Goal: Task Accomplishment & Management: Manage account settings

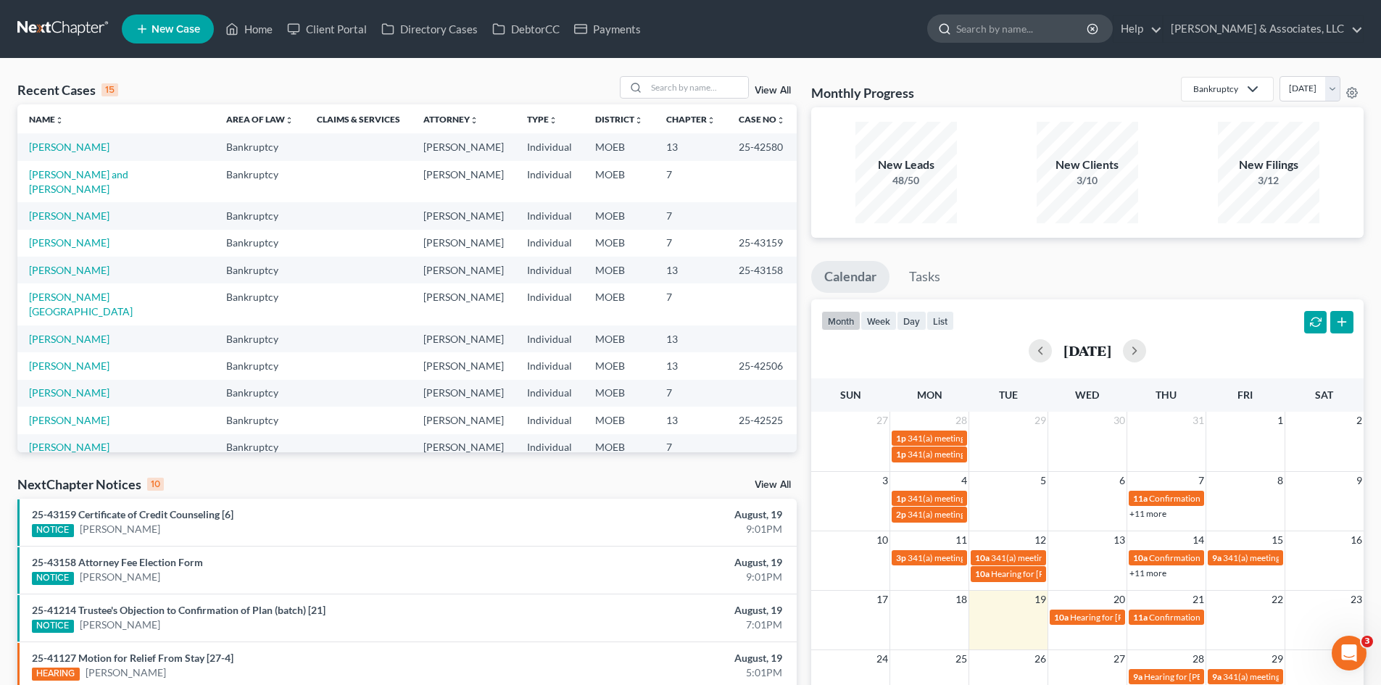
click at [1050, 27] on input "search" at bounding box center [1022, 28] width 133 height 27
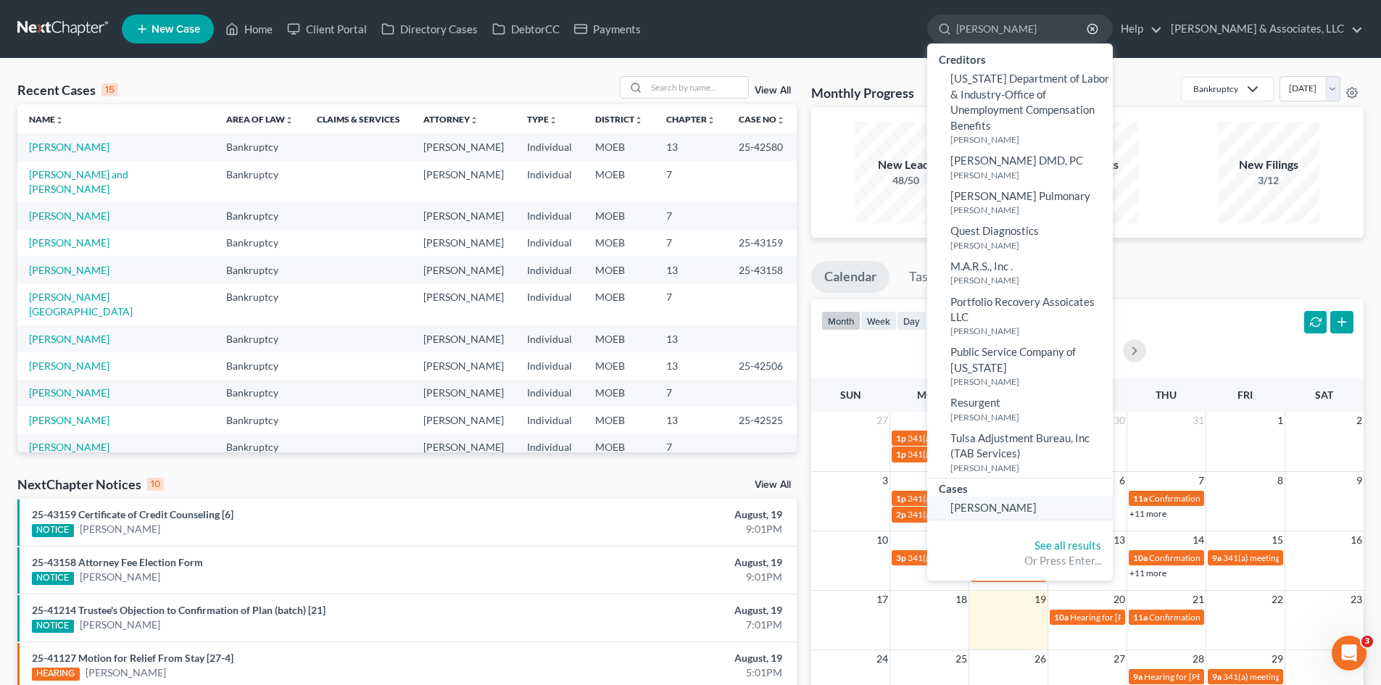
type input "Sheron"
click at [1037, 514] on span "Thornhill, Sheron" at bounding box center [993, 507] width 86 height 13
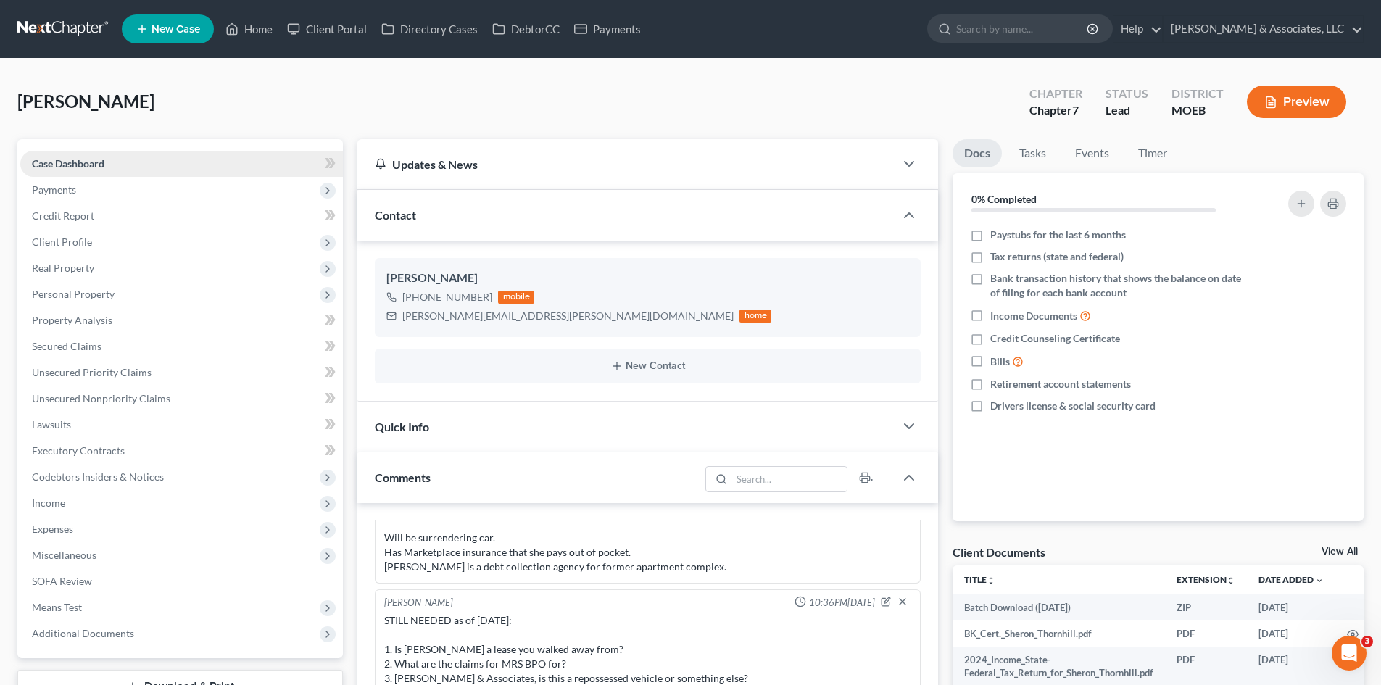
click at [65, 168] on span "Case Dashboard" at bounding box center [68, 163] width 72 height 12
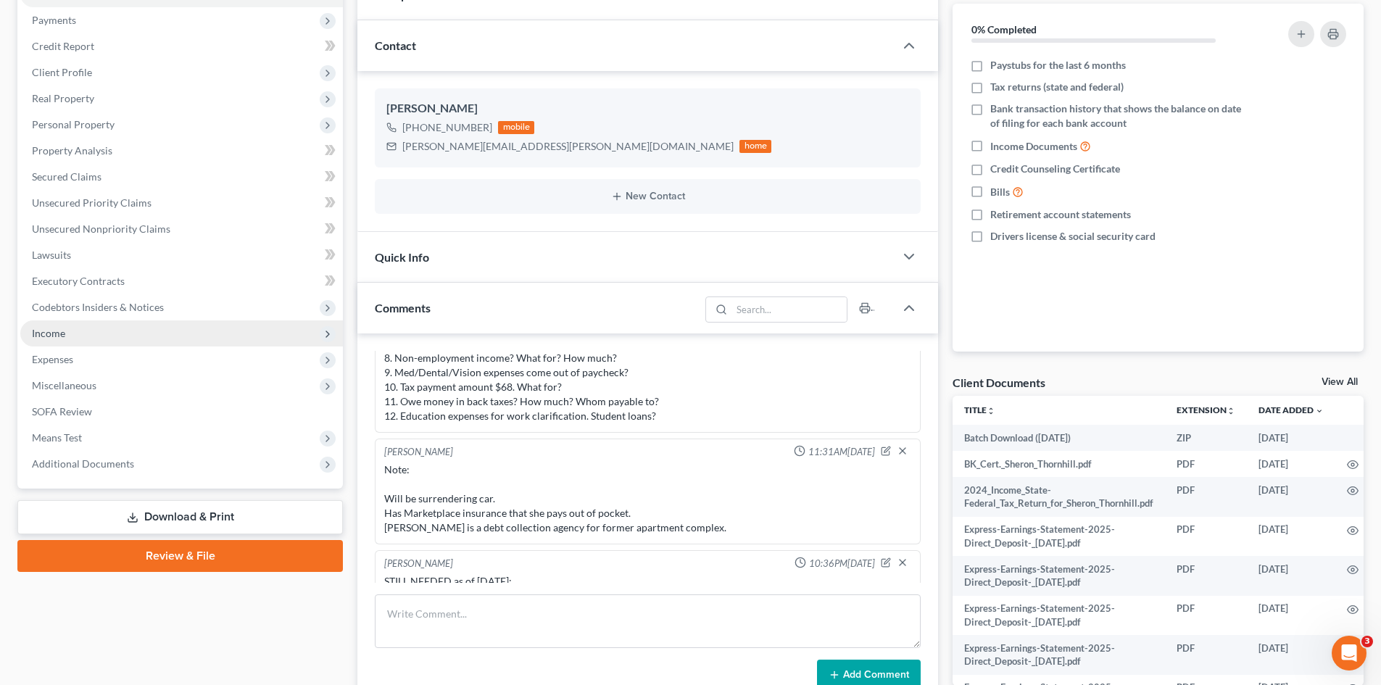
scroll to position [72, 0]
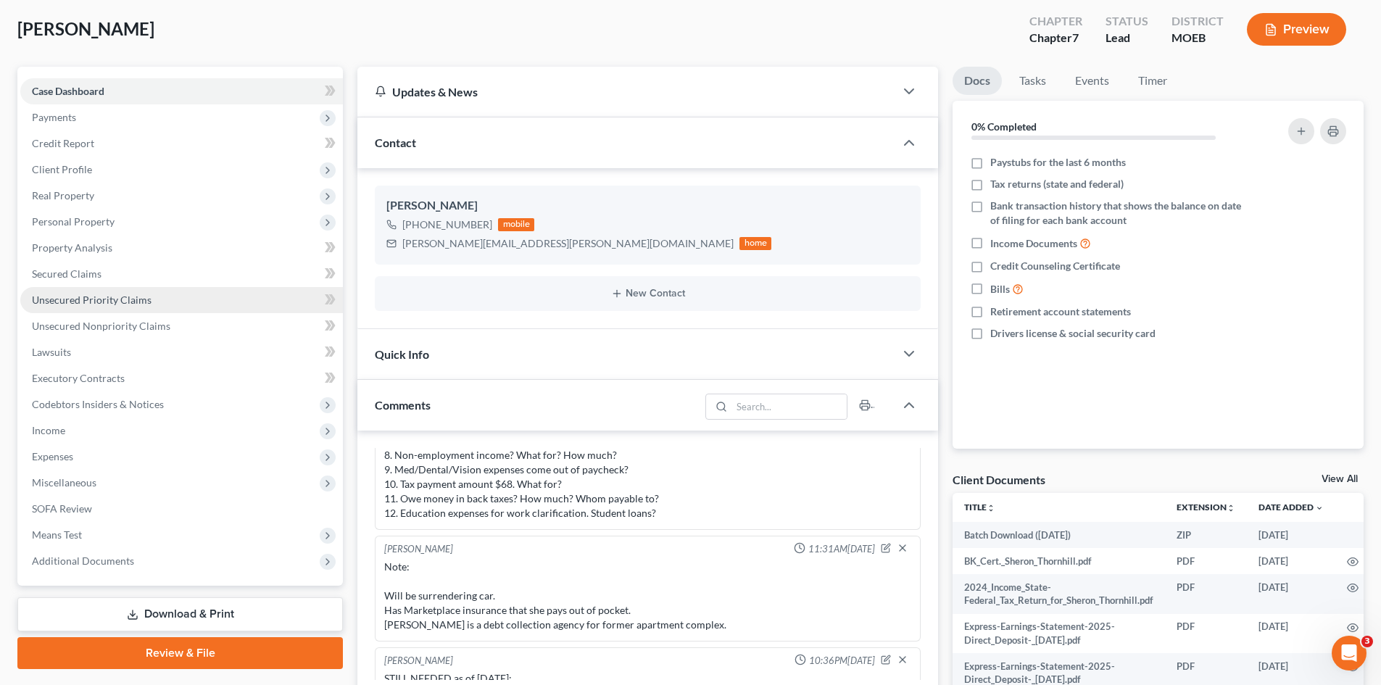
click at [105, 297] on span "Unsecured Priority Claims" at bounding box center [92, 300] width 120 height 12
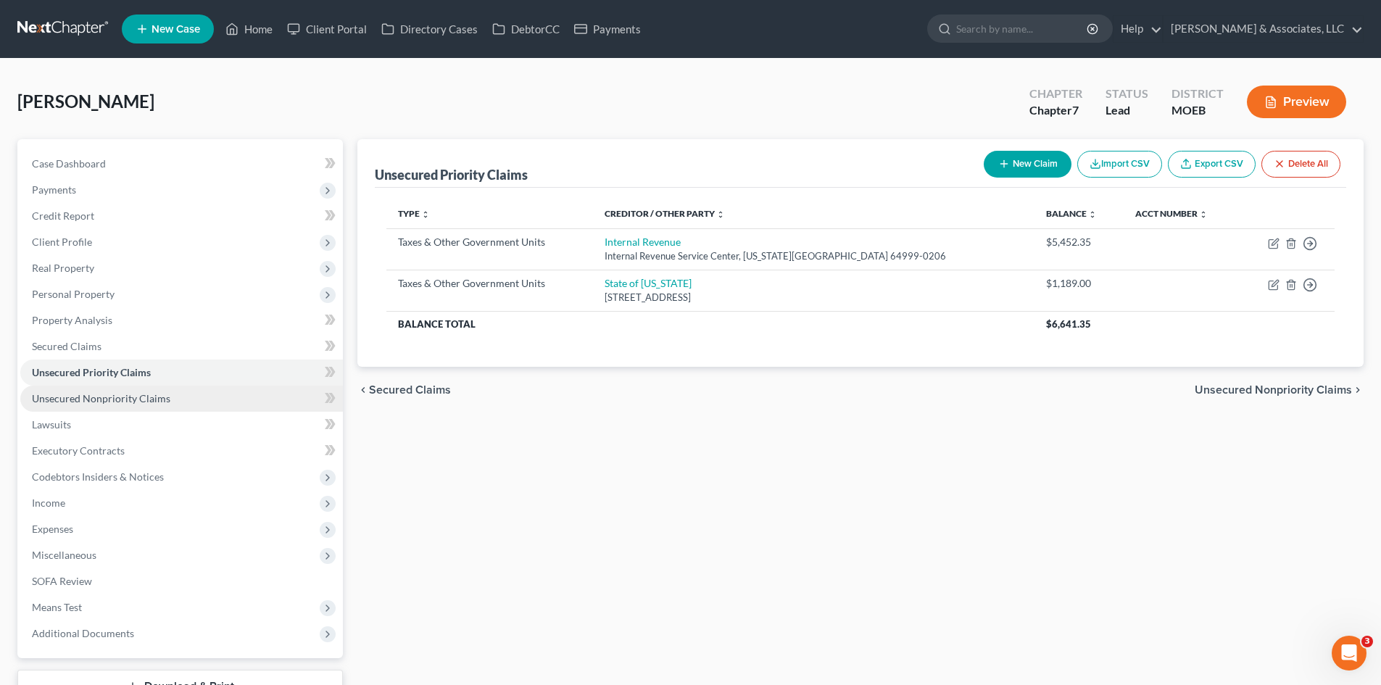
click at [87, 401] on span "Unsecured Nonpriority Claims" at bounding box center [101, 398] width 138 height 12
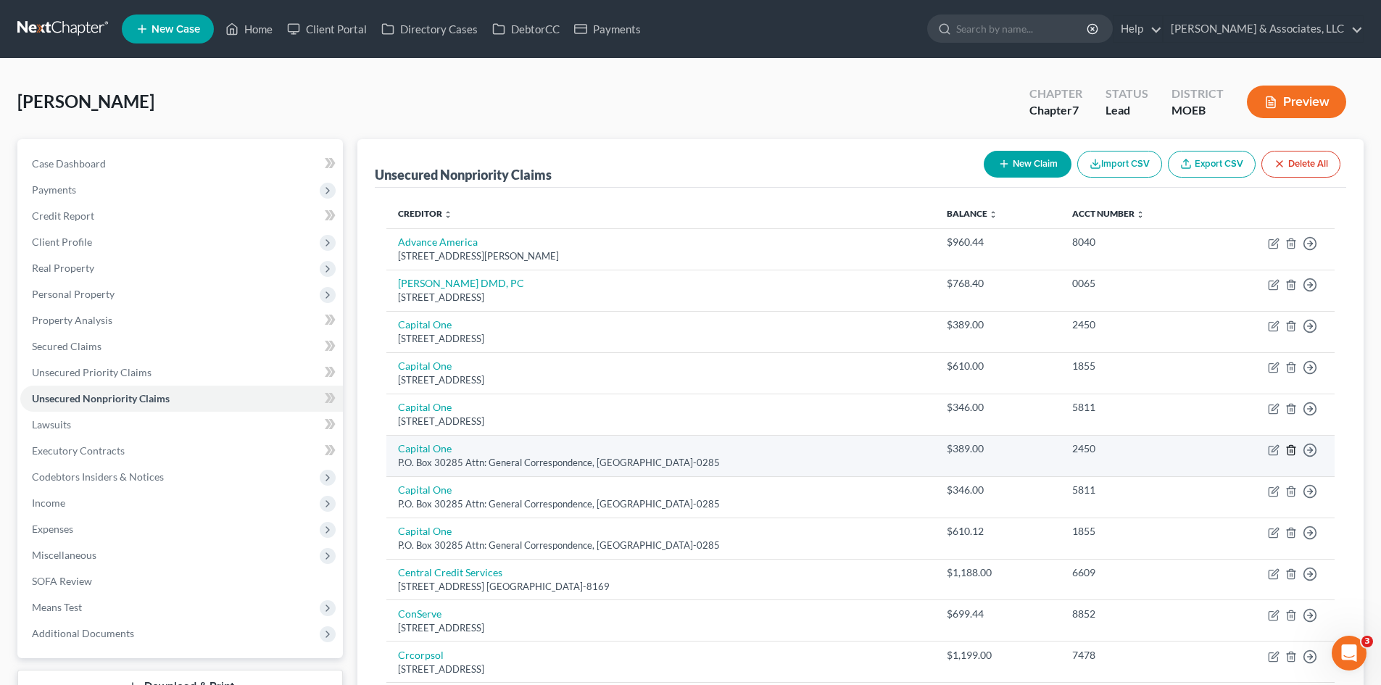
click at [1289, 450] on icon "button" at bounding box center [1291, 450] width 12 height 12
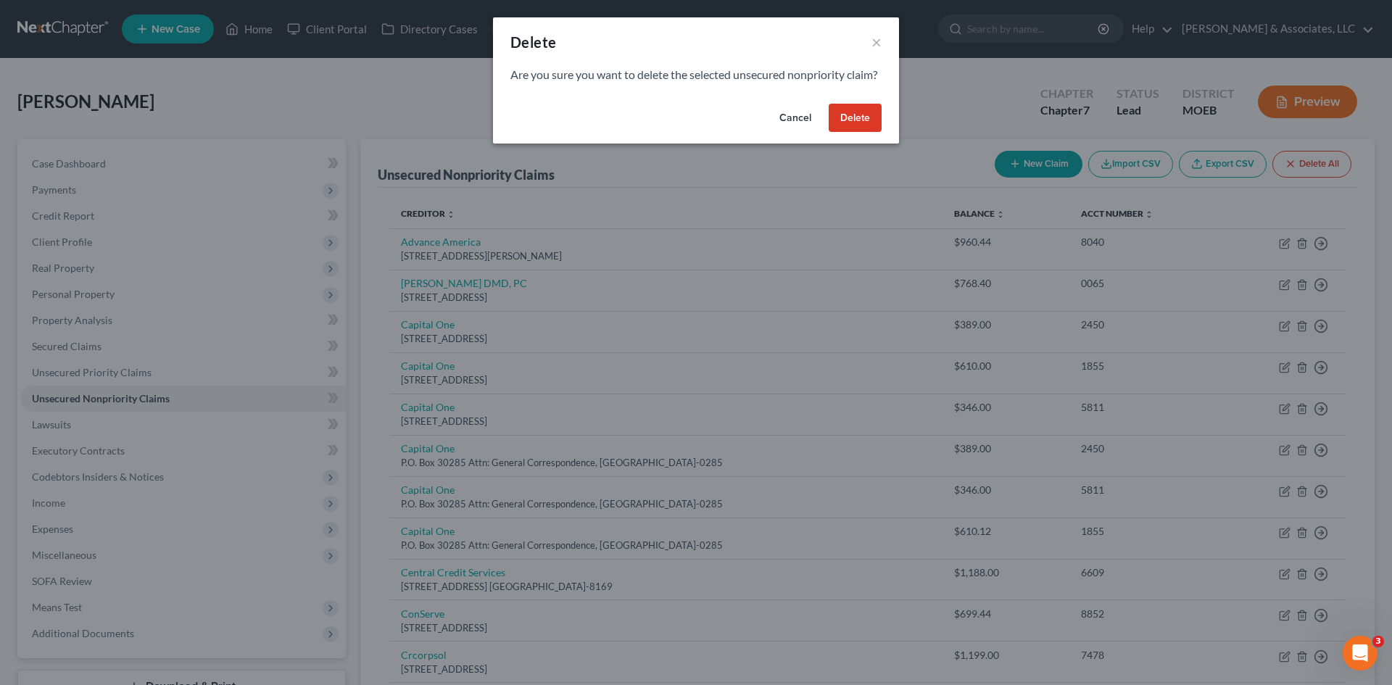
click at [844, 133] on button "Delete" at bounding box center [855, 118] width 53 height 29
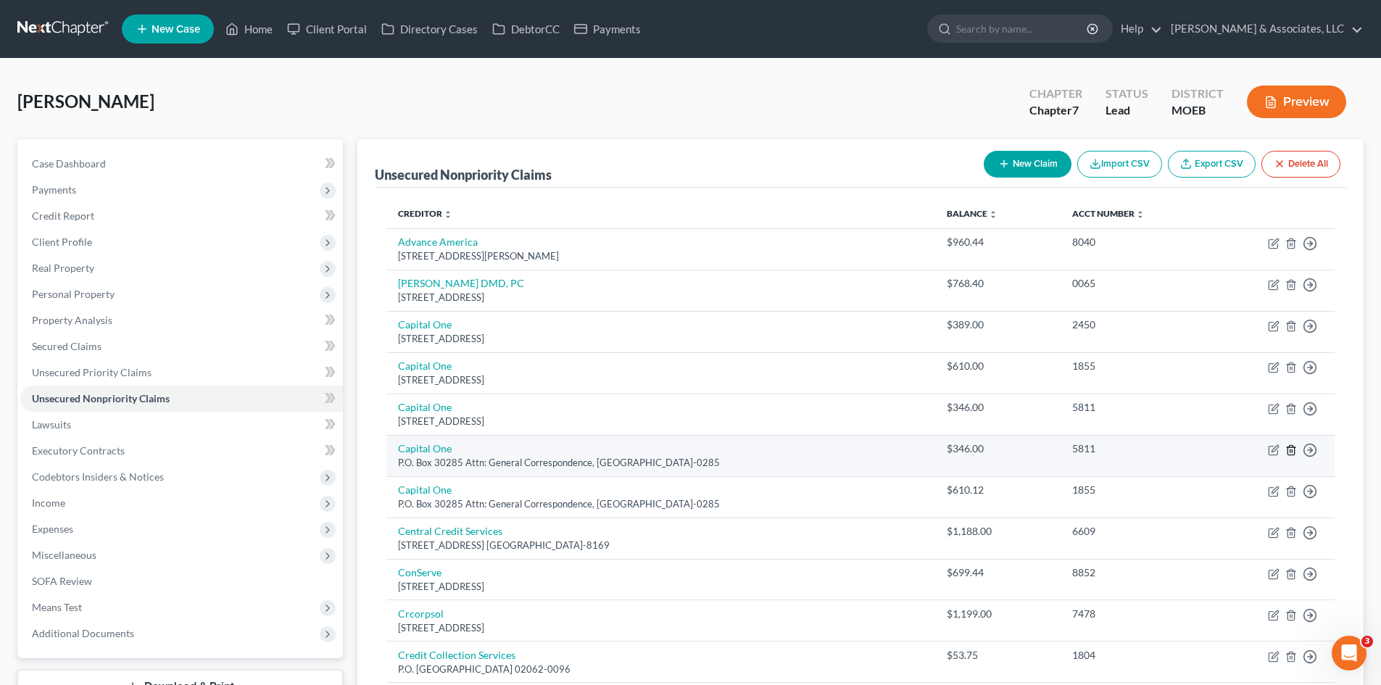
click at [1292, 449] on icon "button" at bounding box center [1291, 450] width 12 height 12
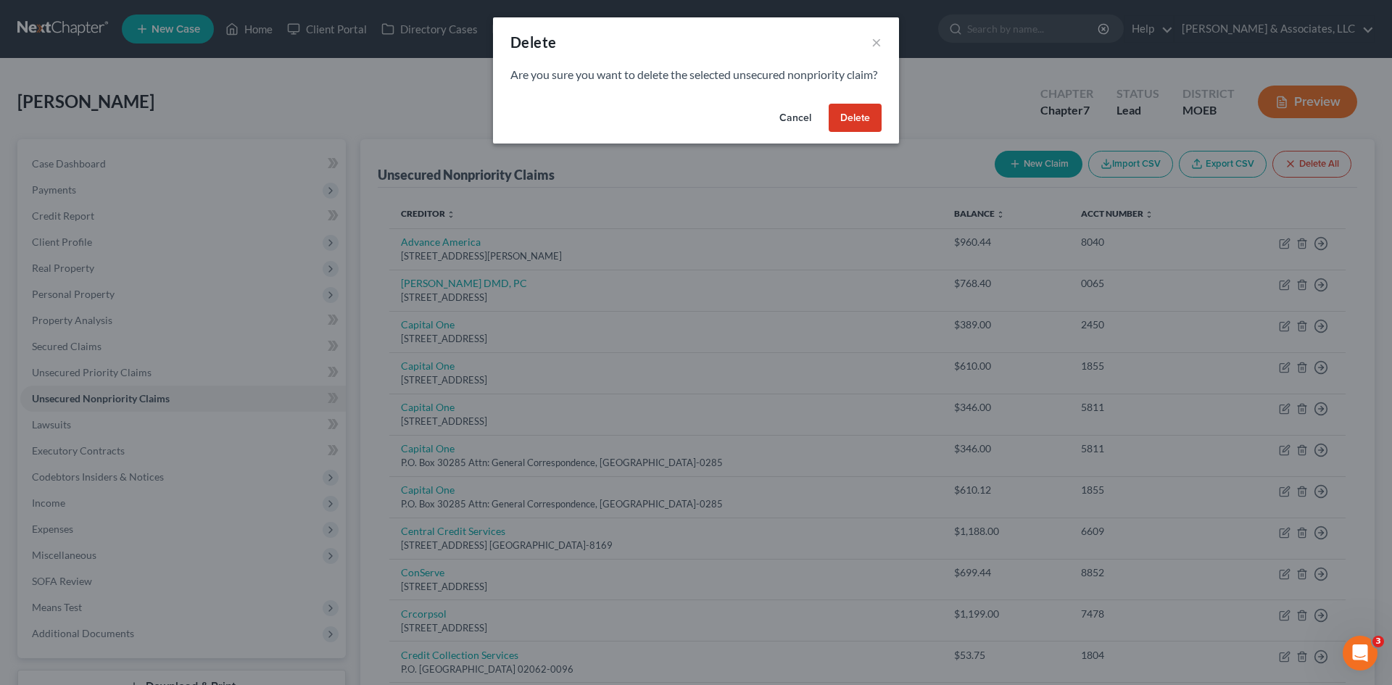
click at [848, 133] on button "Delete" at bounding box center [855, 118] width 53 height 29
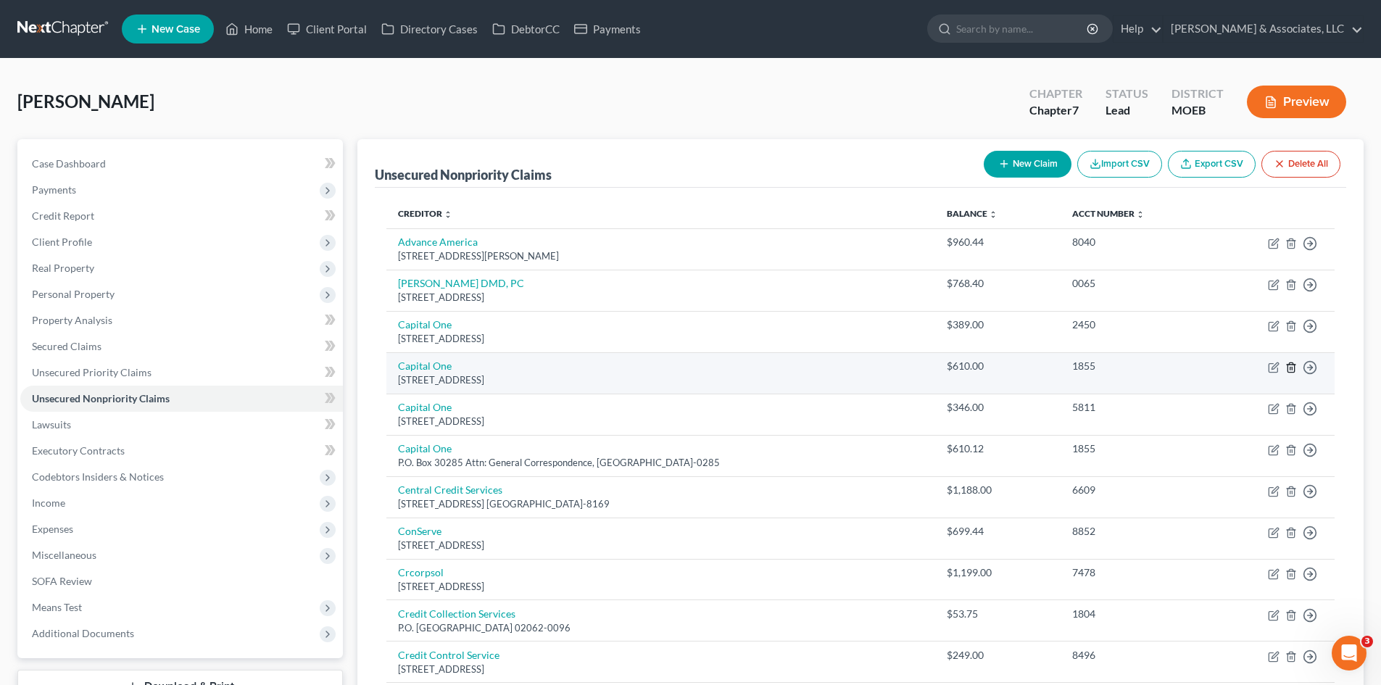
click at [1294, 366] on icon "button" at bounding box center [1291, 366] width 7 height 9
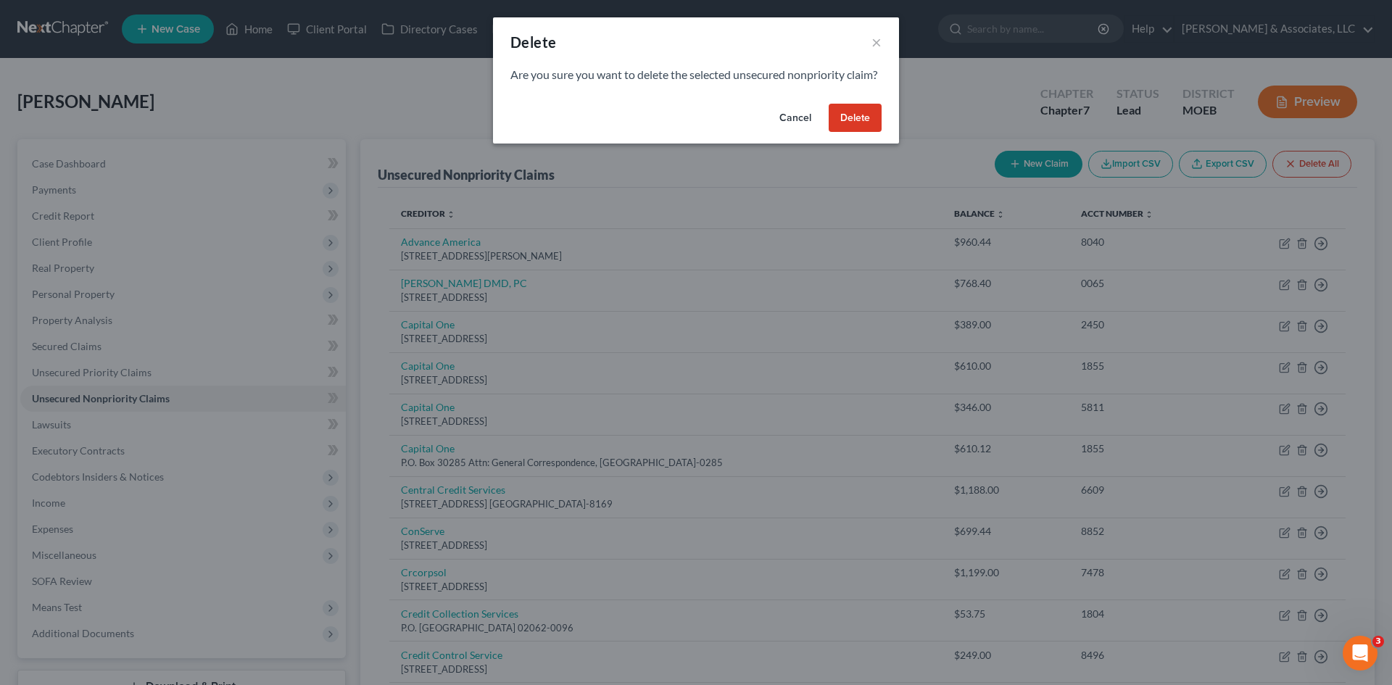
click at [850, 133] on button "Delete" at bounding box center [855, 118] width 53 height 29
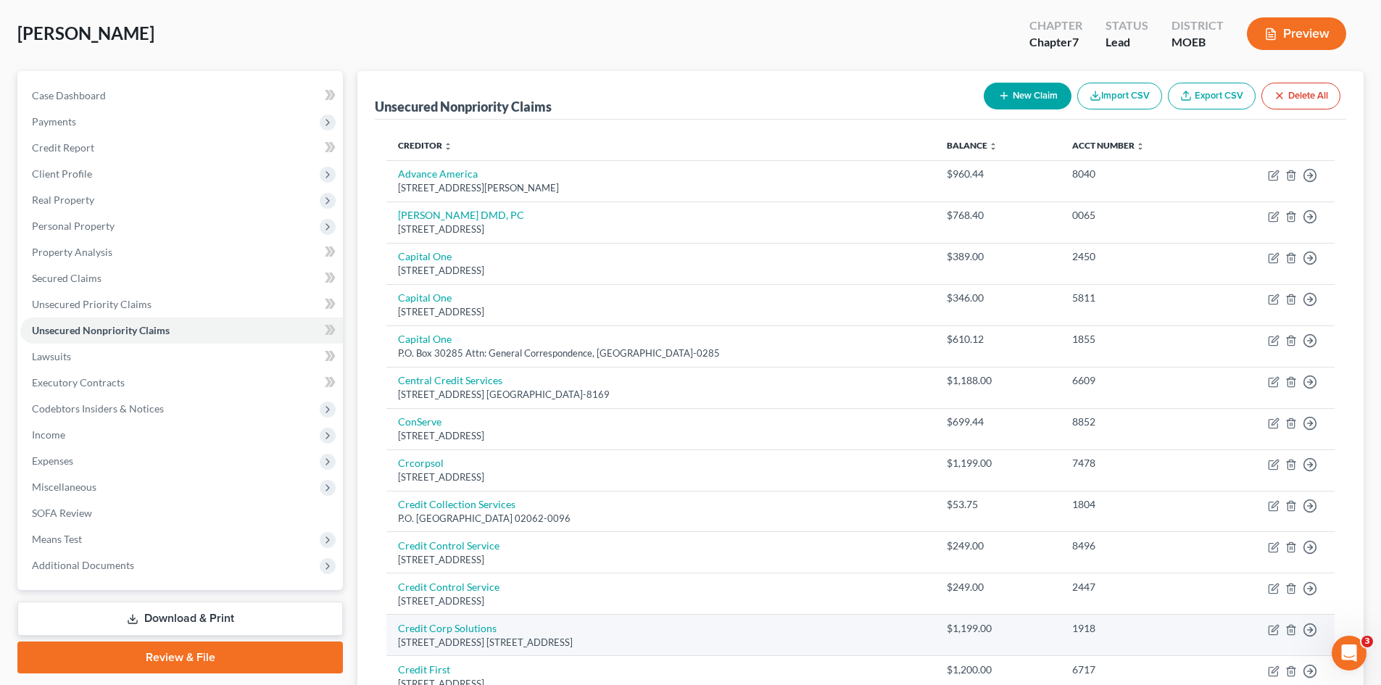
scroll to position [67, 0]
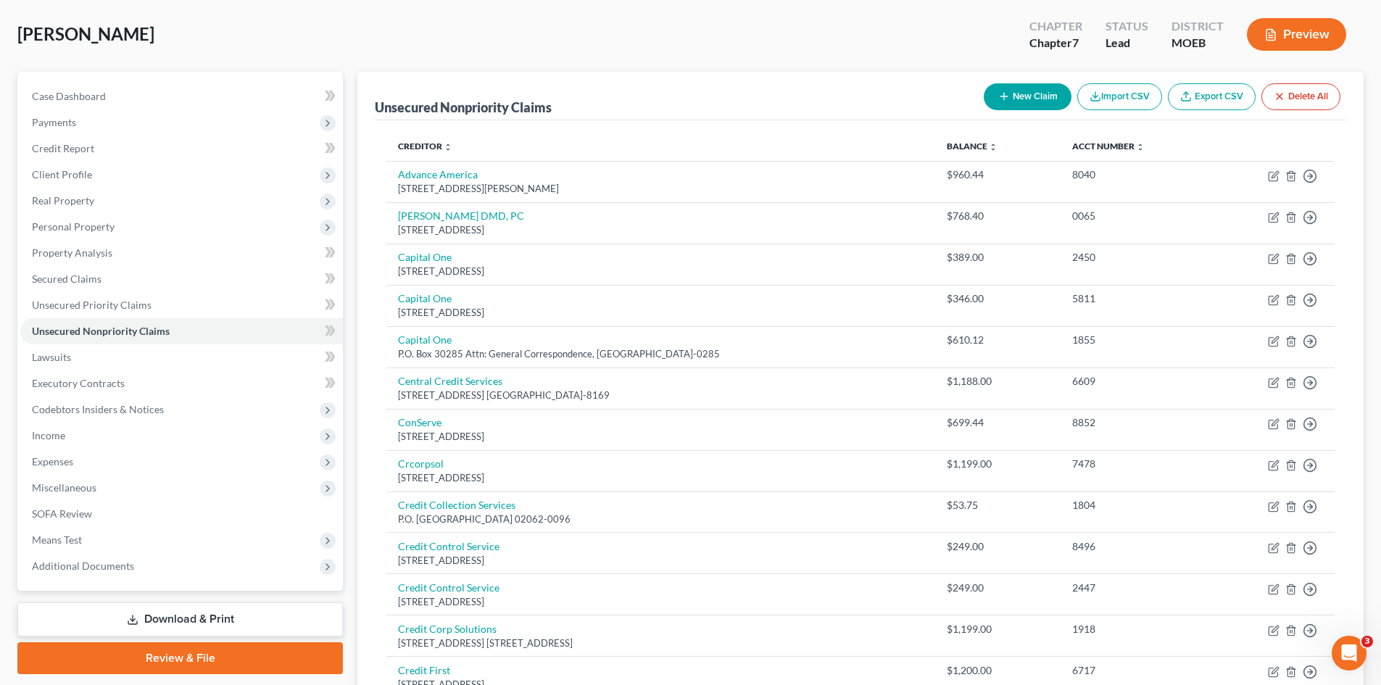
click at [1205, 101] on link "Export CSV" at bounding box center [1212, 96] width 88 height 27
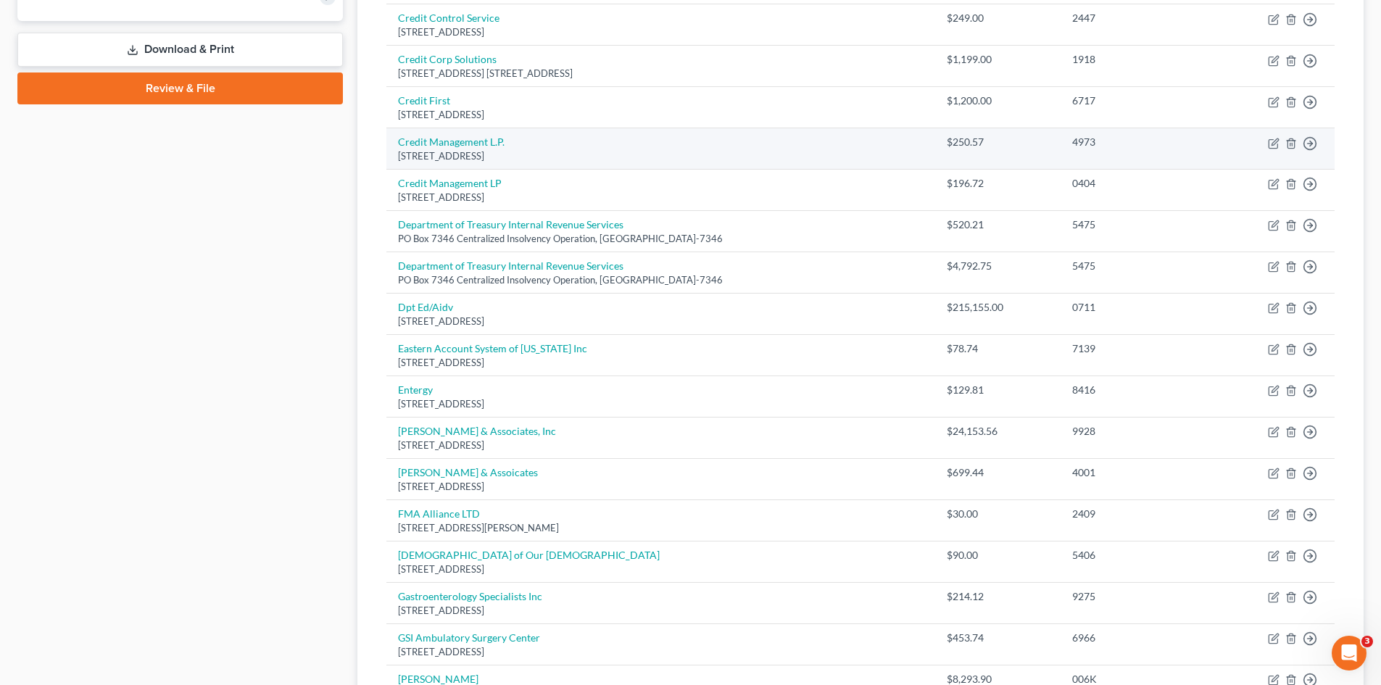
scroll to position [647, 0]
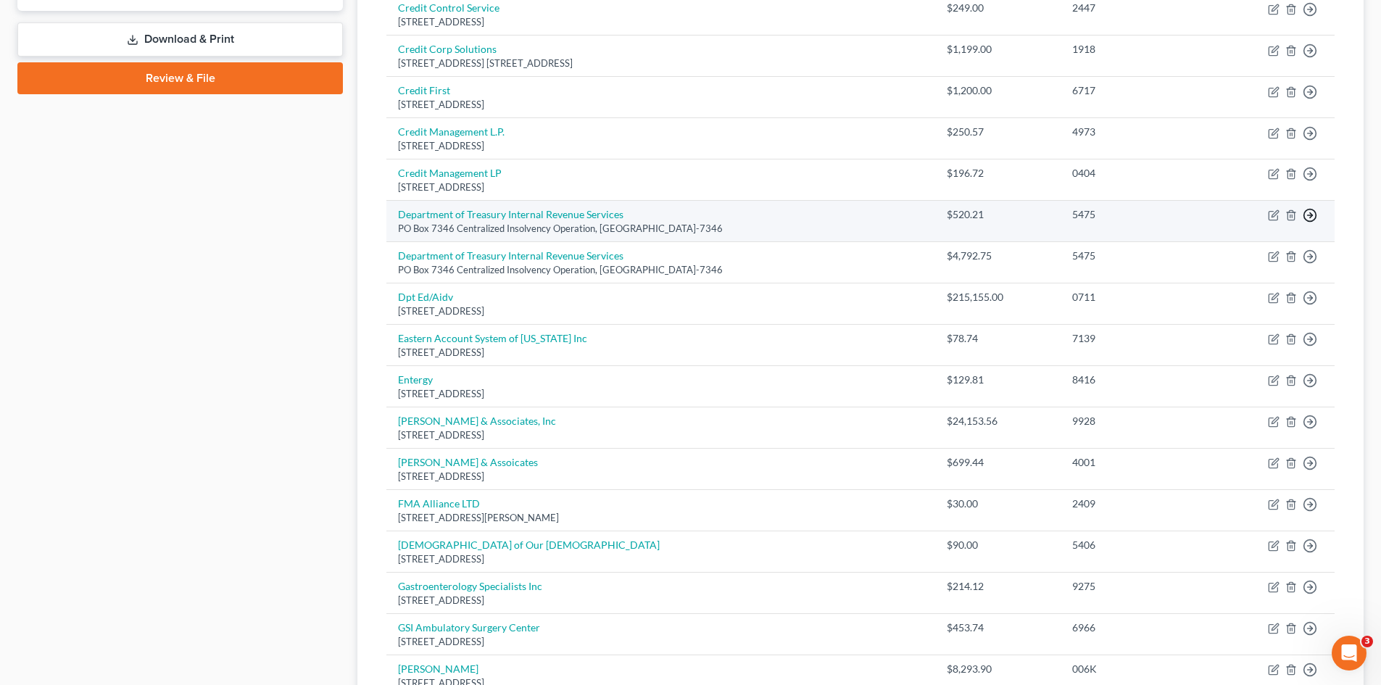
click at [1239, 227] on link "Move to D" at bounding box center [1243, 226] width 121 height 25
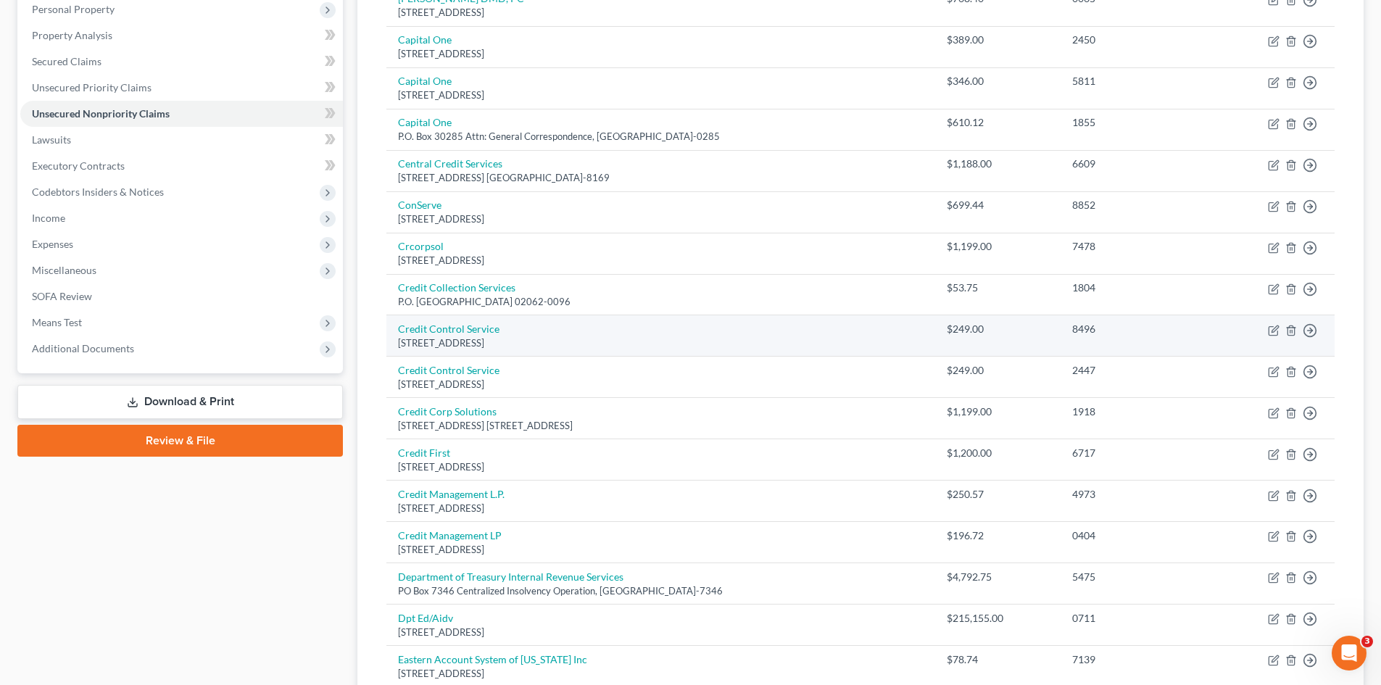
scroll to position [0, 0]
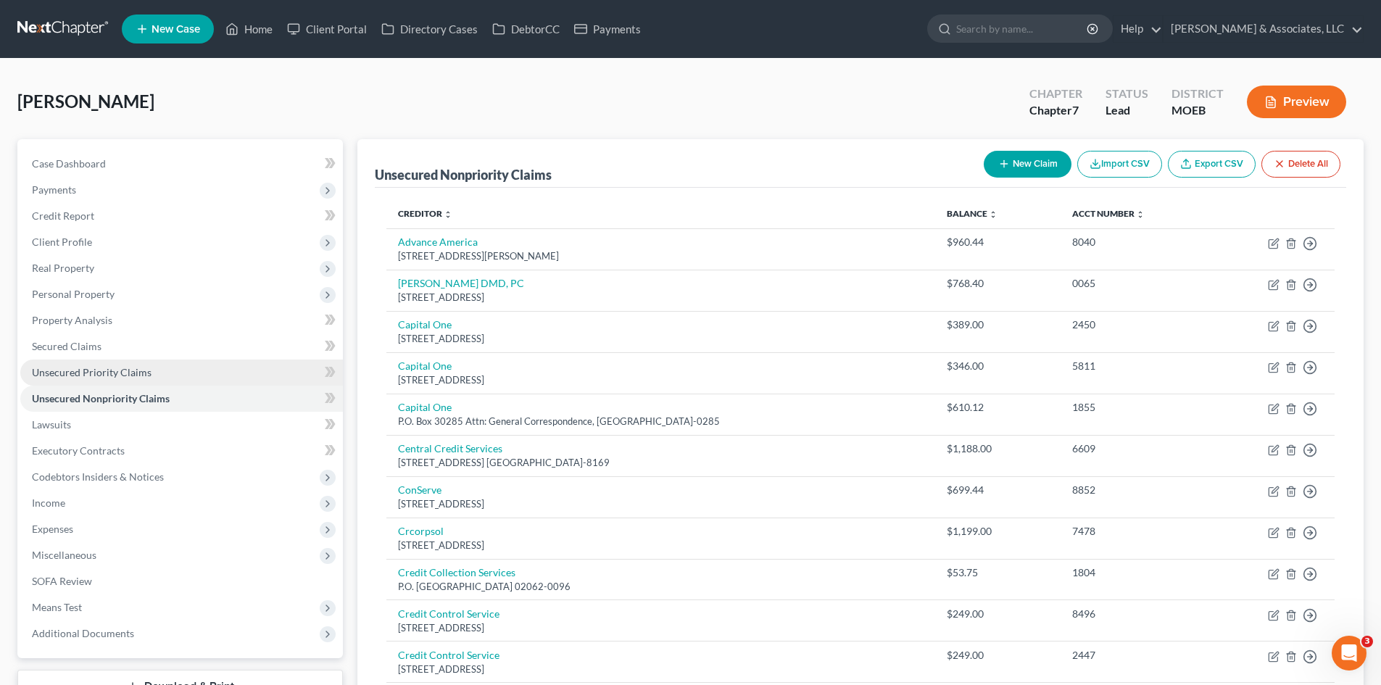
click at [120, 375] on span "Unsecured Priority Claims" at bounding box center [92, 372] width 120 height 12
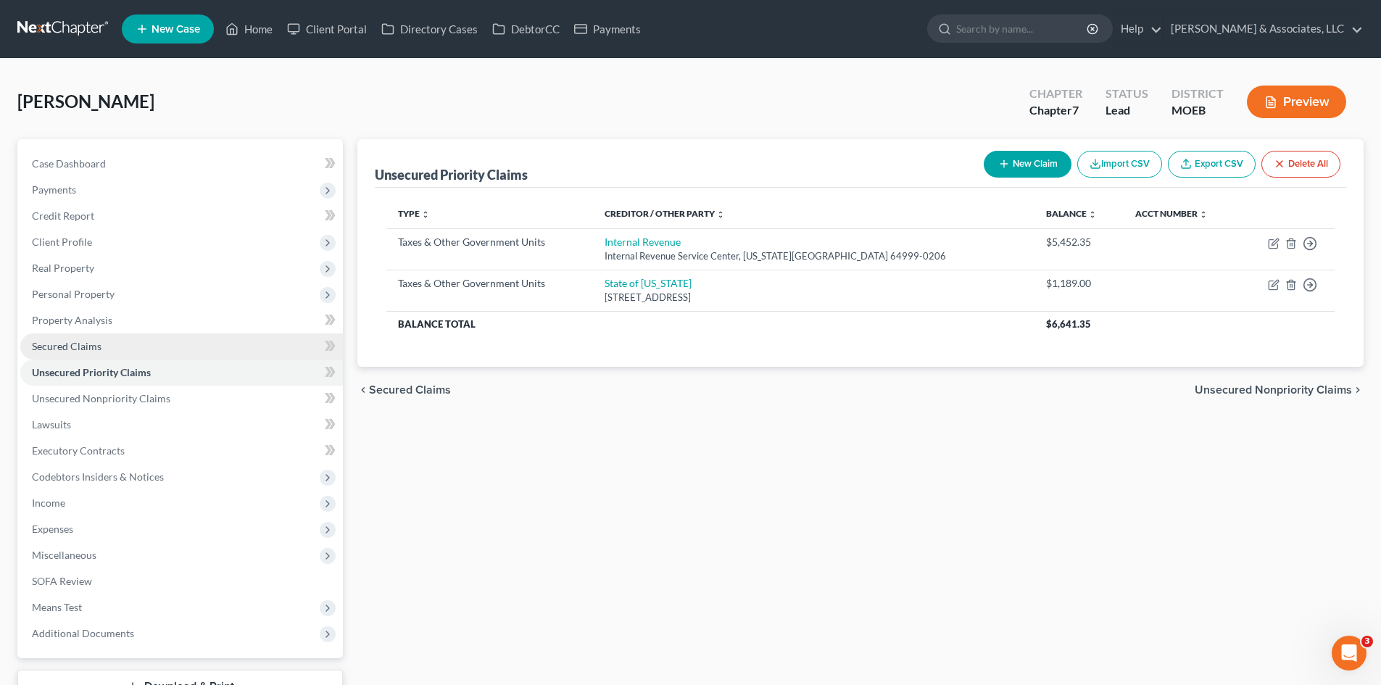
click at [112, 341] on link "Secured Claims" at bounding box center [181, 346] width 323 height 26
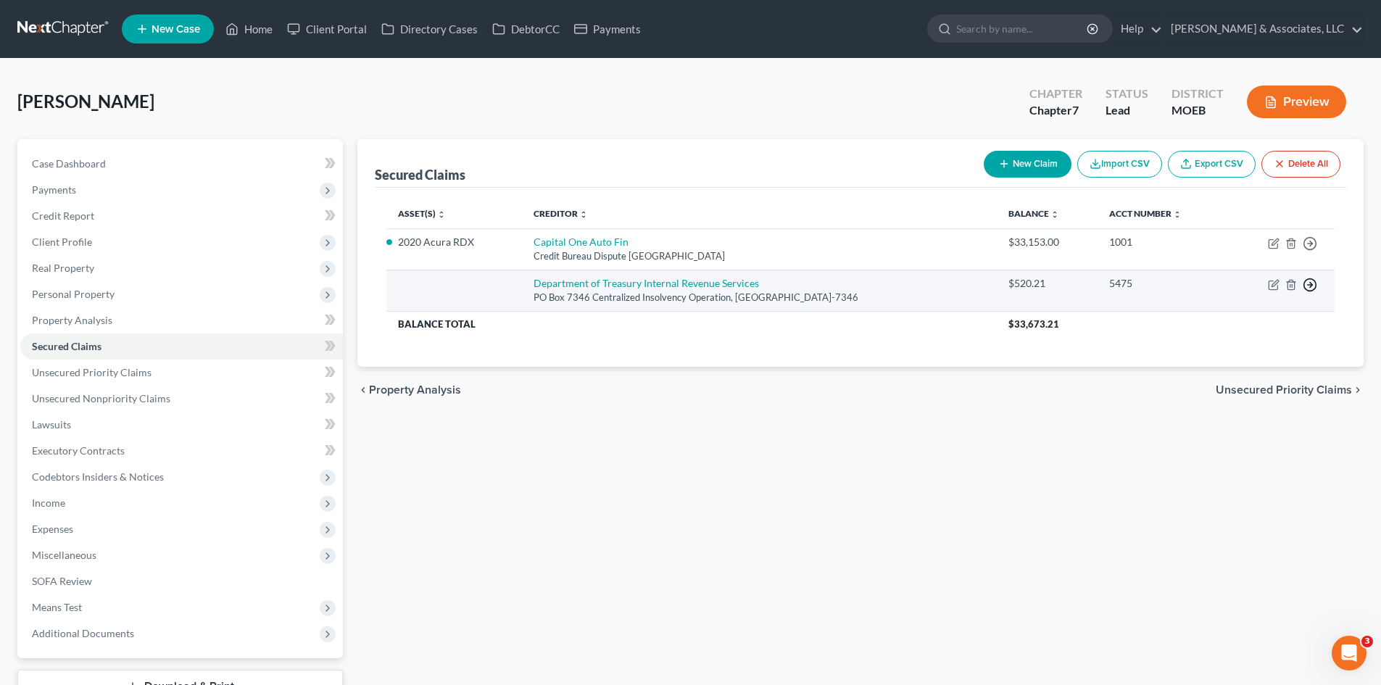
click at [1313, 251] on icon "button" at bounding box center [1310, 243] width 14 height 14
click at [1249, 292] on link "Move to E" at bounding box center [1243, 295] width 121 height 25
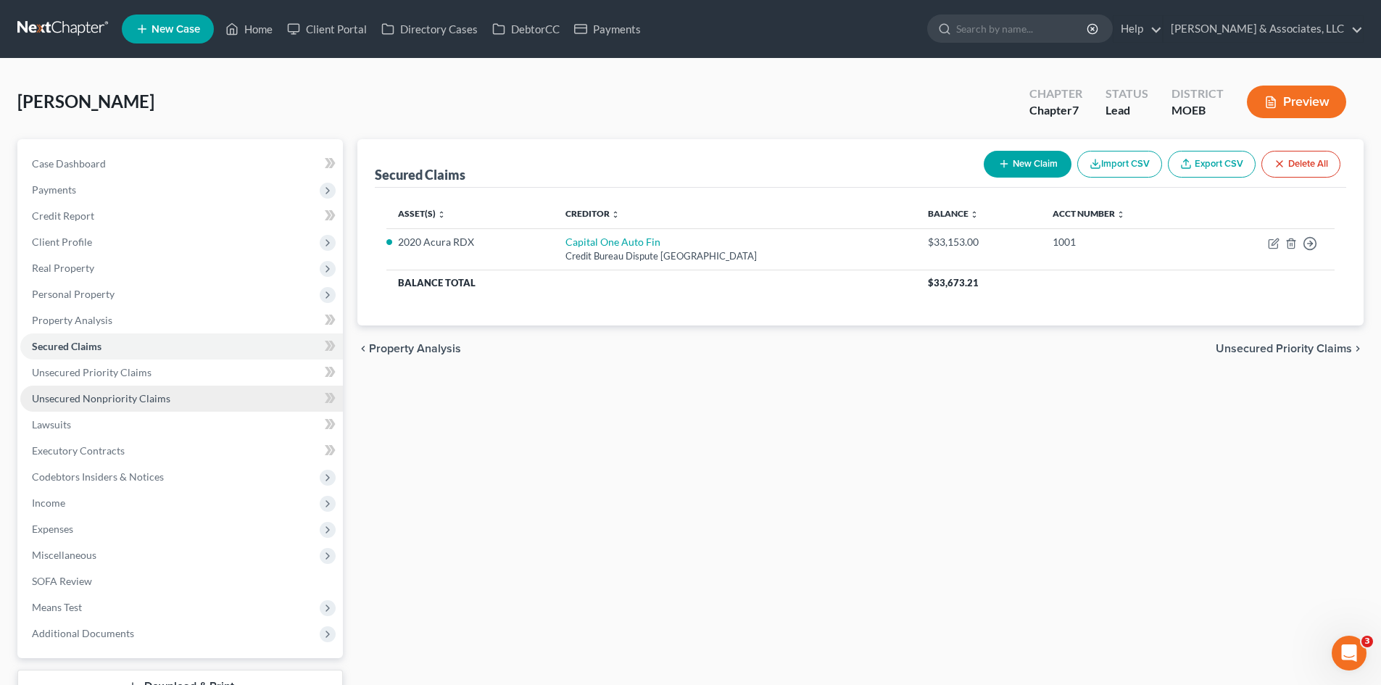
click at [129, 399] on span "Unsecured Nonpriority Claims" at bounding box center [101, 398] width 138 height 12
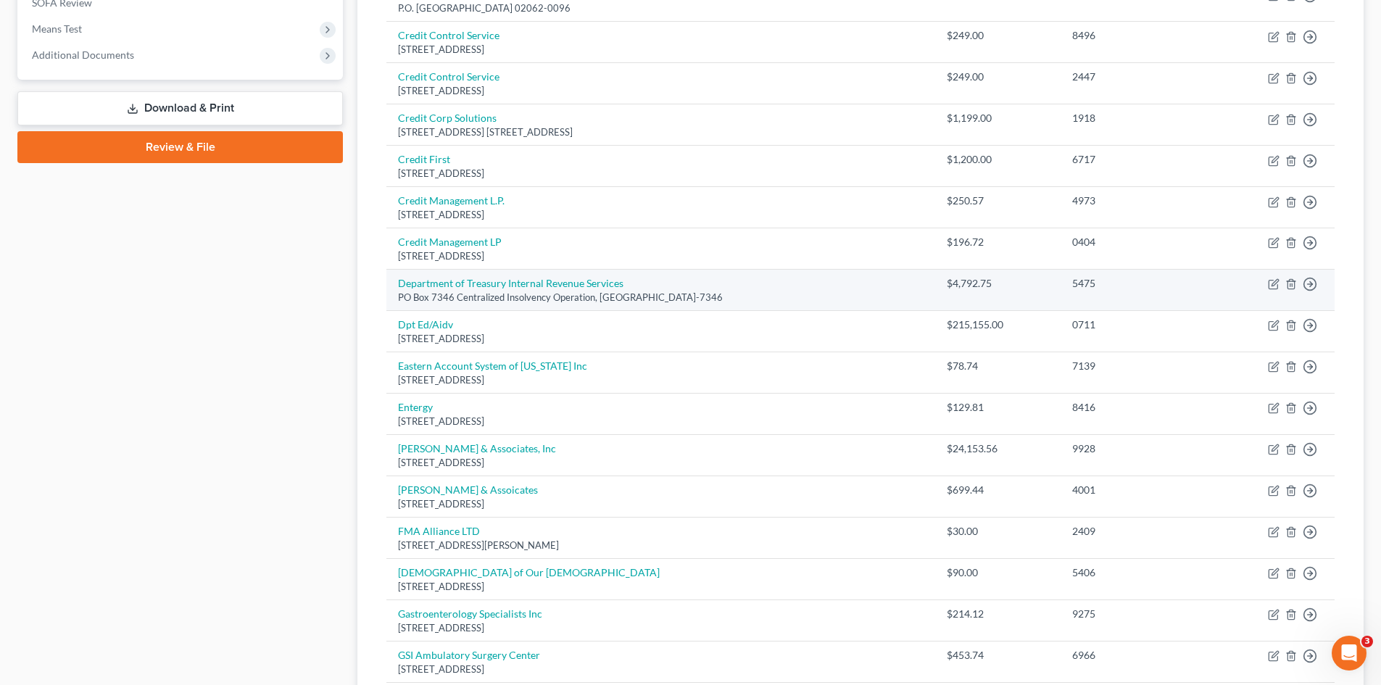
scroll to position [580, 0]
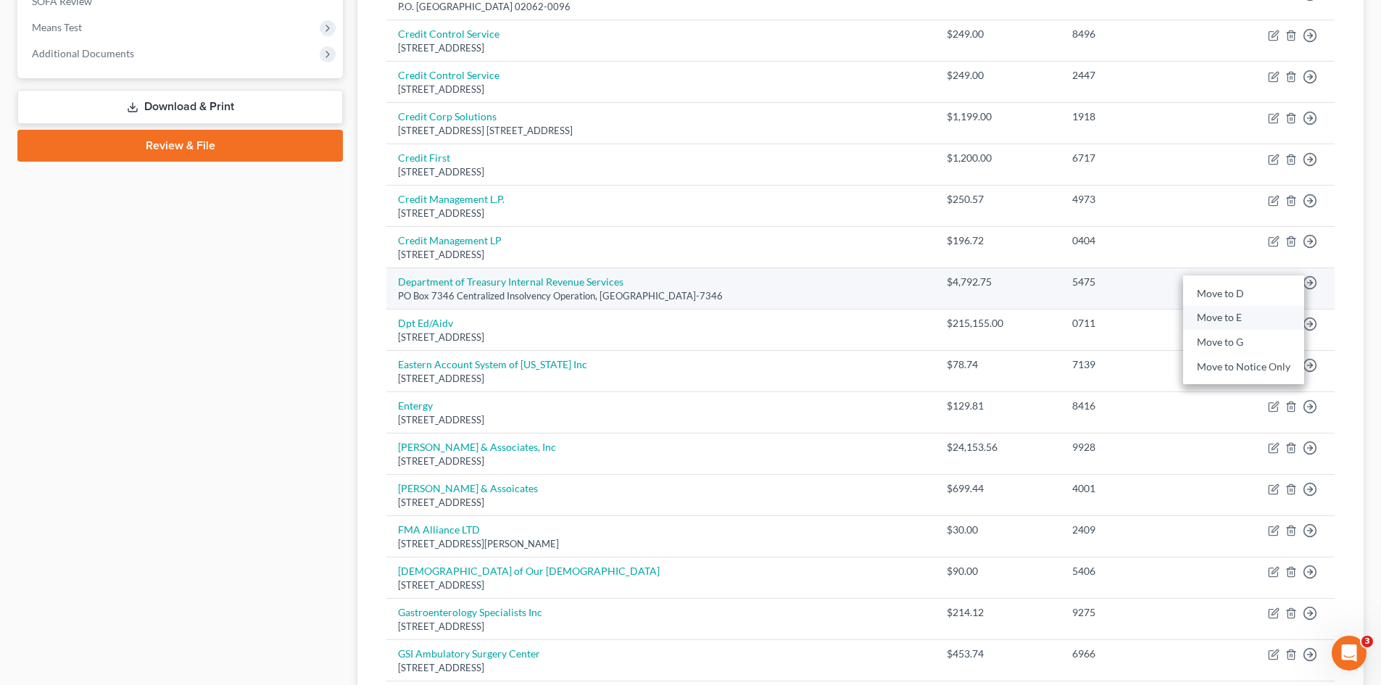
click at [1253, 319] on link "Move to E" at bounding box center [1243, 318] width 121 height 25
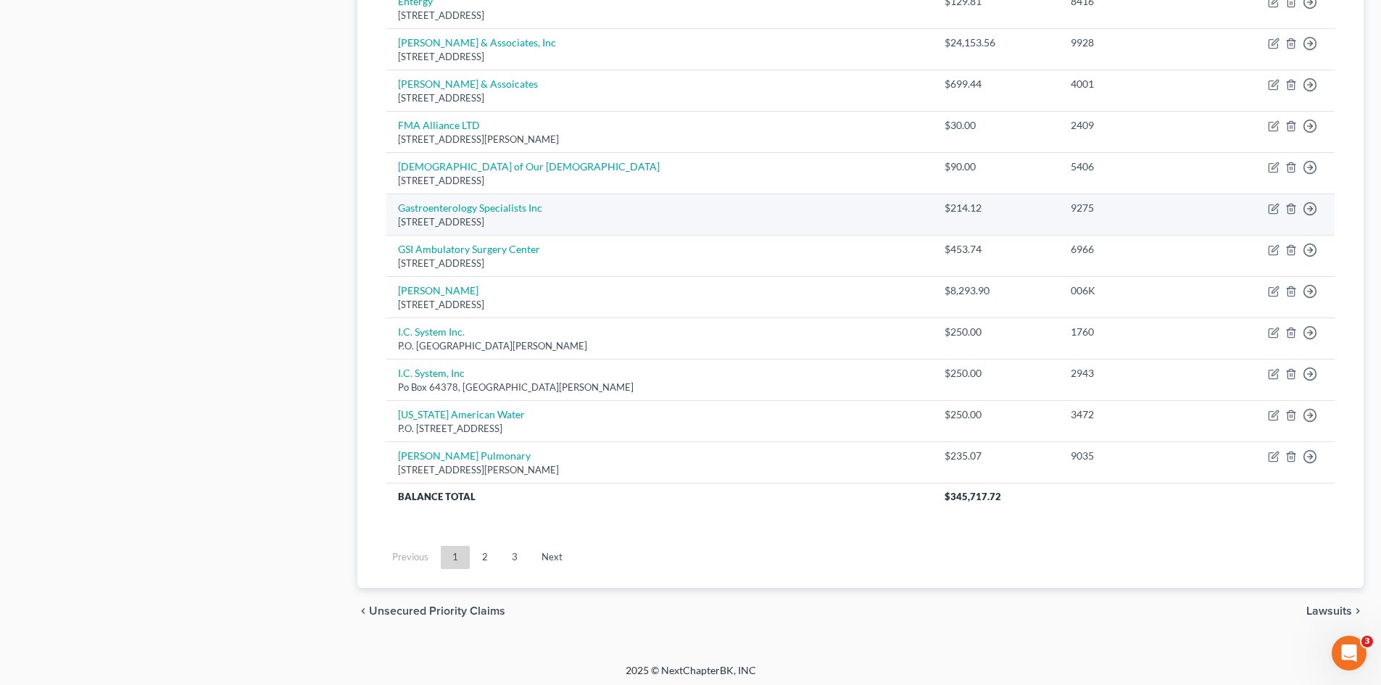
scroll to position [948, 0]
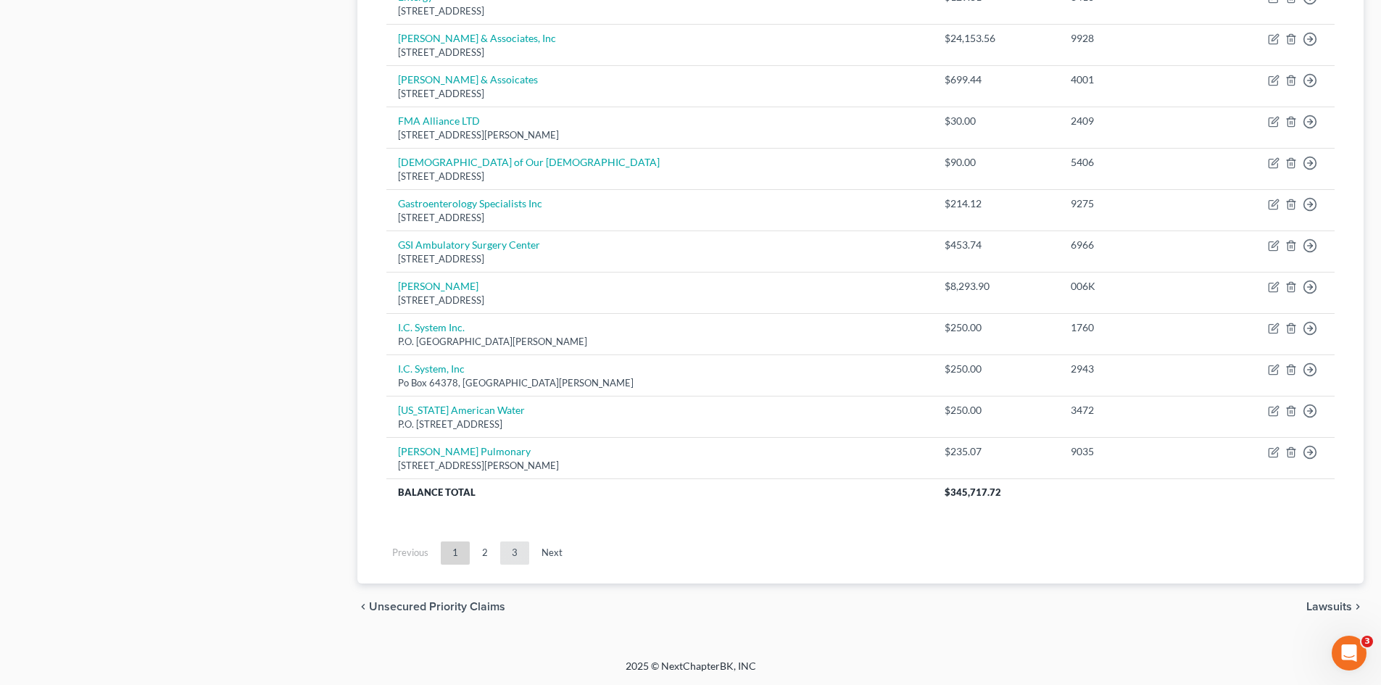
click at [518, 553] on link "3" at bounding box center [514, 553] width 29 height 23
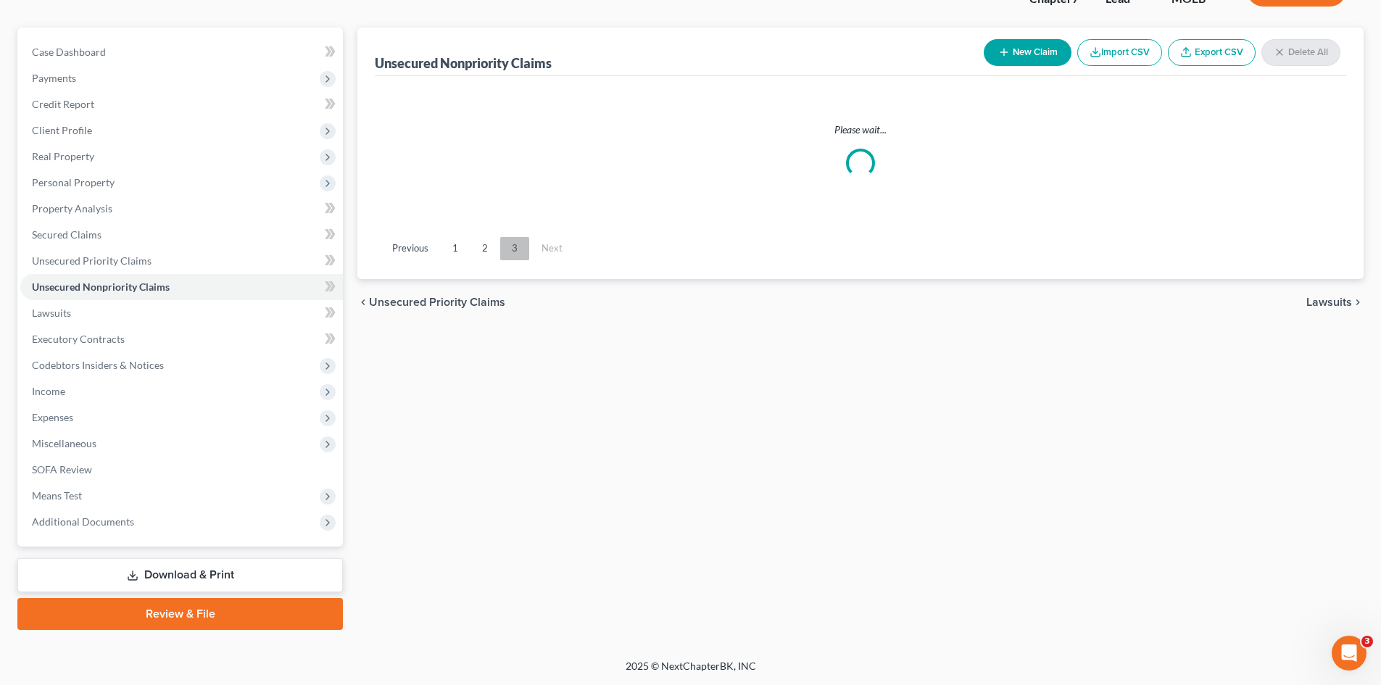
scroll to position [112, 0]
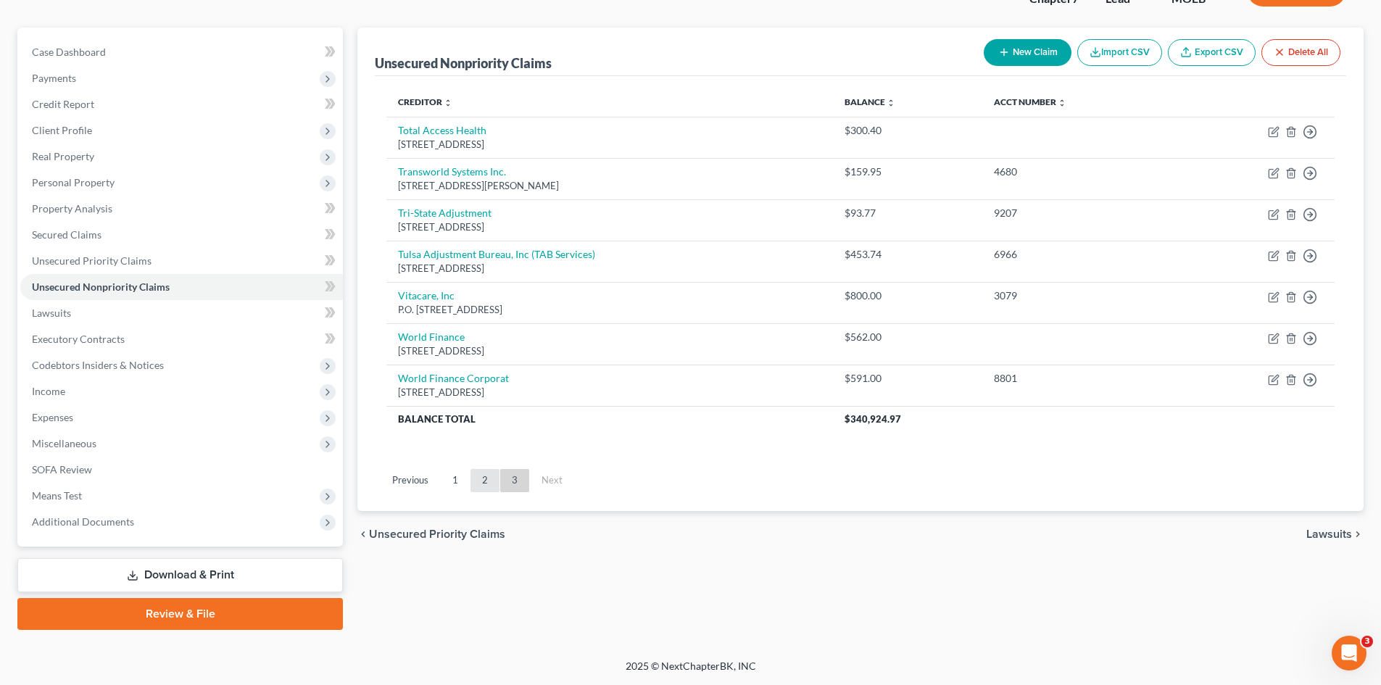
click at [477, 483] on link "2" at bounding box center [484, 480] width 29 height 23
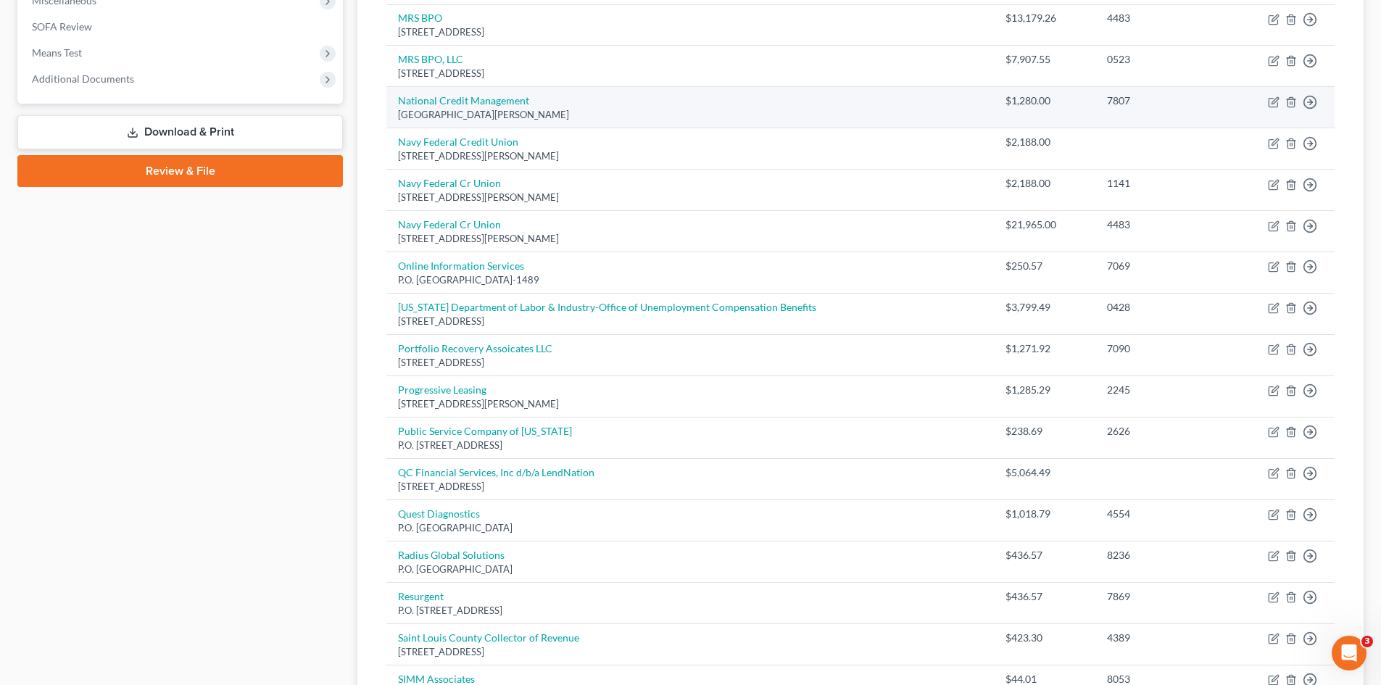
scroll to position [837, 0]
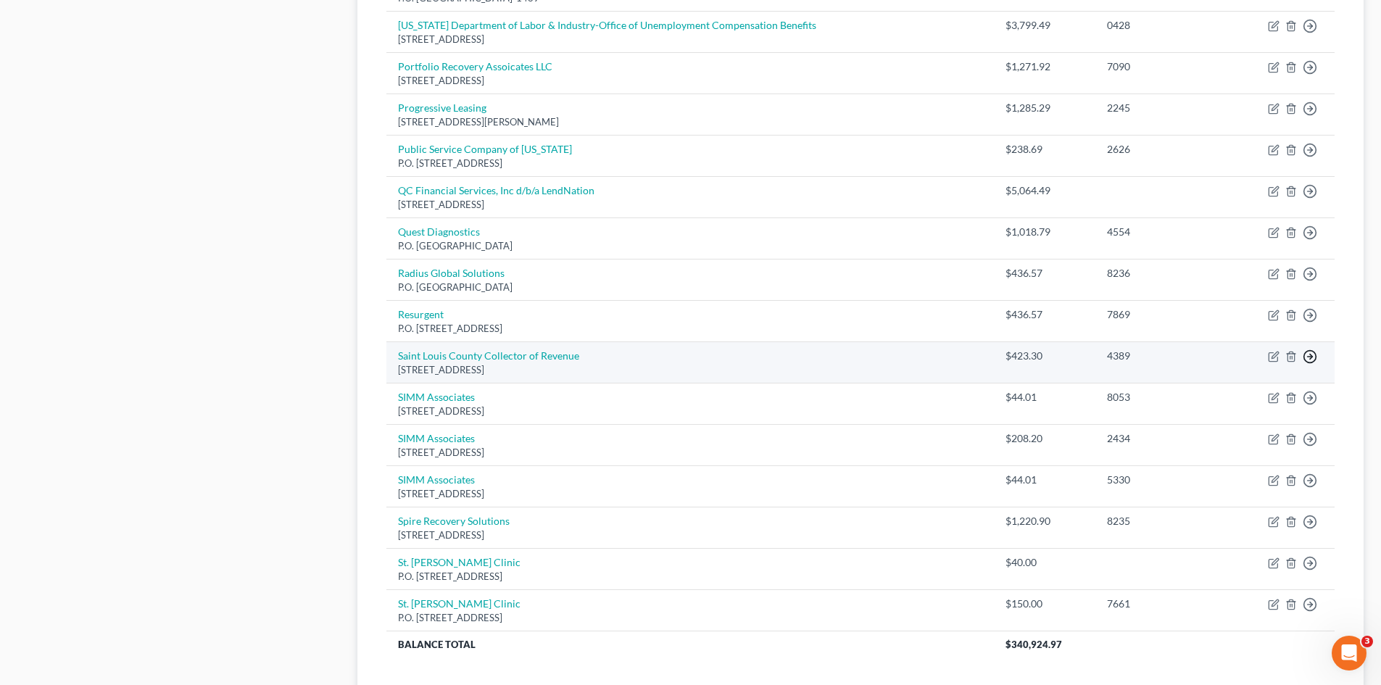
click at [1237, 388] on link "Move to E" at bounding box center [1243, 391] width 121 height 25
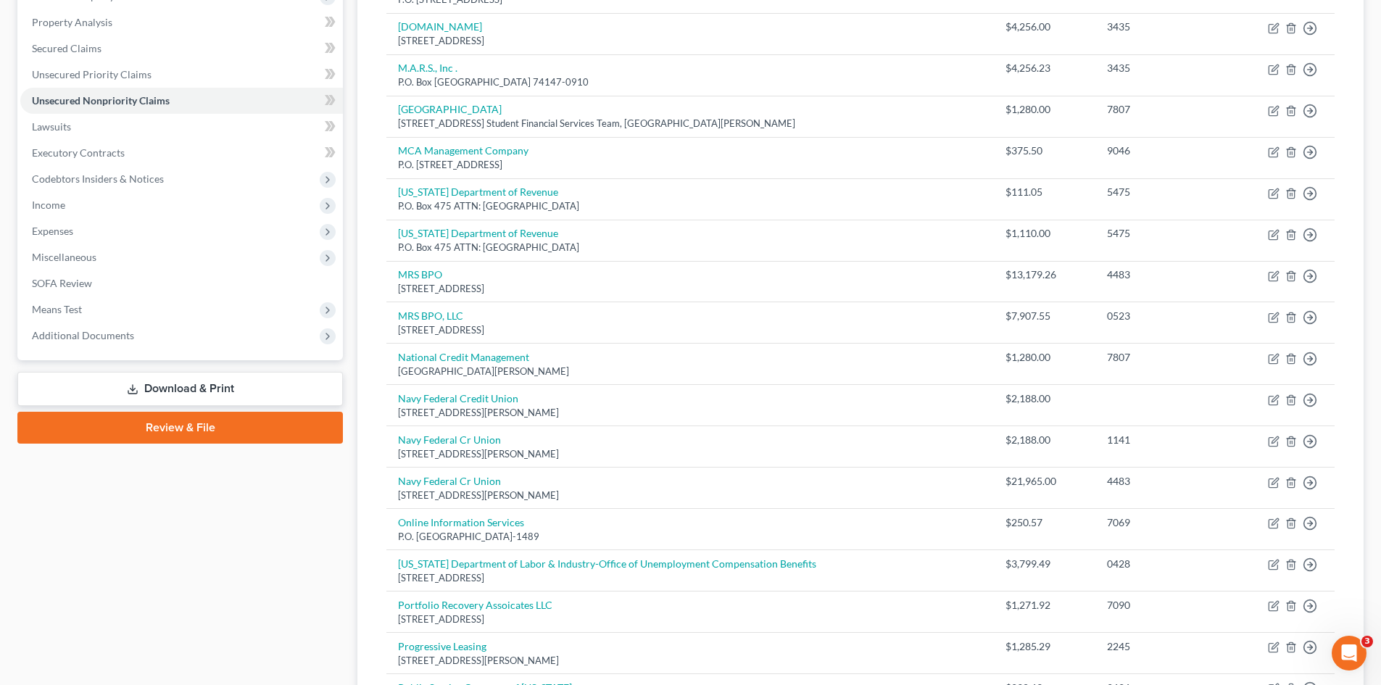
scroll to position [295, 0]
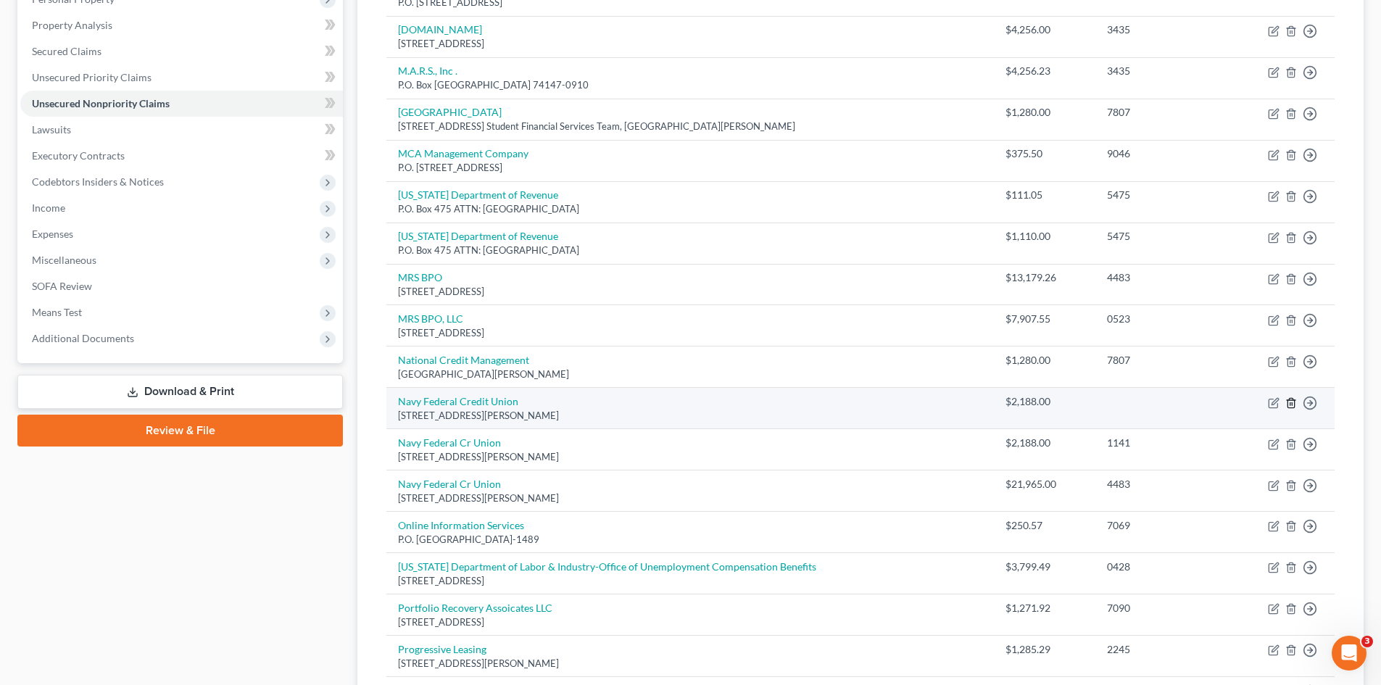
click at [1293, 404] on icon "button" at bounding box center [1291, 403] width 12 height 12
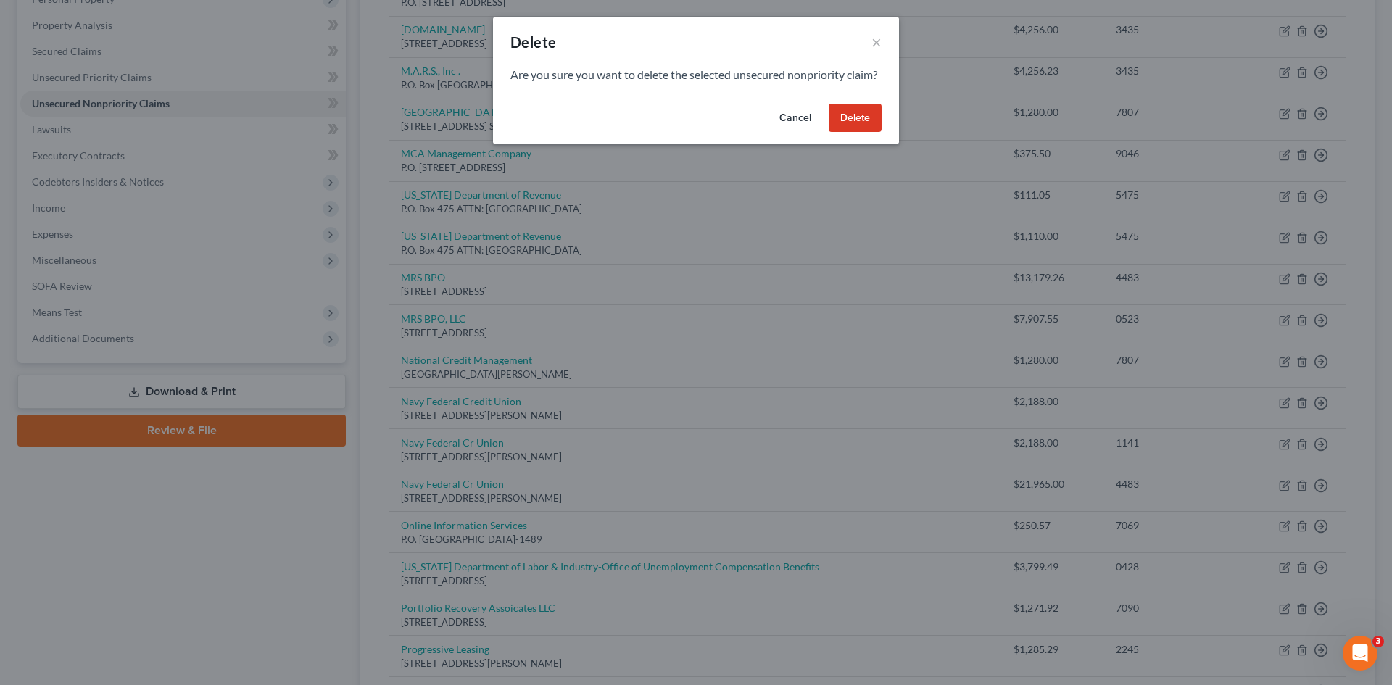
click at [854, 133] on button "Delete" at bounding box center [855, 118] width 53 height 29
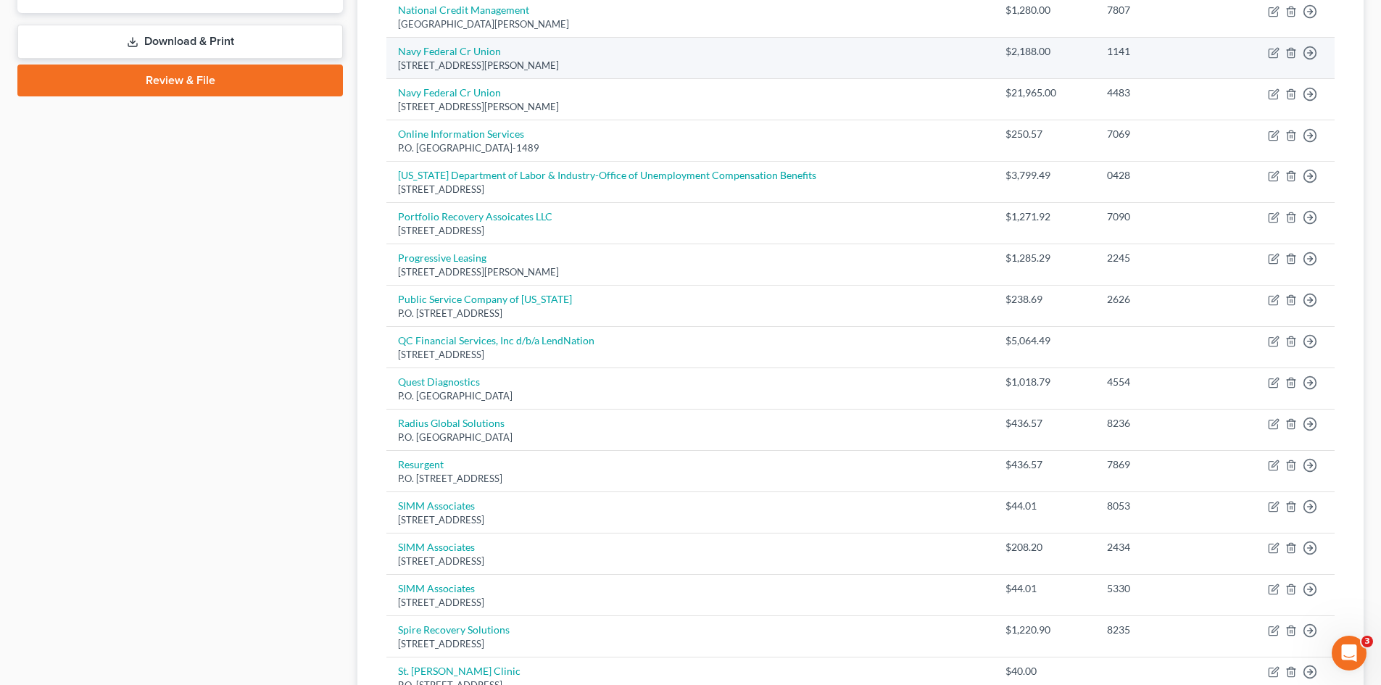
scroll to position [875, 0]
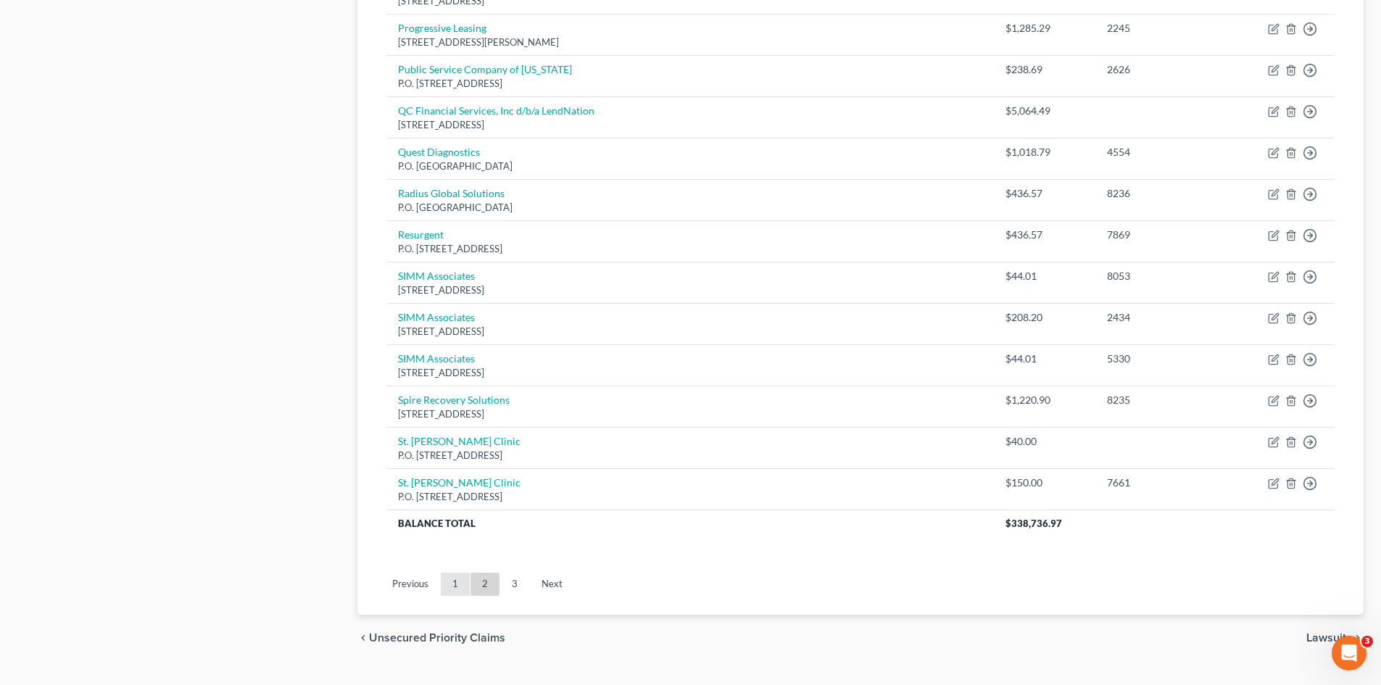
click at [463, 589] on link "1" at bounding box center [455, 584] width 29 height 23
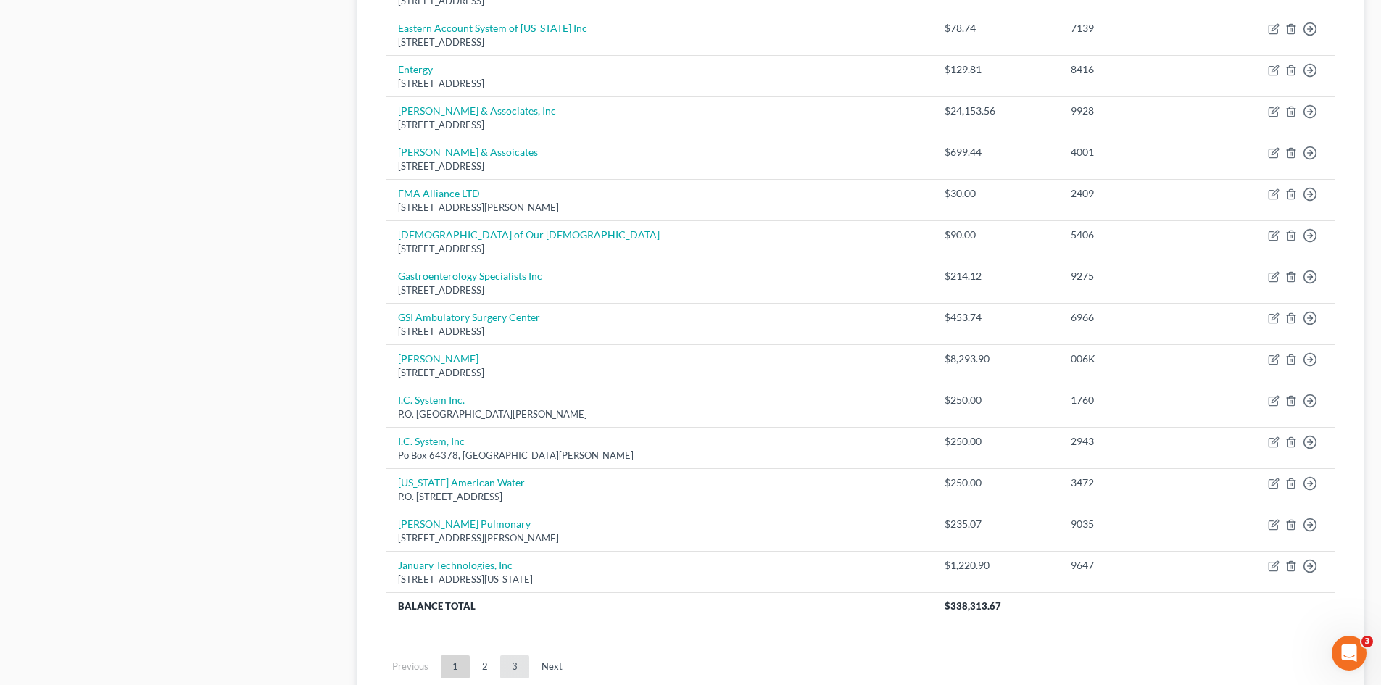
click at [507, 668] on link "3" at bounding box center [514, 666] width 29 height 23
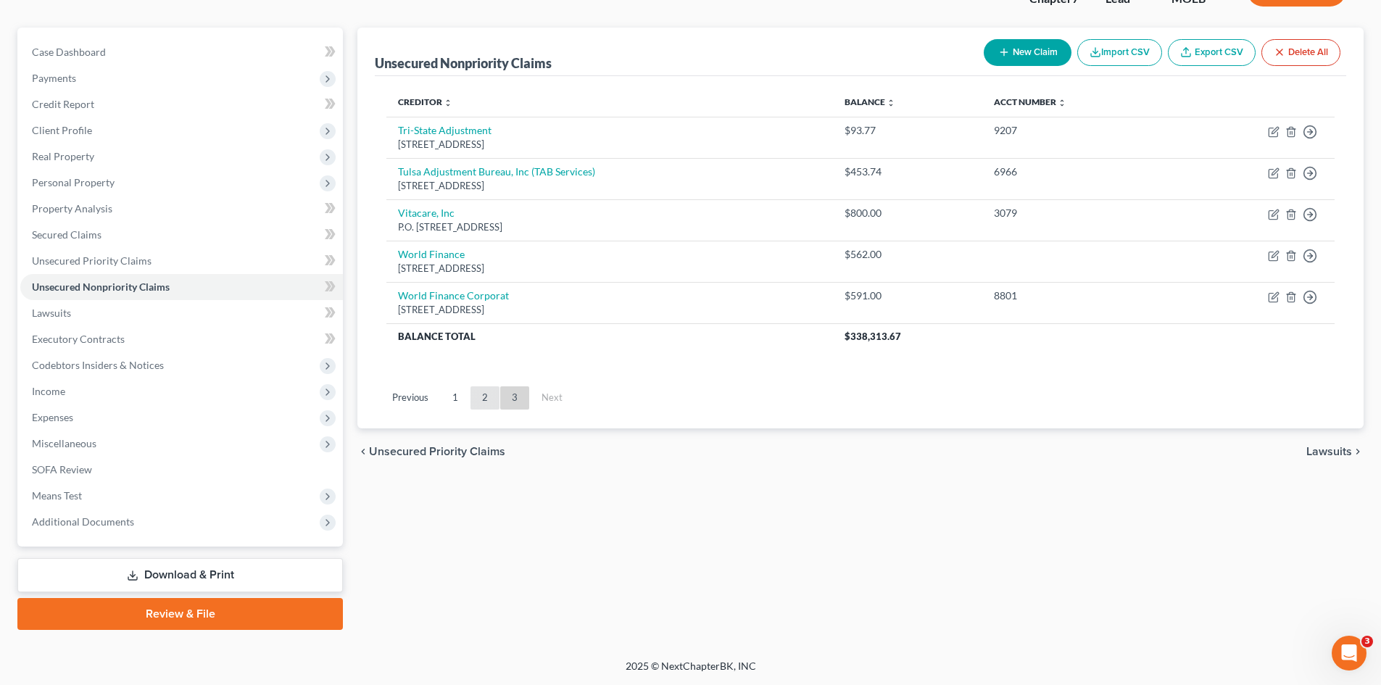
click at [480, 405] on link "2" at bounding box center [484, 397] width 29 height 23
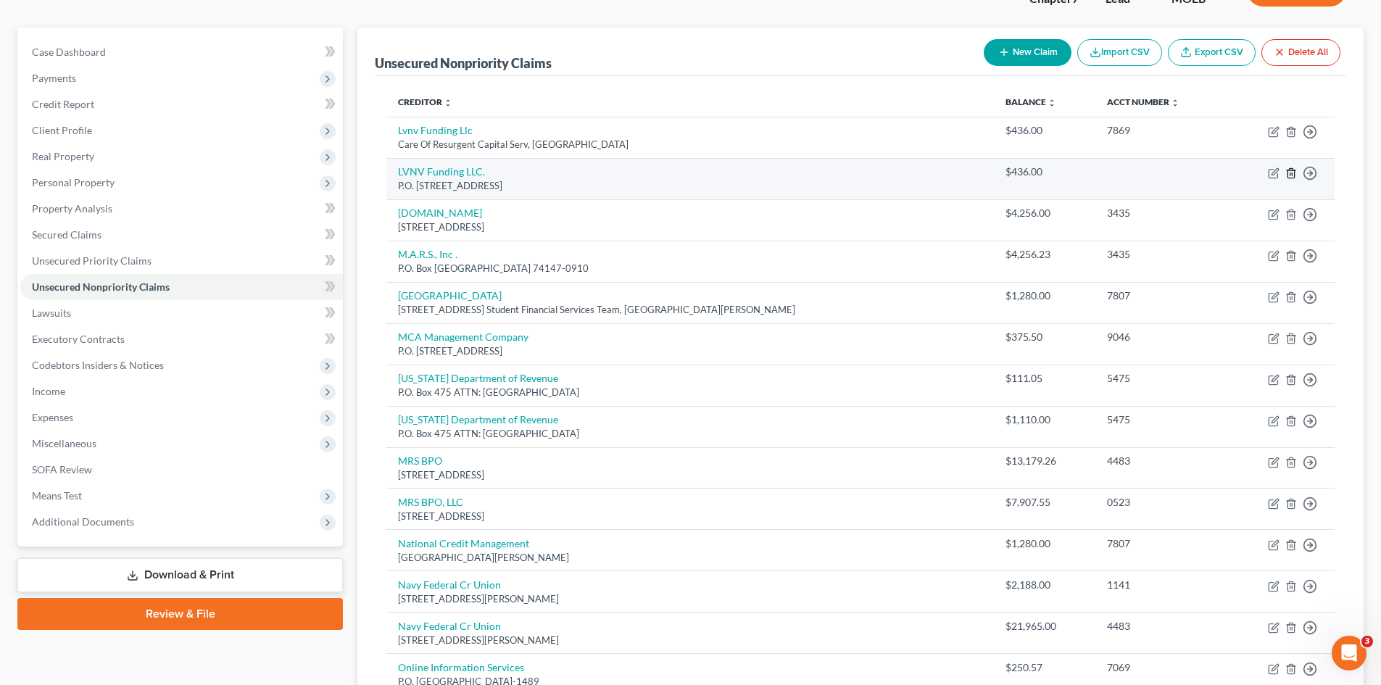
click at [1291, 174] on icon "button" at bounding box center [1291, 173] width 12 height 12
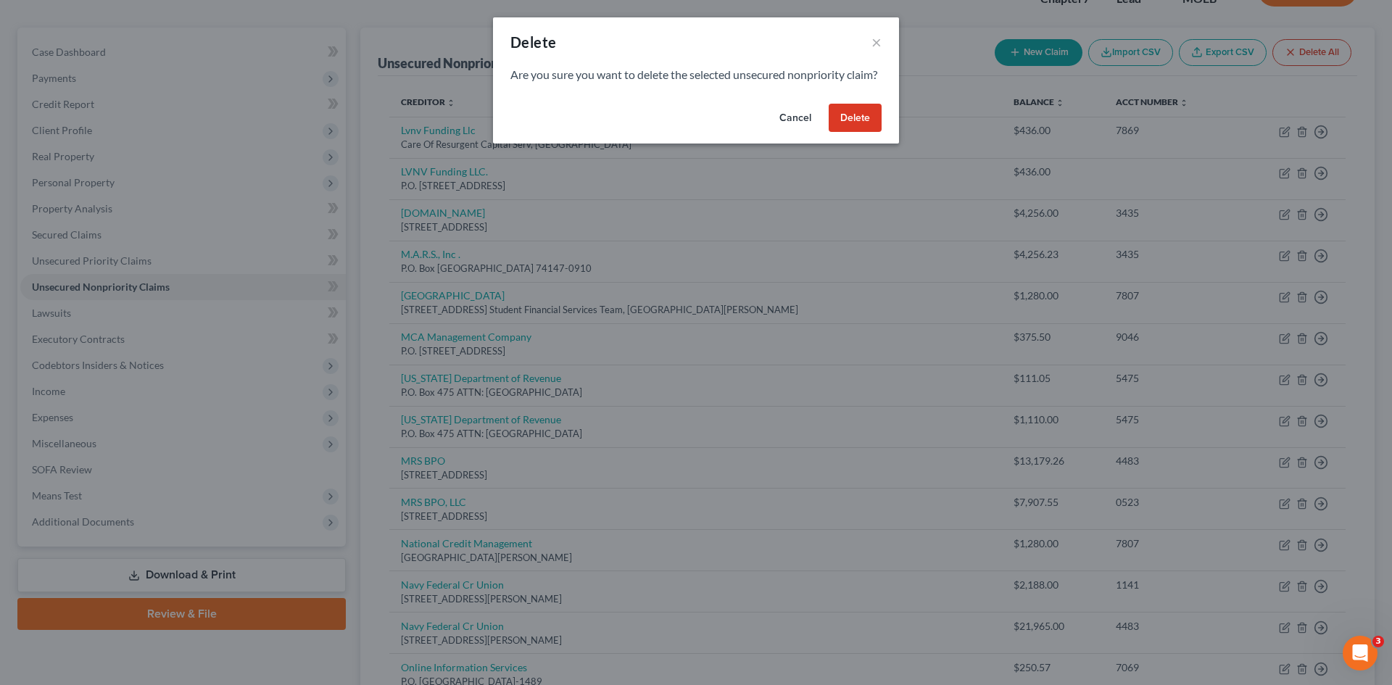
click at [868, 133] on button "Delete" at bounding box center [855, 118] width 53 height 29
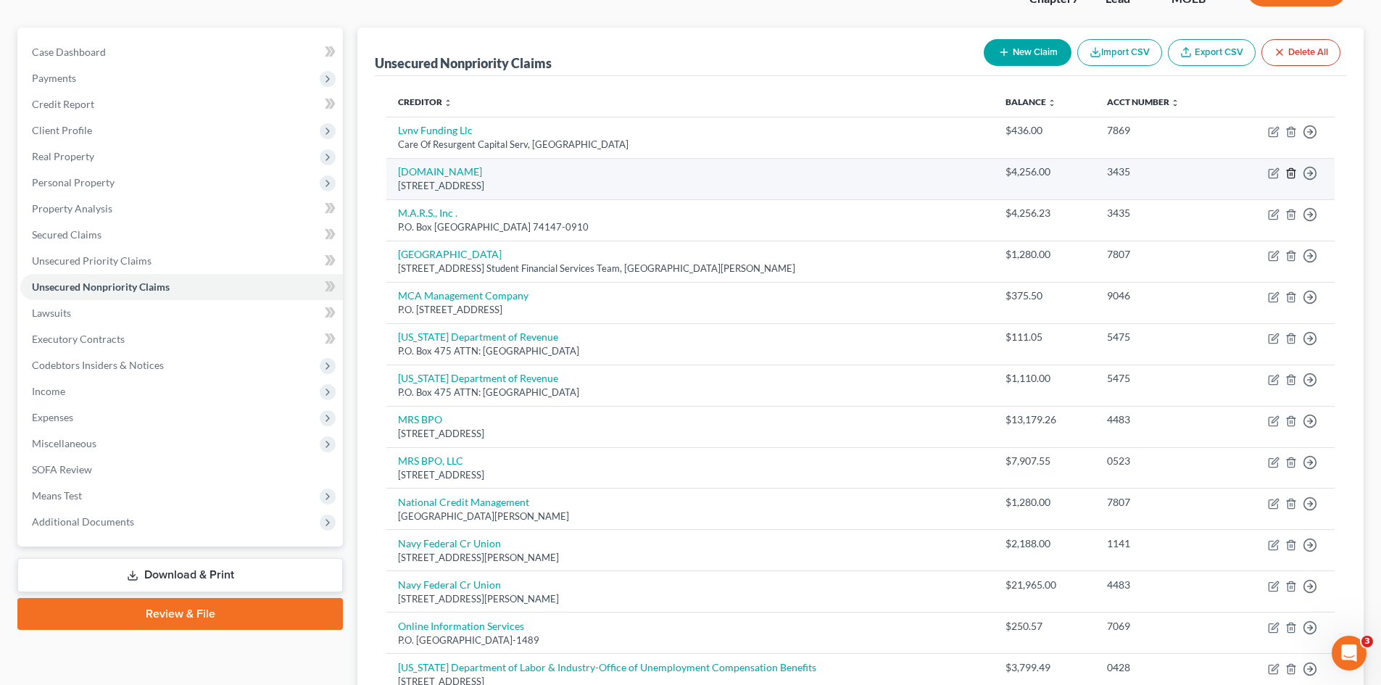
click at [1289, 173] on icon "button" at bounding box center [1291, 173] width 12 height 12
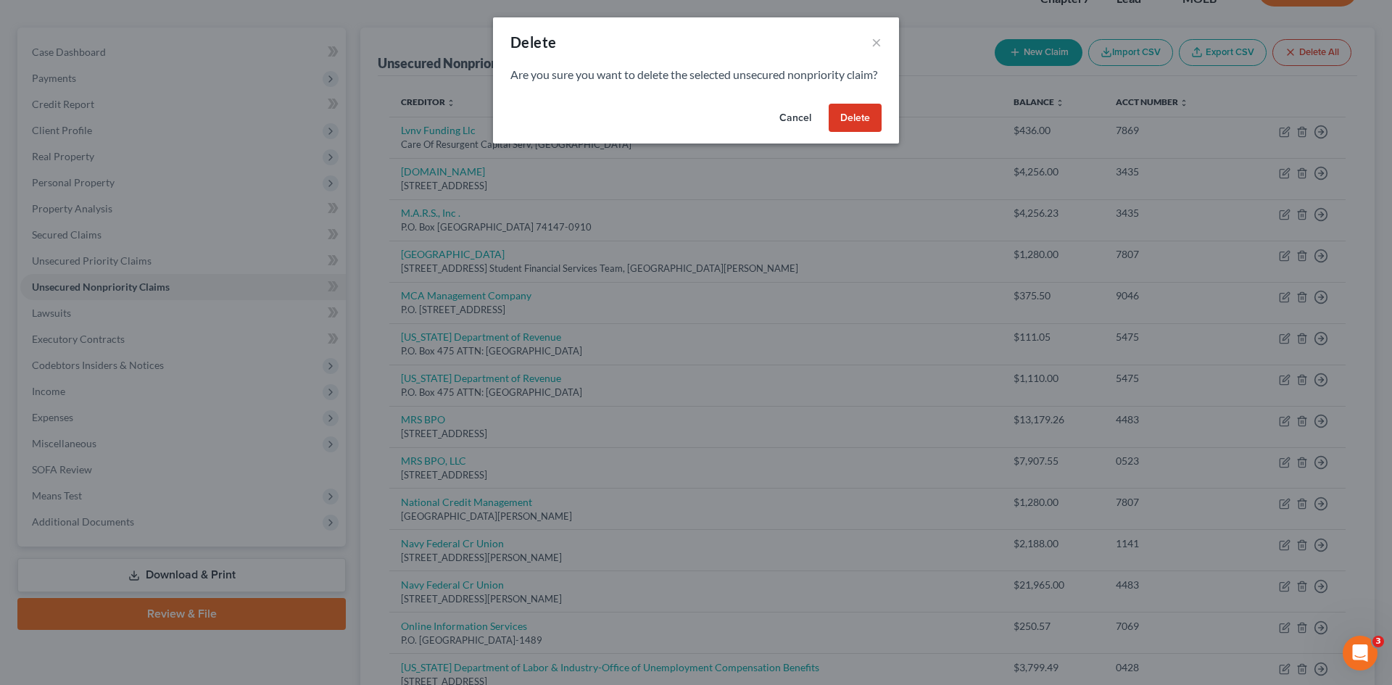
click at [850, 133] on button "Delete" at bounding box center [855, 118] width 53 height 29
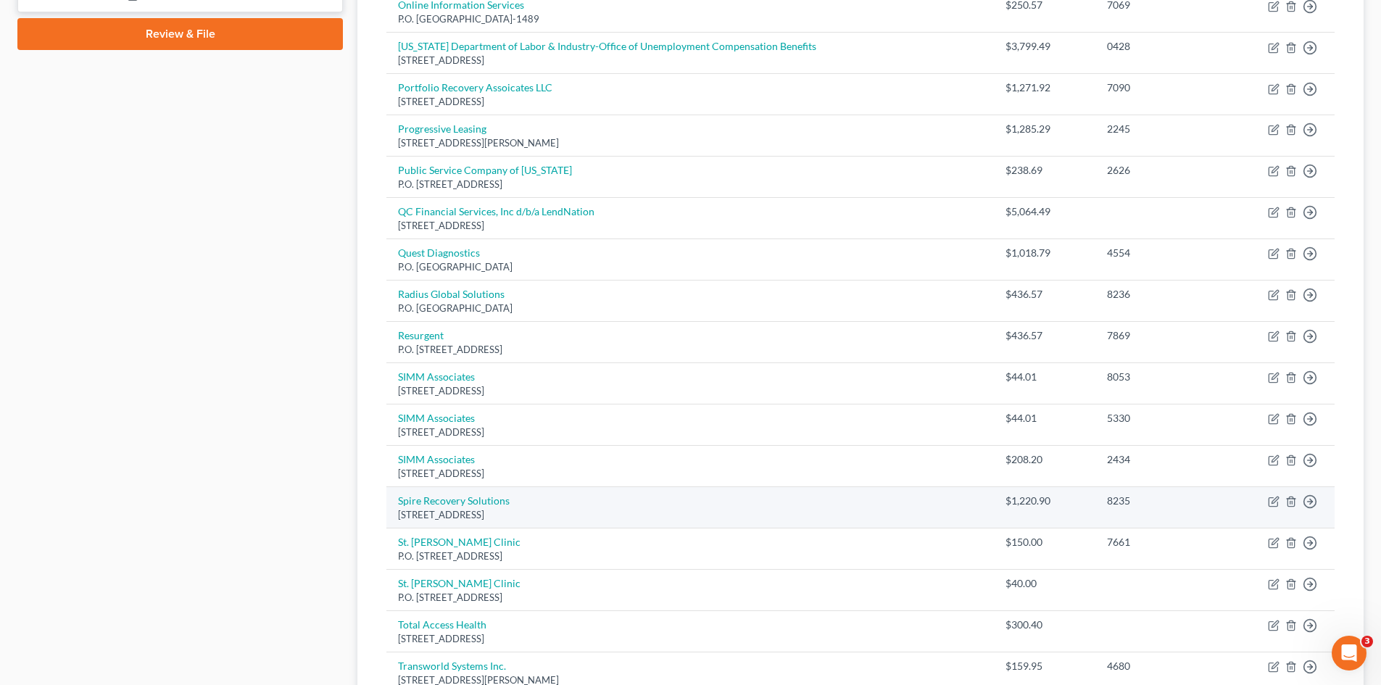
scroll to position [906, 0]
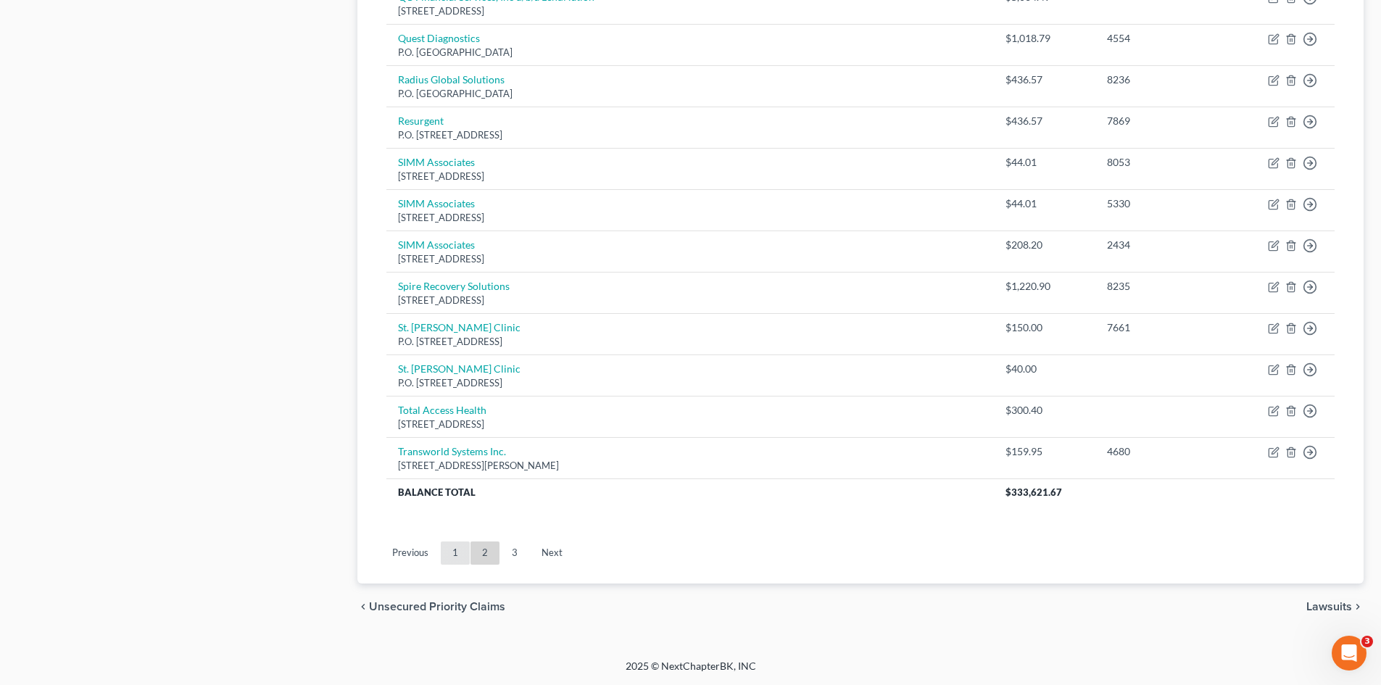
click at [452, 552] on link "1" at bounding box center [455, 553] width 29 height 23
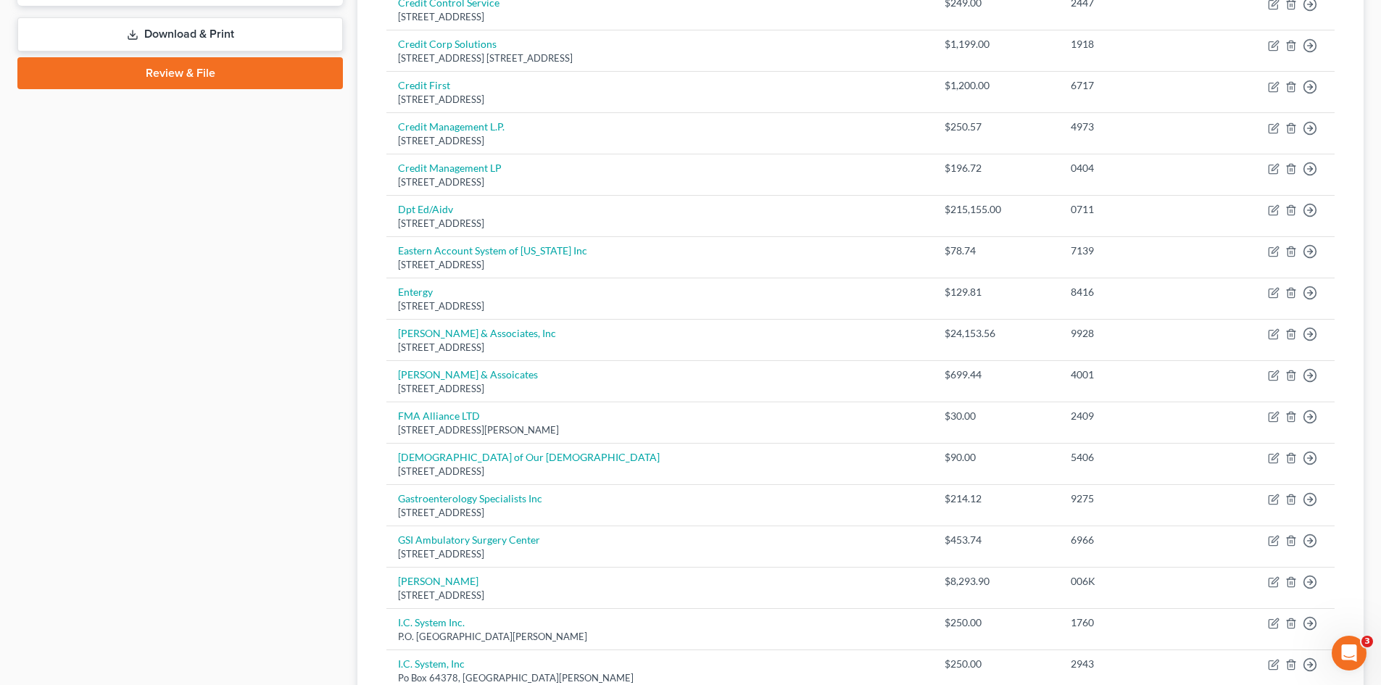
scroll to position [942, 0]
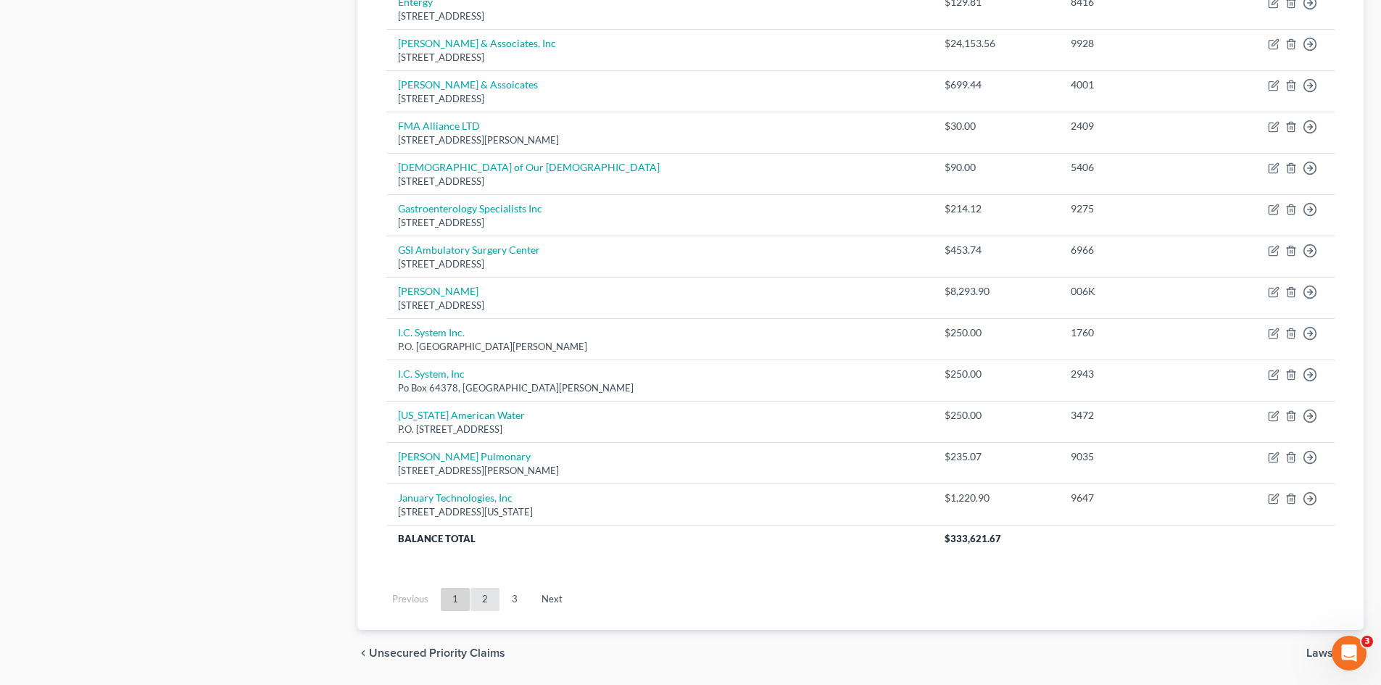
click at [490, 596] on link "2" at bounding box center [484, 599] width 29 height 23
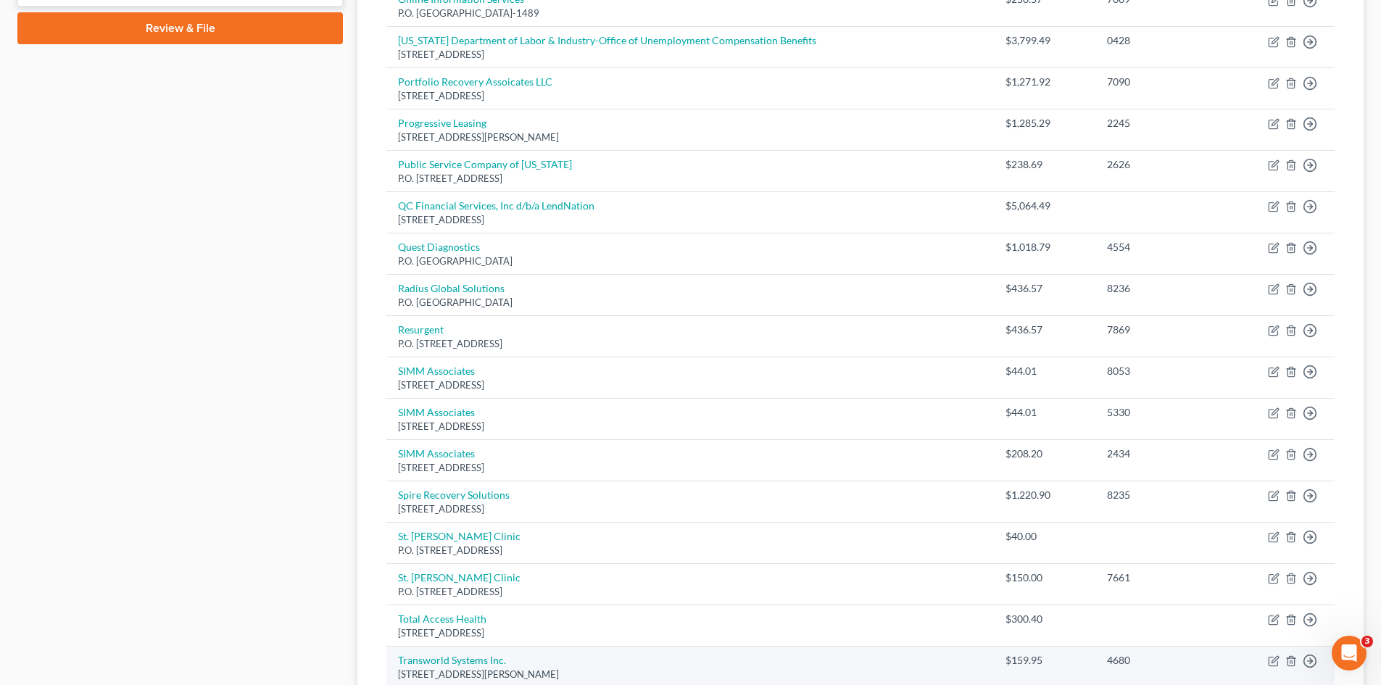
scroll to position [989, 0]
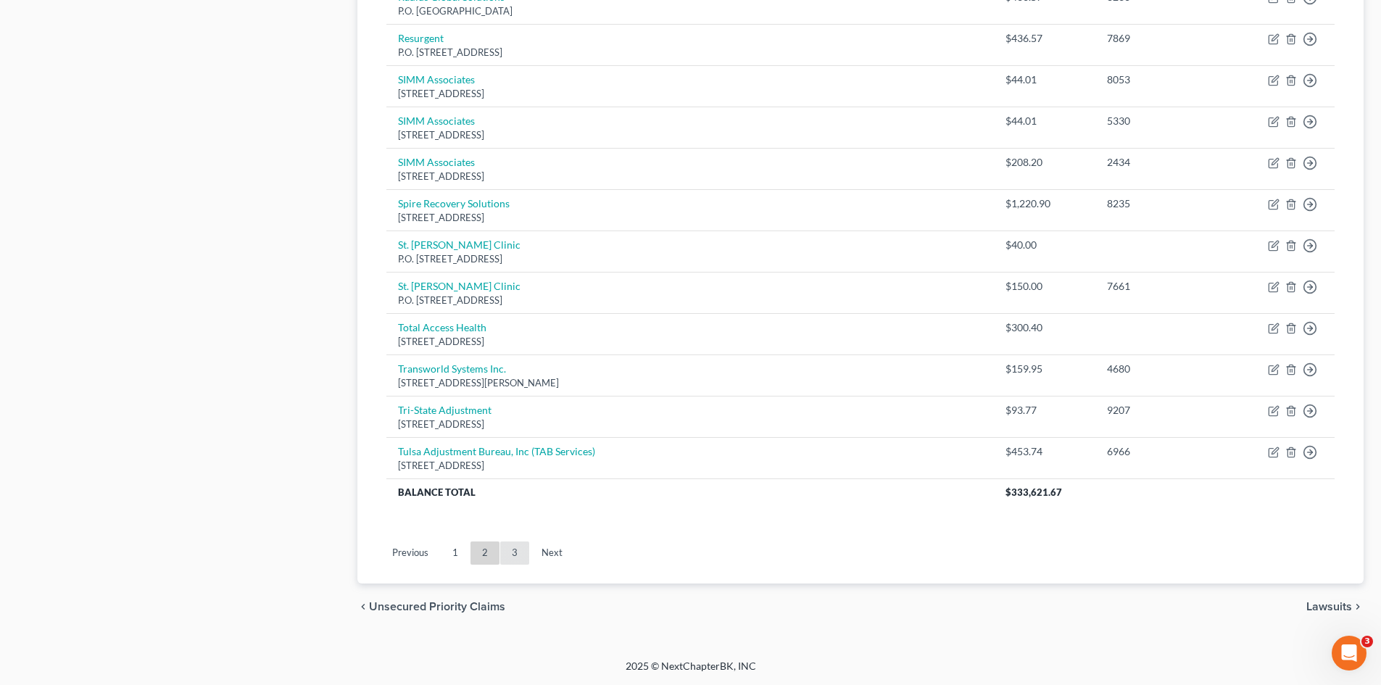
click at [516, 552] on link "3" at bounding box center [514, 553] width 29 height 23
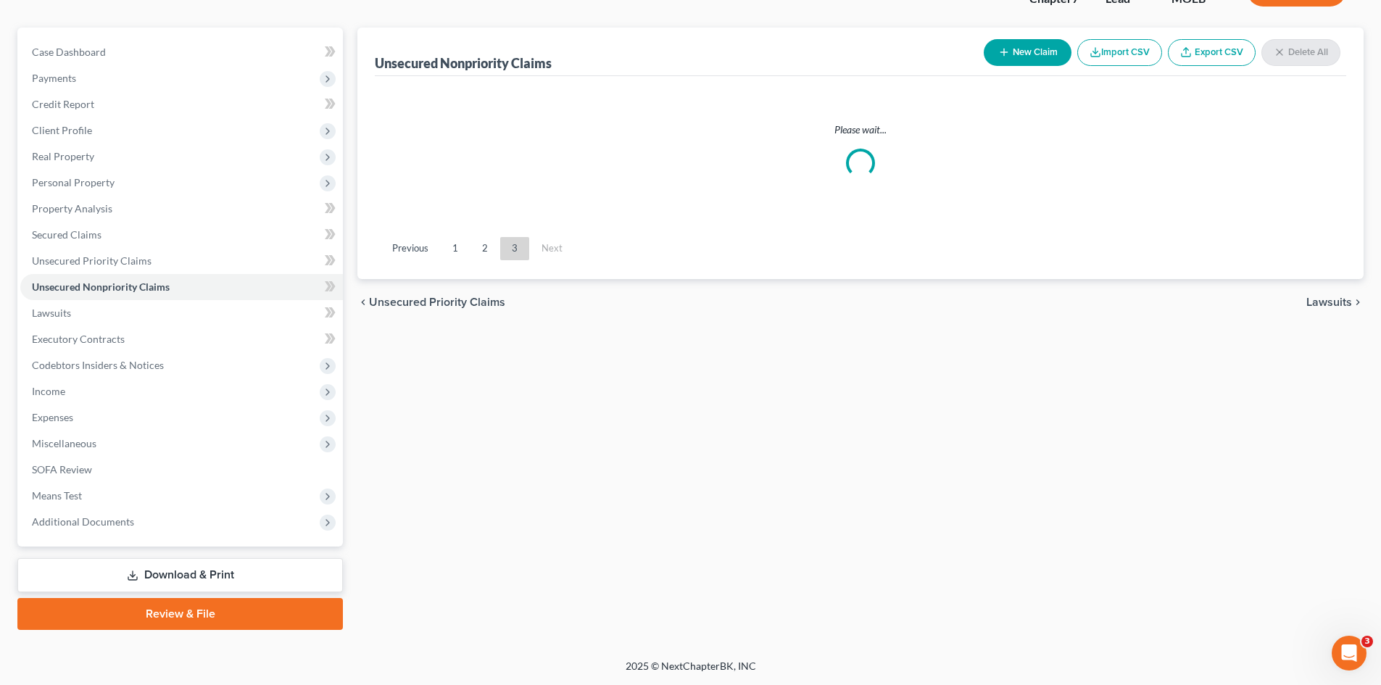
scroll to position [112, 0]
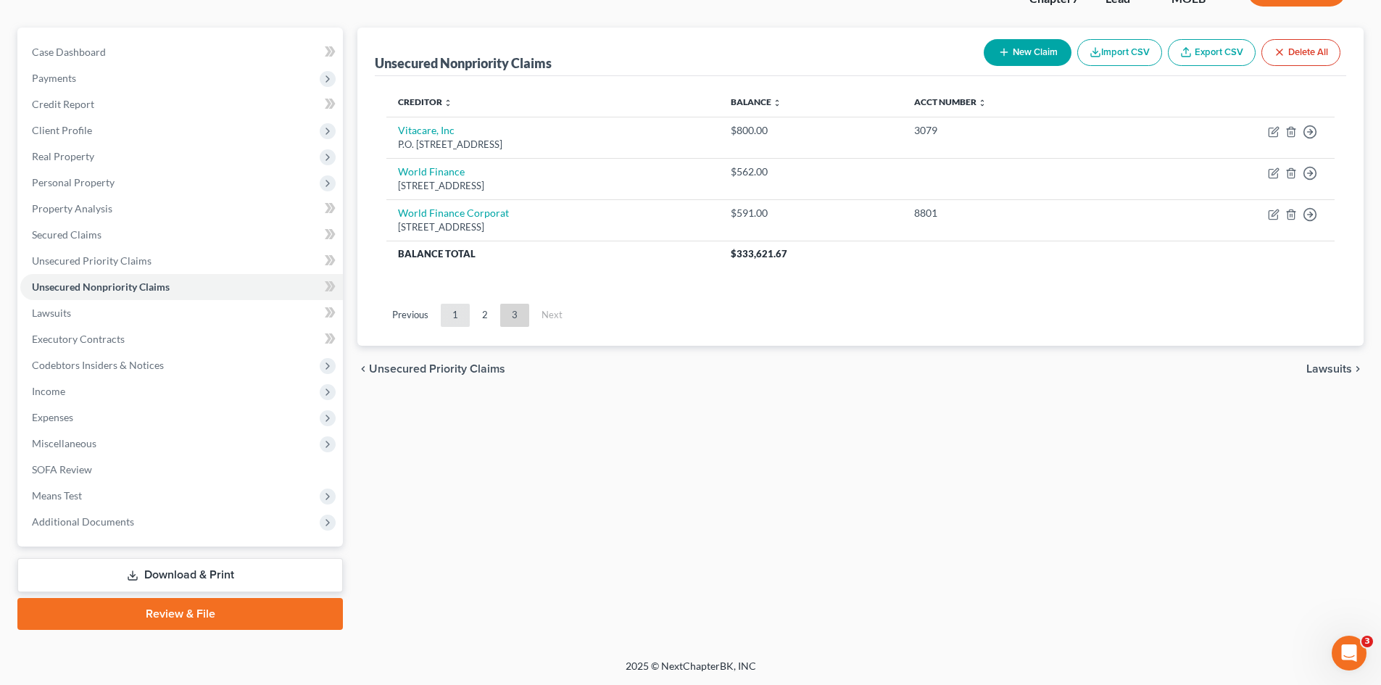
click at [452, 314] on link "1" at bounding box center [455, 315] width 29 height 23
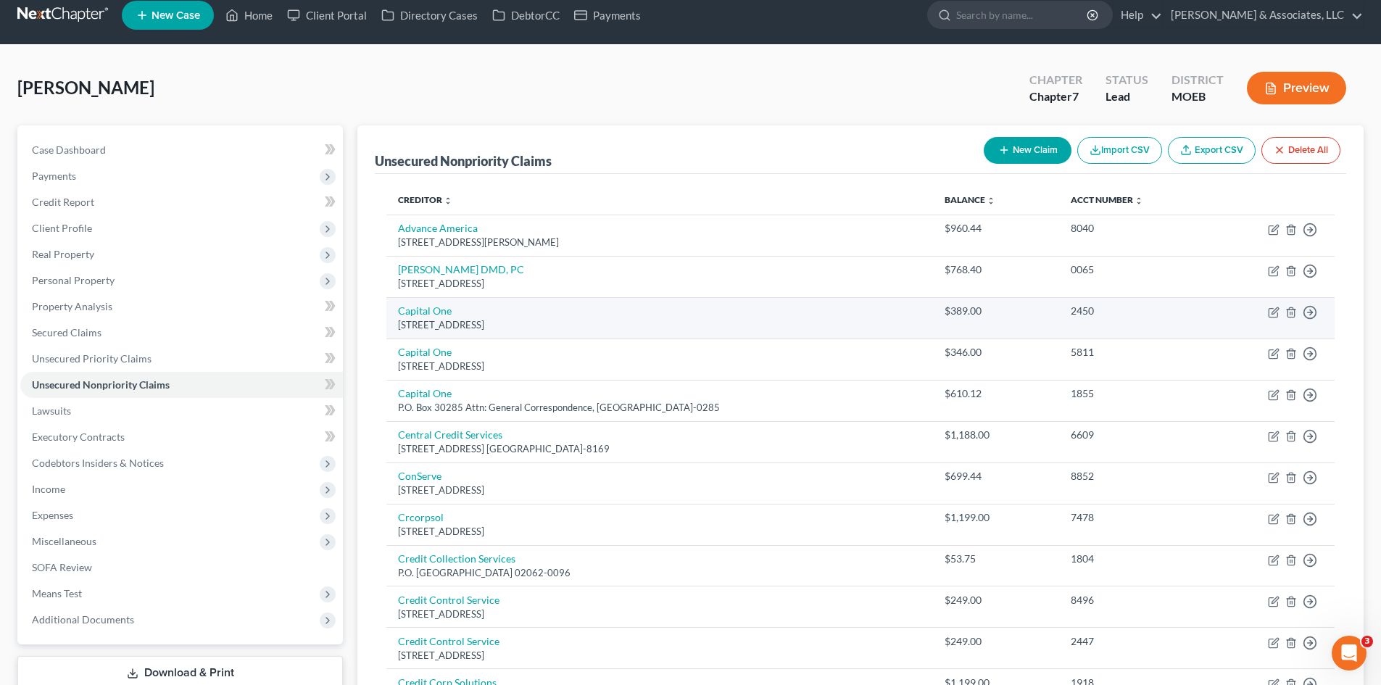
scroll to position [0, 0]
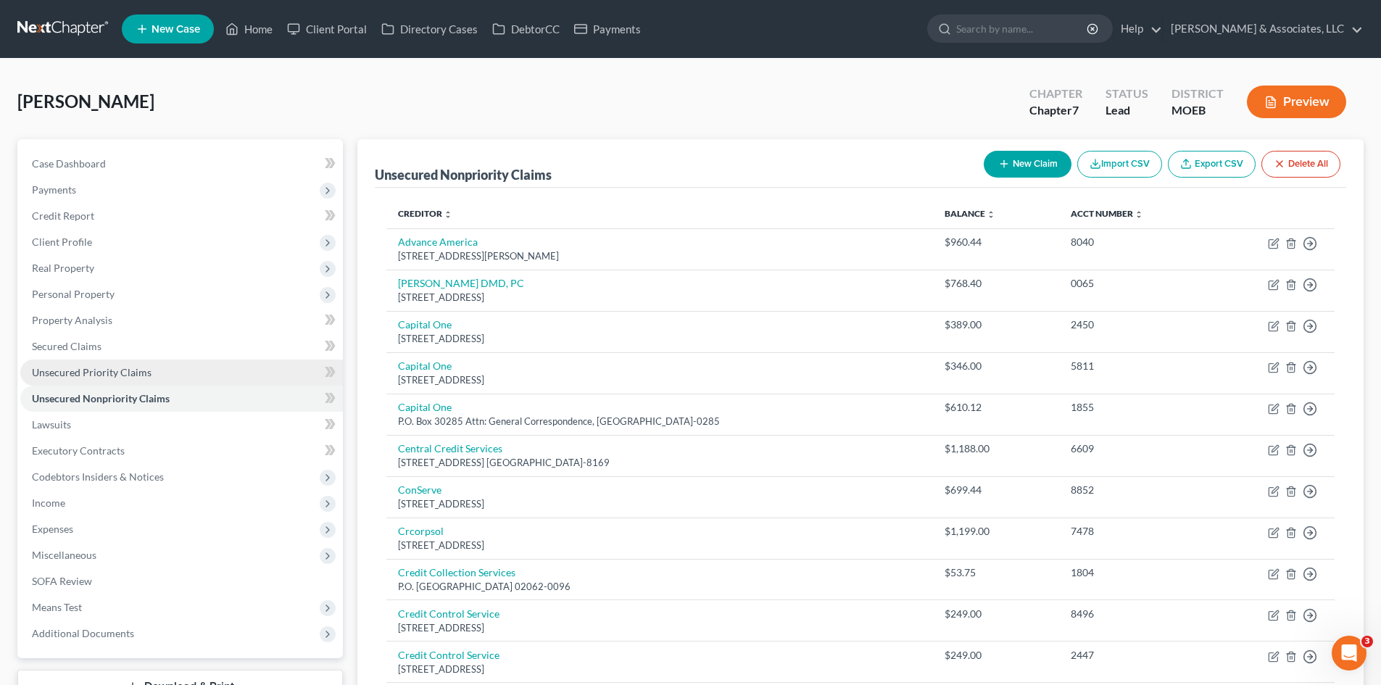
click at [117, 377] on span "Unsecured Priority Claims" at bounding box center [92, 372] width 120 height 12
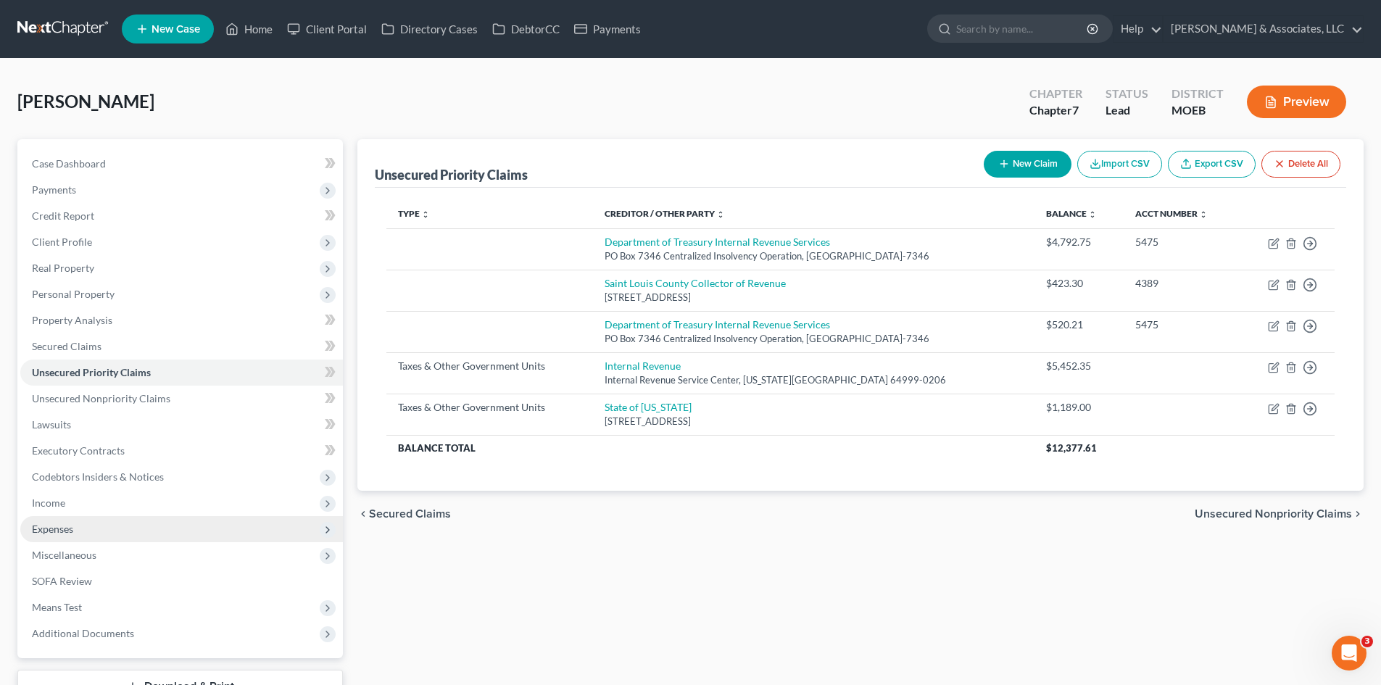
click at [51, 534] on span "Expenses" at bounding box center [52, 529] width 41 height 12
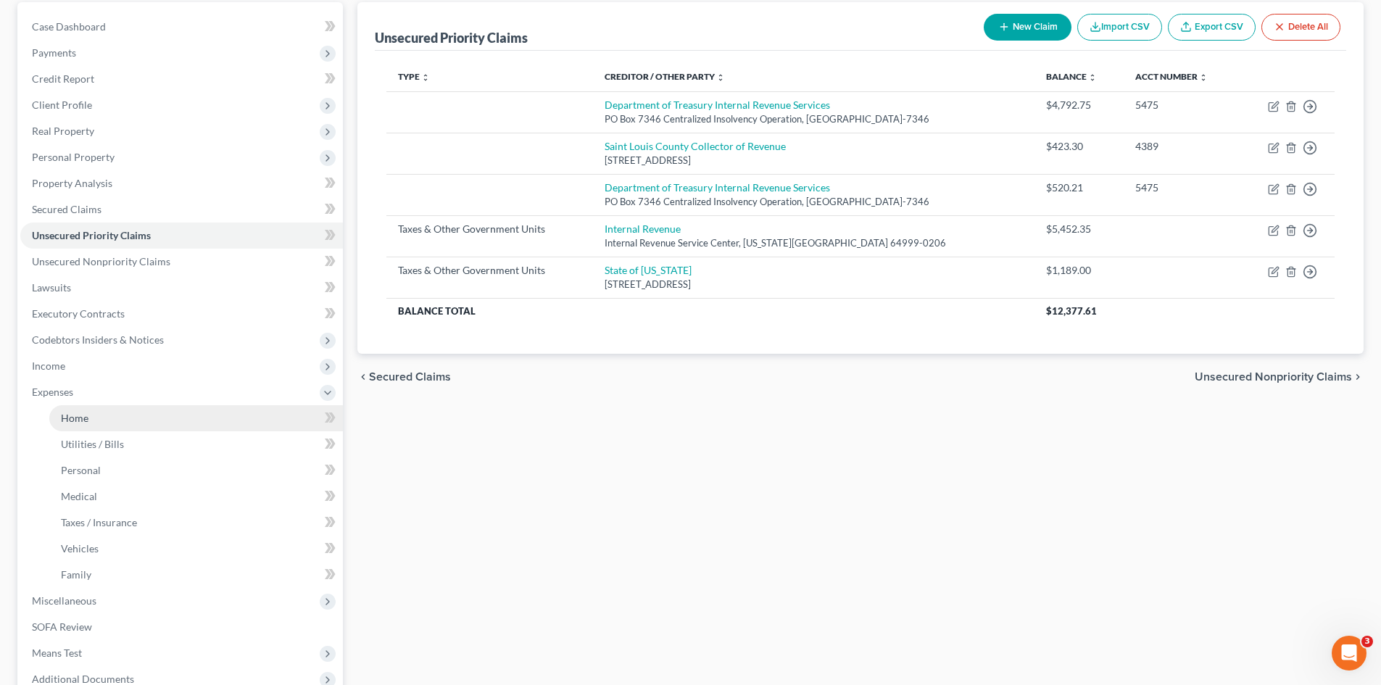
scroll to position [145, 0]
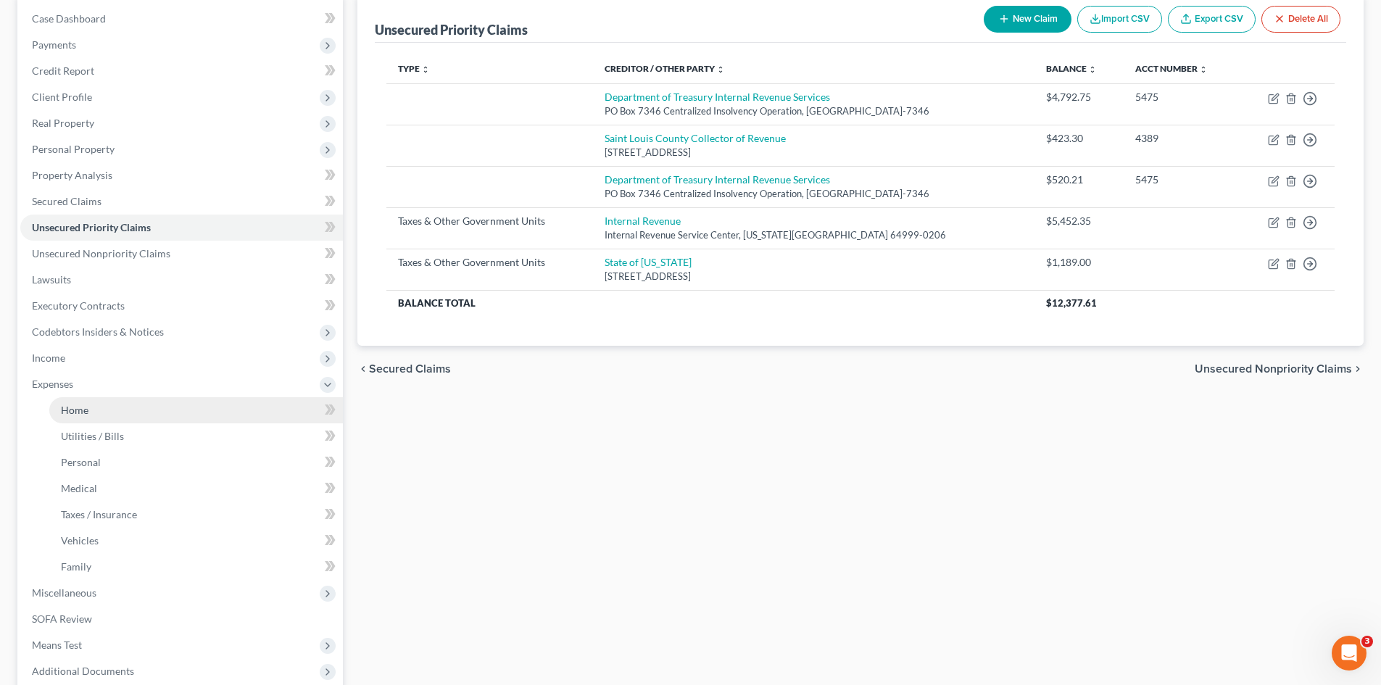
click at [86, 402] on link "Home" at bounding box center [196, 410] width 294 height 26
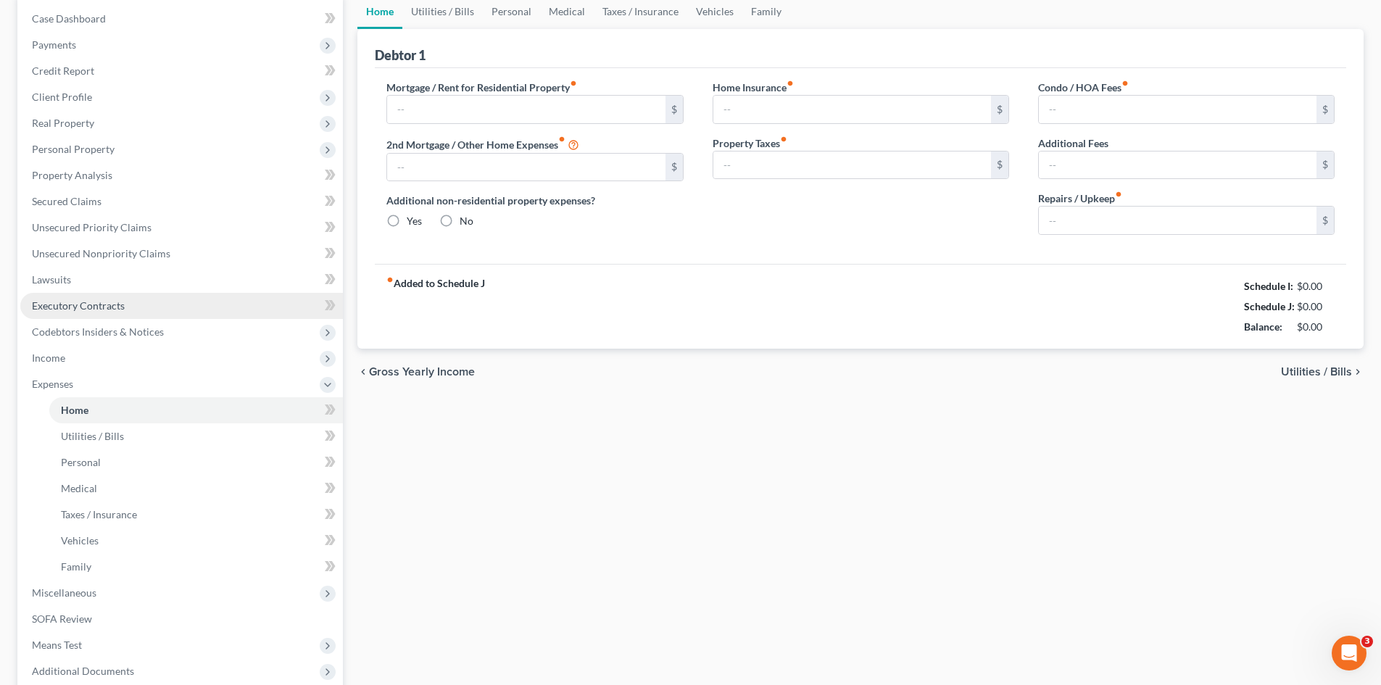
scroll to position [30, 0]
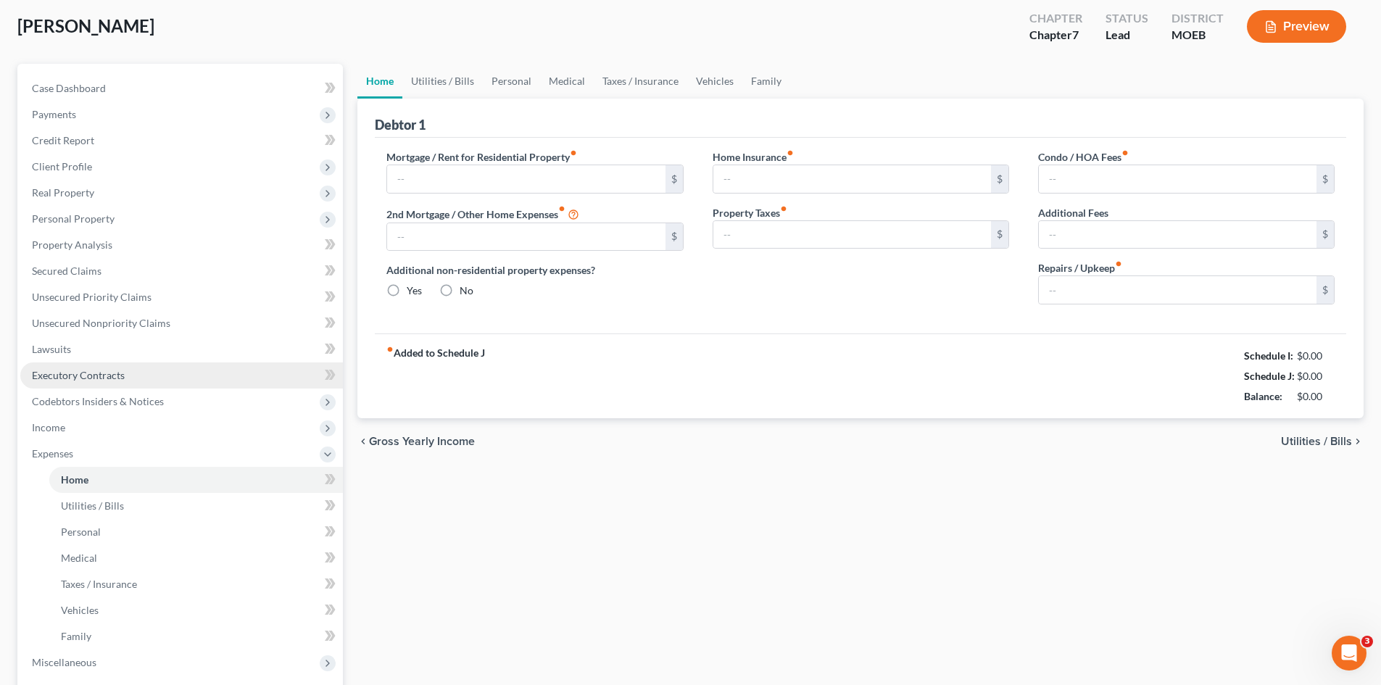
type input "1,226.00"
type input "0.00"
radio input "true"
type input "45.00"
type input "0.00"
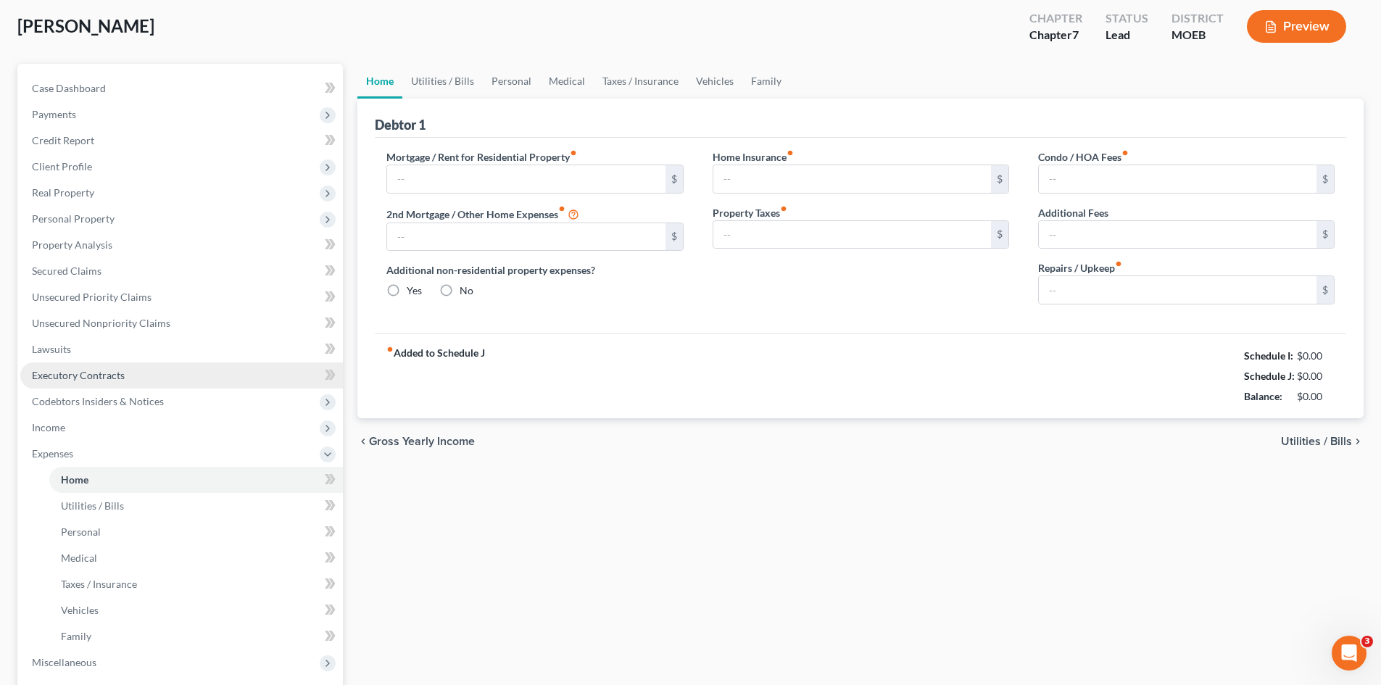
type input "0.00"
type input "35.00"
type input "0.00"
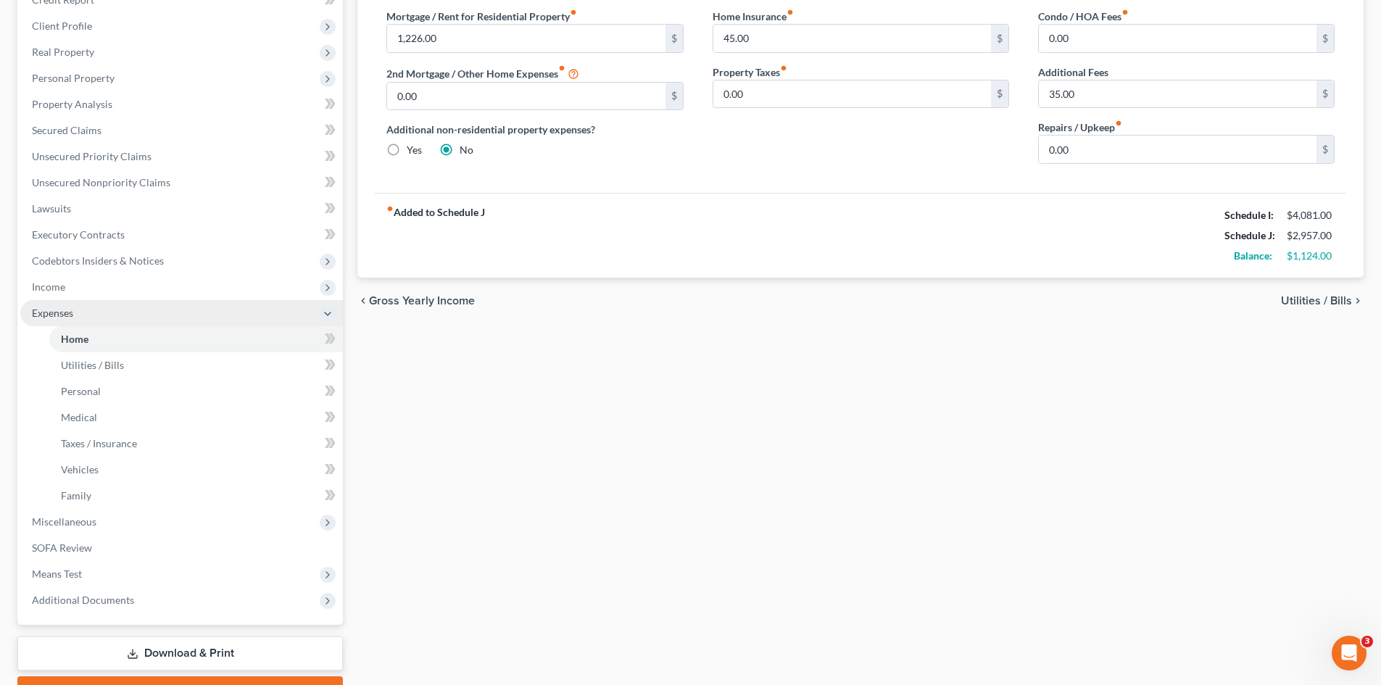
scroll to position [217, 0]
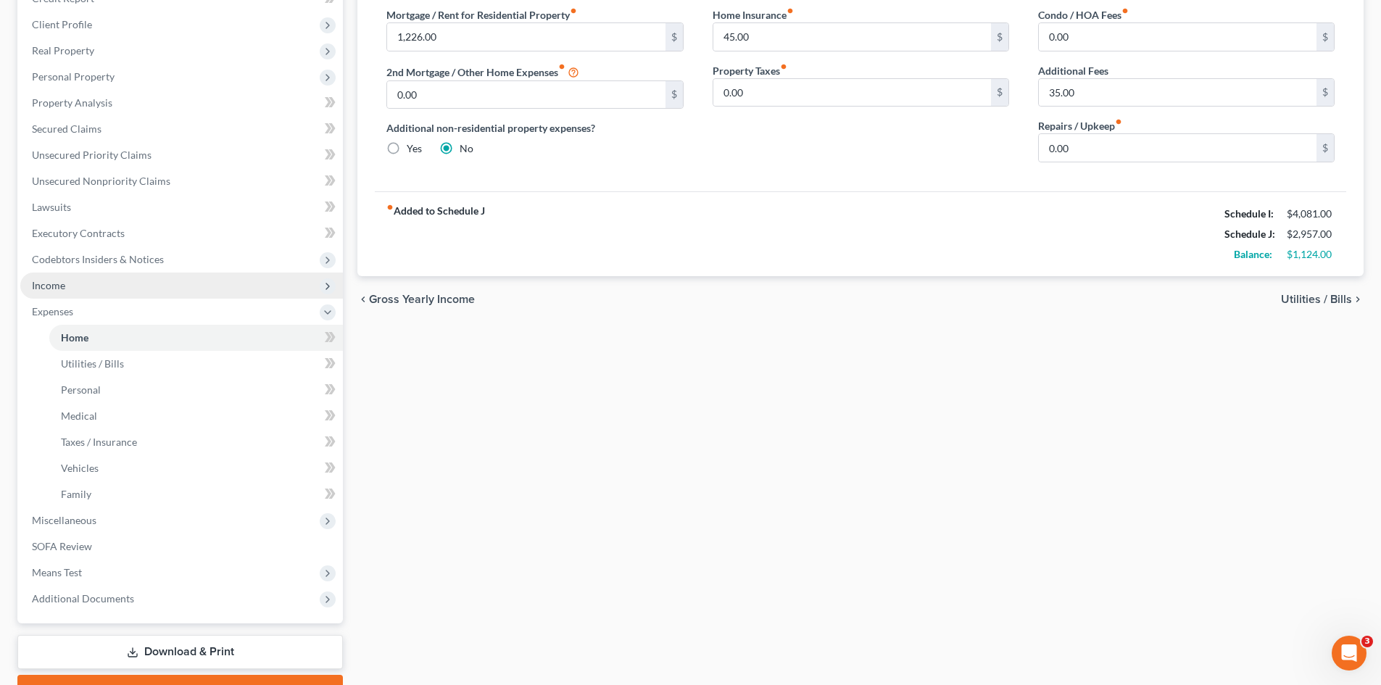
click at [65, 289] on span "Income" at bounding box center [48, 285] width 33 height 12
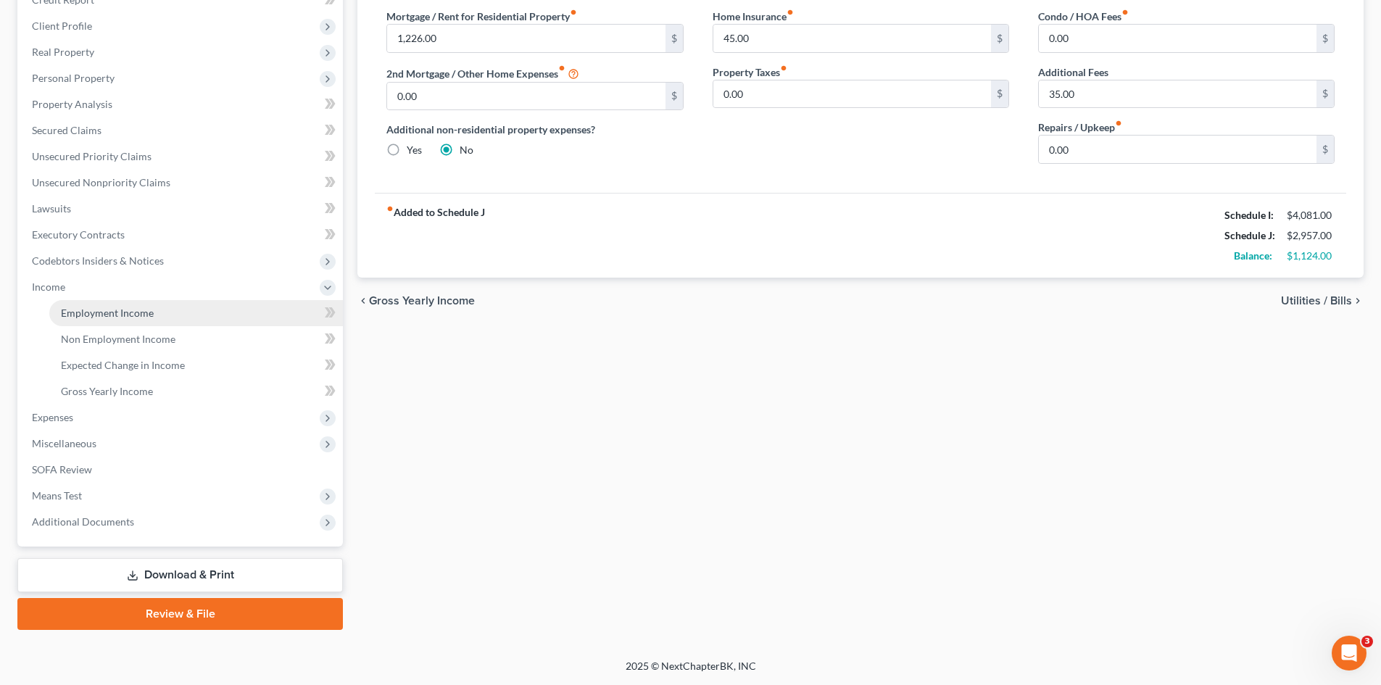
click at [130, 311] on span "Employment Income" at bounding box center [107, 313] width 93 height 12
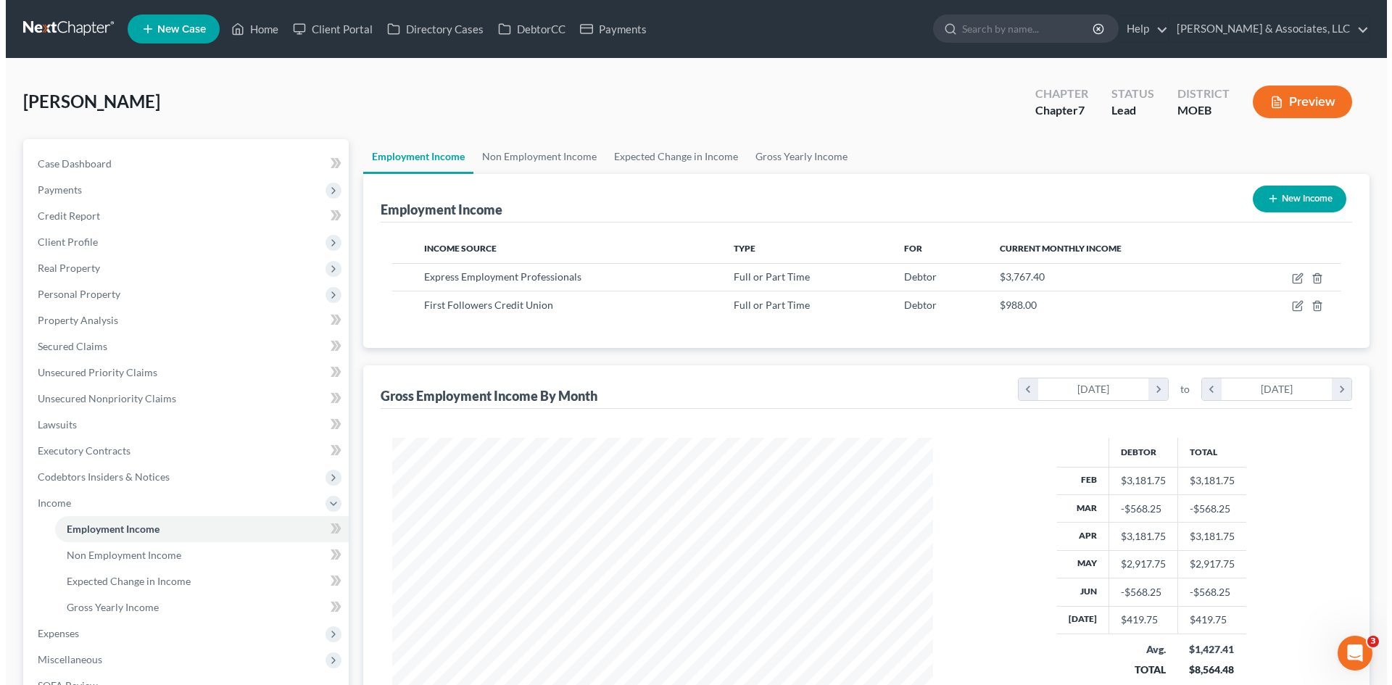
scroll to position [270, 570]
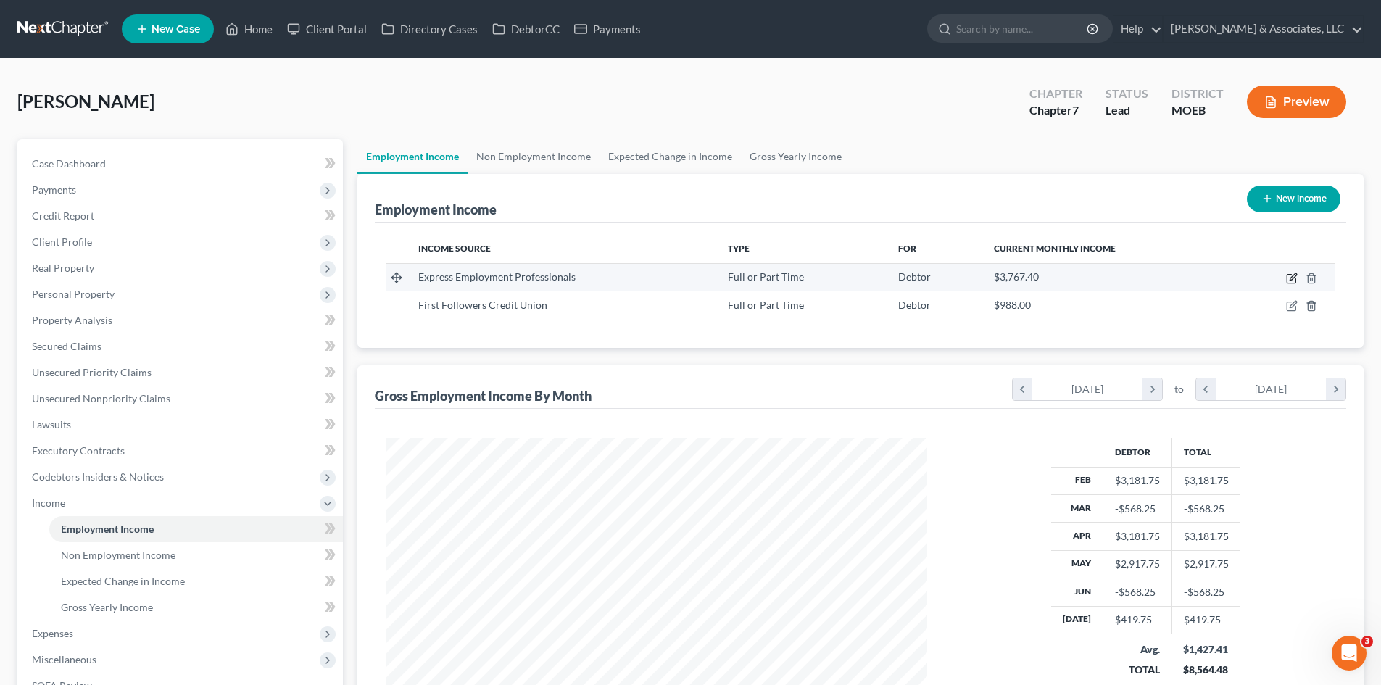
click at [1291, 278] on icon "button" at bounding box center [1293, 276] width 7 height 7
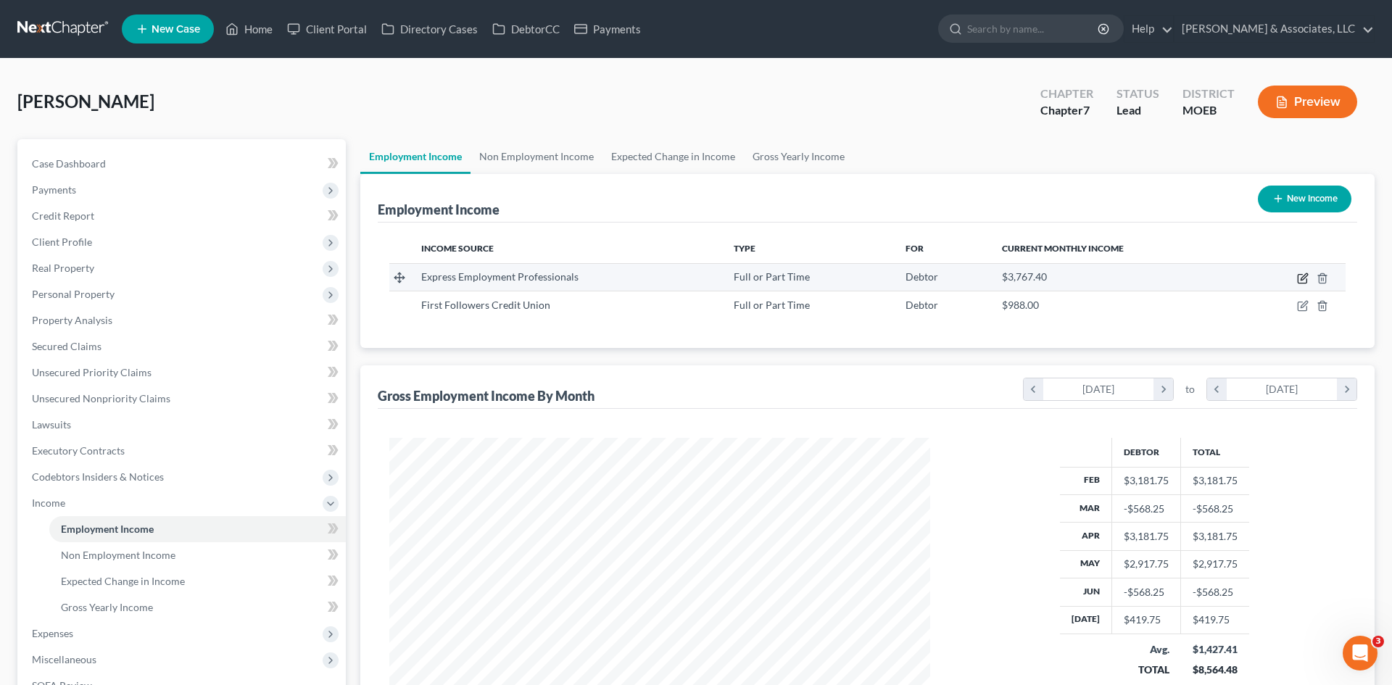
select select "0"
select select "26"
select select "3"
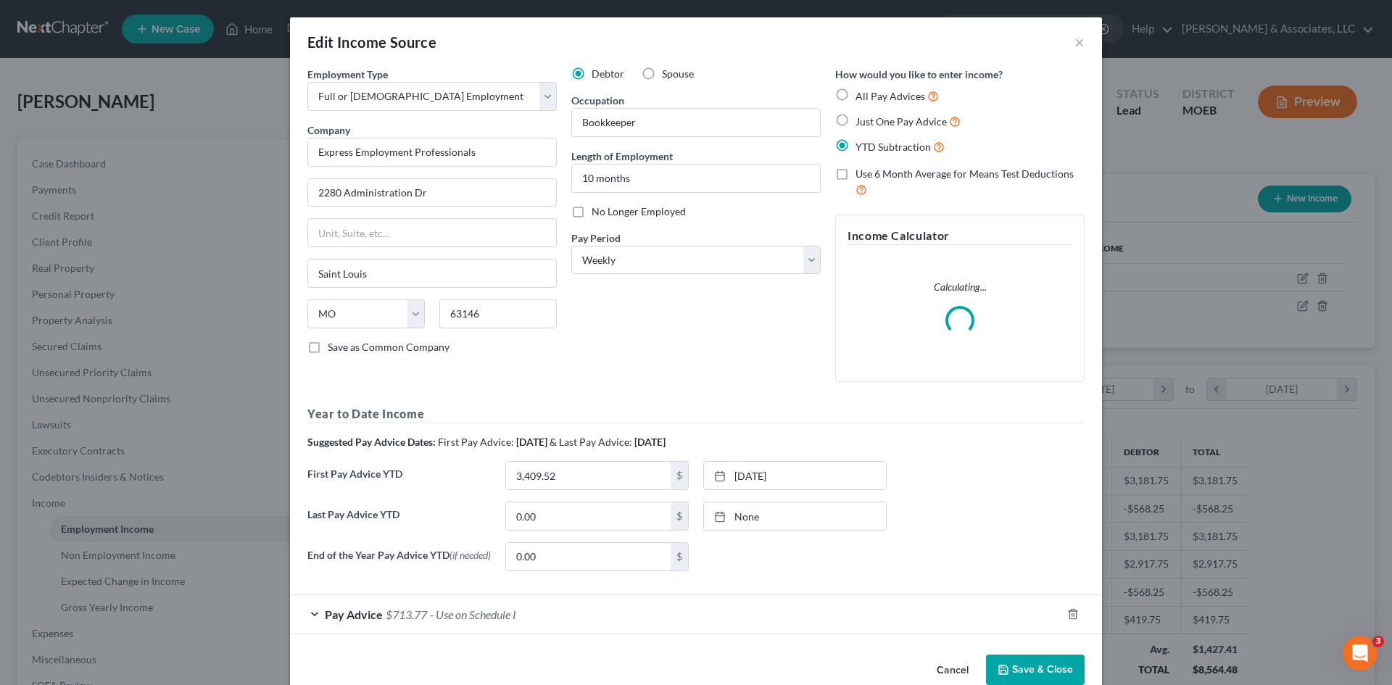
scroll to position [273, 575]
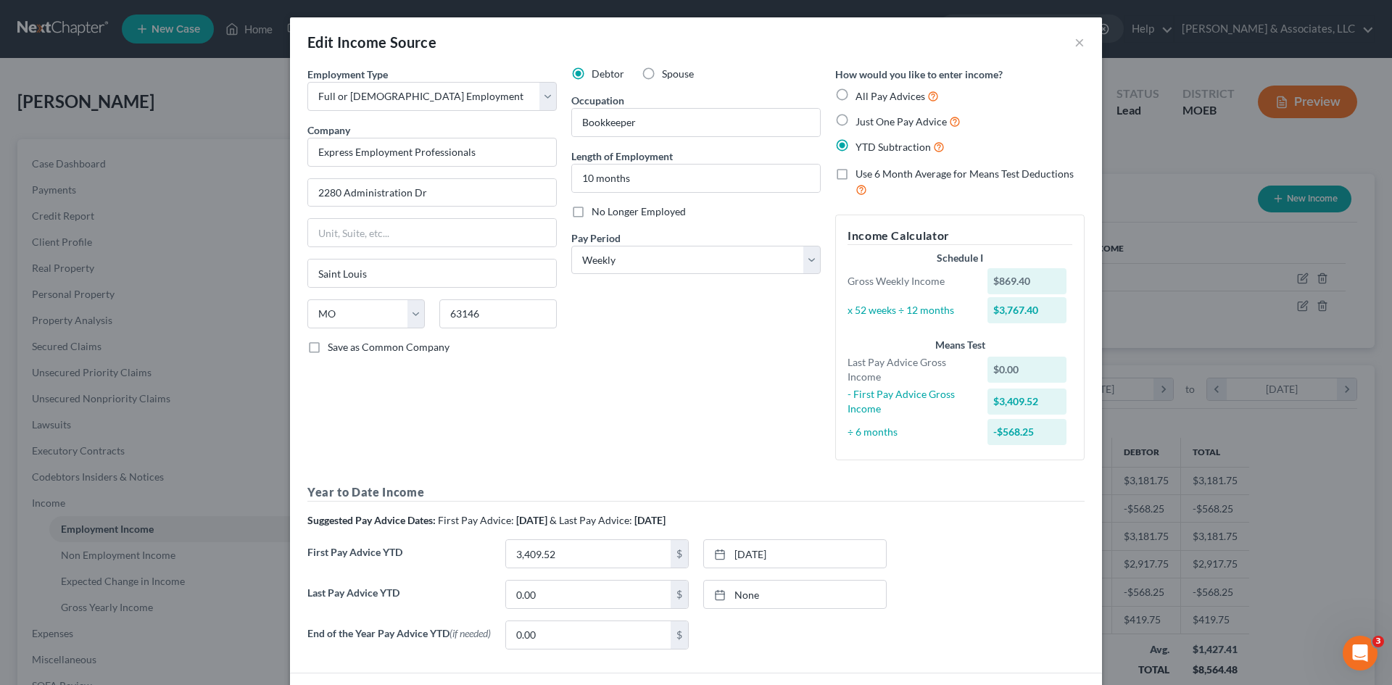
click at [592, 212] on label "No Longer Employed" at bounding box center [639, 211] width 94 height 14
click at [597, 212] on input "No Longer Employed" at bounding box center [601, 208] width 9 height 9
checkbox input "true"
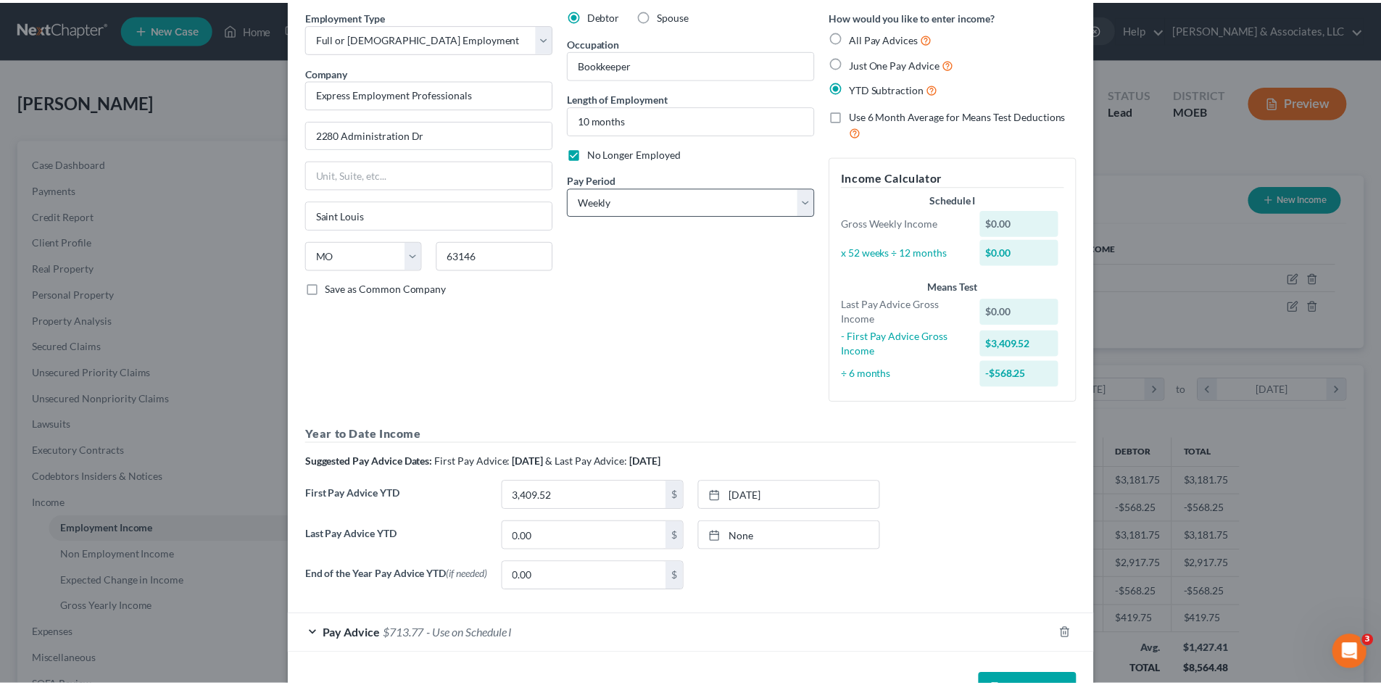
scroll to position [0, 0]
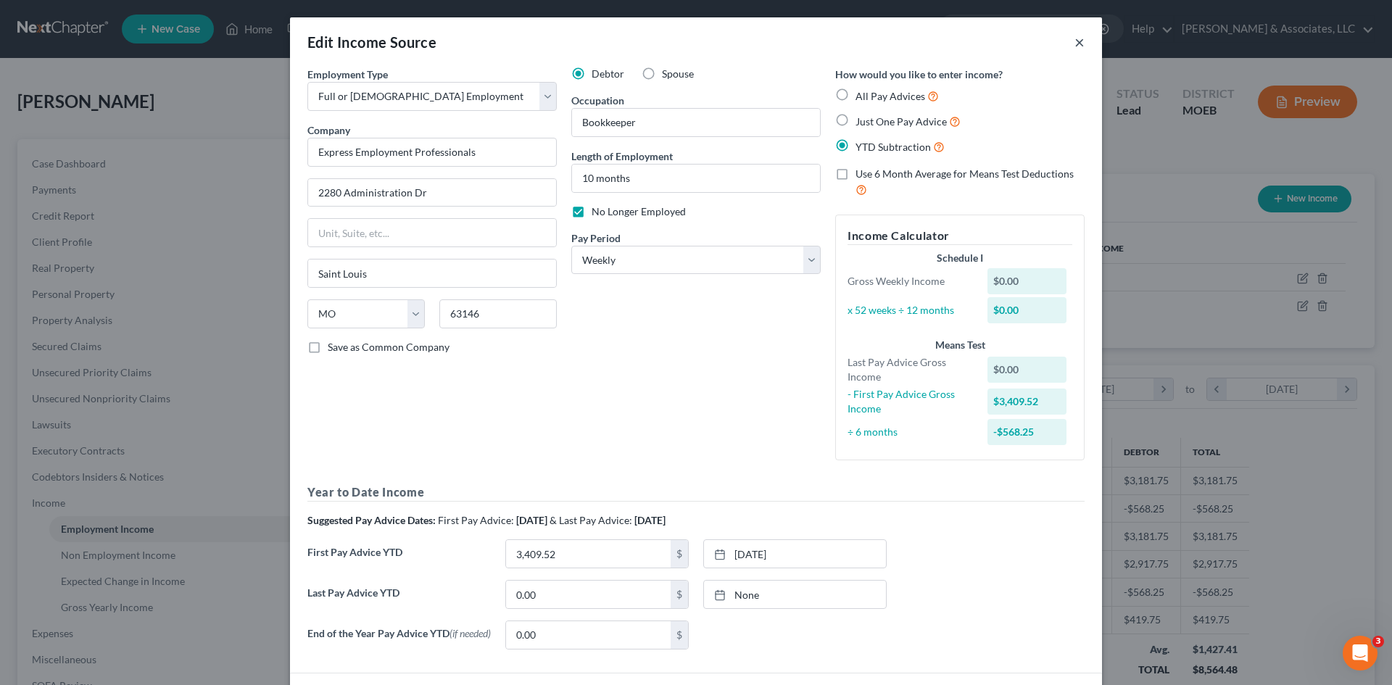
click at [1077, 43] on button "×" at bounding box center [1079, 41] width 10 height 17
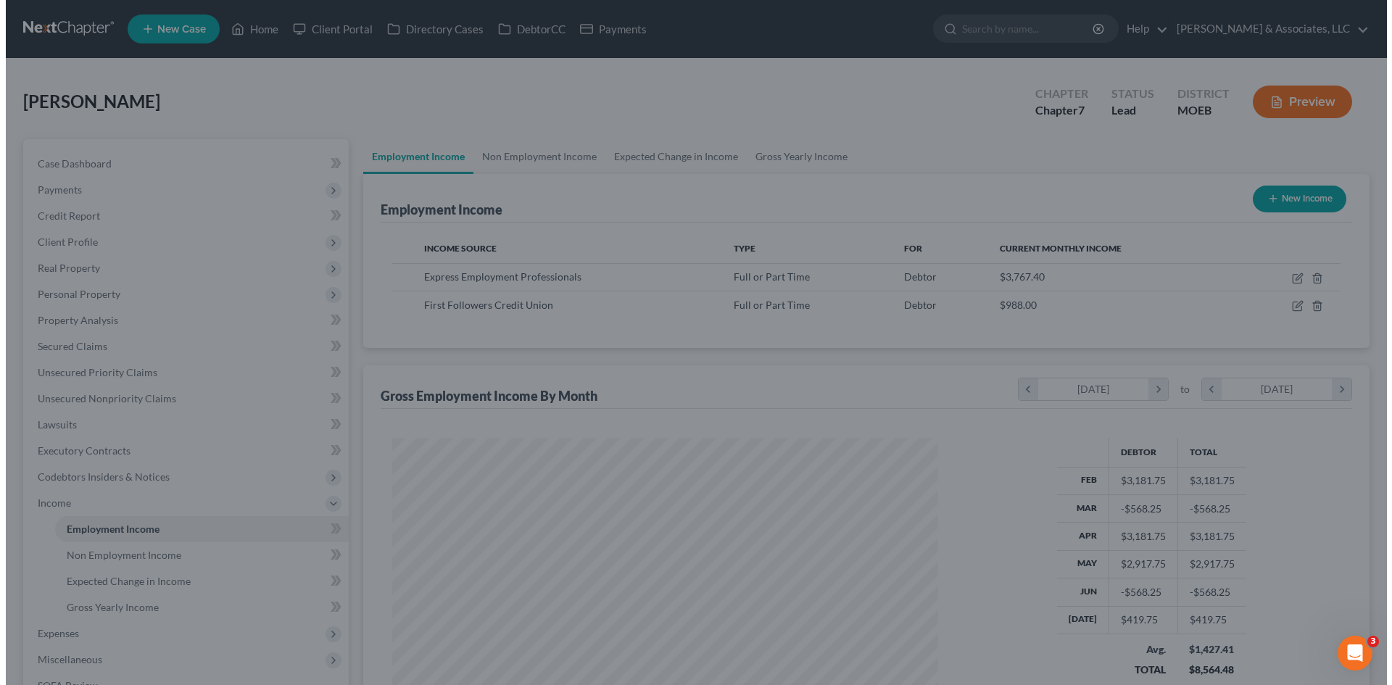
scroll to position [724681, 724382]
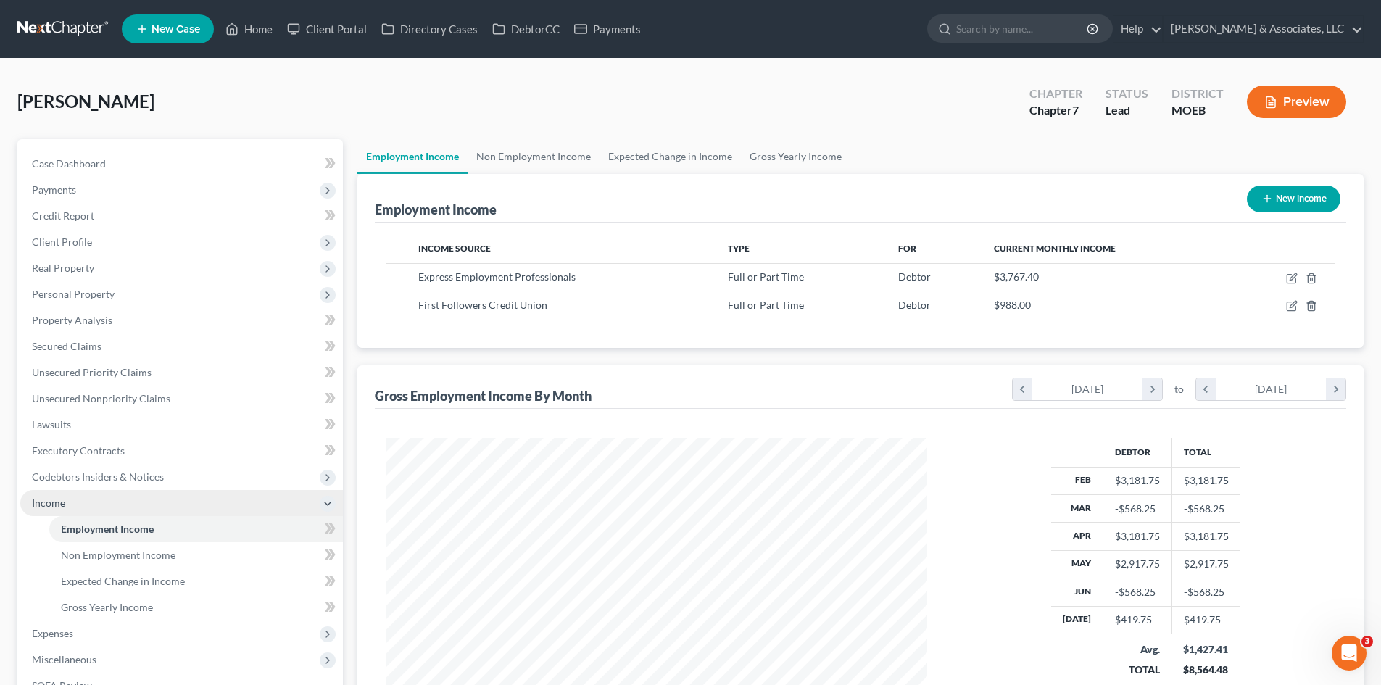
click at [71, 505] on span "Income" at bounding box center [181, 503] width 323 height 26
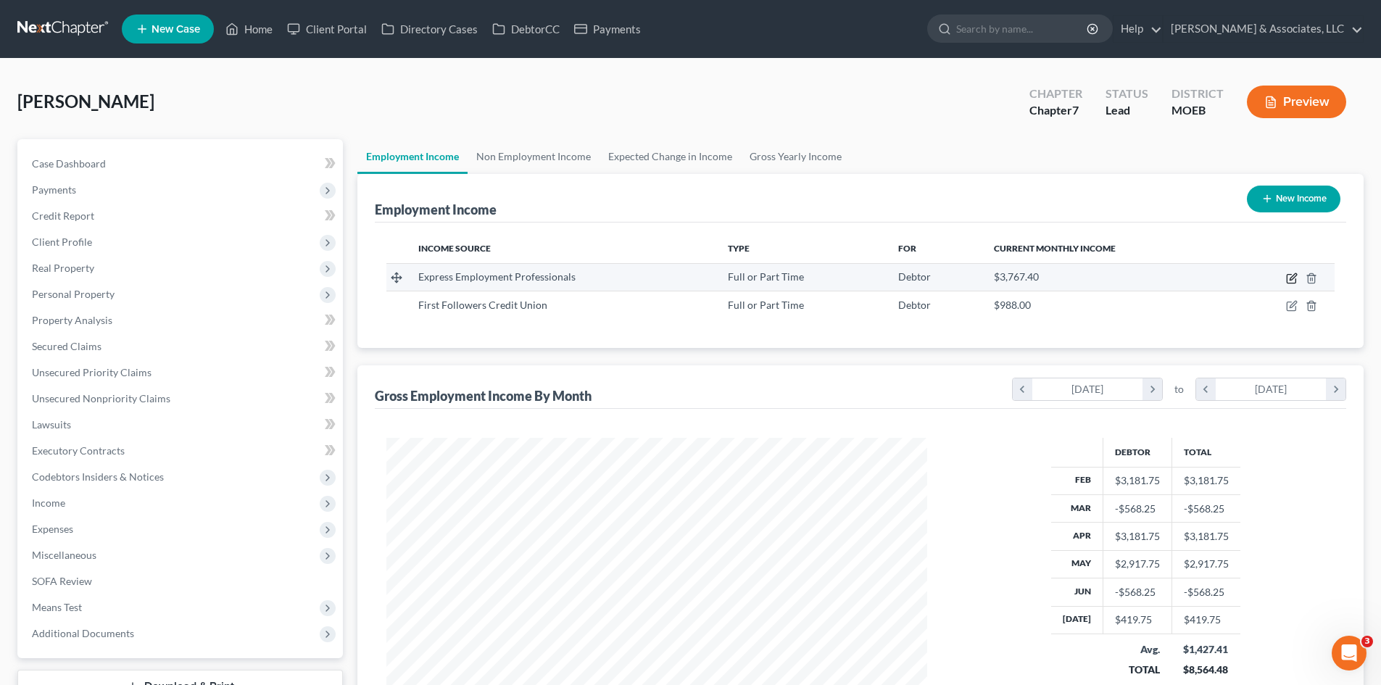
click at [1292, 281] on icon "button" at bounding box center [1292, 279] width 12 height 12
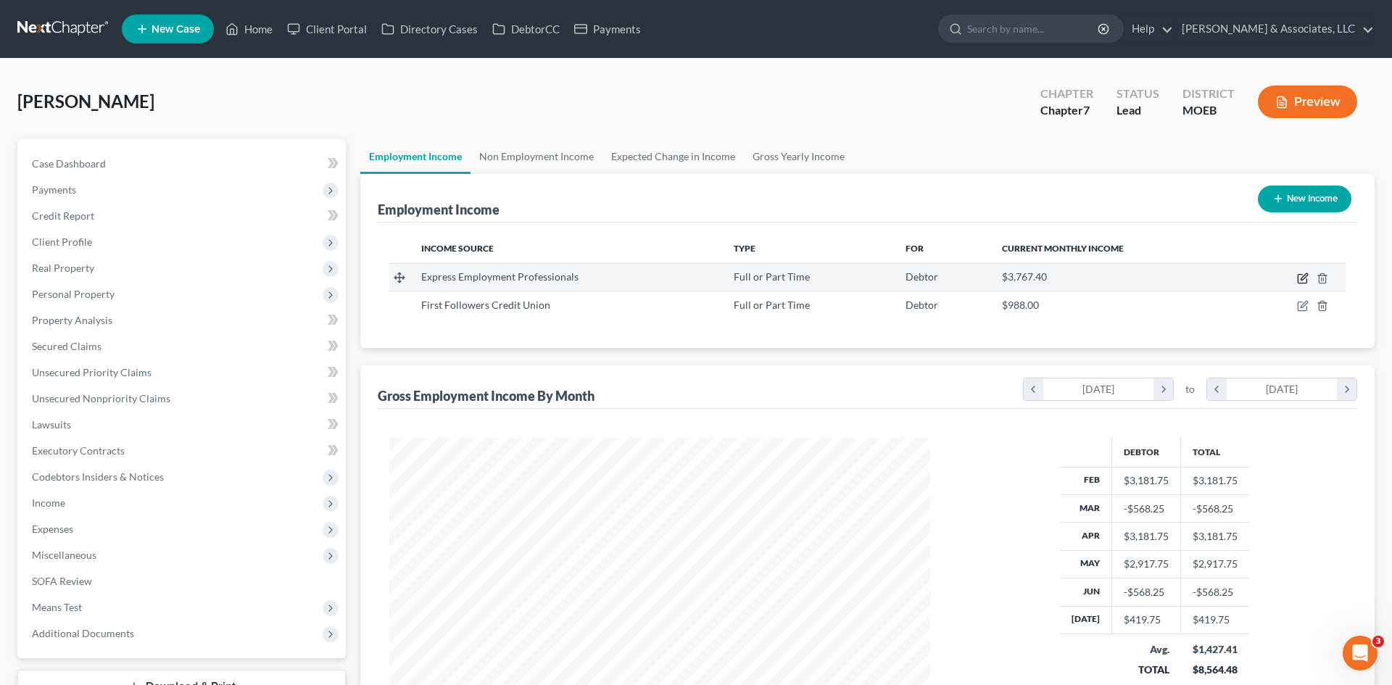
select select "0"
select select "26"
select select "3"
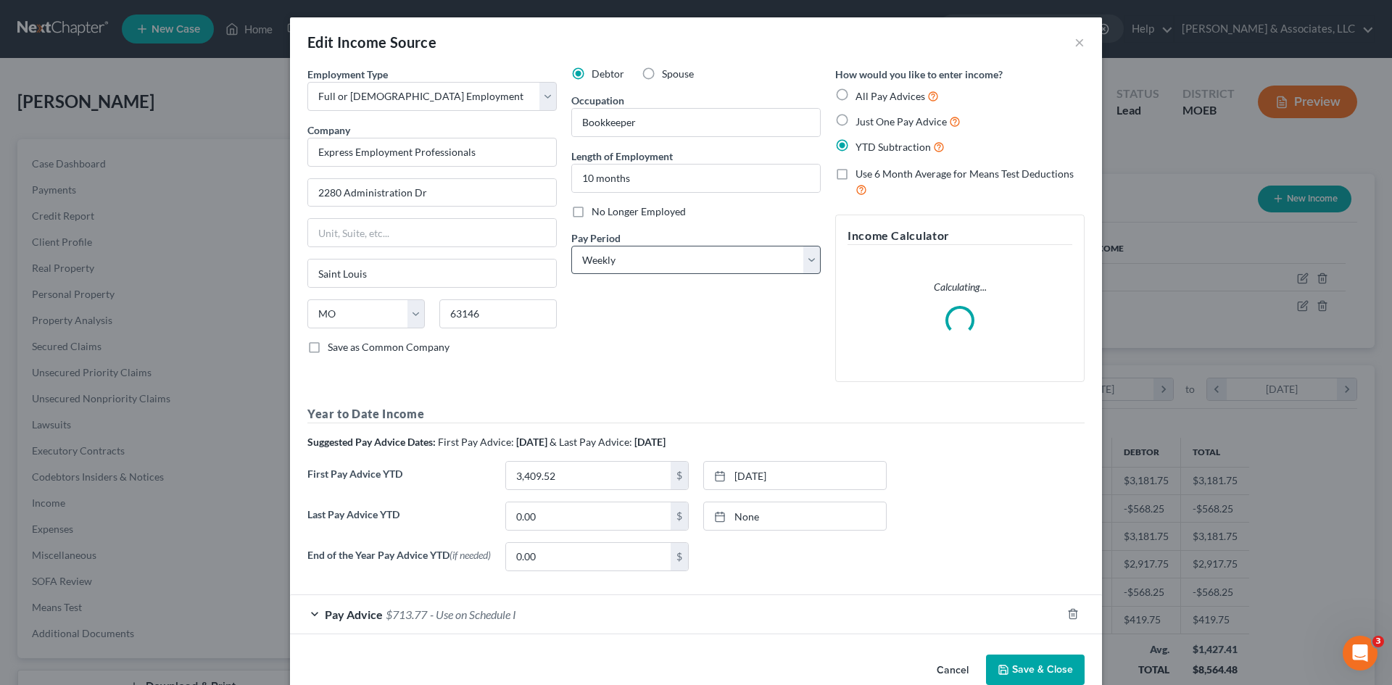
scroll to position [273, 575]
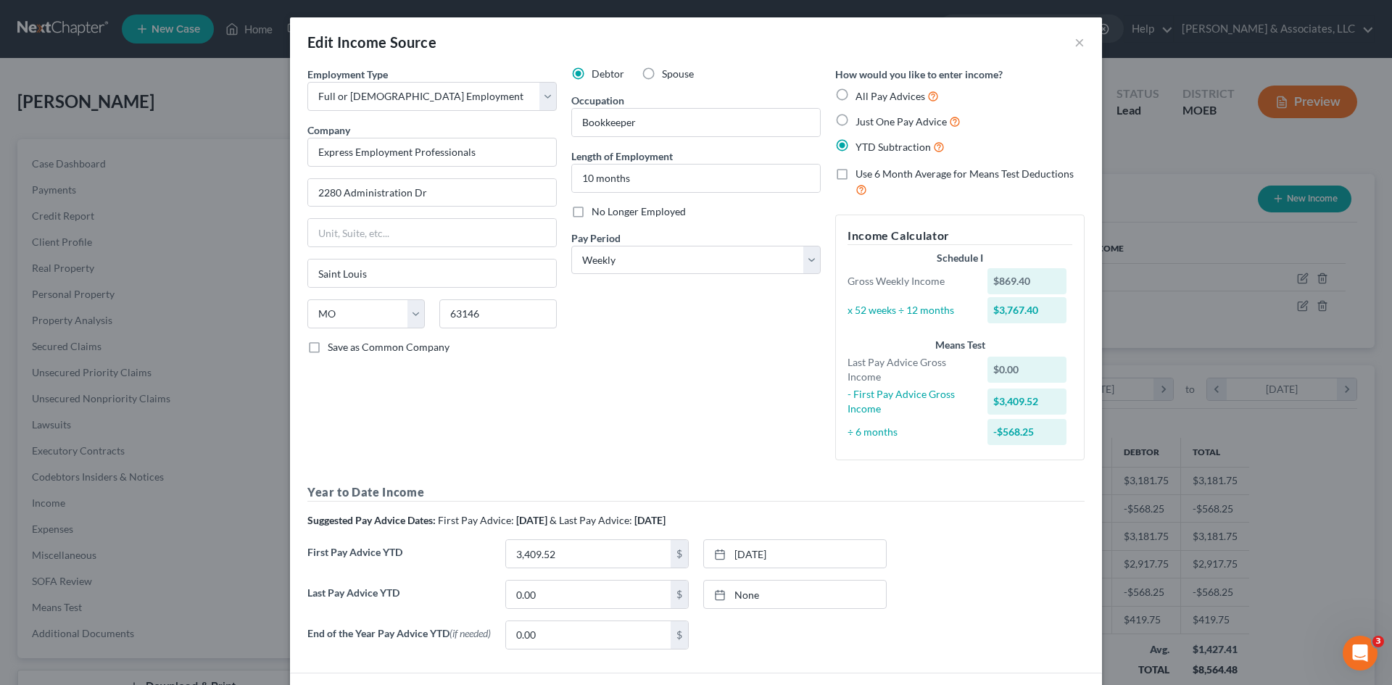
click at [577, 521] on div "Suggested Pay Advice Dates: First Pay Advice: February 2025 & Last Pay Advice: …" at bounding box center [695, 520] width 777 height 14
click at [570, 598] on input "0.00" at bounding box center [588, 595] width 165 height 28
type input "24,726.15"
click at [773, 594] on link "None" at bounding box center [795, 595] width 182 height 28
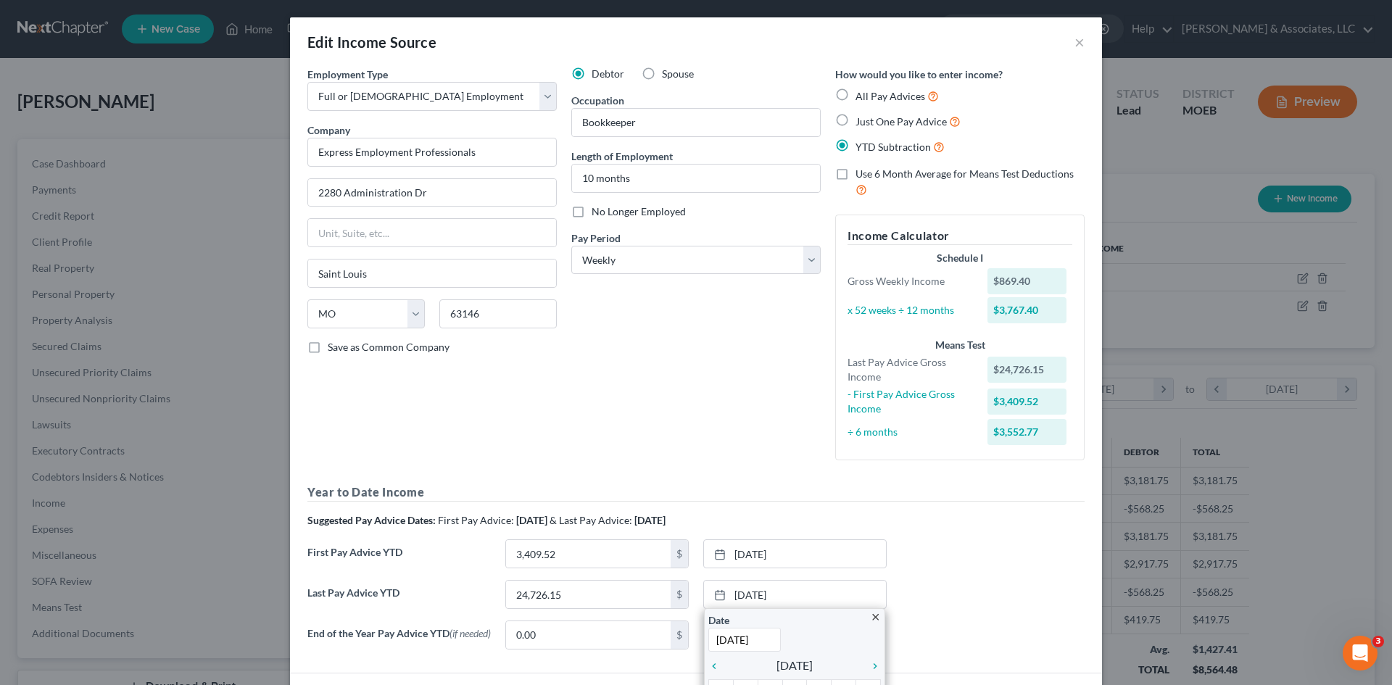
type input "7/27/2025"
click at [996, 571] on div "First Pay Advice YTD 3,409.52 $ 1/26/2025 close Date 1/26/2025 Time 12:00 AM ch…" at bounding box center [696, 559] width 792 height 41
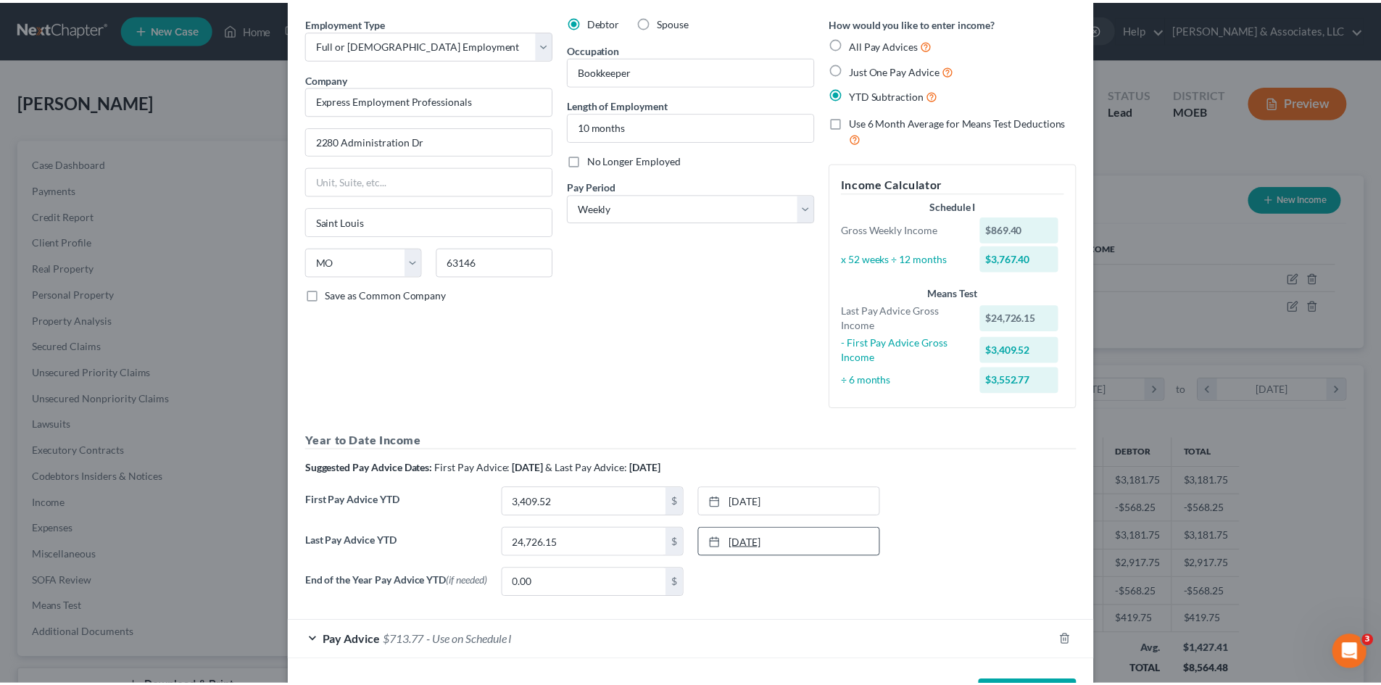
scroll to position [110, 0]
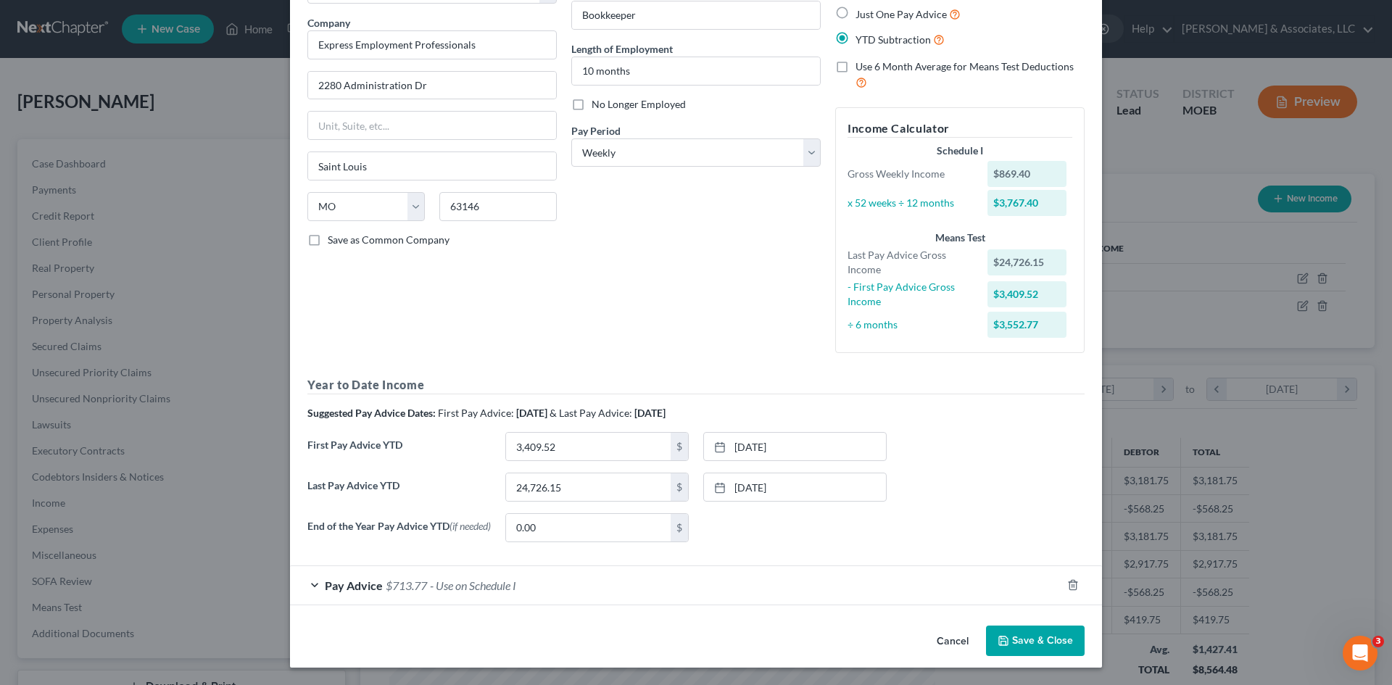
drag, startPoint x: 1019, startPoint y: 637, endPoint x: 981, endPoint y: 603, distance: 50.3
click at [1019, 637] on button "Save & Close" at bounding box center [1035, 641] width 99 height 30
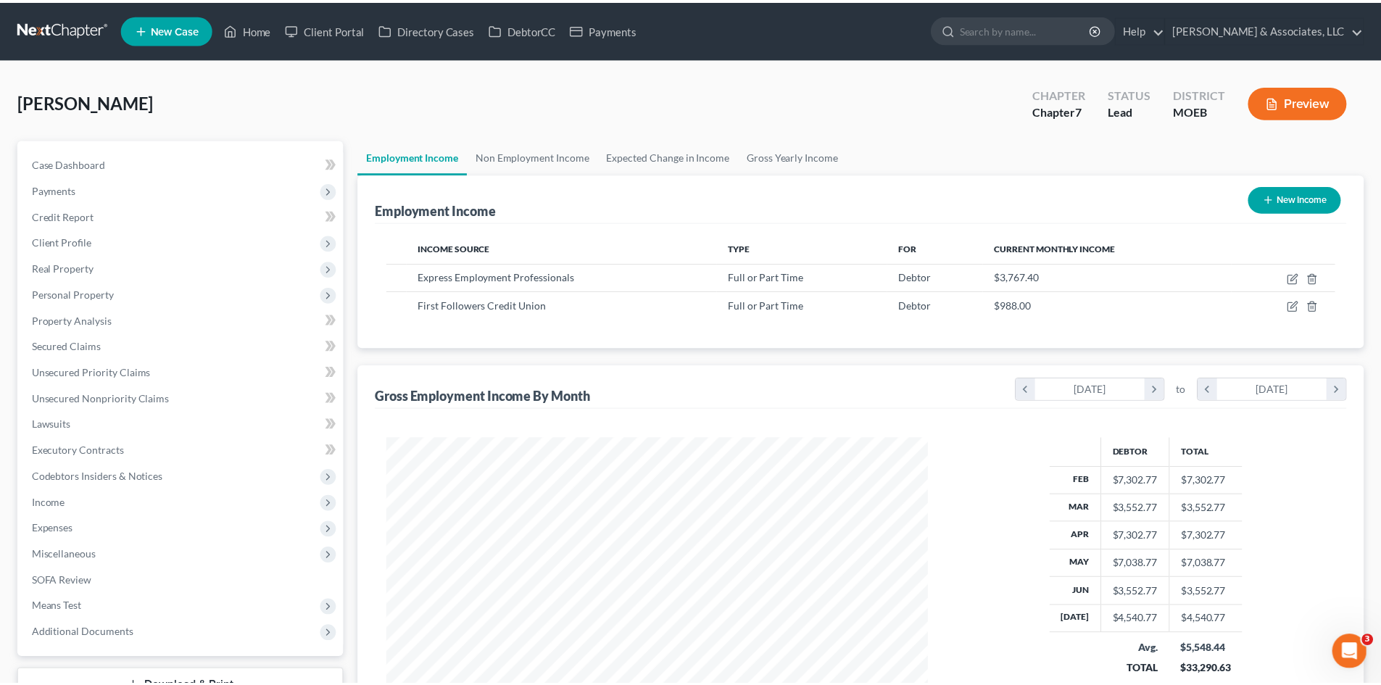
scroll to position [724681, 724382]
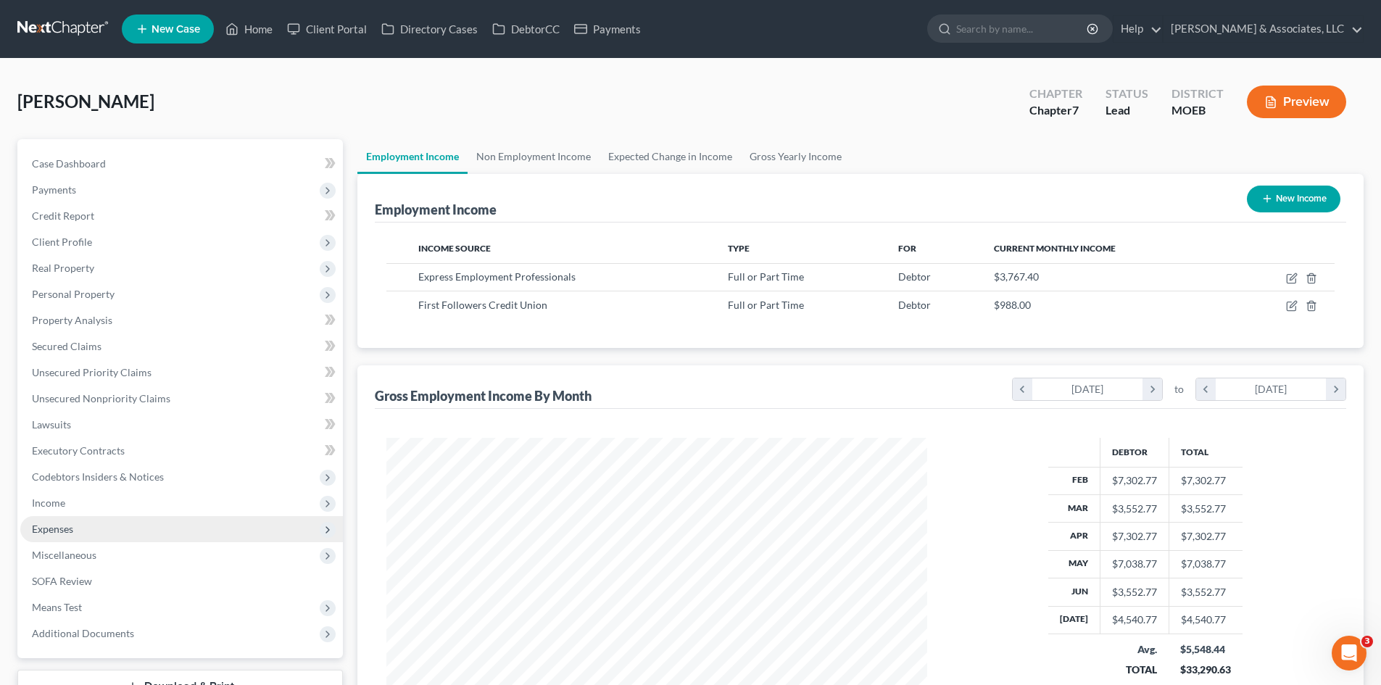
click at [54, 525] on span "Expenses" at bounding box center [52, 529] width 41 height 12
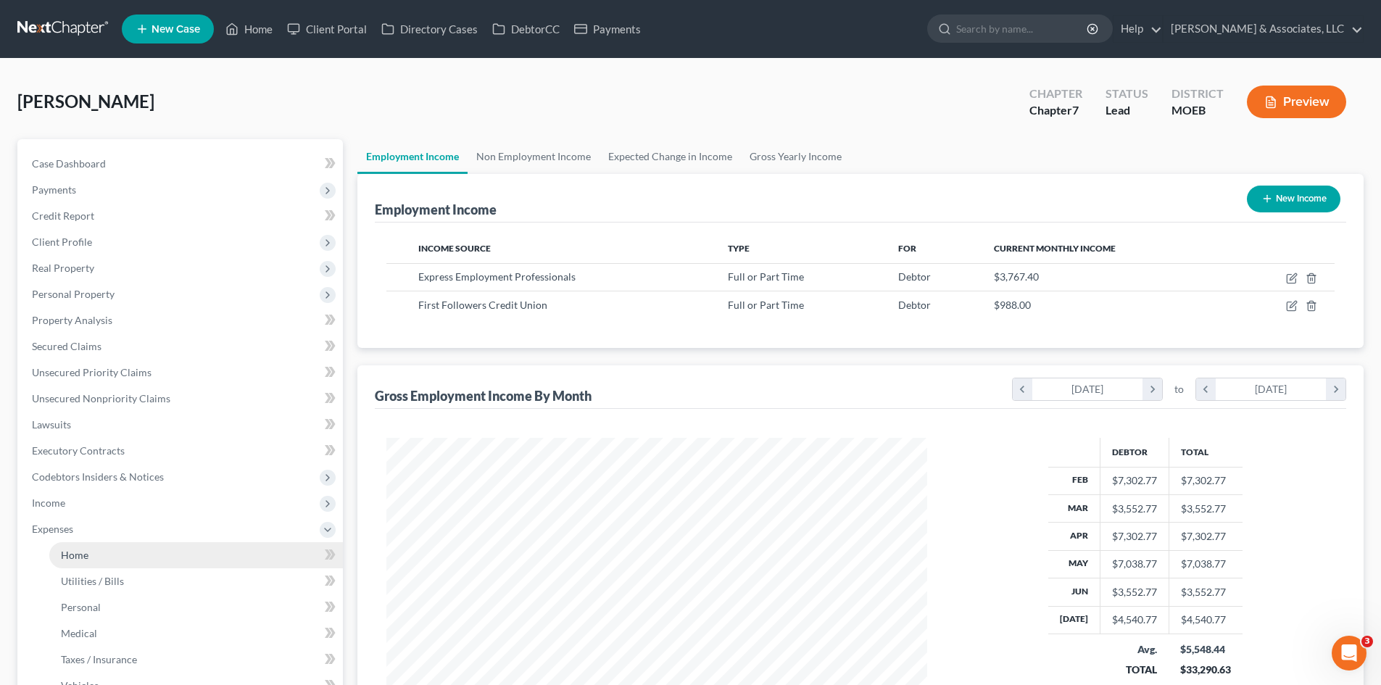
click at [83, 557] on span "Home" at bounding box center [75, 555] width 28 height 12
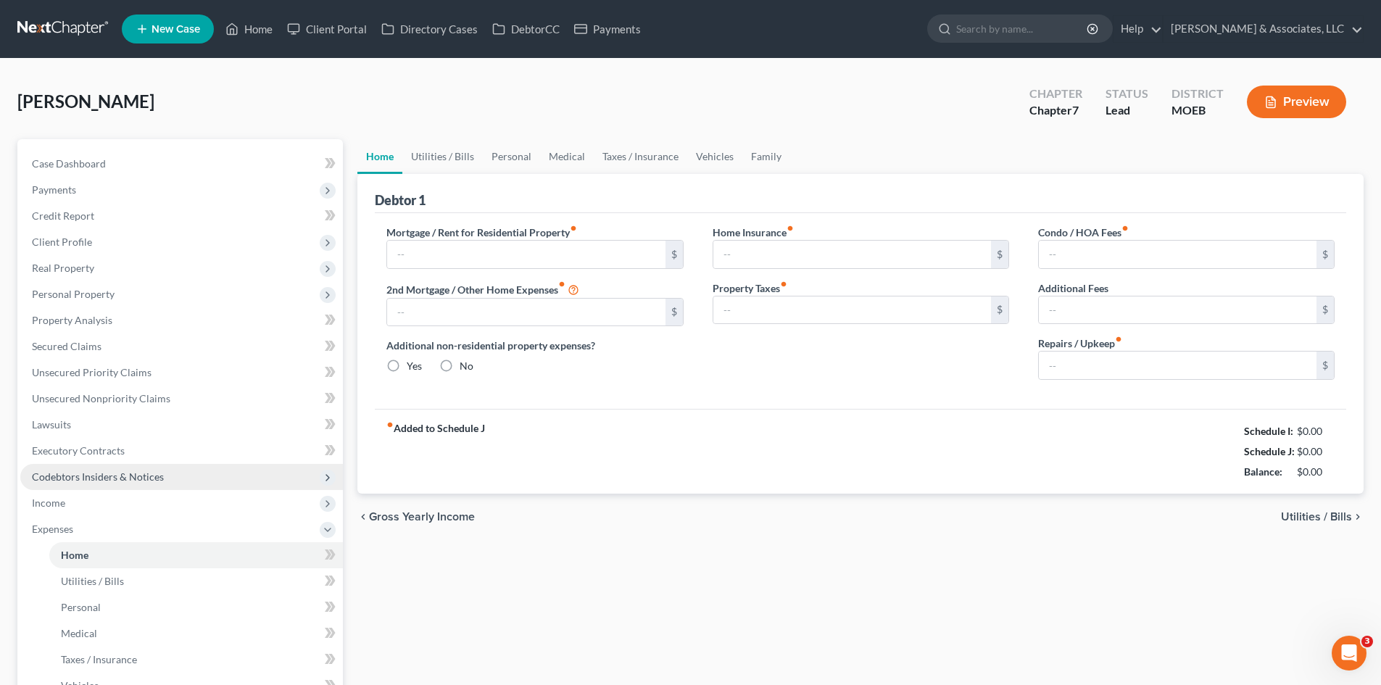
type input "1,226.00"
type input "0.00"
radio input "true"
type input "45.00"
type input "0.00"
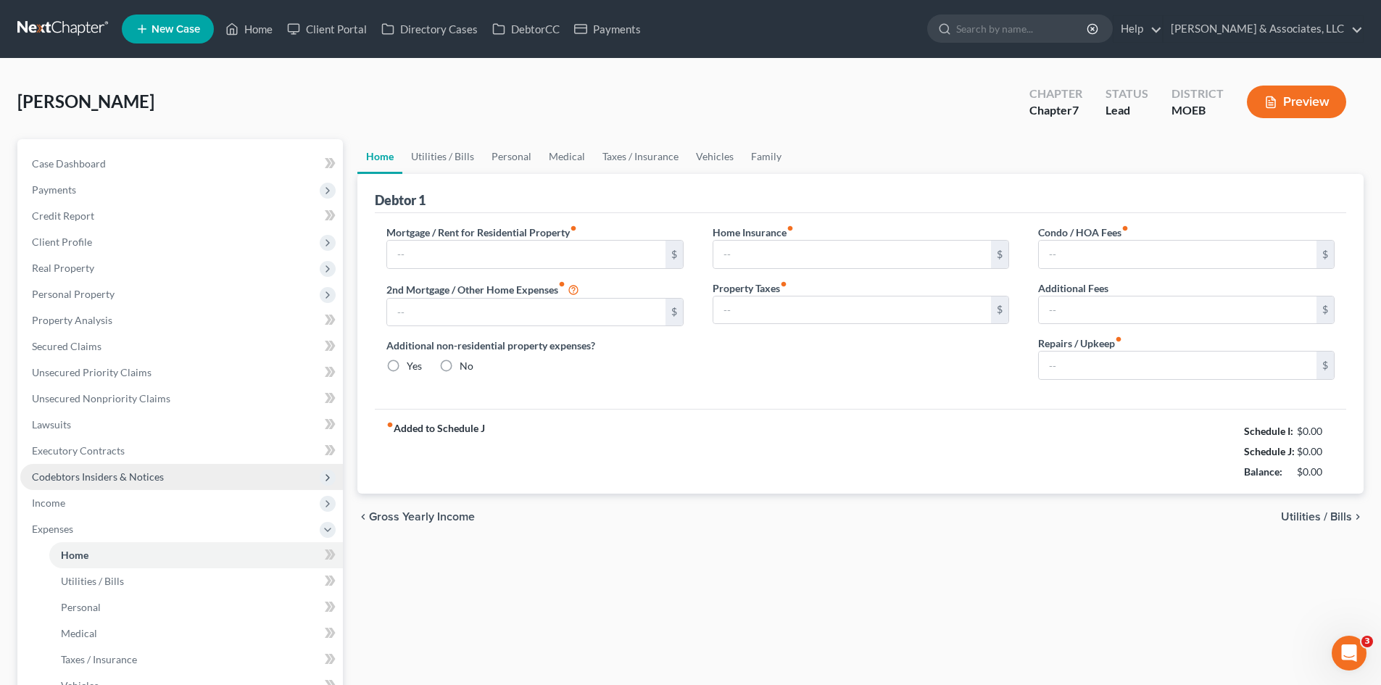
type input "0.00"
type input "35.00"
type input "0.00"
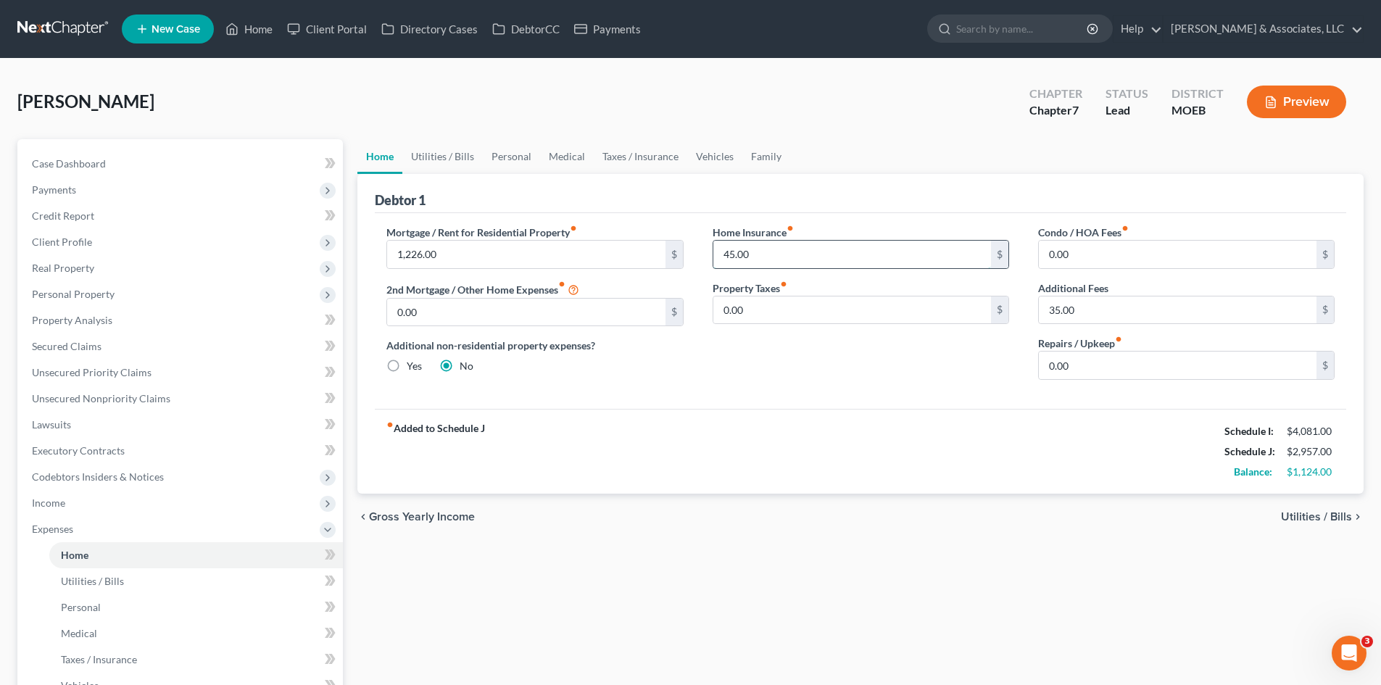
click at [763, 254] on input "45.00" at bounding box center [852, 255] width 278 height 28
type input "55.00"
click at [434, 159] on link "Utilities / Bills" at bounding box center [442, 156] width 80 height 35
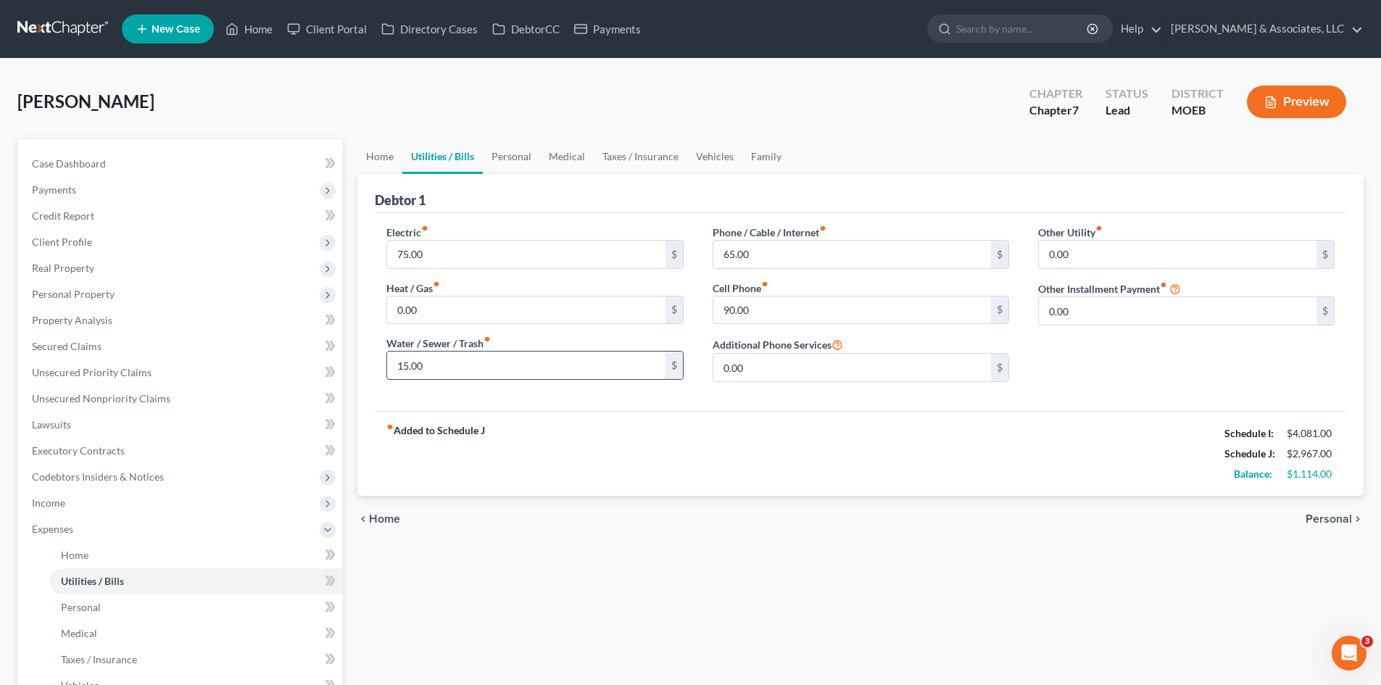
click at [439, 372] on input "15.00" at bounding box center [526, 366] width 278 height 28
type input "25.00"
click at [711, 431] on div "fiber_manual_record Added to Schedule J Schedule I: $4,081.00 Schedule J: $2,97…" at bounding box center [860, 453] width 971 height 85
click at [77, 173] on link "Case Dashboard" at bounding box center [181, 164] width 323 height 26
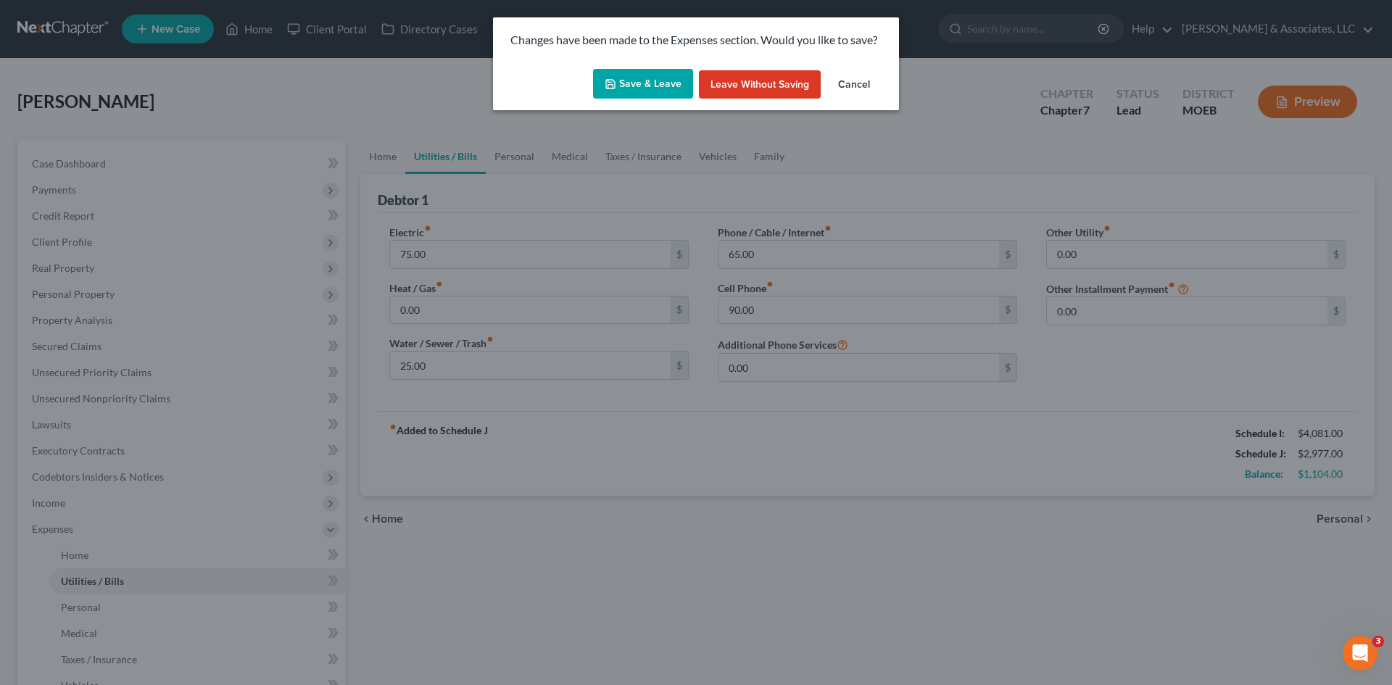
click at [657, 75] on button "Save & Leave" at bounding box center [643, 84] width 100 height 30
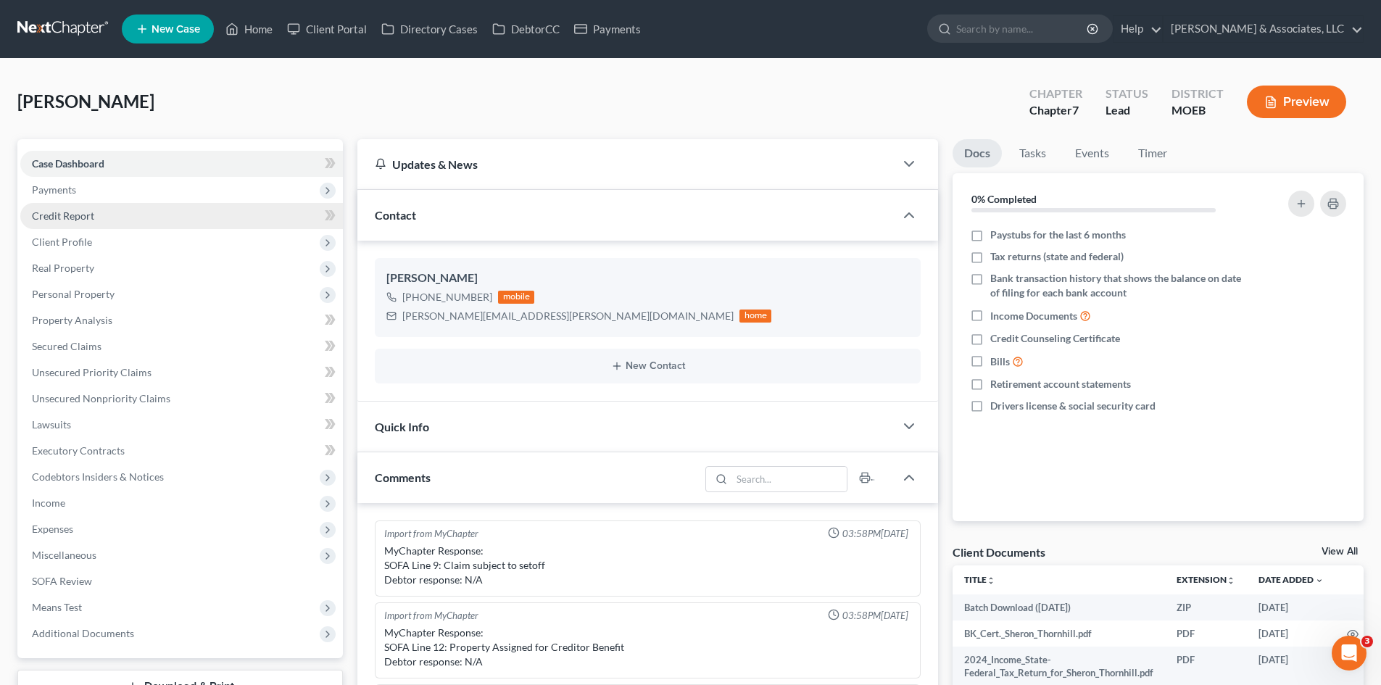
scroll to position [974, 0]
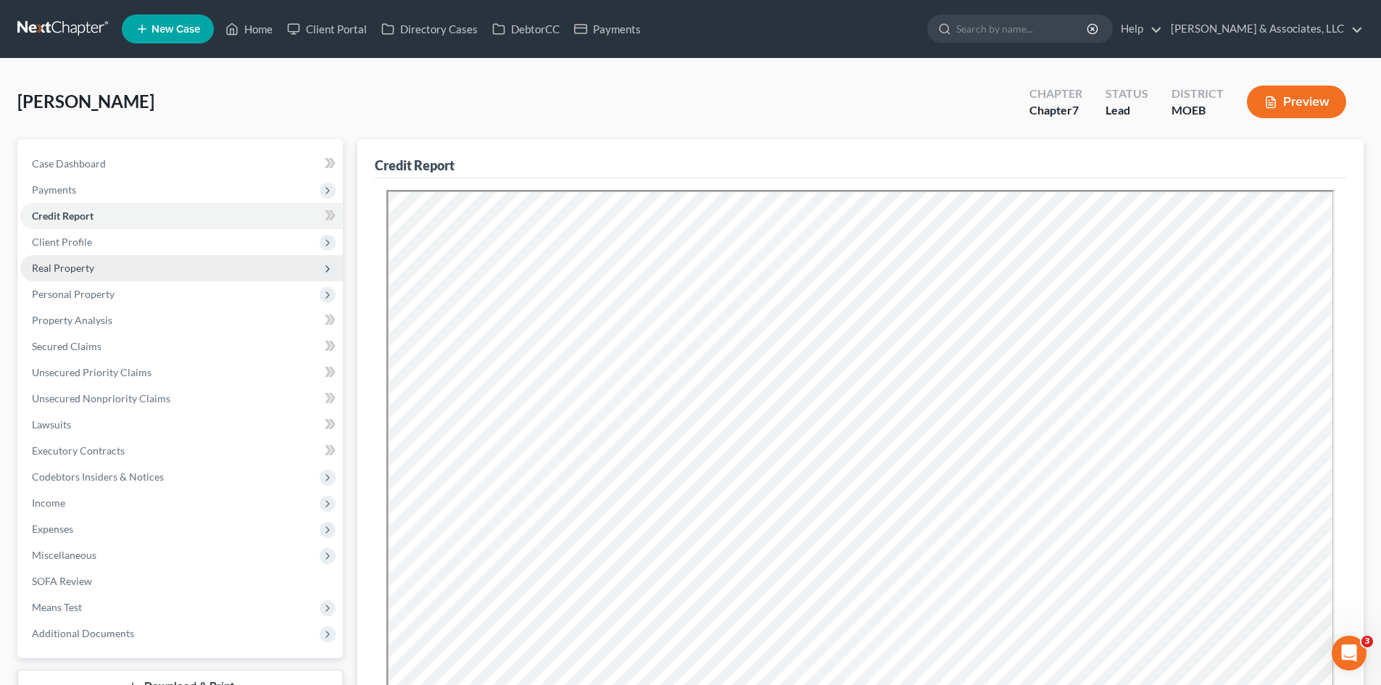
click at [88, 269] on span "Real Property" at bounding box center [63, 268] width 62 height 12
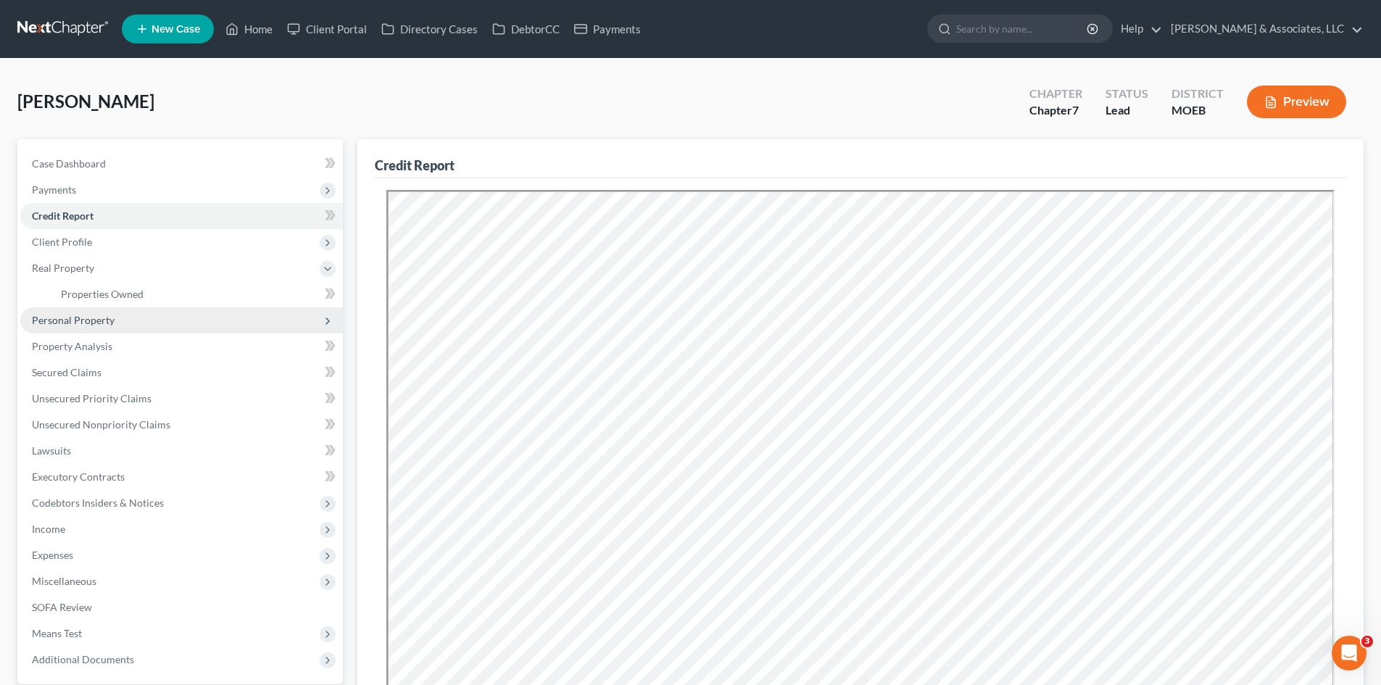
click at [86, 315] on span "Personal Property" at bounding box center [73, 320] width 83 height 12
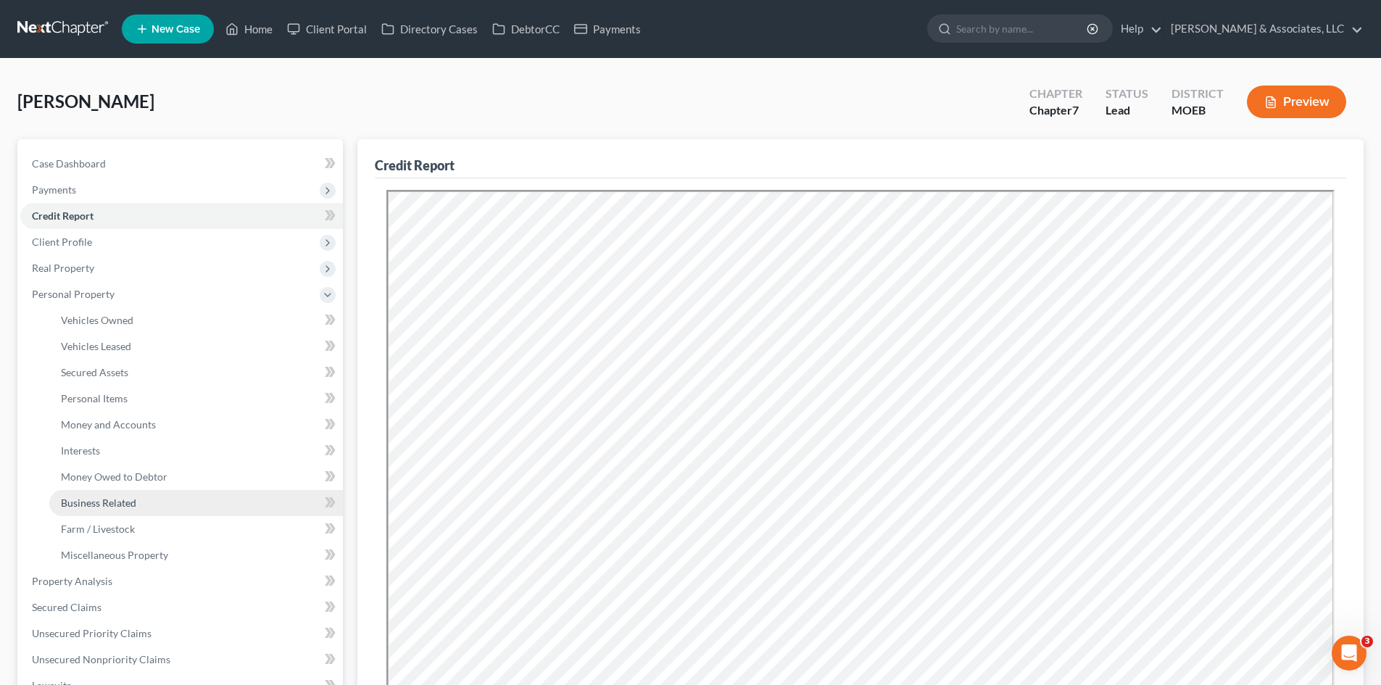
click at [123, 501] on span "Business Related" at bounding box center [98, 503] width 75 height 12
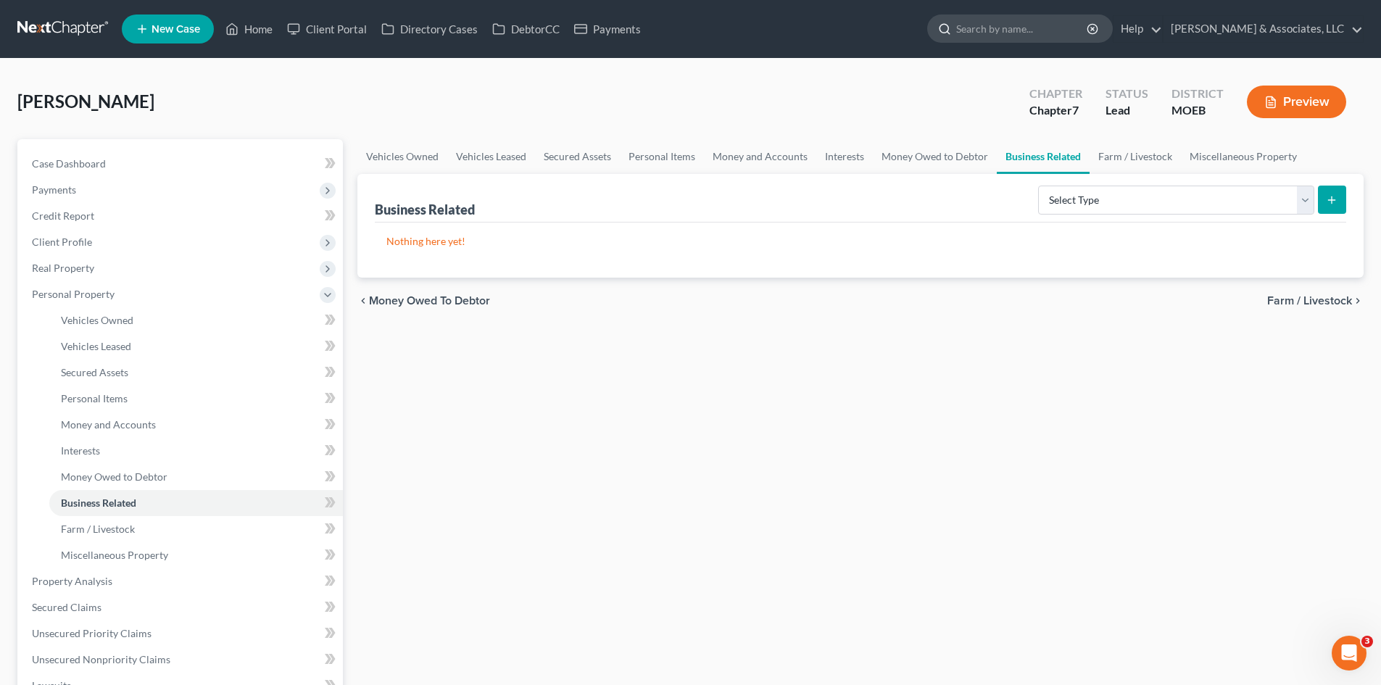
click at [1069, 29] on input "search" at bounding box center [1022, 28] width 133 height 27
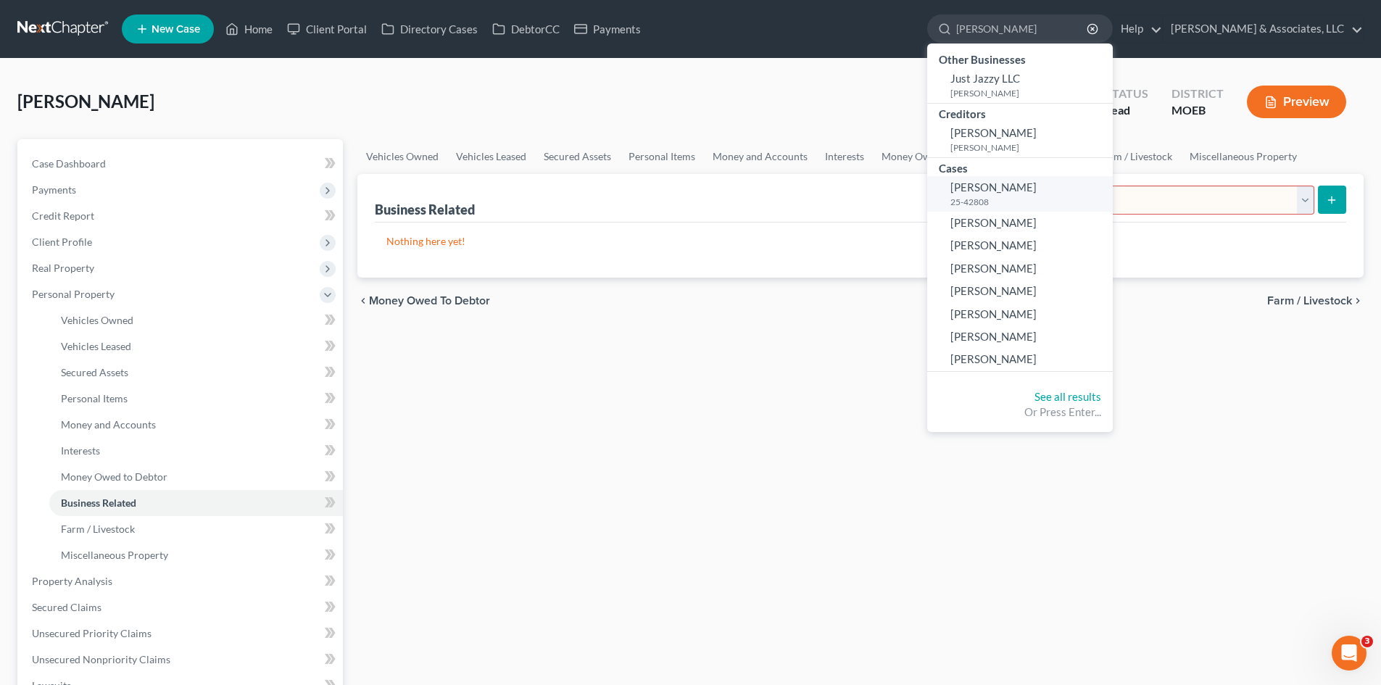
type input "Jasmine"
click at [1037, 187] on span "[PERSON_NAME]" at bounding box center [993, 187] width 86 height 13
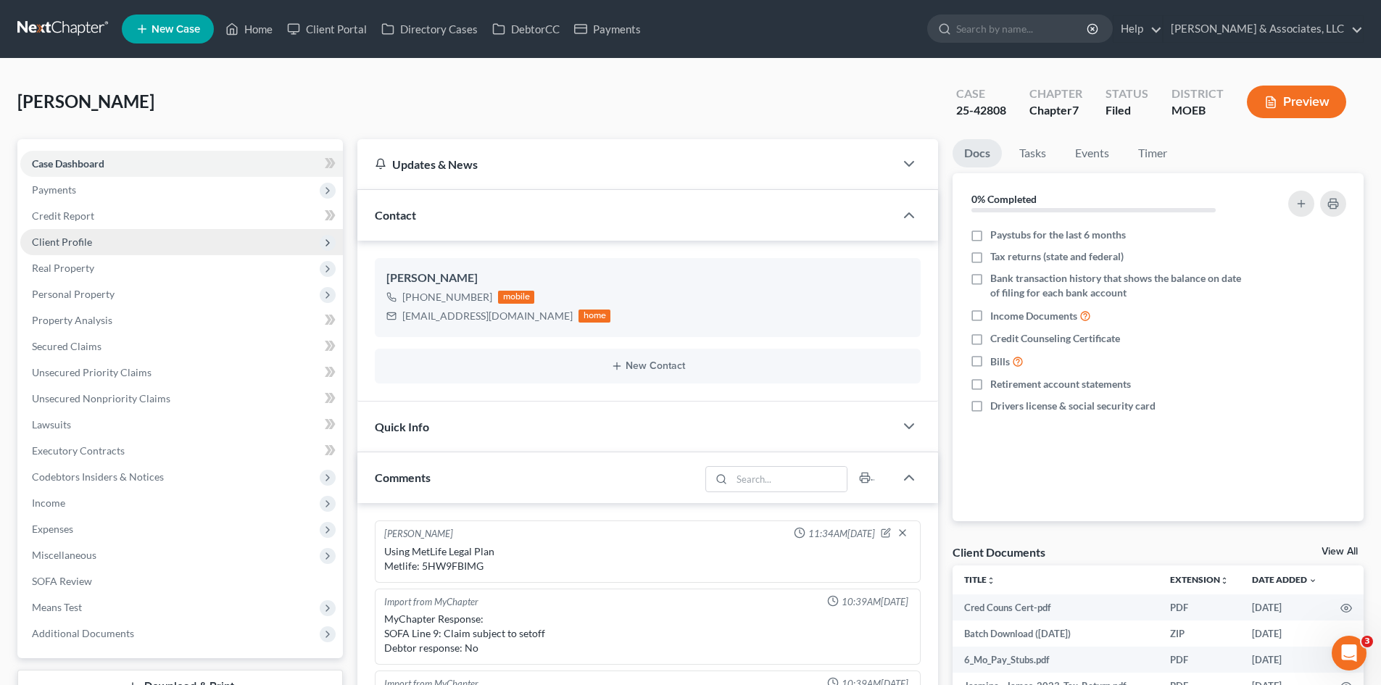
scroll to position [1339, 0]
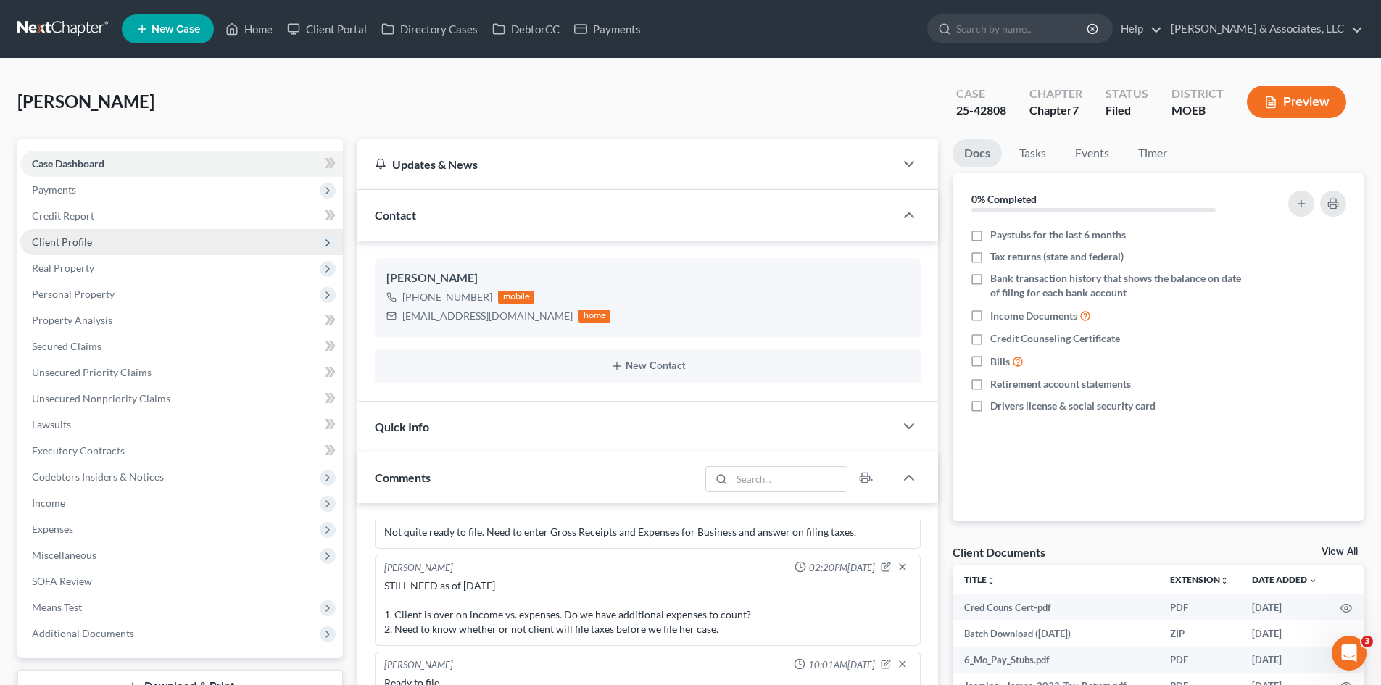
click at [73, 244] on span "Client Profile" at bounding box center [62, 242] width 60 height 12
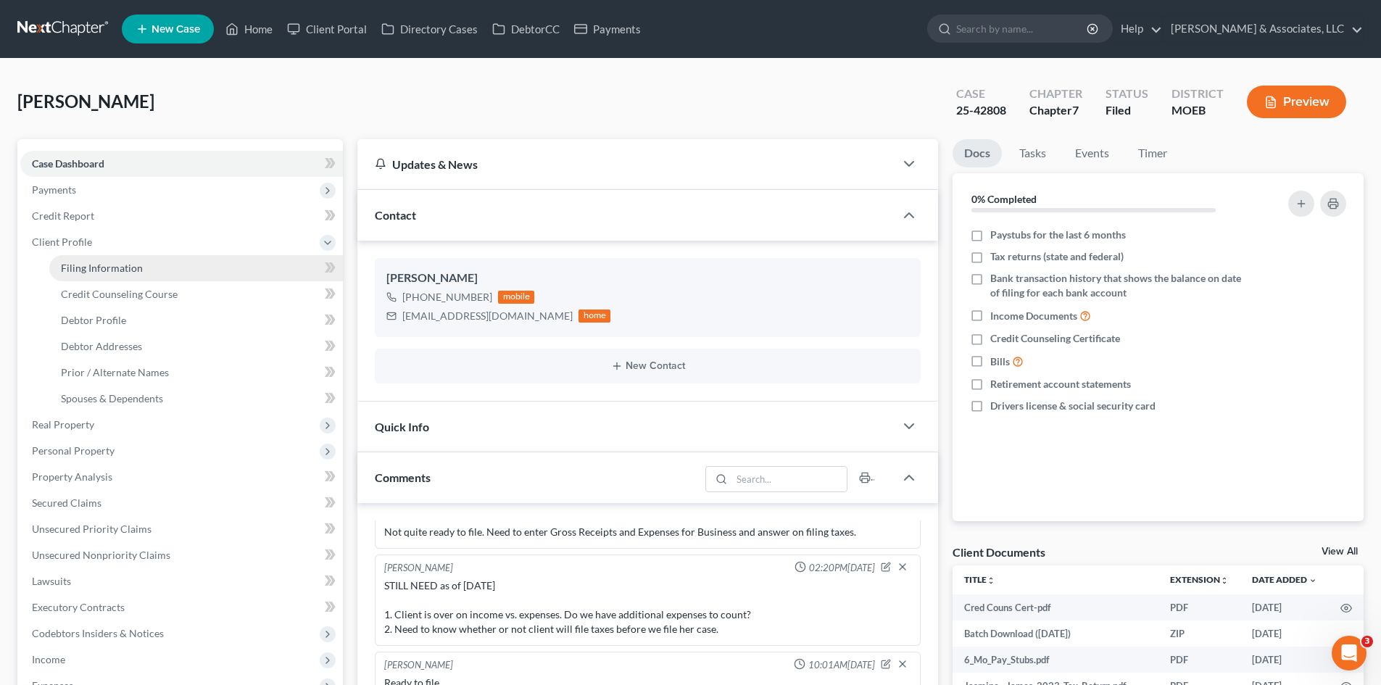
click at [99, 273] on span "Filing Information" at bounding box center [102, 268] width 82 height 12
select select "1"
select select "0"
select select "26"
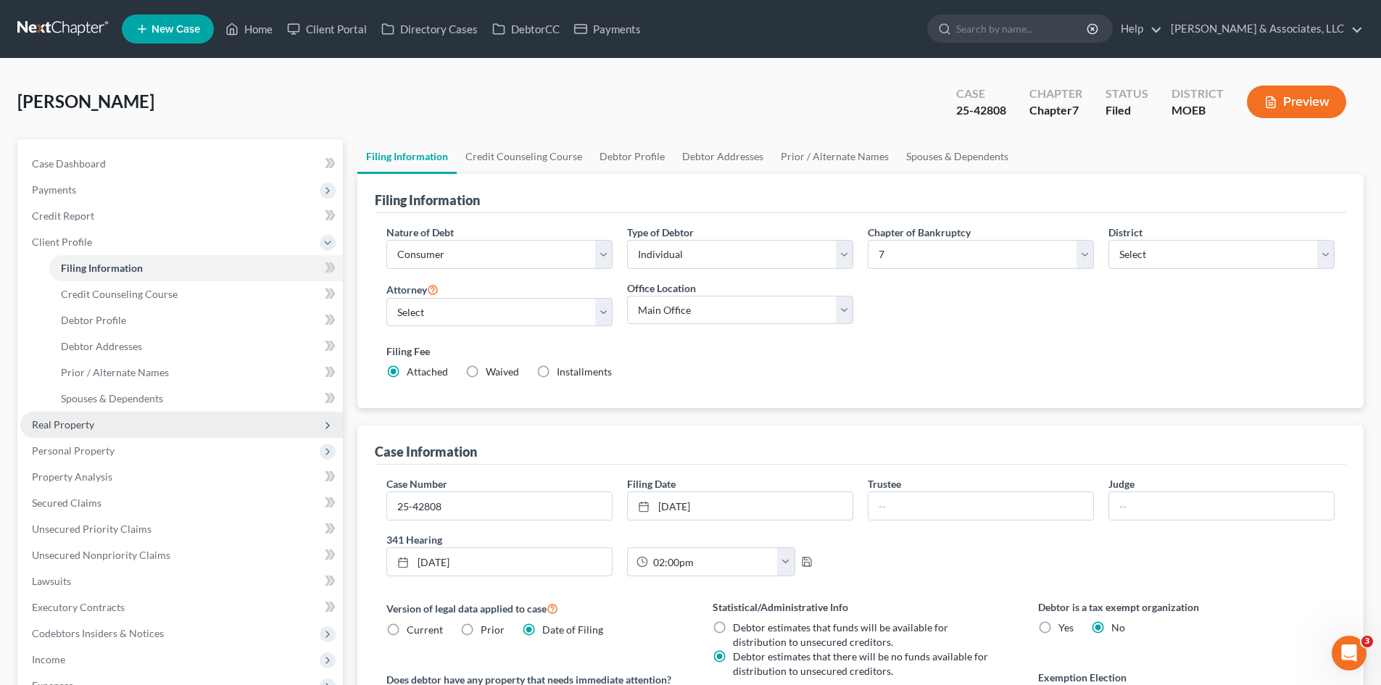
click at [72, 428] on span "Real Property" at bounding box center [63, 424] width 62 height 12
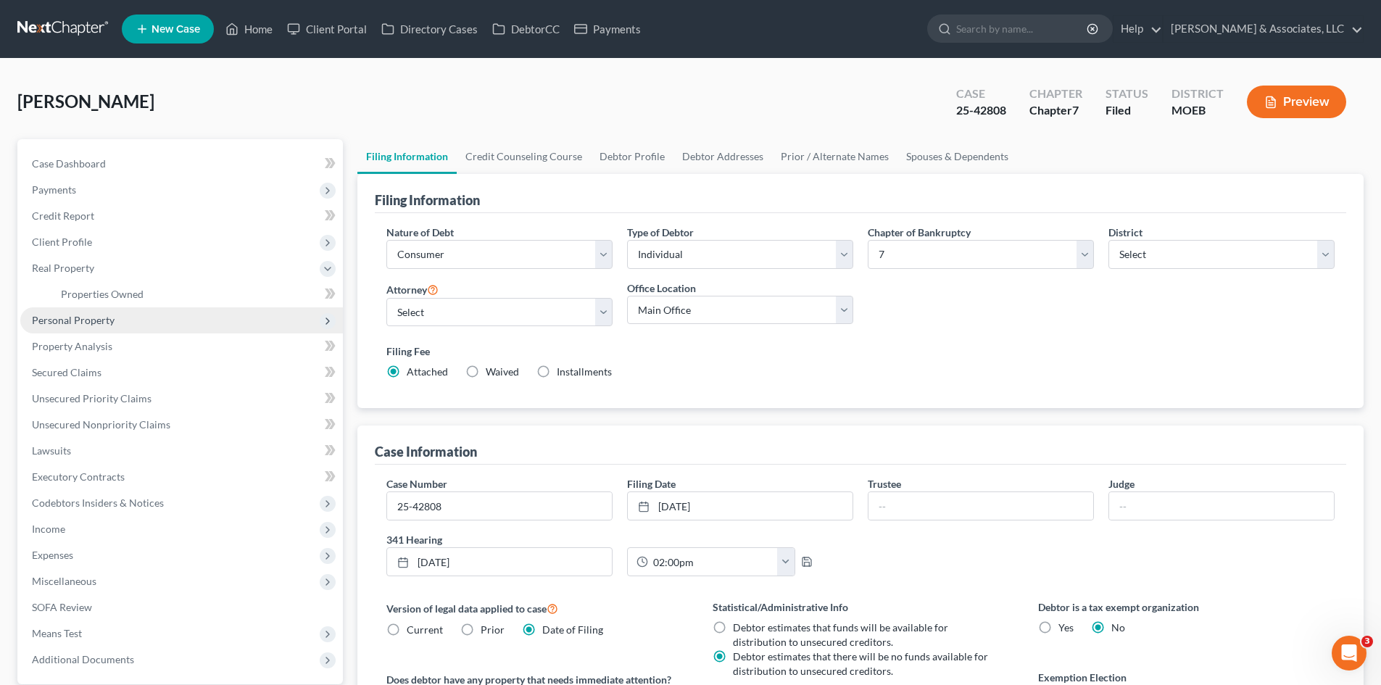
click at [67, 319] on span "Personal Property" at bounding box center [73, 320] width 83 height 12
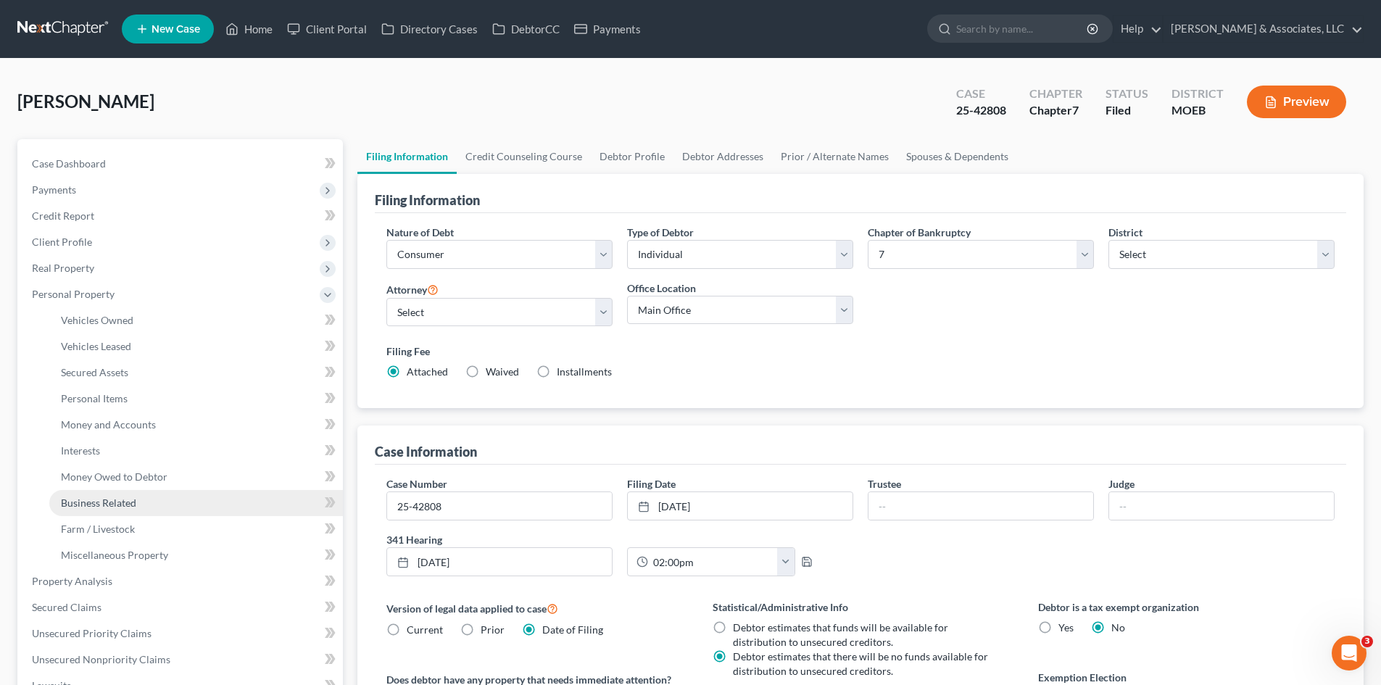
click at [117, 498] on span "Business Related" at bounding box center [98, 503] width 75 height 12
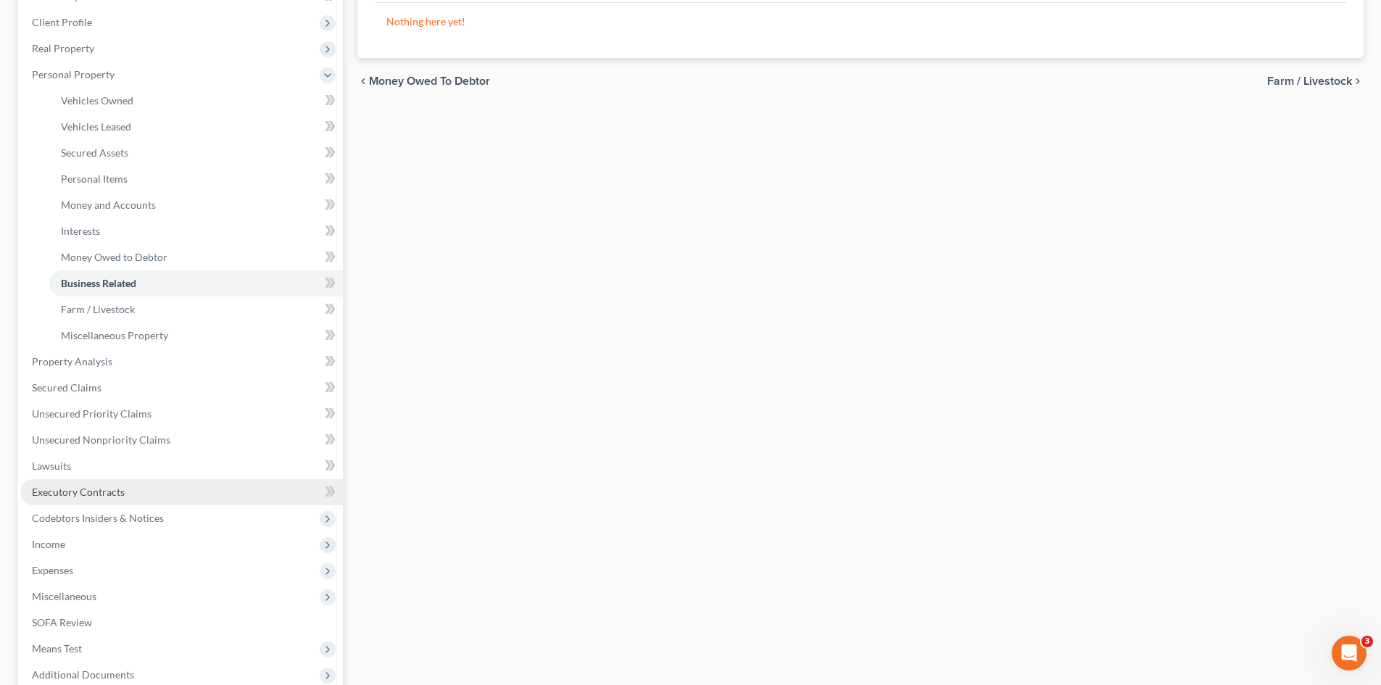
scroll to position [290, 0]
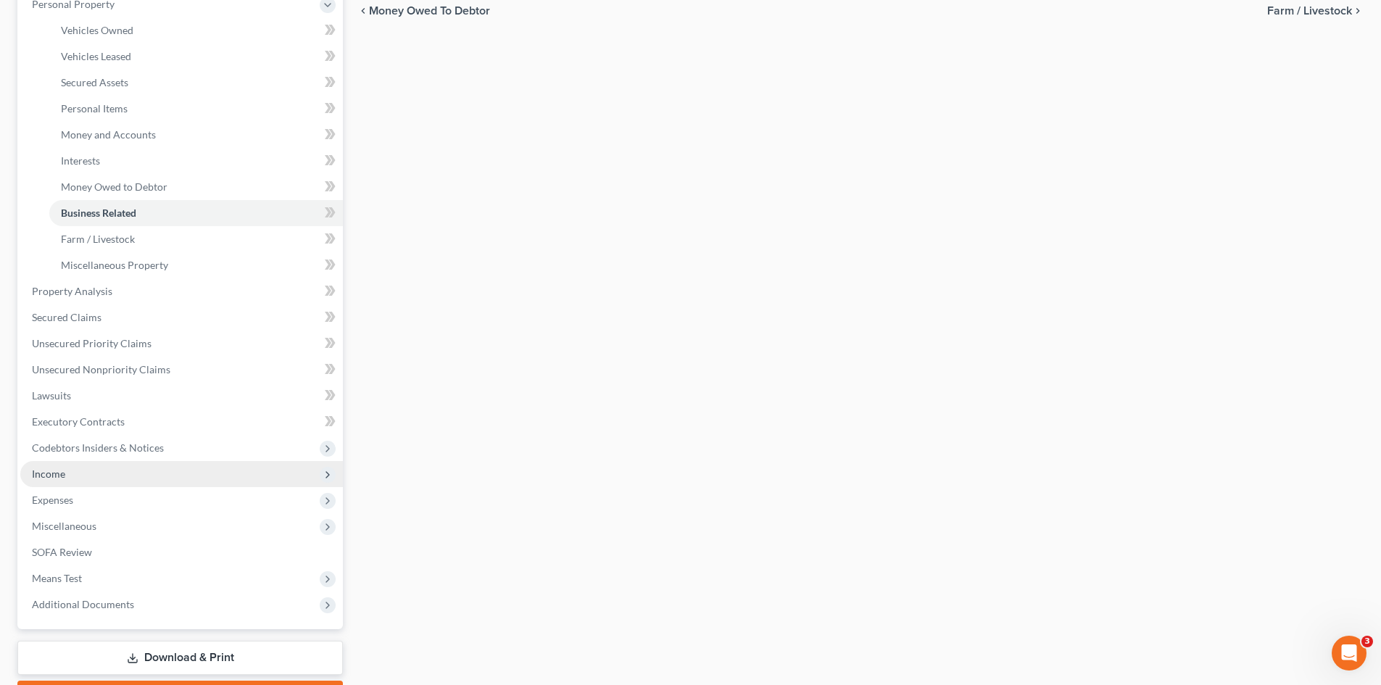
click at [51, 473] on span "Income" at bounding box center [48, 474] width 33 height 12
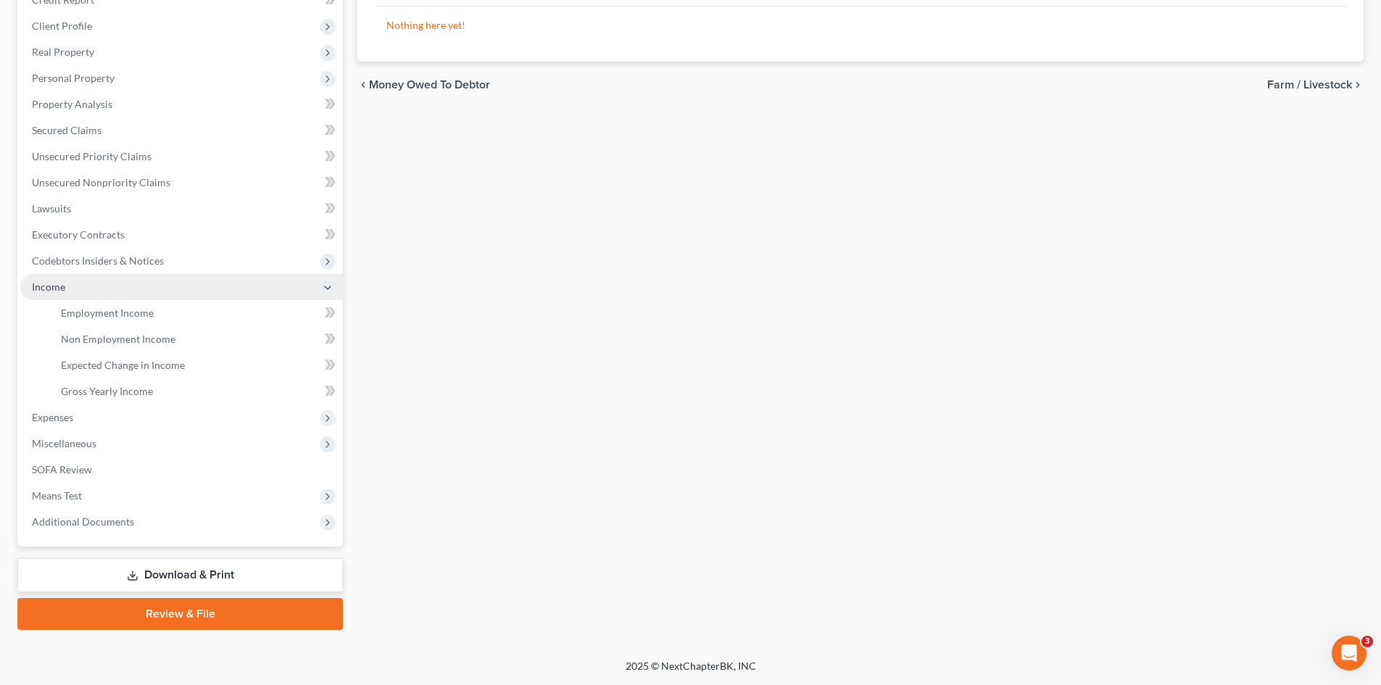
scroll to position [216, 0]
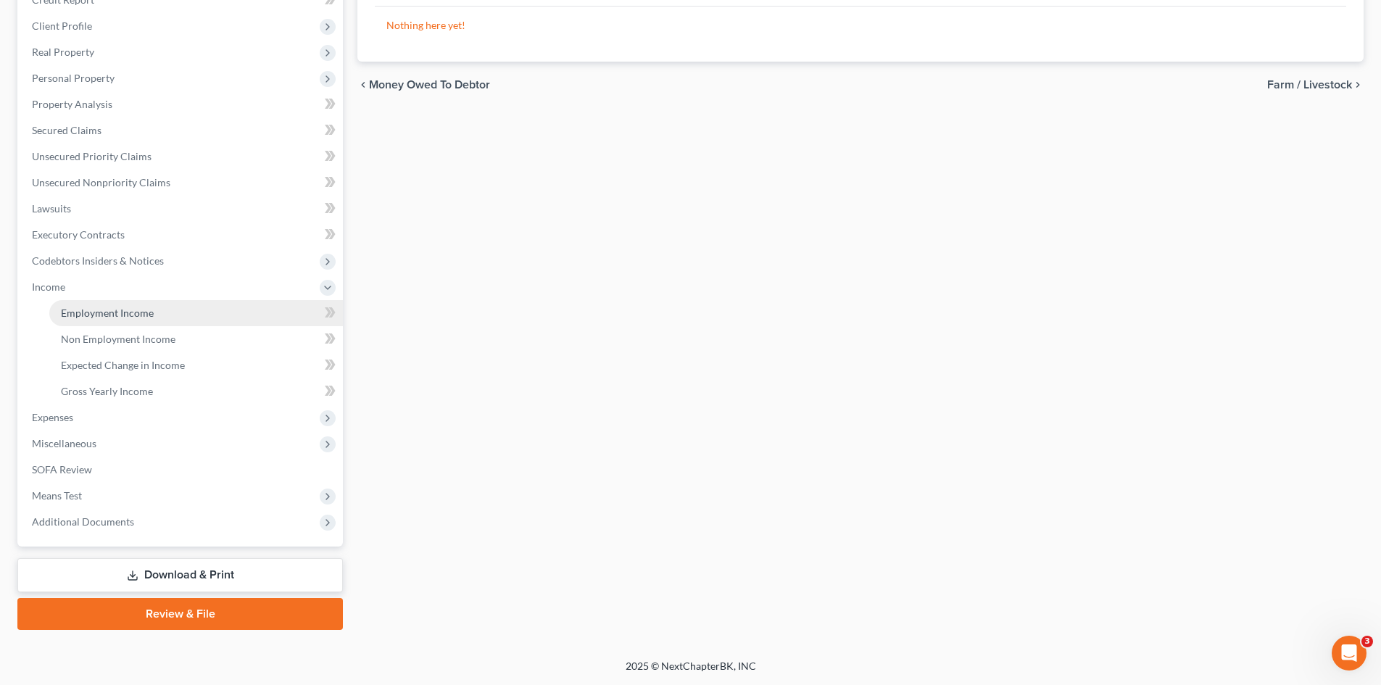
click at [80, 316] on span "Employment Income" at bounding box center [107, 313] width 93 height 12
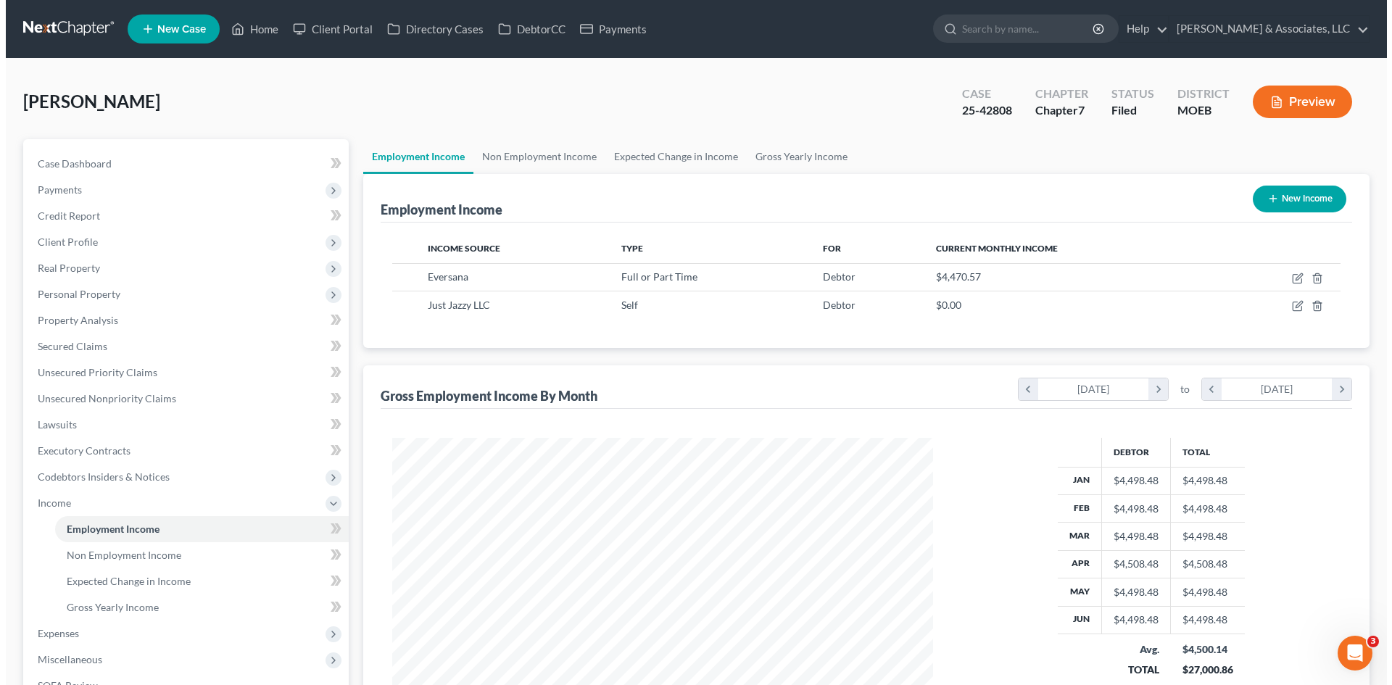
scroll to position [270, 570]
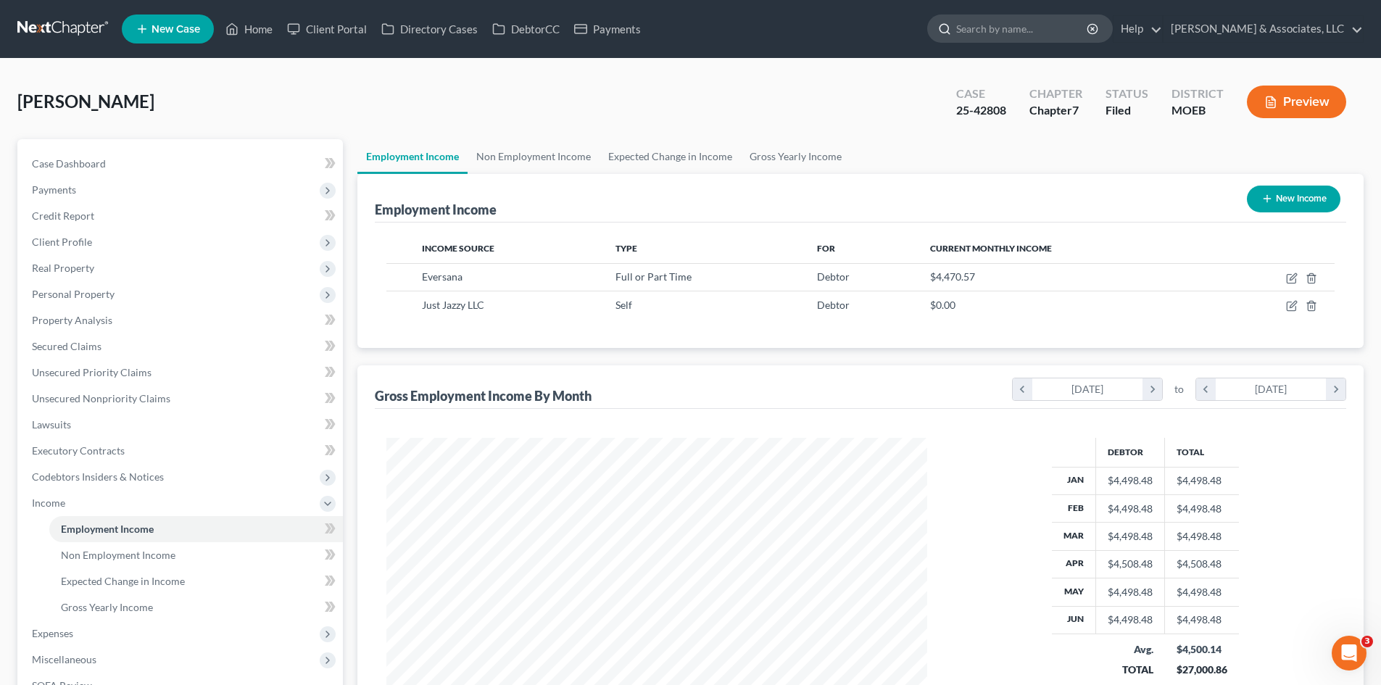
click at [1089, 29] on input "search" at bounding box center [1022, 28] width 133 height 27
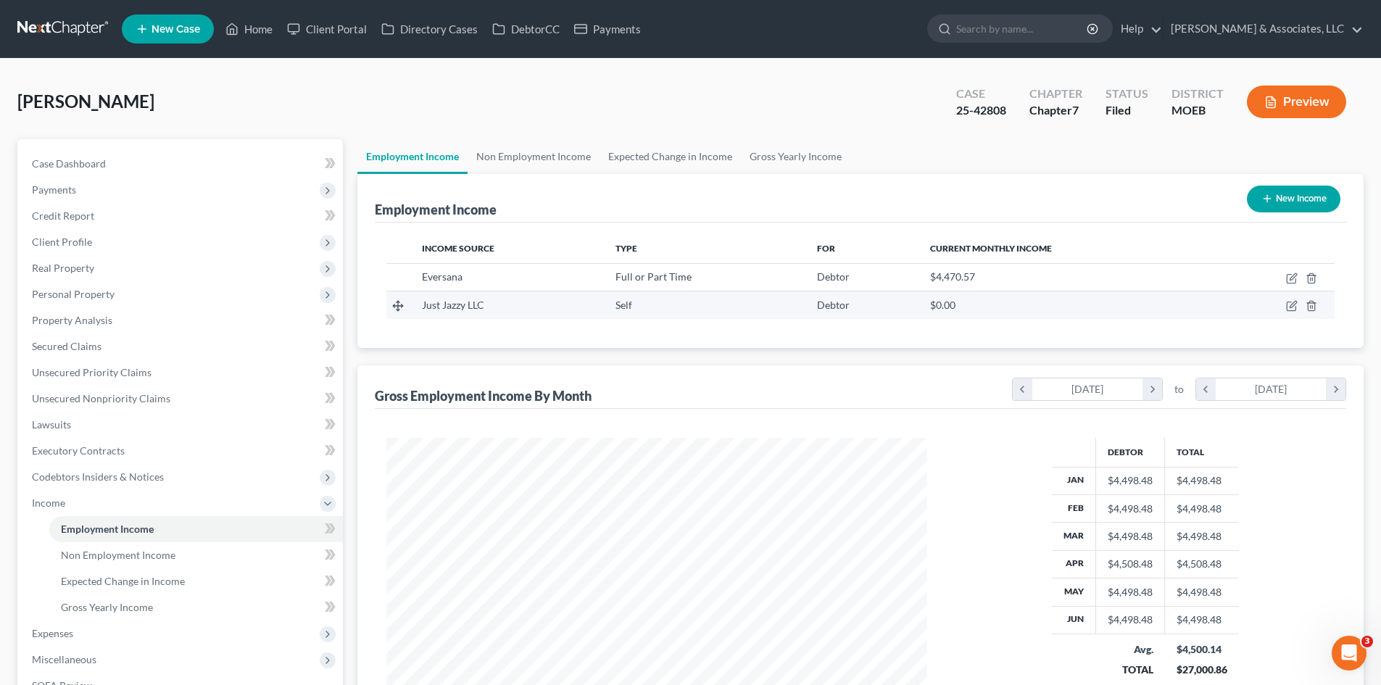
click at [1284, 306] on td at bounding box center [1274, 305] width 122 height 28
click at [1289, 305] on icon "button" at bounding box center [1292, 306] width 12 height 12
select select "1"
select select "26"
select select "0"
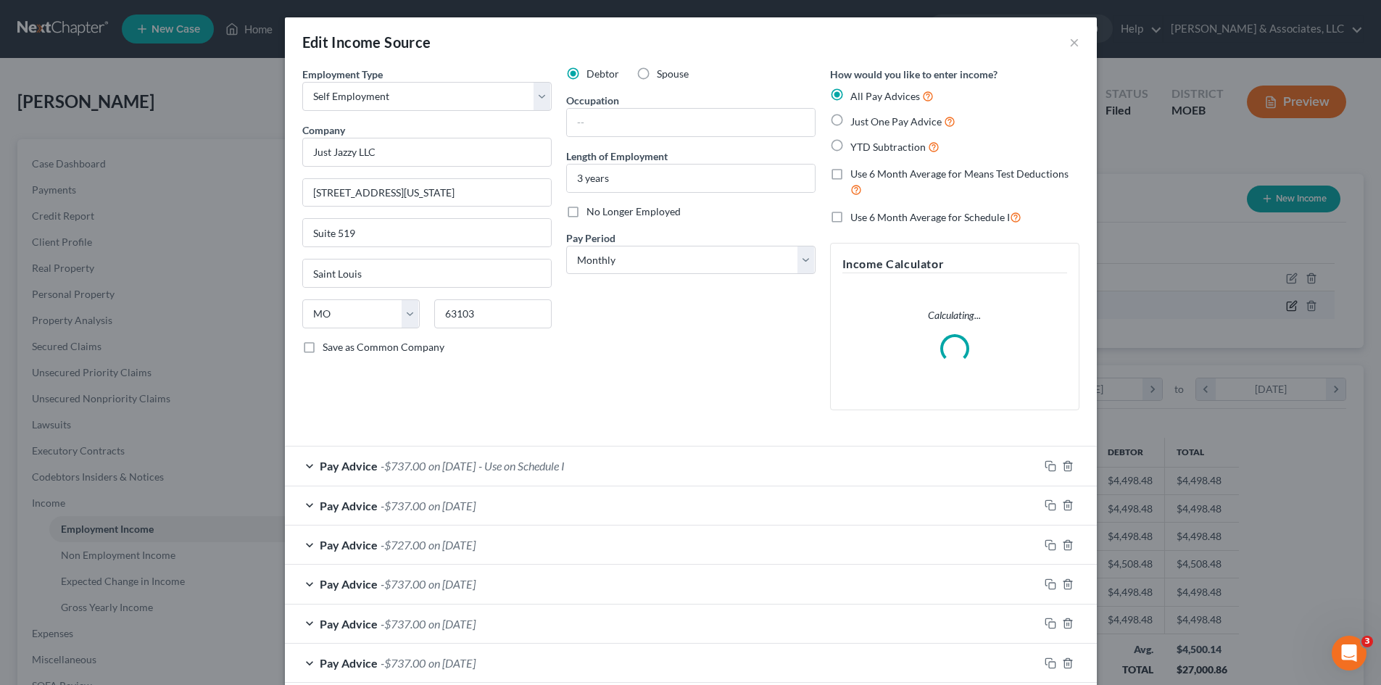
scroll to position [273, 575]
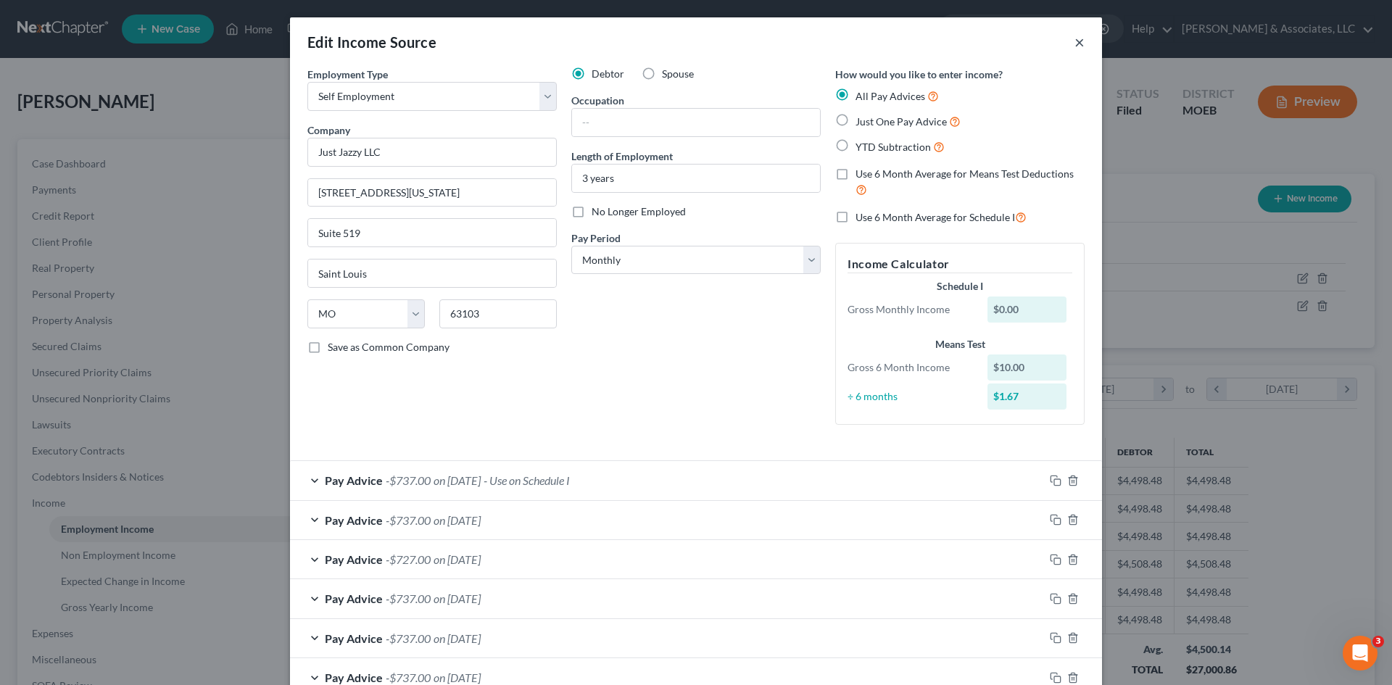
click at [1077, 41] on button "×" at bounding box center [1079, 41] width 10 height 17
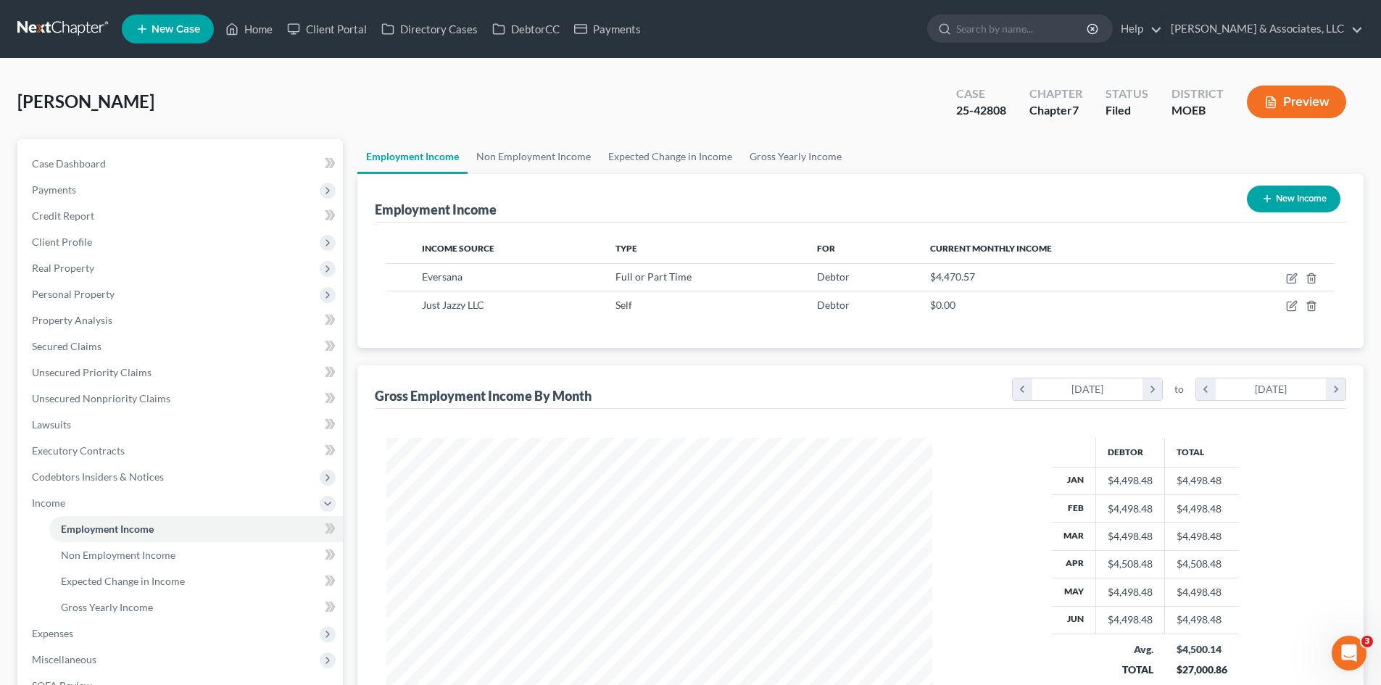
scroll to position [724681, 724382]
click at [1062, 29] on input "search" at bounding box center [1022, 28] width 133 height 27
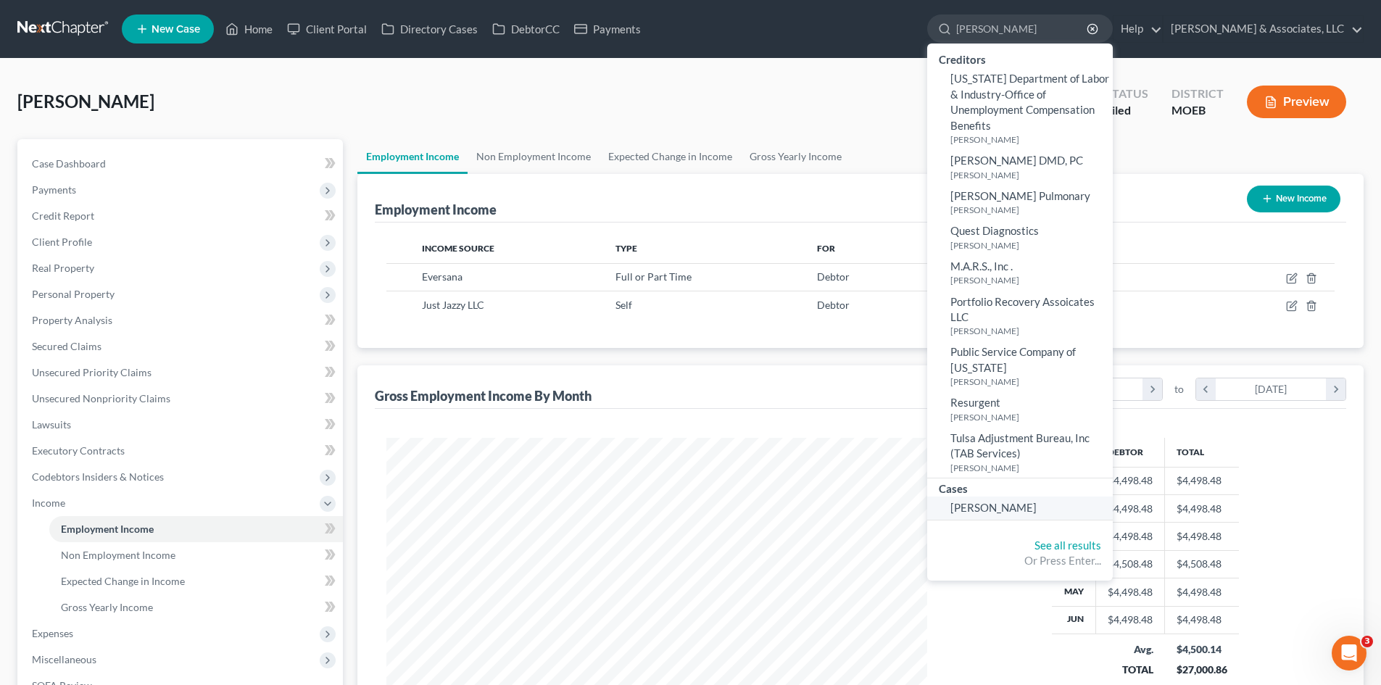
type input "sheron"
click at [1029, 505] on span "[PERSON_NAME]" at bounding box center [993, 507] width 86 height 13
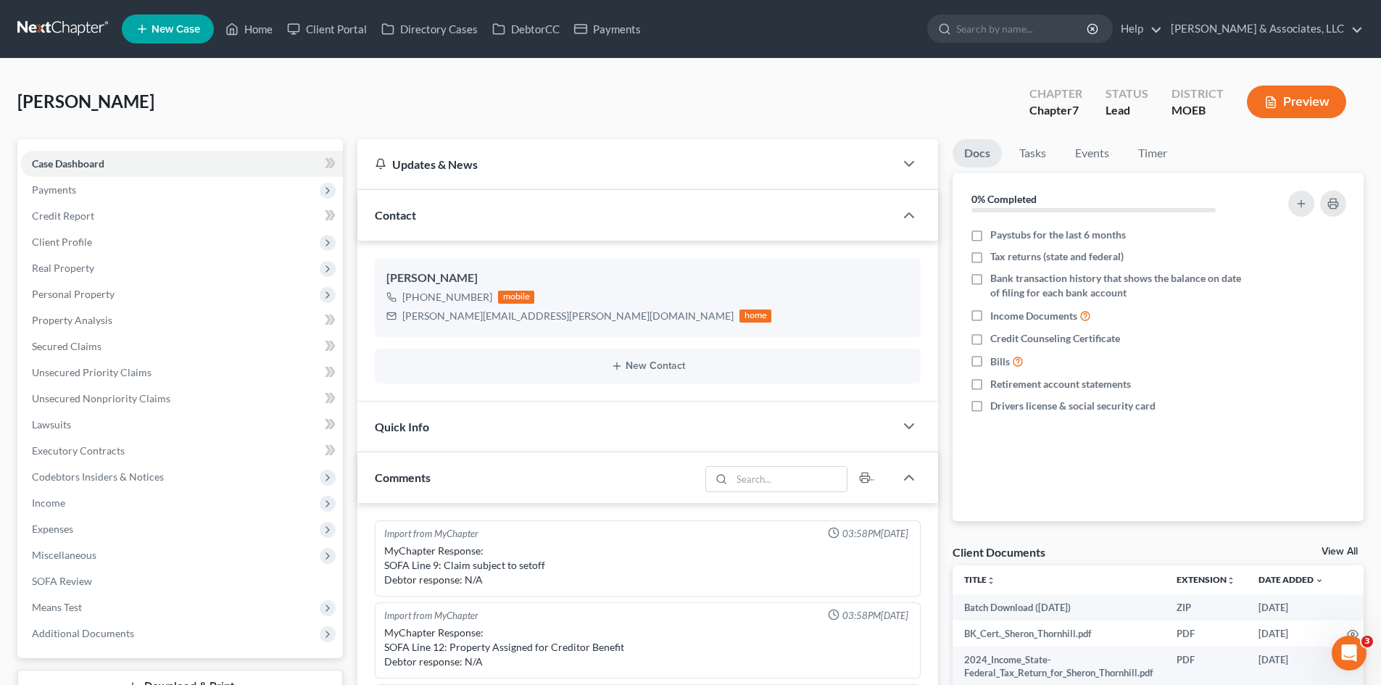
scroll to position [974, 0]
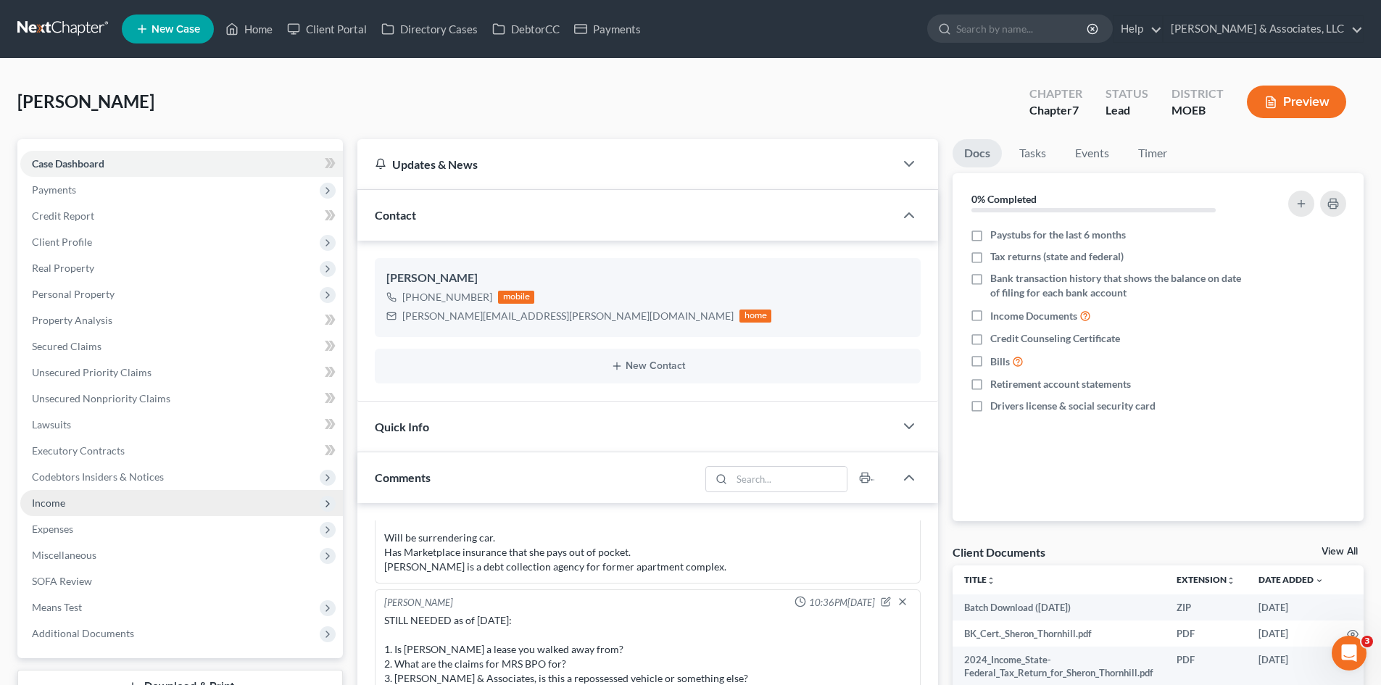
click at [49, 505] on span "Income" at bounding box center [48, 503] width 33 height 12
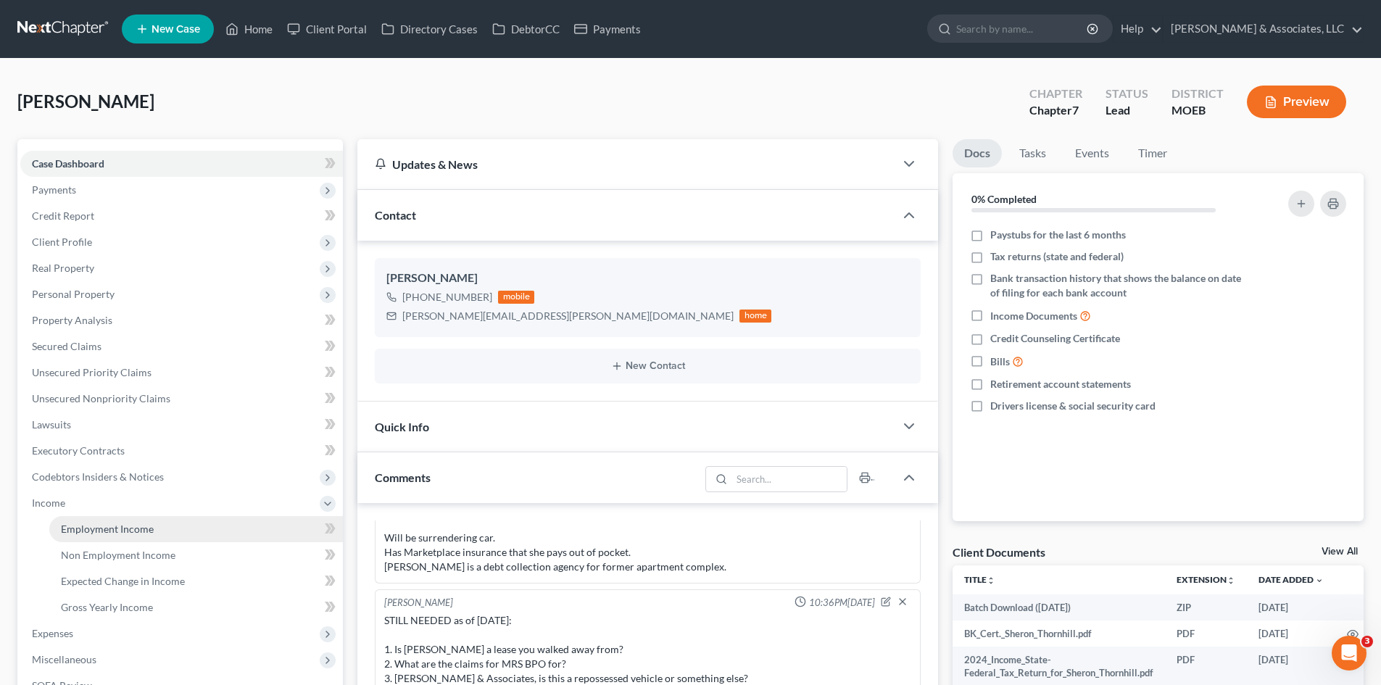
click at [122, 533] on span "Employment Income" at bounding box center [107, 529] width 93 height 12
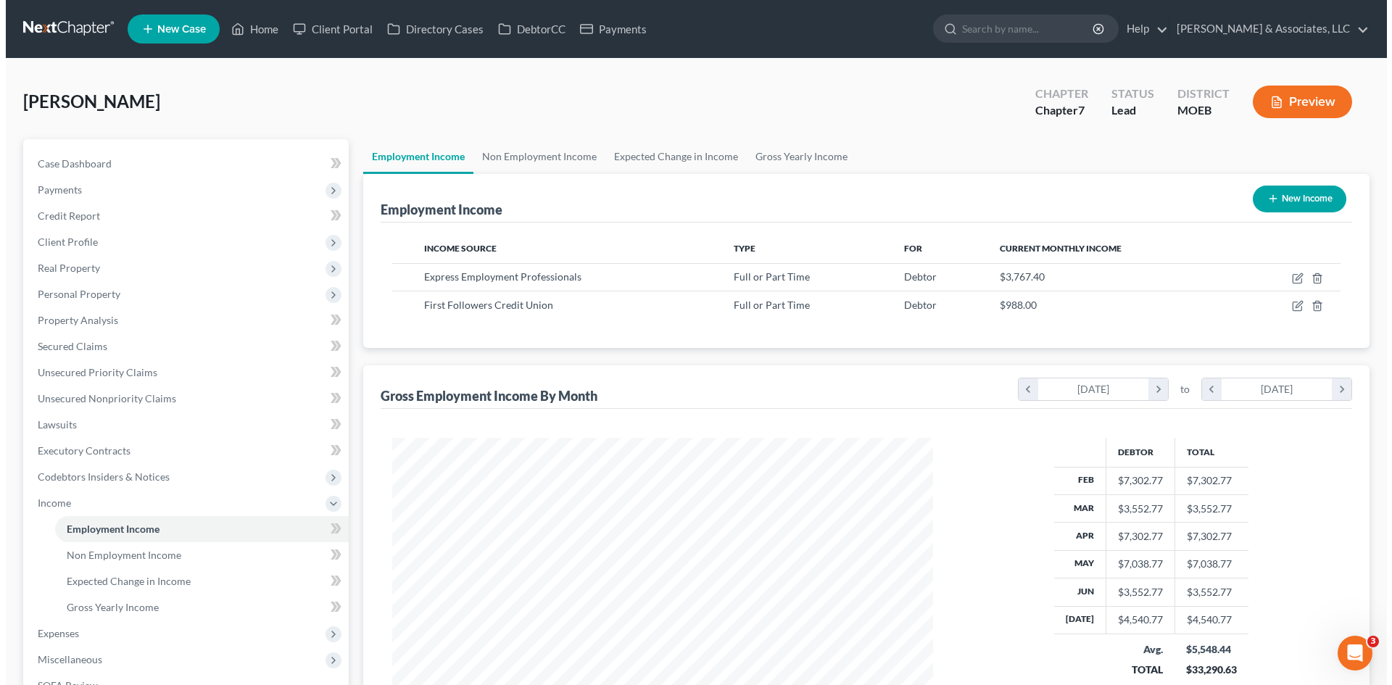
scroll to position [270, 570]
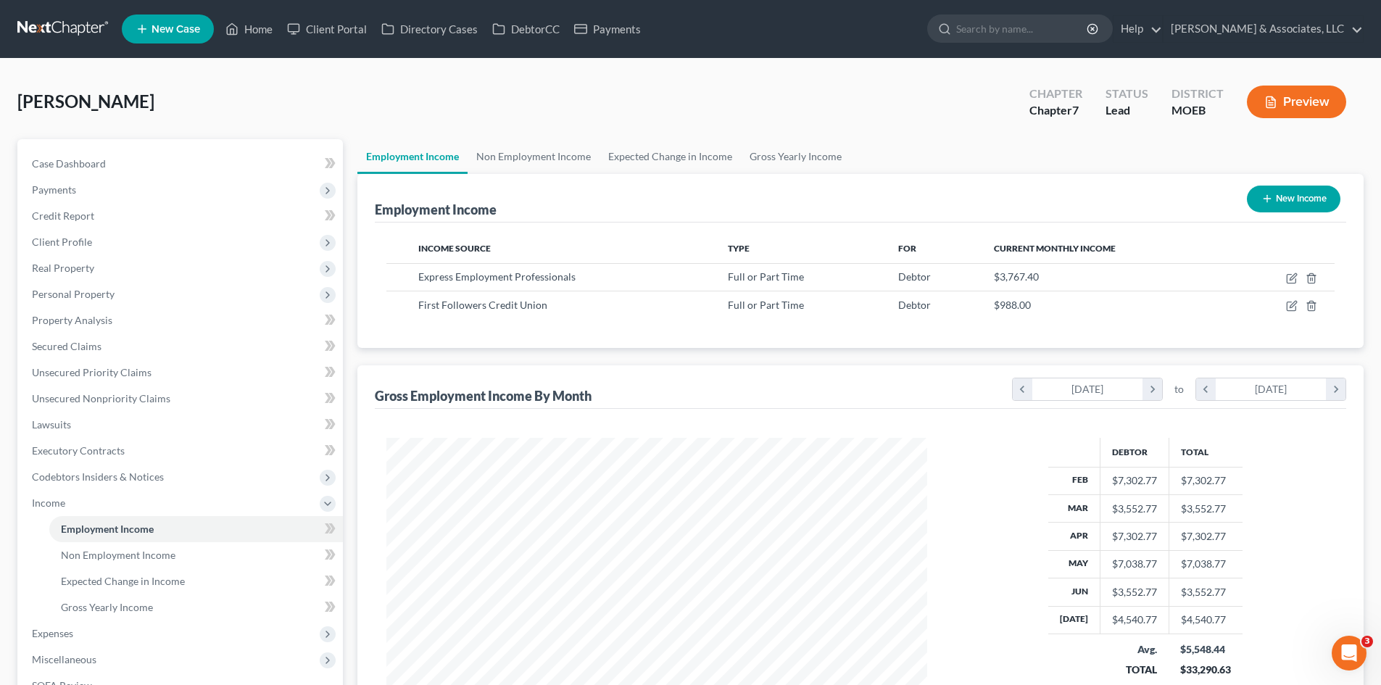
click at [1291, 196] on button "New Income" at bounding box center [1294, 199] width 94 height 27
select select "0"
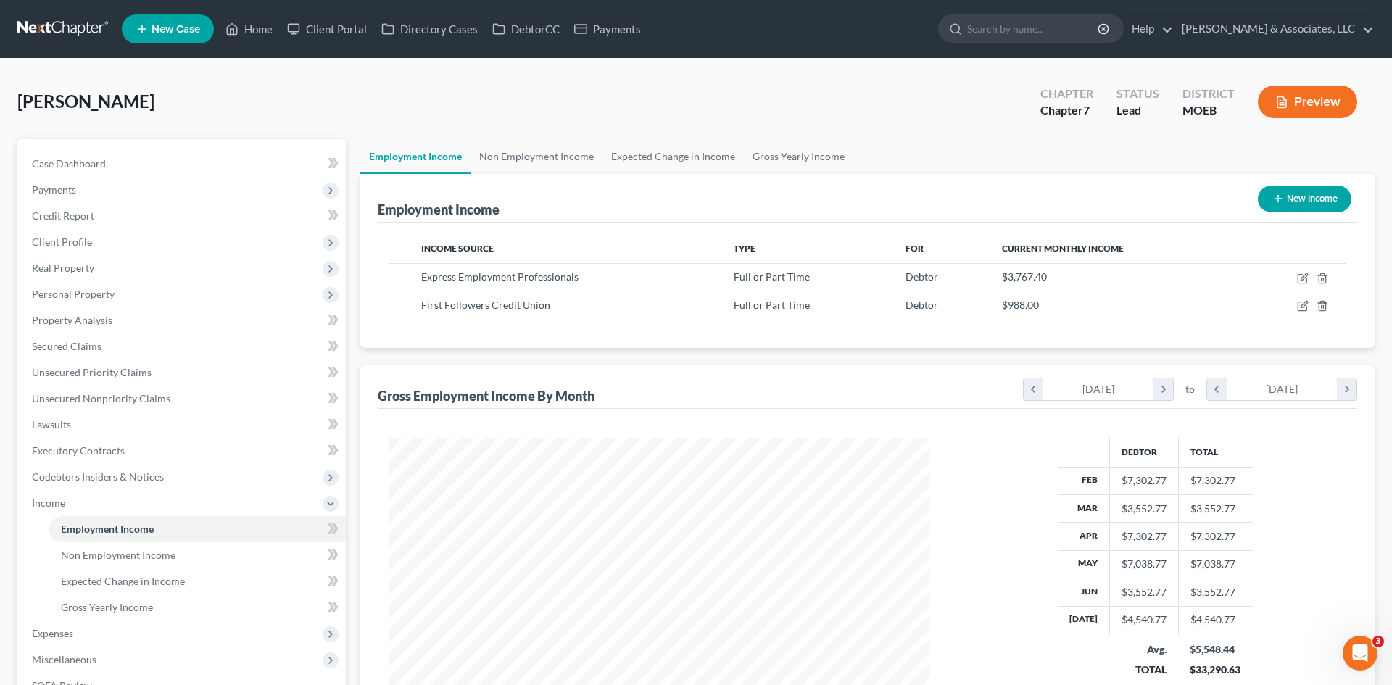
scroll to position [273, 575]
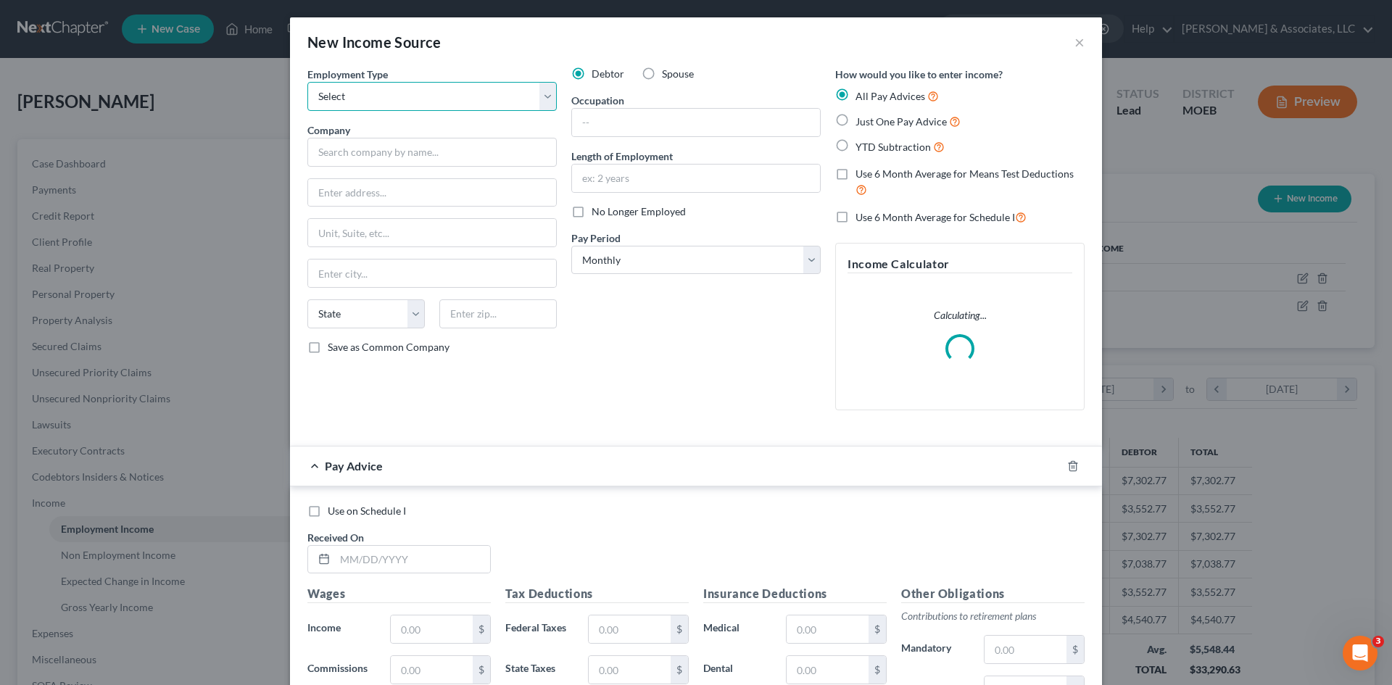
click at [428, 92] on select "Select Full or Part Time Employment Self Employment" at bounding box center [431, 96] width 249 height 29
select select "1"
click at [307, 82] on select "Select Full or Part Time Employment Self Employment" at bounding box center [431, 96] width 249 height 29
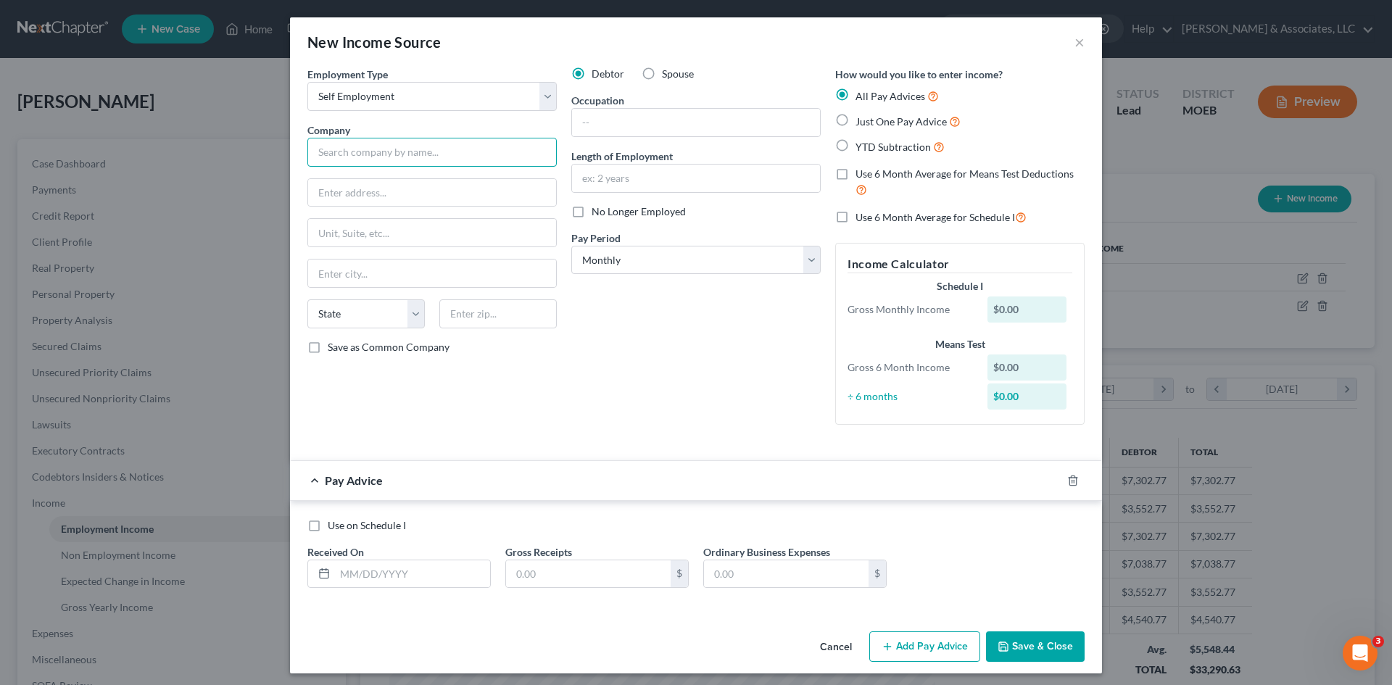
click at [378, 152] on input "text" at bounding box center [431, 152] width 249 height 29
type input "Village Feeding LLC dba MPE Notary and Bookeeping Services LLC"
type input "1208 Pure St."
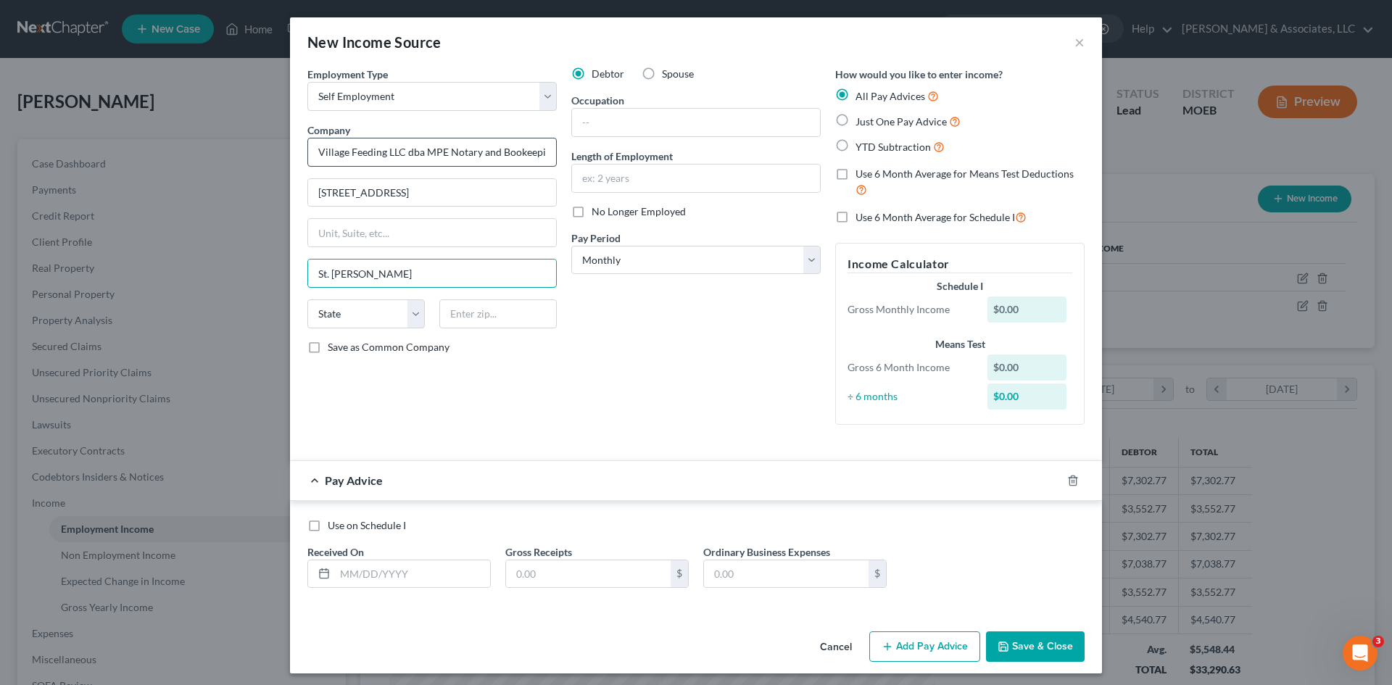
type input "St. Peters"
select select "26"
type input "63376"
click at [660, 127] on input "text" at bounding box center [696, 123] width 248 height 28
type input "Saint Peters"
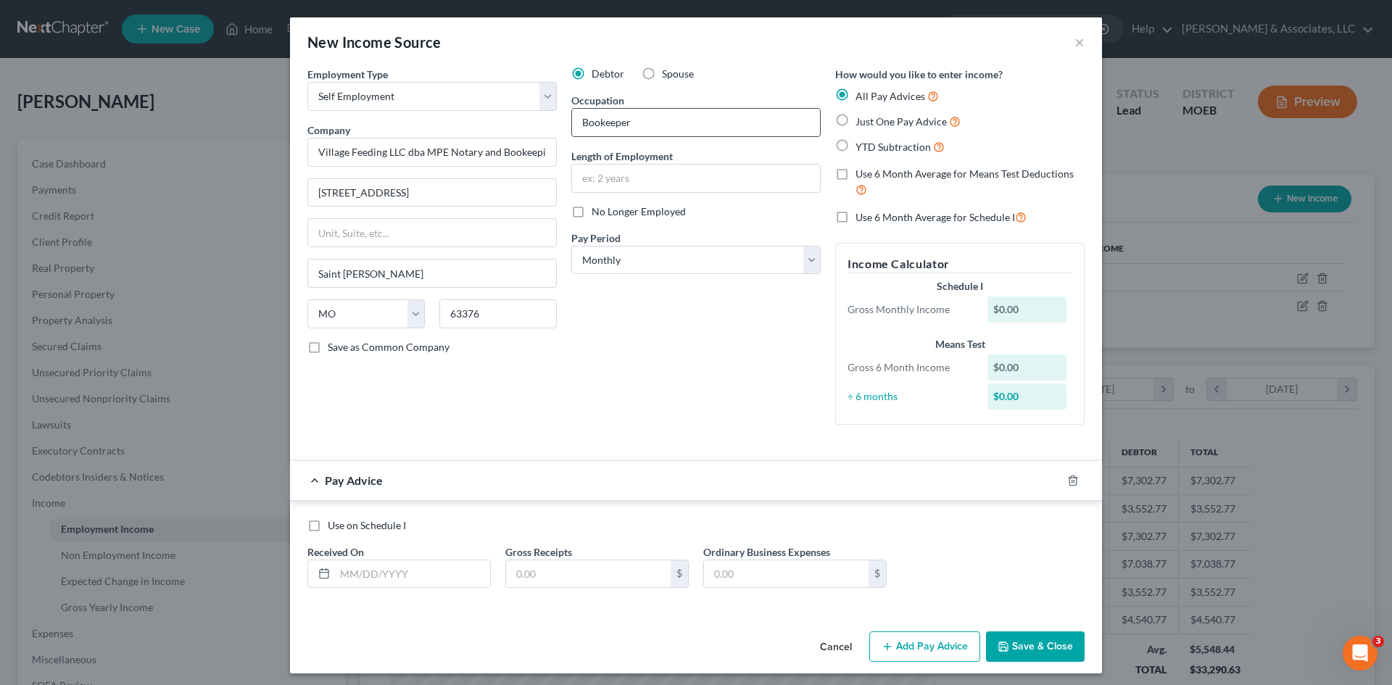
click at [600, 123] on input "Bookeeper" at bounding box center [696, 123] width 248 height 28
type input "Bookeeper"
click at [668, 338] on div "Debtor Spouse Occupation Bookeeper Length of Employment No Longer Employed Pay …" at bounding box center [696, 252] width 264 height 370
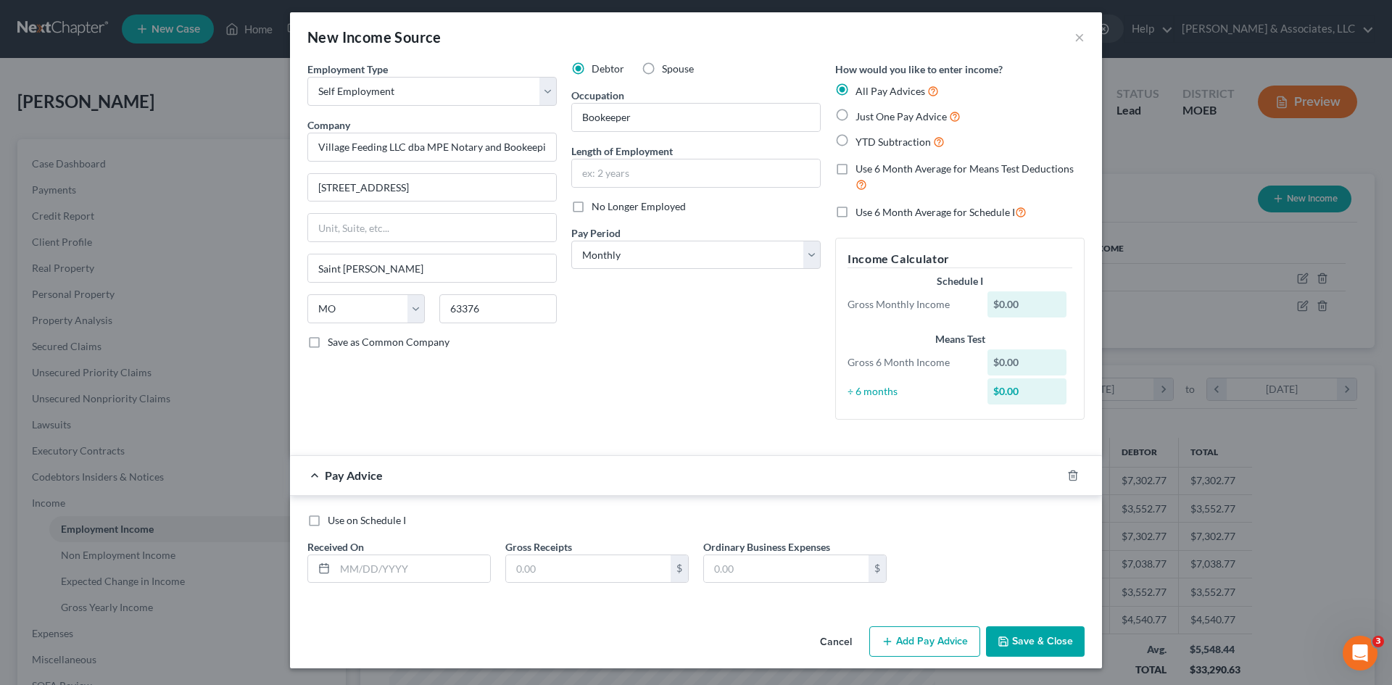
scroll to position [6, 0]
drag, startPoint x: 1040, startPoint y: 647, endPoint x: 944, endPoint y: 634, distance: 96.6
click at [1040, 647] on button "Save & Close" at bounding box center [1035, 641] width 99 height 30
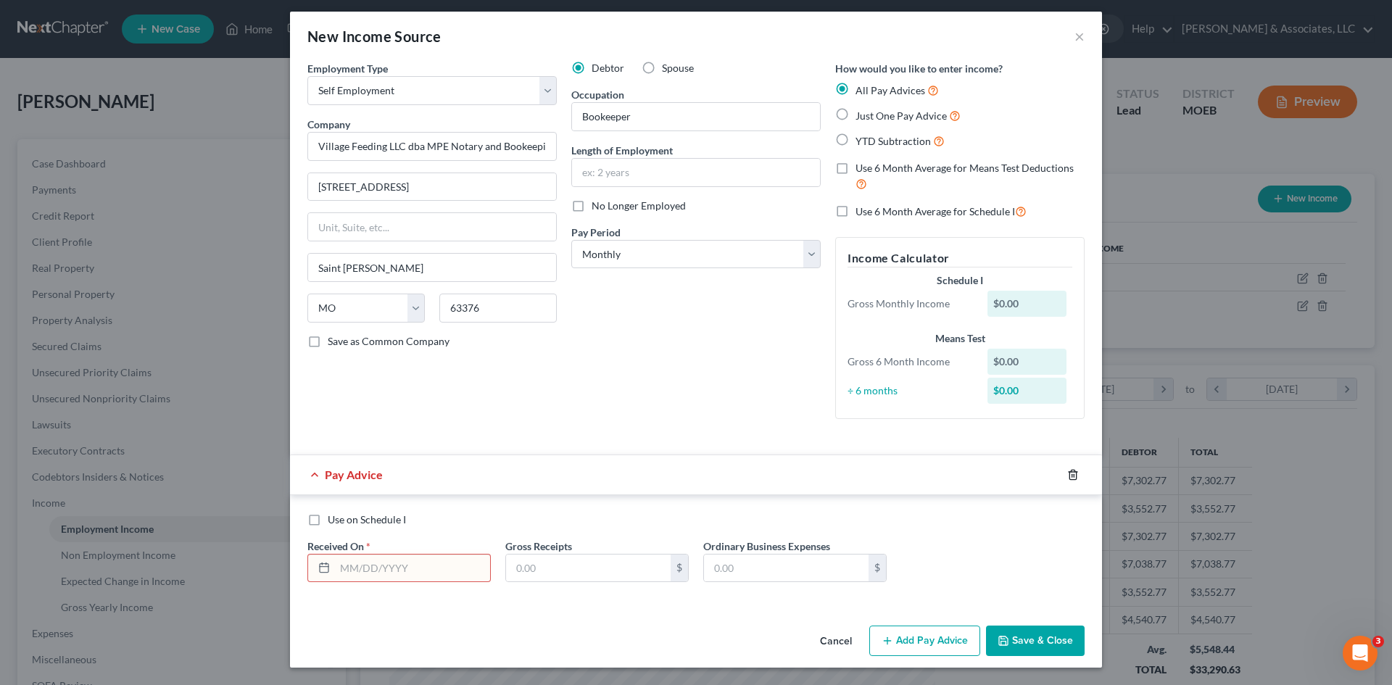
click at [1072, 474] on line "button" at bounding box center [1072, 475] width 0 height 3
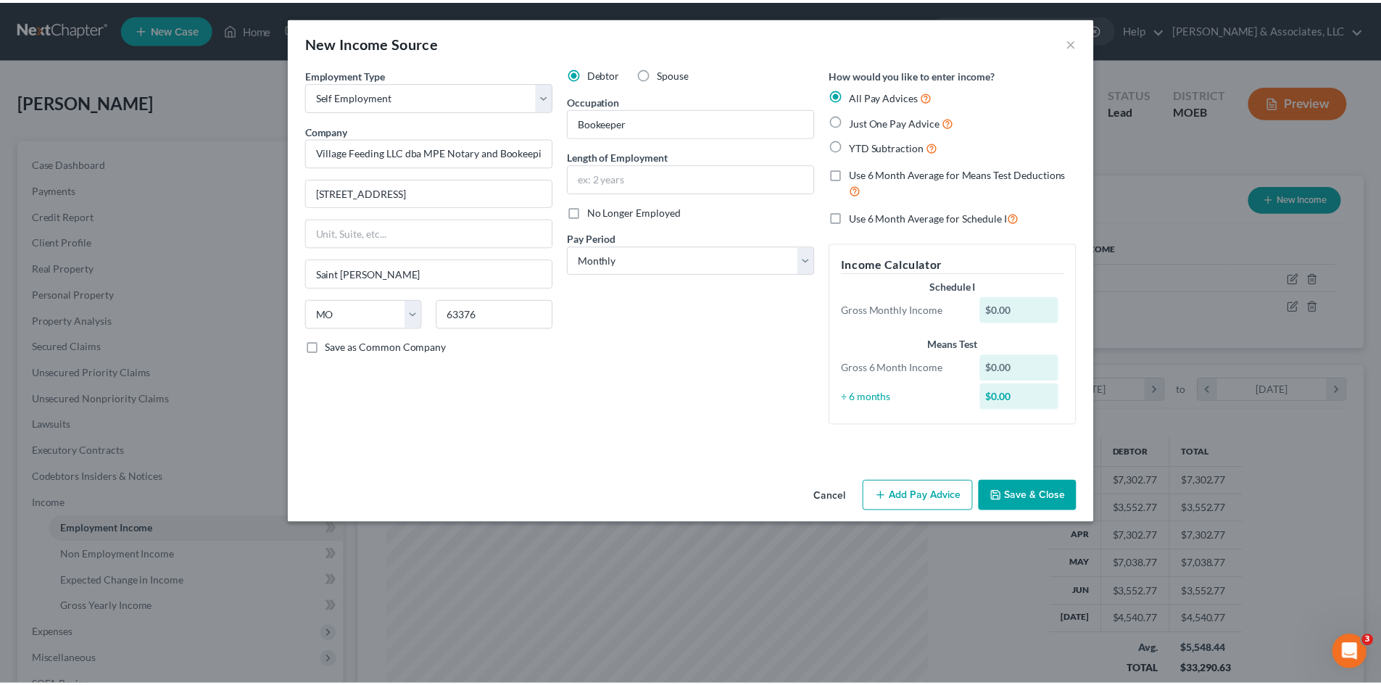
scroll to position [0, 0]
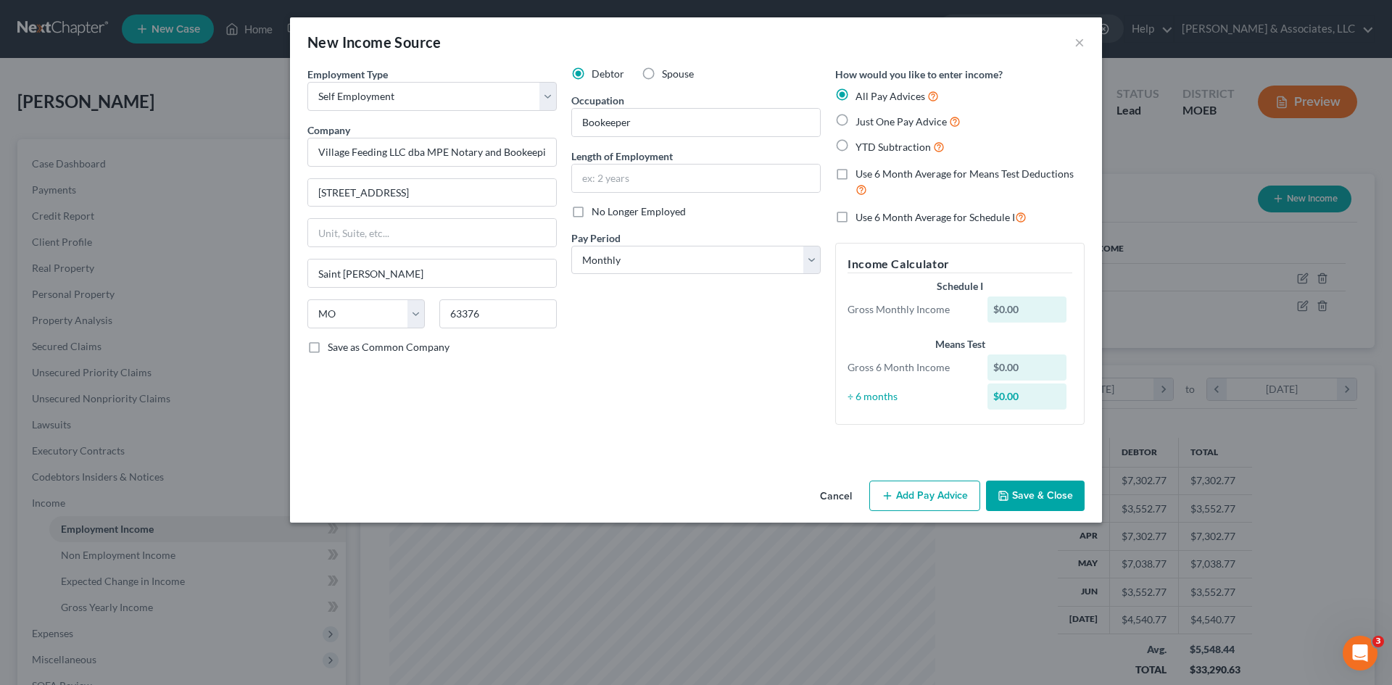
click at [1048, 497] on button "Save & Close" at bounding box center [1035, 496] width 99 height 30
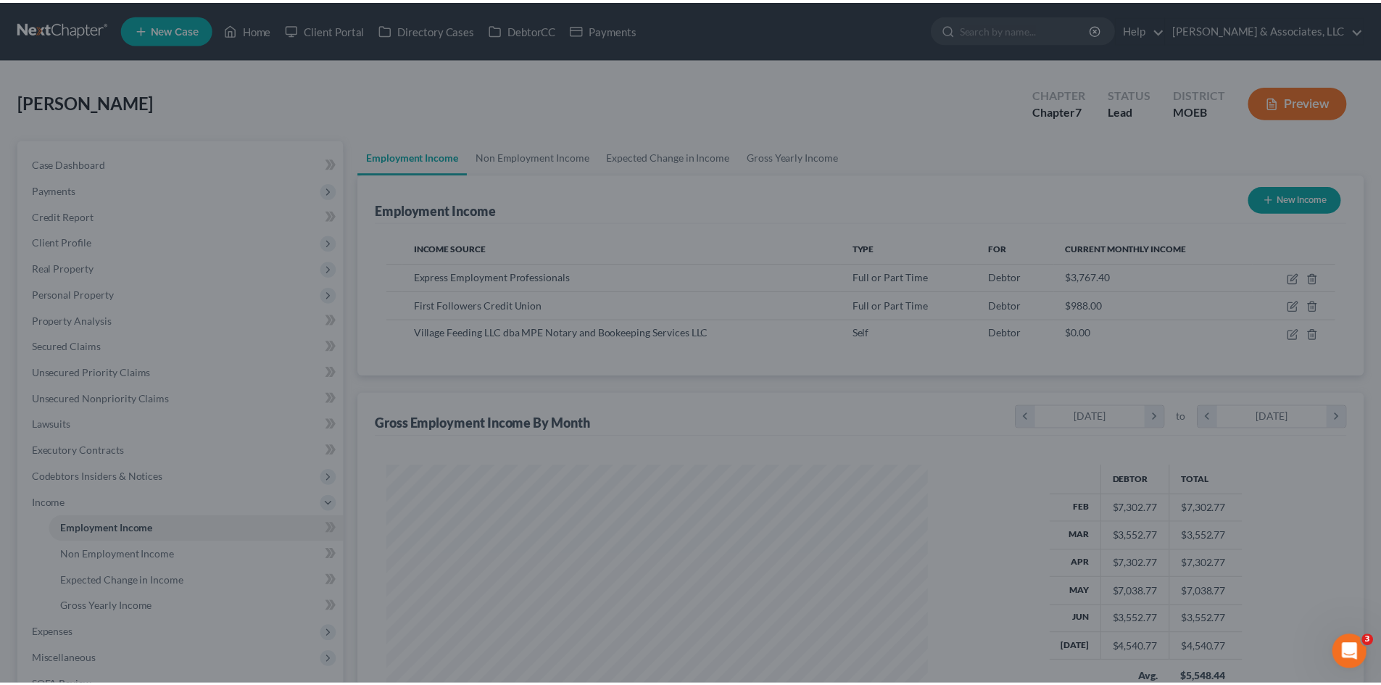
scroll to position [724681, 724382]
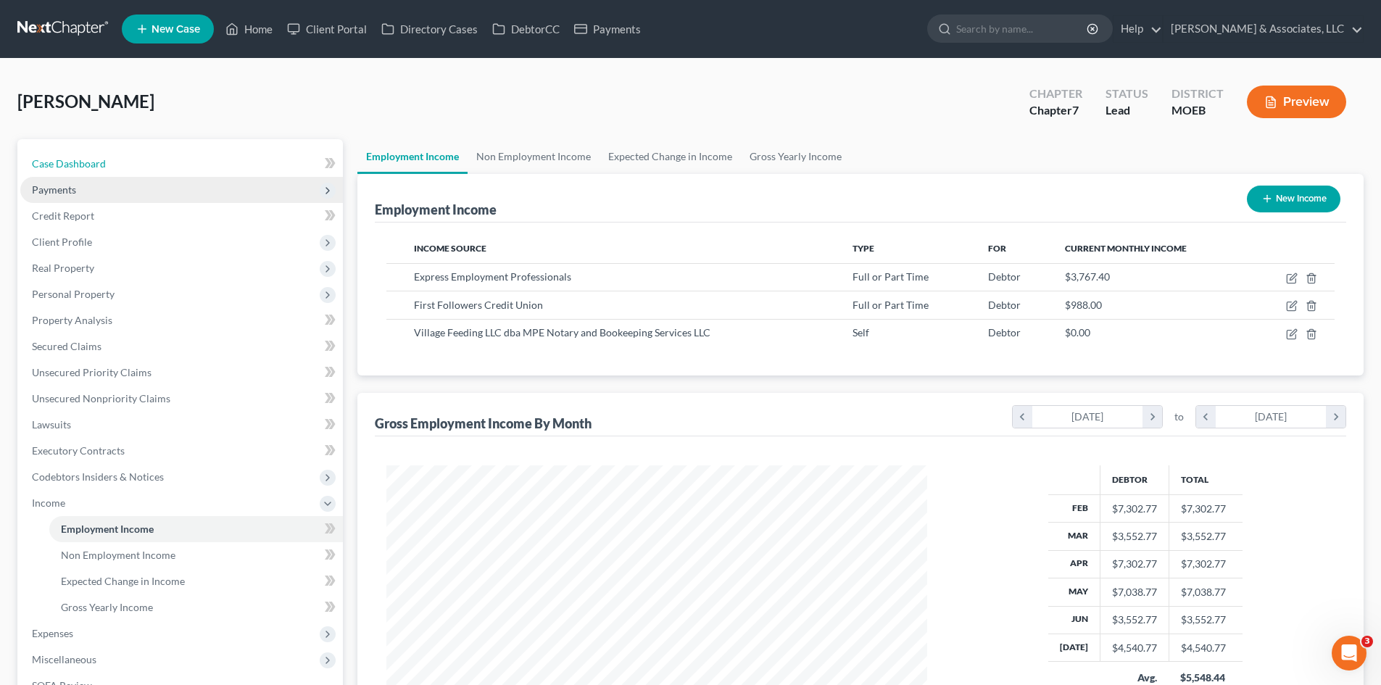
drag, startPoint x: 77, startPoint y: 162, endPoint x: 225, endPoint y: 191, distance: 150.6
click at [77, 162] on span "Case Dashboard" at bounding box center [69, 163] width 74 height 12
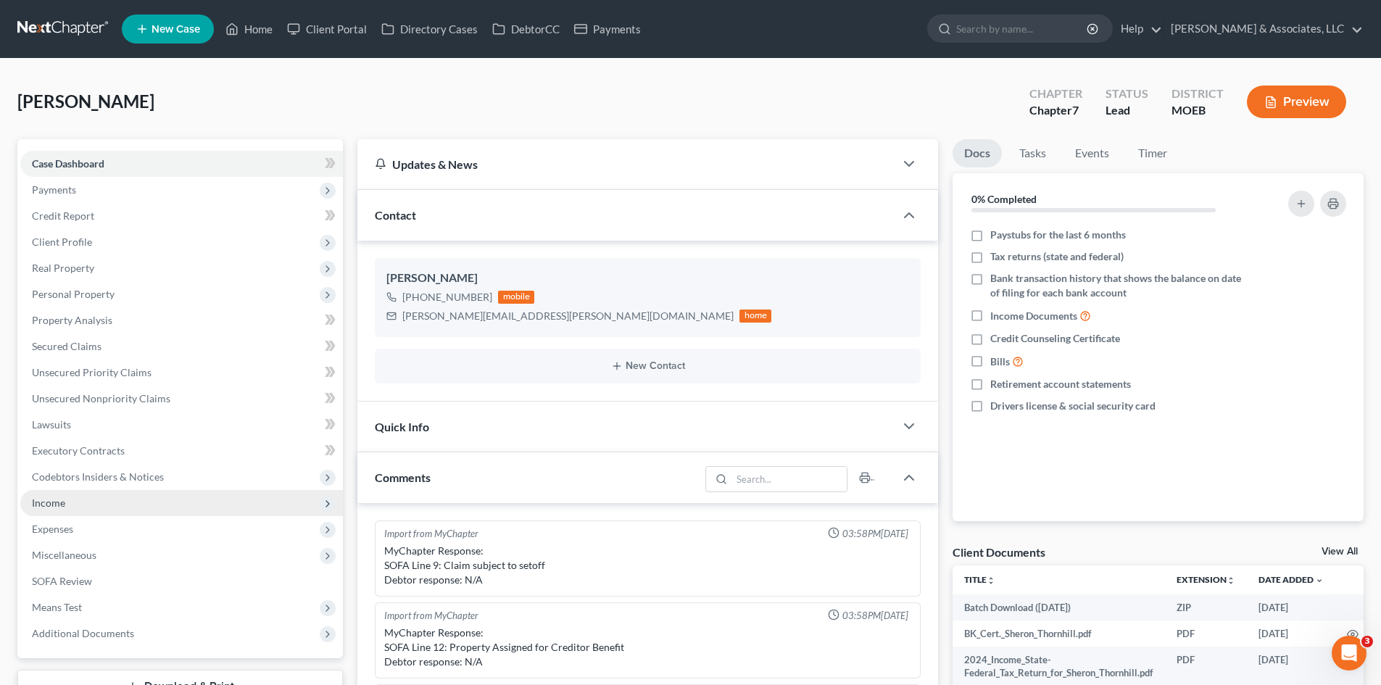
click at [48, 502] on span "Income" at bounding box center [48, 503] width 33 height 12
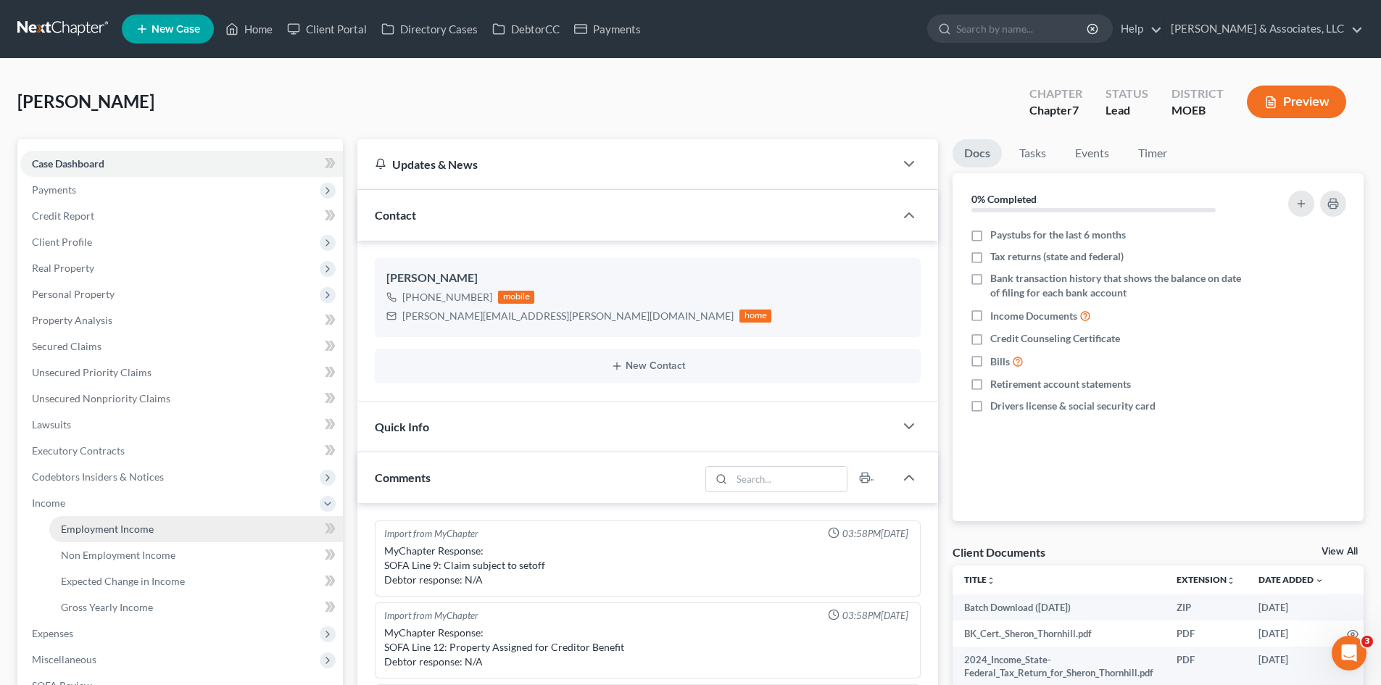
click at [110, 528] on span "Employment Income" at bounding box center [107, 529] width 93 height 12
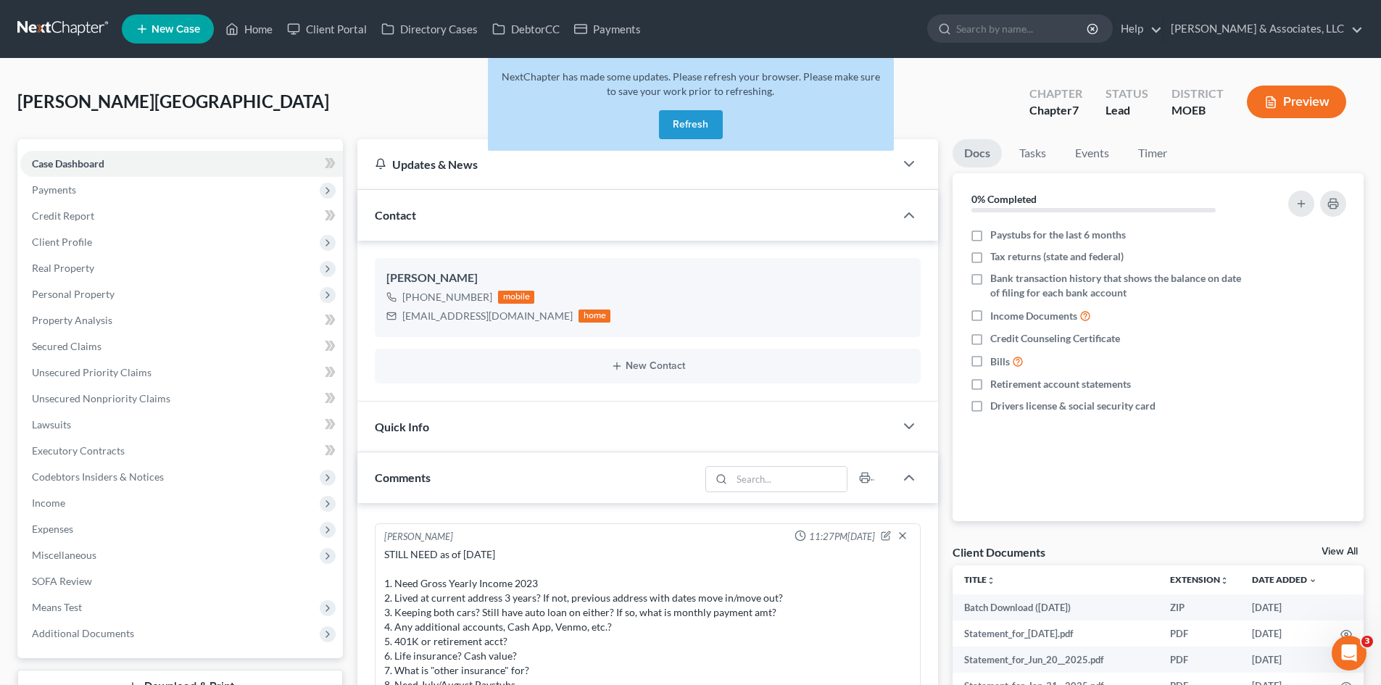
click at [681, 125] on button "Refresh" at bounding box center [691, 124] width 64 height 29
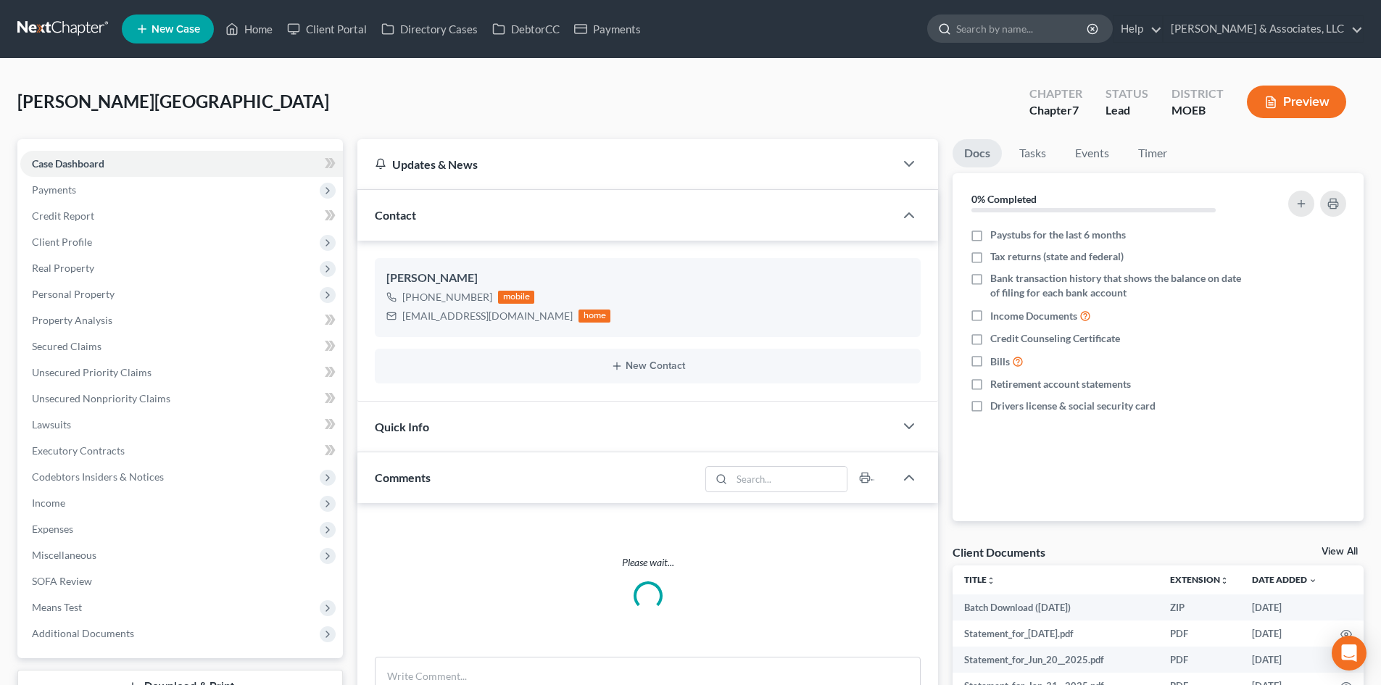
click at [1079, 28] on input "search" at bounding box center [1022, 28] width 133 height 27
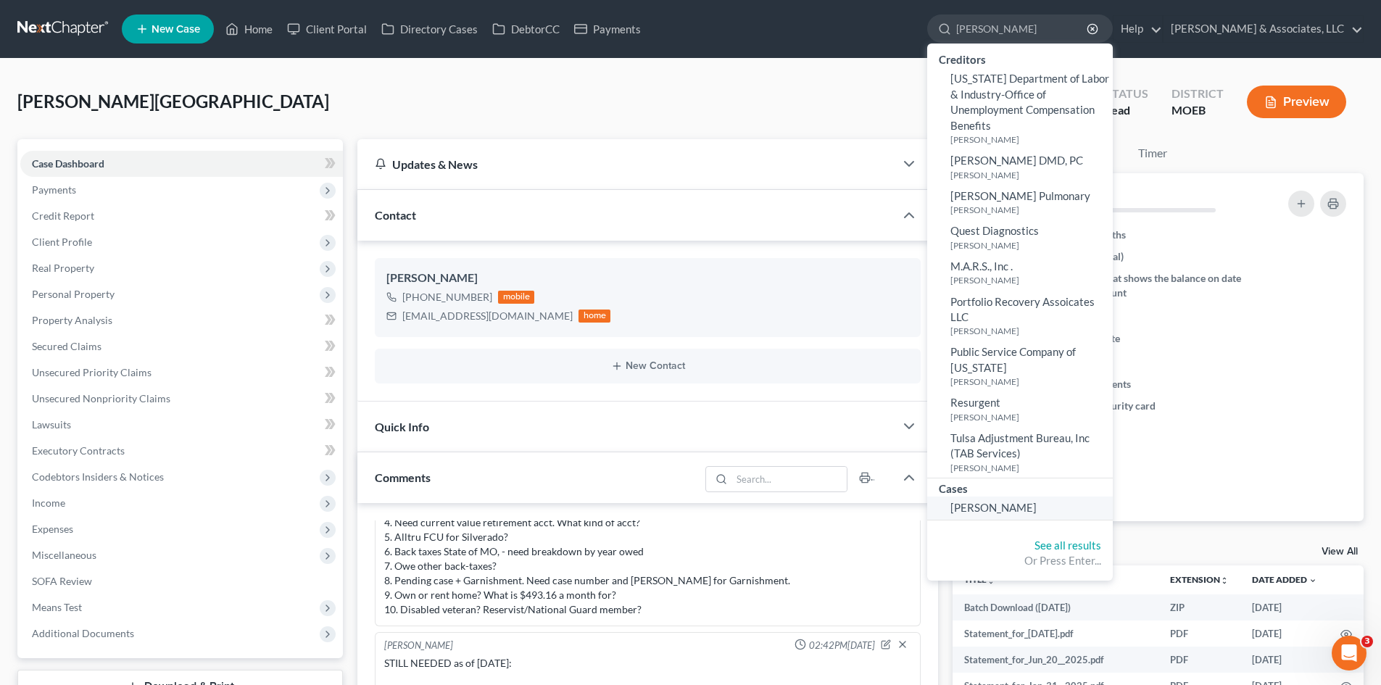
type input "sheron"
click at [1037, 502] on span "[PERSON_NAME]" at bounding box center [993, 507] width 86 height 13
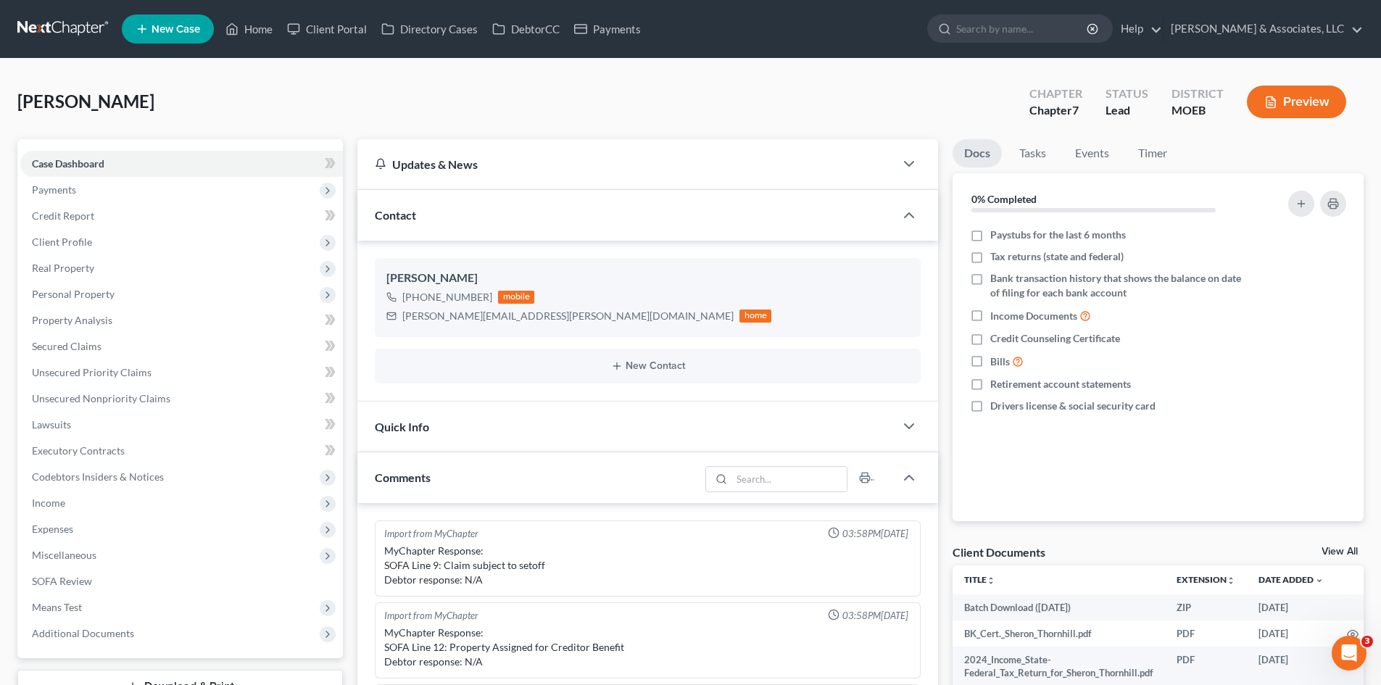
scroll to position [974, 0]
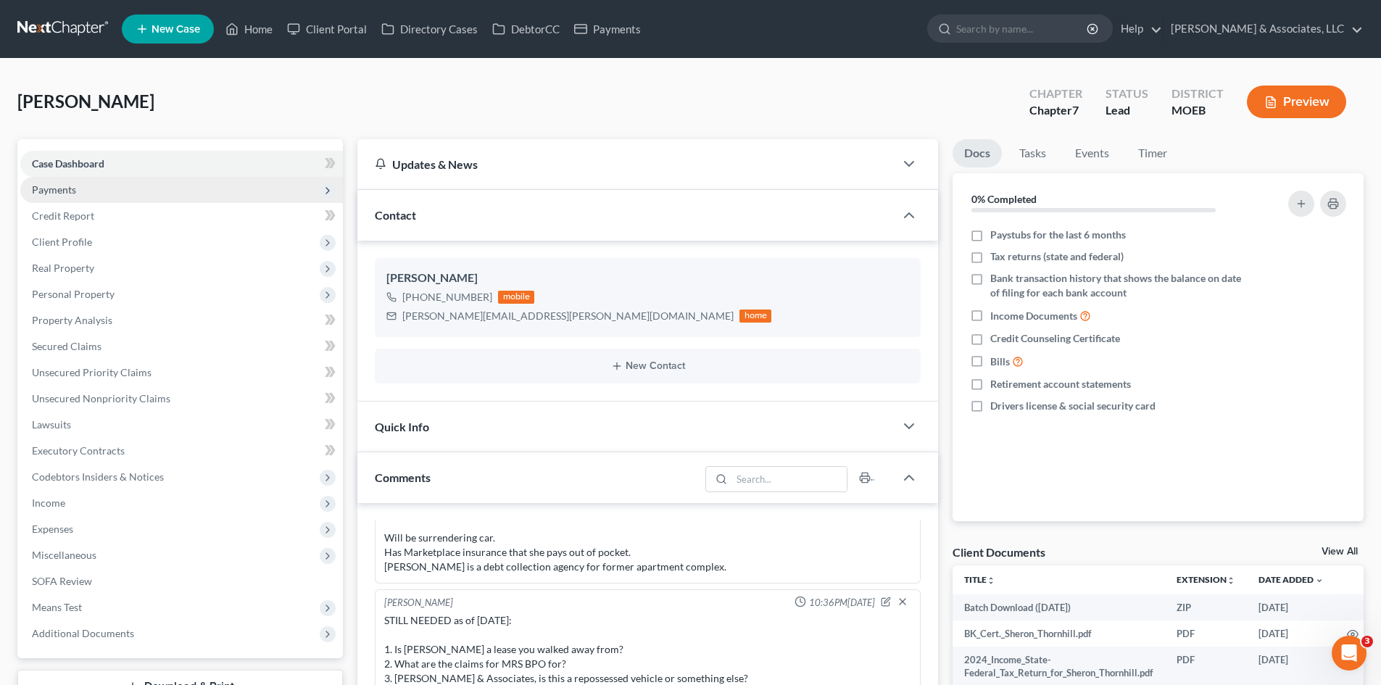
click at [79, 188] on span "Payments" at bounding box center [181, 190] width 323 height 26
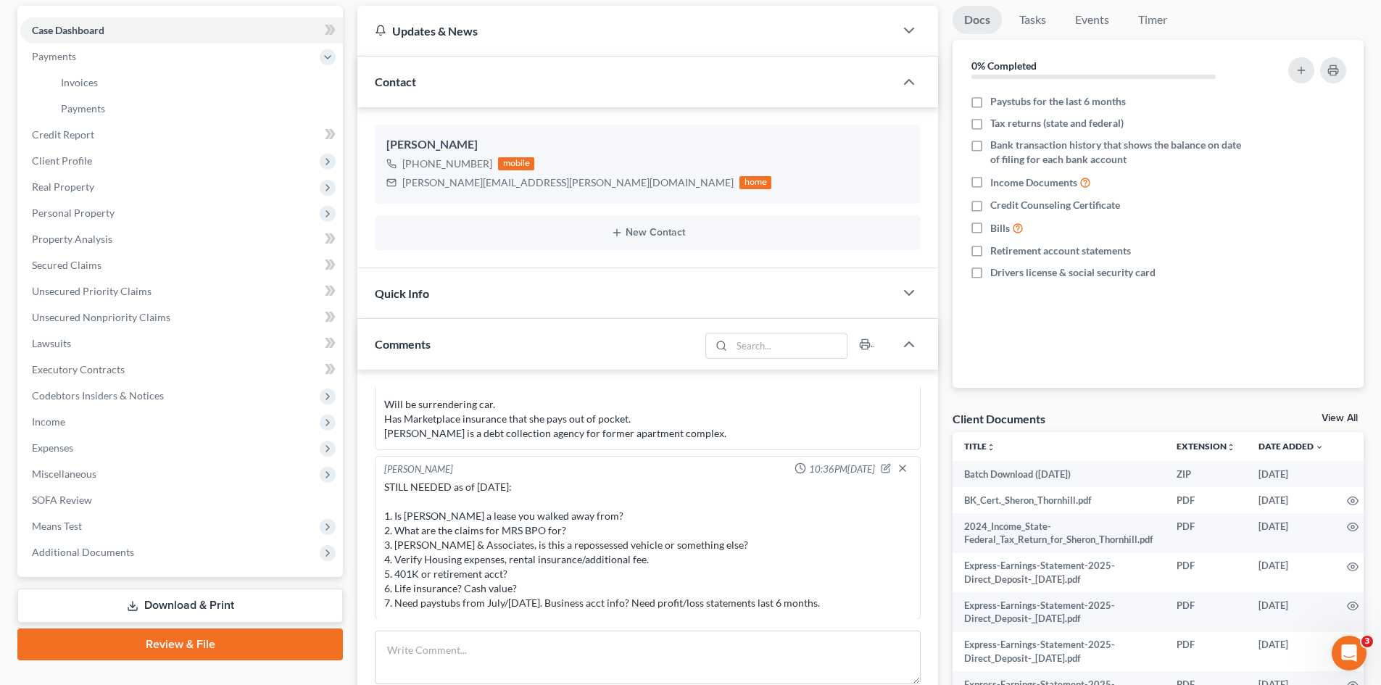
scroll to position [217, 0]
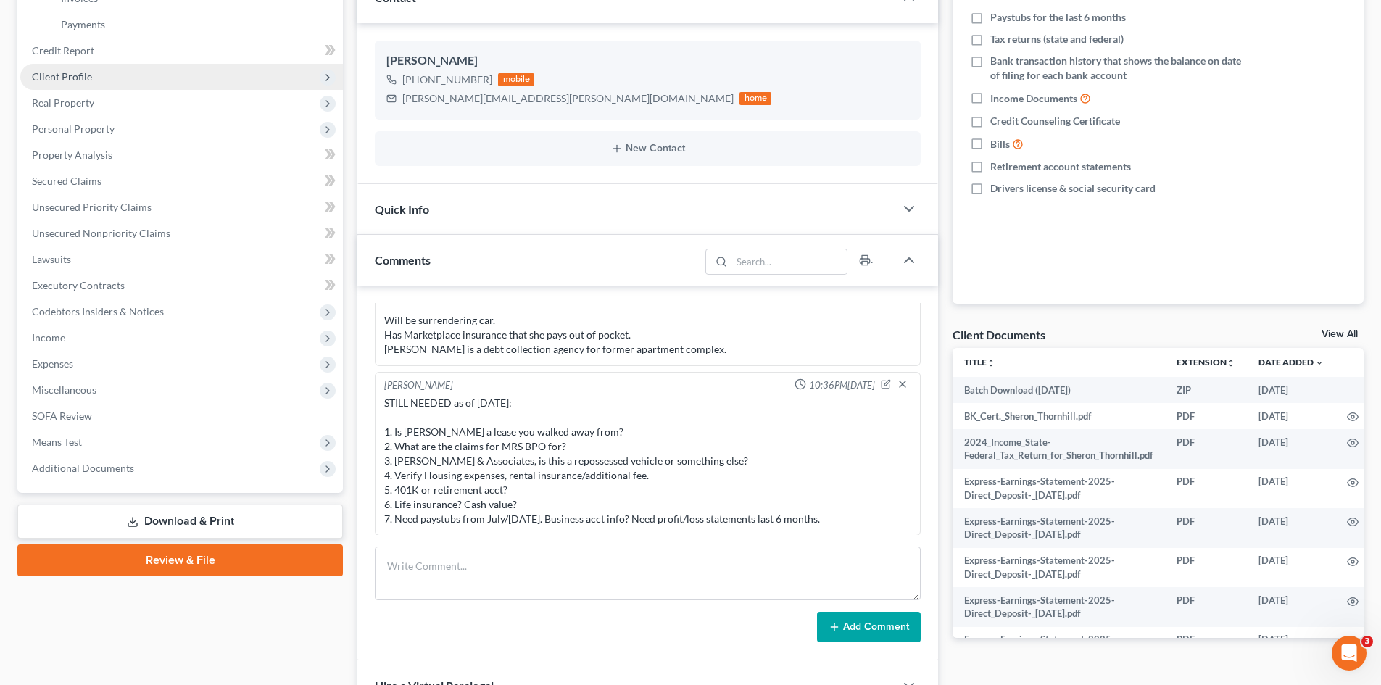
click at [74, 81] on span "Client Profile" at bounding box center [62, 76] width 60 height 12
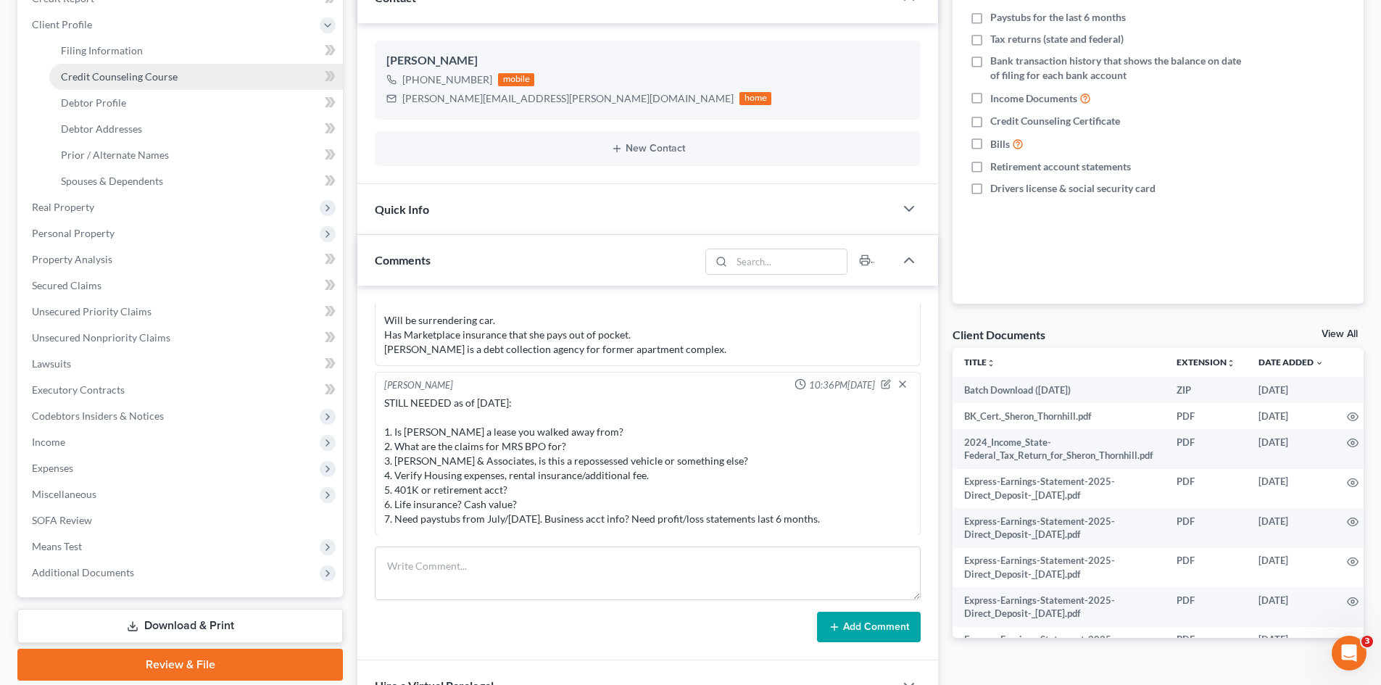
click at [106, 78] on span "Credit Counseling Course" at bounding box center [119, 76] width 117 height 12
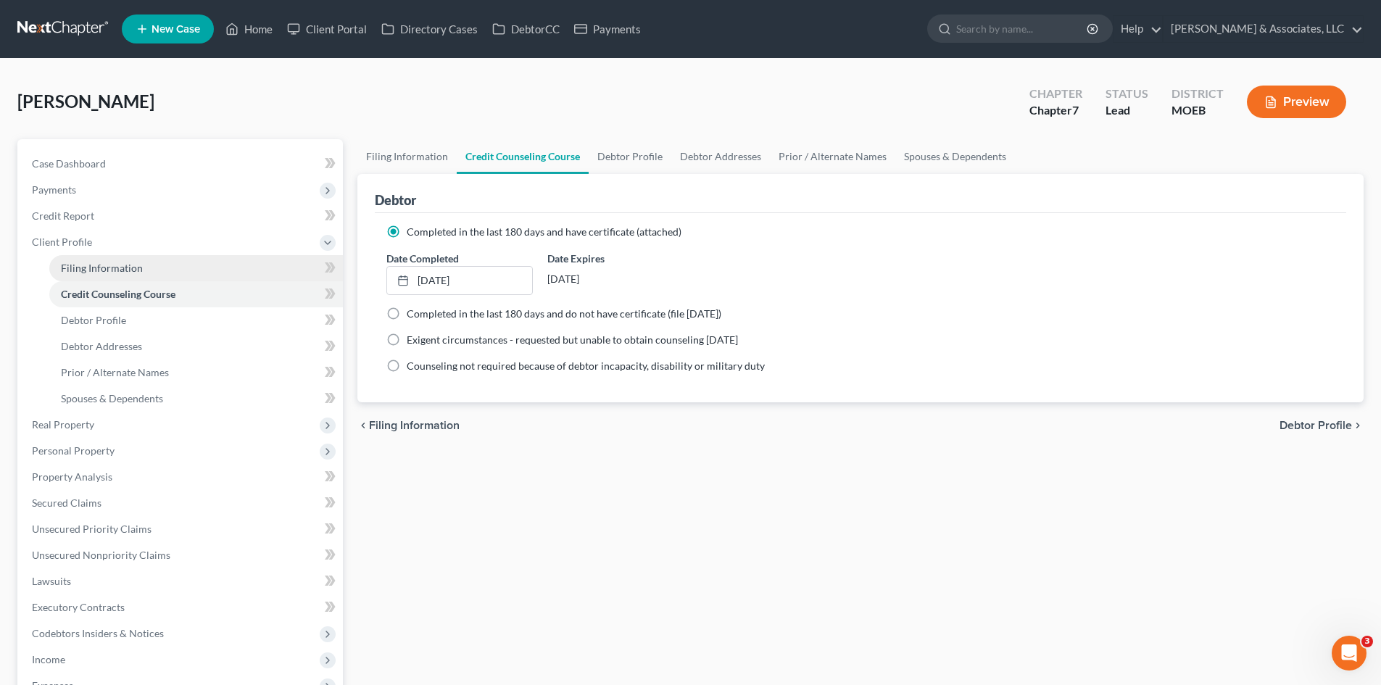
click at [112, 268] on span "Filing Information" at bounding box center [102, 268] width 82 height 12
select select "1"
select select "0"
select select "26"
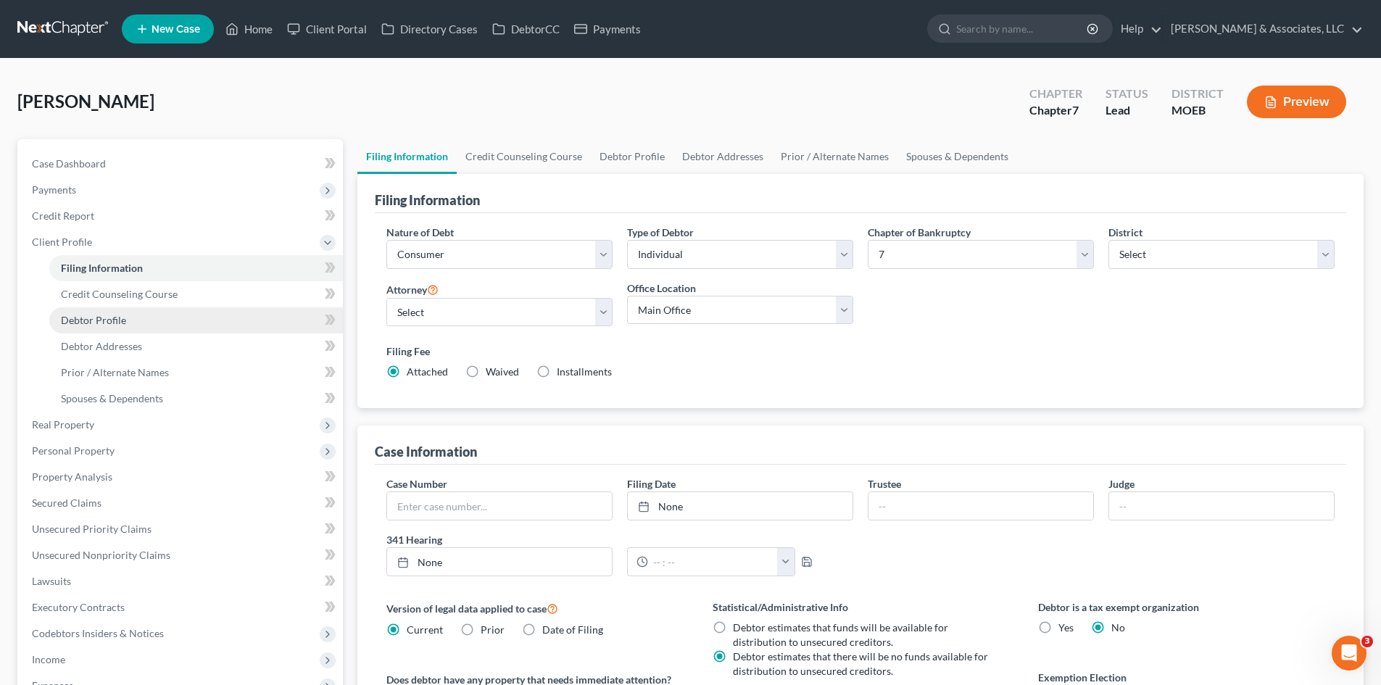
click at [100, 319] on span "Debtor Profile" at bounding box center [93, 320] width 65 height 12
select select "0"
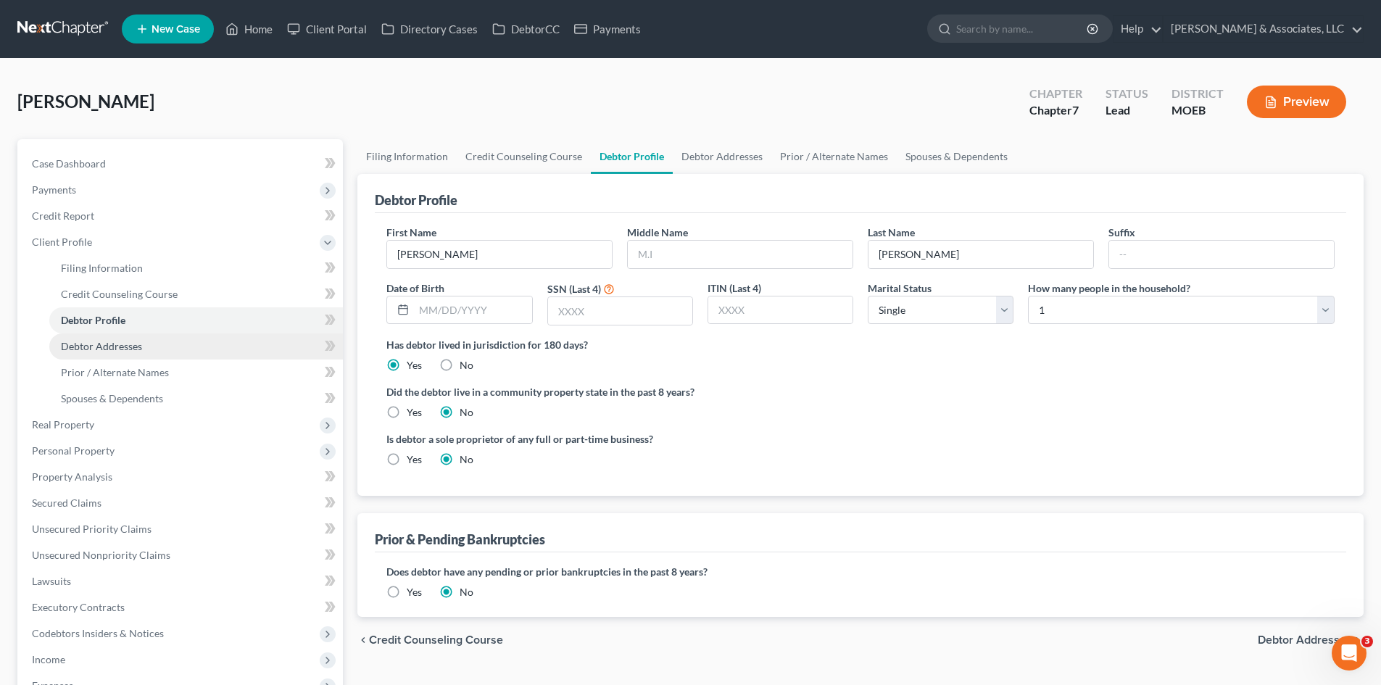
click at [96, 351] on span "Debtor Addresses" at bounding box center [101, 346] width 81 height 12
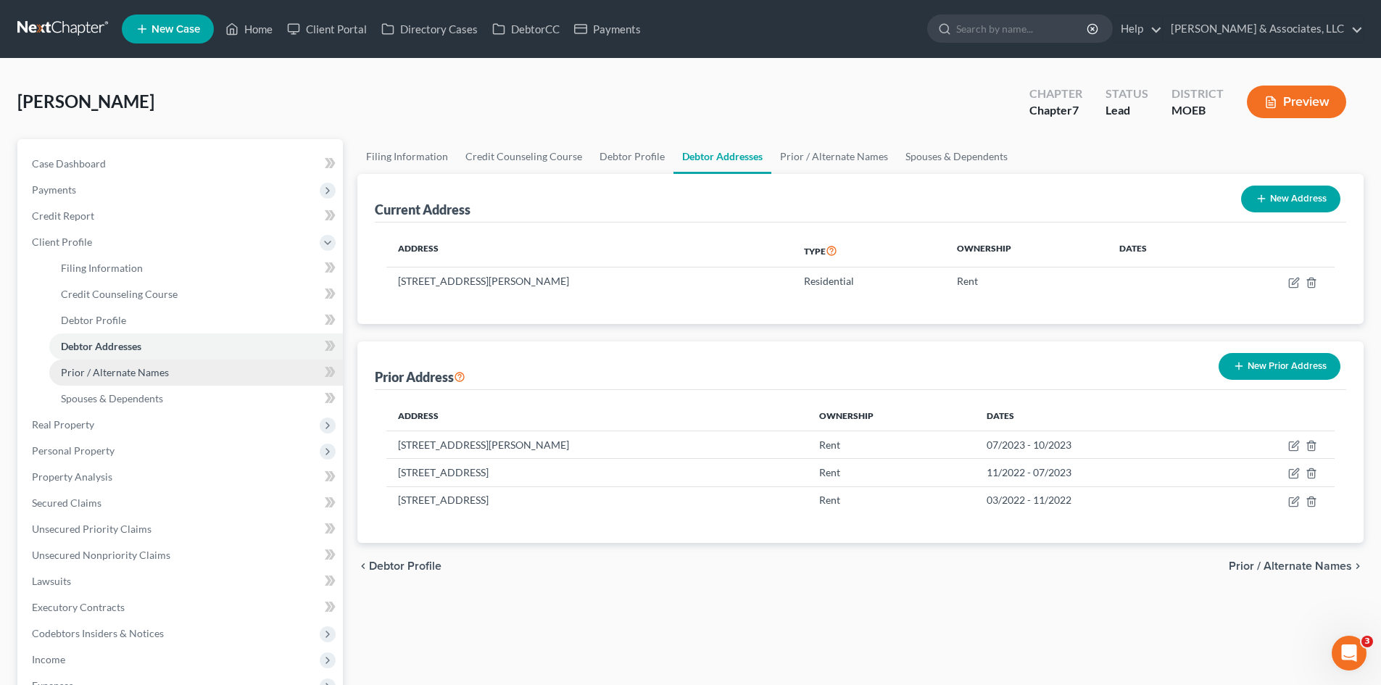
click at [99, 369] on span "Prior / Alternate Names" at bounding box center [115, 372] width 108 height 12
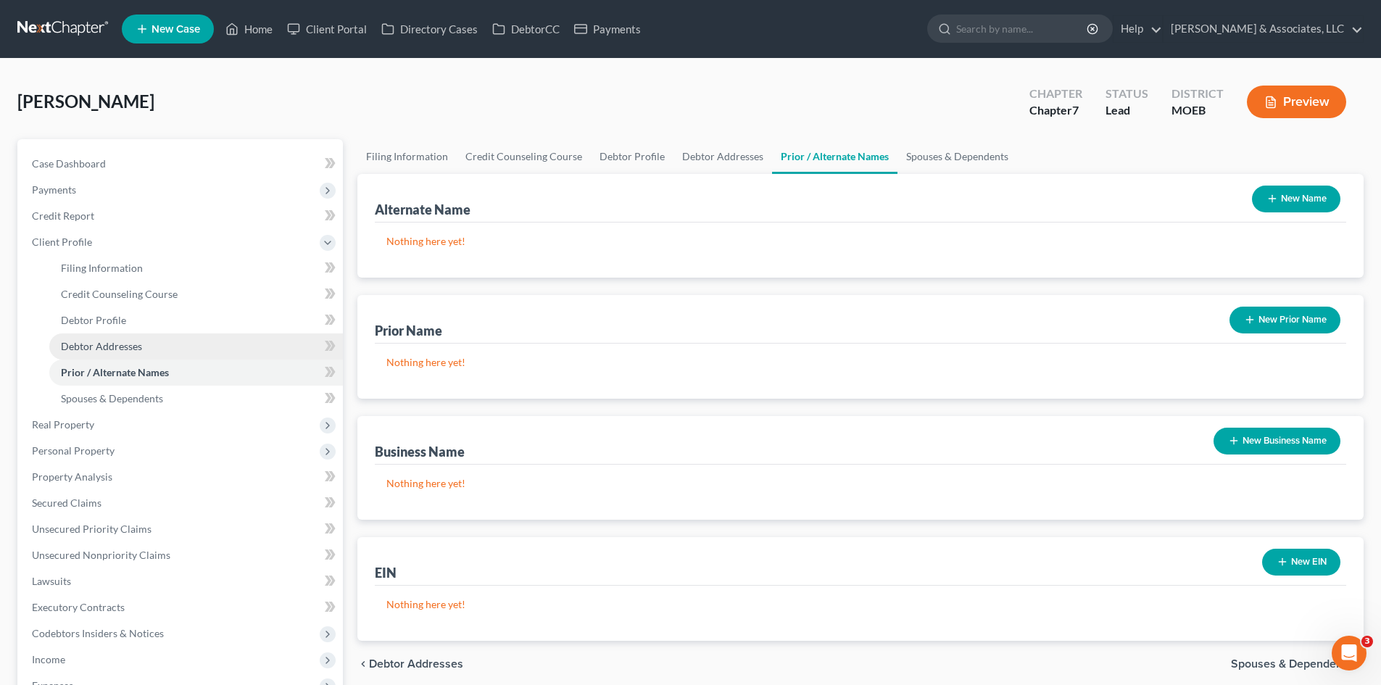
click at [104, 342] on span "Debtor Addresses" at bounding box center [101, 346] width 81 height 12
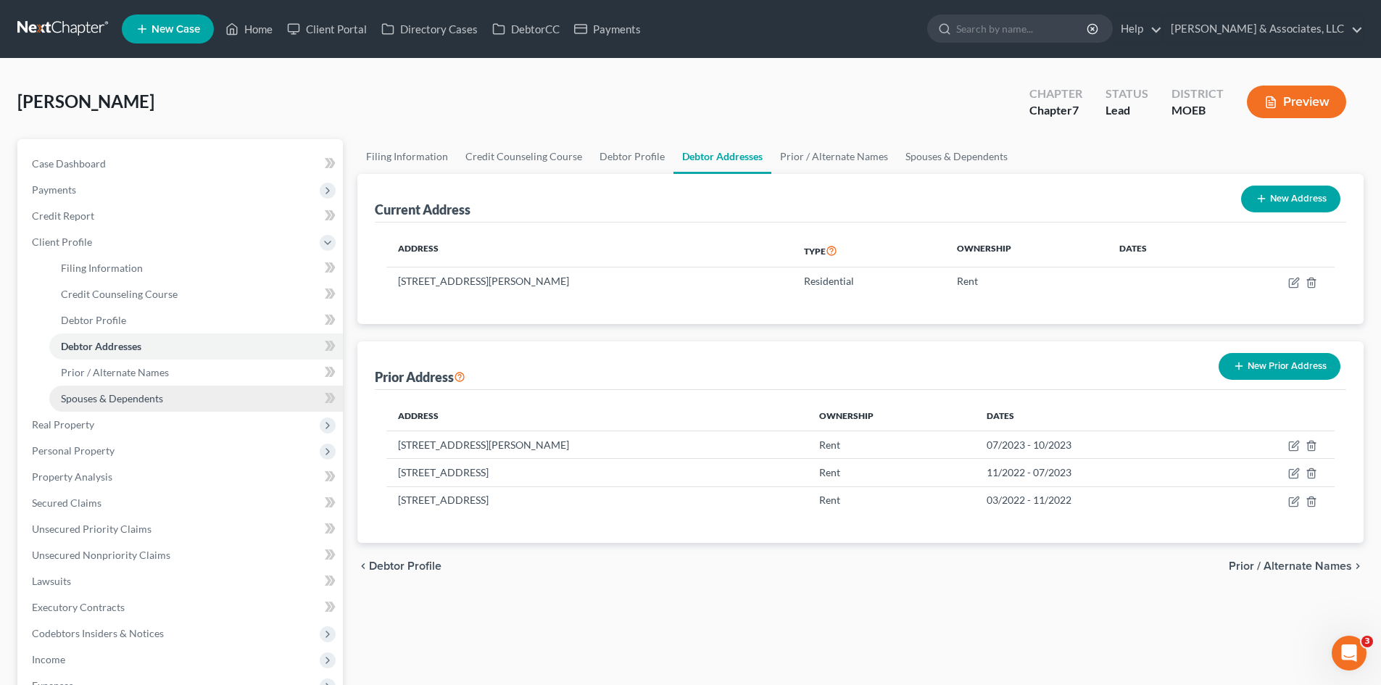
click at [96, 400] on span "Spouses & Dependents" at bounding box center [112, 398] width 102 height 12
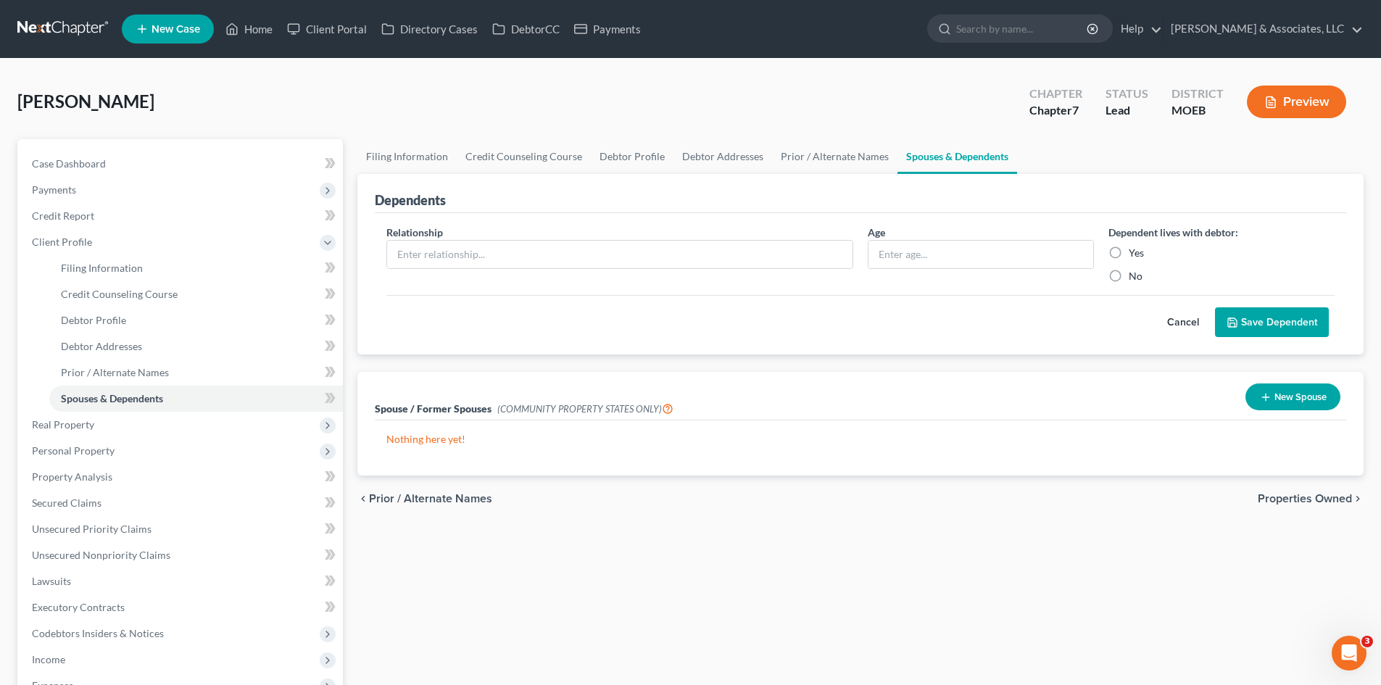
click at [1189, 323] on button "Cancel" at bounding box center [1183, 322] width 64 height 29
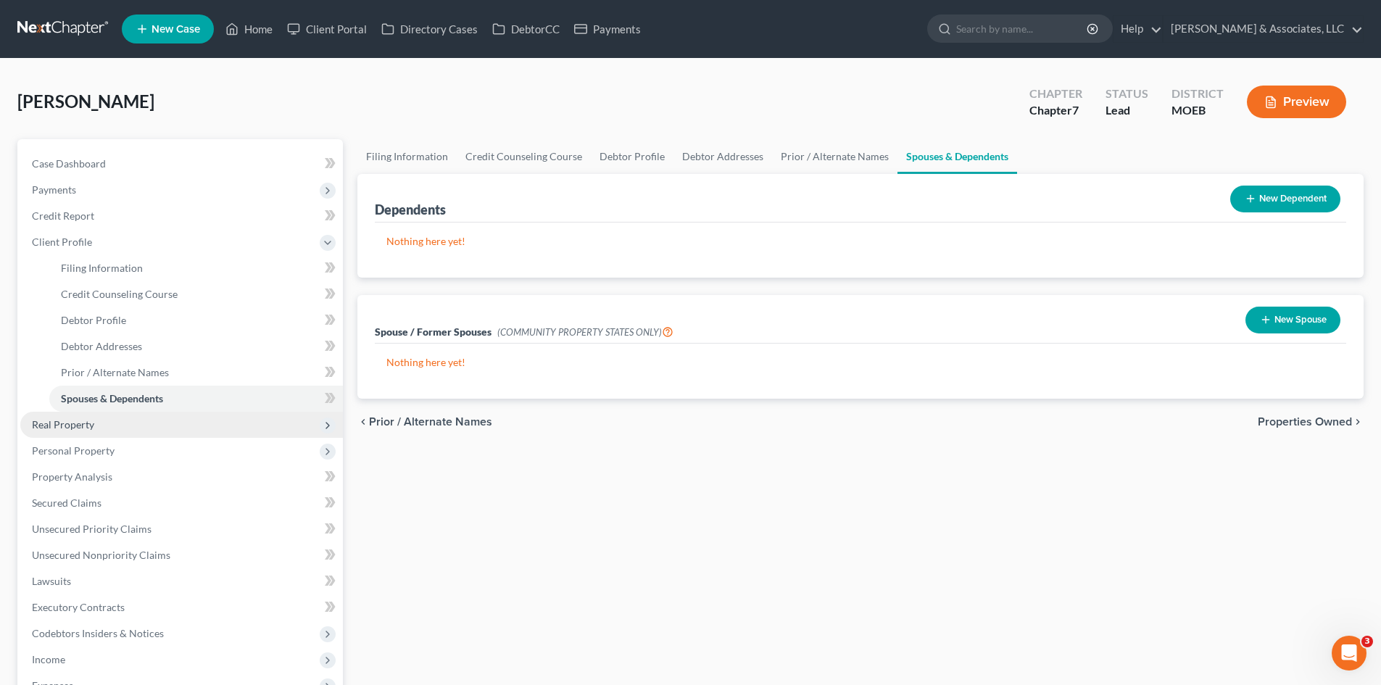
click at [84, 429] on span "Real Property" at bounding box center [63, 424] width 62 height 12
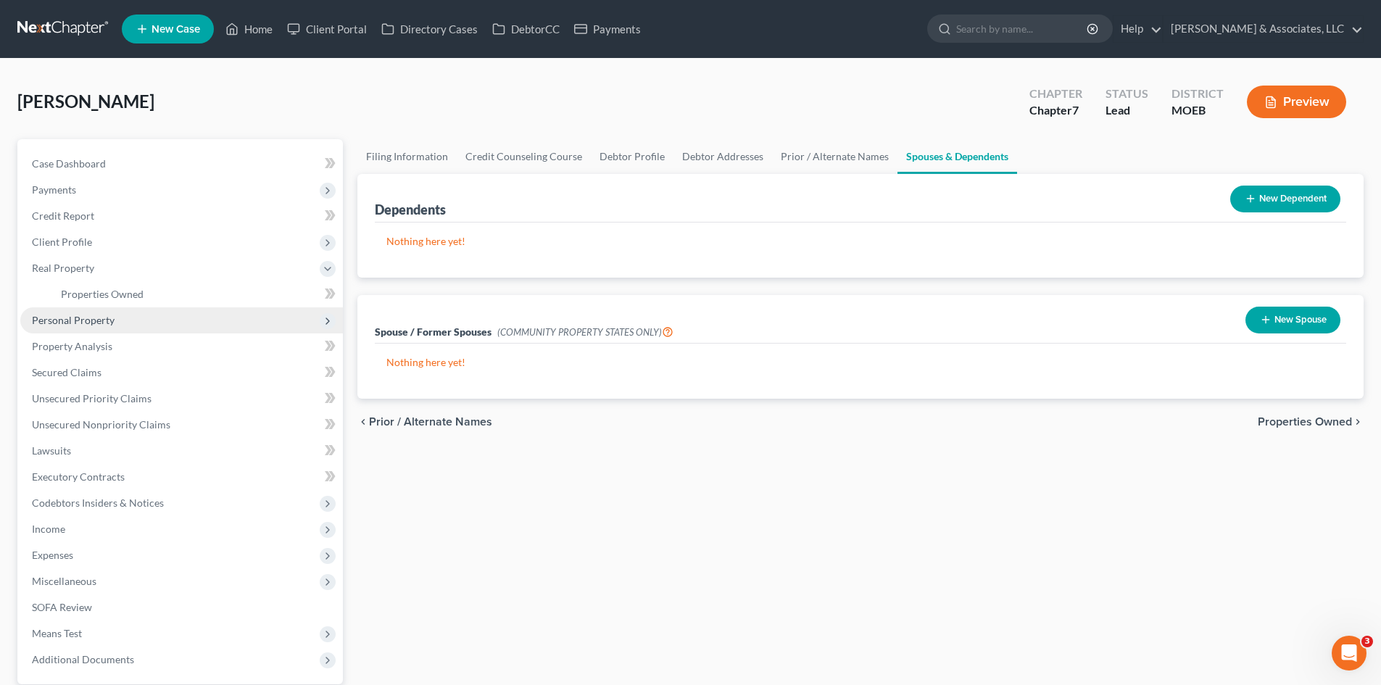
click at [81, 321] on span "Personal Property" at bounding box center [73, 320] width 83 height 12
click at [109, 324] on span "Vehicles Owned" at bounding box center [97, 320] width 72 height 12
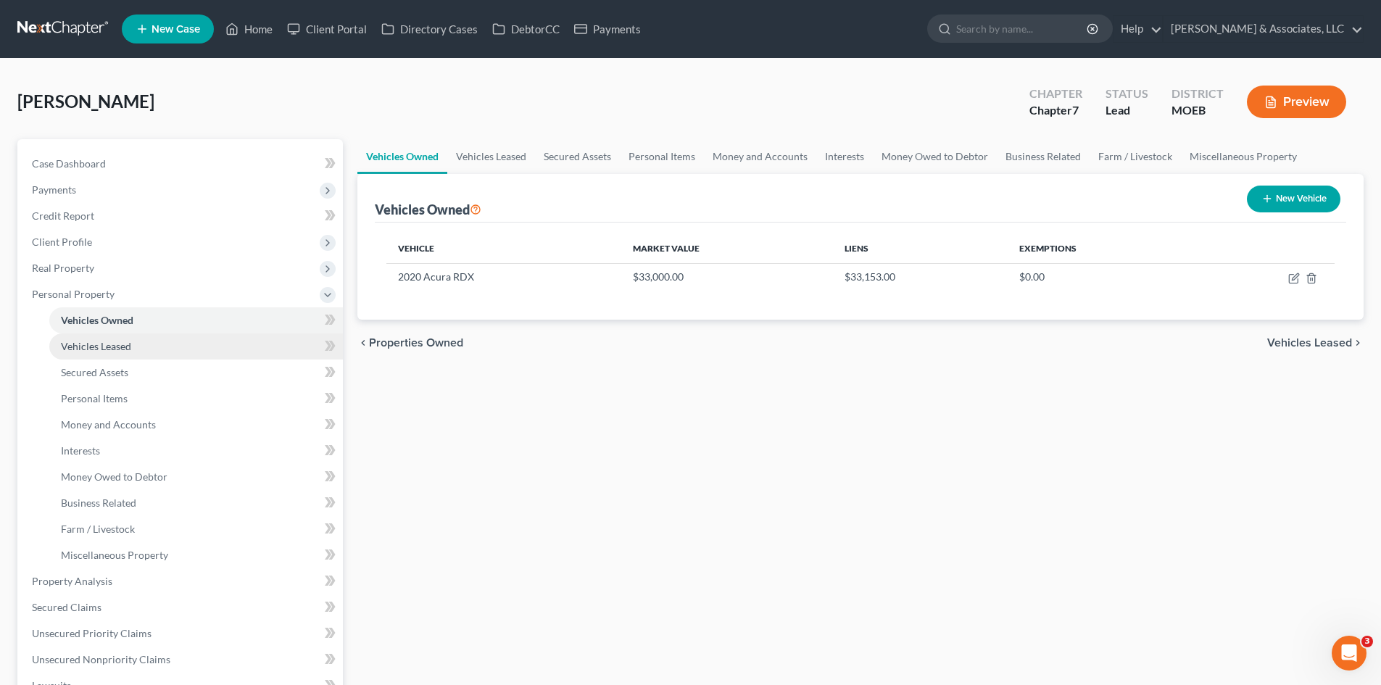
click at [115, 344] on span "Vehicles Leased" at bounding box center [96, 346] width 70 height 12
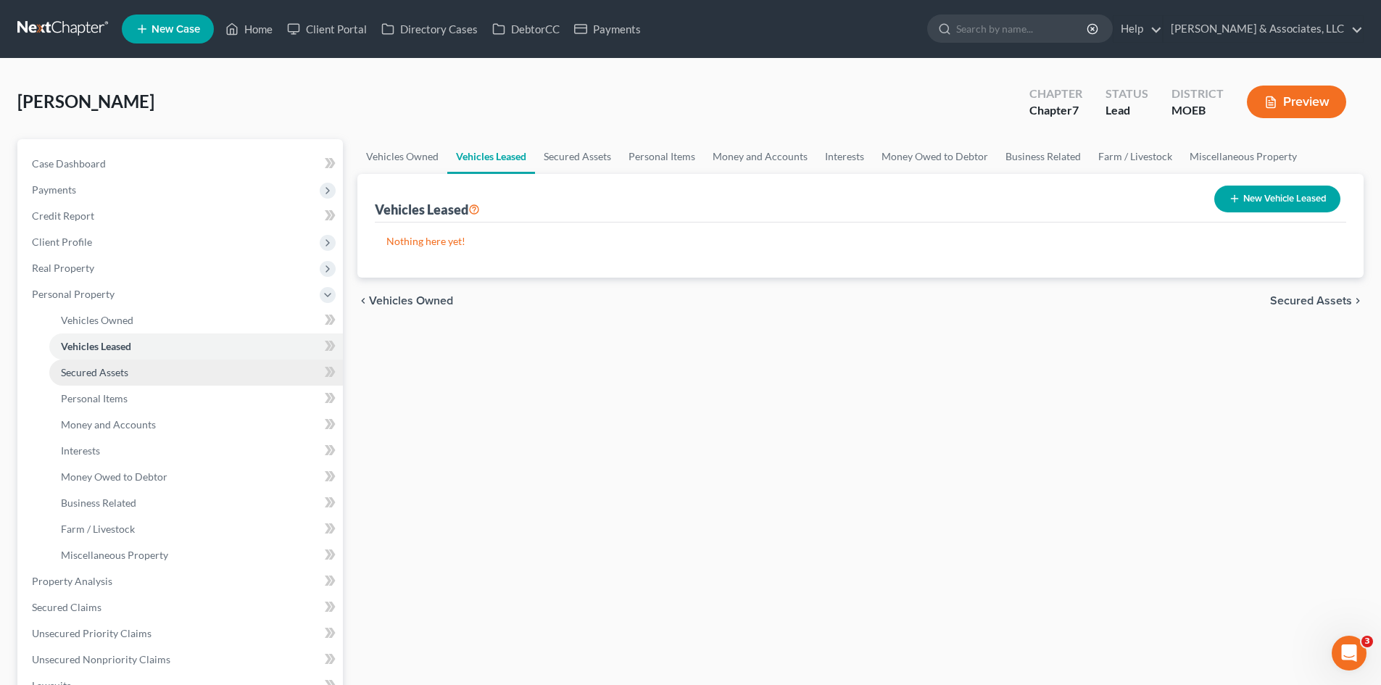
click at [107, 364] on link "Secured Assets" at bounding box center [196, 373] width 294 height 26
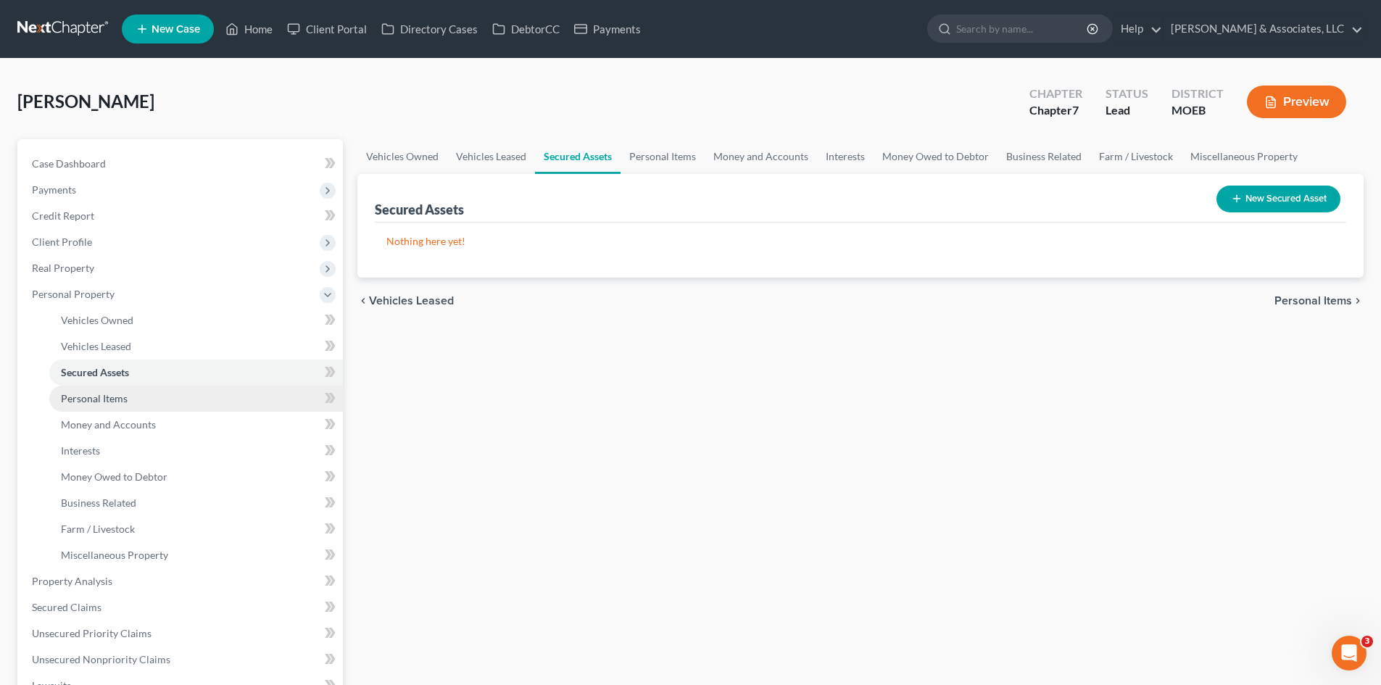
click at [99, 399] on span "Personal Items" at bounding box center [94, 398] width 67 height 12
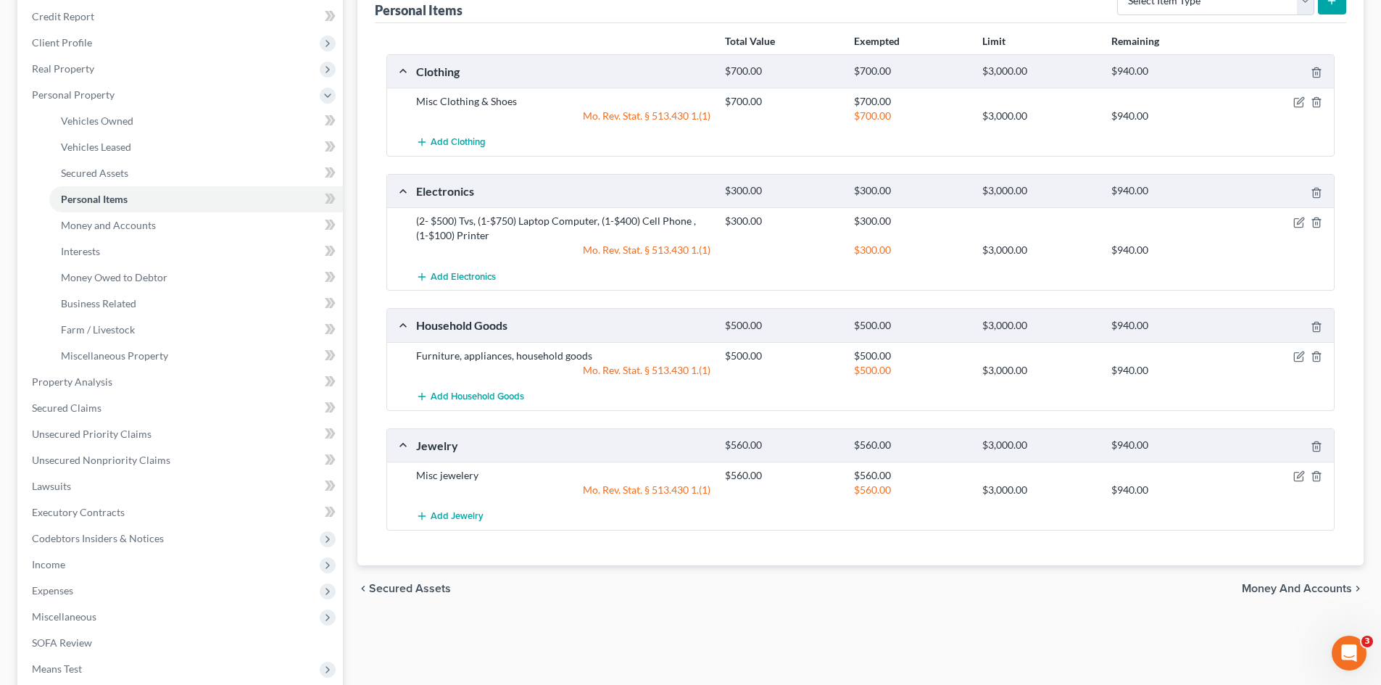
scroll to position [217, 0]
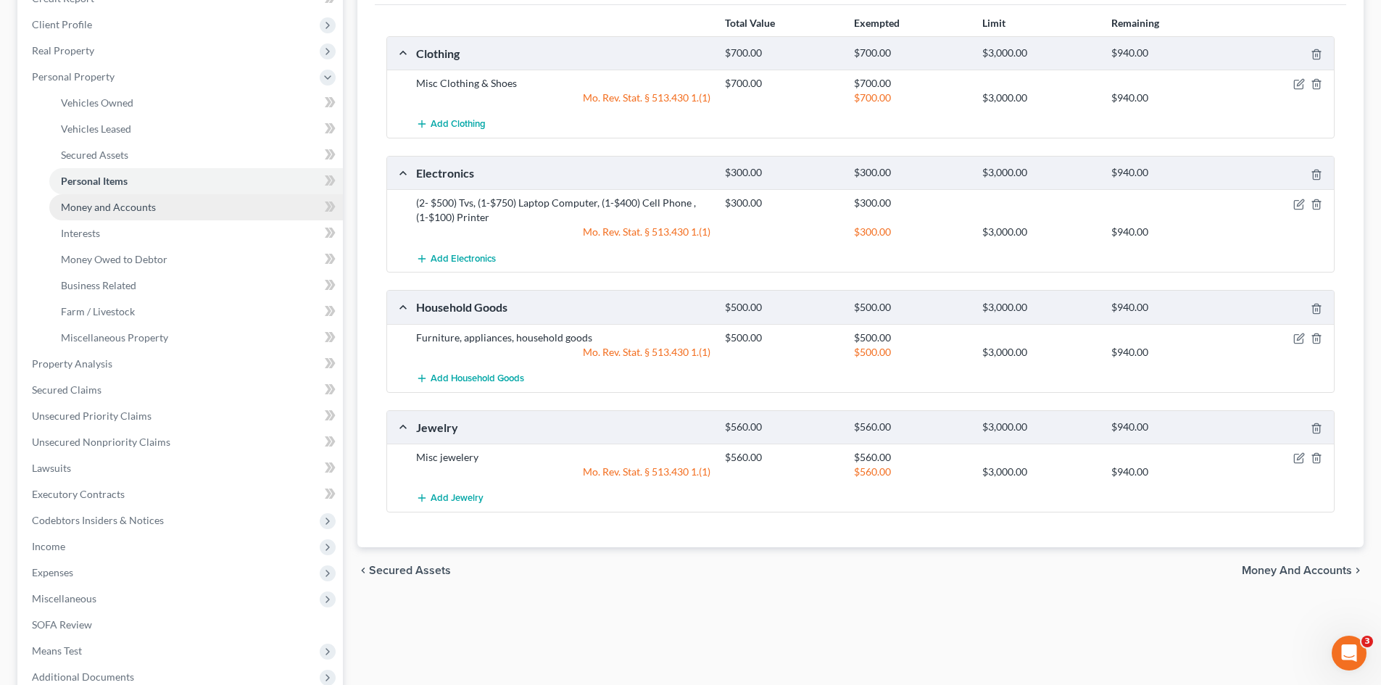
click at [96, 208] on span "Money and Accounts" at bounding box center [108, 207] width 95 height 12
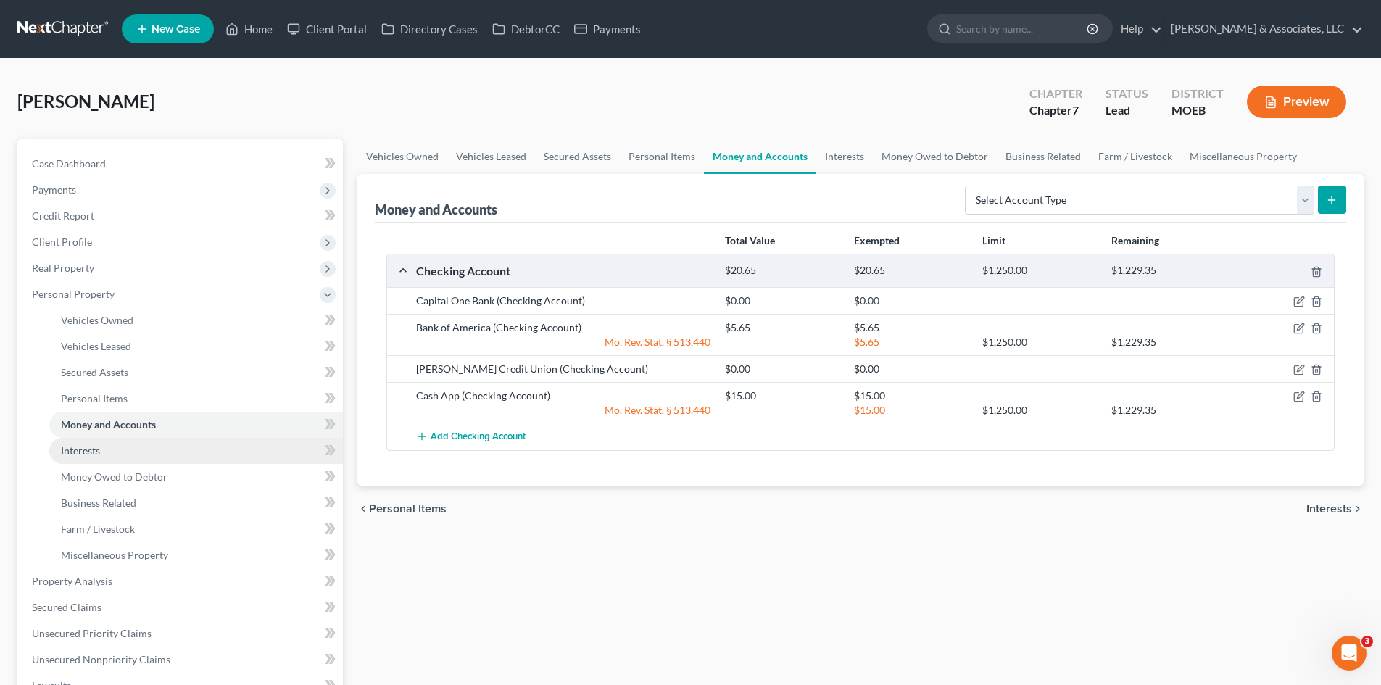
click at [89, 449] on span "Interests" at bounding box center [80, 450] width 39 height 12
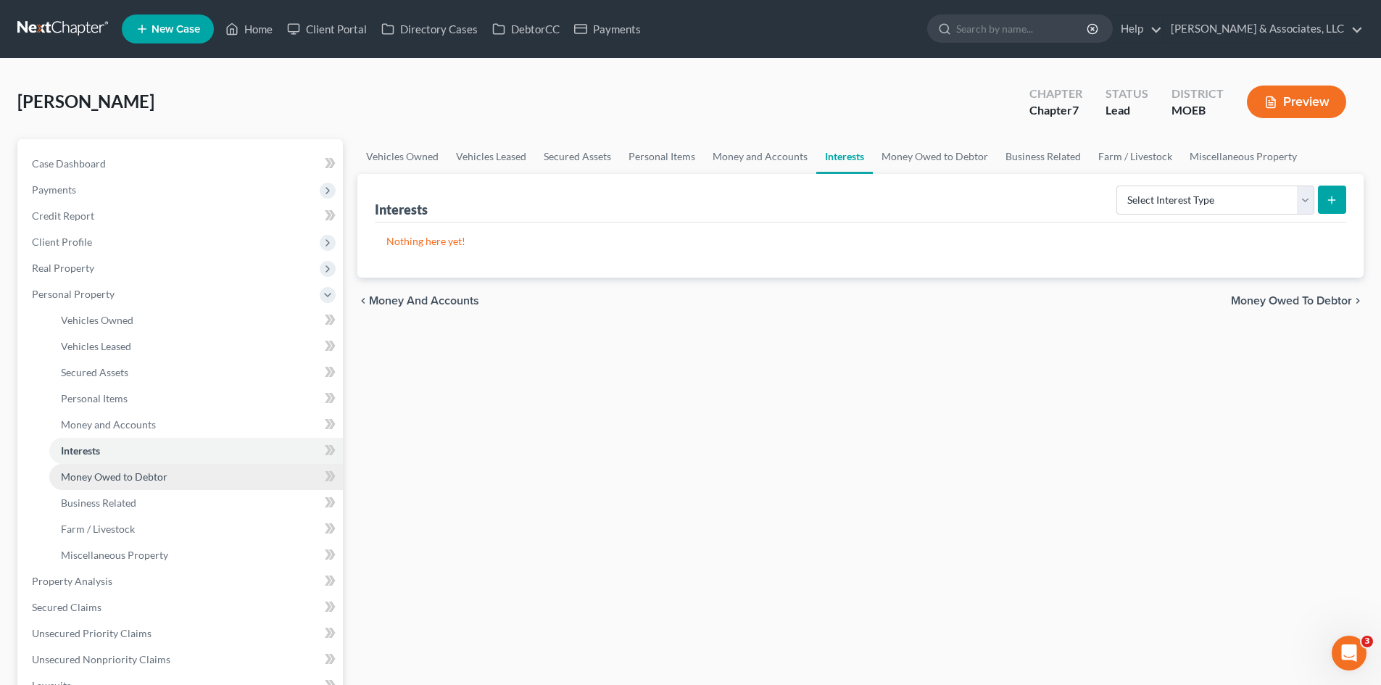
click at [118, 475] on span "Money Owed to Debtor" at bounding box center [114, 476] width 107 height 12
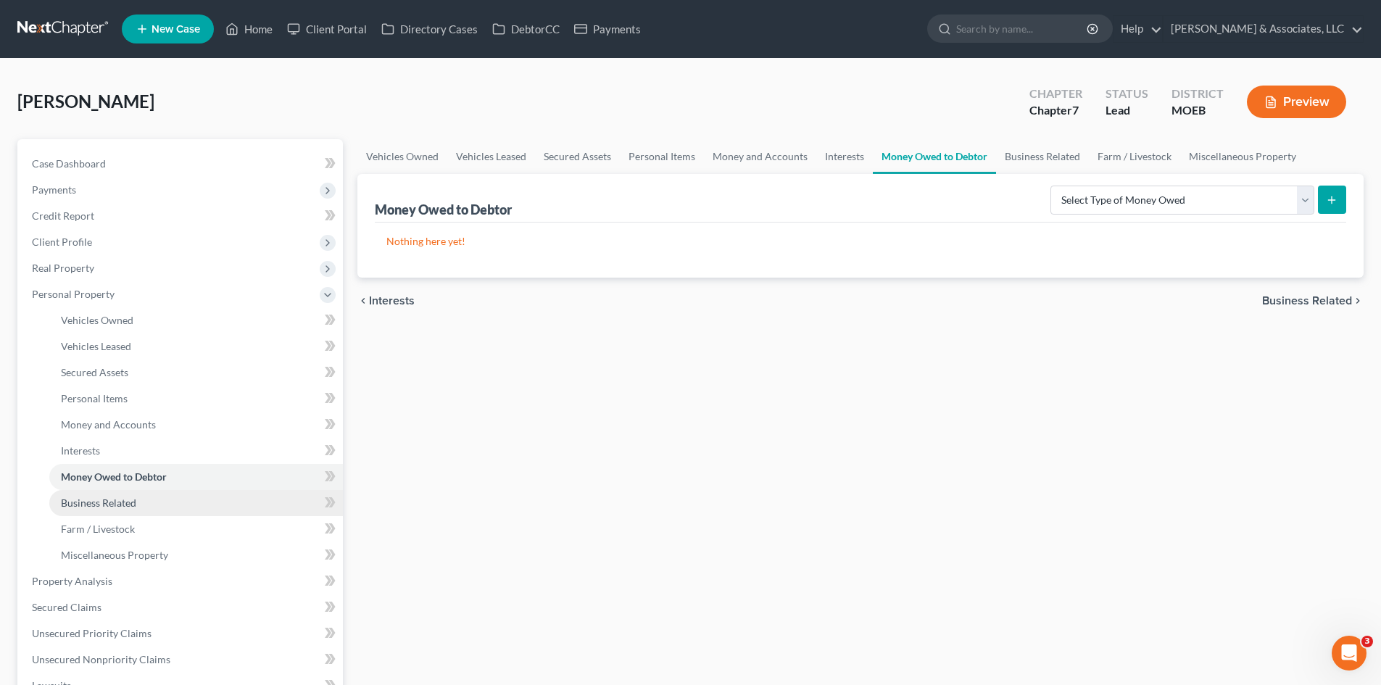
click at [124, 504] on span "Business Related" at bounding box center [98, 503] width 75 height 12
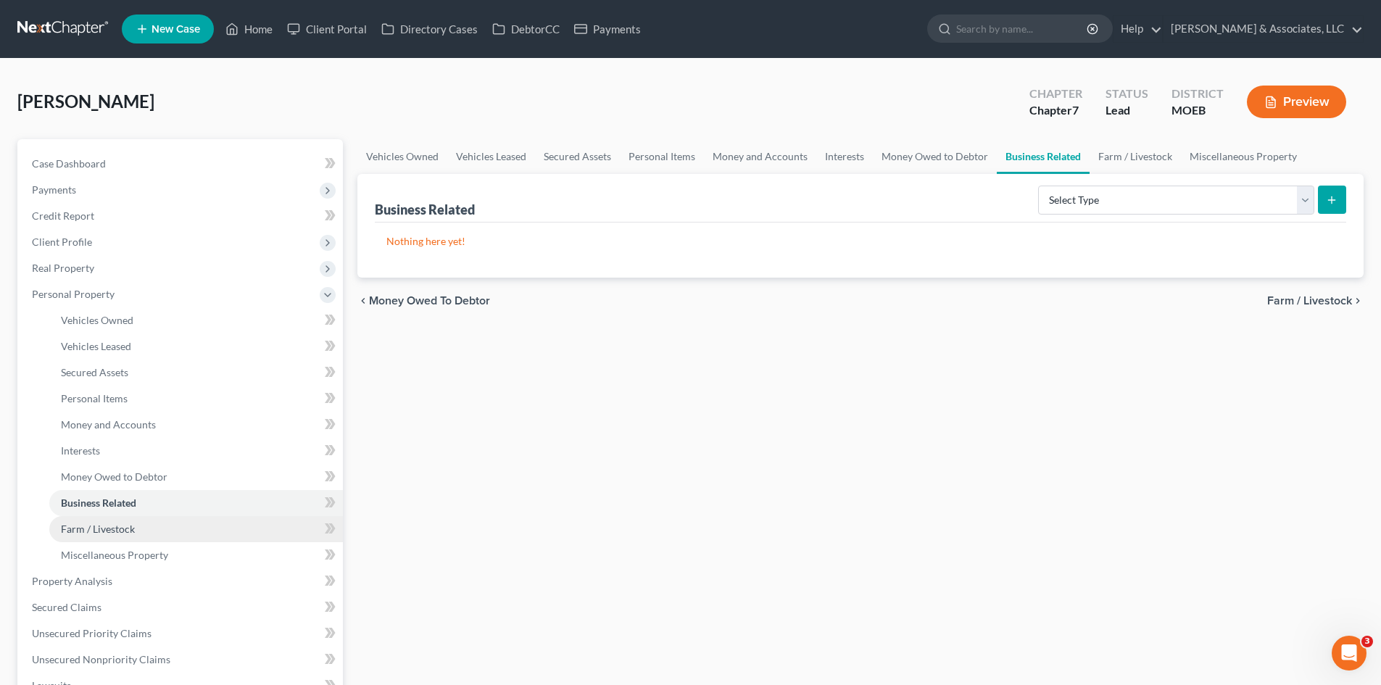
click at [117, 525] on span "Farm / Livestock" at bounding box center [98, 529] width 74 height 12
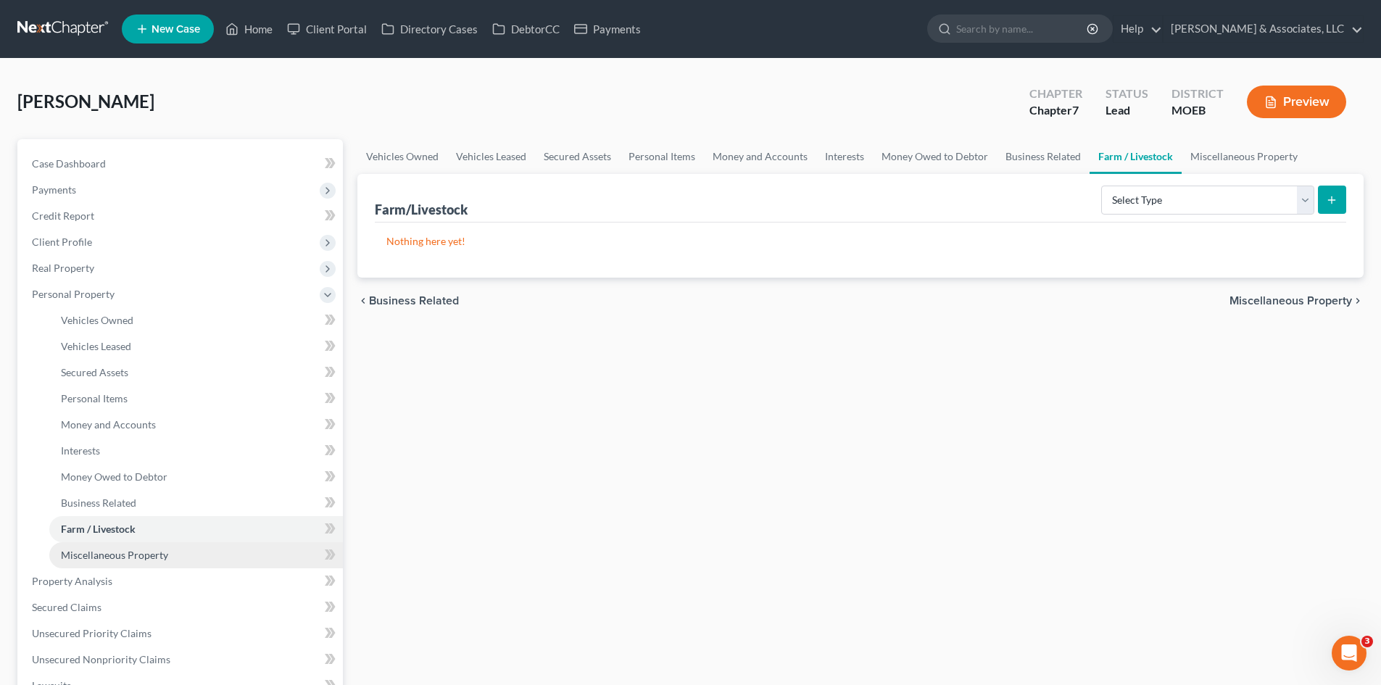
click at [112, 556] on span "Miscellaneous Property" at bounding box center [114, 555] width 107 height 12
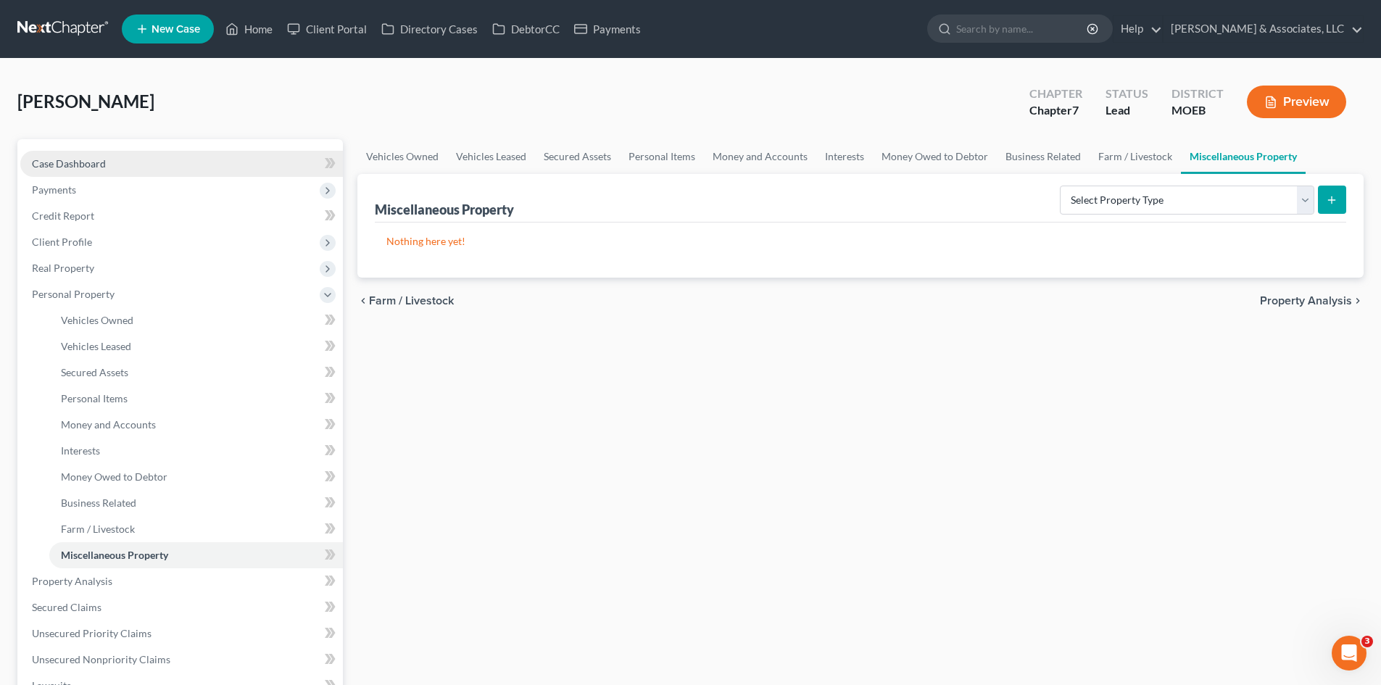
click at [68, 166] on span "Case Dashboard" at bounding box center [69, 163] width 74 height 12
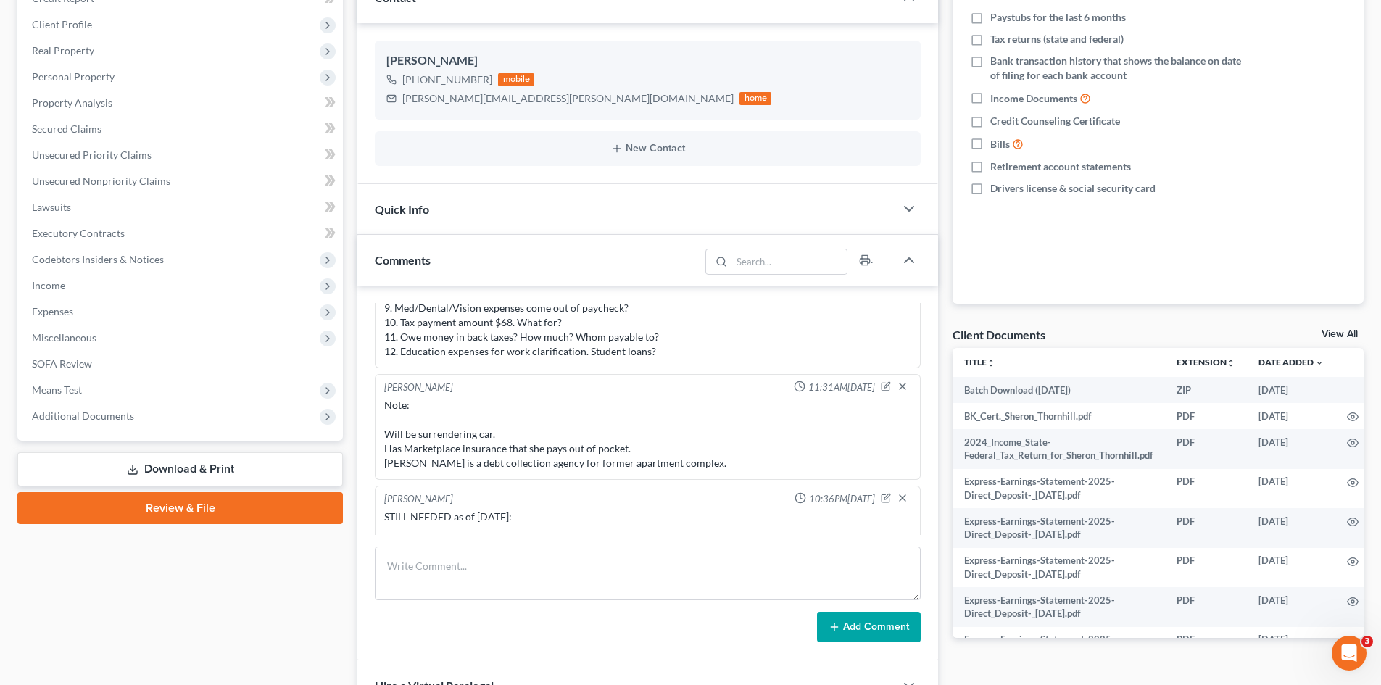
scroll to position [829, 0]
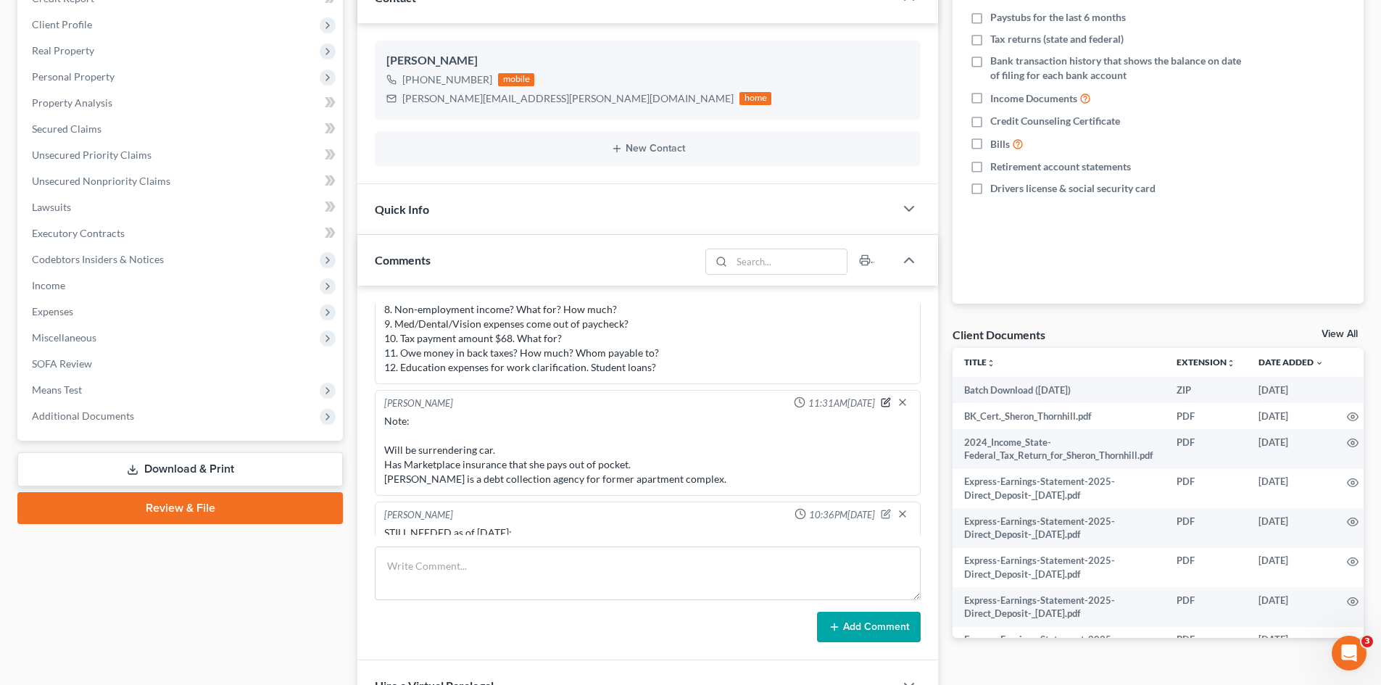
click at [881, 400] on icon "button" at bounding box center [886, 402] width 10 height 10
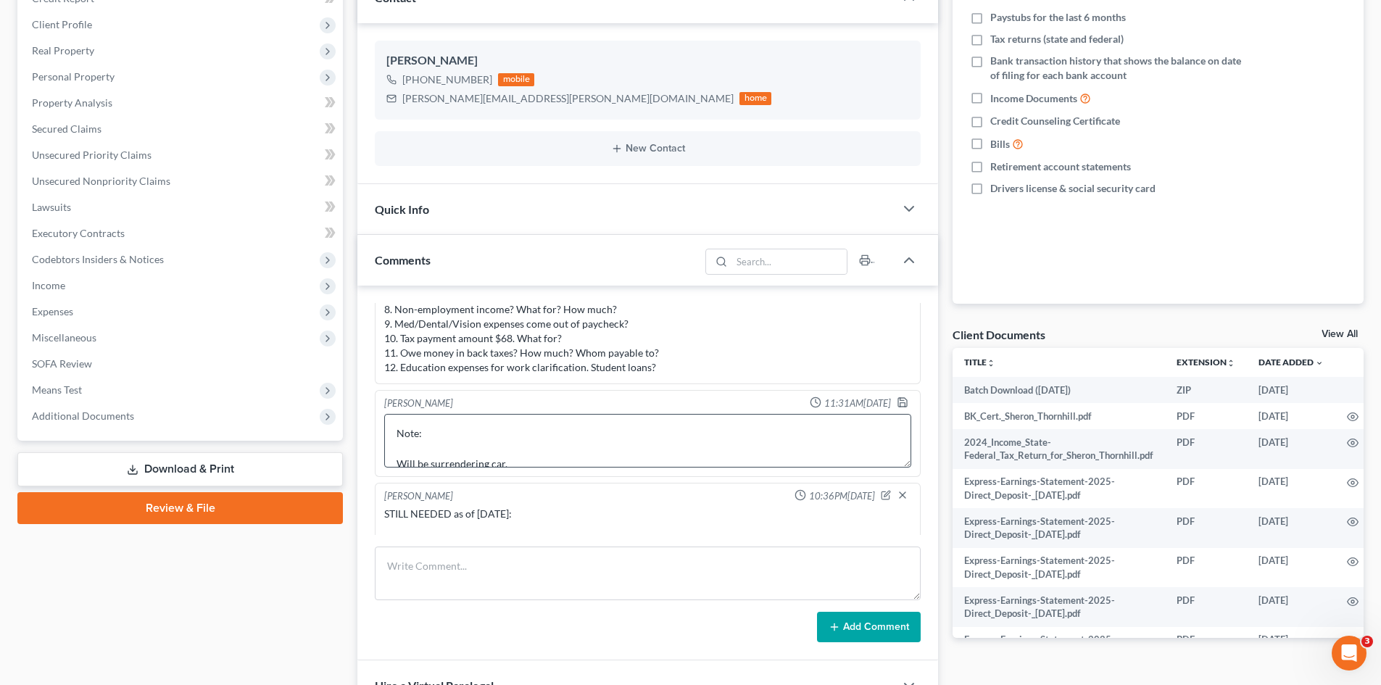
scroll to position [46, 0]
click at [653, 434] on textarea "Note: Will be surrendering car. Has Marketplace insurance that she pays out of …" at bounding box center [647, 441] width 527 height 54
type textarea "Note: Will be surrendering car. Has Marketplace insurance that she pays out of …"
click at [900, 402] on polyline "button" at bounding box center [902, 404] width 5 height 4
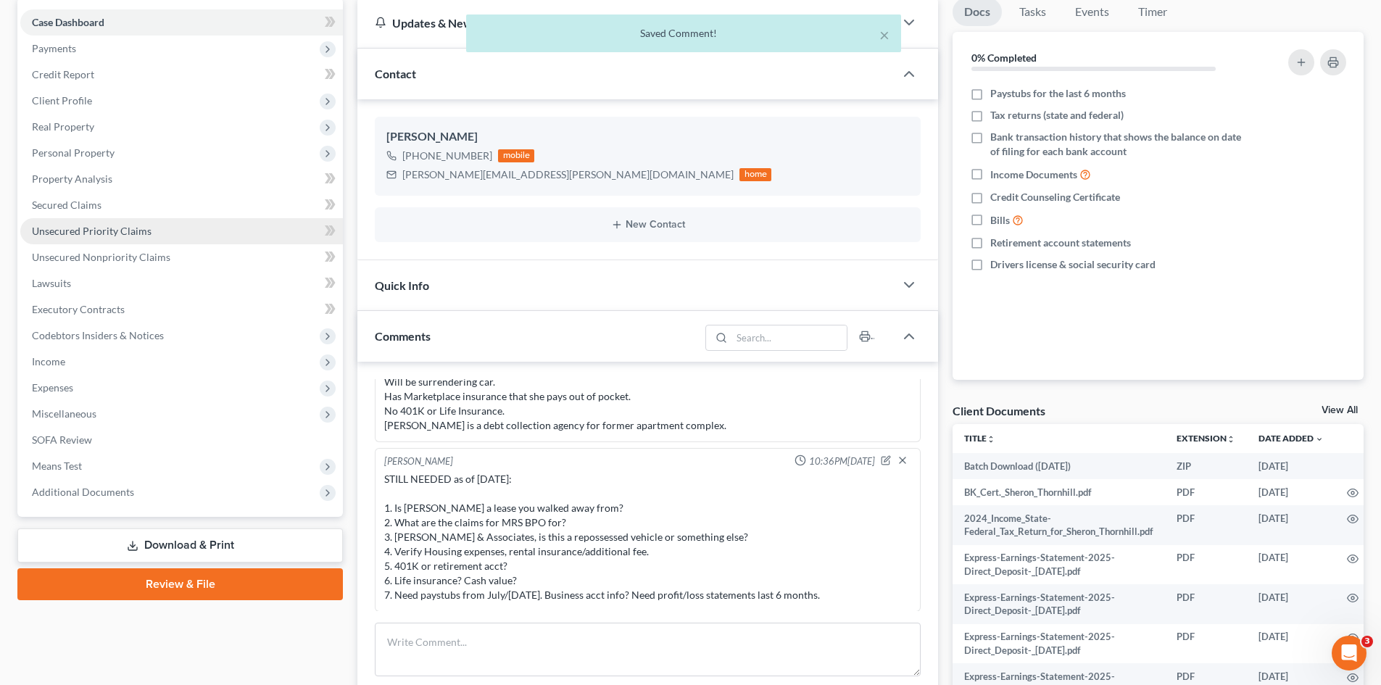
scroll to position [0, 0]
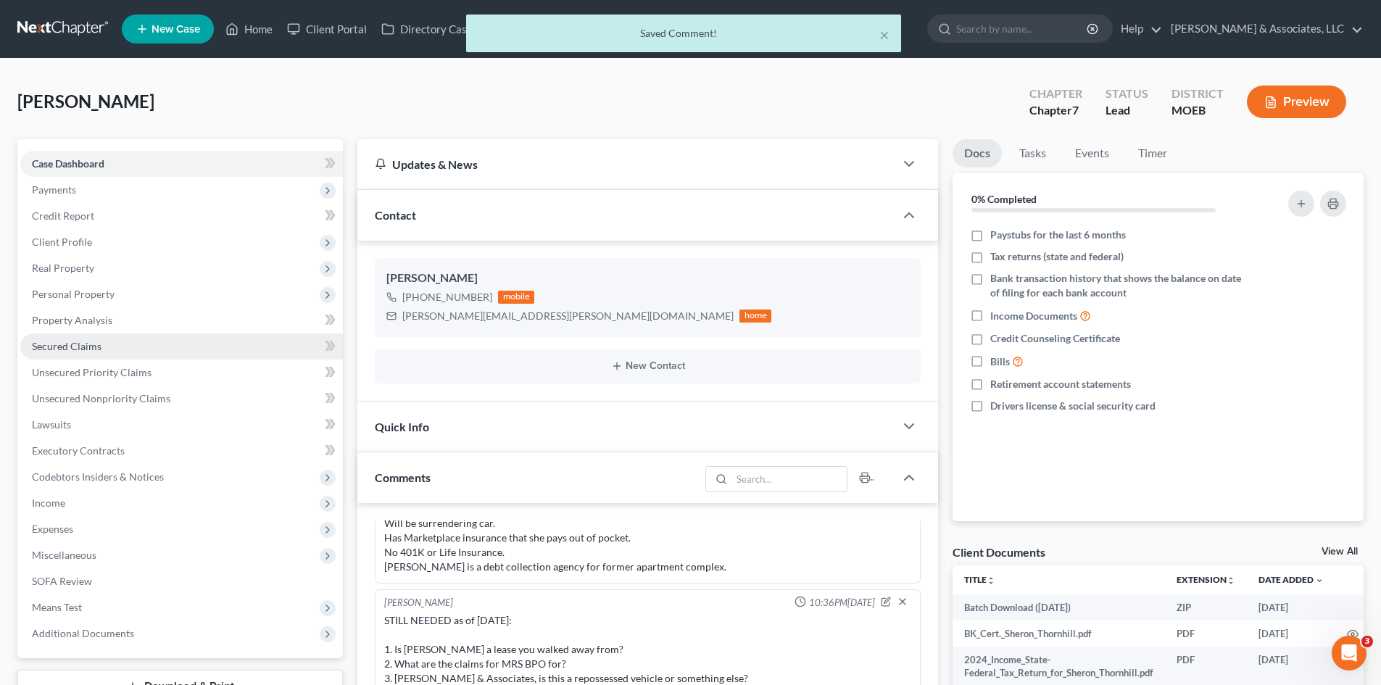
click at [66, 347] on span "Secured Claims" at bounding box center [67, 346] width 70 height 12
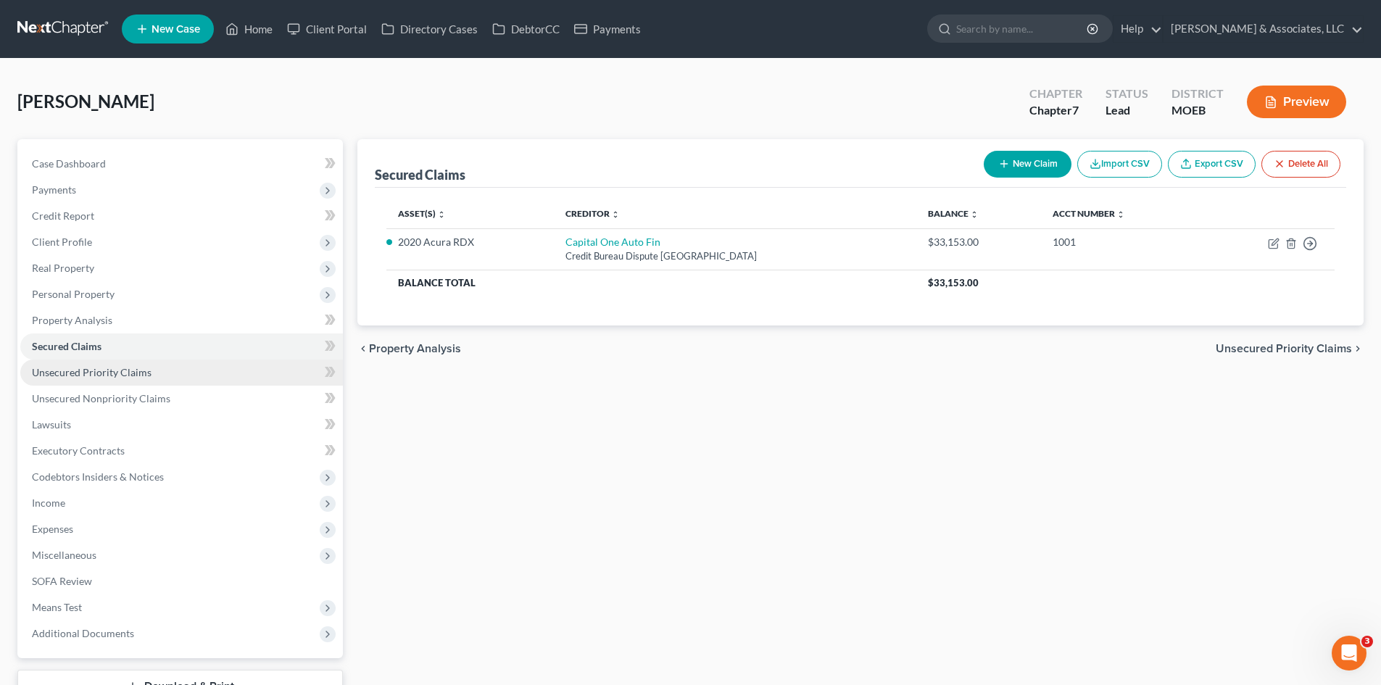
click at [132, 373] on span "Unsecured Priority Claims" at bounding box center [92, 372] width 120 height 12
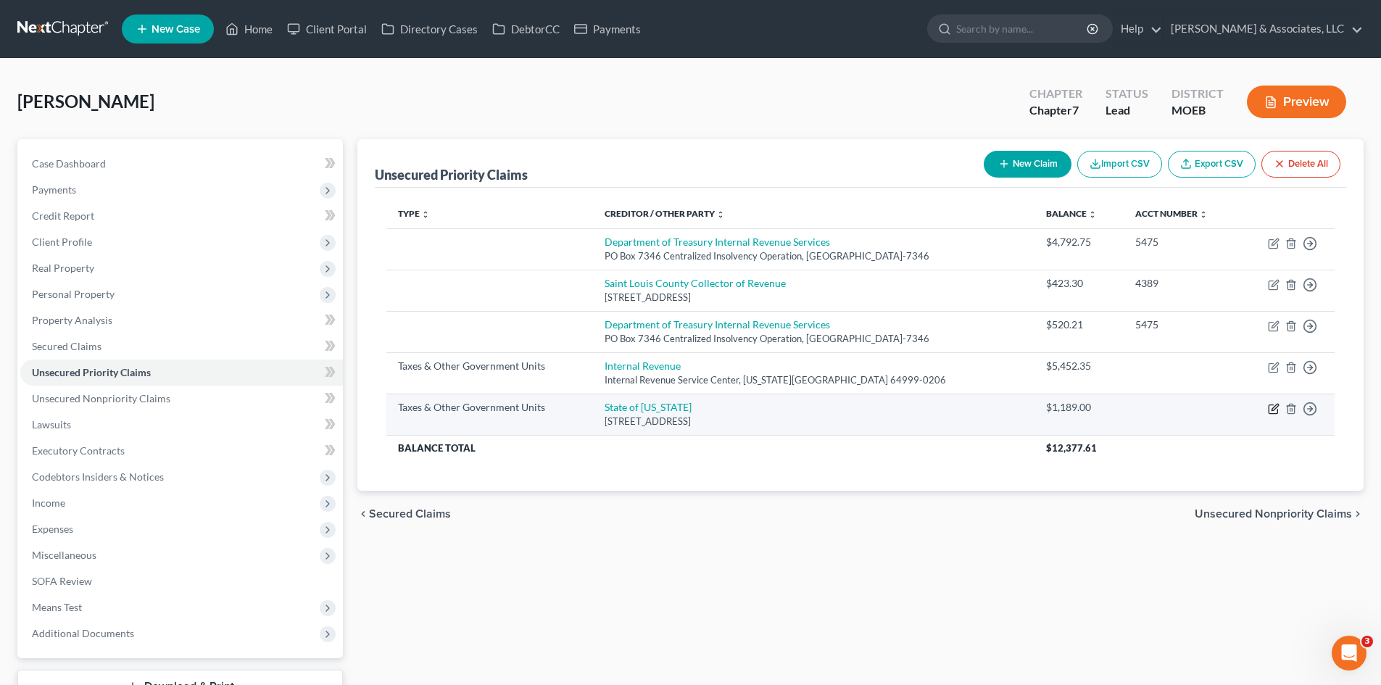
click at [1278, 408] on icon "button" at bounding box center [1274, 409] width 12 height 12
select select "2"
select select "26"
select select "0"
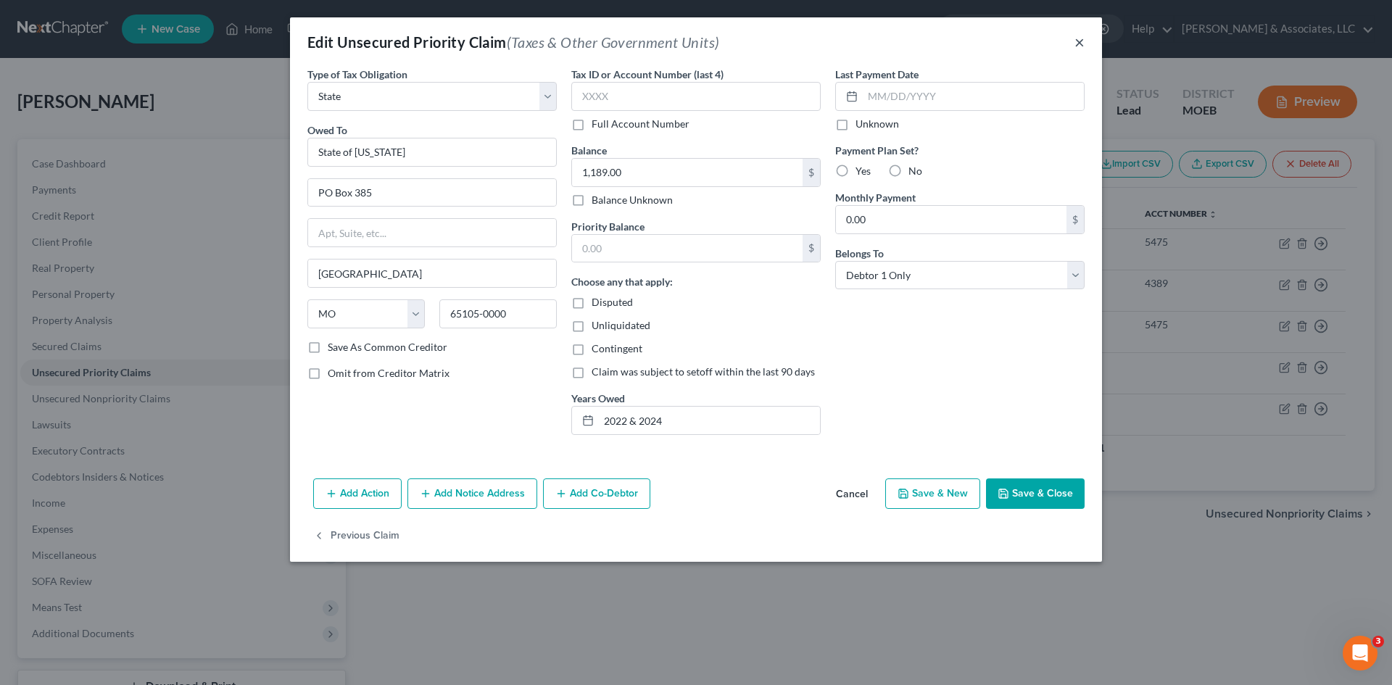
drag, startPoint x: 1077, startPoint y: 37, endPoint x: 1063, endPoint y: 41, distance: 14.9
click at [1078, 37] on button "×" at bounding box center [1079, 41] width 10 height 17
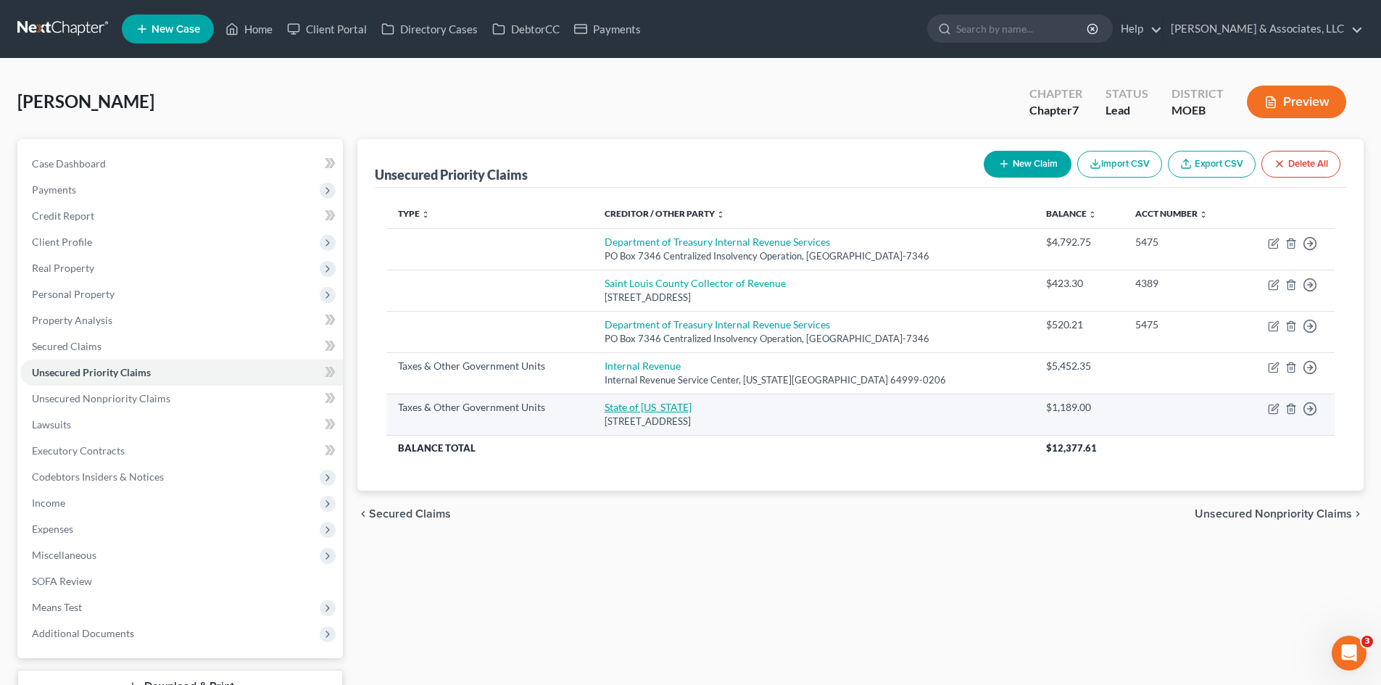
click at [644, 407] on link "State of Missouri" at bounding box center [648, 407] width 87 height 12
select select "2"
select select "26"
select select "0"
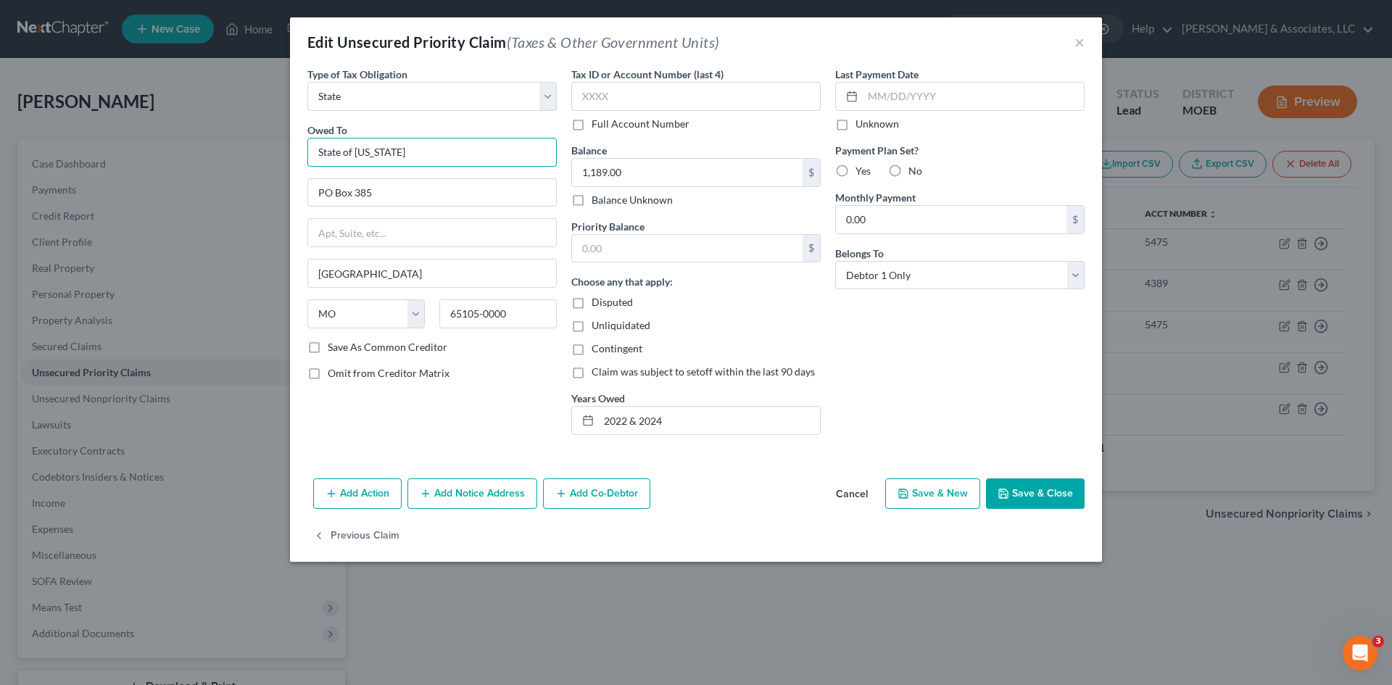
drag, startPoint x: 421, startPoint y: 157, endPoint x: 250, endPoint y: 164, distance: 171.2
click at [250, 164] on div "Edit Unsecured Priority Claim (Taxes & Other Government Units) × Type of Tax Ob…" at bounding box center [696, 342] width 1392 height 685
type input "D"
click at [463, 185] on div "301 W High St, Jefferson City, MO 65101-0000" at bounding box center [399, 191] width 160 height 12
type input "Missouri Department of Revenue"
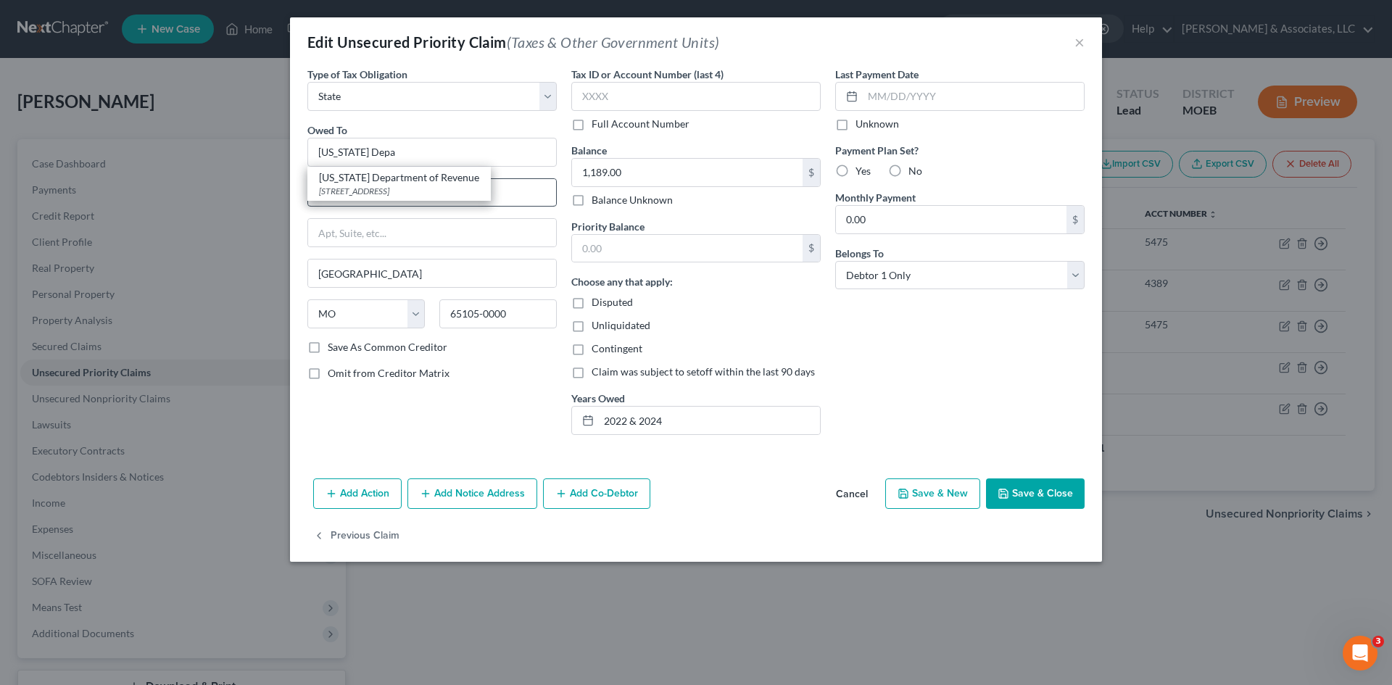
type input "301 W High St"
type input "65101-0000"
click at [1032, 494] on button "Save & Close" at bounding box center [1035, 493] width 99 height 30
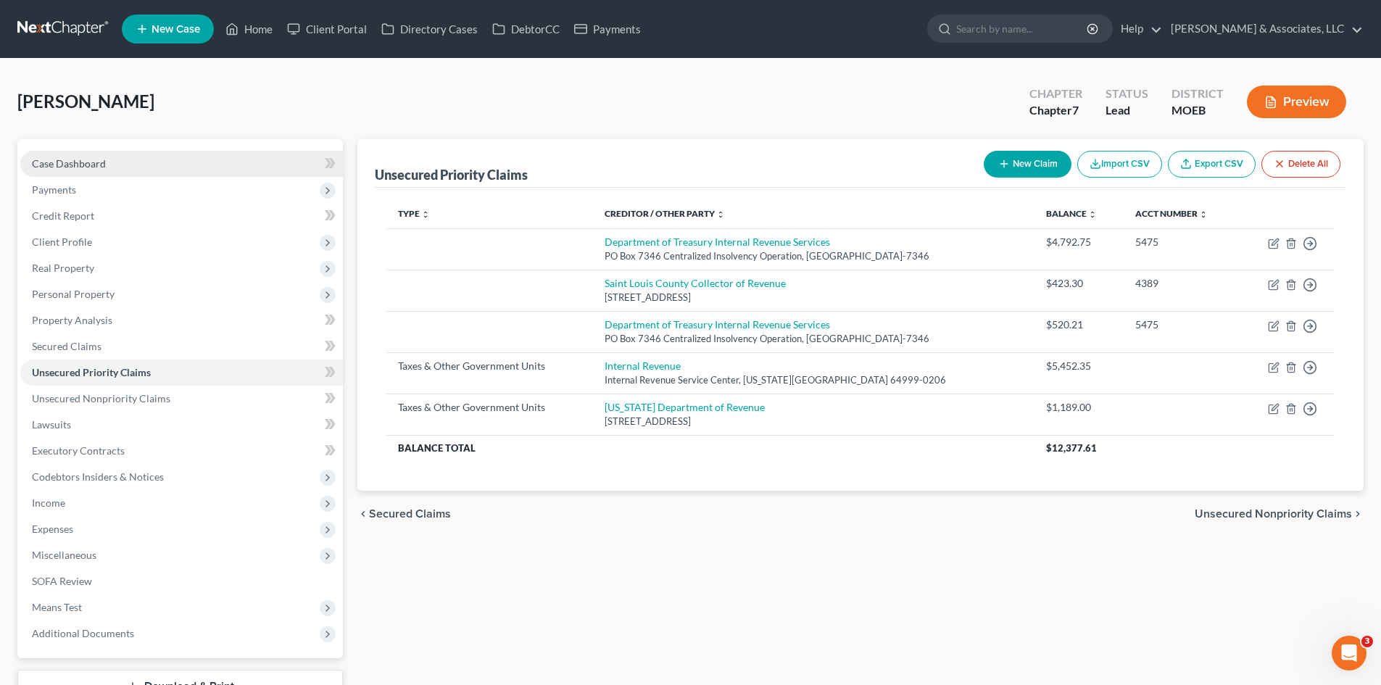
click at [121, 160] on link "Case Dashboard" at bounding box center [181, 164] width 323 height 26
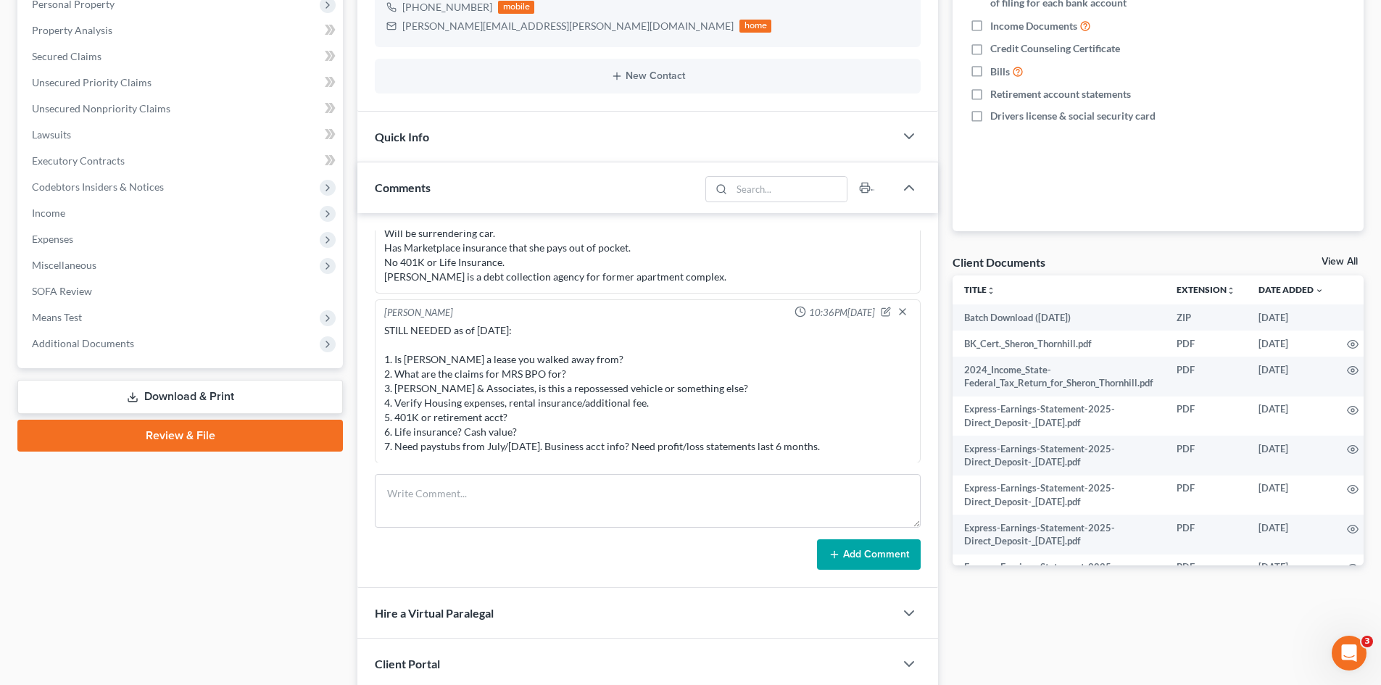
scroll to position [844, 0]
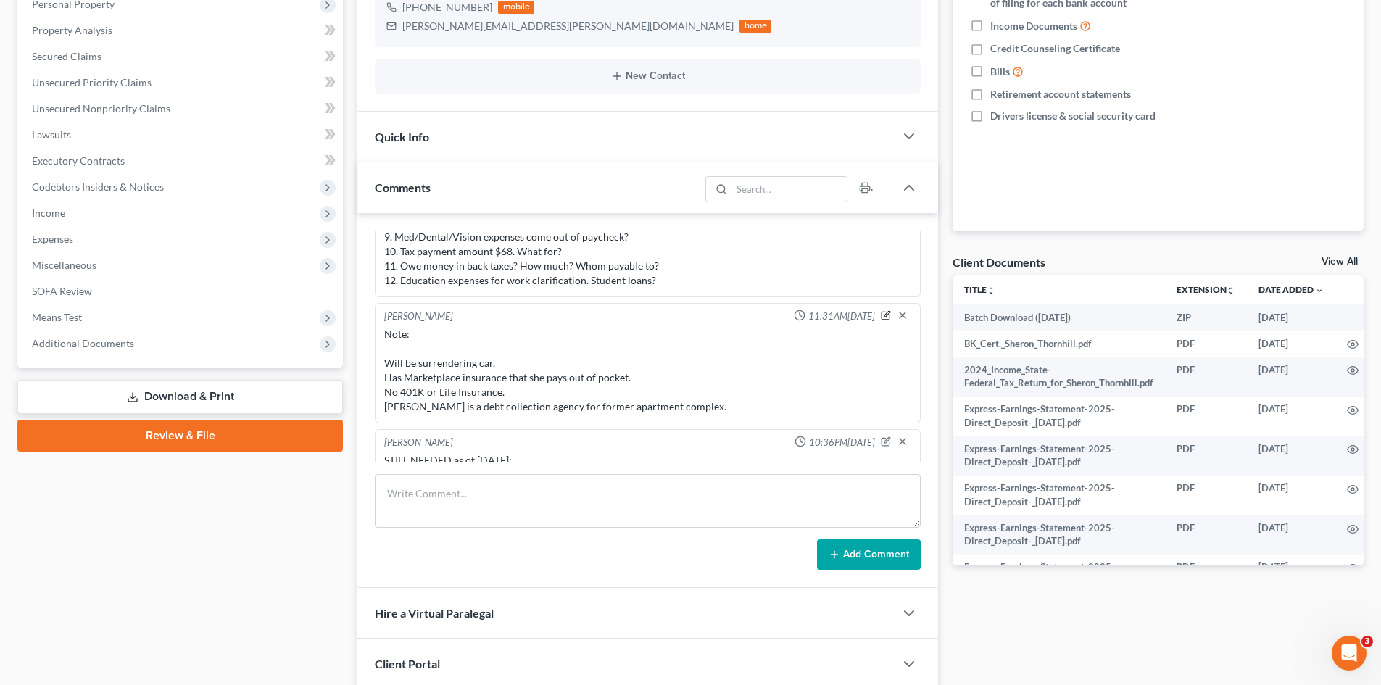
drag, startPoint x: 874, startPoint y: 315, endPoint x: 818, endPoint y: 336, distance: 59.6
click at [881, 314] on icon "button" at bounding box center [886, 315] width 10 height 10
type textarea "Note: Will be surrendering car. Has Marketplace insurance that she pays out of …"
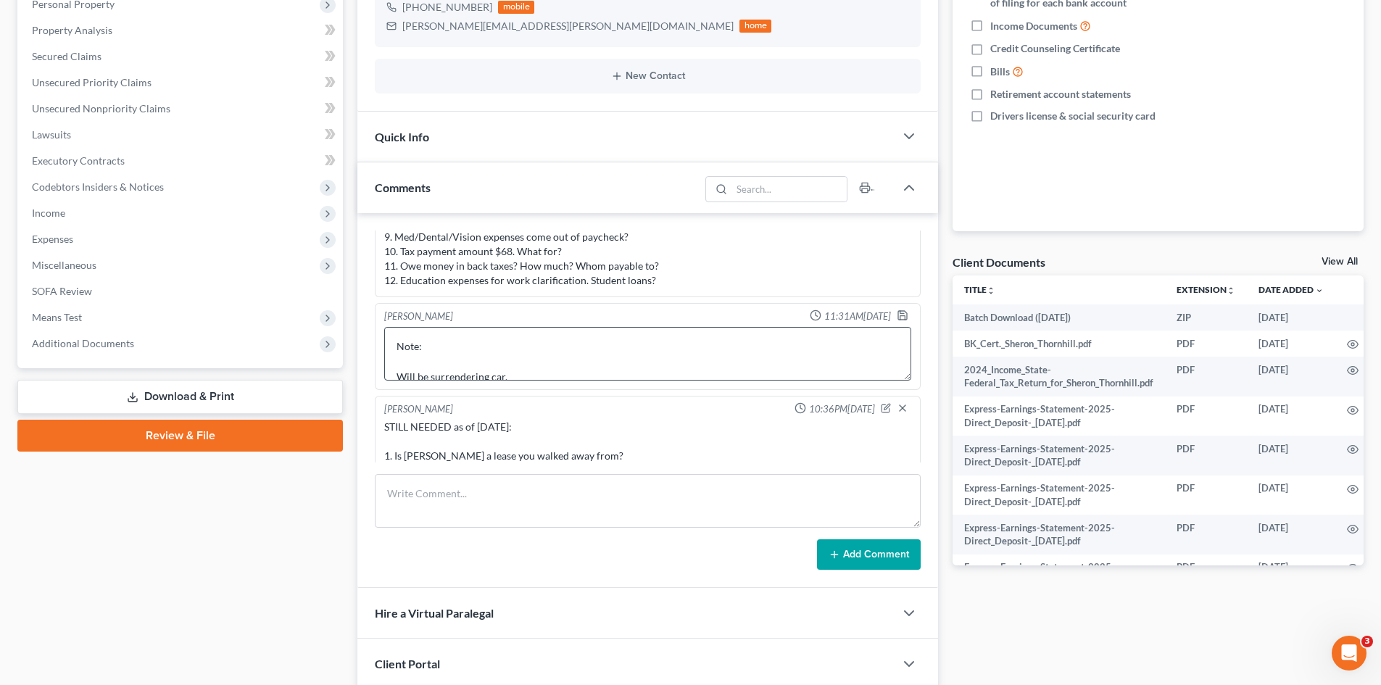
scroll to position [61, 0]
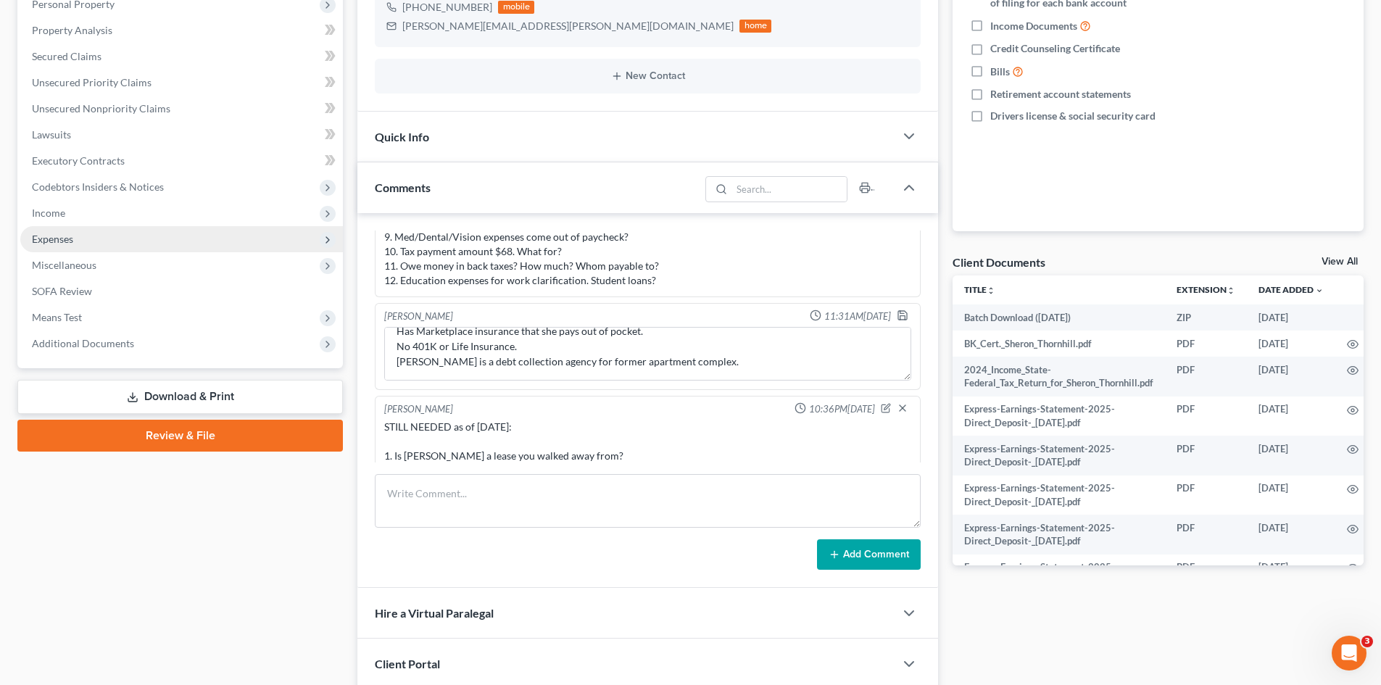
click at [70, 239] on span "Expenses" at bounding box center [52, 239] width 41 height 12
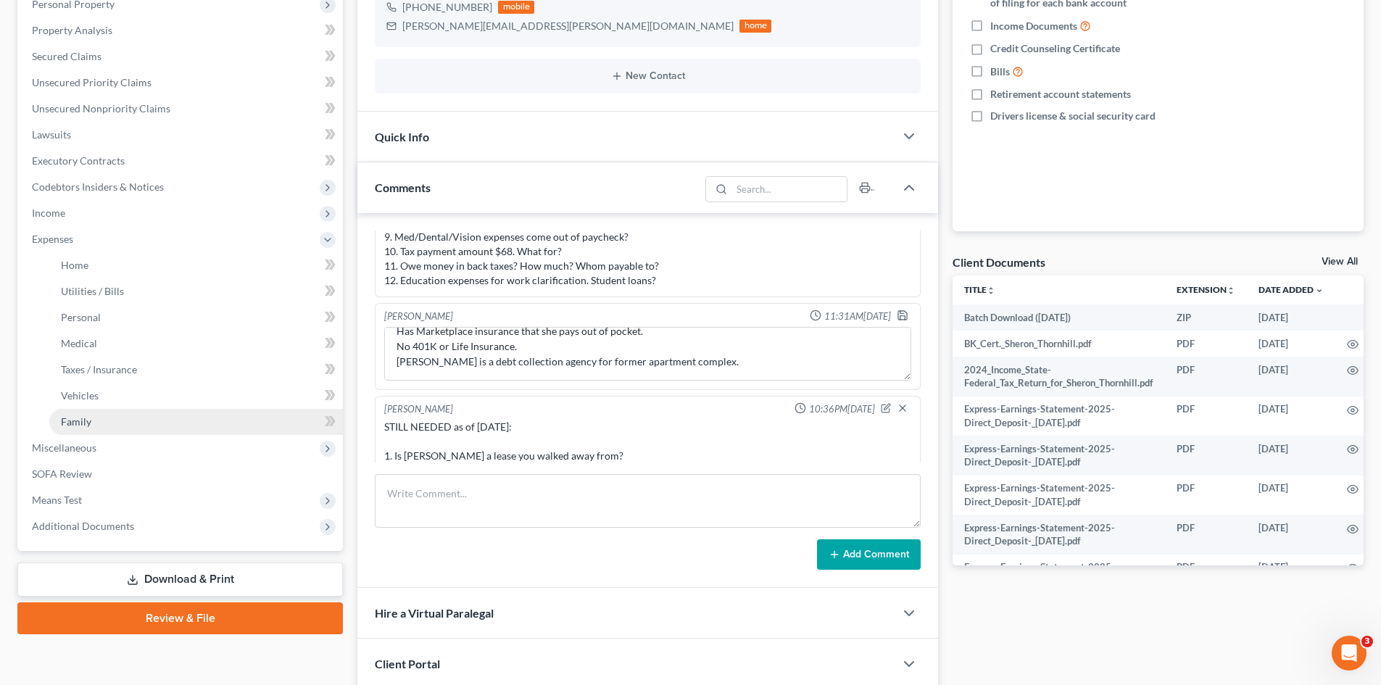
click at [76, 426] on span "Family" at bounding box center [76, 421] width 30 height 12
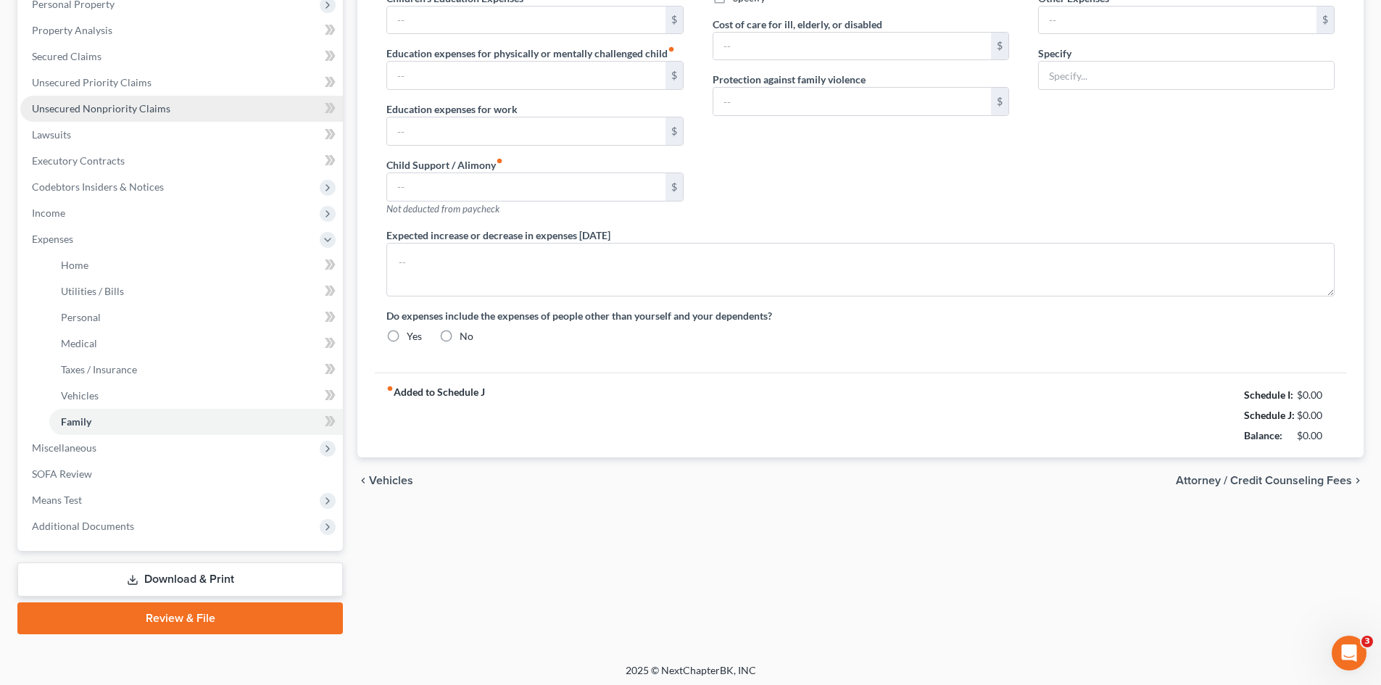
scroll to position [91, 0]
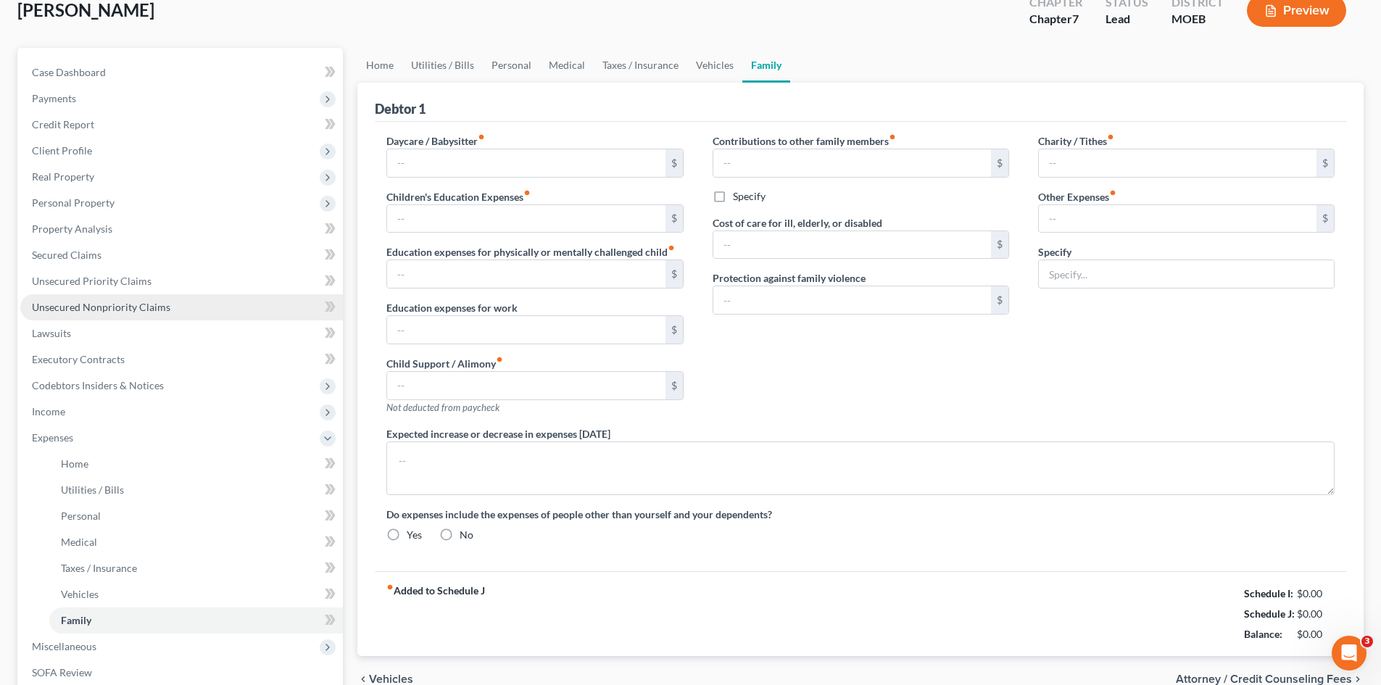
type input "0.00"
type input "500.00"
type input "0.00"
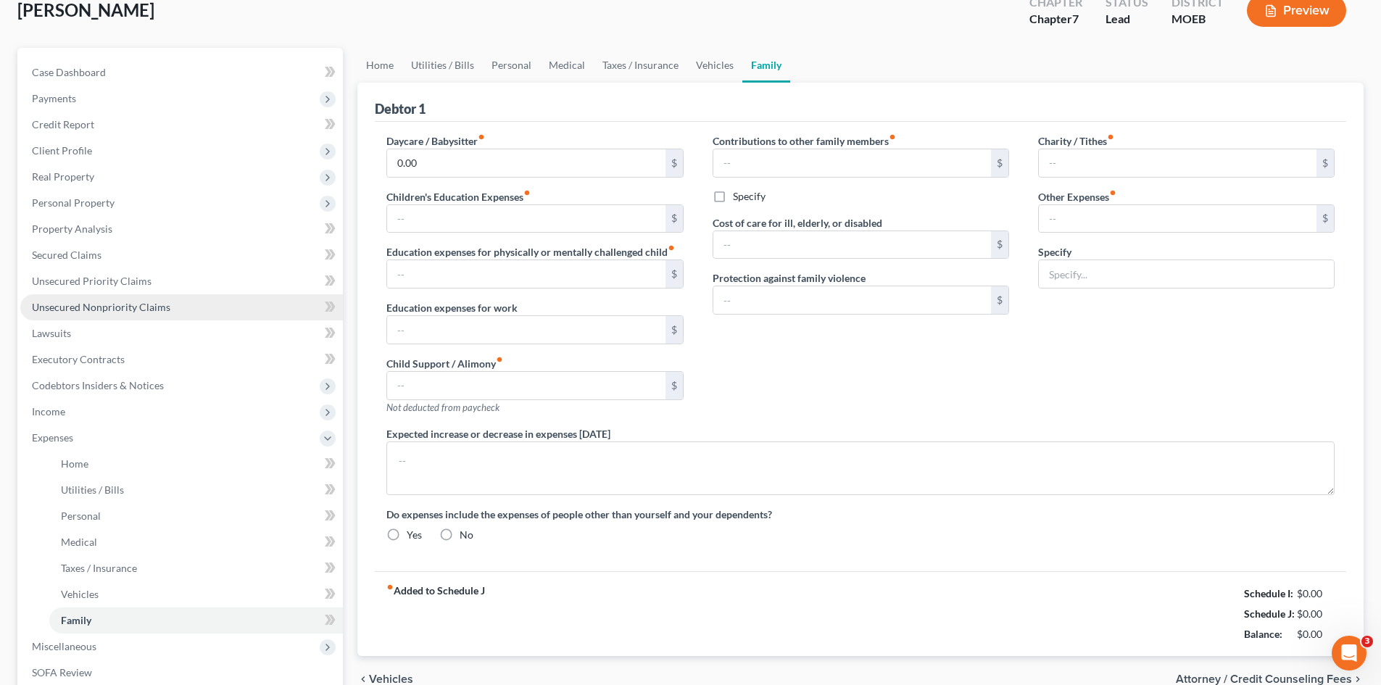
type input "0.00"
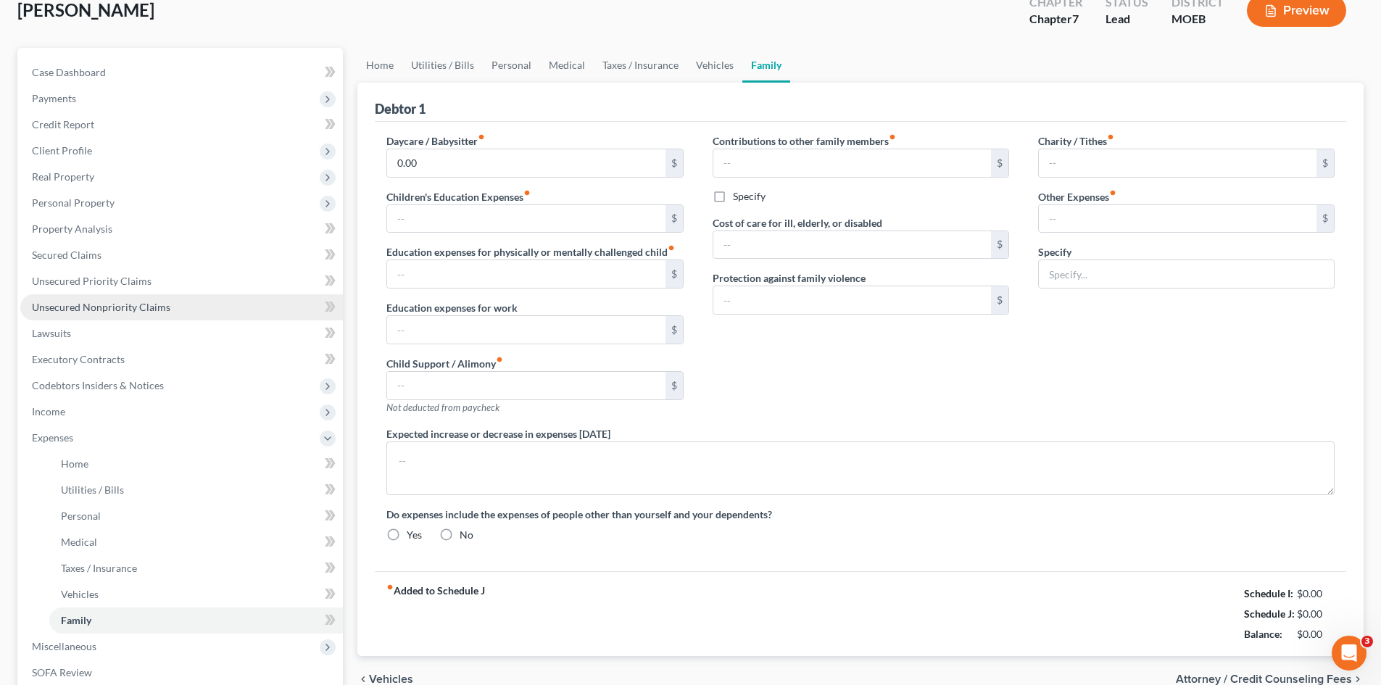
radio input "true"
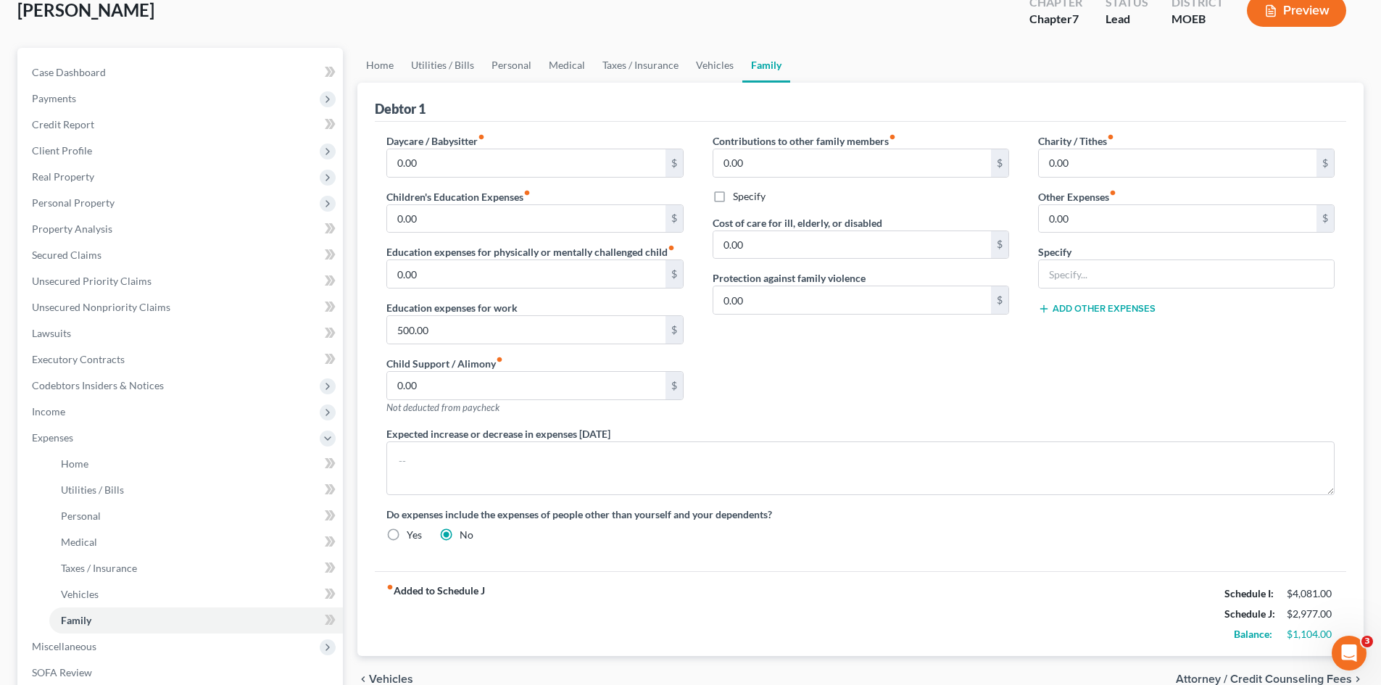
scroll to position [0, 0]
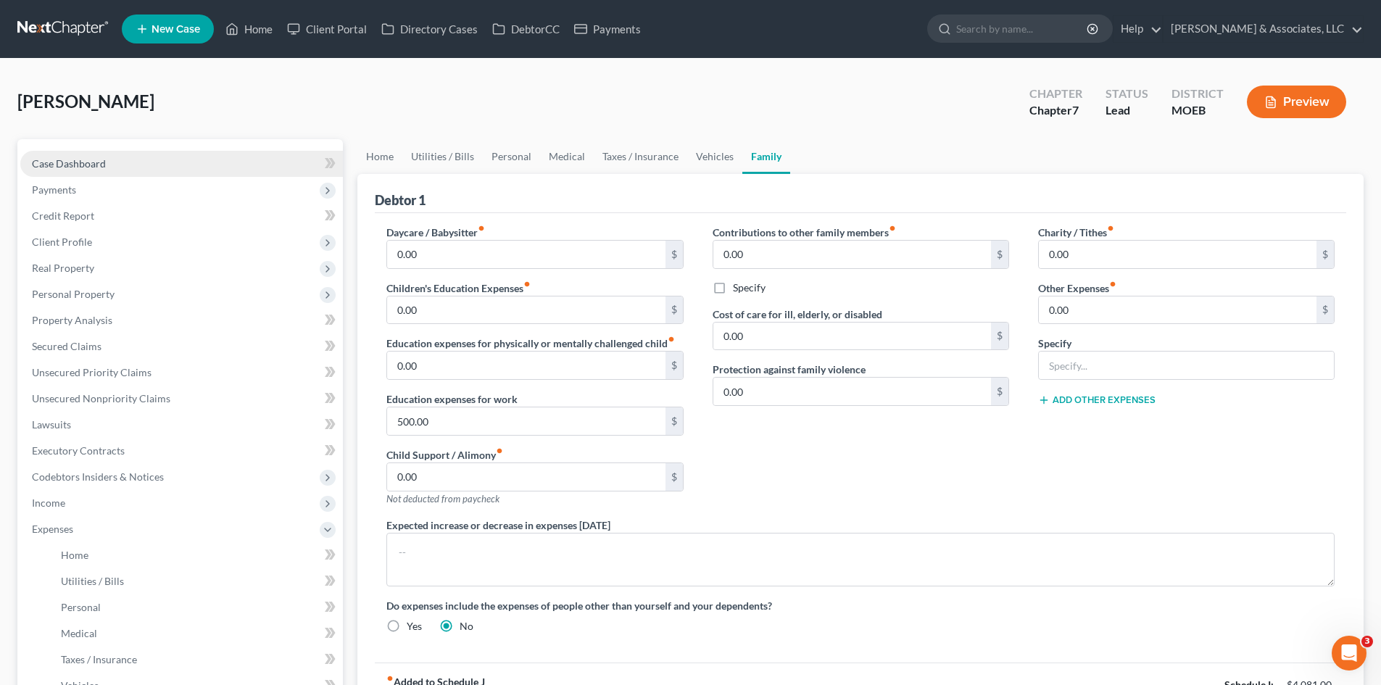
click at [94, 163] on span "Case Dashboard" at bounding box center [69, 163] width 74 height 12
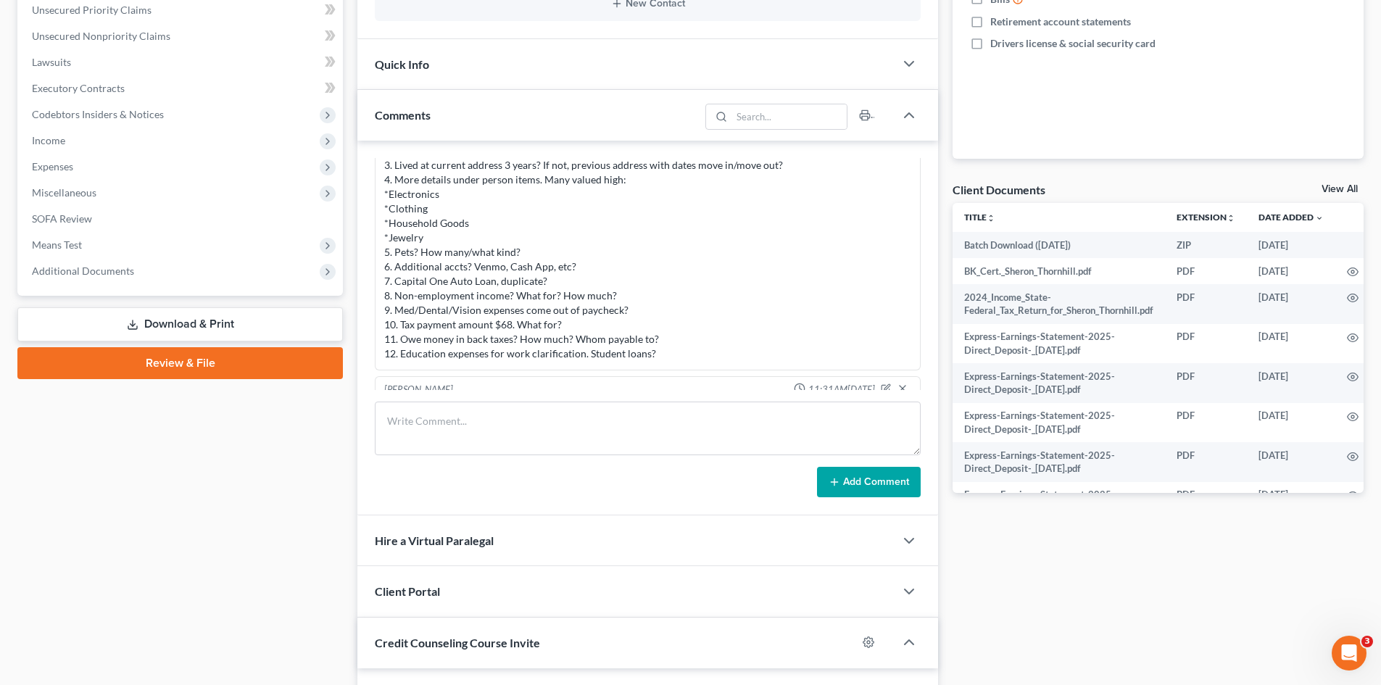
scroll to position [843, 0]
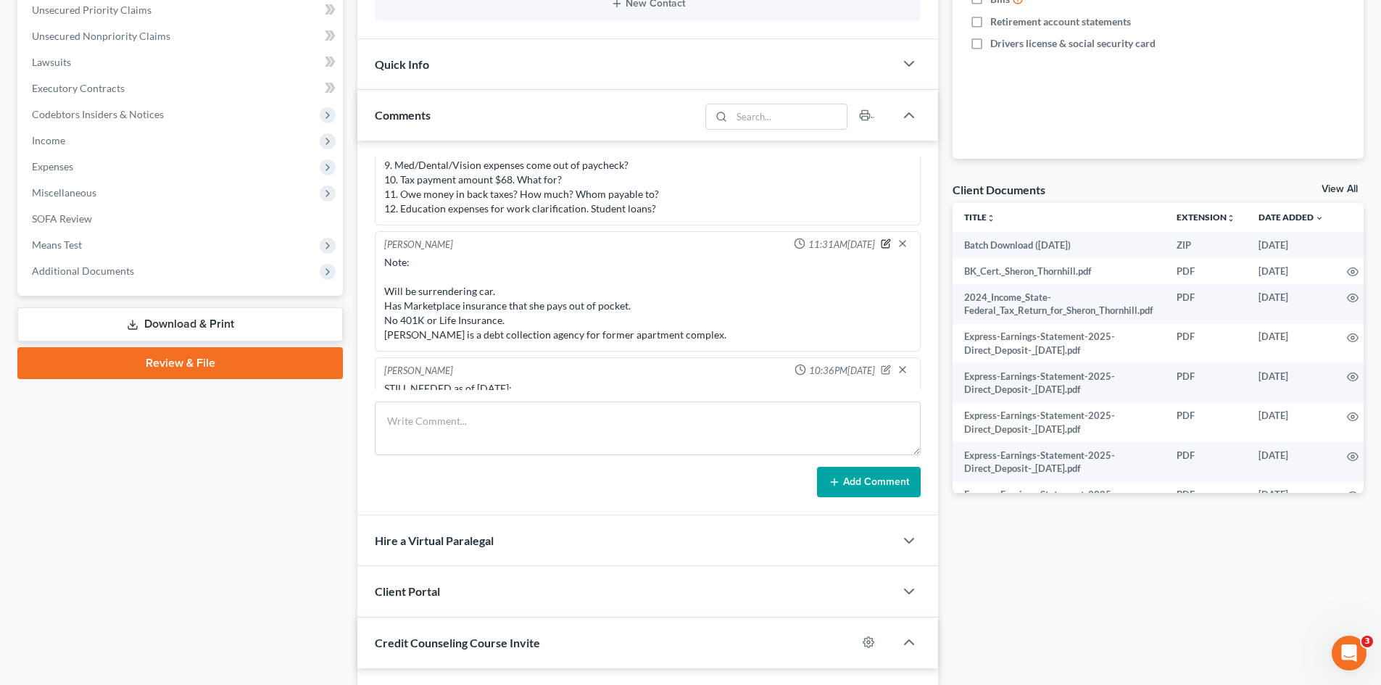
click at [881, 239] on icon "button" at bounding box center [886, 244] width 10 height 10
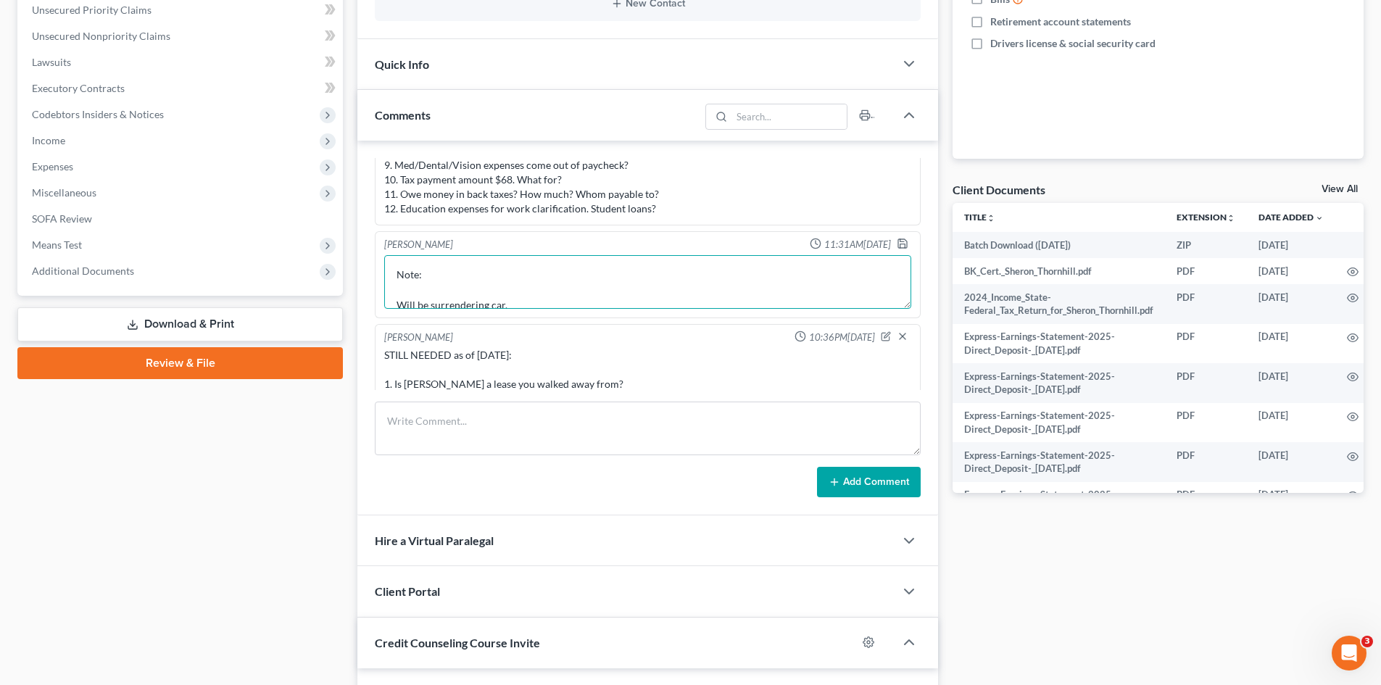
click at [530, 299] on textarea "Note: Will be surrendering car. Has Marketplace insurance that she pays out of …" at bounding box center [647, 282] width 527 height 54
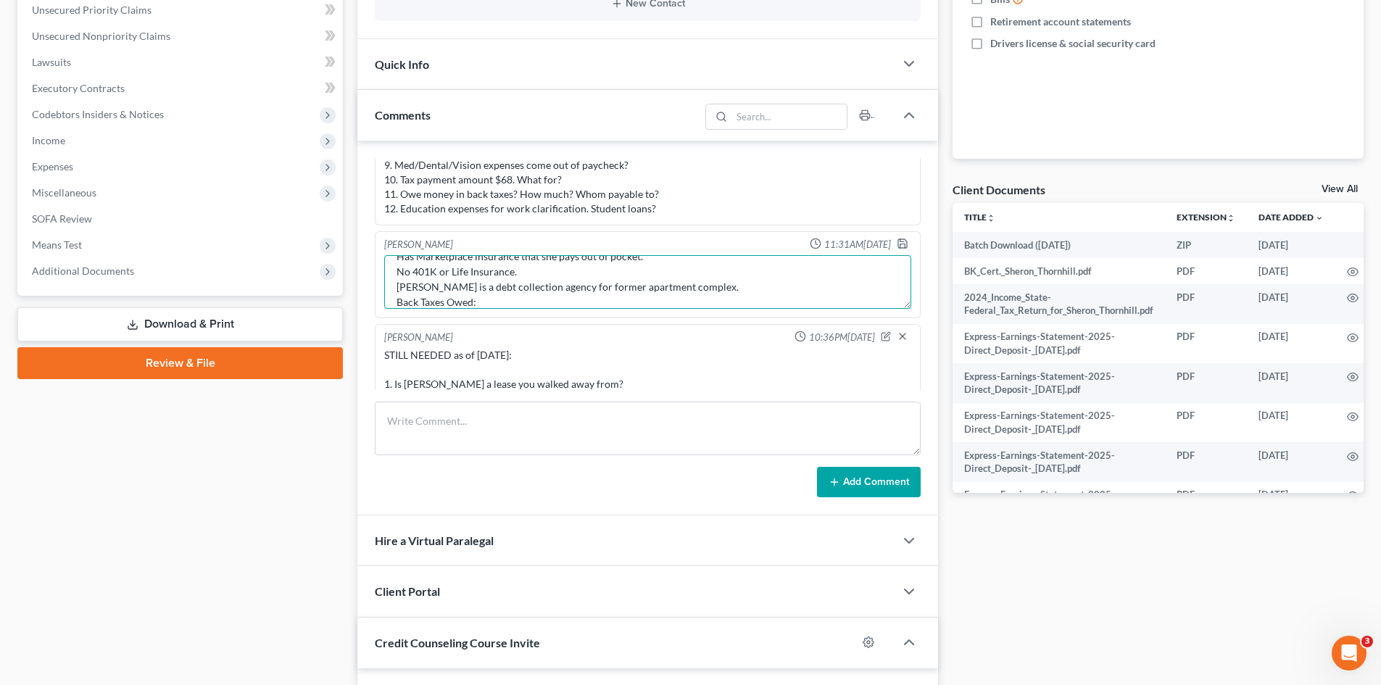
scroll to position [79, 0]
click at [530, 297] on textarea "Note: Will be surrendering car. Has Marketplace insurance that she pays out of …" at bounding box center [647, 282] width 527 height 54
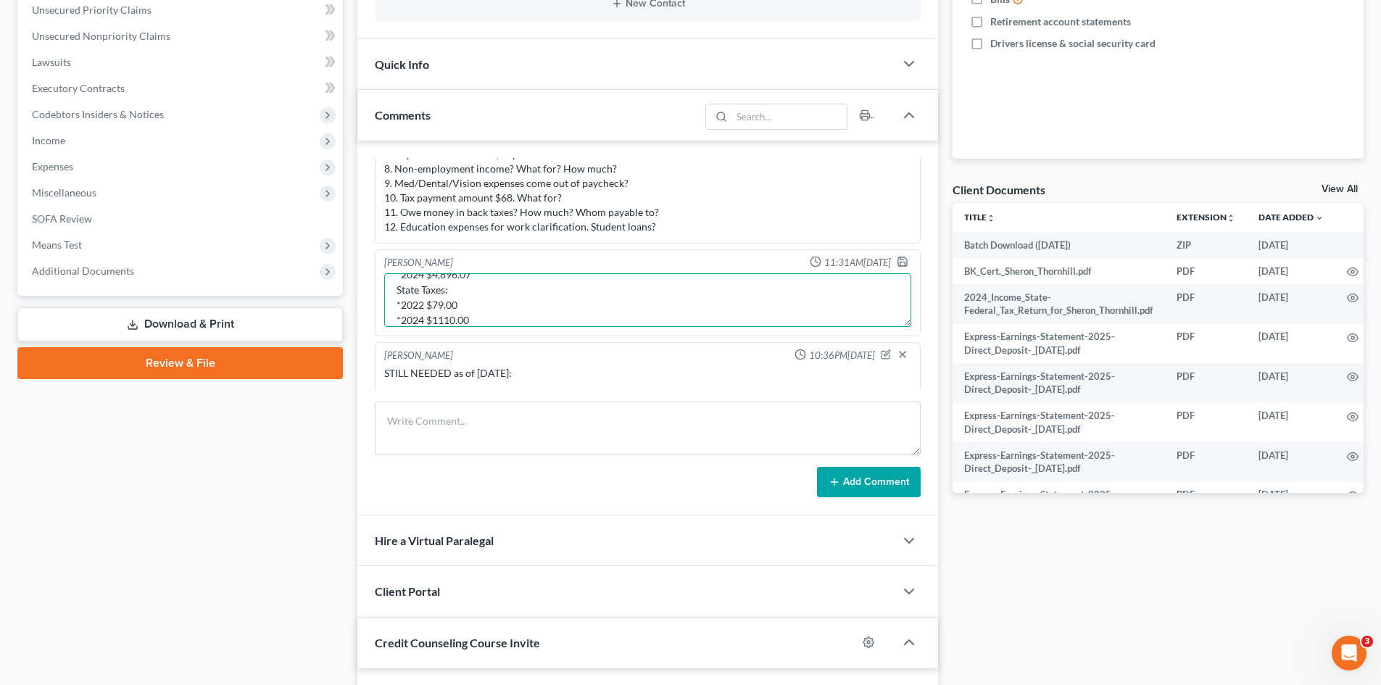
scroll to position [771, 0]
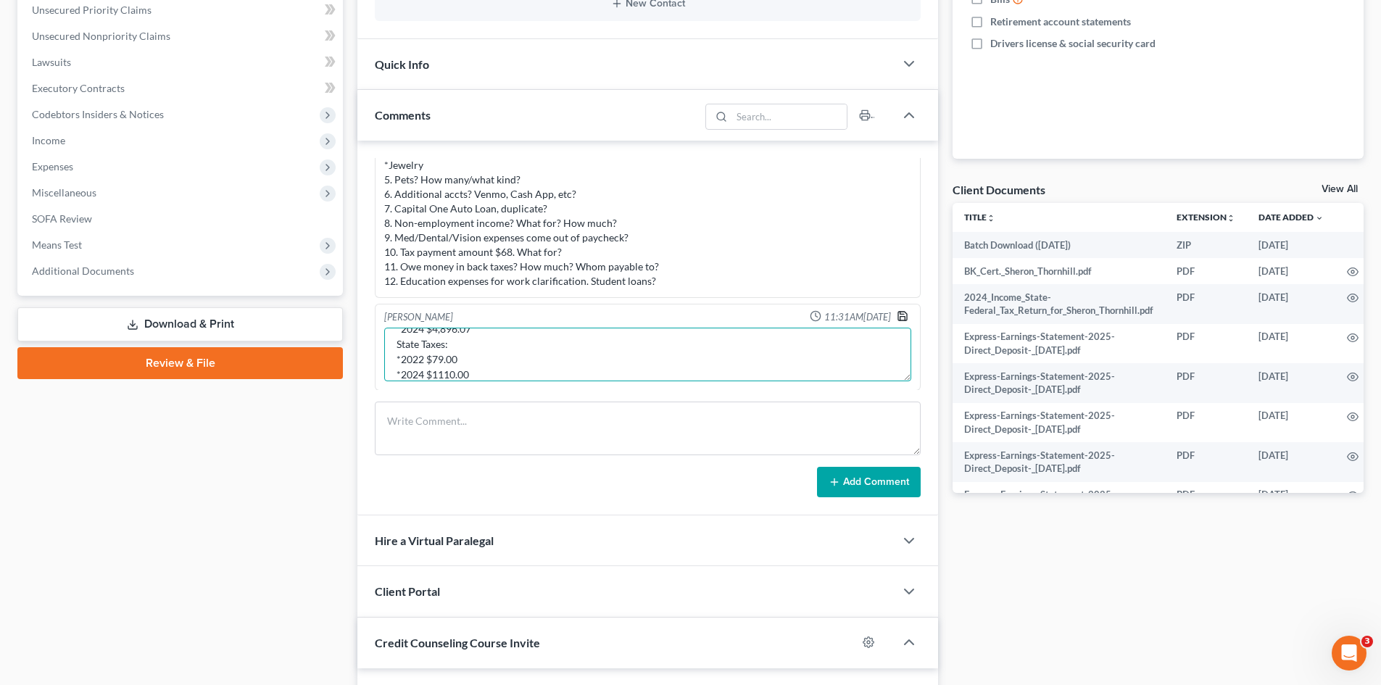
type textarea "Note: Will be surrendering car. Has Marketplace insurance that she pays out of …"
click at [897, 315] on icon "button" at bounding box center [903, 316] width 12 height 12
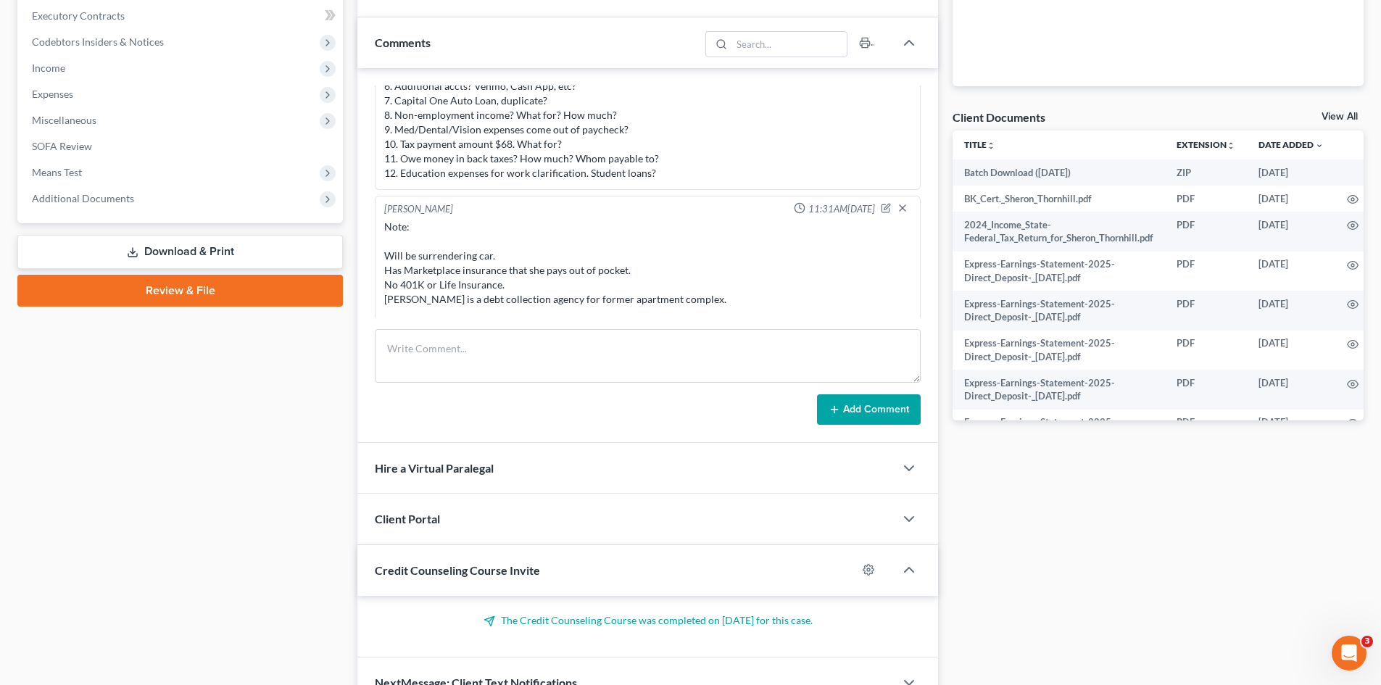
scroll to position [742, 0]
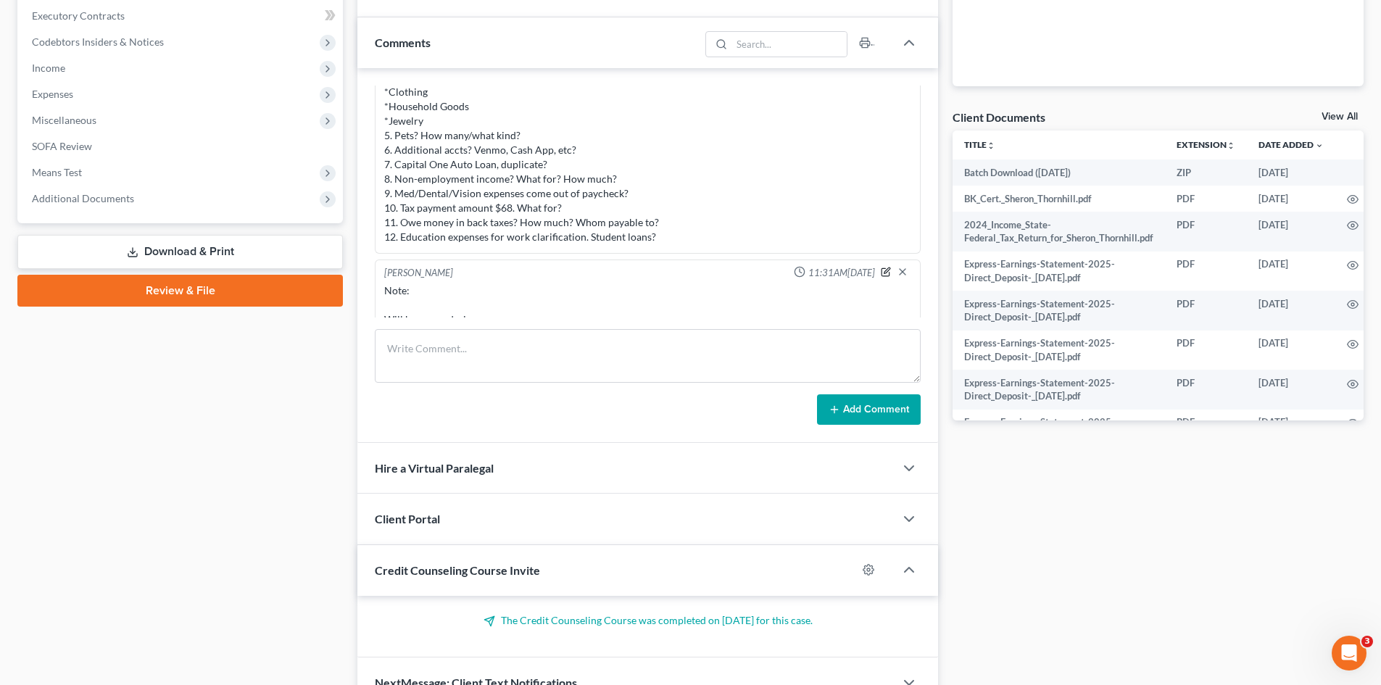
click at [882, 270] on icon "button" at bounding box center [886, 272] width 8 height 8
click at [478, 297] on textarea "Note: Will be surrendering car. Has Marketplace insurance that she pays out of …" at bounding box center [647, 310] width 527 height 54
click at [397, 290] on textarea "Note: Will be surrendering car. Has Marketplace insurance that she pays out of …" at bounding box center [647, 310] width 527 height 54
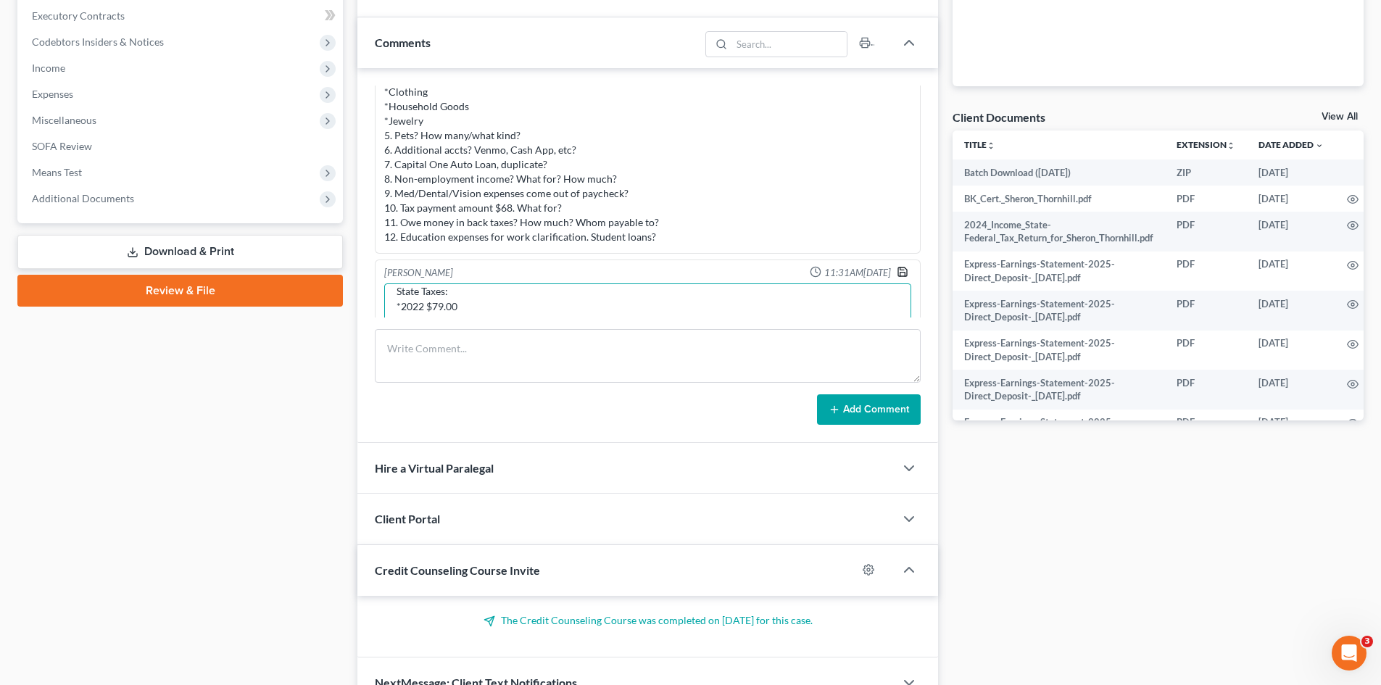
type textarea "Note: Will be surrendering car. Has Marketplace insurance that she pays out of …"
click at [897, 275] on icon "button" at bounding box center [903, 272] width 12 height 12
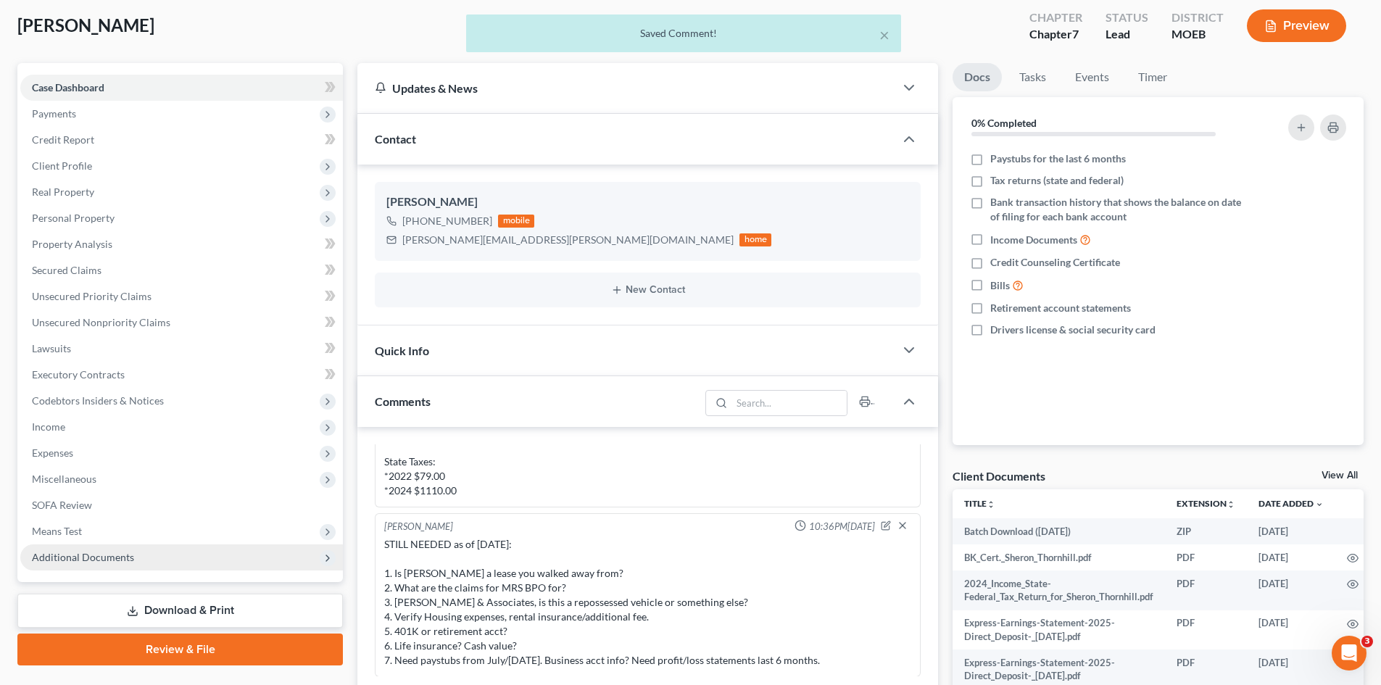
scroll to position [72, 0]
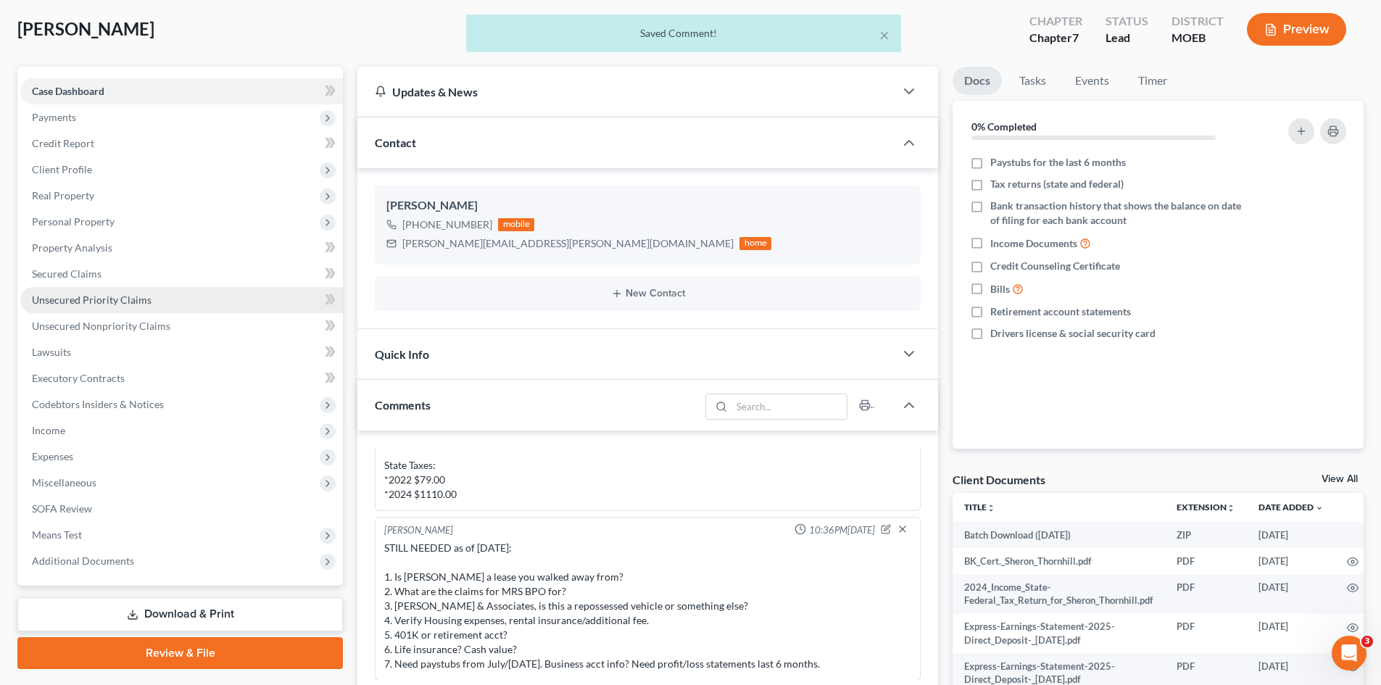
click at [87, 298] on span "Unsecured Priority Claims" at bounding box center [92, 300] width 120 height 12
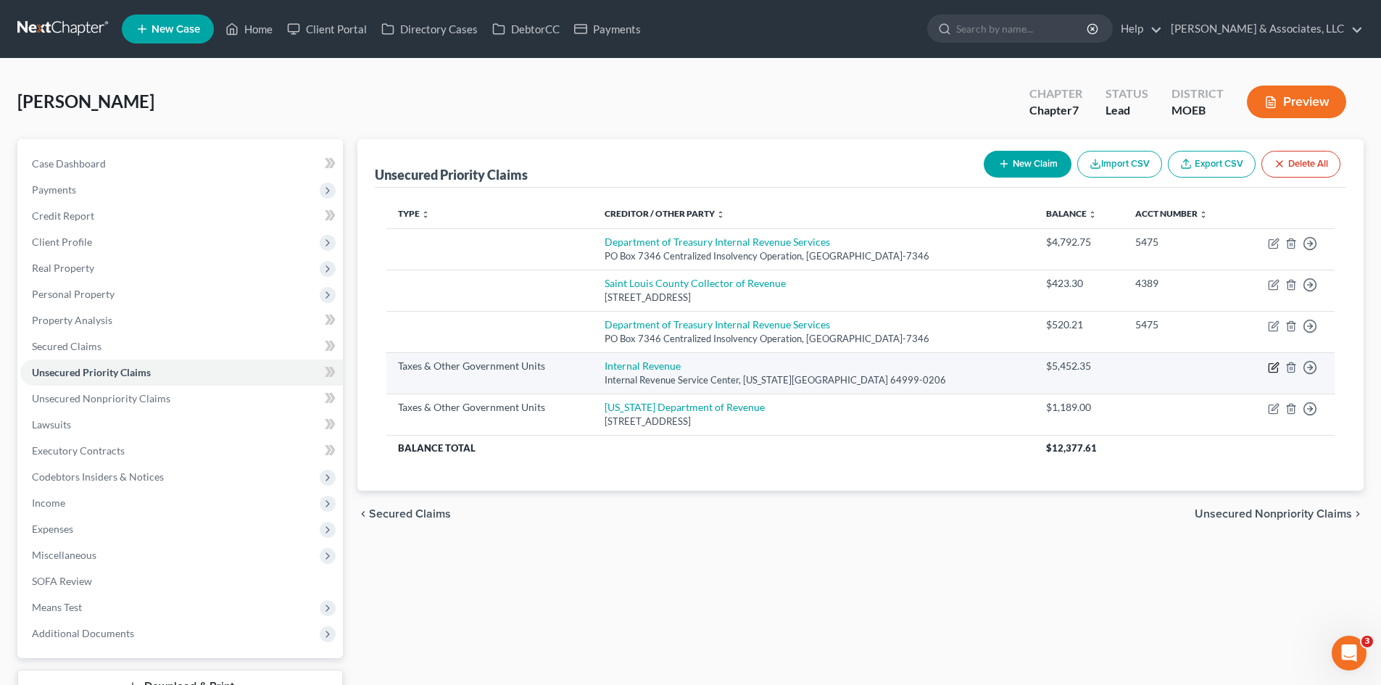
click at [1272, 368] on icon "button" at bounding box center [1275, 365] width 7 height 7
select select "0"
select select "26"
select select "0"
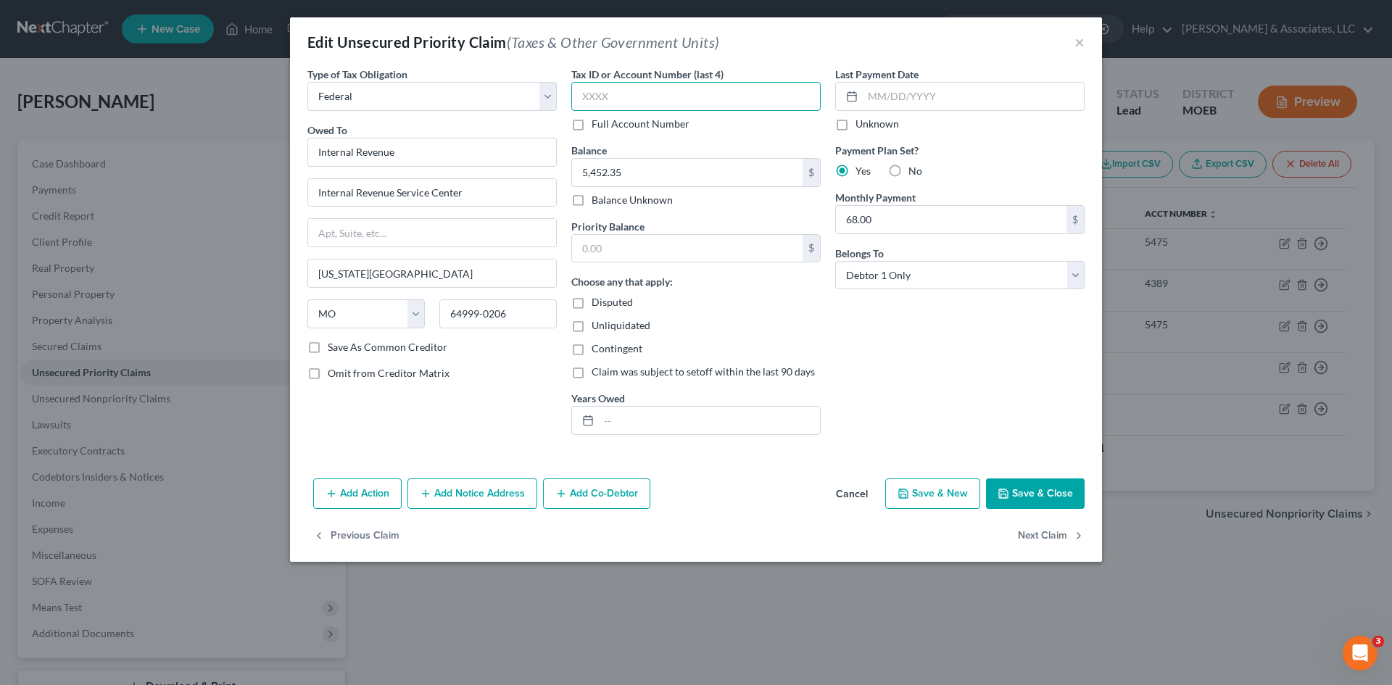
click at [615, 91] on input "text" at bounding box center [695, 96] width 249 height 29
type input "5475"
click at [1041, 494] on button "Save & Close" at bounding box center [1035, 493] width 99 height 30
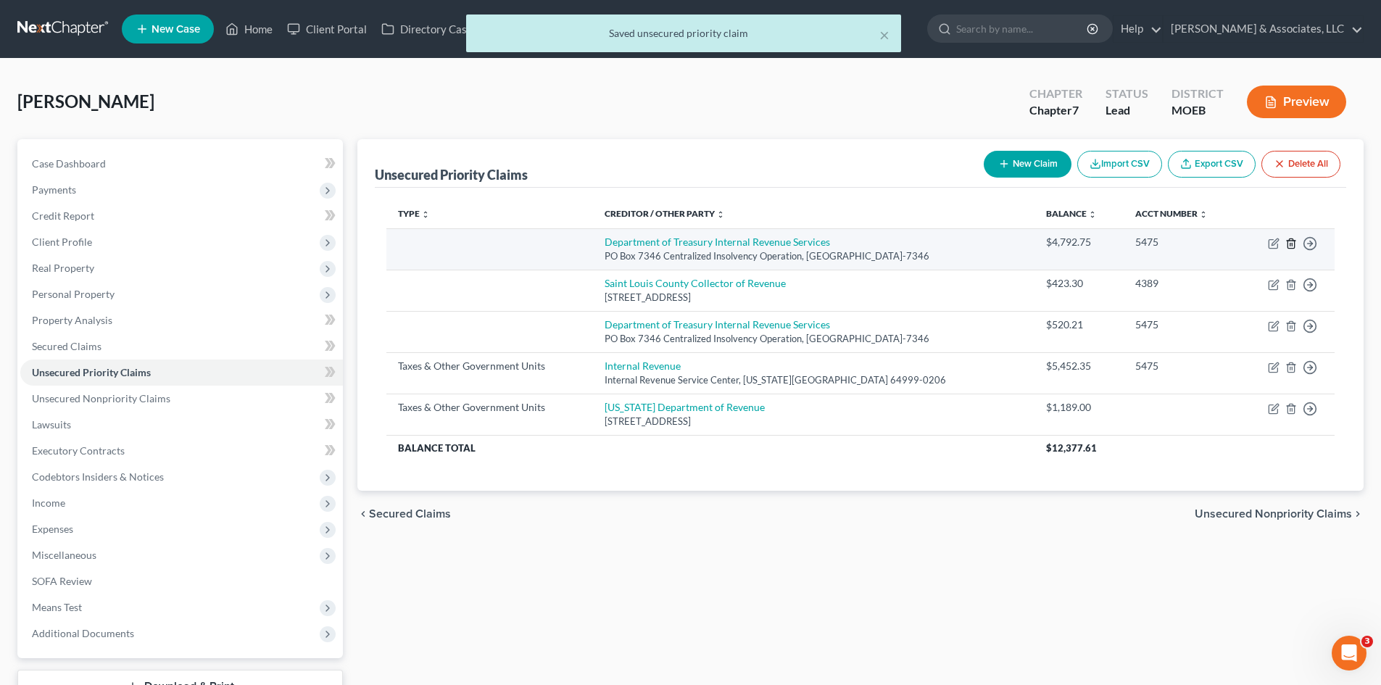
click at [1292, 241] on icon "button" at bounding box center [1291, 244] width 12 height 12
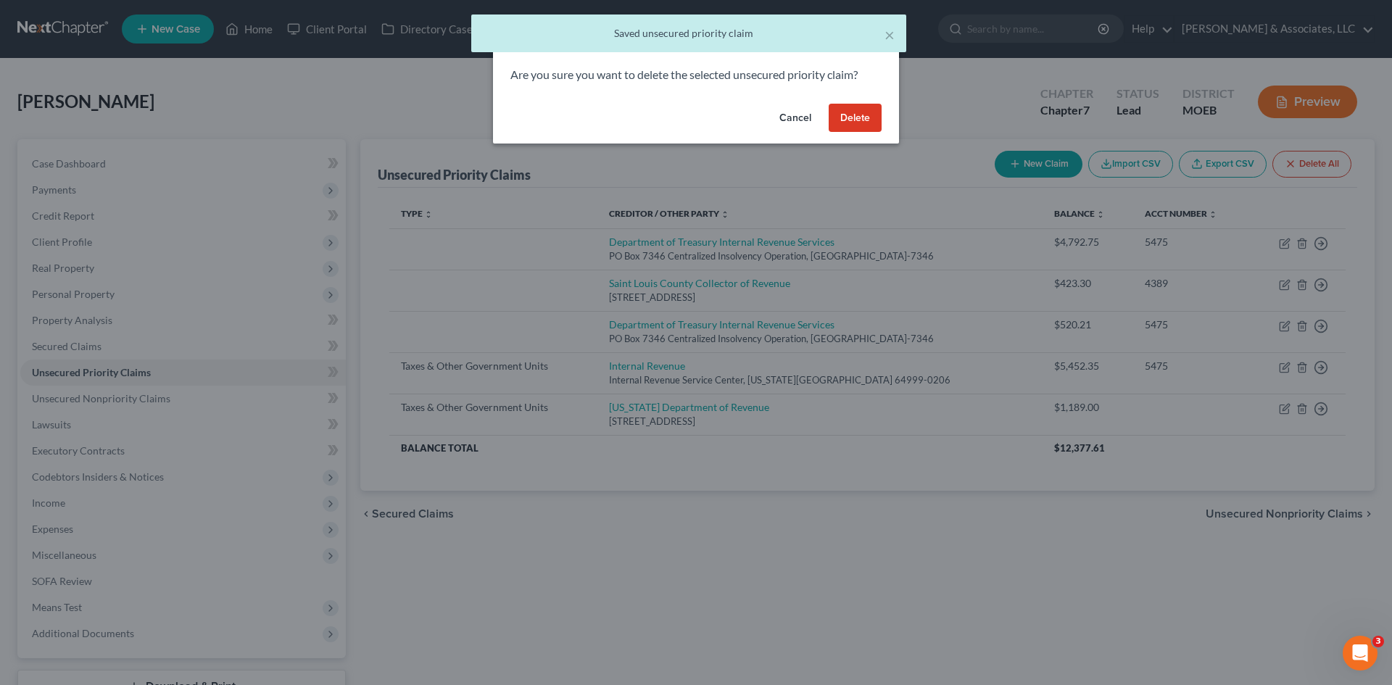
click at [867, 118] on button "Delete" at bounding box center [855, 118] width 53 height 29
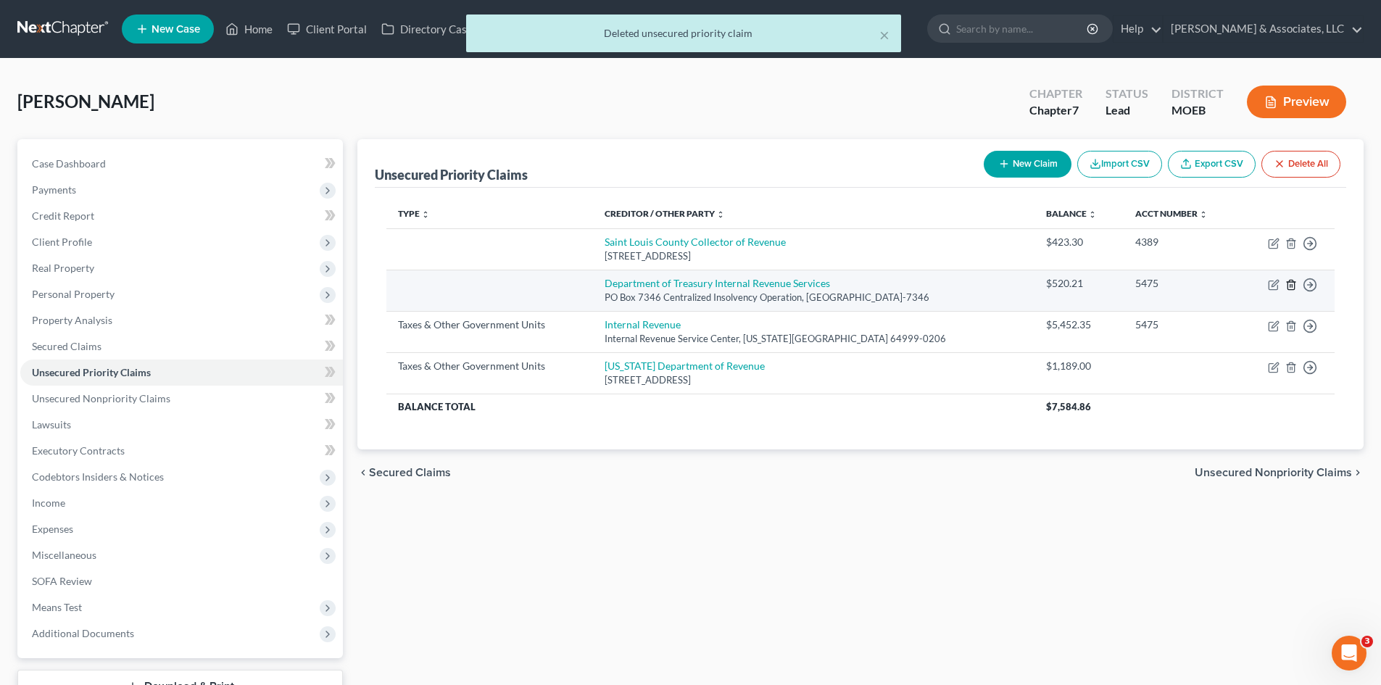
click at [1293, 284] on icon "button" at bounding box center [1291, 285] width 12 height 12
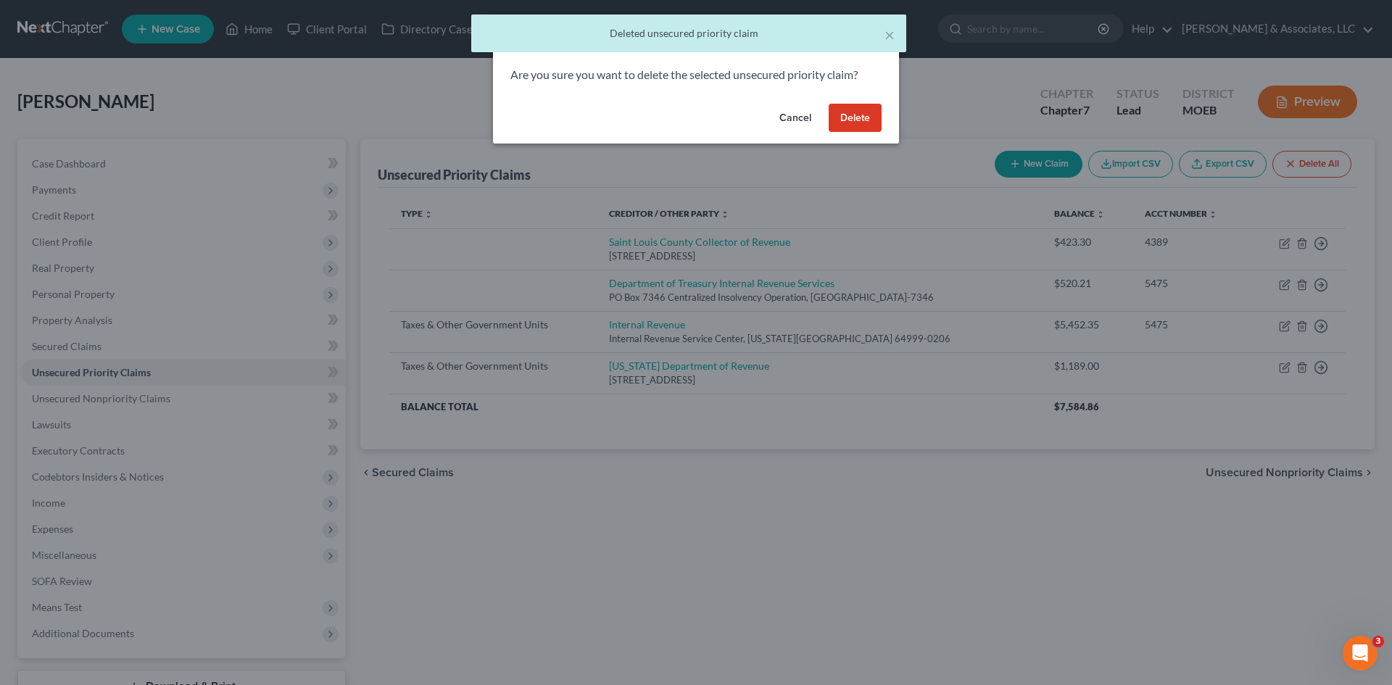
click at [863, 116] on button "Delete" at bounding box center [855, 118] width 53 height 29
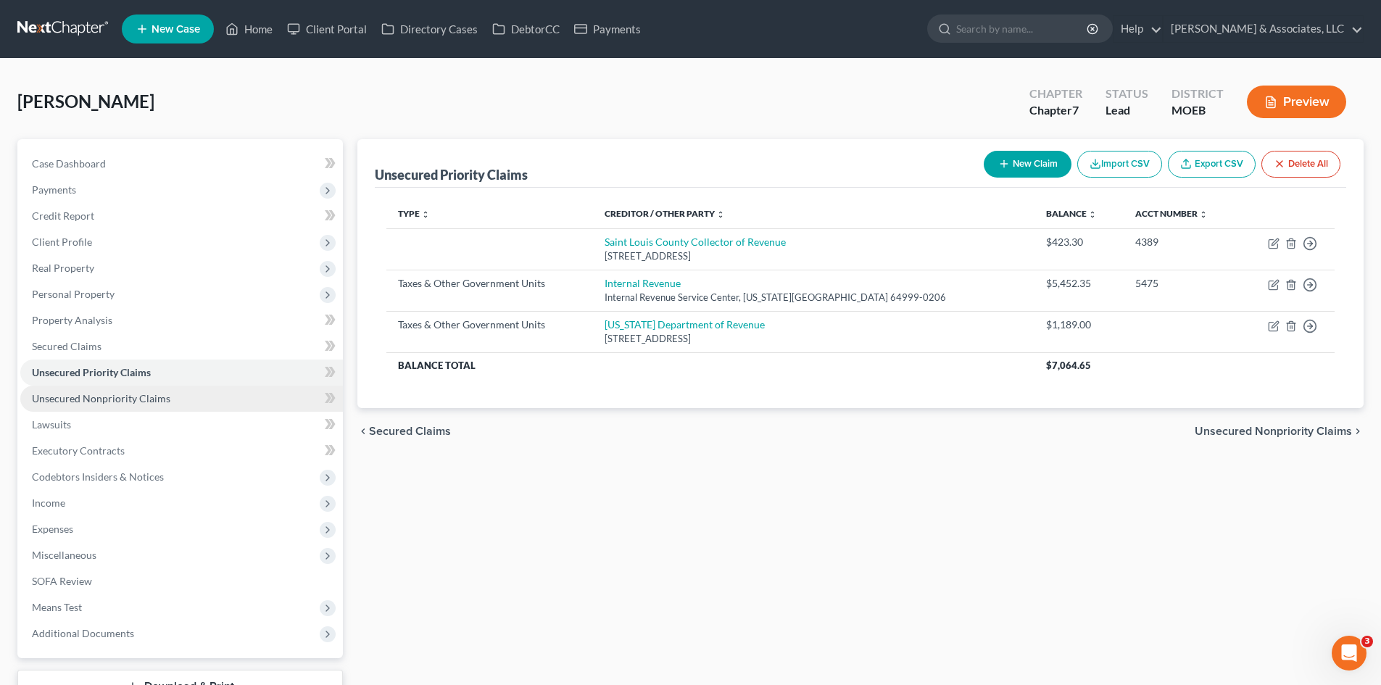
click at [109, 404] on span "Unsecured Nonpriority Claims" at bounding box center [101, 398] width 138 height 12
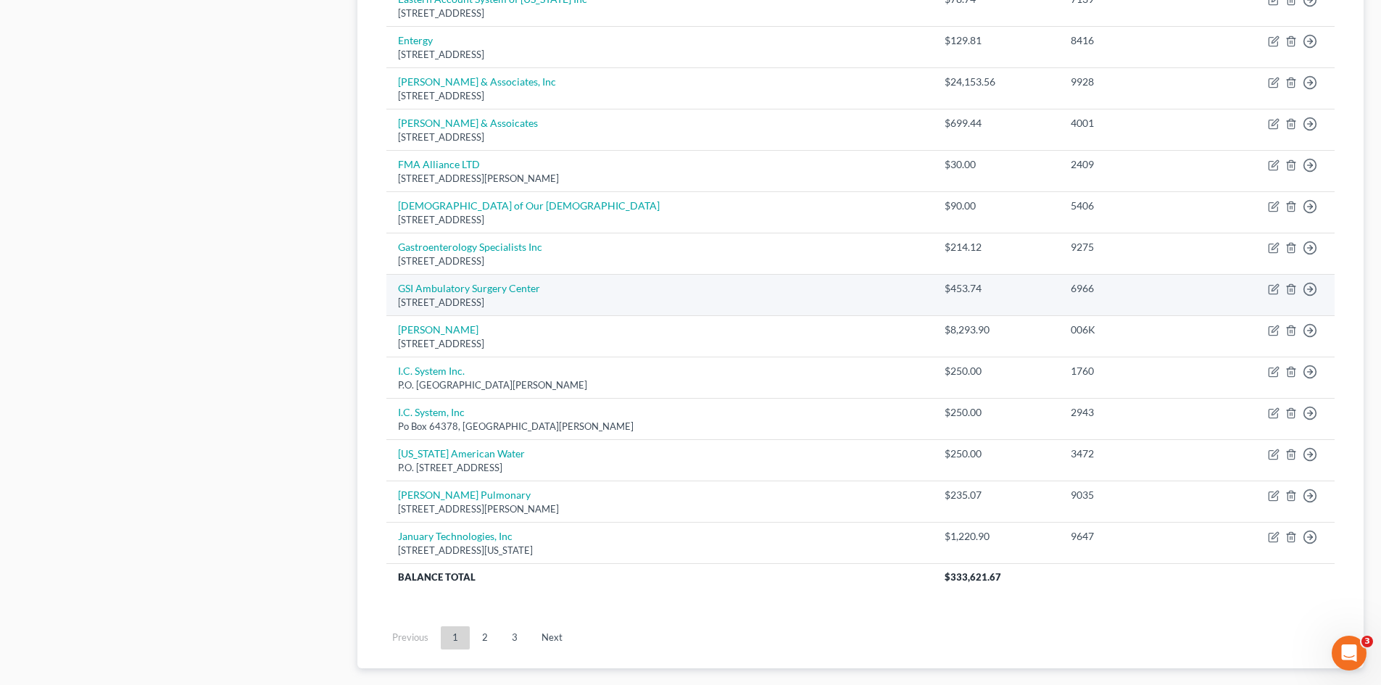
scroll to position [989, 0]
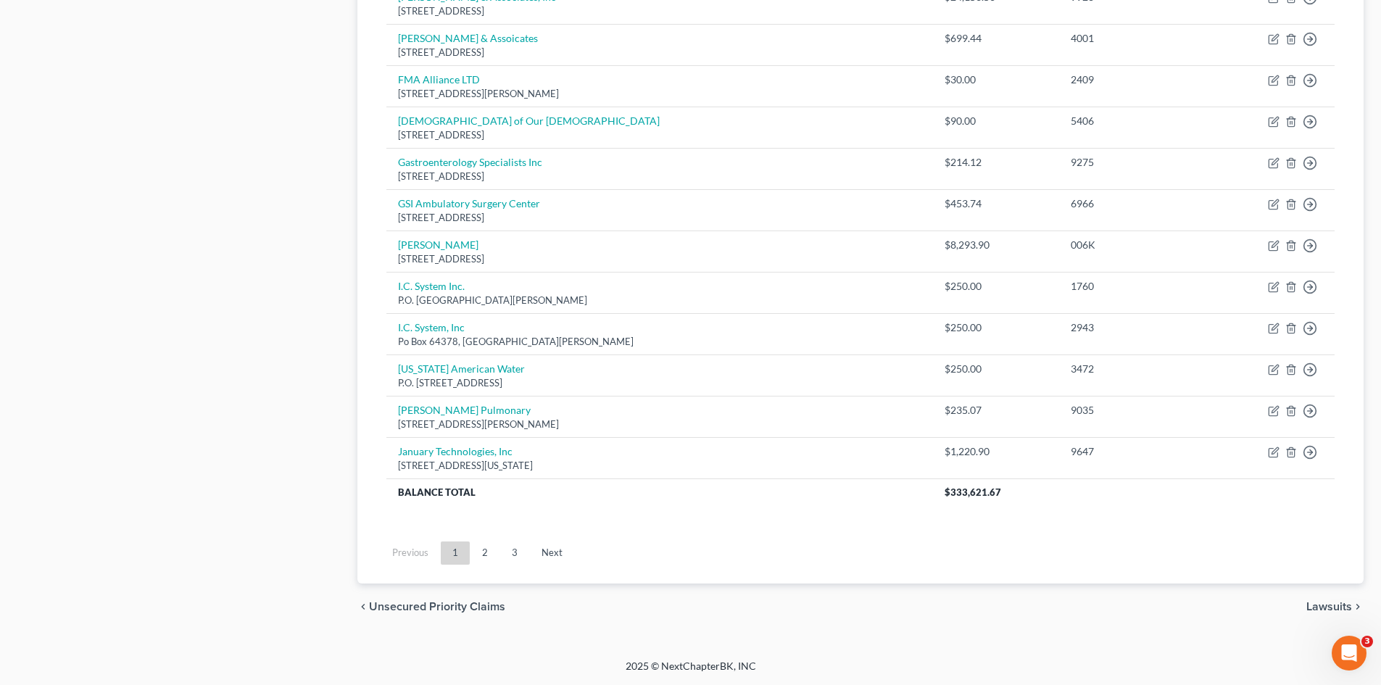
click at [488, 560] on link "2" at bounding box center [484, 553] width 29 height 23
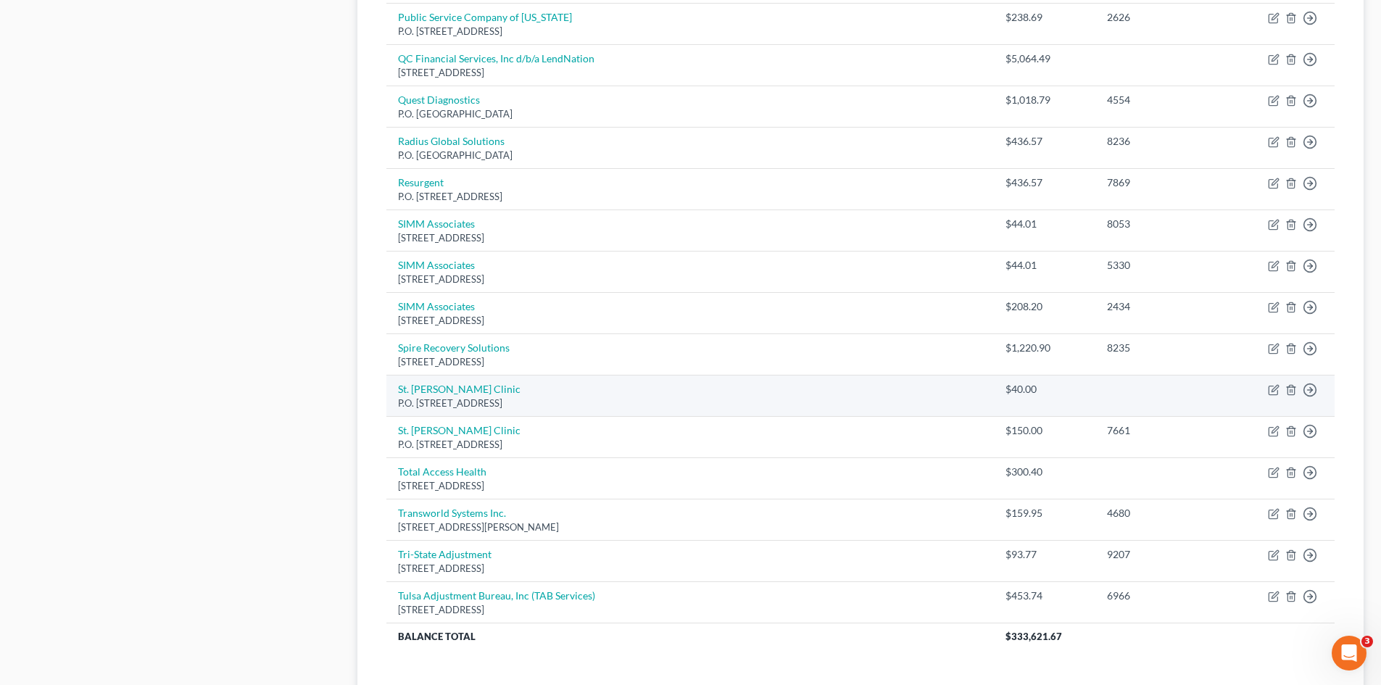
scroll to position [942, 0]
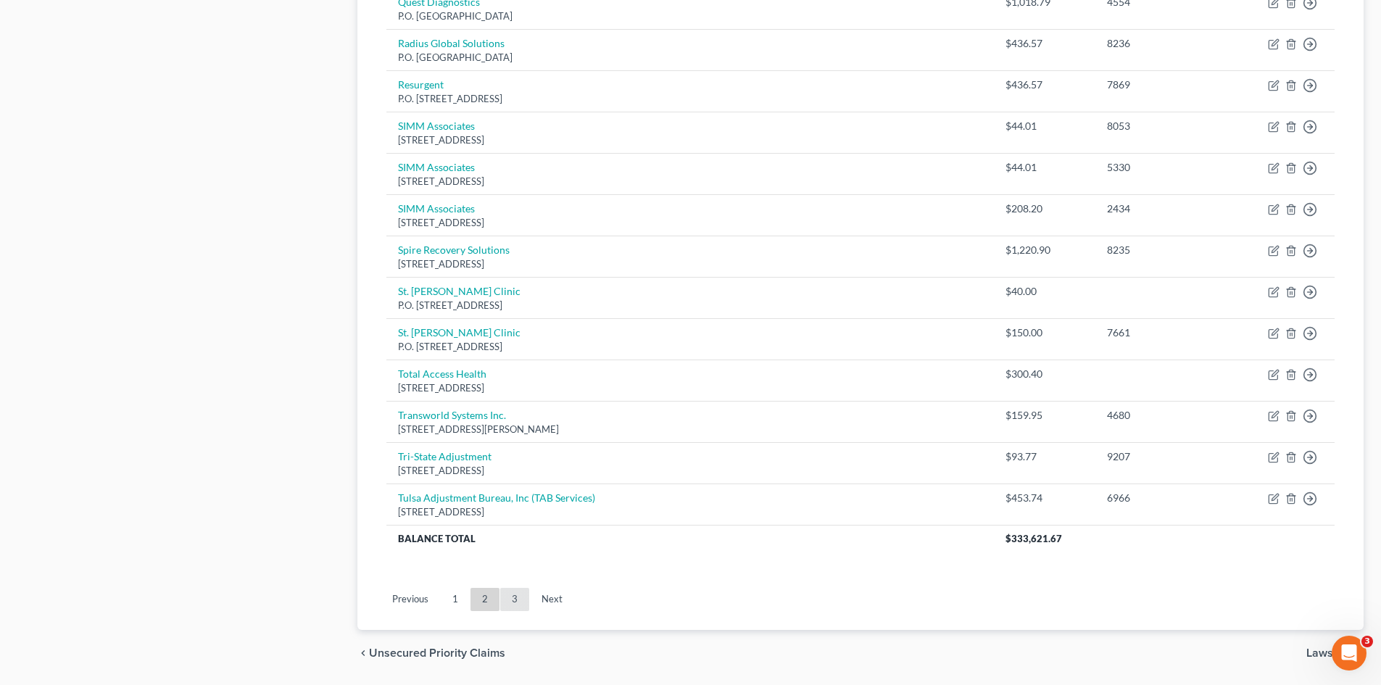
click at [510, 598] on link "3" at bounding box center [514, 599] width 29 height 23
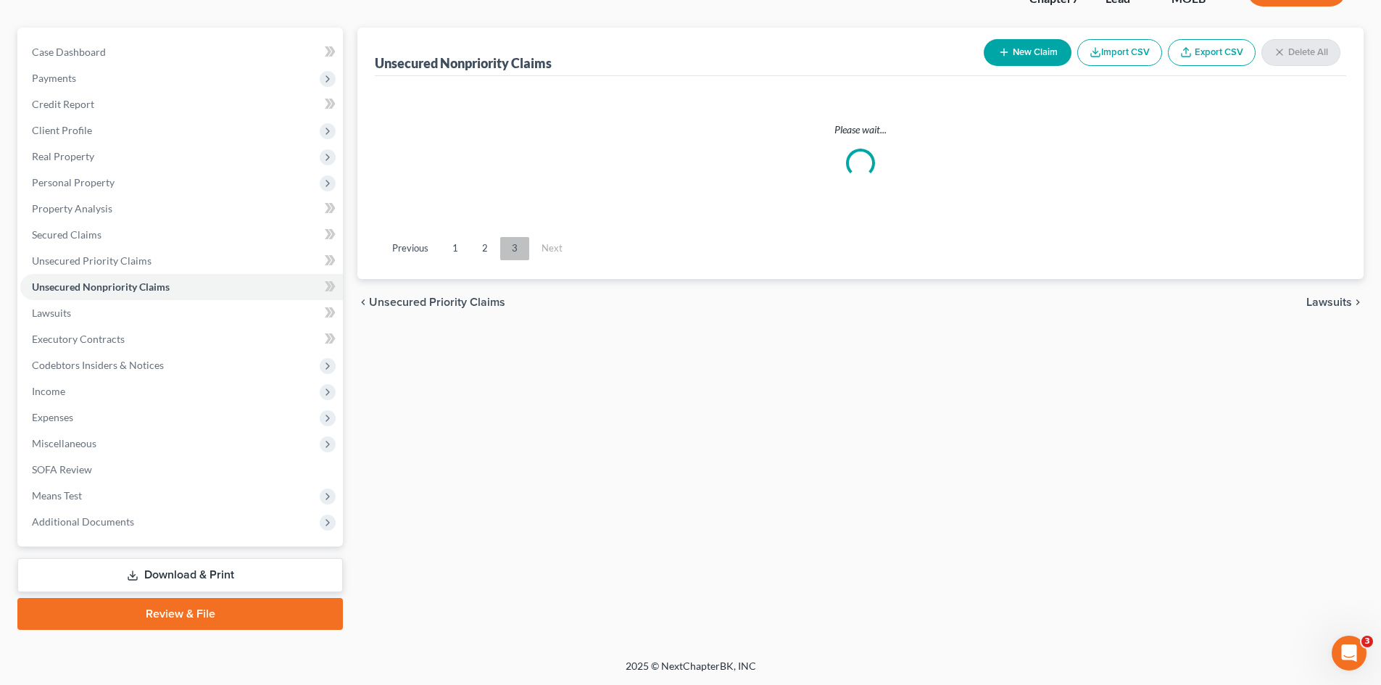
scroll to position [112, 0]
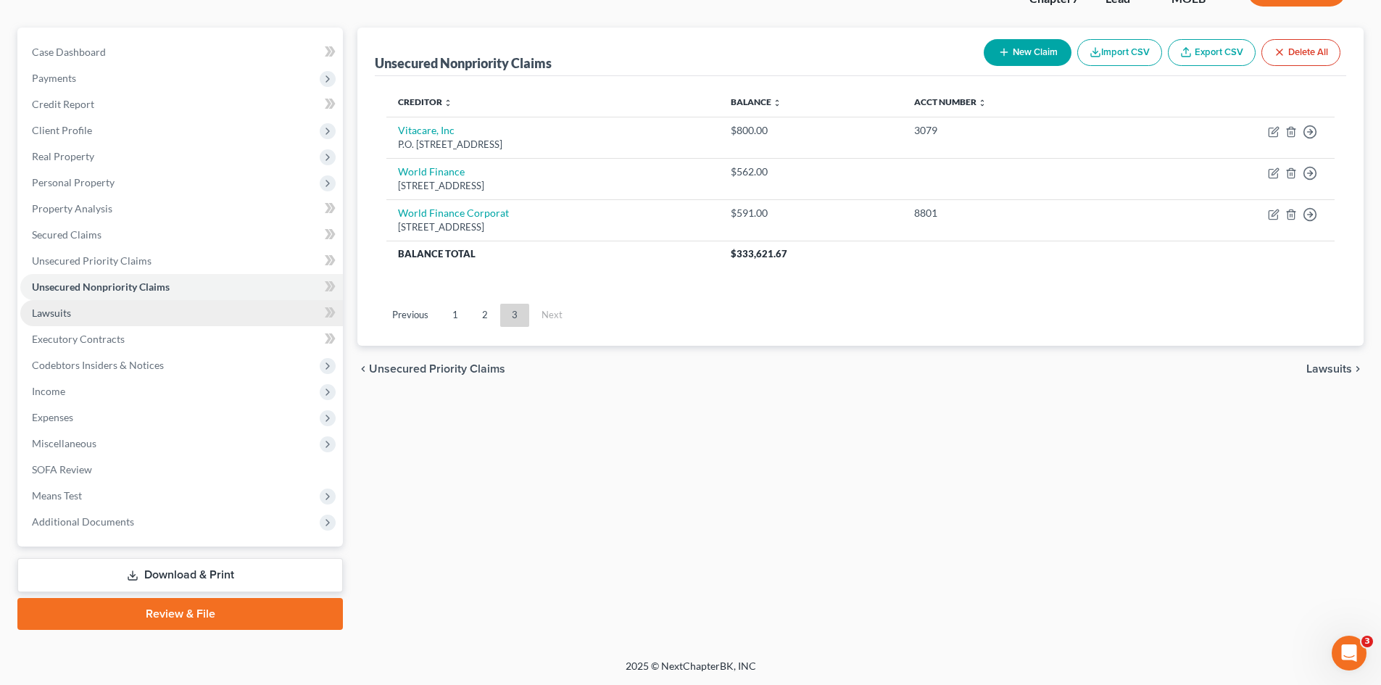
click at [58, 318] on span "Lawsuits" at bounding box center [51, 313] width 39 height 12
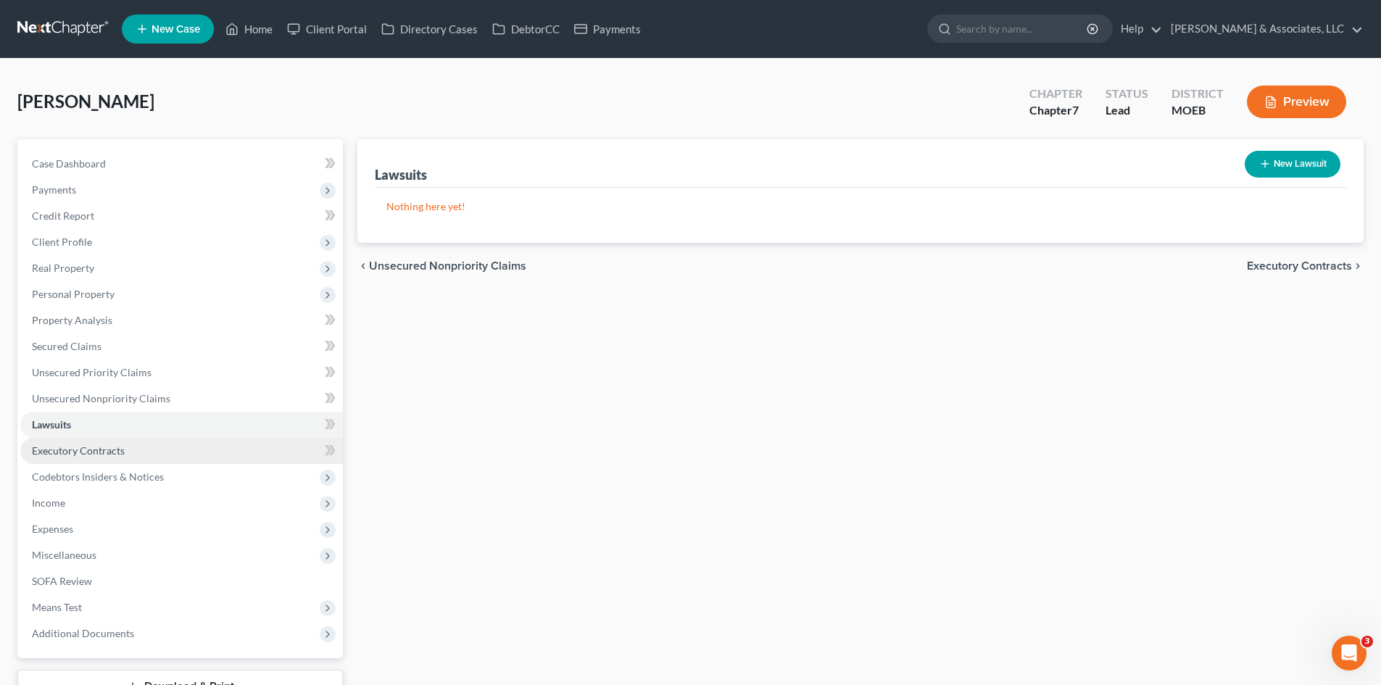
click at [85, 447] on span "Executory Contracts" at bounding box center [78, 450] width 93 height 12
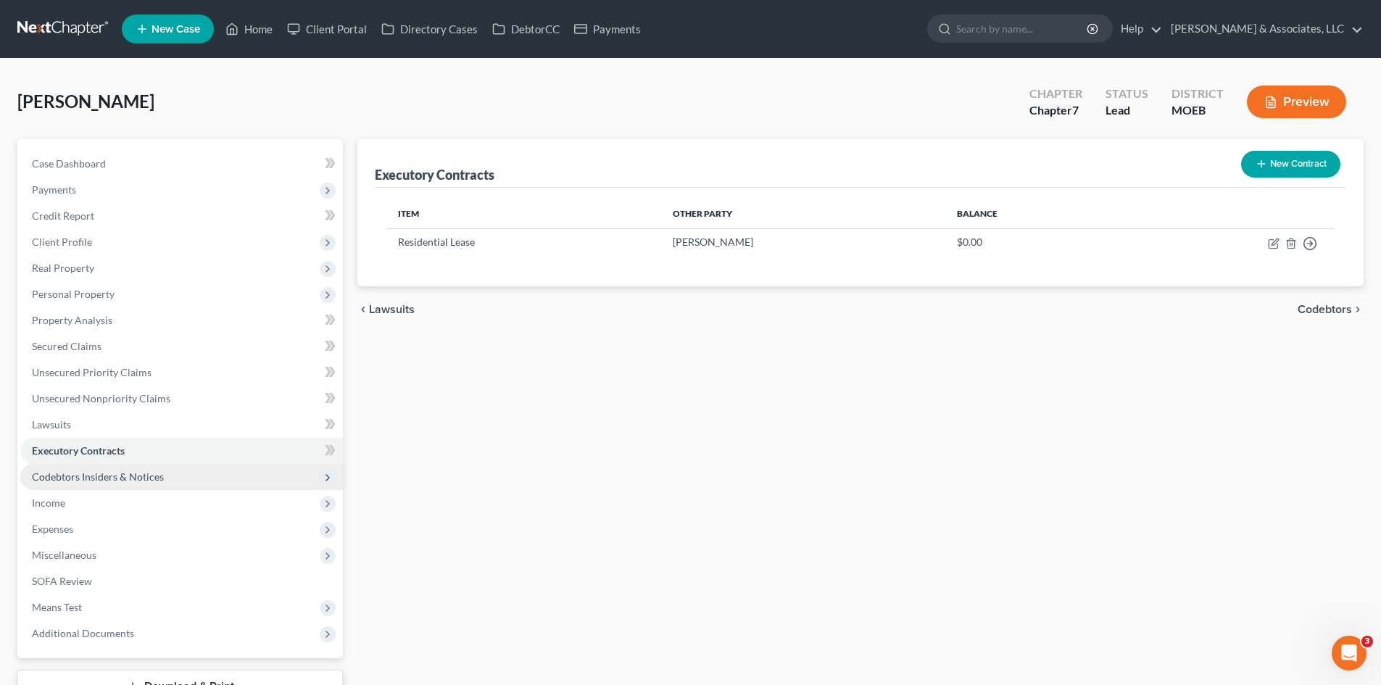
click at [96, 478] on span "Codebtors Insiders & Notices" at bounding box center [98, 476] width 132 height 12
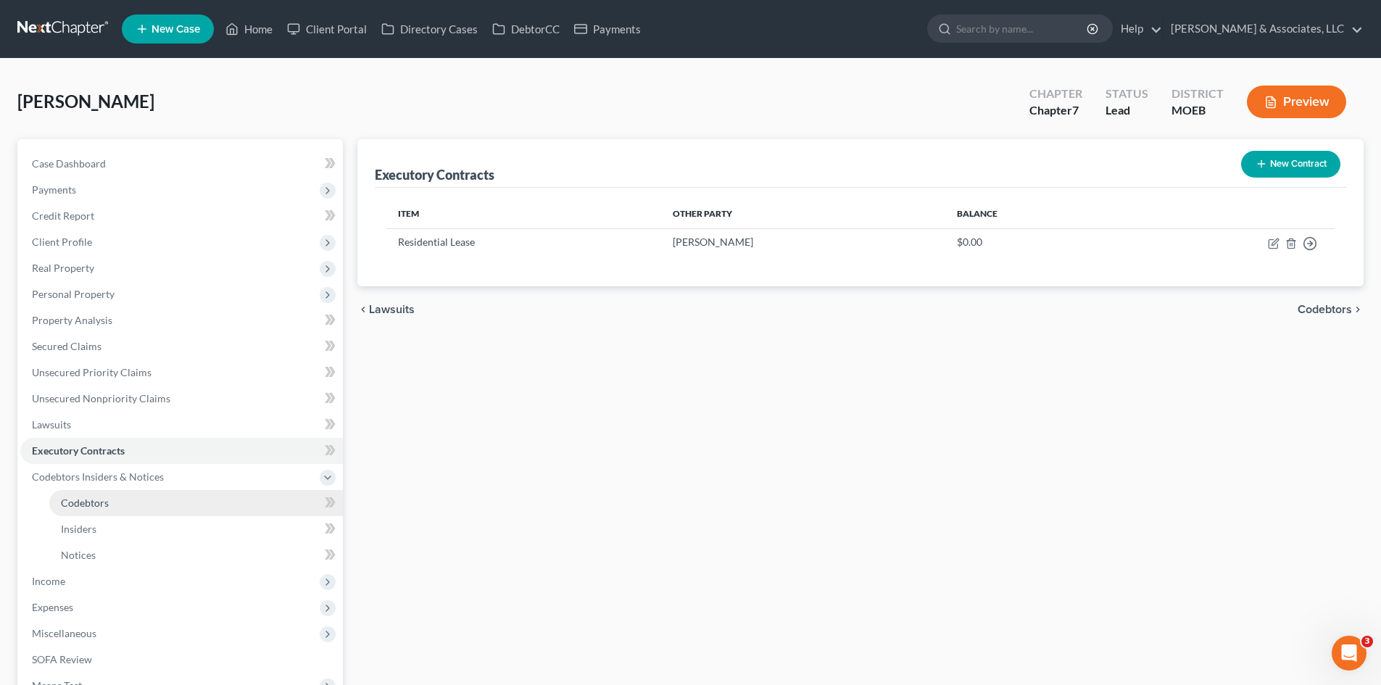
click at [88, 502] on span "Codebtors" at bounding box center [85, 503] width 48 height 12
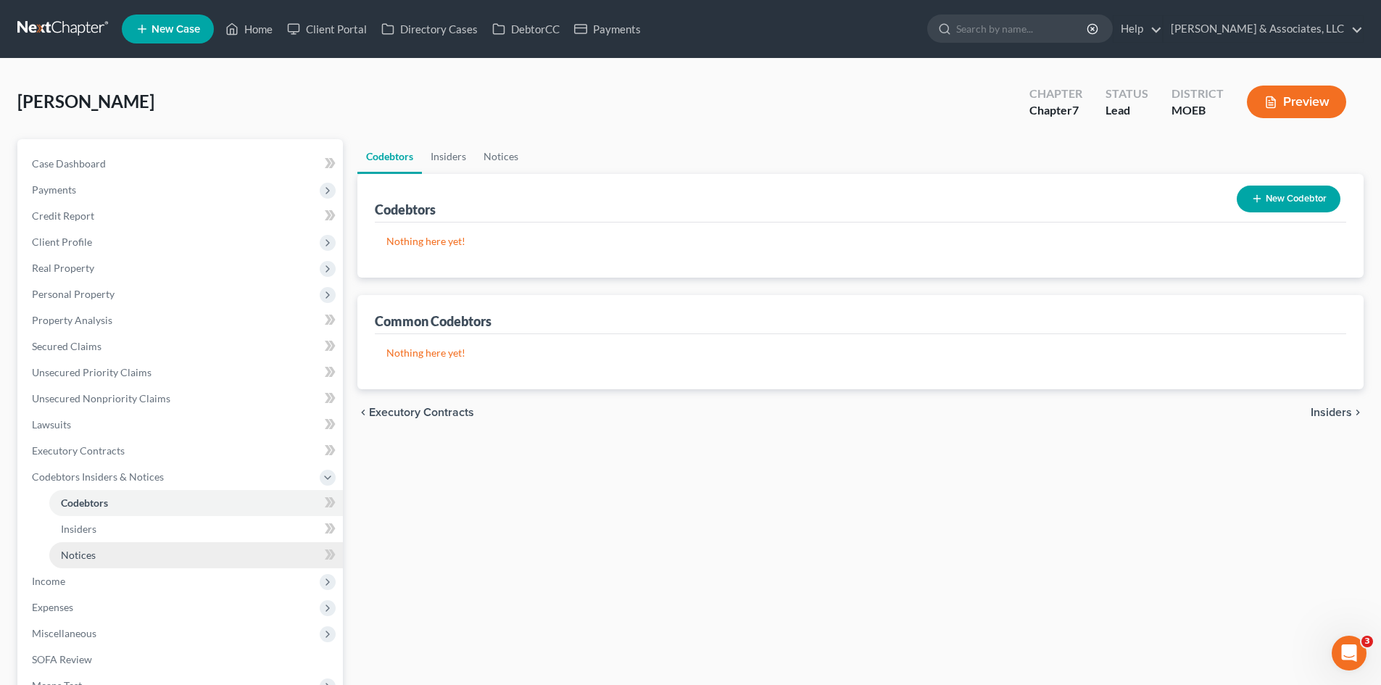
click at [83, 550] on span "Notices" at bounding box center [78, 555] width 35 height 12
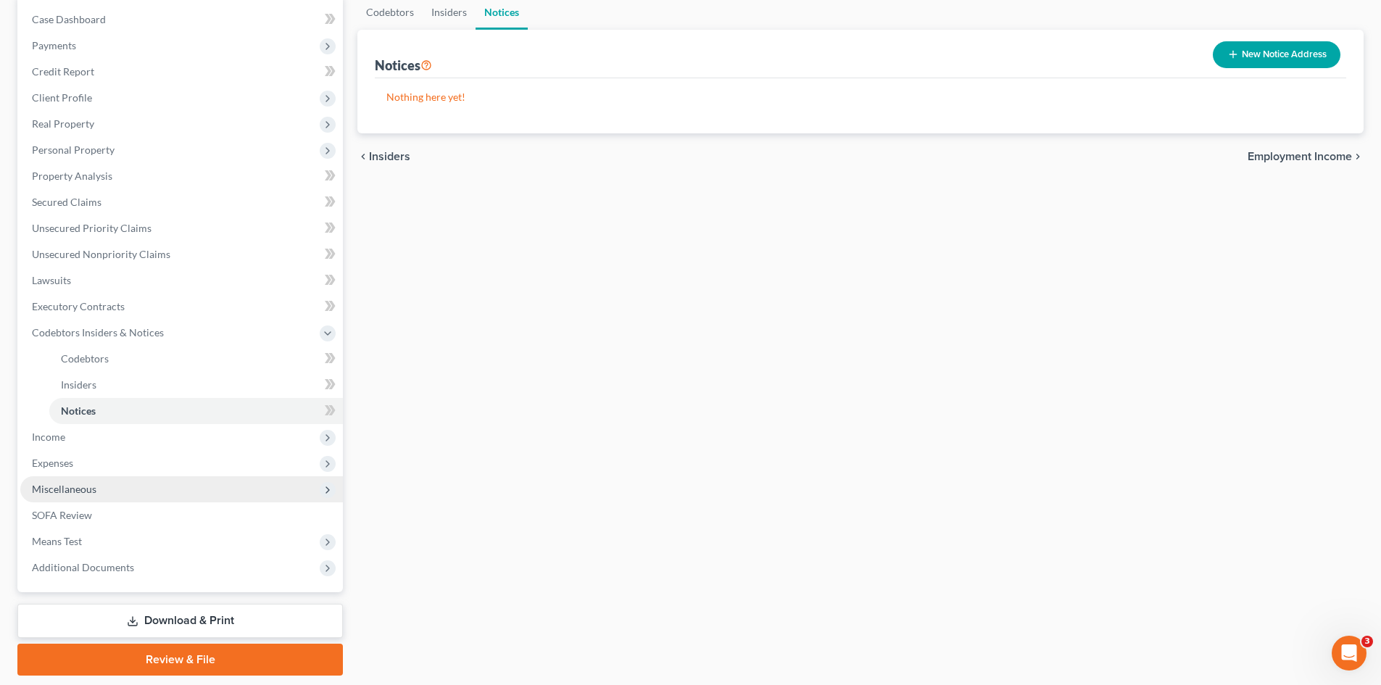
scroll to position [145, 0]
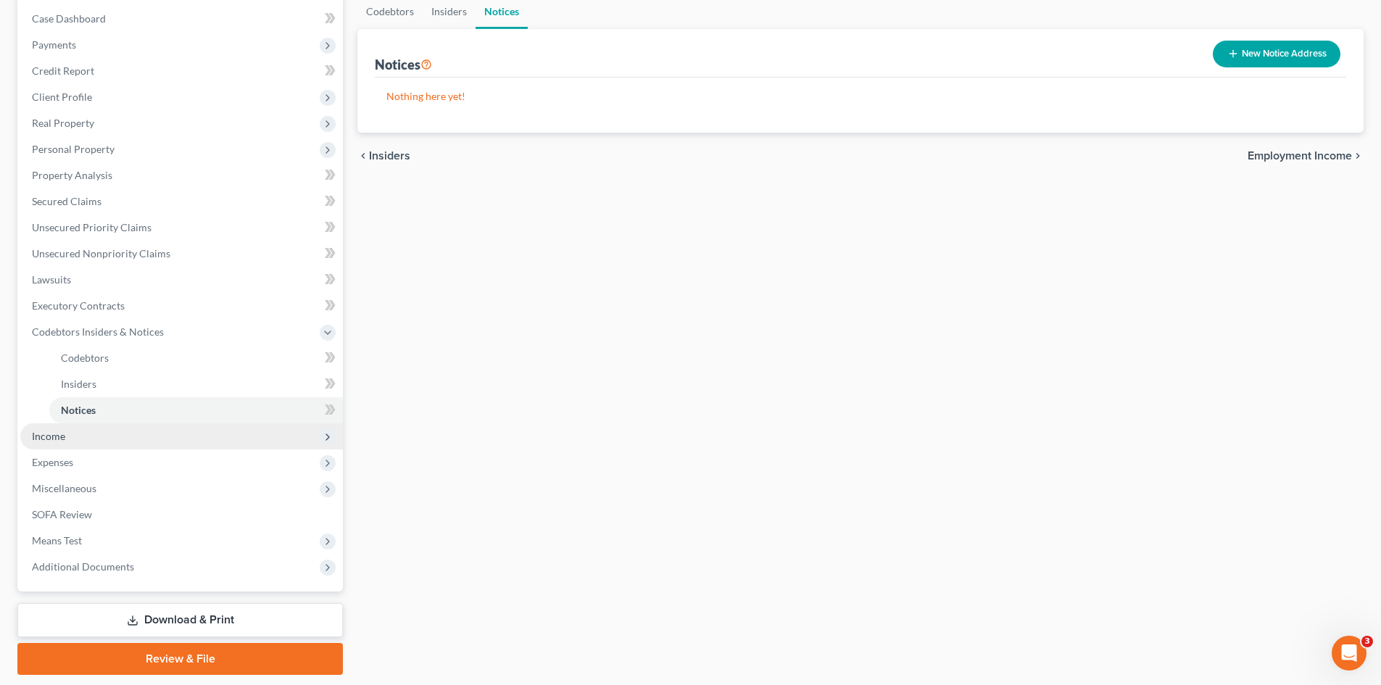
click at [53, 442] on span "Income" at bounding box center [181, 436] width 323 height 26
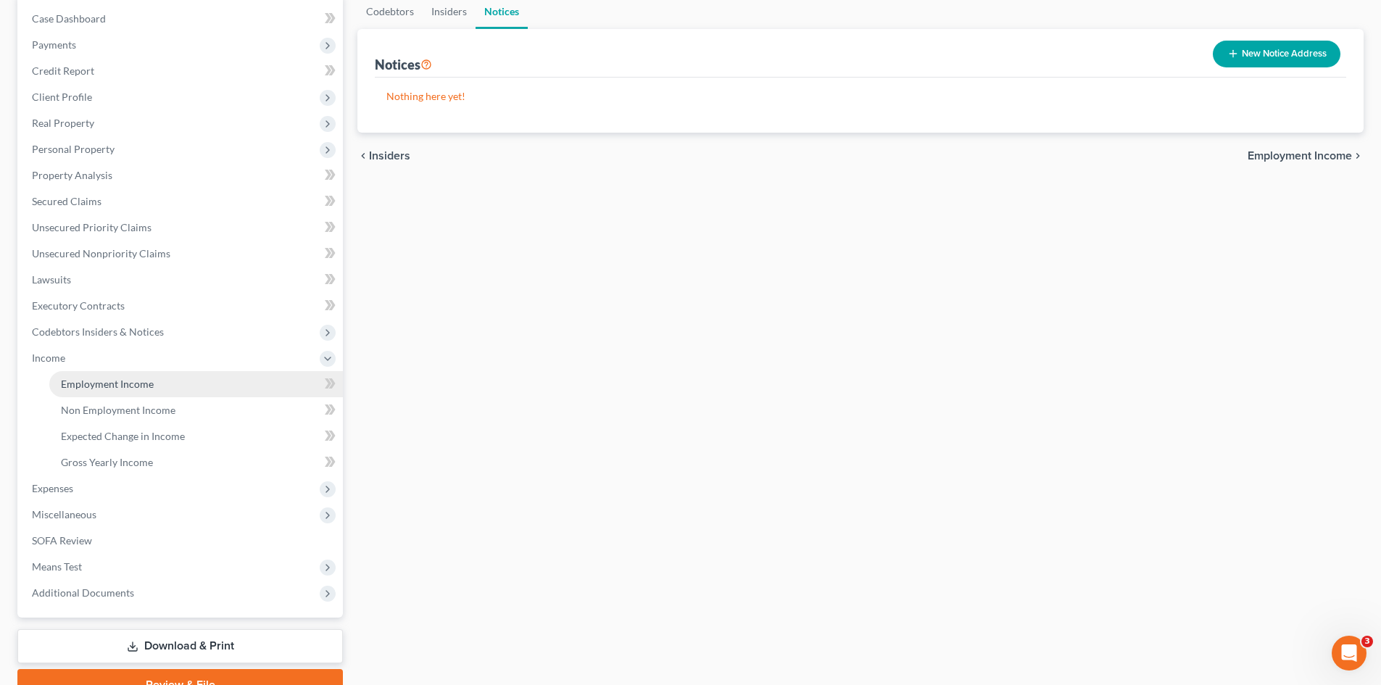
click at [83, 392] on link "Employment Income" at bounding box center [196, 384] width 294 height 26
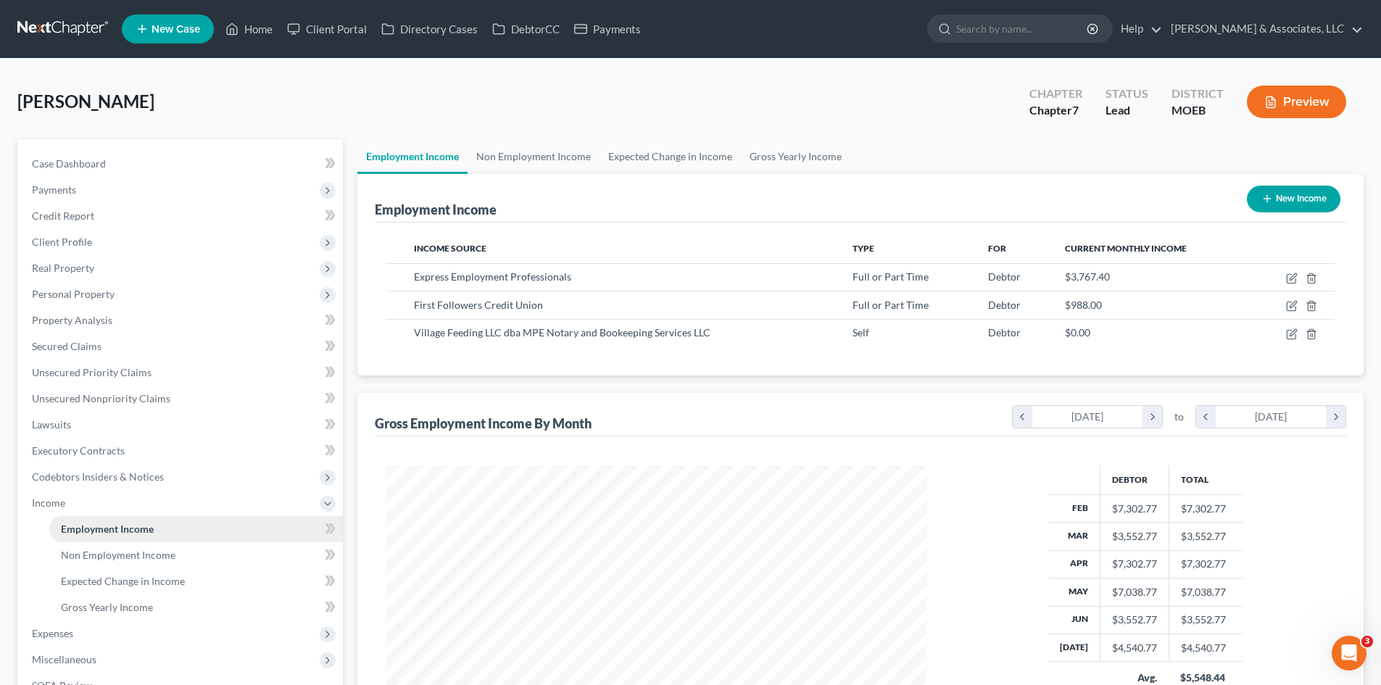
scroll to position [270, 570]
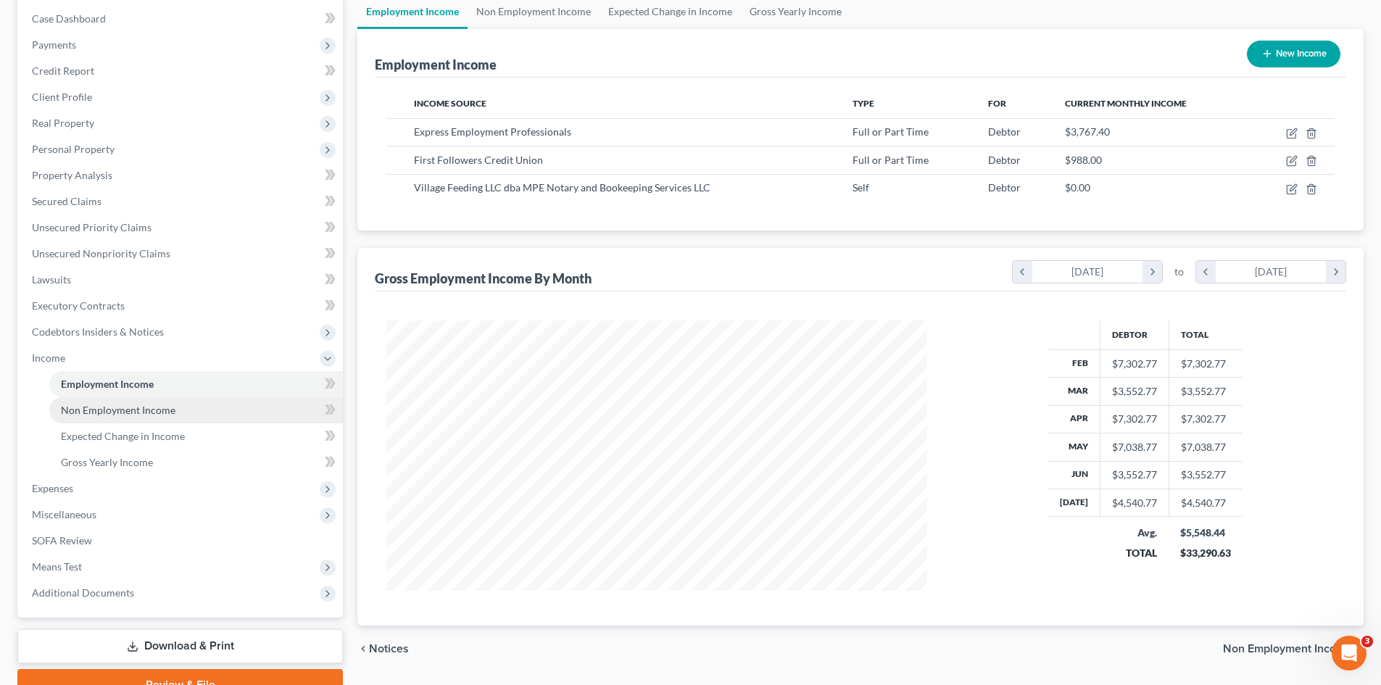
click at [138, 409] on span "Non Employment Income" at bounding box center [118, 410] width 115 height 12
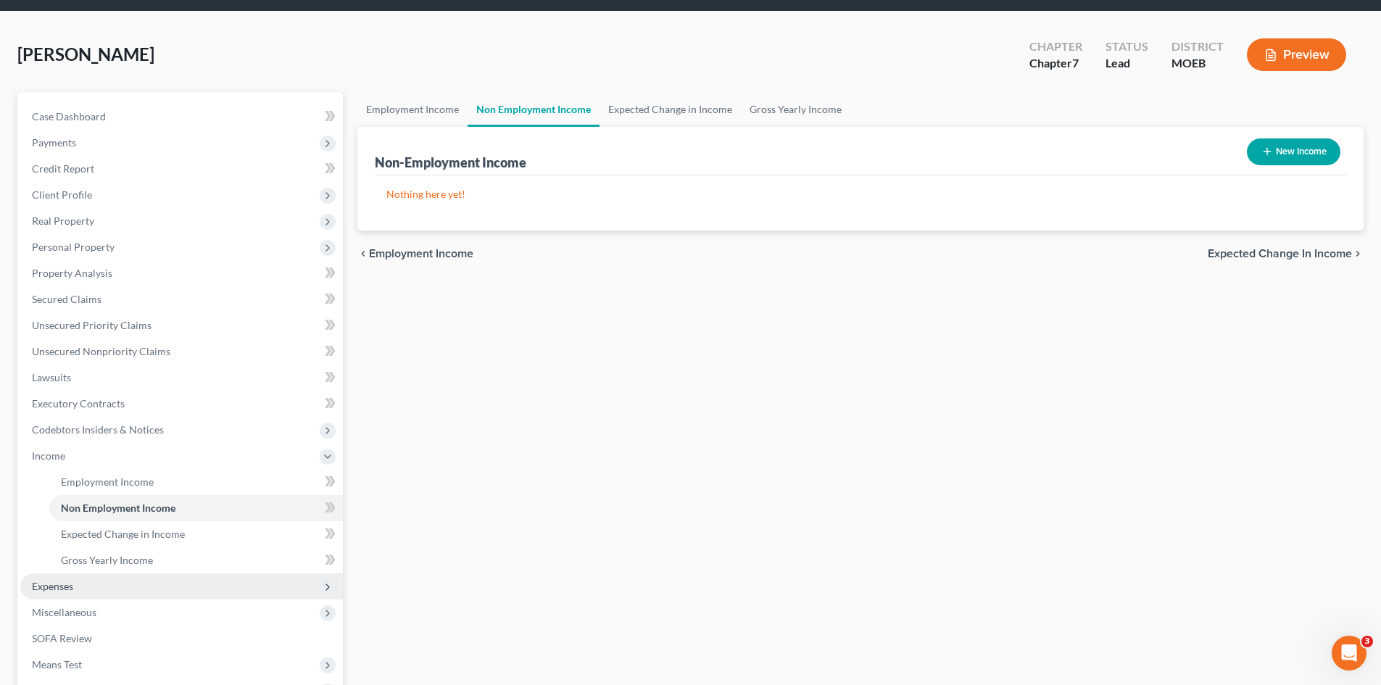
scroll to position [72, 0]
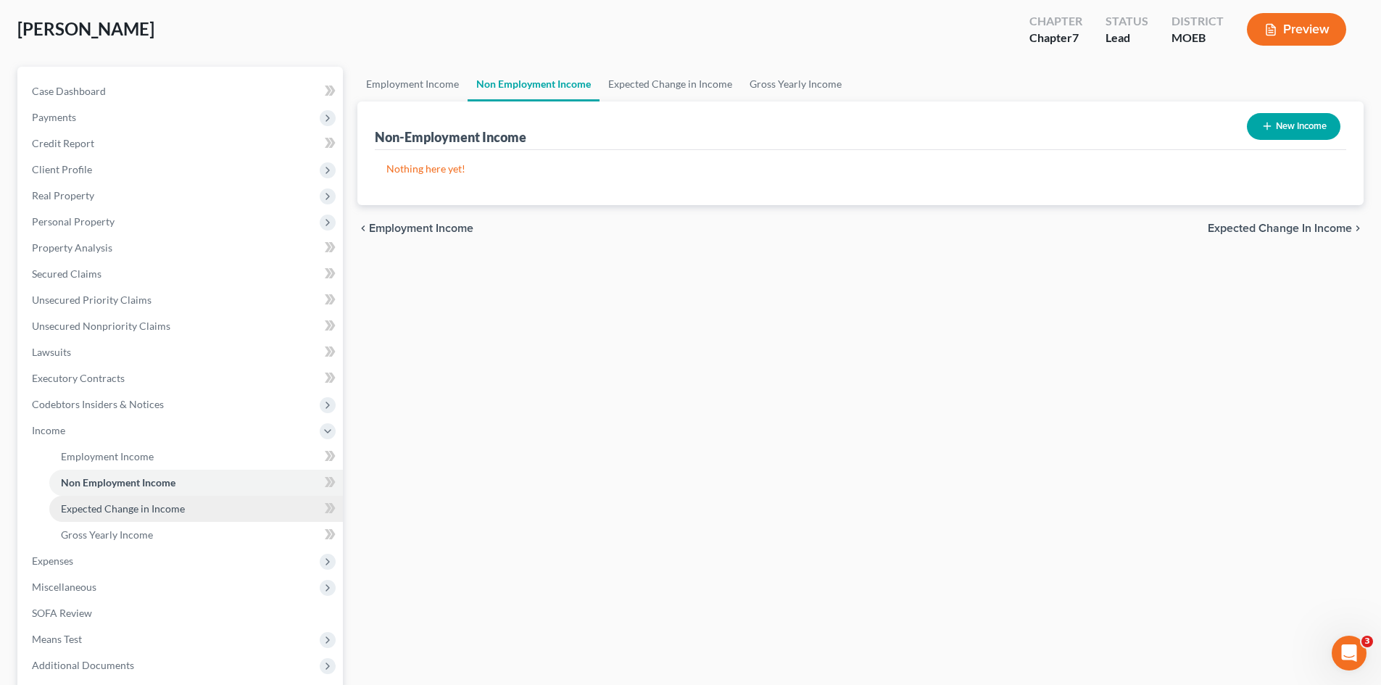
click at [147, 512] on span "Expected Change in Income" at bounding box center [123, 508] width 124 height 12
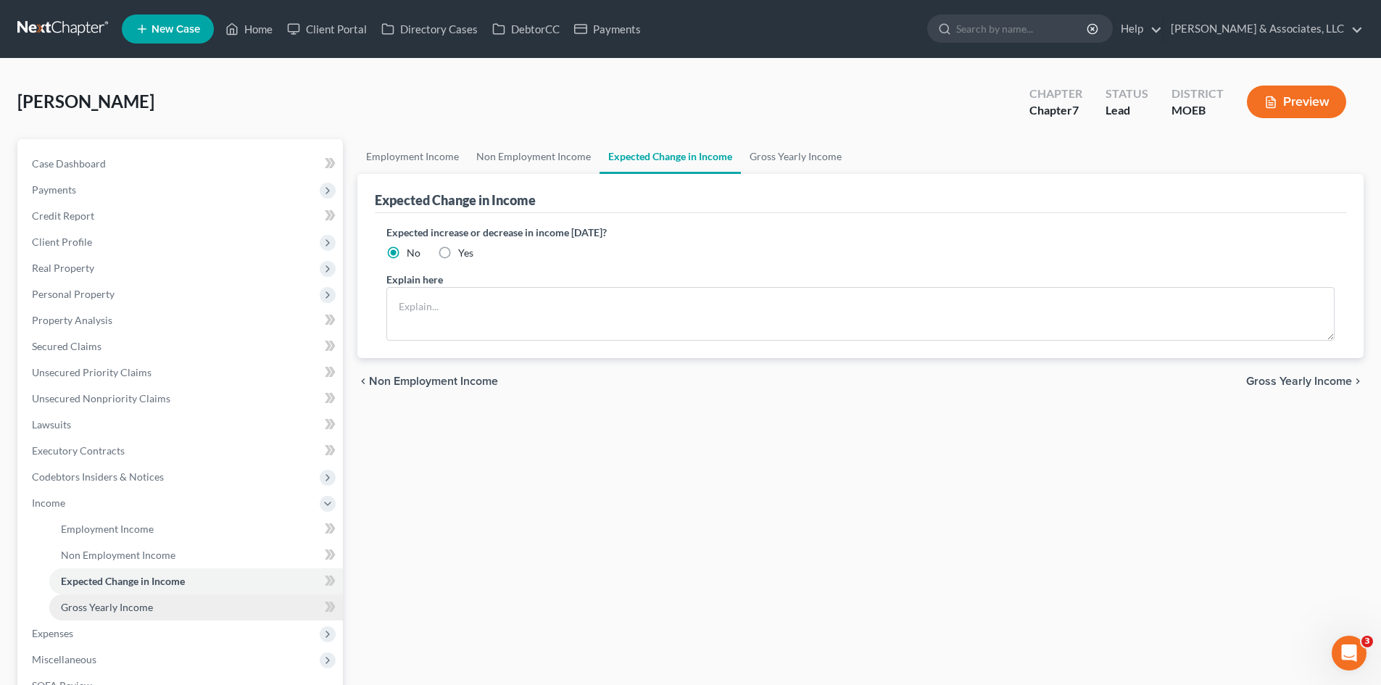
click at [89, 602] on span "Gross Yearly Income" at bounding box center [107, 607] width 92 height 12
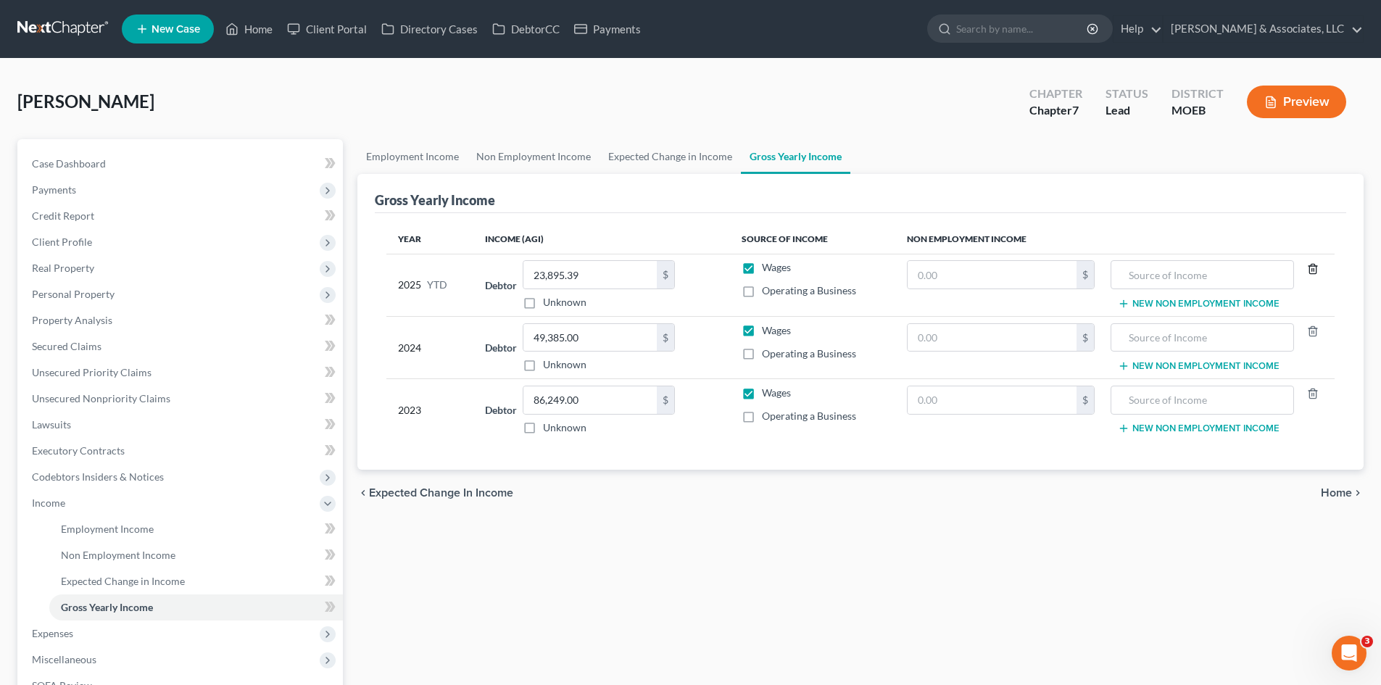
click at [1311, 268] on line "button" at bounding box center [1311, 269] width 0 height 3
click at [1315, 329] on icon "button" at bounding box center [1313, 332] width 12 height 12
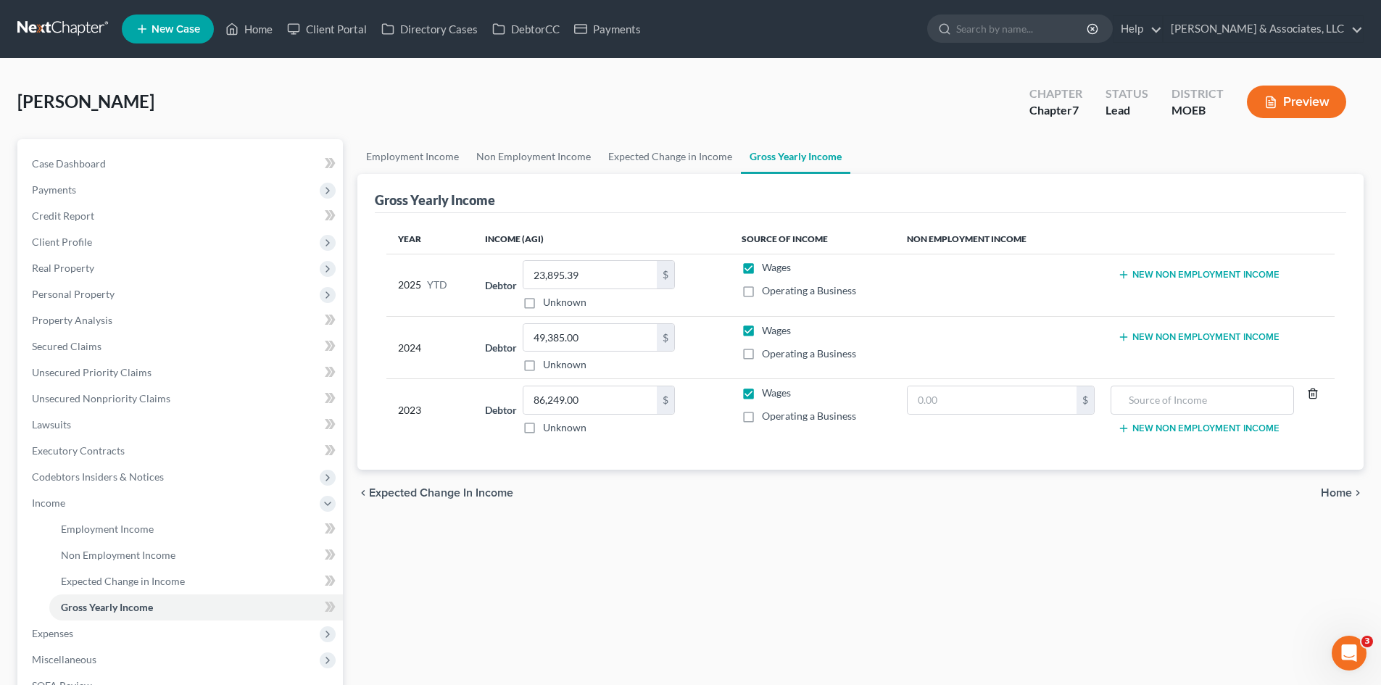
click at [1309, 391] on icon "button" at bounding box center [1313, 394] width 12 height 12
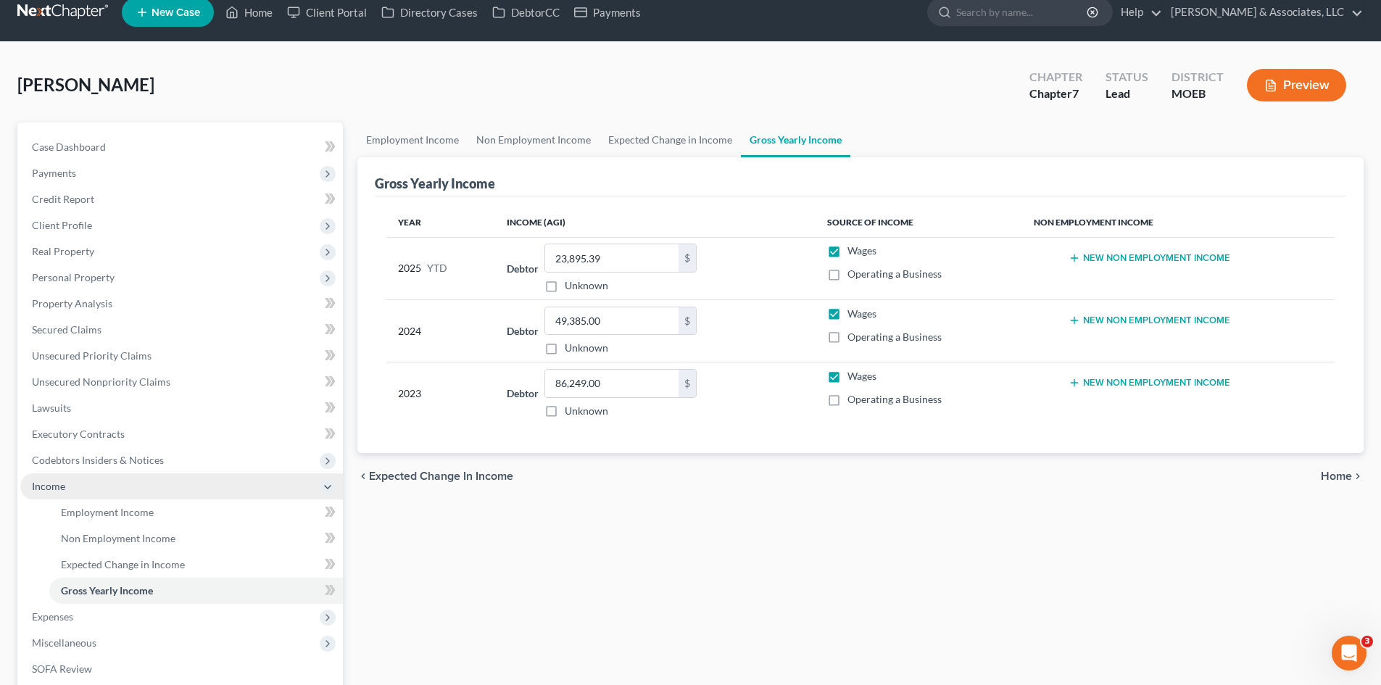
scroll to position [72, 0]
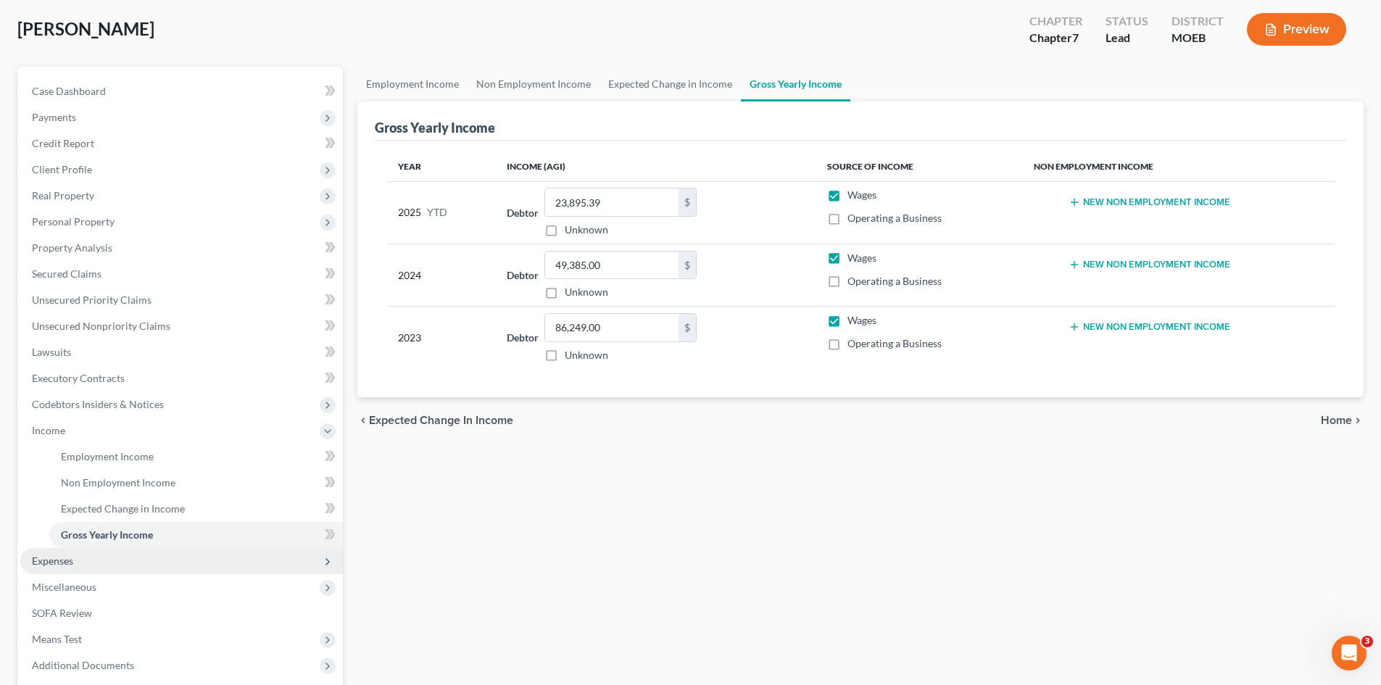
click at [60, 555] on span "Expenses" at bounding box center [52, 561] width 41 height 12
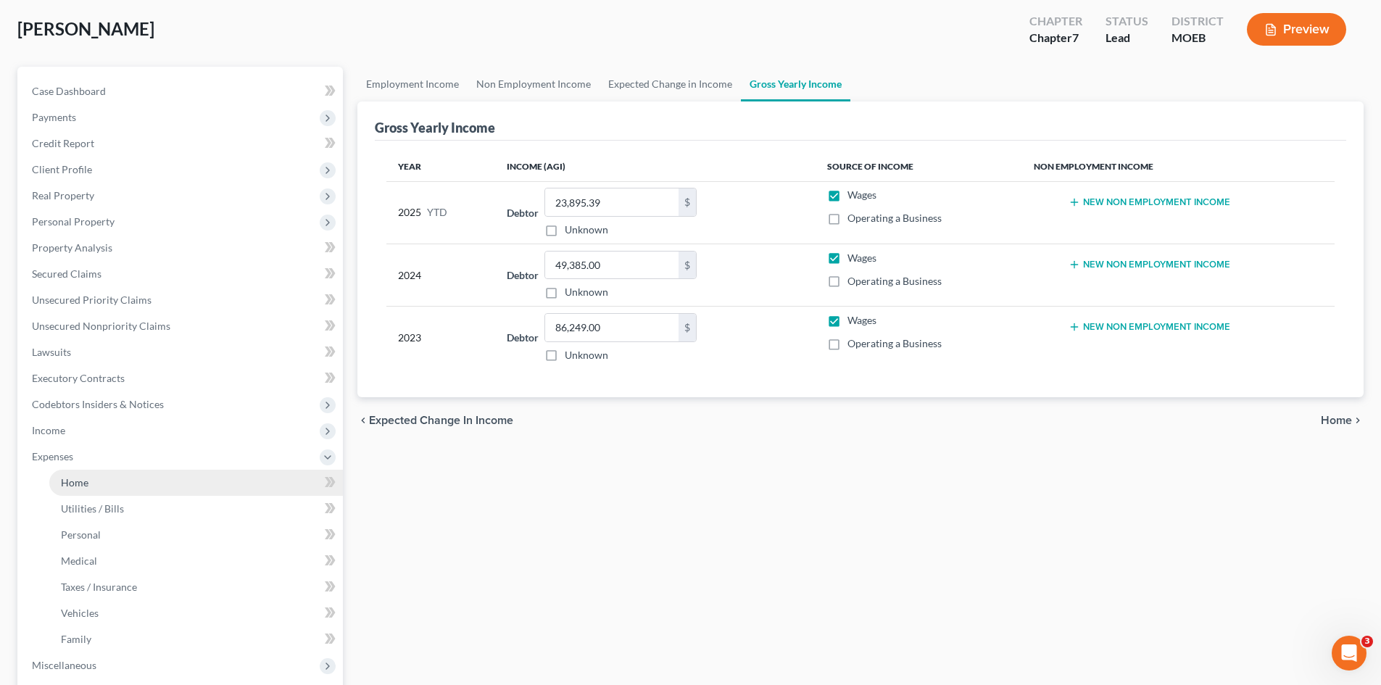
click at [87, 485] on span "Home" at bounding box center [75, 482] width 28 height 12
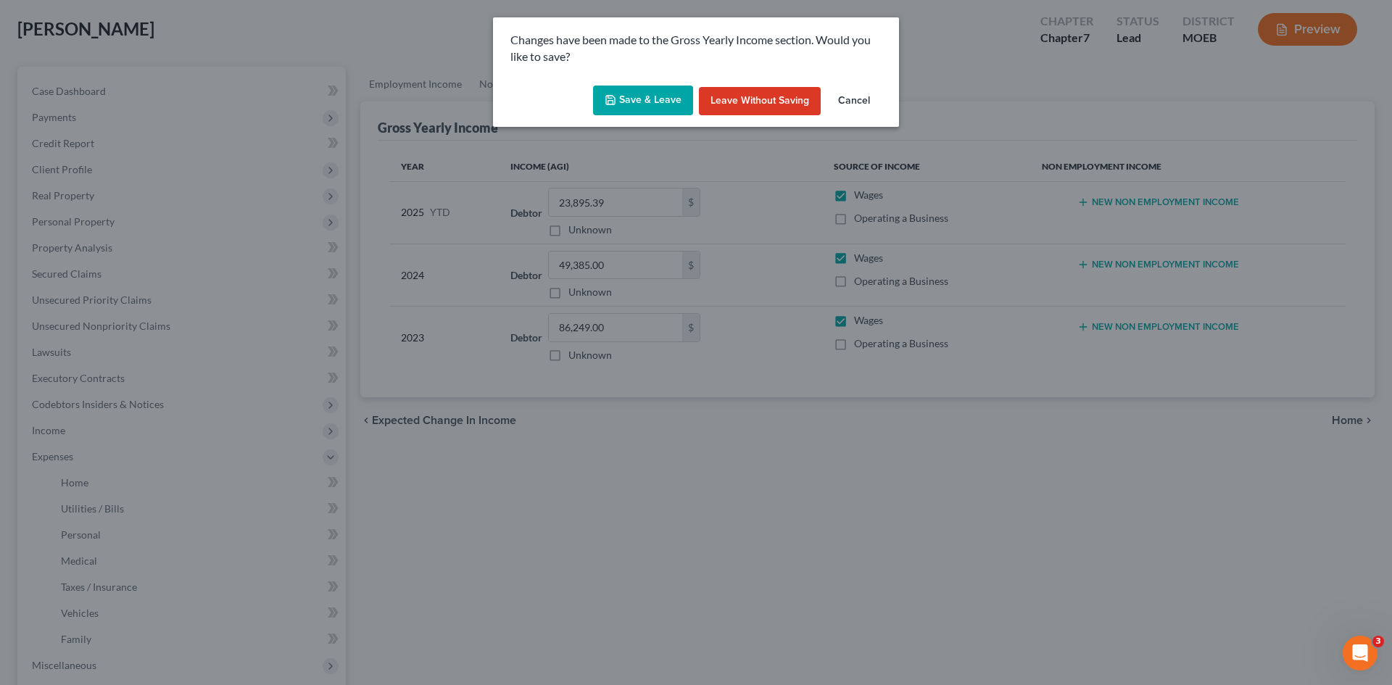
click at [651, 100] on button "Save & Leave" at bounding box center [643, 101] width 100 height 30
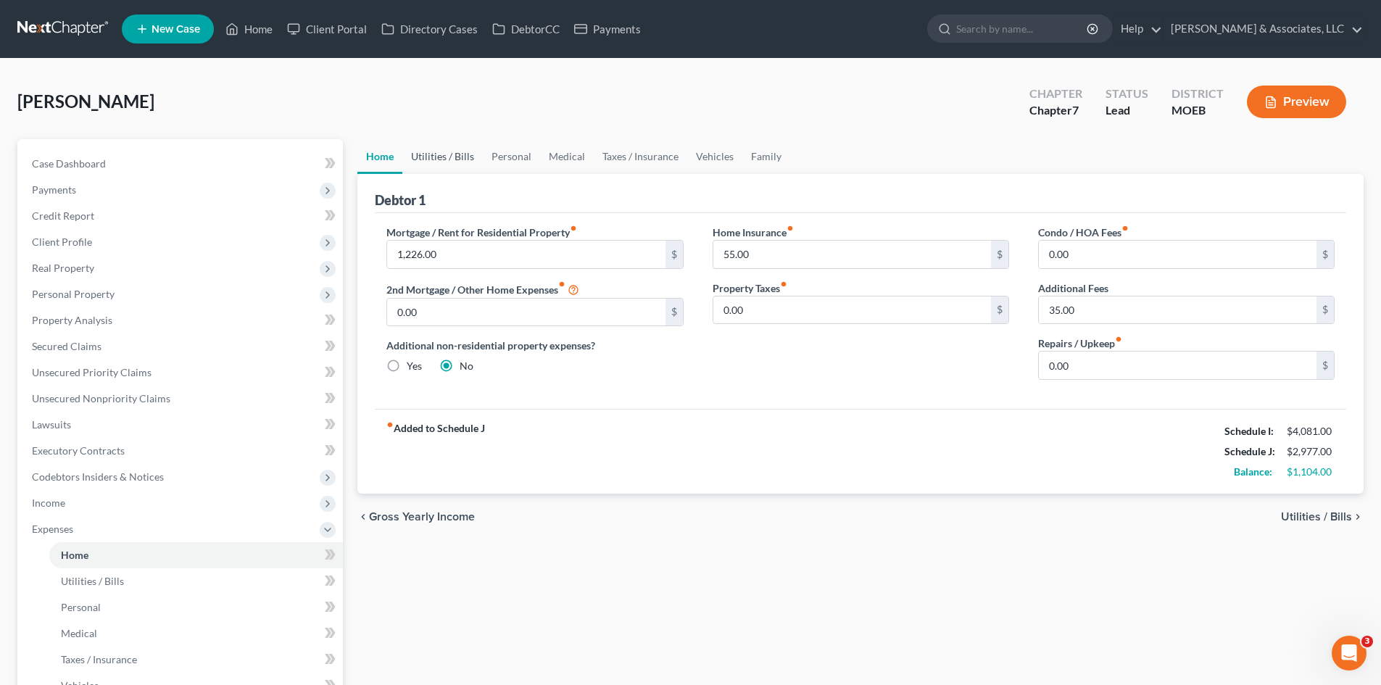
click at [451, 158] on link "Utilities / Bills" at bounding box center [442, 156] width 80 height 35
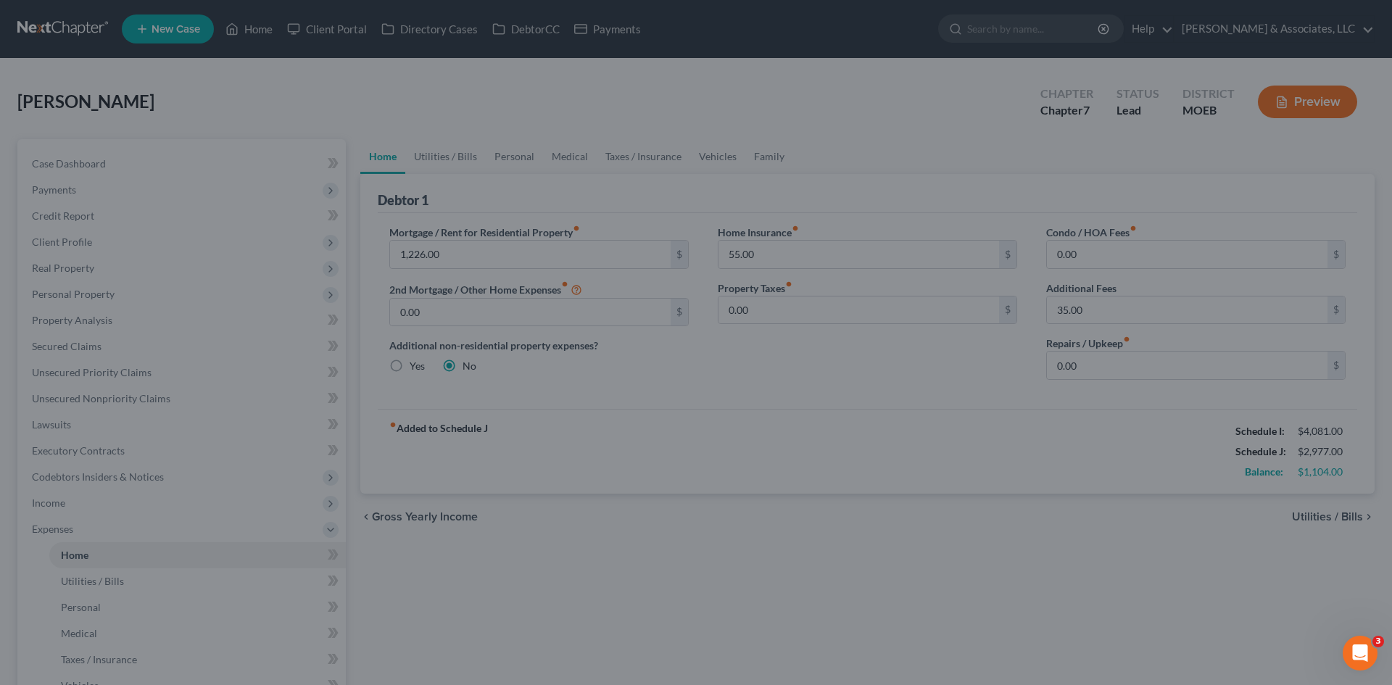
drag, startPoint x: 1121, startPoint y: 497, endPoint x: 1092, endPoint y: 484, distance: 31.5
click at [1121, 493] on div at bounding box center [696, 342] width 1392 height 685
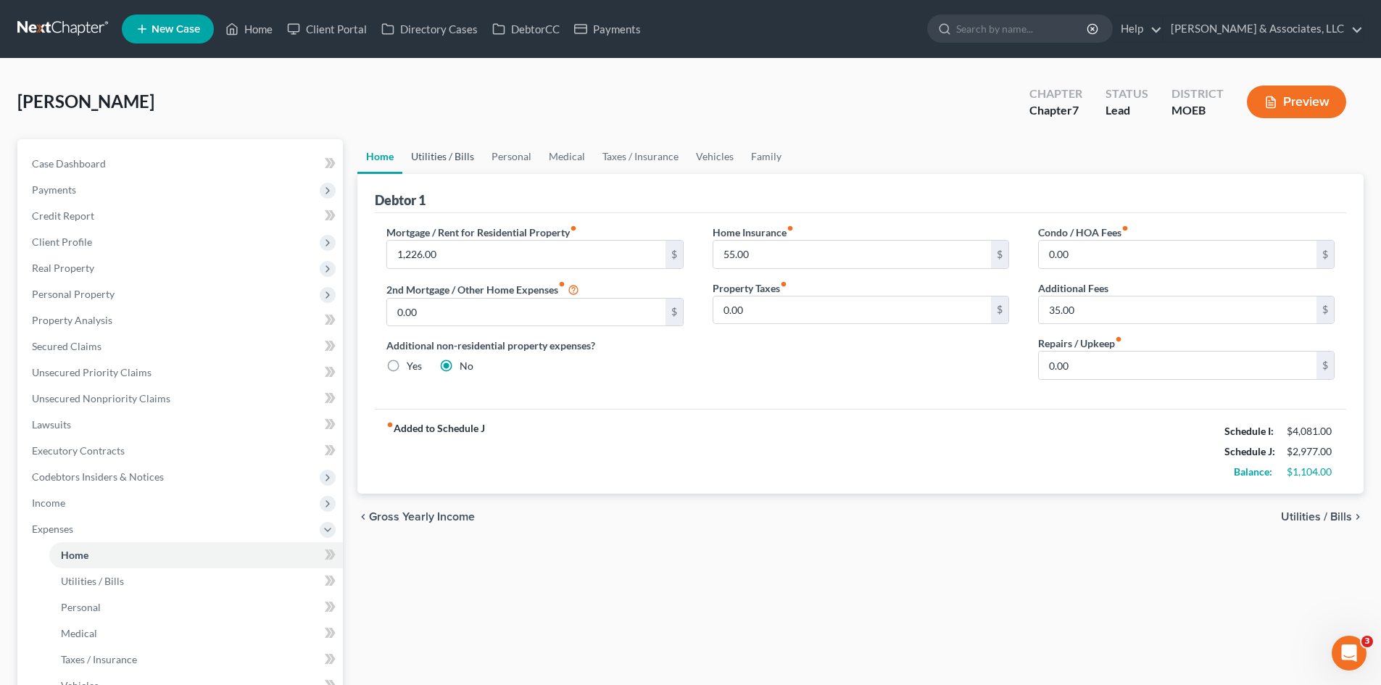
click at [447, 162] on link "Utilities / Bills" at bounding box center [442, 156] width 80 height 35
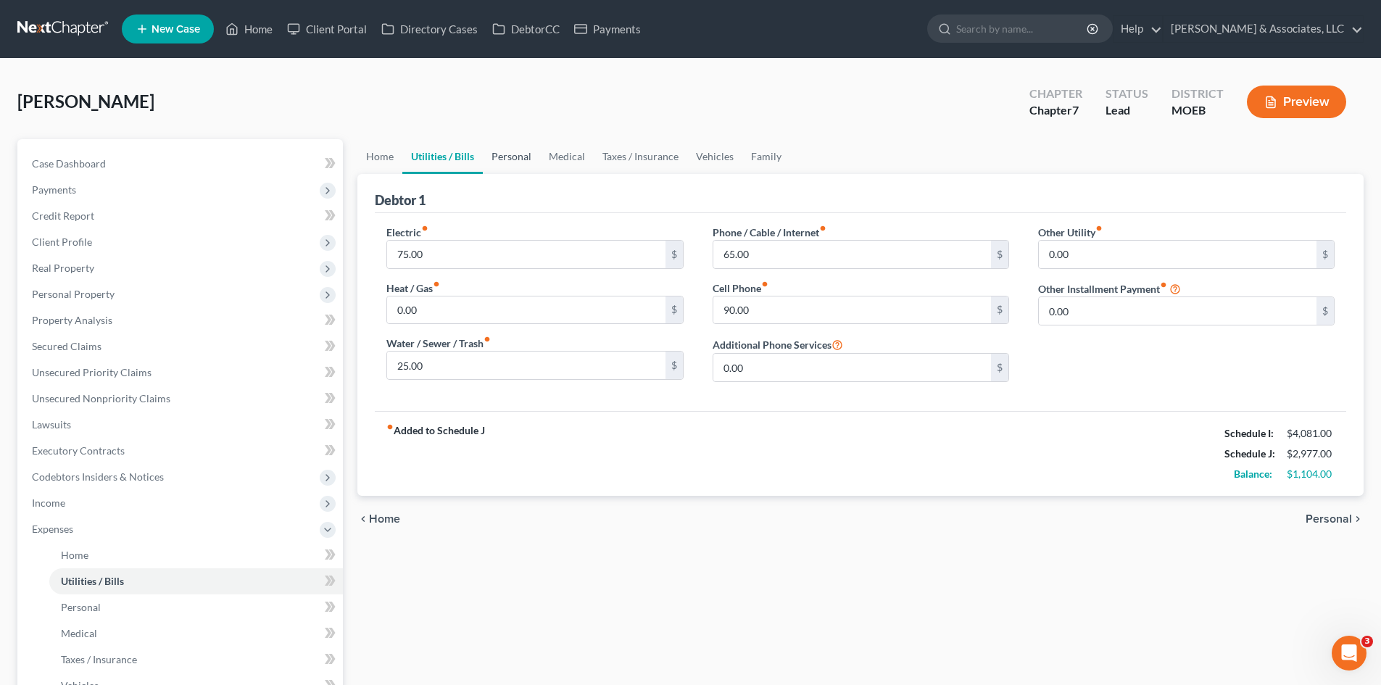
click at [513, 157] on link "Personal" at bounding box center [511, 156] width 57 height 35
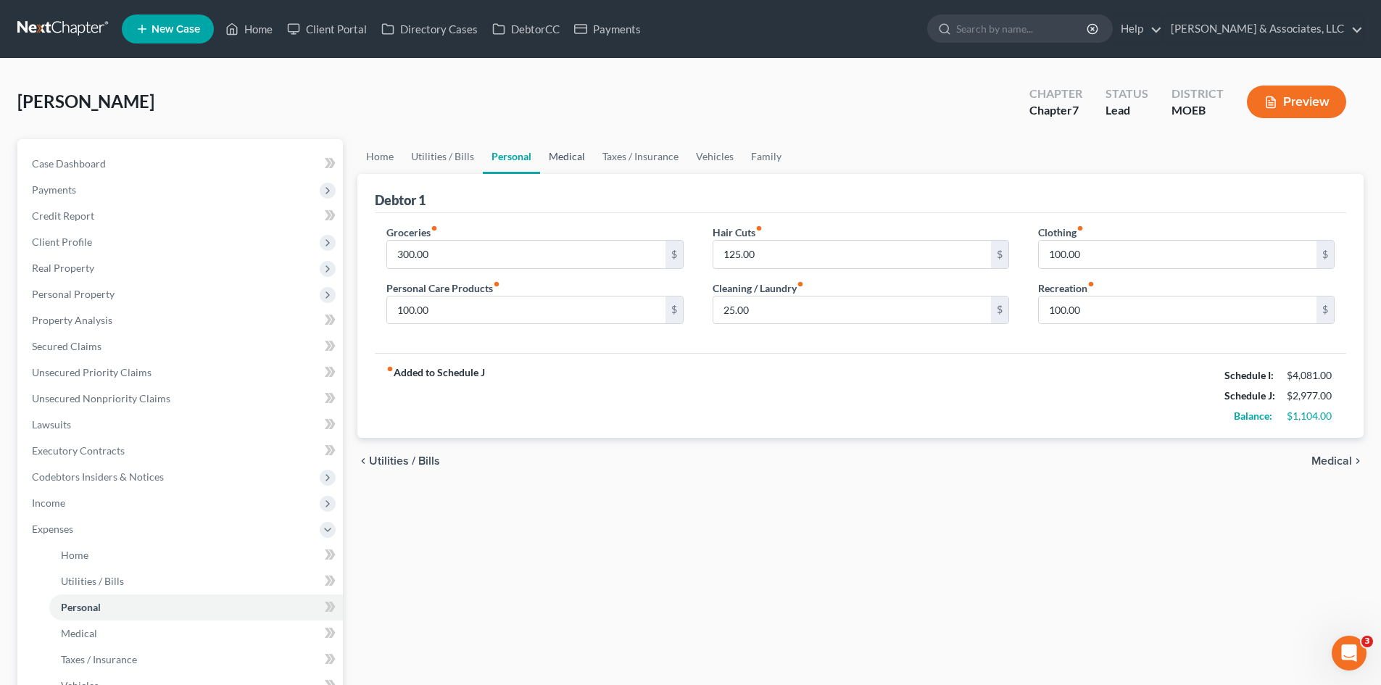
click at [573, 157] on link "Medical" at bounding box center [567, 156] width 54 height 35
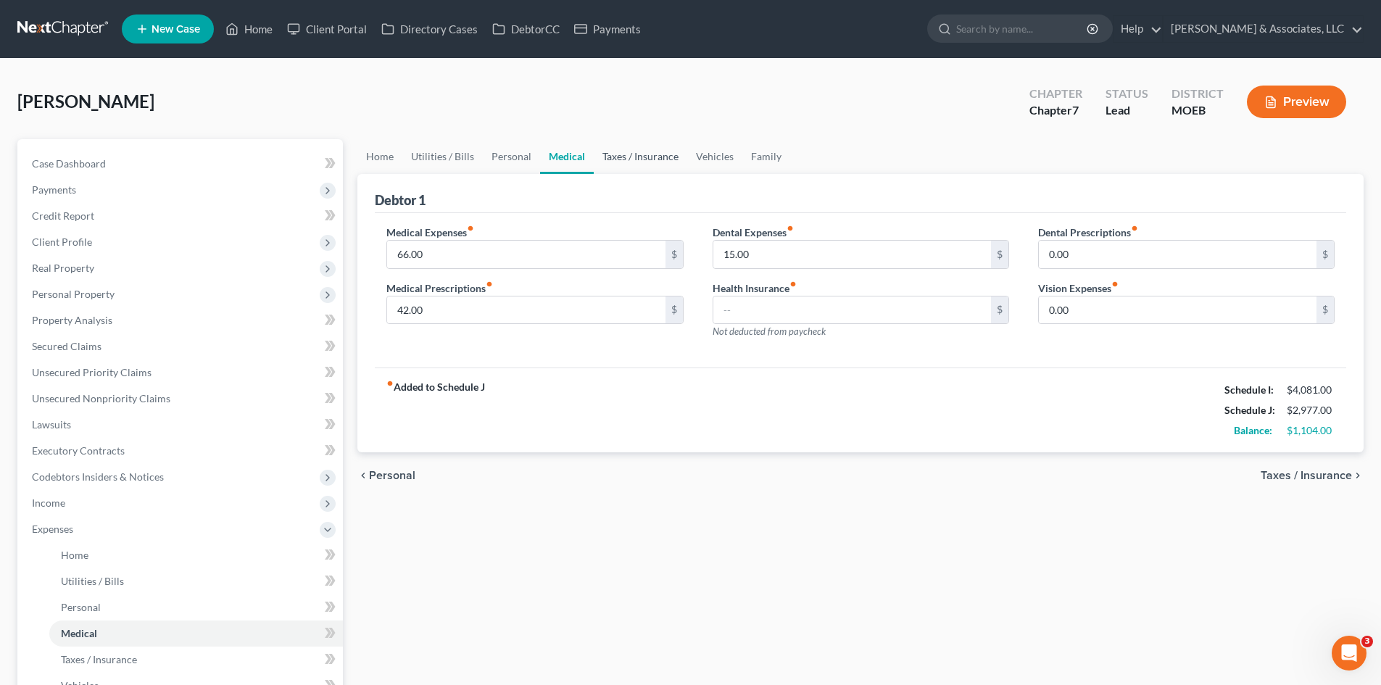
click at [622, 158] on link "Taxes / Insurance" at bounding box center [641, 156] width 94 height 35
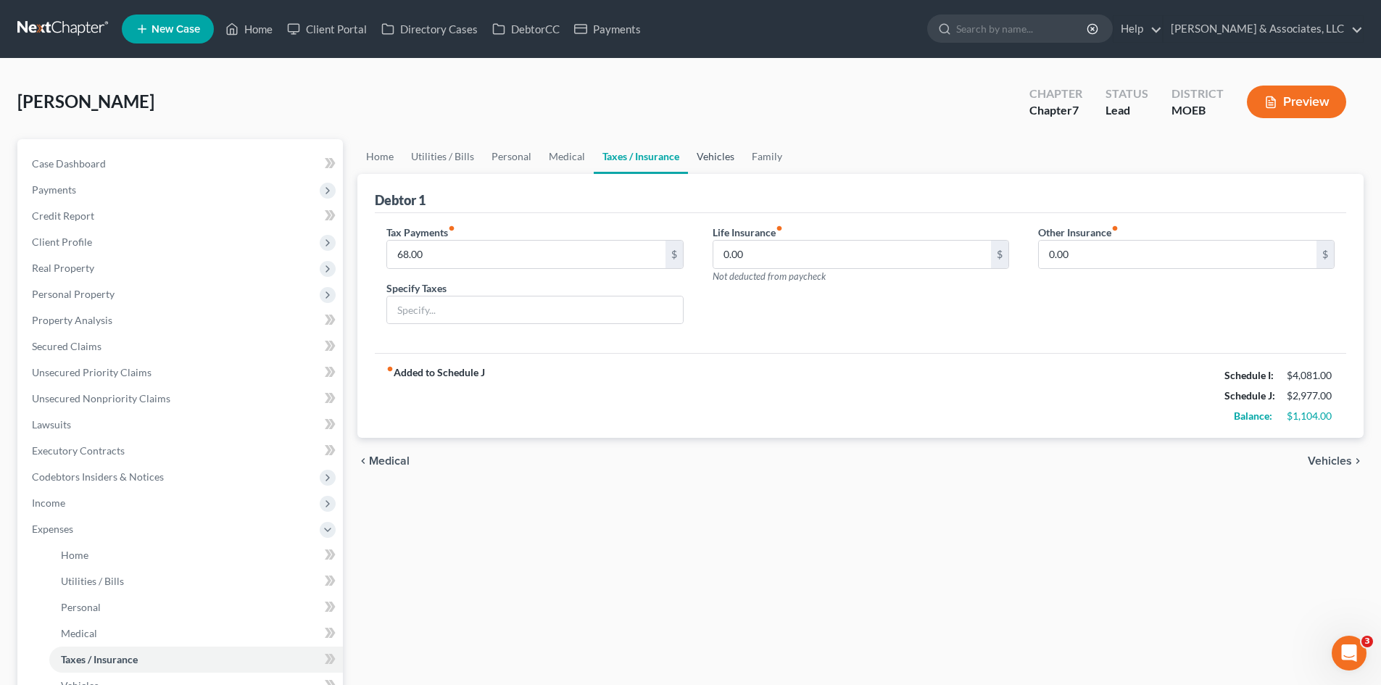
click at [715, 155] on link "Vehicles" at bounding box center [715, 156] width 55 height 35
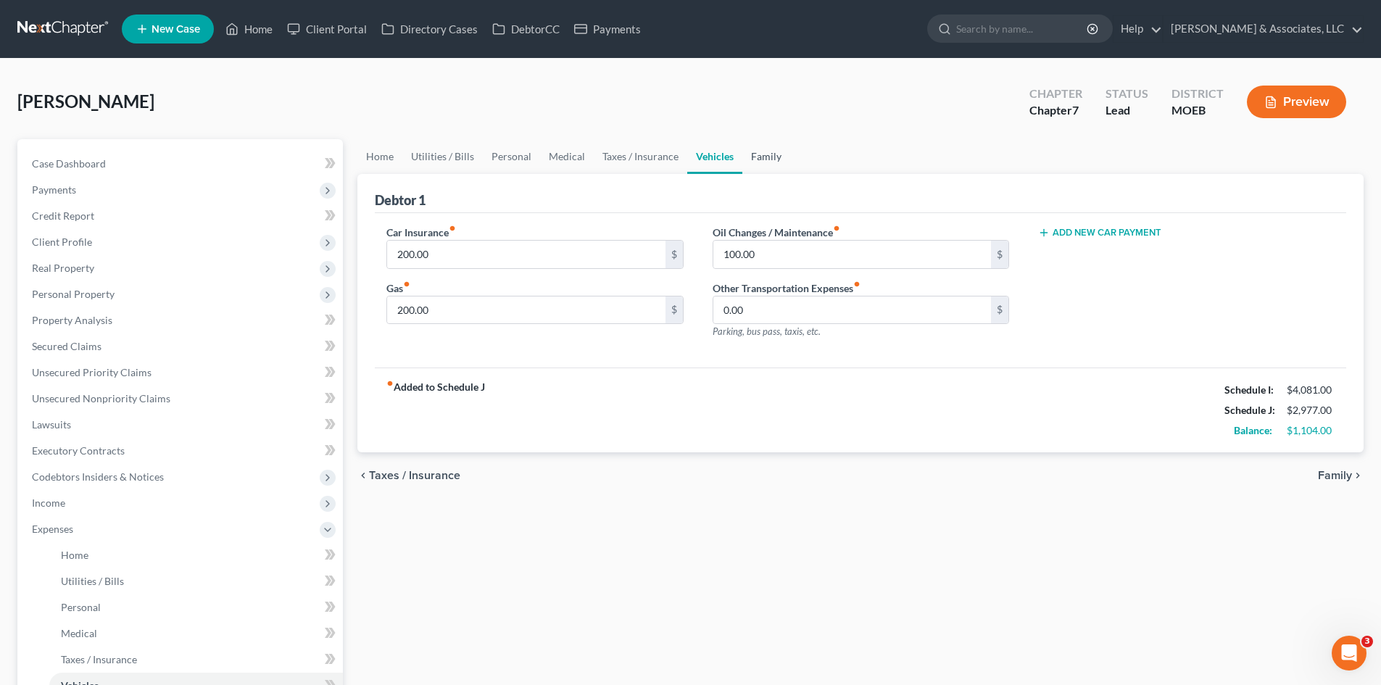
click at [764, 154] on link "Family" at bounding box center [766, 156] width 48 height 35
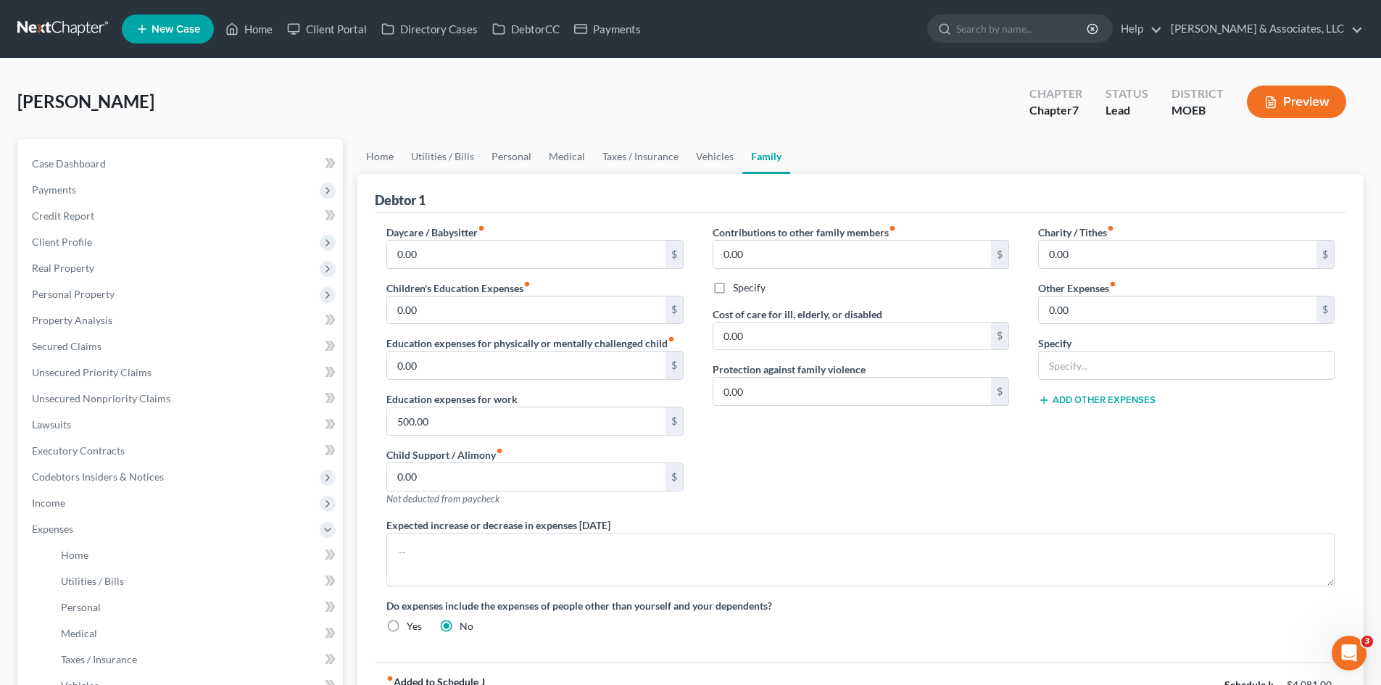
click at [830, 447] on div "Contributions to other family members fiber_manual_record 0.00 $ Specify Cost o…" at bounding box center [861, 371] width 326 height 293
click at [368, 153] on link "Home" at bounding box center [379, 156] width 45 height 35
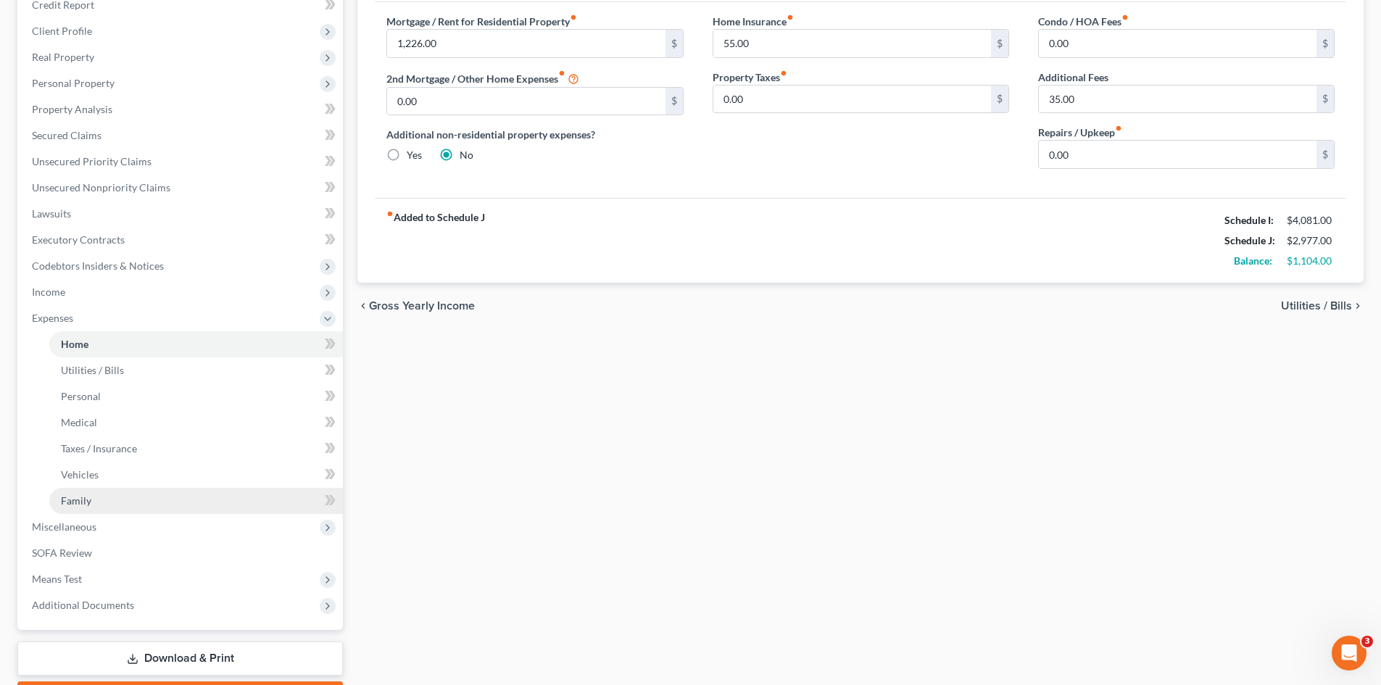
scroll to position [217, 0]
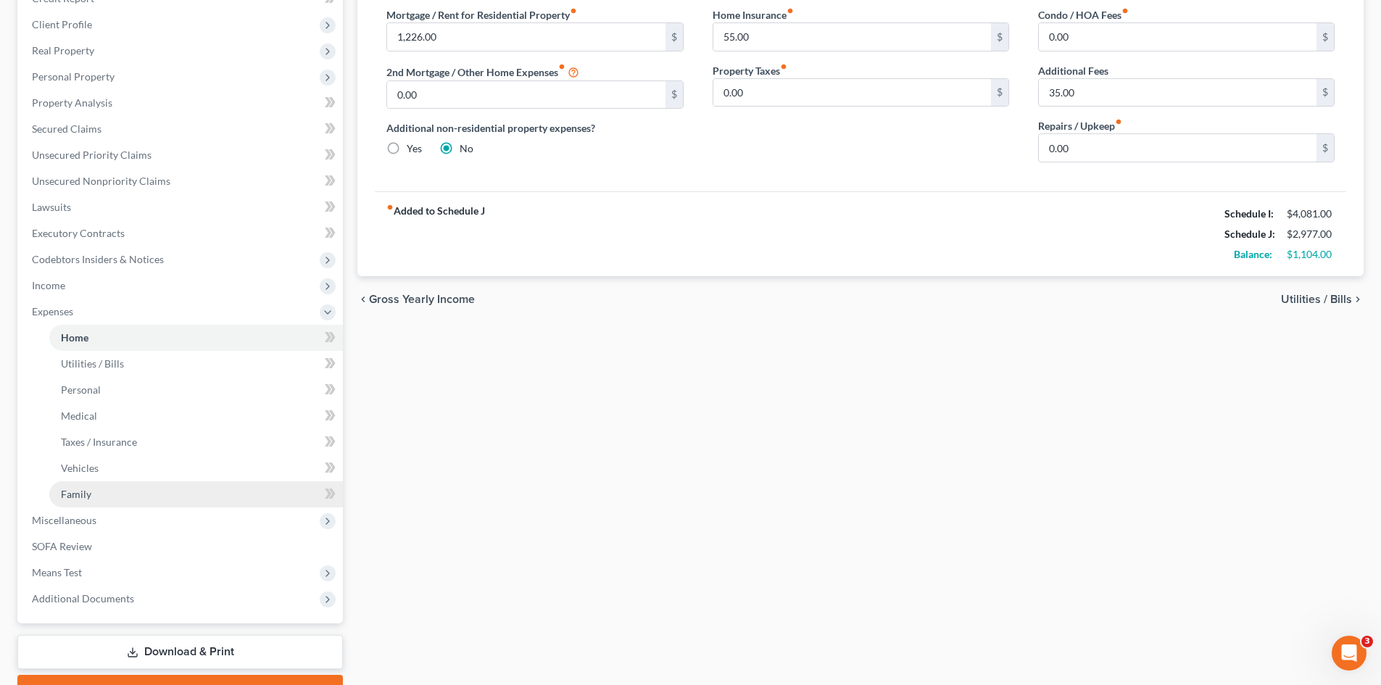
click at [83, 494] on span "Family" at bounding box center [76, 494] width 30 height 12
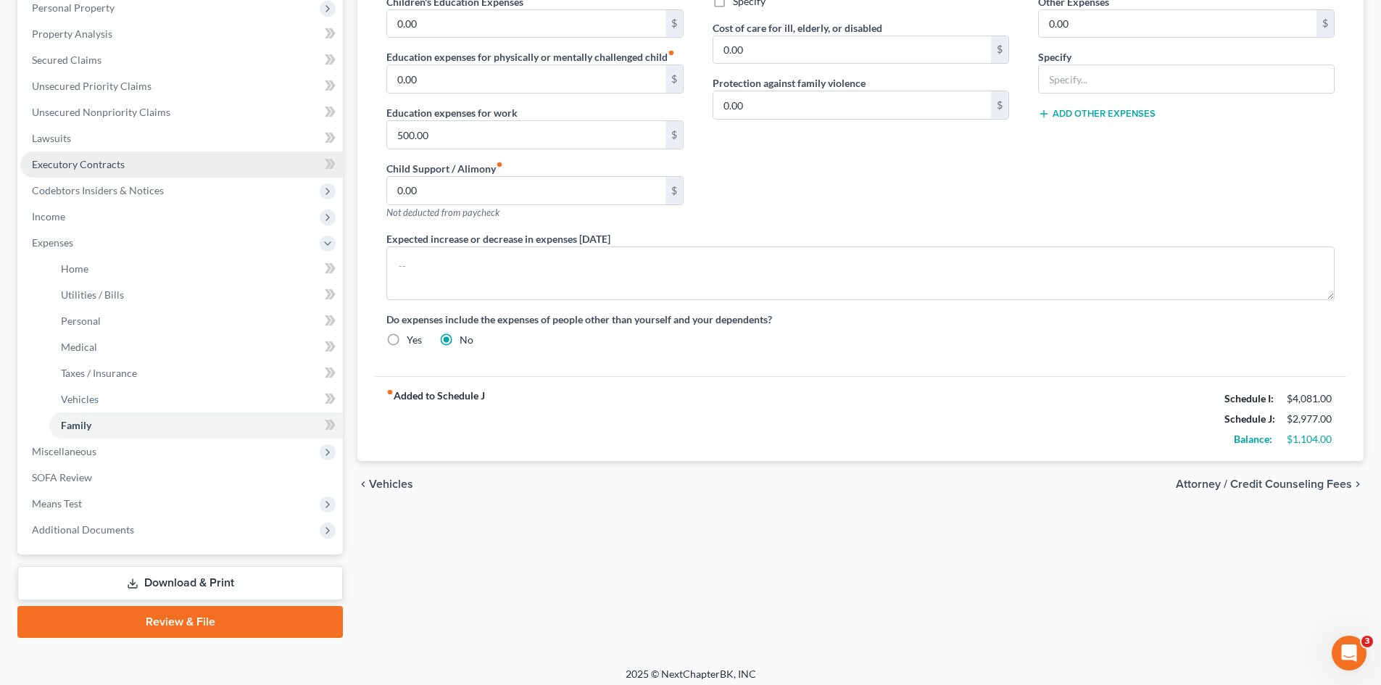
scroll to position [290, 0]
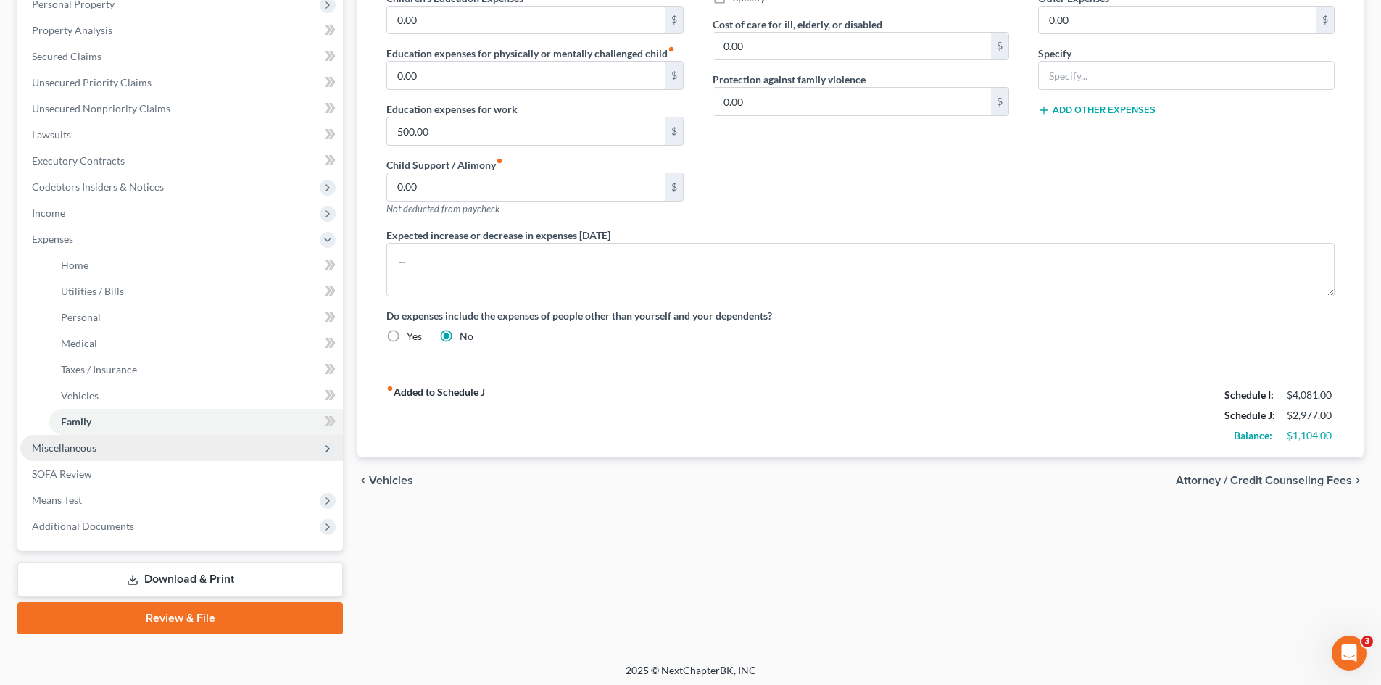
click at [80, 453] on span "Miscellaneous" at bounding box center [64, 447] width 65 height 12
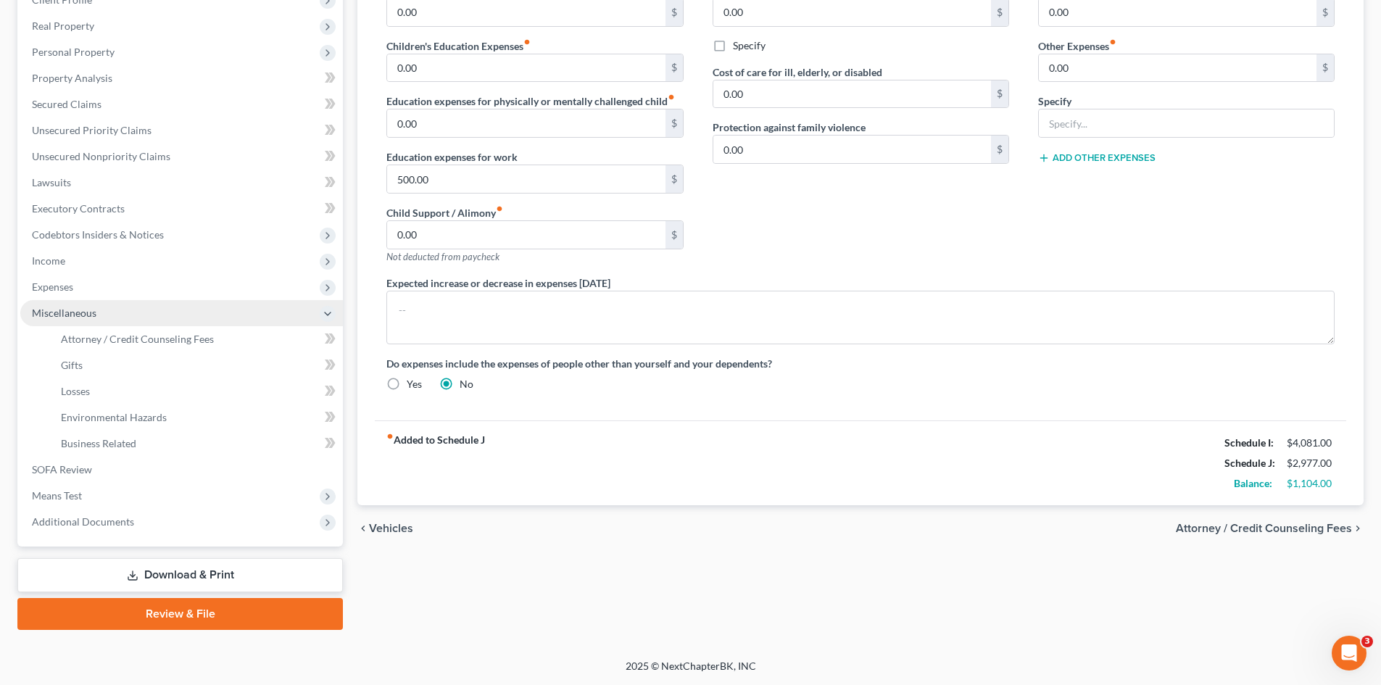
scroll to position [242, 0]
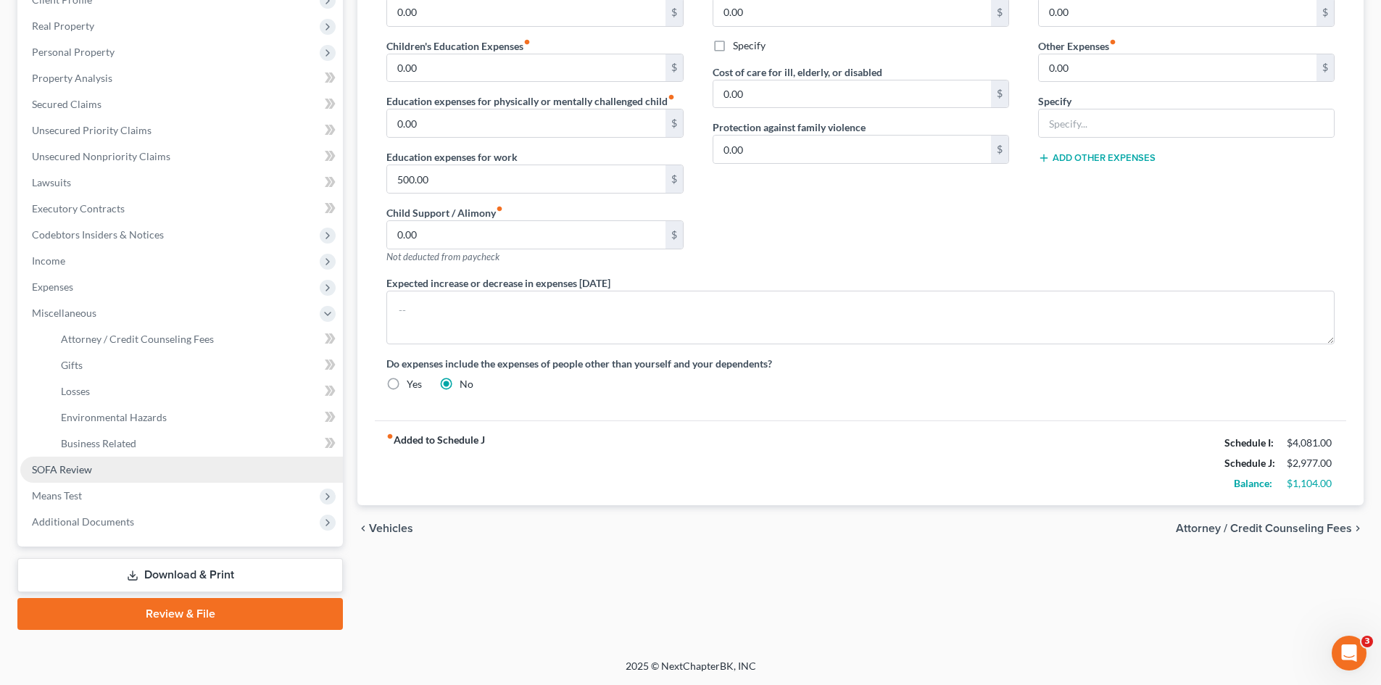
click at [72, 470] on span "SOFA Review" at bounding box center [62, 469] width 60 height 12
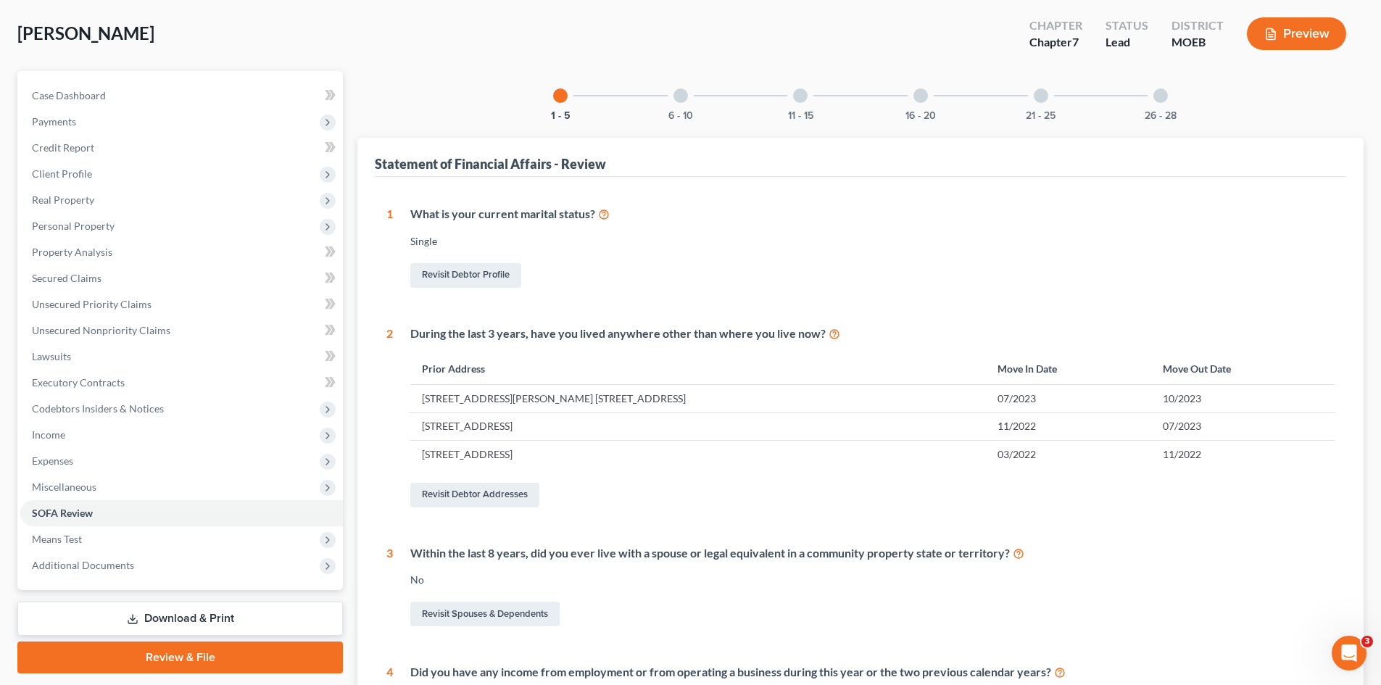
scroll to position [145, 0]
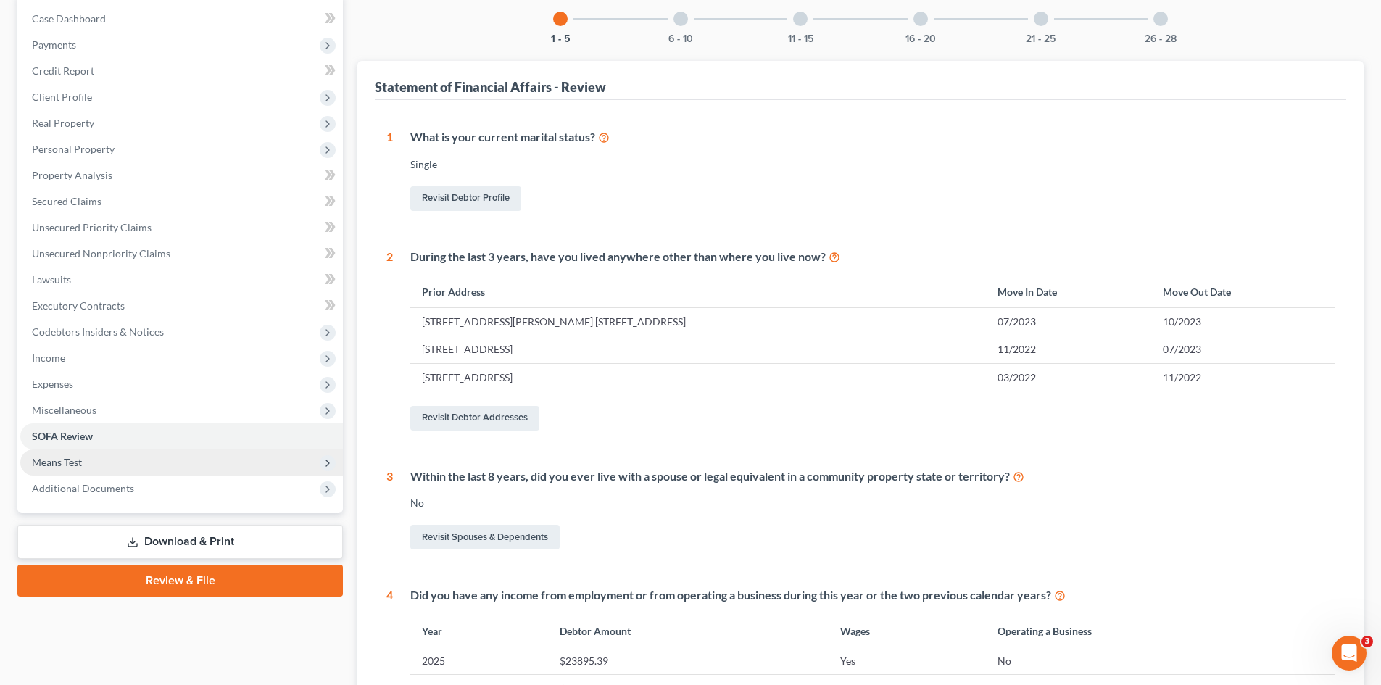
click at [76, 463] on span "Means Test" at bounding box center [57, 462] width 50 height 12
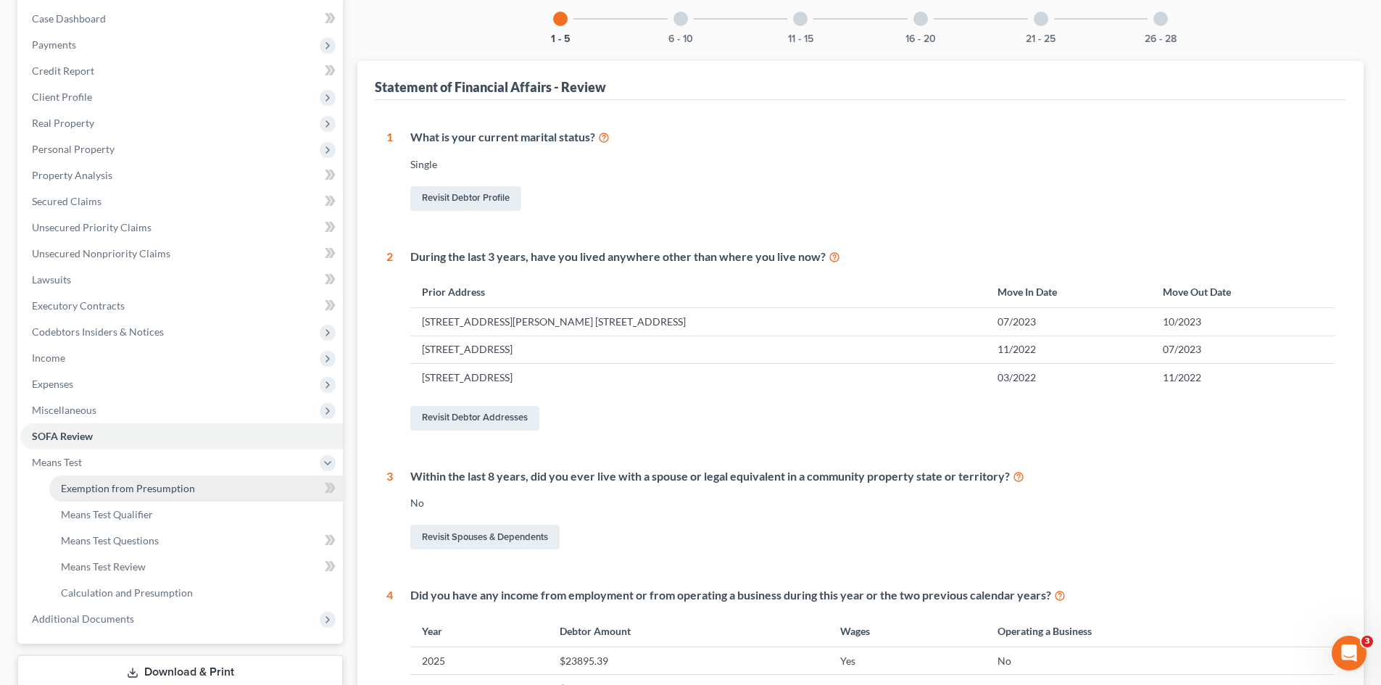
click at [89, 489] on span "Exemption from Presumption" at bounding box center [128, 488] width 134 height 12
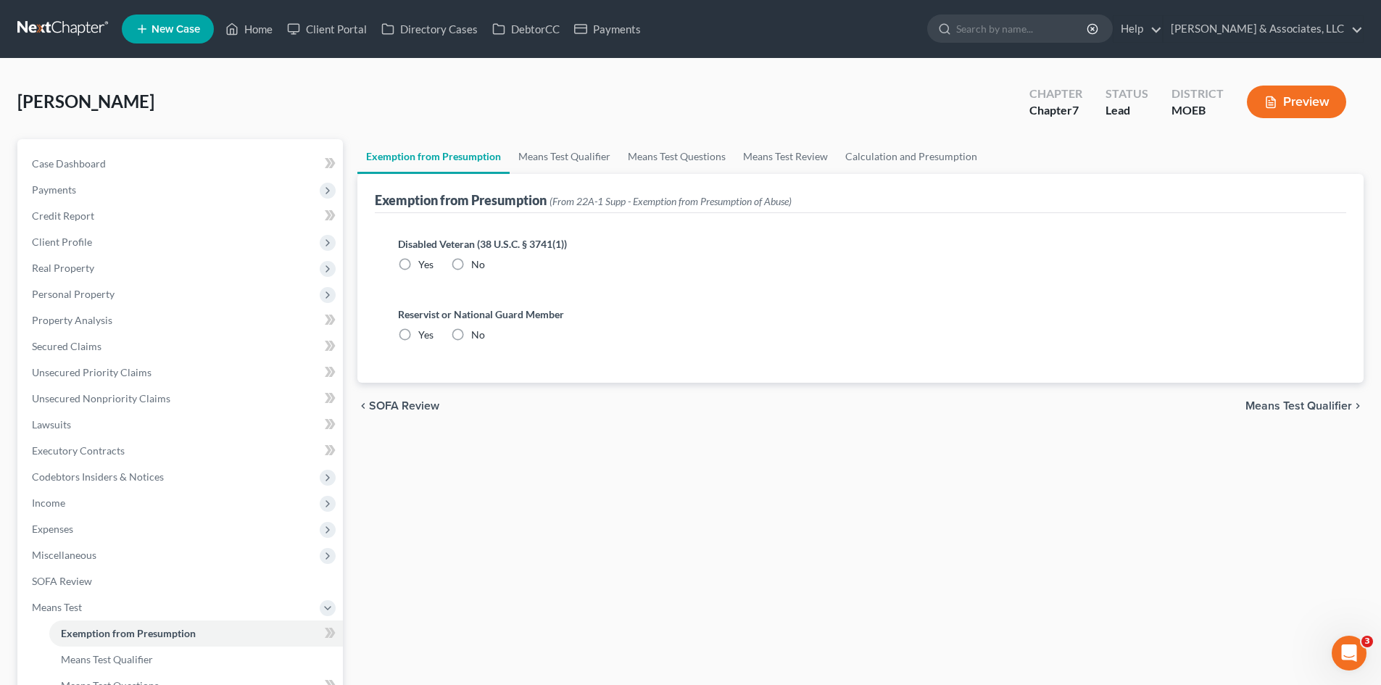
click at [471, 264] on label "No" at bounding box center [478, 264] width 14 height 14
click at [477, 264] on input "No" at bounding box center [481, 261] width 9 height 9
radio input "true"
click at [471, 330] on label "No" at bounding box center [478, 335] width 14 height 14
click at [477, 330] on input "No" at bounding box center [481, 332] width 9 height 9
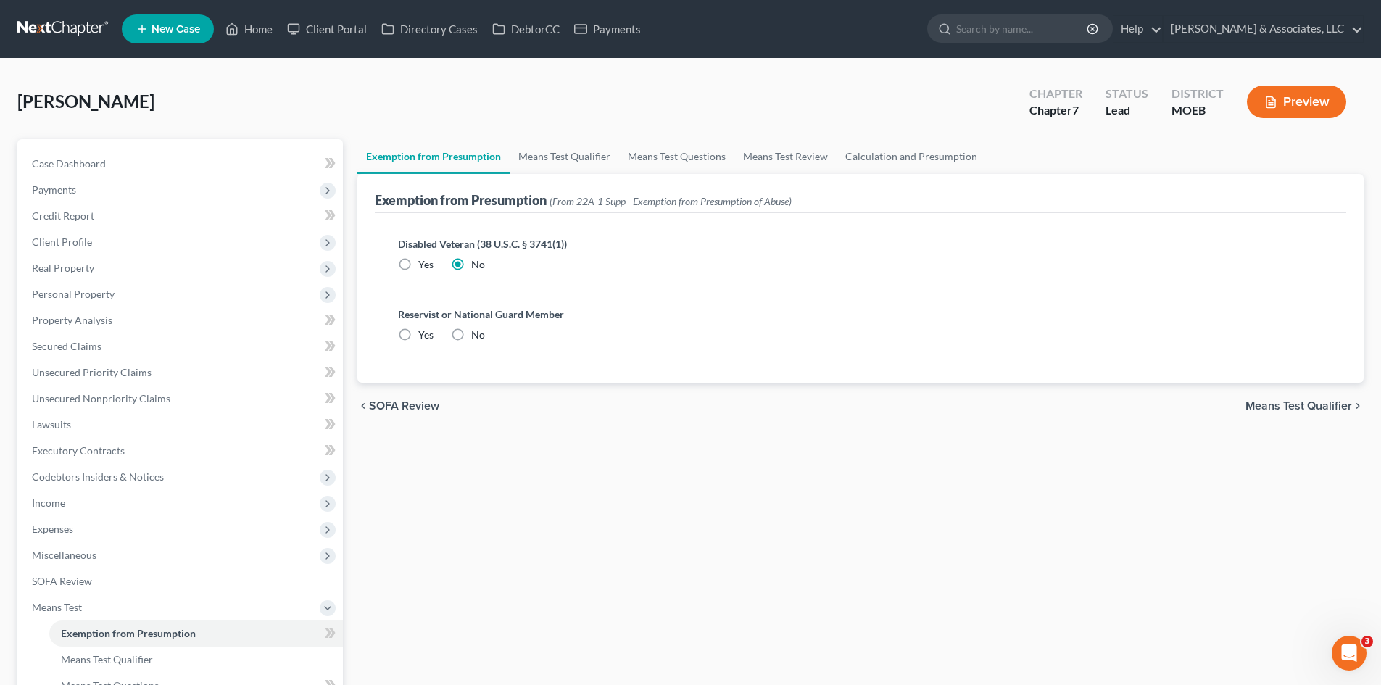
radio input "true"
drag, startPoint x: 91, startPoint y: 157, endPoint x: 144, endPoint y: 152, distance: 53.2
click at [91, 157] on span "Case Dashboard" at bounding box center [69, 163] width 74 height 12
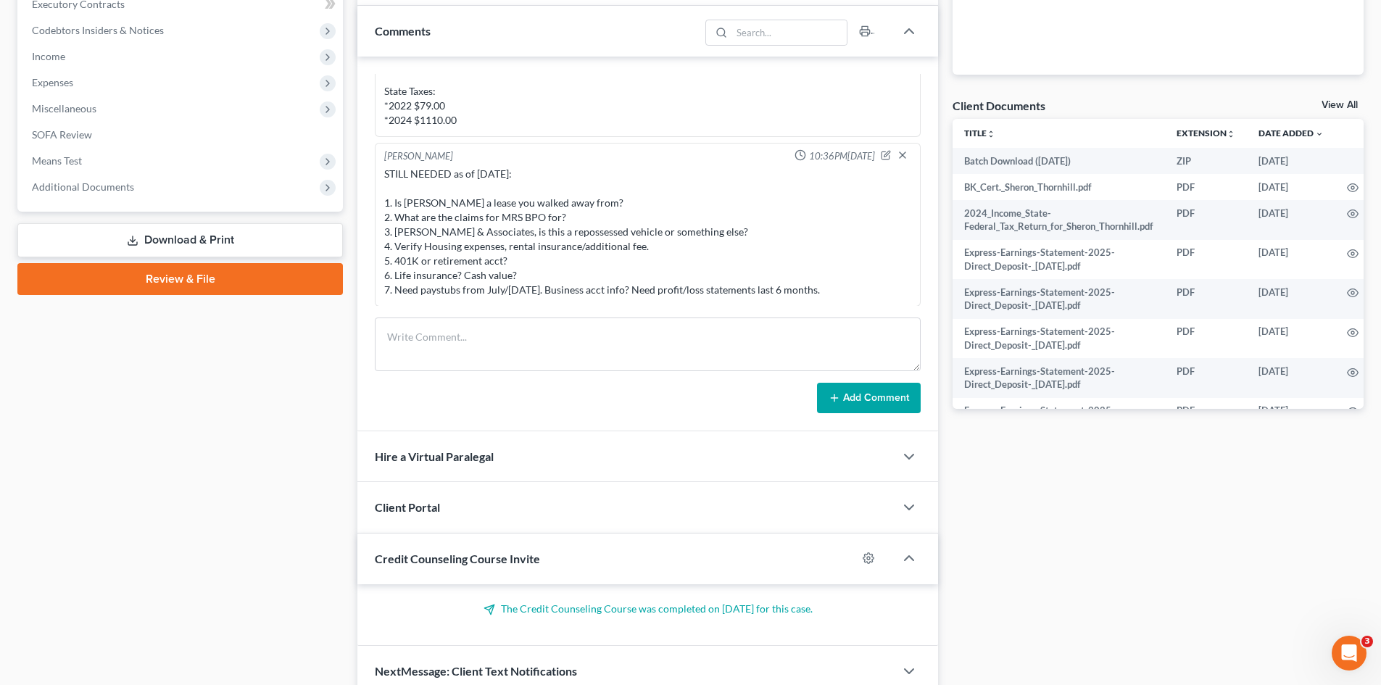
scroll to position [513, 0]
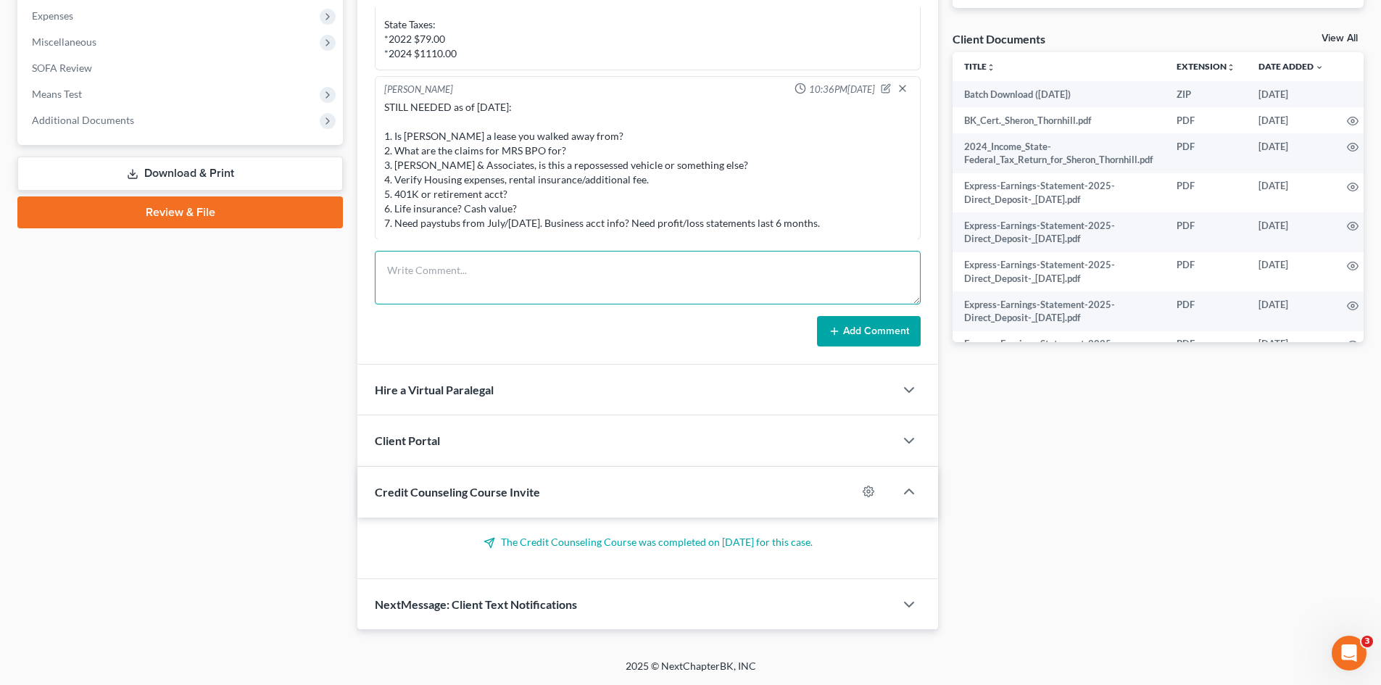
click at [410, 258] on textarea at bounding box center [648, 278] width 546 height 54
drag, startPoint x: 605, startPoint y: 294, endPoint x: 372, endPoint y: 282, distance: 233.8
click at [372, 282] on div "Import from MyChapter 03:58PM, 08/07/2025 MyChapter Response: SOFA Line 9: Clai…" at bounding box center [647, 177] width 581 height 375
type textarea "STILL NEEDED as of 8/19/25: 1. Need P&L Statements Feb-July 2. Need Dec 2024 Pa…"
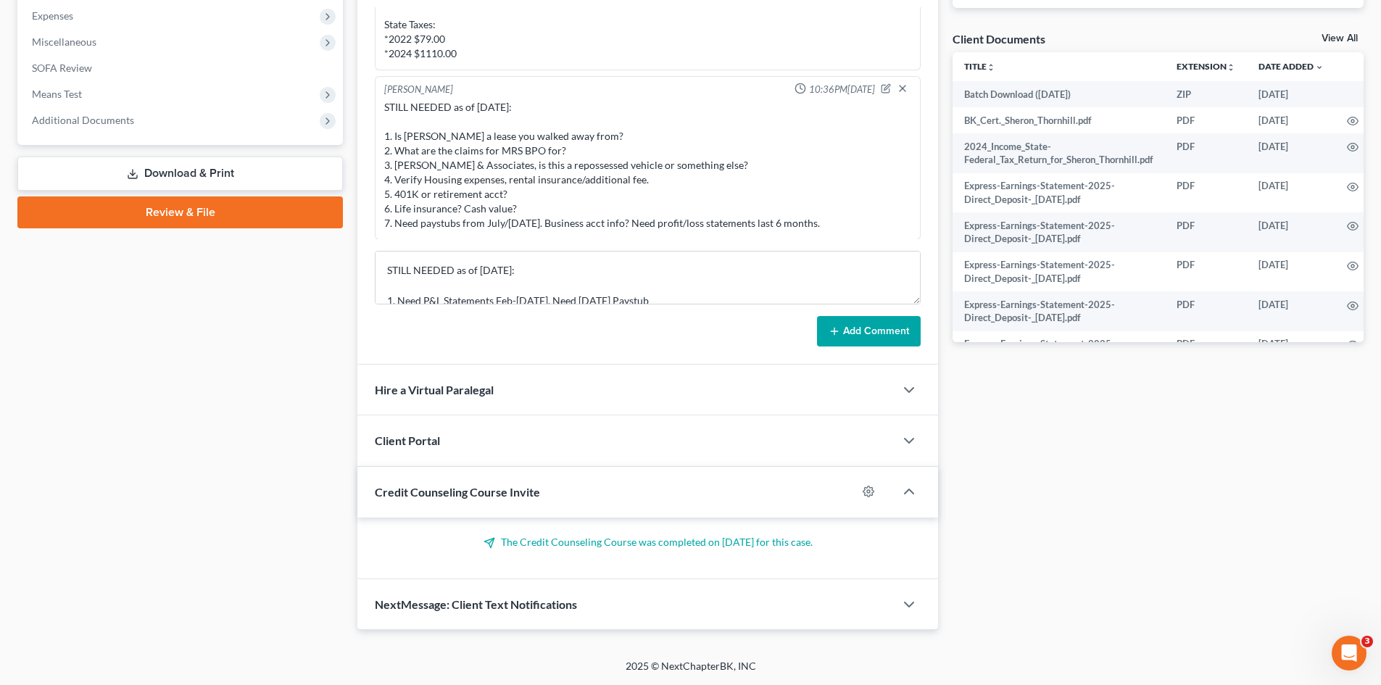
click at [897, 328] on button "Add Comment" at bounding box center [869, 331] width 104 height 30
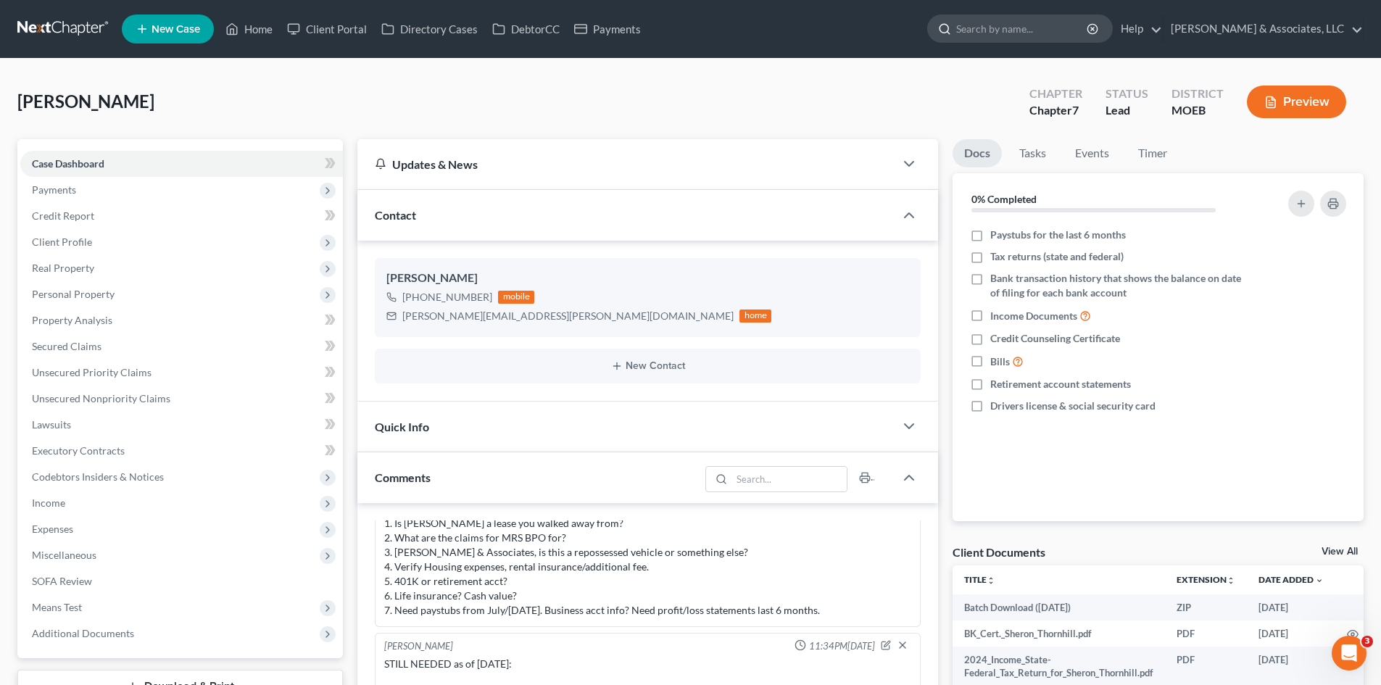
click at [1075, 26] on input "search" at bounding box center [1022, 28] width 133 height 27
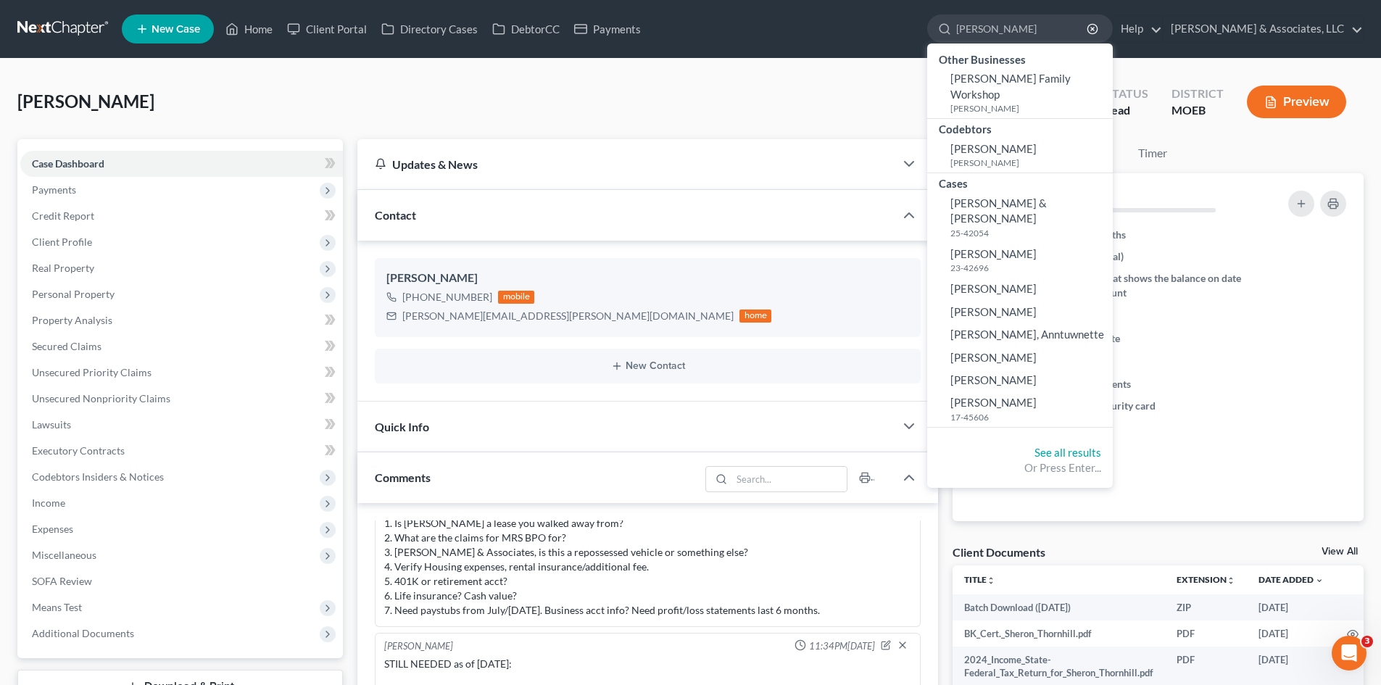
drag, startPoint x: 1047, startPoint y: 32, endPoint x: 939, endPoint y: 29, distance: 108.1
click at [939, 29] on ul "New Case Home Client Portal Directory Cases DebtorCC Payments johnson - No Resu…" at bounding box center [743, 29] width 1242 height 38
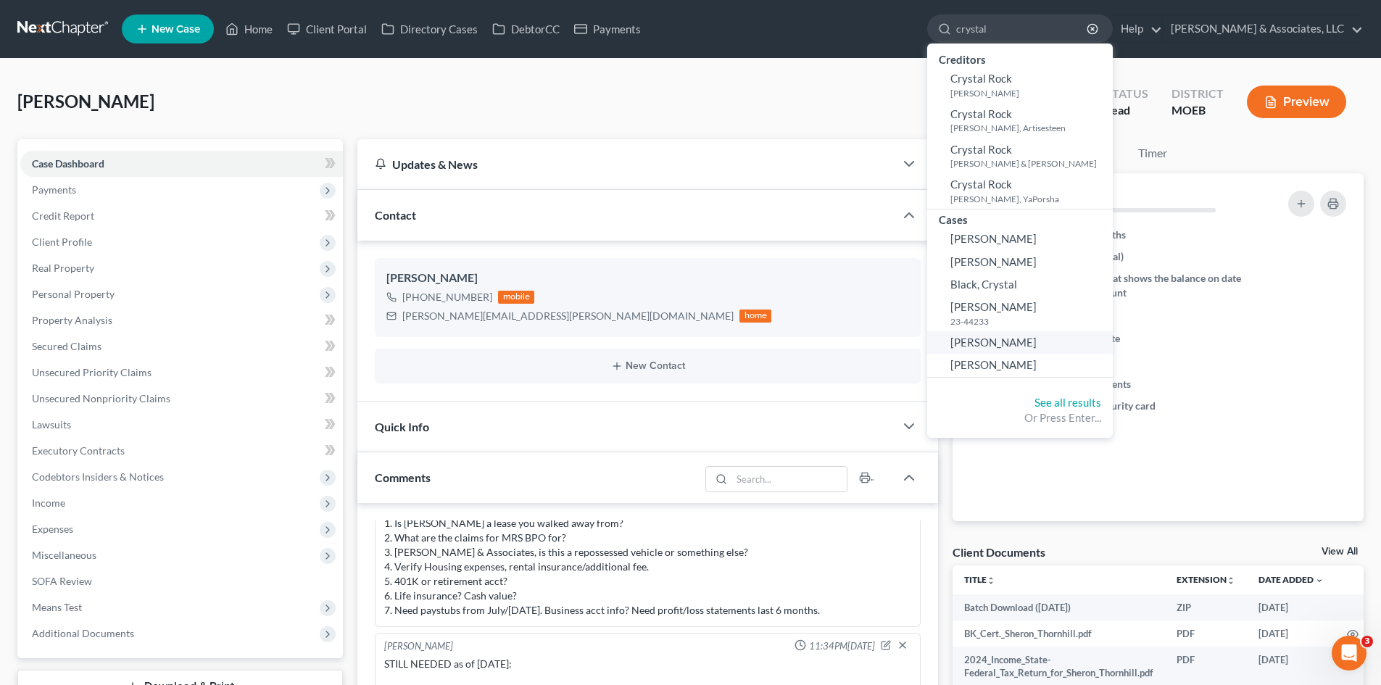
type input "crystal"
click at [1036, 344] on span "[PERSON_NAME]" at bounding box center [993, 342] width 86 height 13
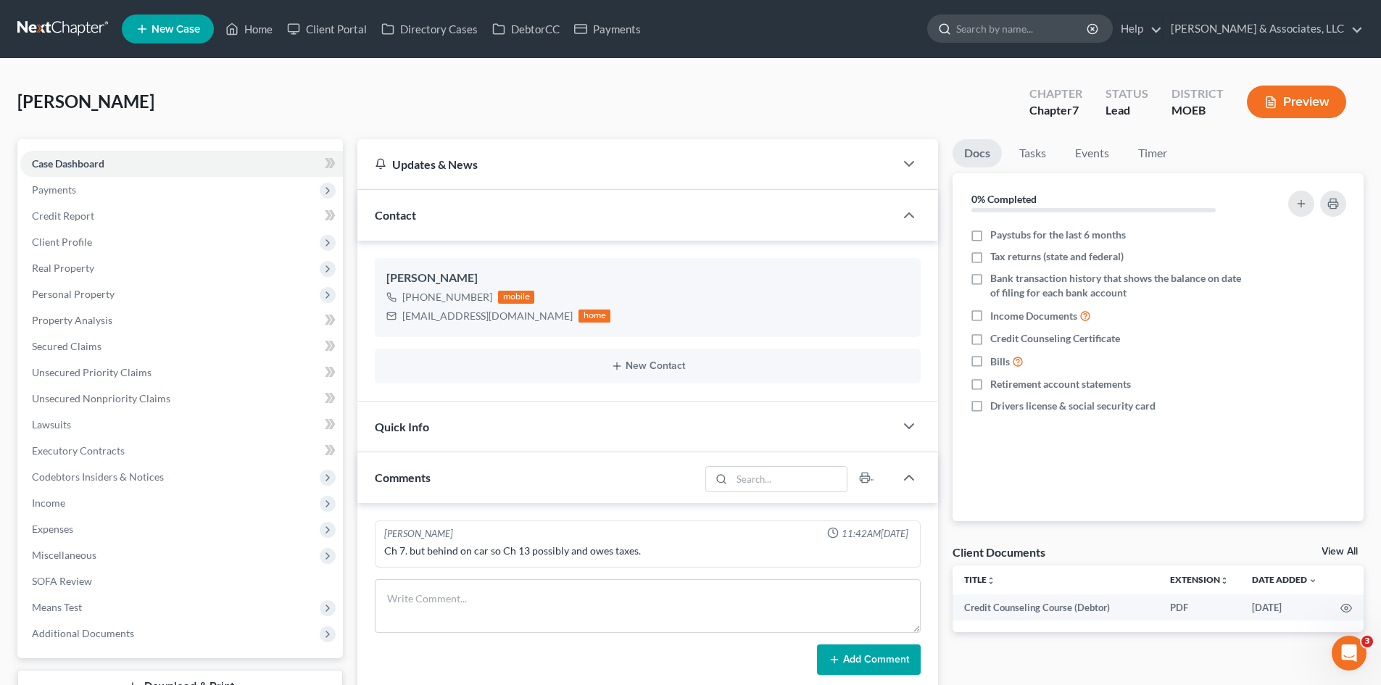
click at [1089, 36] on input "search" at bounding box center [1022, 28] width 133 height 27
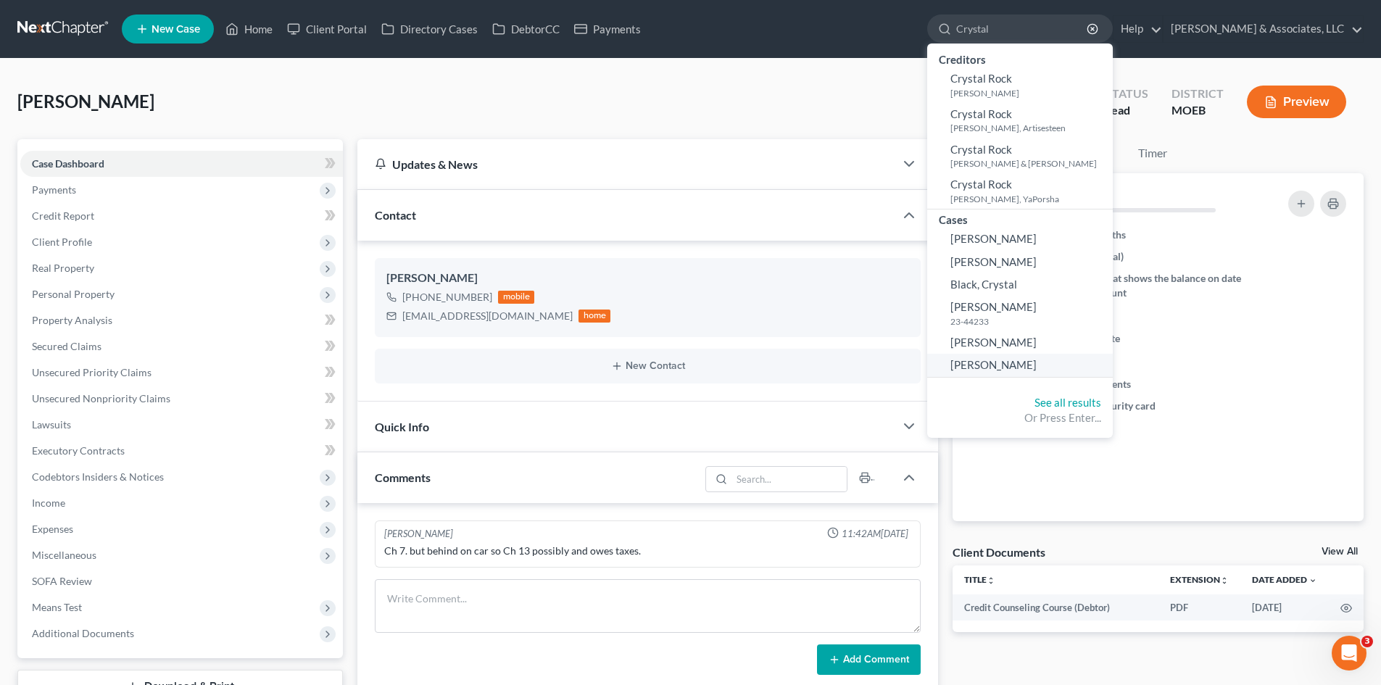
type input "Crystal"
click at [1037, 365] on span "[PERSON_NAME]" at bounding box center [993, 364] width 86 height 13
click at [1037, 343] on span "[PERSON_NAME]" at bounding box center [993, 342] width 86 height 13
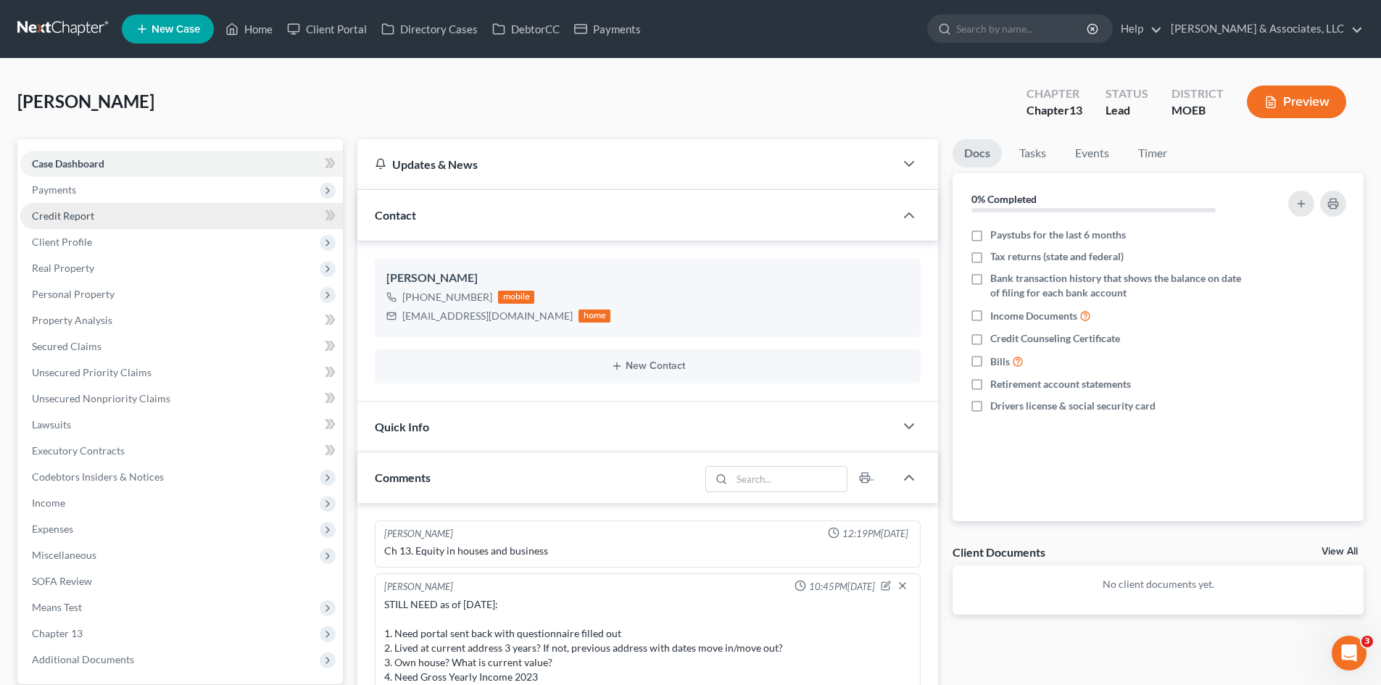
click at [66, 220] on span "Credit Report" at bounding box center [63, 216] width 62 height 12
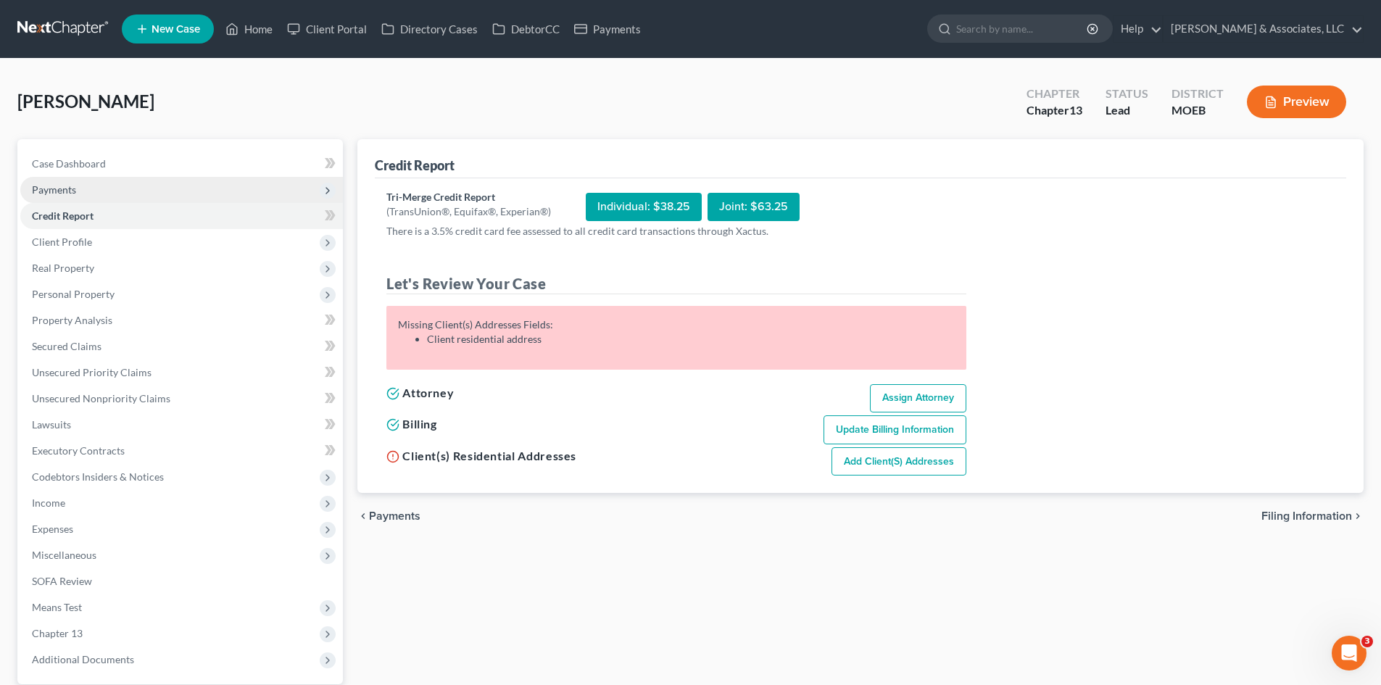
click at [59, 183] on span "Payments" at bounding box center [54, 189] width 44 height 12
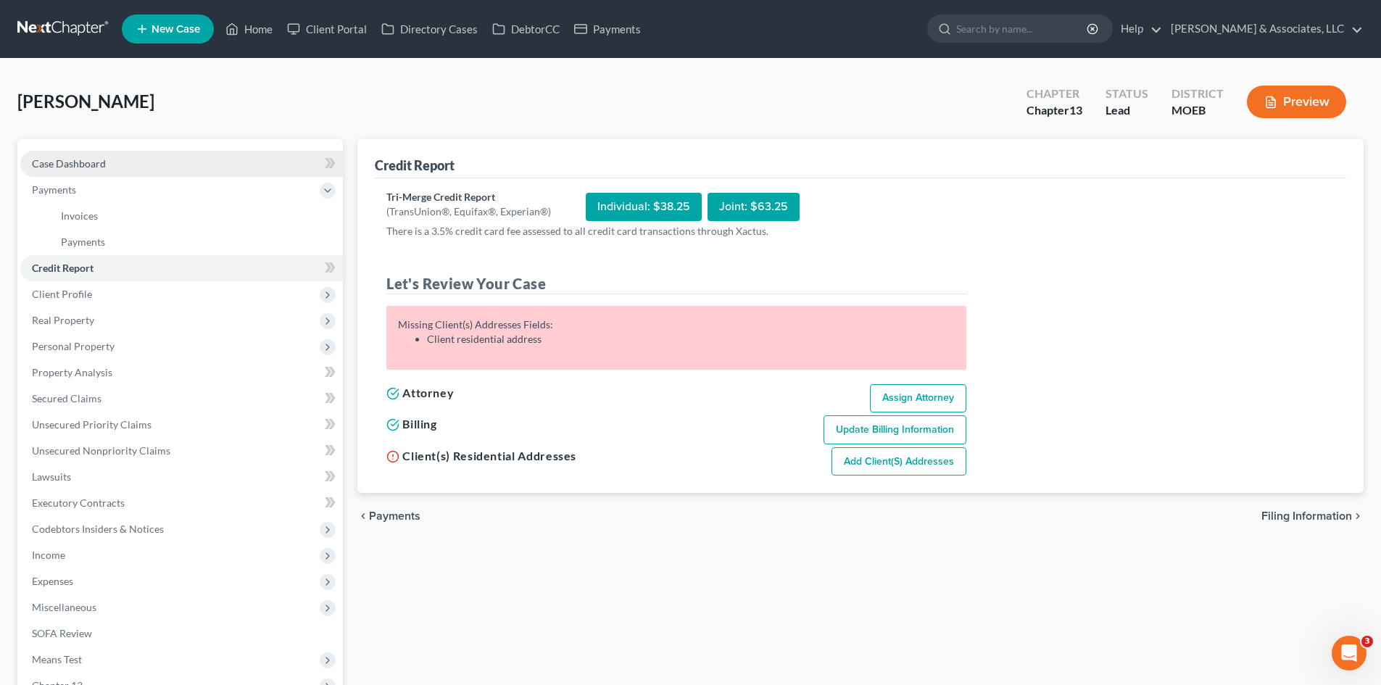
click at [65, 167] on span "Case Dashboard" at bounding box center [69, 163] width 74 height 12
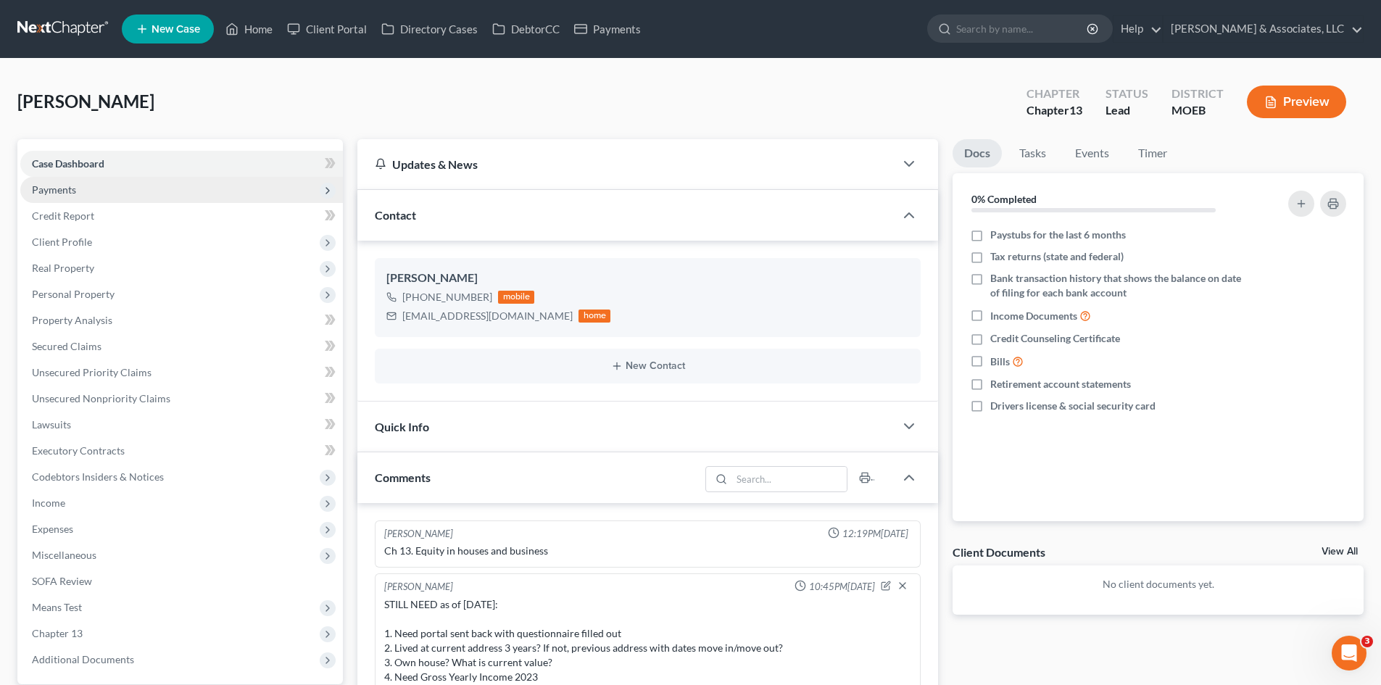
scroll to position [159, 0]
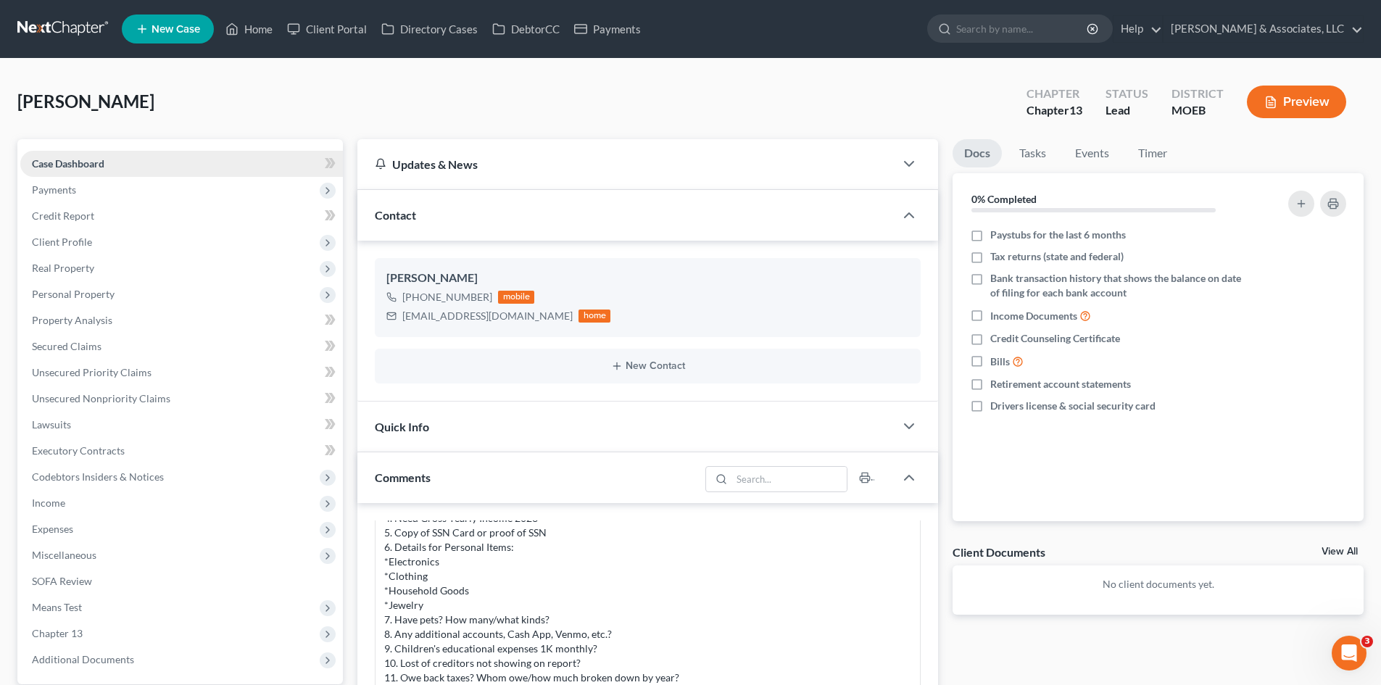
click at [79, 166] on span "Case Dashboard" at bounding box center [68, 163] width 72 height 12
click at [70, 182] on span "Payments" at bounding box center [181, 190] width 323 height 26
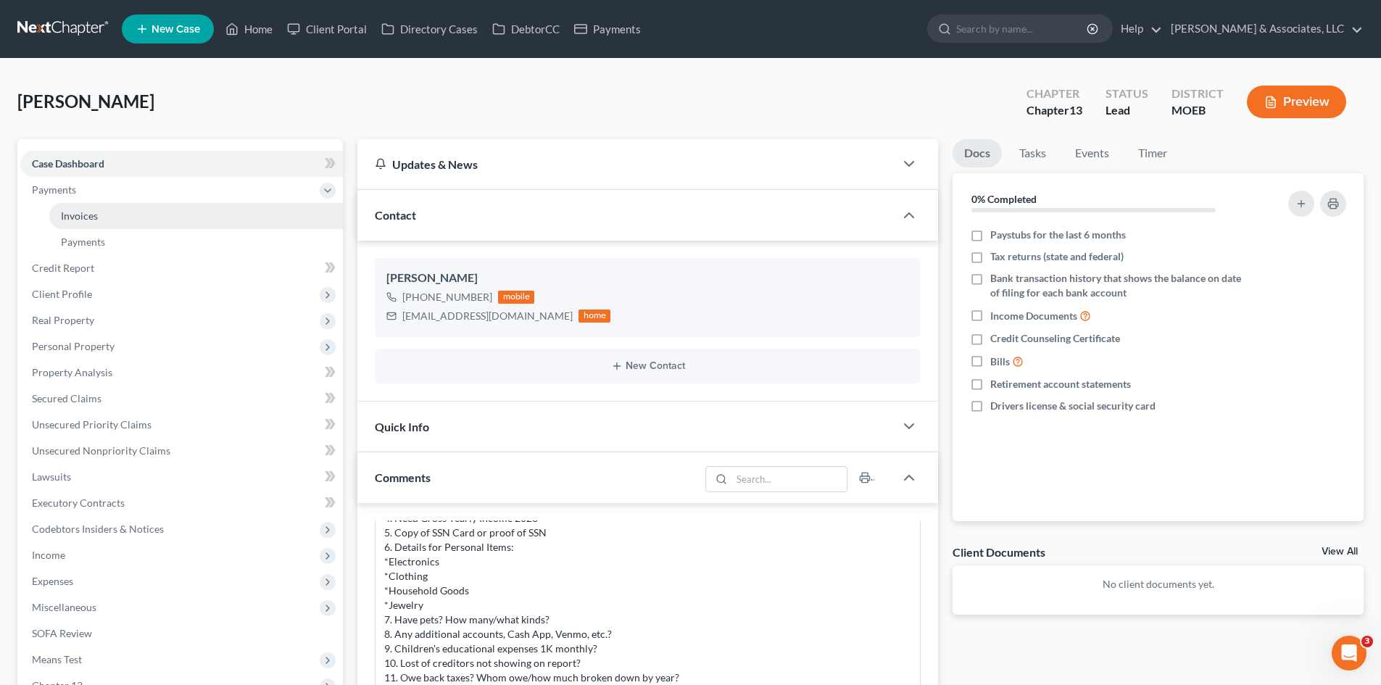
click at [72, 218] on span "Invoices" at bounding box center [79, 216] width 37 height 12
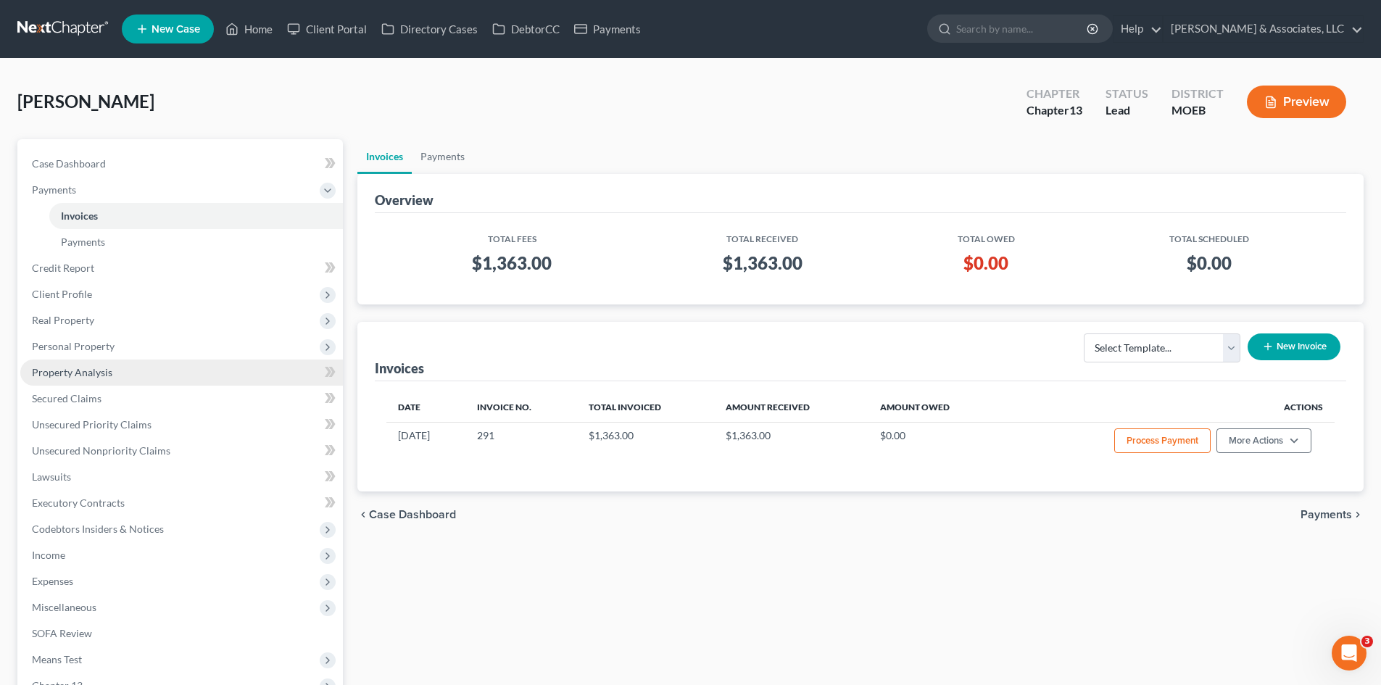
click at [55, 376] on span "Property Analysis" at bounding box center [72, 372] width 80 height 12
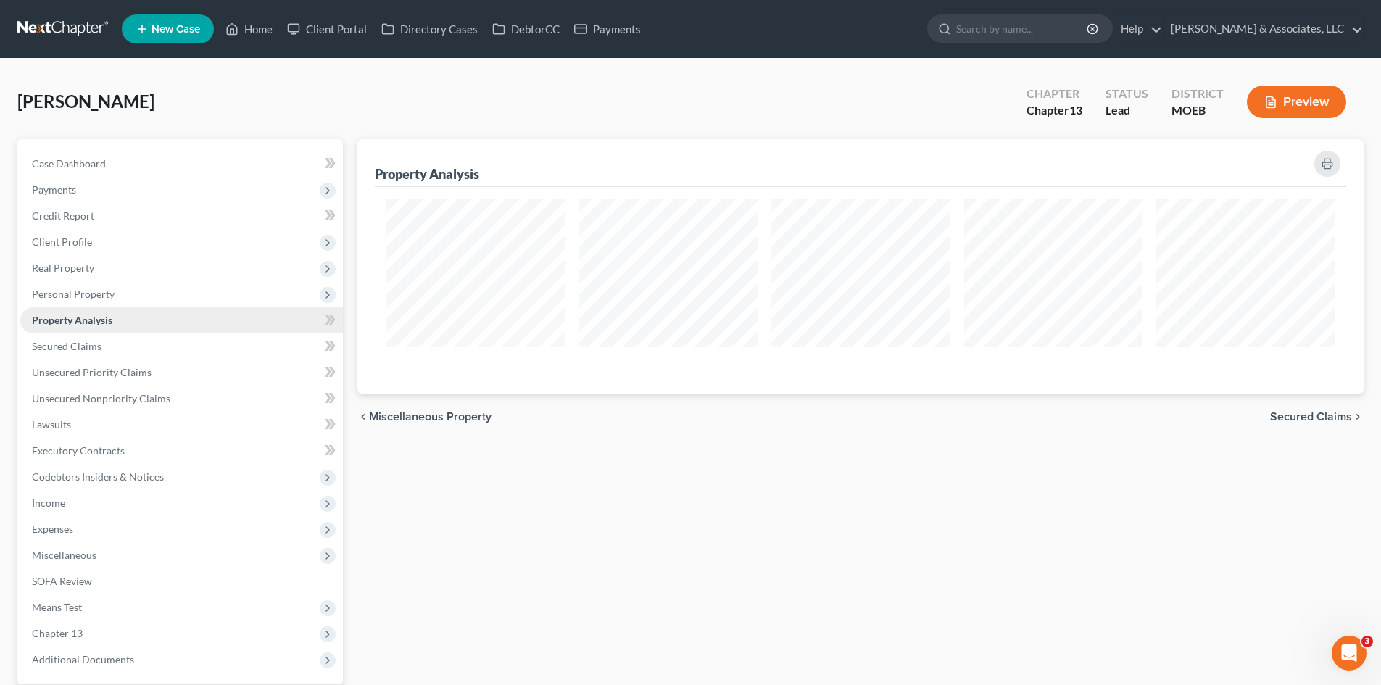
scroll to position [254, 1006]
click at [331, 30] on link "Client Portal" at bounding box center [327, 29] width 94 height 26
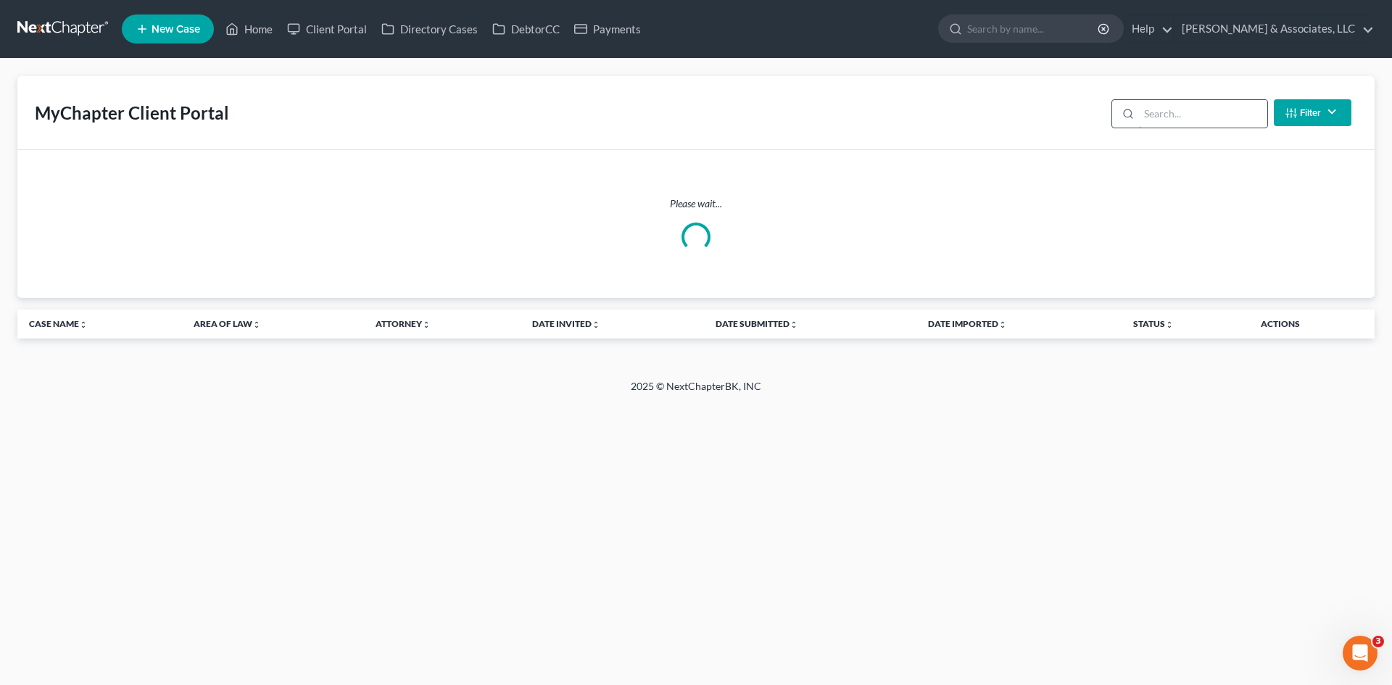
click at [1149, 117] on input "search" at bounding box center [1203, 114] width 128 height 28
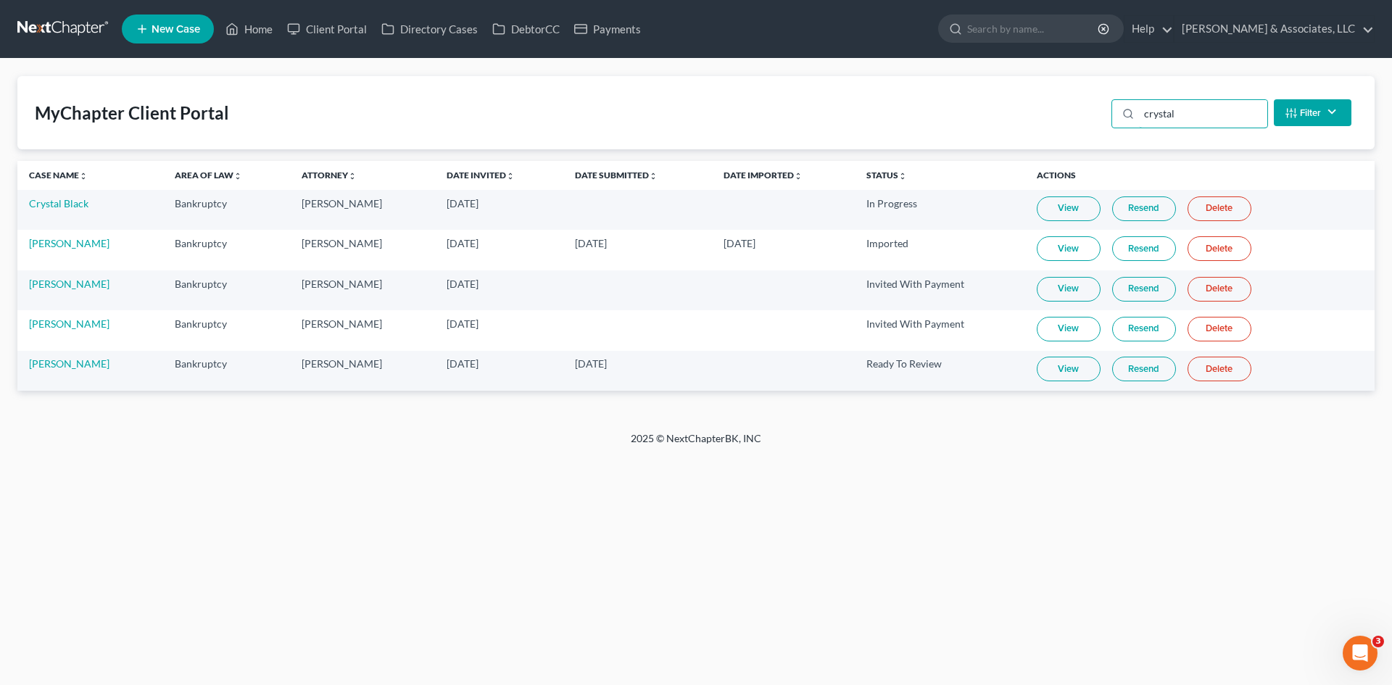
type input "crystal"
click at [1062, 368] on link "View" at bounding box center [1069, 369] width 64 height 25
click at [94, 367] on link "[PERSON_NAME]" at bounding box center [69, 363] width 80 height 12
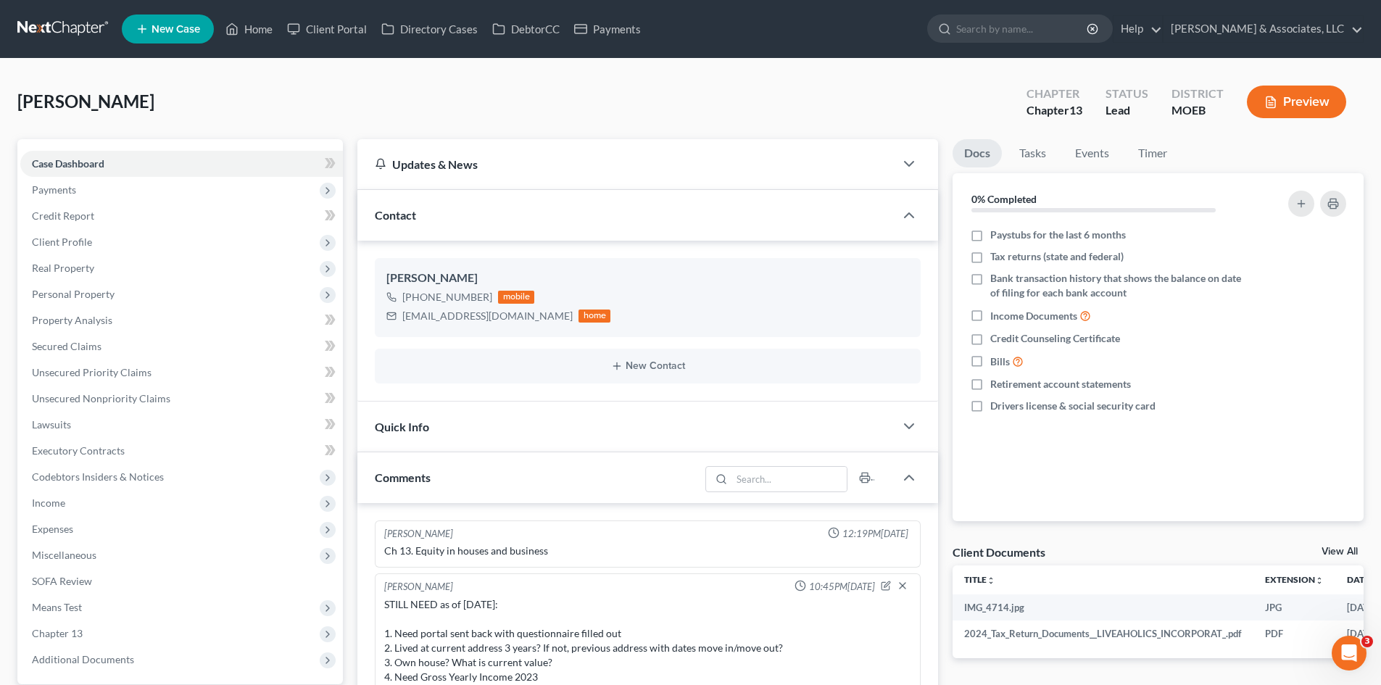
scroll to position [159, 0]
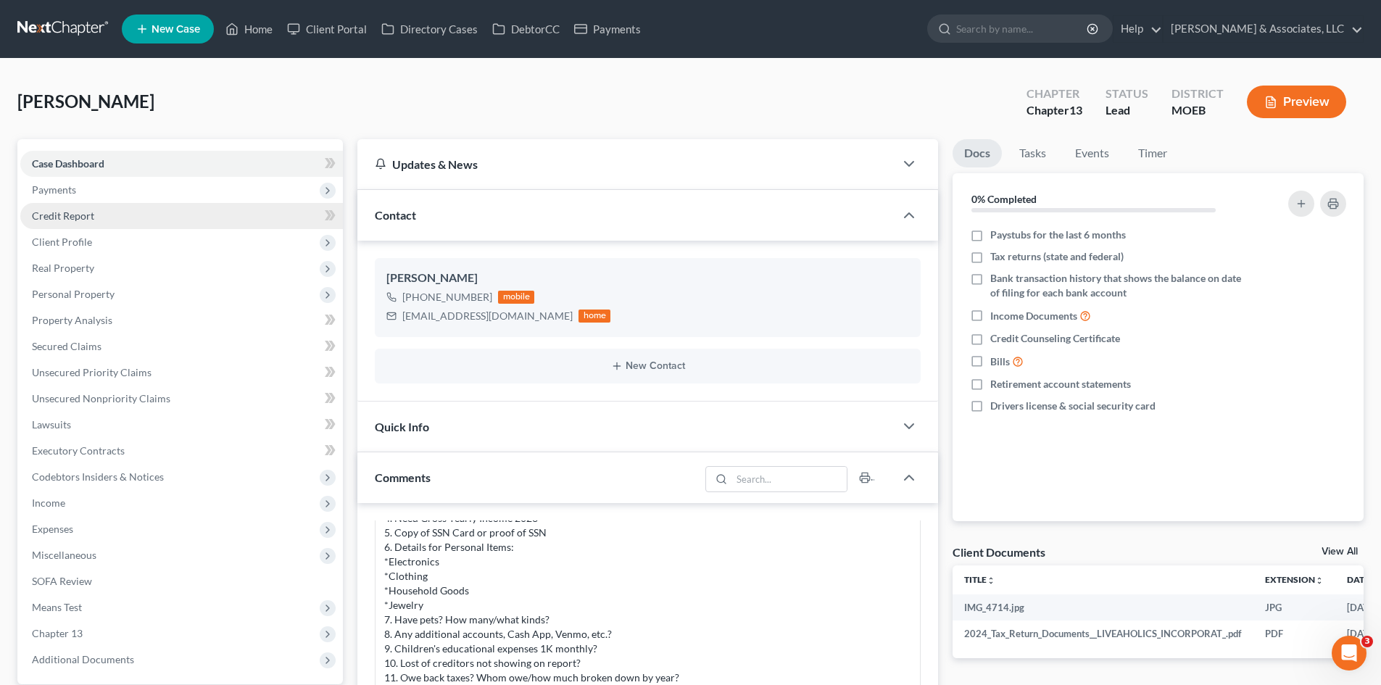
click at [75, 223] on link "Credit Report" at bounding box center [181, 216] width 323 height 26
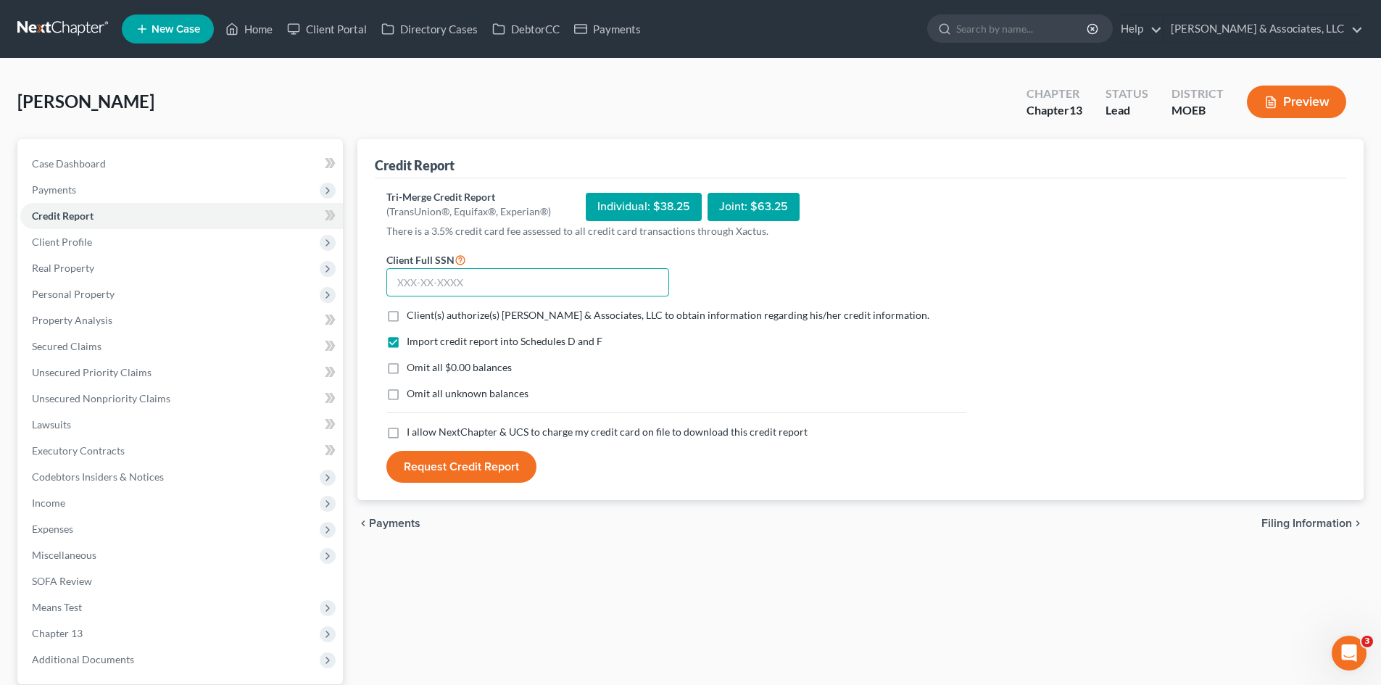
click at [504, 273] on input "text" at bounding box center [527, 282] width 283 height 29
type input "500-96-9371"
click at [407, 318] on label "Client(s) authorize(s) [PERSON_NAME] & Associates, LLC to obtain information re…" at bounding box center [668, 315] width 523 height 14
click at [412, 318] on input "Client(s) authorize(s) [PERSON_NAME] & Associates, LLC to obtain information re…" at bounding box center [416, 312] width 9 height 9
checkbox input "true"
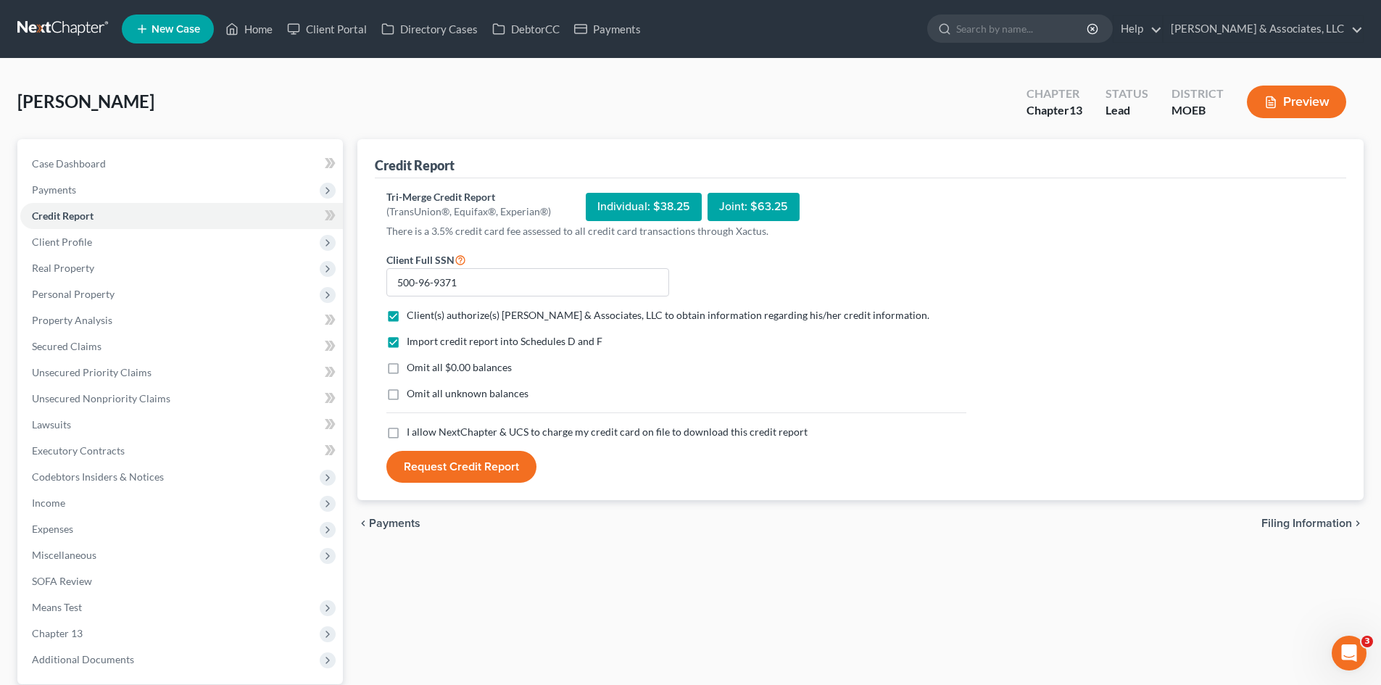
click at [407, 372] on label "Omit all $0.00 balances" at bounding box center [459, 367] width 105 height 14
click at [412, 370] on input "Omit all $0.00 balances" at bounding box center [416, 364] width 9 height 9
checkbox input "true"
click at [407, 433] on label "I allow NextChapter & UCS to charge my credit card on file to download this cre…" at bounding box center [607, 432] width 401 height 14
click at [412, 433] on input "I allow NextChapter & UCS to charge my credit card on file to download this cre…" at bounding box center [416, 429] width 9 height 9
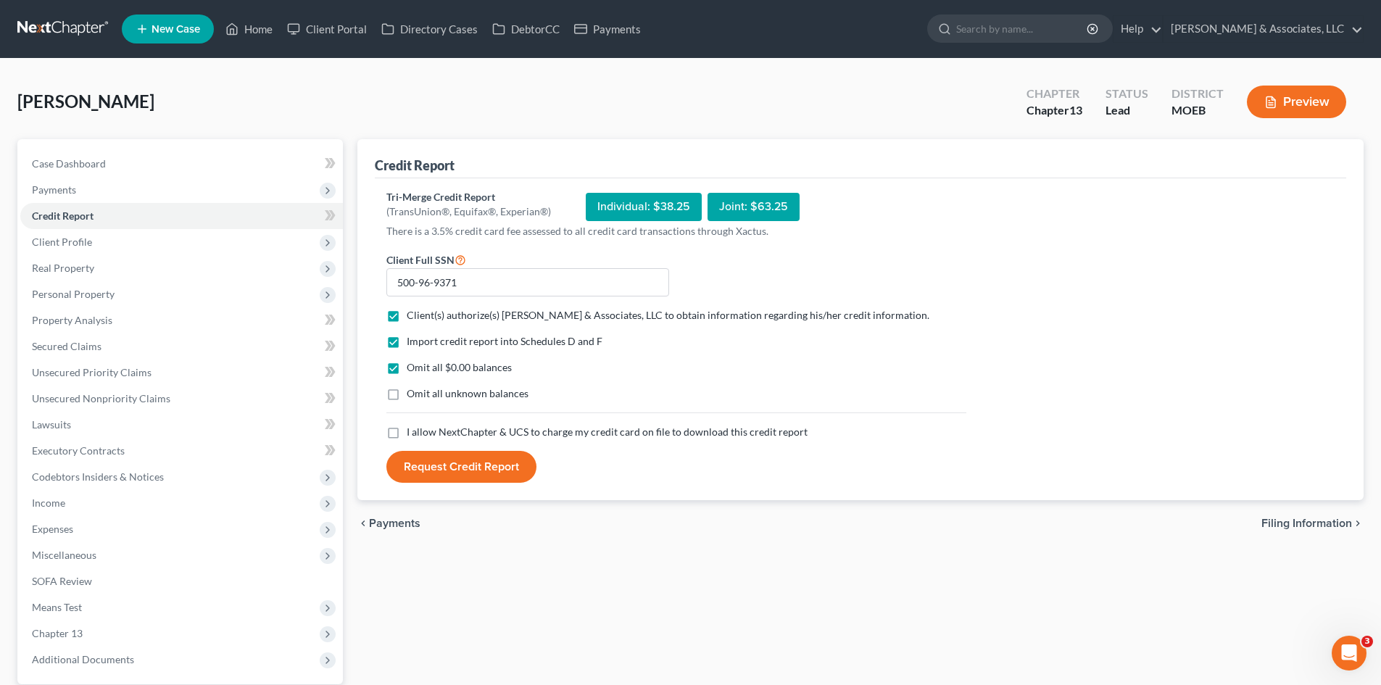
checkbox input "true"
click at [517, 467] on button "Request Credit Report" at bounding box center [461, 467] width 150 height 32
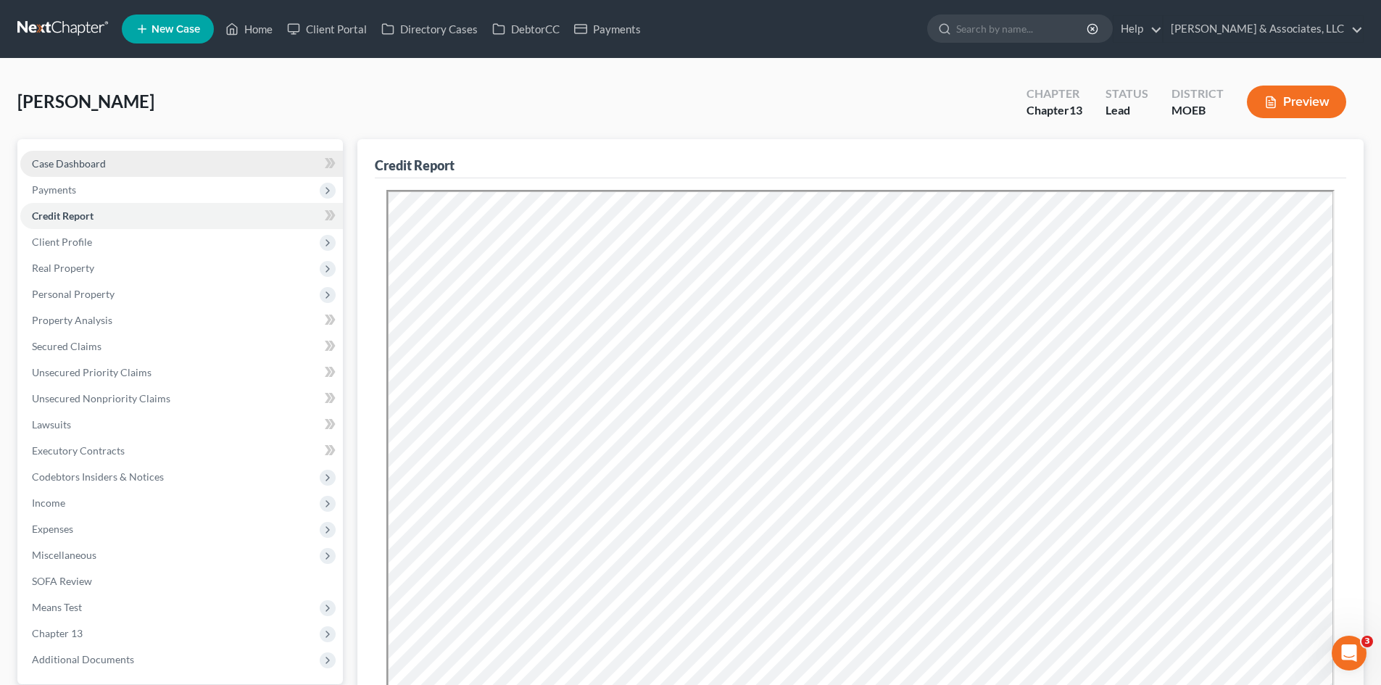
click at [83, 170] on link "Case Dashboard" at bounding box center [181, 164] width 323 height 26
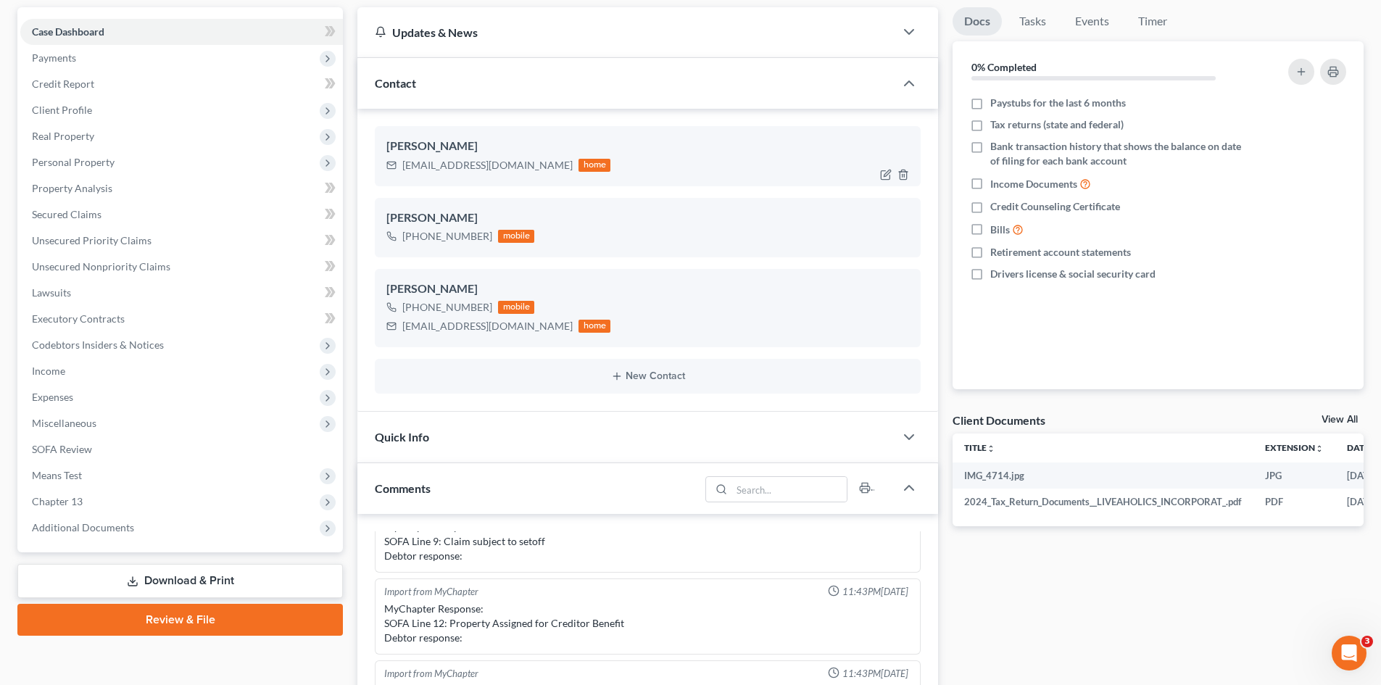
scroll to position [72, 0]
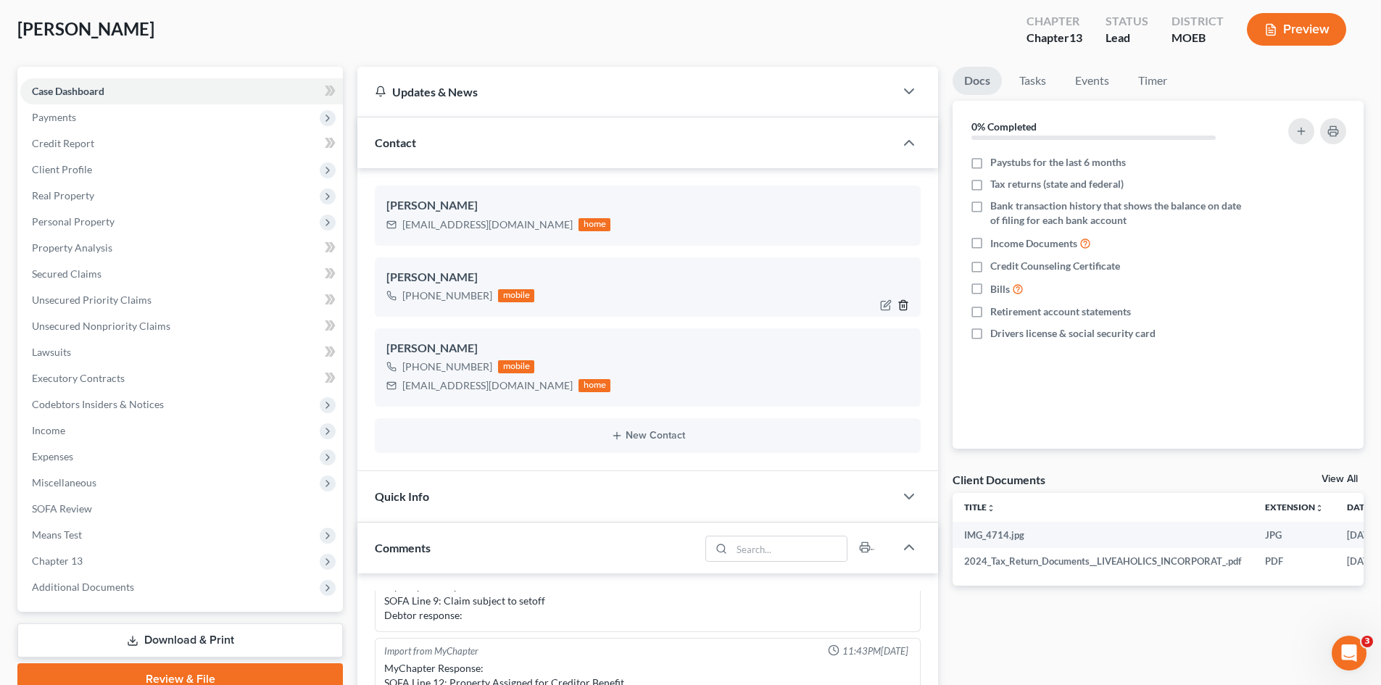
click at [902, 304] on icon "button" at bounding box center [903, 305] width 12 height 12
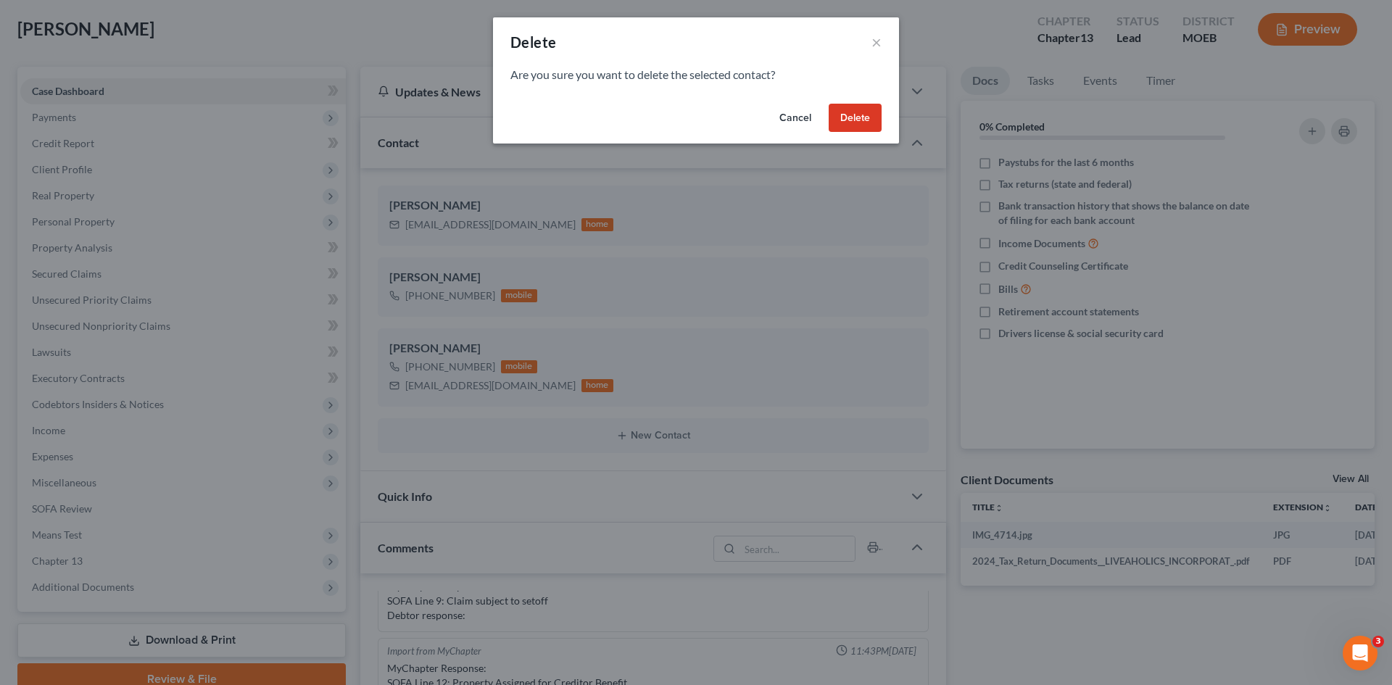
click at [852, 123] on button "Delete" at bounding box center [855, 118] width 53 height 29
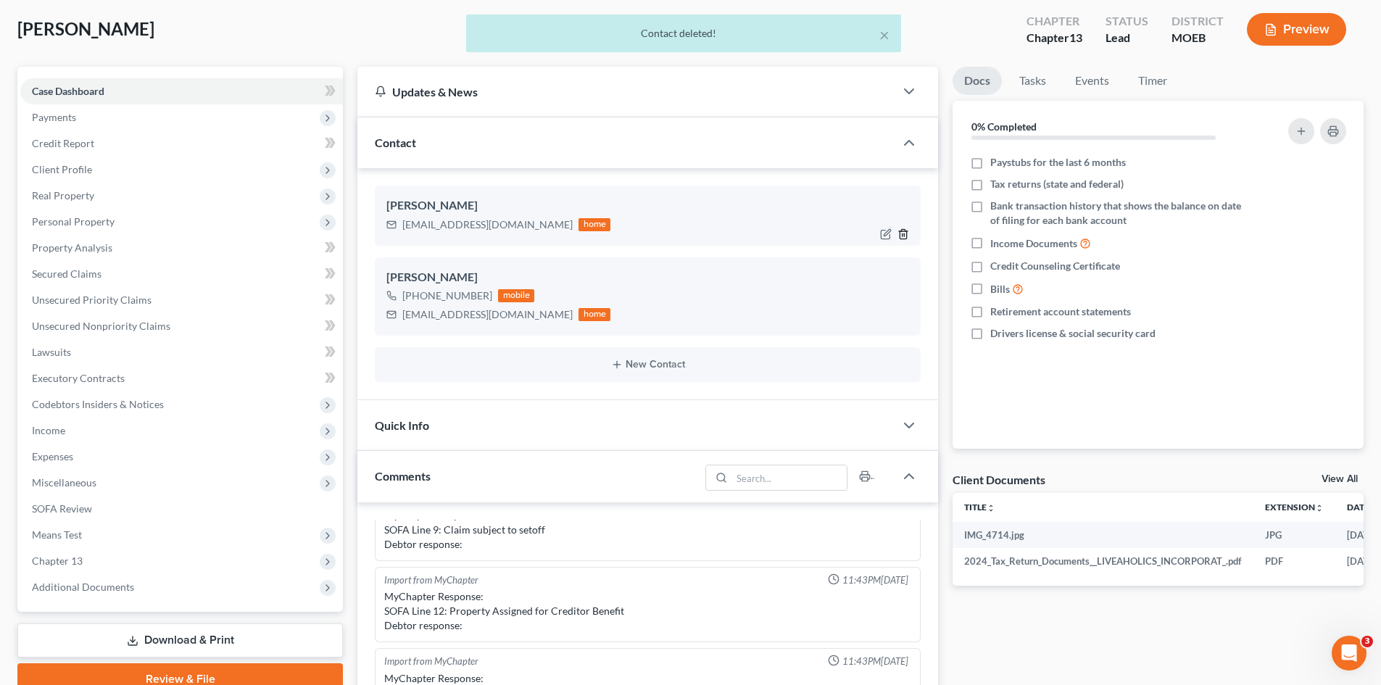
click at [904, 229] on icon "button" at bounding box center [903, 233] width 7 height 9
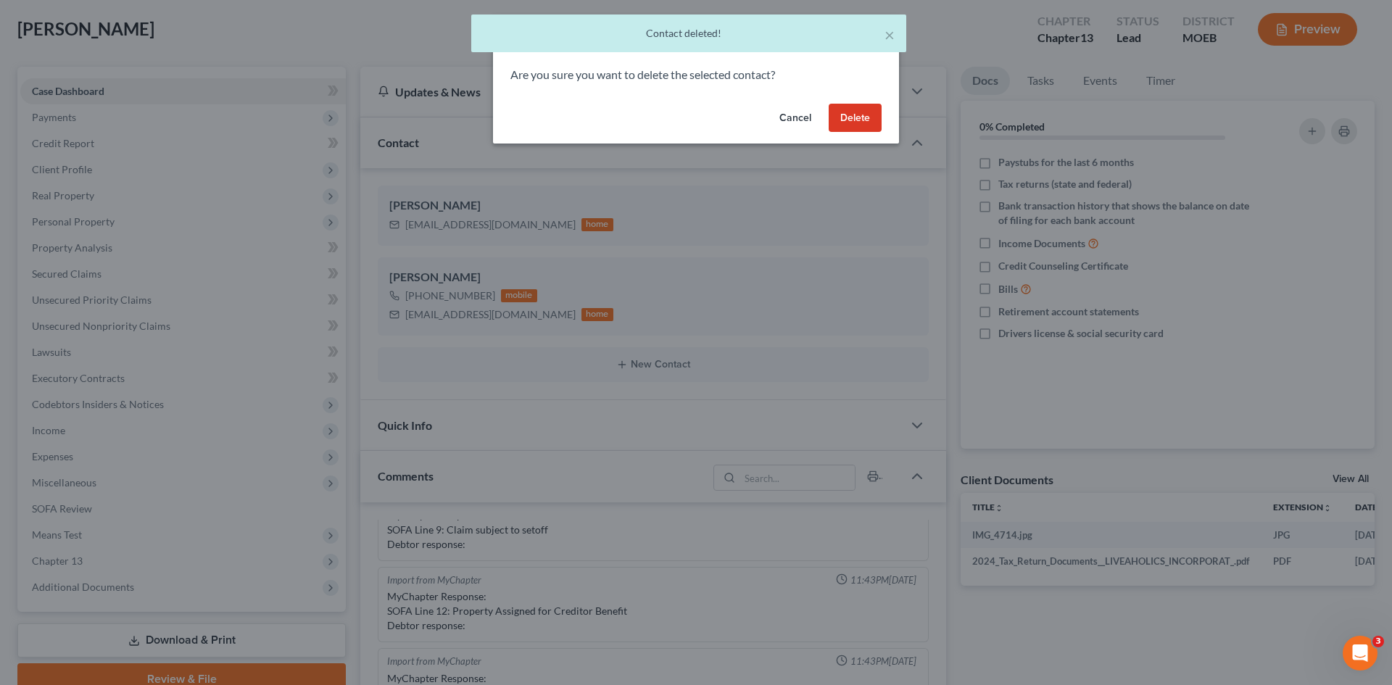
click at [860, 118] on button "Delete" at bounding box center [855, 118] width 53 height 29
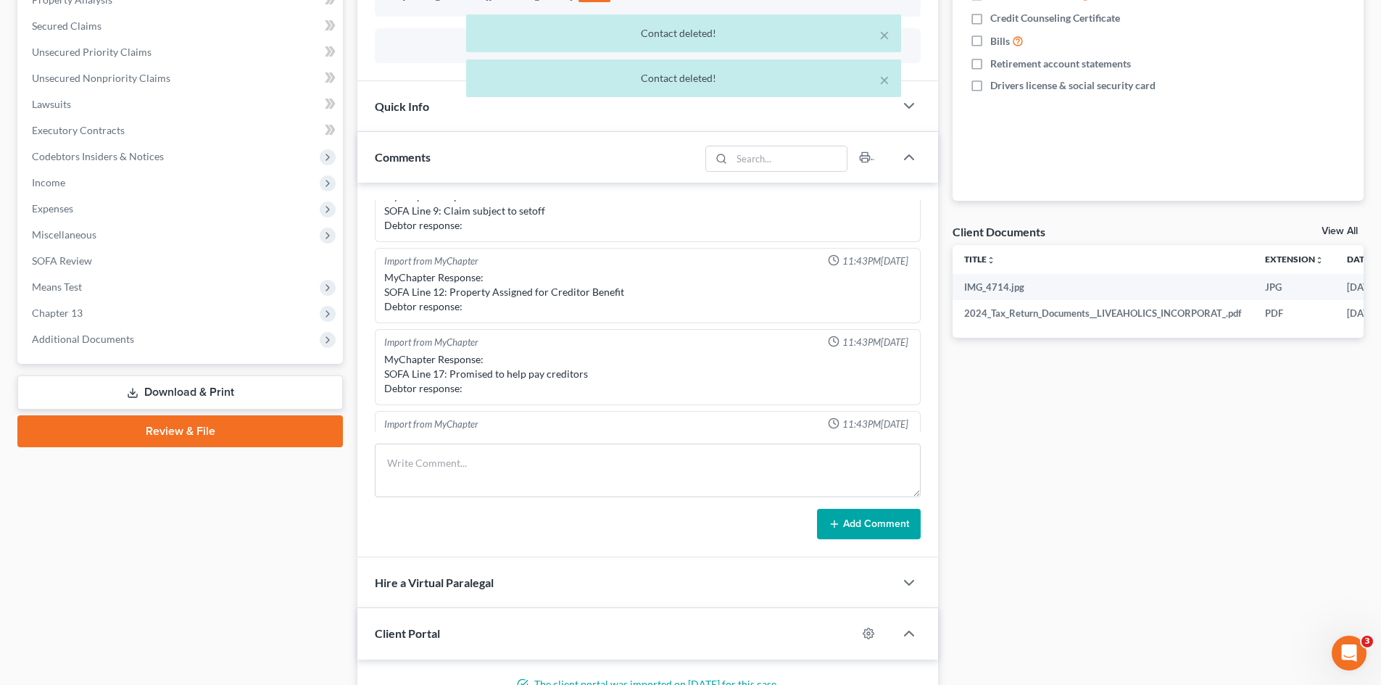
scroll to position [362, 0]
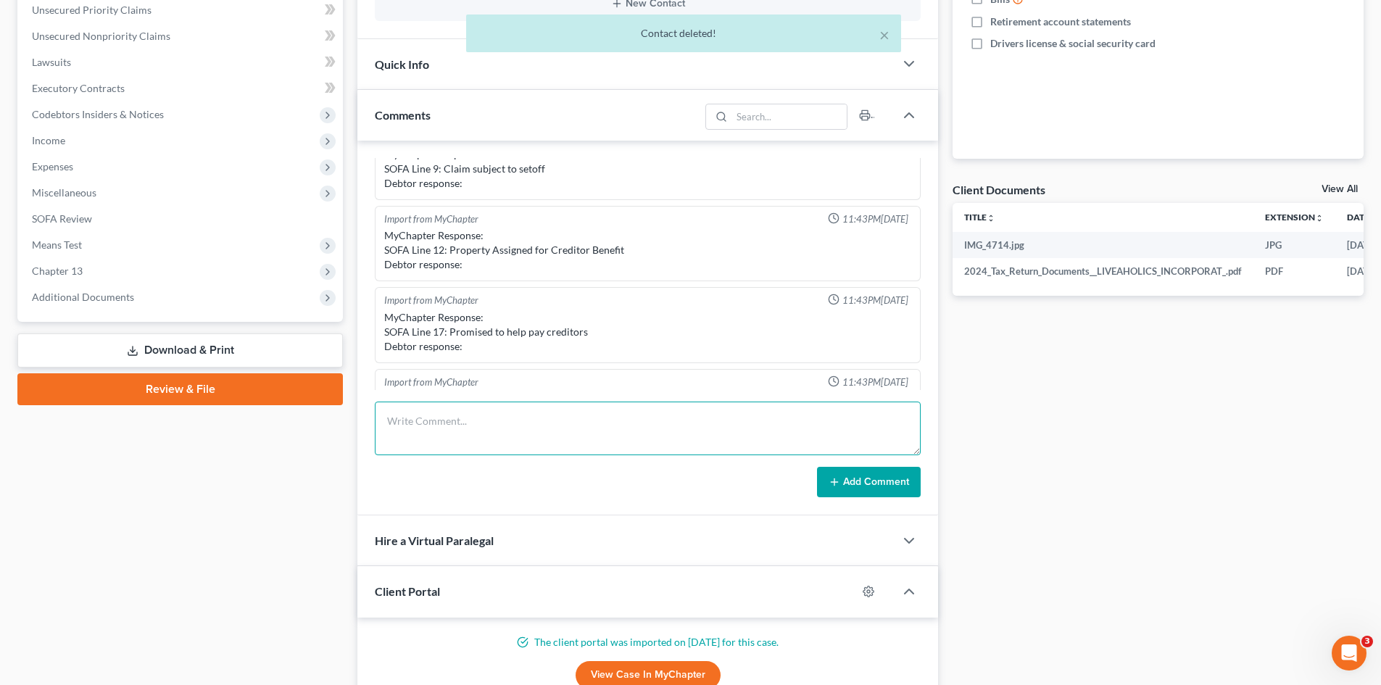
paste textarea "PACER Service Center08/19/2025 23:45:28 User mteaguelaw Client Code Description…"
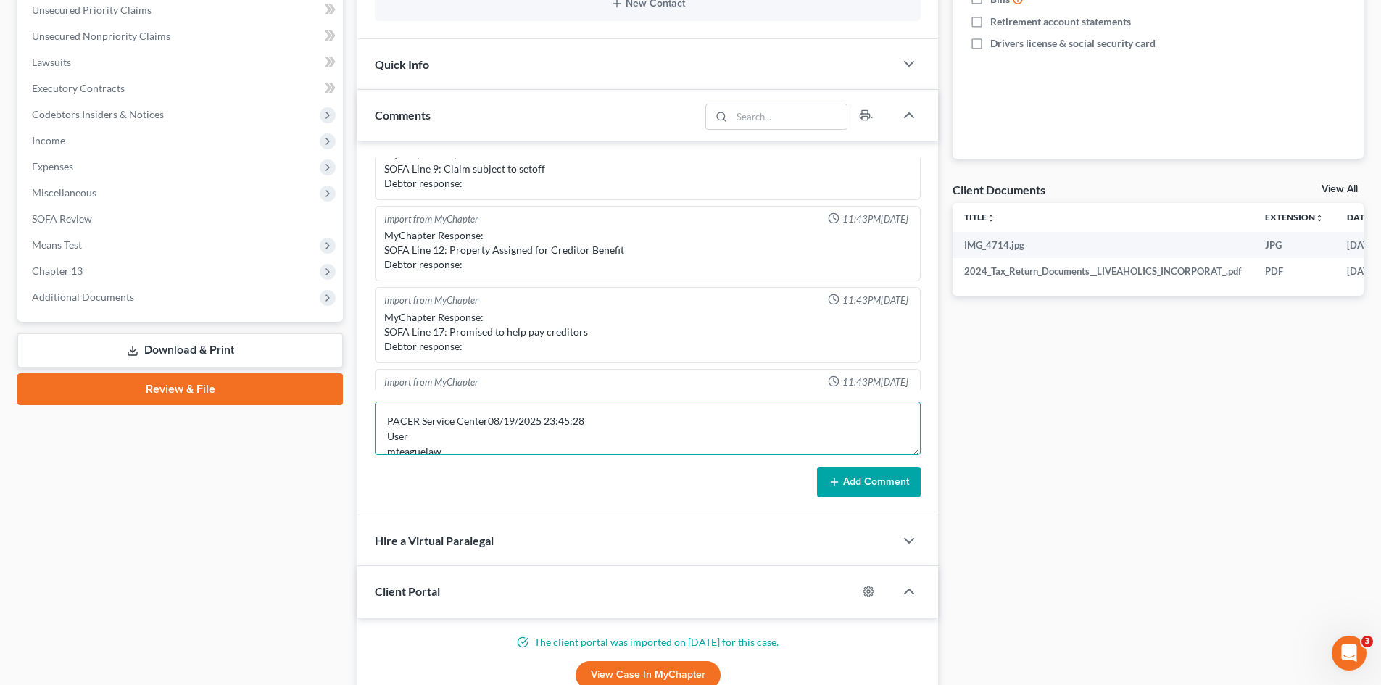
click at [492, 421] on textarea "PACER Service Center08/19/2025 23:45:28 User mteaguelaw Client Code Description…" at bounding box center [648, 429] width 546 height 54
type textarea "PACER Service Center [DATE] 23:45:28 User mteaguelaw Client Code Description Al…"
click at [856, 481] on button "Add Comment" at bounding box center [869, 482] width 104 height 30
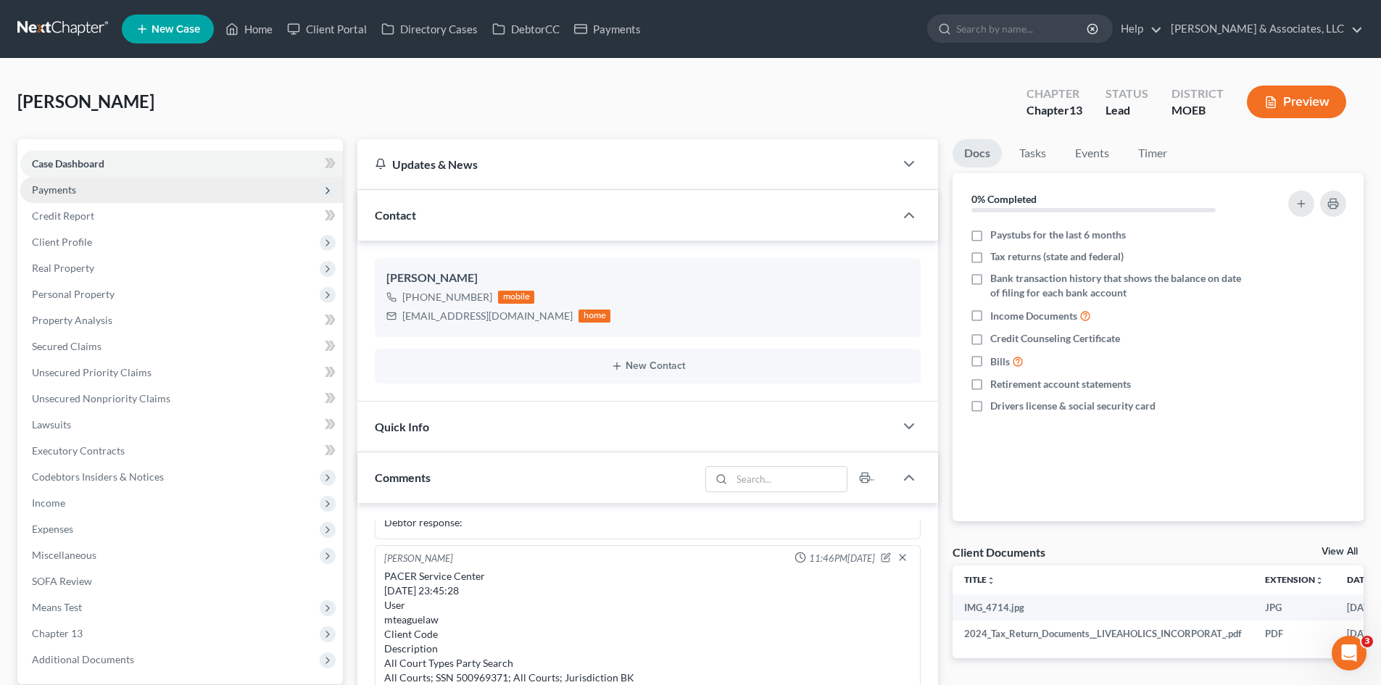
click at [61, 197] on span "Payments" at bounding box center [181, 190] width 323 height 26
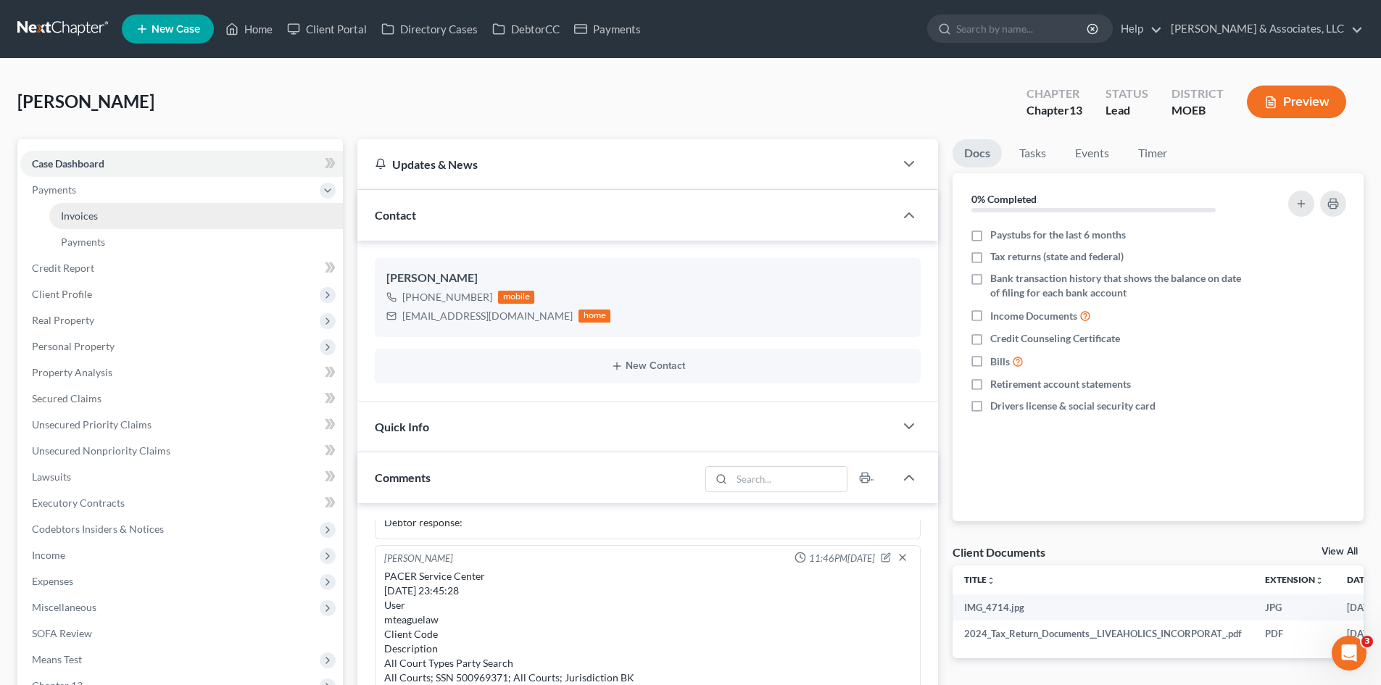
click at [84, 225] on link "Invoices" at bounding box center [196, 216] width 294 height 26
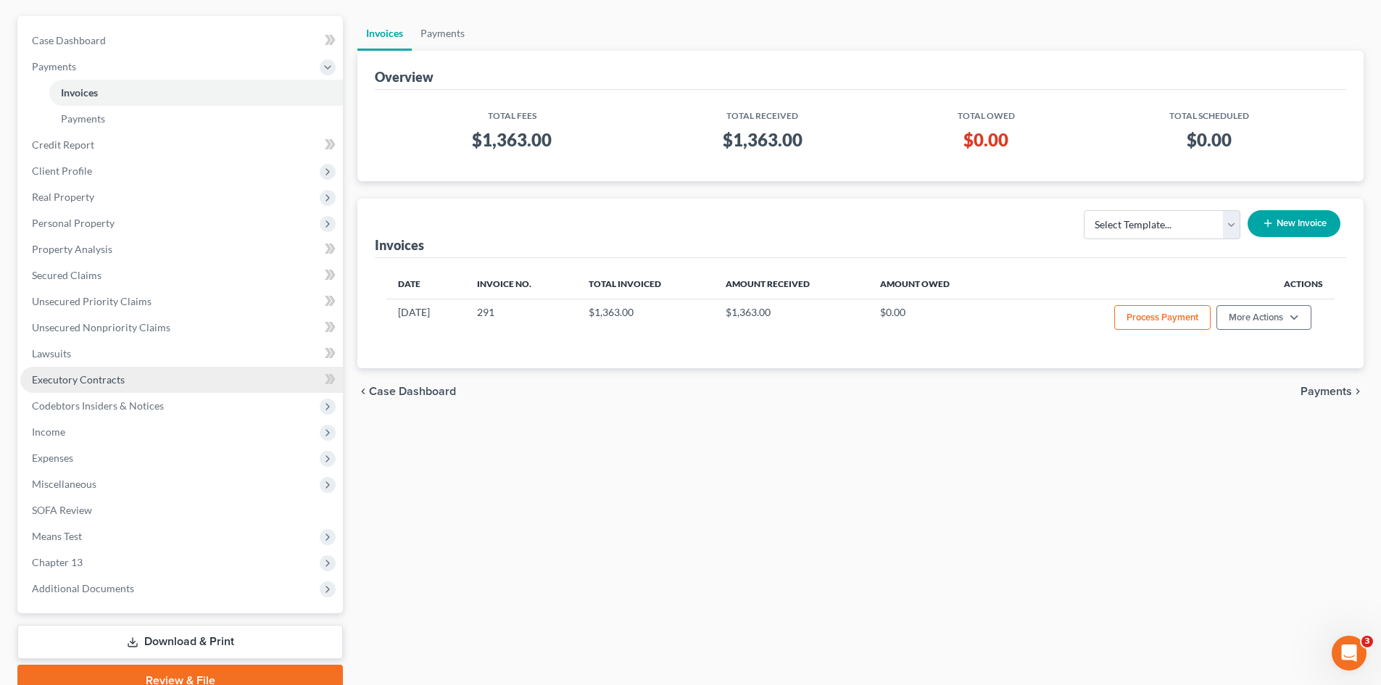
scroll to position [190, 0]
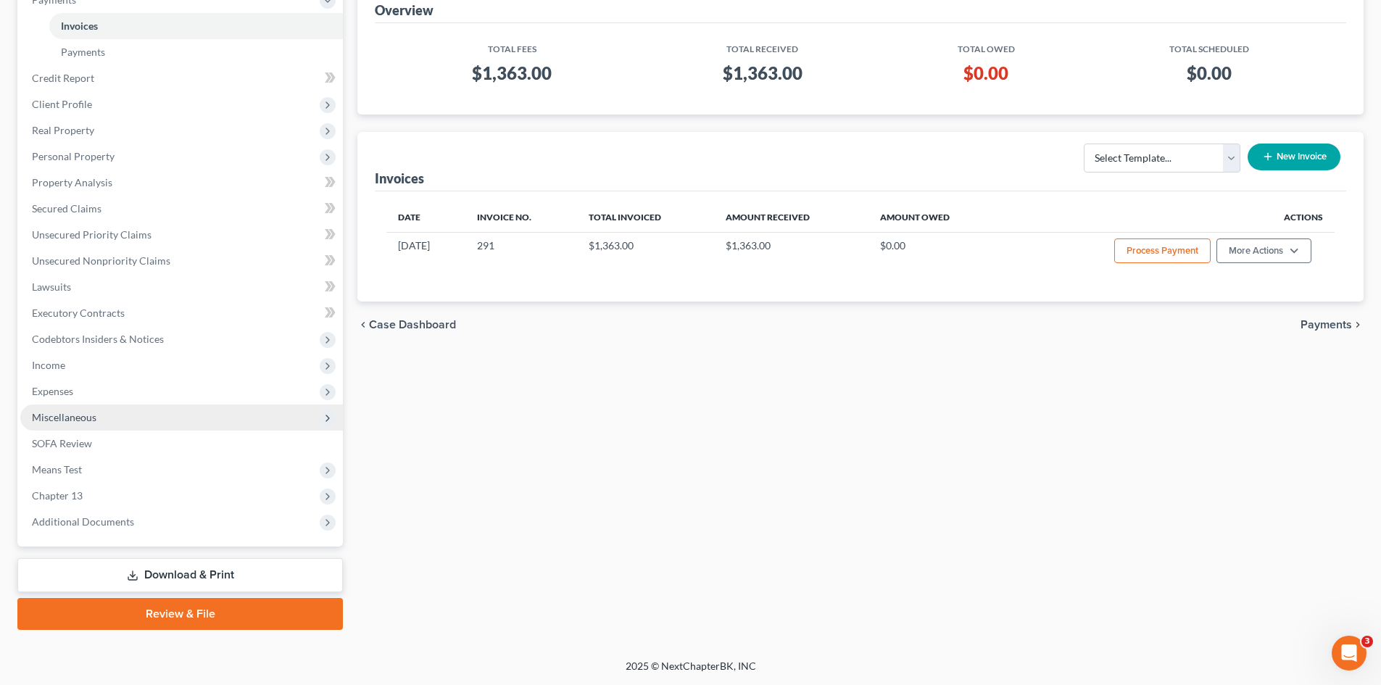
click at [76, 415] on span "Miscellaneous" at bounding box center [64, 417] width 65 height 12
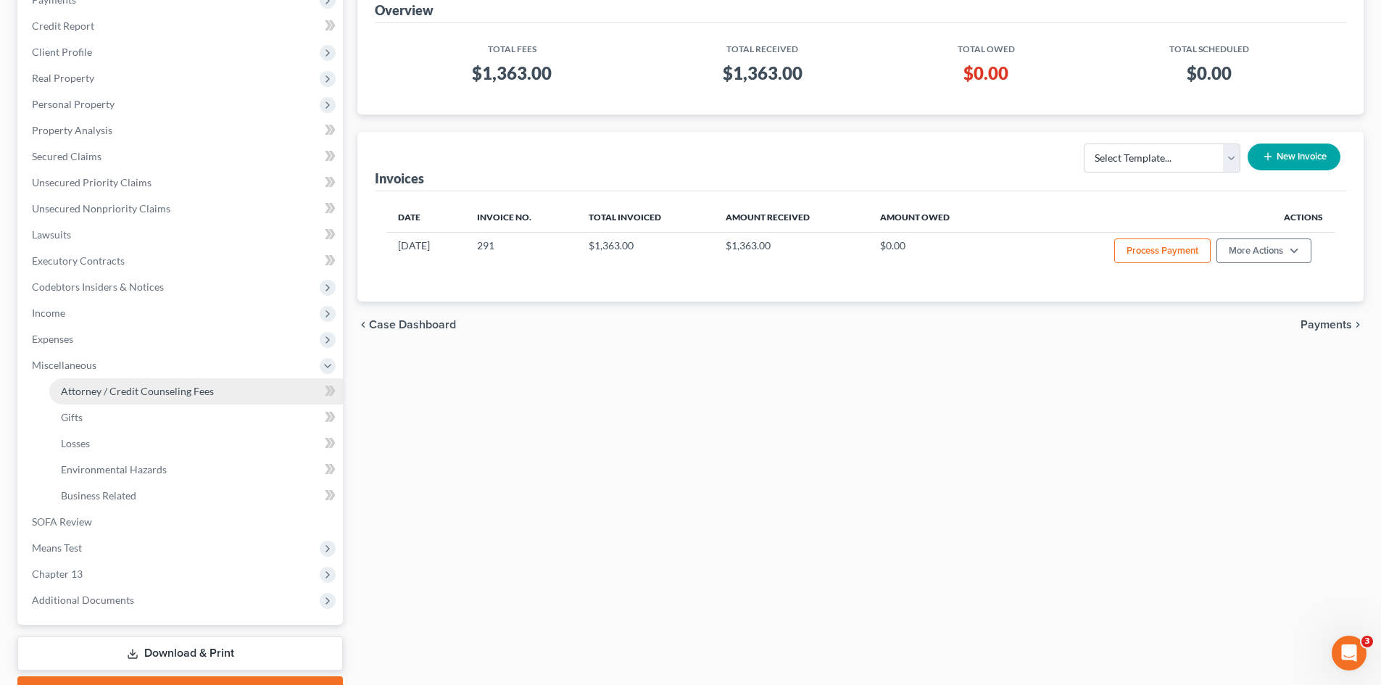
click at [141, 389] on span "Attorney / Credit Counseling Fees" at bounding box center [137, 391] width 153 height 12
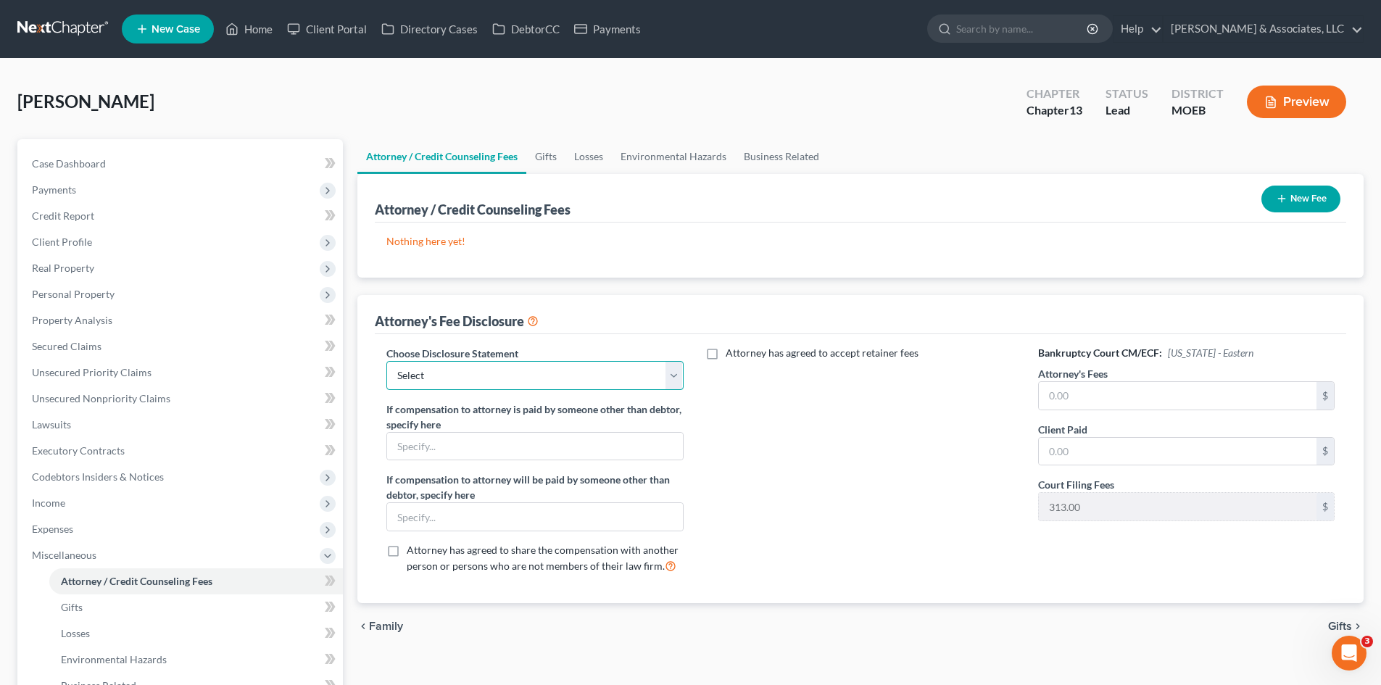
click at [605, 379] on select "Select Disclosure of Compensation Statement" at bounding box center [534, 375] width 297 height 29
select select "0"
click at [386, 361] on select "Select Disclosure of Compensation Statement" at bounding box center [534, 375] width 297 height 29
click at [1095, 396] on input "text" at bounding box center [1178, 396] width 278 height 28
type input "1,050"
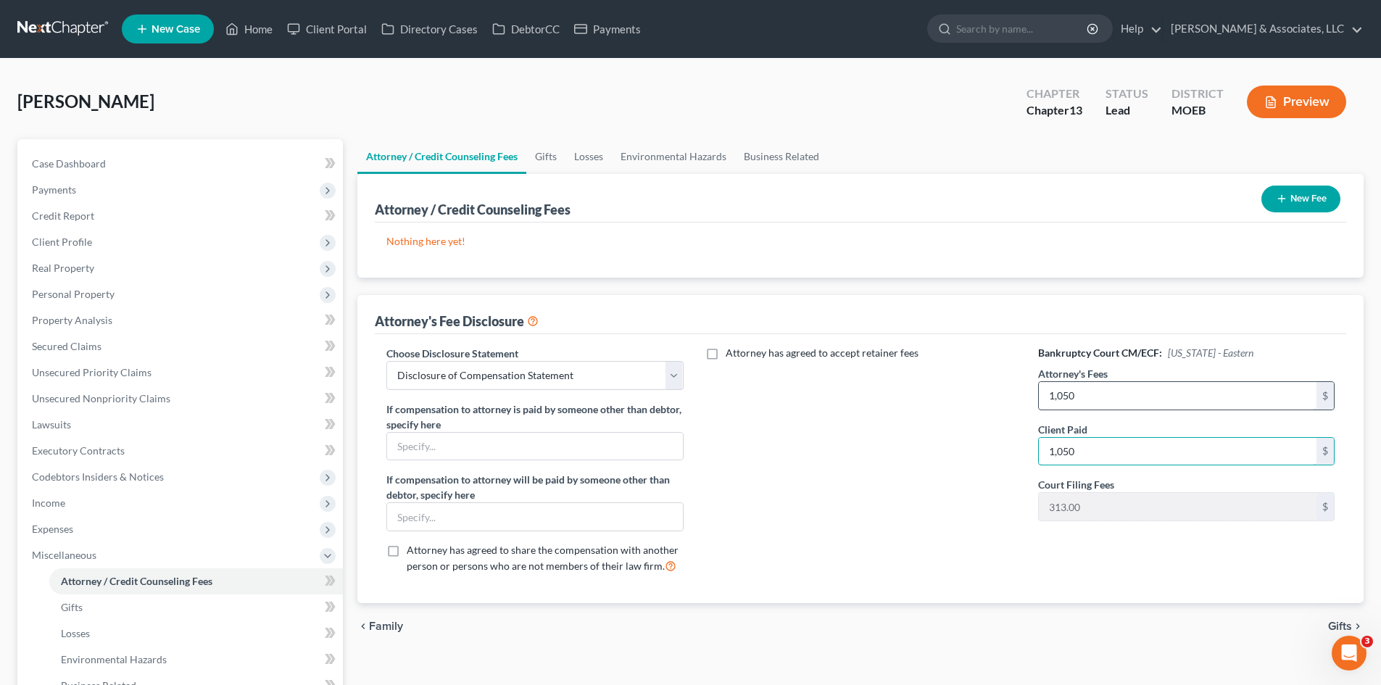
type input "1,050"
click at [42, 198] on span "Payments" at bounding box center [181, 190] width 323 height 26
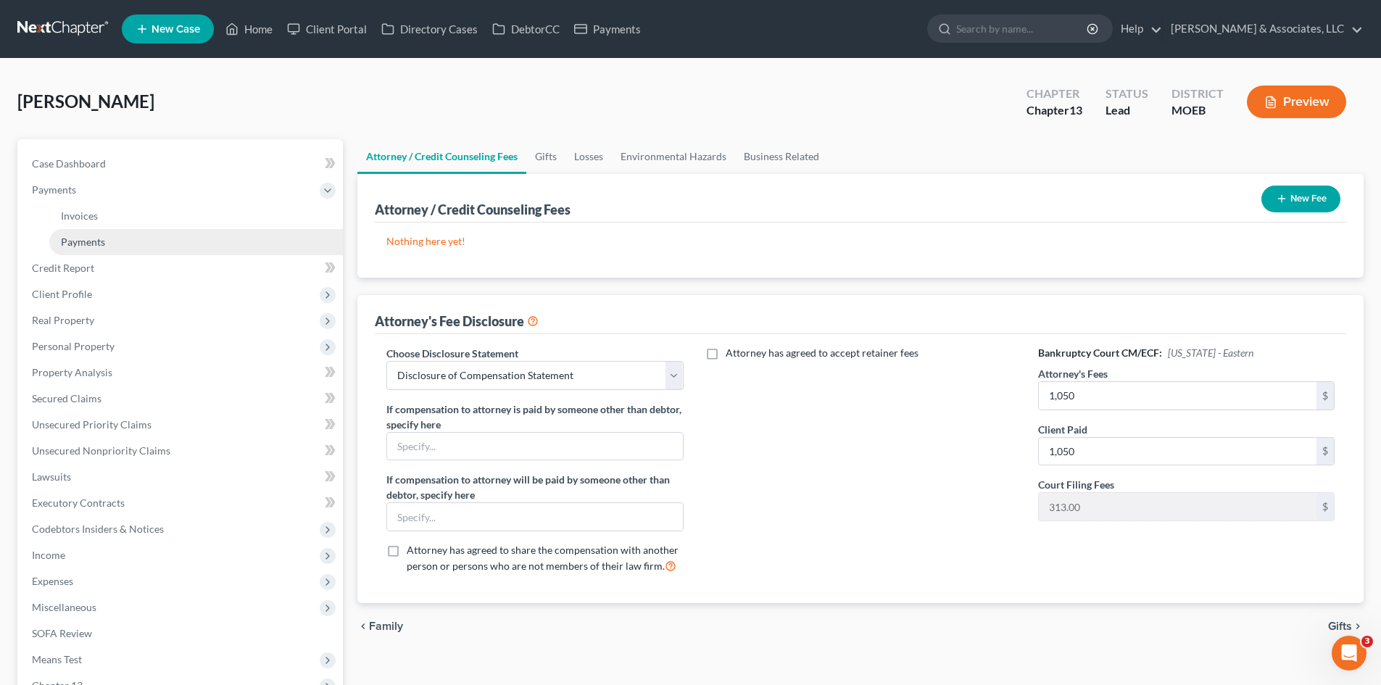
click at [73, 245] on span "Payments" at bounding box center [83, 242] width 44 height 12
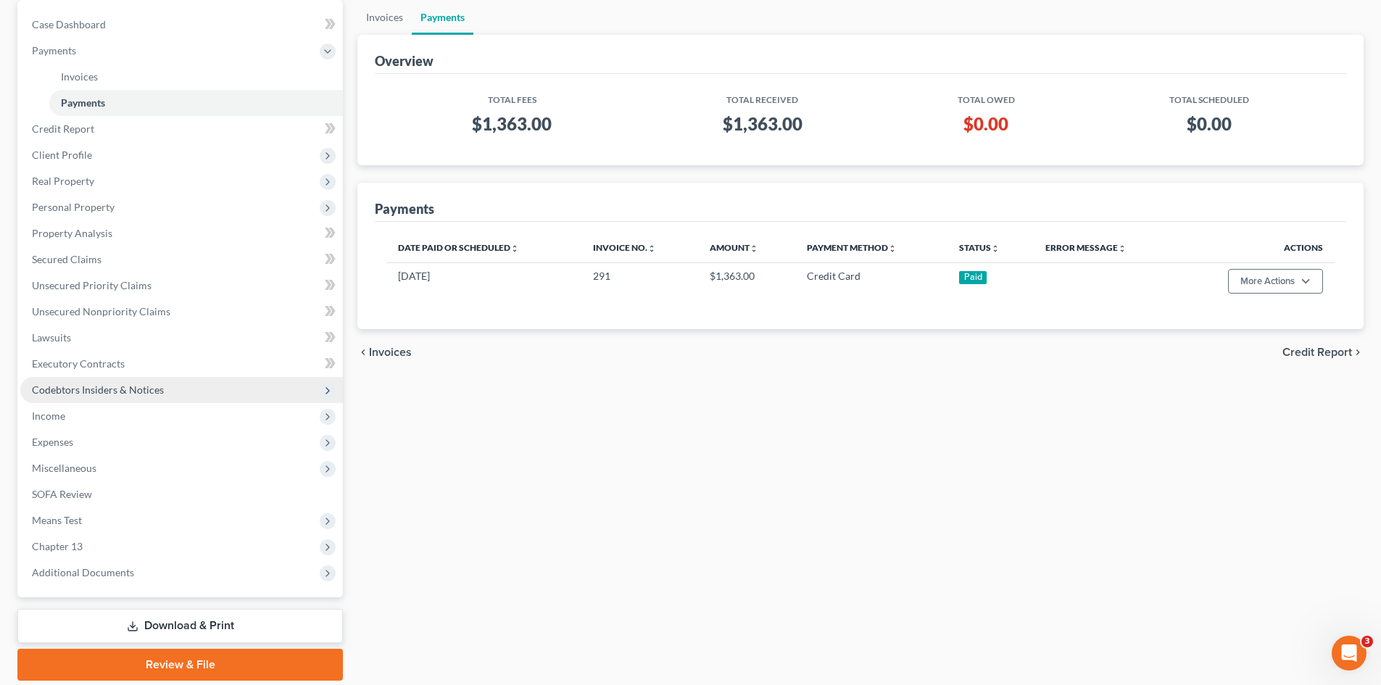
scroll to position [145, 0]
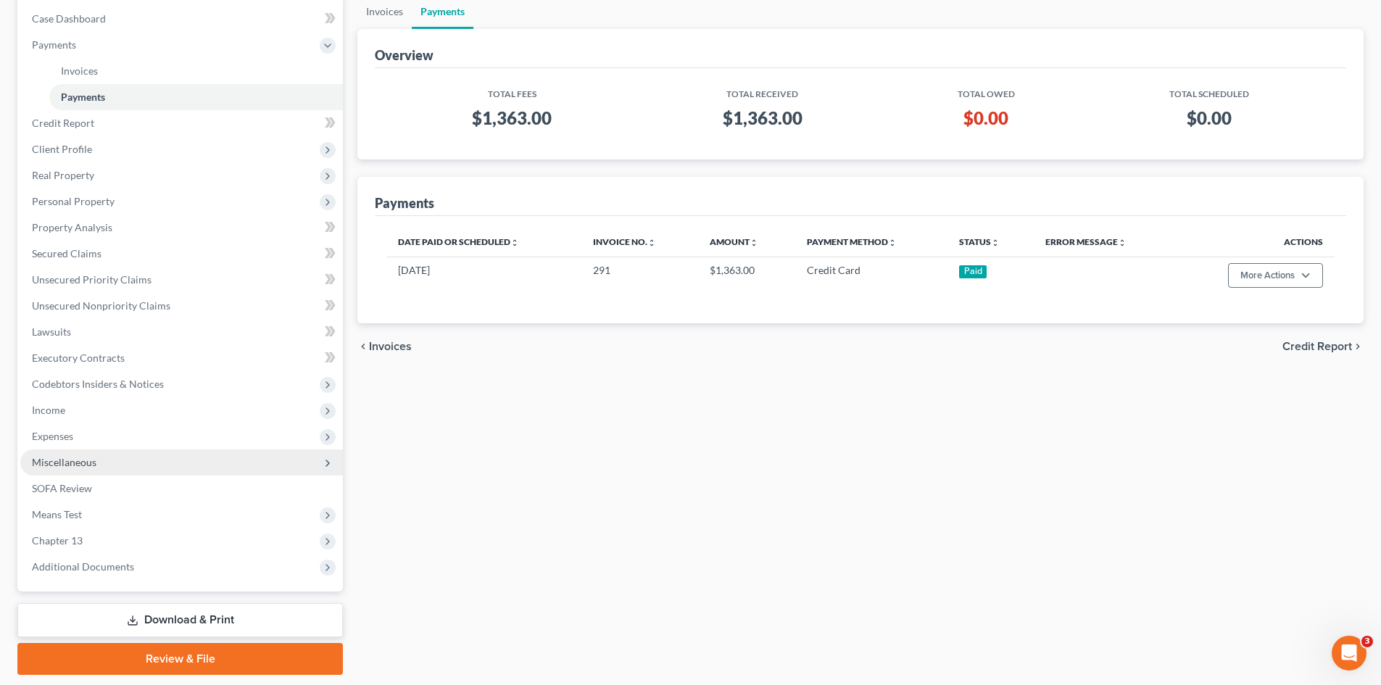
click at [75, 458] on span "Miscellaneous" at bounding box center [64, 462] width 65 height 12
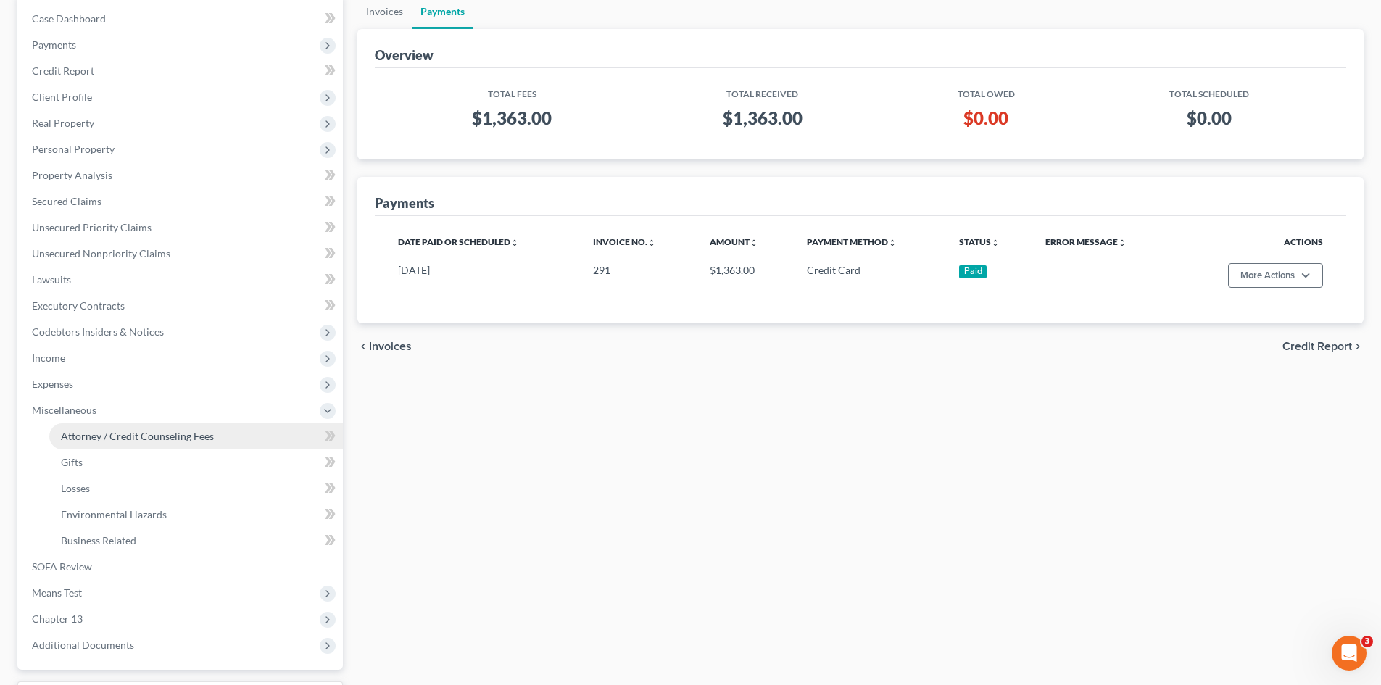
click at [141, 434] on span "Attorney / Credit Counseling Fees" at bounding box center [137, 436] width 153 height 12
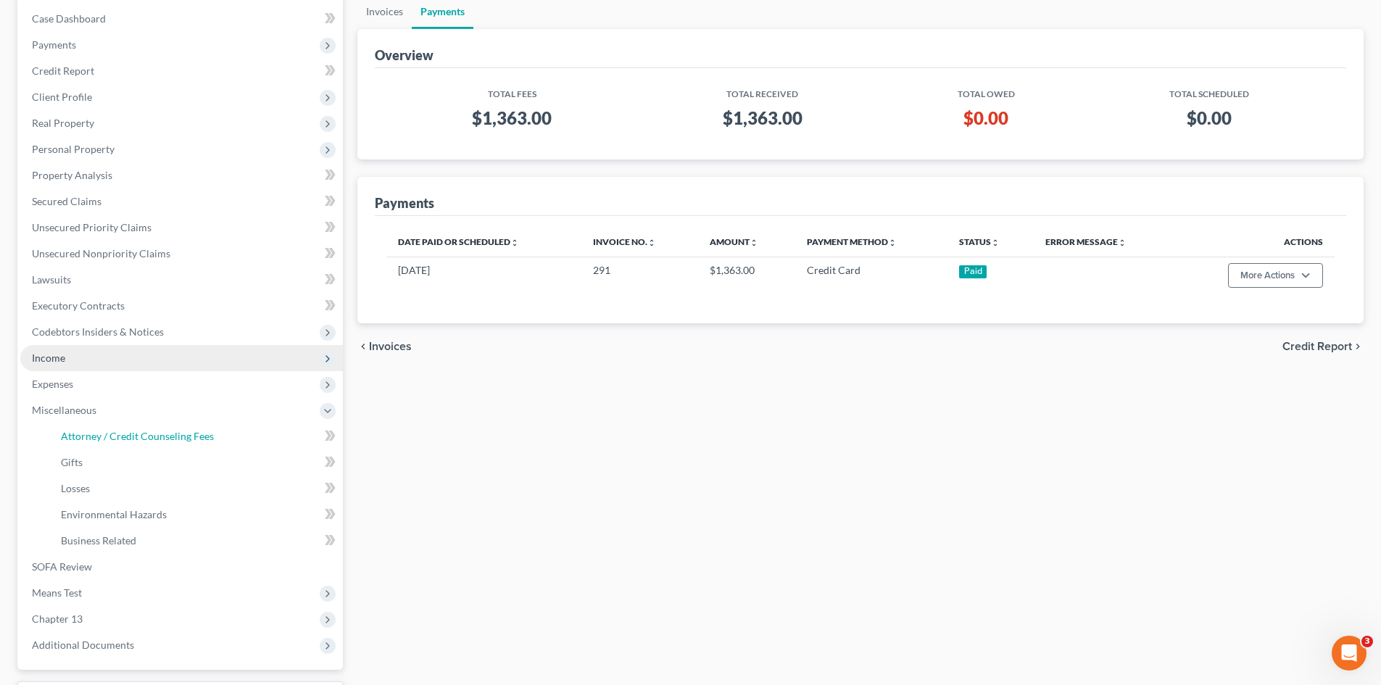
scroll to position [21, 0]
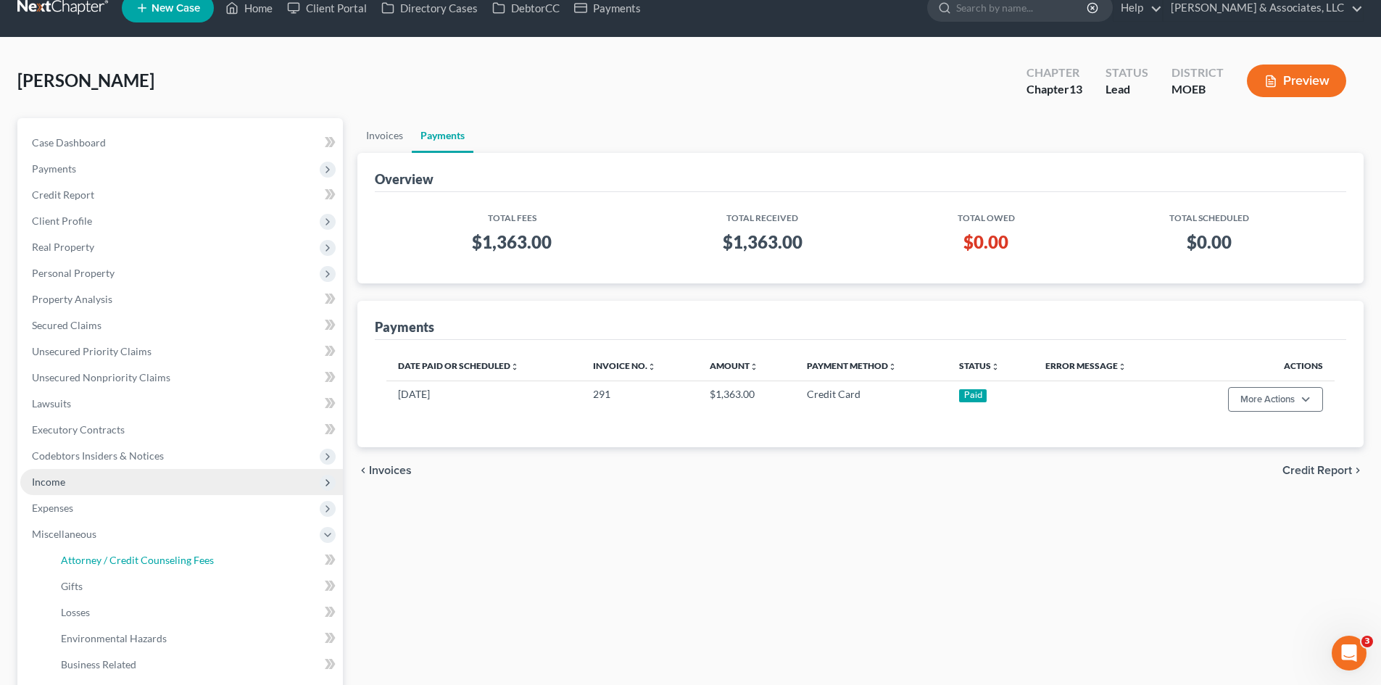
select select "0"
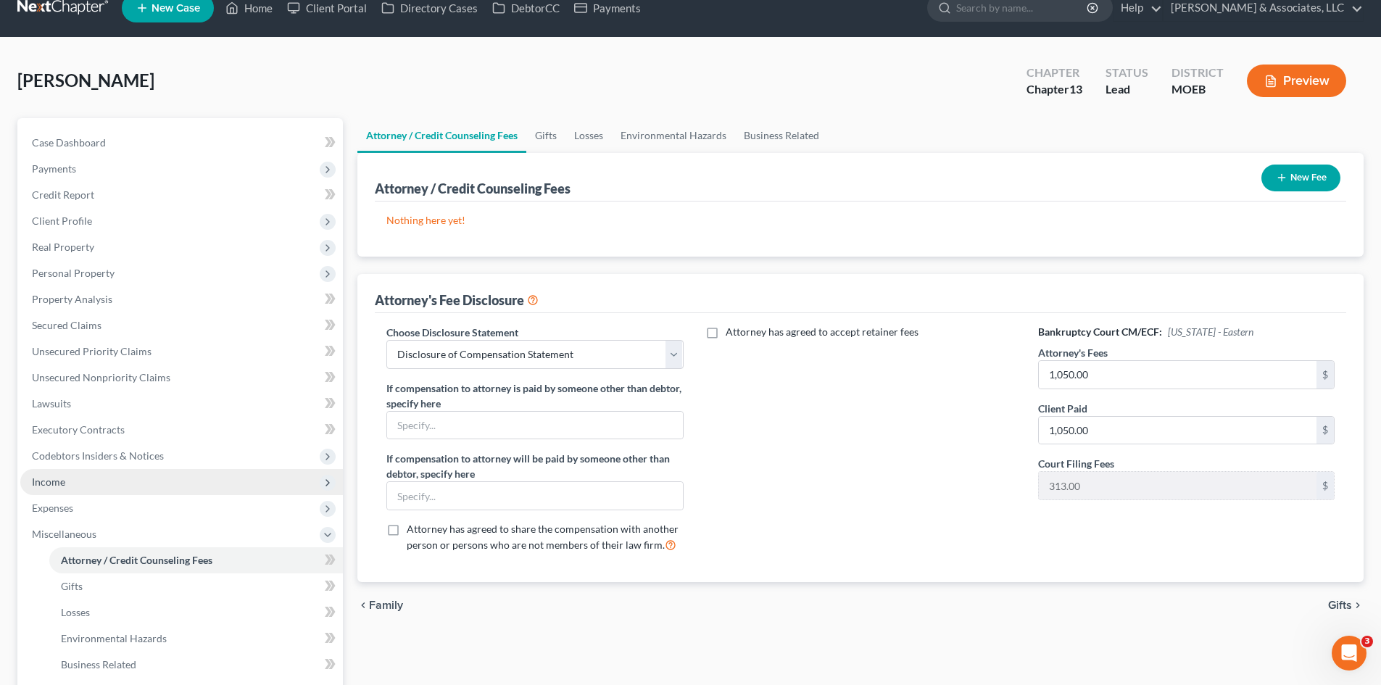
scroll to position [0, 0]
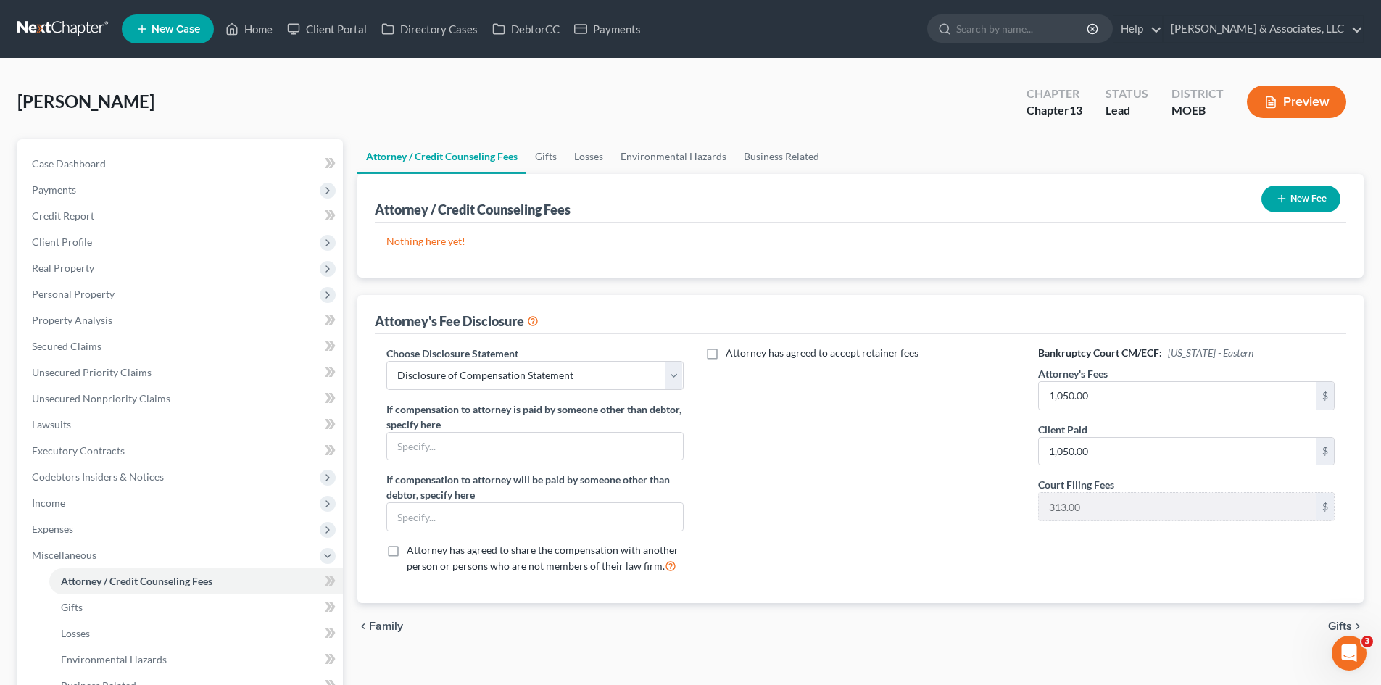
click at [1291, 203] on button "New Fee" at bounding box center [1300, 199] width 79 height 27
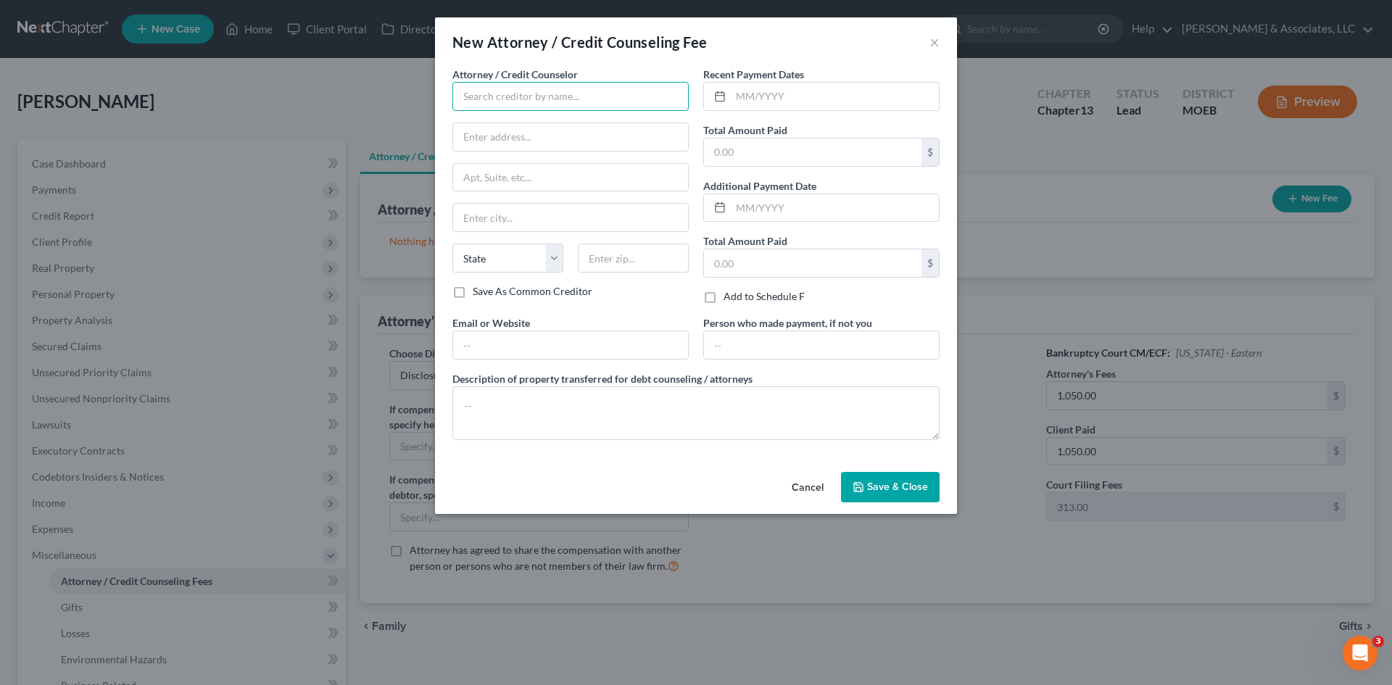
click at [576, 99] on input "text" at bounding box center [570, 96] width 236 height 29
click at [544, 121] on div "[PERSON_NAME] & Associates" at bounding box center [539, 122] width 151 height 14
type input "[PERSON_NAME] & Associates"
type input "[STREET_ADDRESS]"
type input "Saint [PERSON_NAME]"
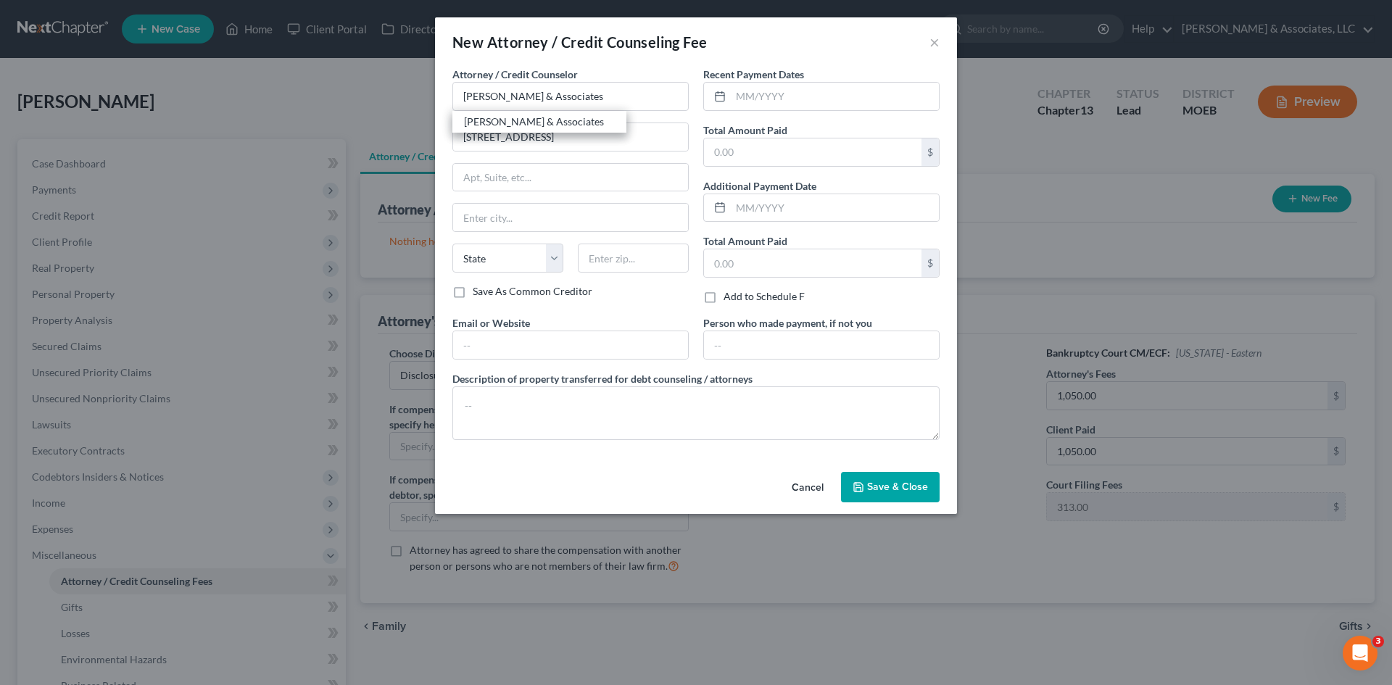
select select "26"
type input "63303"
click at [497, 347] on input "text" at bounding box center [570, 345] width 235 height 28
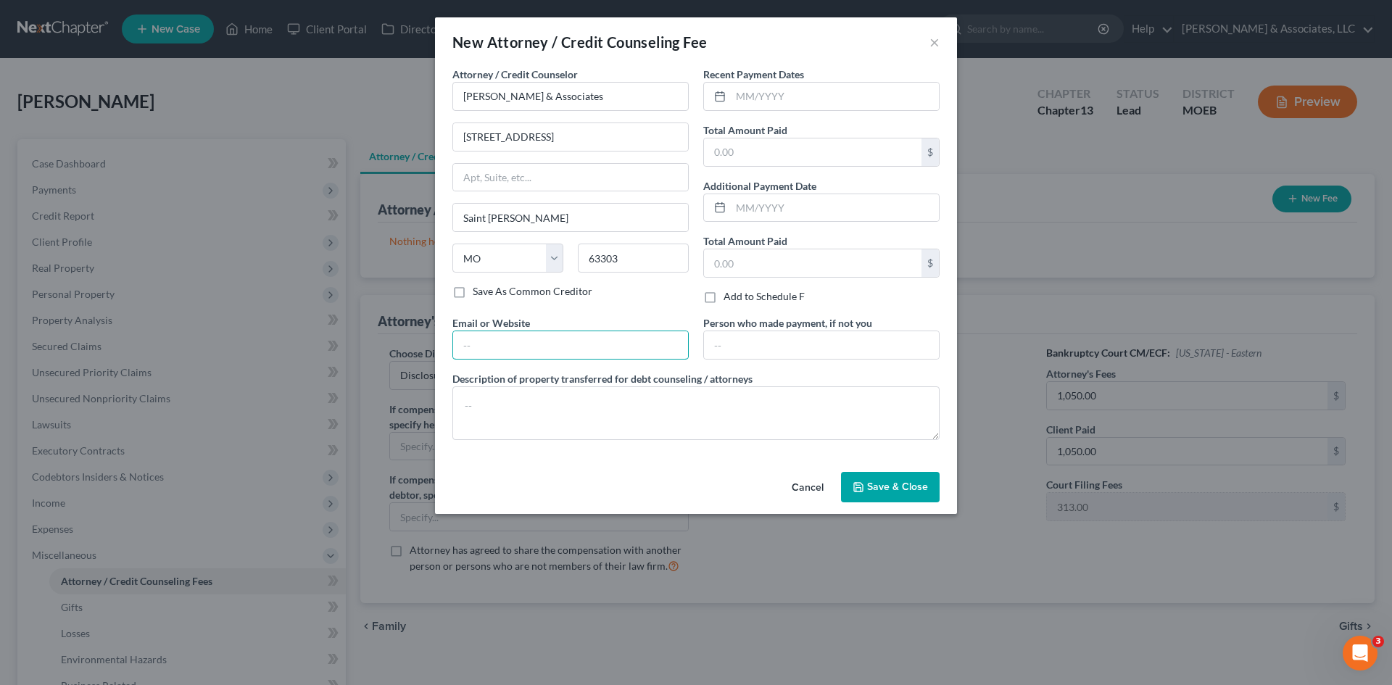
type input "[URL][DOMAIN_NAME]"
click at [752, 98] on input "text" at bounding box center [835, 97] width 208 height 28
type input "[DATE]"
click at [765, 156] on input "text" at bounding box center [812, 152] width 217 height 28
type input "1,050"
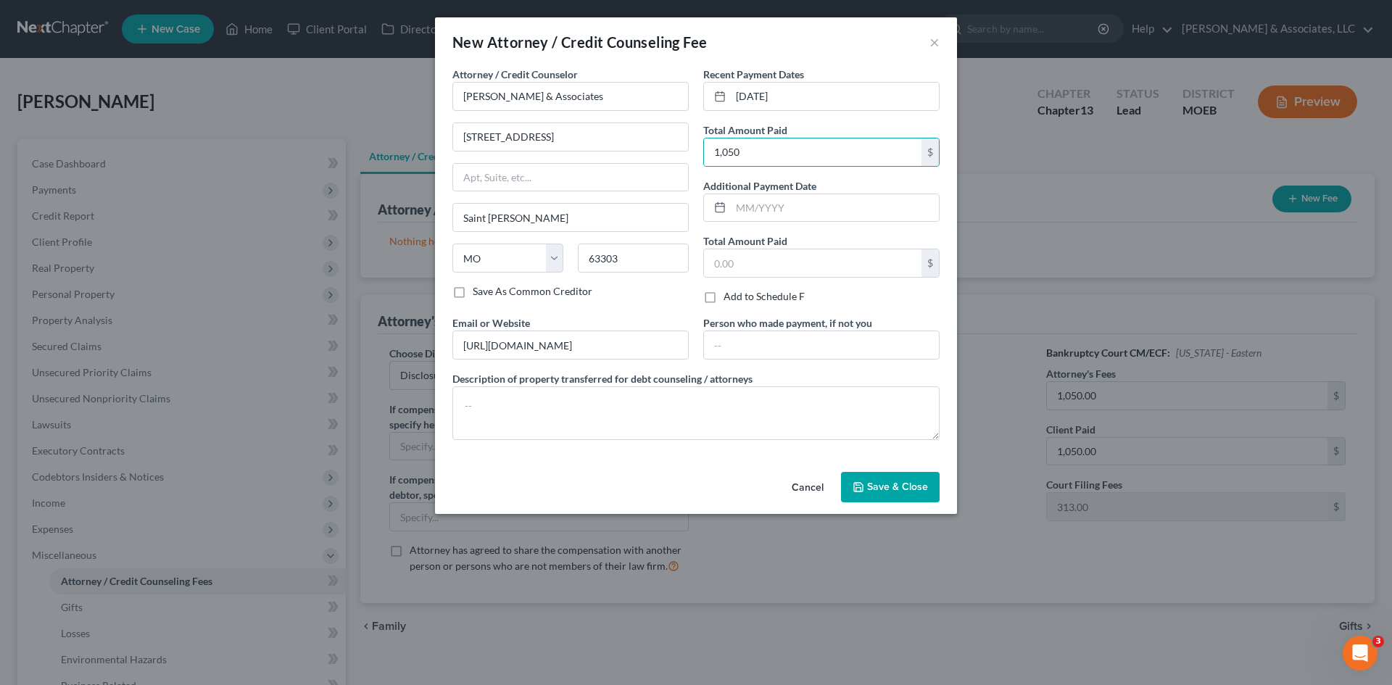
click at [912, 489] on span "Save & Close" at bounding box center [897, 487] width 61 height 12
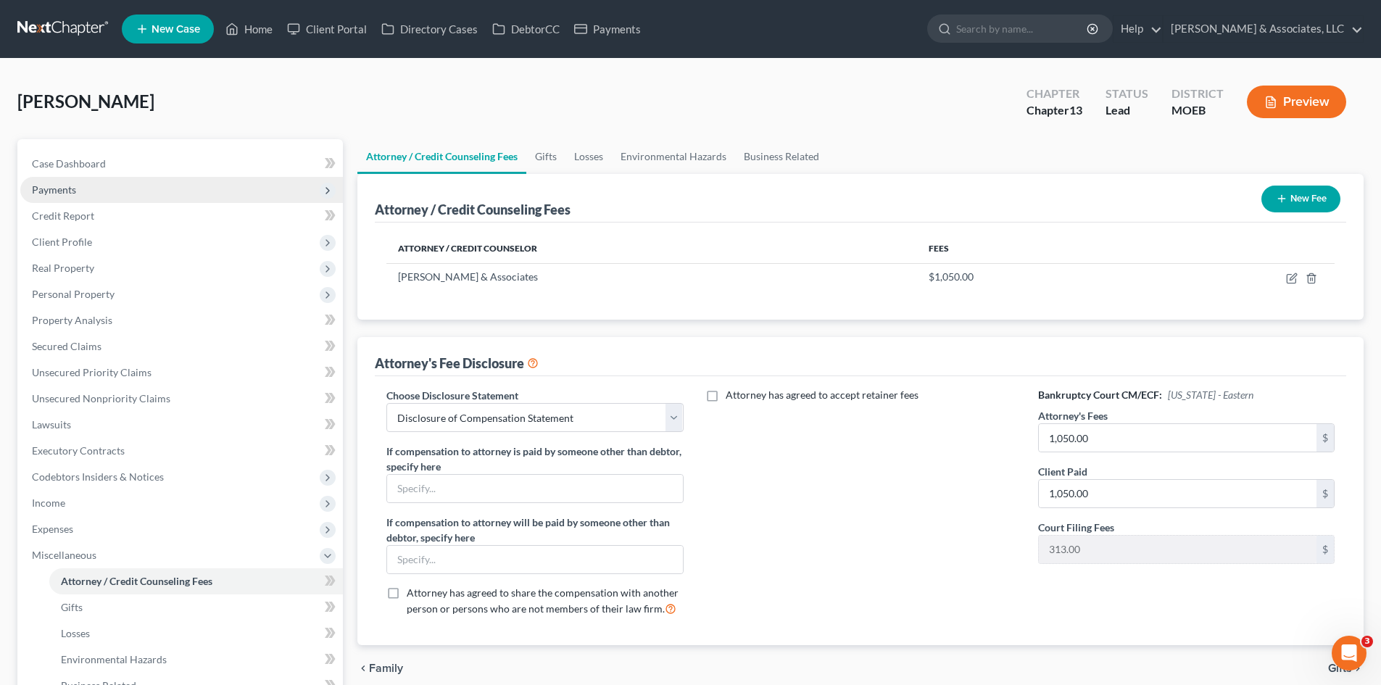
click at [80, 189] on span "Payments" at bounding box center [181, 190] width 323 height 26
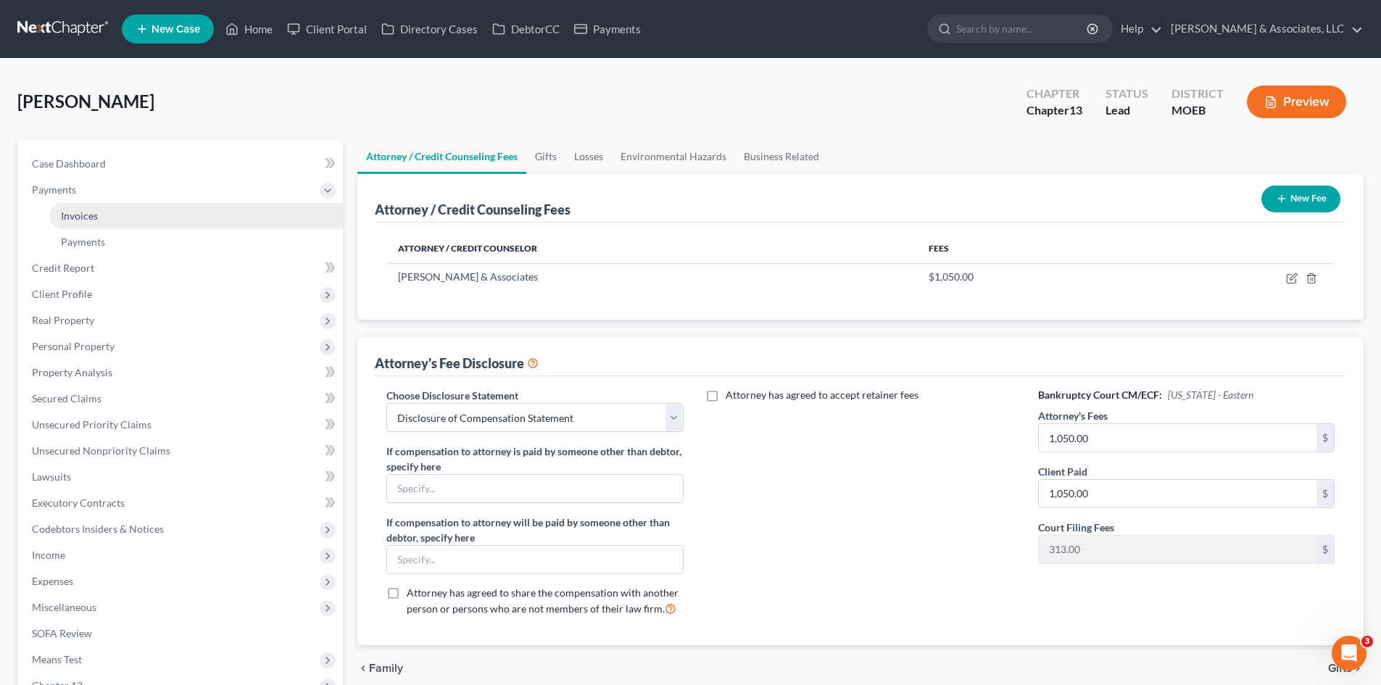
click at [95, 212] on span "Invoices" at bounding box center [79, 216] width 37 height 12
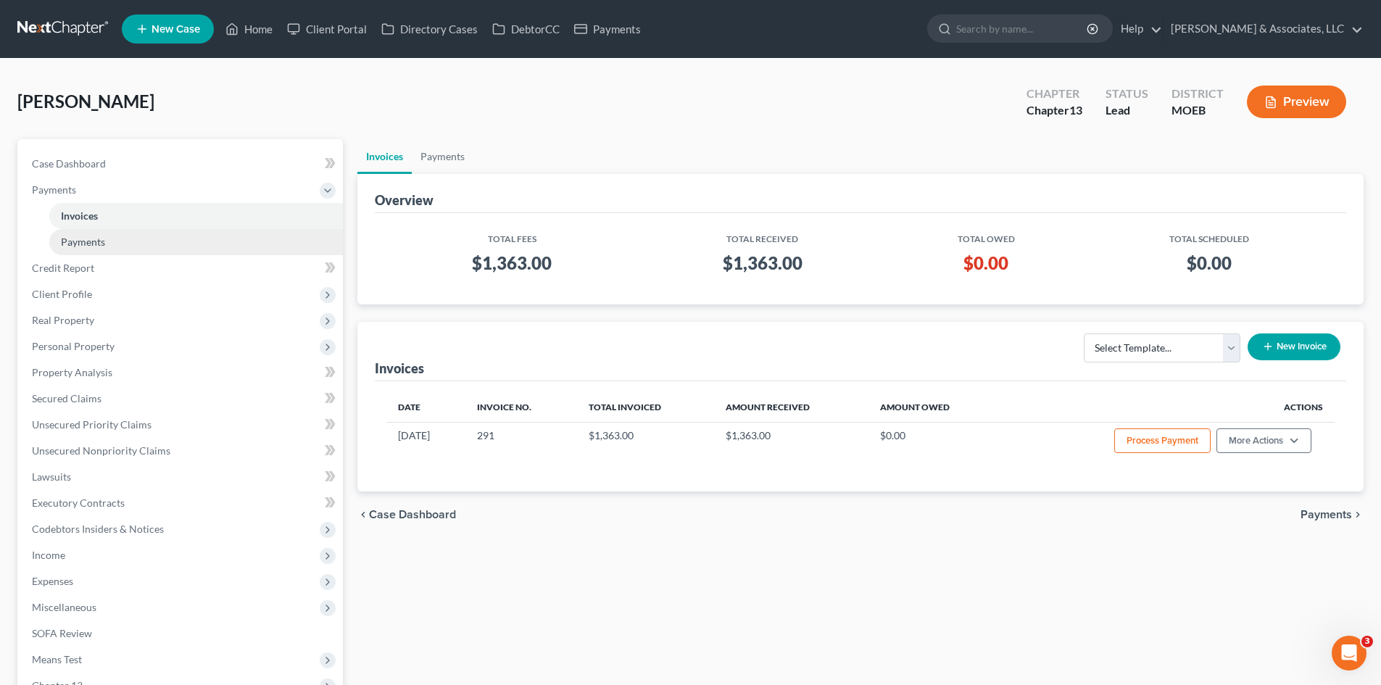
click at [104, 238] on span "Payments" at bounding box center [83, 242] width 44 height 12
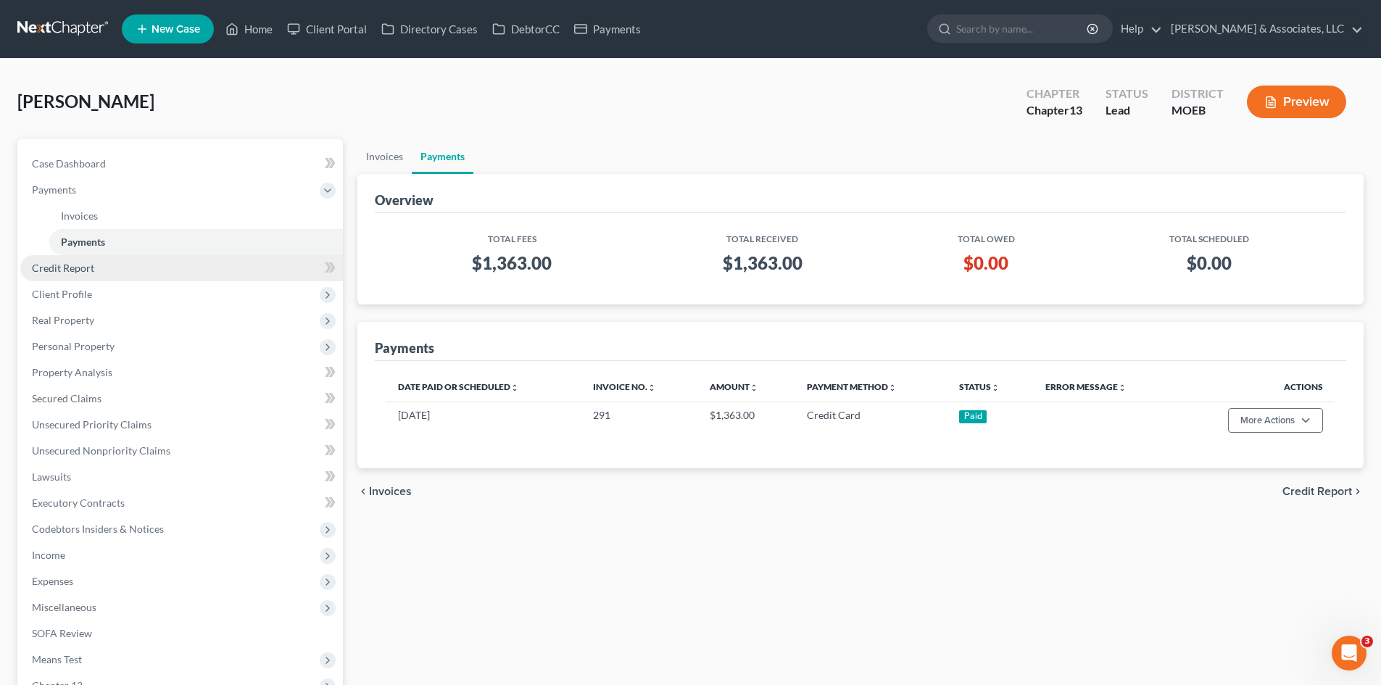
click at [57, 272] on span "Credit Report" at bounding box center [63, 268] width 62 height 12
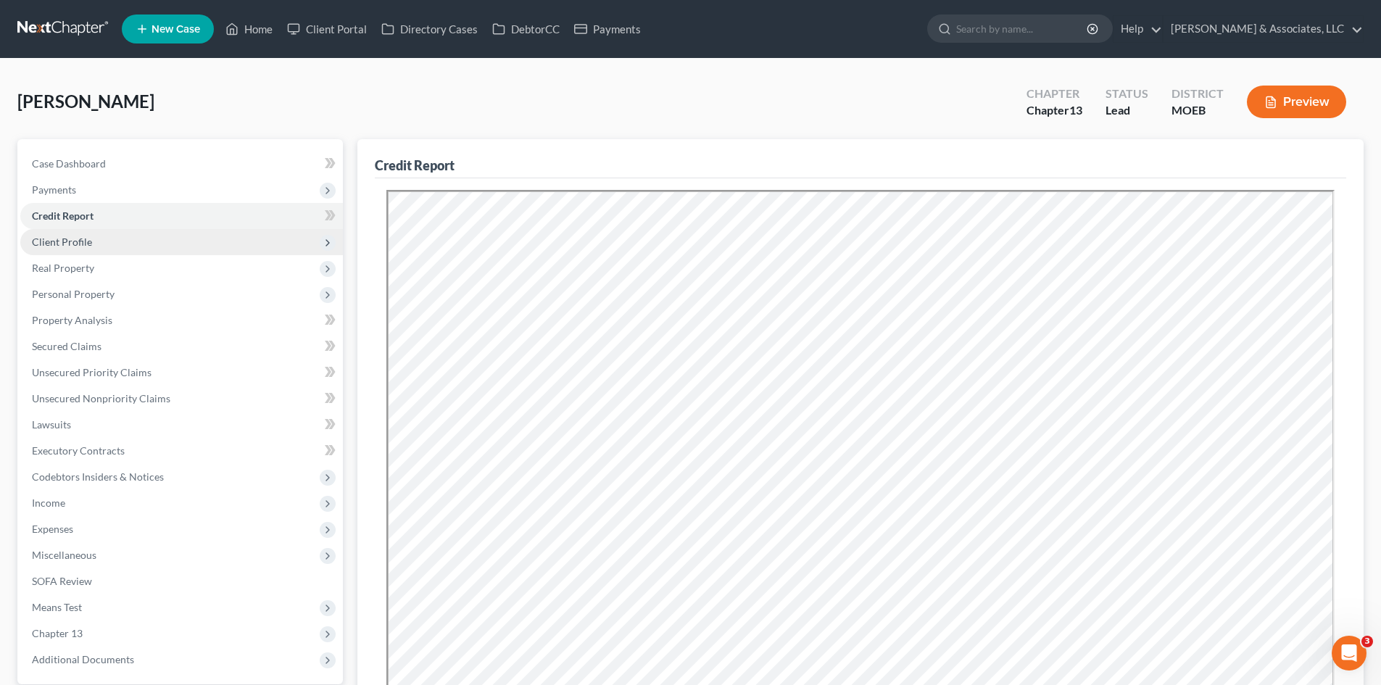
click at [59, 247] on span "Client Profile" at bounding box center [62, 242] width 60 height 12
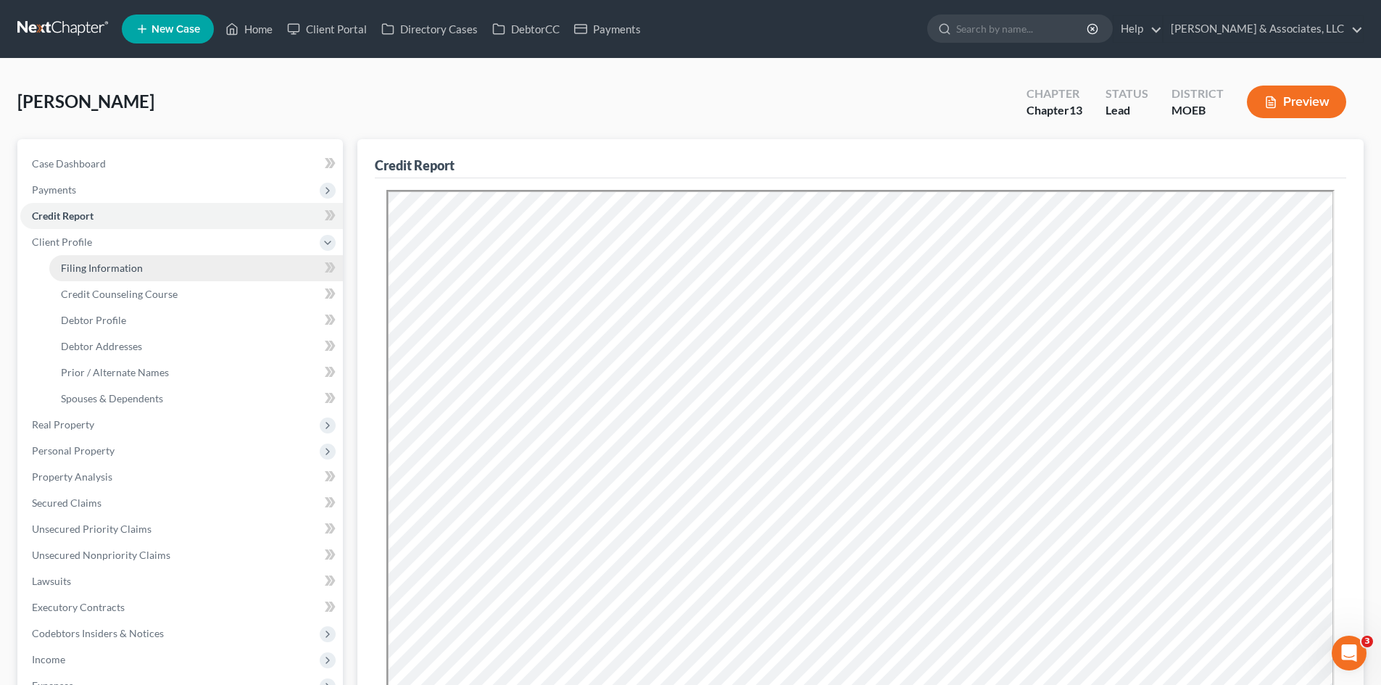
click at [80, 266] on span "Filing Information" at bounding box center [102, 268] width 82 height 12
select select "1"
select select "0"
select select "3"
select select "26"
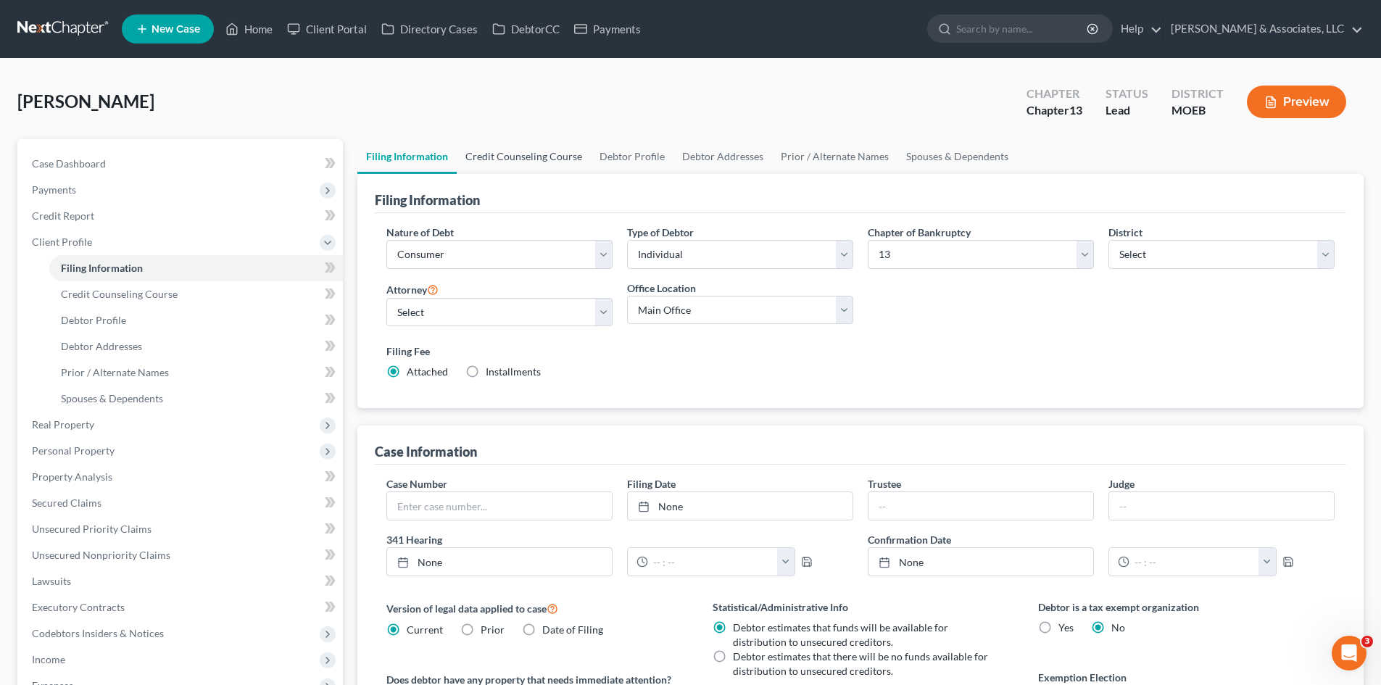
click at [523, 148] on link "Credit Counseling Course" at bounding box center [524, 156] width 134 height 35
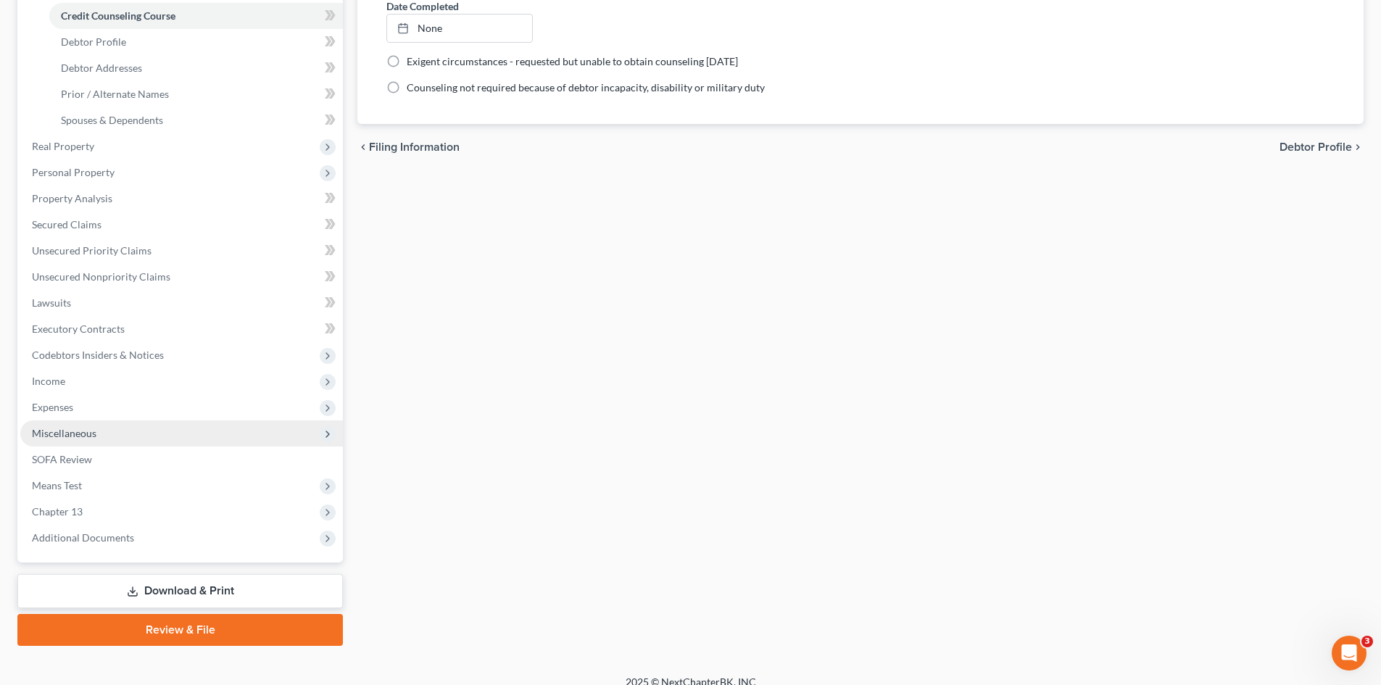
scroll to position [290, 0]
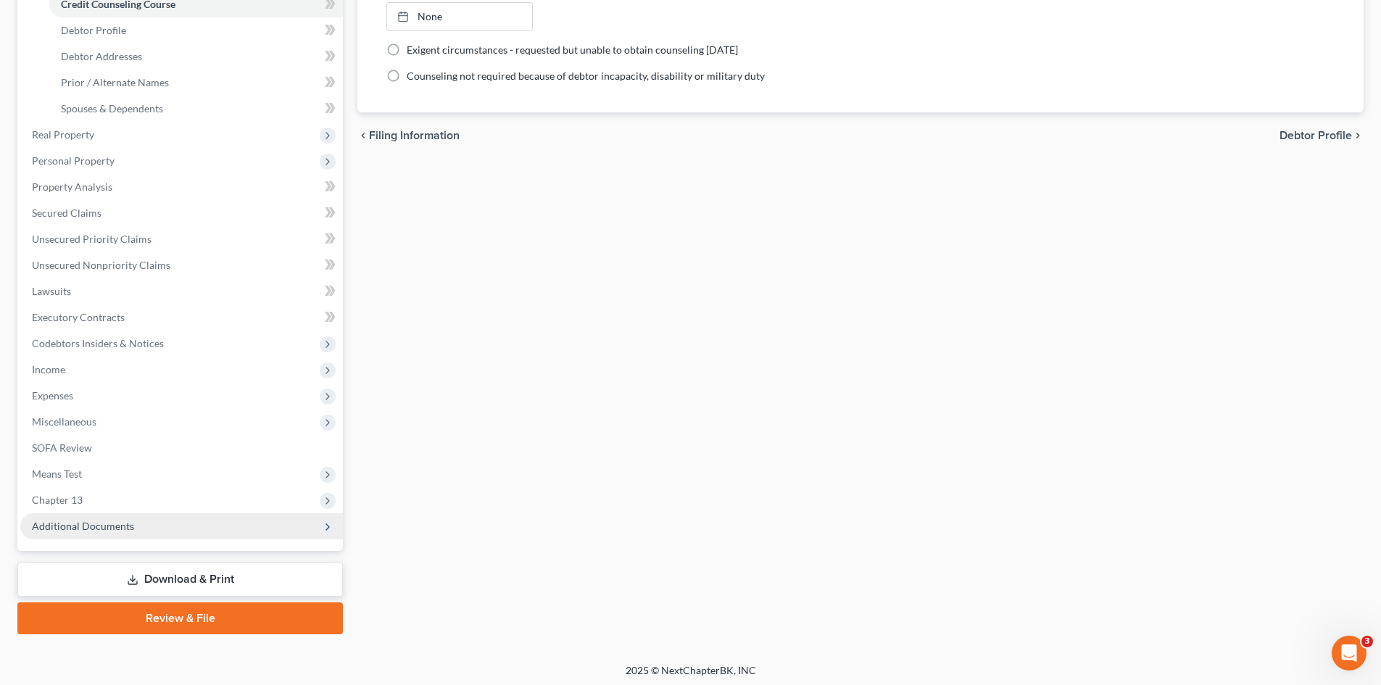
click at [94, 528] on span "Additional Documents" at bounding box center [83, 526] width 102 height 12
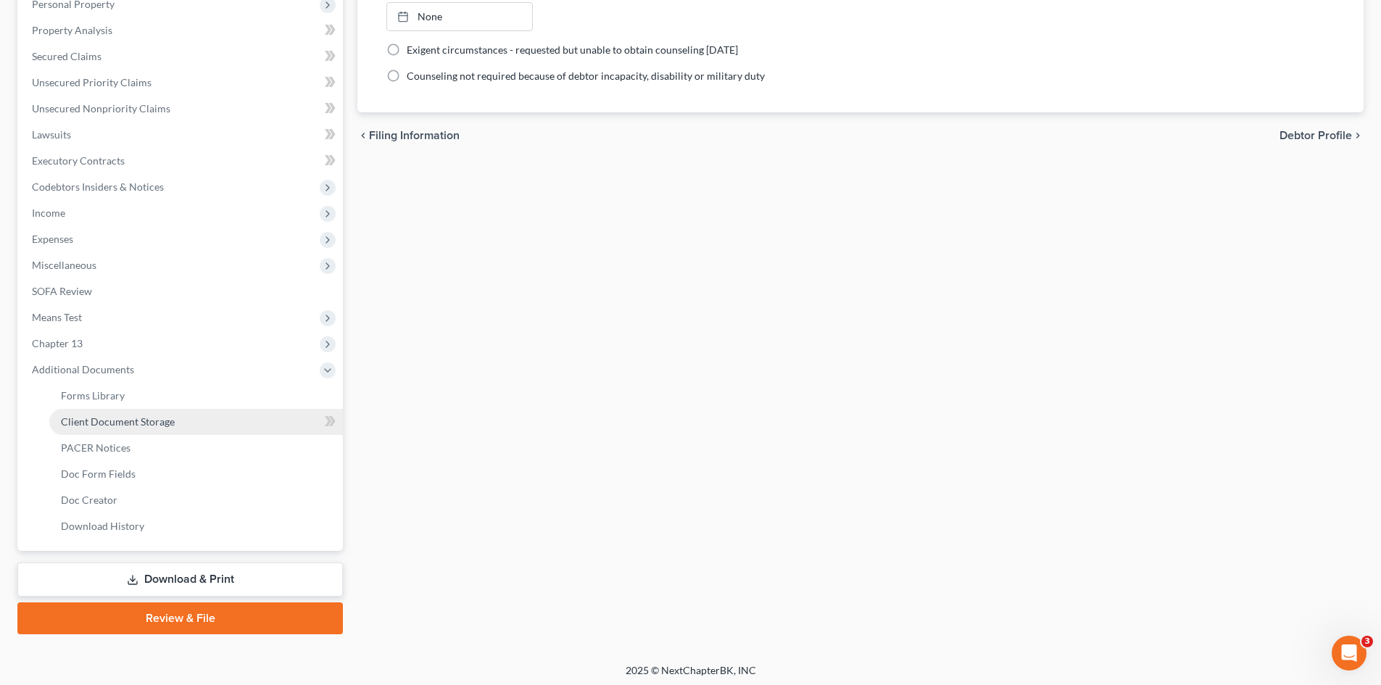
click at [138, 421] on span "Client Document Storage" at bounding box center [118, 421] width 114 height 12
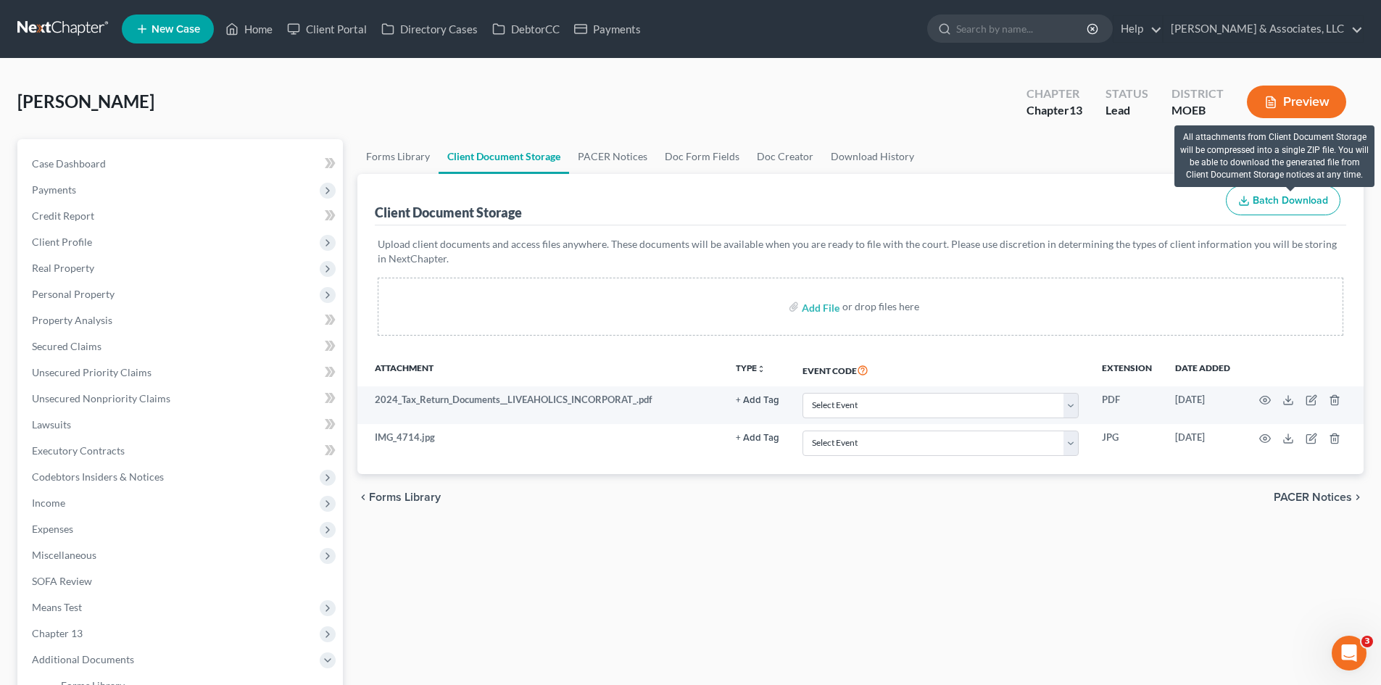
click at [1315, 197] on span "Batch Download" at bounding box center [1290, 200] width 75 height 12
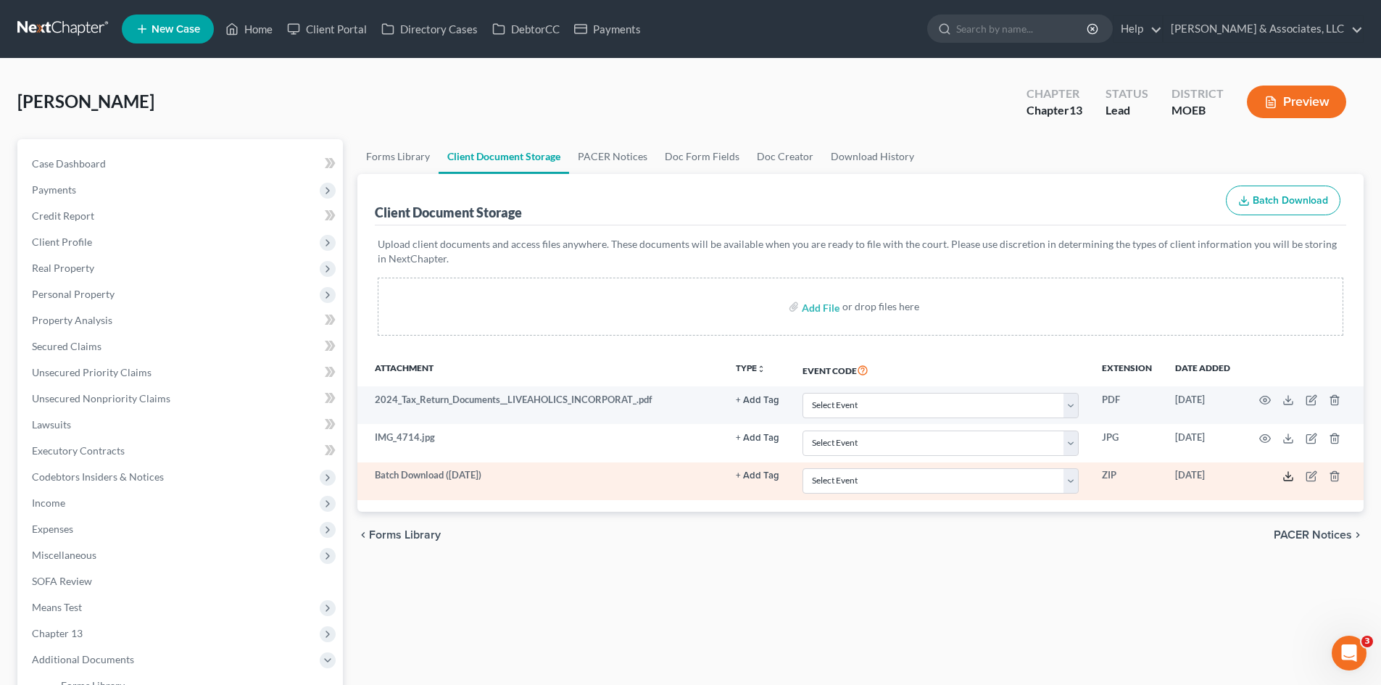
click at [1290, 476] on icon at bounding box center [1288, 476] width 12 height 12
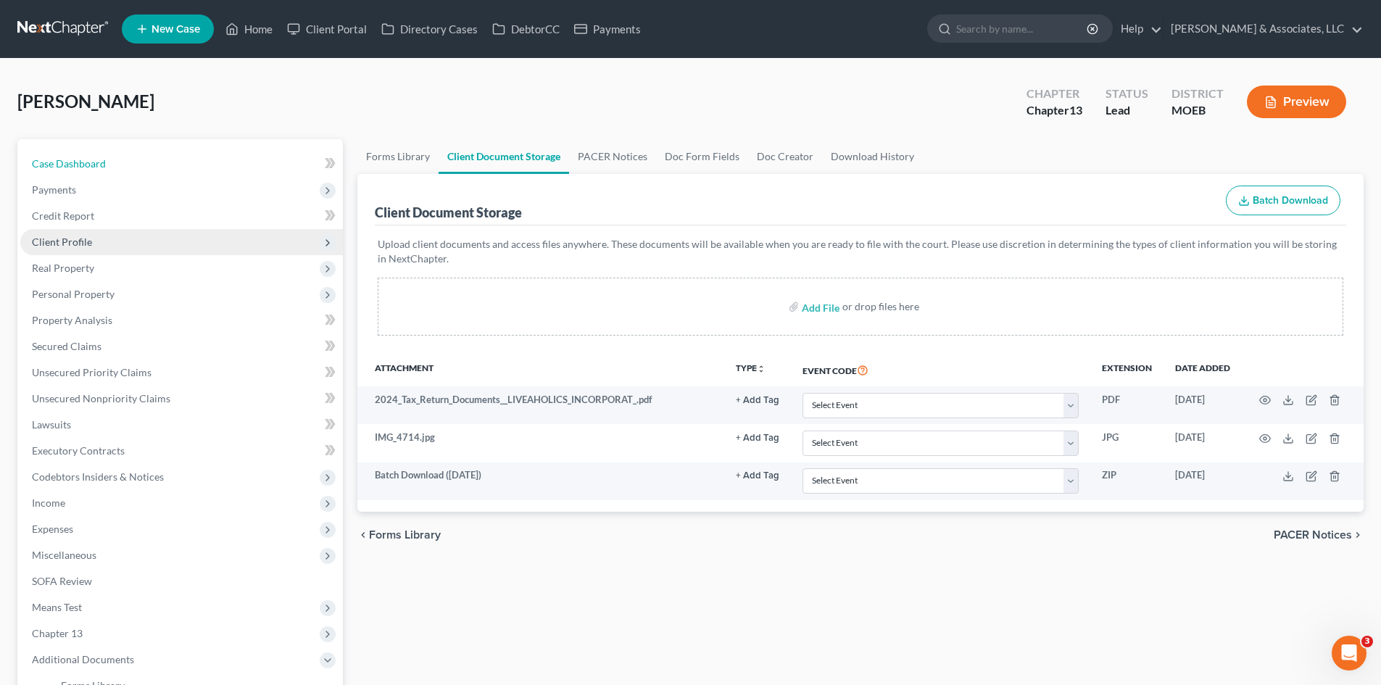
drag, startPoint x: 77, startPoint y: 168, endPoint x: 67, endPoint y: 241, distance: 73.2
click at [77, 168] on span "Case Dashboard" at bounding box center [69, 163] width 74 height 12
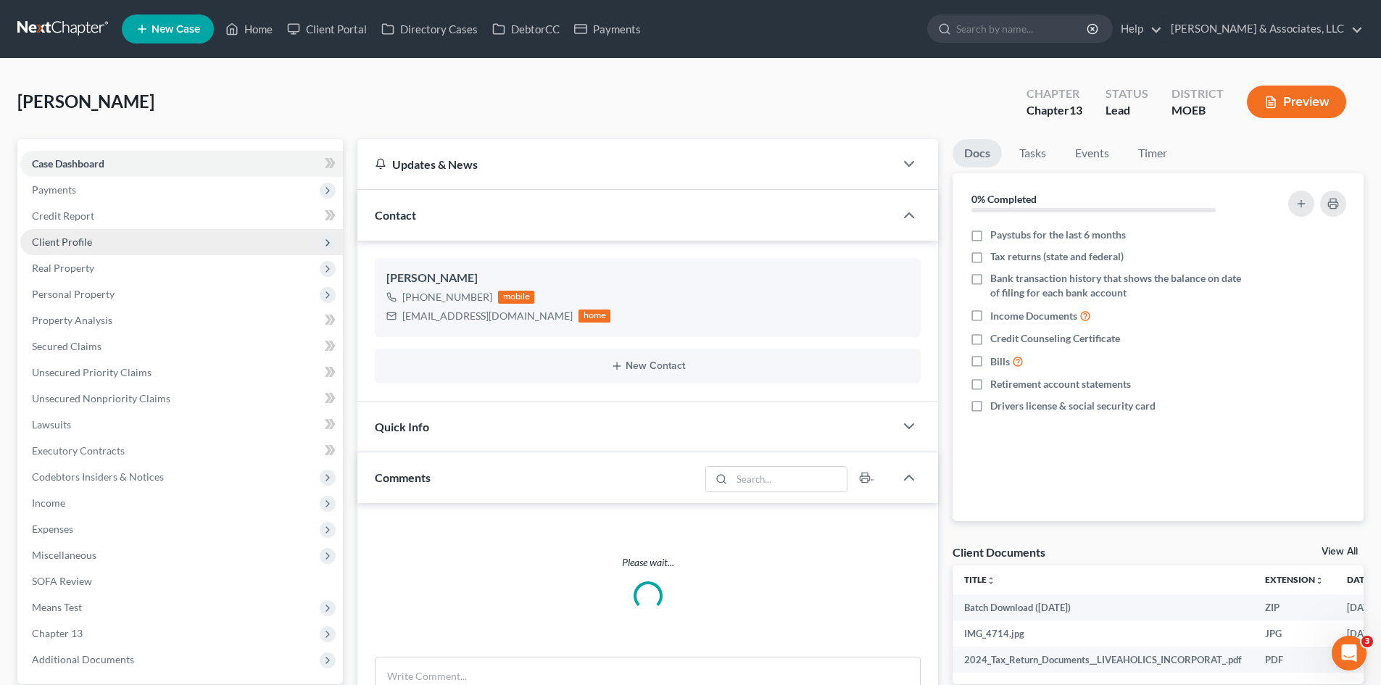
click at [67, 241] on span "Client Profile" at bounding box center [62, 242] width 60 height 12
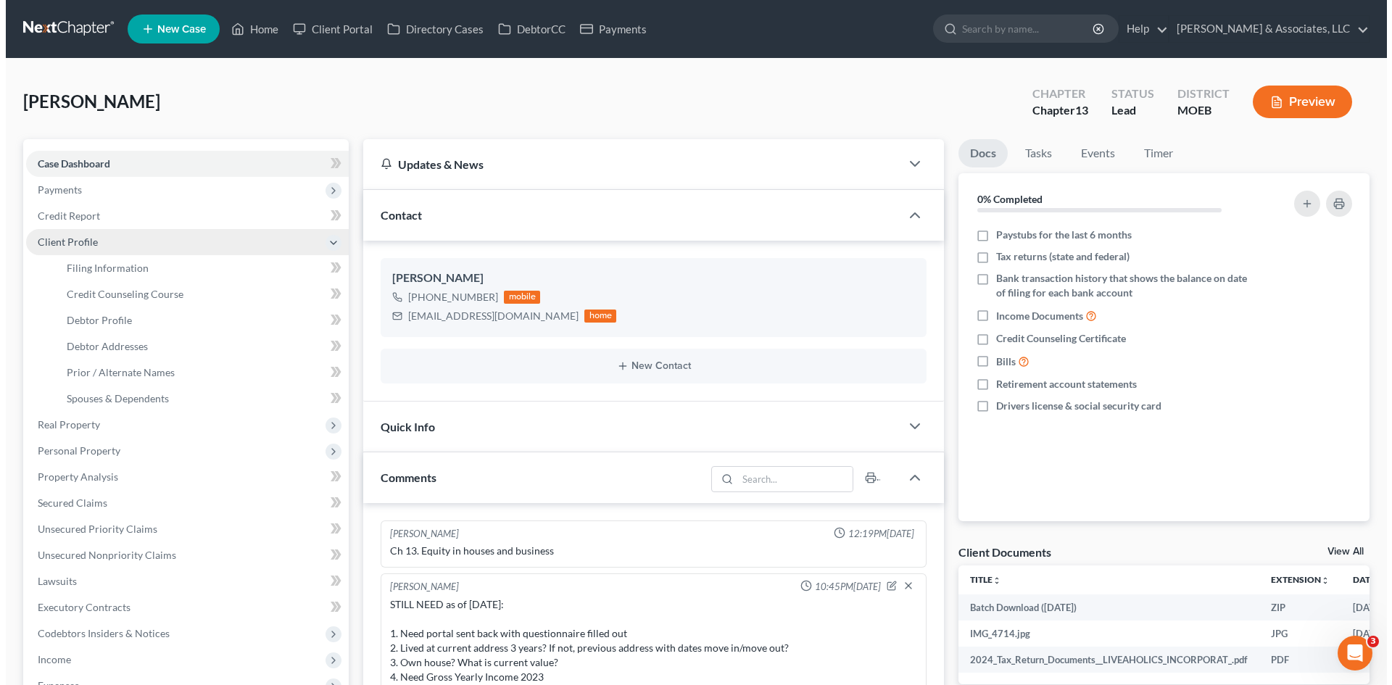
scroll to position [861, 0]
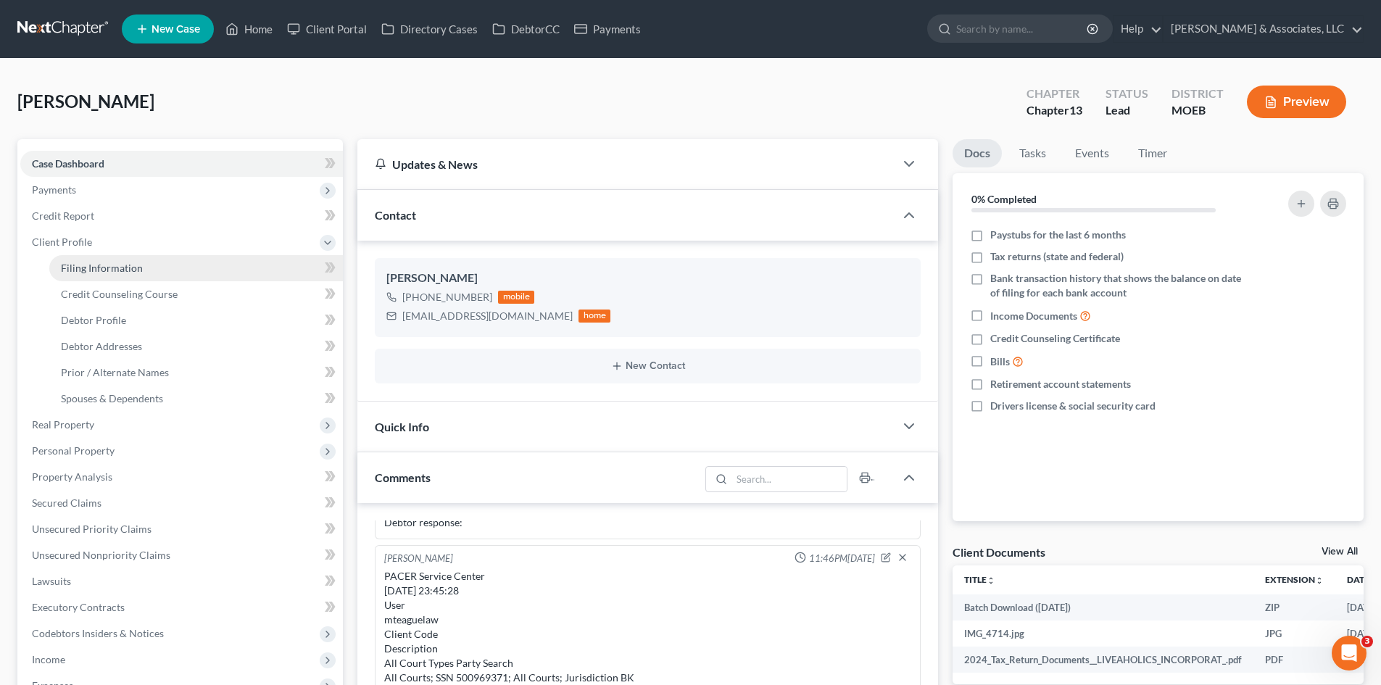
click at [101, 267] on span "Filing Information" at bounding box center [102, 268] width 82 height 12
select select "1"
select select "0"
select select "3"
select select "45"
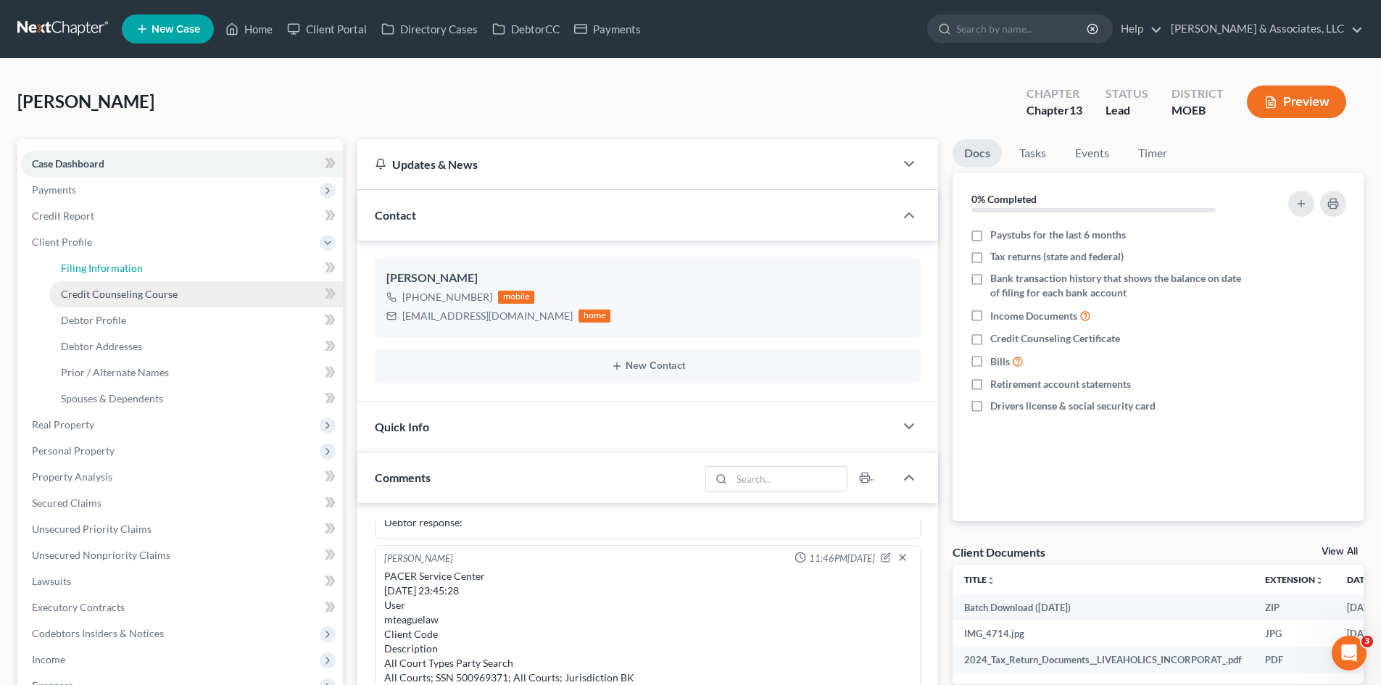
select select "0"
select select "26"
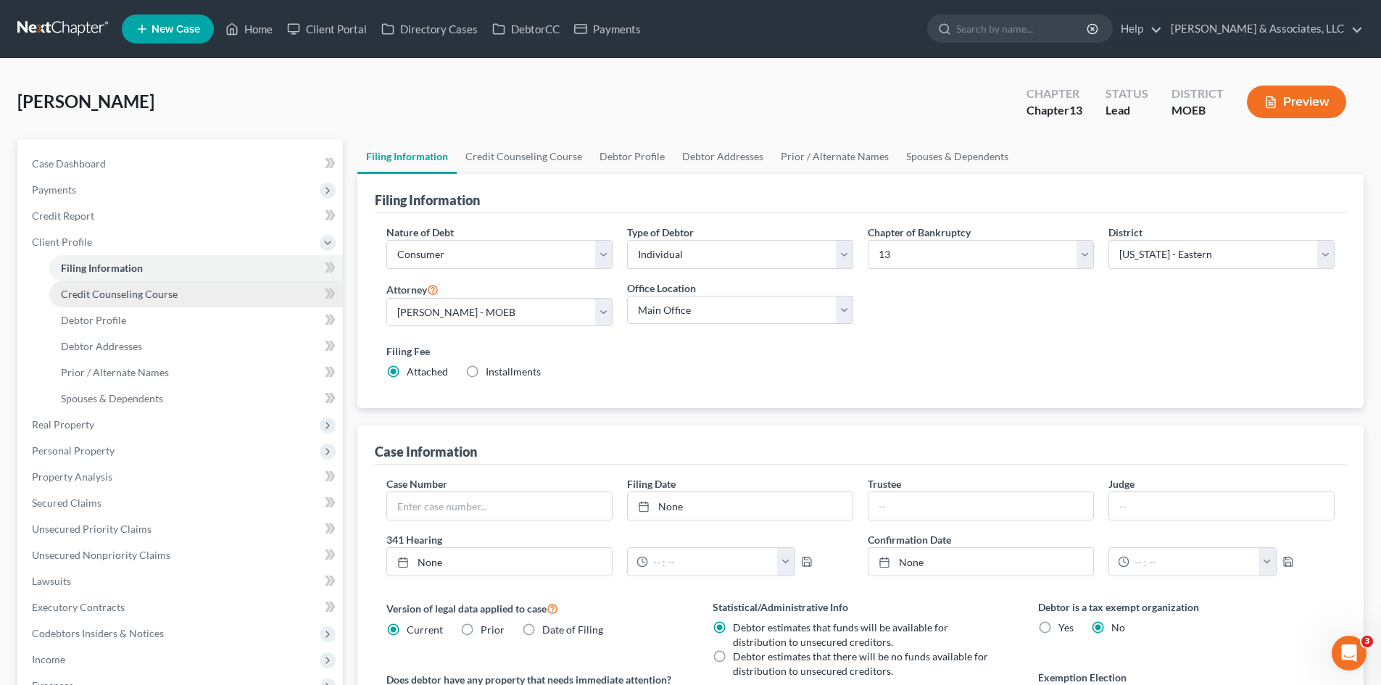
click at [100, 298] on span "Credit Counseling Course" at bounding box center [119, 294] width 117 height 12
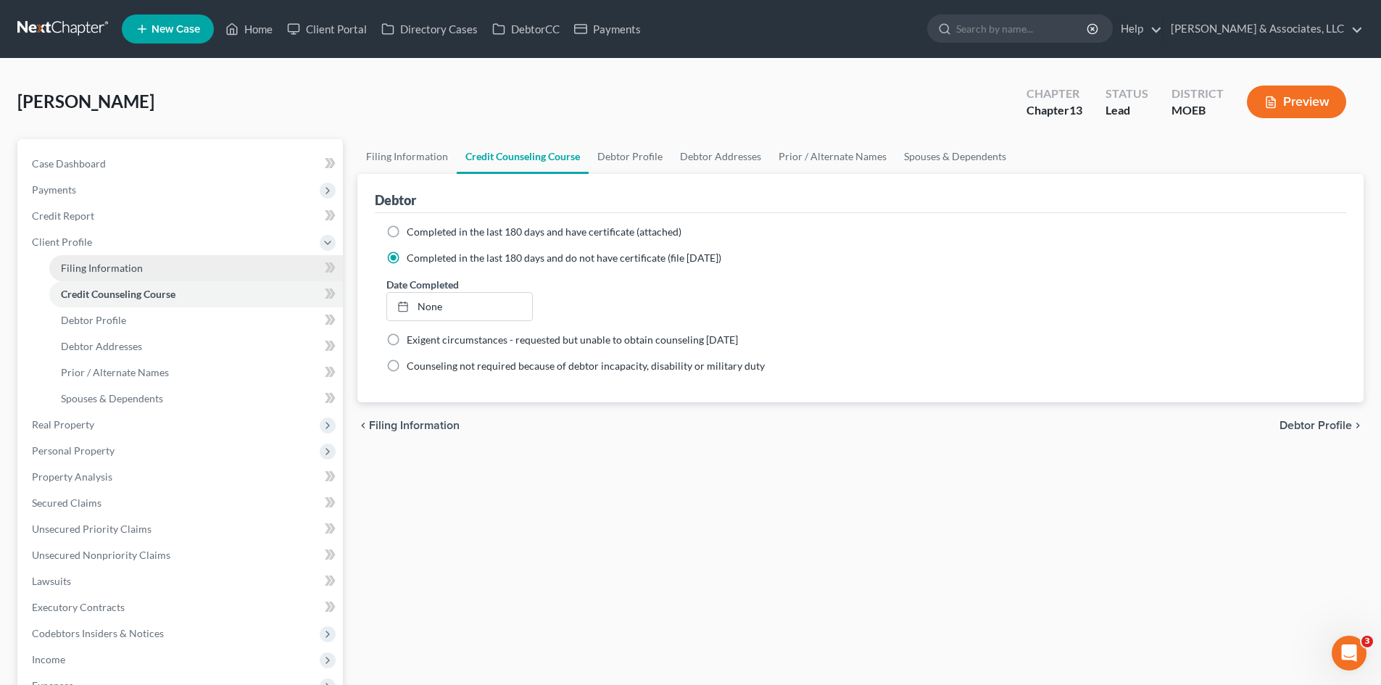
click at [105, 270] on span "Filing Information" at bounding box center [102, 268] width 82 height 12
select select "1"
select select "0"
select select "3"
select select "45"
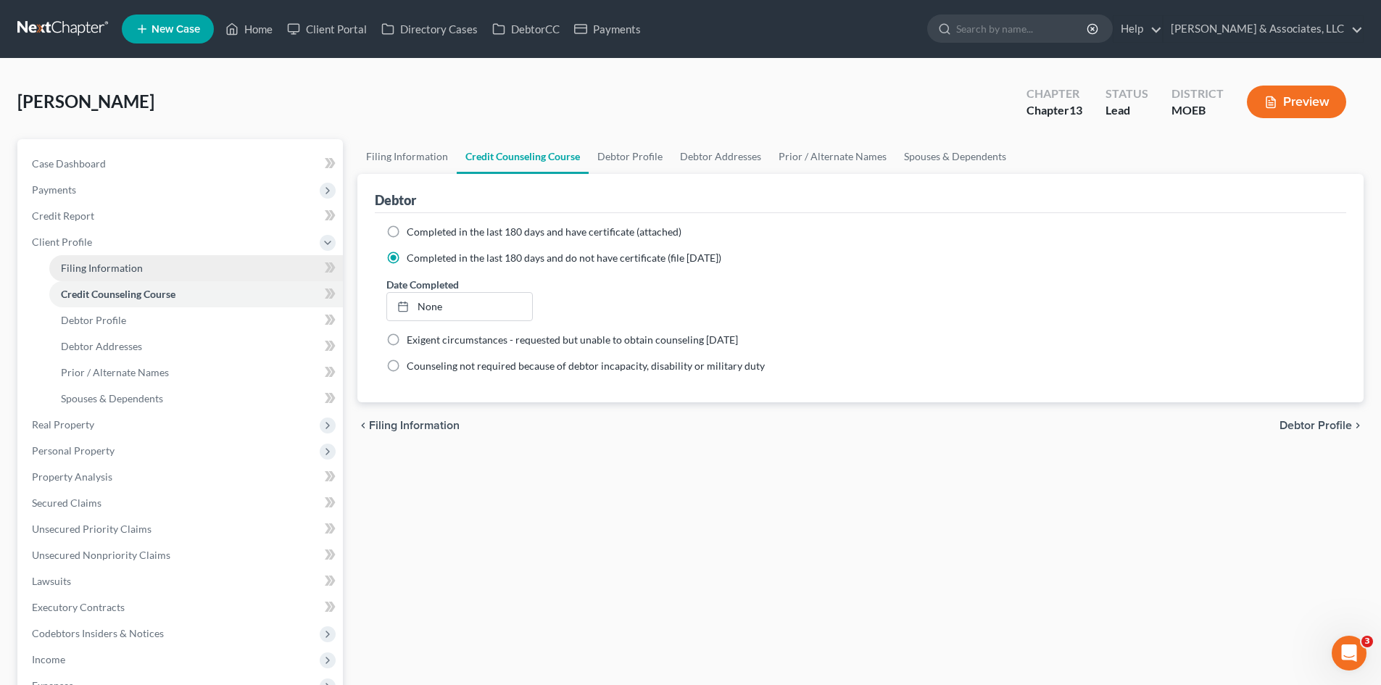
select select "0"
select select "26"
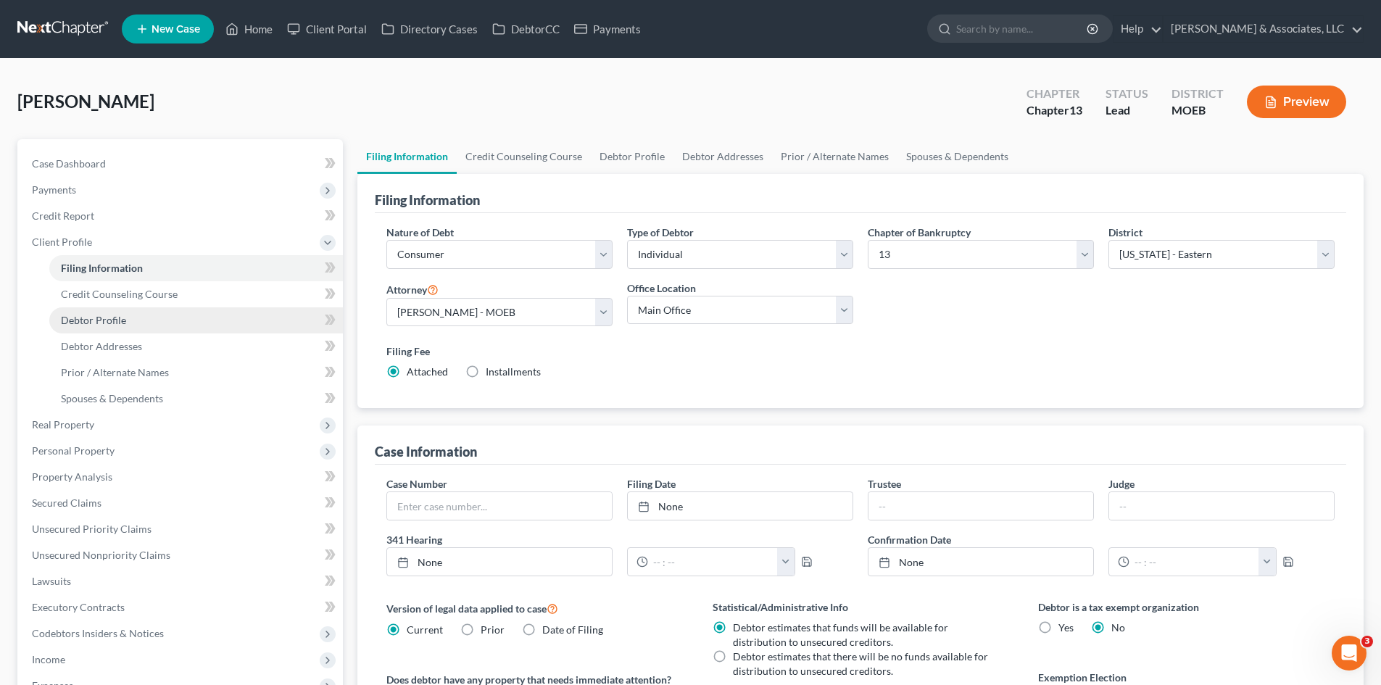
click at [97, 320] on span "Debtor Profile" at bounding box center [93, 320] width 65 height 12
select select "0"
select select "3"
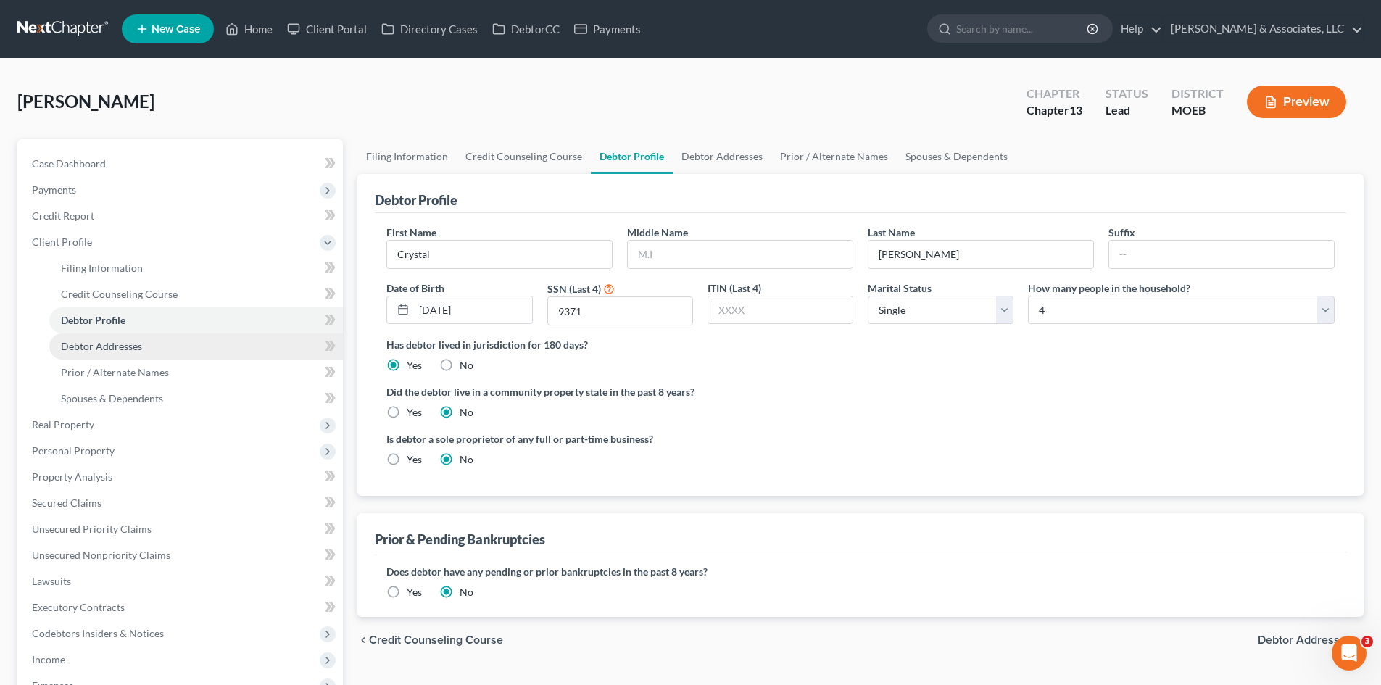
click at [120, 347] on span "Debtor Addresses" at bounding box center [101, 346] width 81 height 12
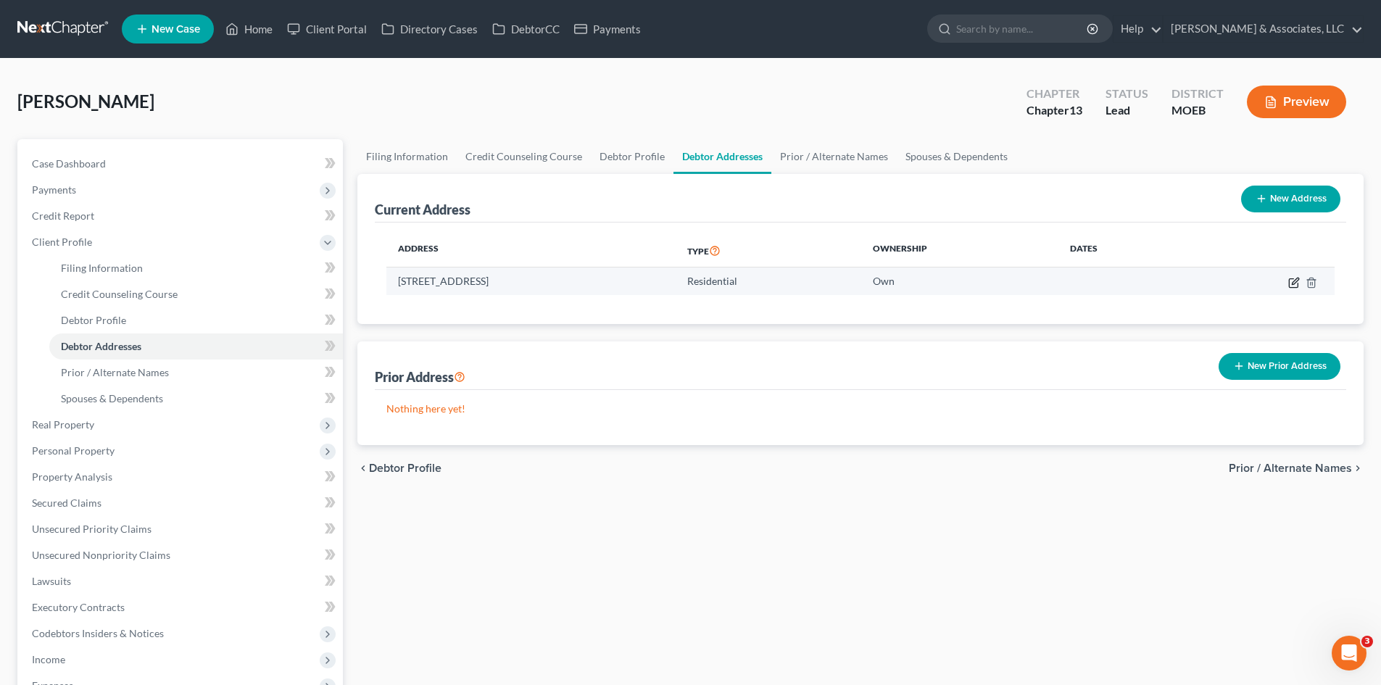
click at [1294, 282] on icon "button" at bounding box center [1294, 283] width 12 height 12
select select "26"
select select "0"
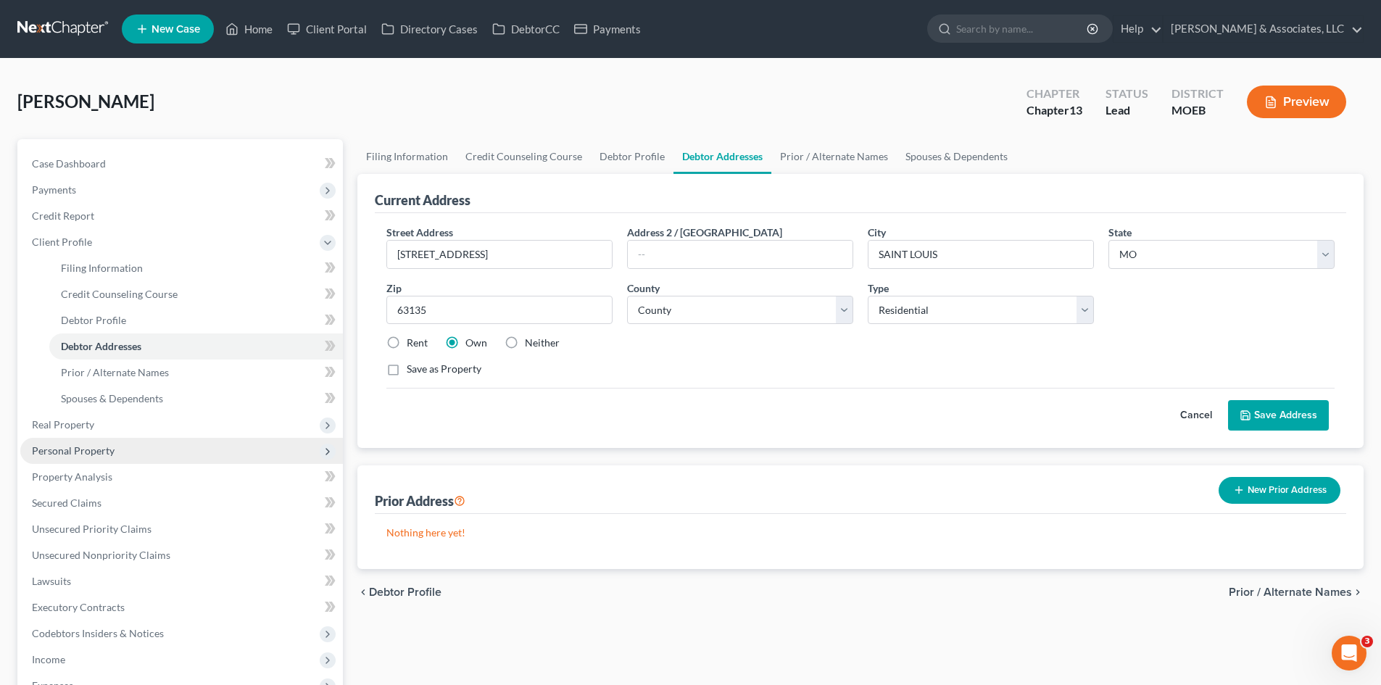
click at [92, 446] on span "Personal Property" at bounding box center [73, 450] width 83 height 12
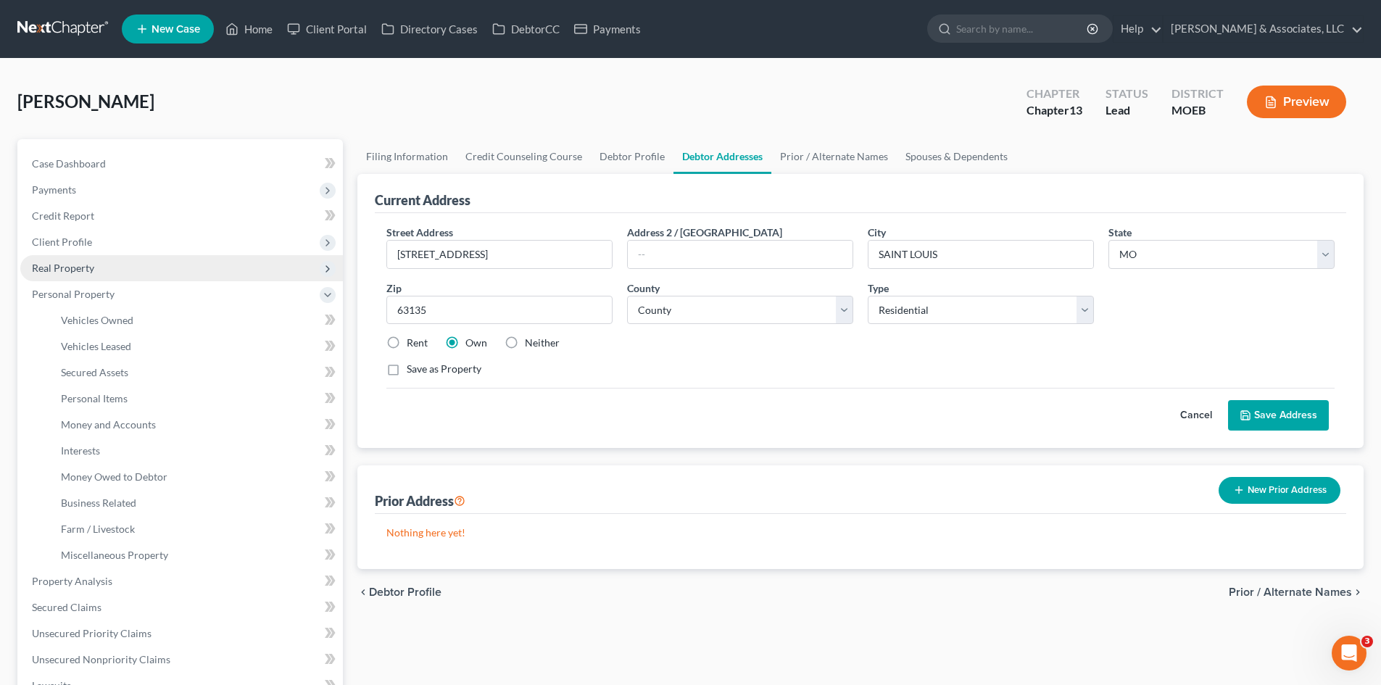
click at [76, 265] on span "Real Property" at bounding box center [63, 268] width 62 height 12
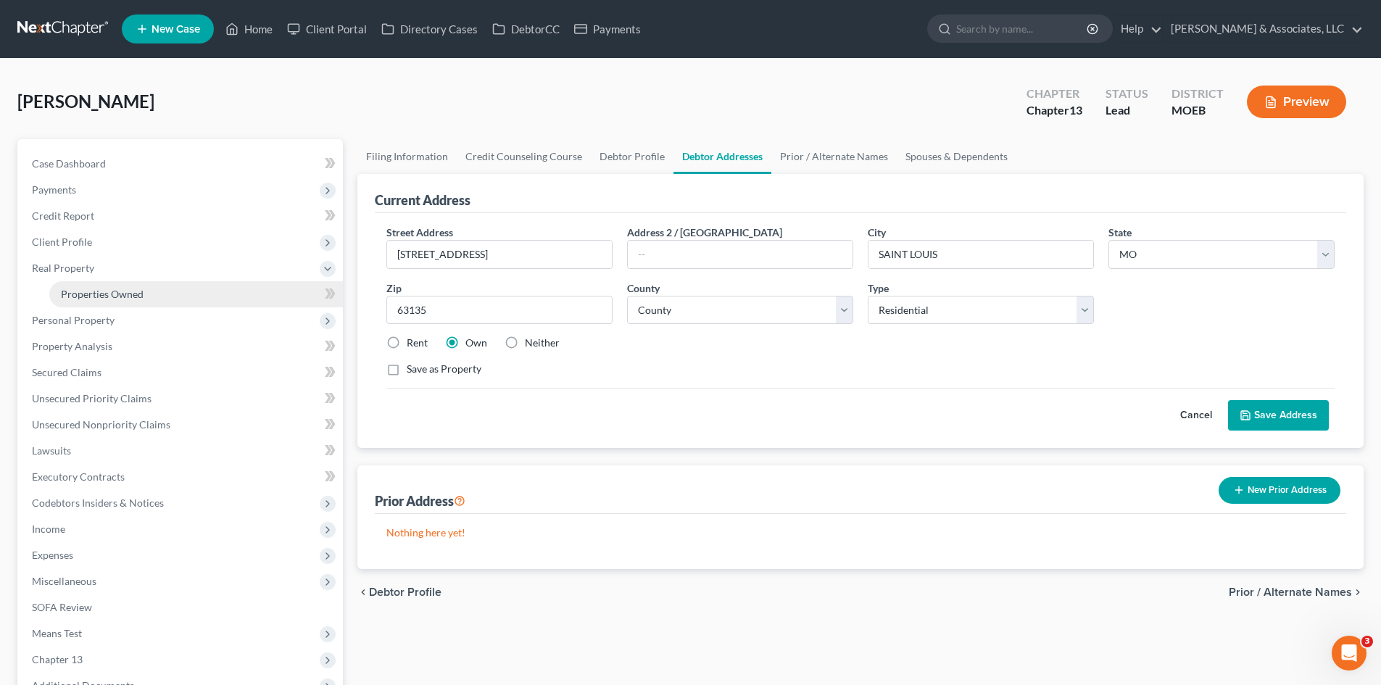
click at [136, 295] on span "Properties Owned" at bounding box center [102, 294] width 83 height 12
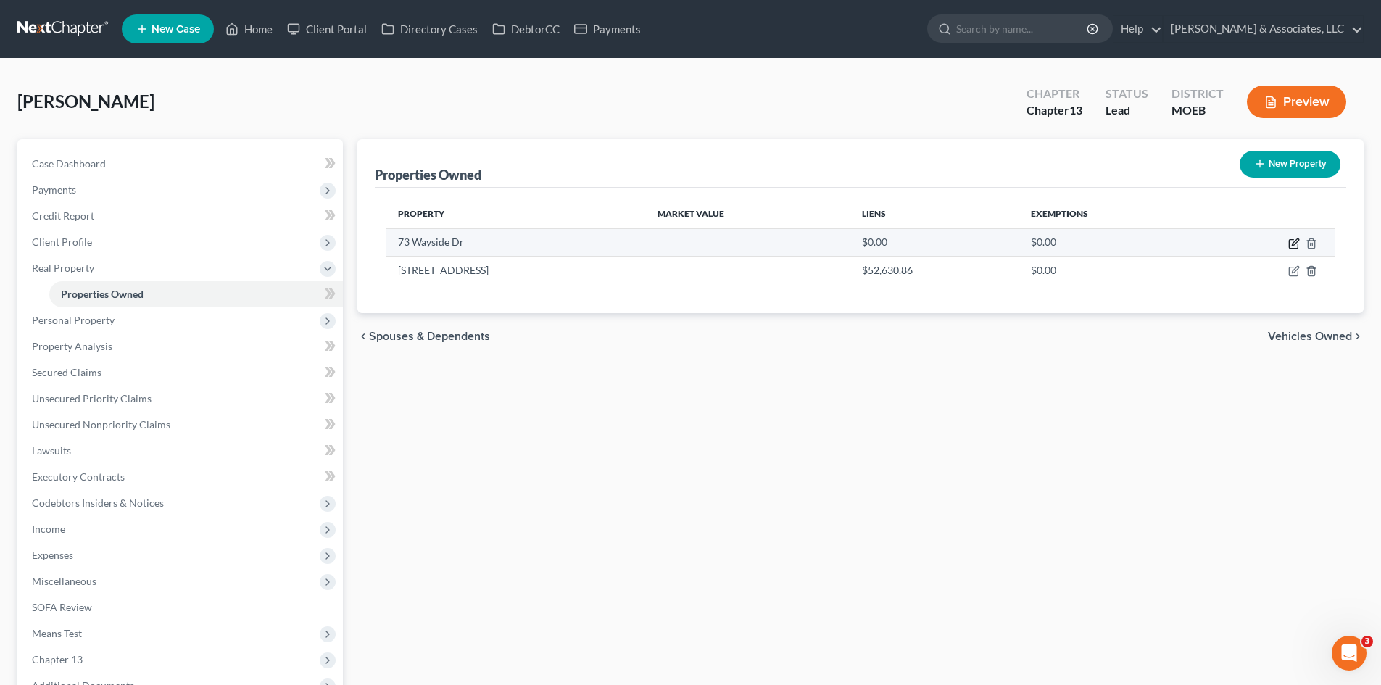
click at [1294, 245] on icon "button" at bounding box center [1295, 242] width 7 height 7
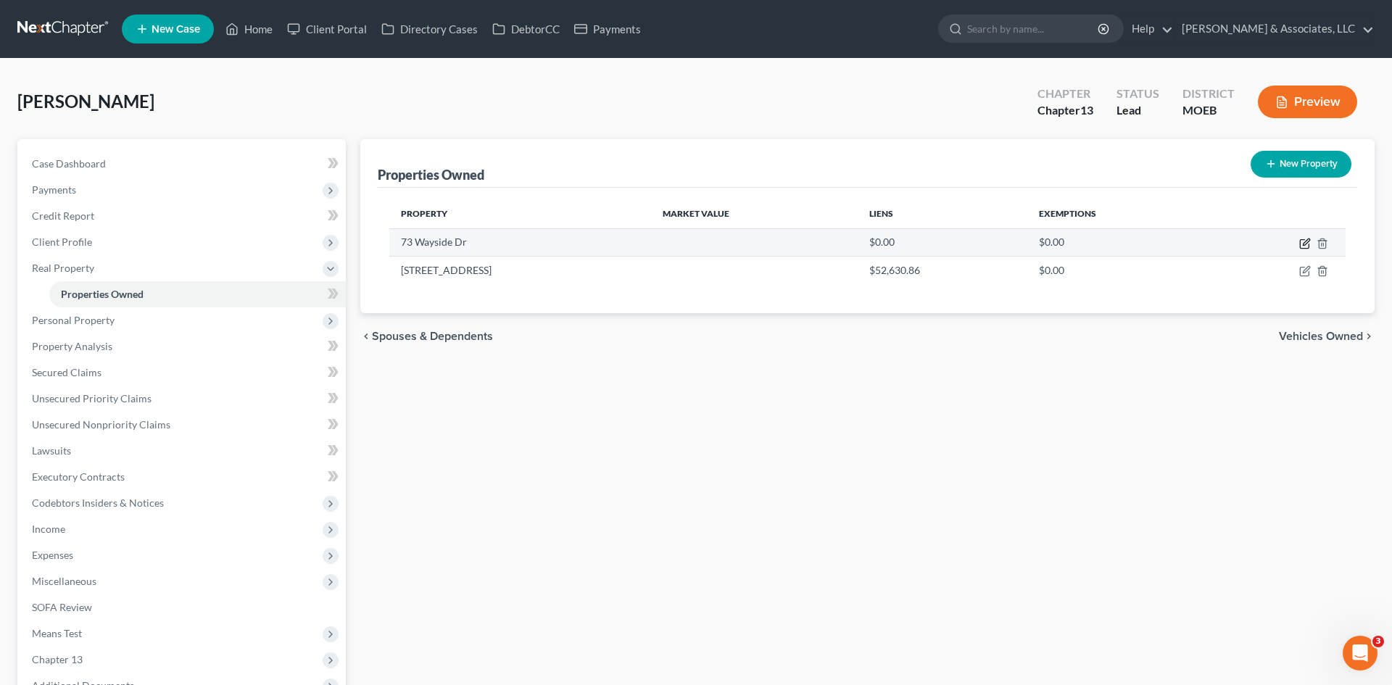
select select "26"
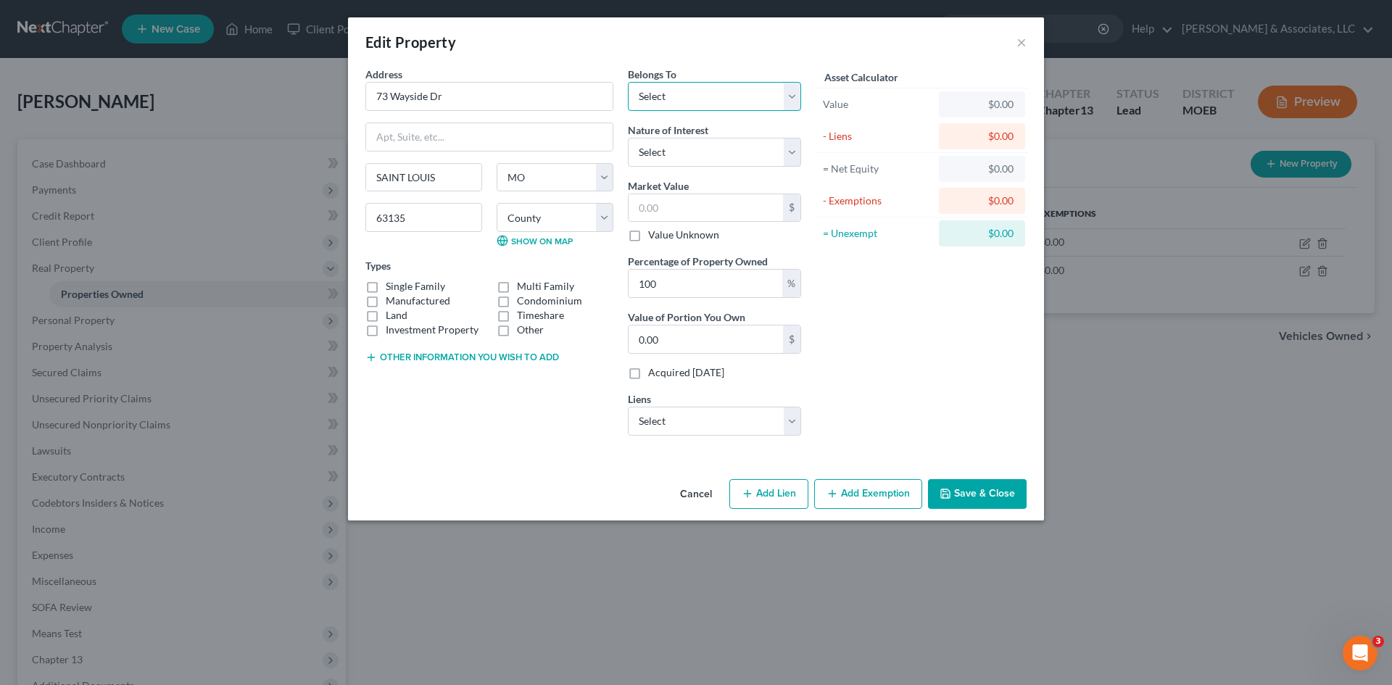
click at [704, 99] on select "Select Debtor 1 Only Debtor 2 Only Debtor 1 And Debtor 2 Only At Least One Of T…" at bounding box center [714, 96] width 173 height 29
select select "0"
click at [628, 82] on select "Select Debtor 1 Only Debtor 2 Only Debtor 1 And Debtor 2 Only At Least One Of T…" at bounding box center [714, 96] width 173 height 29
click at [682, 149] on select "Select Fee Simple Joint Tenant Life Estate Equitable Interest Future Interest T…" at bounding box center [714, 152] width 173 height 29
select select "0"
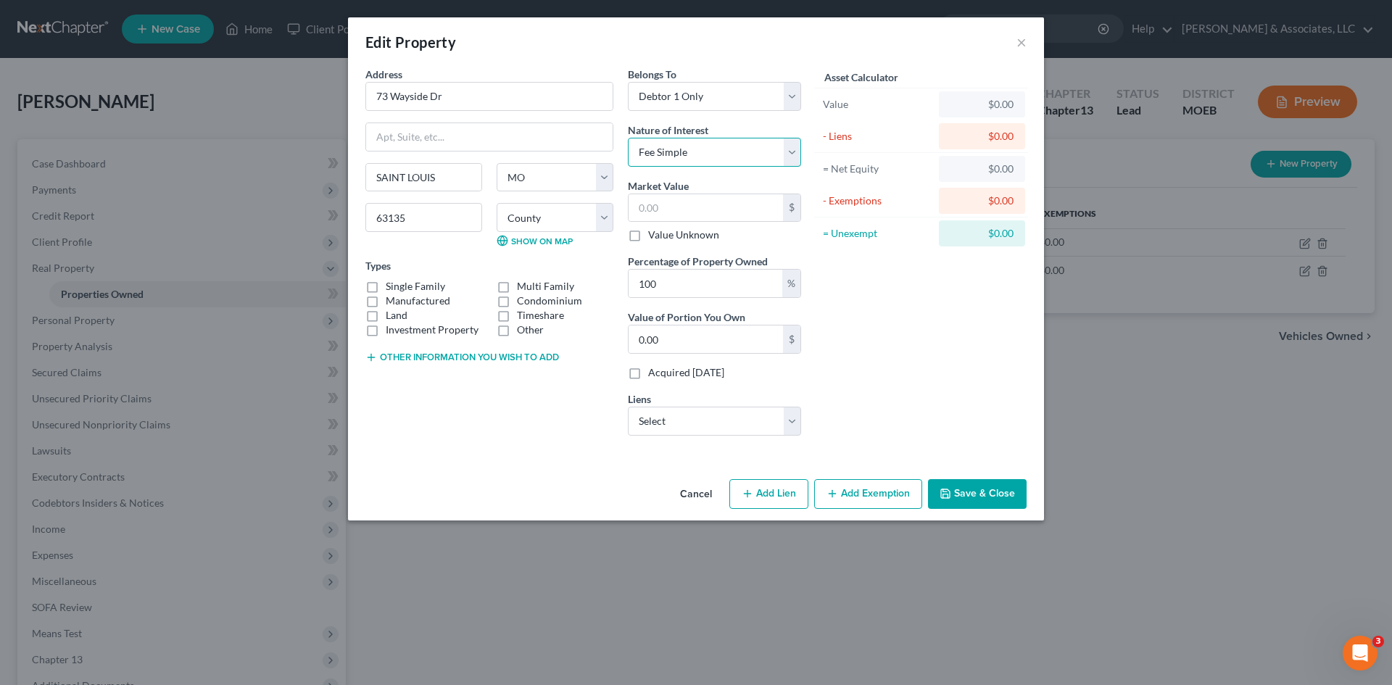
click at [628, 138] on select "Select Fee Simple Joint Tenant Life Estate Equitable Interest Future Interest T…" at bounding box center [714, 152] width 173 height 29
click at [679, 216] on input "text" at bounding box center [706, 208] width 154 height 28
type input "1"
type input "1.00"
type input "11"
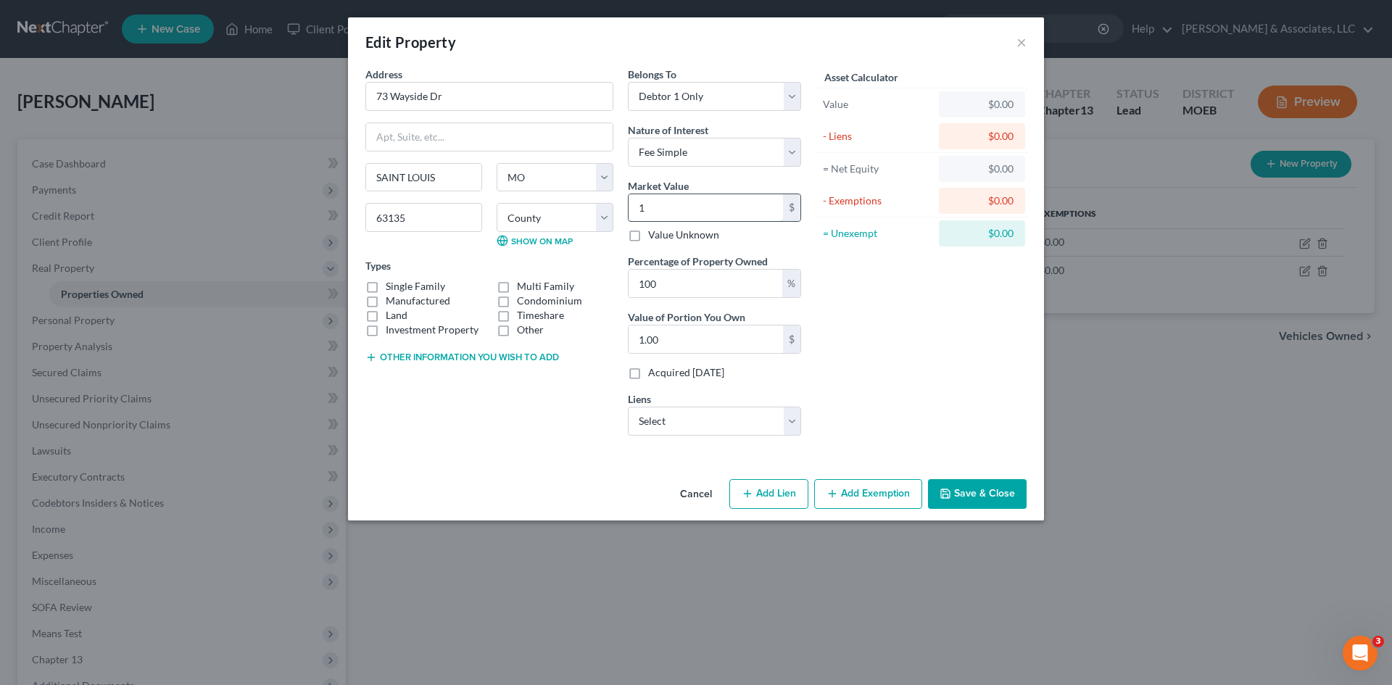
type input "11.00"
type input "118"
type input "118.00"
type input "1183"
type input "1,183.00"
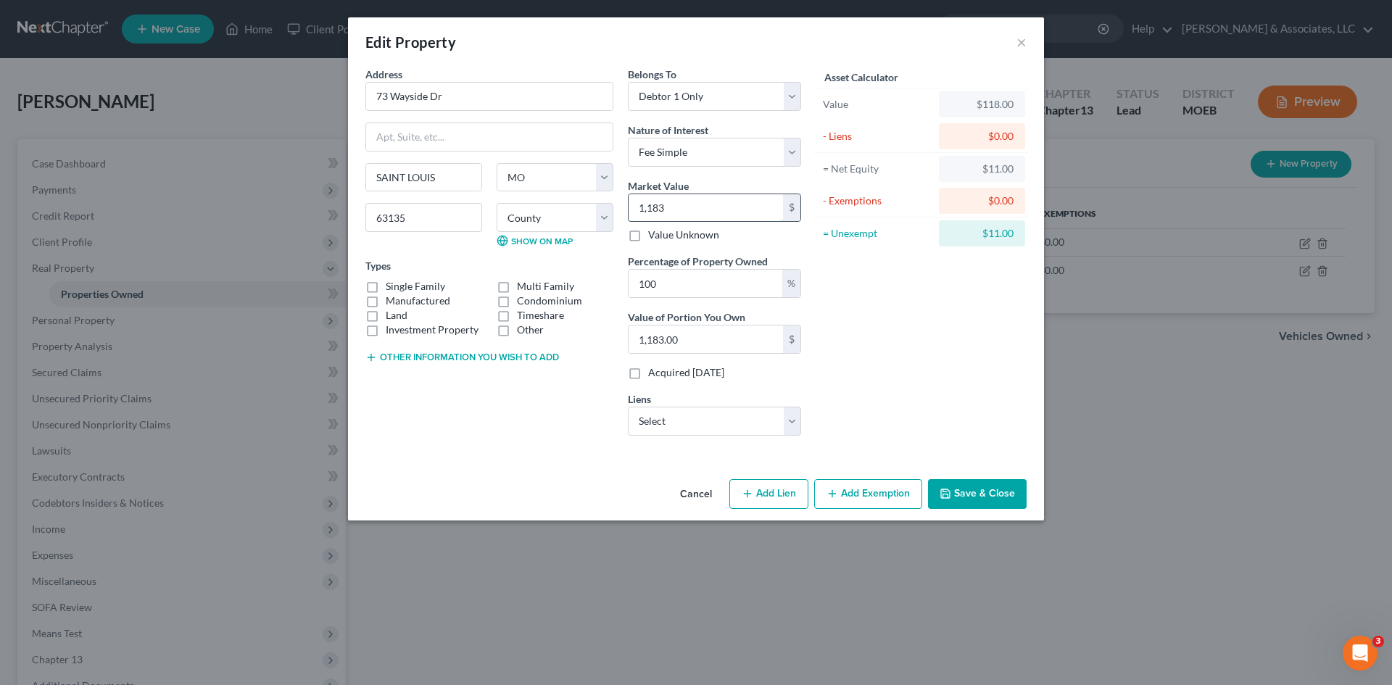
type input "1,1830"
type input "11,830.00"
type input "11,8300"
type input "118,300.00"
type input "118,300"
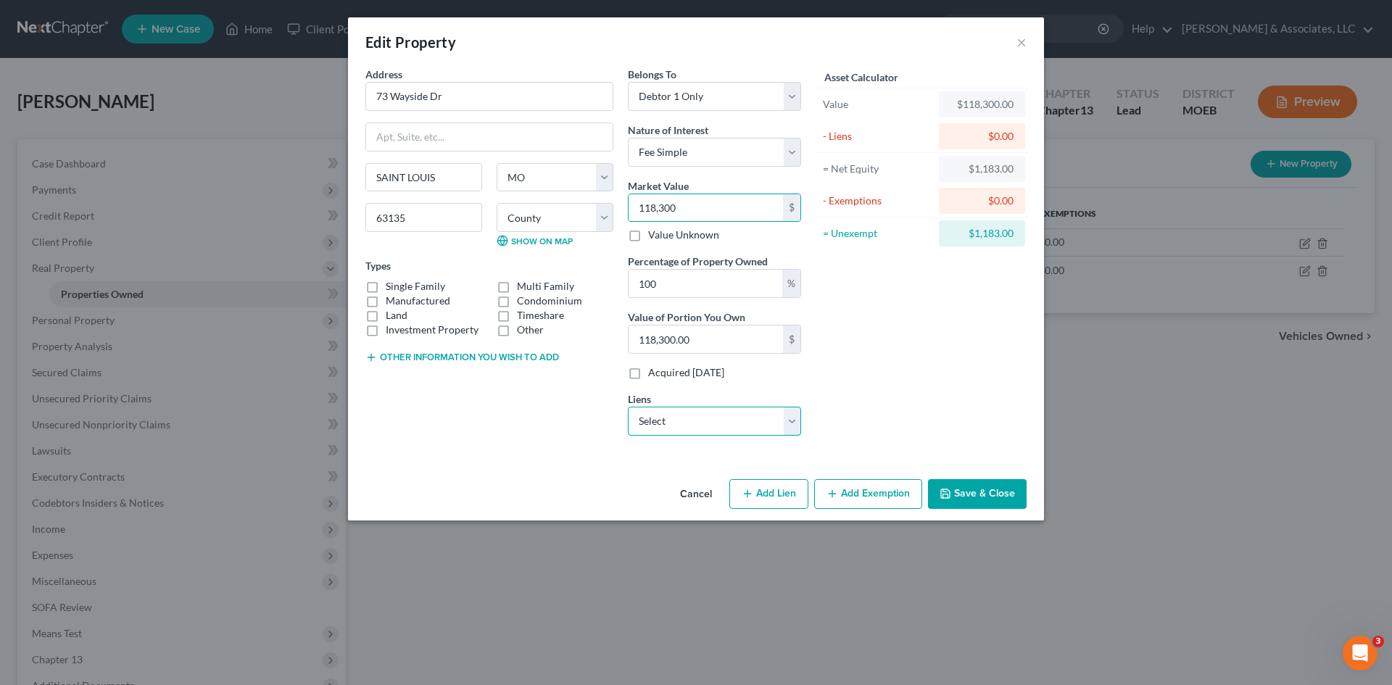
click at [723, 431] on select "Select Servsol - $55,076.00" at bounding box center [714, 421] width 173 height 29
select select "0"
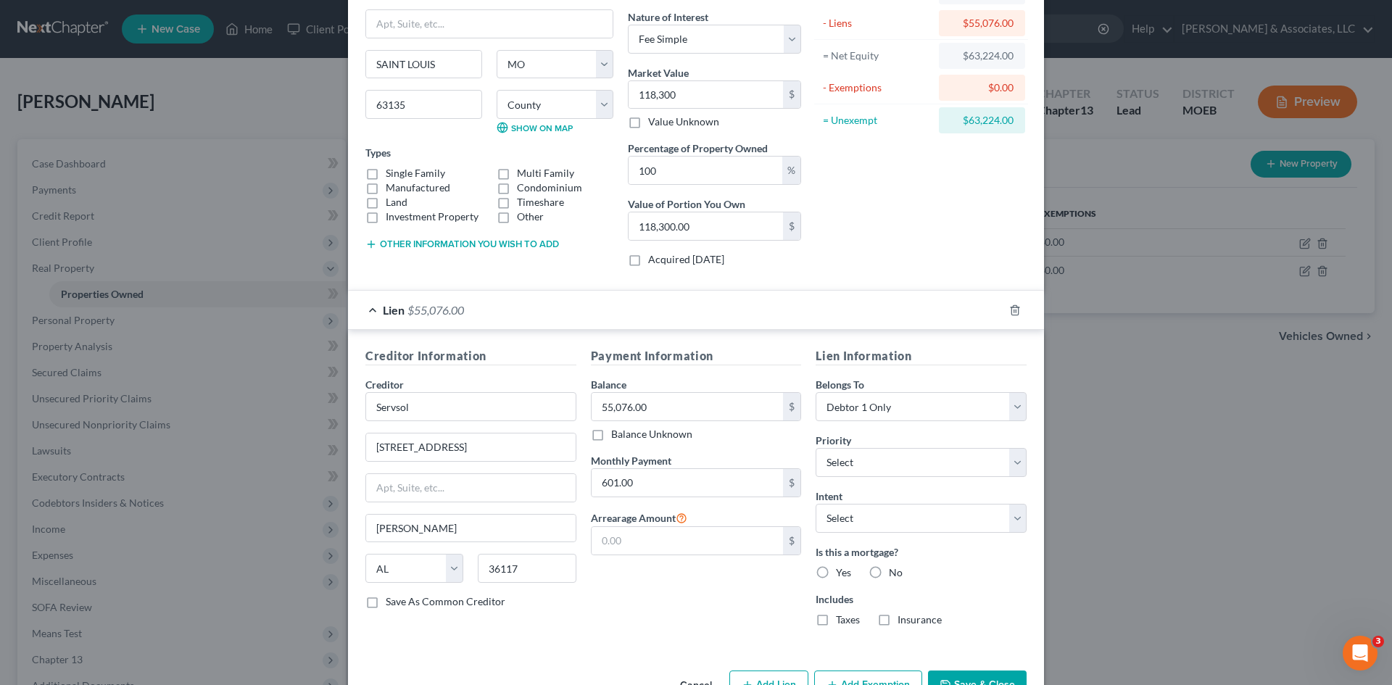
scroll to position [145, 0]
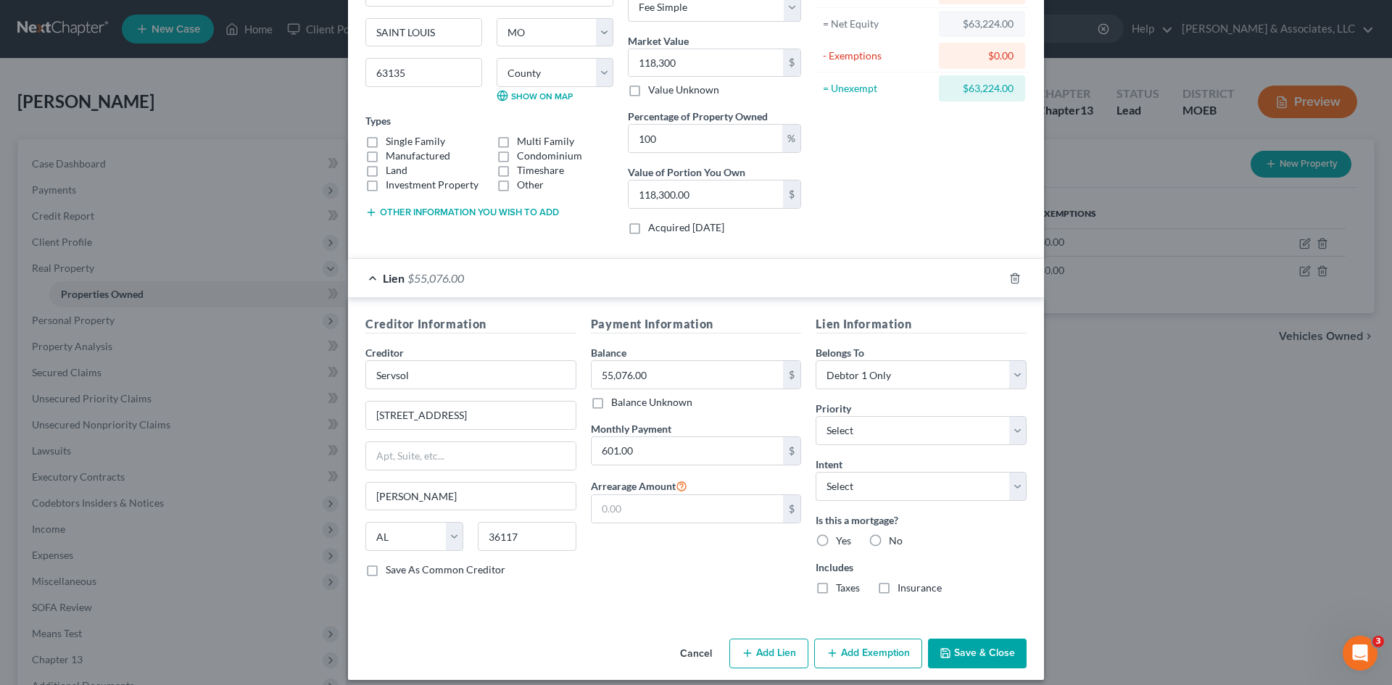
click at [836, 539] on label "Yes" at bounding box center [843, 541] width 15 height 14
click at [842, 539] on input "Yes" at bounding box center [846, 538] width 9 height 9
radio input "true"
click at [836, 589] on label "Taxes" at bounding box center [848, 588] width 24 height 14
click at [842, 589] on input "Taxes" at bounding box center [846, 585] width 9 height 9
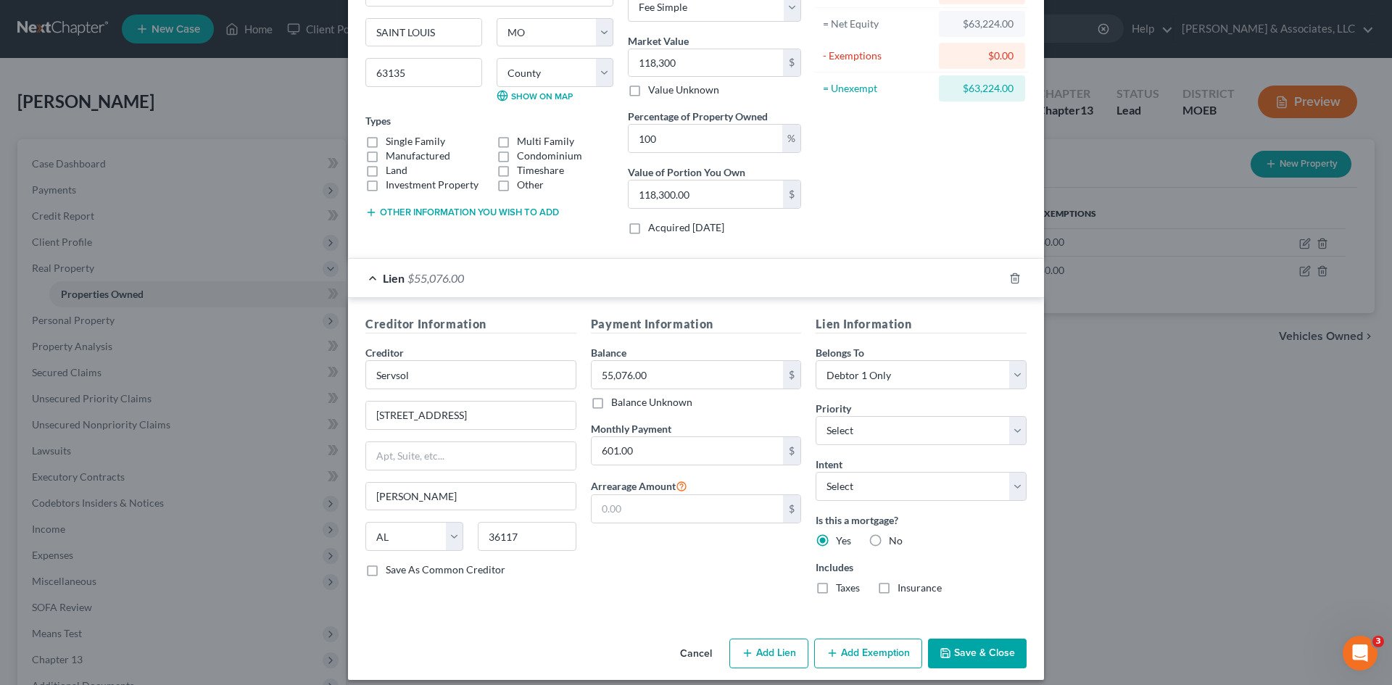
checkbox input "true"
click at [897, 589] on label "Insurance" at bounding box center [919, 588] width 44 height 14
click at [903, 589] on input "Insurance" at bounding box center [907, 585] width 9 height 9
checkbox input "true"
click at [972, 655] on button "Save & Close" at bounding box center [977, 654] width 99 height 30
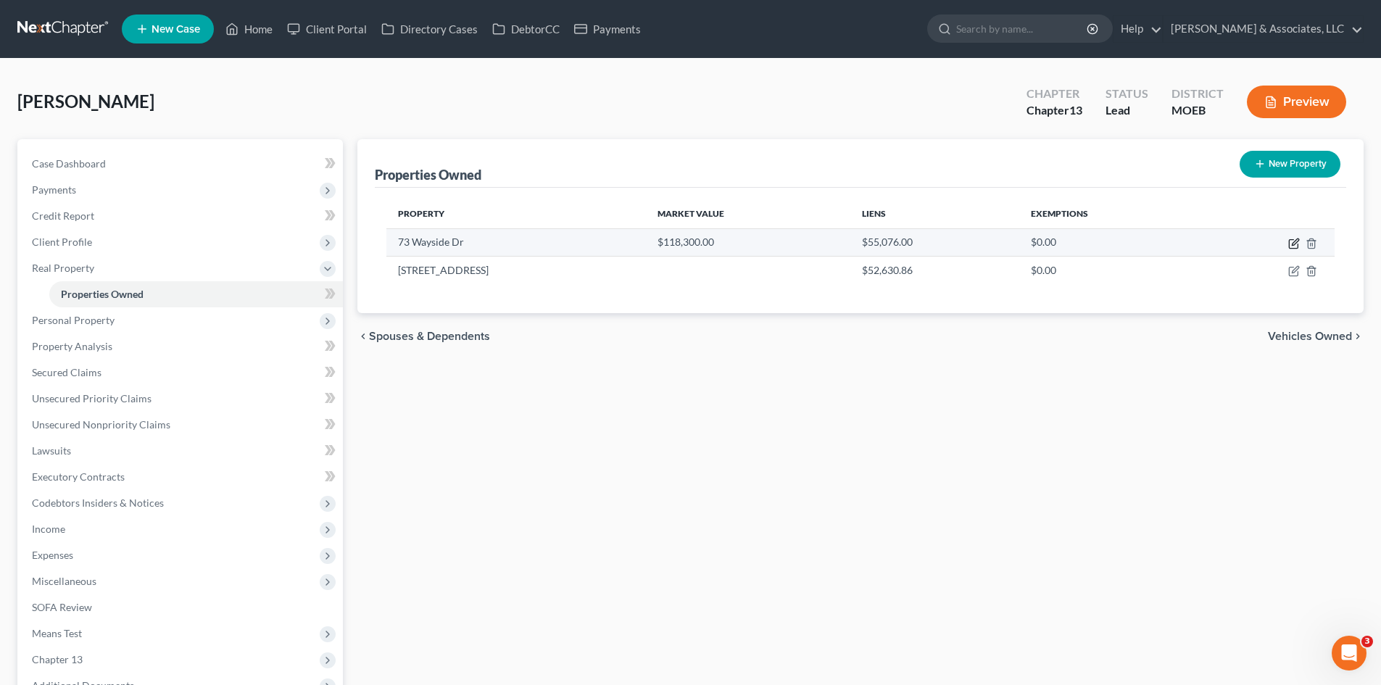
click at [1295, 244] on icon "button" at bounding box center [1295, 242] width 7 height 7
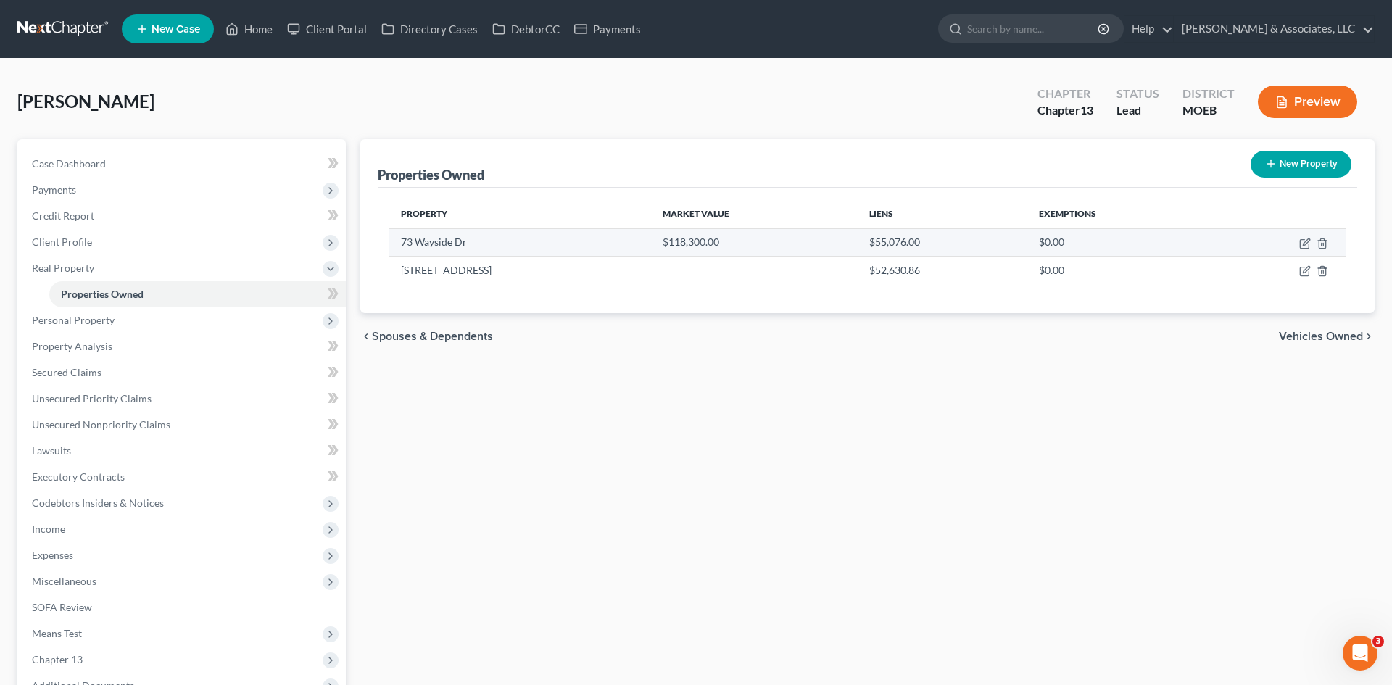
select select "26"
select select "0"
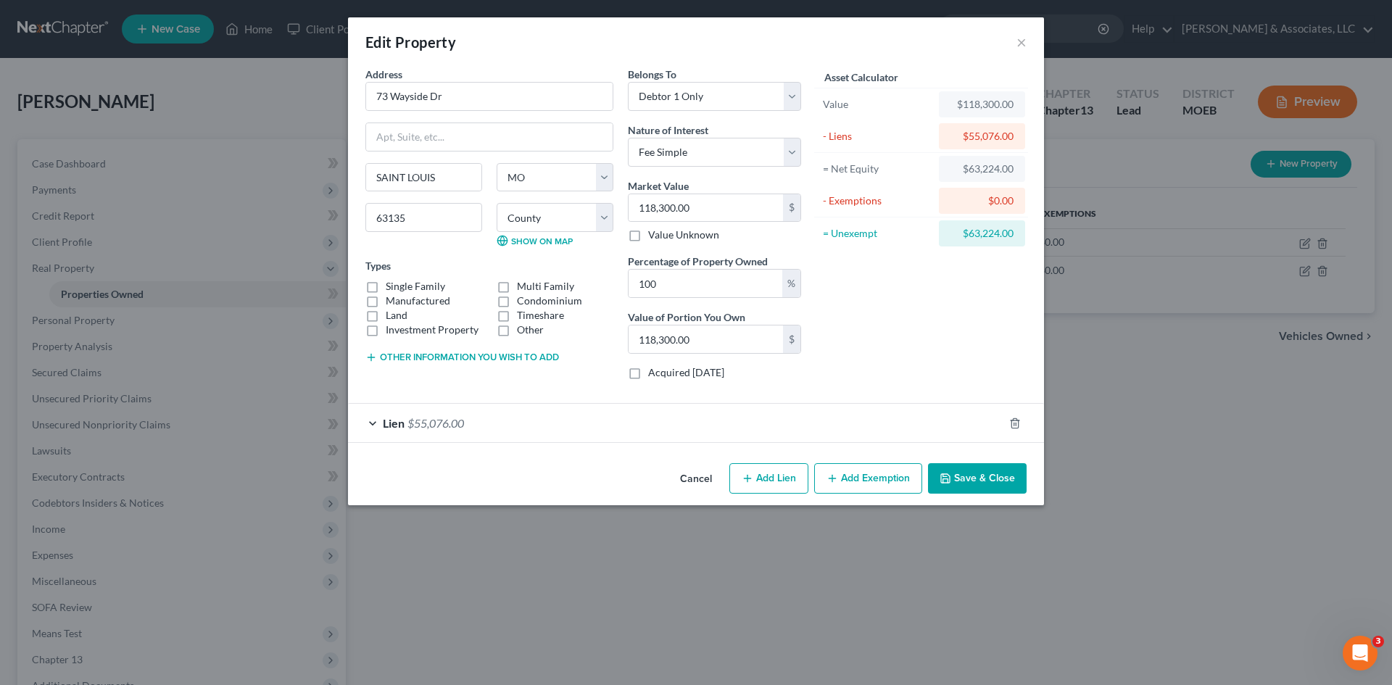
click at [969, 480] on button "Save & Close" at bounding box center [977, 478] width 99 height 30
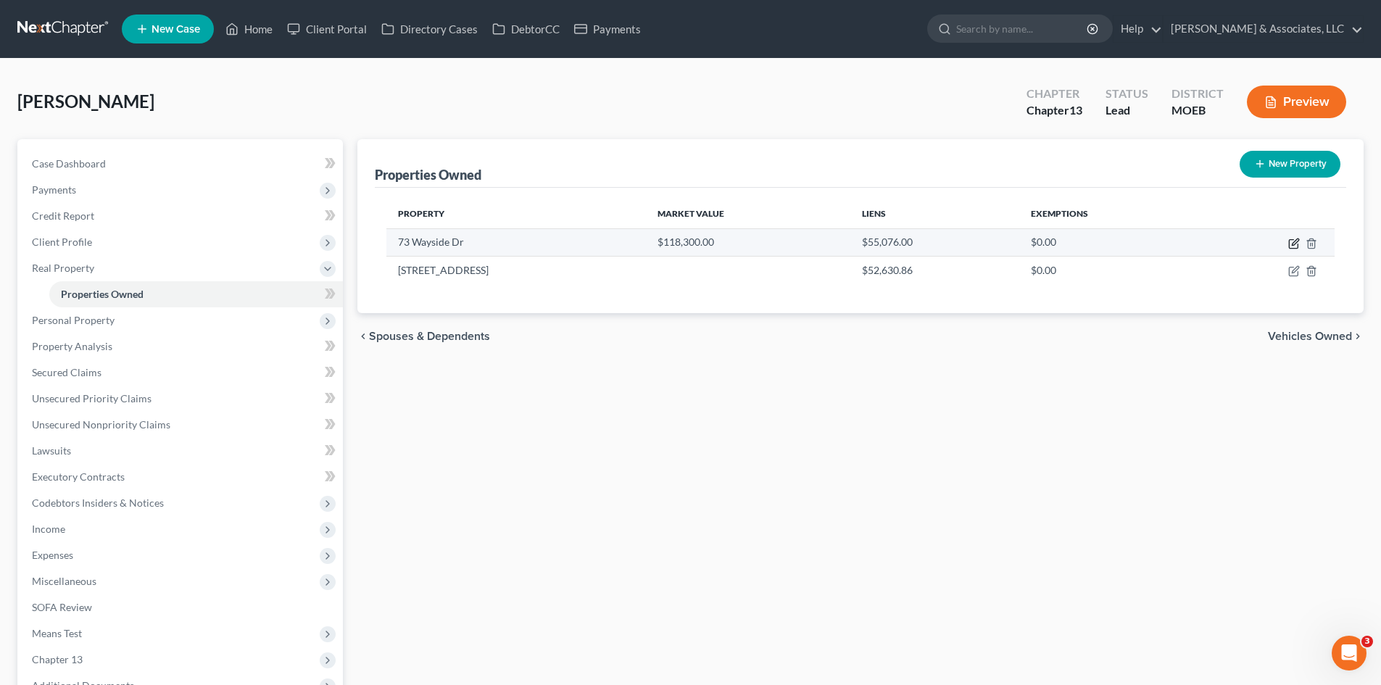
click at [1293, 241] on icon "button" at bounding box center [1294, 244] width 12 height 12
select select "26"
select select "0"
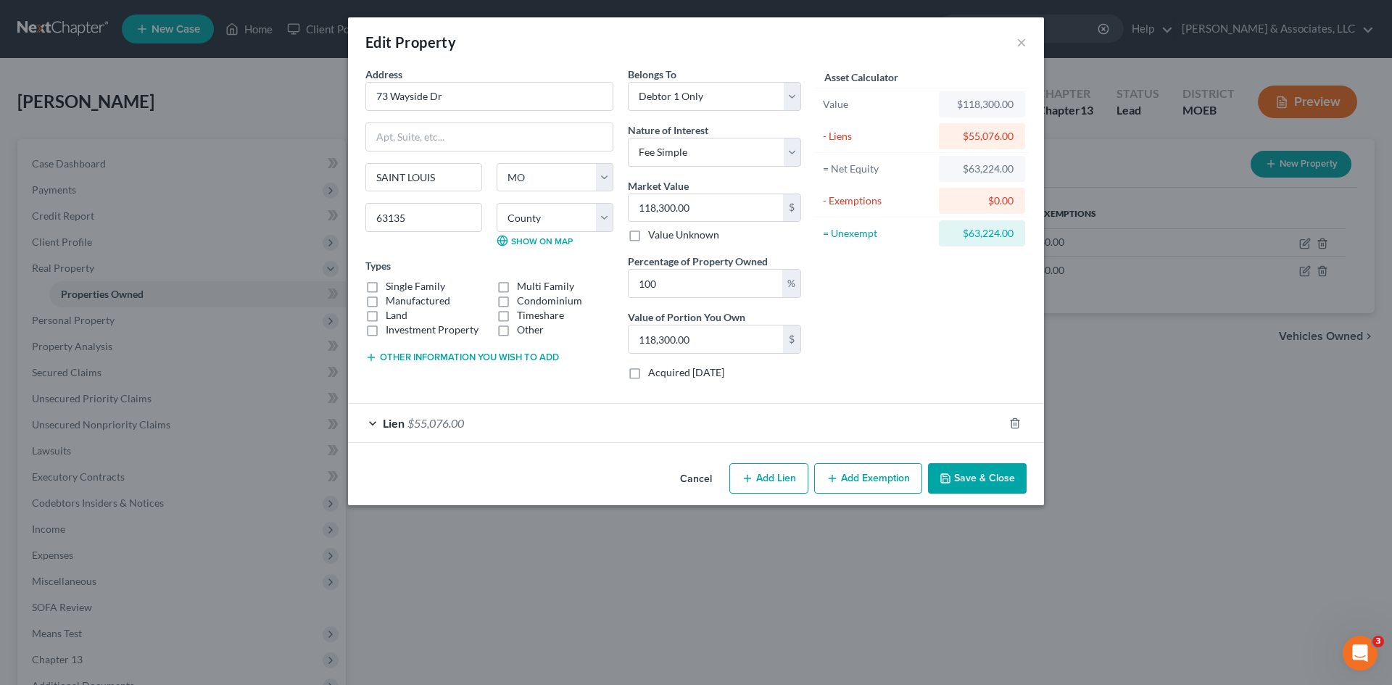
click at [515, 422] on div "Lien $55,076.00" at bounding box center [675, 423] width 655 height 38
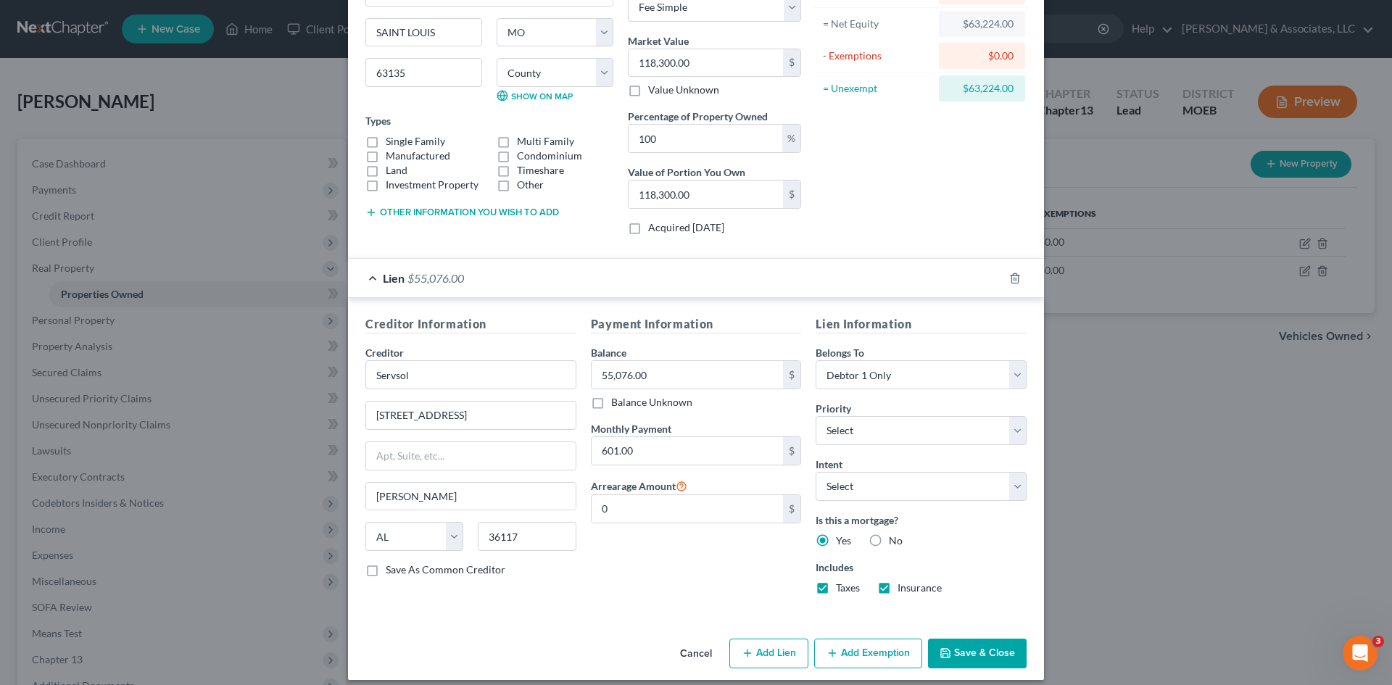
drag, startPoint x: 963, startPoint y: 650, endPoint x: 942, endPoint y: 638, distance: 24.0
click at [956, 647] on button "Save & Close" at bounding box center [977, 654] width 99 height 30
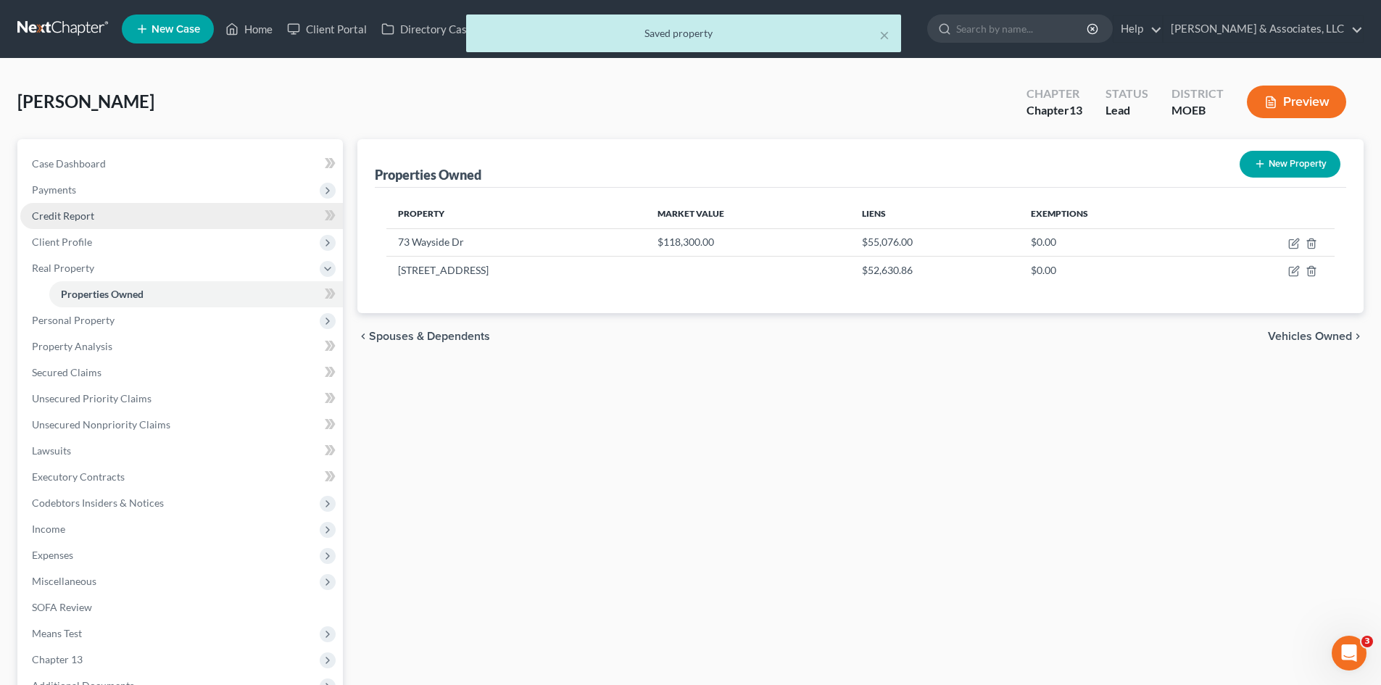
click at [67, 220] on span "Credit Report" at bounding box center [63, 216] width 62 height 12
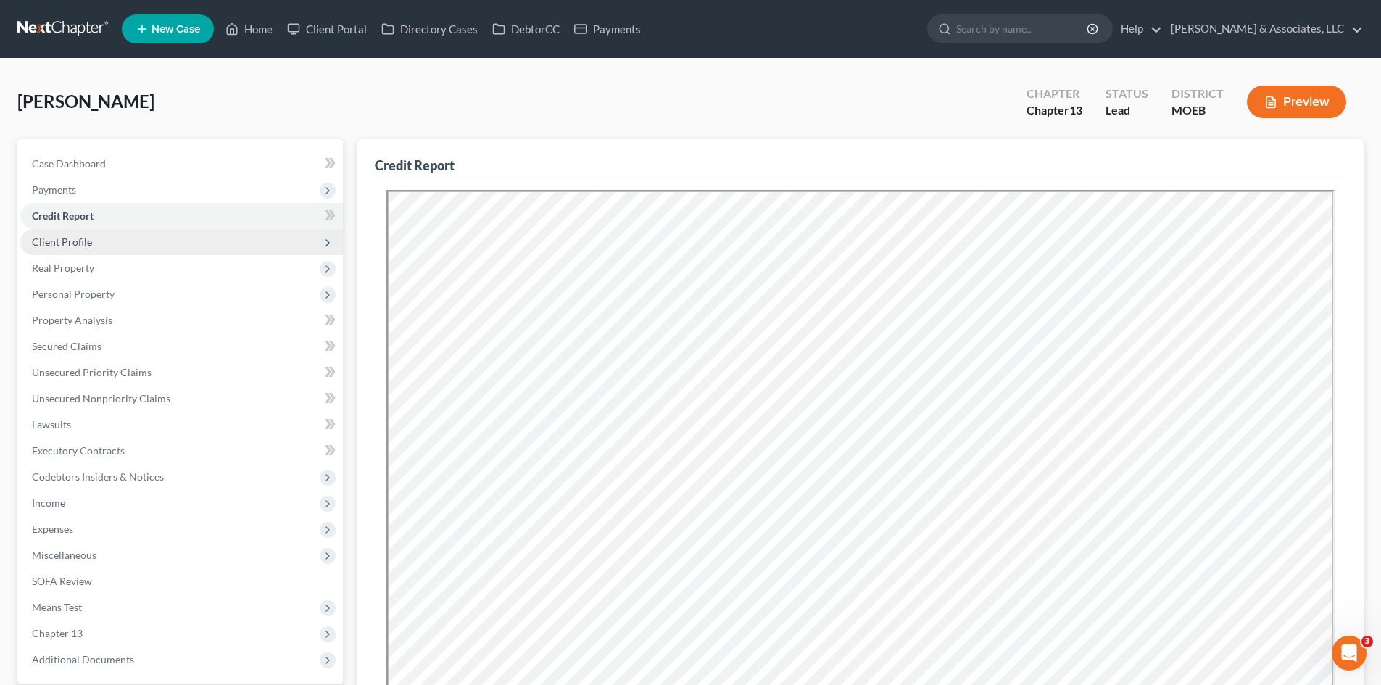
click at [75, 245] on span "Client Profile" at bounding box center [62, 242] width 60 height 12
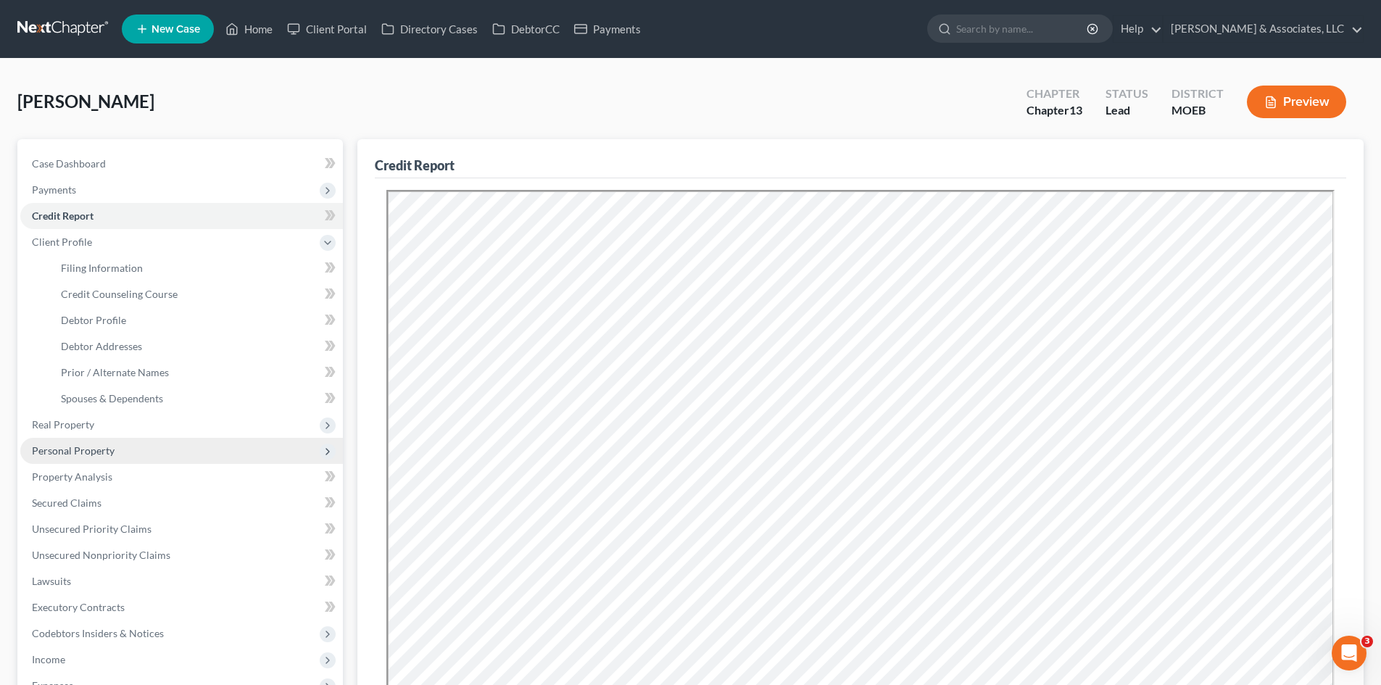
click at [65, 452] on span "Personal Property" at bounding box center [73, 450] width 83 height 12
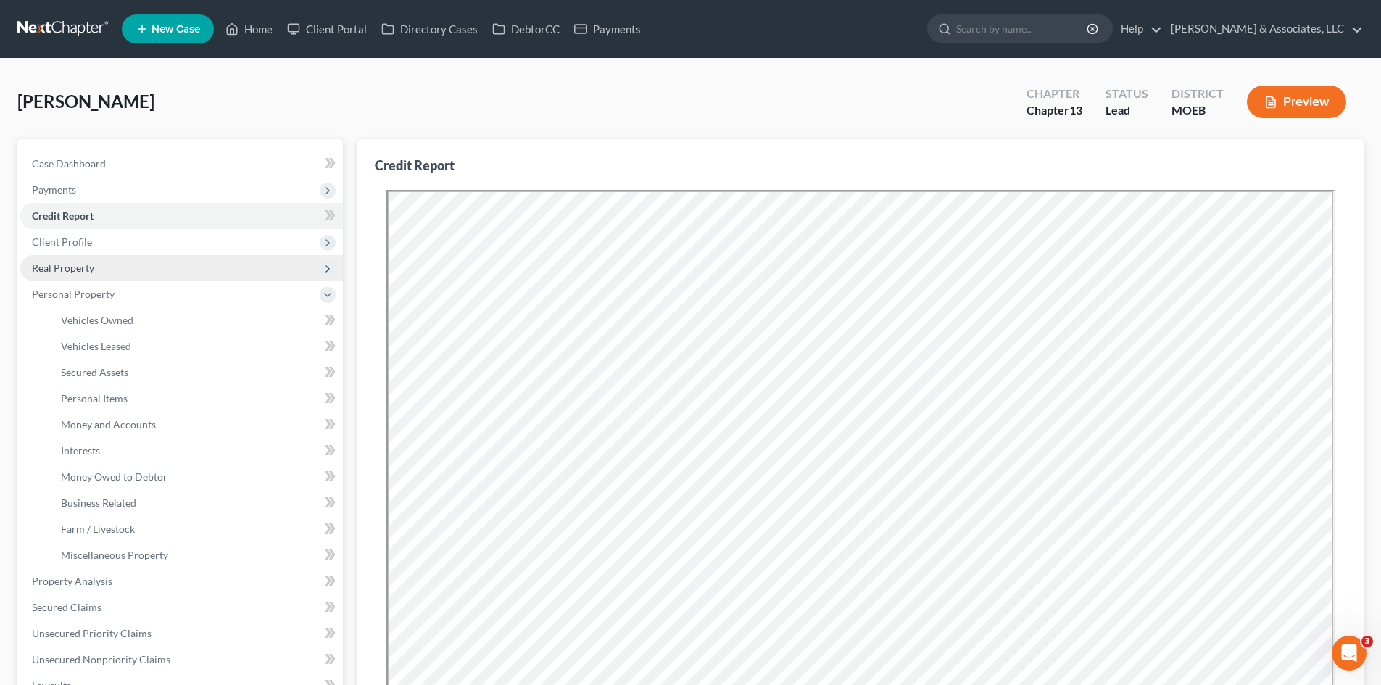
click at [62, 268] on span "Real Property" at bounding box center [63, 268] width 62 height 12
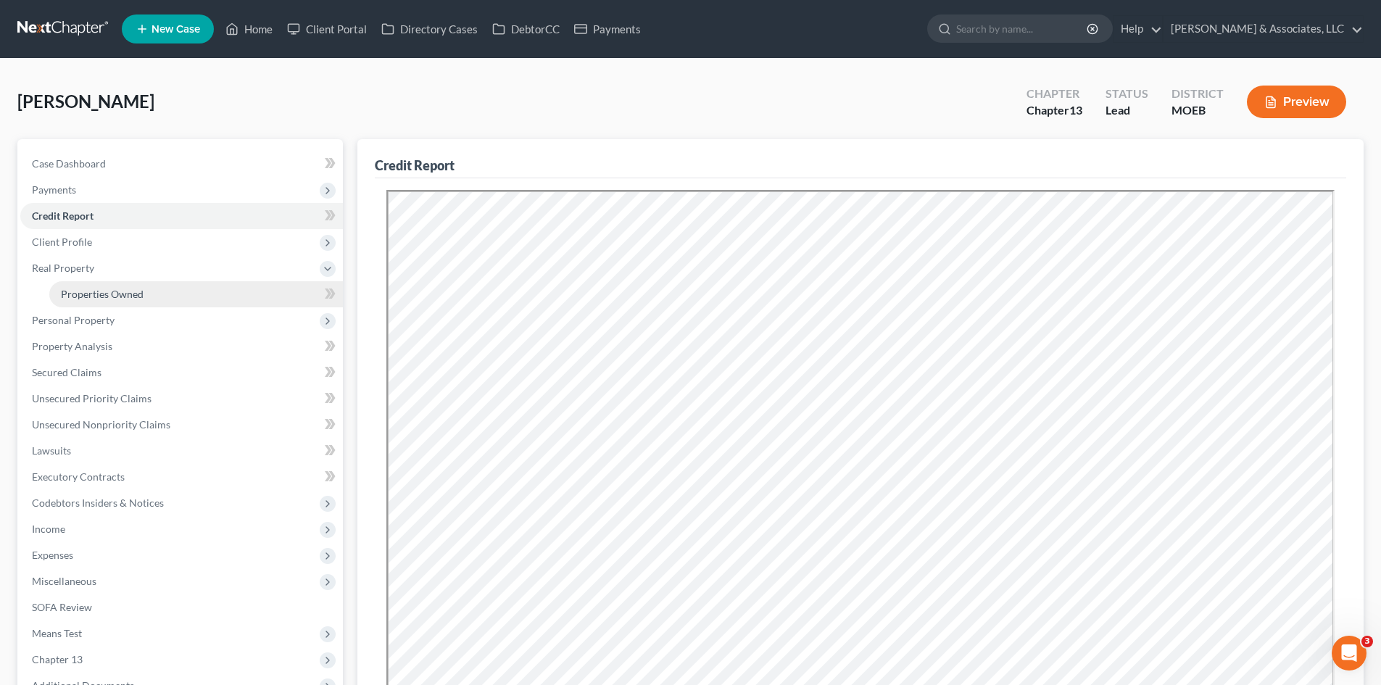
click at [133, 295] on span "Properties Owned" at bounding box center [102, 294] width 83 height 12
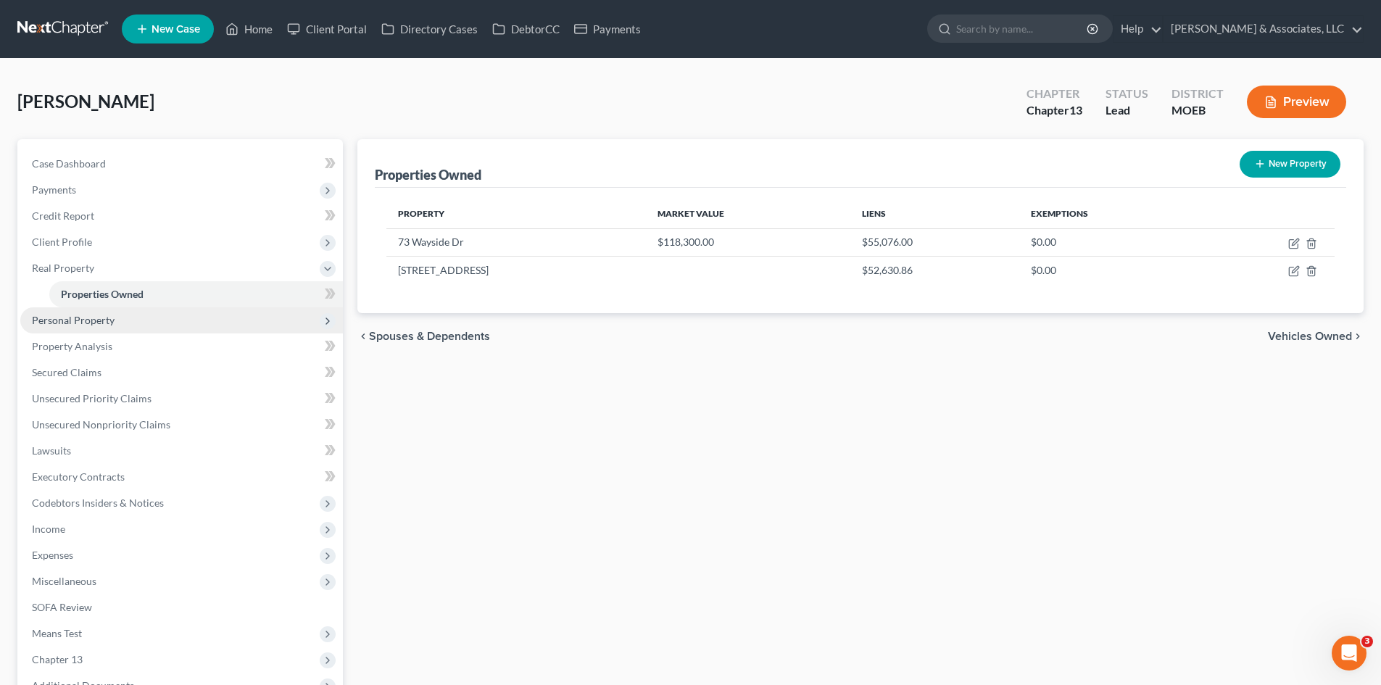
click at [87, 319] on span "Personal Property" at bounding box center [73, 320] width 83 height 12
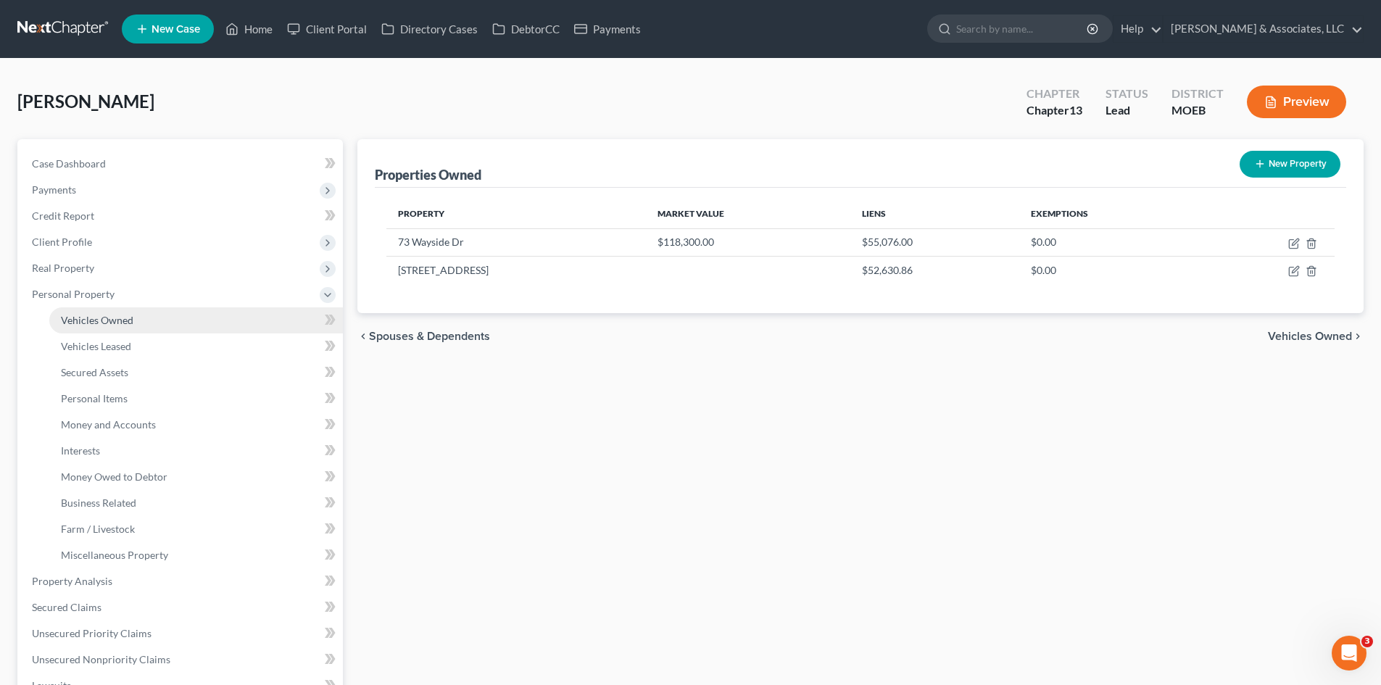
click at [101, 327] on link "Vehicles Owned" at bounding box center [196, 320] width 294 height 26
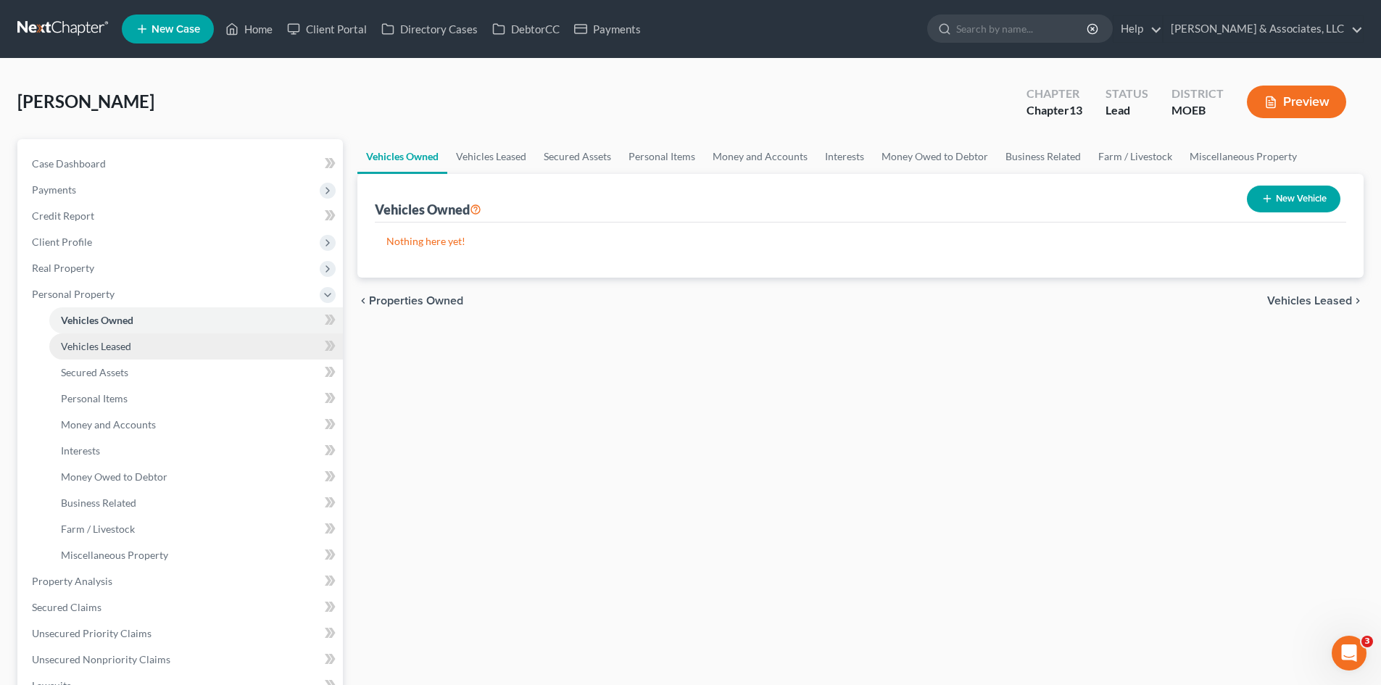
click at [103, 347] on span "Vehicles Leased" at bounding box center [96, 346] width 70 height 12
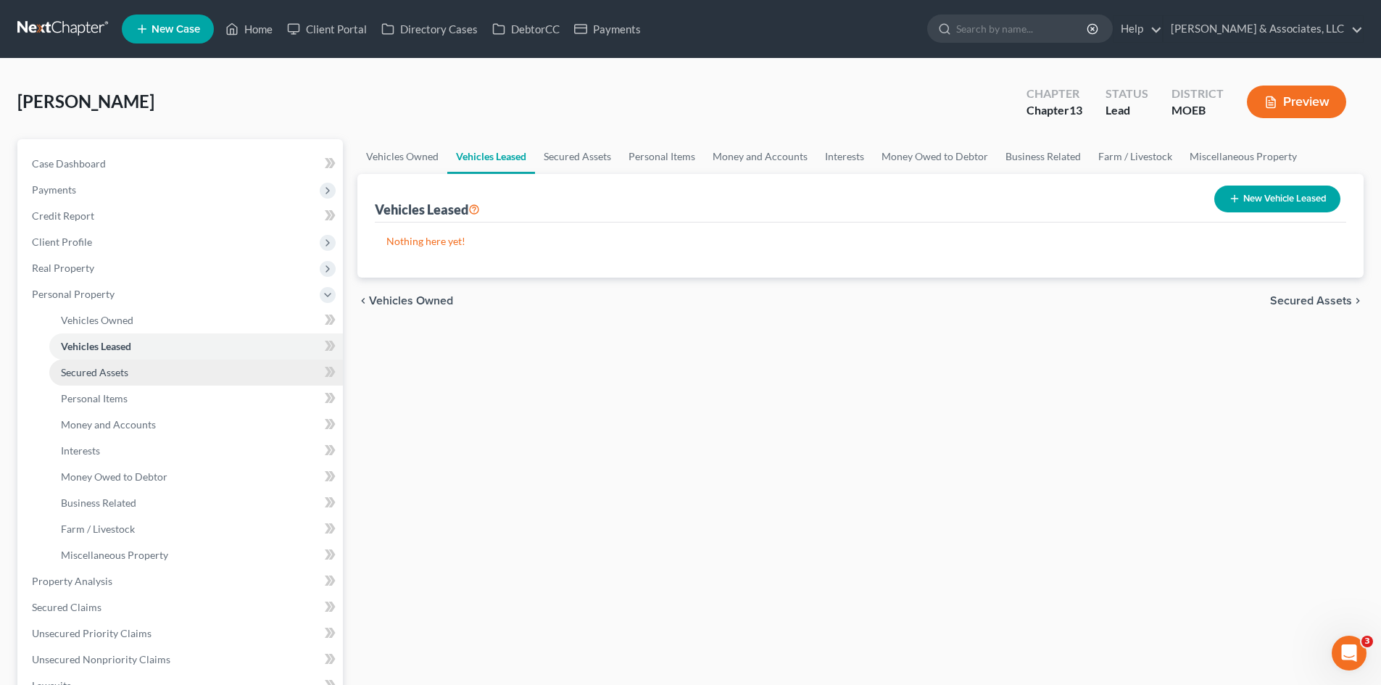
click at [99, 372] on span "Secured Assets" at bounding box center [94, 372] width 67 height 12
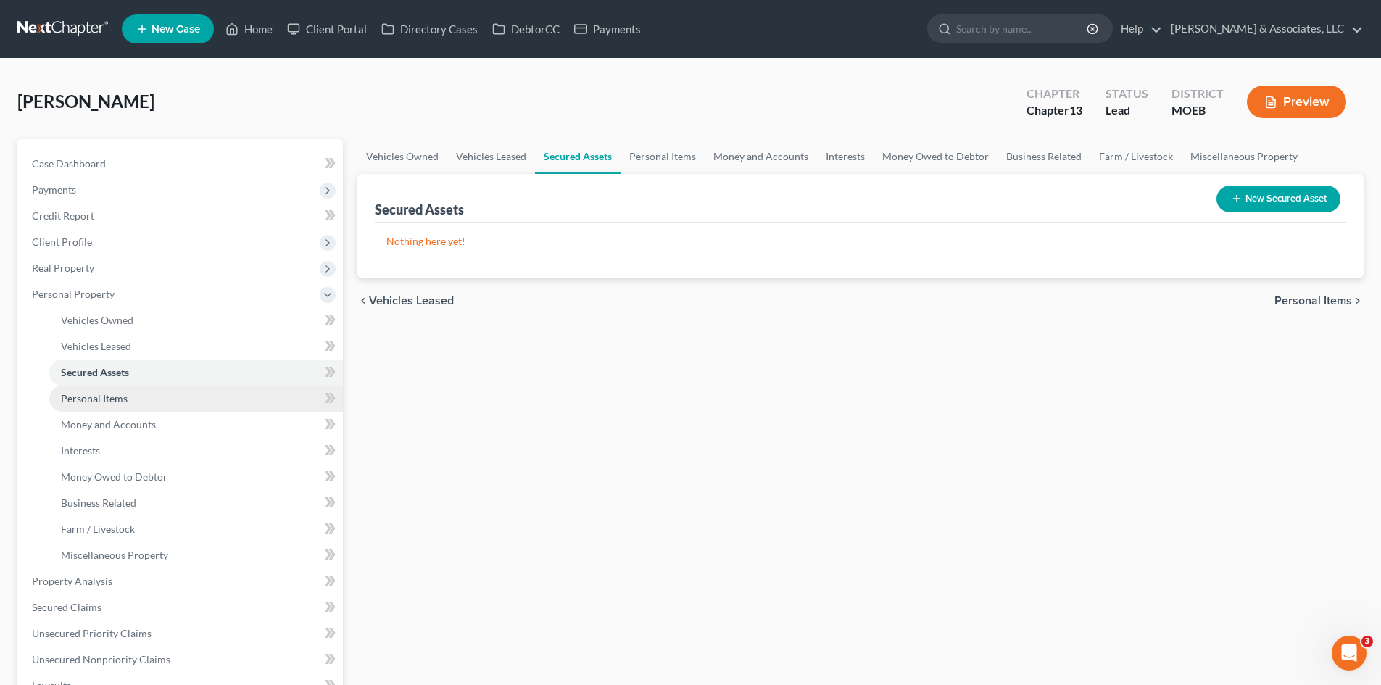
click at [98, 395] on span "Personal Items" at bounding box center [94, 398] width 67 height 12
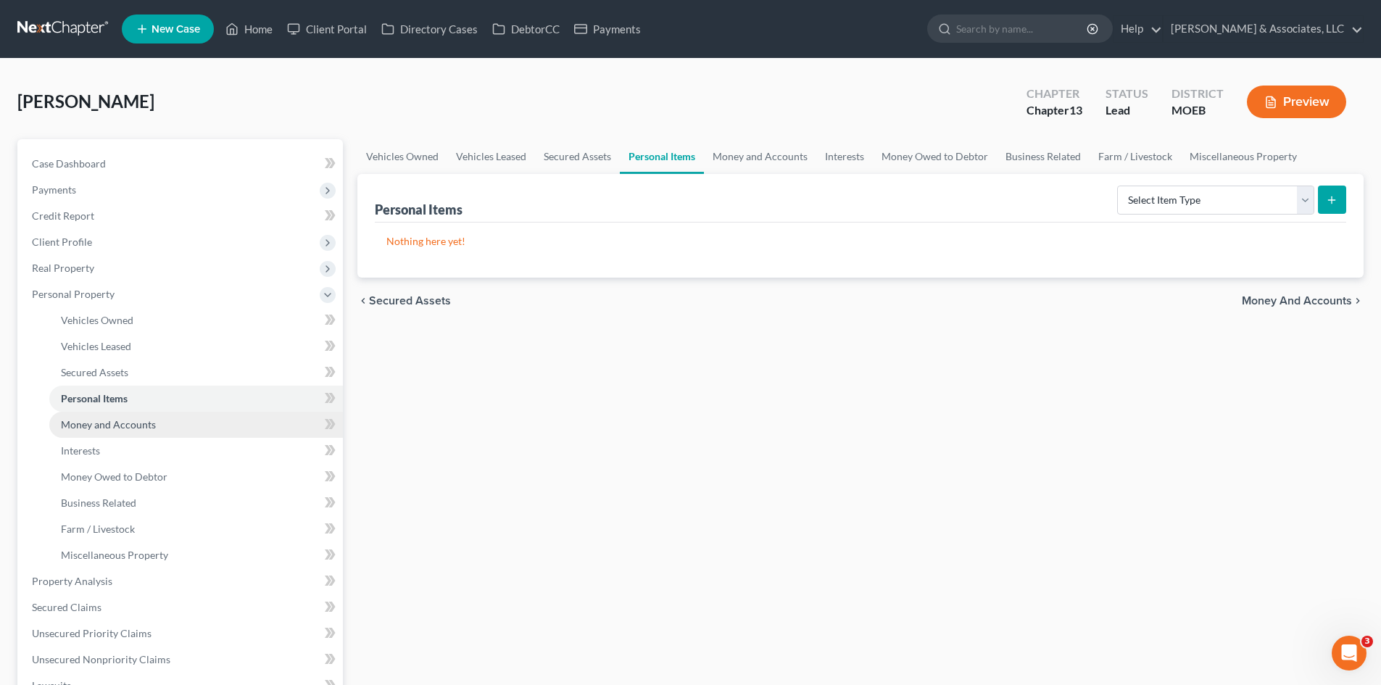
click at [94, 429] on span "Money and Accounts" at bounding box center [108, 424] width 95 height 12
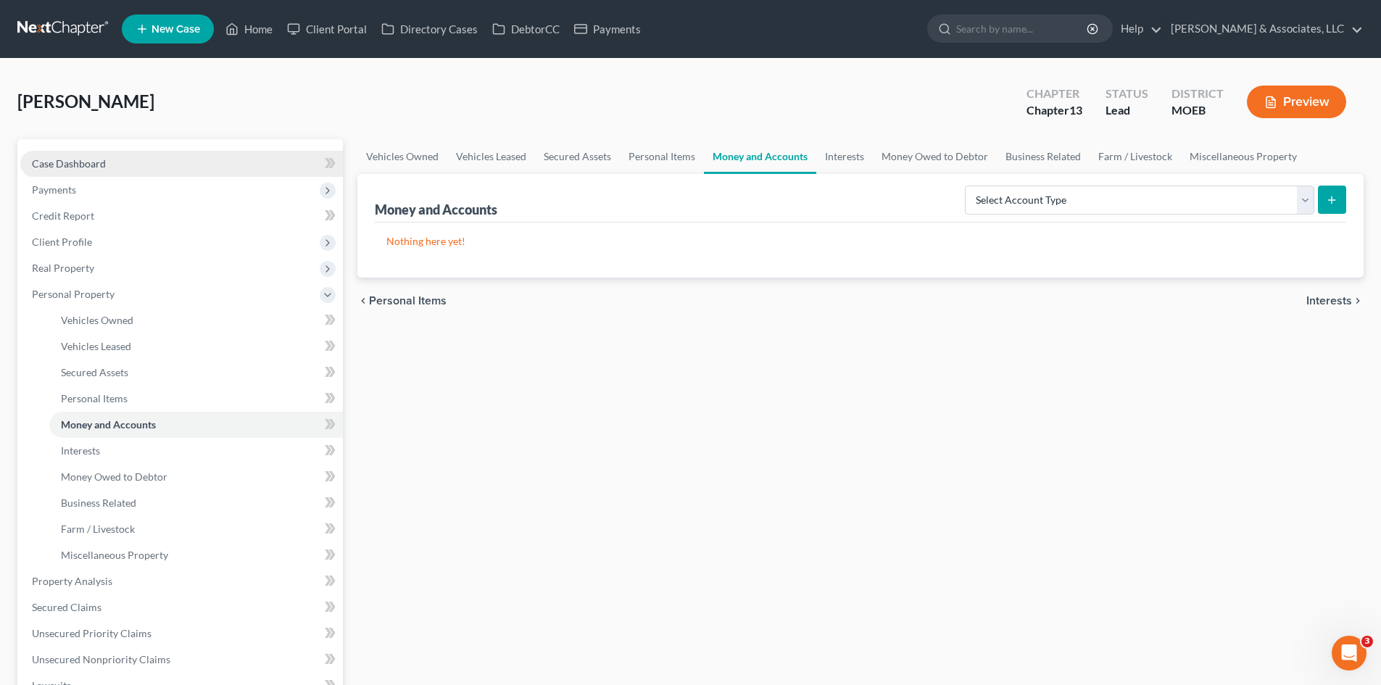
click at [78, 159] on span "Case Dashboard" at bounding box center [69, 163] width 74 height 12
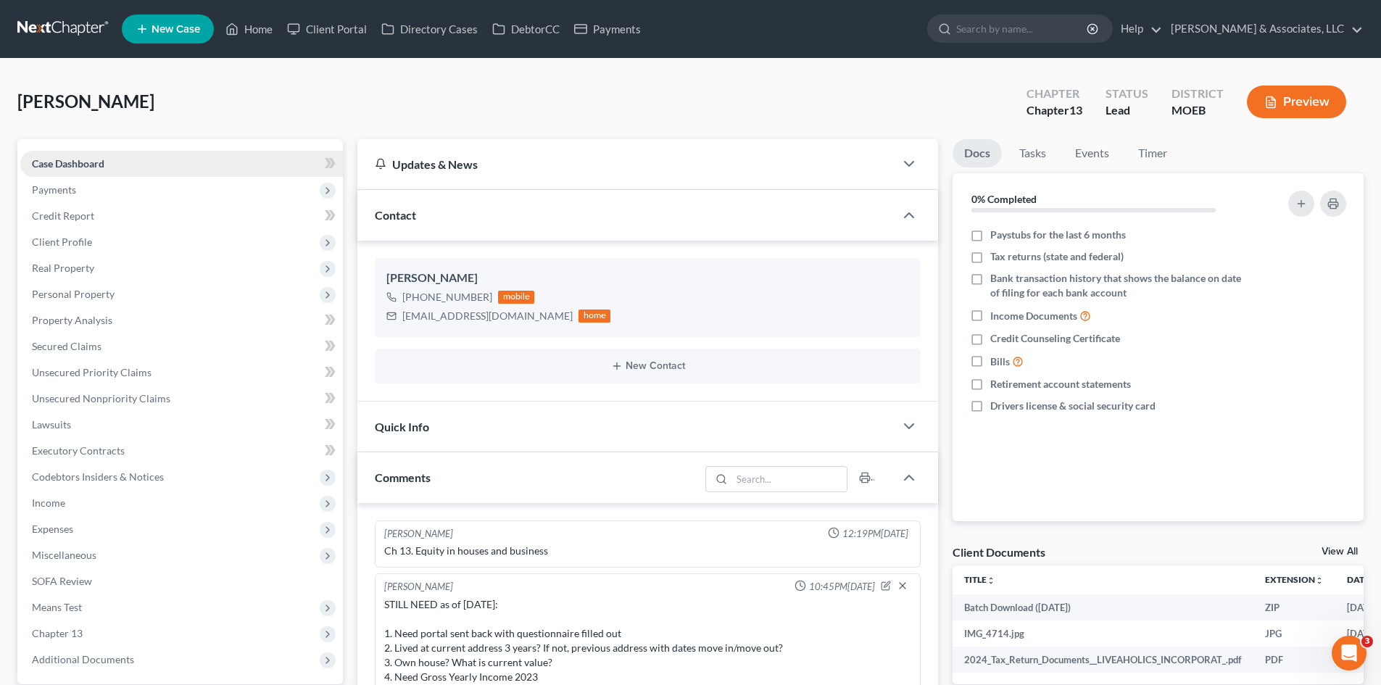
scroll to position [861, 0]
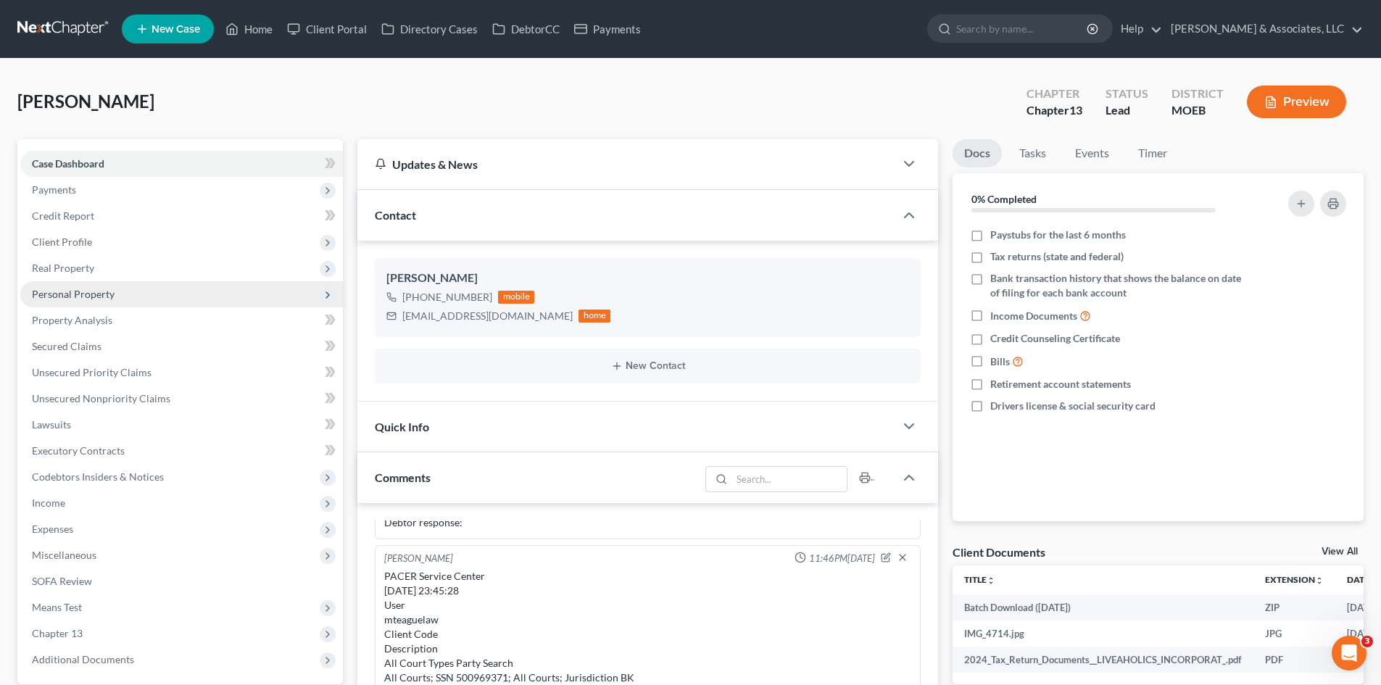
click at [54, 294] on span "Personal Property" at bounding box center [73, 294] width 83 height 12
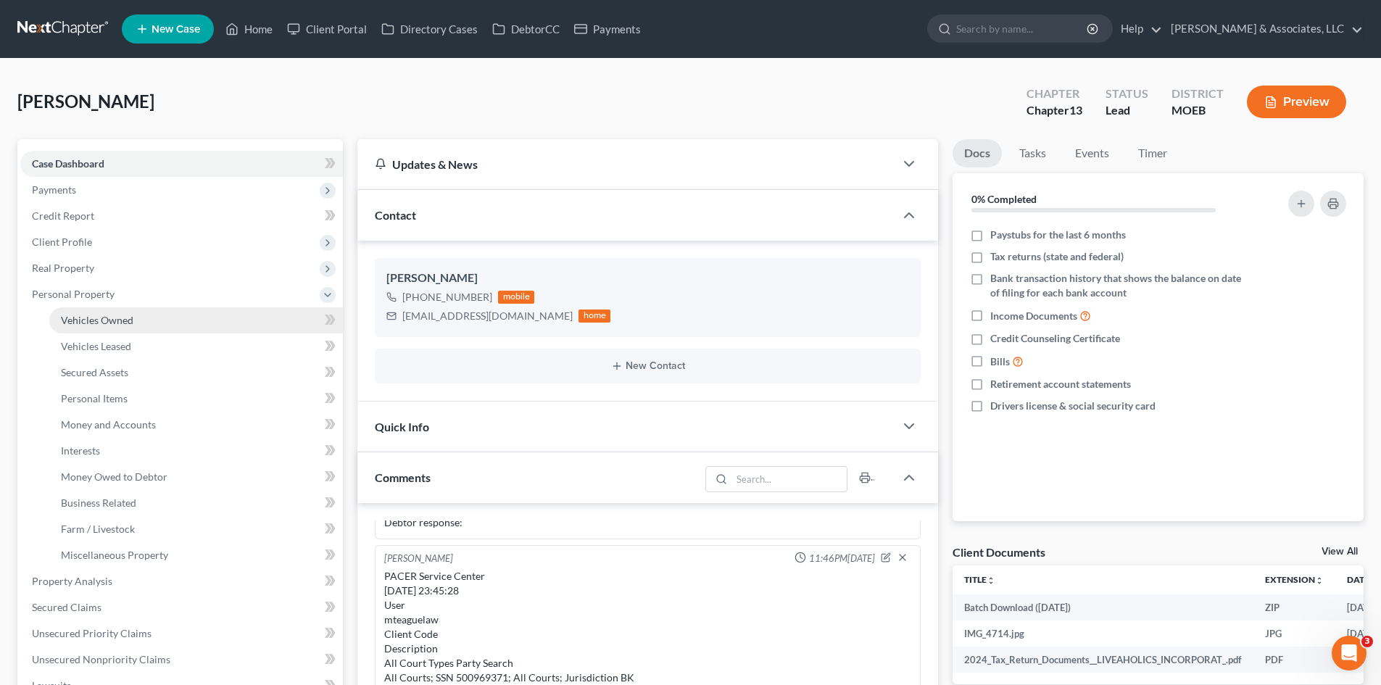
click at [87, 315] on span "Vehicles Owned" at bounding box center [97, 320] width 72 height 12
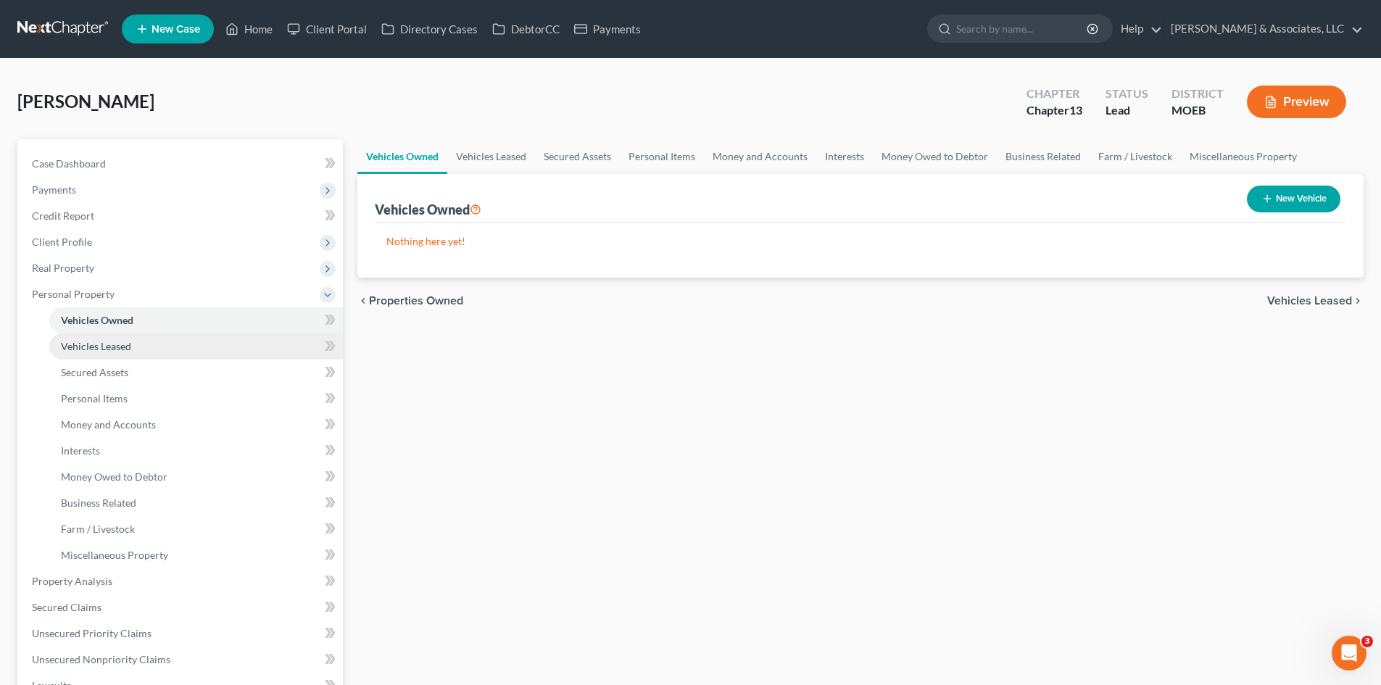
click at [96, 346] on span "Vehicles Leased" at bounding box center [96, 346] width 70 height 12
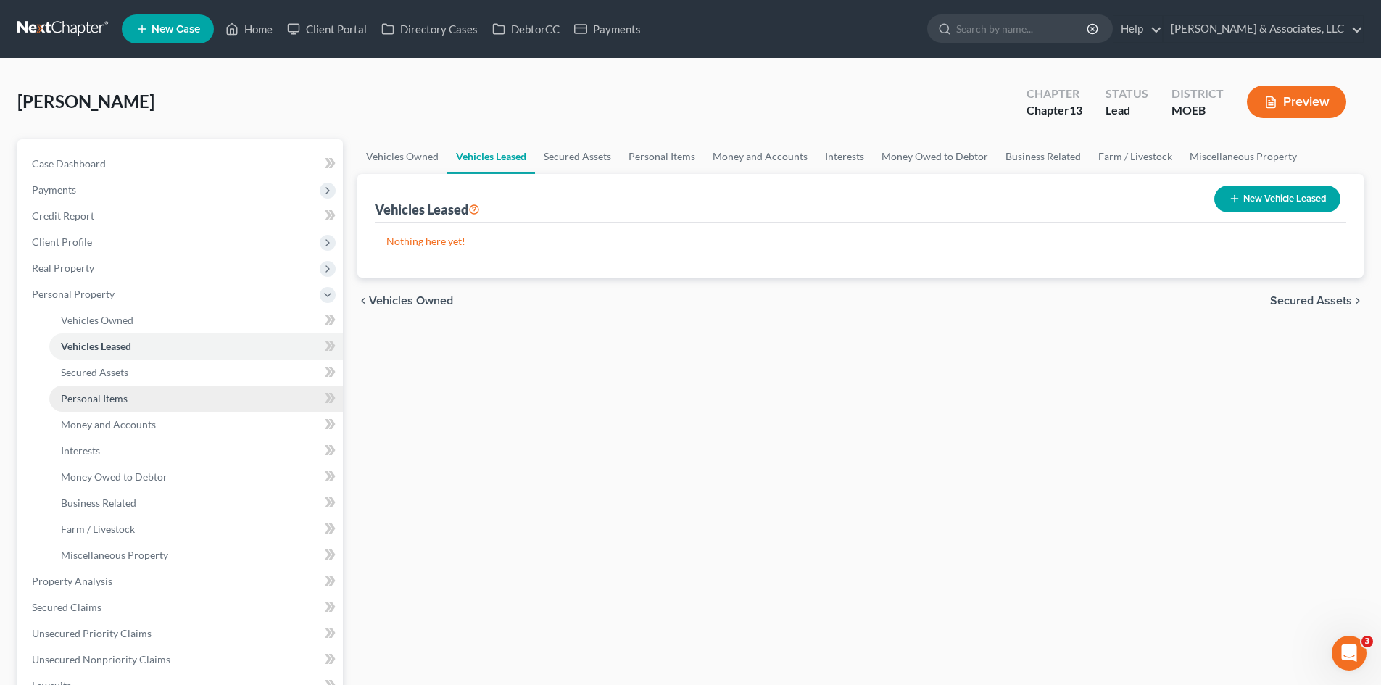
click at [93, 395] on span "Personal Items" at bounding box center [94, 398] width 67 height 12
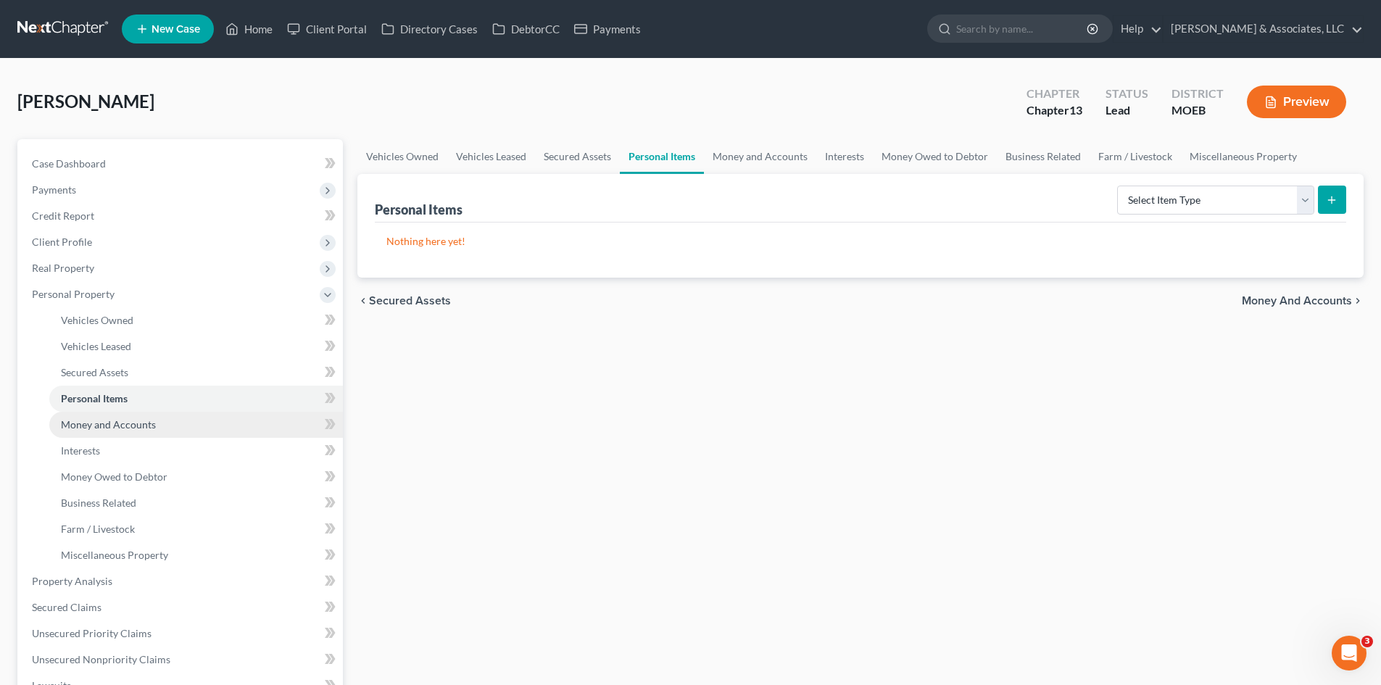
click at [123, 420] on span "Money and Accounts" at bounding box center [108, 424] width 95 height 12
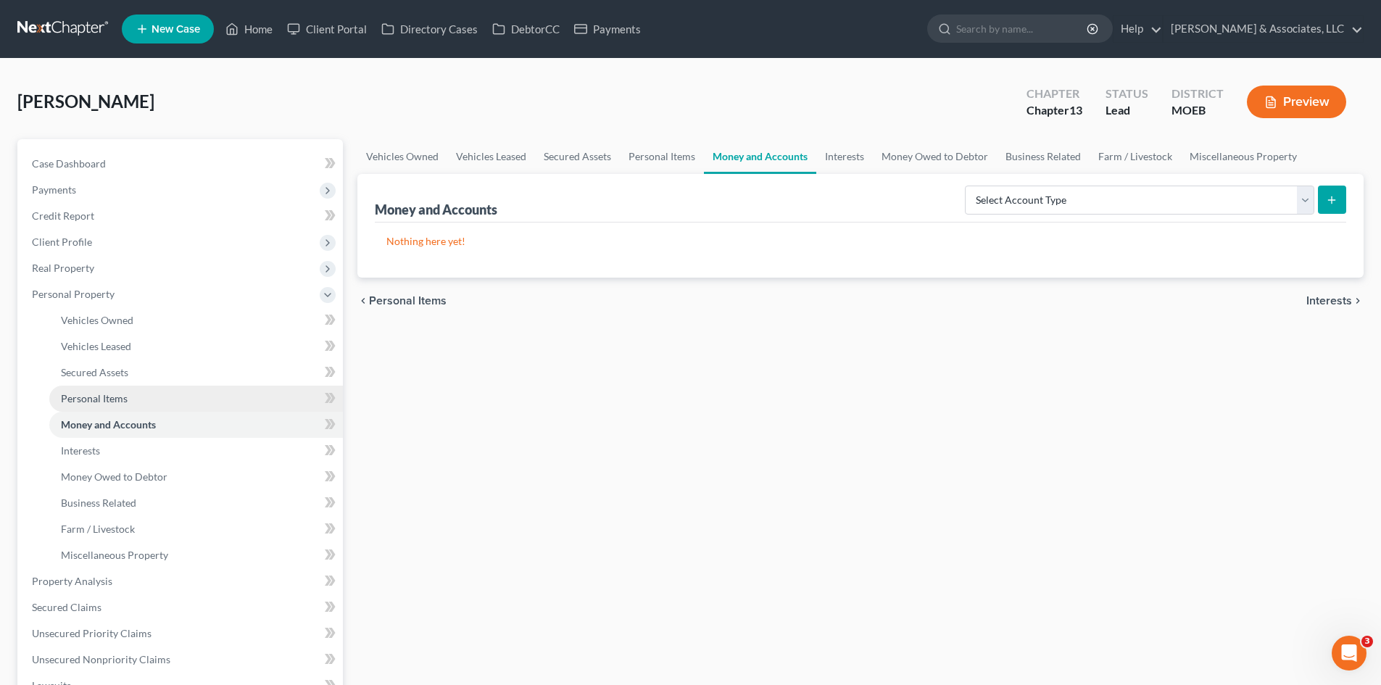
click at [99, 399] on span "Personal Items" at bounding box center [94, 398] width 67 height 12
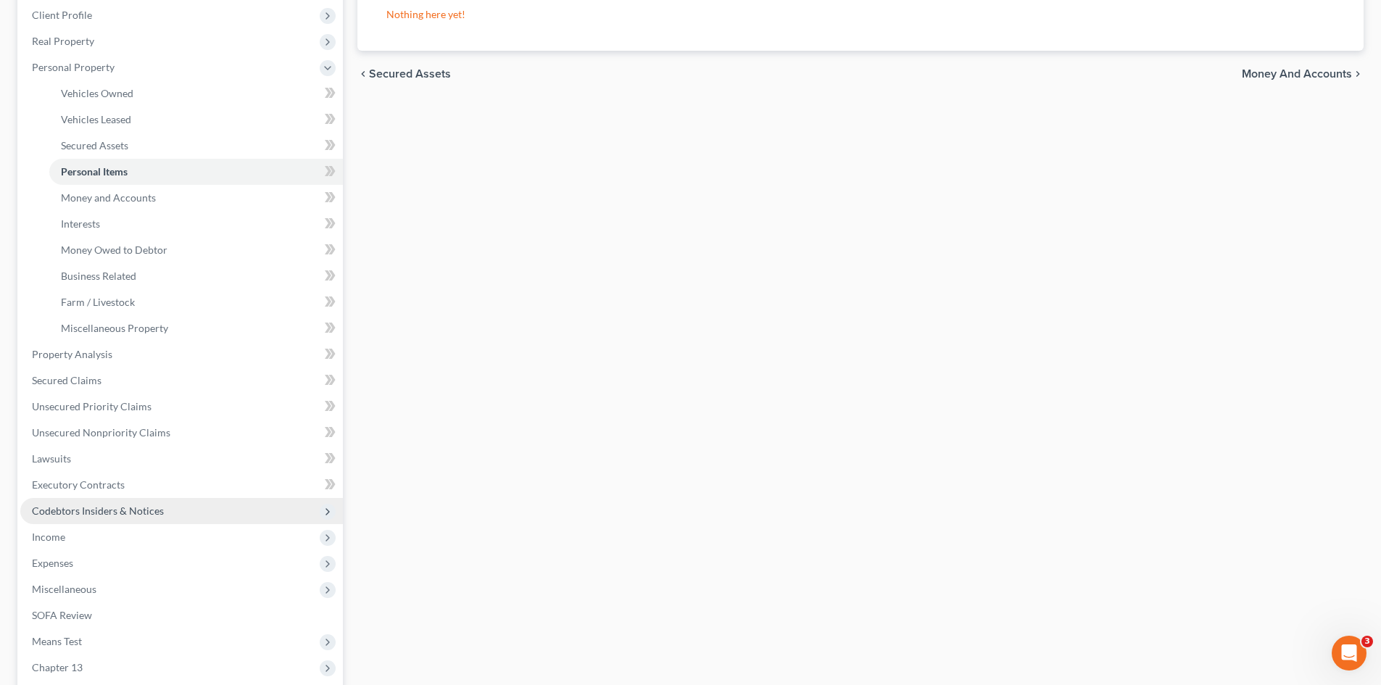
scroll to position [290, 0]
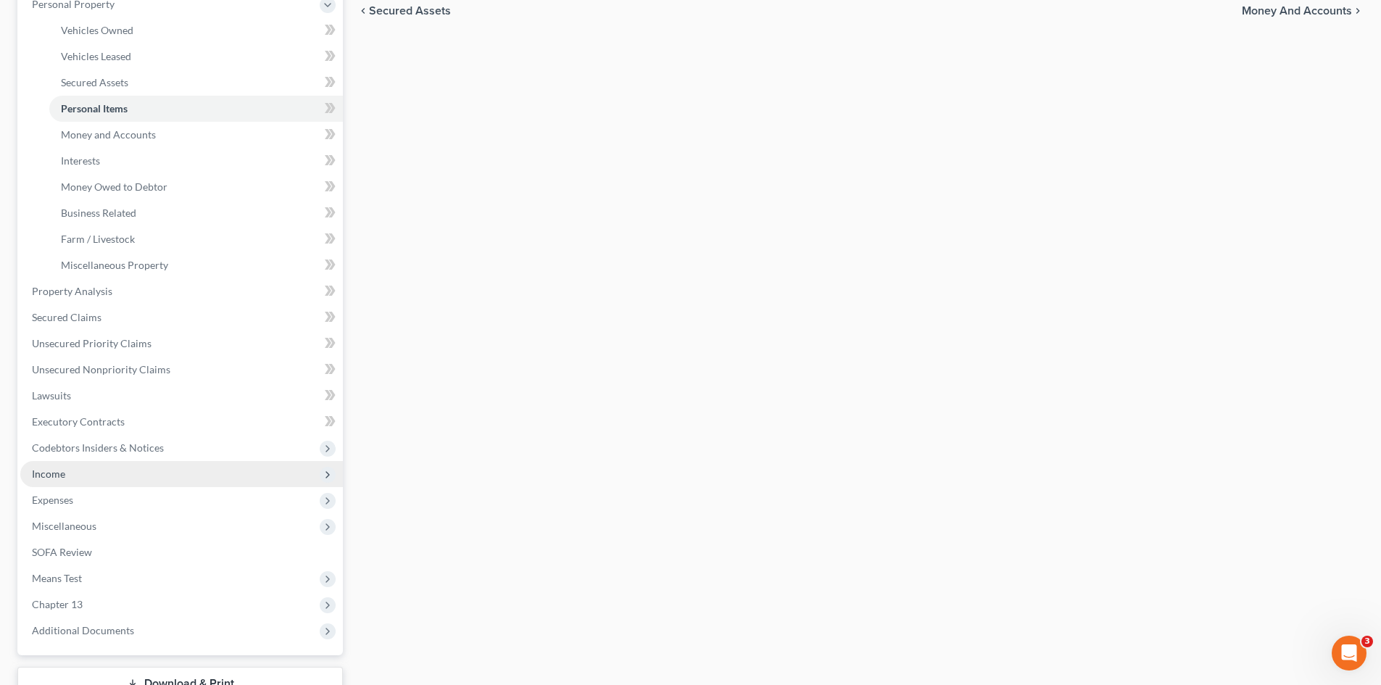
click at [59, 475] on span "Income" at bounding box center [48, 474] width 33 height 12
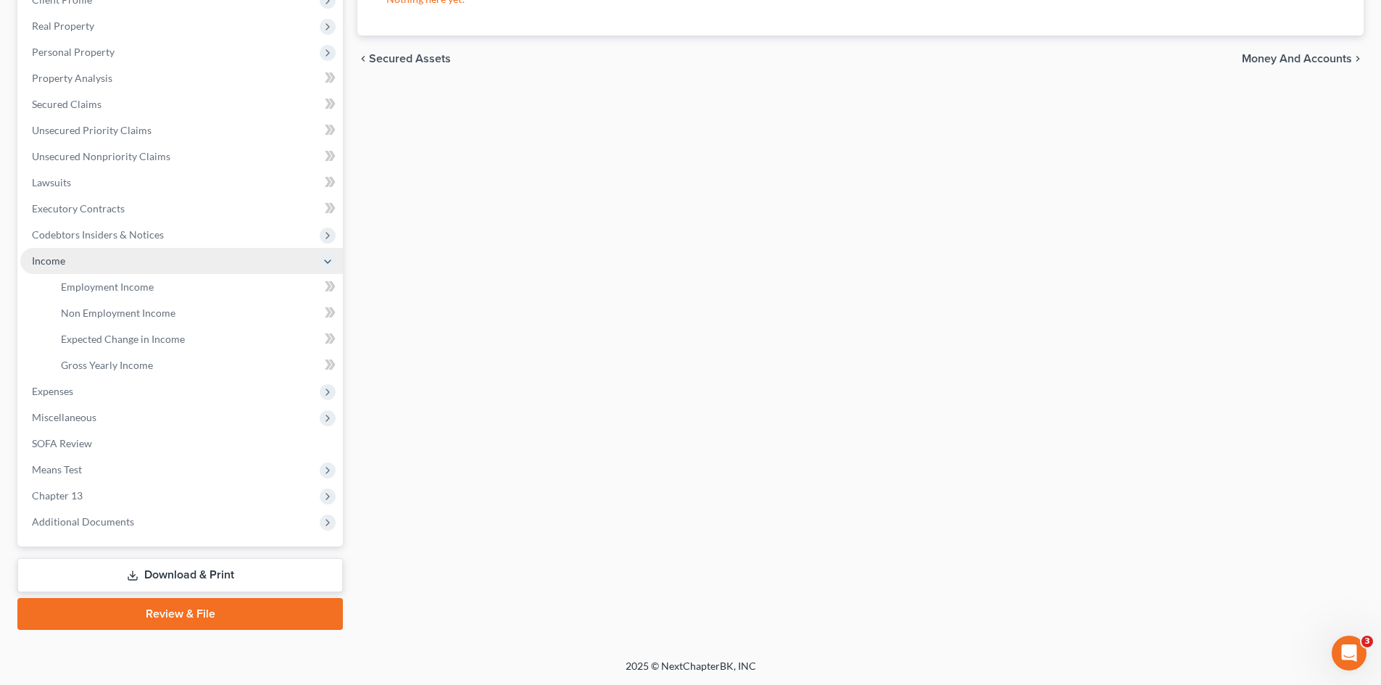
scroll to position [242, 0]
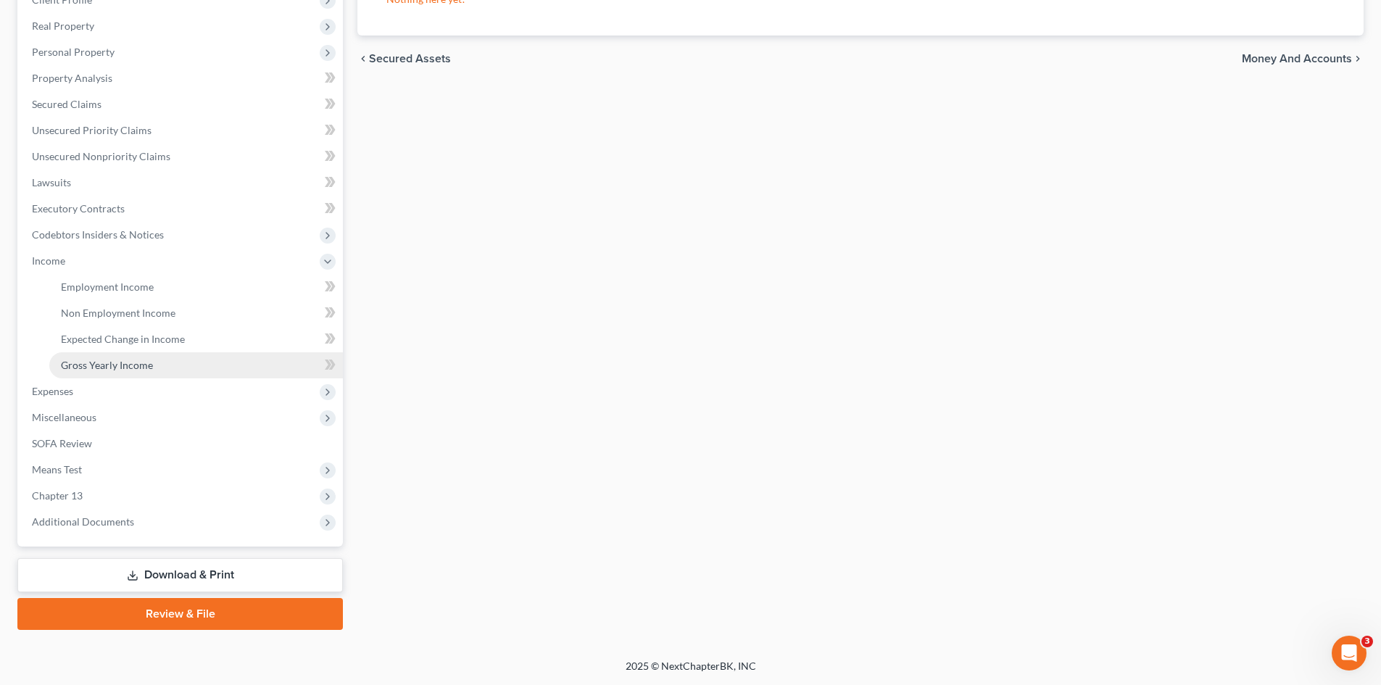
click at [140, 365] on span "Gross Yearly Income" at bounding box center [107, 365] width 92 height 12
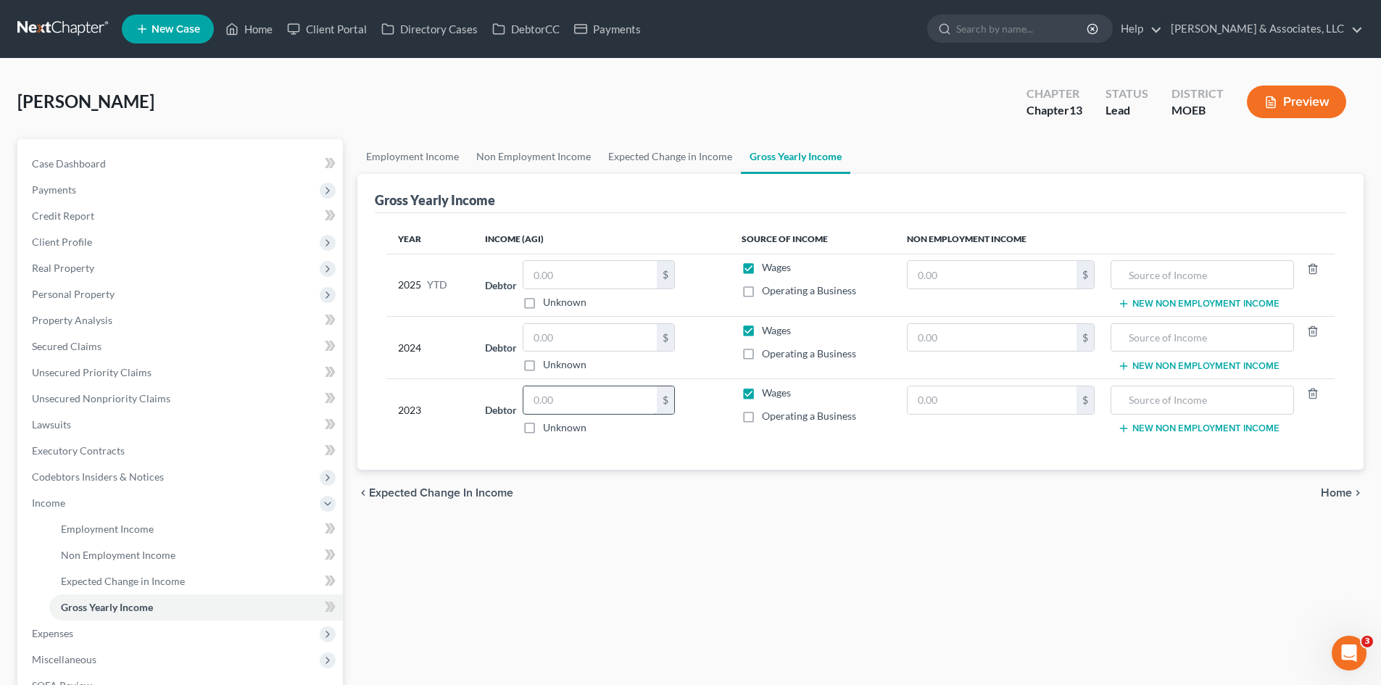
click at [571, 404] on input "text" at bounding box center [589, 400] width 133 height 28
click at [80, 291] on span "Personal Property" at bounding box center [73, 294] width 83 height 12
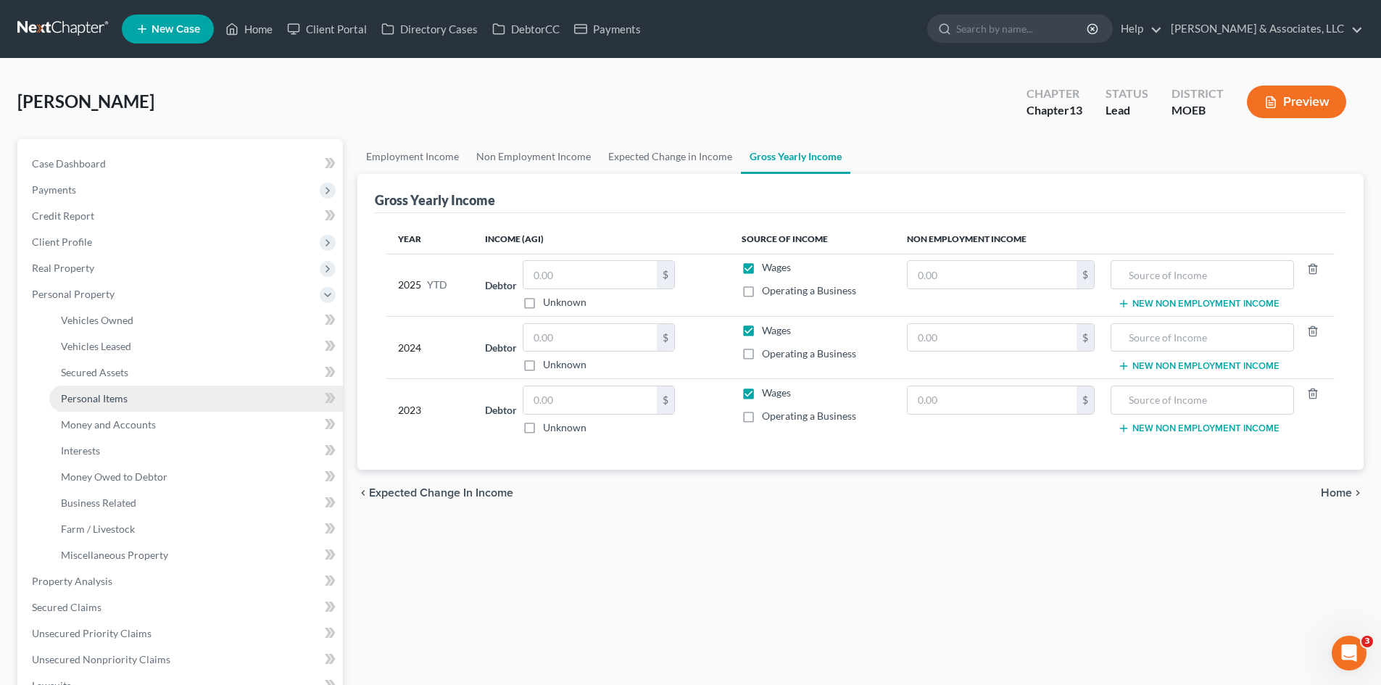
click at [109, 394] on span "Personal Items" at bounding box center [94, 398] width 67 height 12
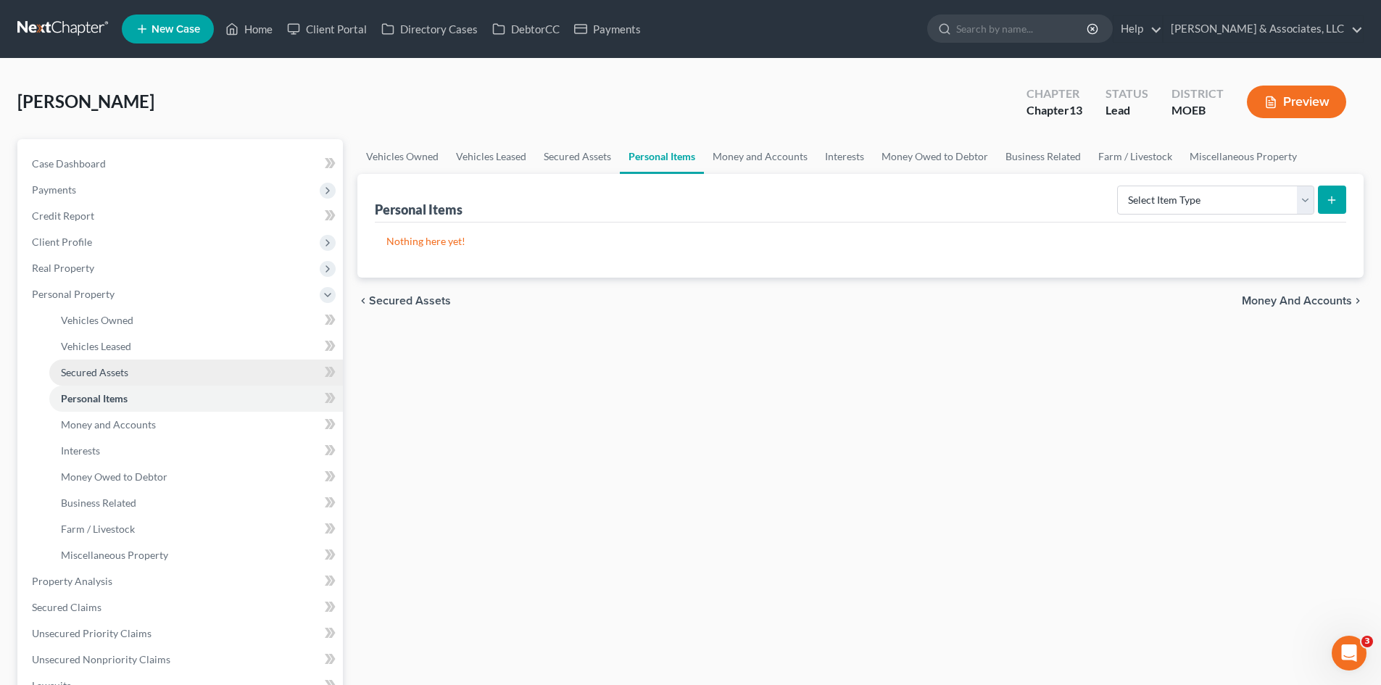
drag, startPoint x: 94, startPoint y: 402, endPoint x: 144, endPoint y: 384, distance: 53.2
click at [94, 400] on span "Personal Items" at bounding box center [94, 398] width 67 height 12
click at [1301, 199] on select "Select Item Type Clothing (A/B: 11) Collectibles Of Value (A/B: 8) Electronics …" at bounding box center [1215, 200] width 197 height 29
select select "pets"
click at [1119, 186] on select "Select Item Type Clothing (A/B: 11) Collectibles Of Value (A/B: 8) Electronics …" at bounding box center [1215, 200] width 197 height 29
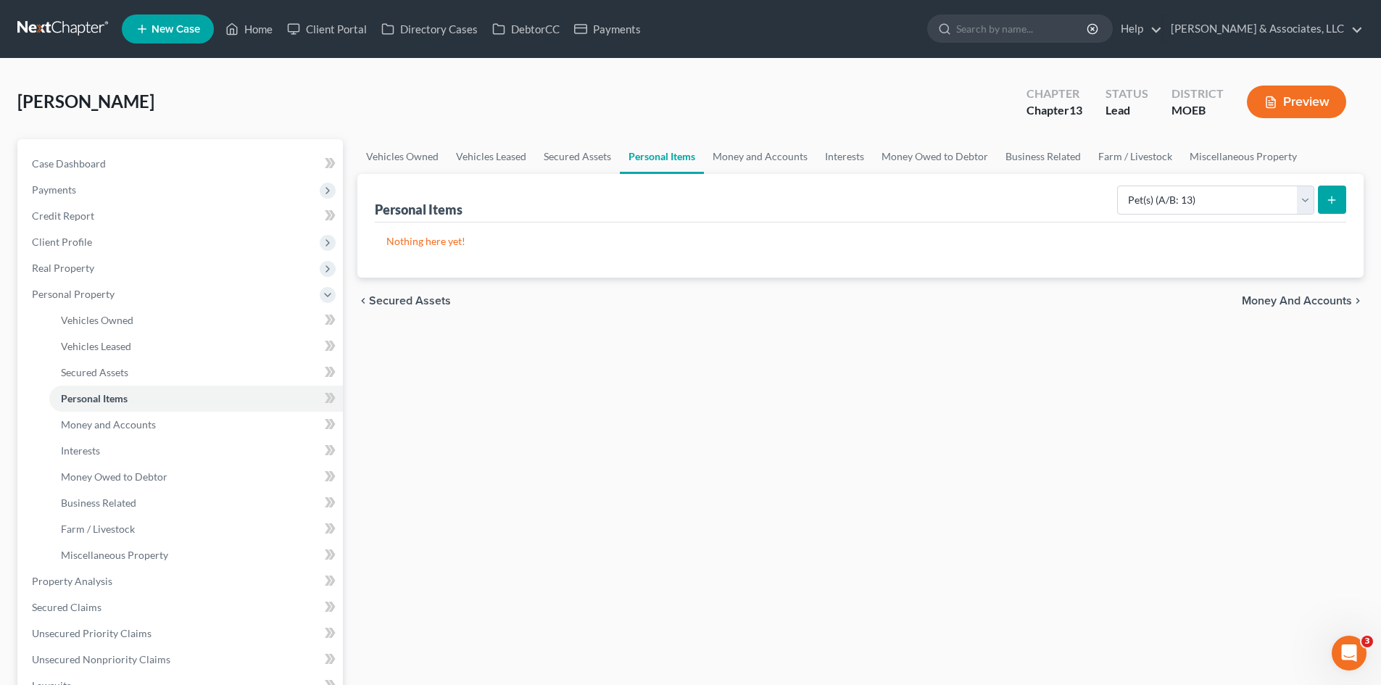
click at [1332, 197] on line "submit" at bounding box center [1332, 199] width 0 height 7
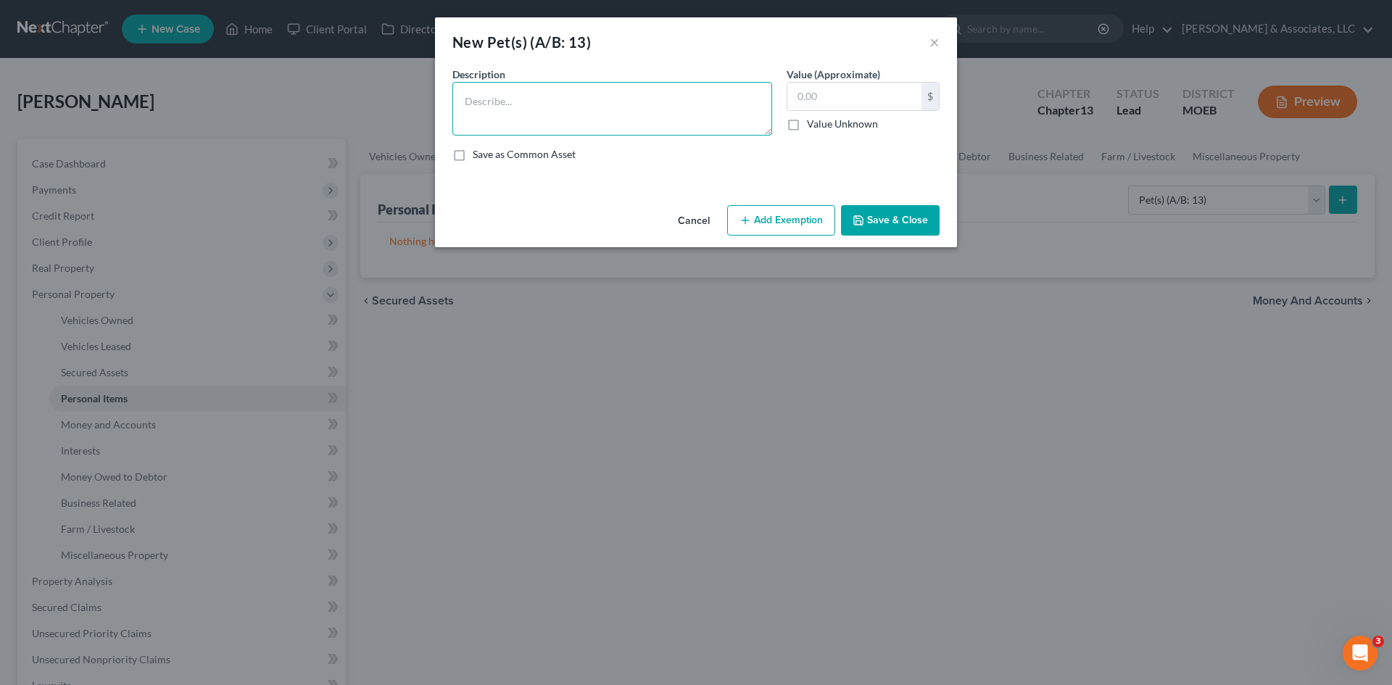
click at [535, 97] on textarea at bounding box center [612, 109] width 320 height 54
type textarea "2 Mini Poodles"
click at [845, 91] on input "text" at bounding box center [854, 97] width 134 height 28
type input "50.00"
click at [799, 220] on button "Add Exemption" at bounding box center [781, 220] width 108 height 30
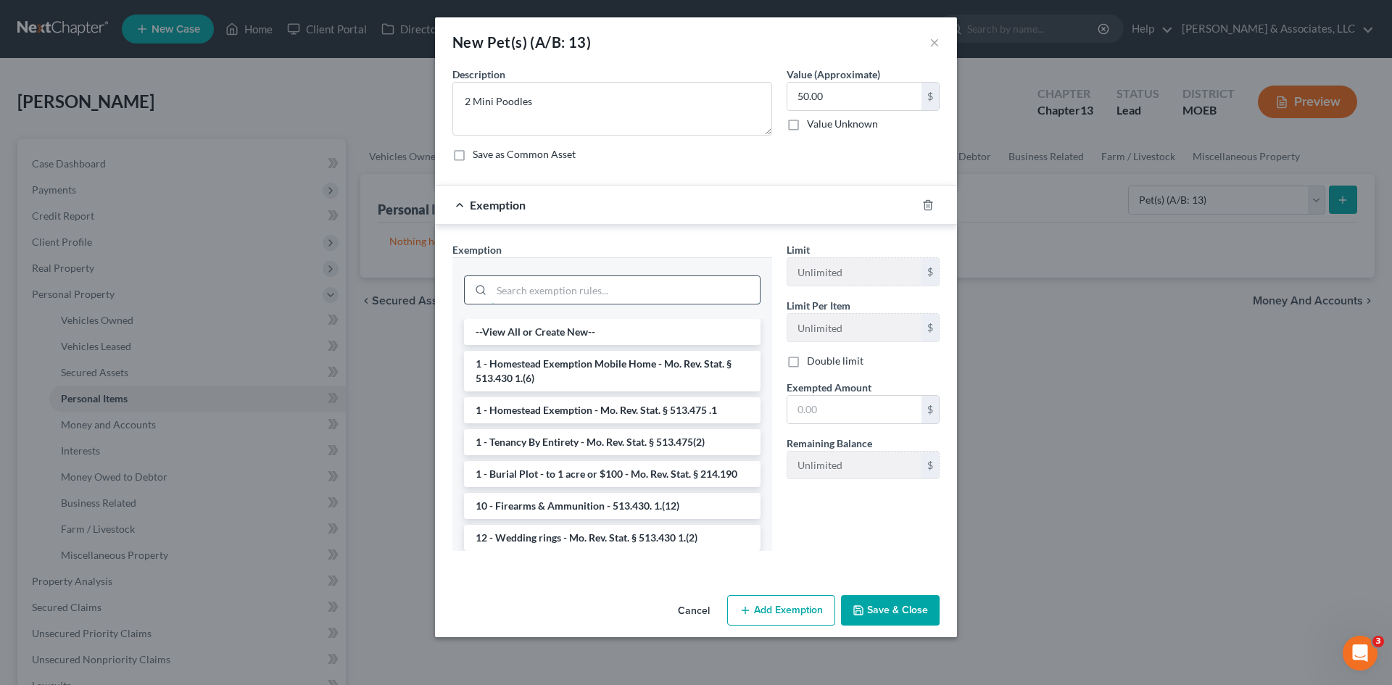
click at [555, 294] on input "search" at bounding box center [626, 290] width 268 height 28
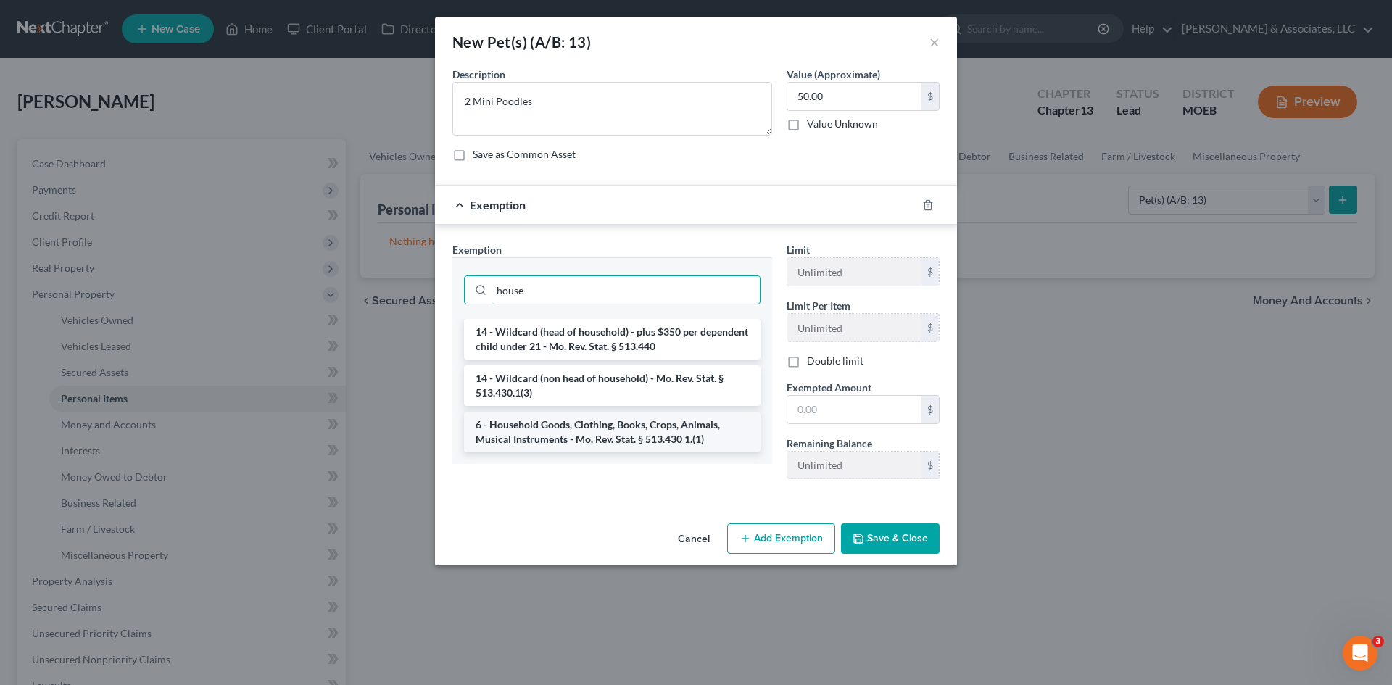
type input "house"
click at [598, 435] on li "6 - Household Goods, Clothing, Books, Crops, Animals, Musical Instruments - Mo.…" at bounding box center [612, 432] width 297 height 41
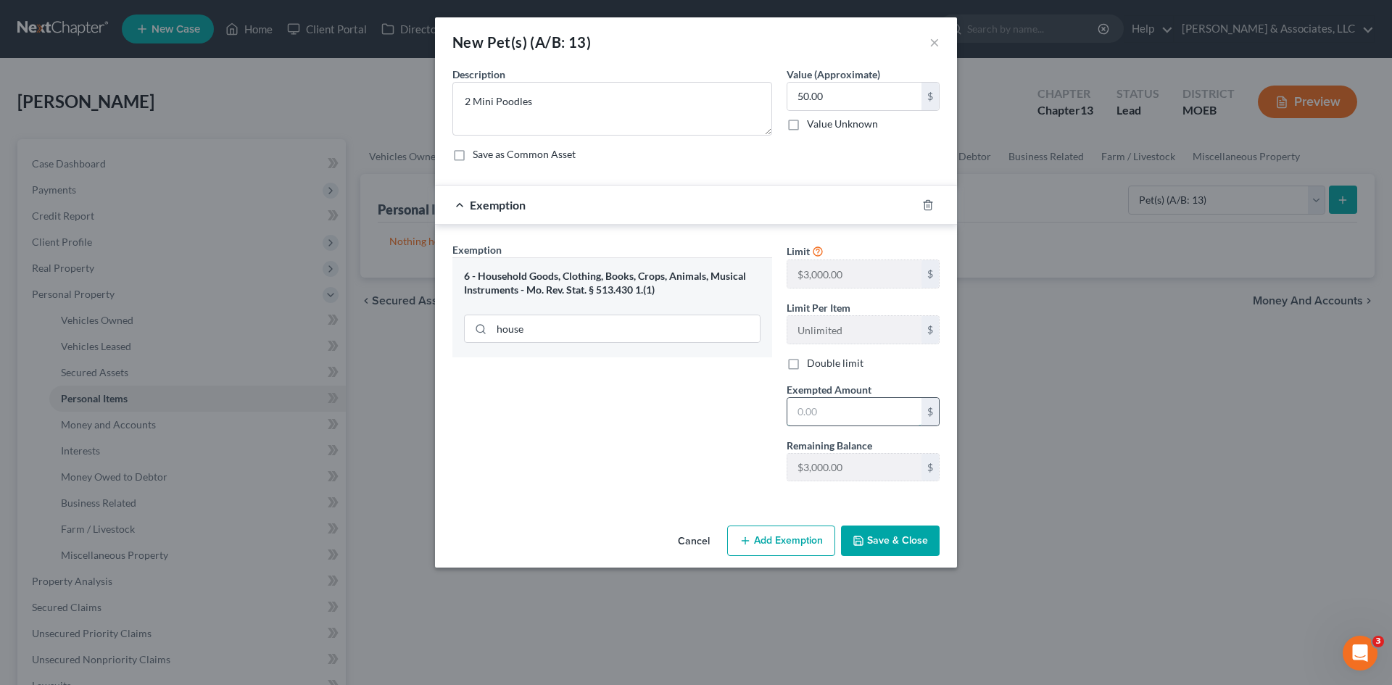
click at [876, 415] on input "text" at bounding box center [854, 412] width 134 height 28
type input "50.00"
click at [891, 547] on button "Save & Close" at bounding box center [890, 541] width 99 height 30
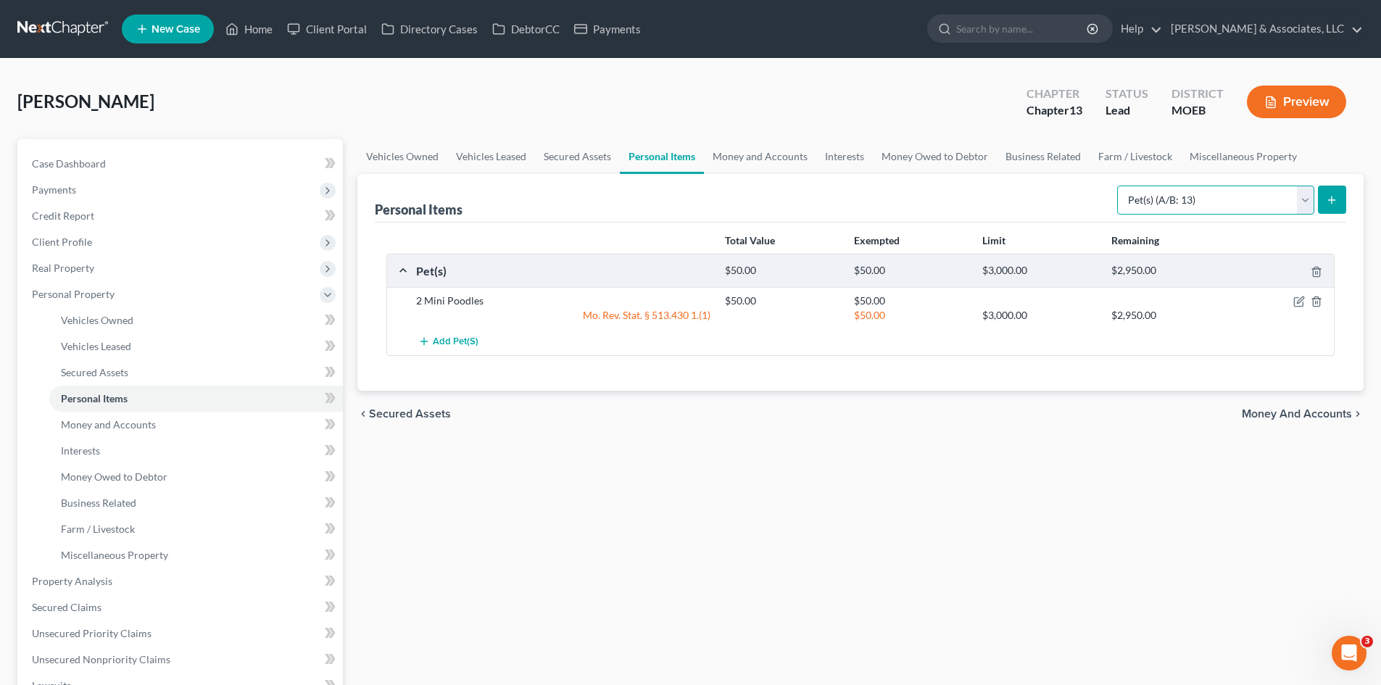
click at [1309, 199] on select "Select Item Type Clothing (A/B: 11) Collectibles Of Value (A/B: 8) Electronics …" at bounding box center [1215, 200] width 197 height 29
select select "jewelry"
click at [1119, 186] on select "Select Item Type Clothing (A/B: 11) Collectibles Of Value (A/B: 8) Electronics …" at bounding box center [1215, 200] width 197 height 29
click at [1330, 202] on icon "submit" at bounding box center [1332, 200] width 12 height 12
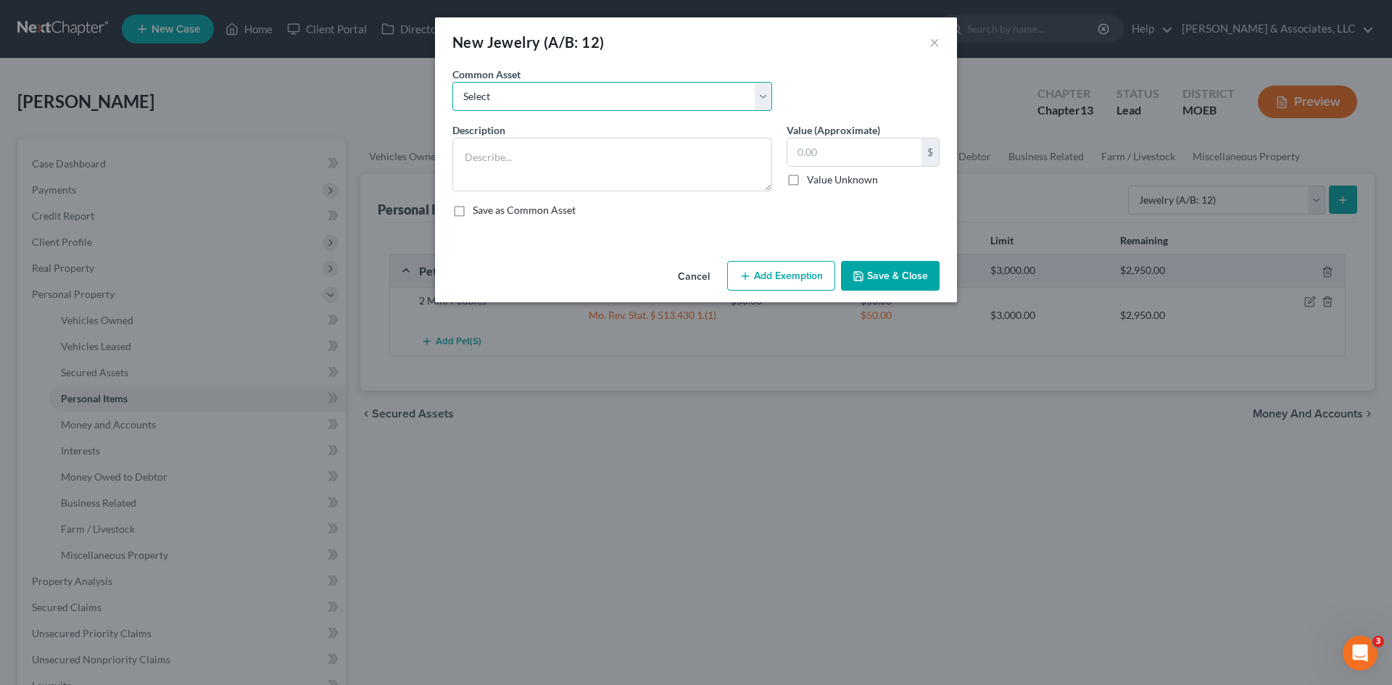
click at [544, 87] on select "Select Costume jewelry" at bounding box center [612, 96] width 320 height 29
select select "0"
click at [452, 82] on select "Select Costume jewelry" at bounding box center [612, 96] width 320 height 29
type textarea "Costume jewelry"
click at [866, 154] on input "50.00" at bounding box center [854, 152] width 134 height 28
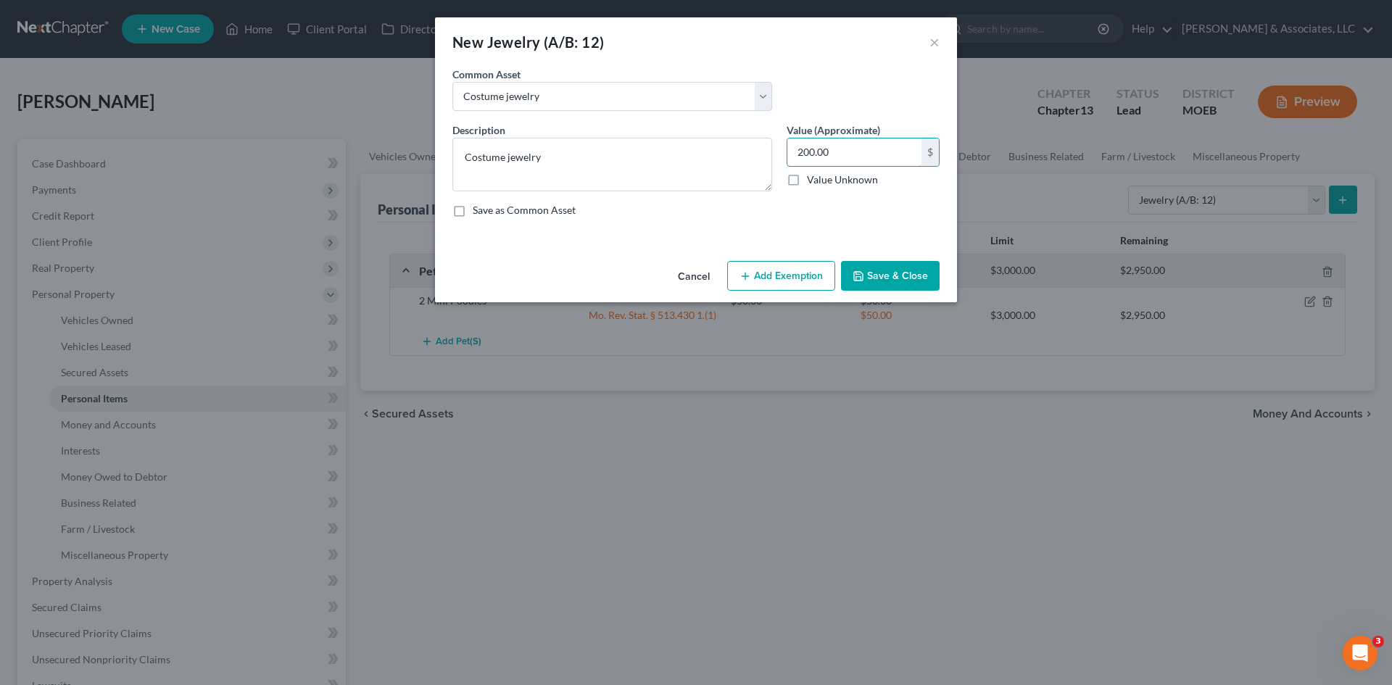
type input "200.00"
click at [777, 268] on button "Add Exemption" at bounding box center [781, 276] width 108 height 30
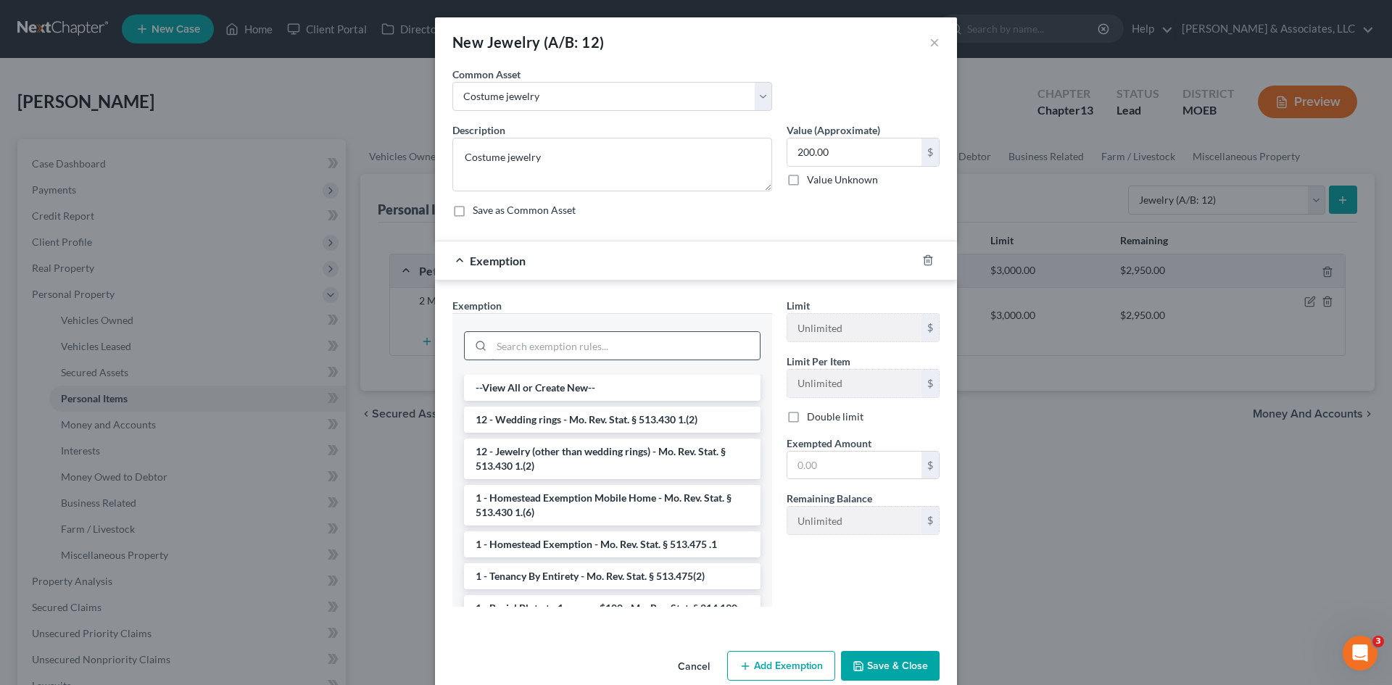
click at [597, 342] on input "search" at bounding box center [626, 346] width 268 height 28
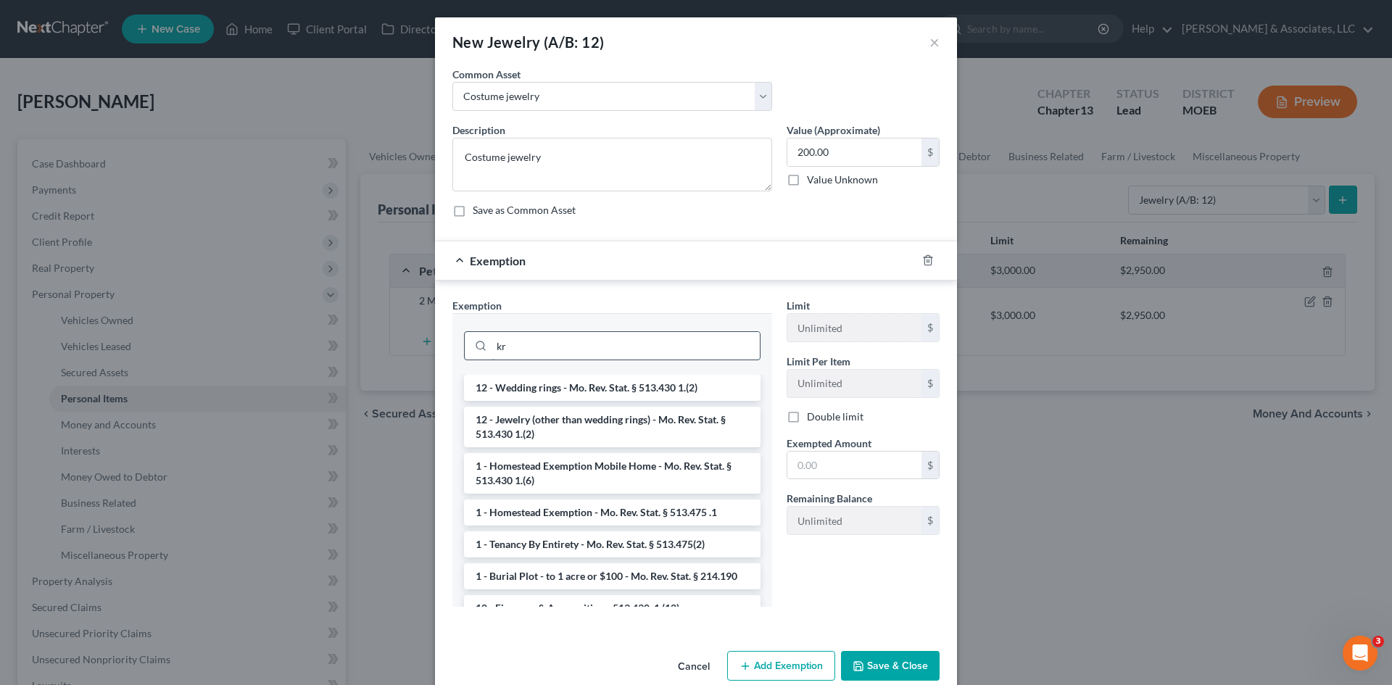
type input "k"
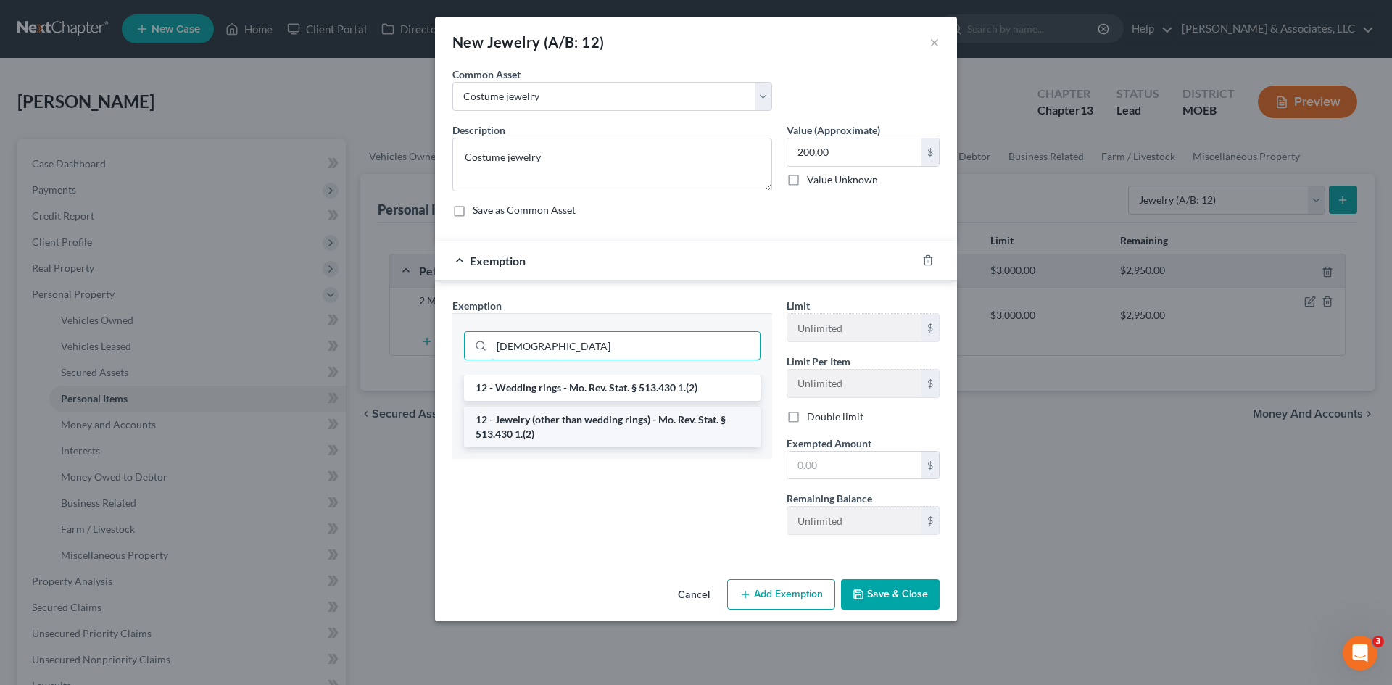
type input "[DEMOGRAPHIC_DATA]"
click at [593, 428] on li "12 - Jewelry (other than wedding rings) - Mo. Rev. Stat. § 513.430 1.(2)" at bounding box center [612, 427] width 297 height 41
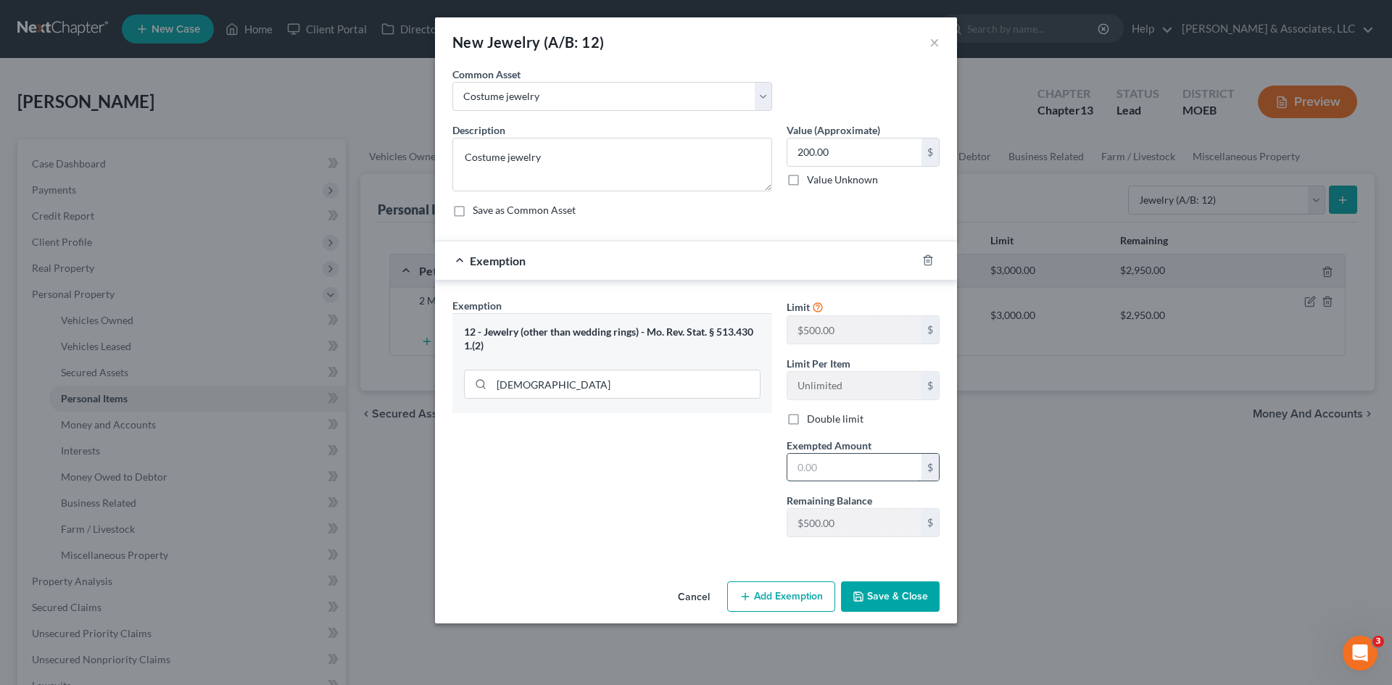
click at [858, 470] on input "text" at bounding box center [854, 468] width 134 height 28
type input "200.00"
click at [902, 599] on button "Save & Close" at bounding box center [890, 596] width 99 height 30
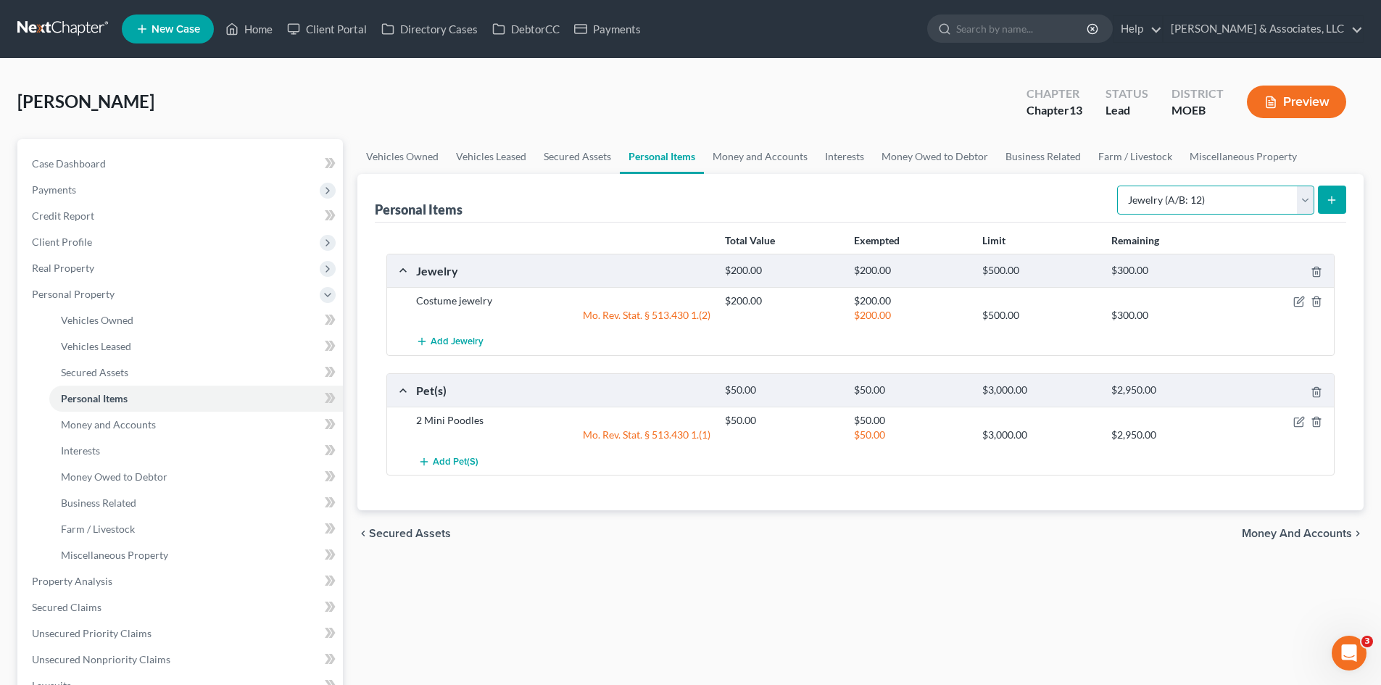
click at [1303, 197] on select "Select Item Type Clothing (A/B: 11) Collectibles Of Value (A/B: 8) Electronics …" at bounding box center [1215, 200] width 197 height 29
select select "clothing"
click at [1119, 186] on select "Select Item Type Clothing (A/B: 11) Collectibles Of Value (A/B: 8) Electronics …" at bounding box center [1215, 200] width 197 height 29
click at [1327, 194] on icon "submit" at bounding box center [1332, 200] width 12 height 12
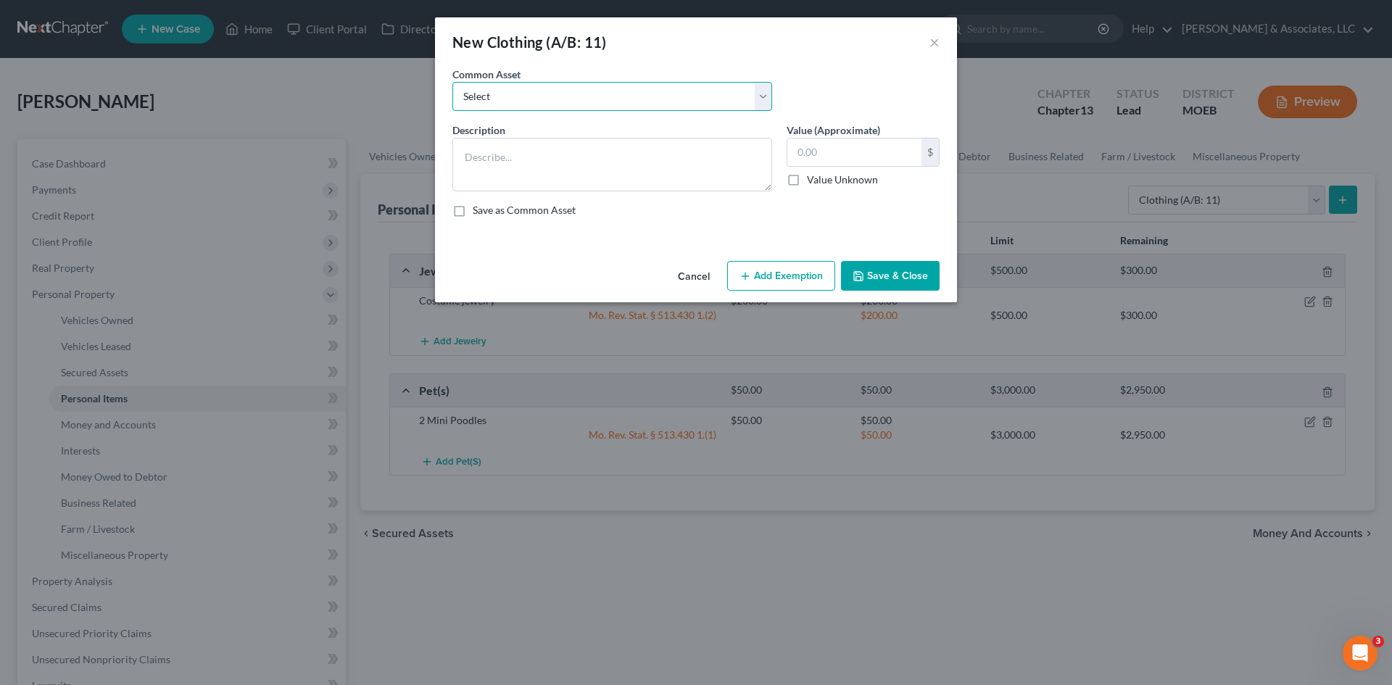
click at [638, 106] on select "Select Clothes" at bounding box center [612, 96] width 320 height 29
select select "0"
click at [452, 82] on select "Select Clothes" at bounding box center [612, 96] width 320 height 29
type textarea "Clothes"
type input "200.00"
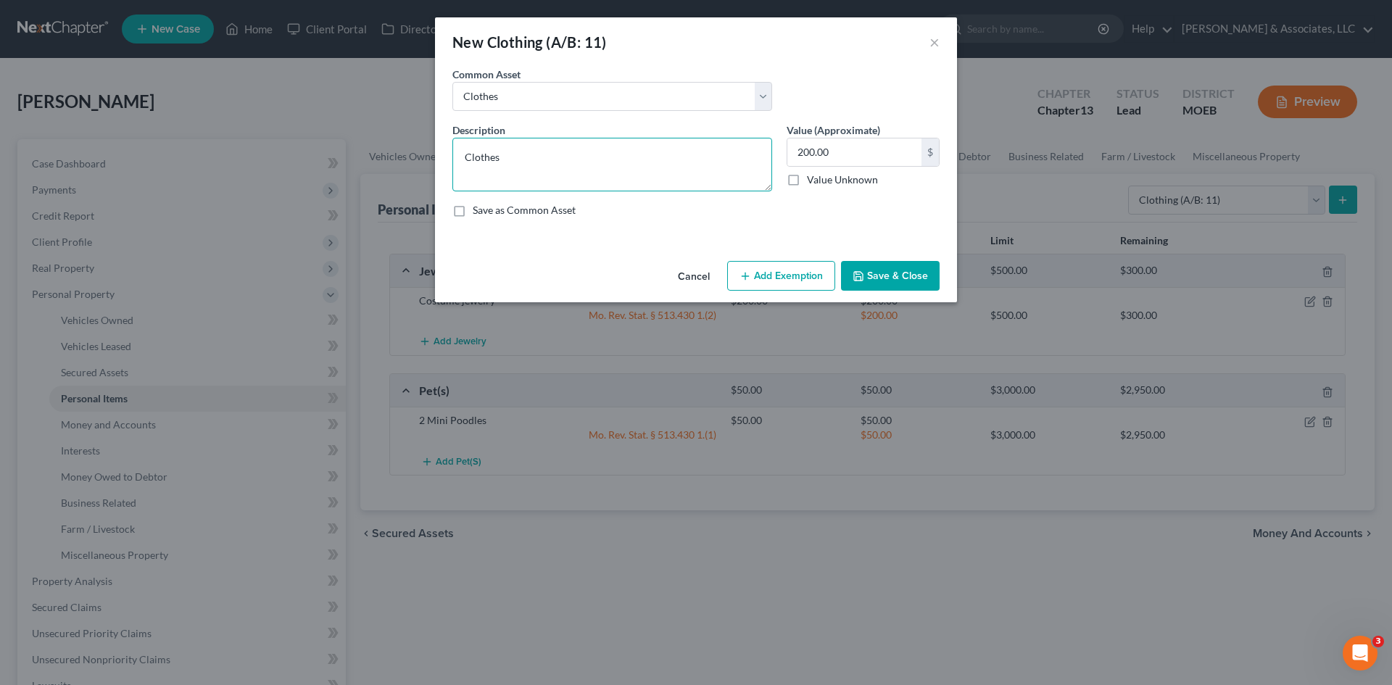
click at [560, 159] on textarea "Clothes" at bounding box center [612, 165] width 320 height 54
type textarea "Clothes and Shoes for the Household"
click at [851, 157] on input "200.00" at bounding box center [854, 152] width 134 height 28
type input "500.00"
click at [790, 290] on div "Cancel Add Exemption Save & Close" at bounding box center [696, 279] width 522 height 48
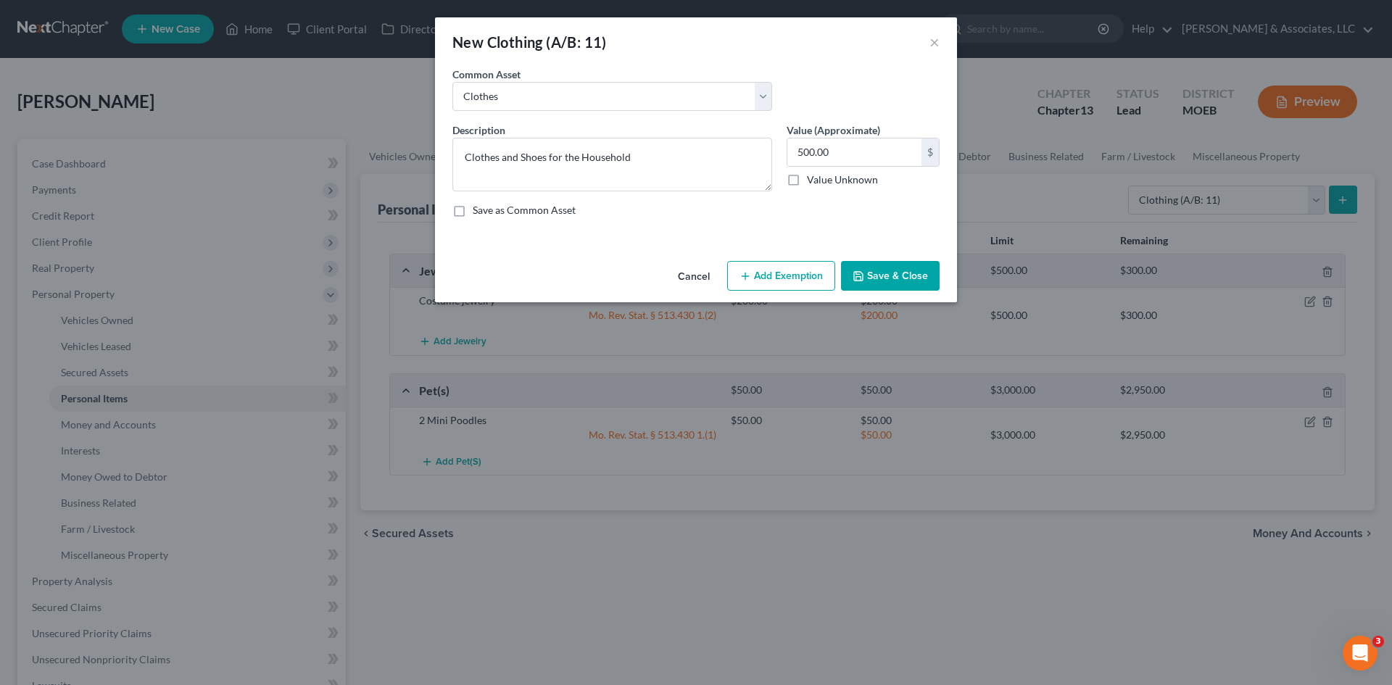
click at [793, 282] on button "Add Exemption" at bounding box center [781, 276] width 108 height 30
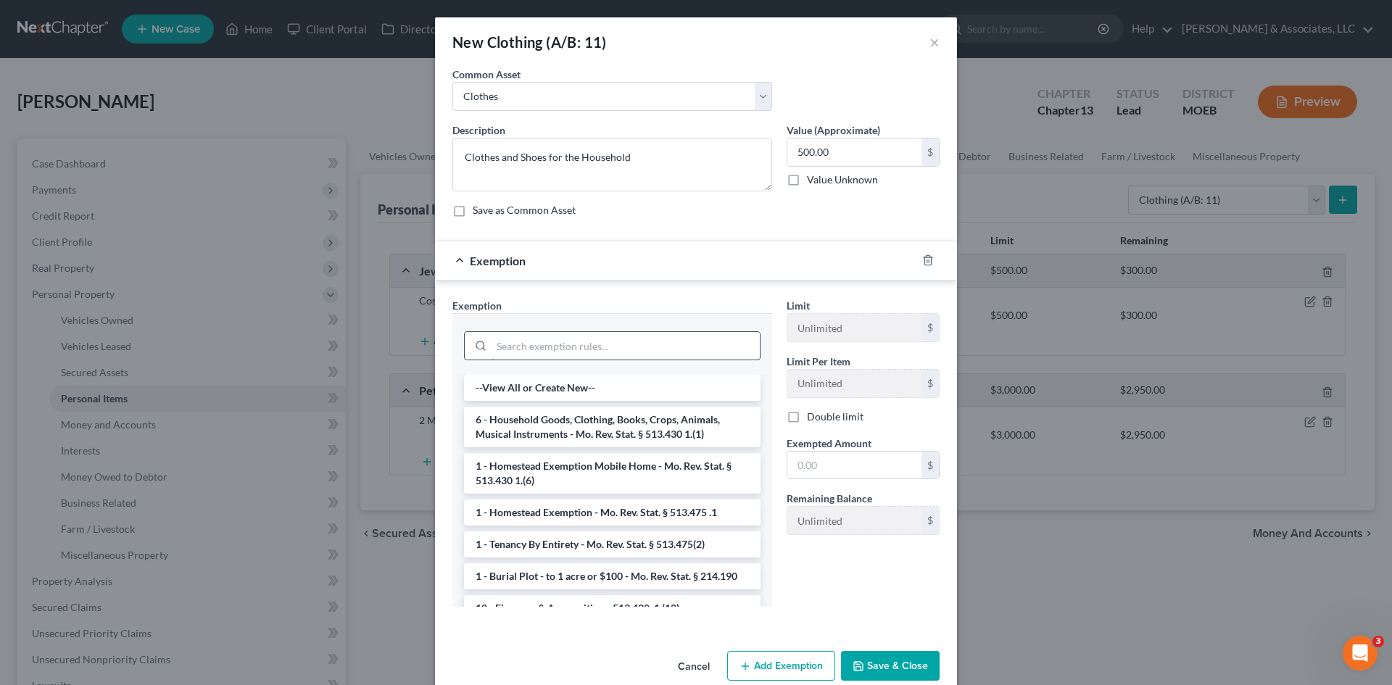
click at [561, 336] on input "search" at bounding box center [626, 346] width 268 height 28
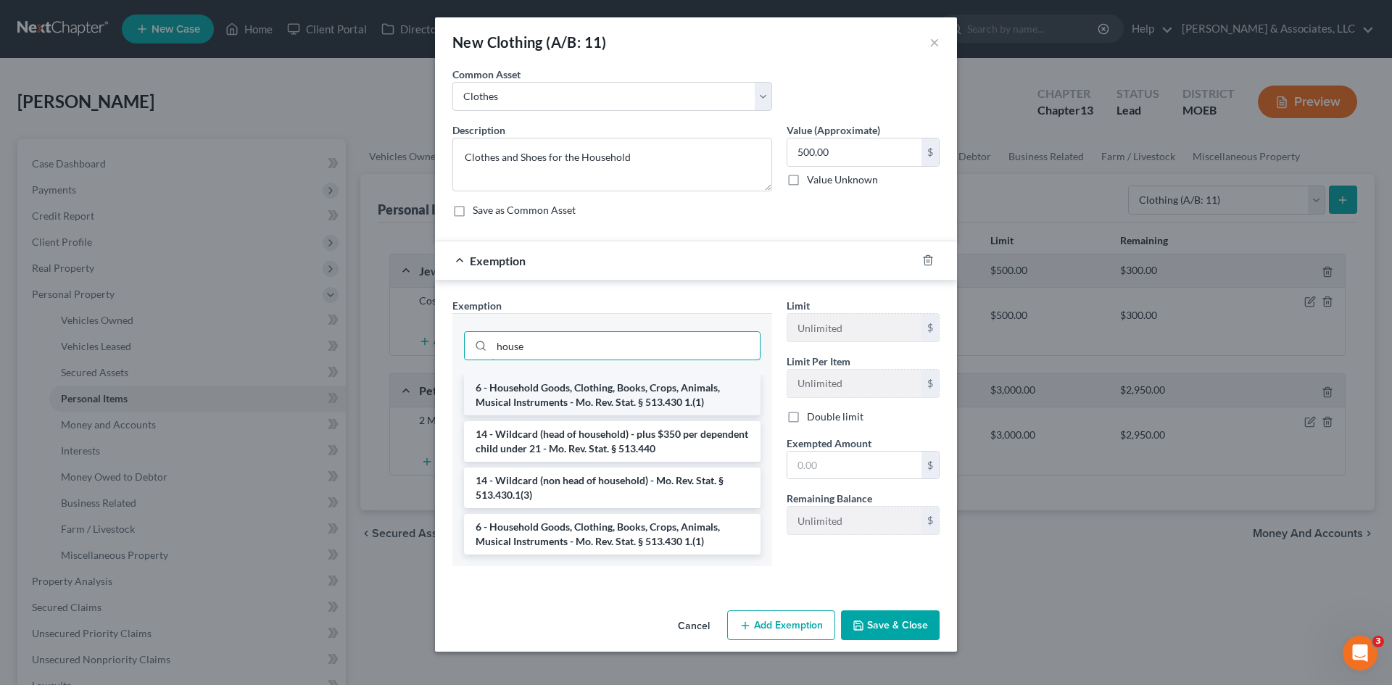
type input "house"
click at [581, 389] on li "6 - Household Goods, Clothing, Books, Crops, Animals, Musical Instruments - Mo.…" at bounding box center [612, 395] width 297 height 41
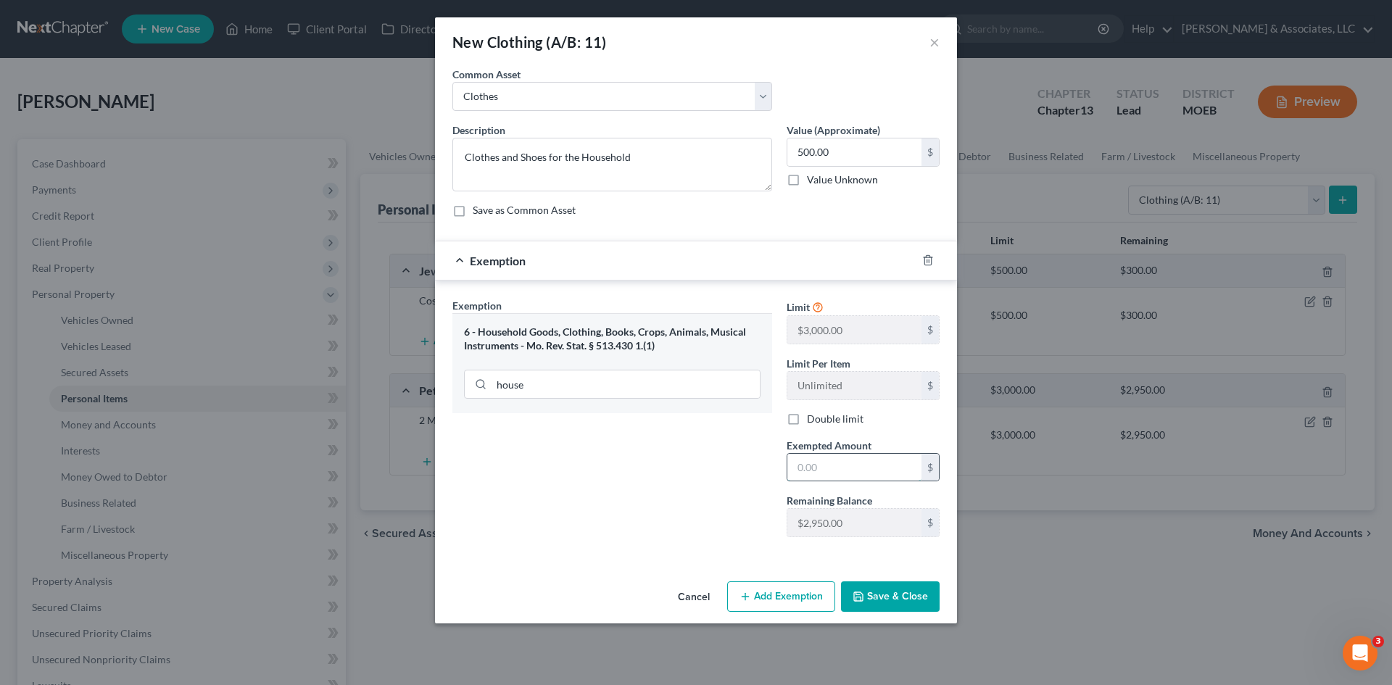
click at [816, 477] on input "text" at bounding box center [854, 468] width 134 height 28
type input "500.00"
click at [881, 597] on button "Save & Close" at bounding box center [890, 596] width 99 height 30
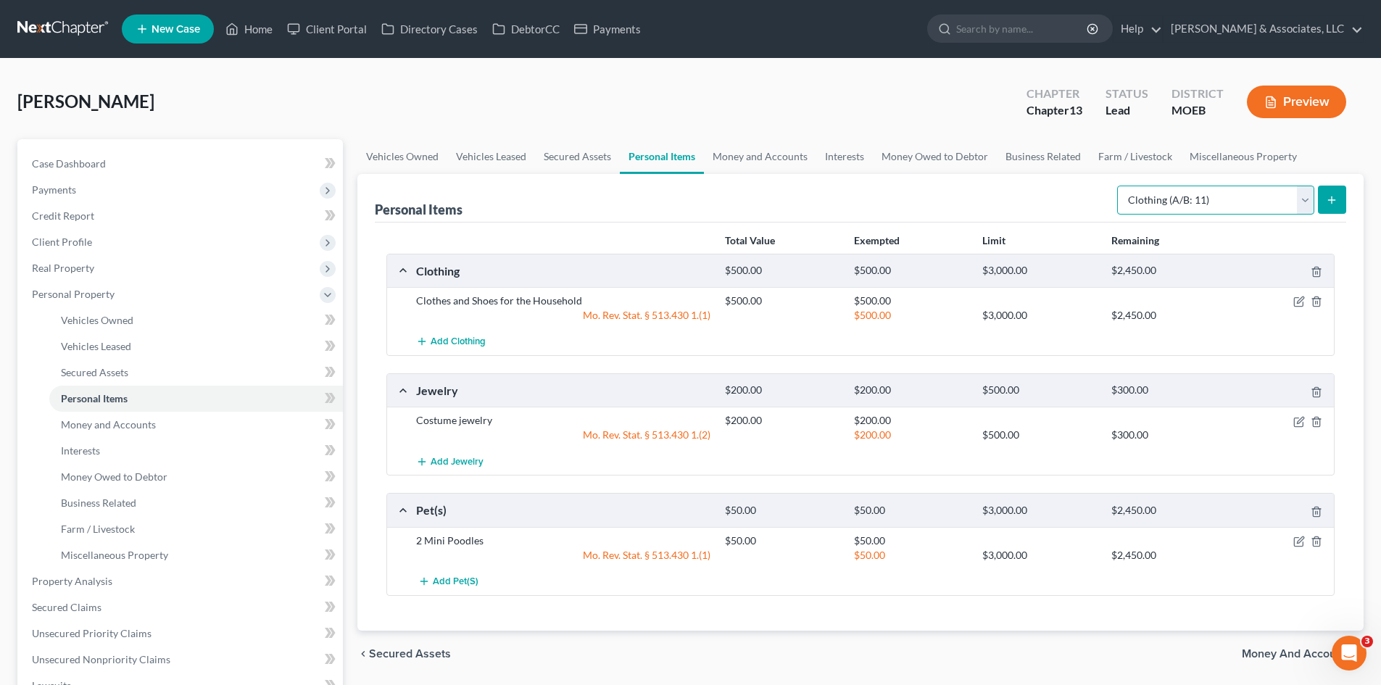
click at [1303, 198] on select "Select Item Type Clothing (A/B: 11) Collectibles Of Value (A/B: 8) Electronics …" at bounding box center [1215, 200] width 197 height 29
select select "household_goods"
click at [1119, 186] on select "Select Item Type Clothing (A/B: 11) Collectibles Of Value (A/B: 8) Electronics …" at bounding box center [1215, 200] width 197 height 29
click at [1330, 194] on icon "submit" at bounding box center [1332, 200] width 12 height 12
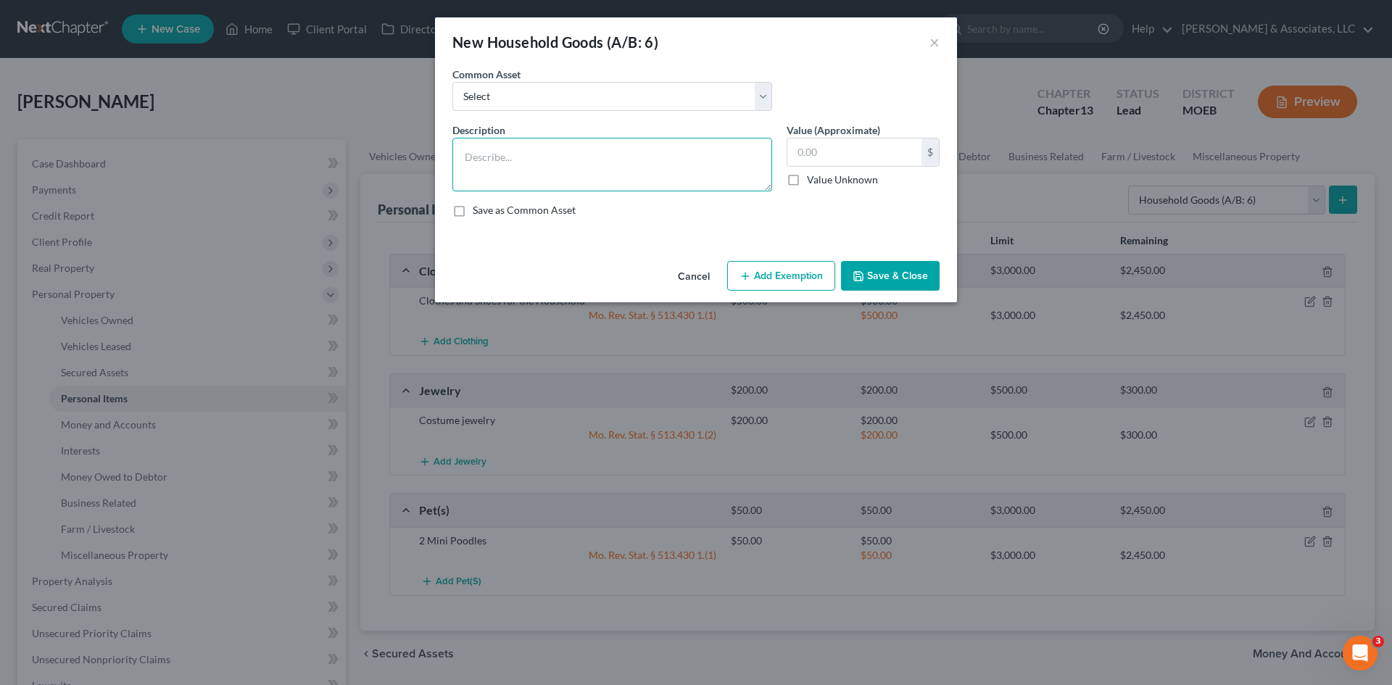
click at [564, 162] on textarea at bounding box center [612, 165] width 320 height 54
click at [507, 160] on textarea at bounding box center [612, 165] width 320 height 54
type textarea "Furniture and small appliances"
click at [832, 155] on input "text" at bounding box center [854, 152] width 134 height 28
type input "1,000.00"
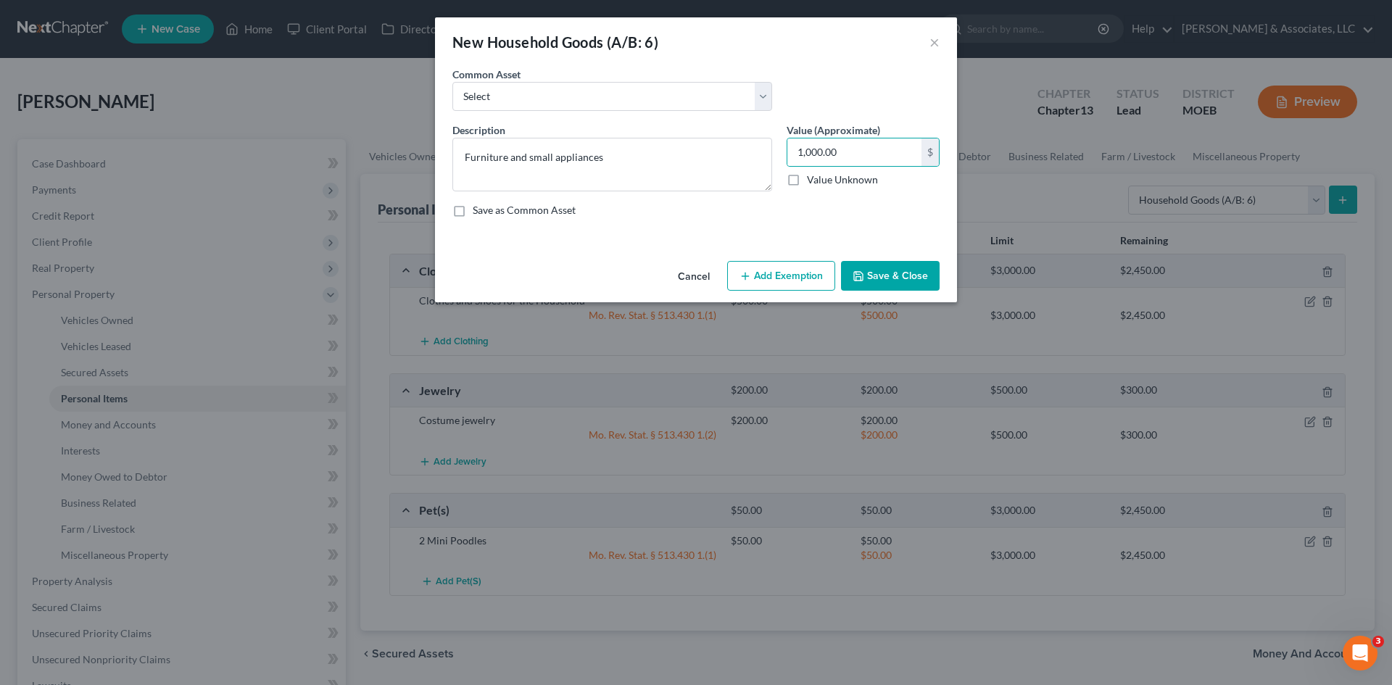
click at [772, 275] on button "Add Exemption" at bounding box center [781, 276] width 108 height 30
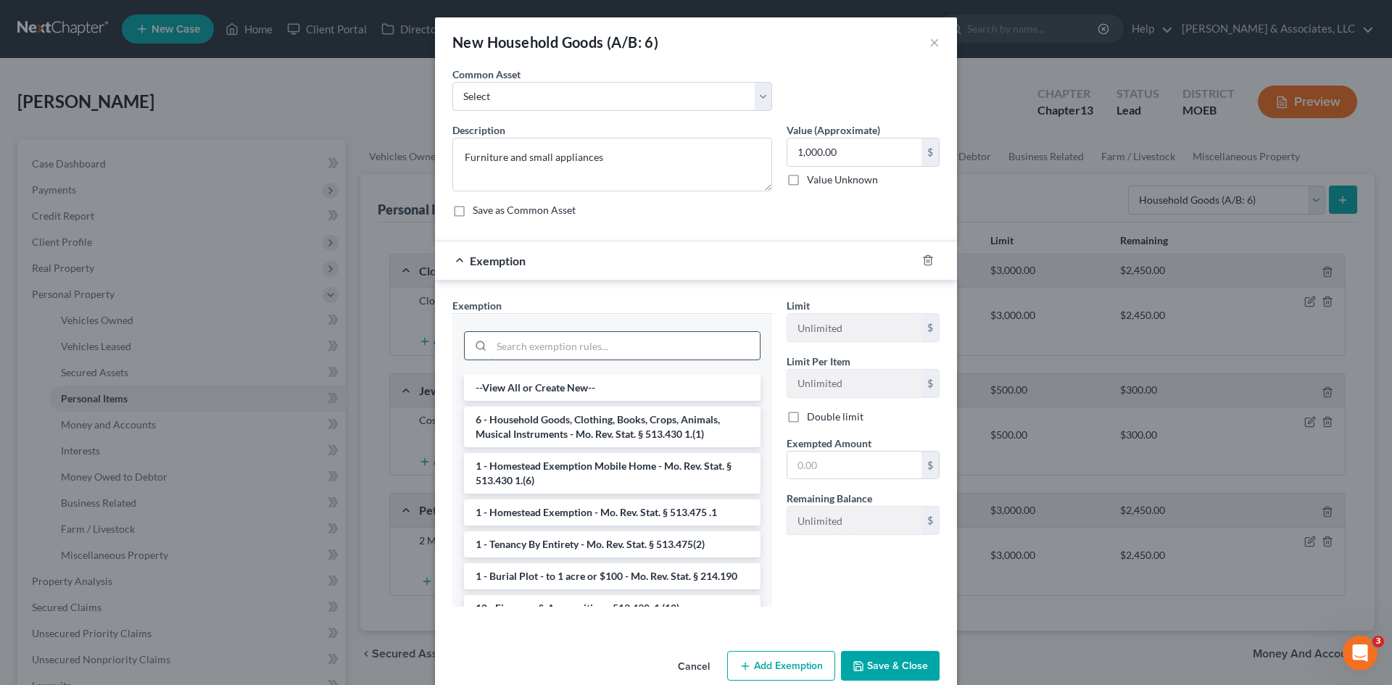
click at [566, 349] on input "search" at bounding box center [626, 346] width 268 height 28
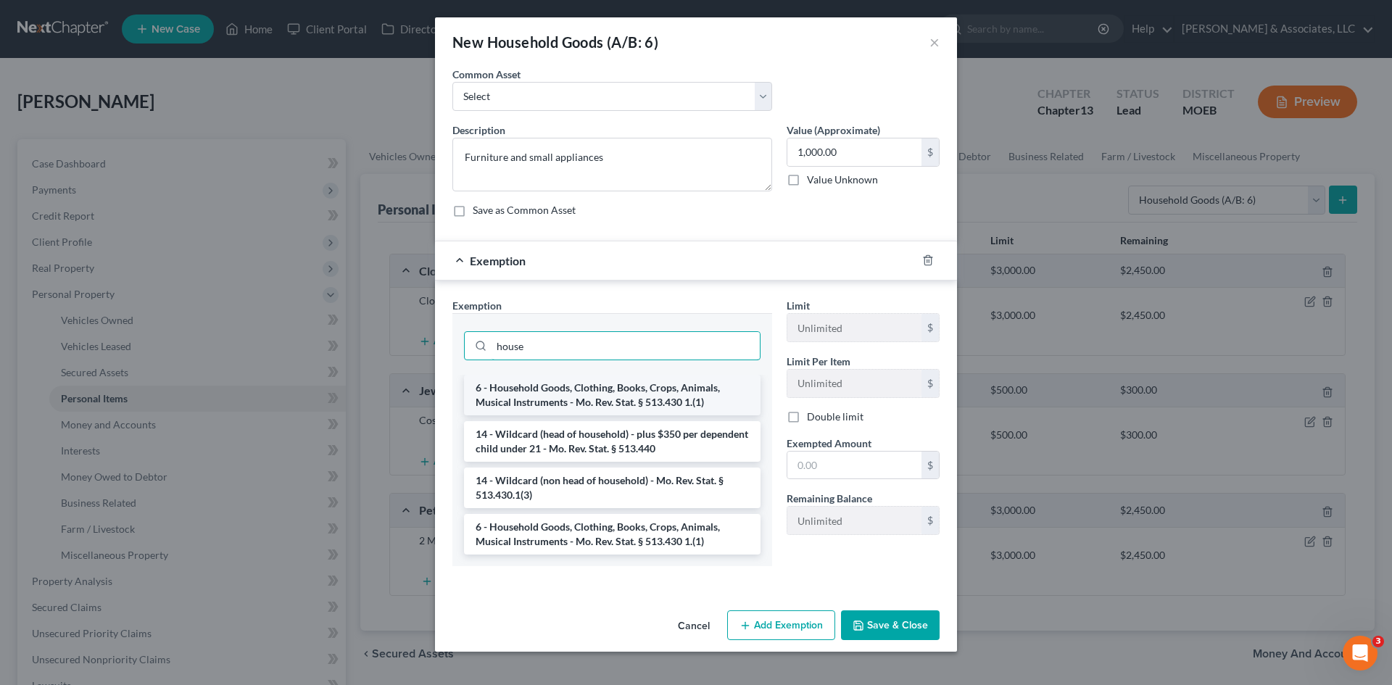
type input "house"
click at [568, 398] on li "6 - Household Goods, Clothing, Books, Crops, Animals, Musical Instruments - Mo.…" at bounding box center [612, 395] width 297 height 41
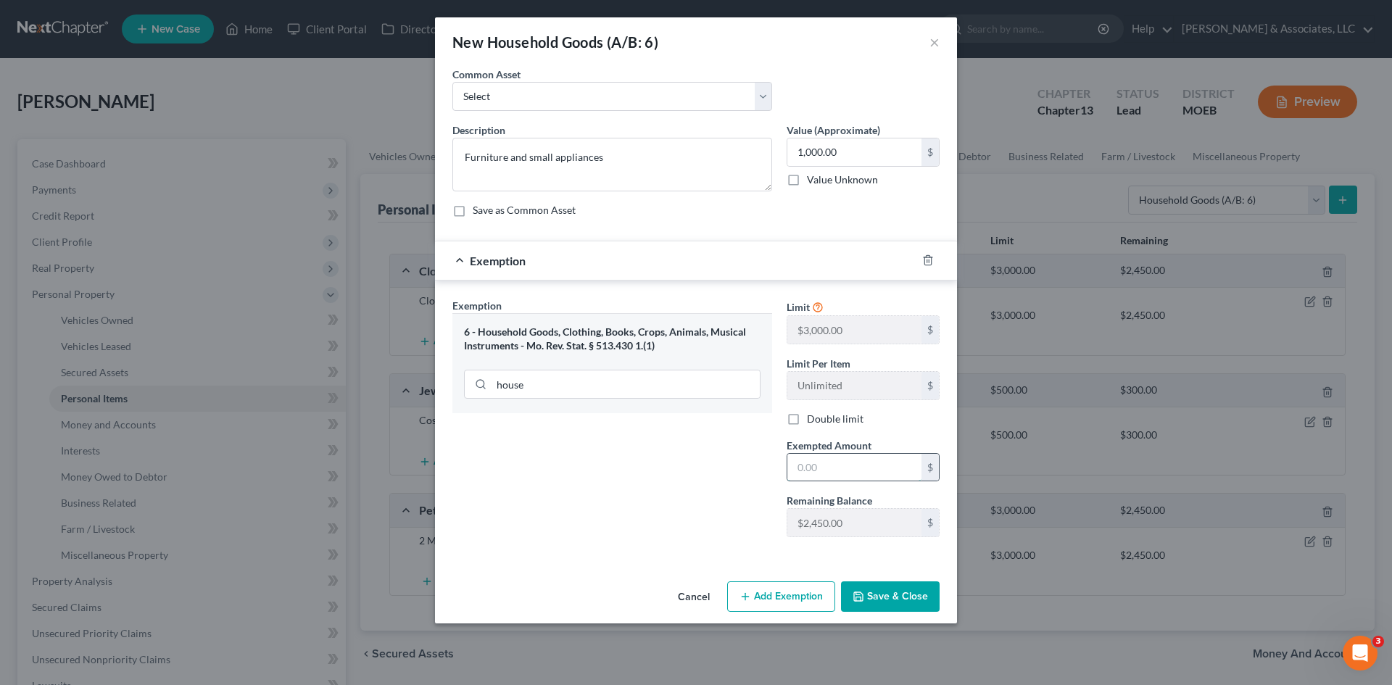
click at [818, 468] on input "text" at bounding box center [854, 468] width 134 height 28
type input "1,000.00"
click at [881, 588] on button "Save & Close" at bounding box center [890, 596] width 99 height 30
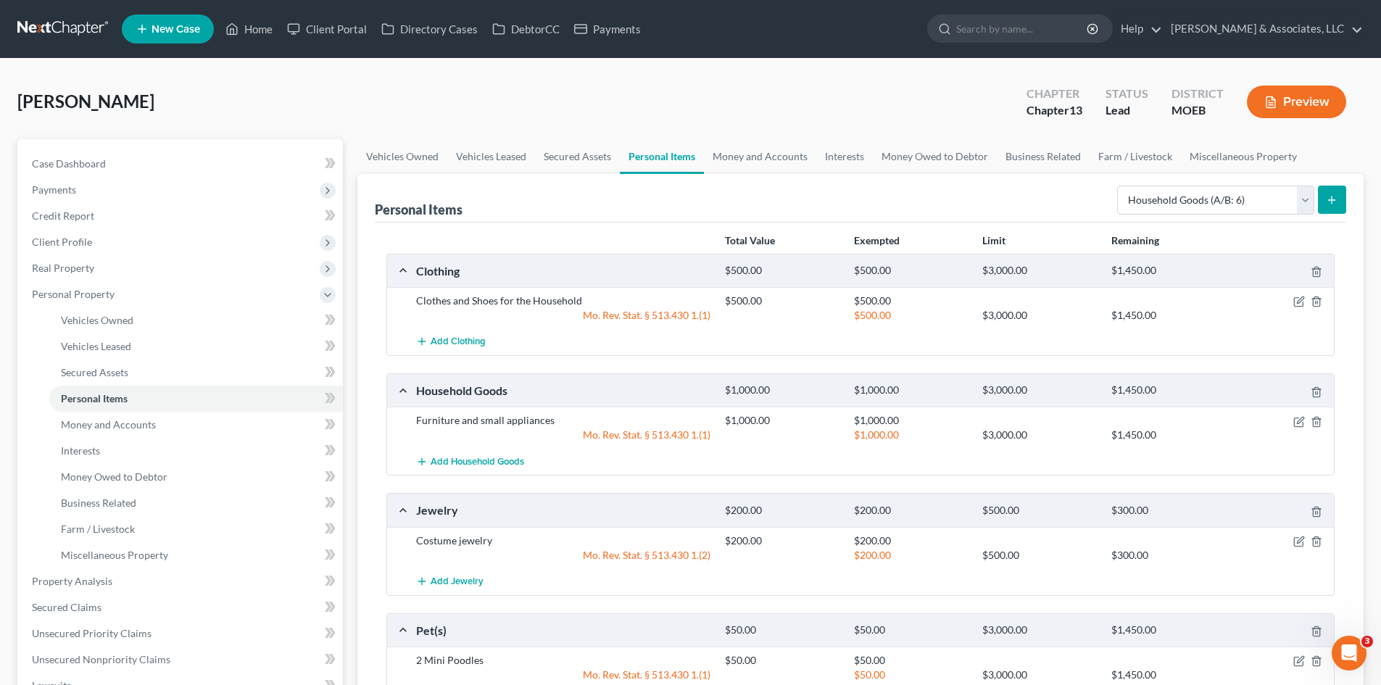
scroll to position [145, 0]
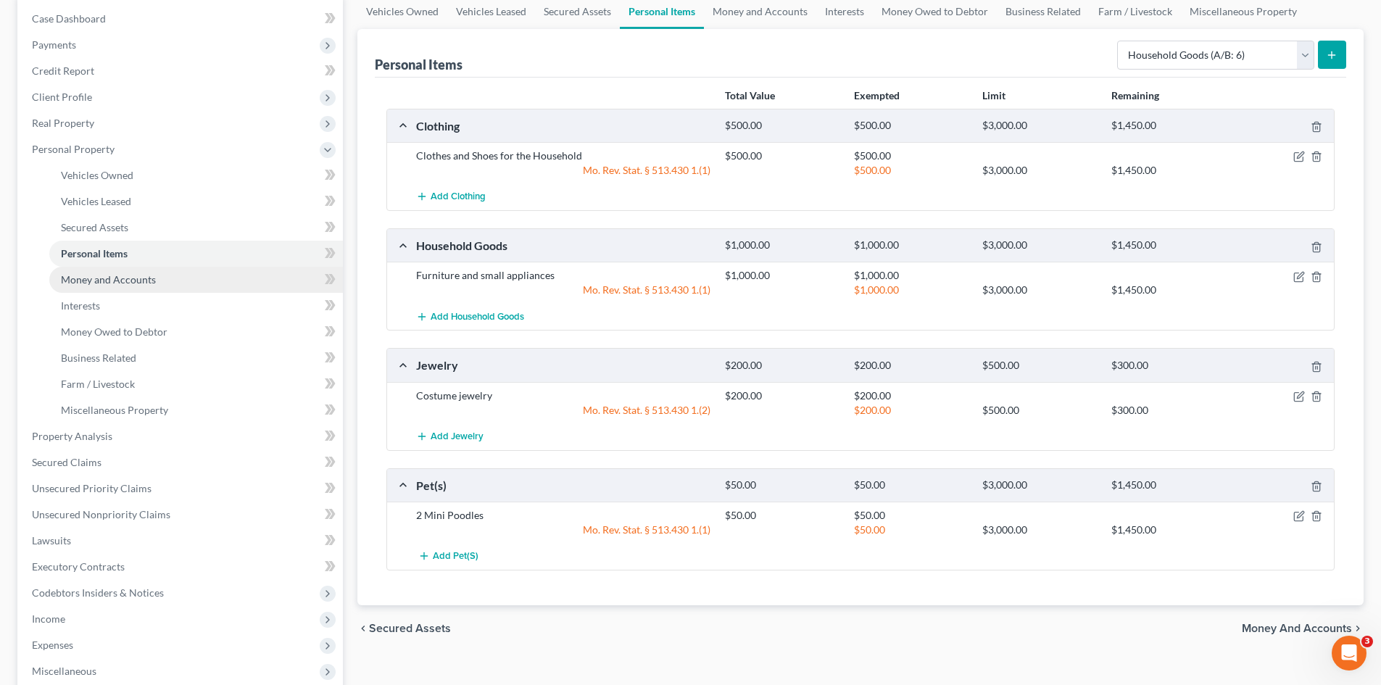
click at [165, 273] on link "Money and Accounts" at bounding box center [196, 280] width 294 height 26
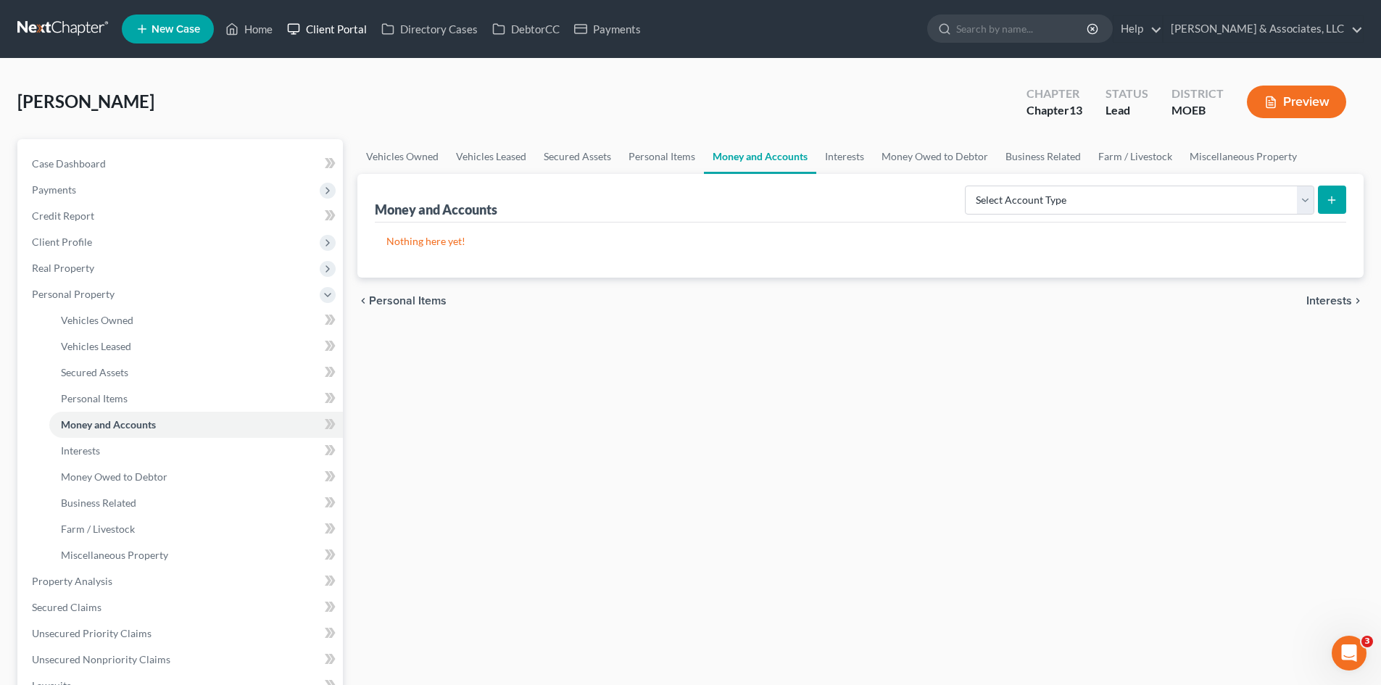
click at [313, 25] on link "Client Portal" at bounding box center [327, 29] width 94 height 26
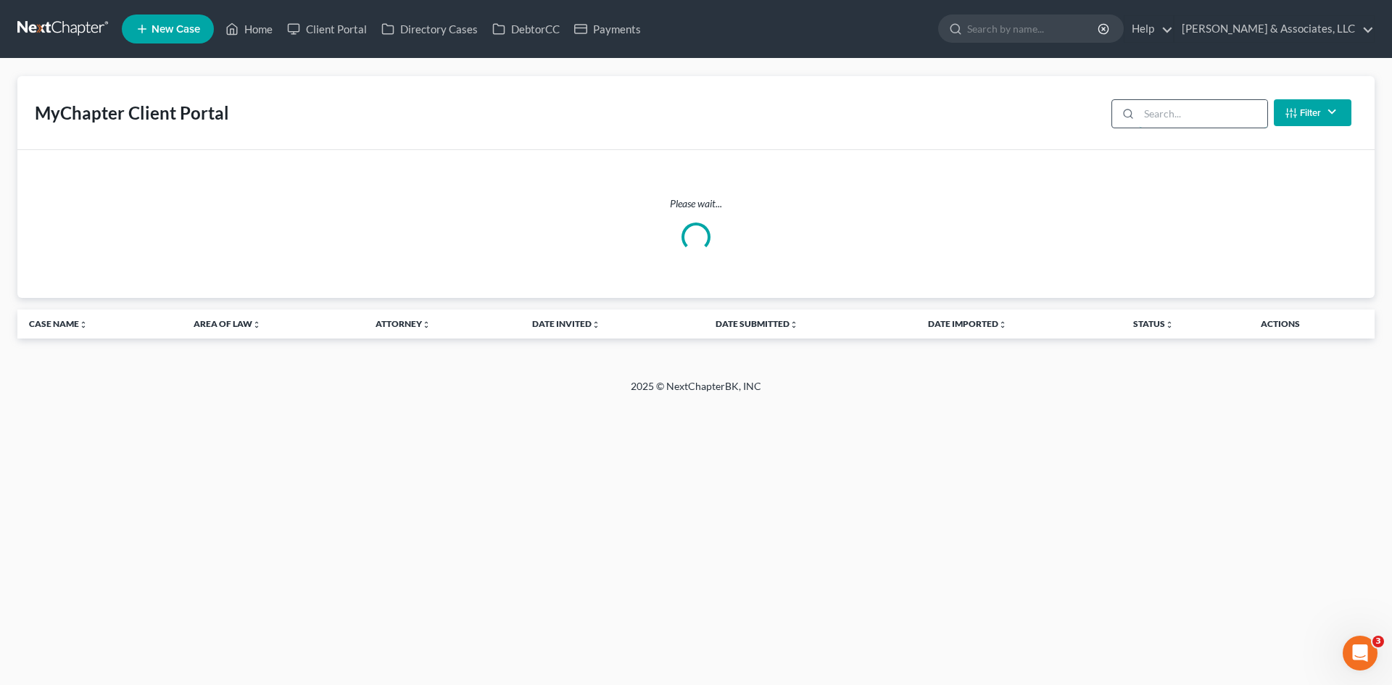
click at [1174, 123] on input "search" at bounding box center [1203, 114] width 128 height 28
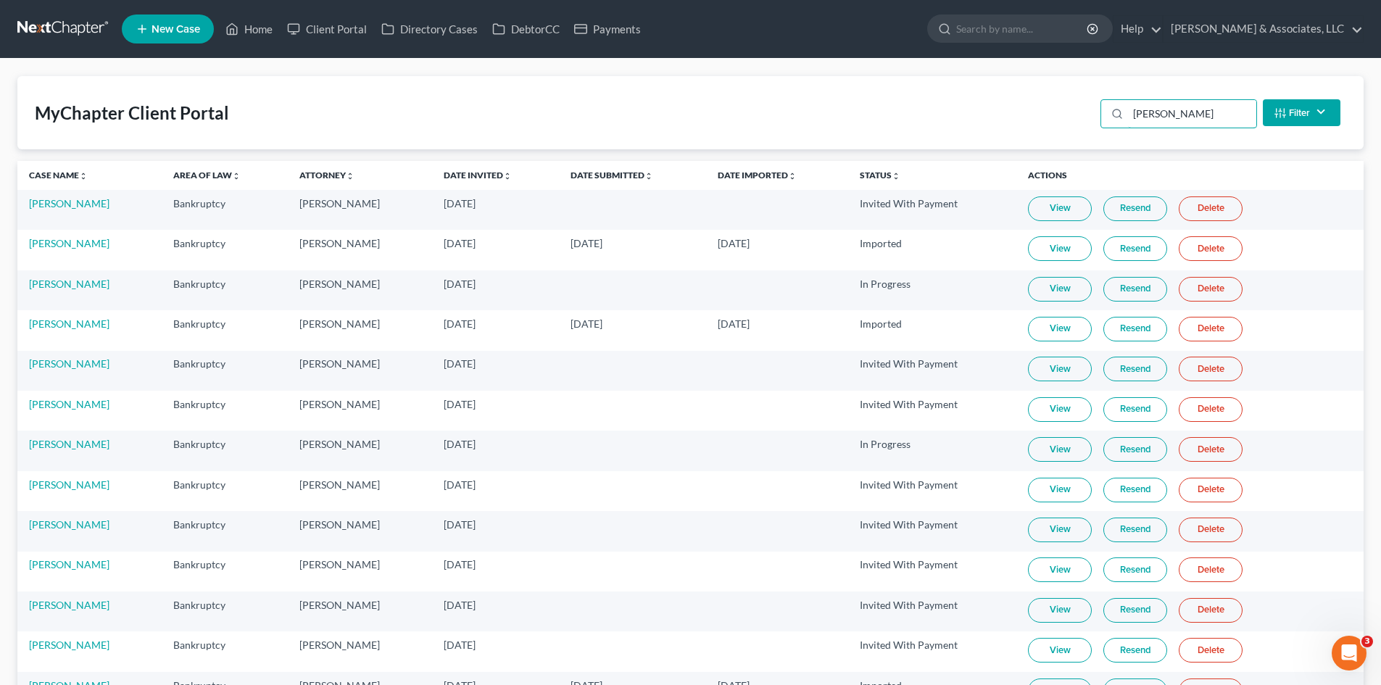
drag, startPoint x: 1185, startPoint y: 117, endPoint x: 1088, endPoint y: 115, distance: 97.2
click at [1088, 115] on div "MyChapter Client Portal [PERSON_NAME] Filter Status Filter... Invited With Paym…" at bounding box center [690, 112] width 1346 height 73
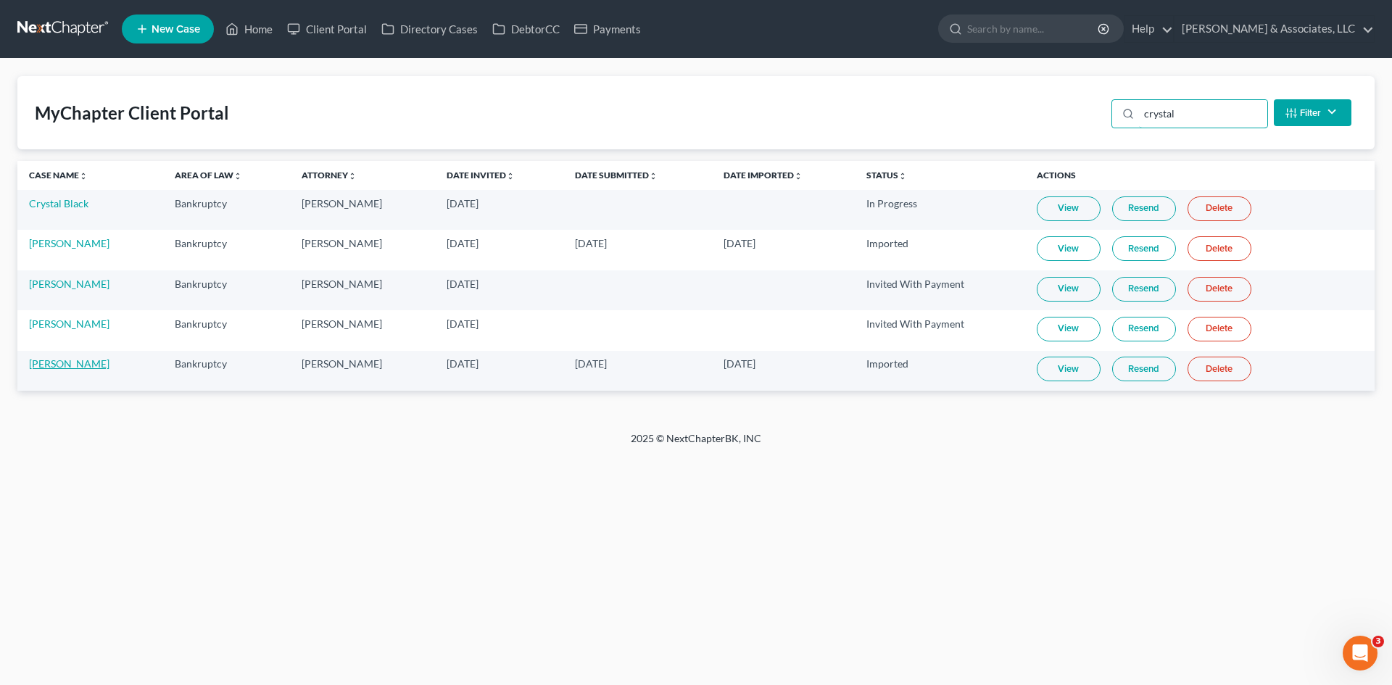
type input "crystal"
click at [78, 366] on link "[PERSON_NAME]" at bounding box center [69, 363] width 80 height 12
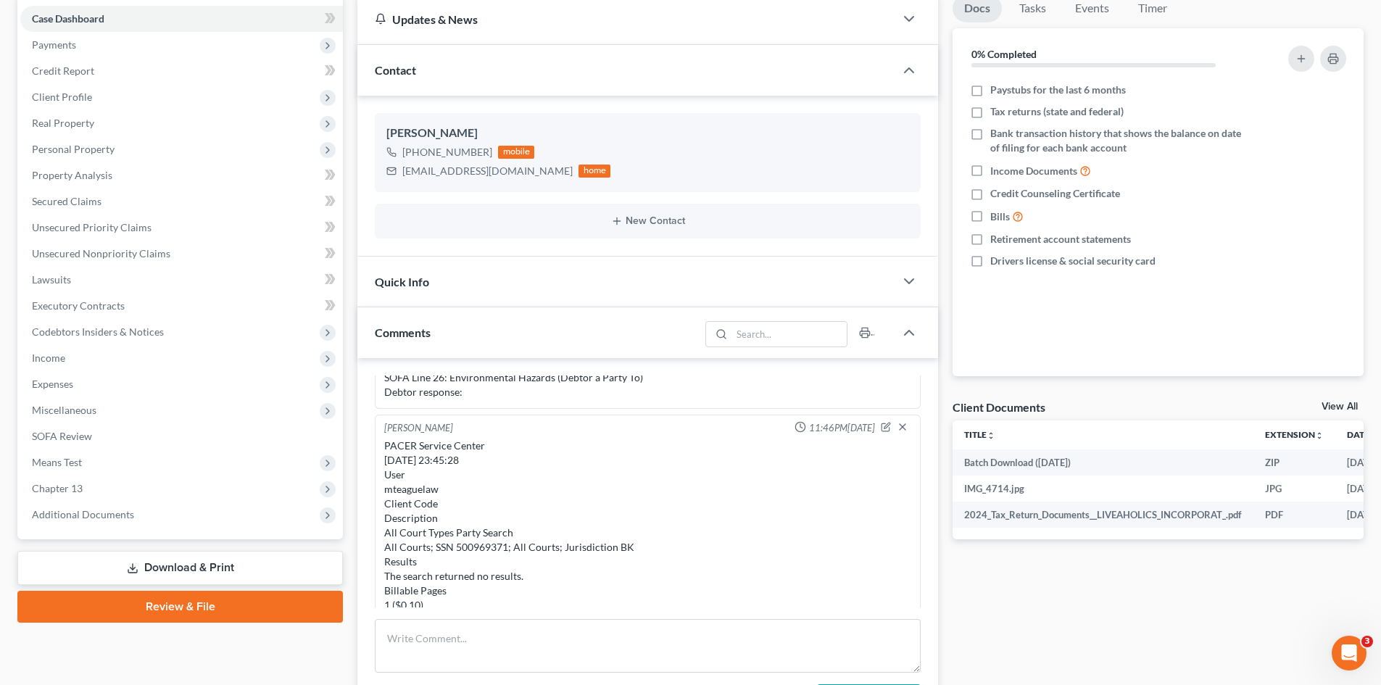
scroll to position [861, 0]
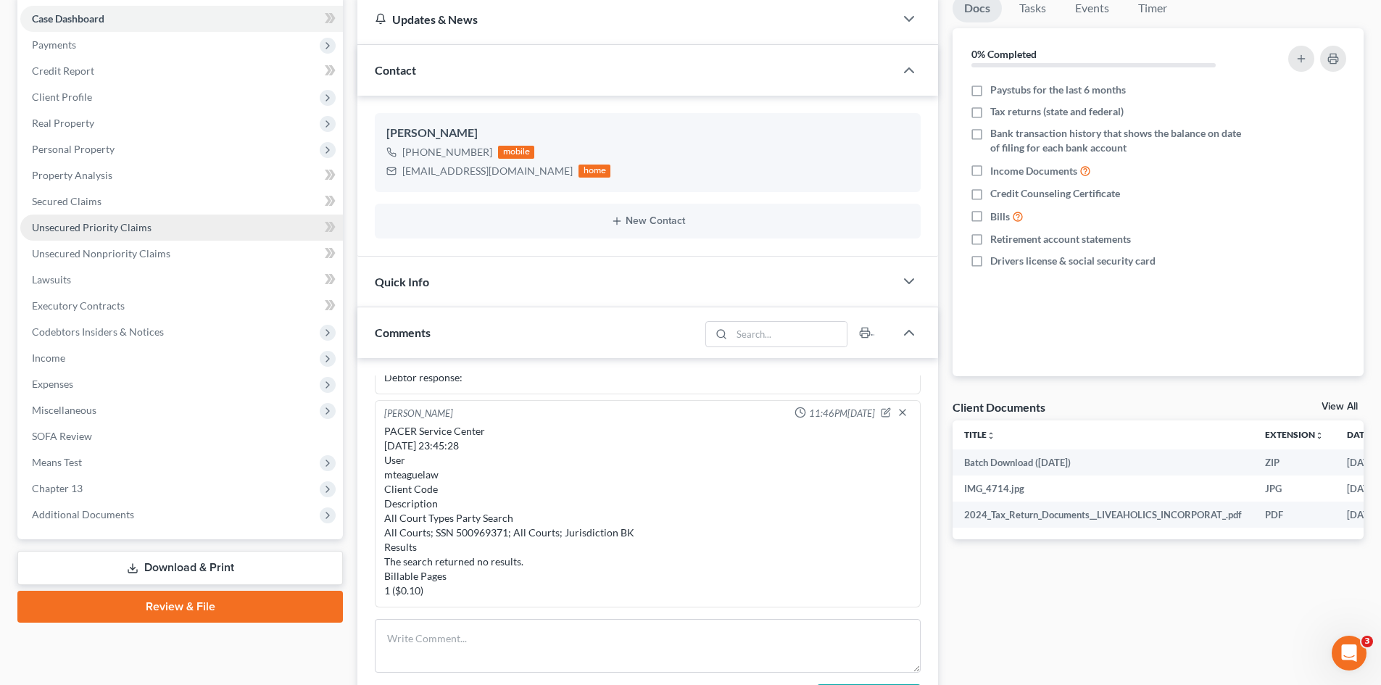
click at [136, 227] on span "Unsecured Priority Claims" at bounding box center [92, 227] width 120 height 12
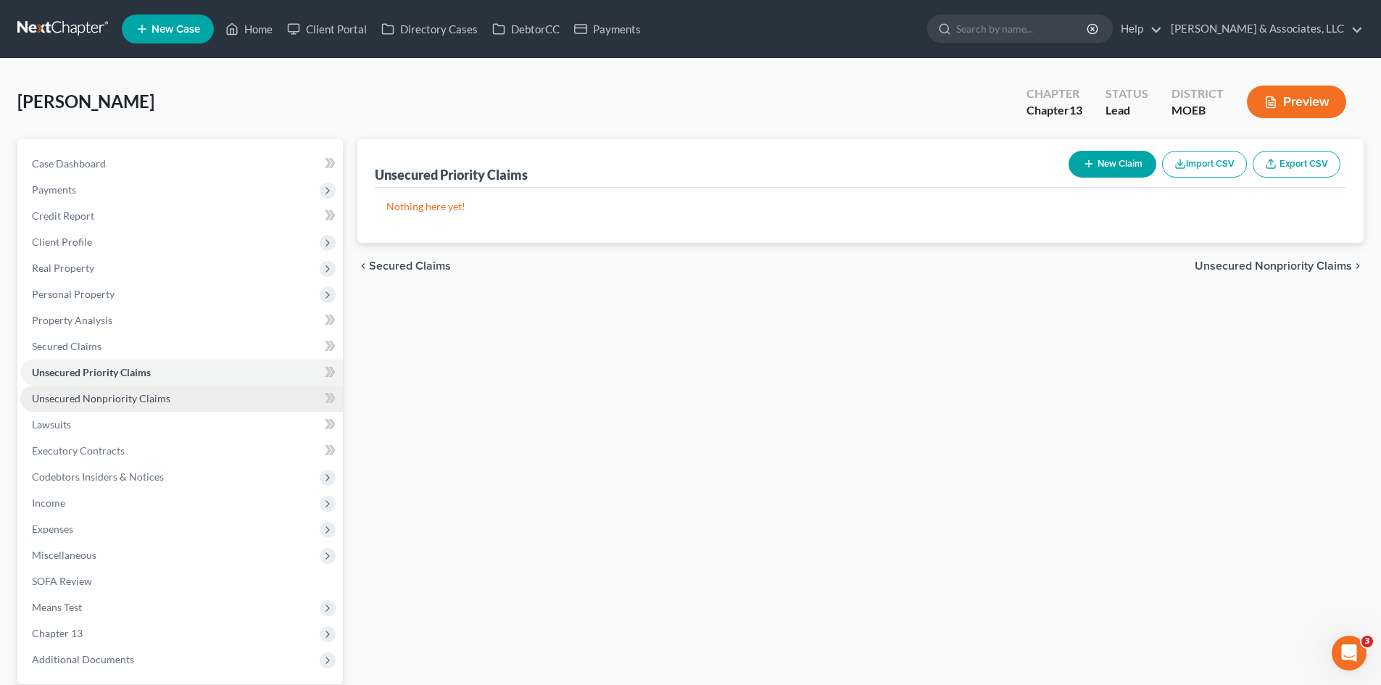
click at [162, 398] on span "Unsecured Nonpriority Claims" at bounding box center [101, 398] width 138 height 12
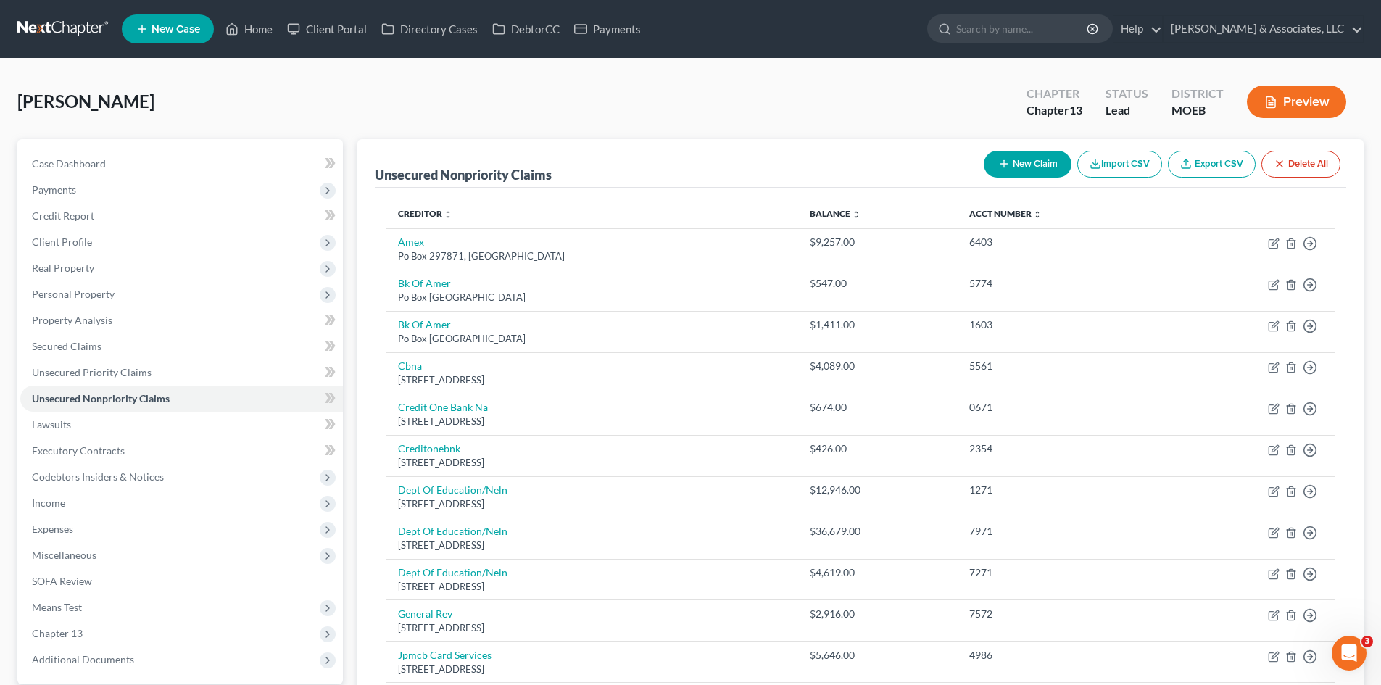
click at [1016, 161] on button "New Claim" at bounding box center [1028, 164] width 88 height 27
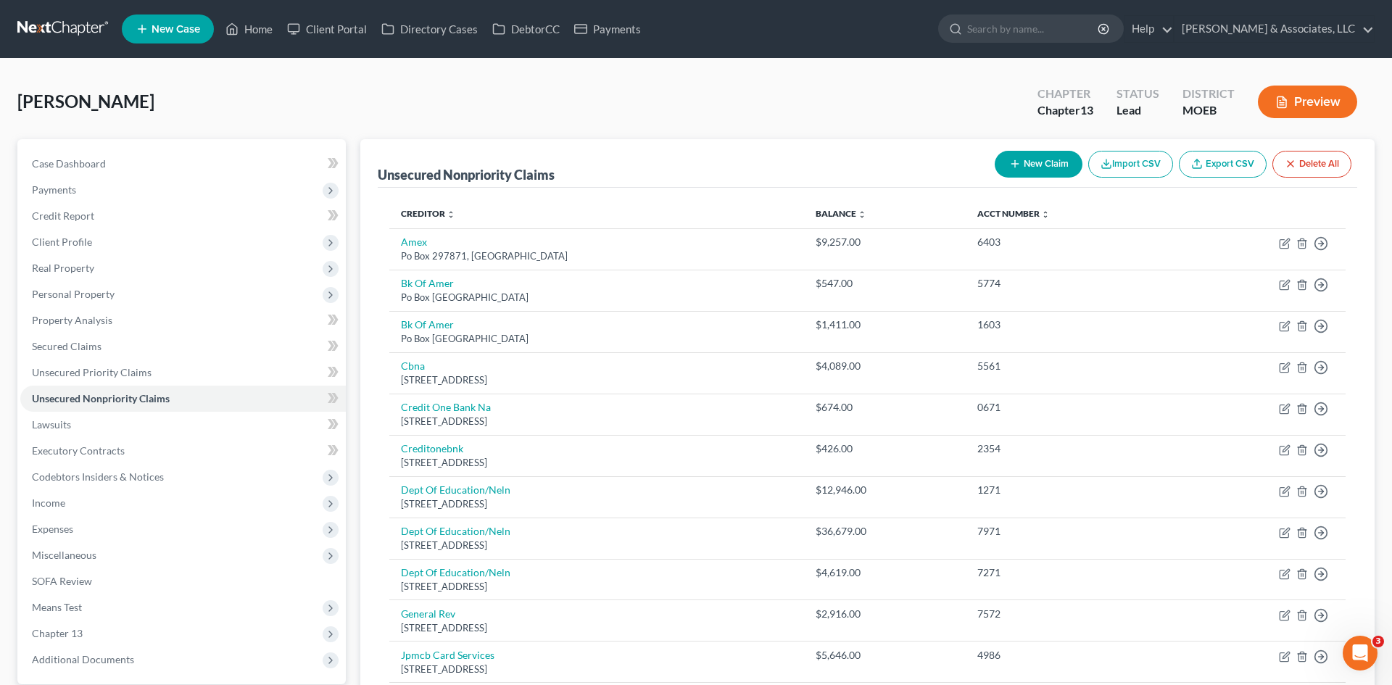
select select "0"
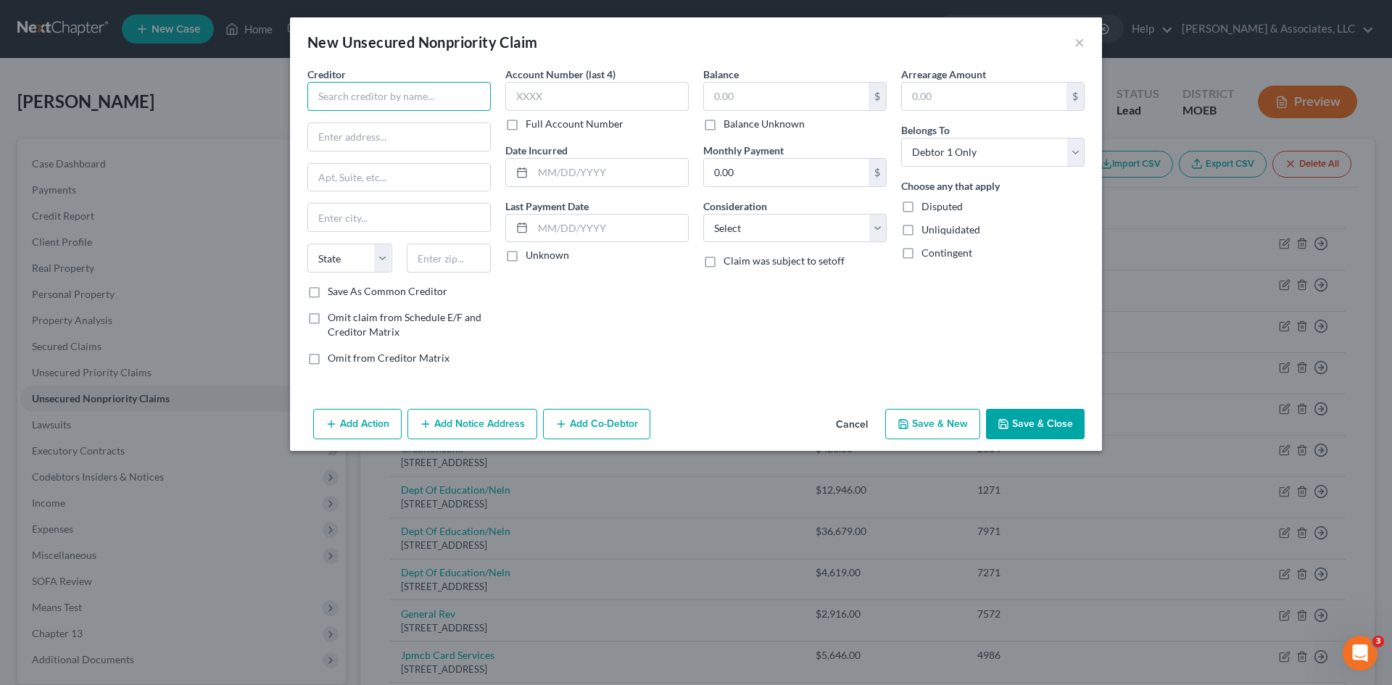
click at [416, 99] on input "text" at bounding box center [398, 96] width 183 height 29
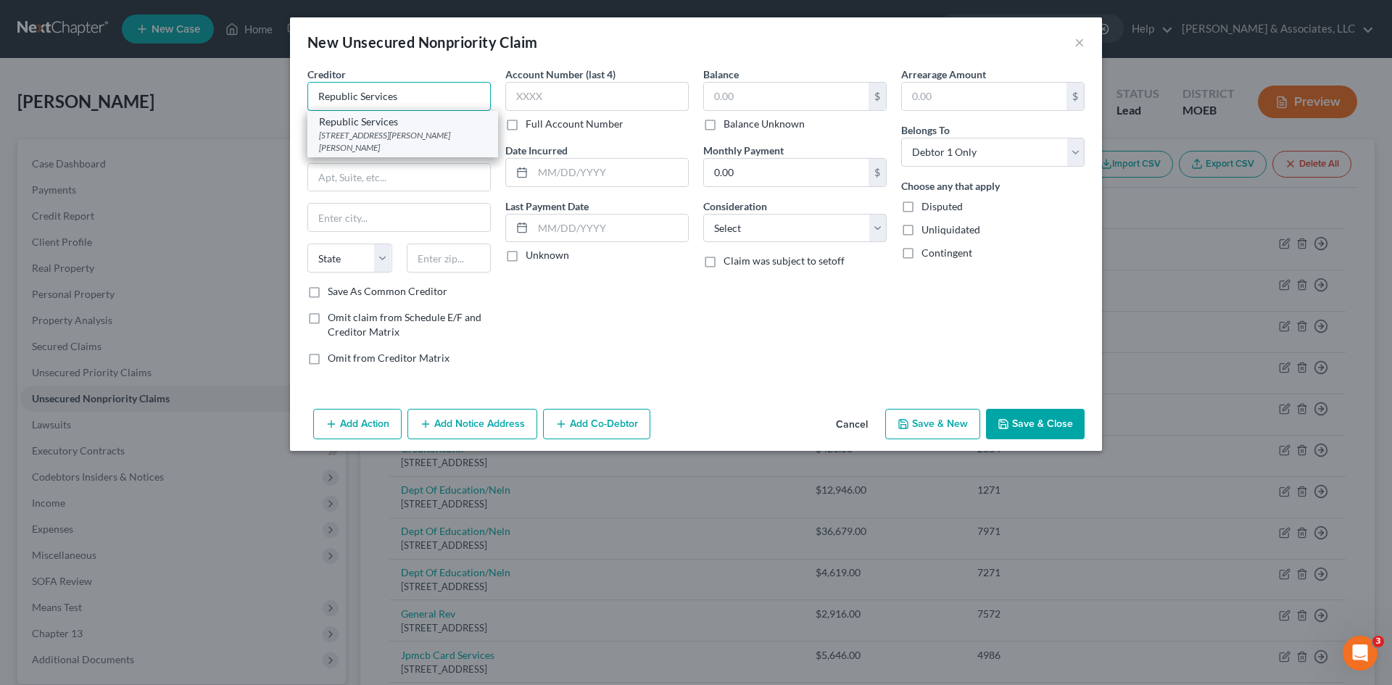
type input "Republic Services"
click at [413, 138] on div "[STREET_ADDRESS][PERSON_NAME][PERSON_NAME]" at bounding box center [402, 141] width 167 height 25
type input "[STREET_ADDRESS][PERSON_NAME]"
type input "Bridgeton"
select select "26"
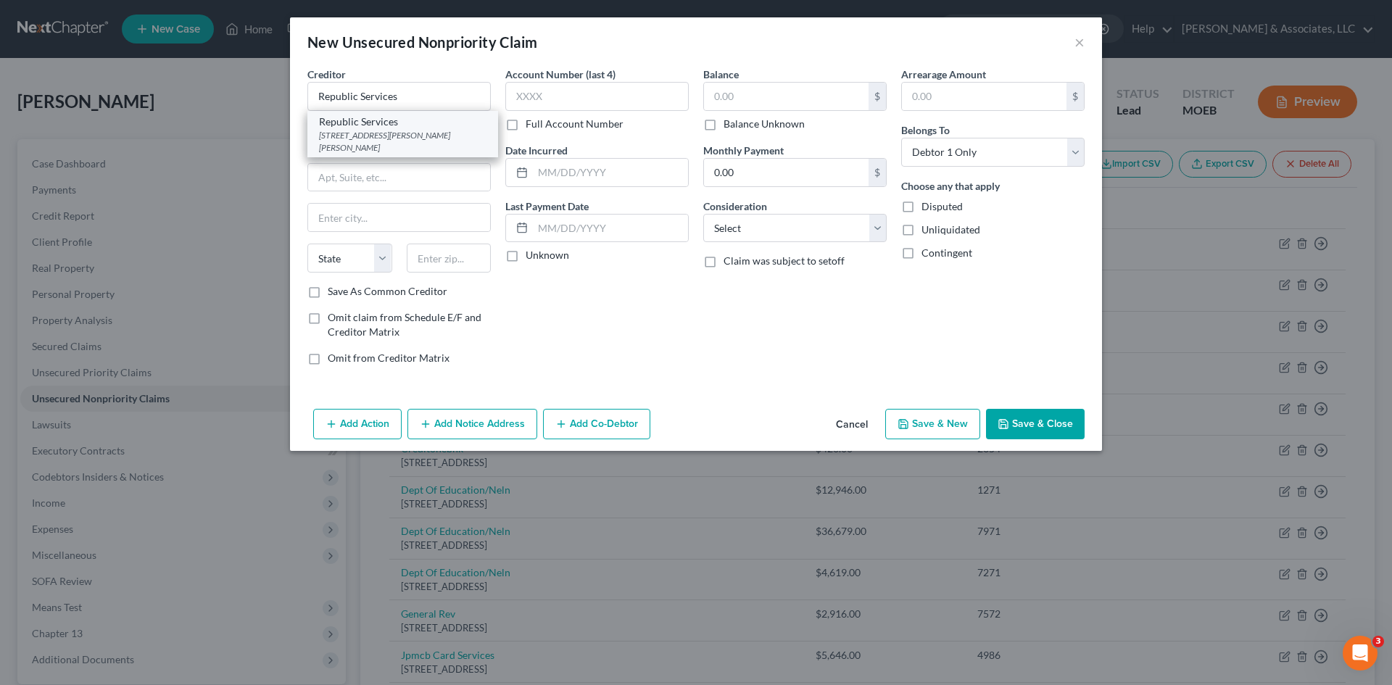
type input "63044-2418"
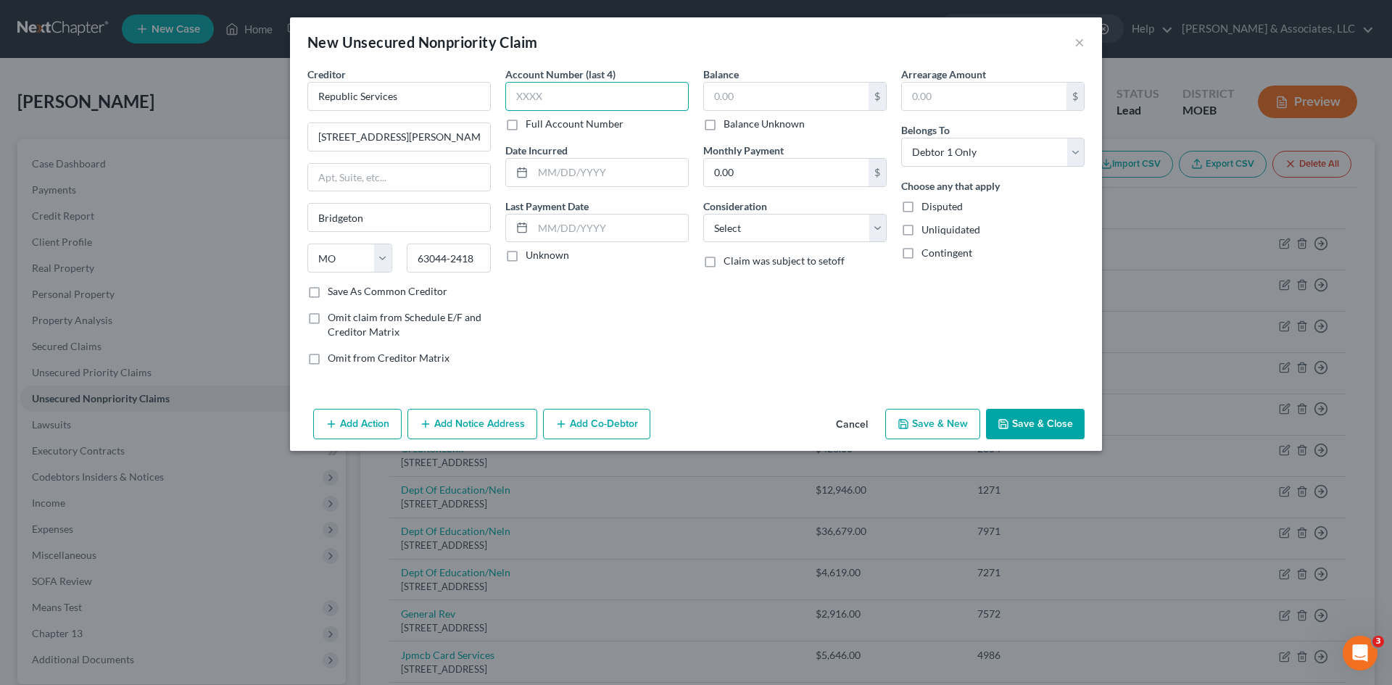
click at [529, 96] on input "text" at bounding box center [596, 96] width 183 height 29
type input "8172"
click at [760, 95] on input "text" at bounding box center [786, 97] width 165 height 28
type input "76.82"
click at [1041, 426] on button "Save & Close" at bounding box center [1035, 424] width 99 height 30
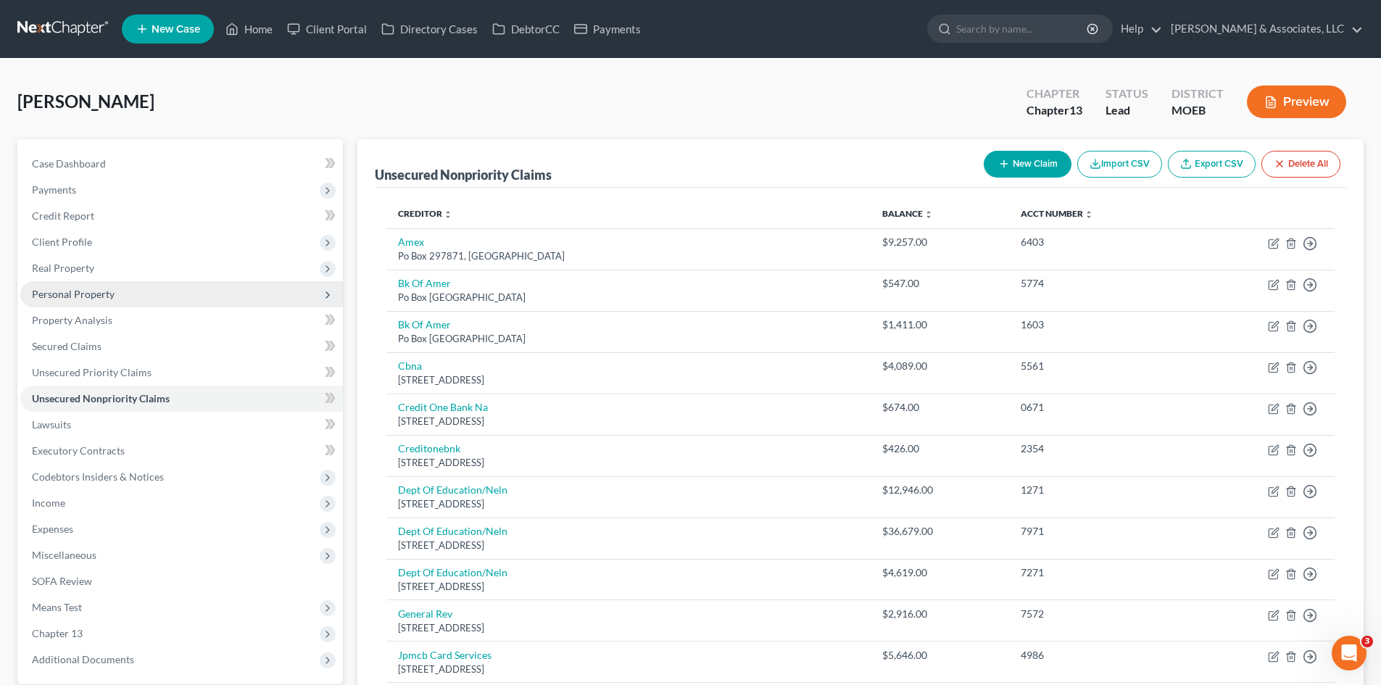
click at [67, 297] on span "Personal Property" at bounding box center [73, 294] width 83 height 12
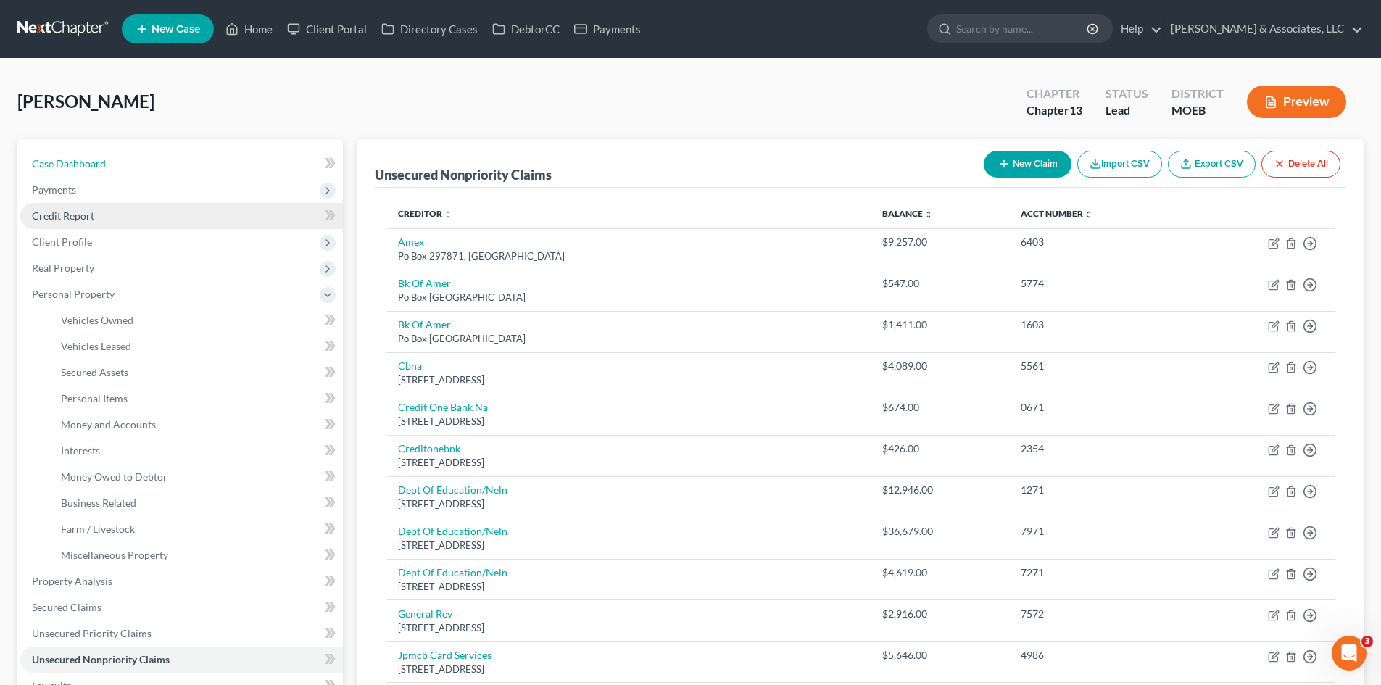
drag, startPoint x: 93, startPoint y: 164, endPoint x: 224, endPoint y: 215, distance: 140.7
click at [93, 164] on span "Case Dashboard" at bounding box center [69, 163] width 74 height 12
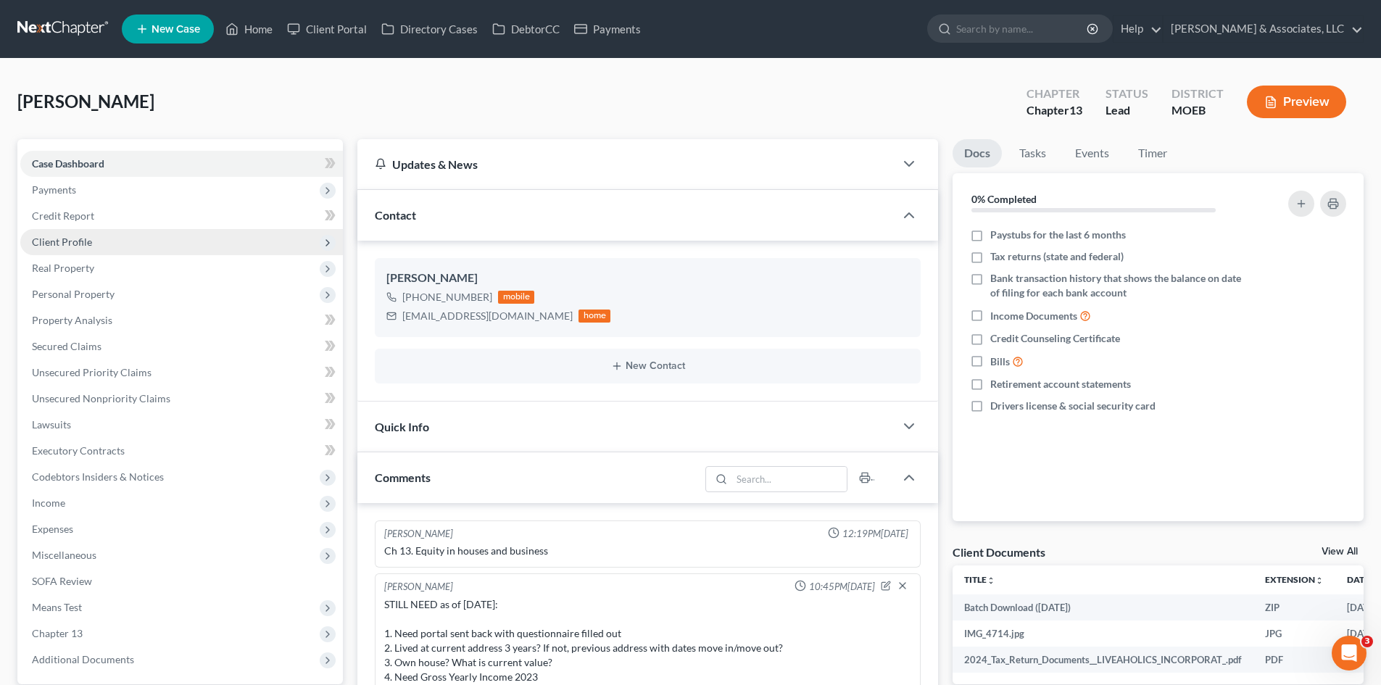
scroll to position [861, 0]
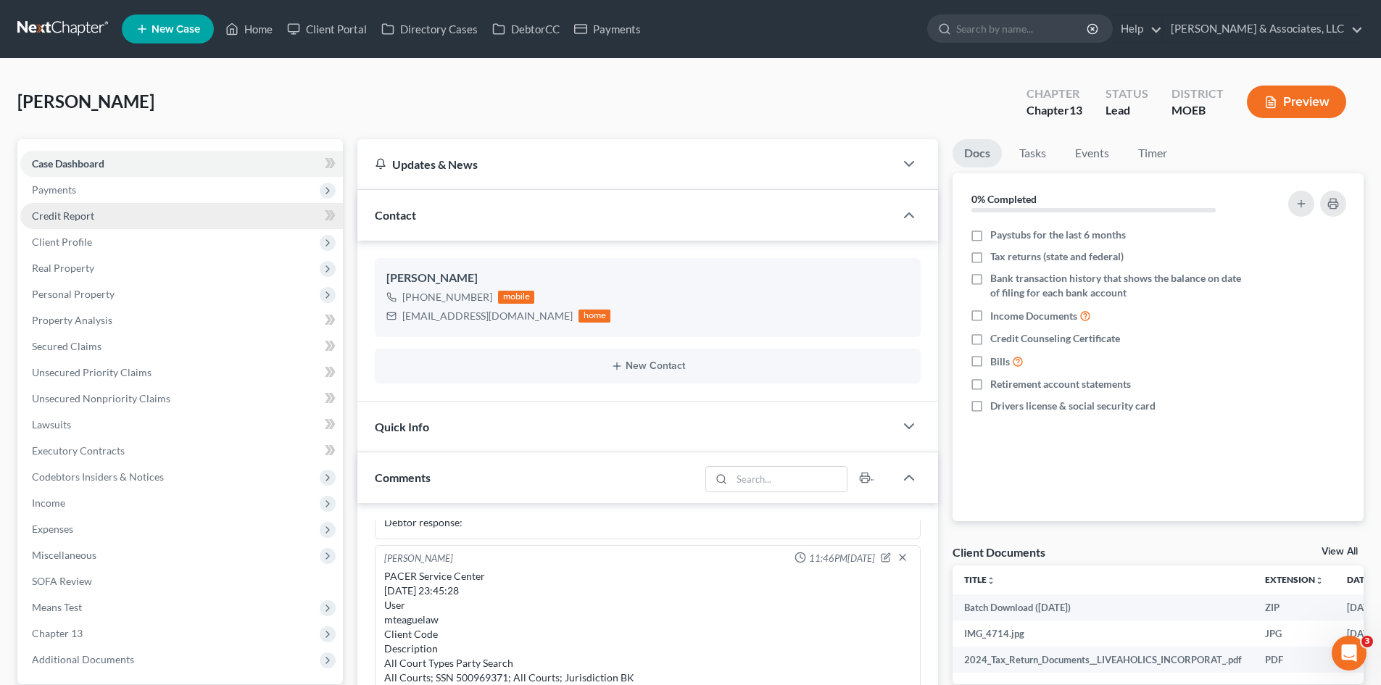
click at [70, 220] on span "Credit Report" at bounding box center [63, 216] width 62 height 12
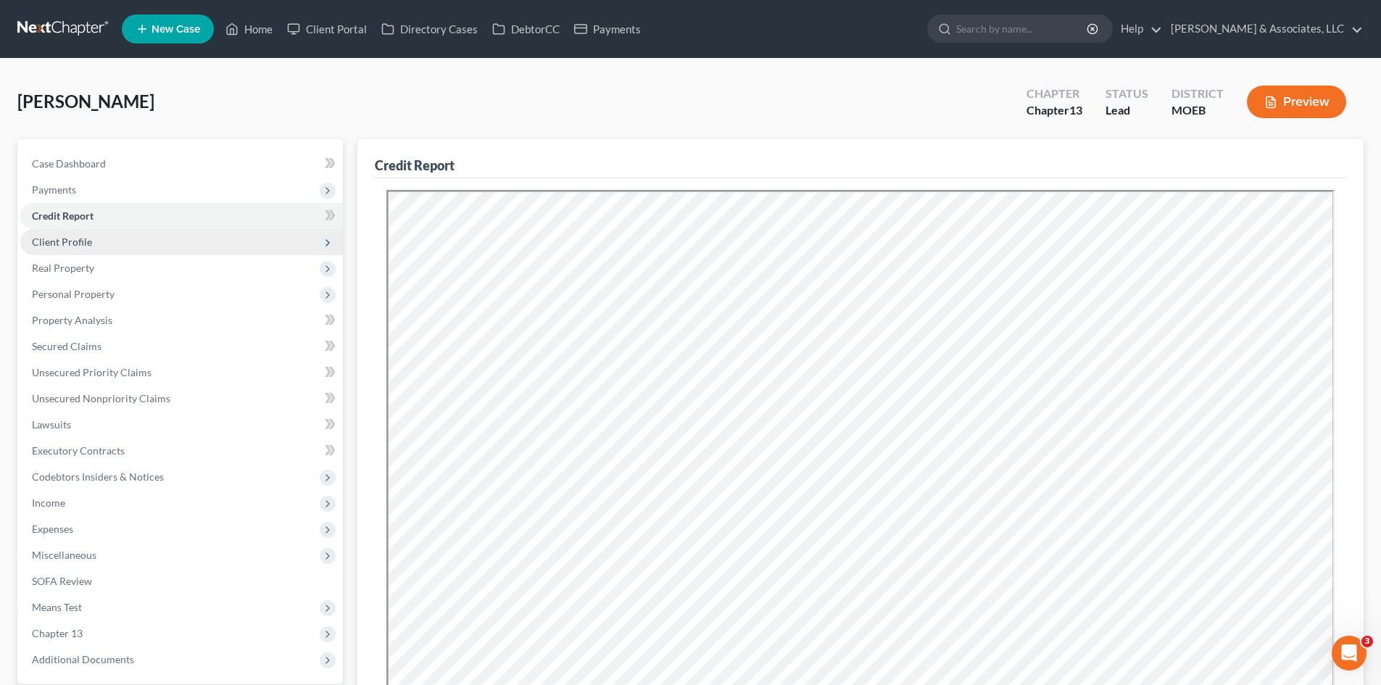
click at [62, 241] on span "Client Profile" at bounding box center [62, 242] width 60 height 12
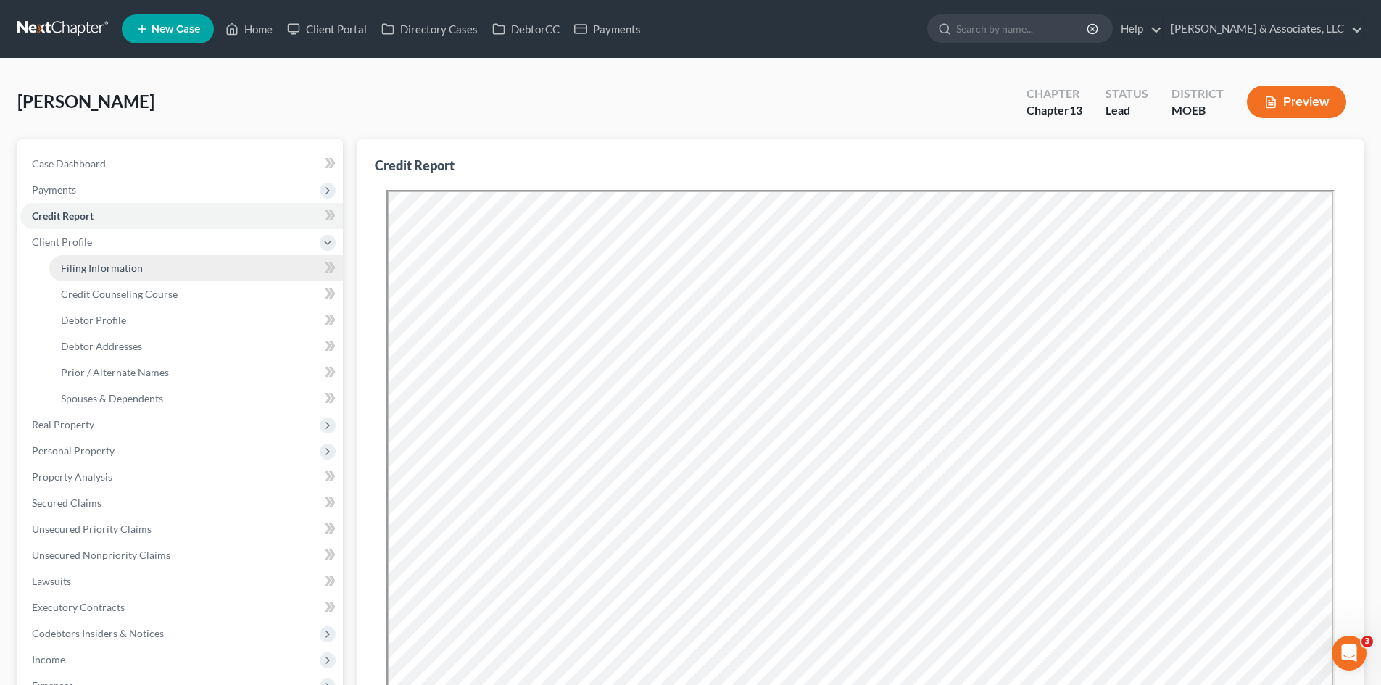
click at [76, 262] on span "Filing Information" at bounding box center [102, 268] width 82 height 12
select select "1"
select select "0"
select select "3"
select select "45"
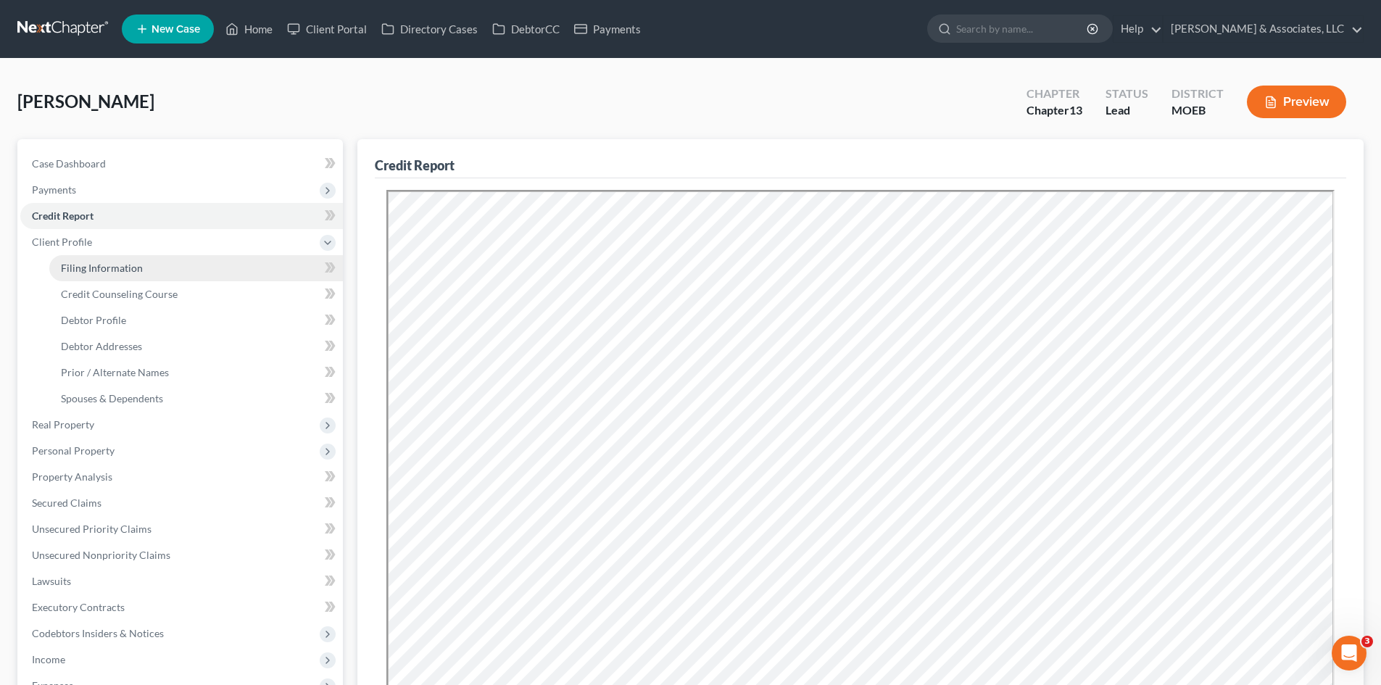
select select "0"
select select "26"
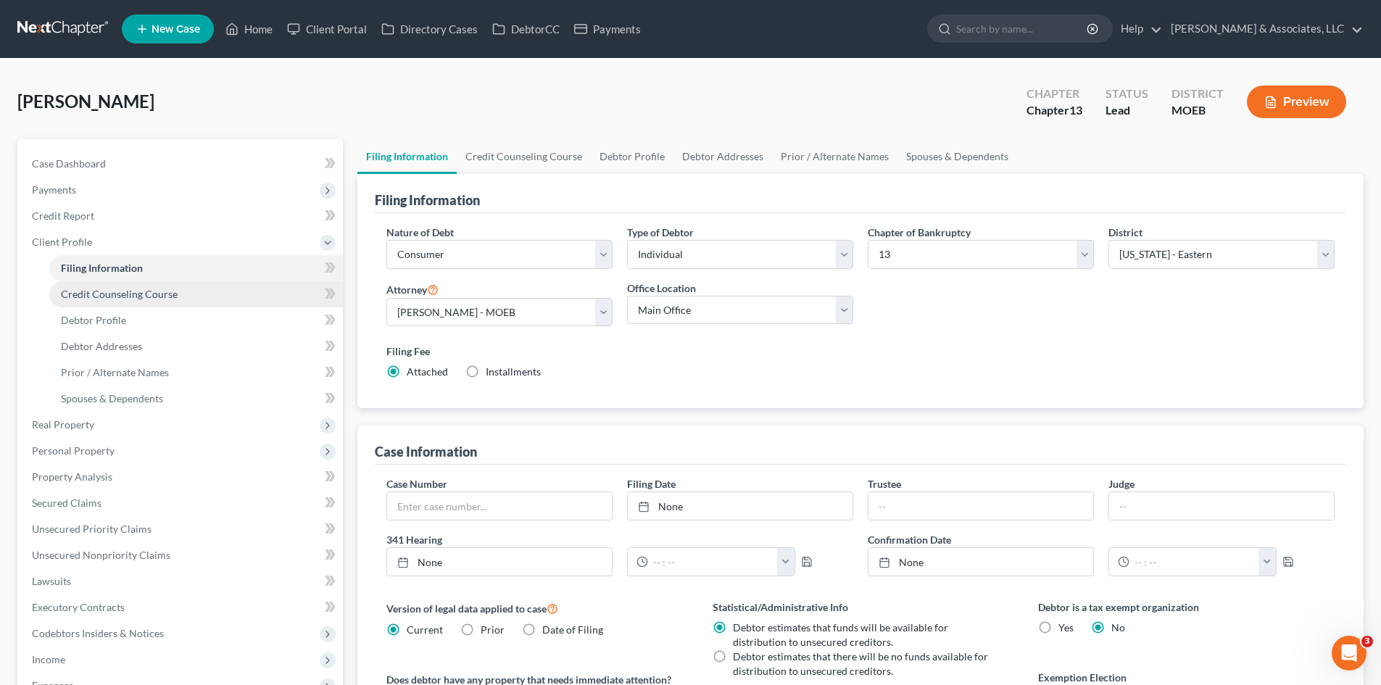
click at [88, 291] on span "Credit Counseling Course" at bounding box center [119, 294] width 117 height 12
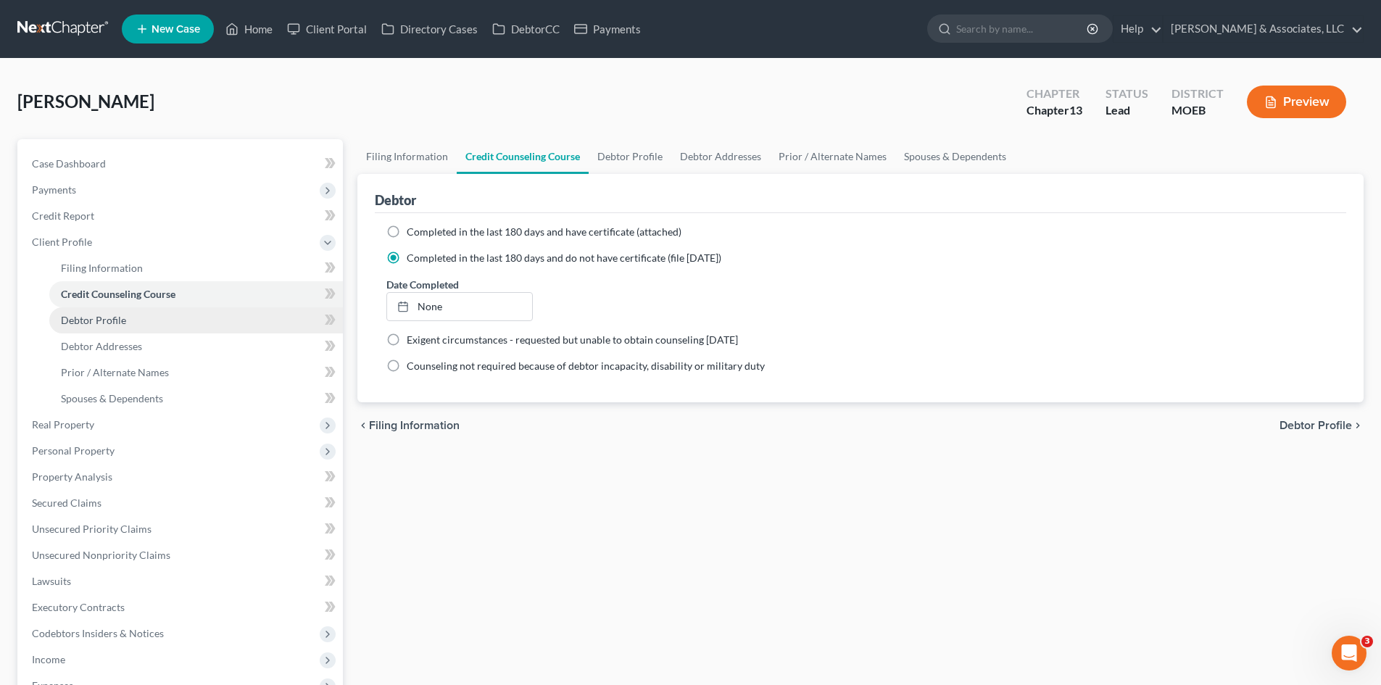
click at [83, 315] on span "Debtor Profile" at bounding box center [93, 320] width 65 height 12
select select "0"
select select "3"
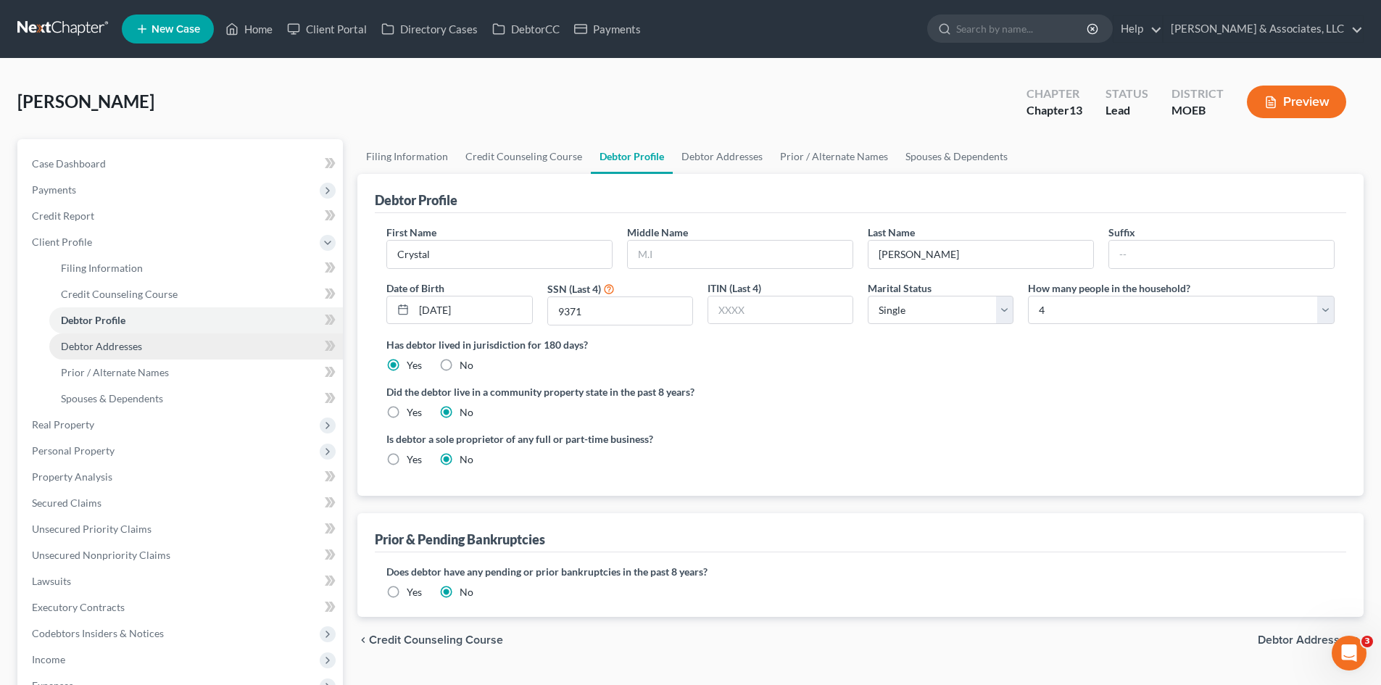
click at [74, 347] on span "Debtor Addresses" at bounding box center [101, 346] width 81 height 12
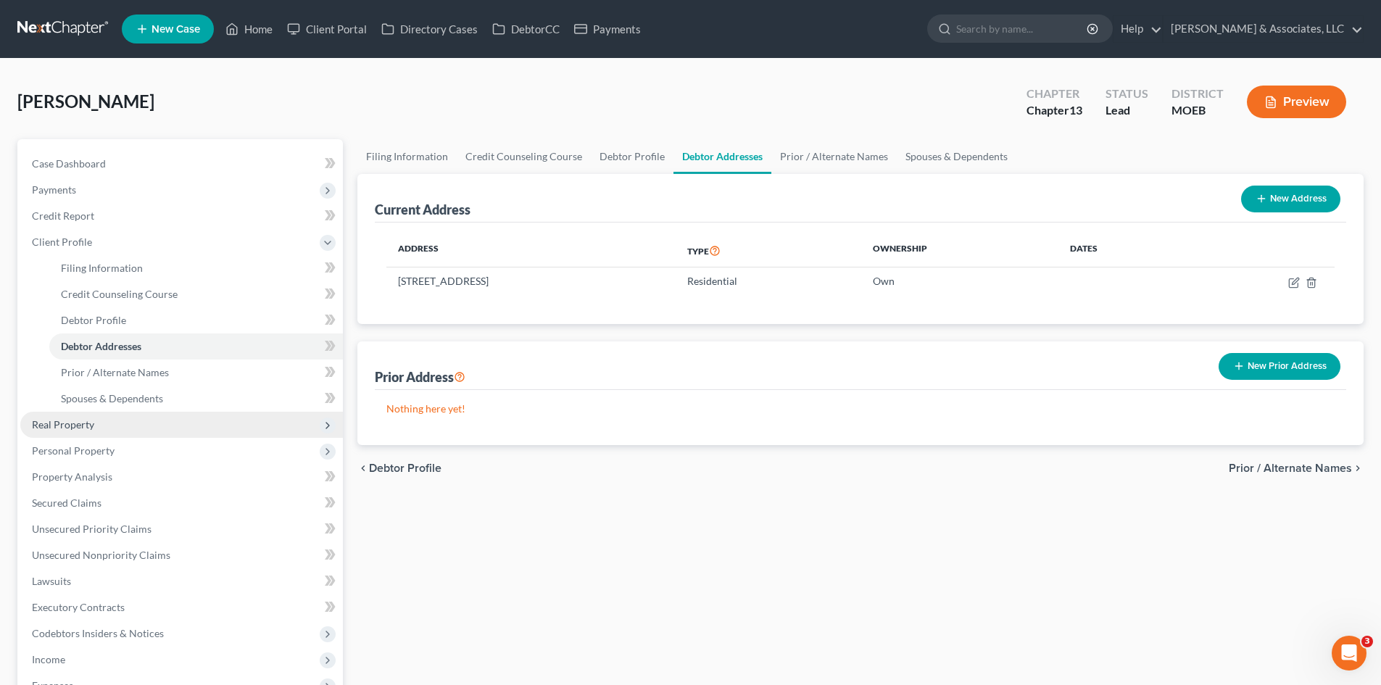
click at [80, 428] on span "Real Property" at bounding box center [63, 424] width 62 height 12
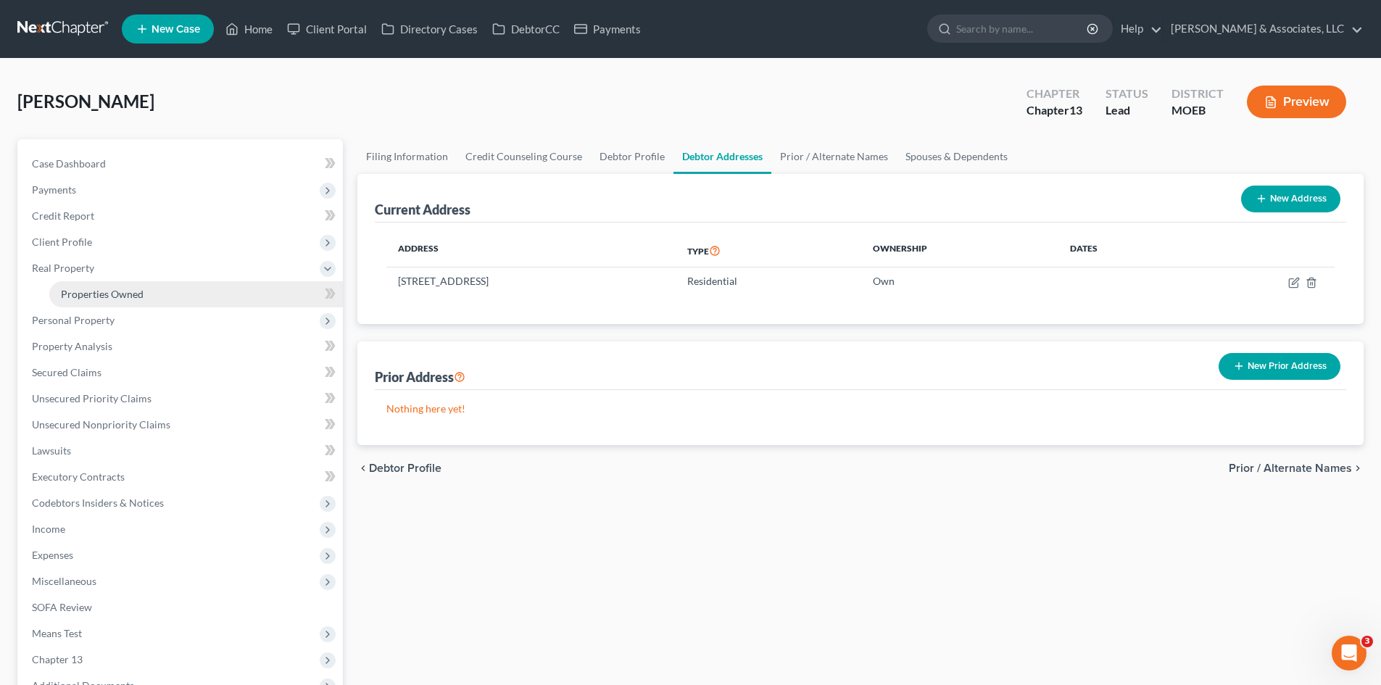
click at [110, 294] on span "Properties Owned" at bounding box center [102, 294] width 83 height 12
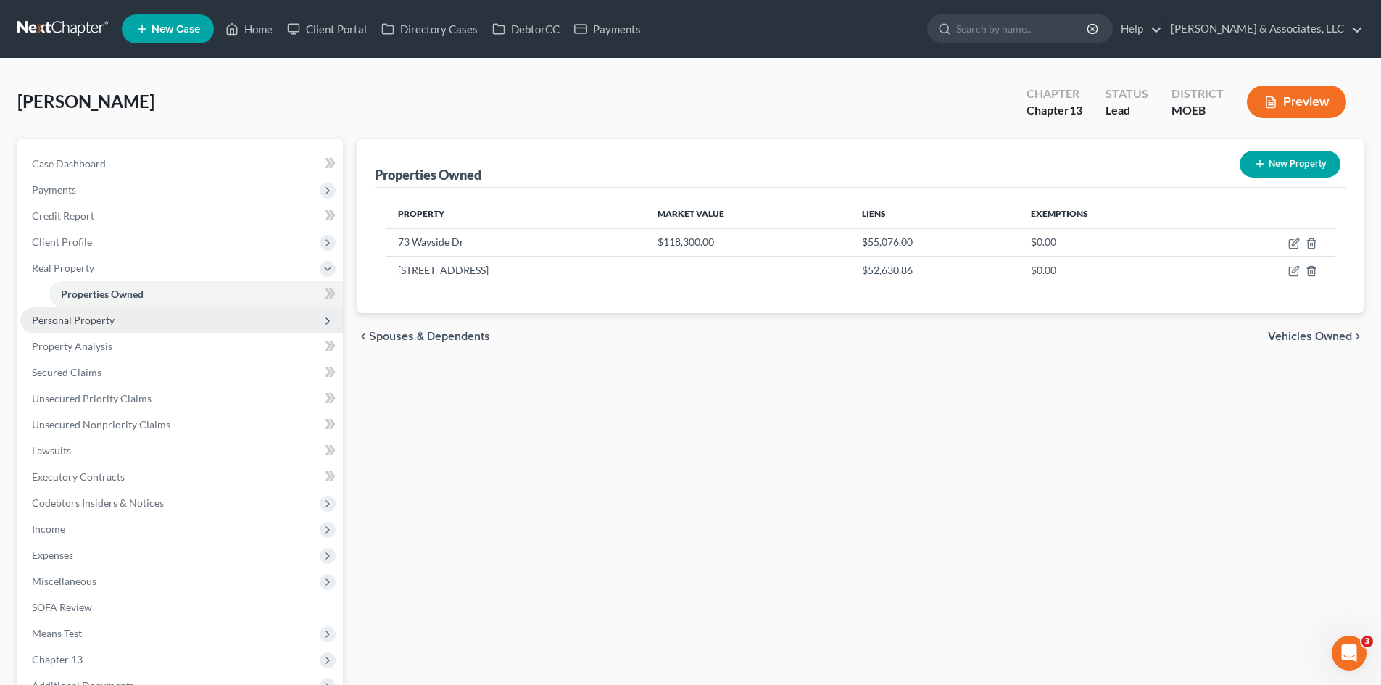
click at [102, 320] on span "Personal Property" at bounding box center [73, 320] width 83 height 12
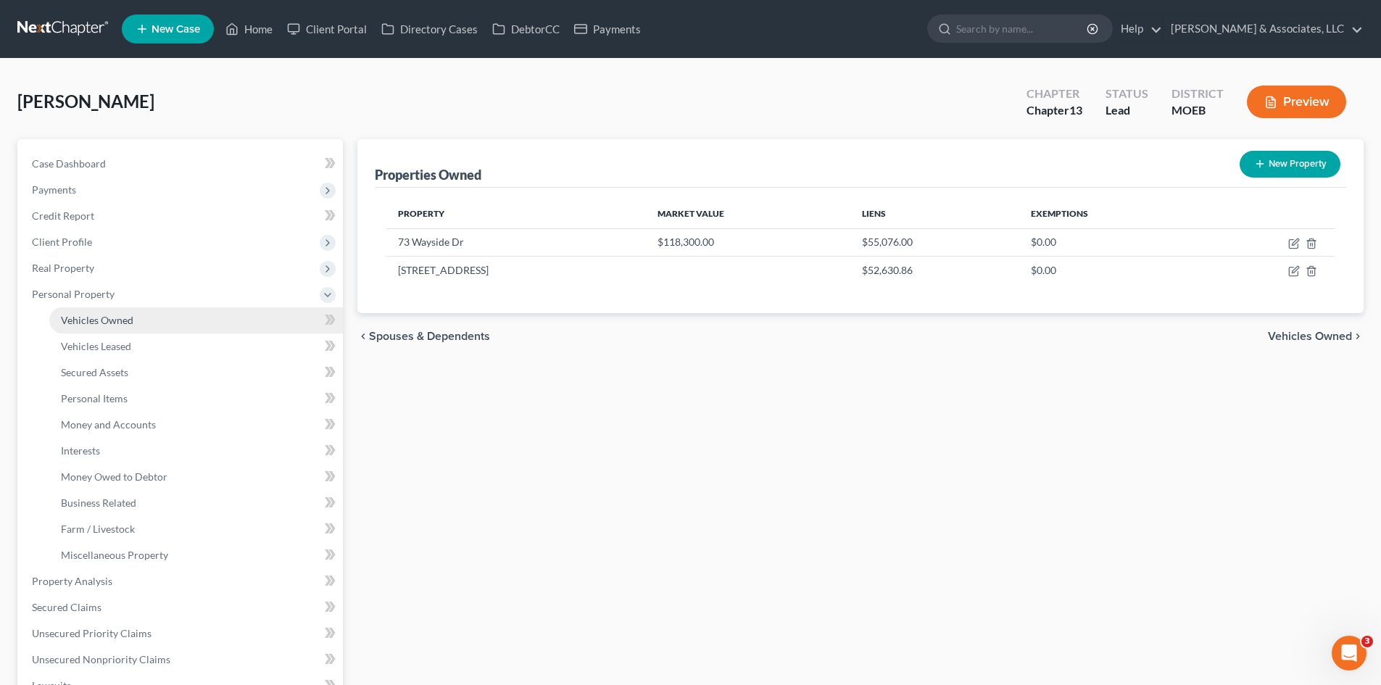
click at [92, 326] on link "Vehicles Owned" at bounding box center [196, 320] width 294 height 26
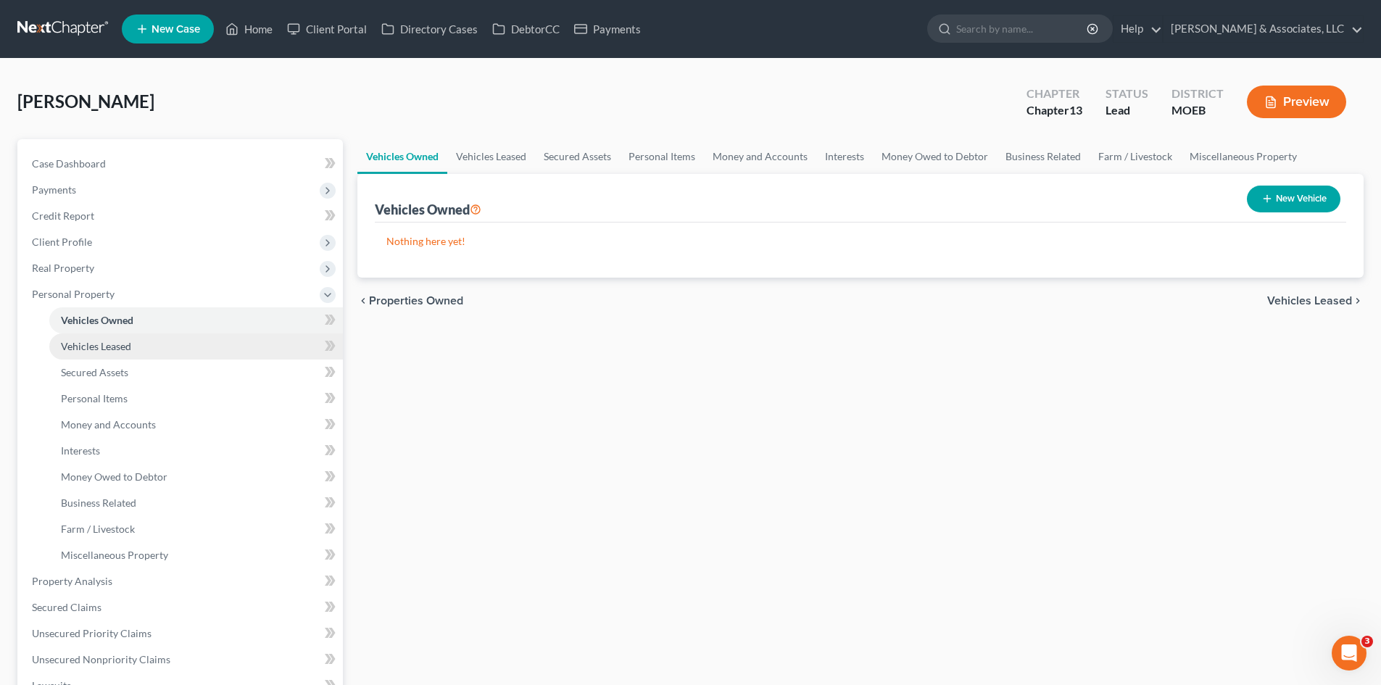
click at [88, 355] on link "Vehicles Leased" at bounding box center [196, 346] width 294 height 26
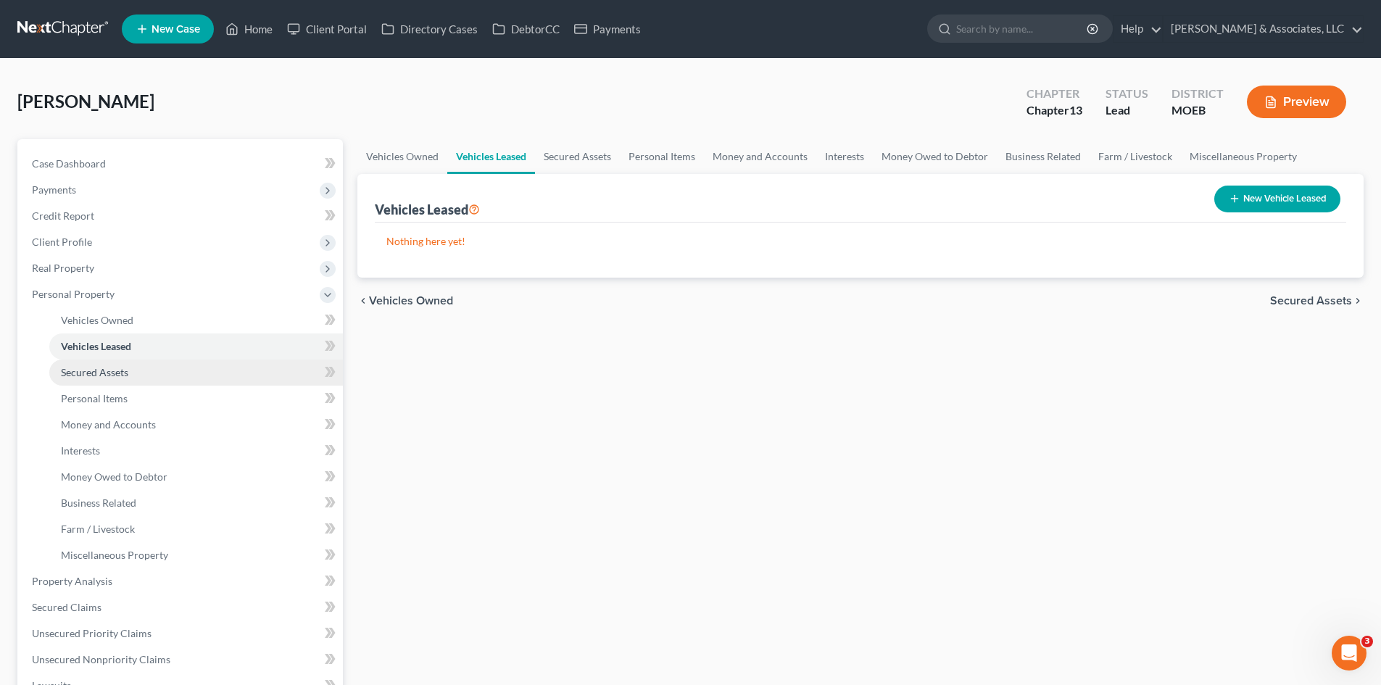
click at [90, 378] on span "Secured Assets" at bounding box center [94, 372] width 67 height 12
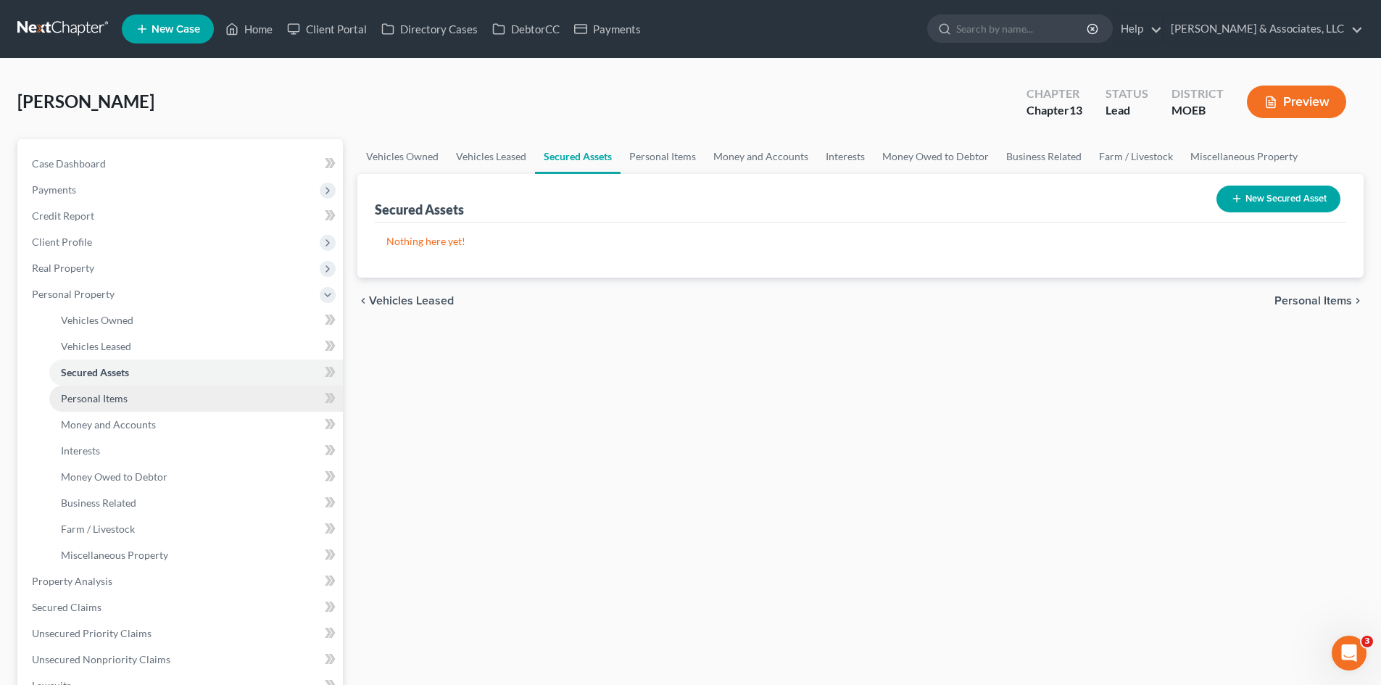
click at [91, 402] on span "Personal Items" at bounding box center [94, 398] width 67 height 12
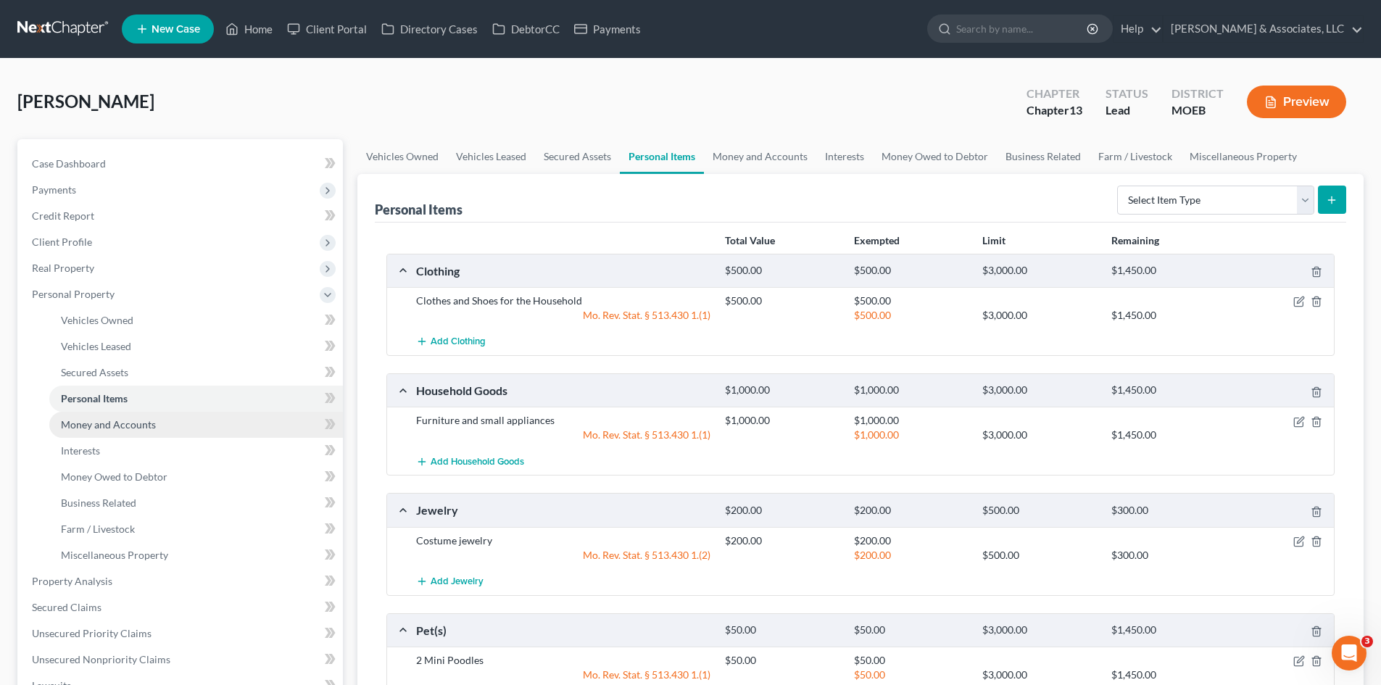
click at [91, 426] on span "Money and Accounts" at bounding box center [108, 424] width 95 height 12
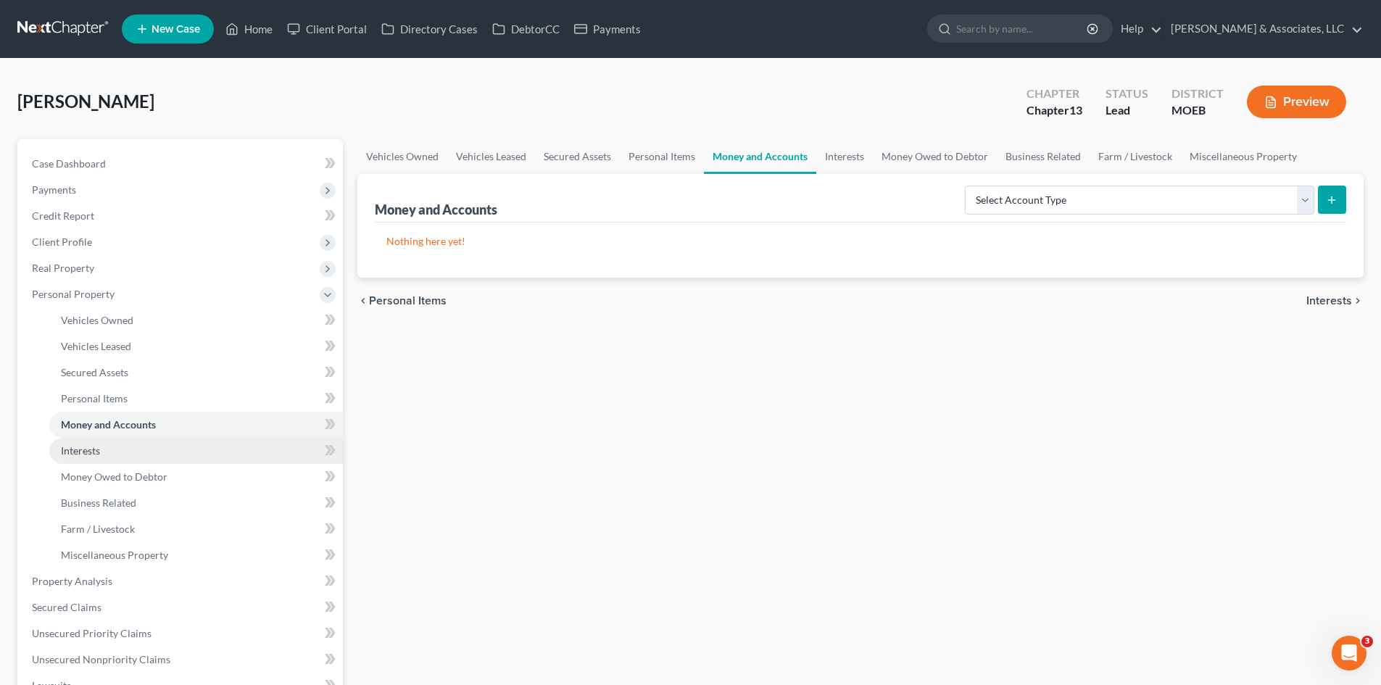
drag, startPoint x: 94, startPoint y: 451, endPoint x: 62, endPoint y: 455, distance: 31.4
click at [94, 451] on span "Interests" at bounding box center [80, 450] width 39 height 12
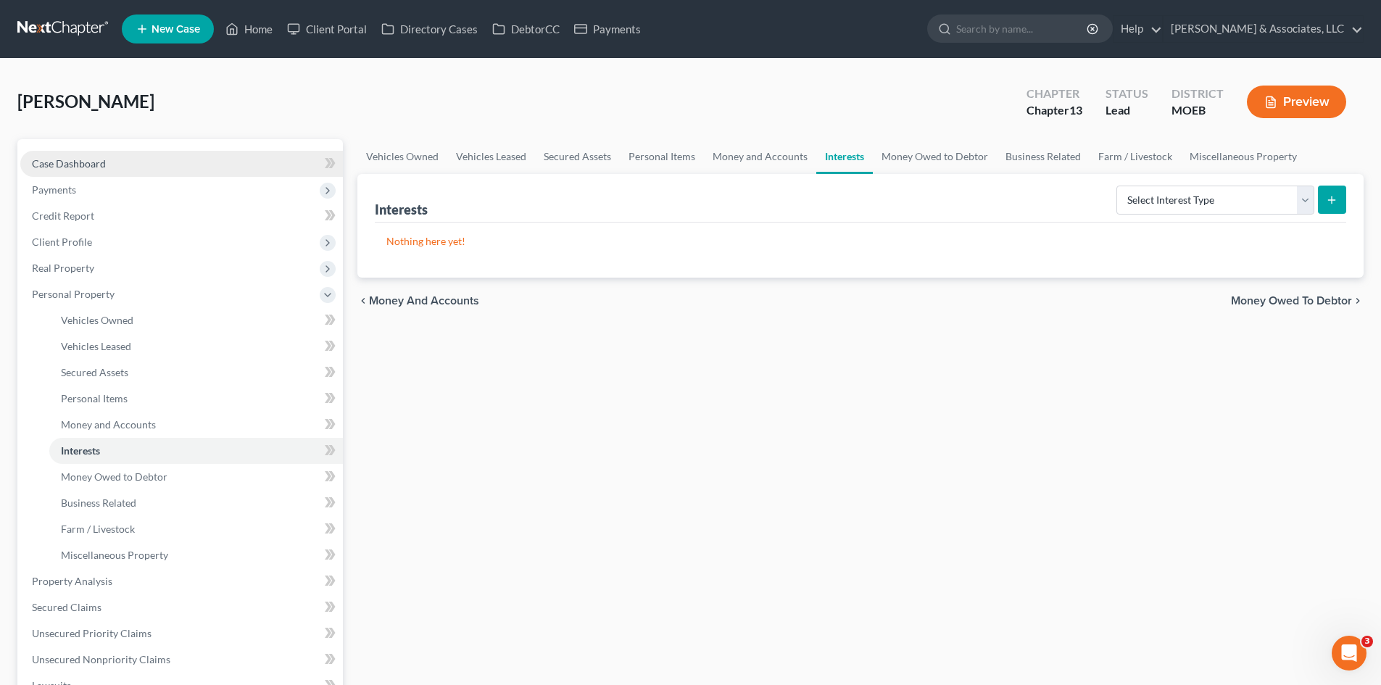
click at [72, 157] on span "Case Dashboard" at bounding box center [69, 163] width 74 height 12
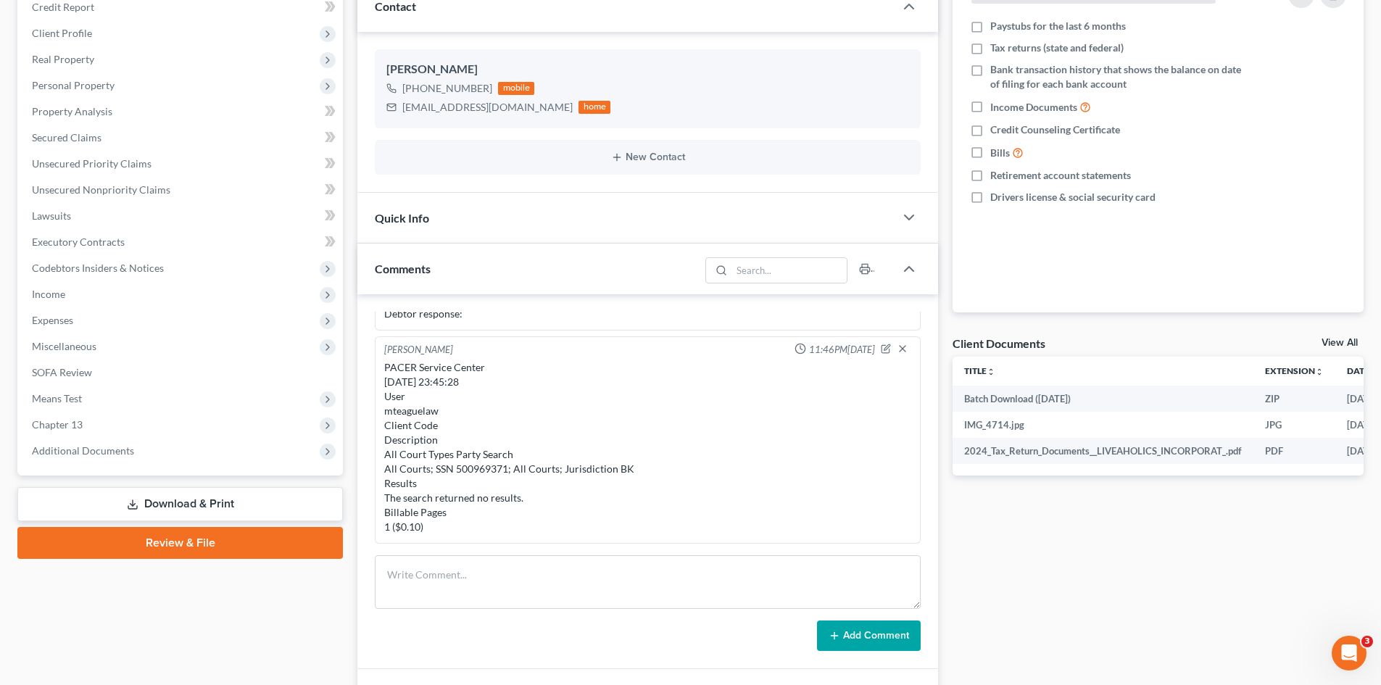
scroll to position [217, 0]
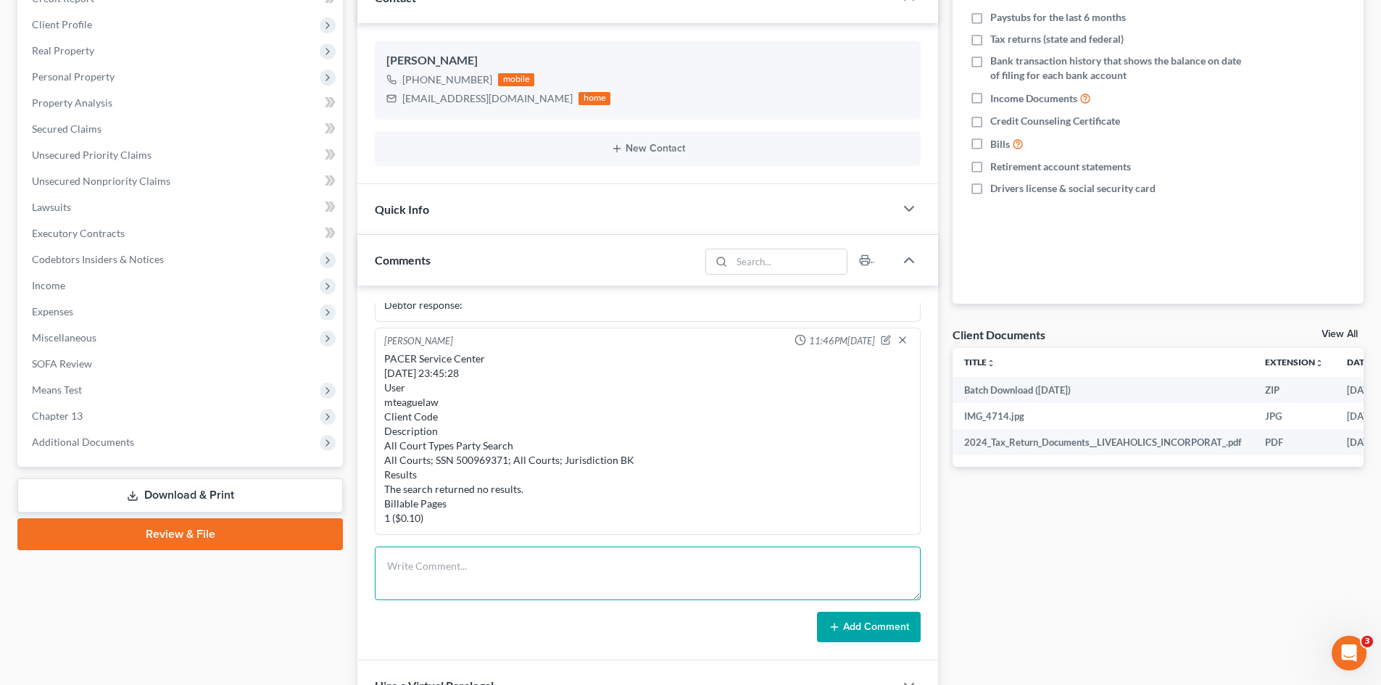
click at [496, 565] on textarea at bounding box center [648, 574] width 546 height 54
type textarea "Notes: No 401K or Life Insurance"
click at [852, 629] on button "Add Comment" at bounding box center [869, 627] width 104 height 30
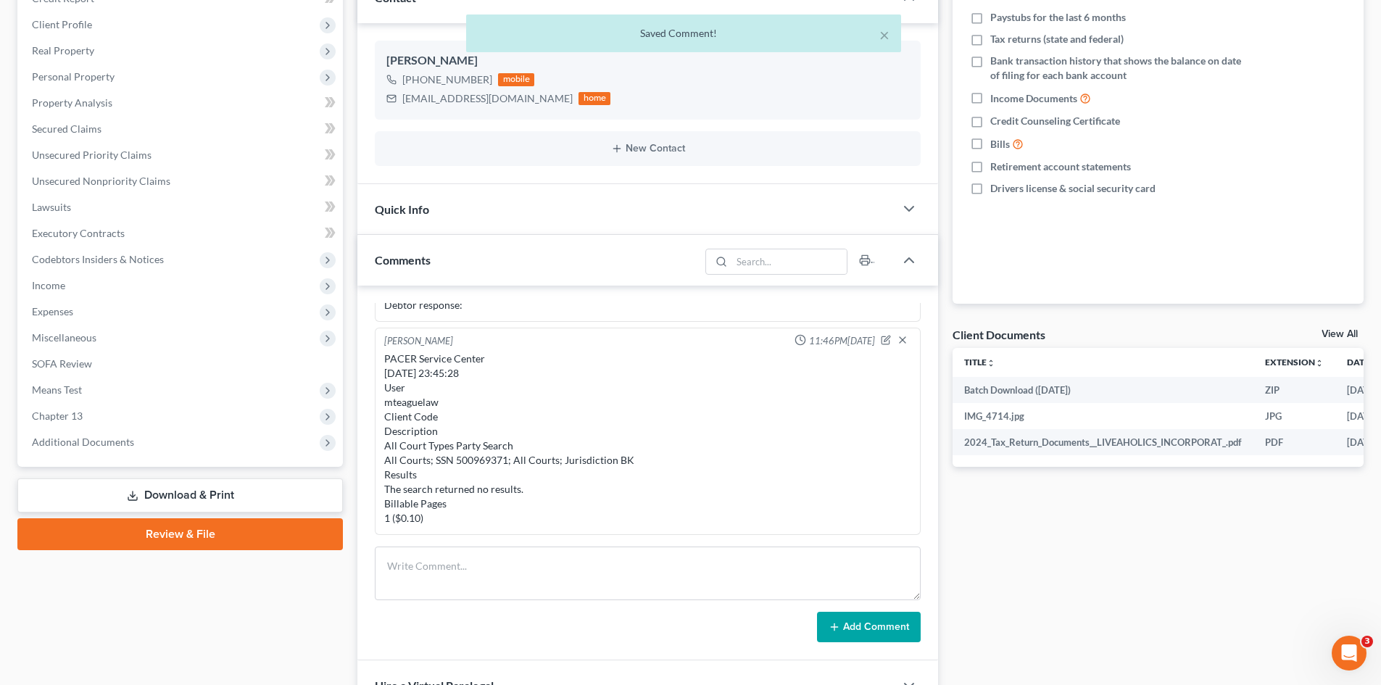
scroll to position [944, 0]
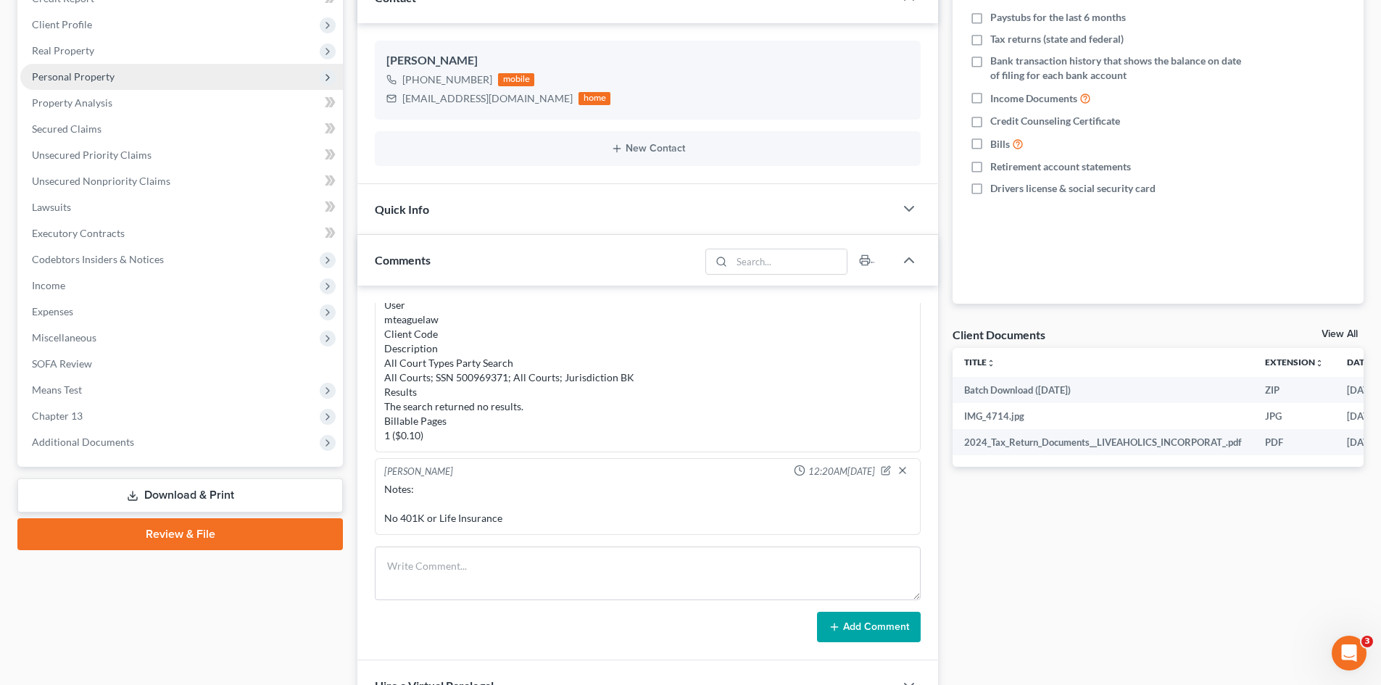
click at [88, 80] on span "Personal Property" at bounding box center [73, 76] width 83 height 12
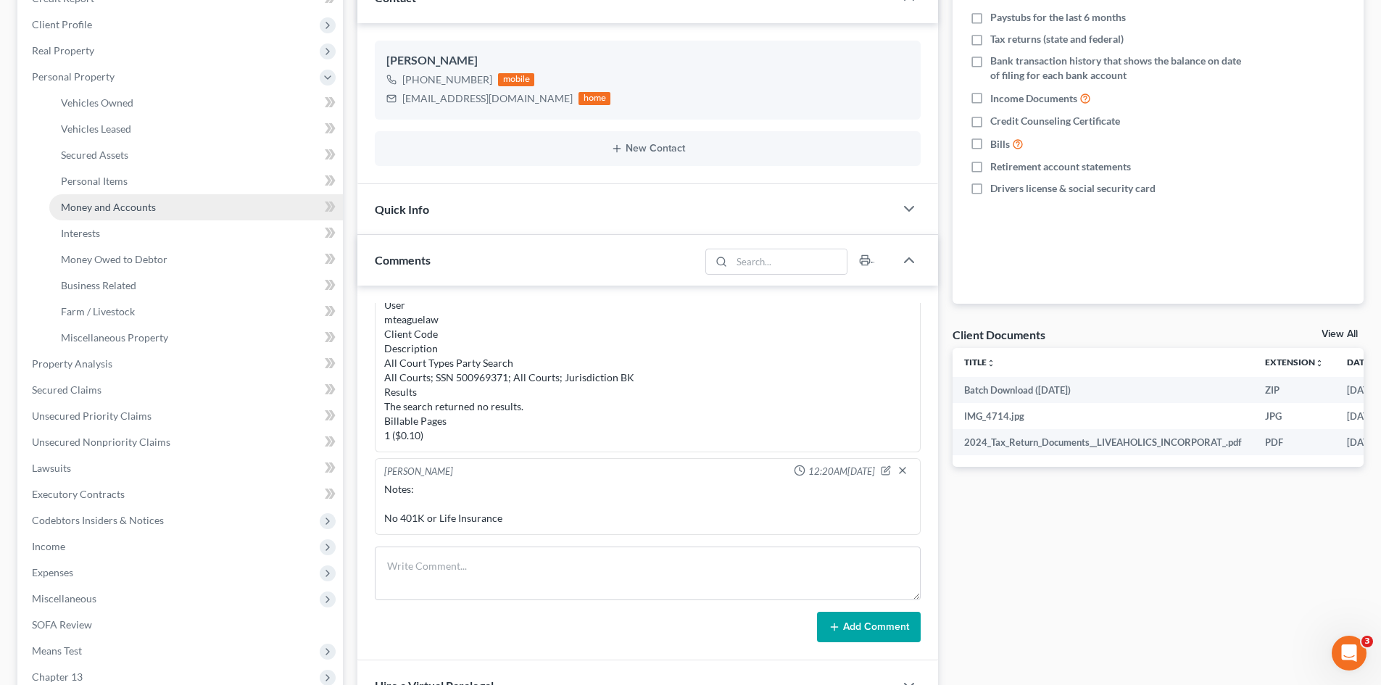
click at [102, 217] on link "Money and Accounts" at bounding box center [196, 207] width 294 height 26
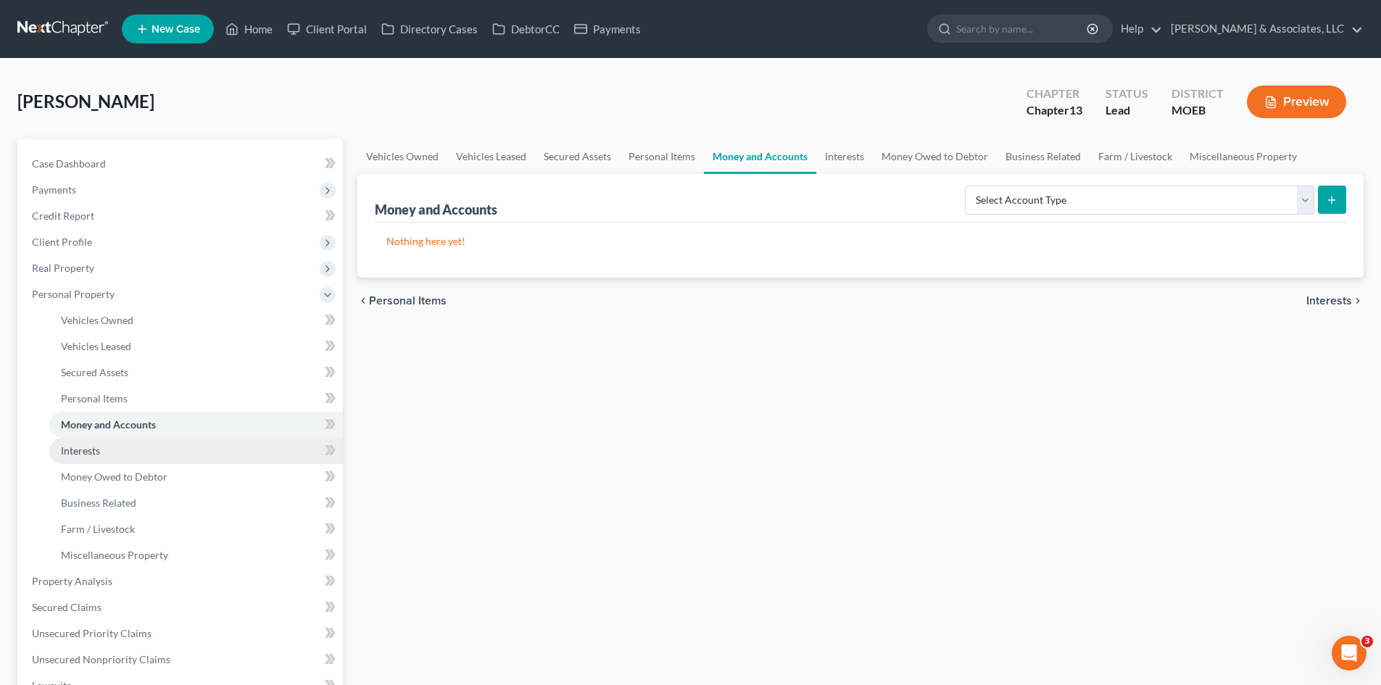
click at [94, 443] on link "Interests" at bounding box center [196, 451] width 294 height 26
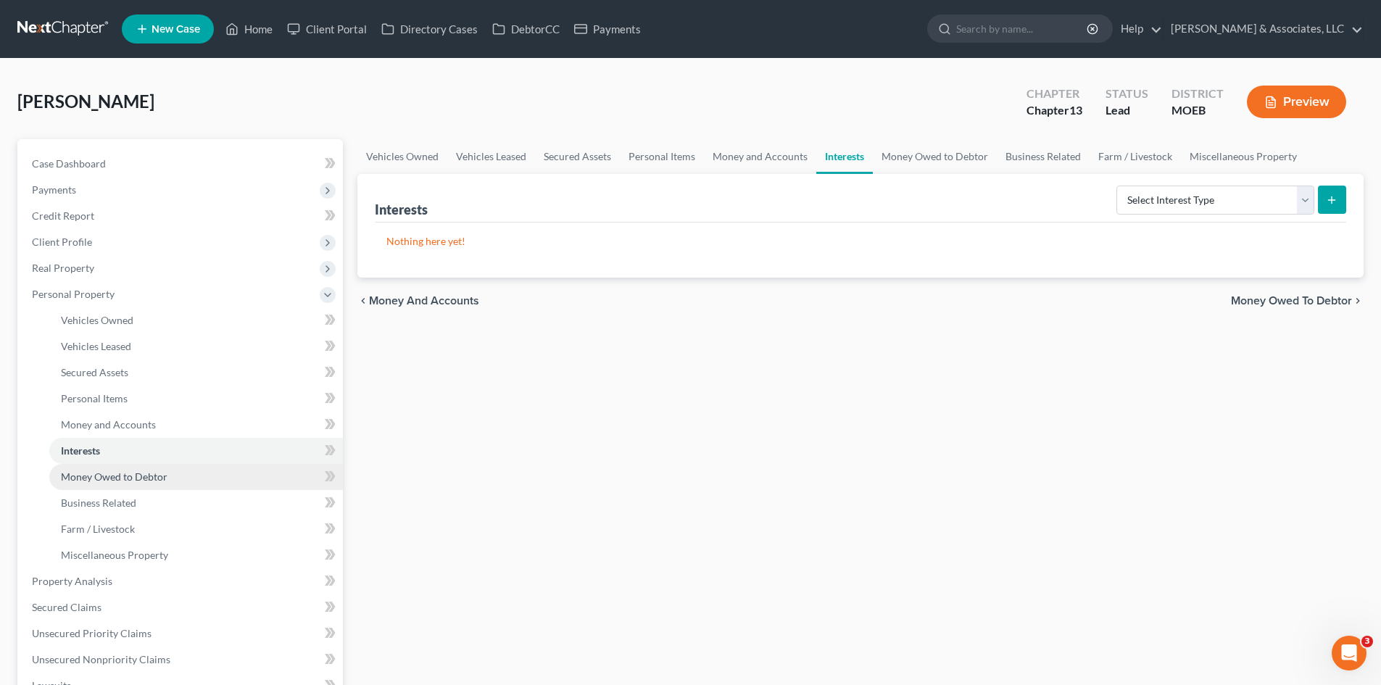
click at [74, 479] on span "Money Owed to Debtor" at bounding box center [114, 476] width 107 height 12
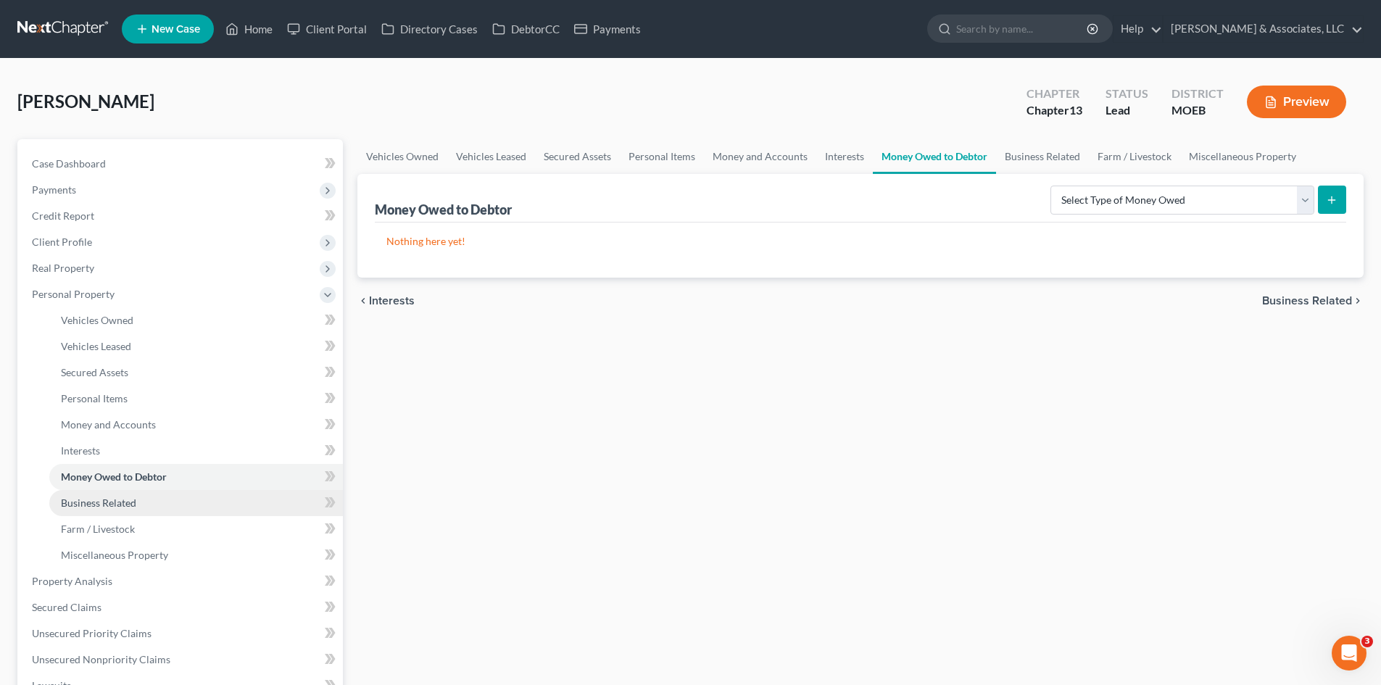
click at [74, 508] on span "Business Related" at bounding box center [98, 503] width 75 height 12
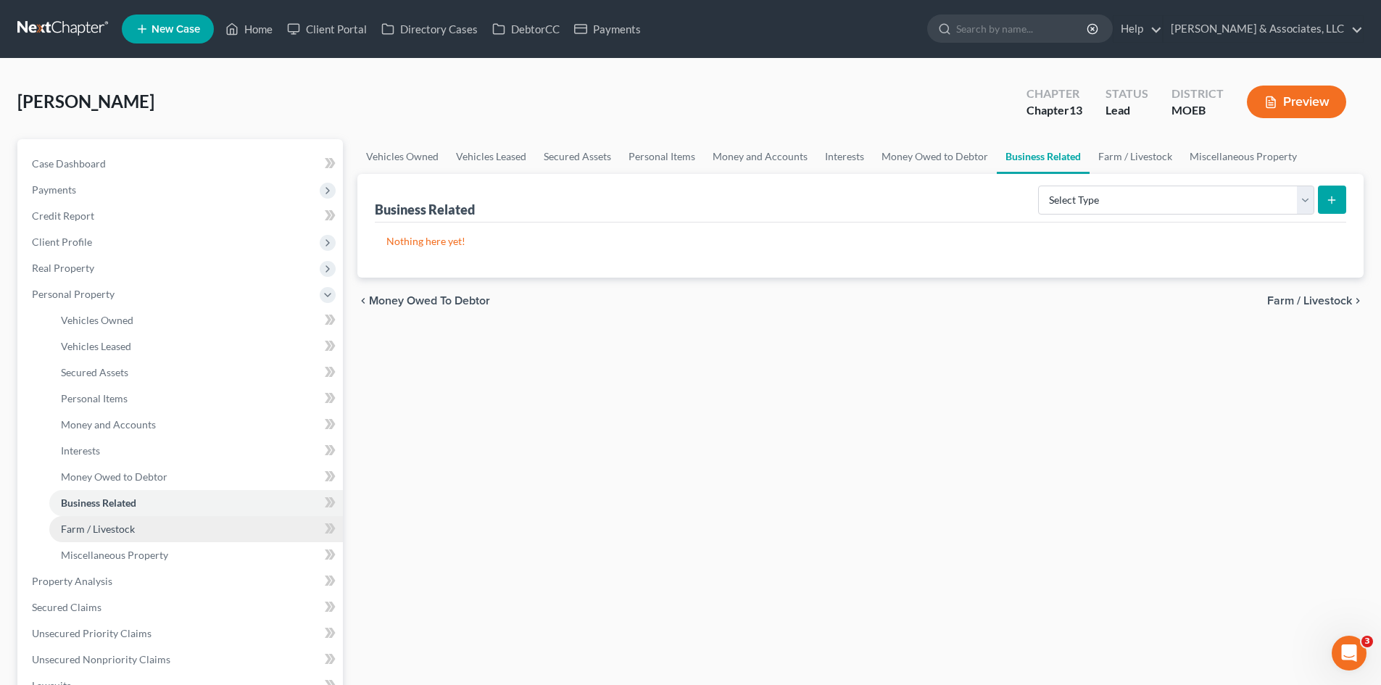
click at [75, 531] on span "Farm / Livestock" at bounding box center [98, 529] width 74 height 12
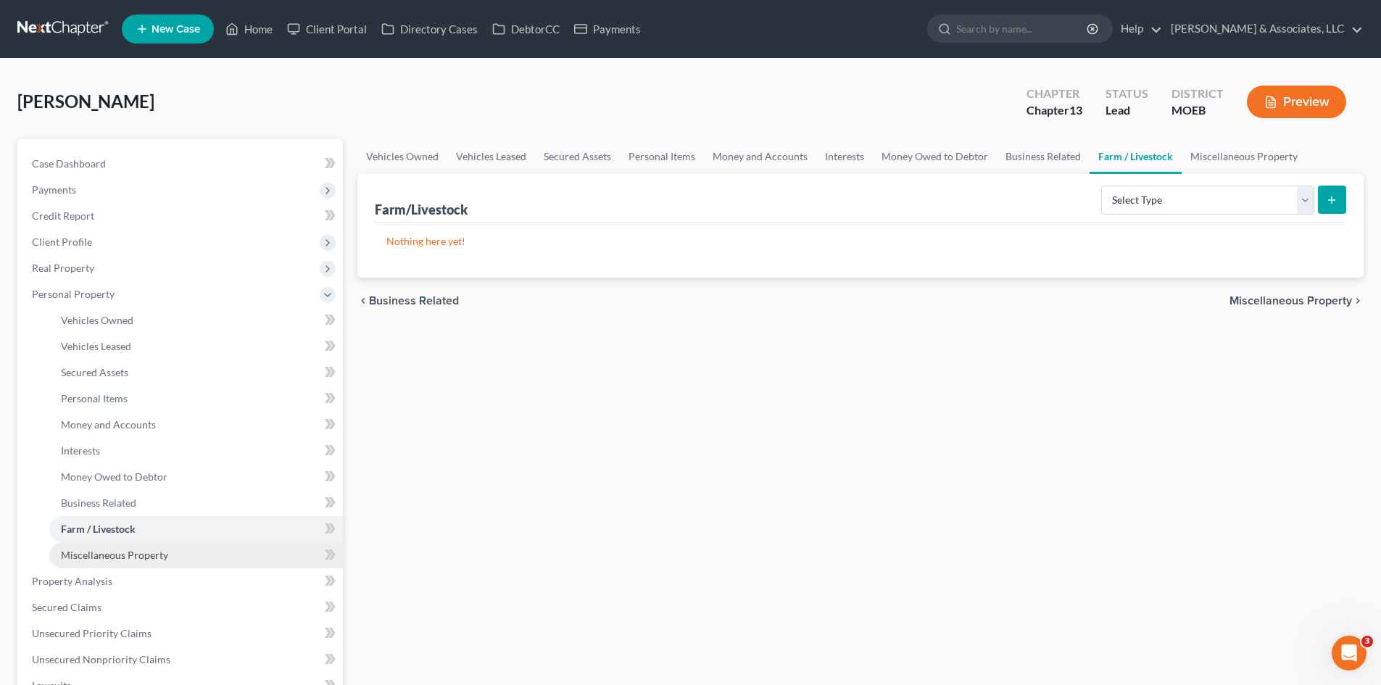
click at [136, 557] on span "Miscellaneous Property" at bounding box center [114, 555] width 107 height 12
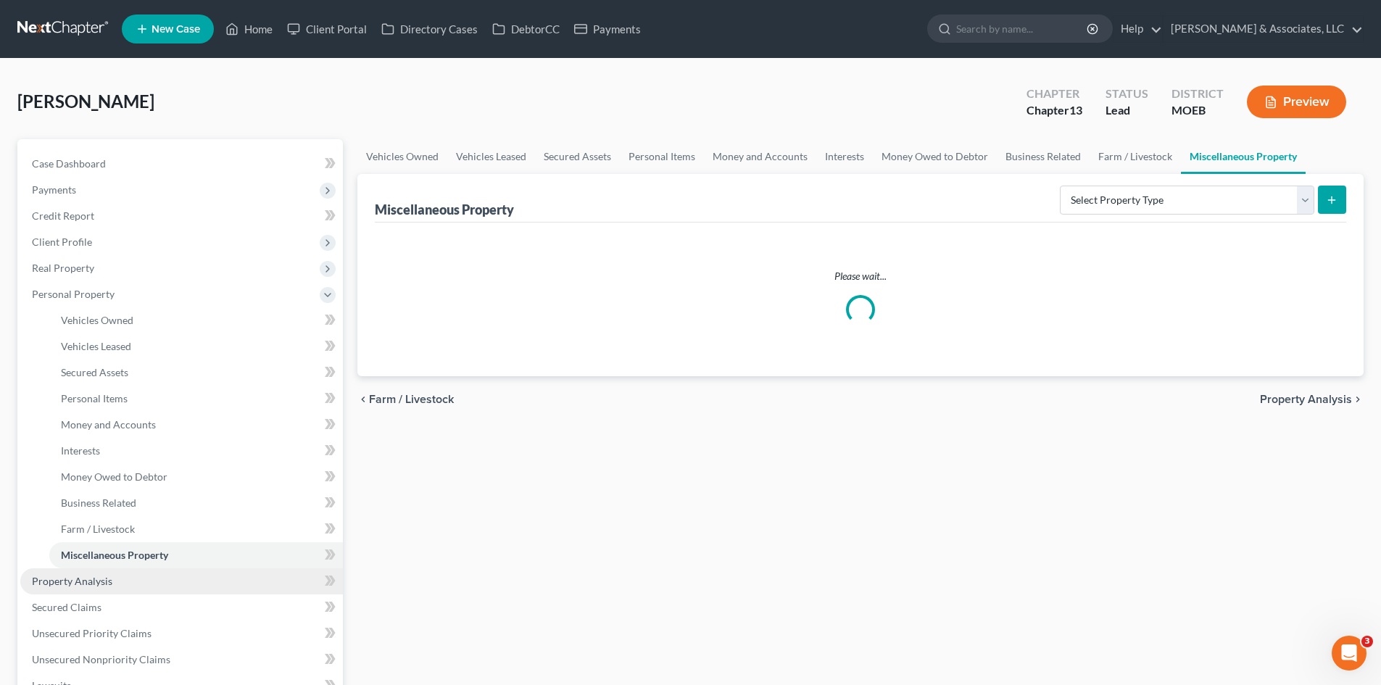
click at [99, 584] on span "Property Analysis" at bounding box center [72, 581] width 80 height 12
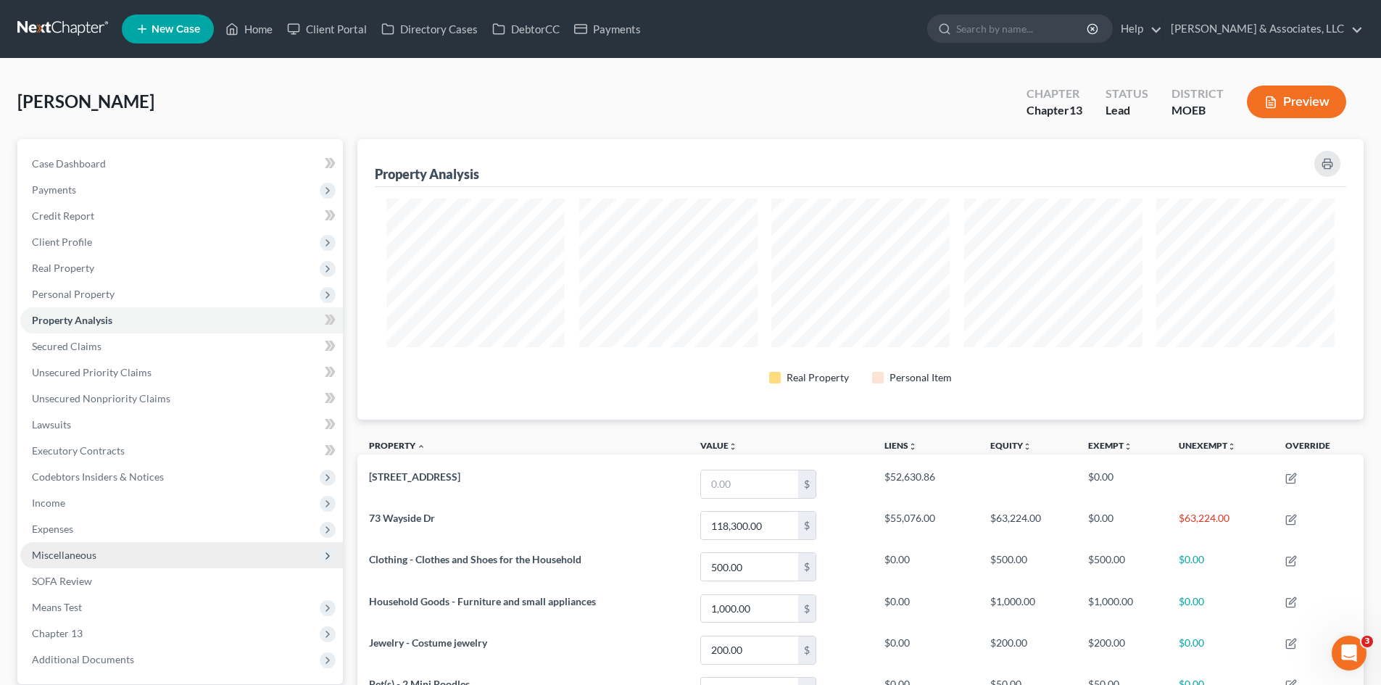
scroll to position [281, 1006]
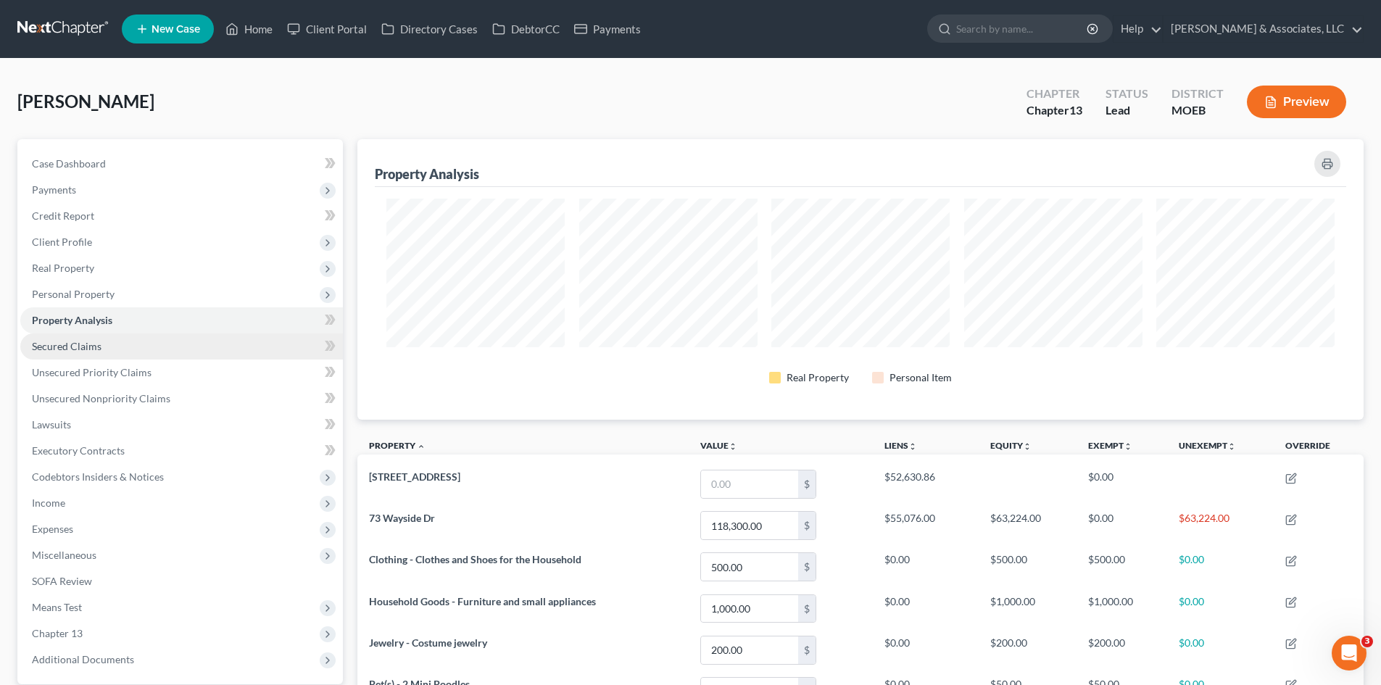
click at [64, 357] on link "Secured Claims" at bounding box center [181, 346] width 323 height 26
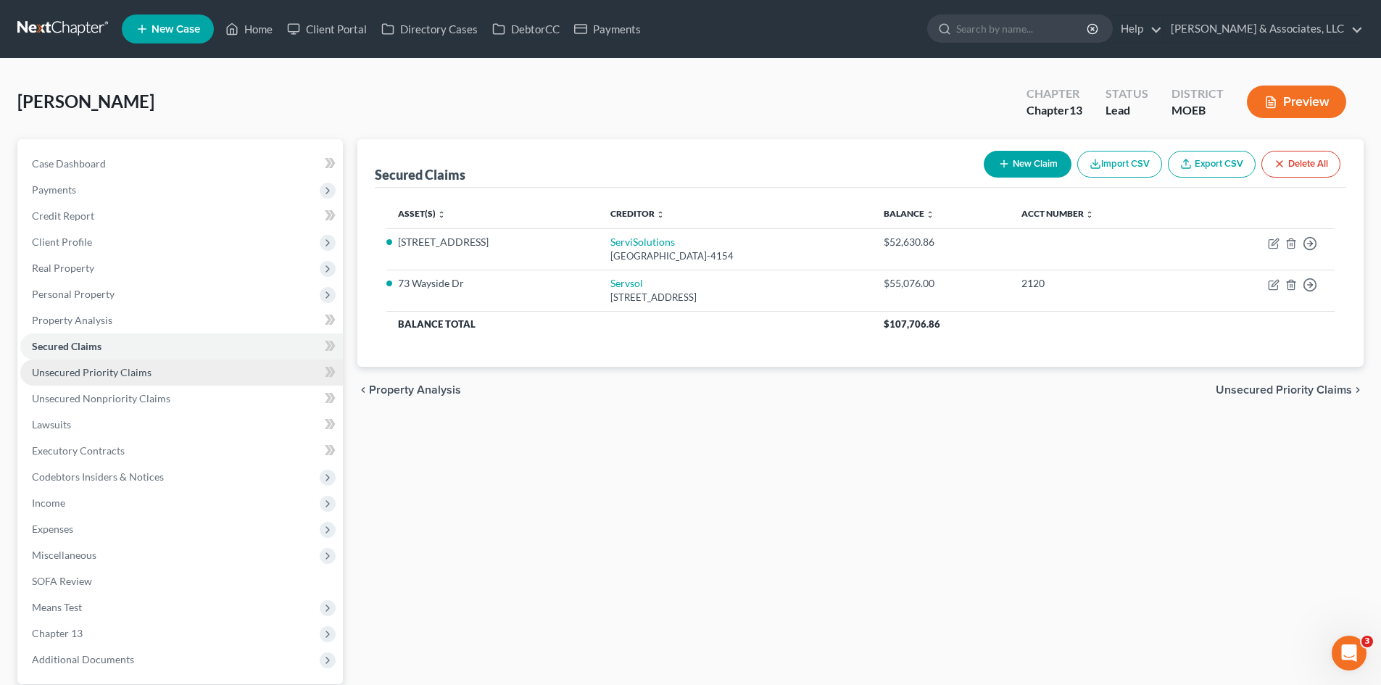
click at [126, 374] on span "Unsecured Priority Claims" at bounding box center [92, 372] width 120 height 12
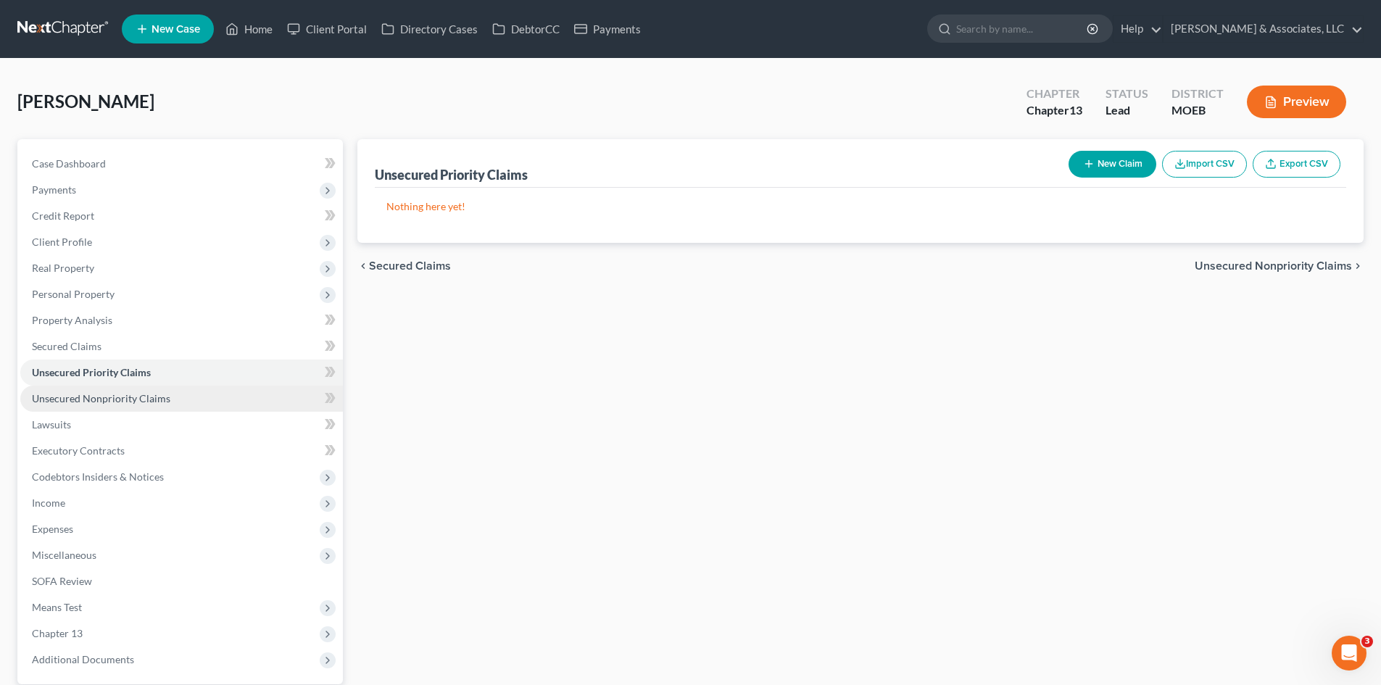
click at [115, 403] on span "Unsecured Nonpriority Claims" at bounding box center [101, 398] width 138 height 12
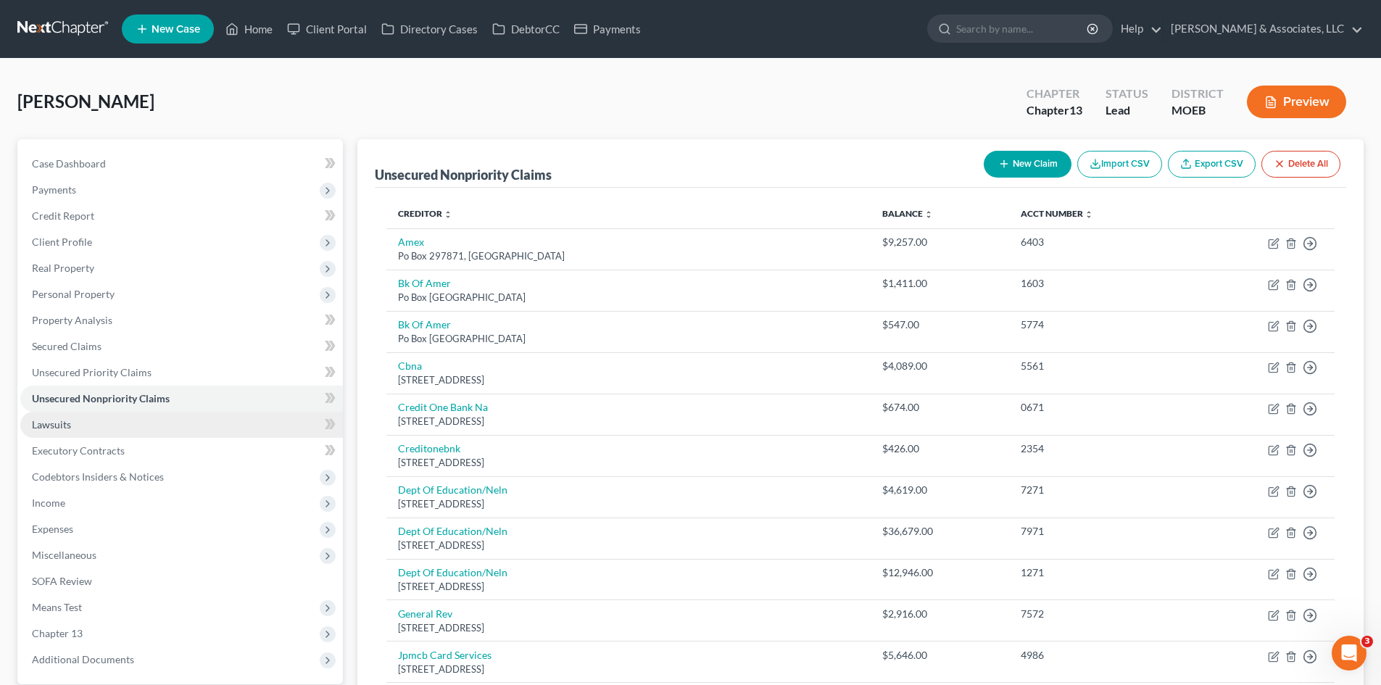
click at [54, 428] on span "Lawsuits" at bounding box center [51, 424] width 39 height 12
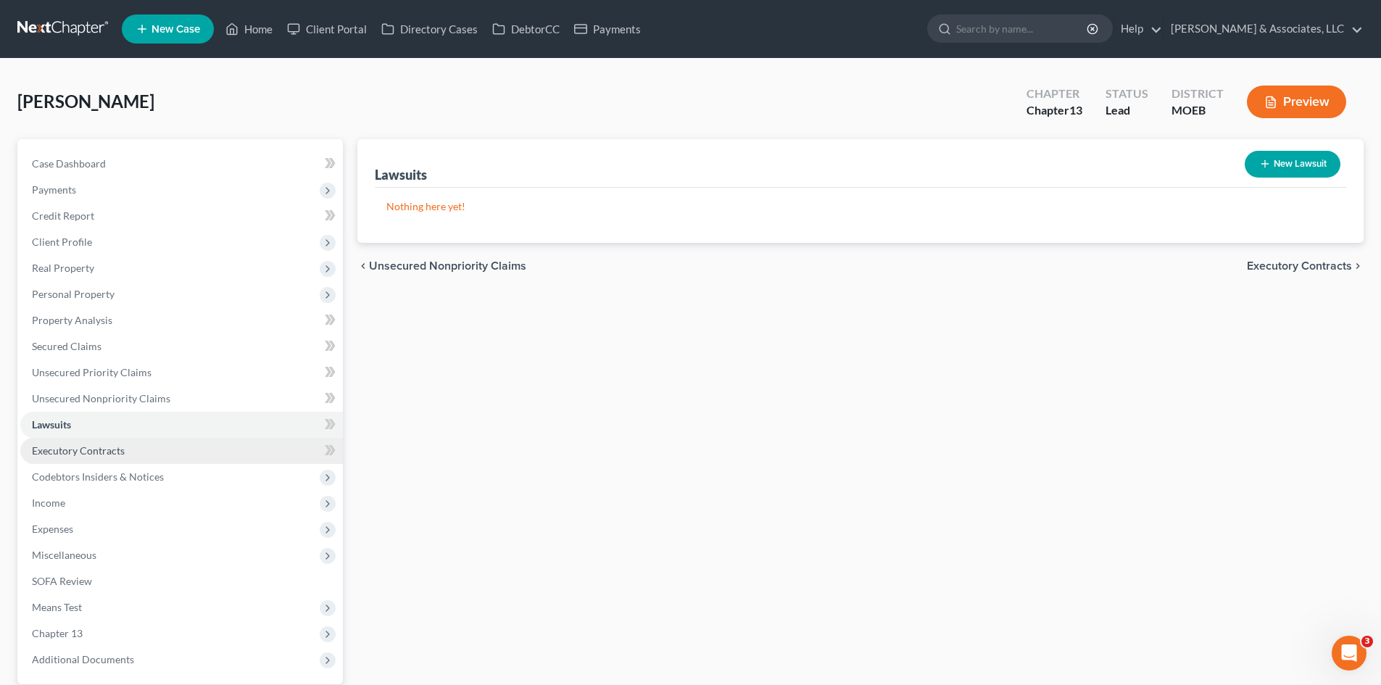
click at [80, 446] on span "Executory Contracts" at bounding box center [78, 450] width 93 height 12
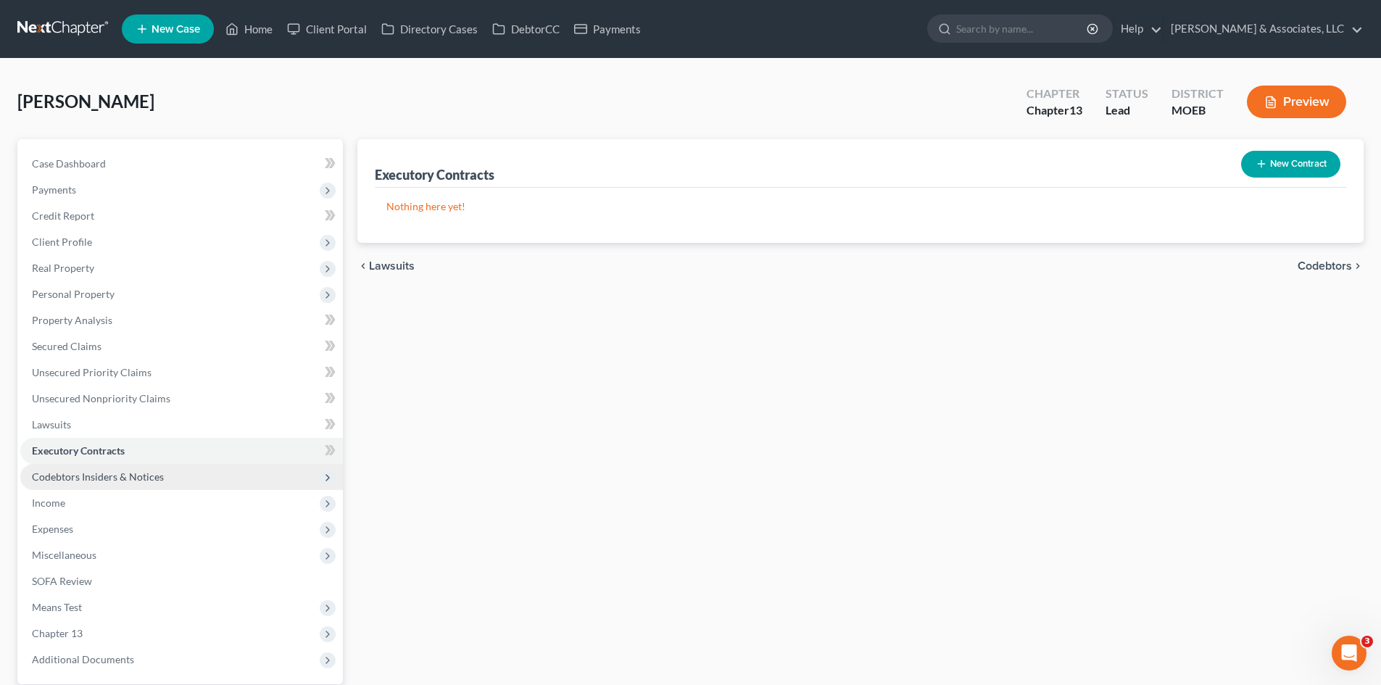
click at [89, 477] on span "Codebtors Insiders & Notices" at bounding box center [98, 476] width 132 height 12
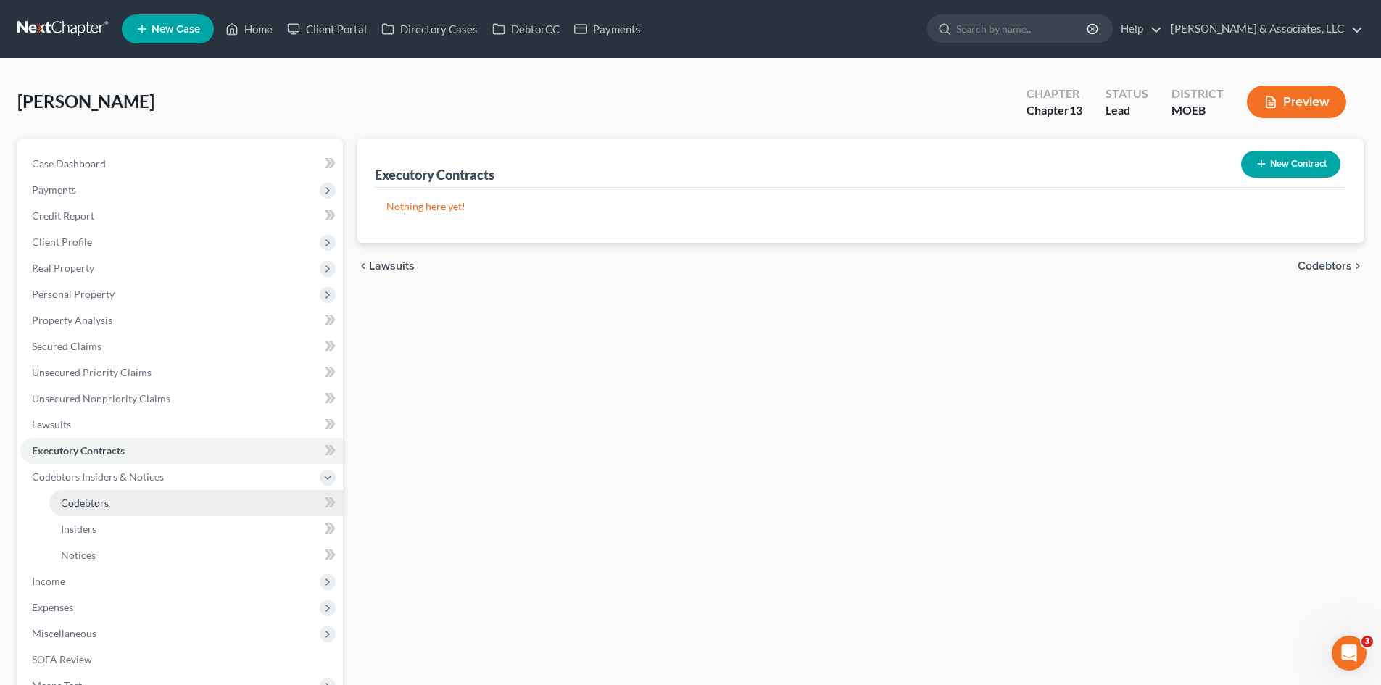
click at [88, 504] on span "Codebtors" at bounding box center [85, 503] width 48 height 12
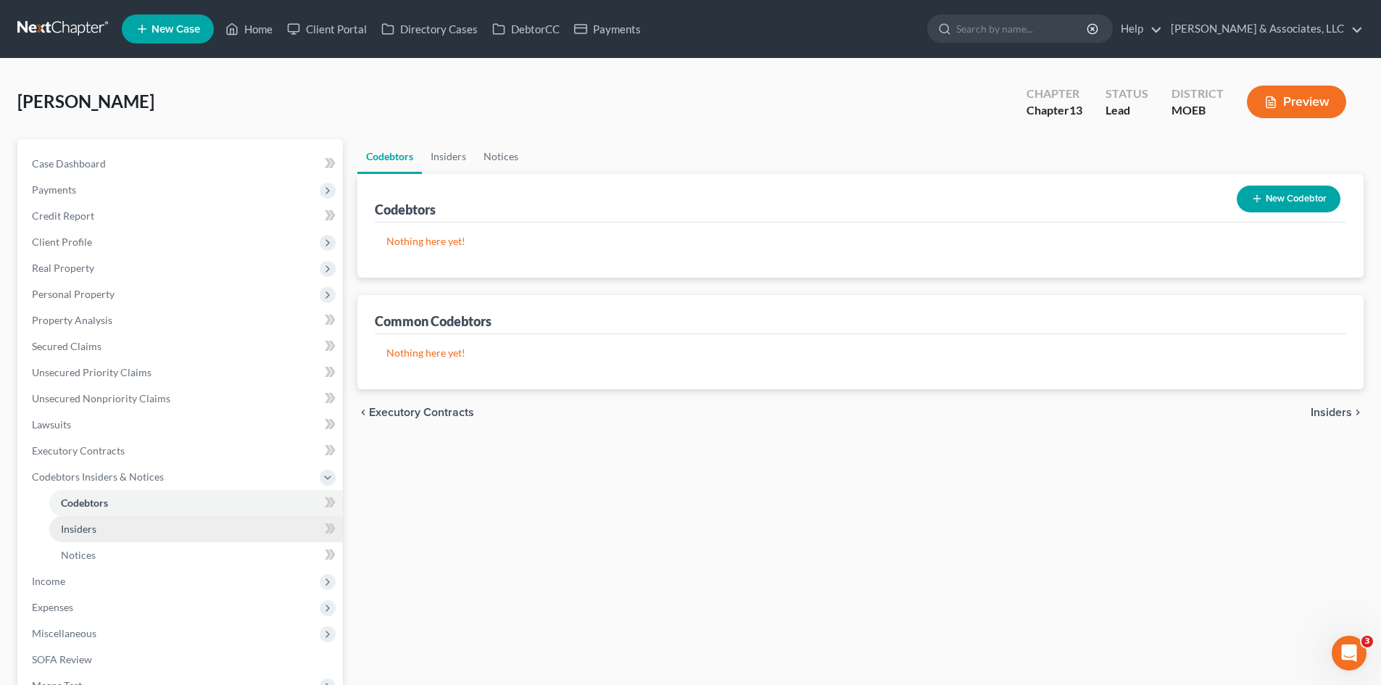
click at [94, 527] on span "Insiders" at bounding box center [79, 529] width 36 height 12
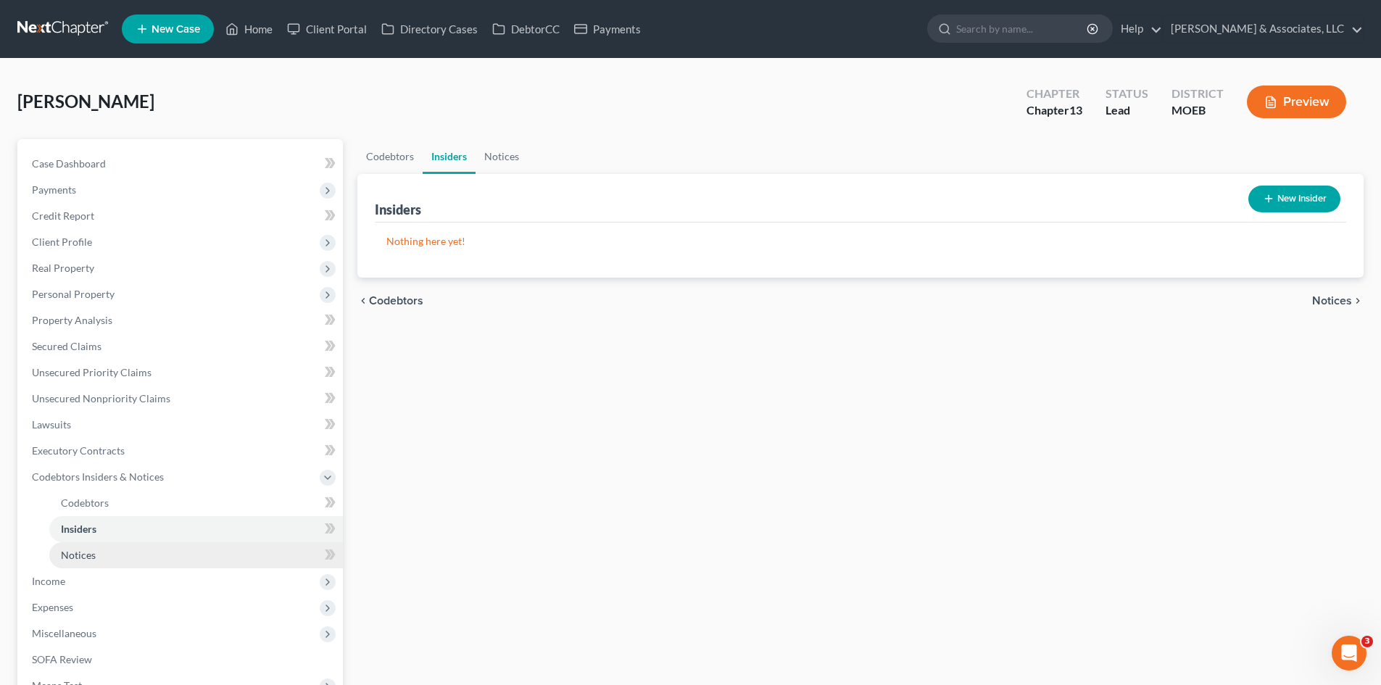
click at [90, 558] on span "Notices" at bounding box center [78, 555] width 35 height 12
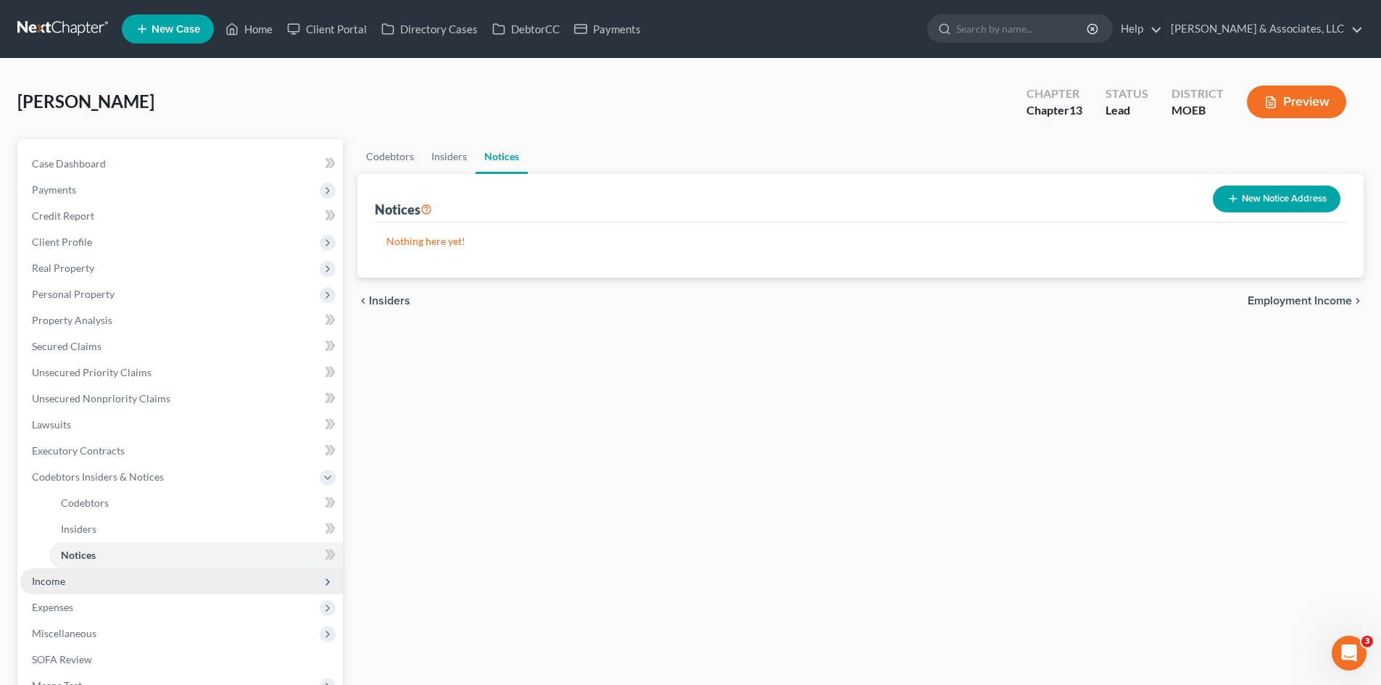
click at [52, 584] on span "Income" at bounding box center [48, 581] width 33 height 12
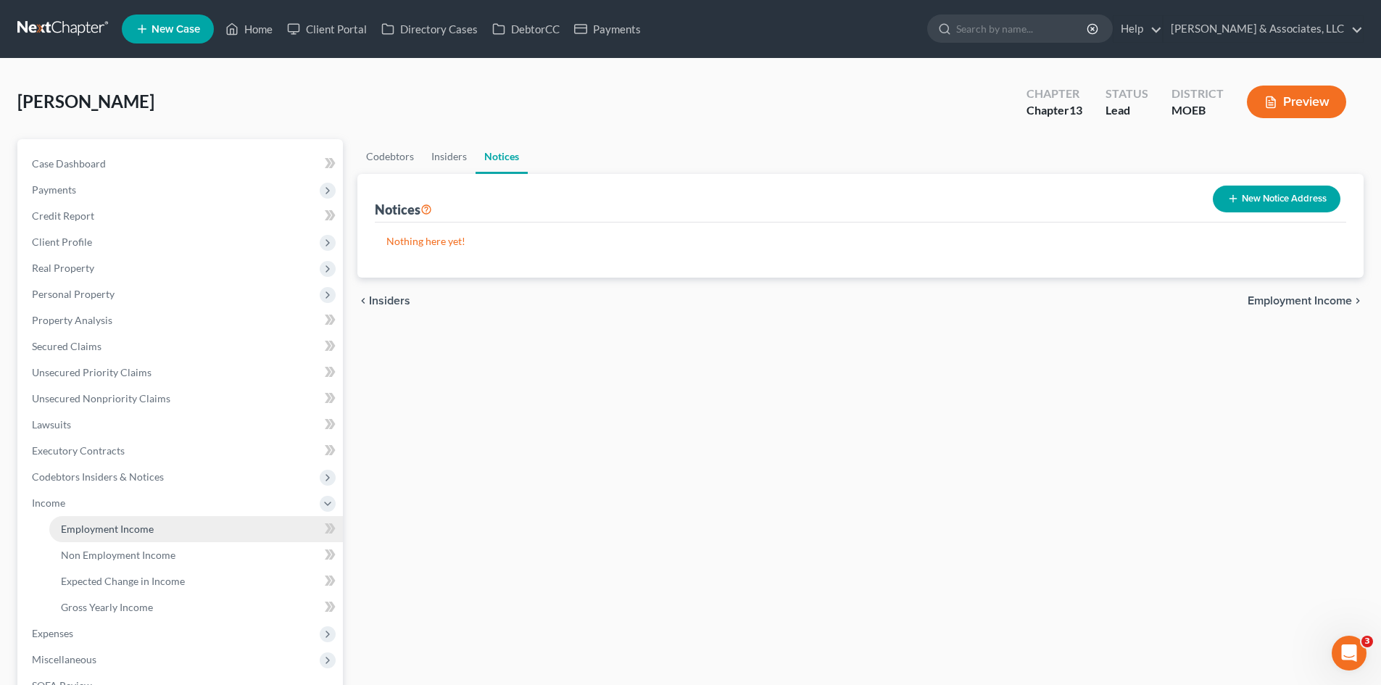
click at [128, 523] on span "Employment Income" at bounding box center [107, 529] width 93 height 12
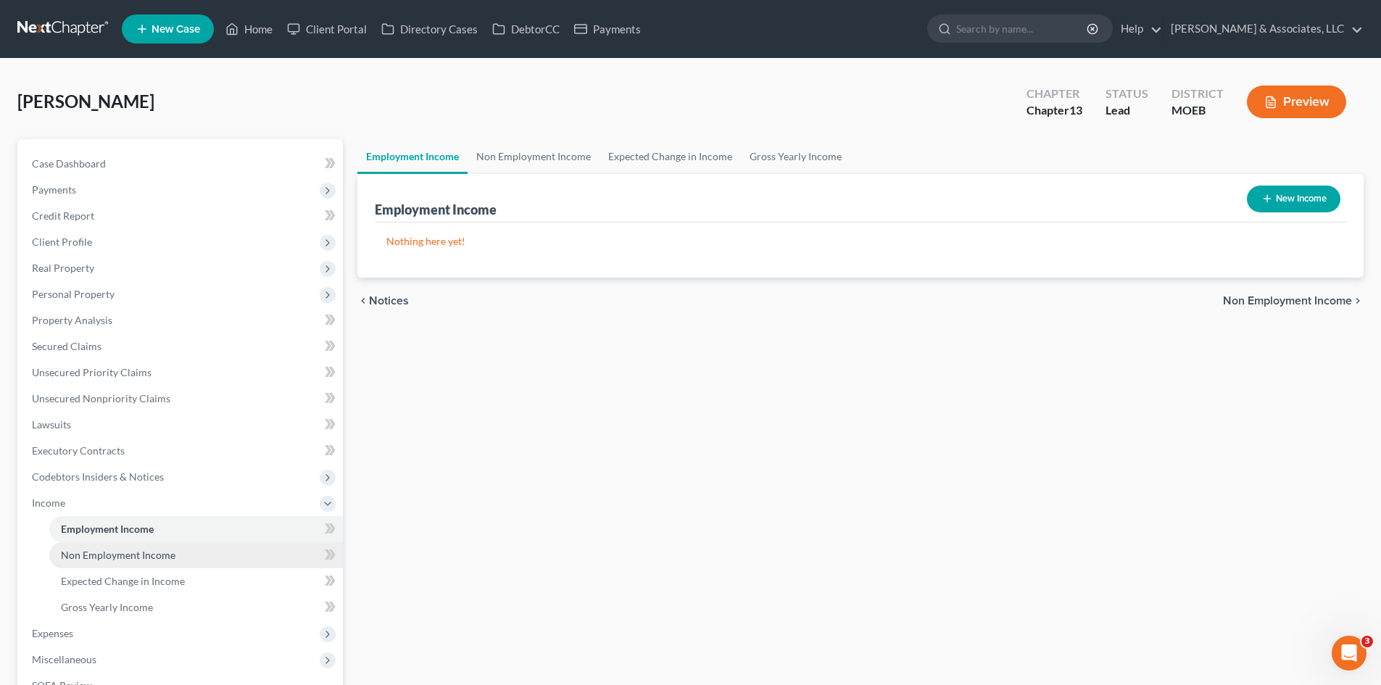
click at [115, 550] on span "Non Employment Income" at bounding box center [118, 555] width 115 height 12
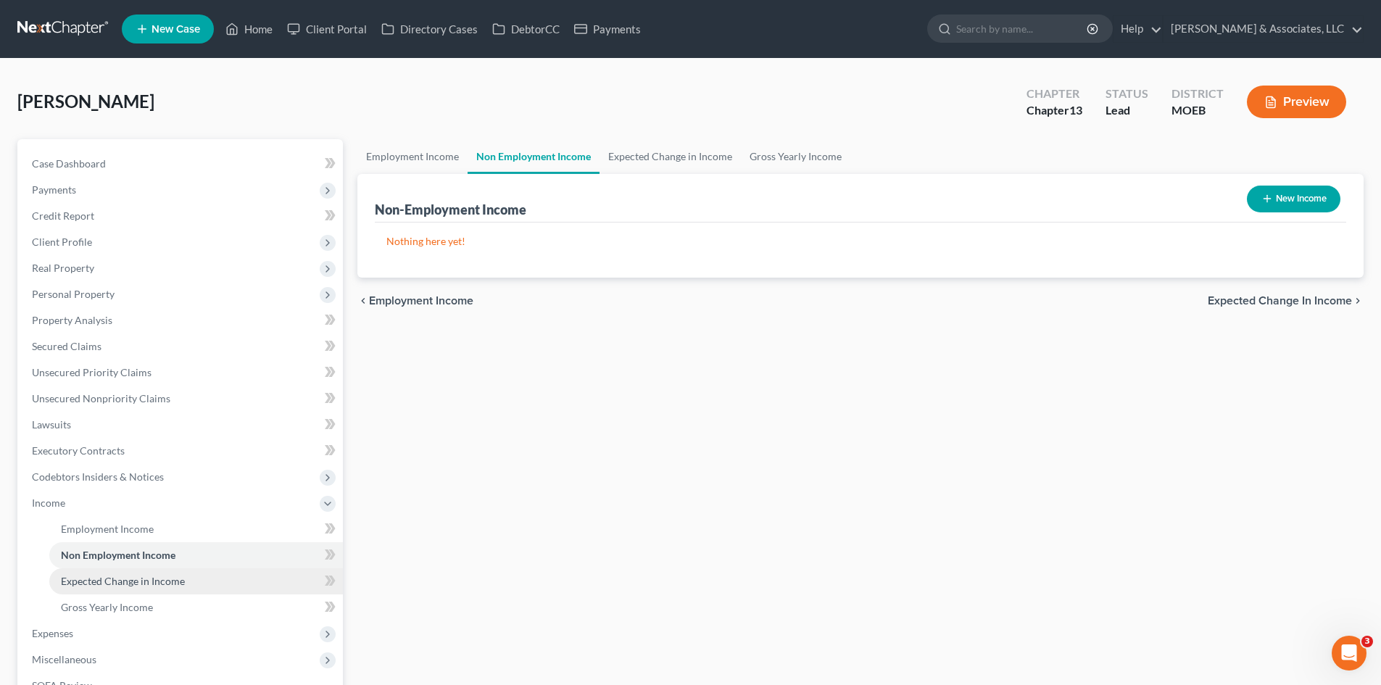
click at [115, 582] on span "Expected Change in Income" at bounding box center [123, 581] width 124 height 12
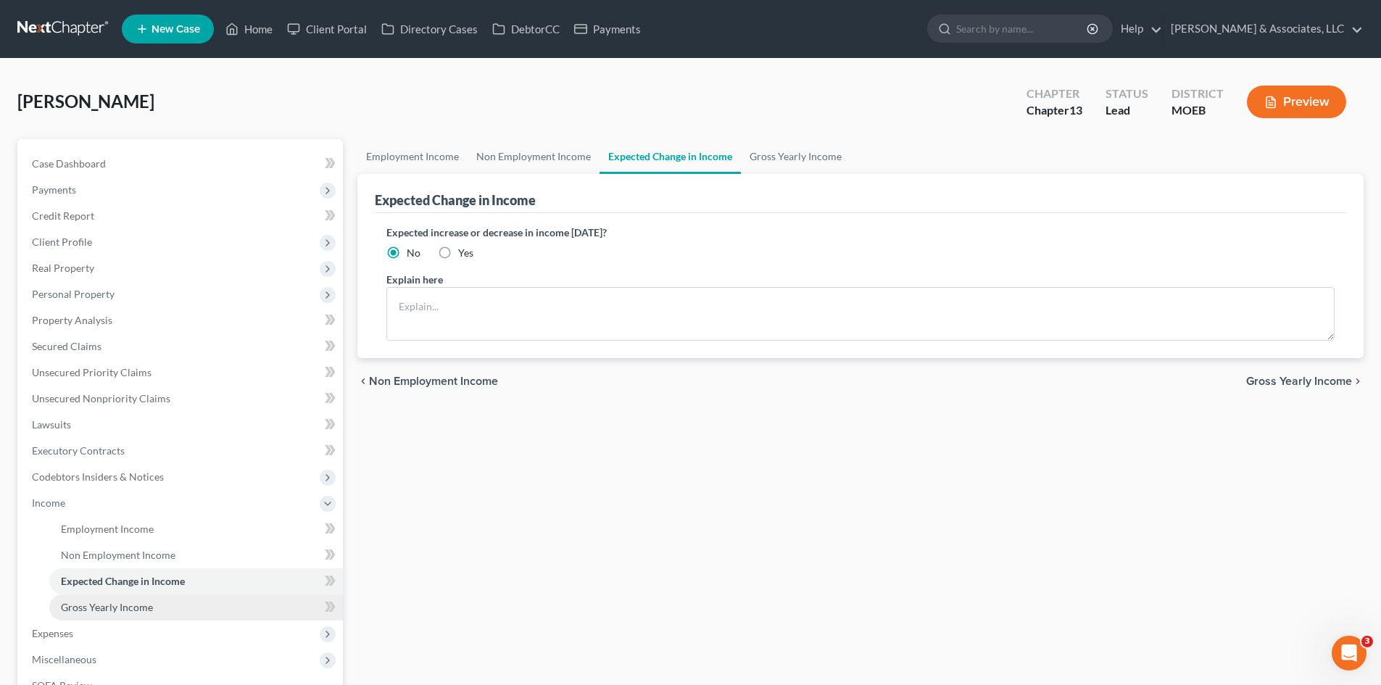
click at [101, 610] on span "Gross Yearly Income" at bounding box center [107, 607] width 92 height 12
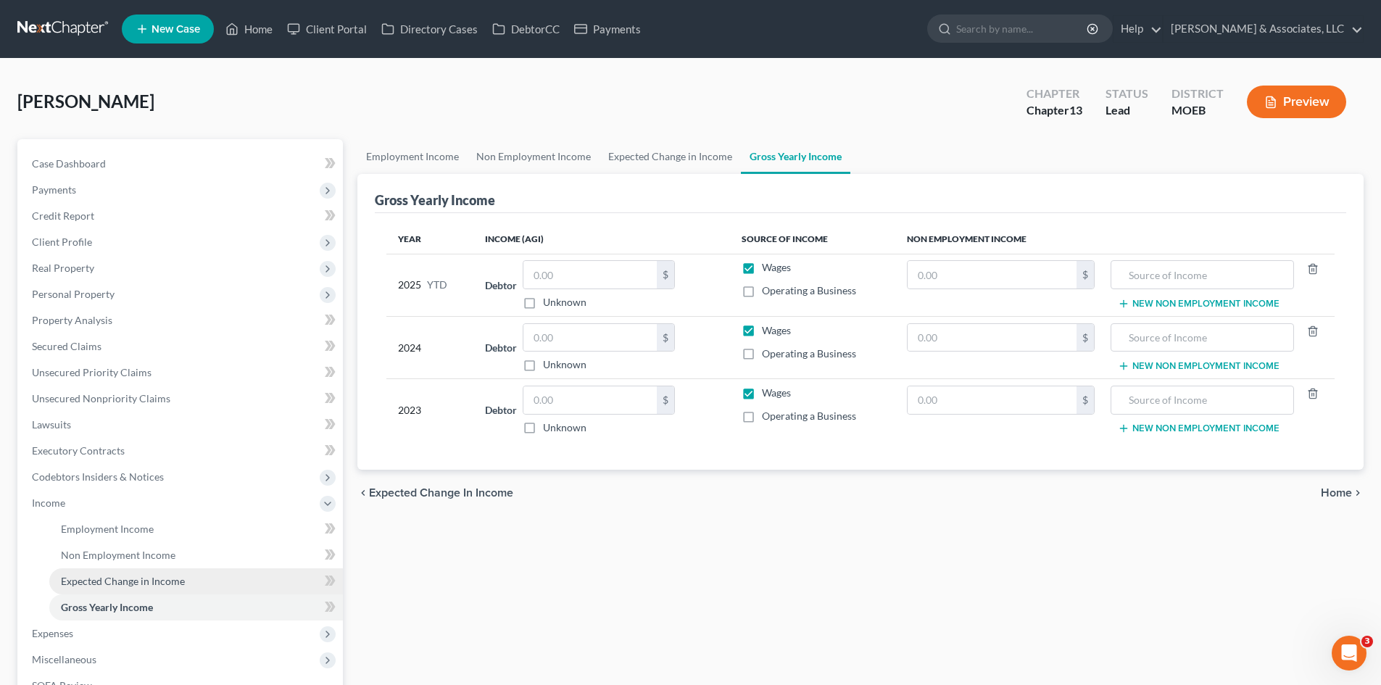
drag, startPoint x: 93, startPoint y: 579, endPoint x: 302, endPoint y: 417, distance: 265.1
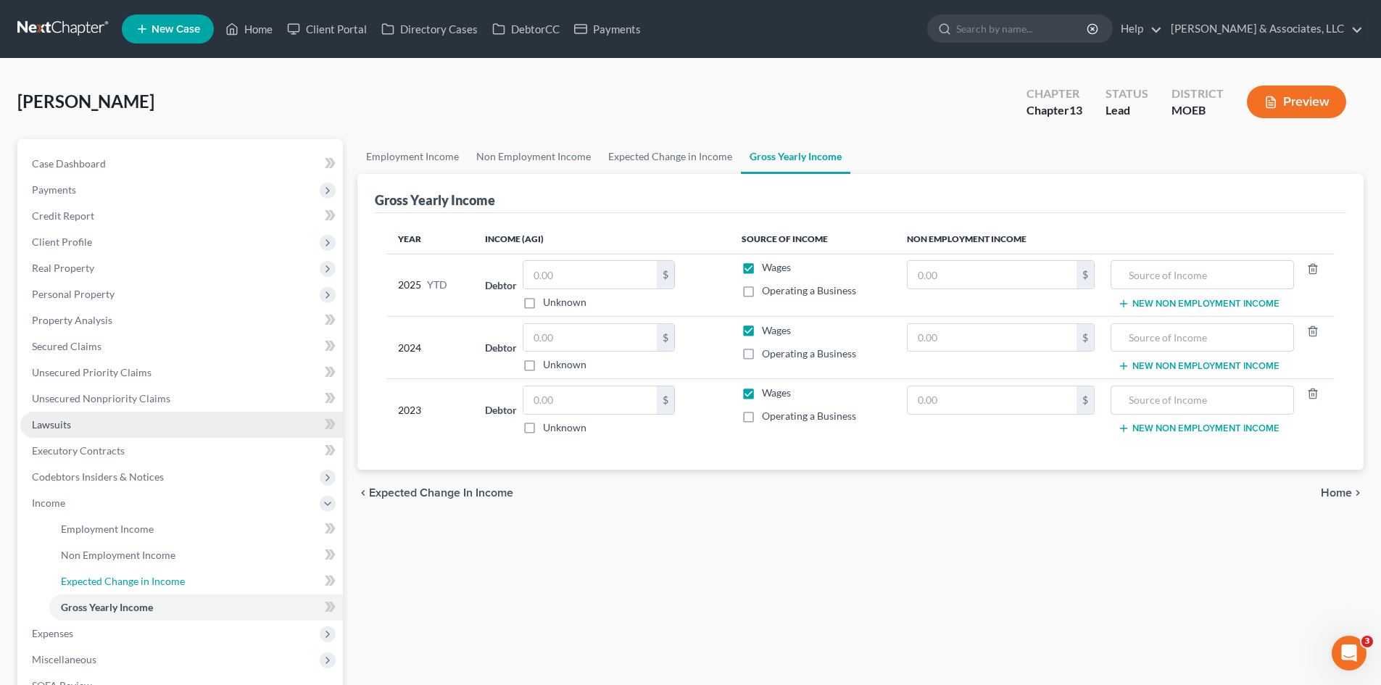
click at [93, 578] on span "Expected Change in Income" at bounding box center [123, 581] width 124 height 12
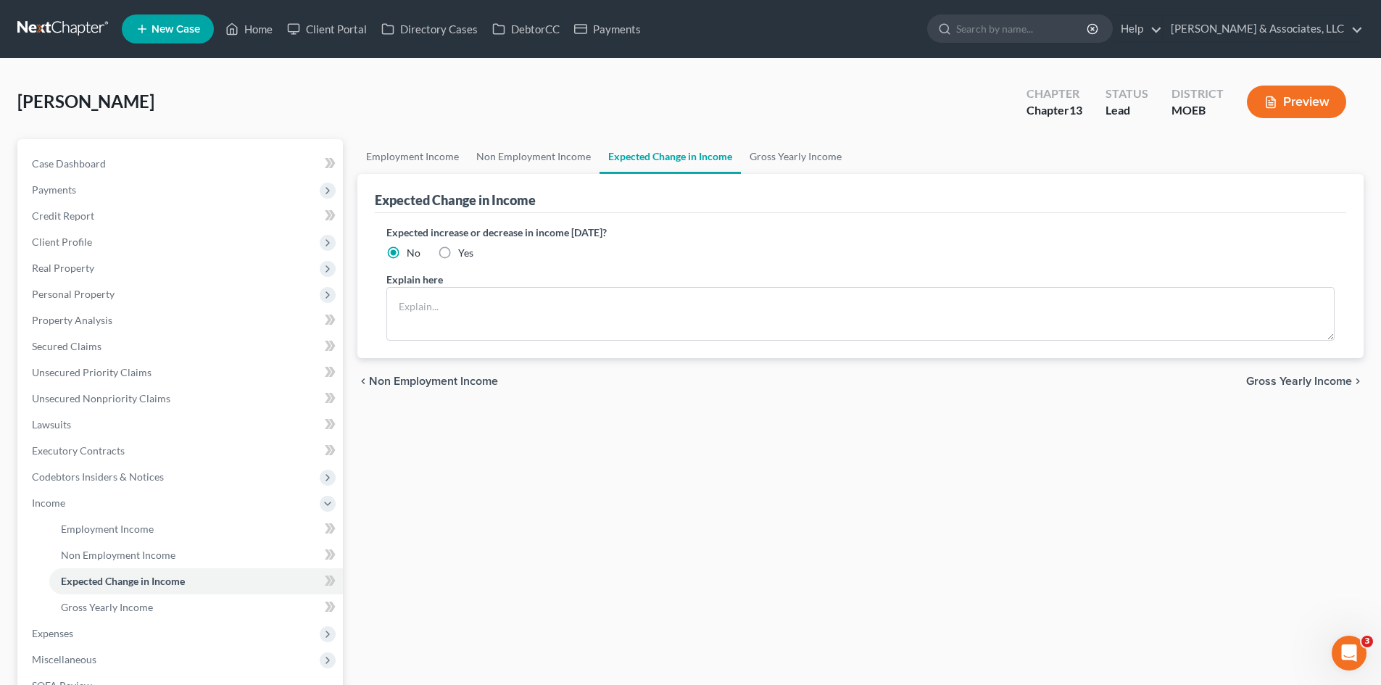
click at [458, 252] on label "Yes" at bounding box center [465, 253] width 15 height 14
click at [464, 252] on input "Yes" at bounding box center [468, 250] width 9 height 9
radio input "true"
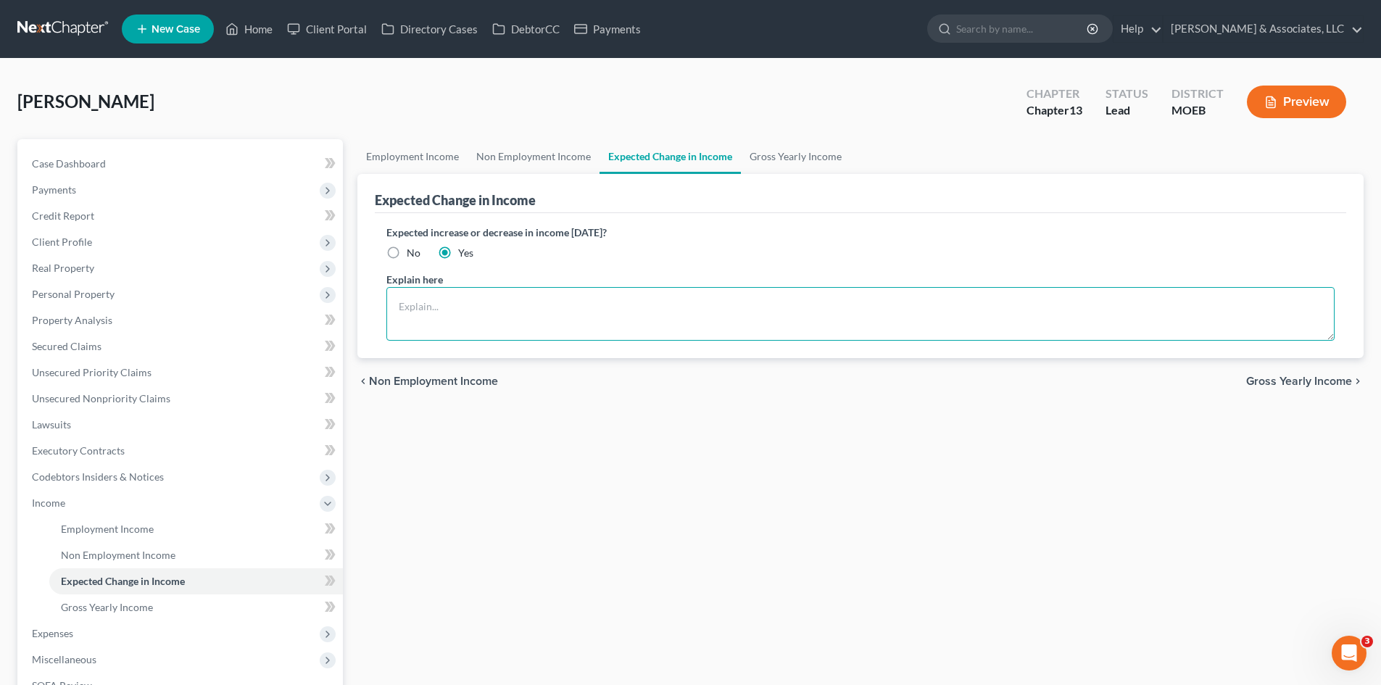
click at [455, 305] on textarea at bounding box center [860, 314] width 948 height 54
type textarea "Due to filing Chapter 13"
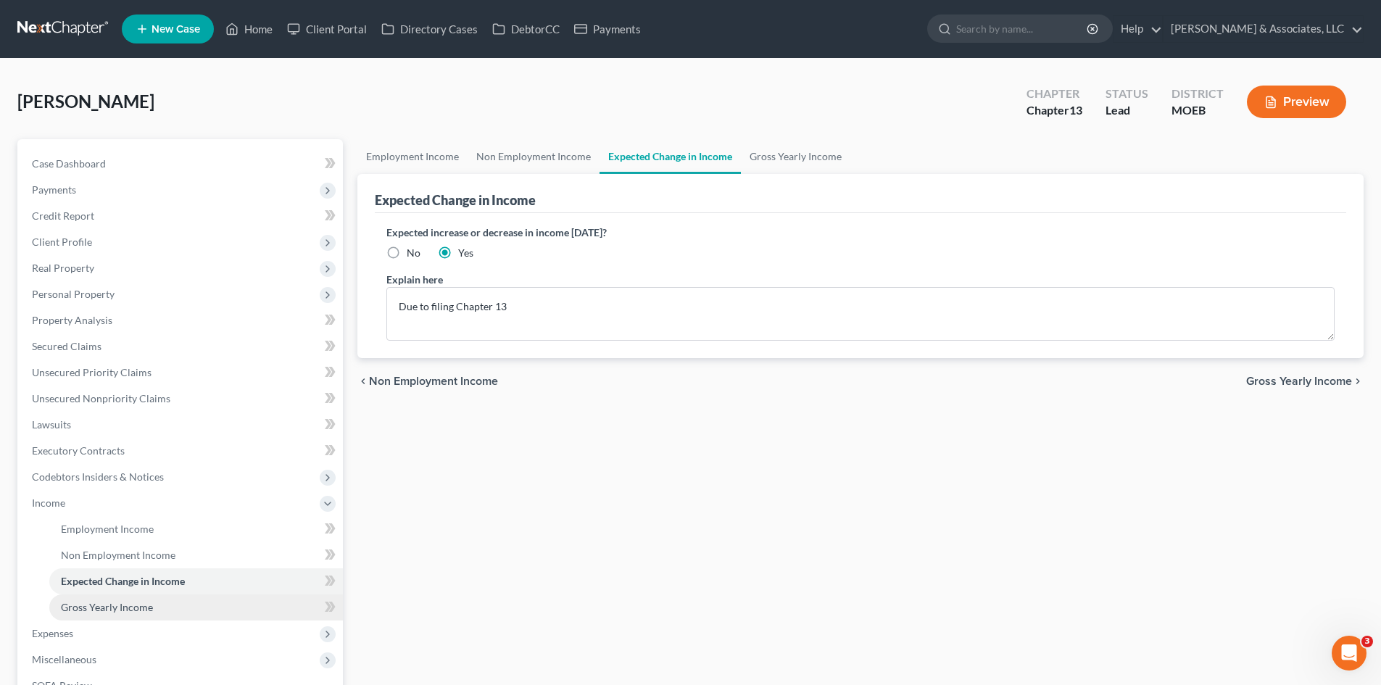
click at [122, 609] on span "Gross Yearly Income" at bounding box center [107, 607] width 92 height 12
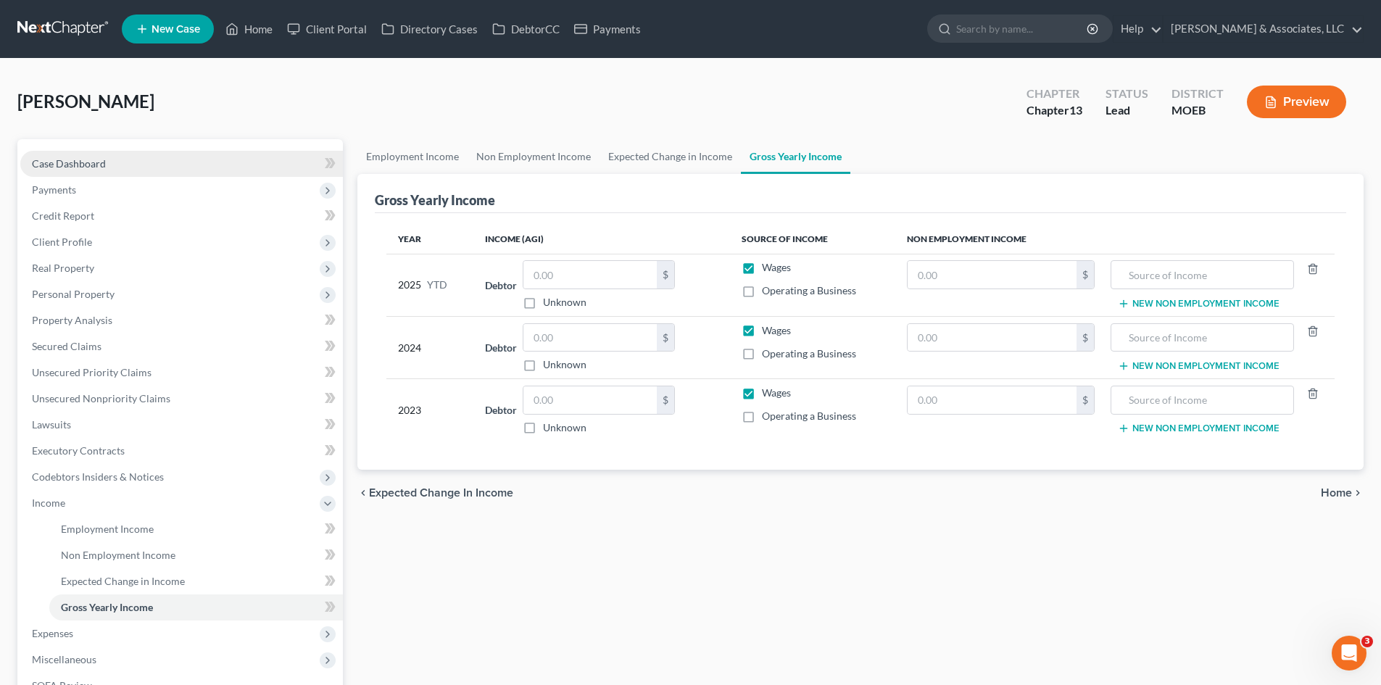
click at [92, 162] on span "Case Dashboard" at bounding box center [69, 163] width 74 height 12
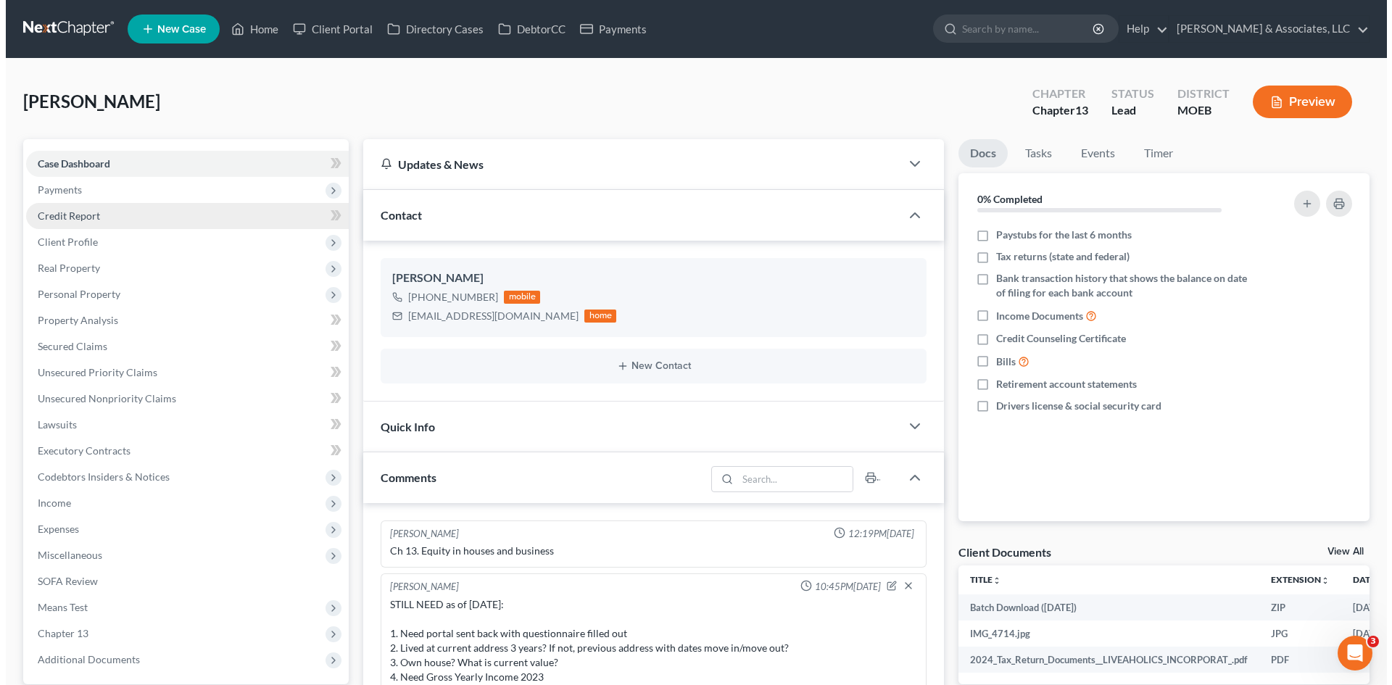
scroll to position [944, 0]
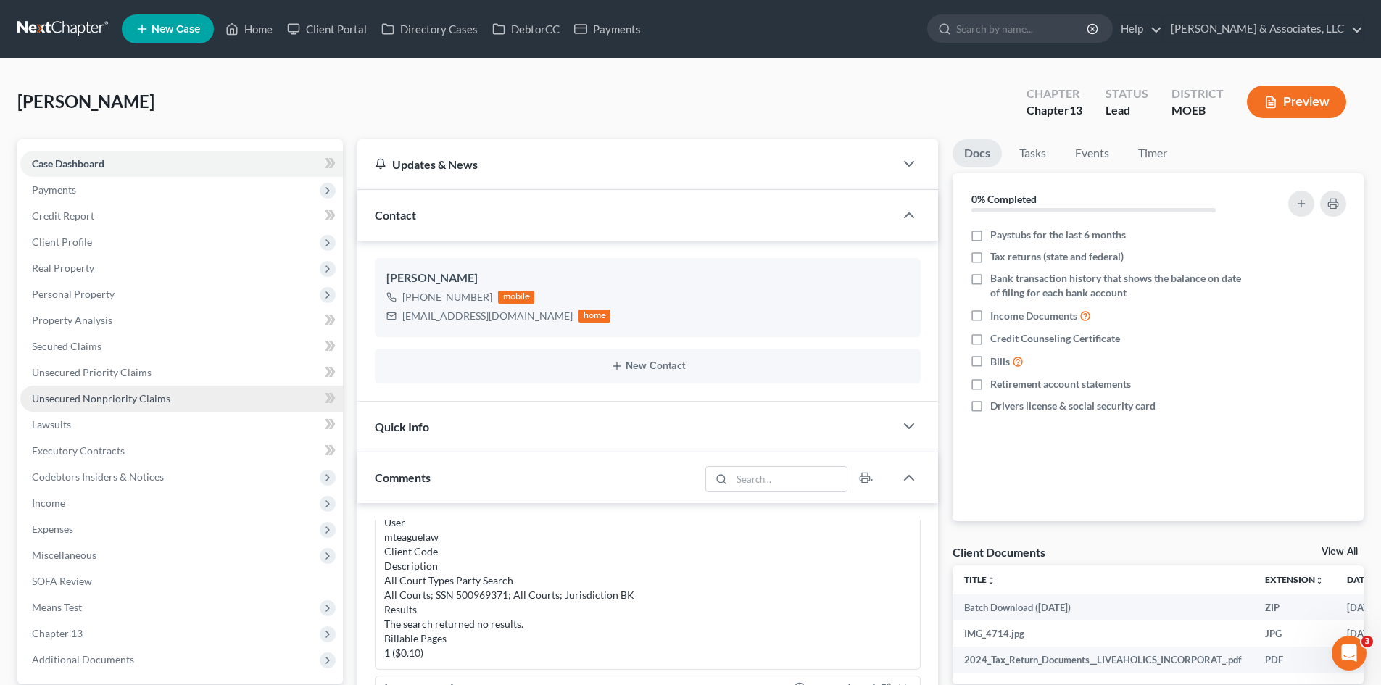
click at [118, 398] on span "Unsecured Nonpriority Claims" at bounding box center [101, 398] width 138 height 12
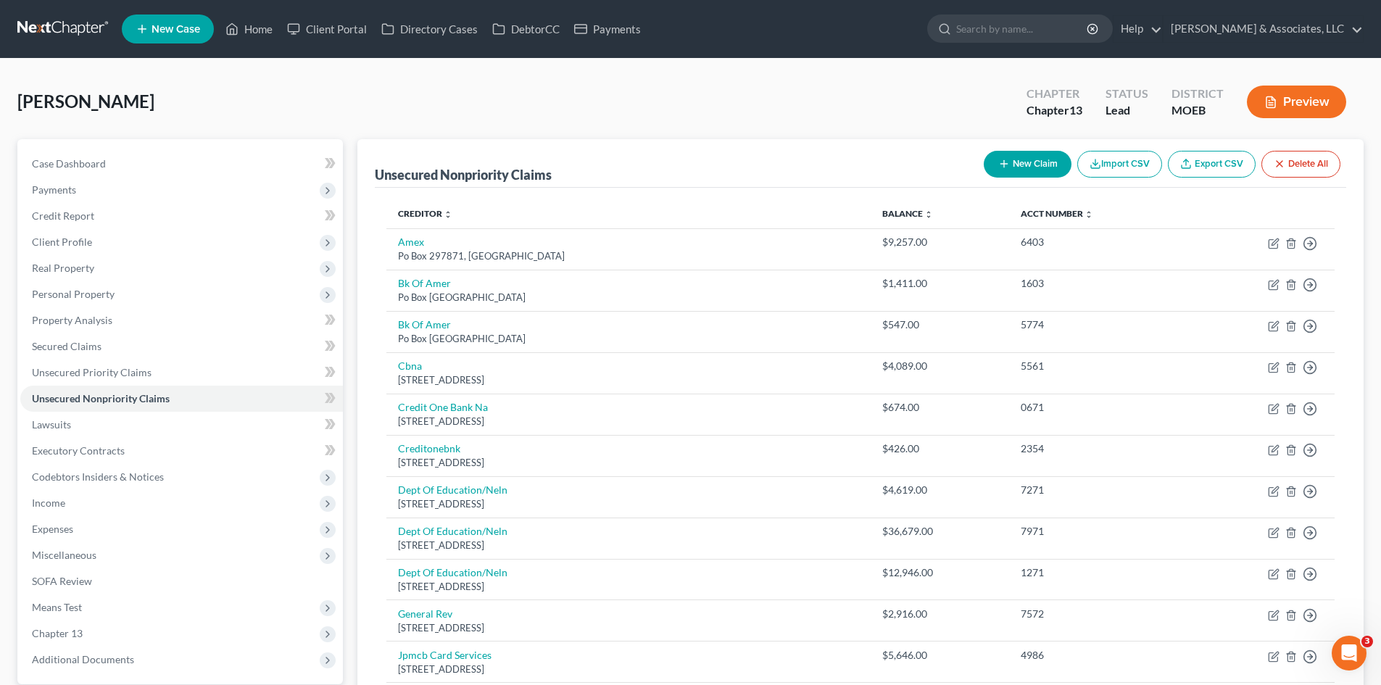
click at [1021, 165] on button "New Claim" at bounding box center [1028, 164] width 88 height 27
select select "0"
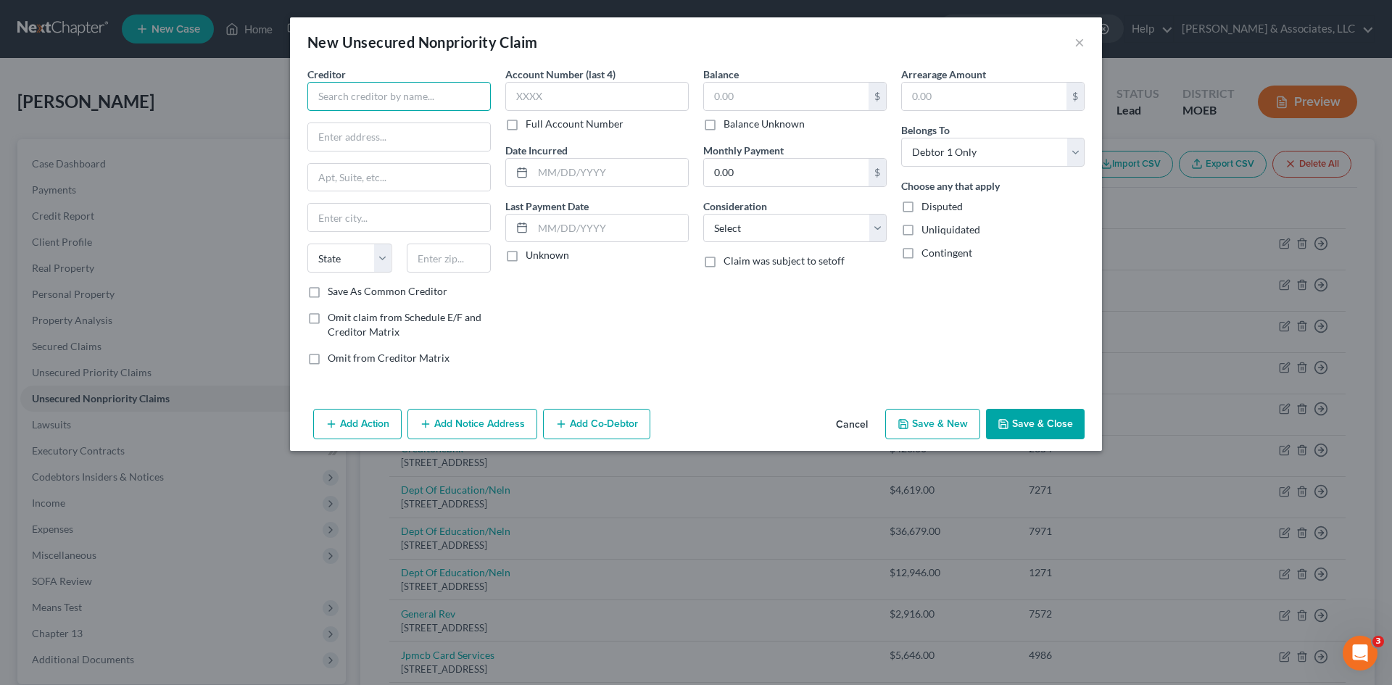
click at [423, 104] on input "text" at bounding box center [398, 96] width 183 height 29
type input "Ameren"
type input "PO Box 88068"
type input "[GEOGRAPHIC_DATA]"
select select "14"
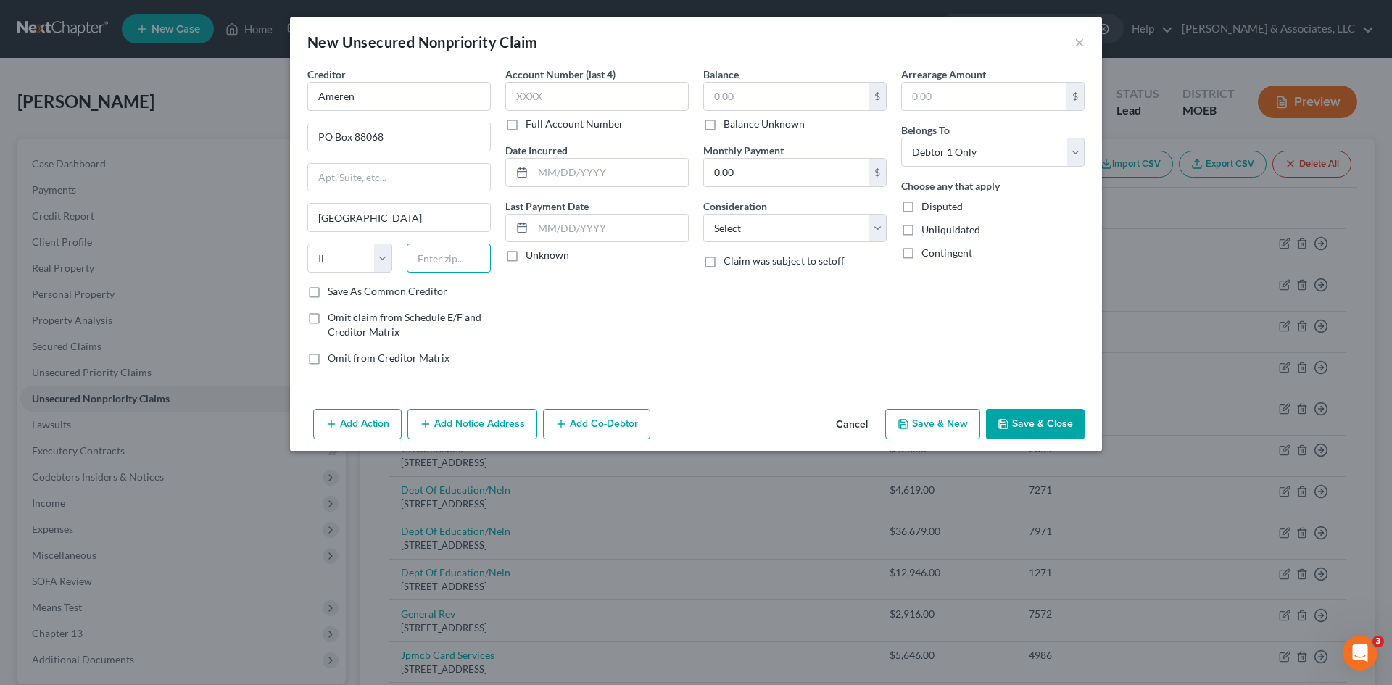
click at [418, 253] on input "text" at bounding box center [449, 258] width 85 height 29
type input "60680-1068"
click at [541, 83] on input "text" at bounding box center [596, 96] width 183 height 29
click at [544, 99] on input "text" at bounding box center [596, 96] width 183 height 29
type input "8157"
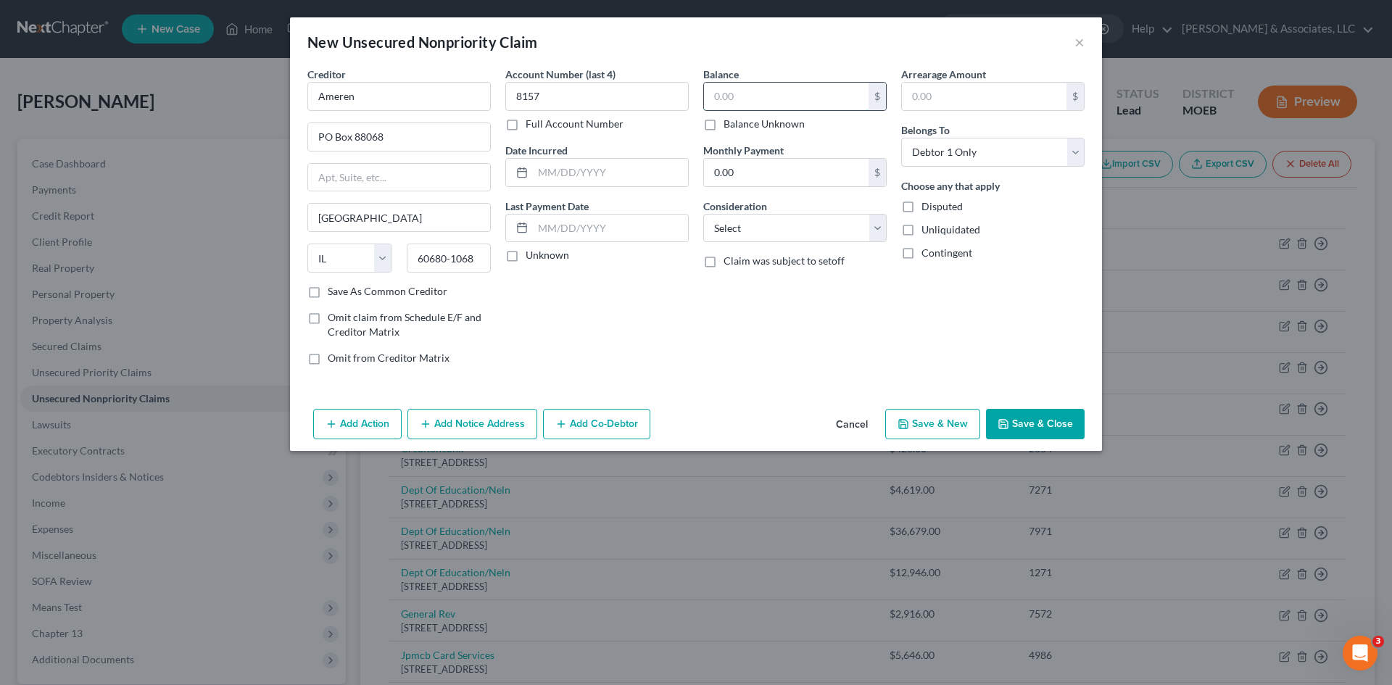
click at [749, 102] on input "text" at bounding box center [786, 97] width 165 height 28
type input "532.49"
click at [1042, 415] on button "Save & Close" at bounding box center [1035, 424] width 99 height 30
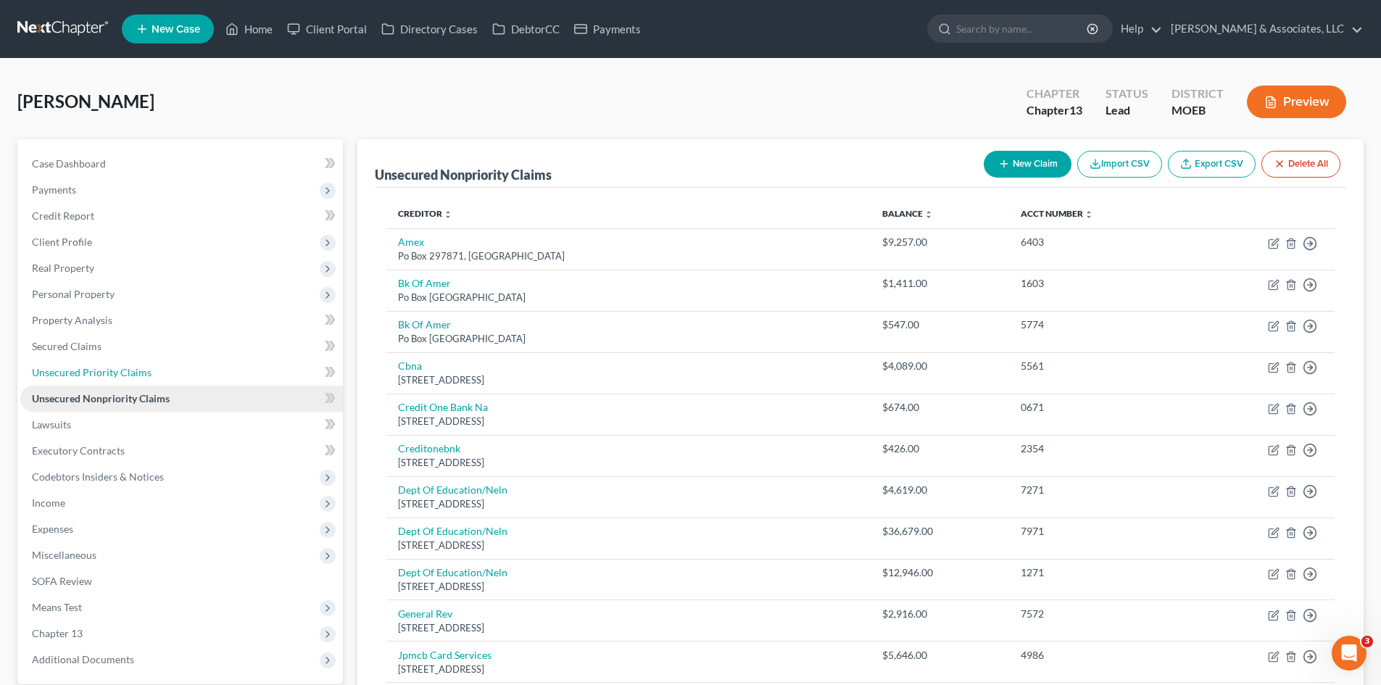
drag, startPoint x: 80, startPoint y: 370, endPoint x: 257, endPoint y: 394, distance: 178.6
click at [80, 370] on span "Unsecured Priority Claims" at bounding box center [92, 372] width 120 height 12
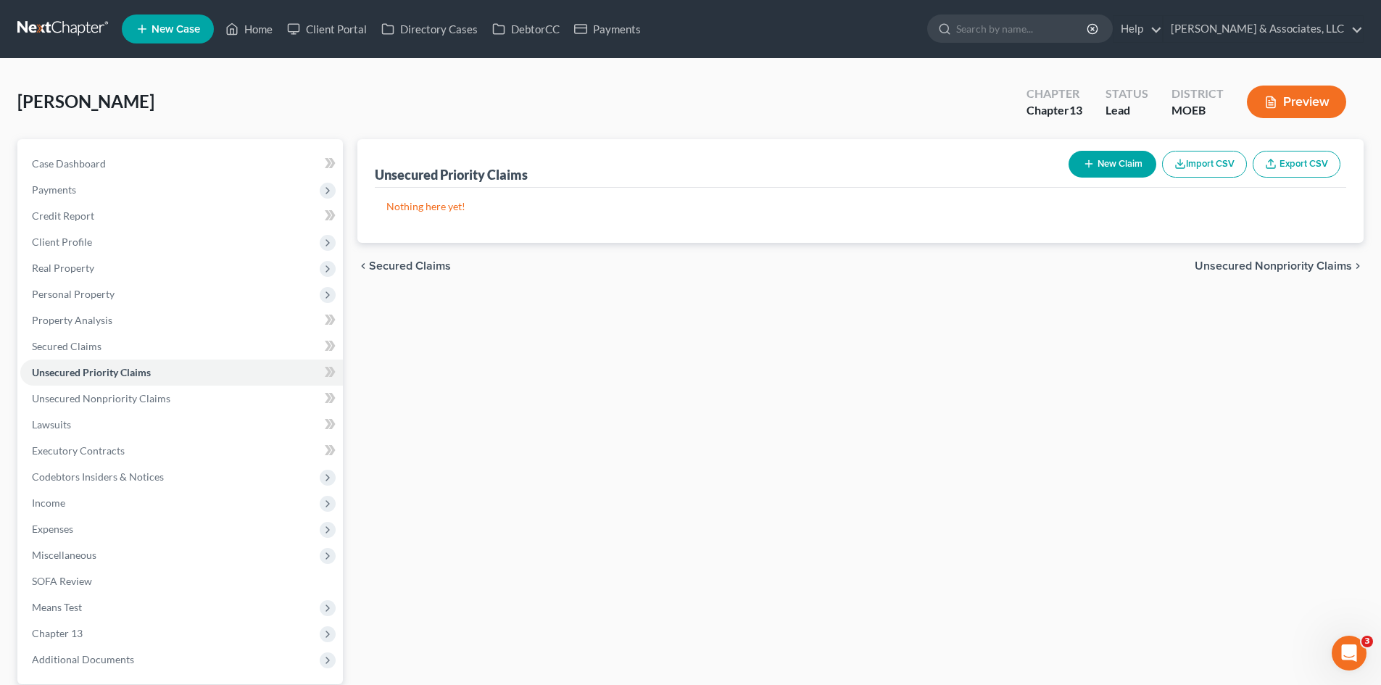
click at [1119, 167] on button "New Claim" at bounding box center [1113, 164] width 88 height 27
select select "0"
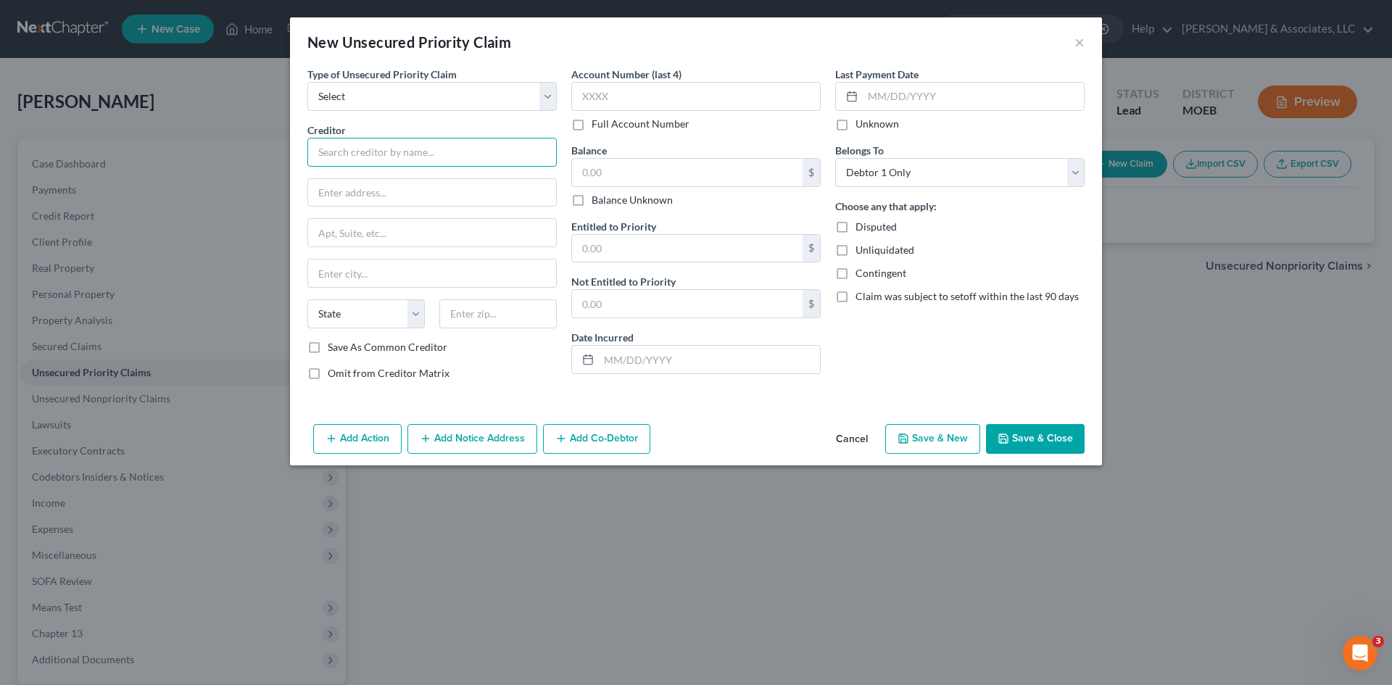
click at [423, 154] on input "text" at bounding box center [431, 152] width 249 height 29
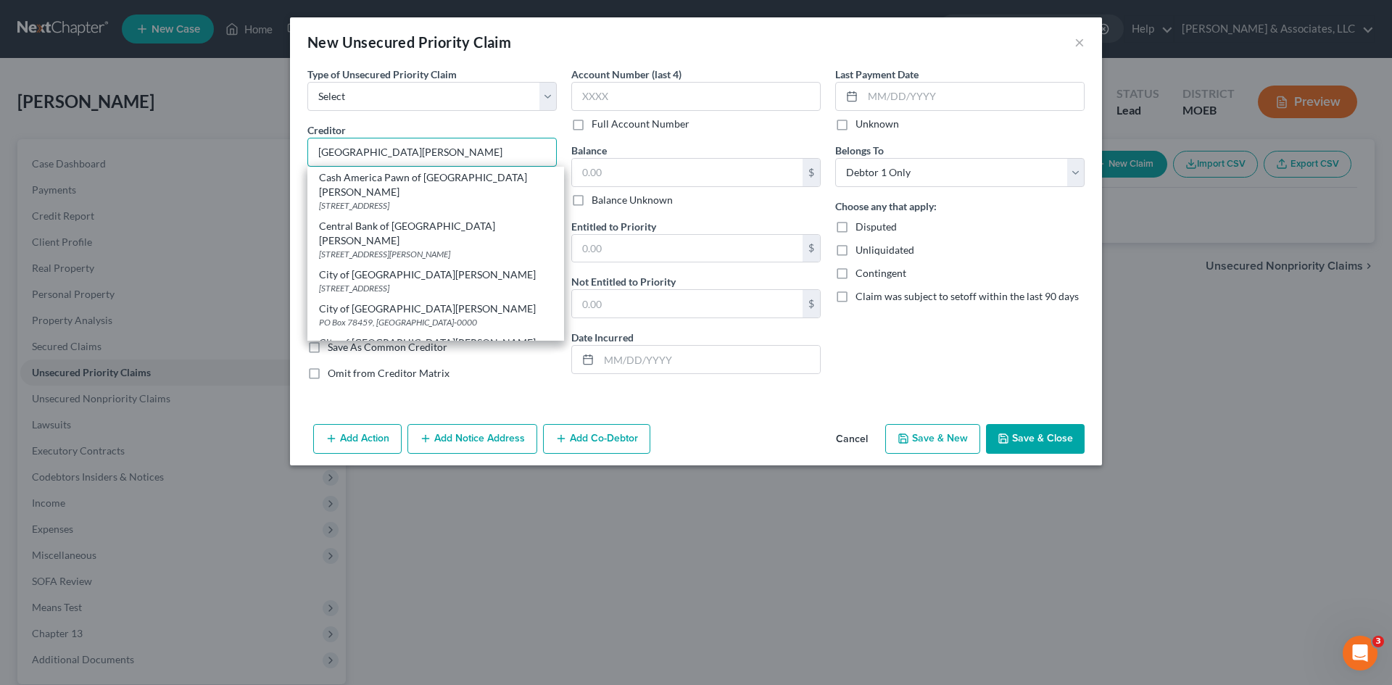
drag, startPoint x: 370, startPoint y: 157, endPoint x: 227, endPoint y: 151, distance: 143.0
click at [230, 150] on div "New Unsecured Priority Claim × Type of Unsecured Priority Claim * Select Taxes …" at bounding box center [696, 342] width 1392 height 685
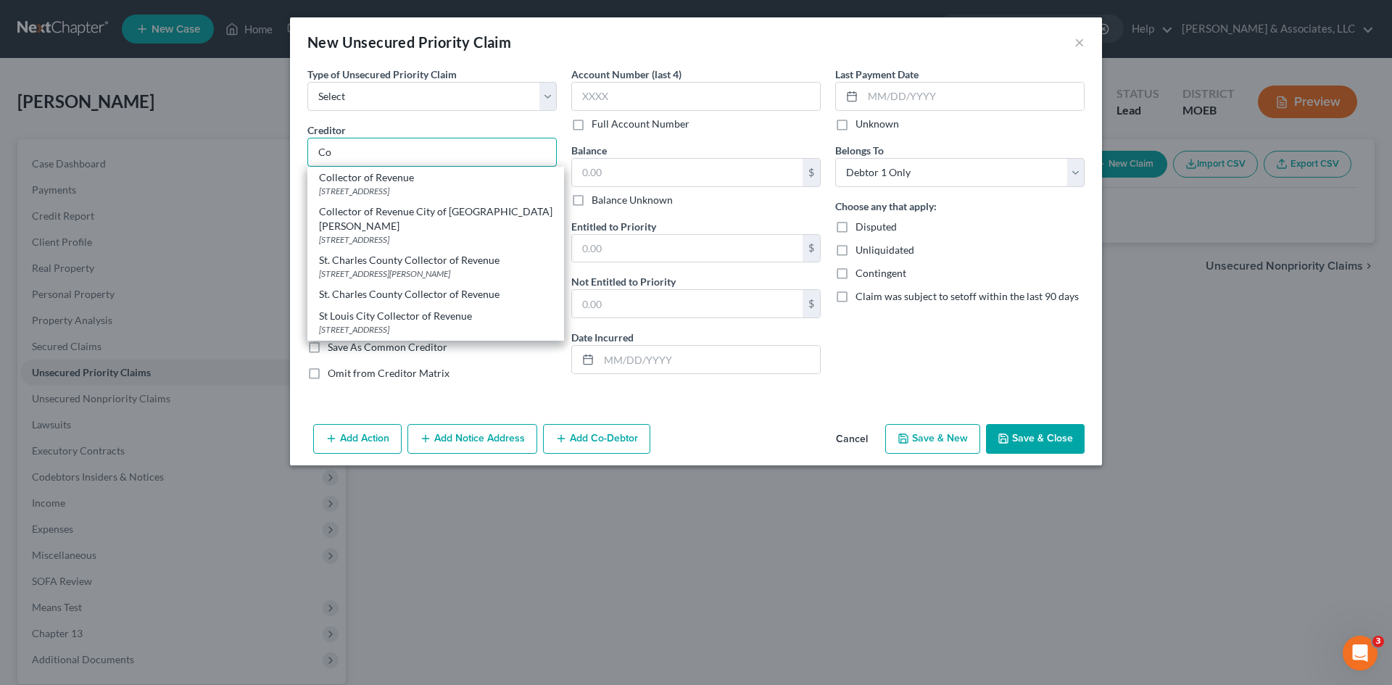
type input "C"
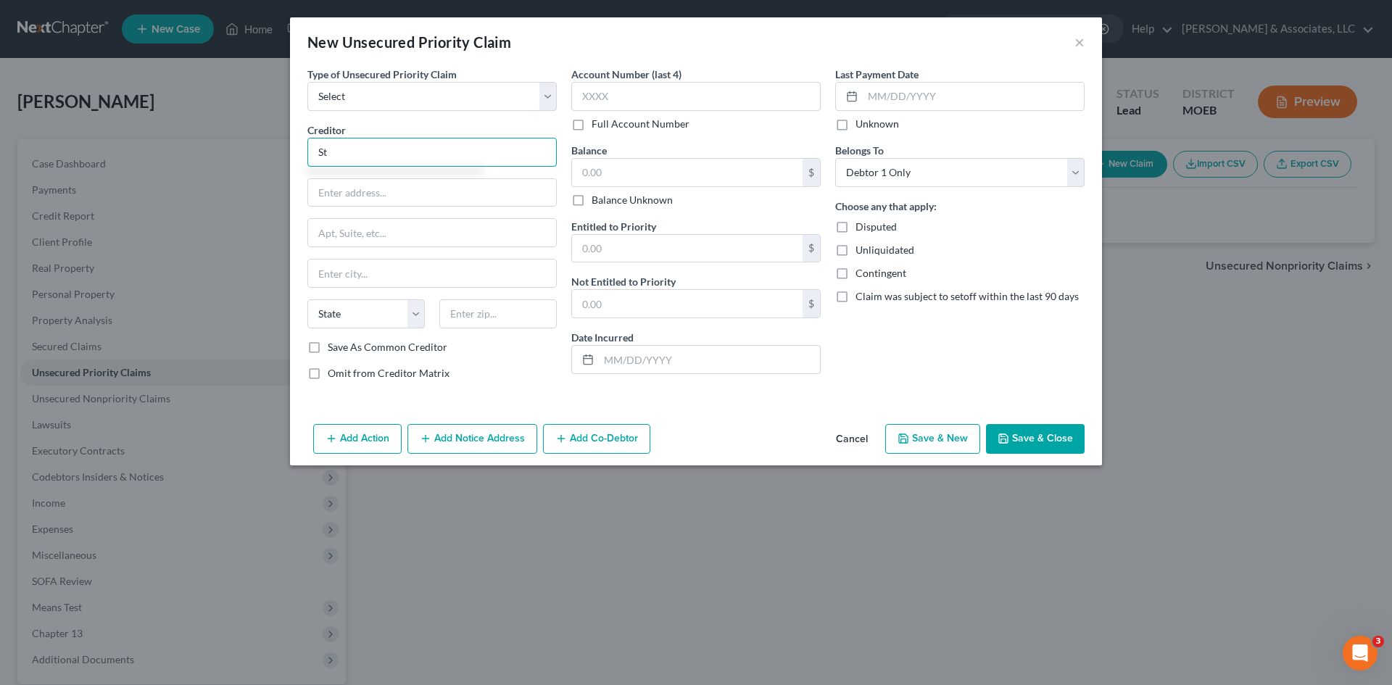
type input "S"
type input "Collector of Revenue"
type input "PO Box 16955"
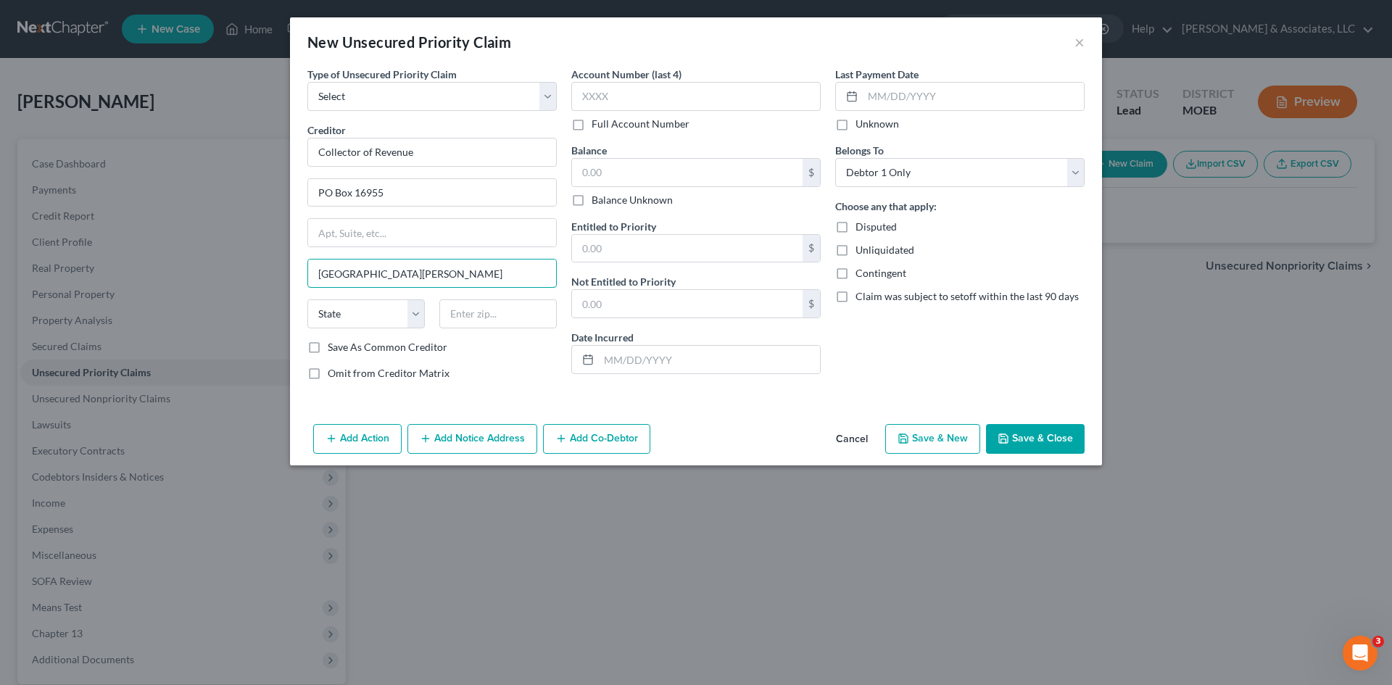
type input "[GEOGRAPHIC_DATA][PERSON_NAME]"
select select "26"
type input "63105"
click at [604, 97] on input "text" at bounding box center [695, 96] width 249 height 29
type input "Saint Louis"
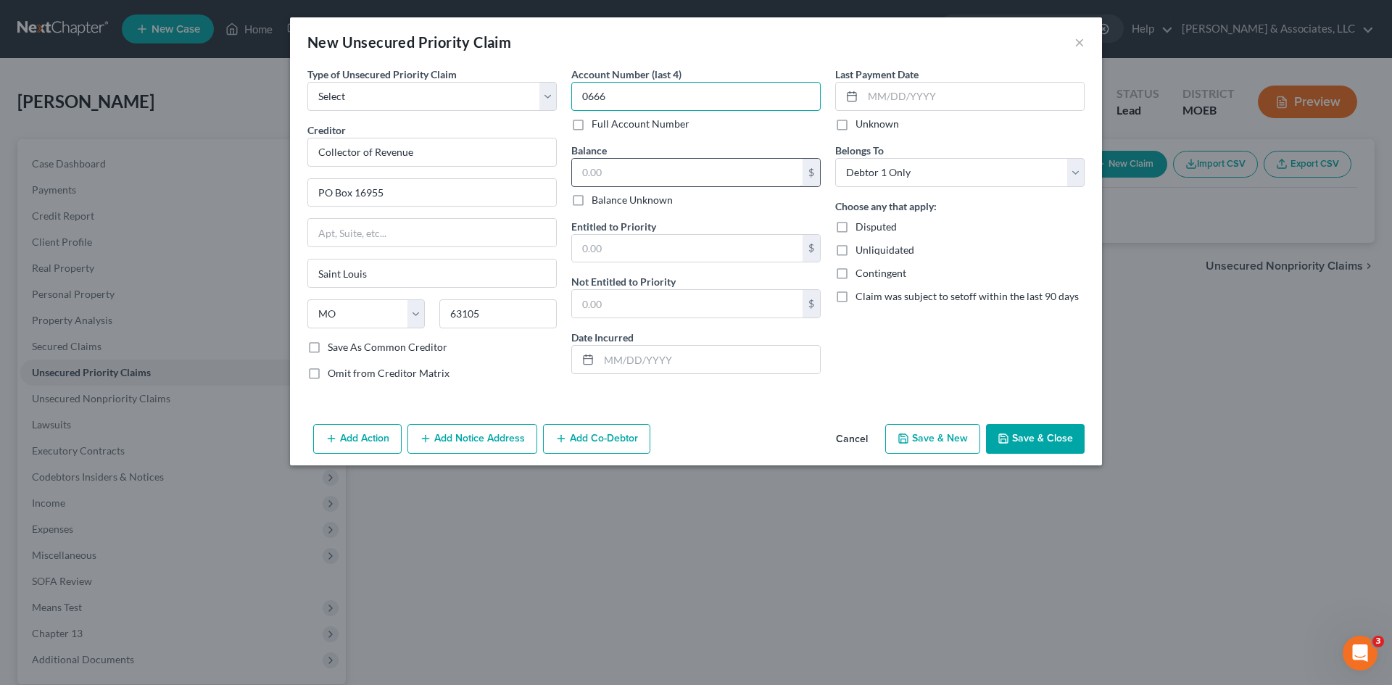
type input "0666"
click at [604, 174] on input "text" at bounding box center [687, 173] width 231 height 28
type input "1,461.50"
click at [1027, 439] on button "Save & Close" at bounding box center [1035, 439] width 99 height 30
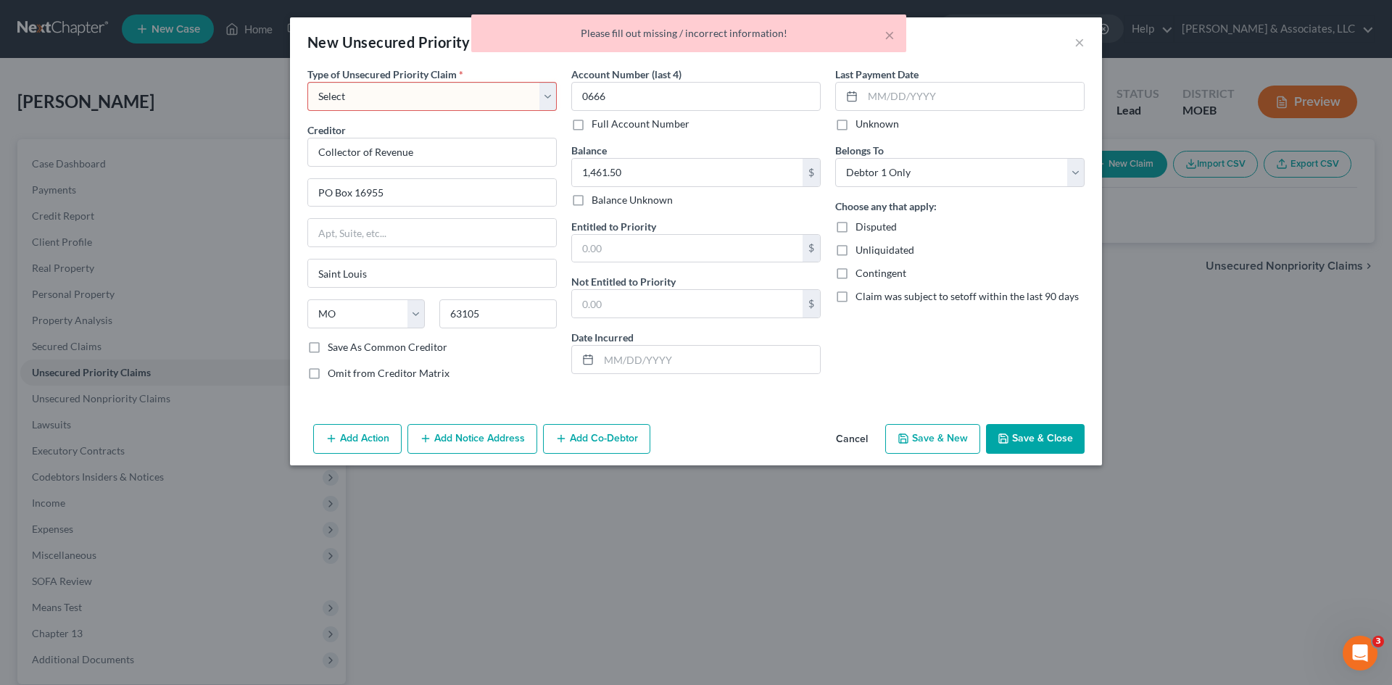
click at [408, 99] on select "Select Taxes & Other Government Units Domestic Support Obligations Extensions o…" at bounding box center [431, 96] width 249 height 29
select select "0"
click at [307, 82] on select "Select Taxes & Other Government Units Domestic Support Obligations Extensions o…" at bounding box center [431, 96] width 249 height 29
select select "26"
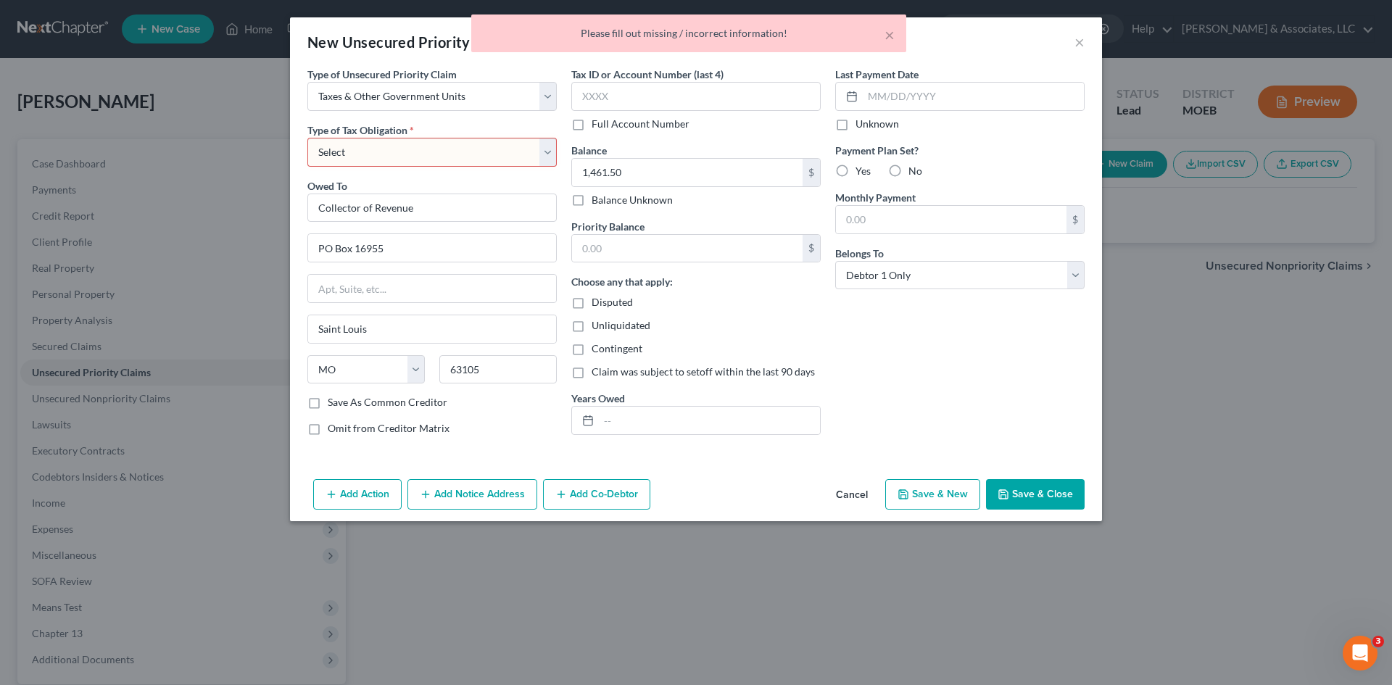
click at [385, 154] on select "Select Federal City State Franchise Tax Board Other" at bounding box center [431, 152] width 249 height 29
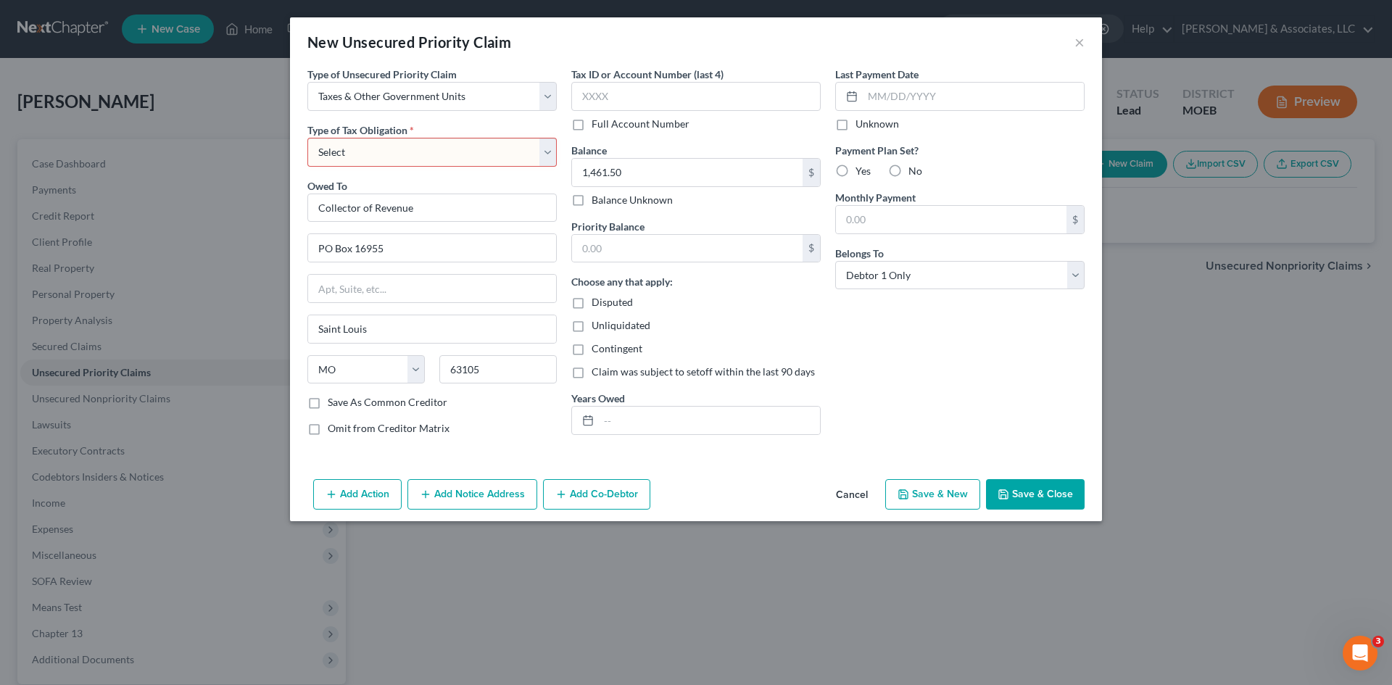
select select "1"
click at [307, 138] on select "Select Federal City State Franchise Tax Board Other" at bounding box center [431, 152] width 249 height 29
click at [1045, 491] on button "Save & Close" at bounding box center [1035, 494] width 99 height 30
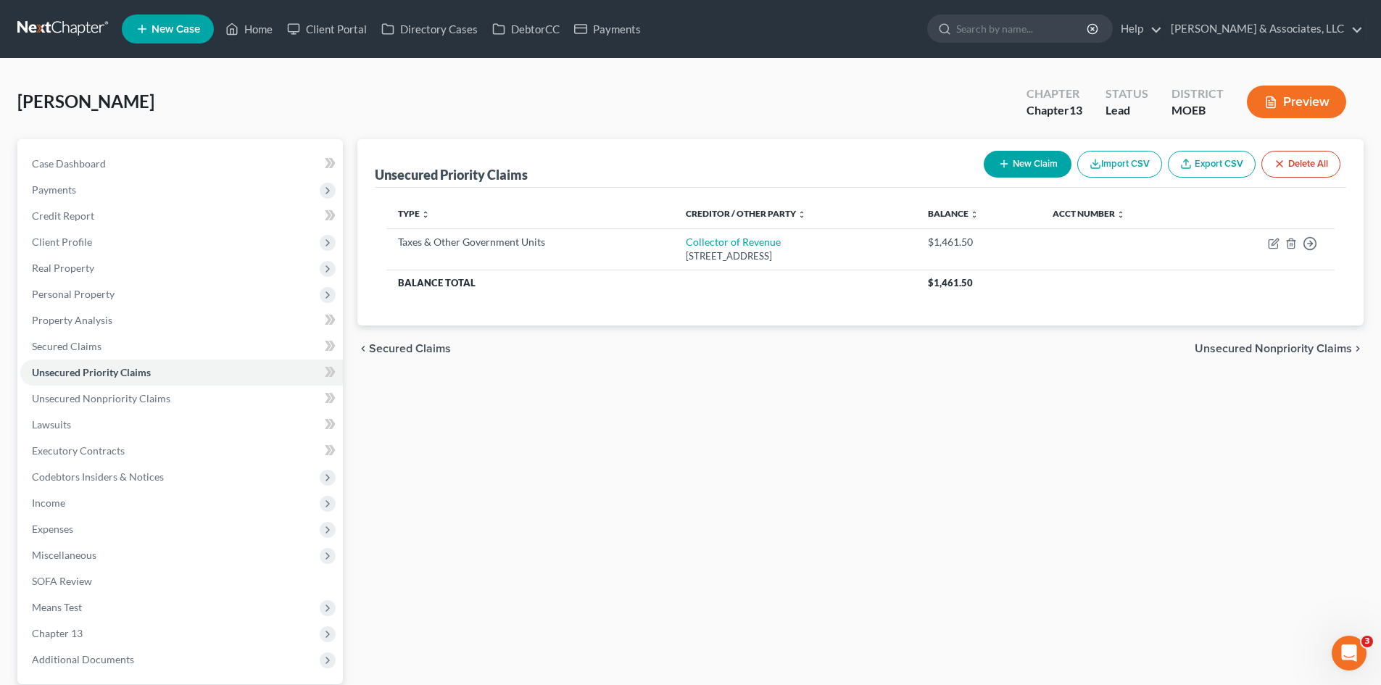
click at [1043, 164] on button "New Claim" at bounding box center [1028, 164] width 88 height 27
select select "0"
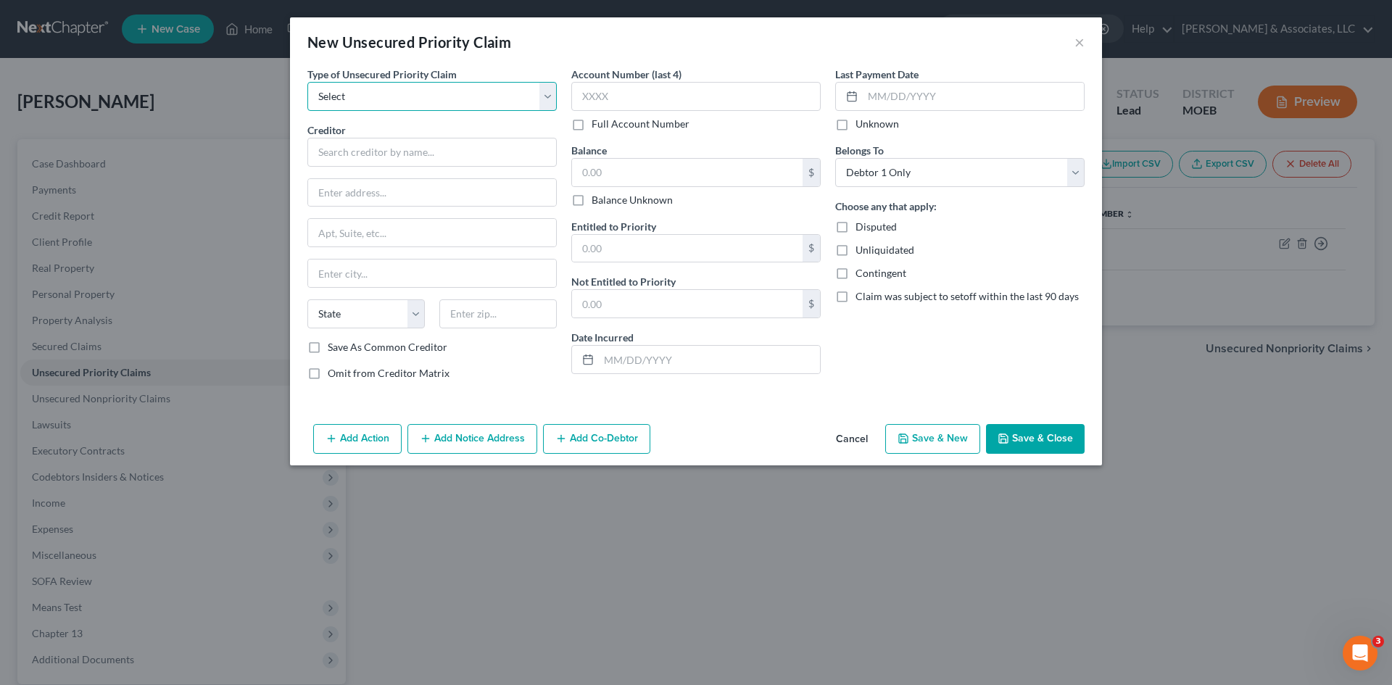
click at [404, 95] on select "Select Taxes & Other Government Units Domestic Support Obligations Extensions o…" at bounding box center [431, 96] width 249 height 29
select select "0"
click at [307, 82] on select "Select Taxes & Other Government Units Domestic Support Obligations Extensions o…" at bounding box center [431, 96] width 249 height 29
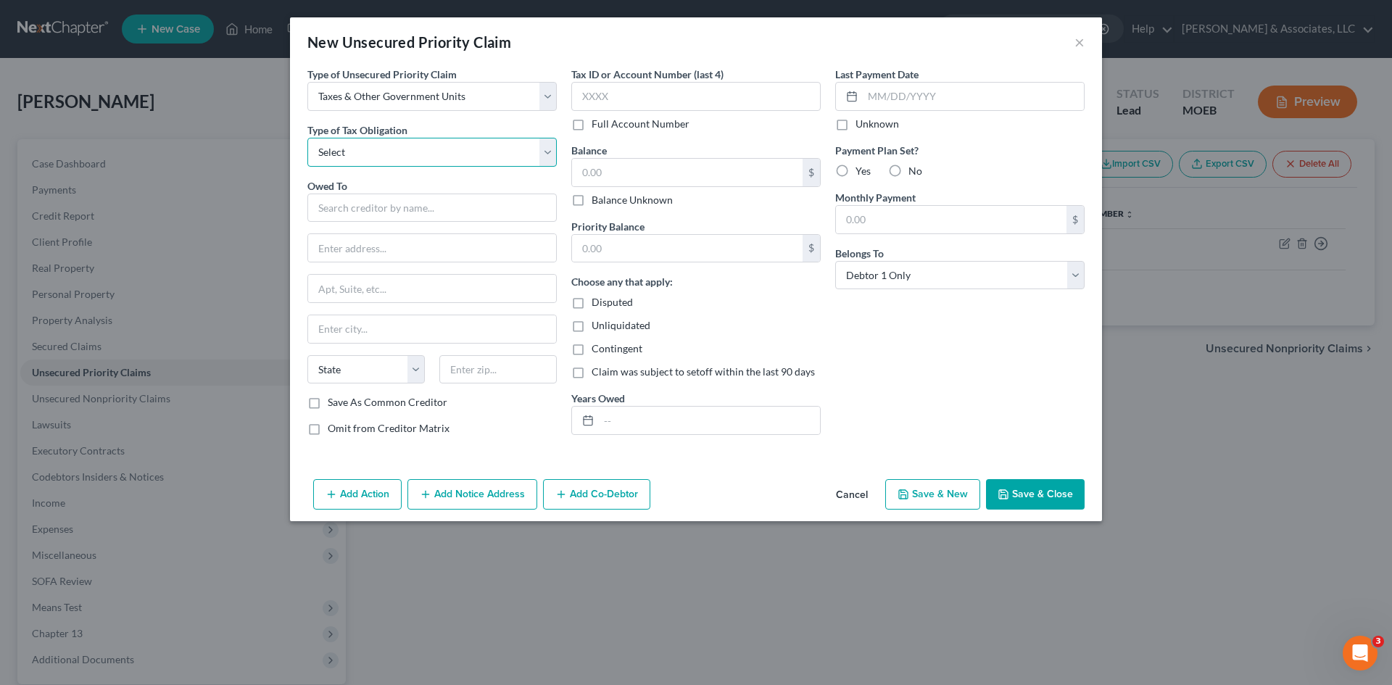
click at [381, 147] on select "Select Federal City State Franchise Tax Board Other" at bounding box center [431, 152] width 249 height 29
click at [307, 138] on select "Select Federal City State Franchise Tax Board Other" at bounding box center [431, 152] width 249 height 29
click at [392, 152] on select "Select Federal City State Franchise Tax Board Other" at bounding box center [431, 152] width 249 height 29
select select "1"
click at [307, 138] on select "Select Federal City State Franchise Tax Board Other" at bounding box center [431, 152] width 249 height 29
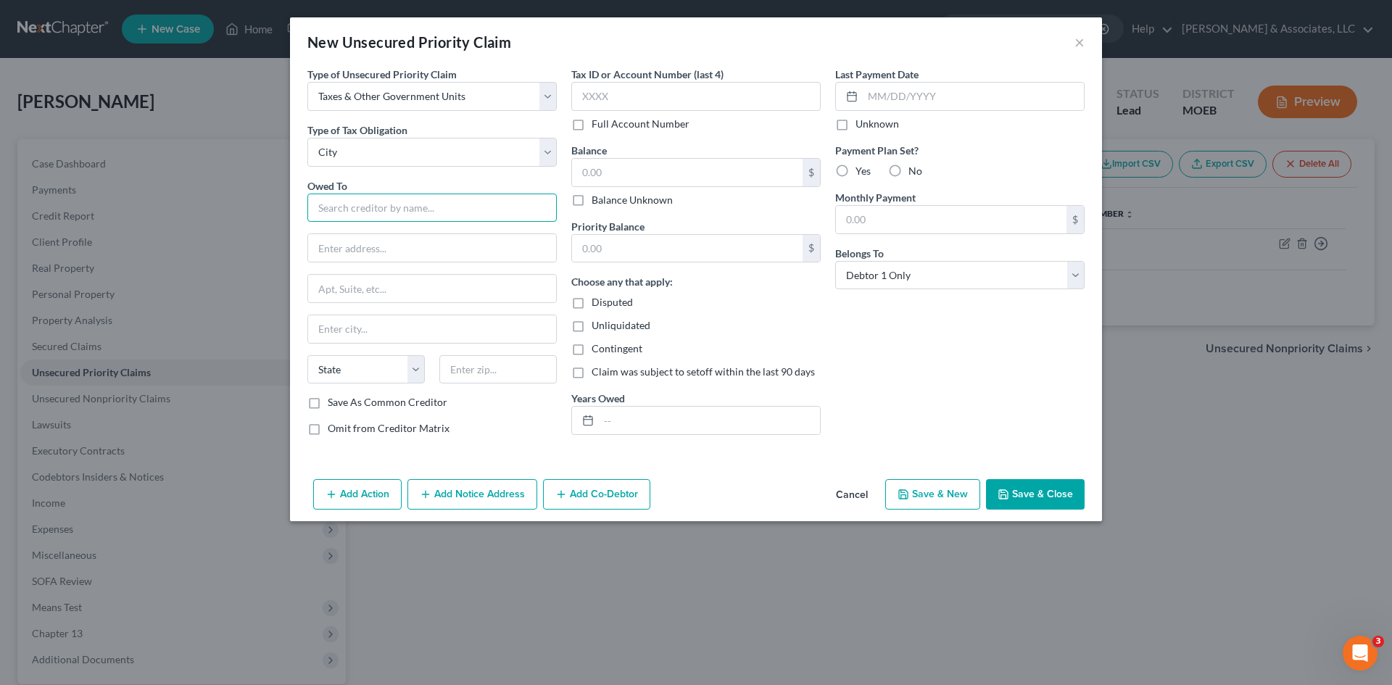
click at [357, 211] on input "text" at bounding box center [431, 208] width 249 height 29
type input "S"
type input "c"
type input "Collector of Revenue"
type input "PO Box 16955"
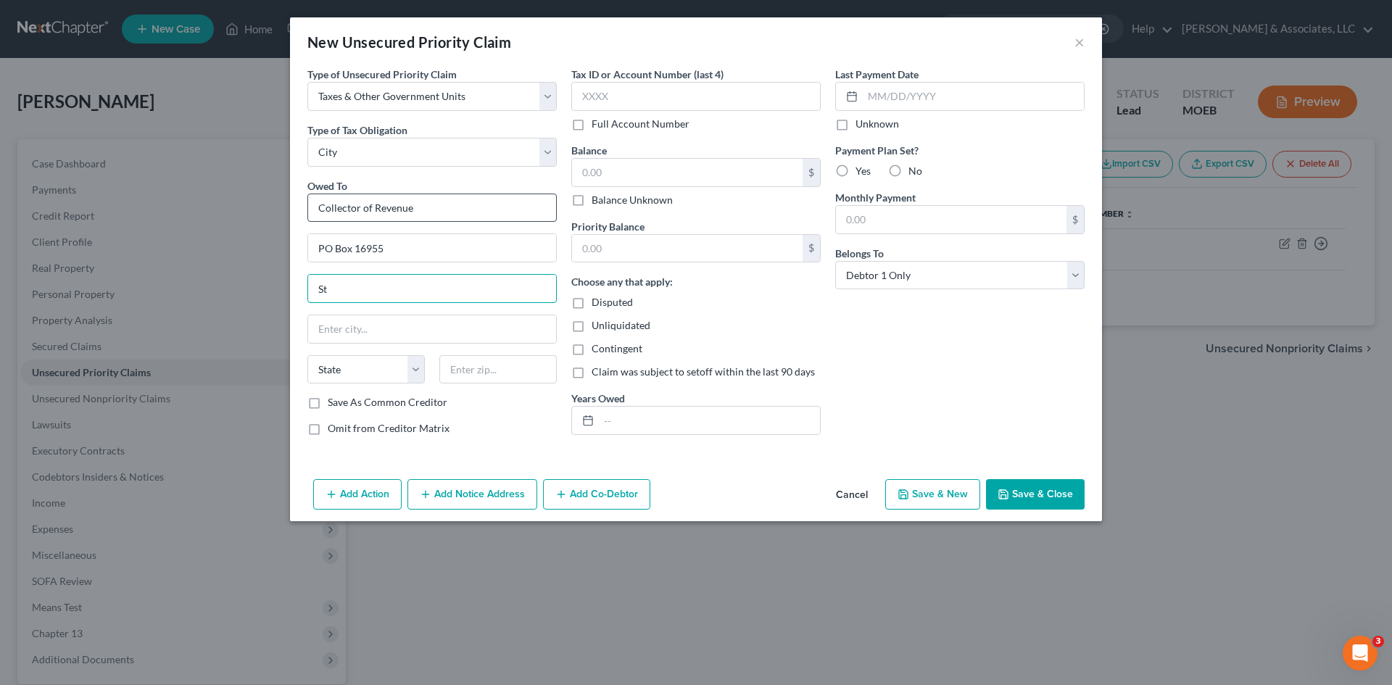
type input "S"
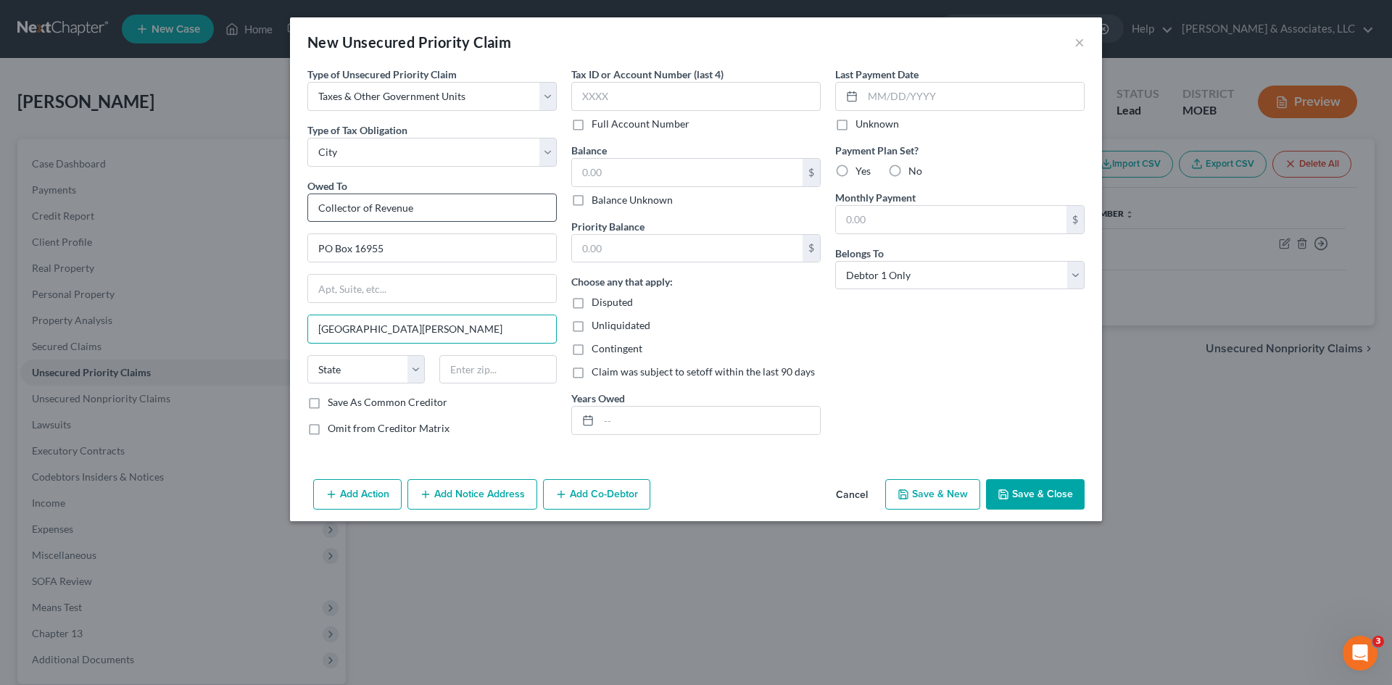
type input "[GEOGRAPHIC_DATA][PERSON_NAME]"
select select "26"
type input "63105"
type input "Saint Louis"
click at [629, 173] on input "text" at bounding box center [687, 173] width 231 height 28
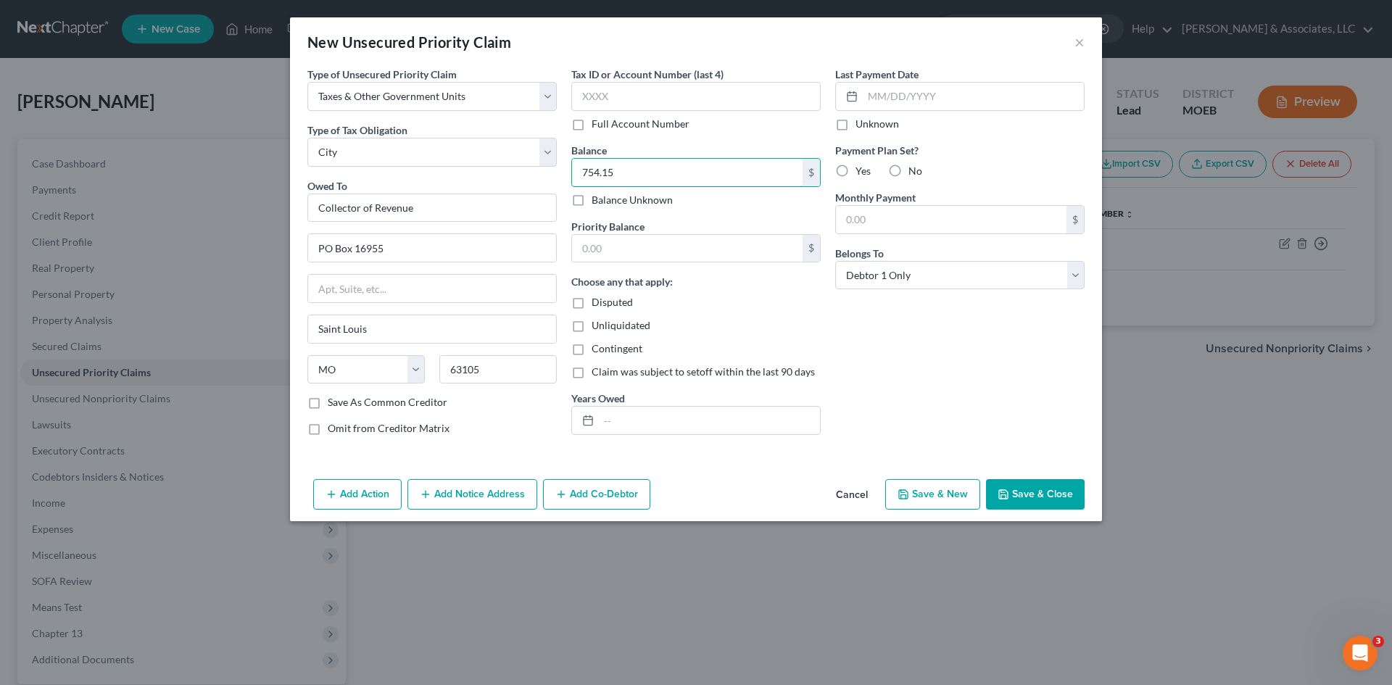
type input "754.15"
click at [1034, 498] on button "Save & Close" at bounding box center [1035, 494] width 99 height 30
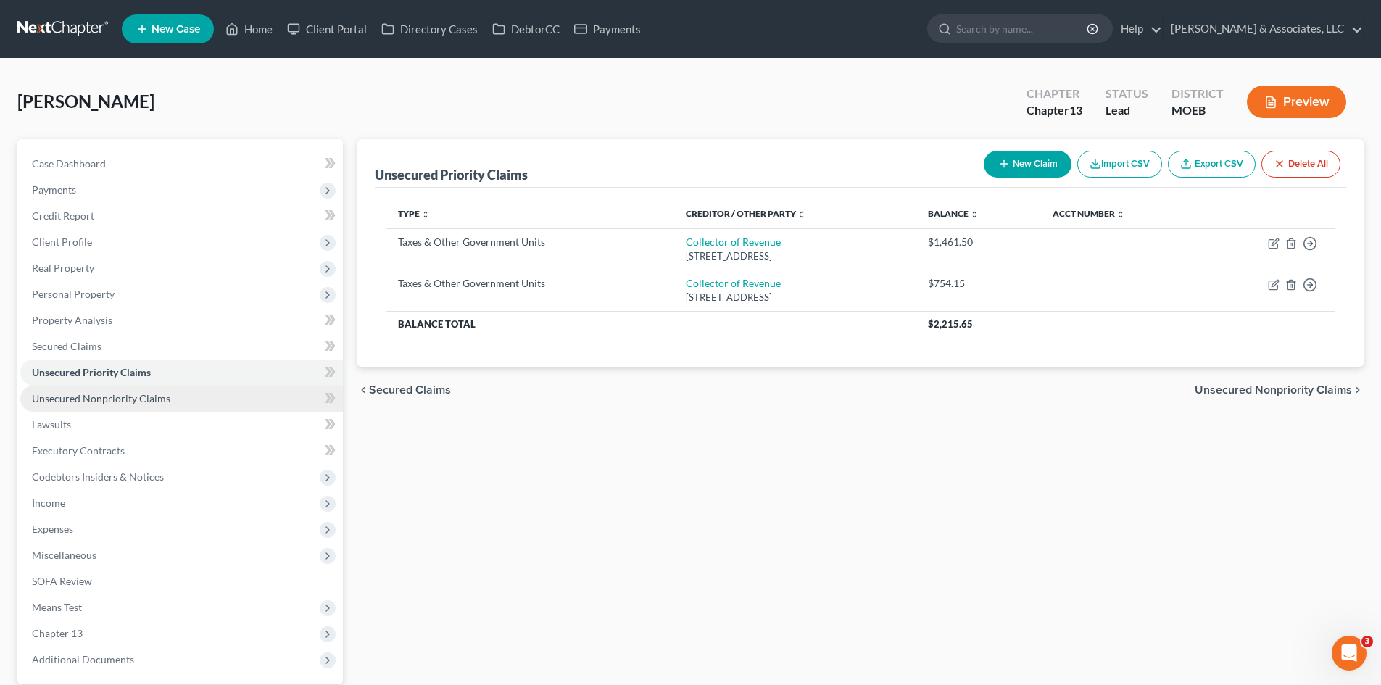
click at [87, 396] on span "Unsecured Nonpriority Claims" at bounding box center [101, 398] width 138 height 12
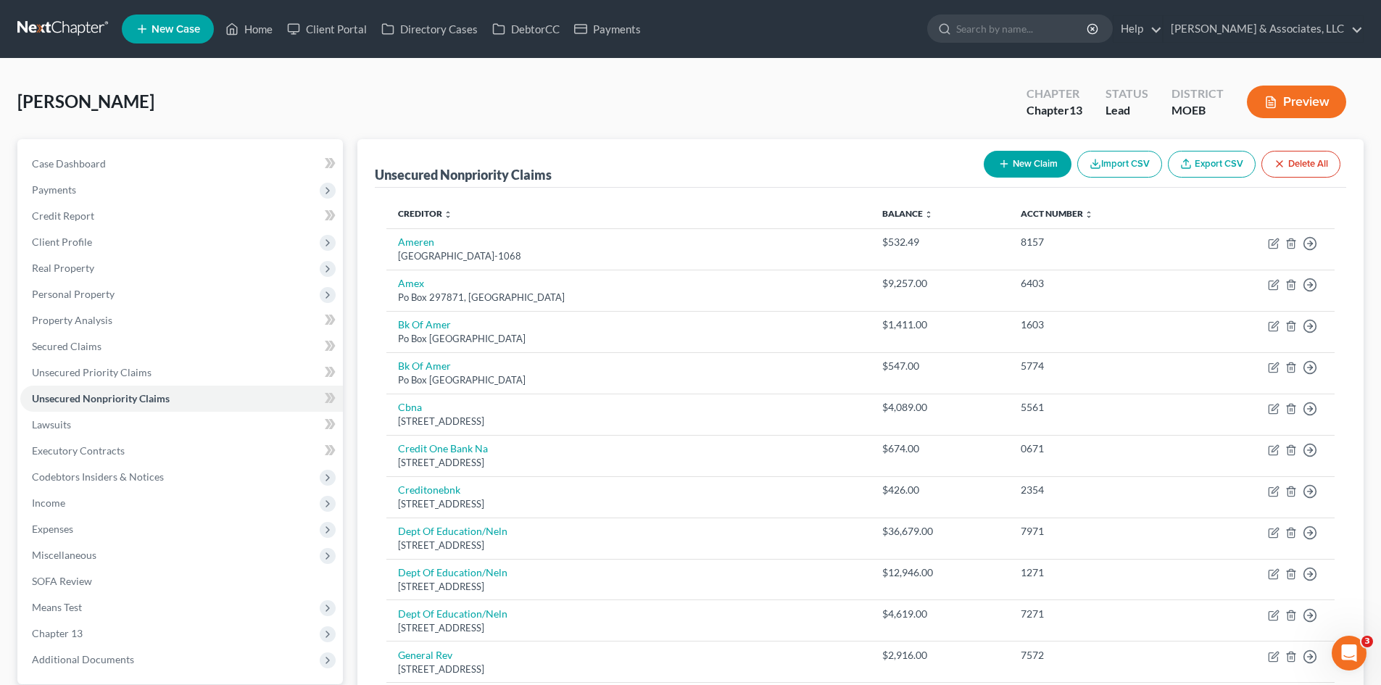
click at [1038, 162] on button "New Claim" at bounding box center [1028, 164] width 88 height 27
select select "0"
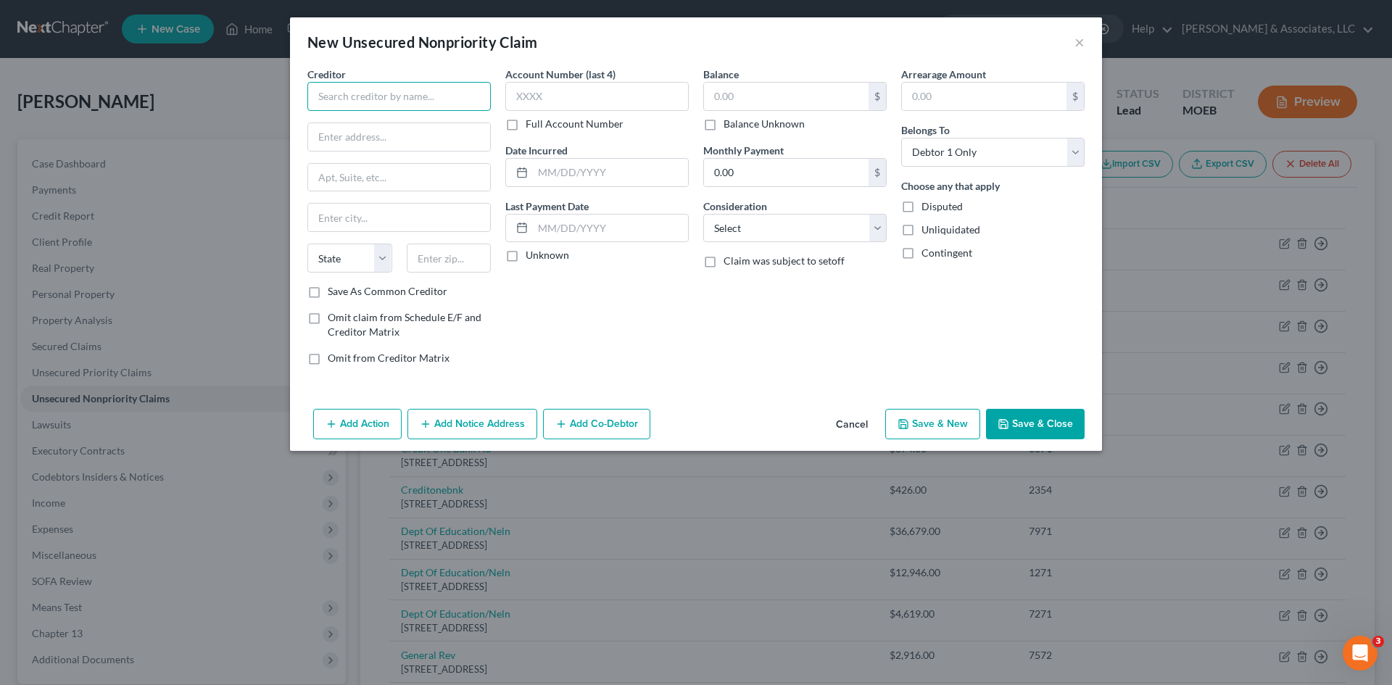
click at [389, 90] on input "text" at bounding box center [398, 96] width 183 height 29
type input "p"
type input "Progressive Insurance"
click at [392, 143] on input "text" at bounding box center [399, 137] width 182 height 28
type input "PO Box 984105"
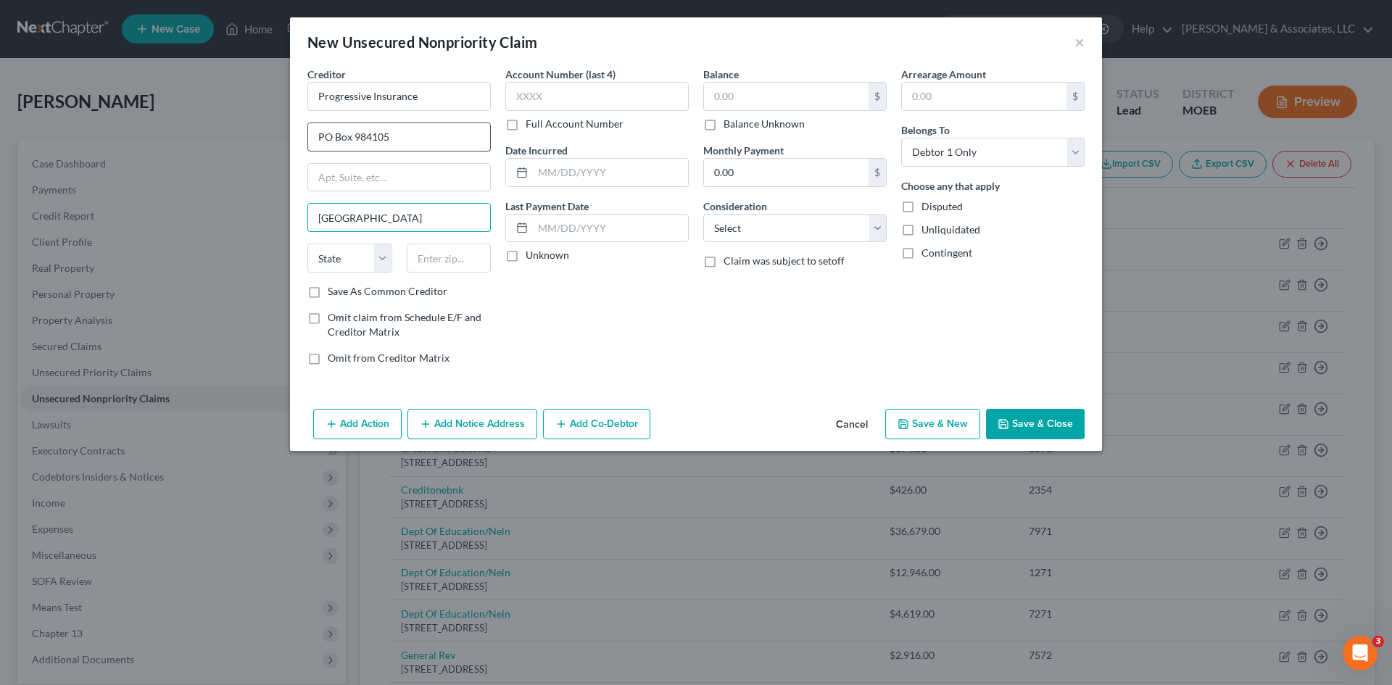
type input "[GEOGRAPHIC_DATA]"
select select "4"
type input "90189"
click at [556, 96] on input "text" at bounding box center [596, 96] width 183 height 29
type input "3574"
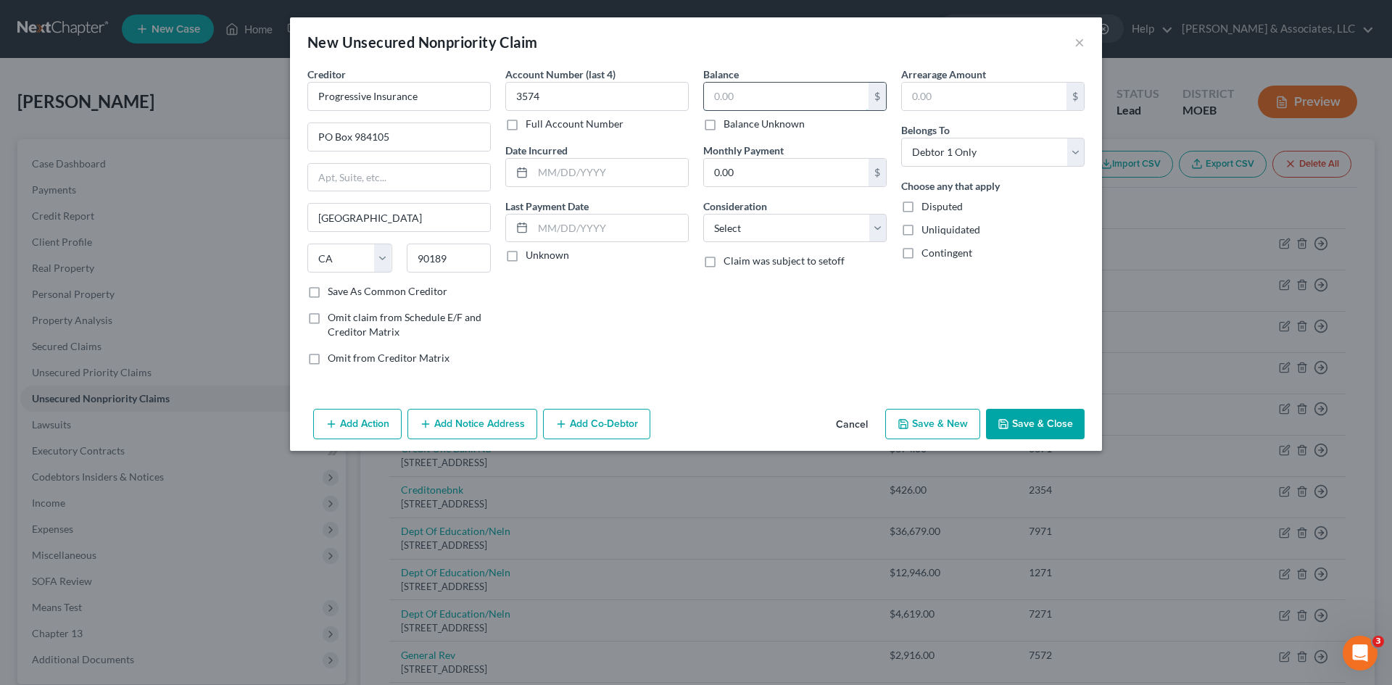
click at [752, 98] on input "text" at bounding box center [786, 97] width 165 height 28
type input "1,606.00"
click at [1028, 428] on button "Save & Close" at bounding box center [1035, 424] width 99 height 30
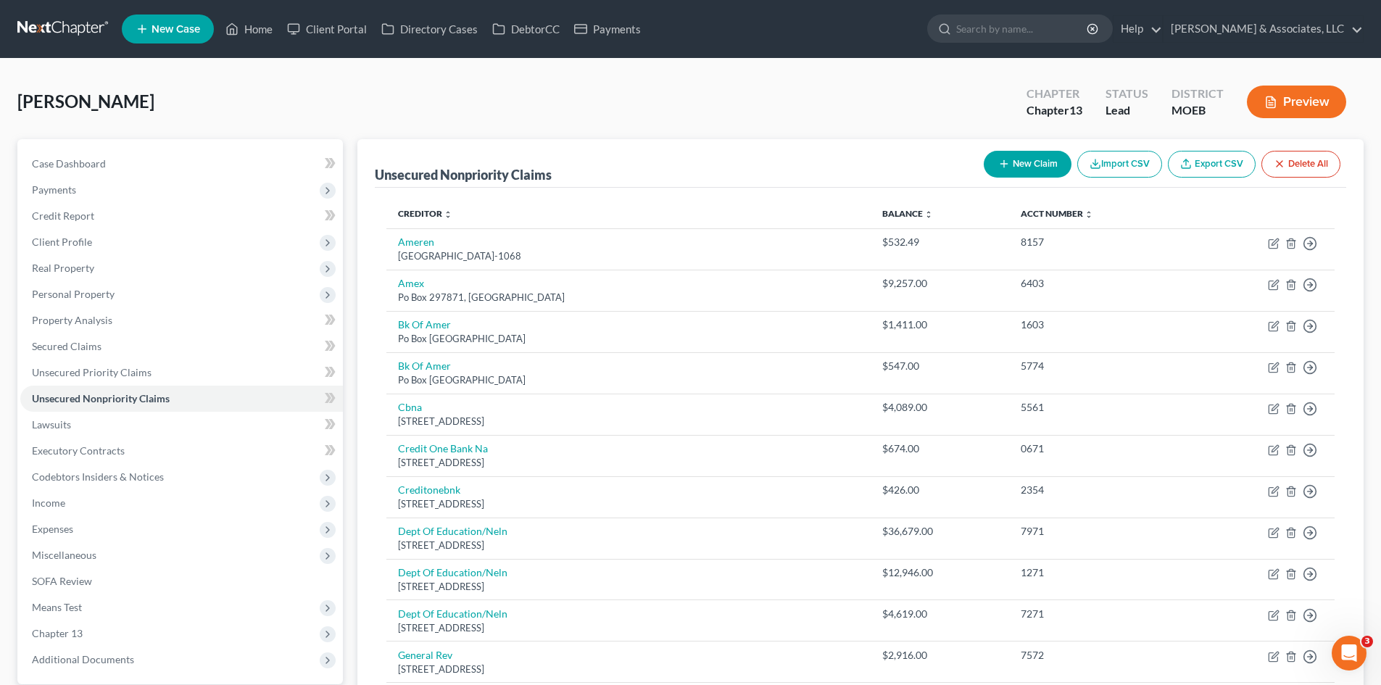
click at [1036, 167] on button "New Claim" at bounding box center [1028, 164] width 88 height 27
select select "0"
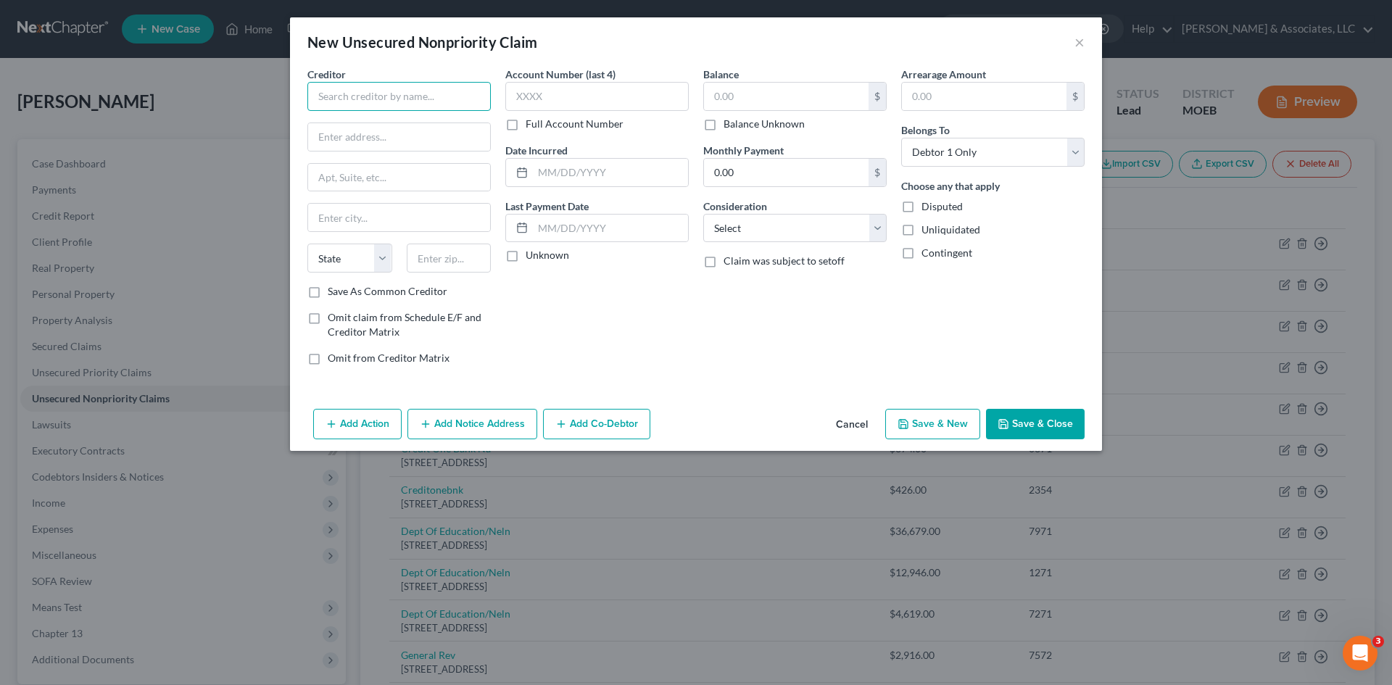
click at [362, 82] on input "text" at bounding box center [398, 96] width 183 height 29
click at [412, 101] on input "Safeco Insurance" at bounding box center [398, 96] width 183 height 29
type input "Safeco Insurance c/o First Community Insurance Agency"
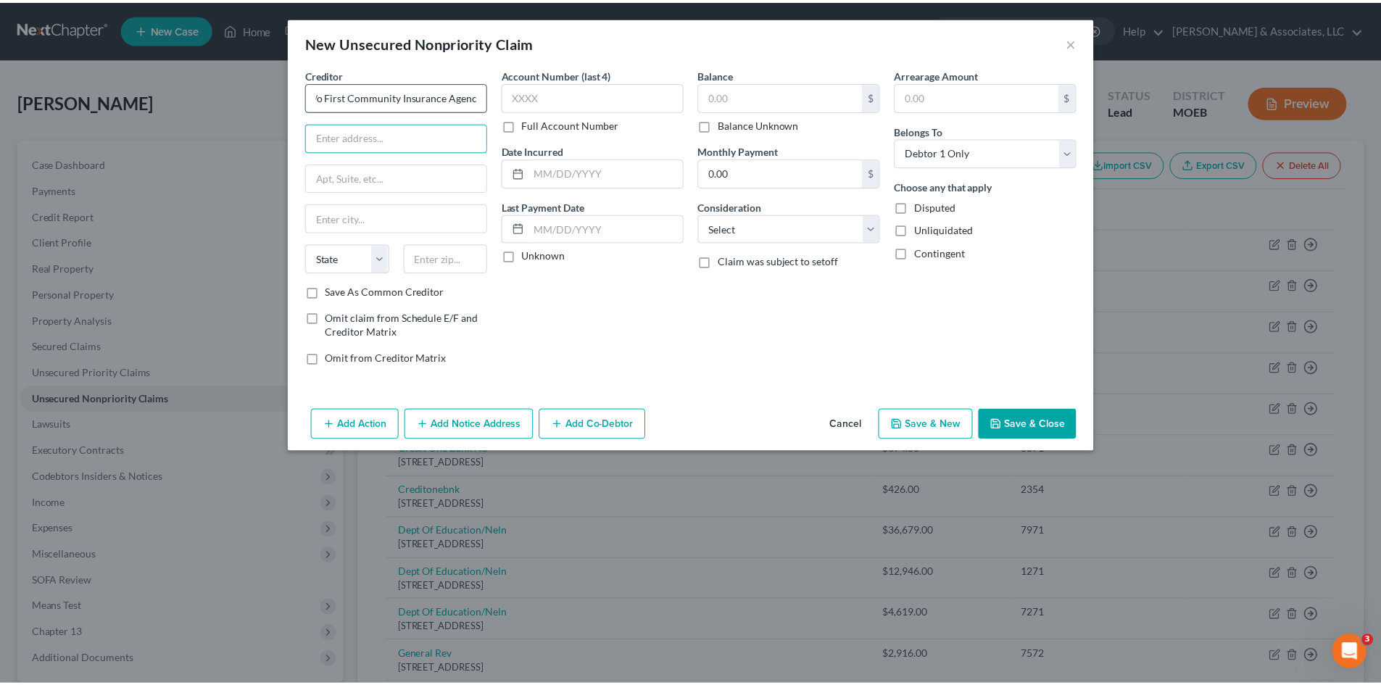
scroll to position [0, 0]
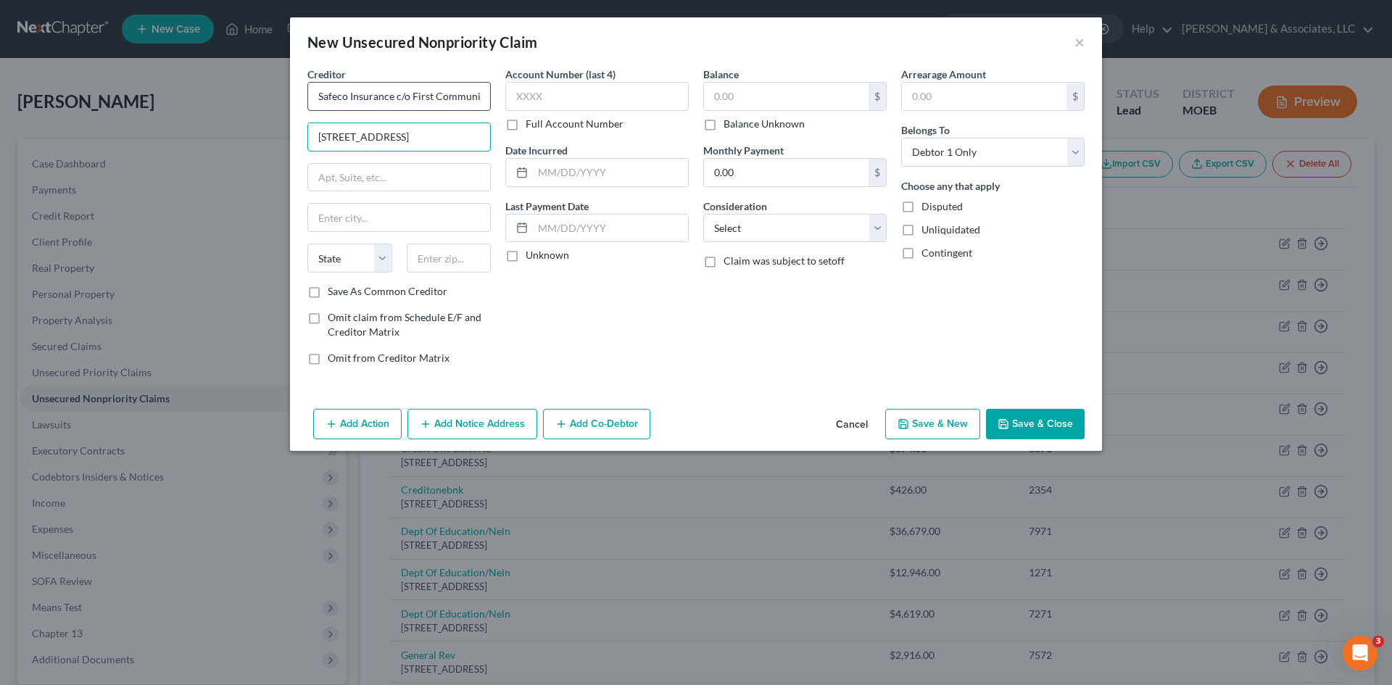
type input "[STREET_ADDRESS]"
type input "Ste 200"
type input "Chesterfield"
select select "26"
type input "63005"
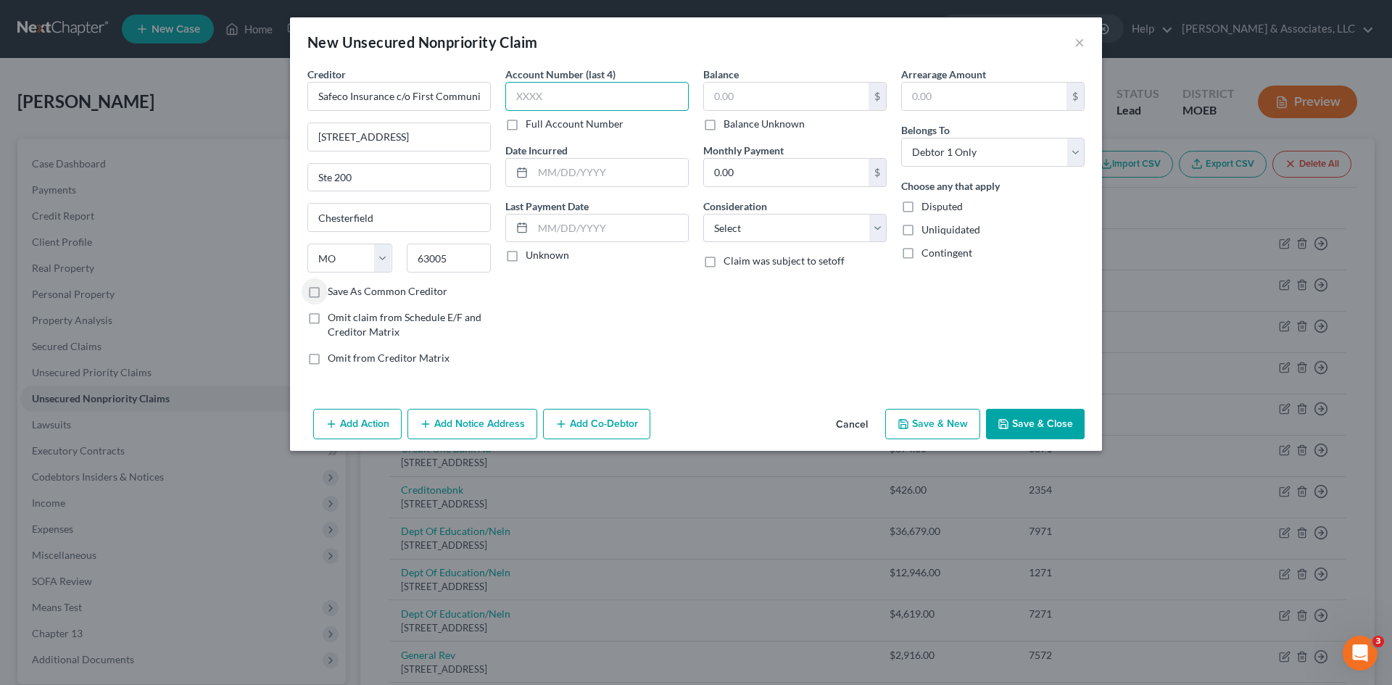
click at [515, 96] on input "text" at bounding box center [596, 96] width 183 height 29
type input "7150"
click at [739, 90] on input "text" at bounding box center [786, 97] width 165 height 28
type input "264.17"
click at [1027, 423] on button "Save & Close" at bounding box center [1035, 424] width 99 height 30
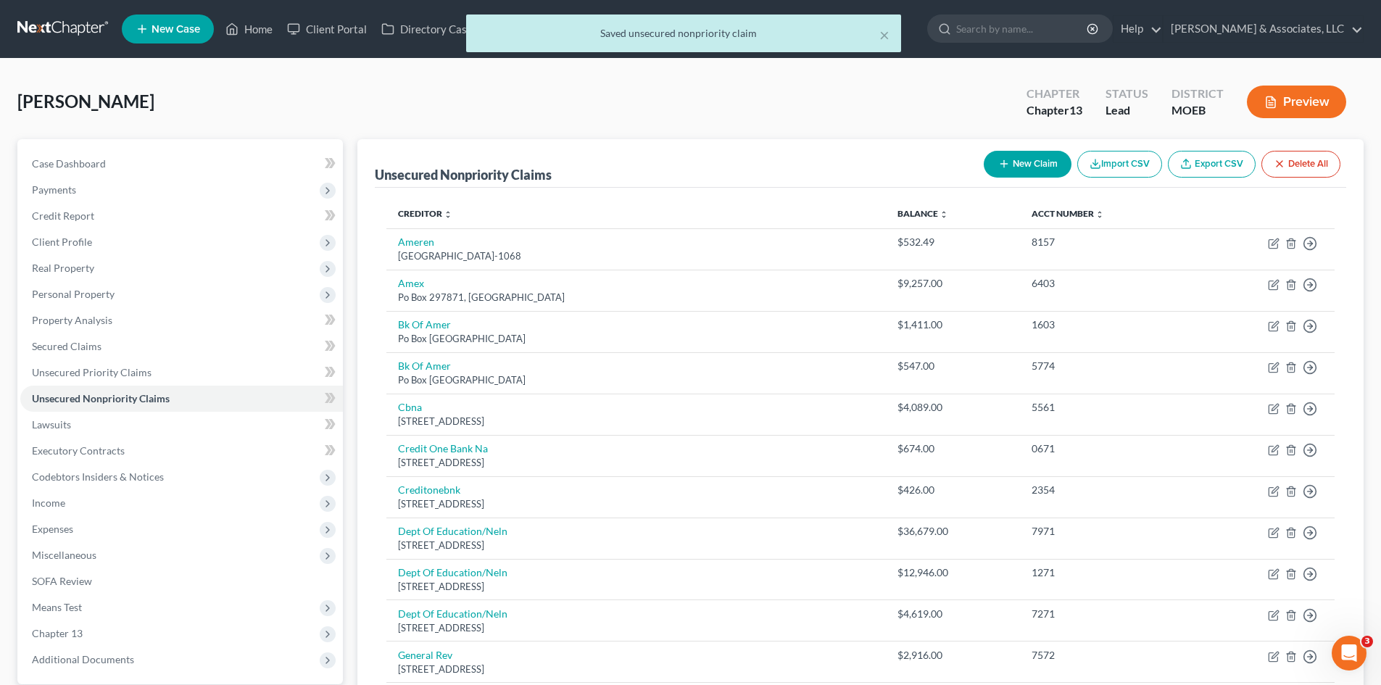
click at [1034, 159] on button "New Claim" at bounding box center [1028, 164] width 88 height 27
select select "0"
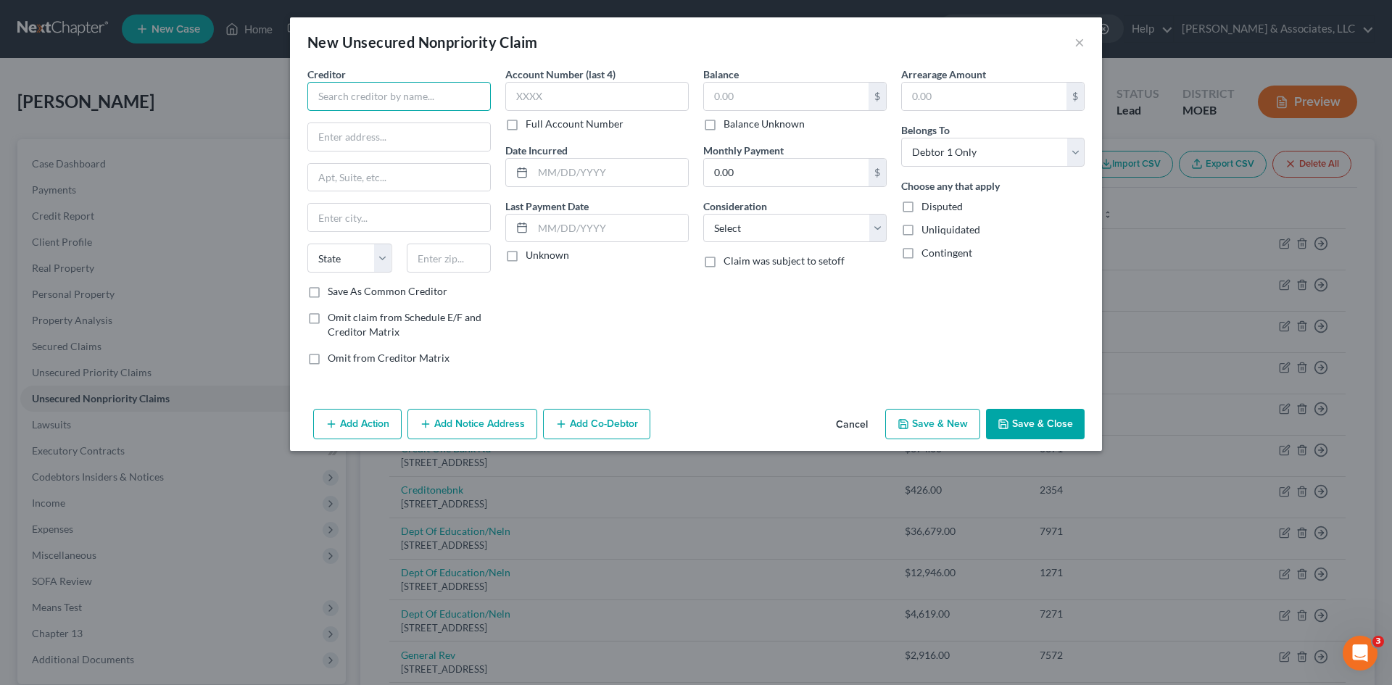
click at [362, 101] on input "text" at bounding box center [398, 96] width 183 height 29
type input "Spectrum"
type input "[STREET_ADDRESS][PERSON_NAME]"
type input "R"
type input "Riverview"
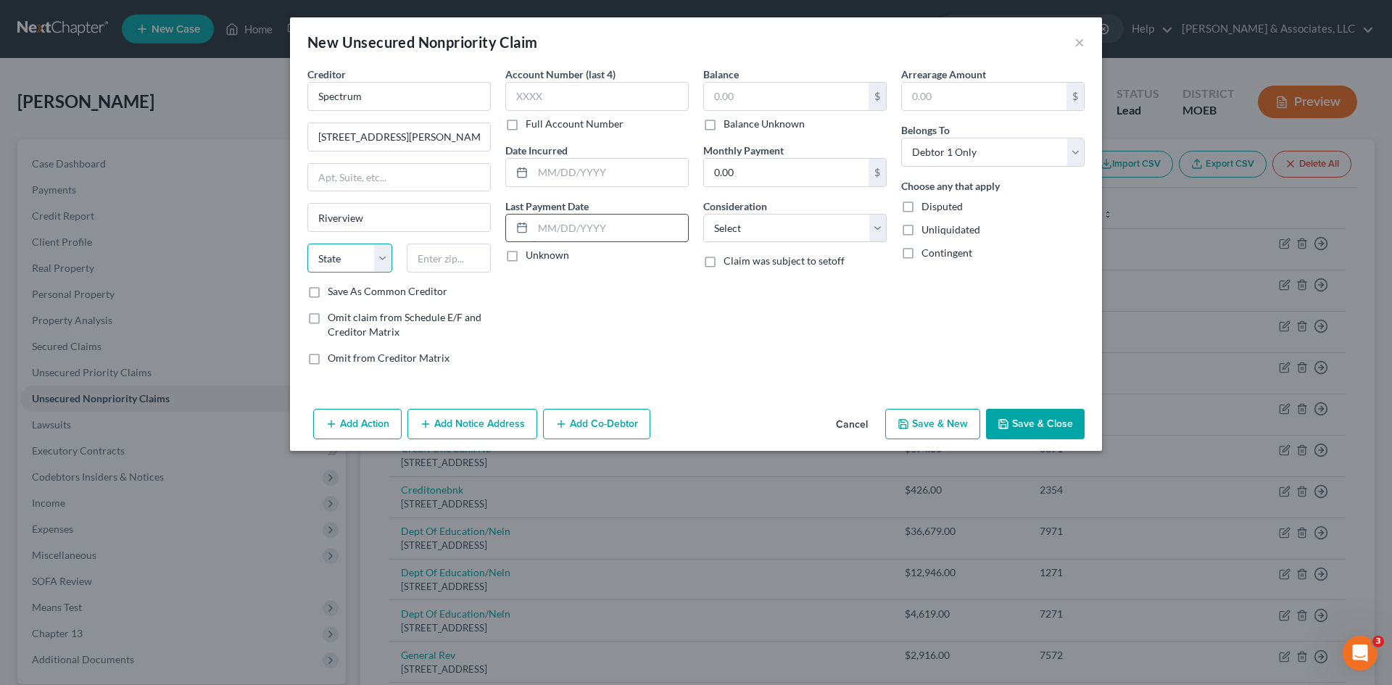
select select "9"
type input "33578"
click at [623, 101] on input "text" at bounding box center [596, 96] width 183 height 29
type input "St. [PERSON_NAME]"
type input "6031"
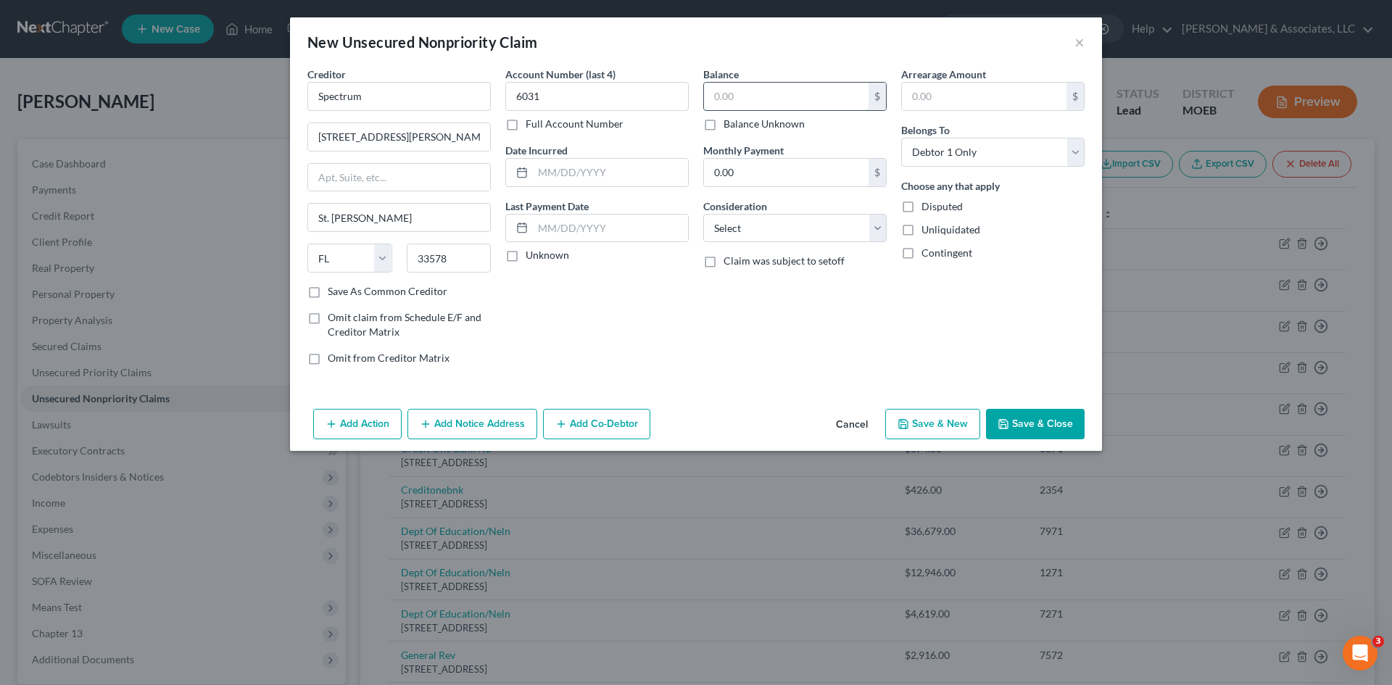
click at [733, 98] on input "text" at bounding box center [786, 97] width 165 height 28
type input "215.90"
click at [370, 223] on input "St. [PERSON_NAME]" at bounding box center [399, 218] width 182 height 28
drag, startPoint x: 370, startPoint y: 223, endPoint x: 242, endPoint y: 223, distance: 127.6
click at [258, 229] on div "New Unsecured Nonpriority Claim × Creditor * Spectrum [STREET_ADDRESS][GEOGRAPH…" at bounding box center [696, 342] width 1392 height 685
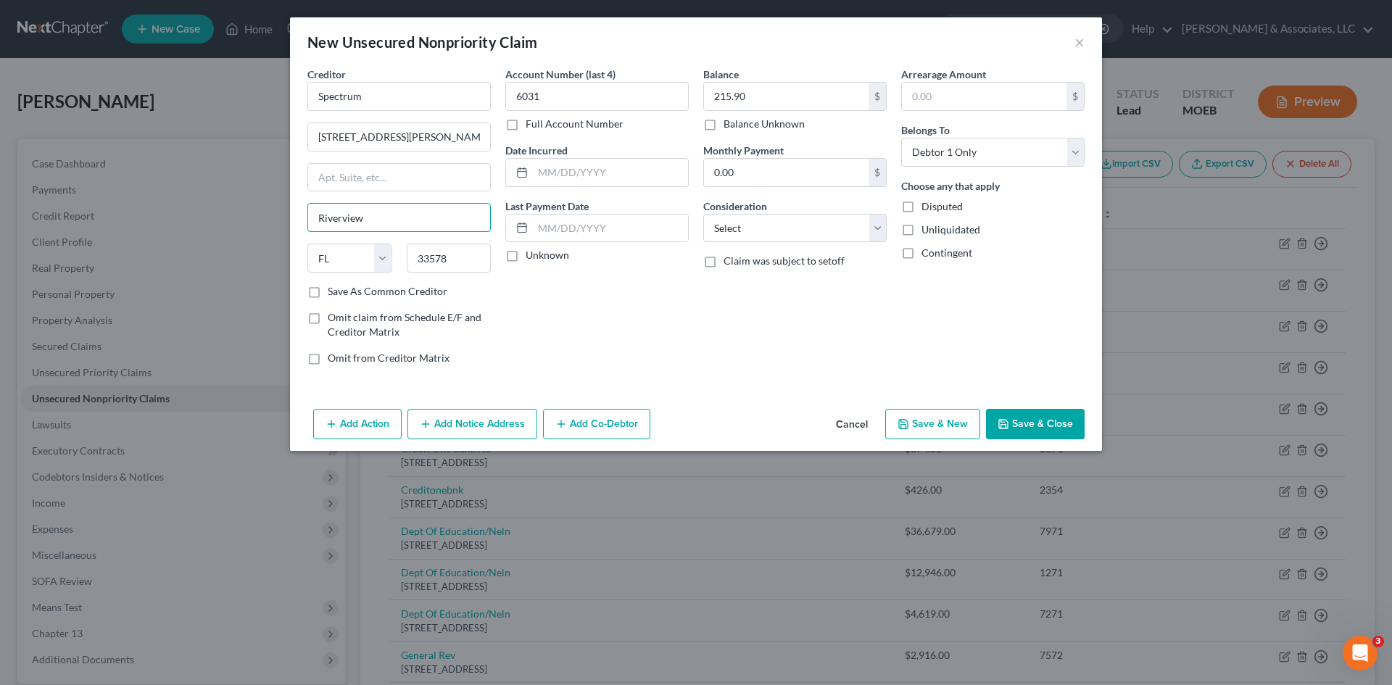
type input "Riverview"
click at [1030, 419] on button "Save & Close" at bounding box center [1035, 424] width 99 height 30
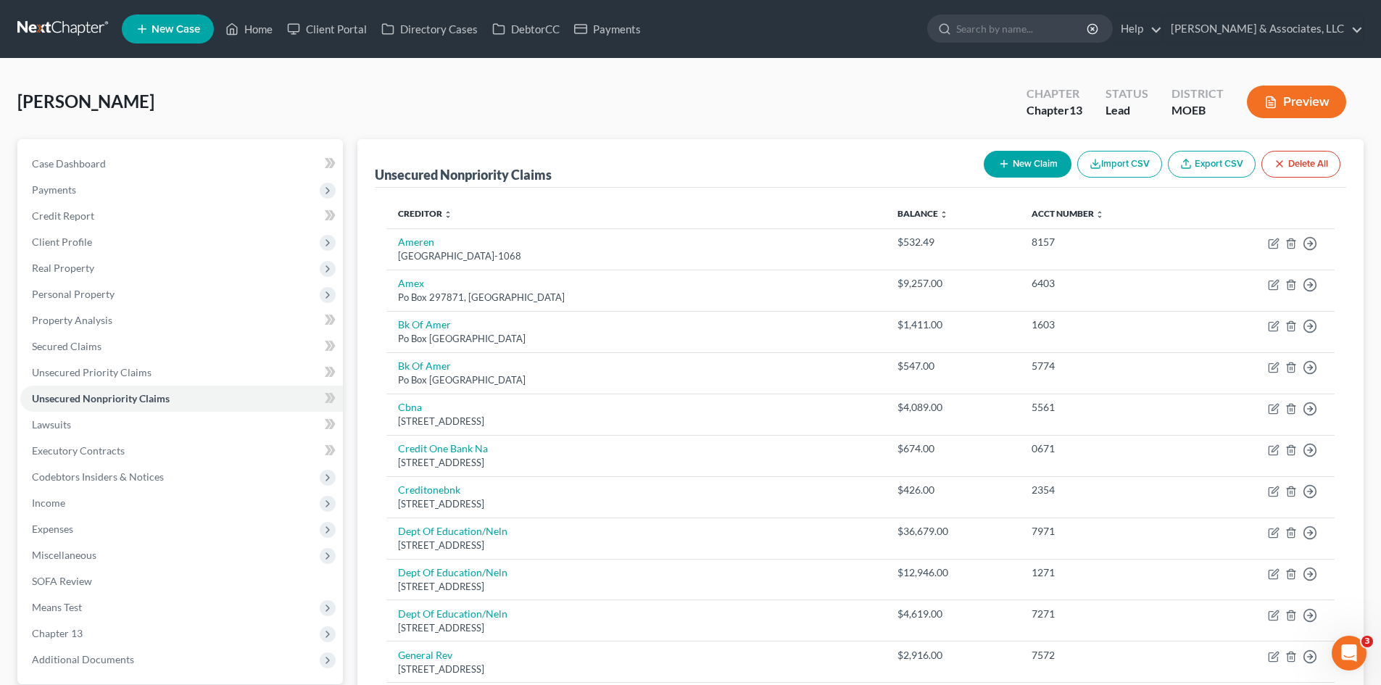
click at [1036, 170] on button "New Claim" at bounding box center [1028, 164] width 88 height 27
select select "0"
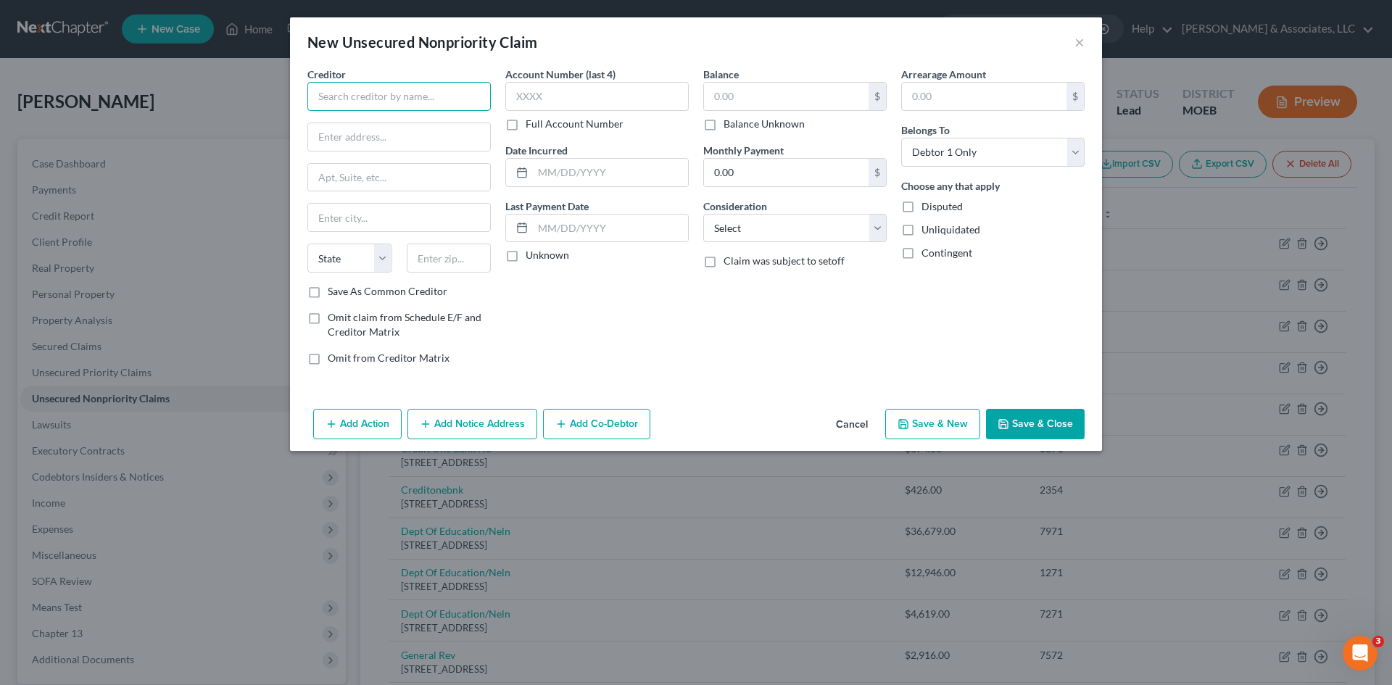
click at [389, 89] on input "text" at bounding box center [398, 96] width 183 height 29
type input "Republic Services"
type input "[STREET_ADDRESS][PERSON_NAME]"
click at [340, 223] on input "text" at bounding box center [399, 218] width 182 height 28
type input "Bridgeton"
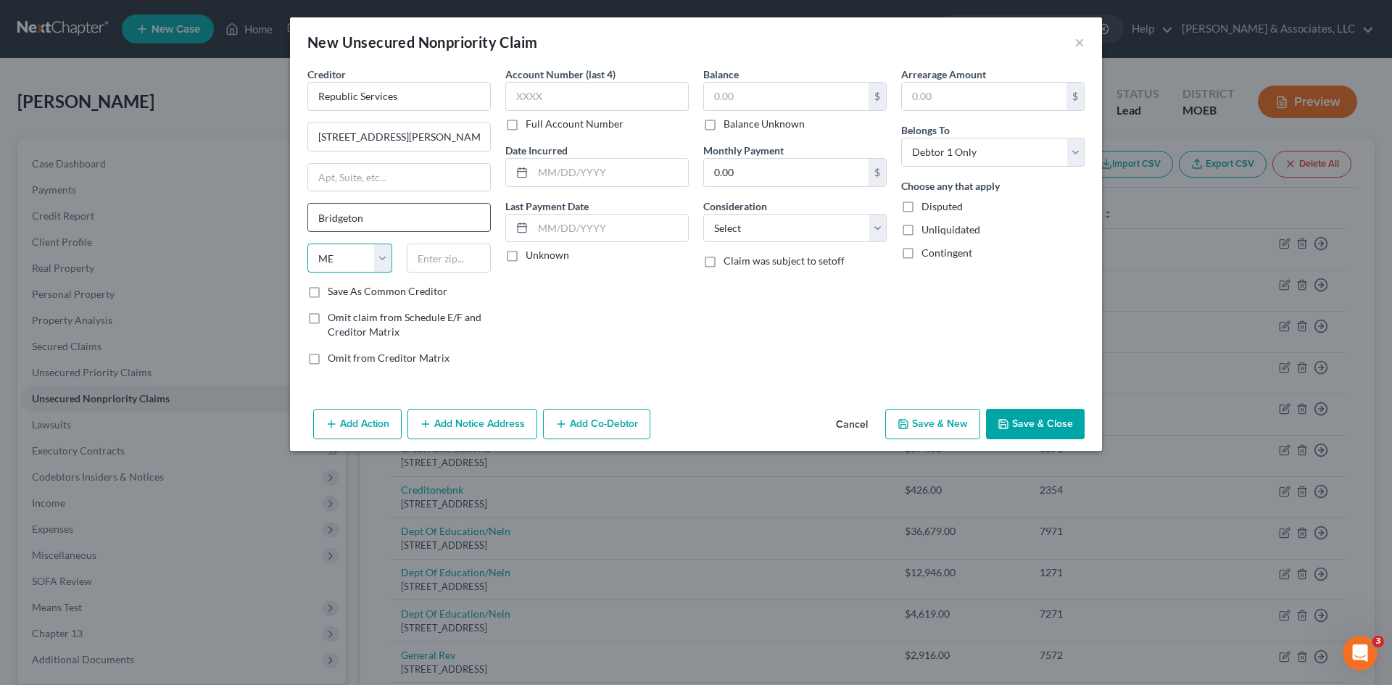
select select "26"
type input "63044"
click at [533, 97] on input "text" at bounding box center [596, 96] width 183 height 29
type input "8172"
click at [797, 88] on input "text" at bounding box center [786, 97] width 165 height 28
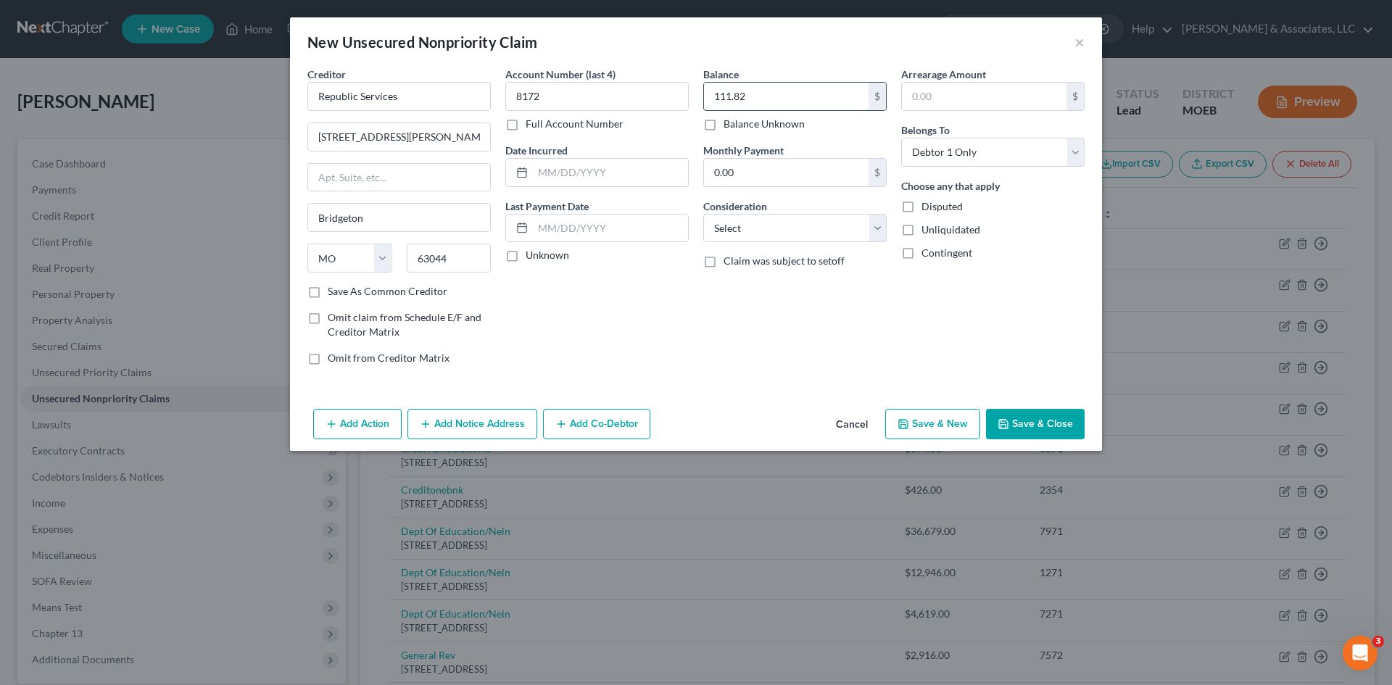
type input "111.82"
click at [1057, 425] on button "Save & Close" at bounding box center [1035, 424] width 99 height 30
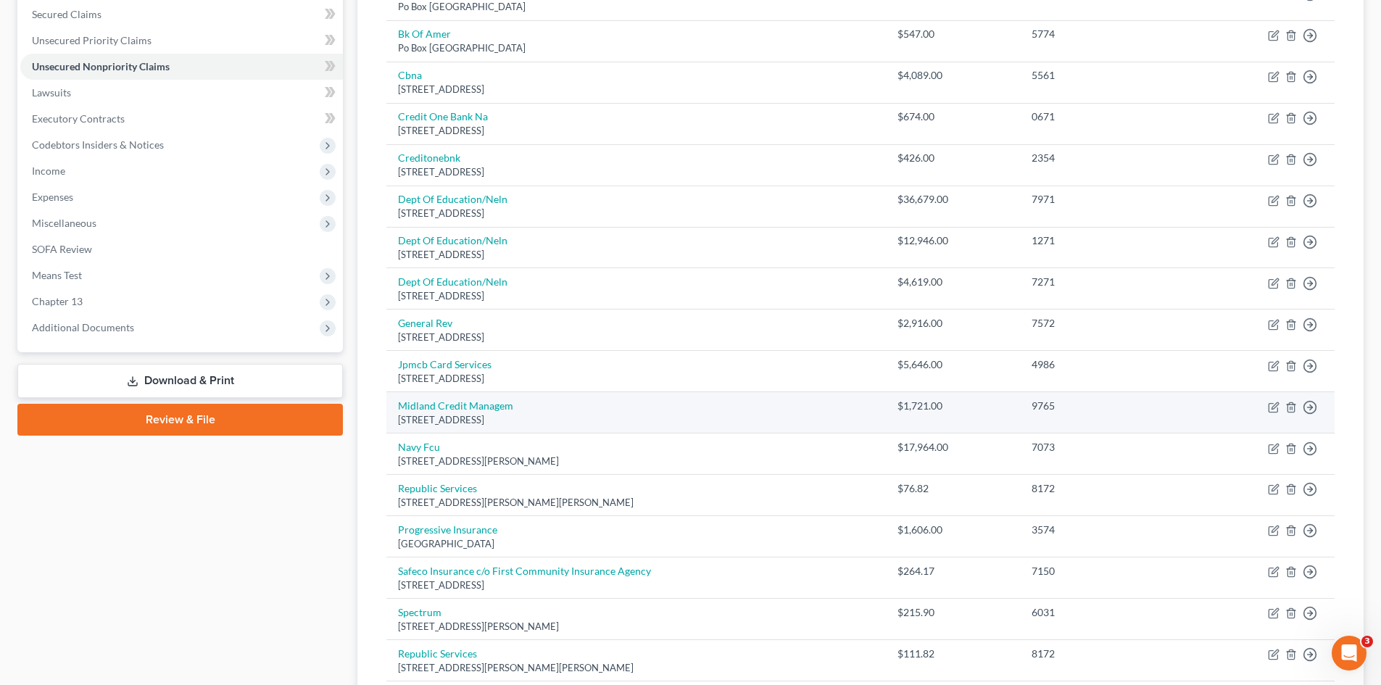
scroll to position [145, 0]
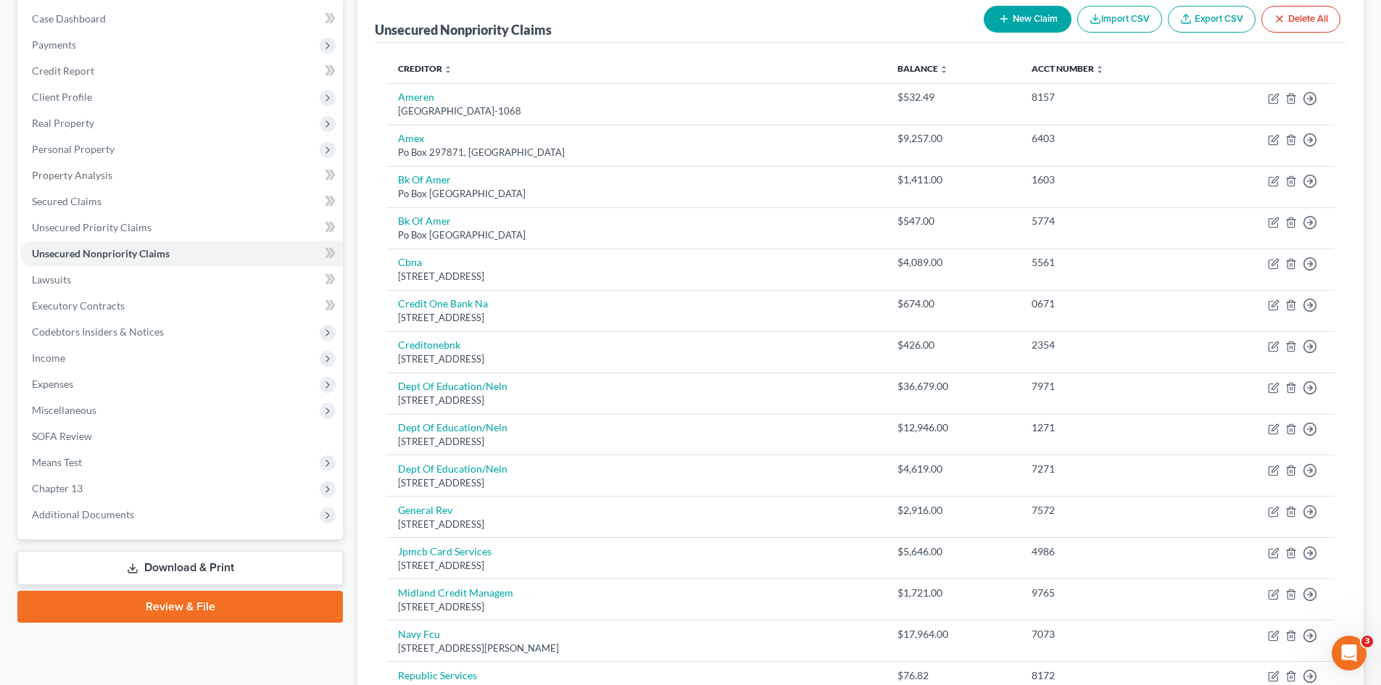
click at [1013, 18] on button "New Claim" at bounding box center [1028, 19] width 88 height 27
select select "0"
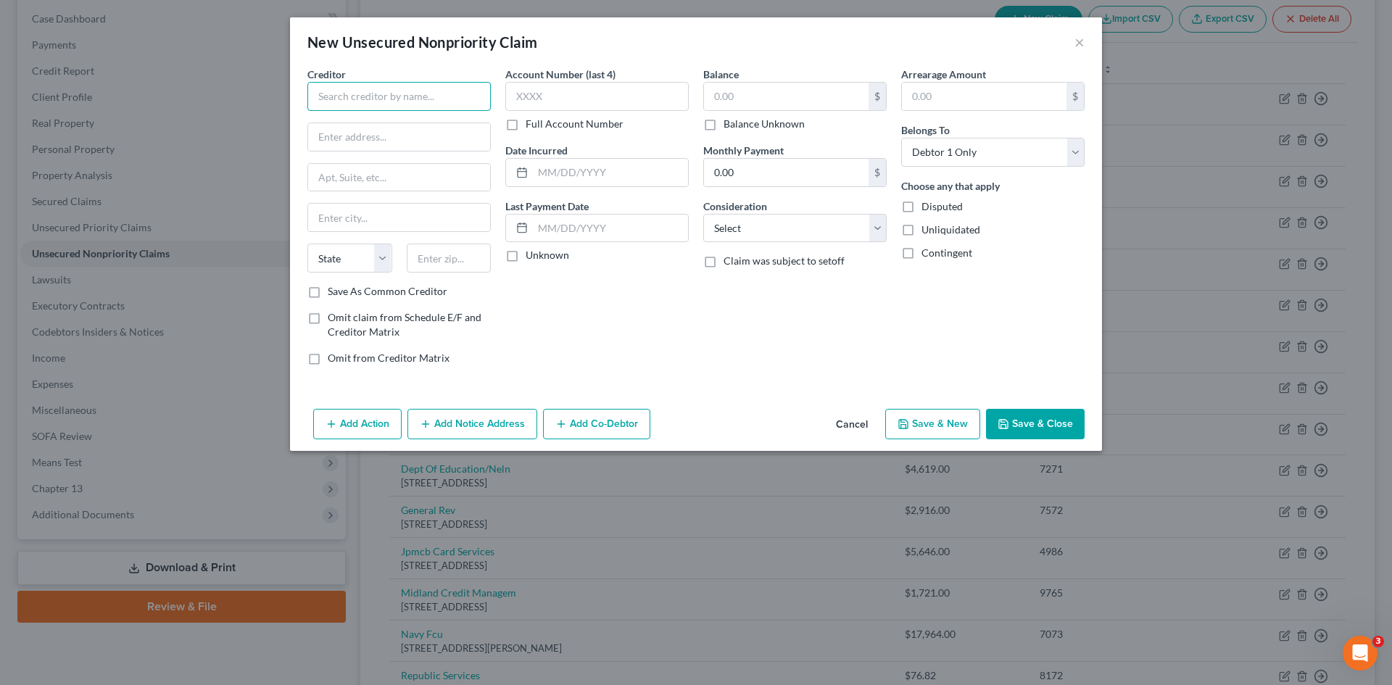
click at [401, 101] on input "text" at bounding box center [398, 96] width 183 height 29
type input "AT & T"
type input "73 Wayside Dr"
type input "[GEOGRAPHIC_DATA][PERSON_NAME]"
select select "26"
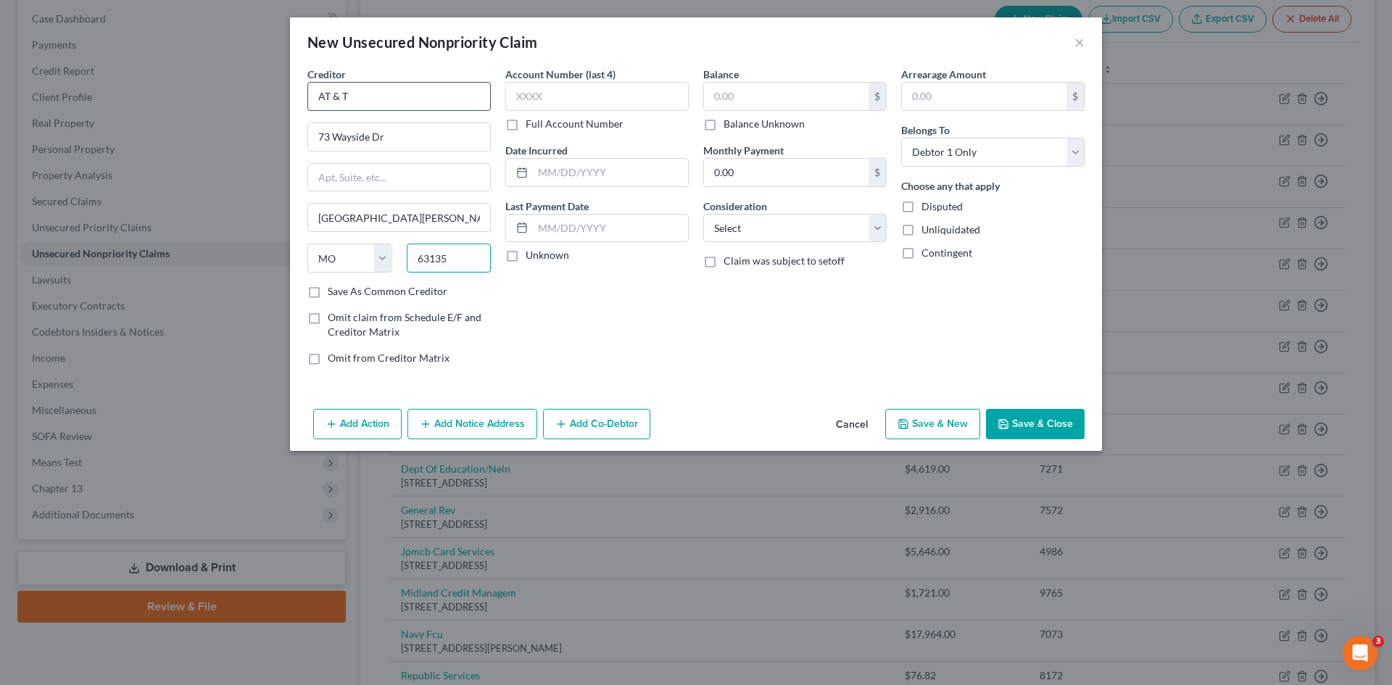
type input "63135"
type input "Saint Louis"
drag, startPoint x: 389, startPoint y: 136, endPoint x: 196, endPoint y: 149, distance: 194.0
click at [194, 150] on div "New Unsecured Nonpriority Claim × Creditor * AT & T 73 Wayside Dr [GEOGRAPHIC_D…" at bounding box center [696, 342] width 1392 height 685
type input "PO Box 6416"
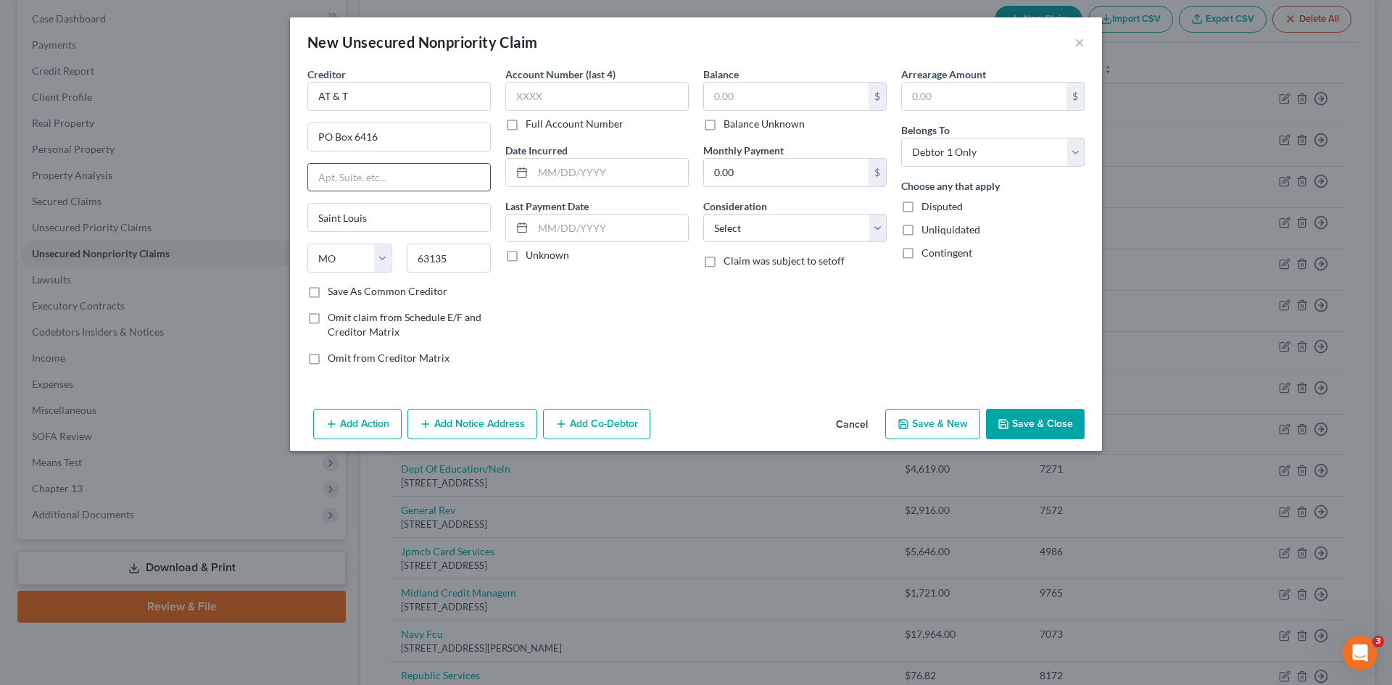
type input "C"
type input "[PERSON_NAME] Stream"
select select "14"
type input "60197-6416"
click at [548, 93] on input "text" at bounding box center [596, 96] width 183 height 29
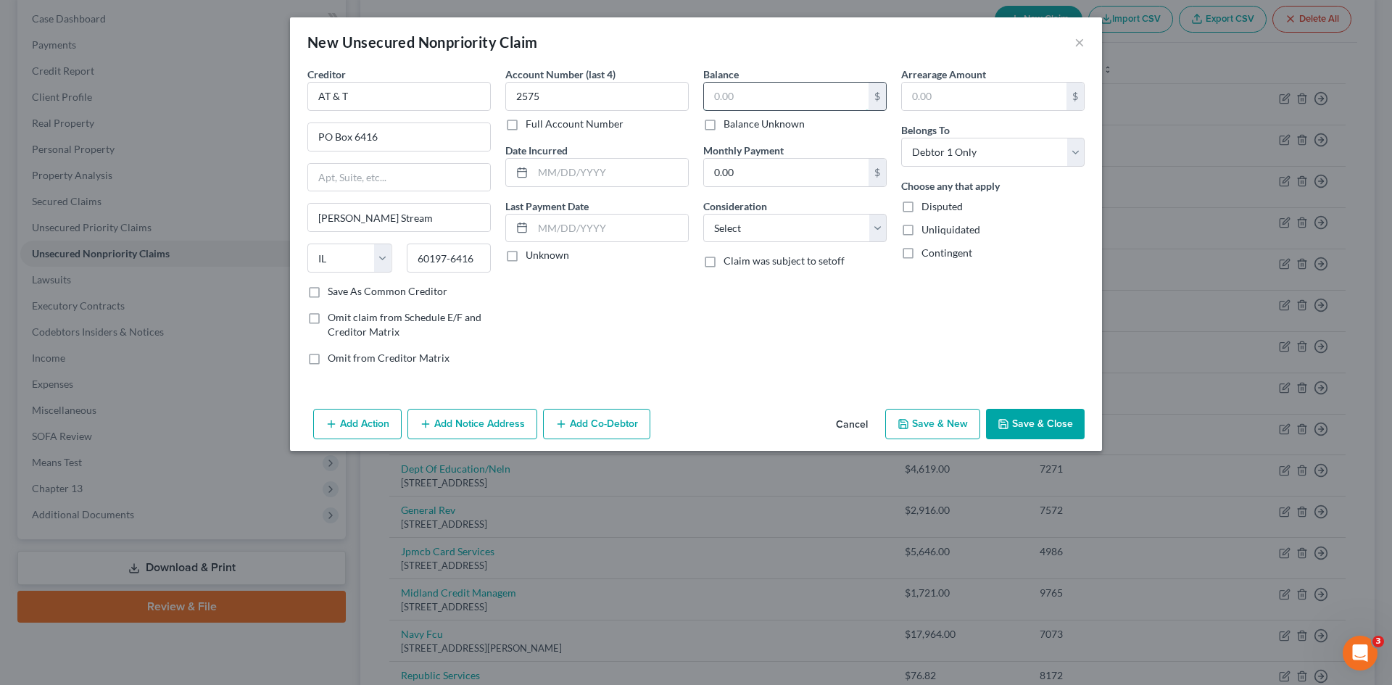
click at [776, 96] on input "text" at bounding box center [786, 97] width 165 height 28
click at [1046, 423] on button "Save & Close" at bounding box center [1035, 424] width 99 height 30
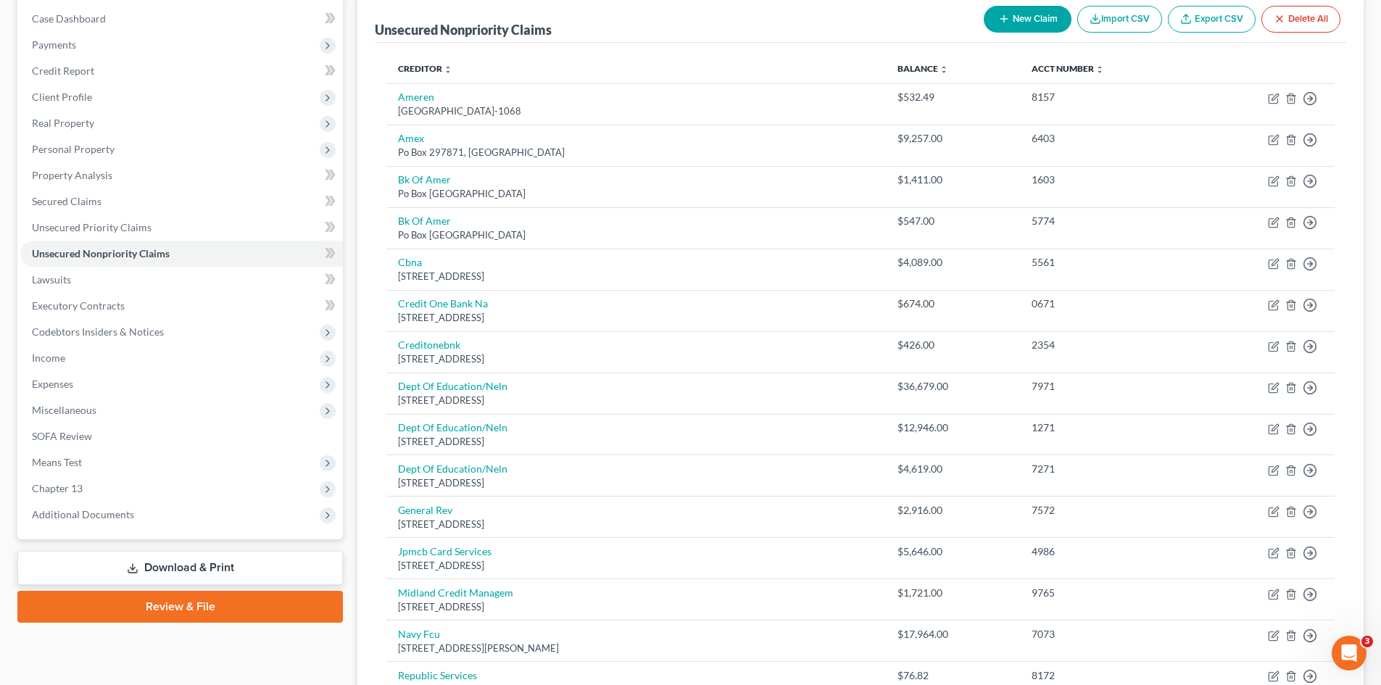
click at [1042, 15] on button "New Claim" at bounding box center [1028, 19] width 88 height 27
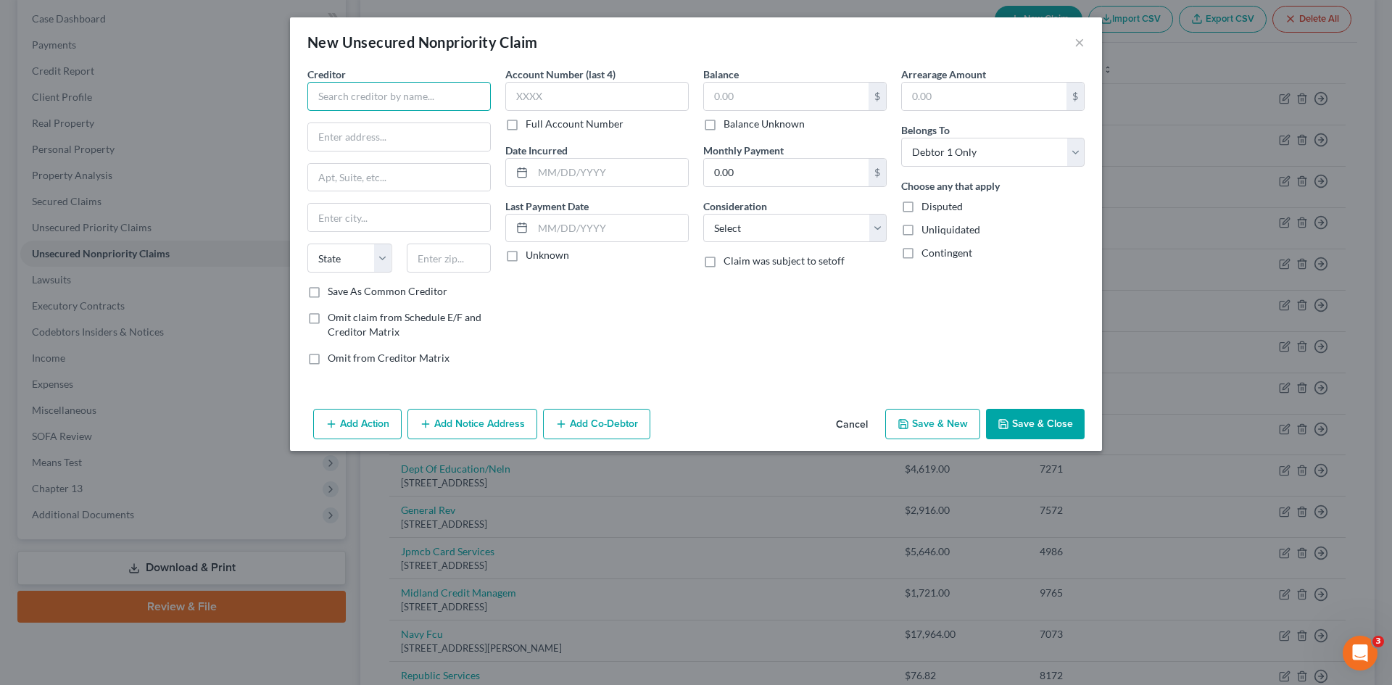
click at [375, 90] on input "text" at bounding box center [398, 96] width 183 height 29
click at [396, 133] on div "[GEOGRAPHIC_DATA]-4551" at bounding box center [394, 135] width 151 height 12
drag, startPoint x: 409, startPoint y: 151, endPoint x: 385, endPoint y: 138, distance: 26.9
click at [385, 138] on div "PO Box 94551" at bounding box center [398, 137] width 183 height 29
drag, startPoint x: 399, startPoint y: 134, endPoint x: 369, endPoint y: 136, distance: 30.5
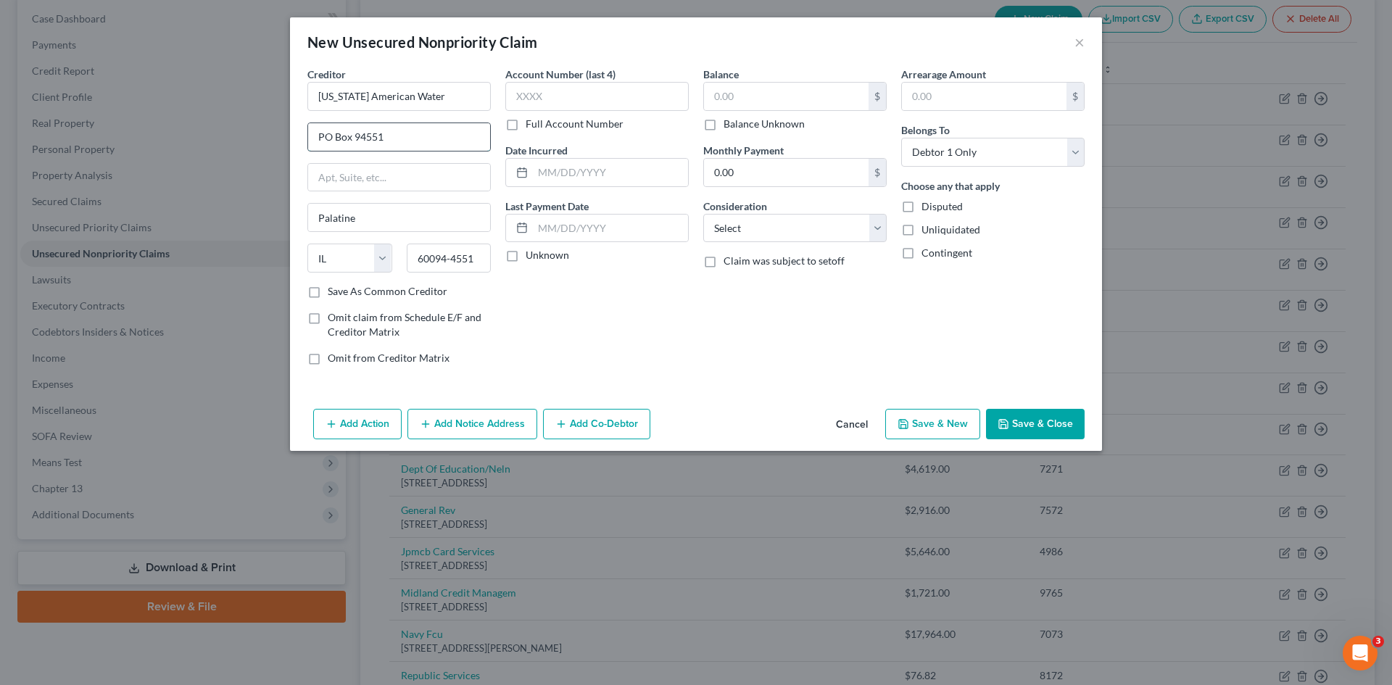
click at [352, 132] on input "PO Box 94551" at bounding box center [399, 137] width 182 height 28
drag, startPoint x: 478, startPoint y: 262, endPoint x: 378, endPoint y: 250, distance: 100.8
click at [378, 250] on div "State [US_STATE] AK AR AZ CA CO CT DE DC [GEOGRAPHIC_DATA] [GEOGRAPHIC_DATA] GU…" at bounding box center [399, 264] width 198 height 41
click at [761, 88] on input "text" at bounding box center [786, 97] width 165 height 28
click at [544, 101] on input "text" at bounding box center [596, 96] width 183 height 29
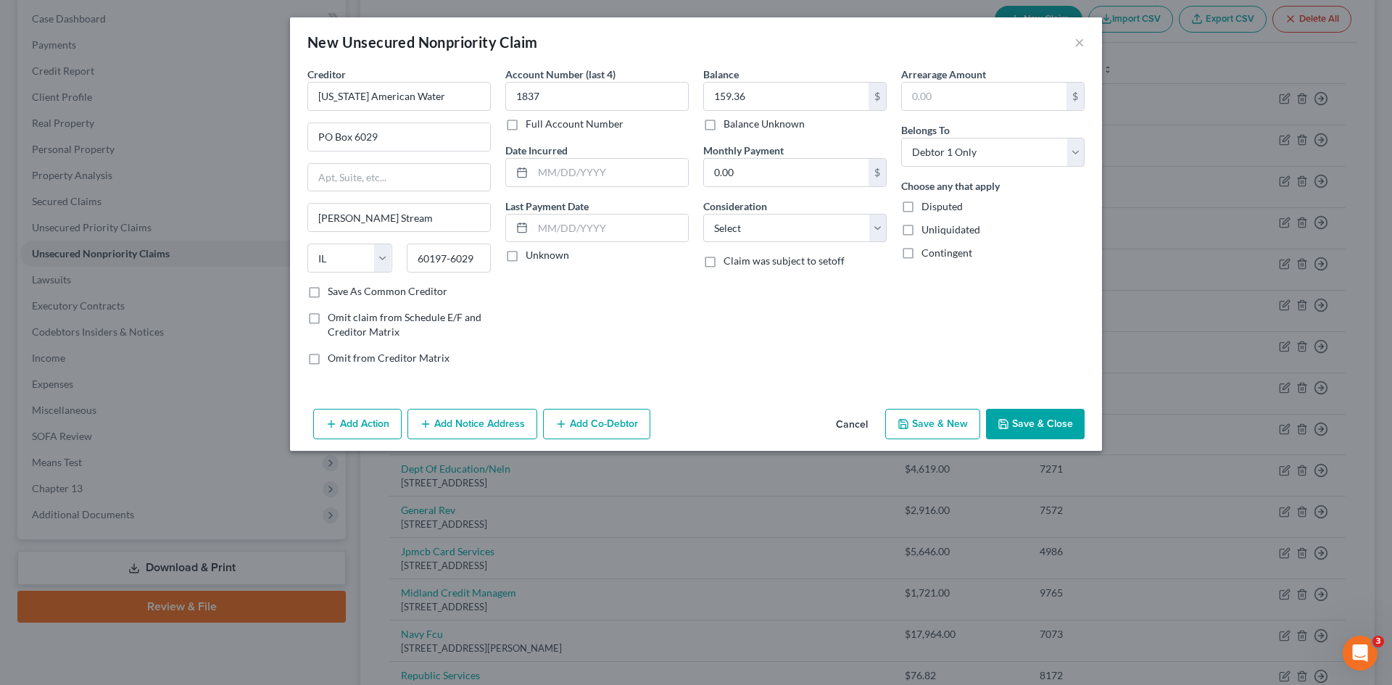
click at [1061, 426] on button "Save & Close" at bounding box center [1035, 424] width 99 height 30
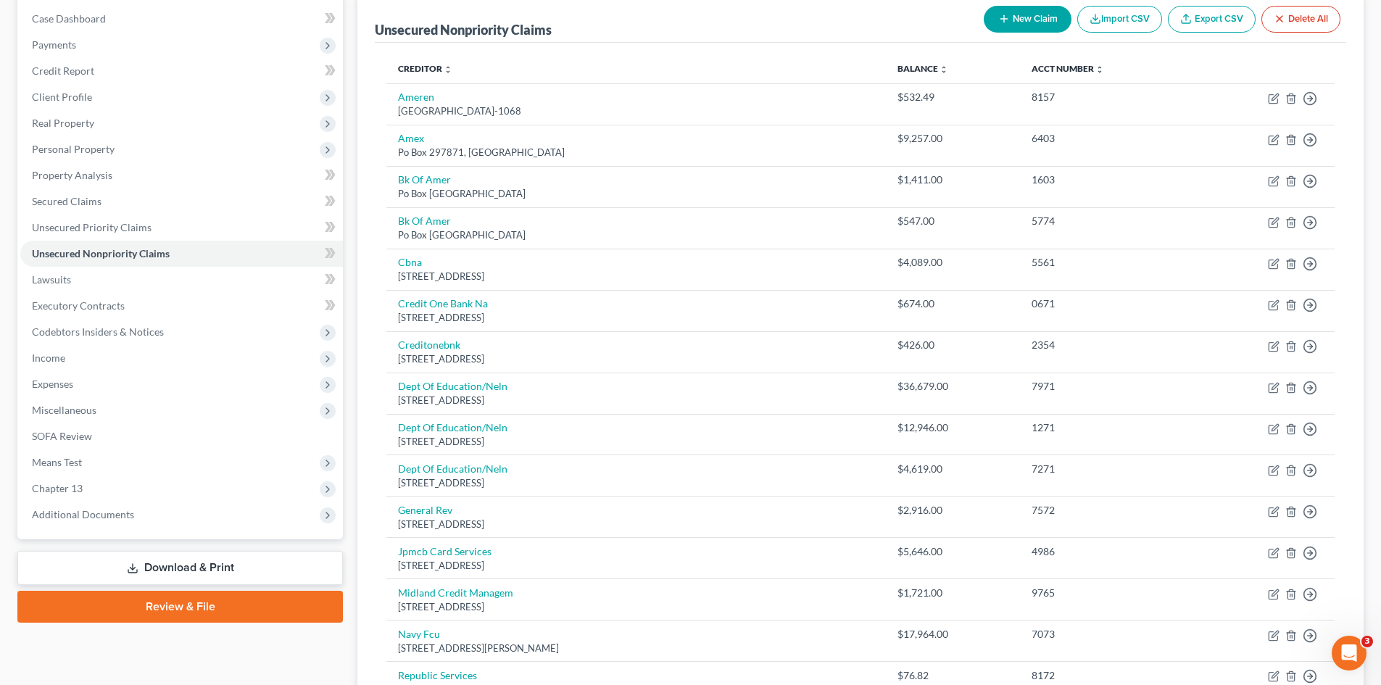
click at [1042, 17] on button "New Claim" at bounding box center [1028, 19] width 88 height 27
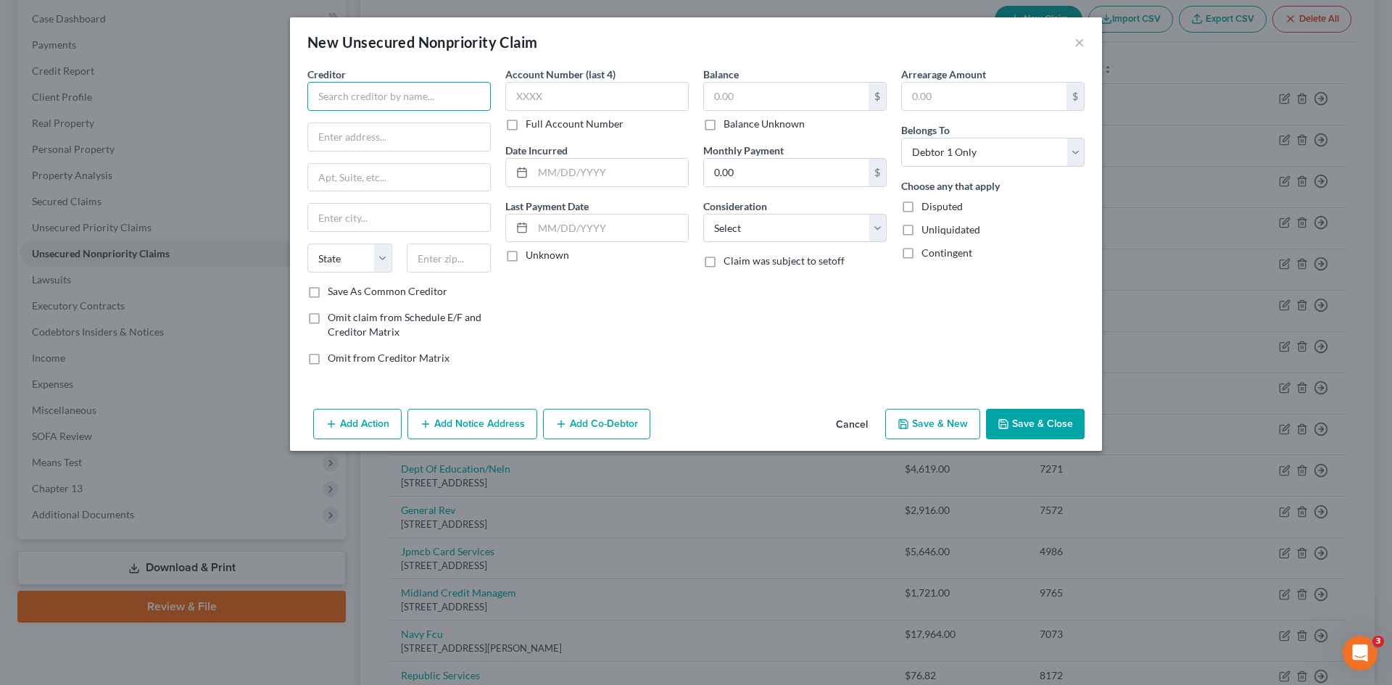
click at [360, 97] on input "text" at bounding box center [398, 96] width 183 height 29
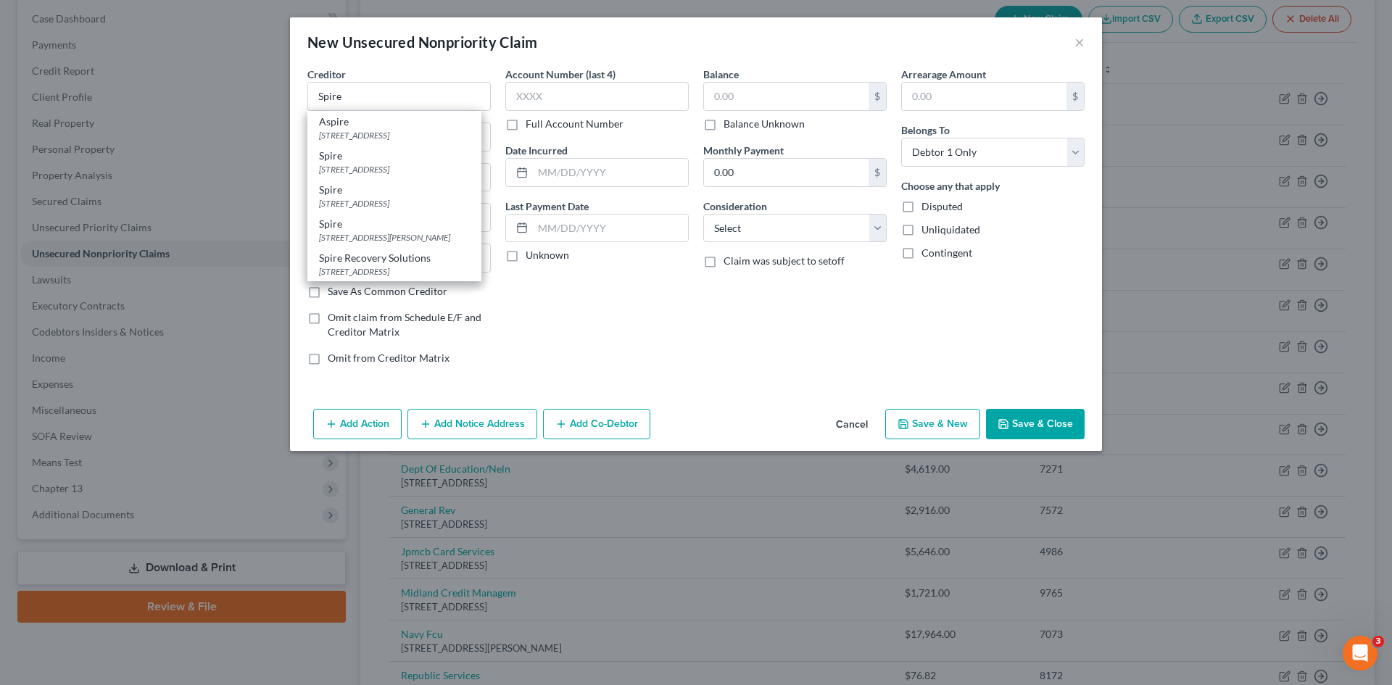
click at [616, 333] on div "Account Number (last 4) Full Account Number Date Incurred Last Payment Date Unk…" at bounding box center [597, 222] width 198 height 310
click at [366, 144] on input "text" at bounding box center [399, 137] width 182 height 28
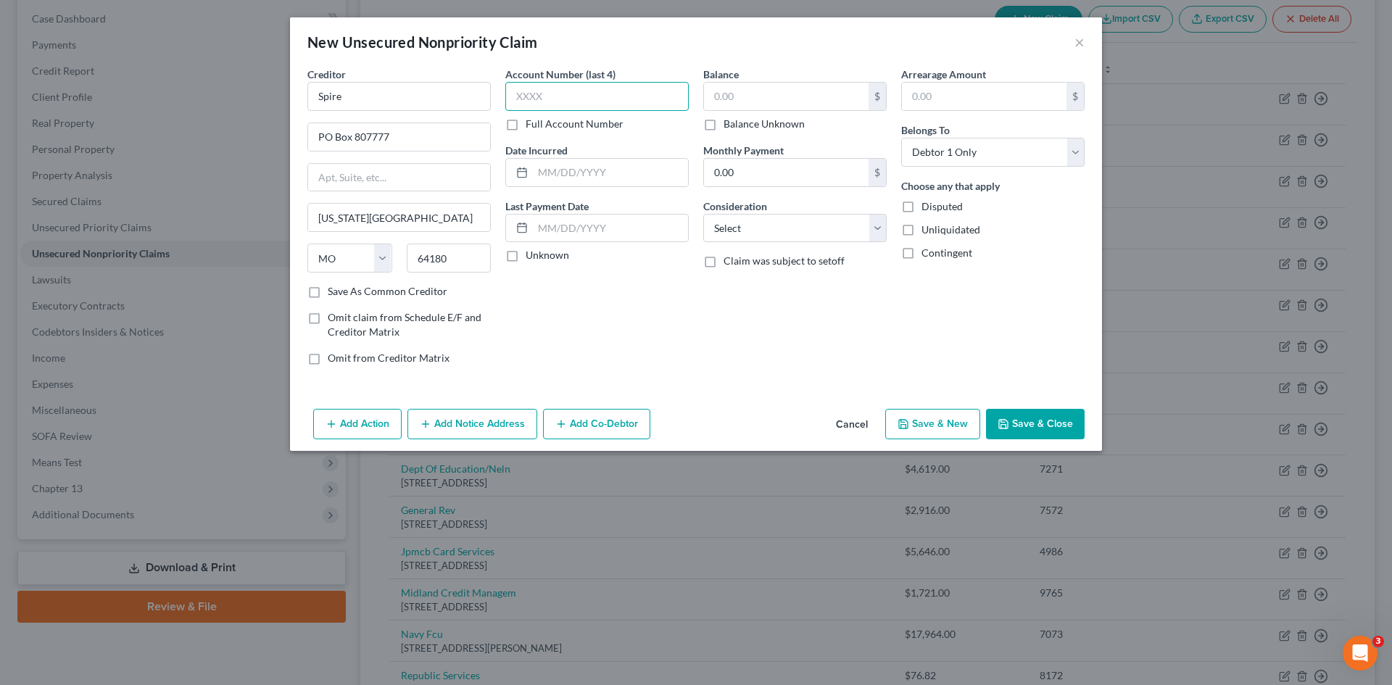
click at [573, 98] on input "text" at bounding box center [596, 96] width 183 height 29
click at [812, 101] on input "text" at bounding box center [786, 97] width 165 height 28
click at [1023, 417] on button "Save & Close" at bounding box center [1035, 424] width 99 height 30
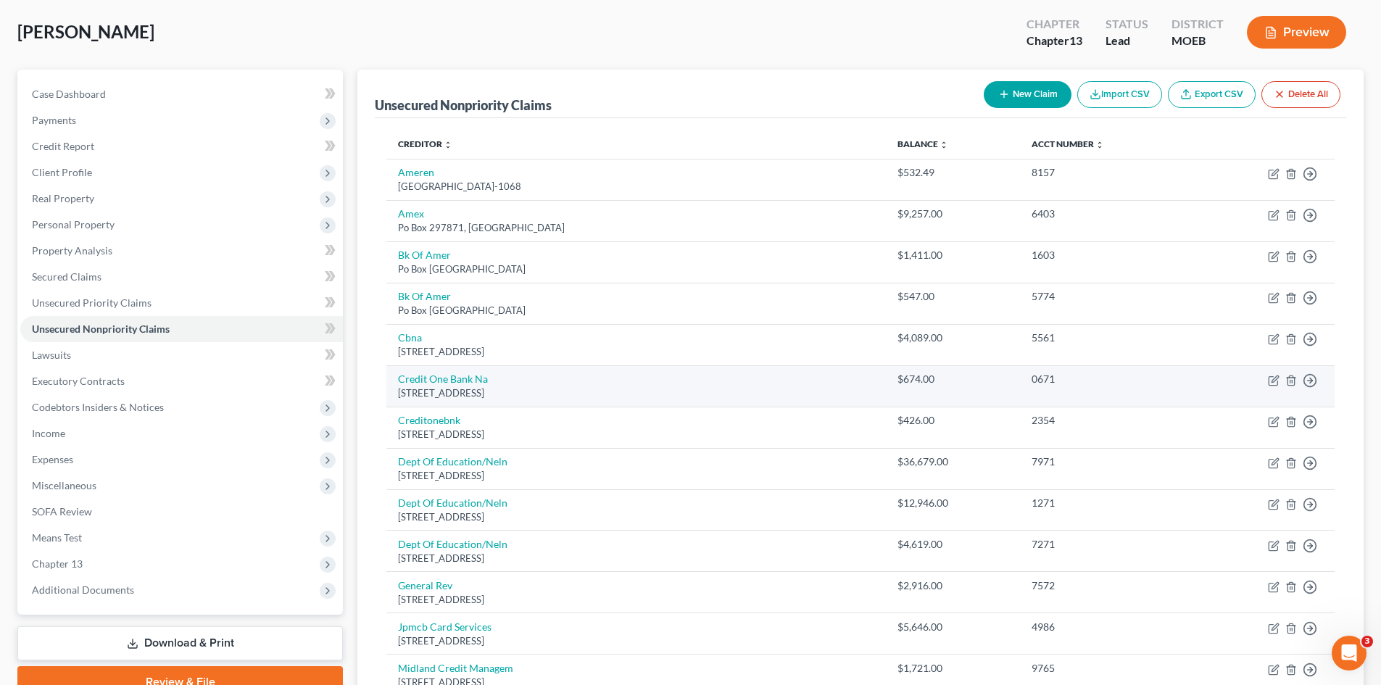
scroll to position [0, 0]
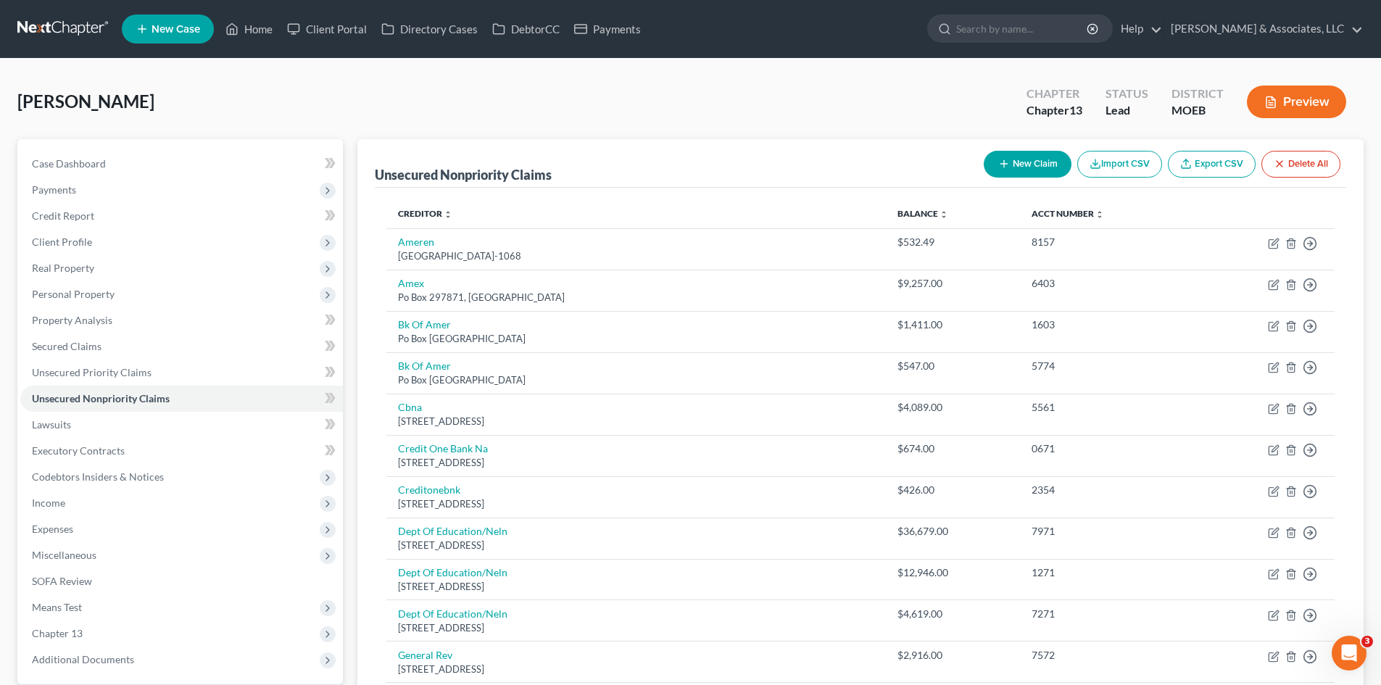
click at [1016, 165] on button "New Claim" at bounding box center [1028, 164] width 88 height 27
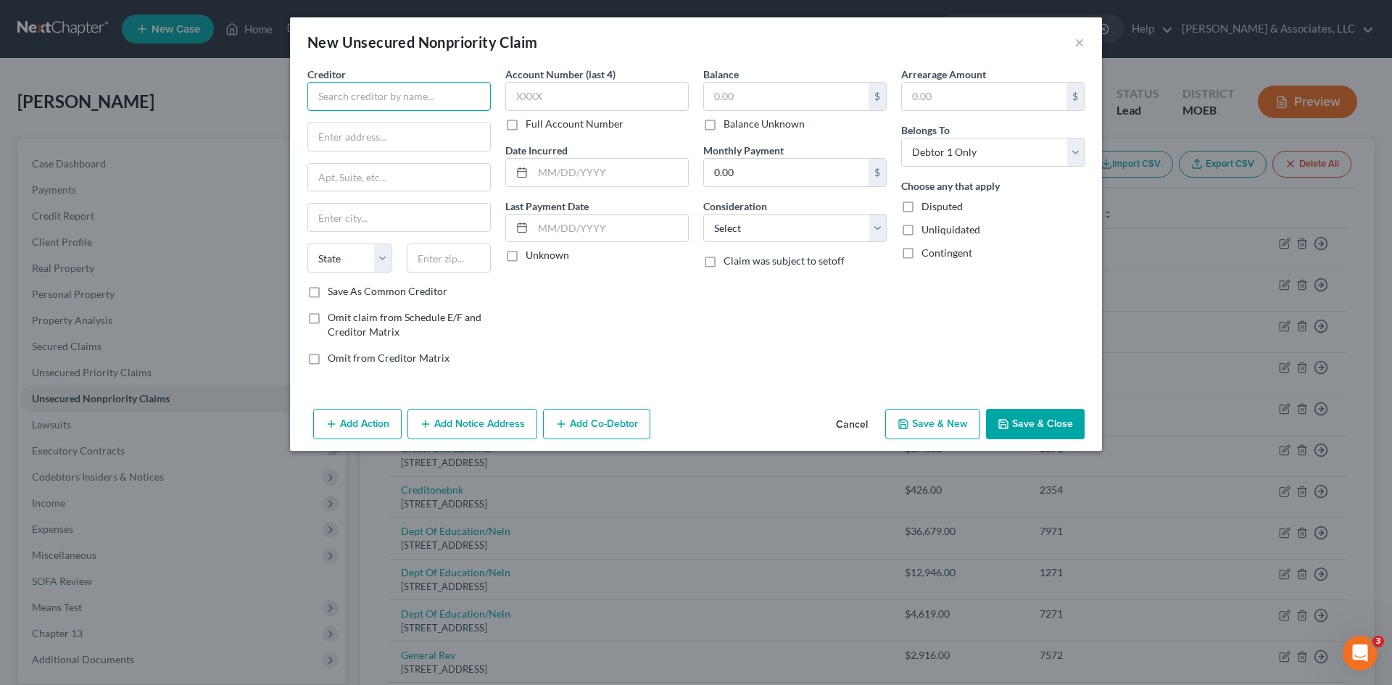
click at [344, 95] on input "text" at bounding box center [398, 96] width 183 height 29
click at [533, 86] on input "text" at bounding box center [596, 96] width 183 height 29
click at [793, 95] on input "text" at bounding box center [786, 97] width 165 height 28
click at [1032, 431] on button "Save & Close" at bounding box center [1035, 424] width 99 height 30
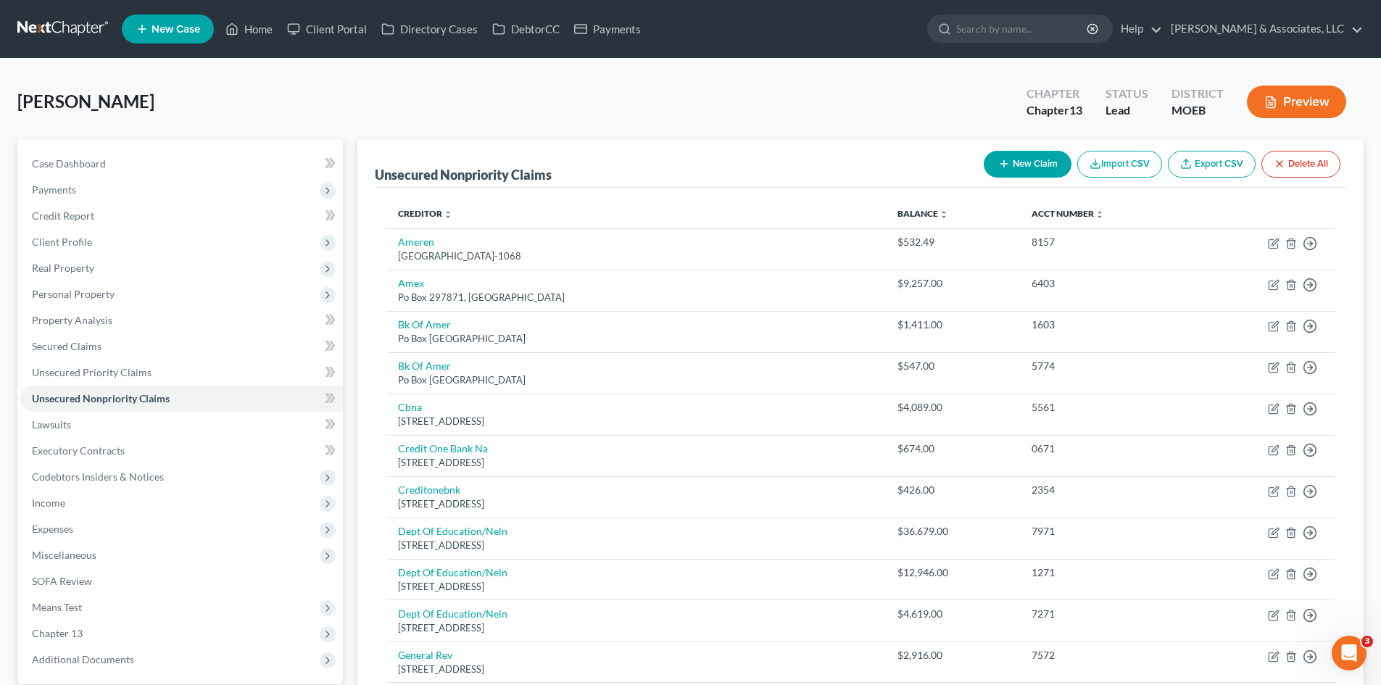
click at [1036, 165] on button "New Claim" at bounding box center [1028, 164] width 88 height 27
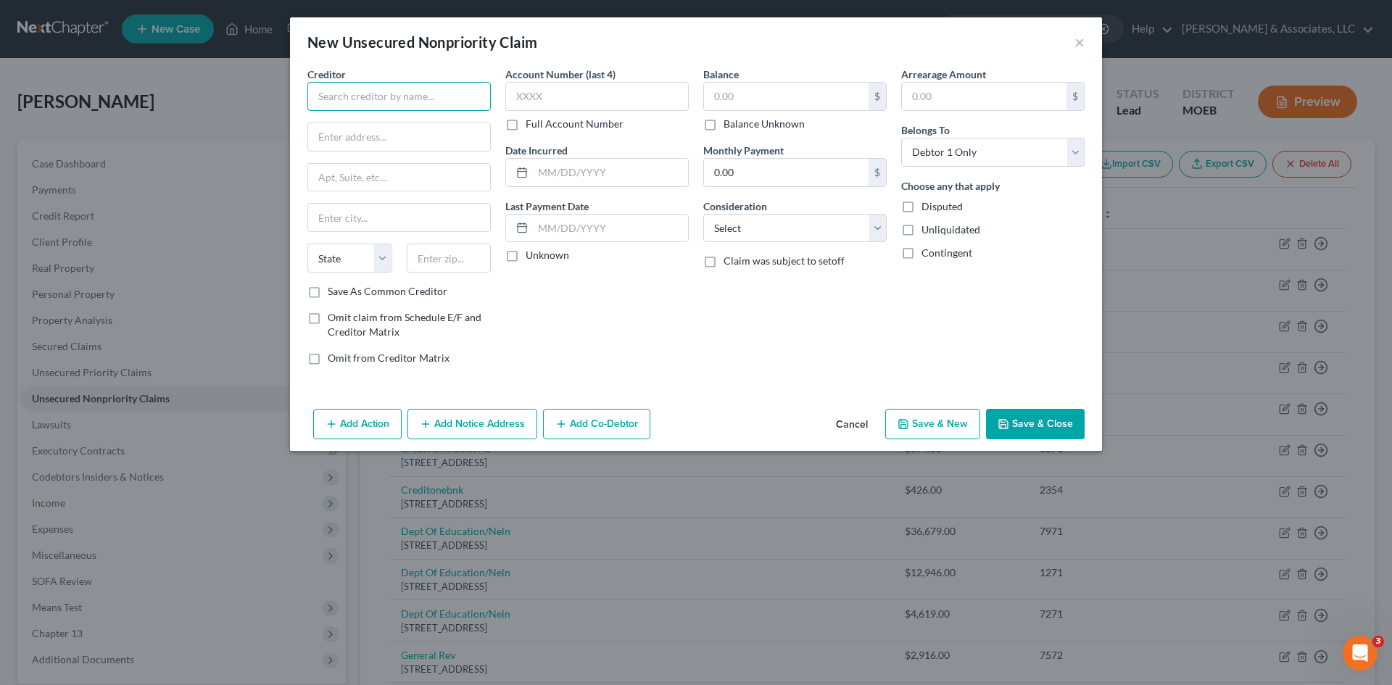
click at [346, 97] on input "text" at bounding box center [398, 96] width 183 height 29
click at [547, 94] on input "text" at bounding box center [596, 96] width 183 height 29
click at [739, 98] on input "text" at bounding box center [786, 97] width 165 height 28
click at [1050, 424] on button "Save & Close" at bounding box center [1035, 424] width 99 height 30
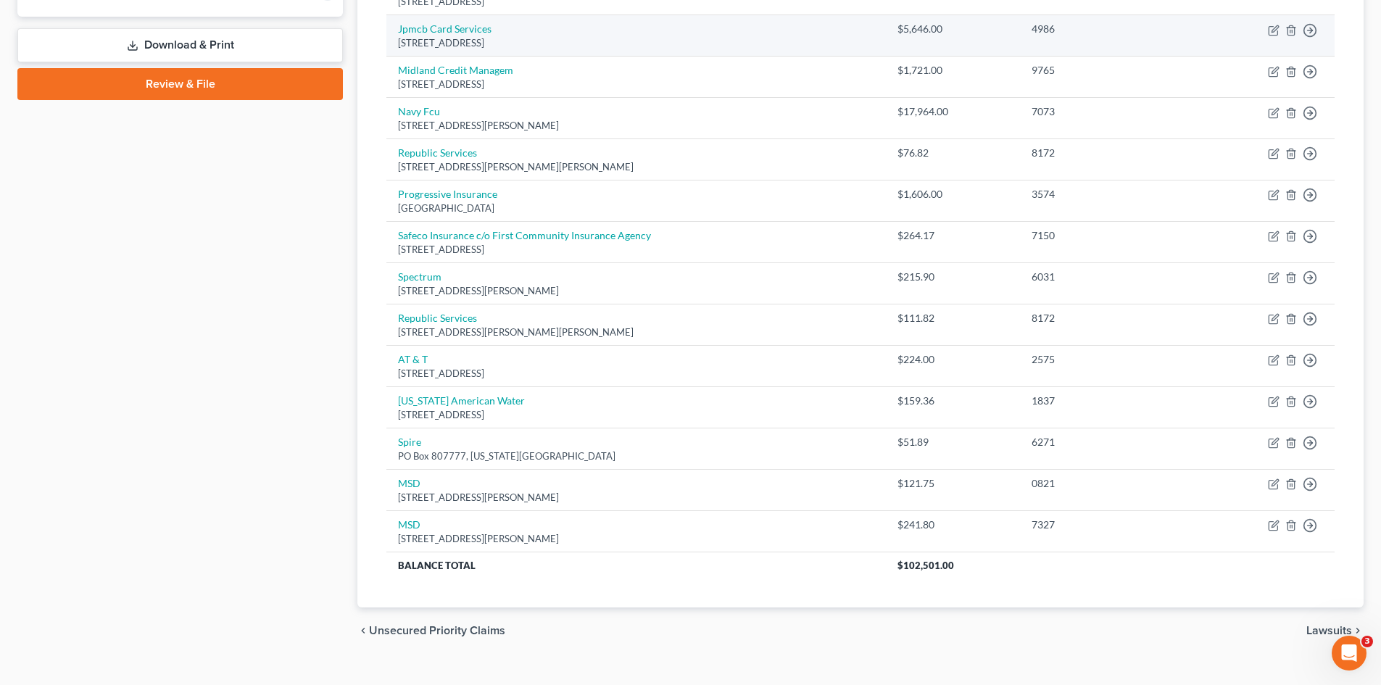
scroll to position [692, 0]
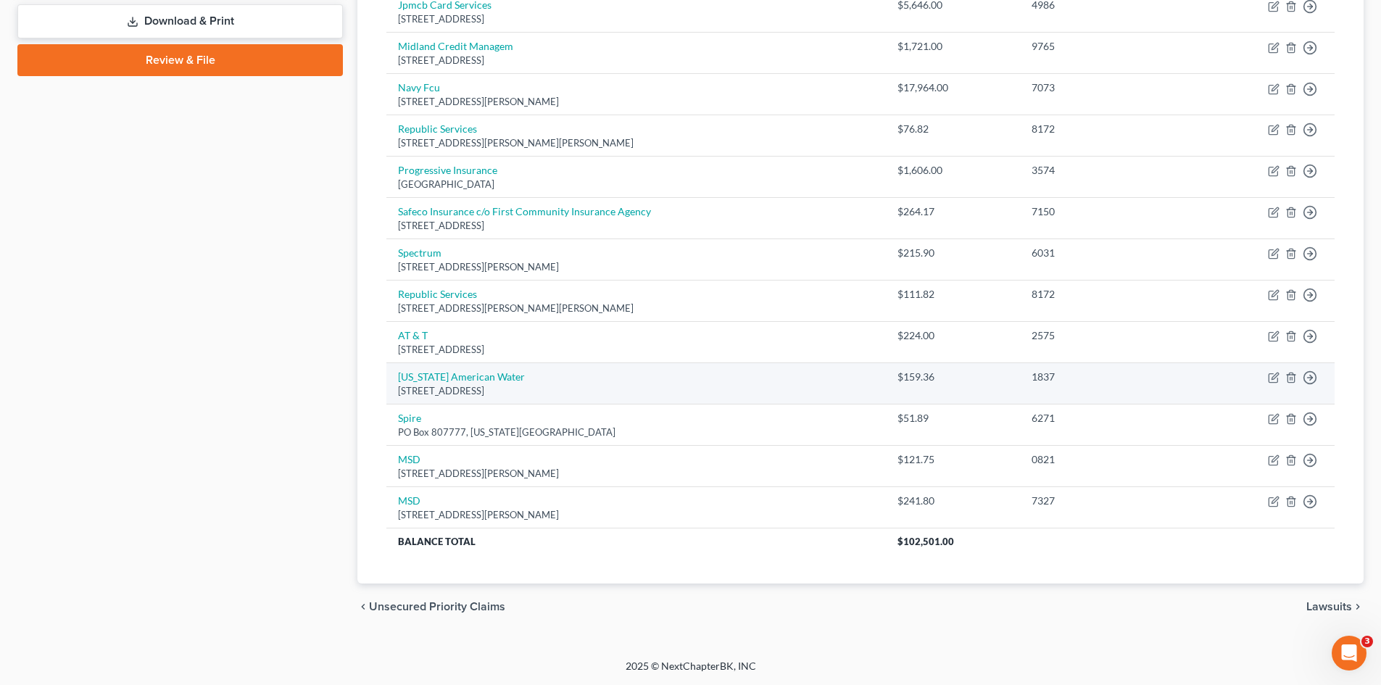
drag, startPoint x: 589, startPoint y: 389, endPoint x: 389, endPoint y: 378, distance: 201.1
click at [389, 378] on td "[US_STATE] [GEOGRAPHIC_DATA][STREET_ADDRESS]" at bounding box center [635, 383] width 499 height 41
copy td "[US_STATE] [GEOGRAPHIC_DATA][STREET_ADDRESS]"
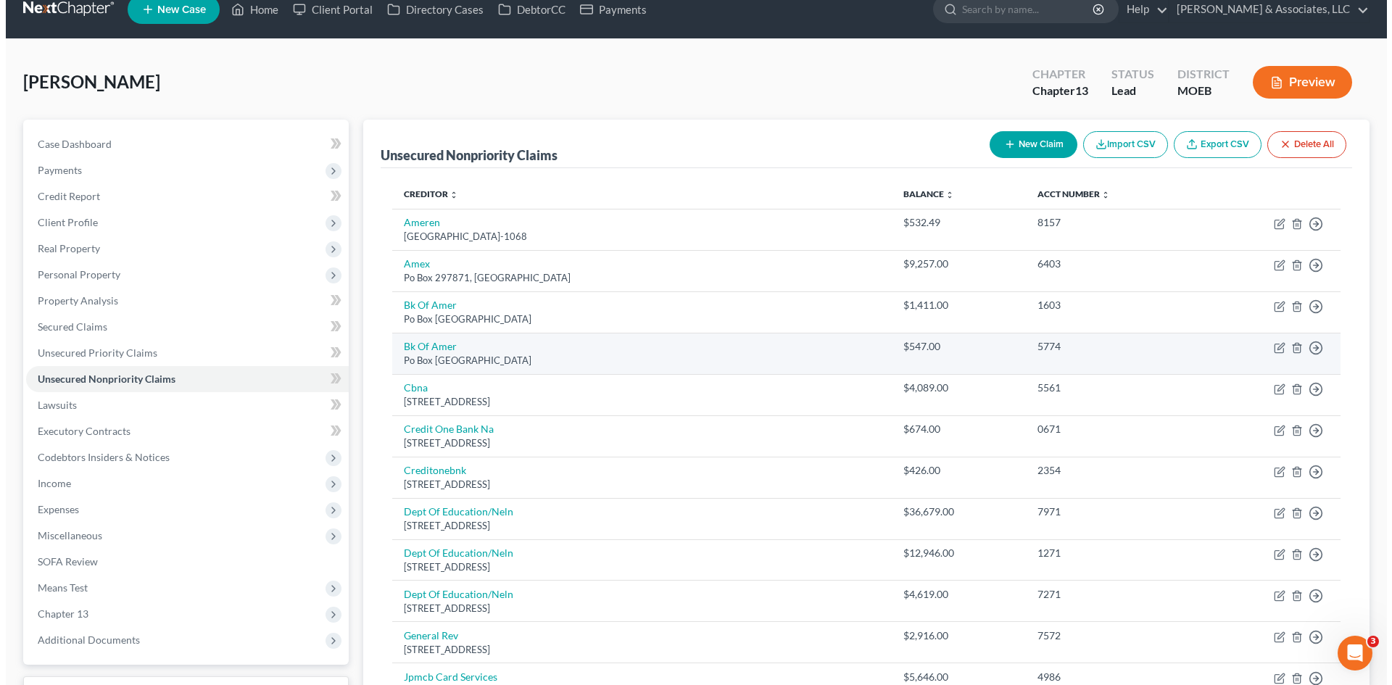
scroll to position [0, 0]
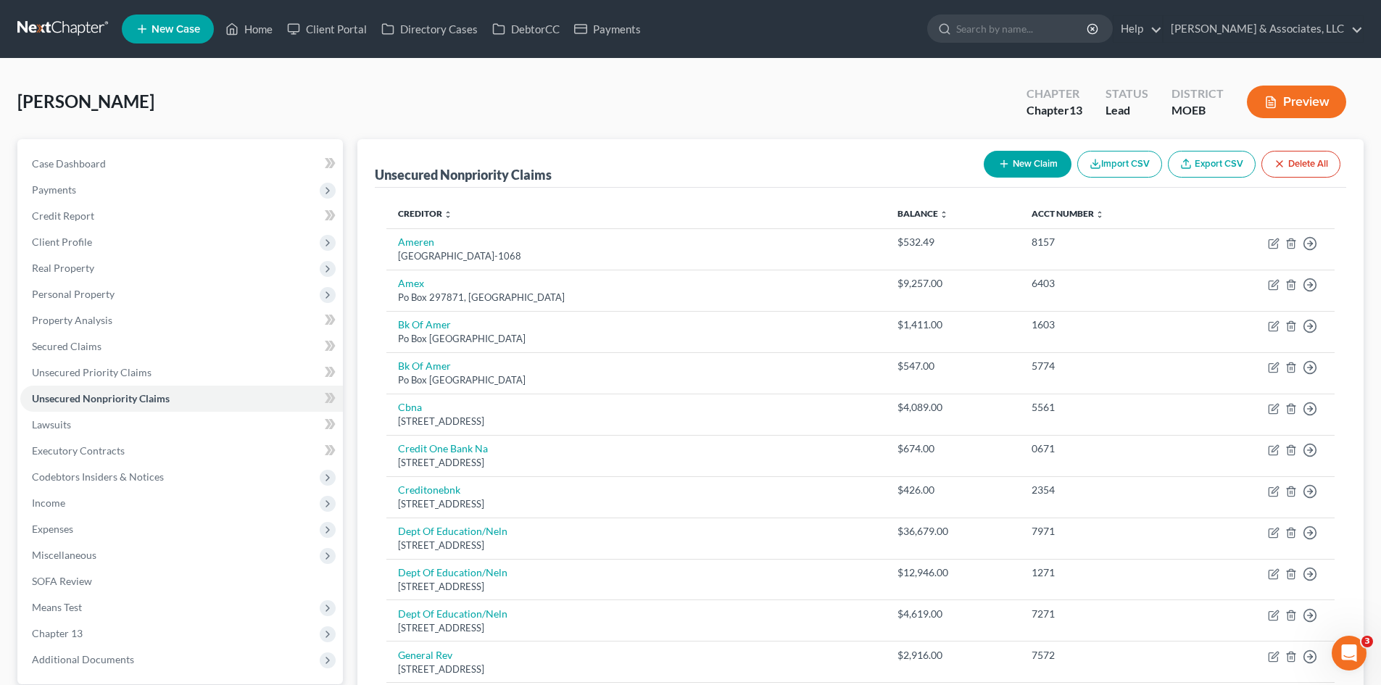
click at [1006, 166] on icon "button" at bounding box center [1004, 164] width 12 height 12
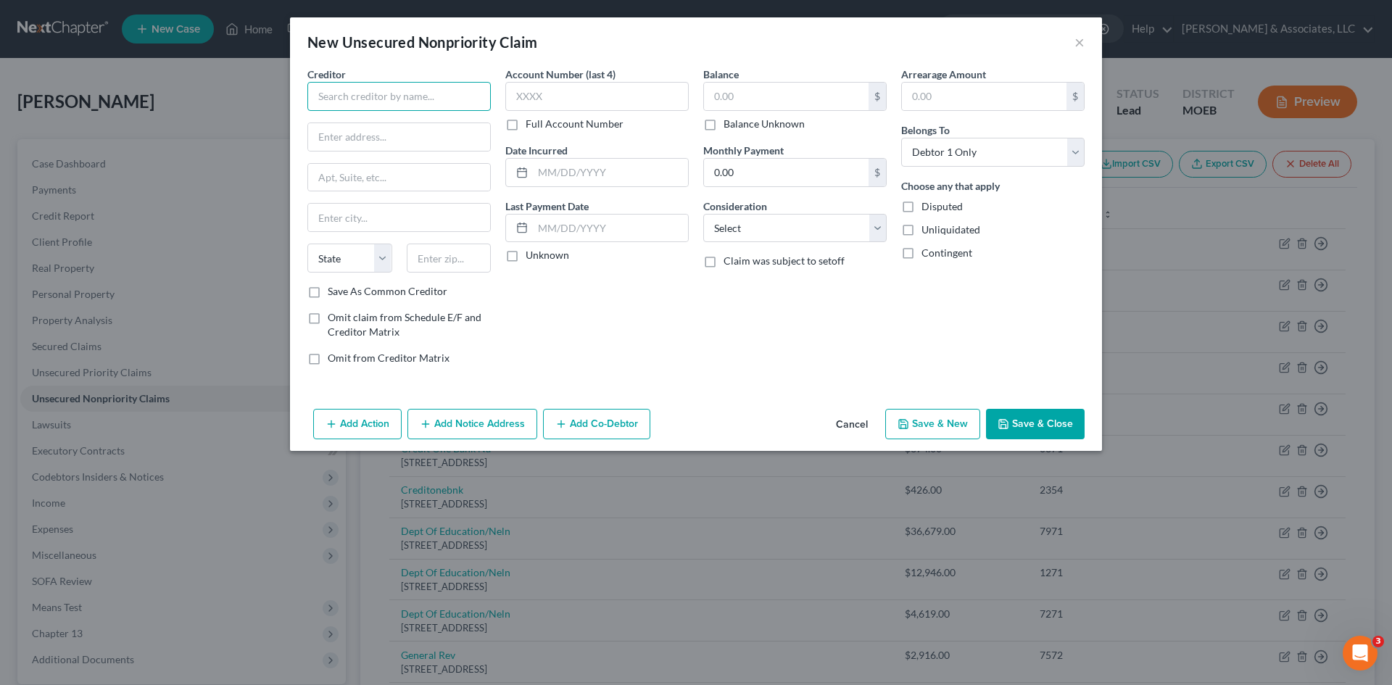
paste input "[US_STATE] [GEOGRAPHIC_DATA][STREET_ADDRESS]"
drag, startPoint x: 360, startPoint y: 133, endPoint x: 359, endPoint y: 120, distance: 13.1
click at [360, 133] on input "text" at bounding box center [399, 137] width 182 height 28
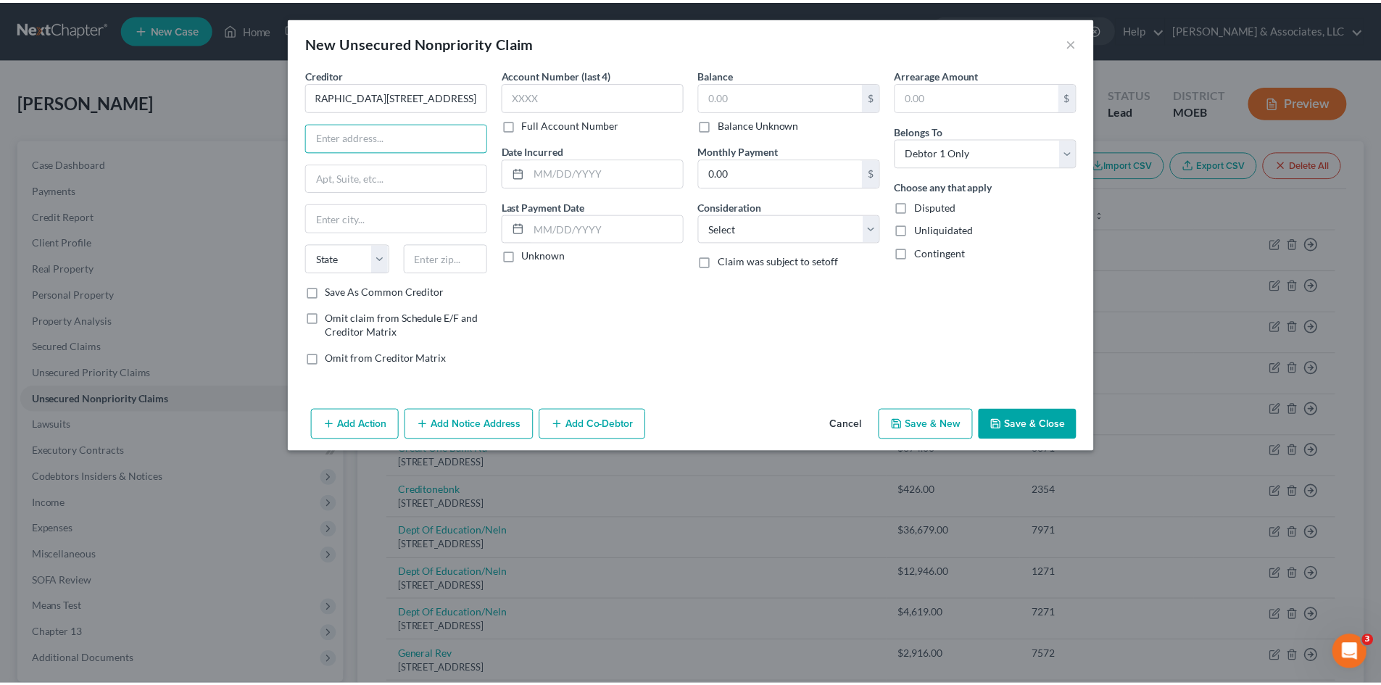
scroll to position [0, 0]
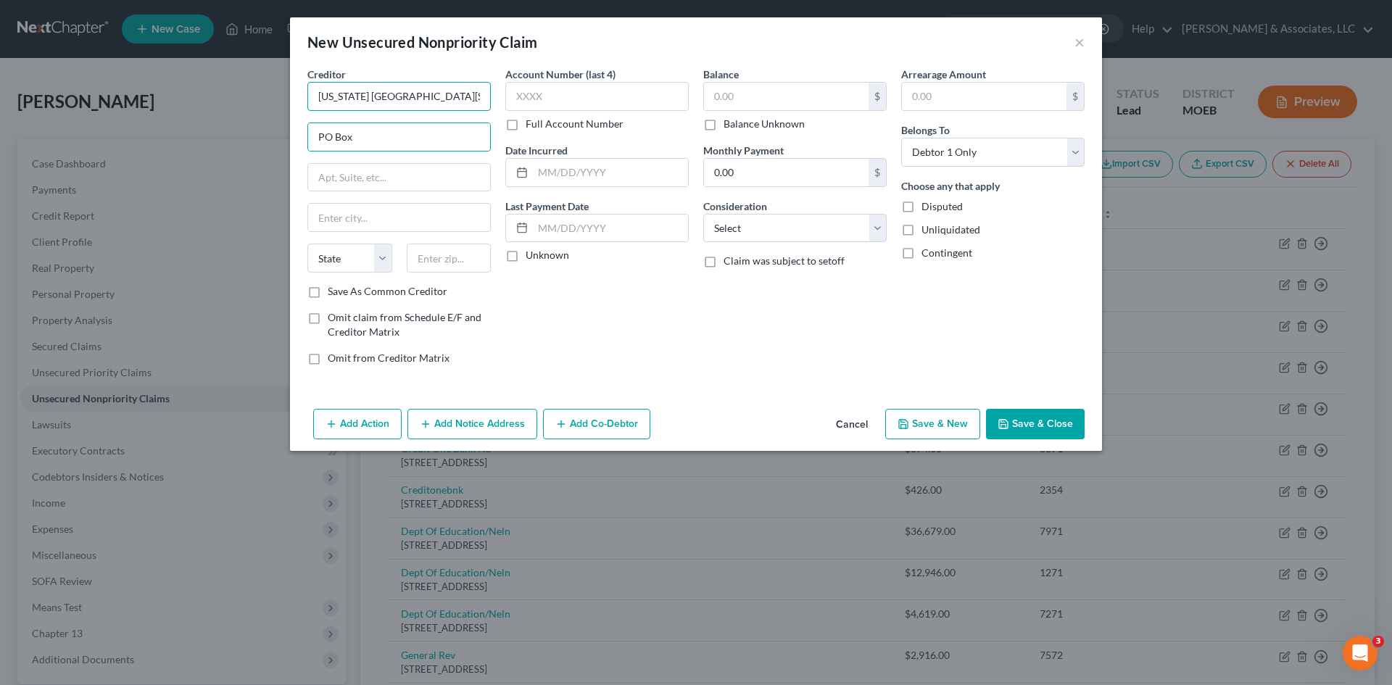
drag, startPoint x: 431, startPoint y: 95, endPoint x: 494, endPoint y: 131, distance: 72.7
click at [431, 95] on input "[US_STATE] [GEOGRAPHIC_DATA][STREET_ADDRESS]" at bounding box center [398, 96] width 183 height 29
click at [424, 139] on input "PO Box" at bounding box center [399, 137] width 182 height 28
click at [429, 94] on input "[US_STATE] American Water, [GEOGRAPHIC_DATA]-6029" at bounding box center [398, 96] width 183 height 29
click at [447, 253] on input "text" at bounding box center [449, 258] width 85 height 29
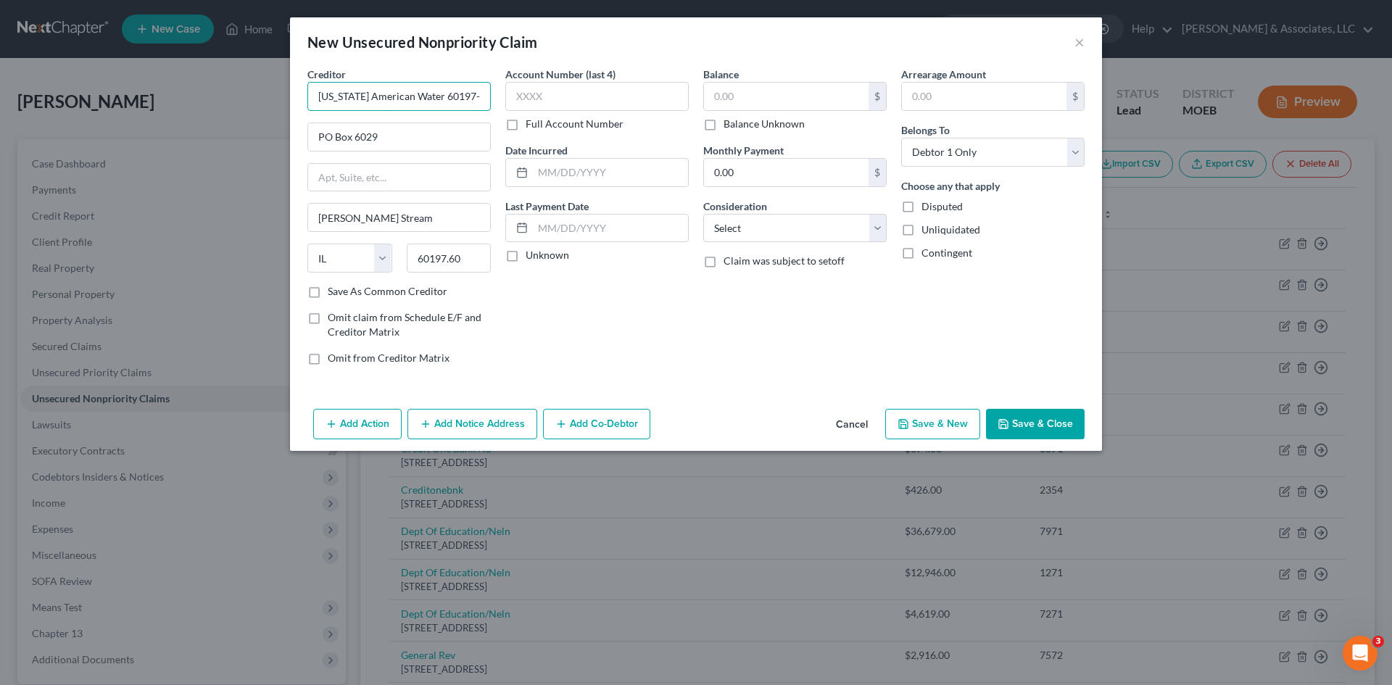
click at [471, 99] on input "[US_STATE] American Water 60197-6029" at bounding box center [398, 96] width 183 height 29
drag, startPoint x: 460, startPoint y: 259, endPoint x: 483, endPoint y: 280, distance: 31.3
click at [461, 260] on input "60197.60" at bounding box center [449, 258] width 85 height 29
click at [550, 86] on input "text" at bounding box center [596, 96] width 183 height 29
click at [767, 107] on input "text" at bounding box center [786, 97] width 165 height 28
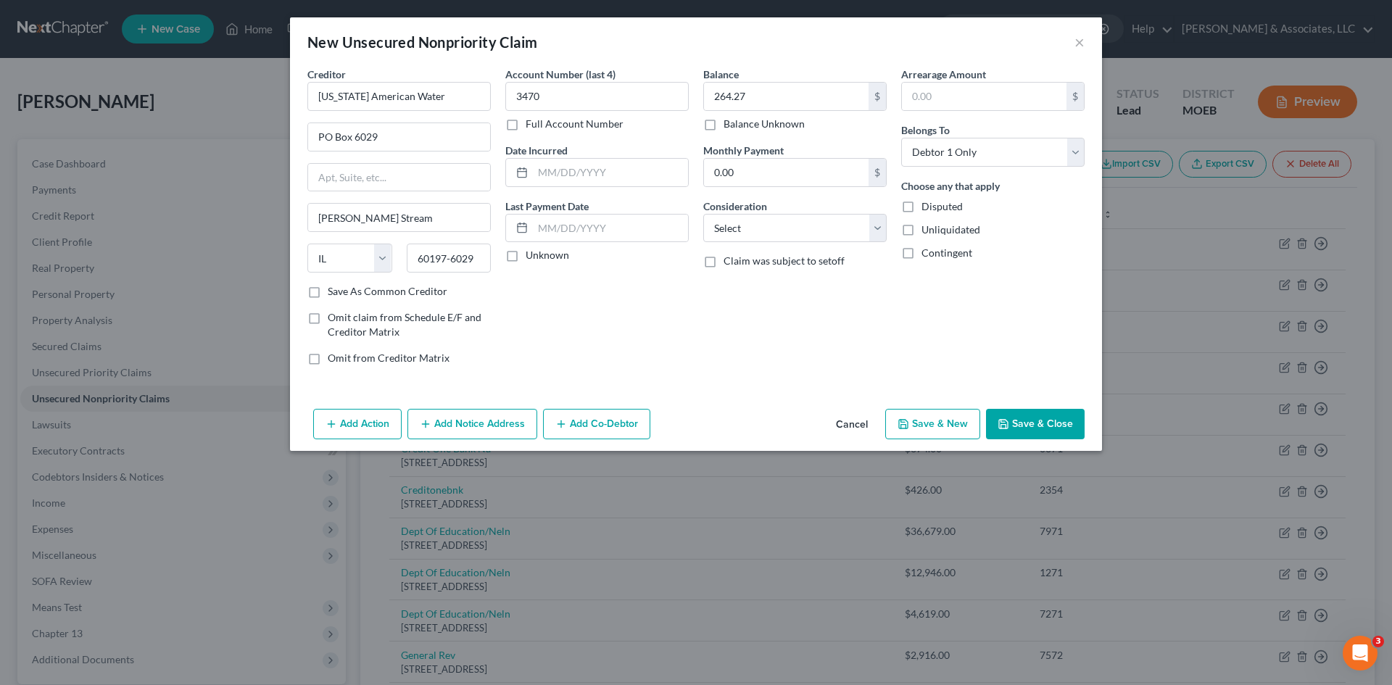
click at [1029, 418] on button "Save & Close" at bounding box center [1035, 424] width 99 height 30
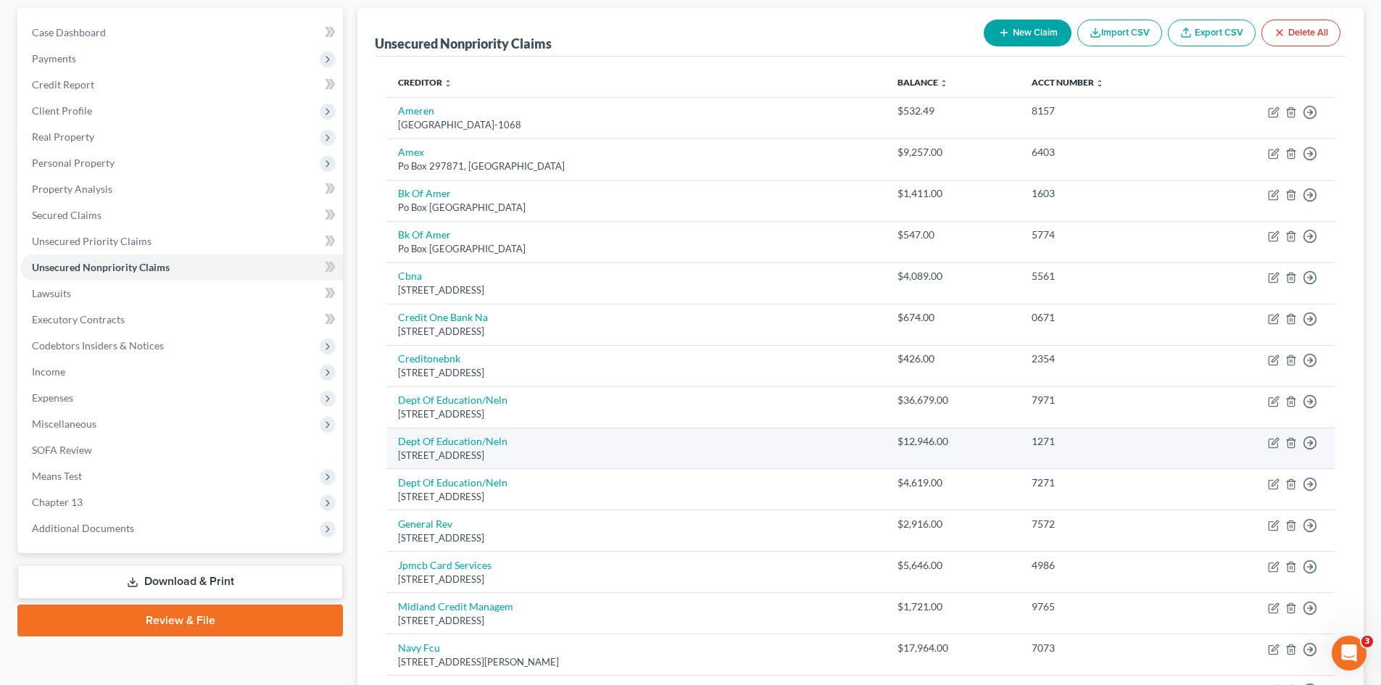
scroll to position [217, 0]
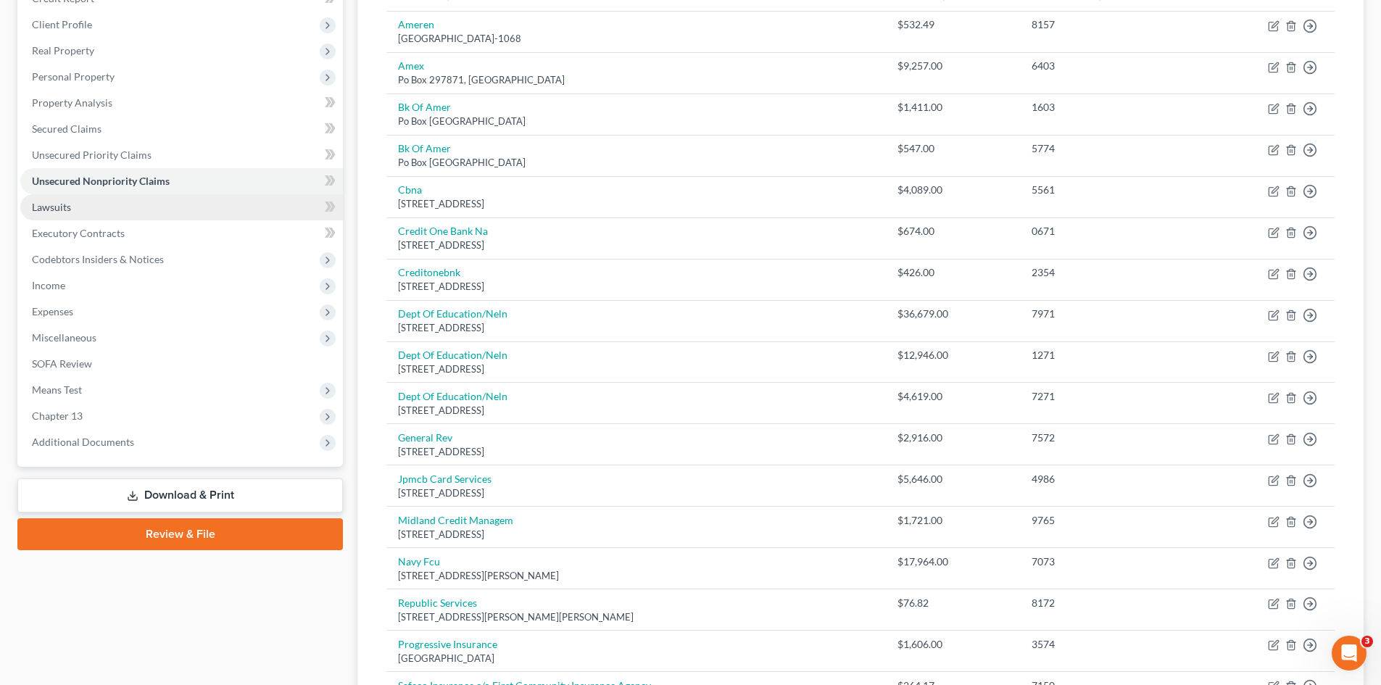
click at [106, 207] on link "Lawsuits" at bounding box center [181, 207] width 323 height 26
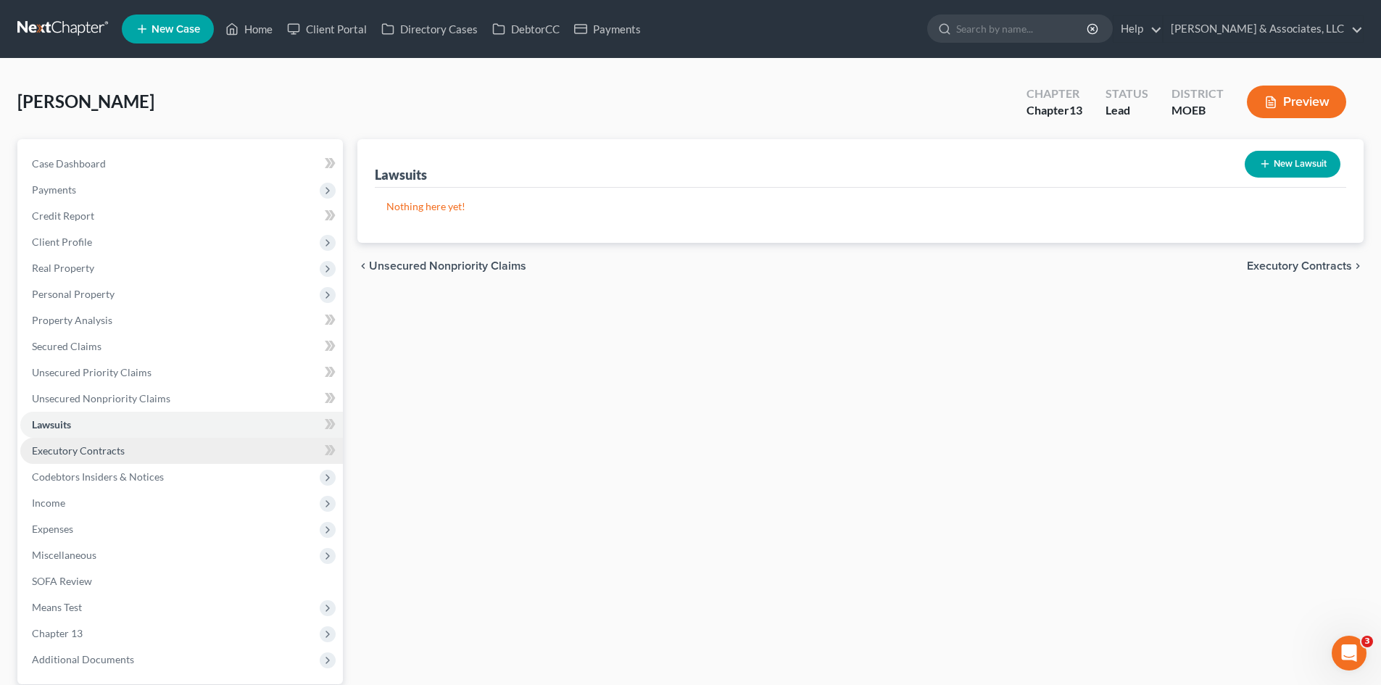
click at [80, 450] on span "Executory Contracts" at bounding box center [78, 450] width 93 height 12
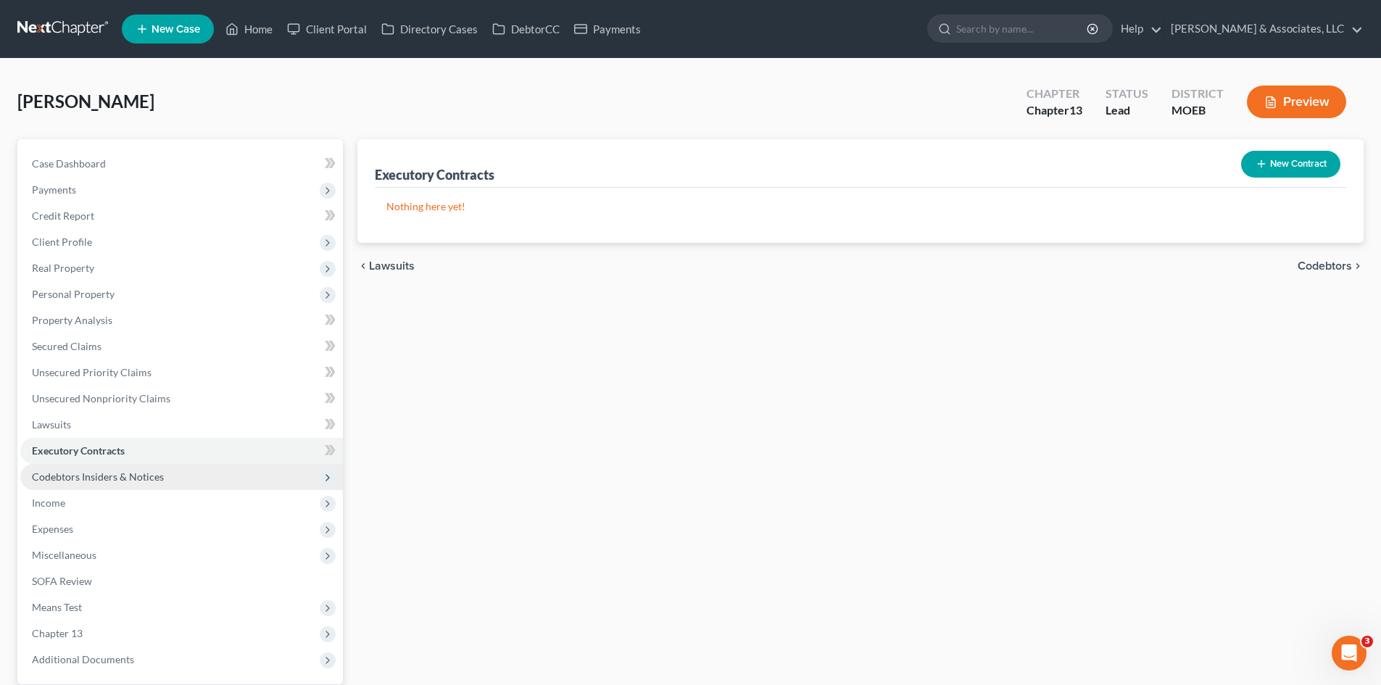
click at [118, 482] on span "Codebtors Insiders & Notices" at bounding box center [98, 476] width 132 height 12
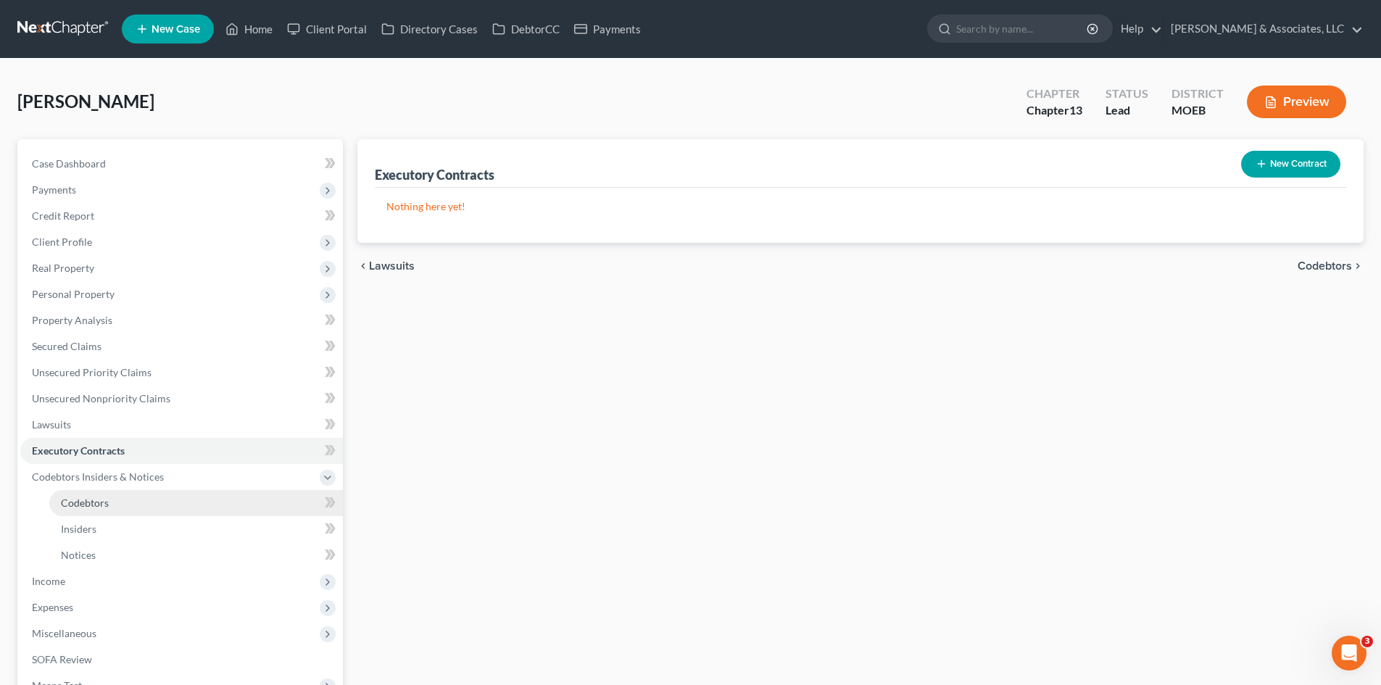
click at [81, 505] on span "Codebtors" at bounding box center [85, 503] width 48 height 12
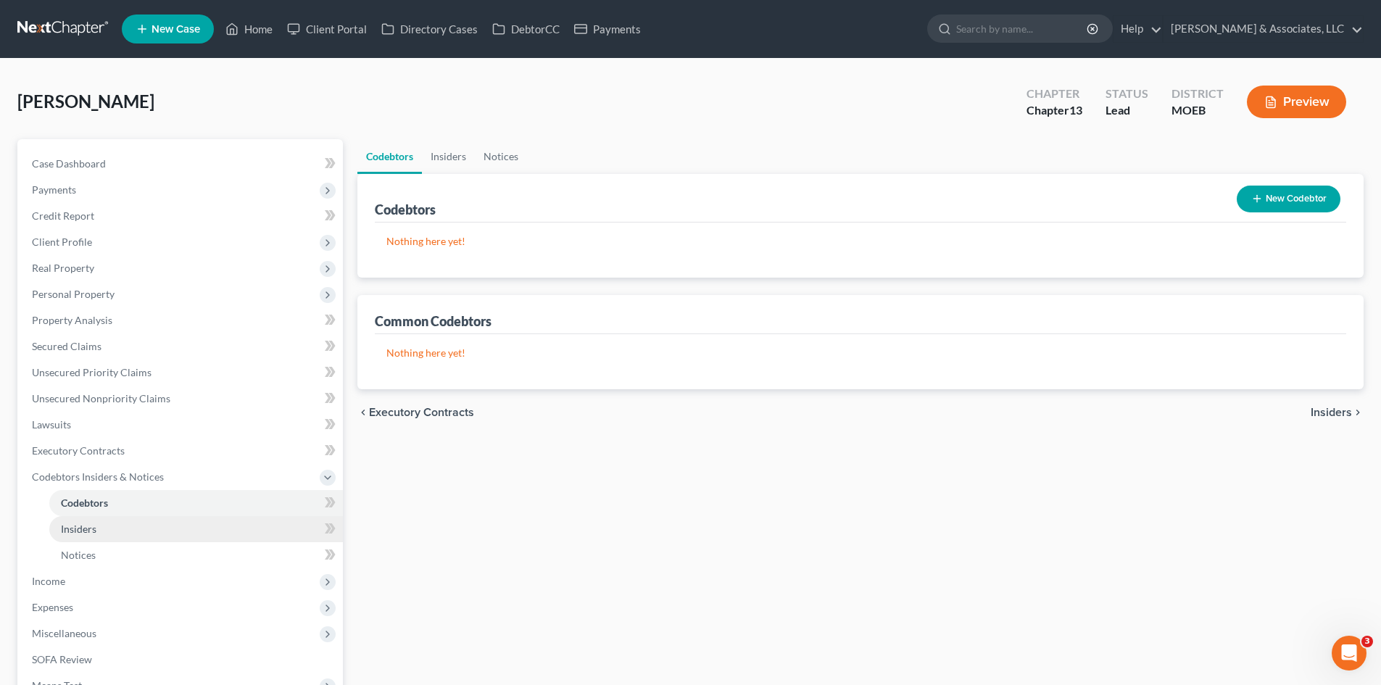
click at [79, 533] on span "Insiders" at bounding box center [79, 529] width 36 height 12
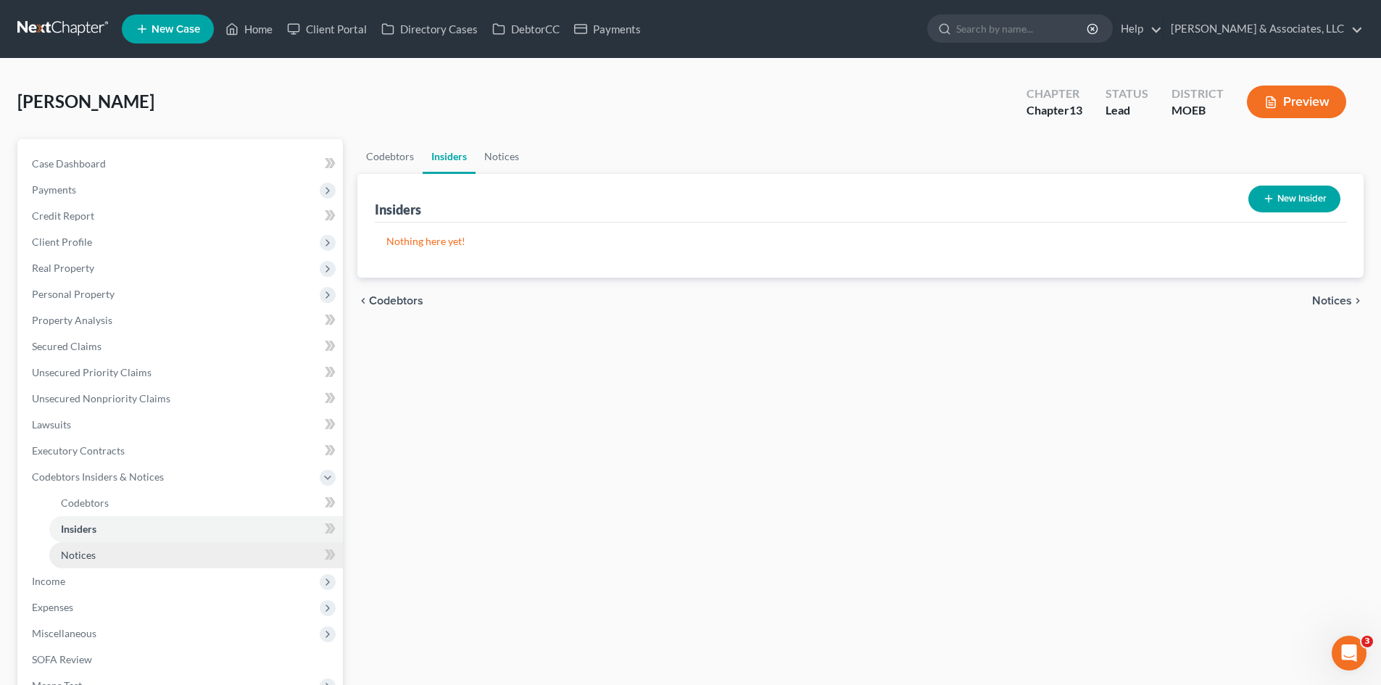
click at [72, 559] on span "Notices" at bounding box center [78, 555] width 35 height 12
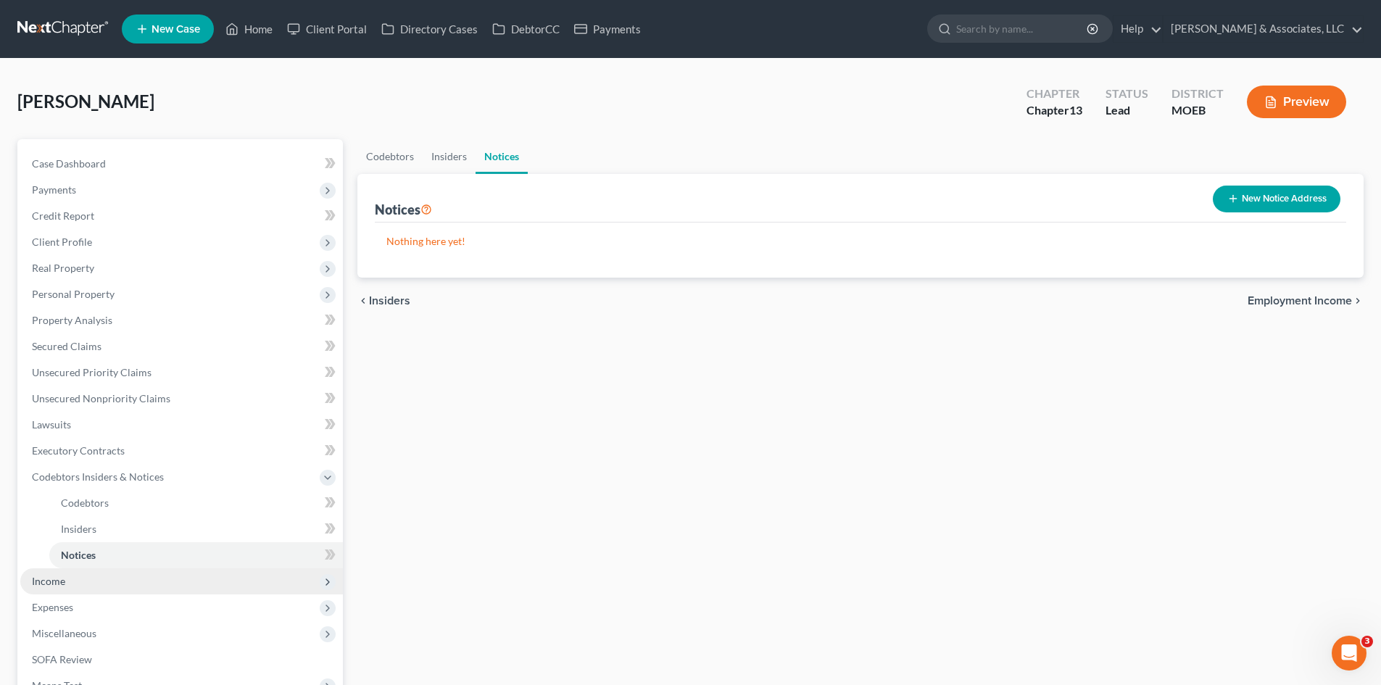
click at [47, 585] on span "Income" at bounding box center [48, 581] width 33 height 12
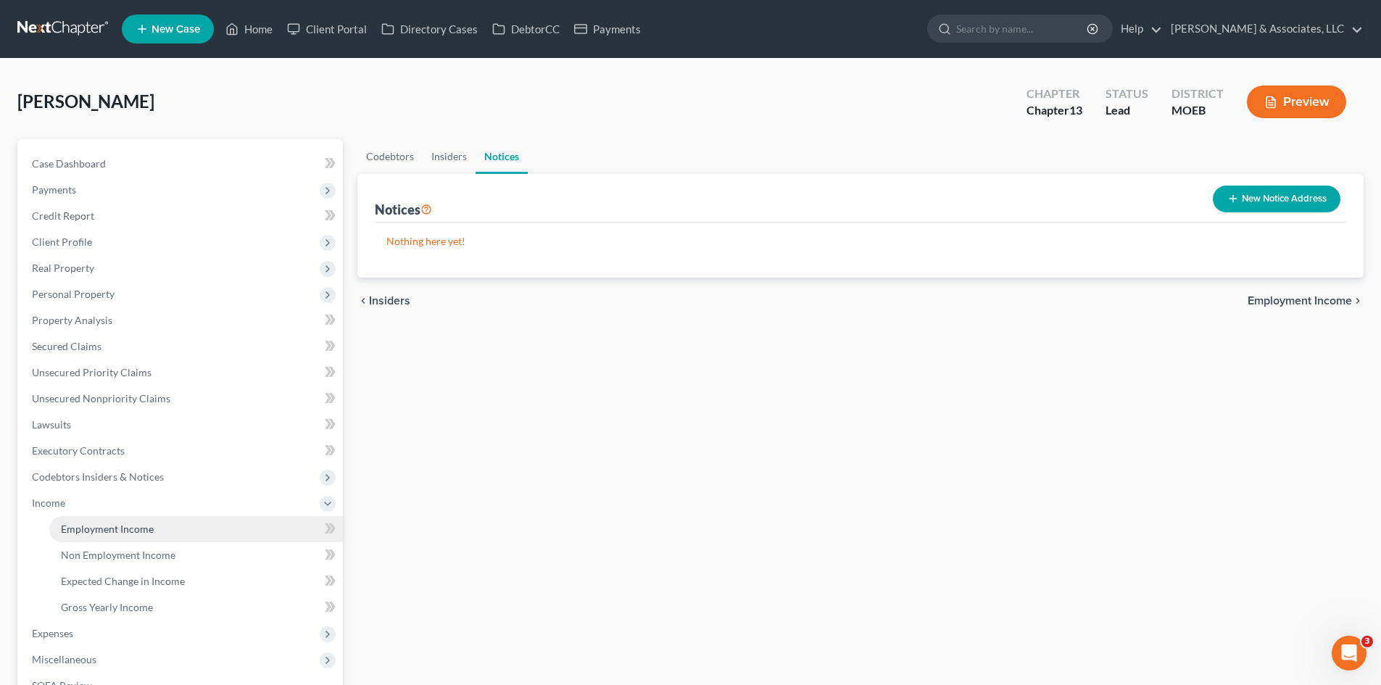
click at [127, 529] on span "Employment Income" at bounding box center [107, 529] width 93 height 12
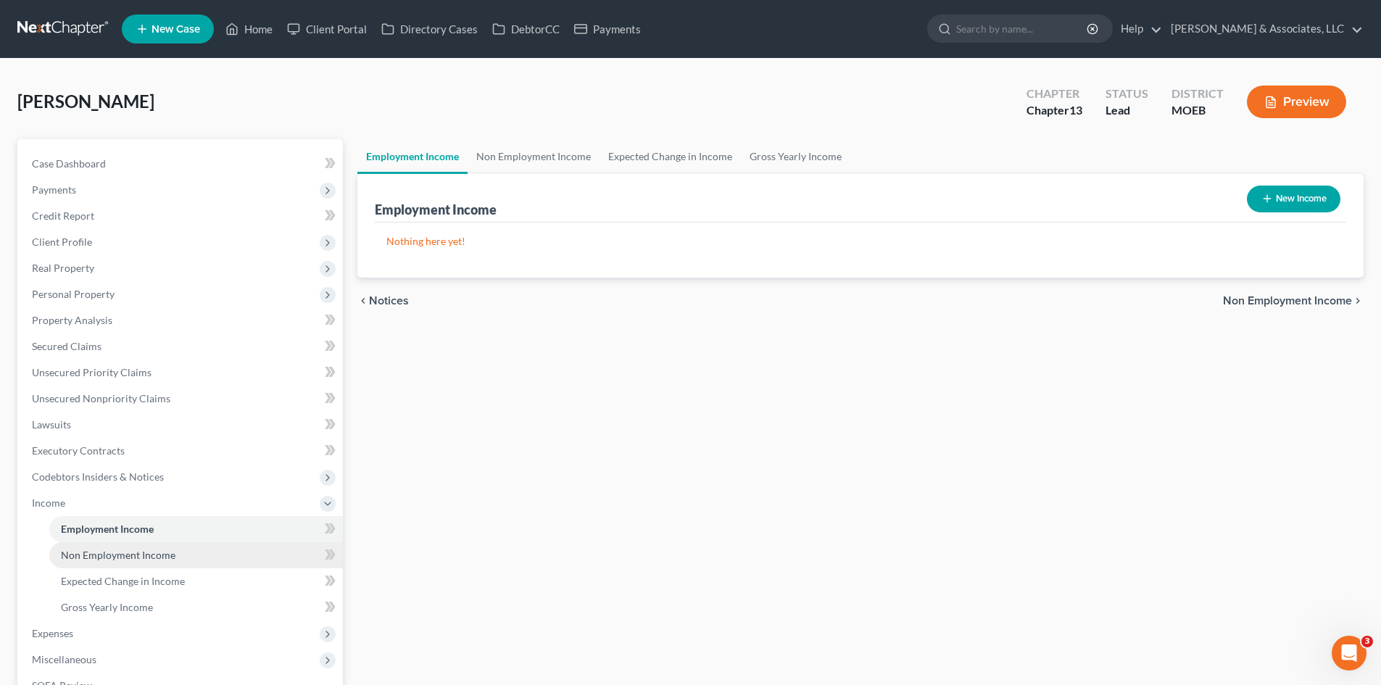
click at [146, 556] on span "Non Employment Income" at bounding box center [118, 555] width 115 height 12
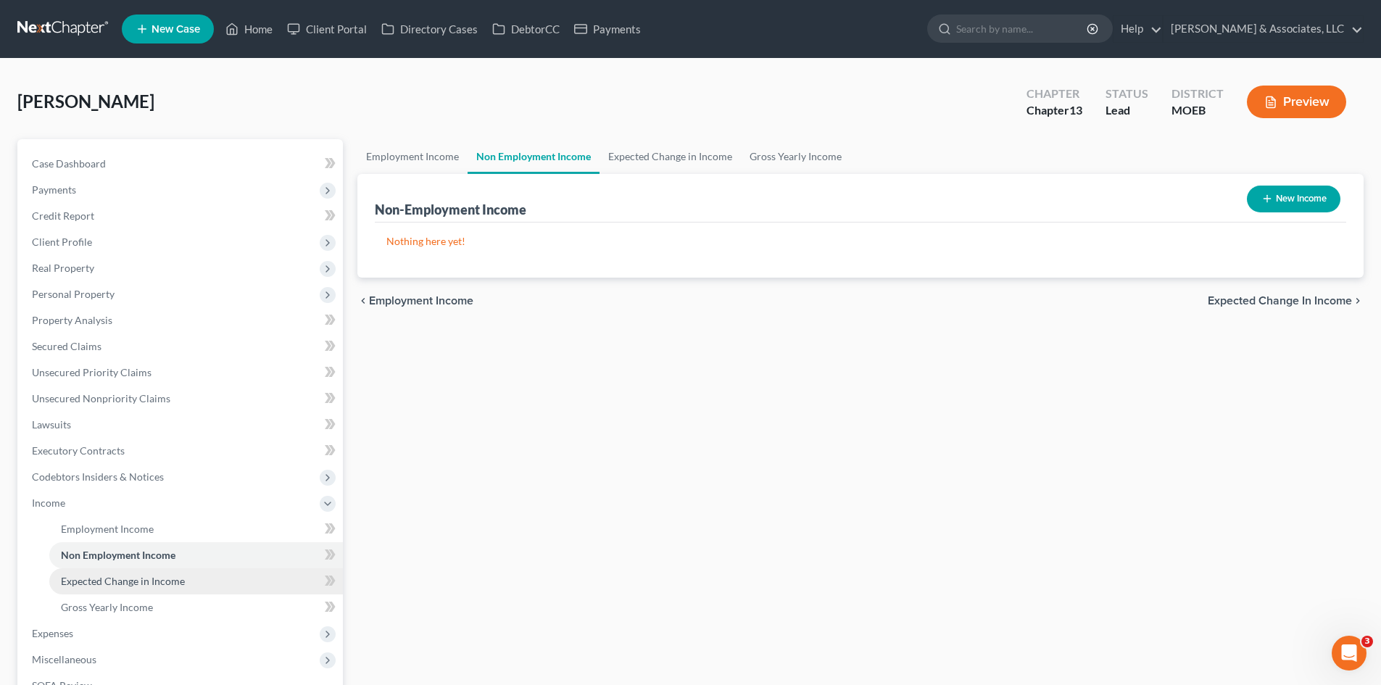
click at [170, 583] on span "Expected Change in Income" at bounding box center [123, 581] width 124 height 12
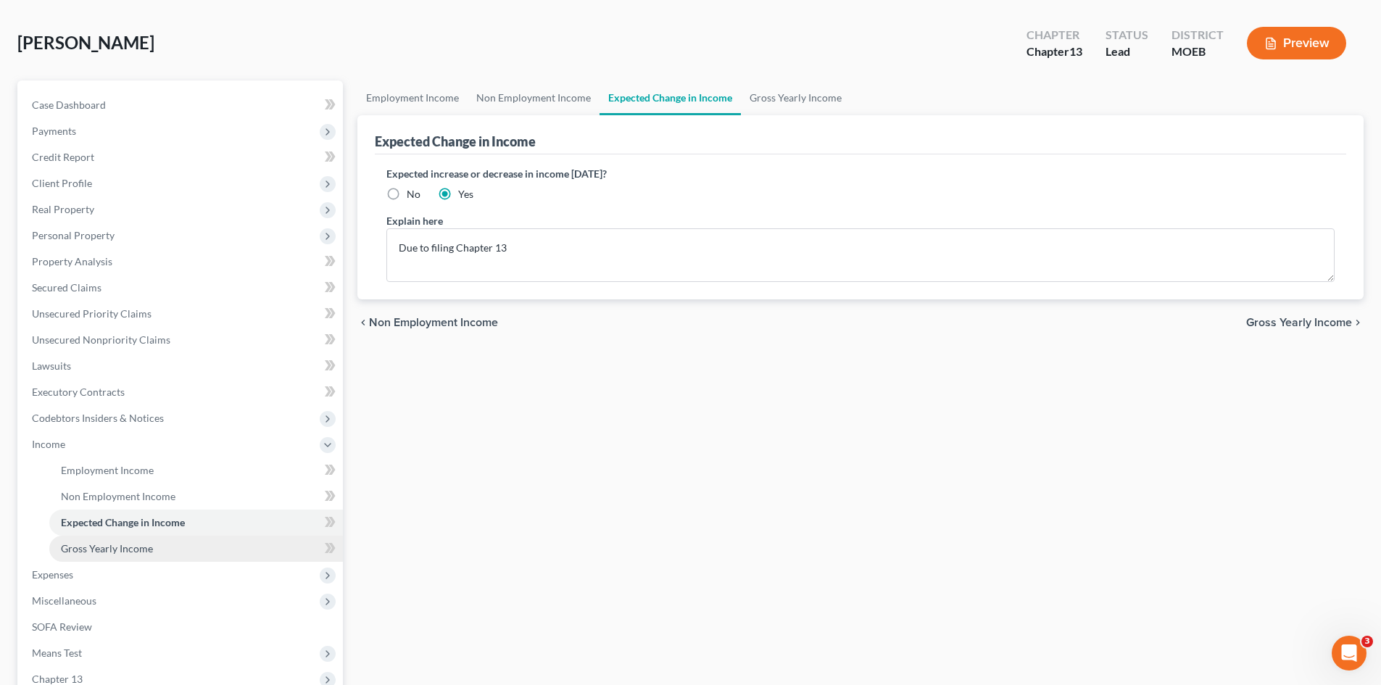
scroll to position [145, 0]
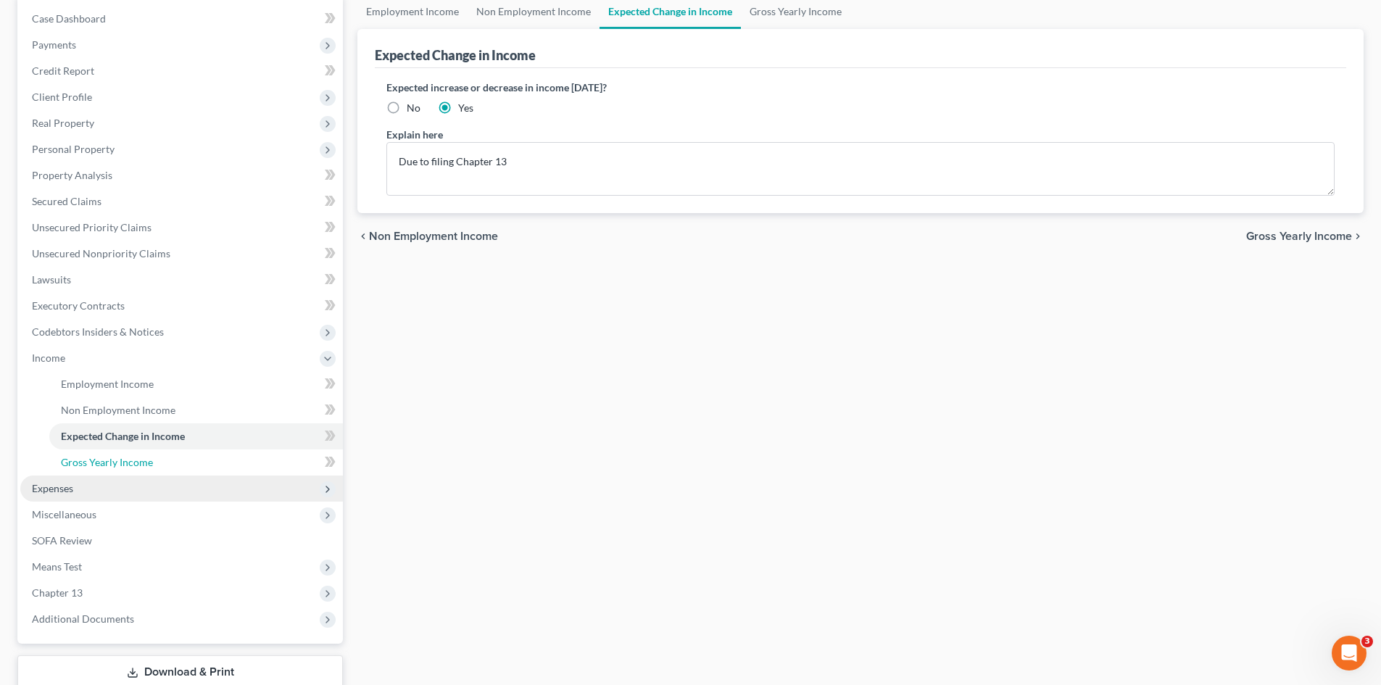
click at [123, 466] on span "Gross Yearly Income" at bounding box center [107, 462] width 92 height 12
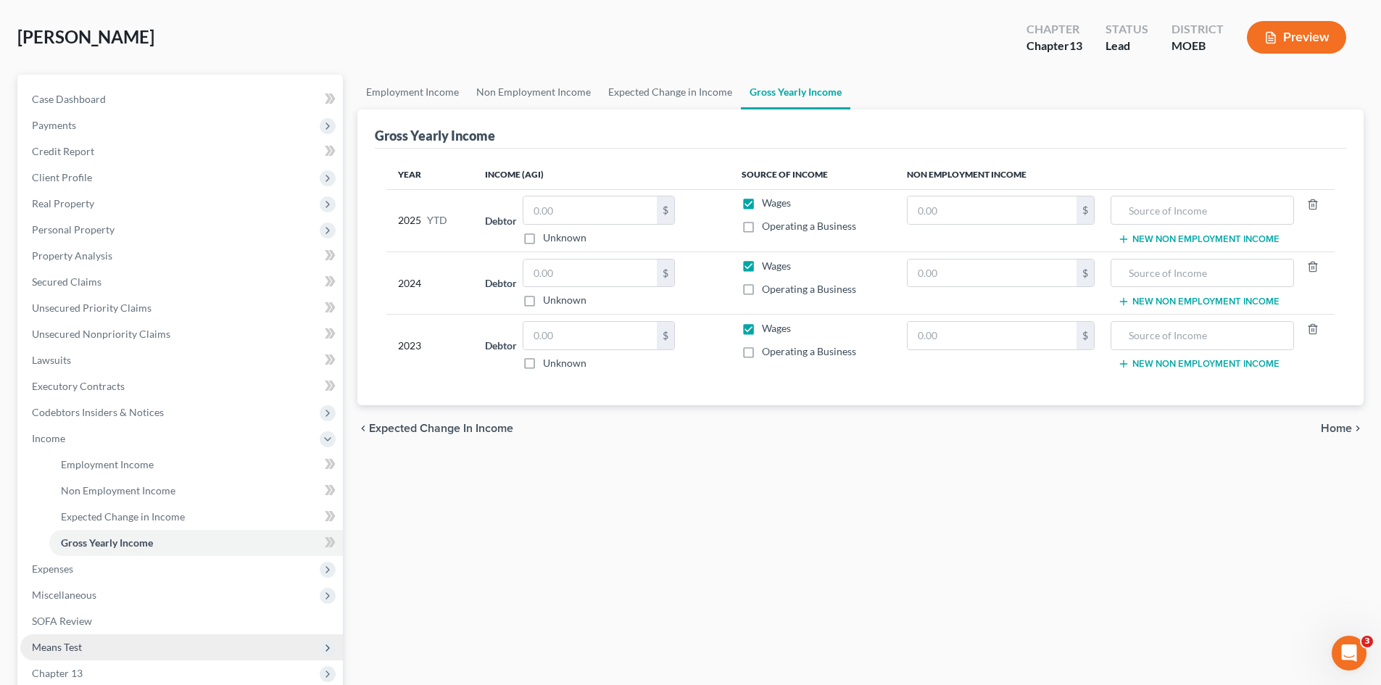
scroll to position [145, 0]
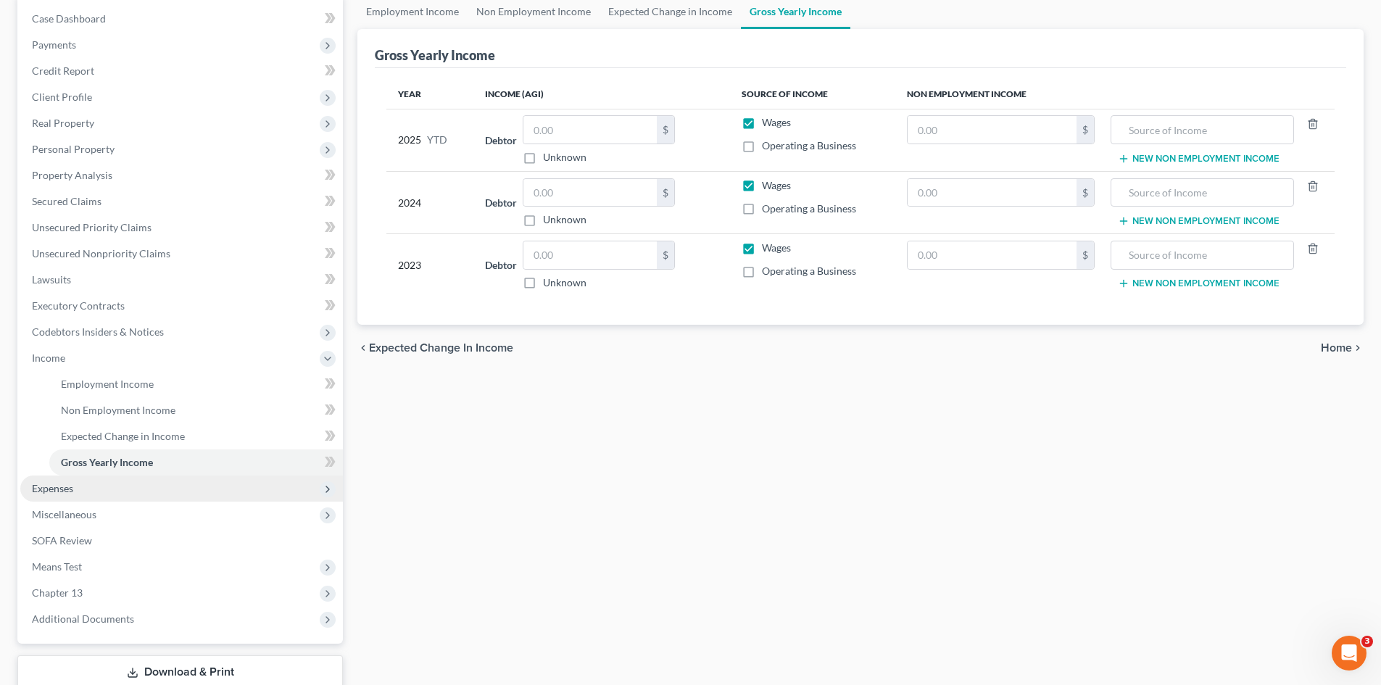
click at [52, 498] on span "Expenses" at bounding box center [181, 489] width 323 height 26
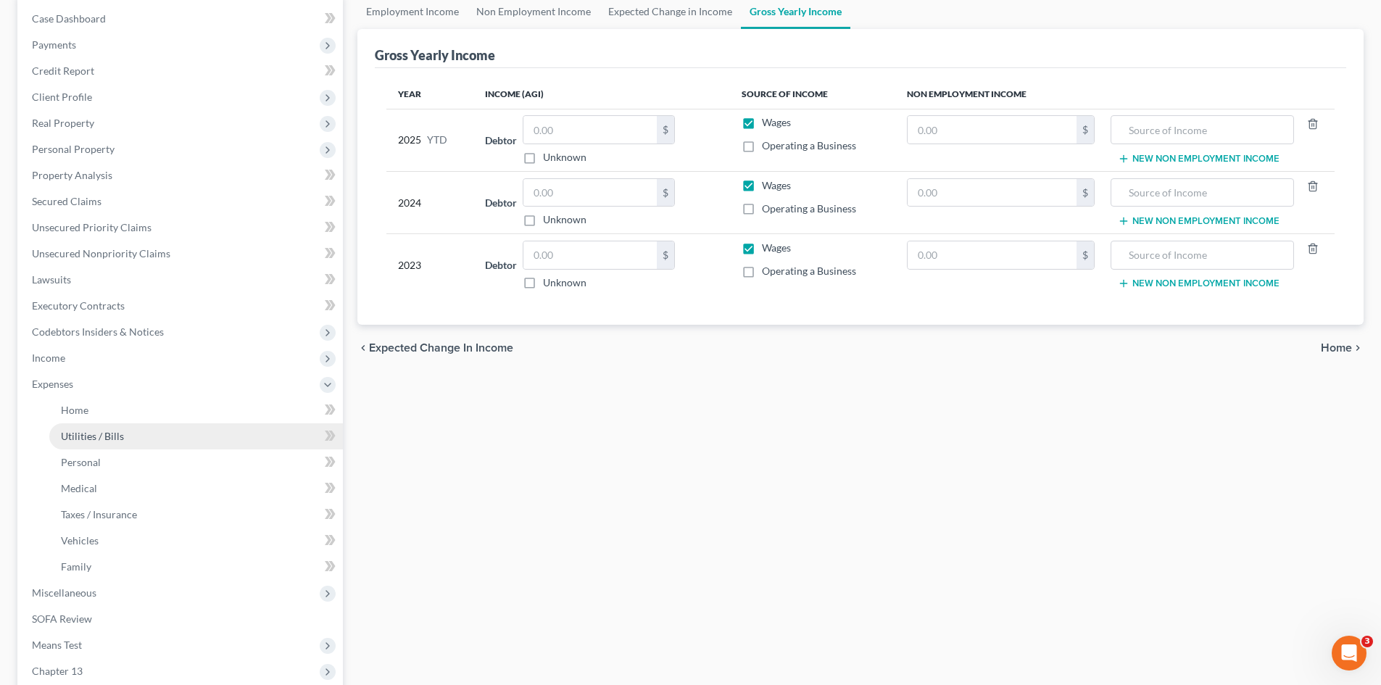
click at [89, 436] on span "Utilities / Bills" at bounding box center [92, 436] width 63 height 12
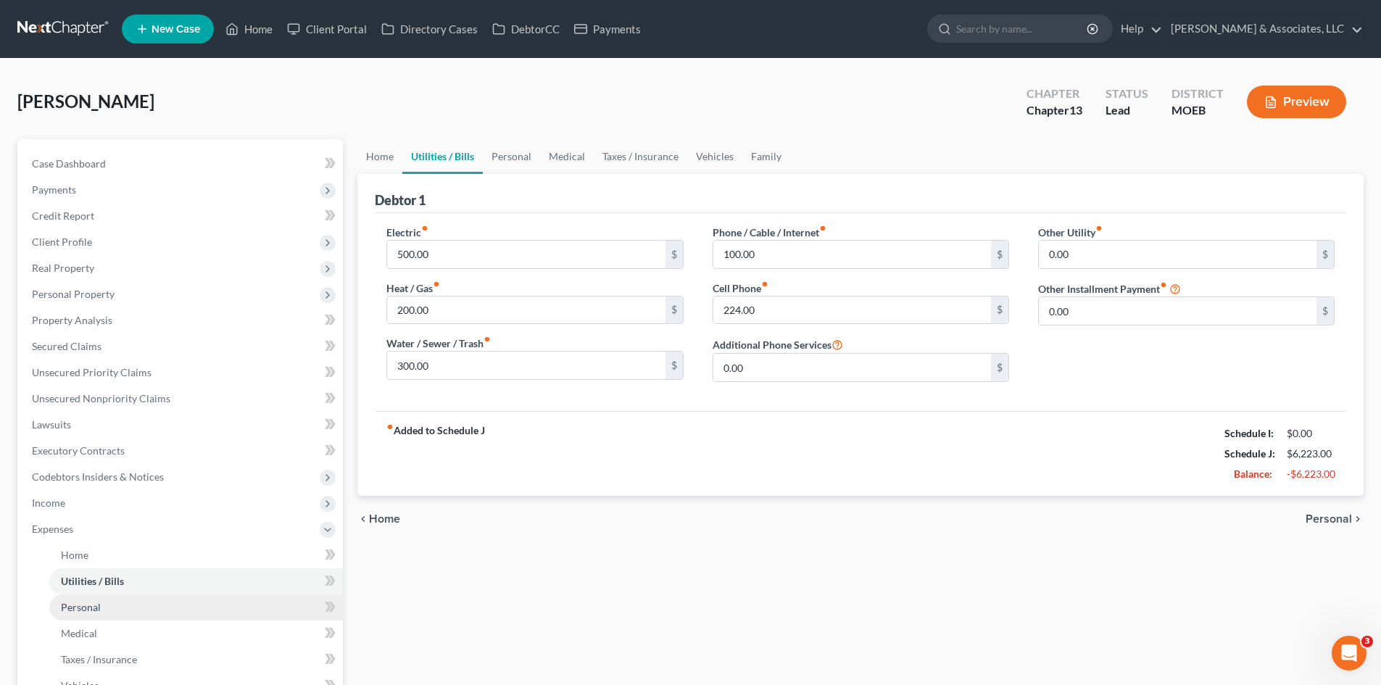
click at [84, 610] on span "Personal" at bounding box center [81, 607] width 40 height 12
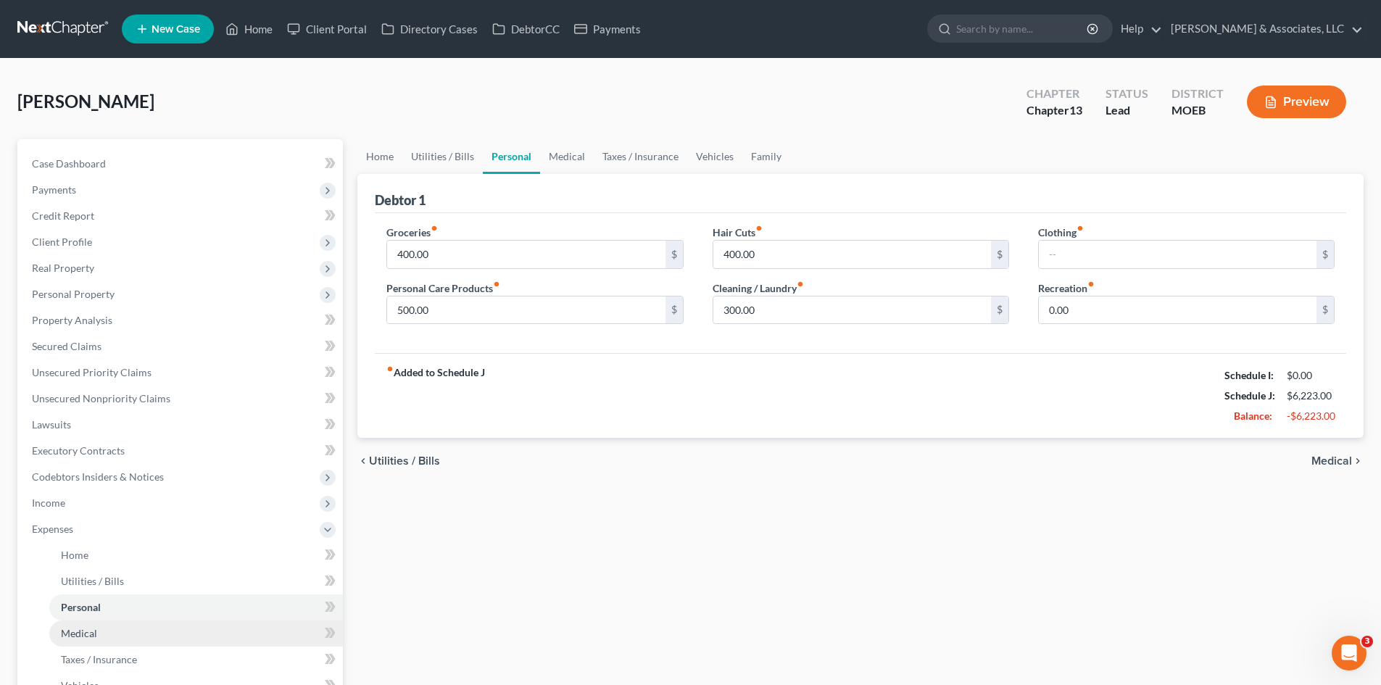
click at [84, 631] on span "Medical" at bounding box center [79, 633] width 36 height 12
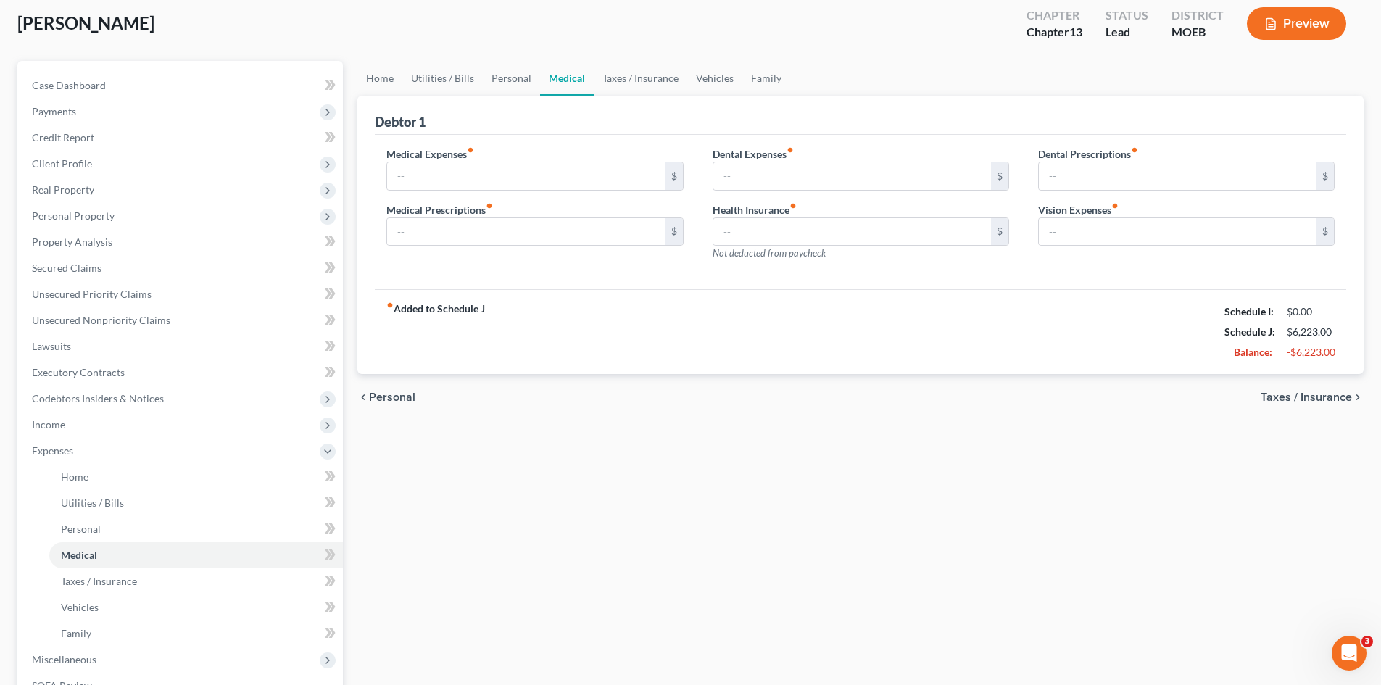
scroll to position [217, 0]
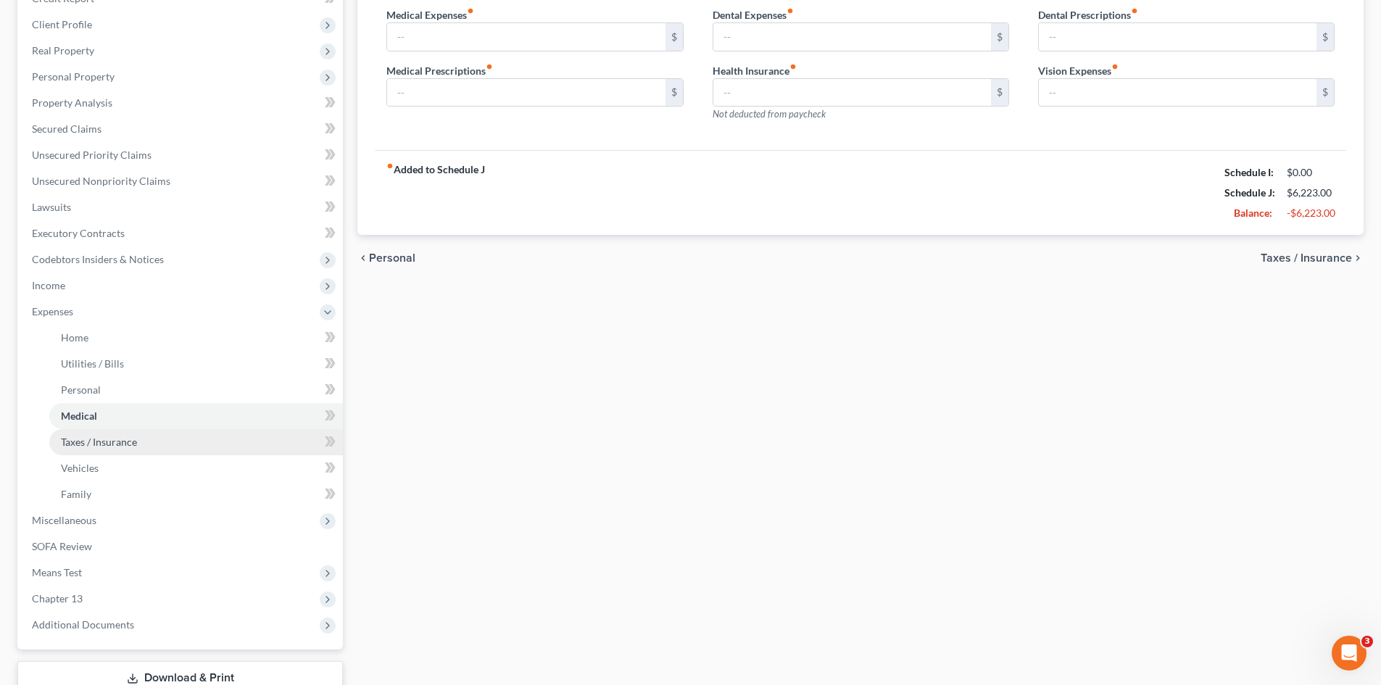
click at [79, 444] on span "Taxes / Insurance" at bounding box center [99, 442] width 76 height 12
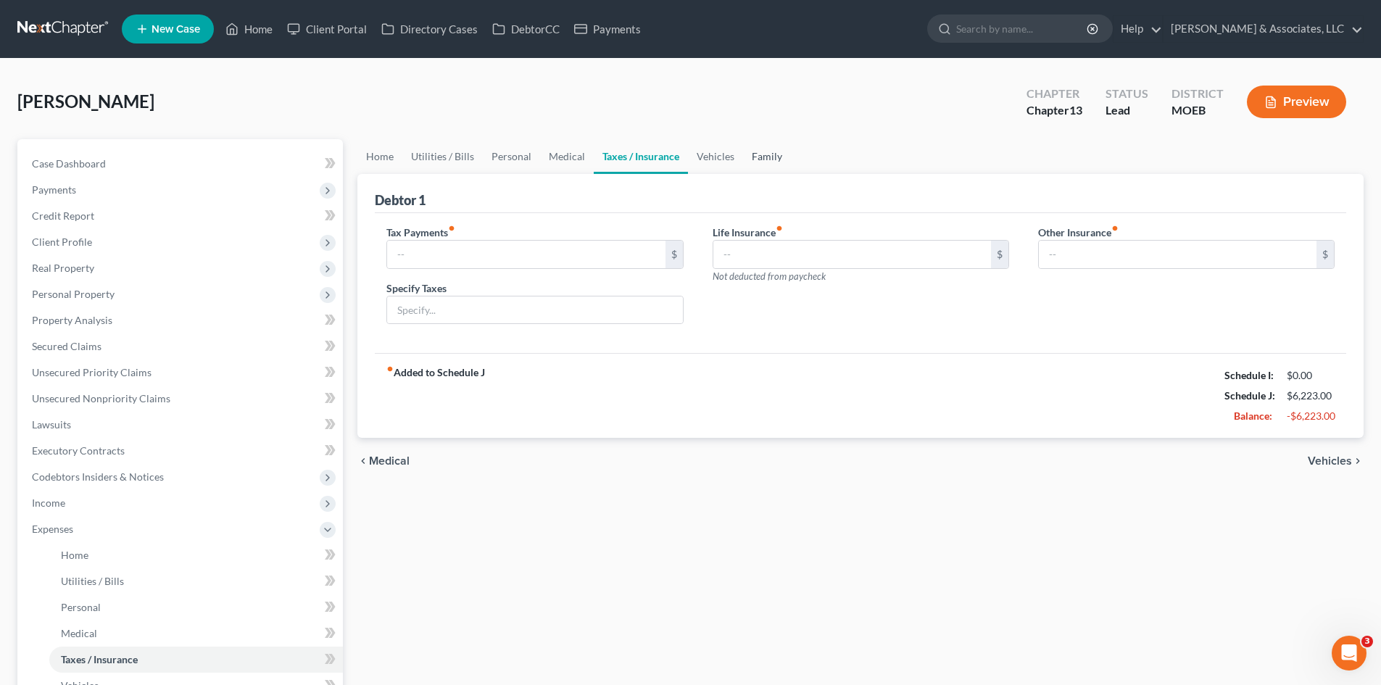
click at [757, 149] on link "Family" at bounding box center [767, 156] width 48 height 35
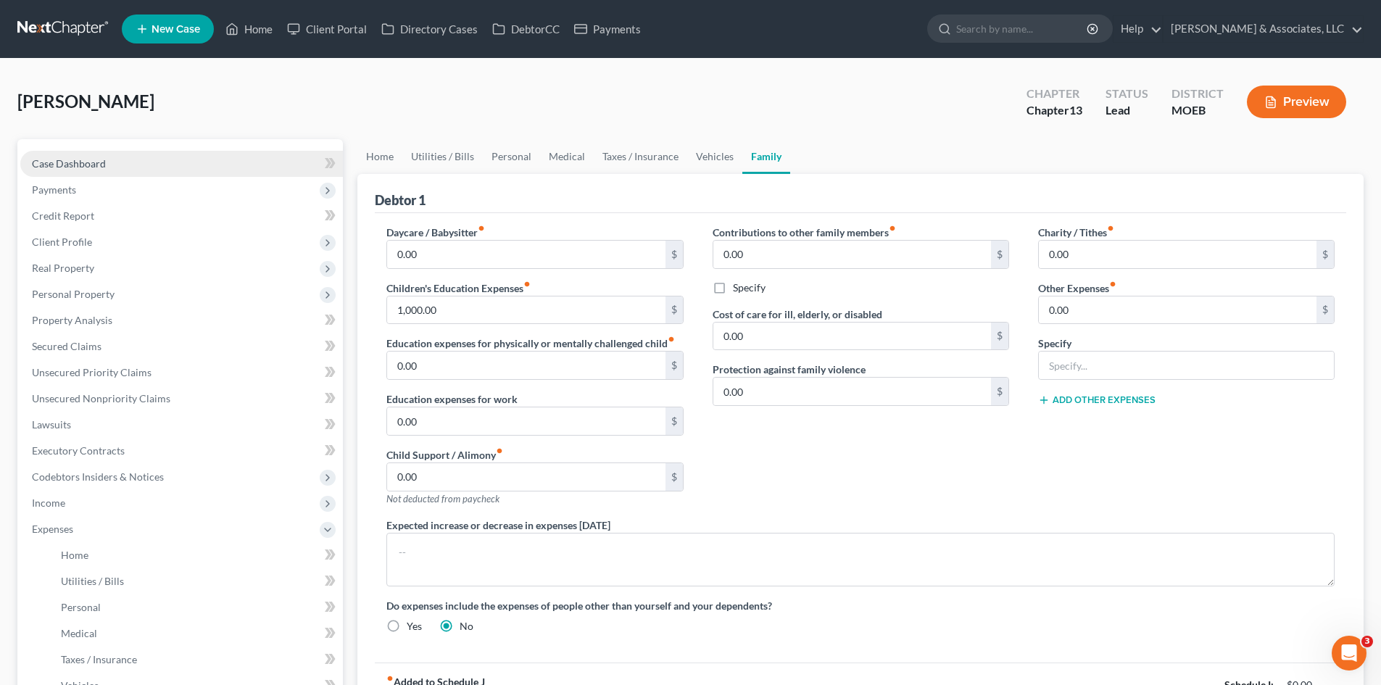
click at [73, 167] on span "Case Dashboard" at bounding box center [69, 163] width 74 height 12
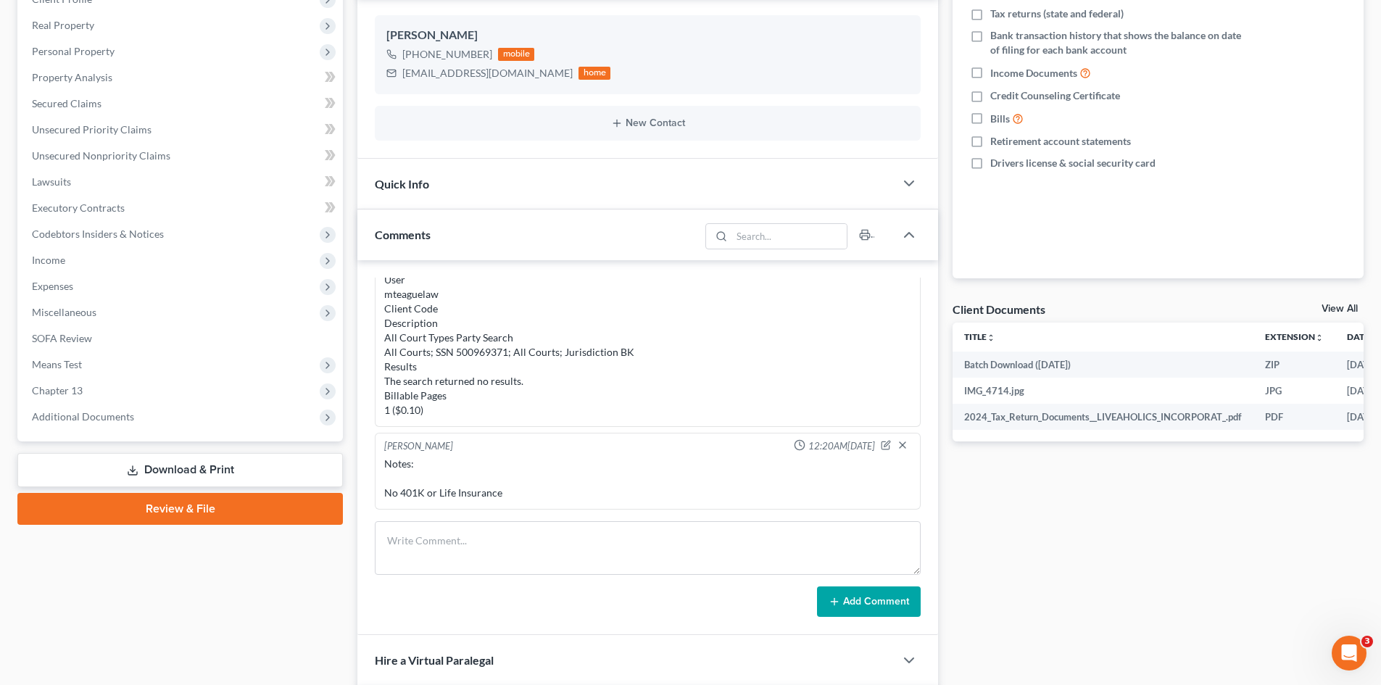
scroll to position [290, 0]
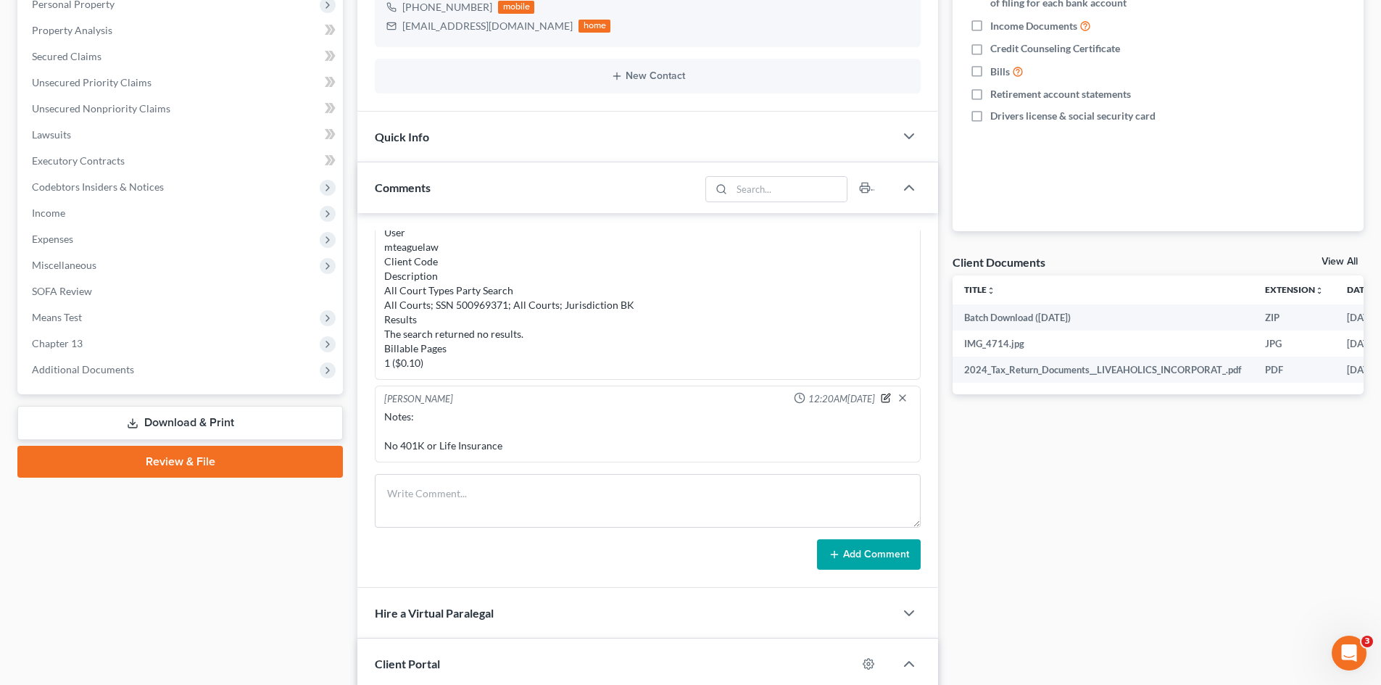
click at [881, 395] on icon "button" at bounding box center [886, 398] width 10 height 10
click at [521, 457] on textarea "Notes: No 401K or Life Insurance" at bounding box center [647, 437] width 527 height 54
click at [897, 393] on icon "button" at bounding box center [903, 398] width 12 height 12
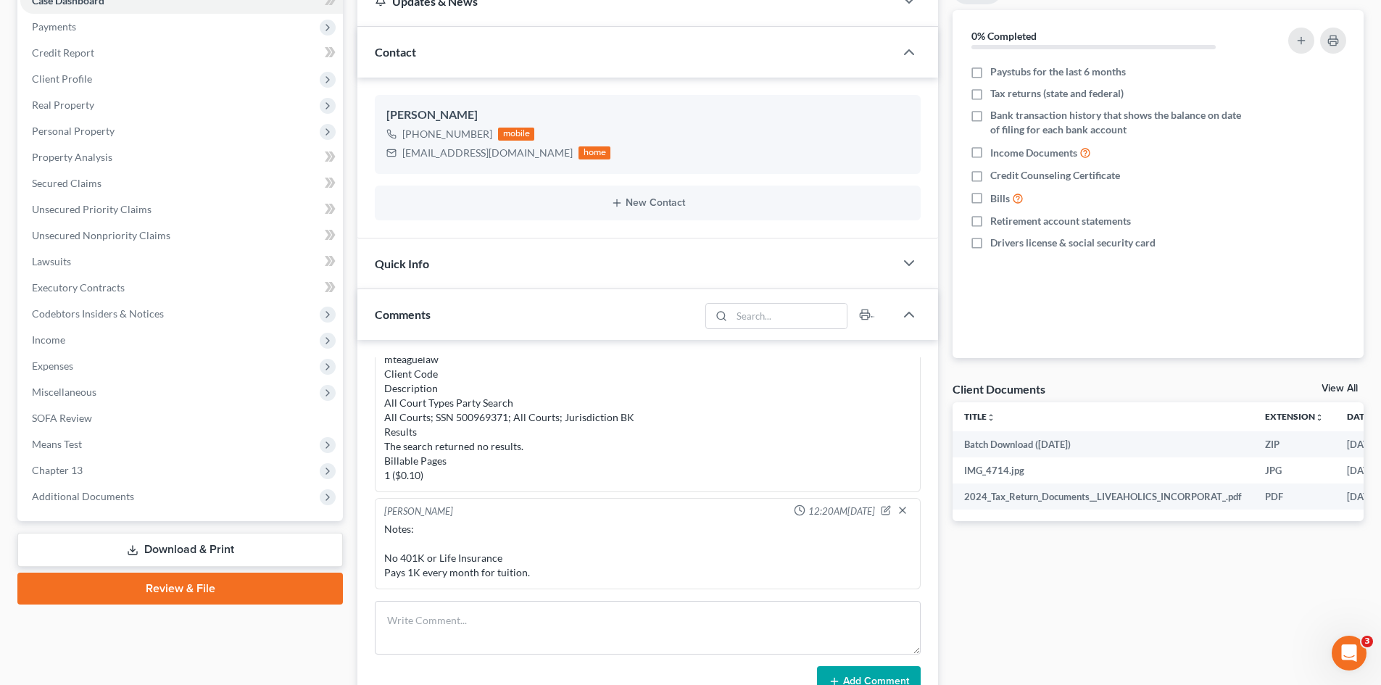
scroll to position [145, 0]
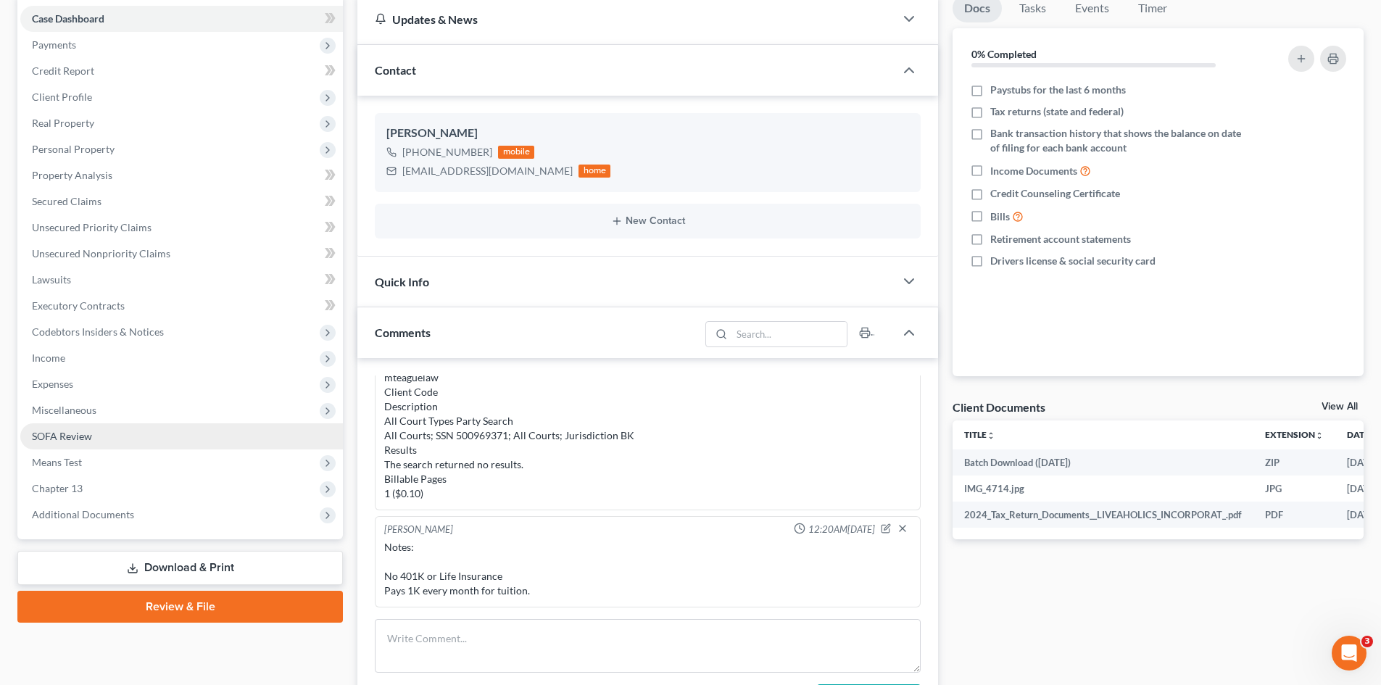
click at [88, 439] on span "SOFA Review" at bounding box center [62, 436] width 60 height 12
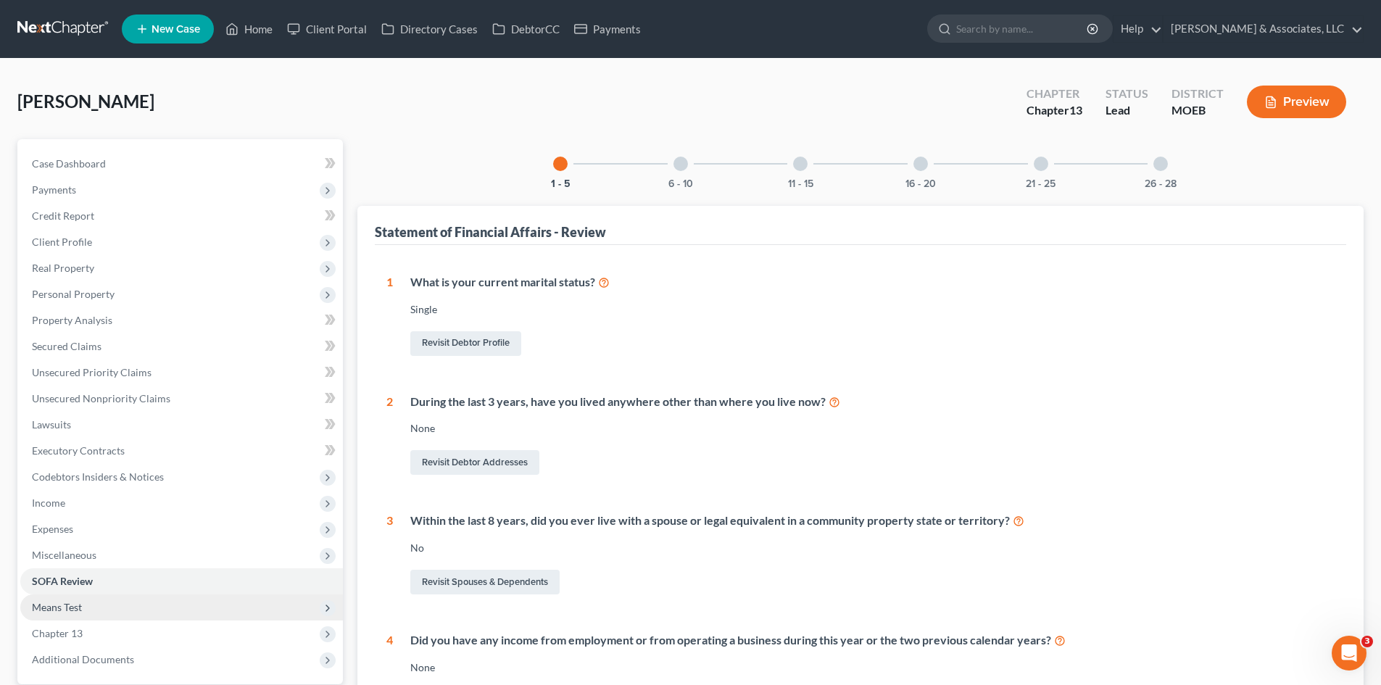
click at [73, 607] on span "Means Test" at bounding box center [57, 607] width 50 height 12
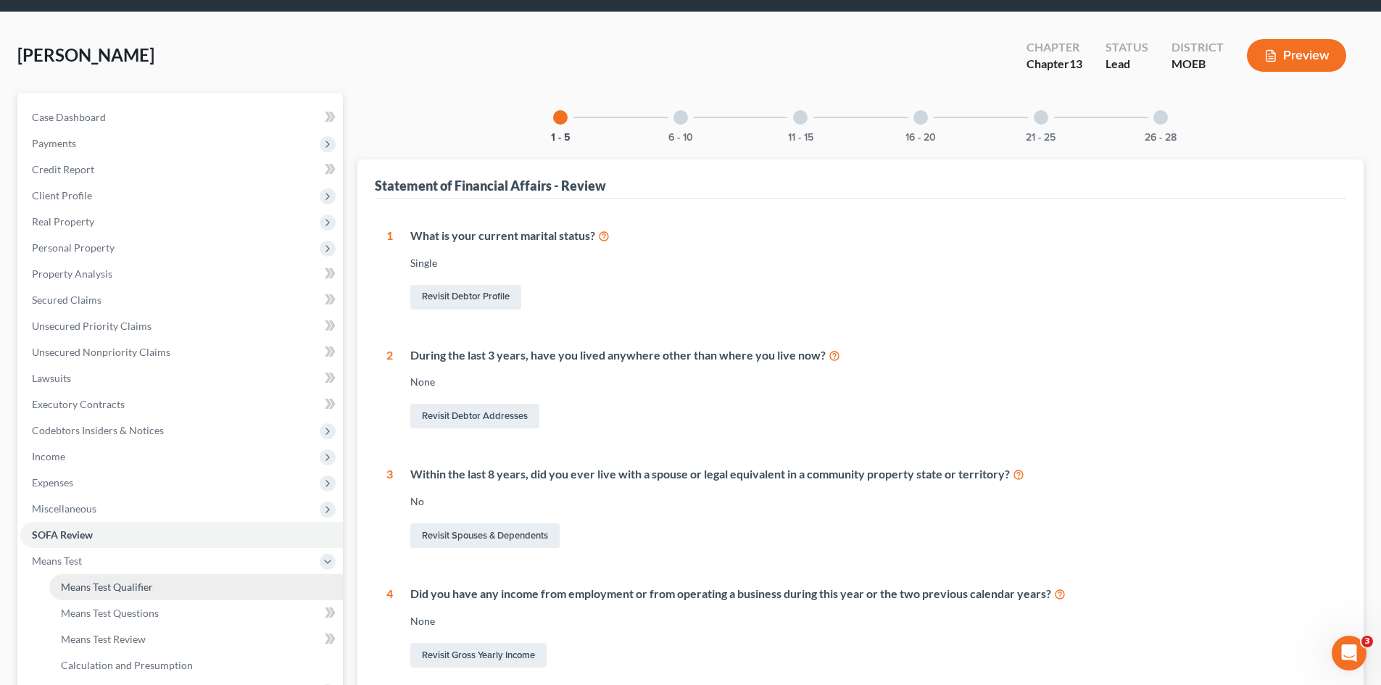
scroll to position [217, 0]
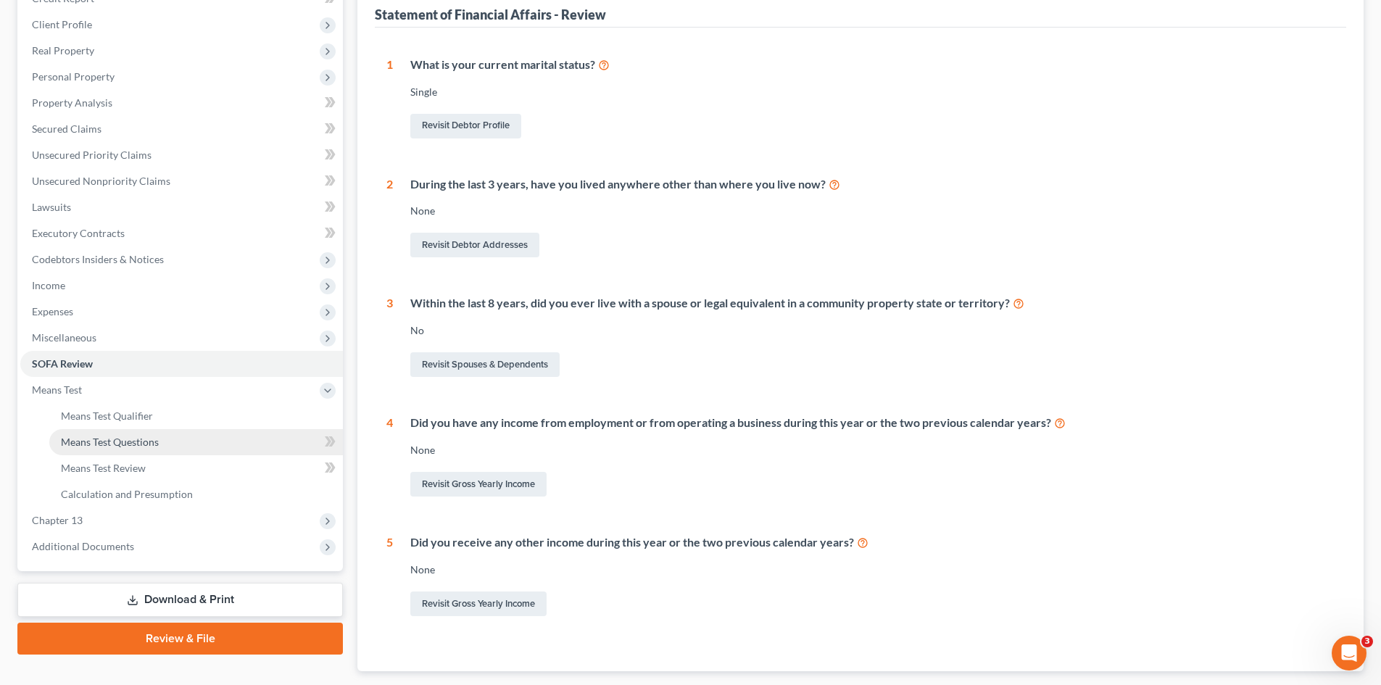
click at [143, 434] on link "Means Test Questions" at bounding box center [196, 442] width 294 height 26
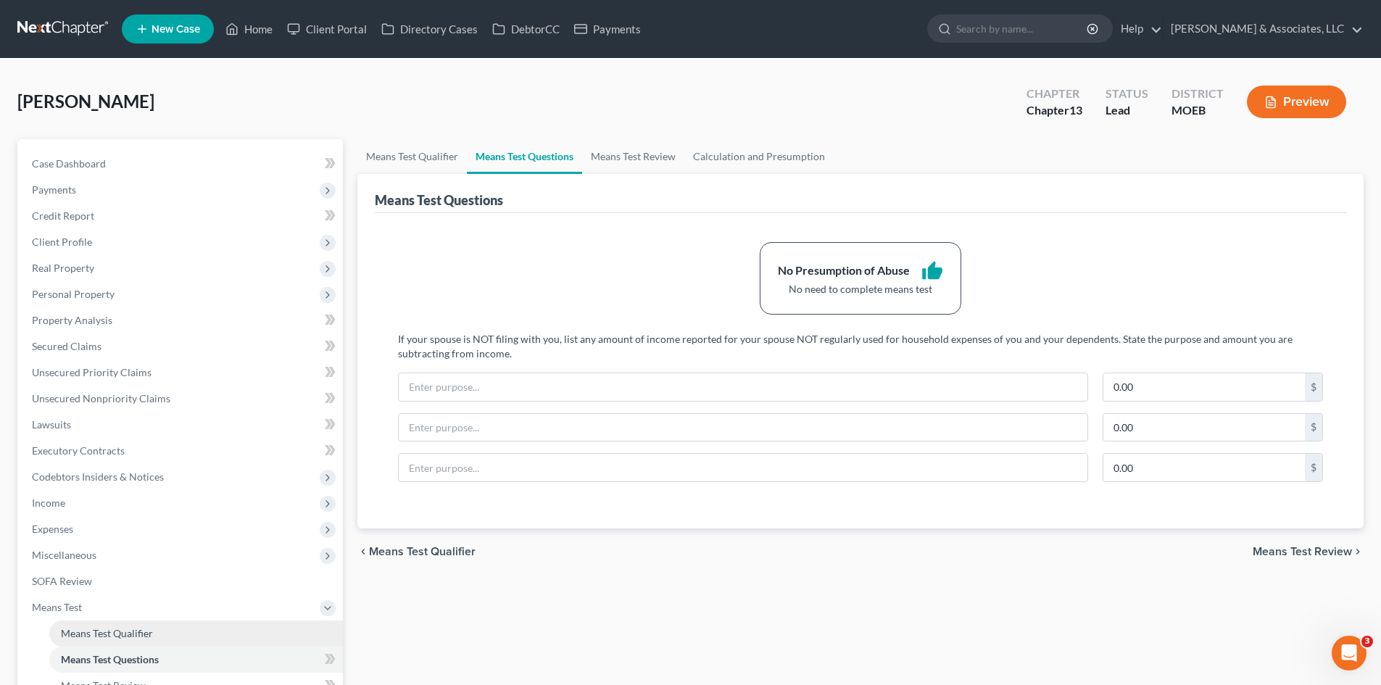
click at [101, 635] on span "Means Test Qualifier" at bounding box center [107, 633] width 92 height 12
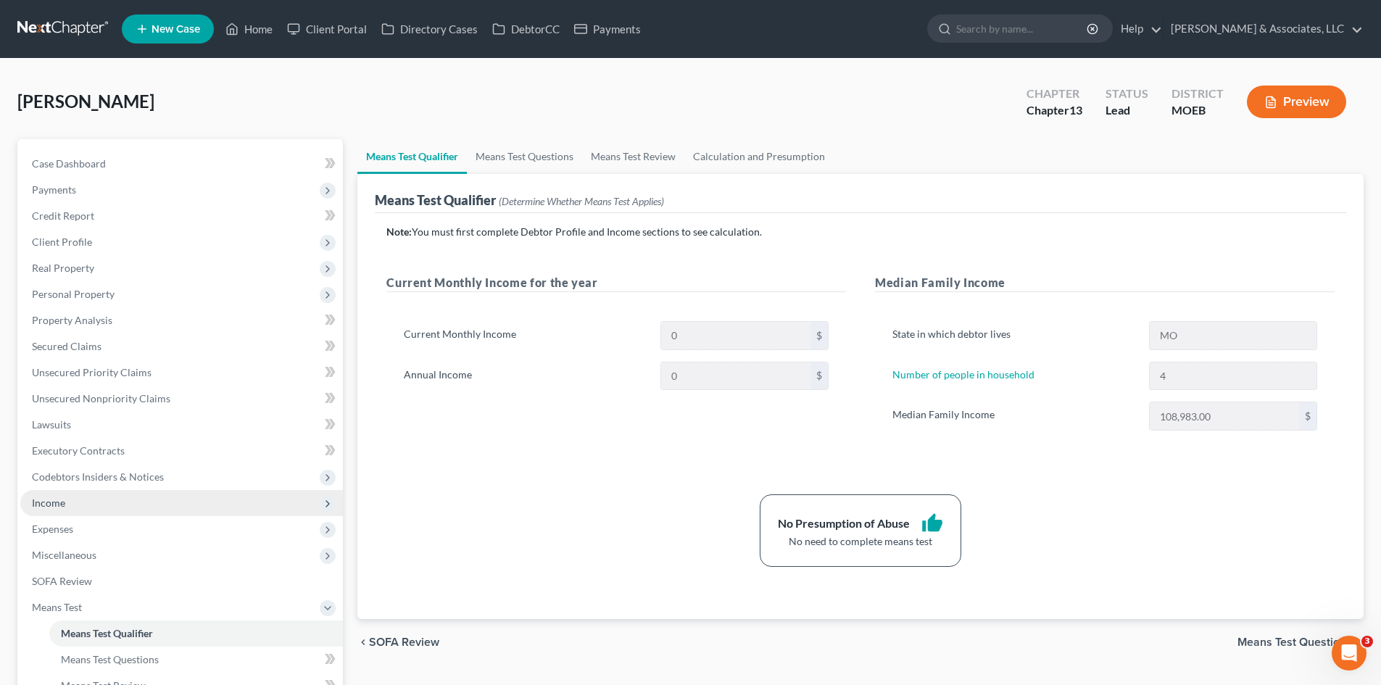
click at [46, 497] on span "Income" at bounding box center [48, 503] width 33 height 12
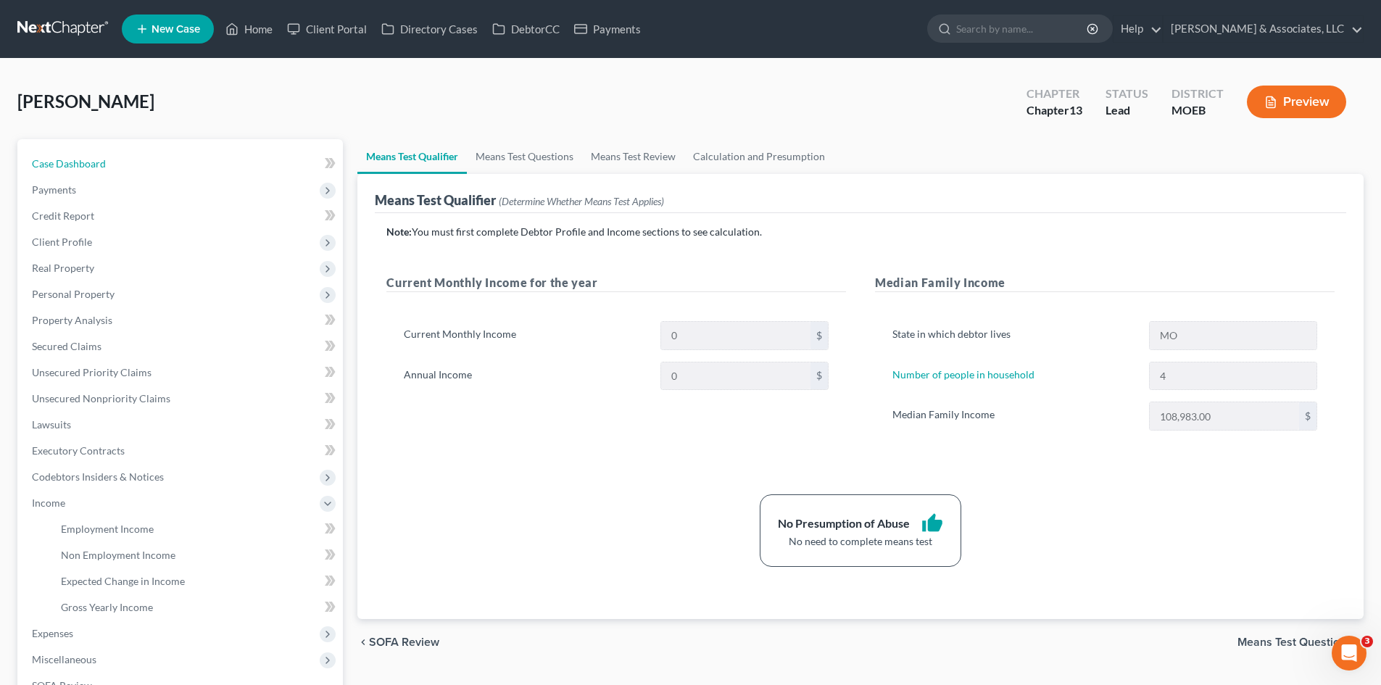
drag, startPoint x: 88, startPoint y: 165, endPoint x: 17, endPoint y: 199, distance: 79.4
click at [88, 165] on span "Case Dashboard" at bounding box center [69, 163] width 74 height 12
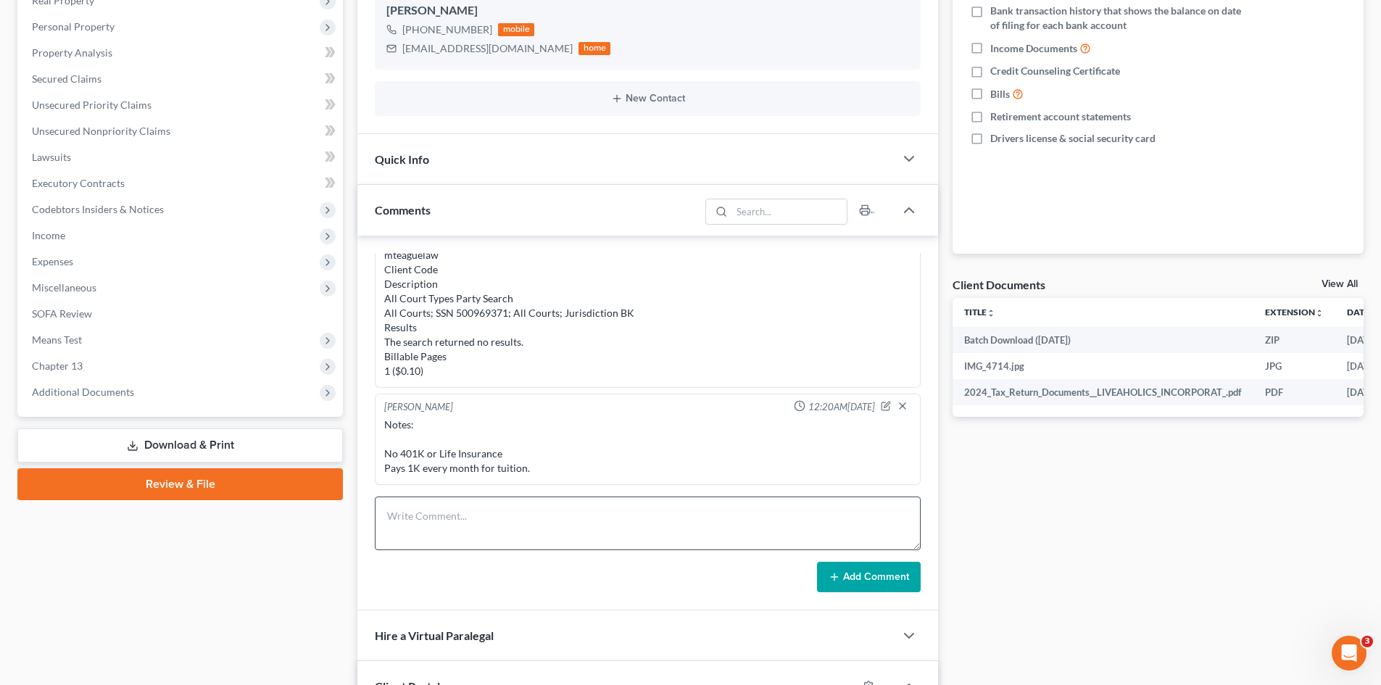
scroll to position [290, 0]
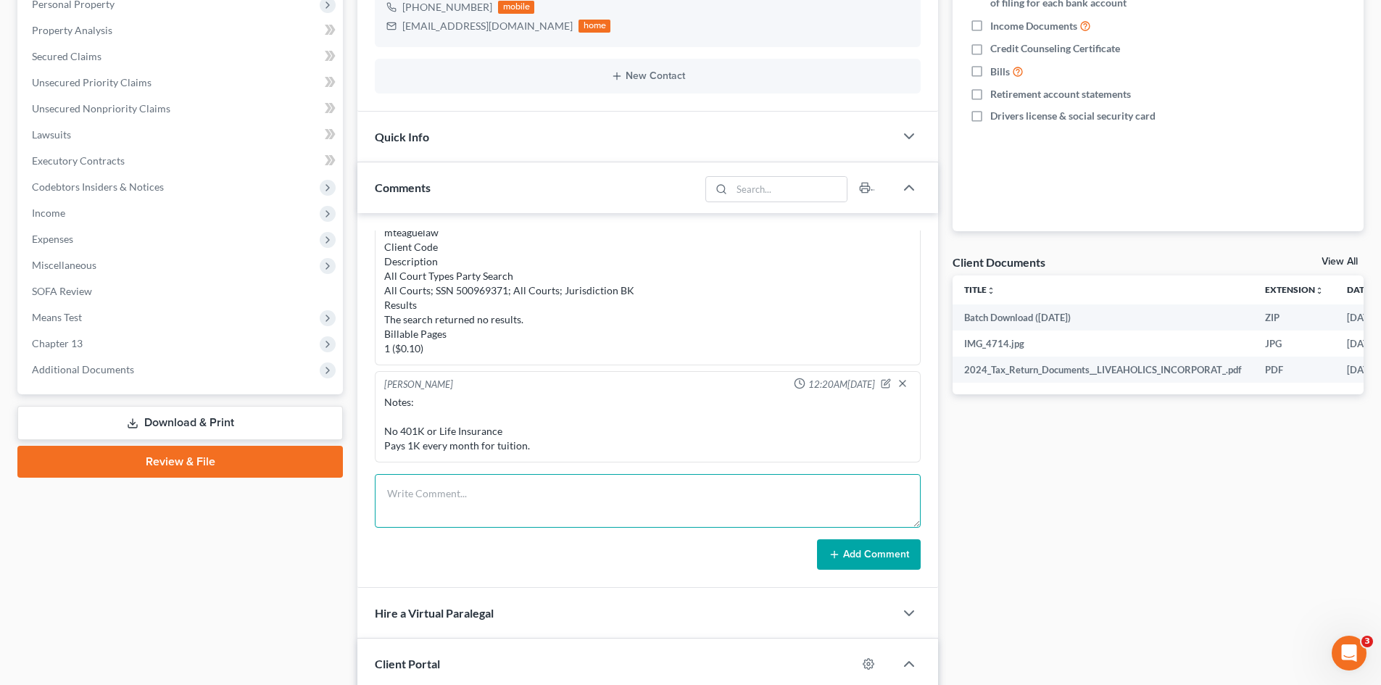
click at [455, 486] on textarea at bounding box center [648, 501] width 546 height 54
click at [439, 518] on textarea "STILL NEEDED [DATE] 1." at bounding box center [648, 501] width 546 height 54
paste textarea "Need CC Course Certificate"
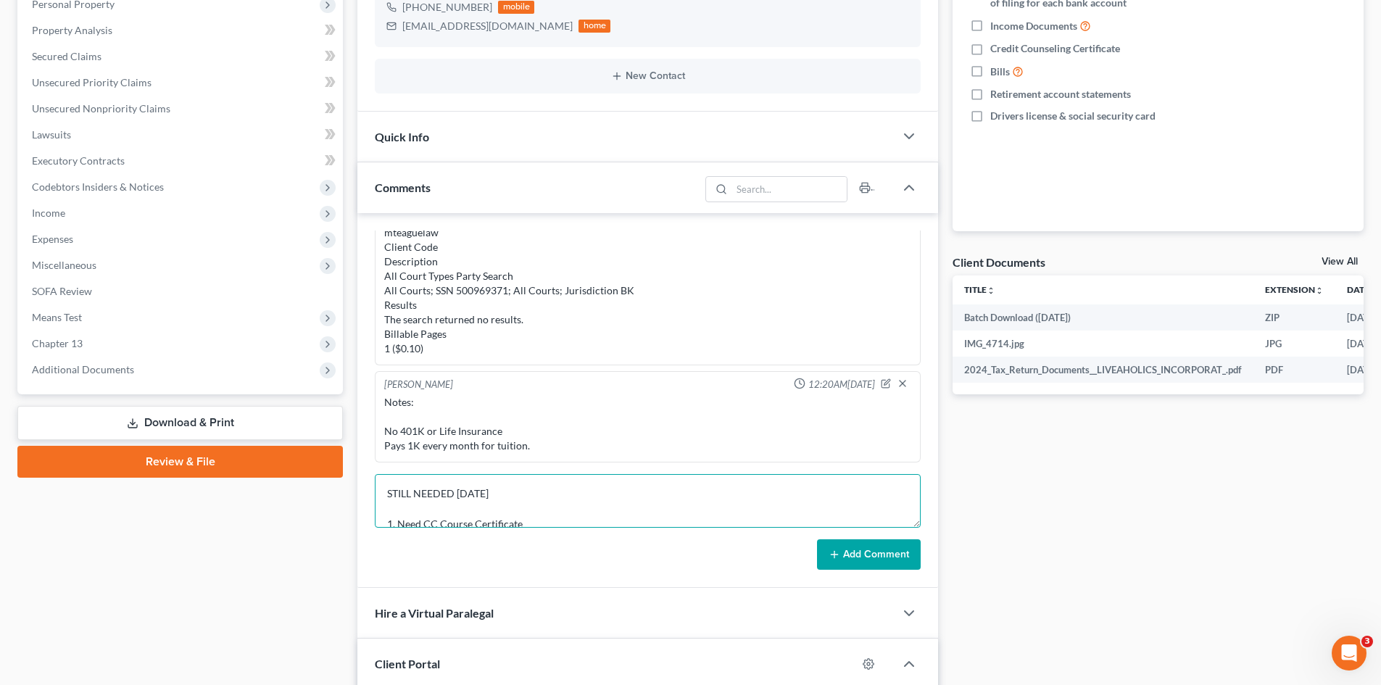
drag, startPoint x: 607, startPoint y: 526, endPoint x: 391, endPoint y: 511, distance: 215.8
click at [373, 509] on div "[PERSON_NAME] 12:19PM[DATE] Ch 13. Equity in houses and business [PERSON_NAME] …" at bounding box center [647, 400] width 581 height 375
click at [861, 555] on button "Add Comment" at bounding box center [869, 554] width 104 height 30
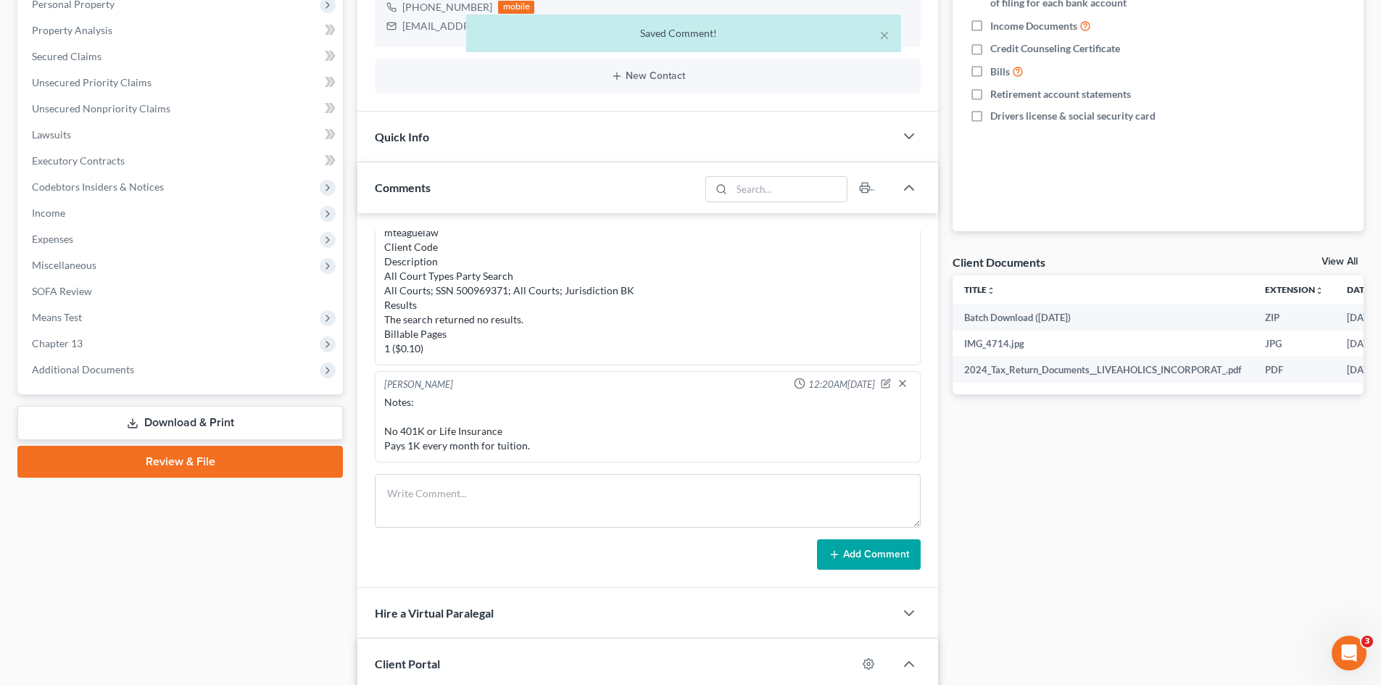
scroll to position [1114, 0]
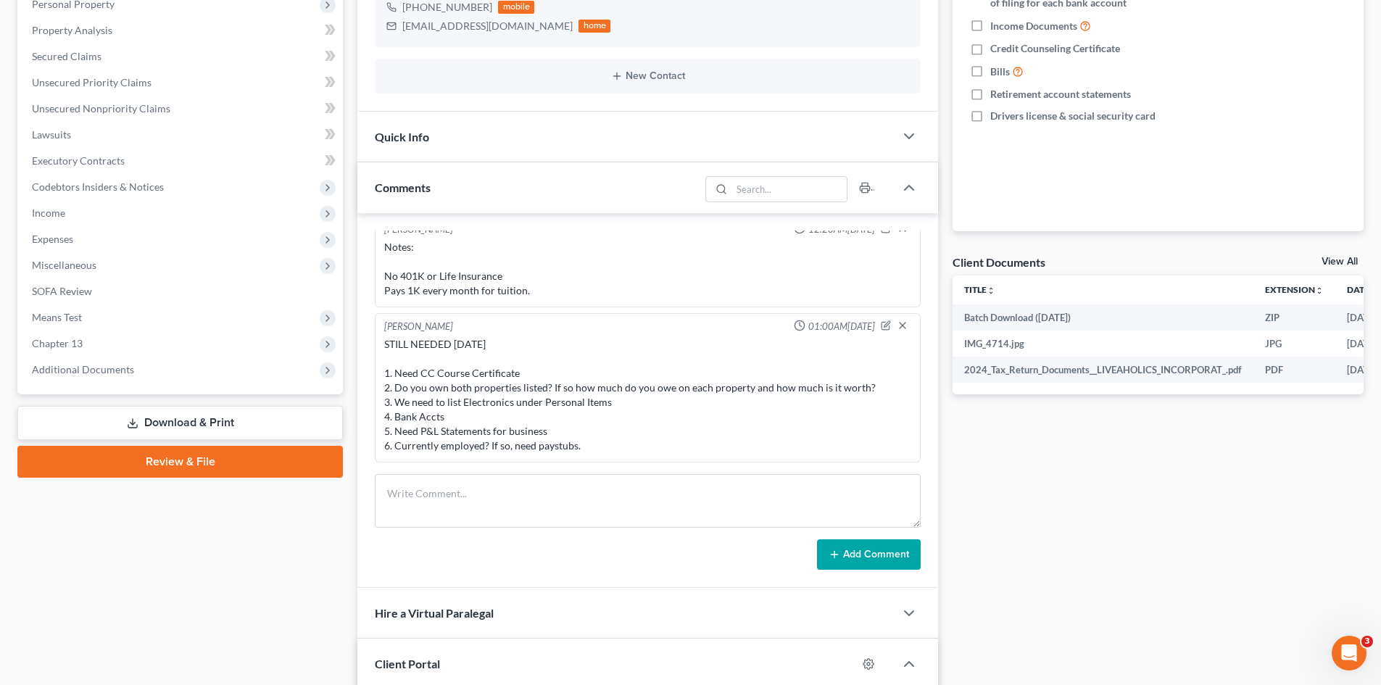
drag, startPoint x: 557, startPoint y: 444, endPoint x: 478, endPoint y: 412, distance: 84.9
click at [557, 444] on div "STILL NEEDED [DATE] 1. Need CC Course Certificate 2. Do you own both properties…" at bounding box center [647, 395] width 527 height 116
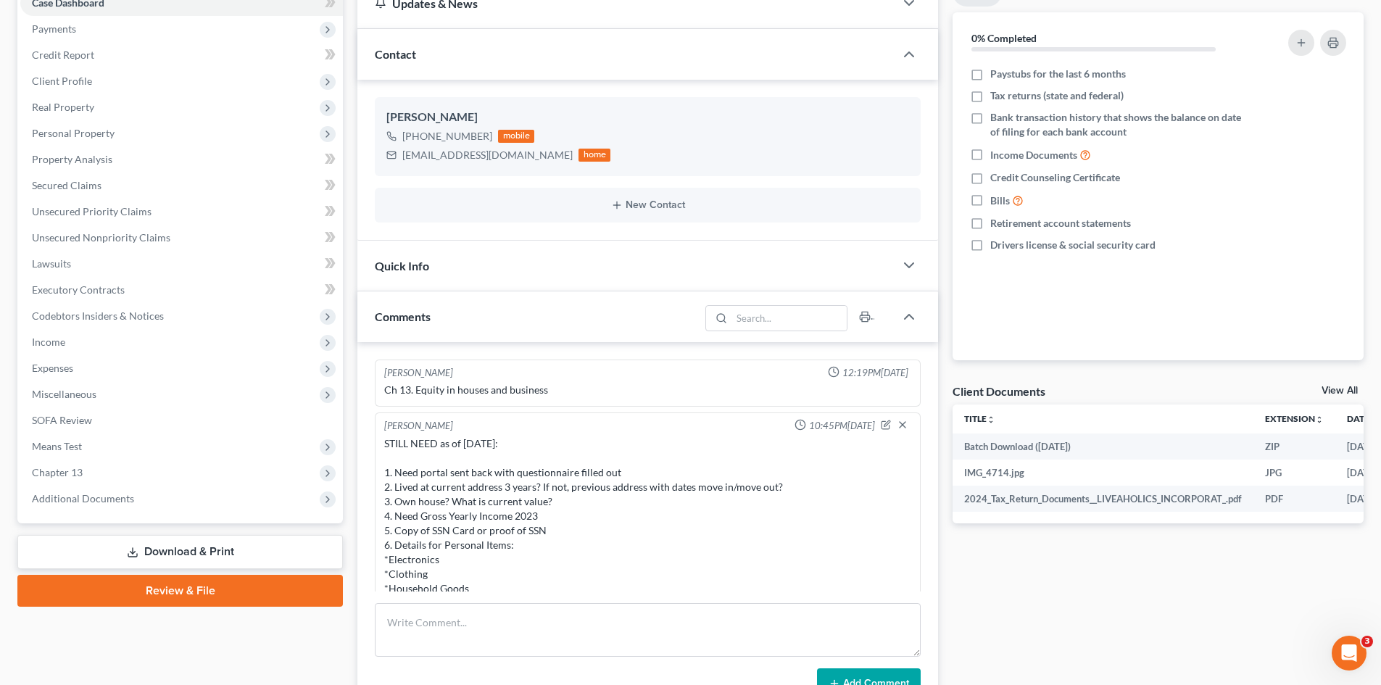
scroll to position [0, 0]
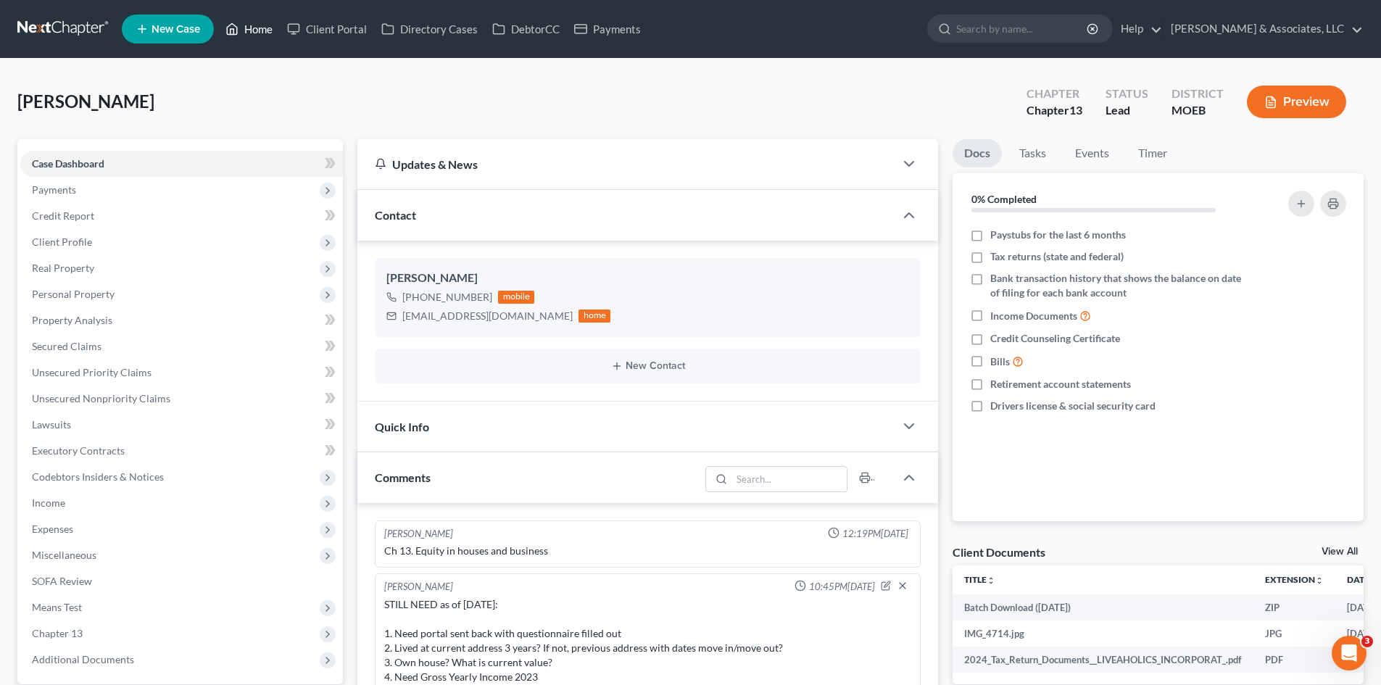
click at [252, 30] on link "Home" at bounding box center [249, 29] width 62 height 26
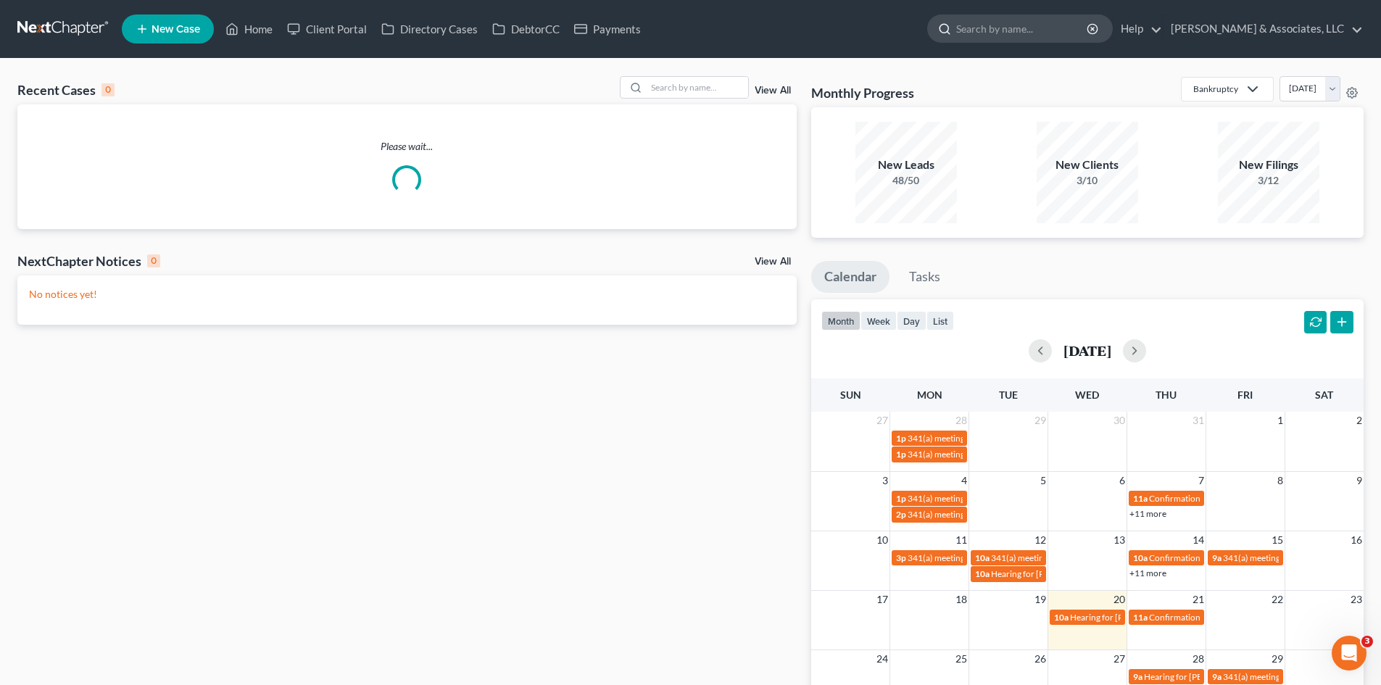
click at [1085, 37] on input "search" at bounding box center [1022, 28] width 133 height 27
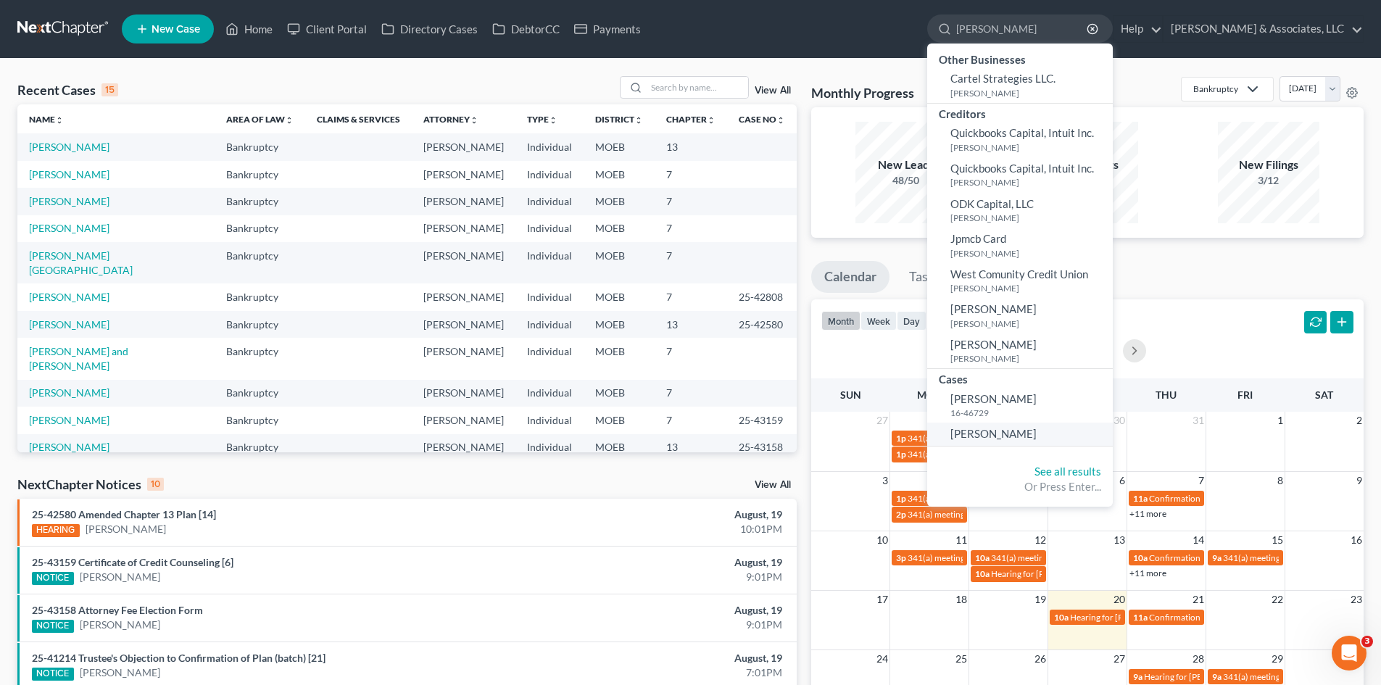
click at [1037, 437] on span "[PERSON_NAME]" at bounding box center [993, 433] width 86 height 13
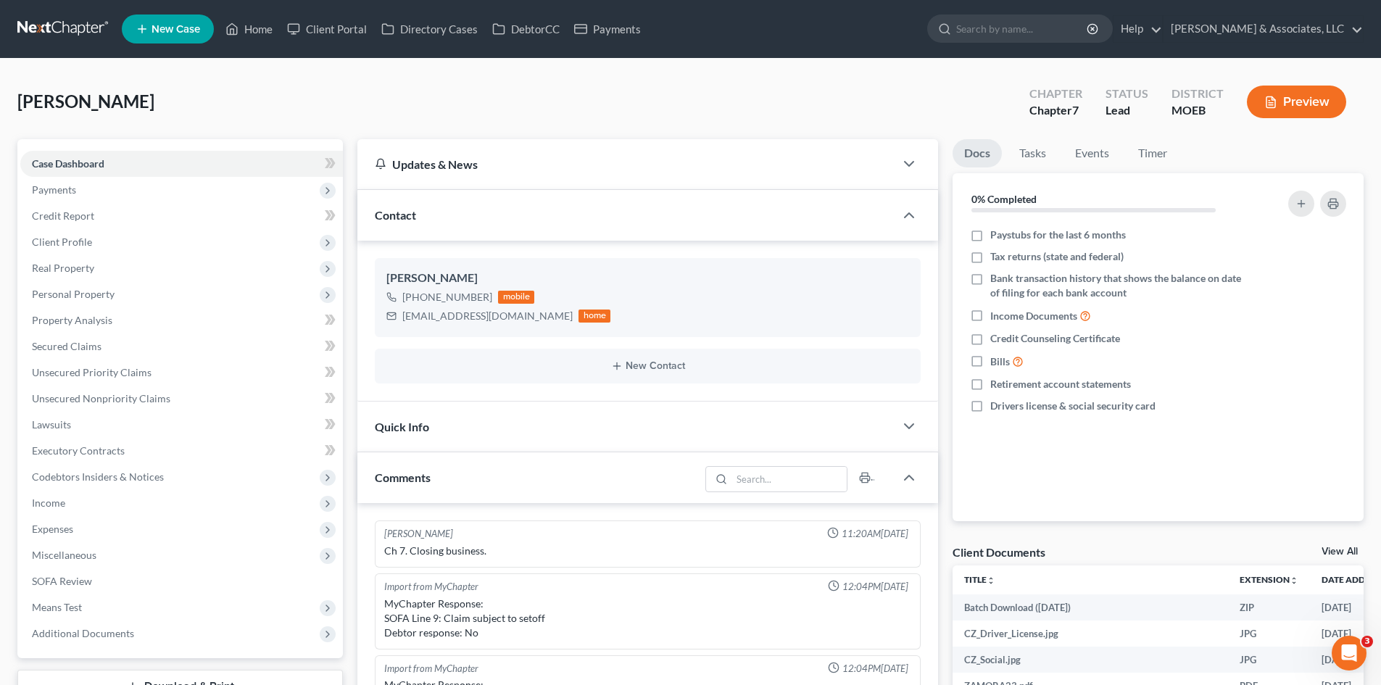
scroll to position [304, 0]
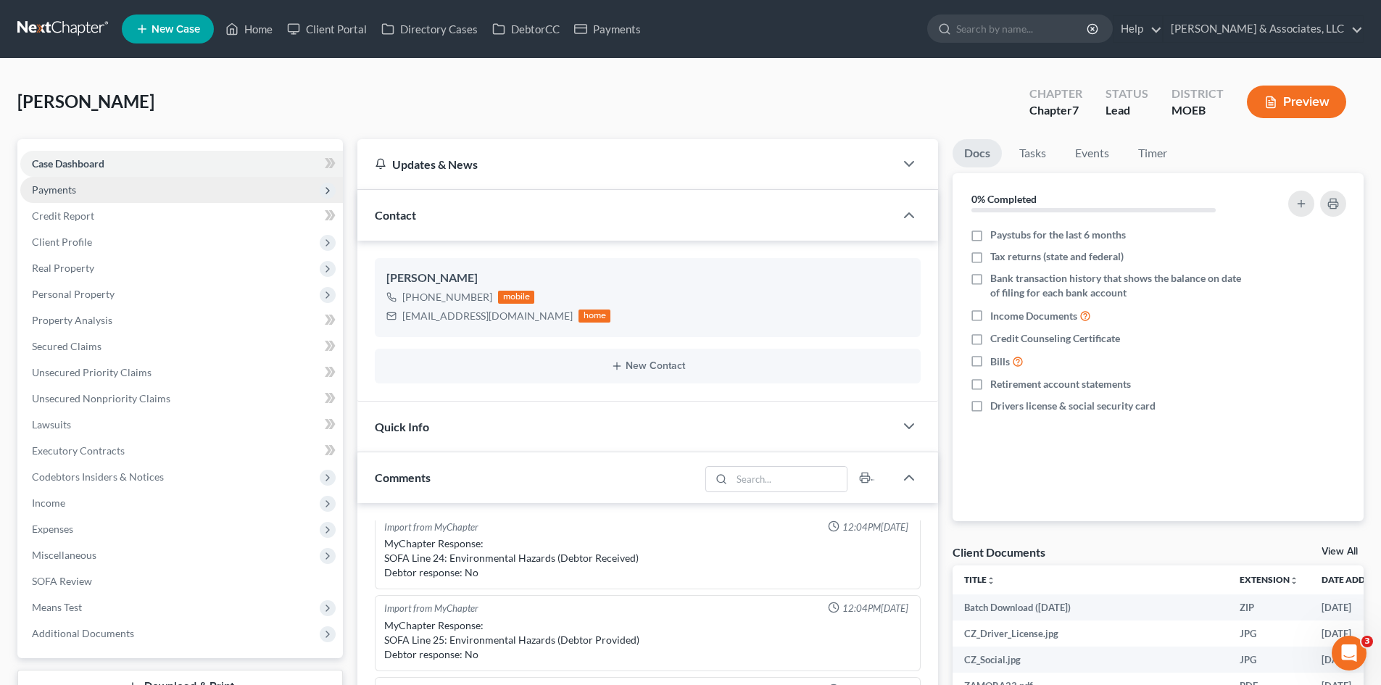
click at [81, 190] on span "Payments" at bounding box center [181, 190] width 323 height 26
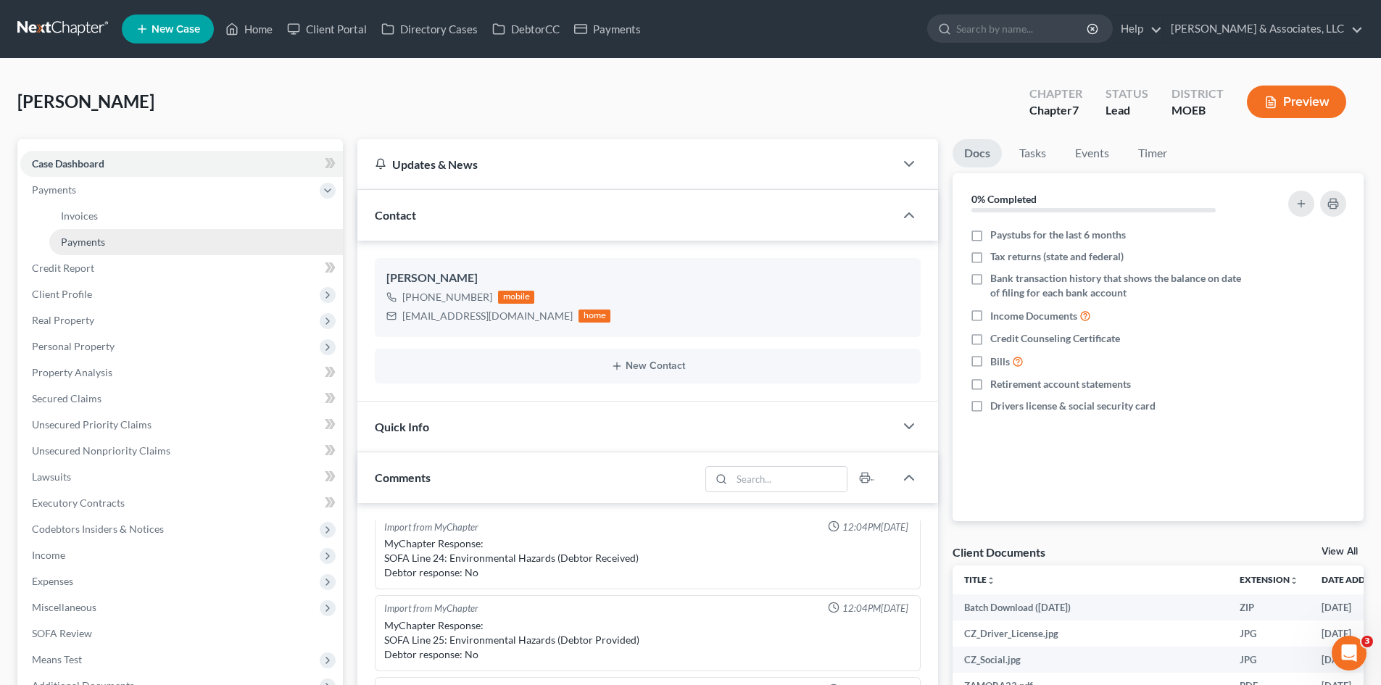
click at [92, 239] on span "Payments" at bounding box center [83, 242] width 44 height 12
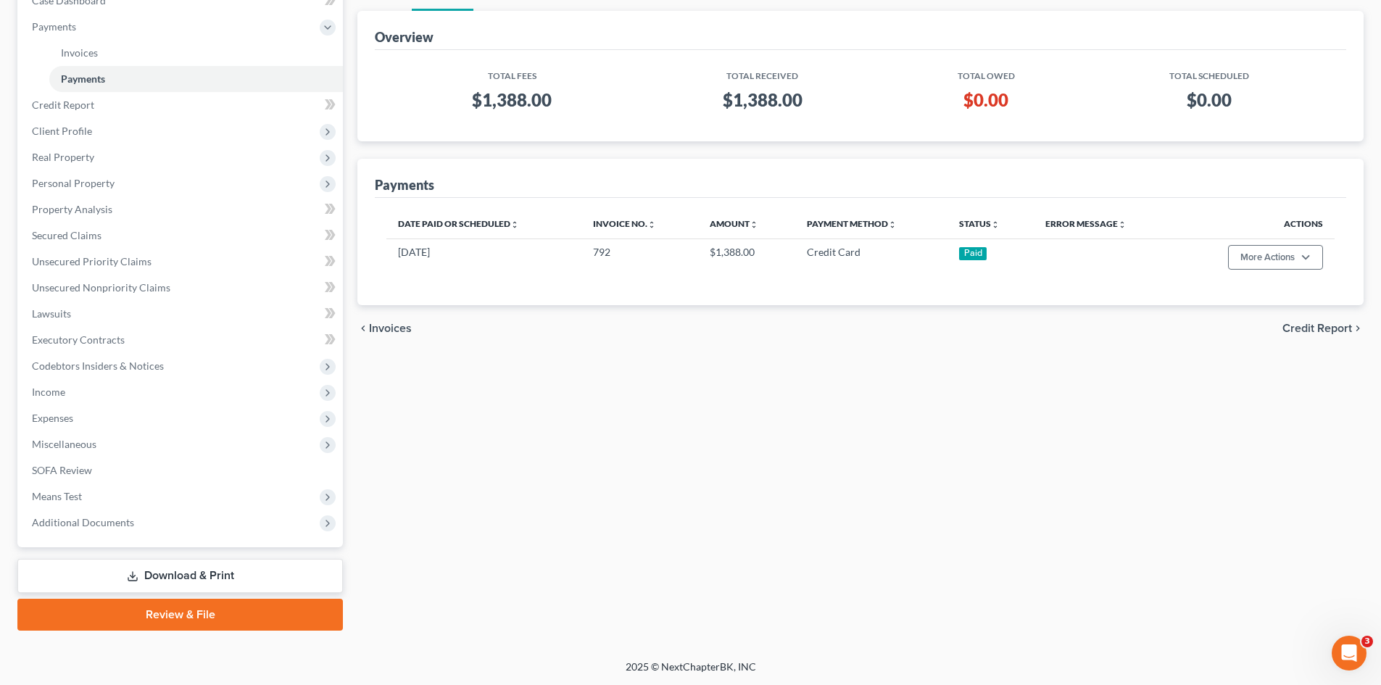
scroll to position [164, 0]
click at [59, 445] on span "Miscellaneous" at bounding box center [64, 443] width 65 height 12
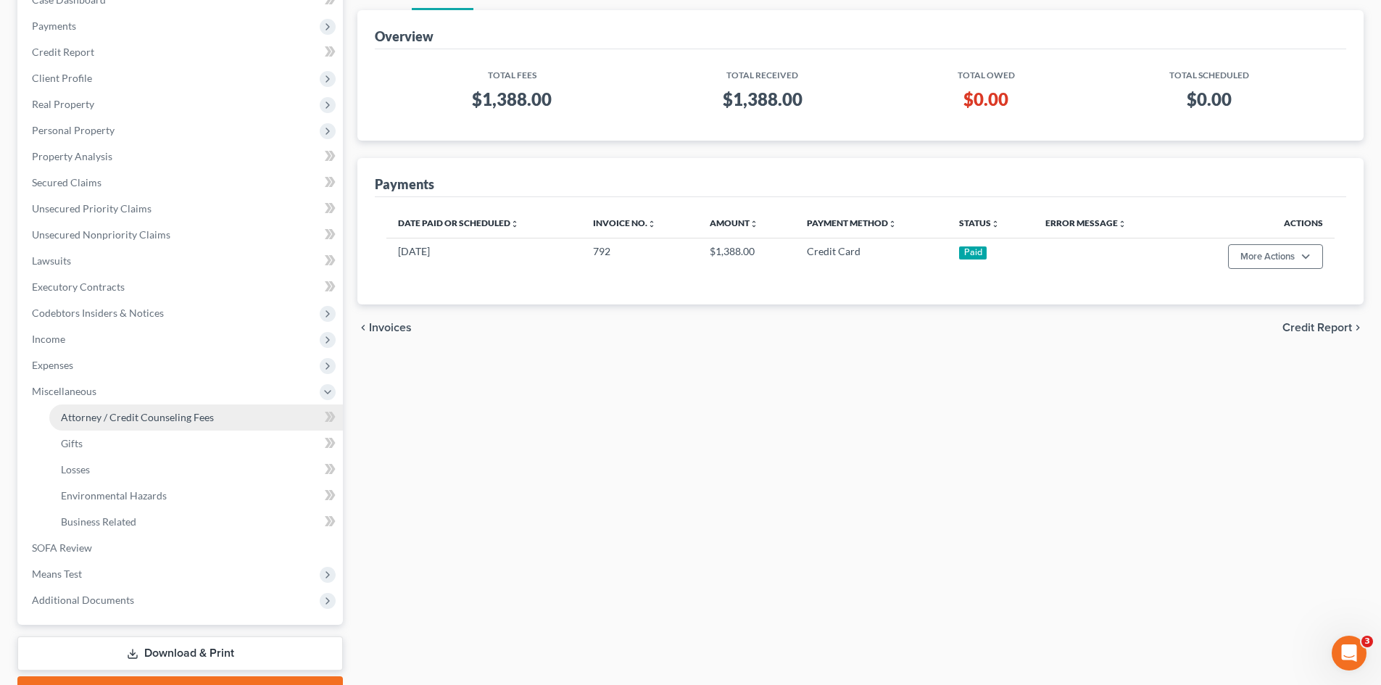
click at [146, 421] on span "Attorney / Credit Counseling Fees" at bounding box center [137, 417] width 153 height 12
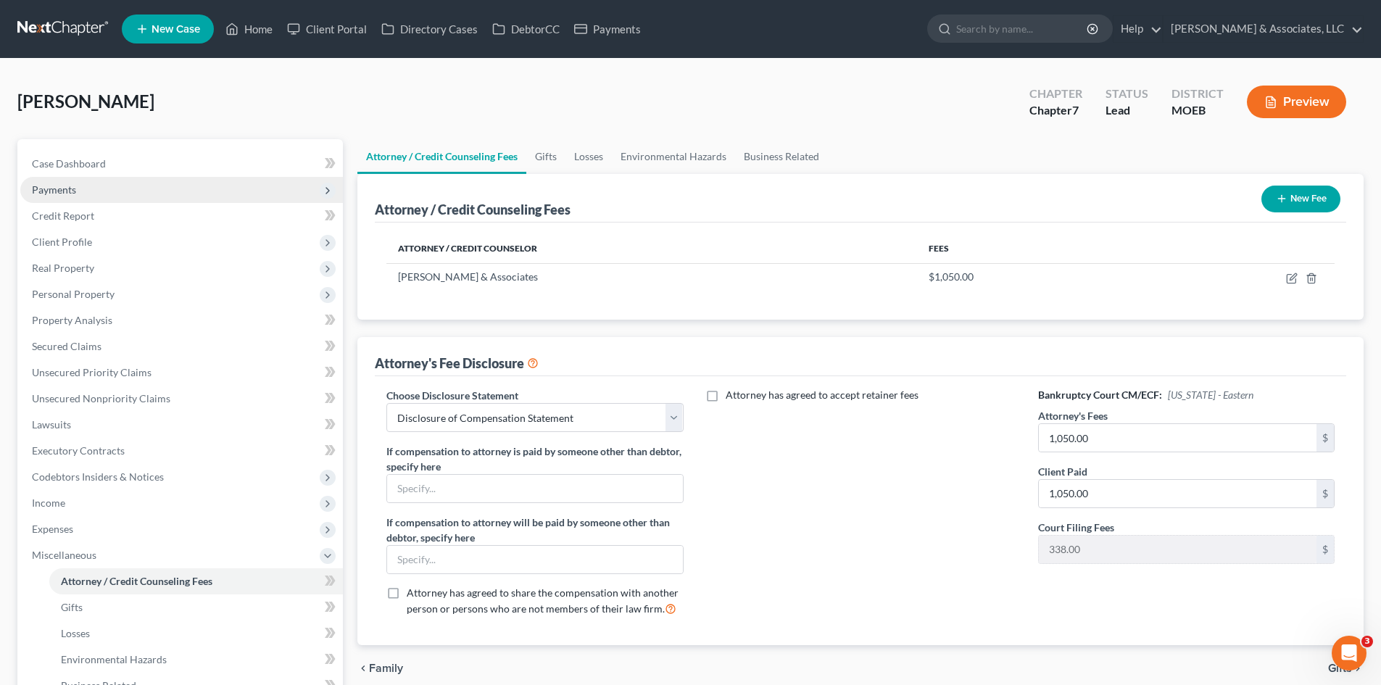
click at [80, 189] on span "Payments" at bounding box center [181, 190] width 323 height 26
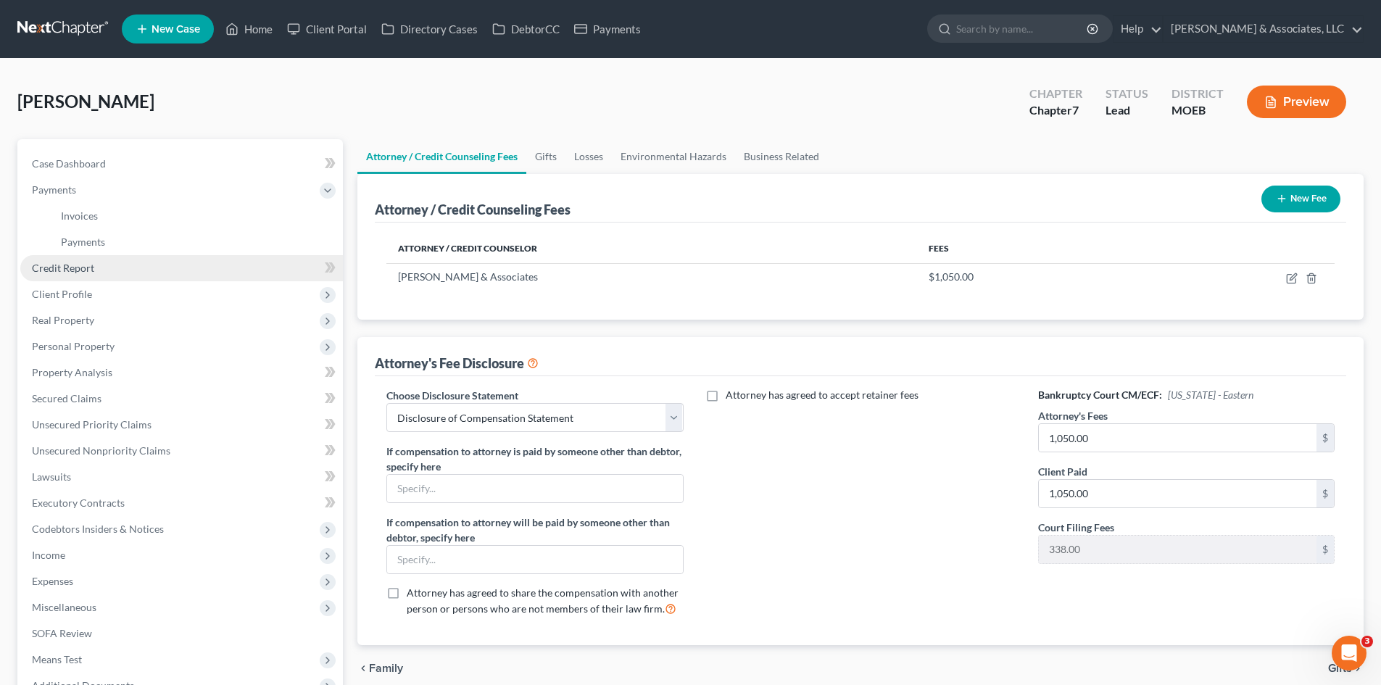
click at [66, 272] on span "Credit Report" at bounding box center [63, 268] width 62 height 12
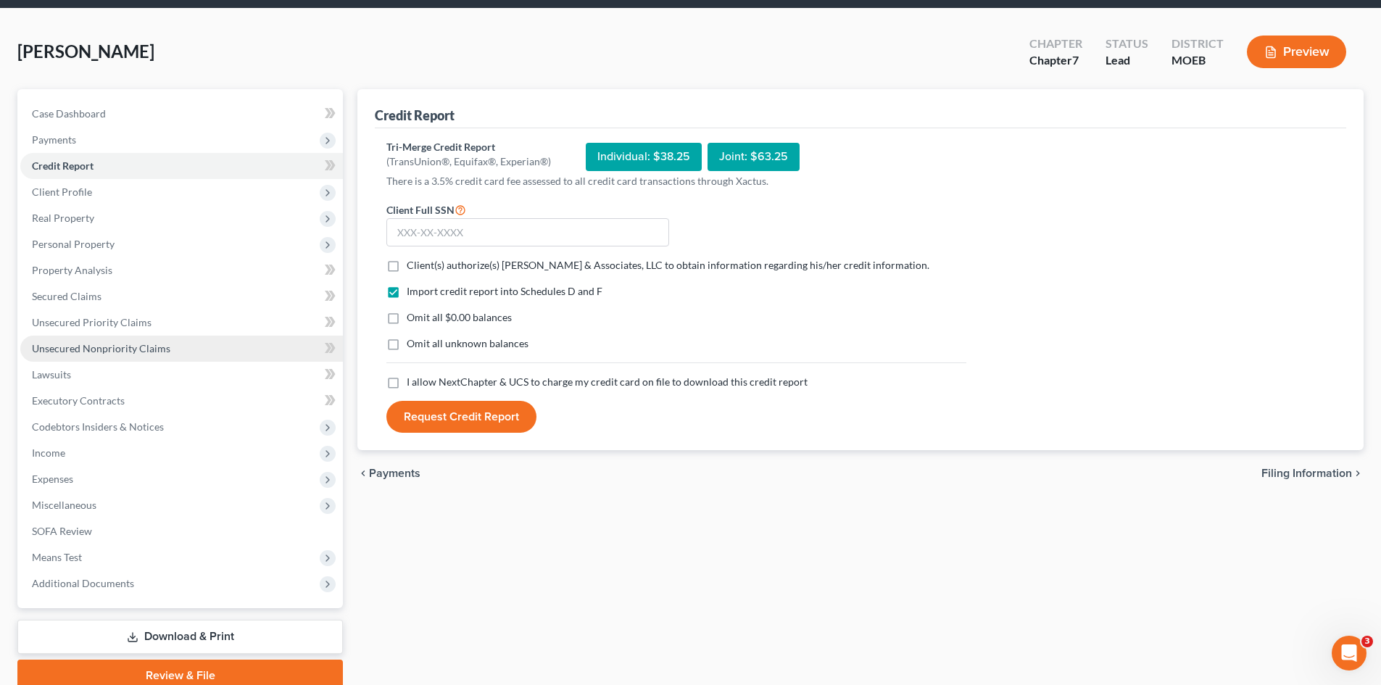
scroll to position [112, 0]
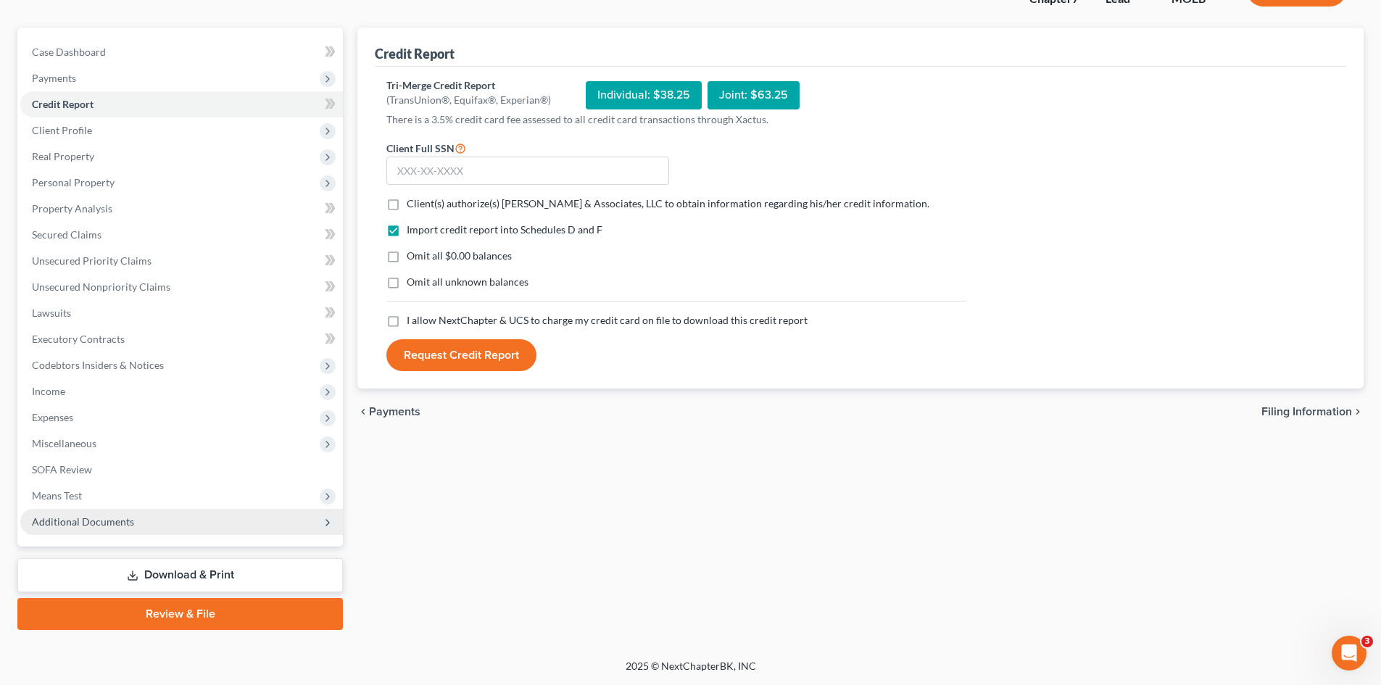
click at [96, 522] on span "Additional Documents" at bounding box center [83, 521] width 102 height 12
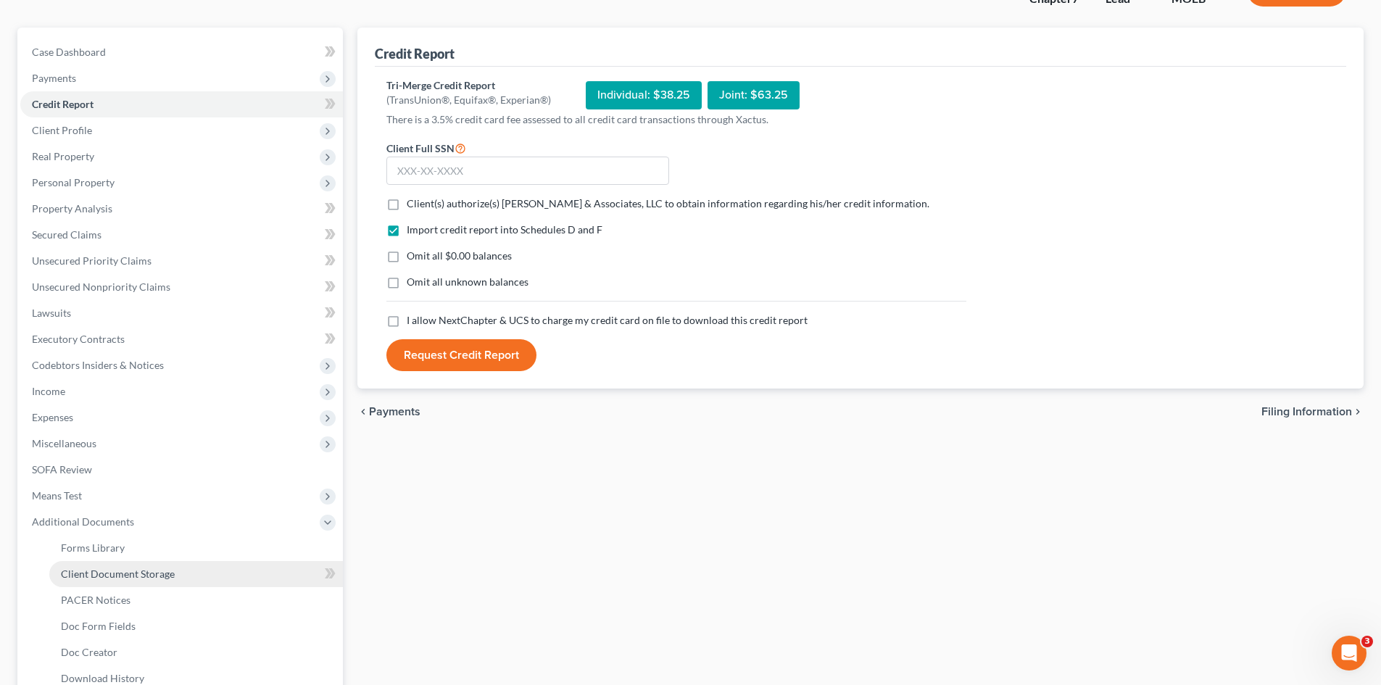
click at [129, 575] on span "Client Document Storage" at bounding box center [118, 574] width 114 height 12
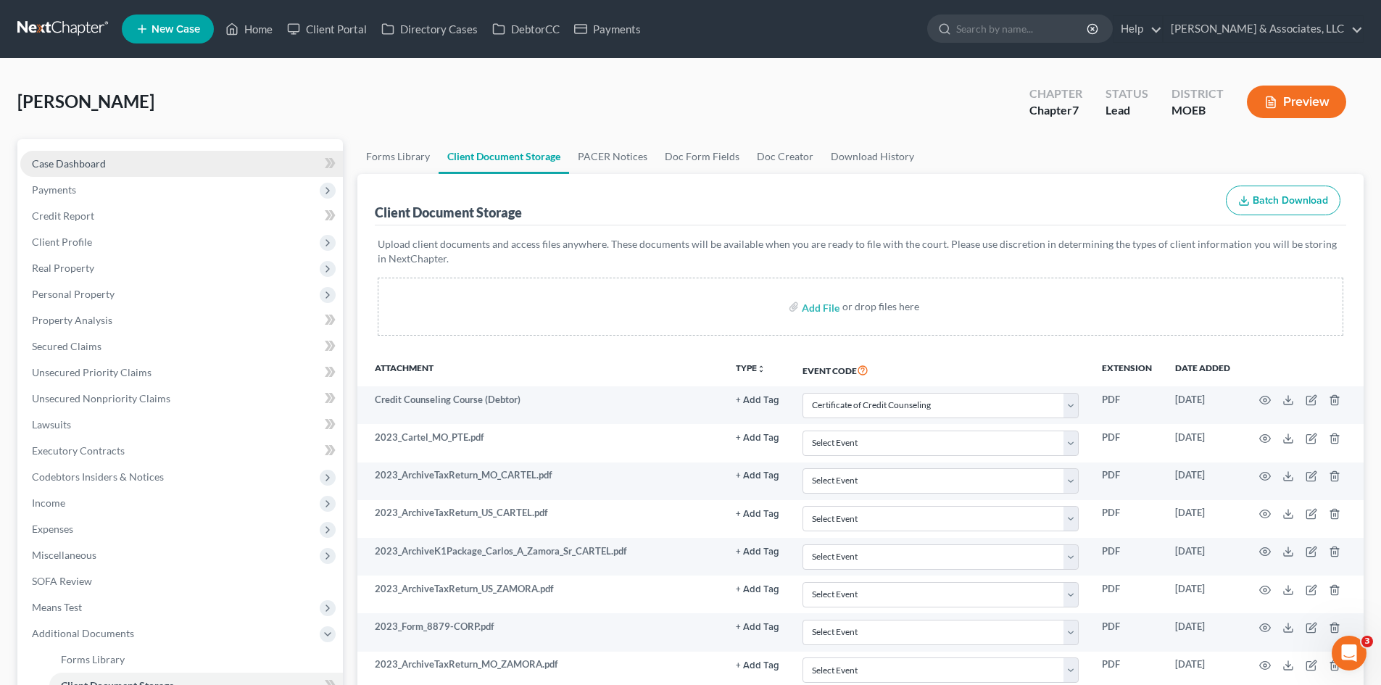
click at [91, 154] on link "Case Dashboard" at bounding box center [181, 164] width 323 height 26
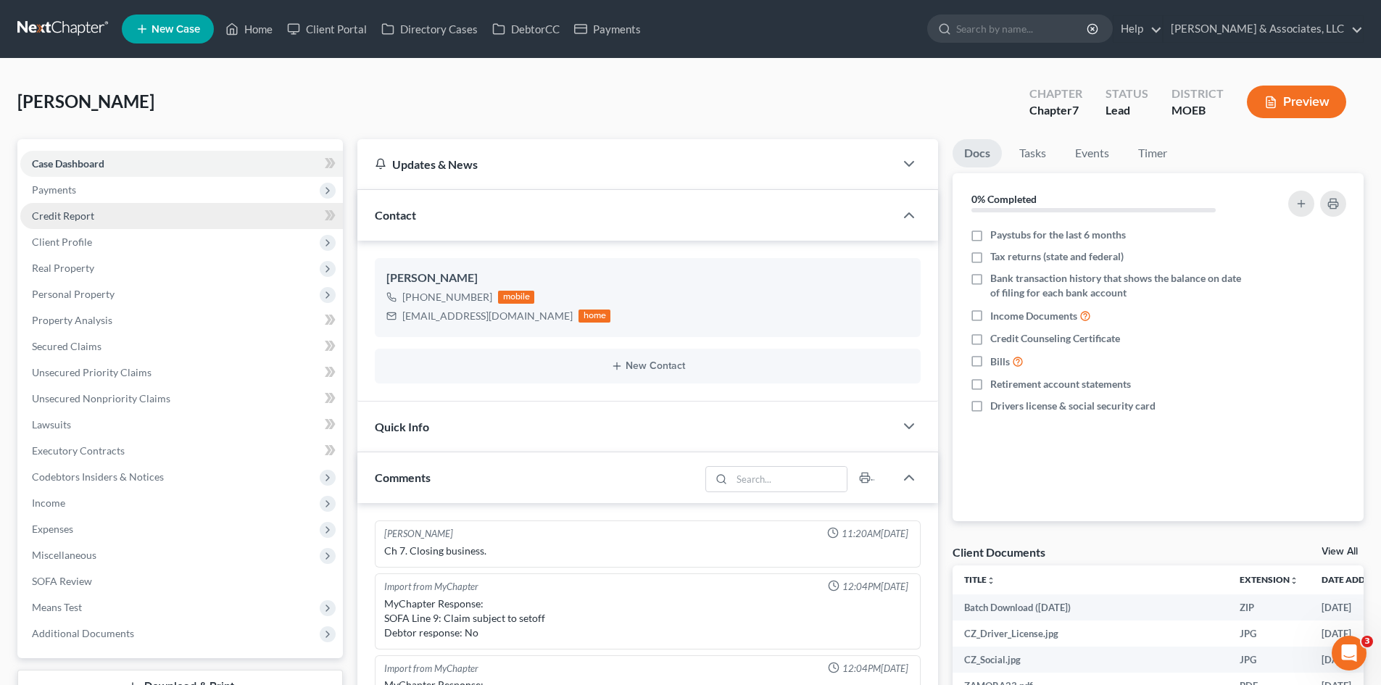
scroll to position [304, 0]
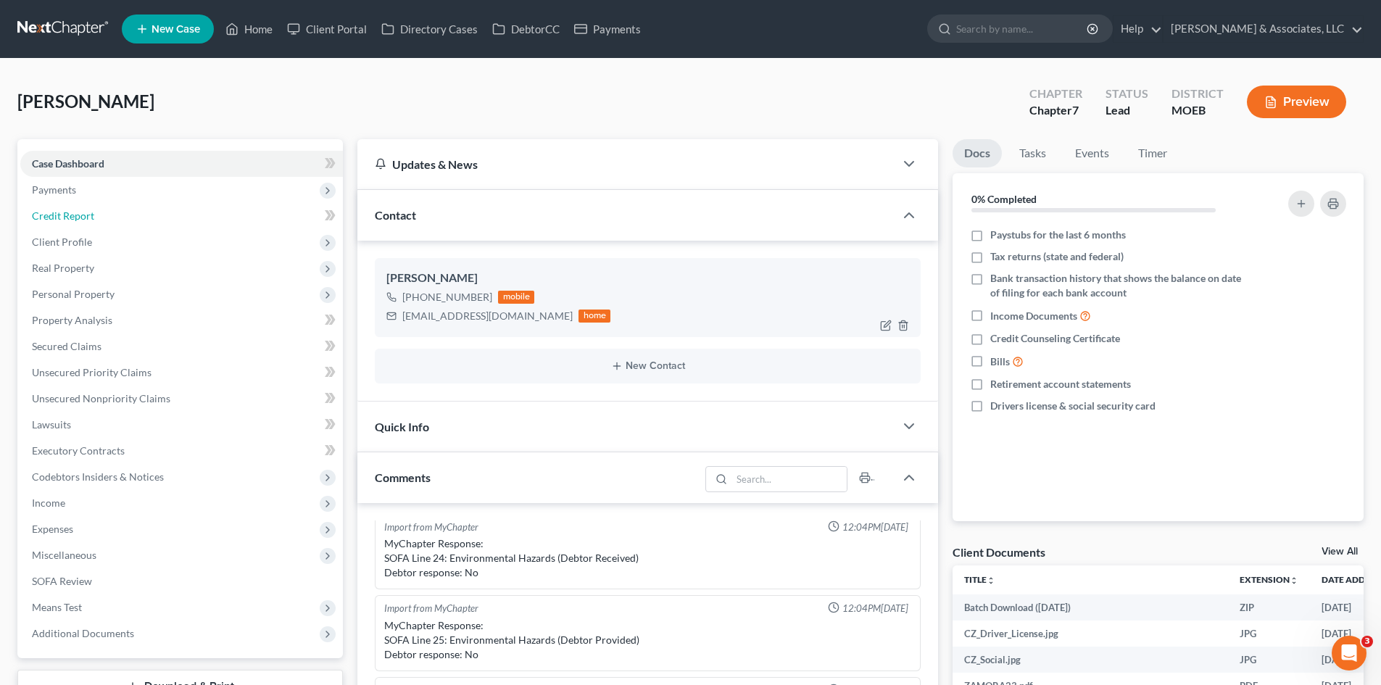
drag, startPoint x: 54, startPoint y: 222, endPoint x: 496, endPoint y: 336, distance: 455.9
click at [54, 222] on link "Credit Report" at bounding box center [181, 216] width 323 height 26
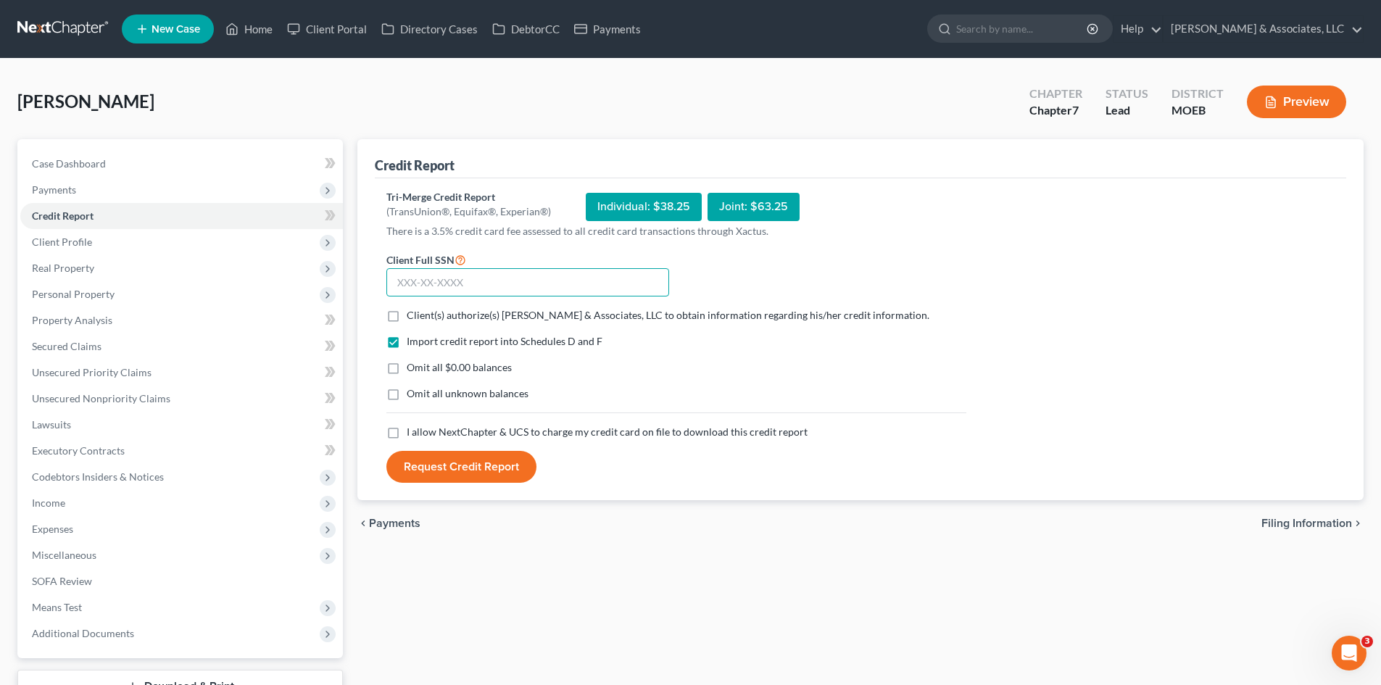
click at [419, 286] on input "text" at bounding box center [527, 282] width 283 height 29
click at [407, 315] on label "Client(s) authorize(s) [PERSON_NAME] & Associates, LLC to obtain information re…" at bounding box center [668, 315] width 523 height 14
click at [412, 315] on input "Client(s) authorize(s) [PERSON_NAME] & Associates, LLC to obtain information re…" at bounding box center [416, 312] width 9 height 9
click at [407, 367] on label "Omit all $0.00 balances" at bounding box center [459, 367] width 105 height 14
click at [412, 367] on input "Omit all $0.00 balances" at bounding box center [416, 364] width 9 height 9
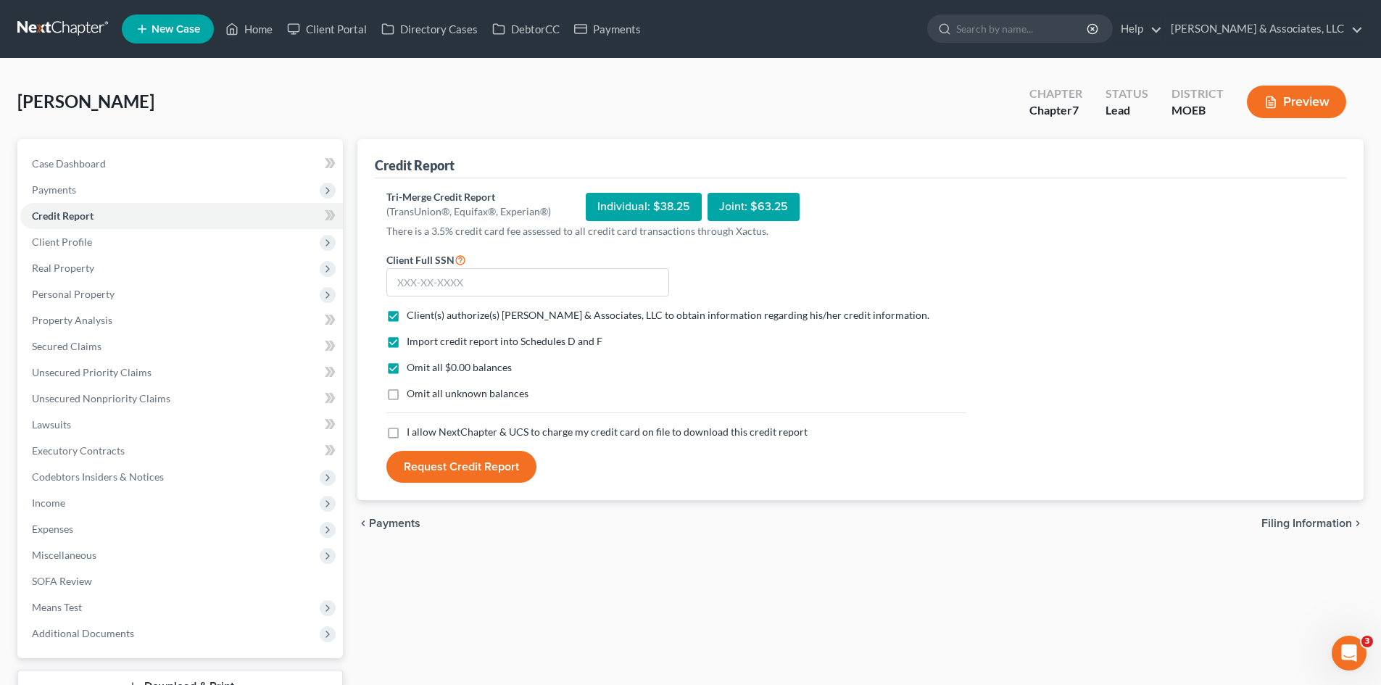
click at [407, 433] on label "I allow NextChapter & UCS to charge my credit card on file to download this cre…" at bounding box center [607, 432] width 401 height 14
click at [412, 433] on input "I allow NextChapter & UCS to charge my credit card on file to download this cre…" at bounding box center [416, 429] width 9 height 9
click at [412, 283] on input "text" at bounding box center [527, 282] width 283 height 29
click at [463, 466] on button "Request Credit Report" at bounding box center [461, 467] width 150 height 32
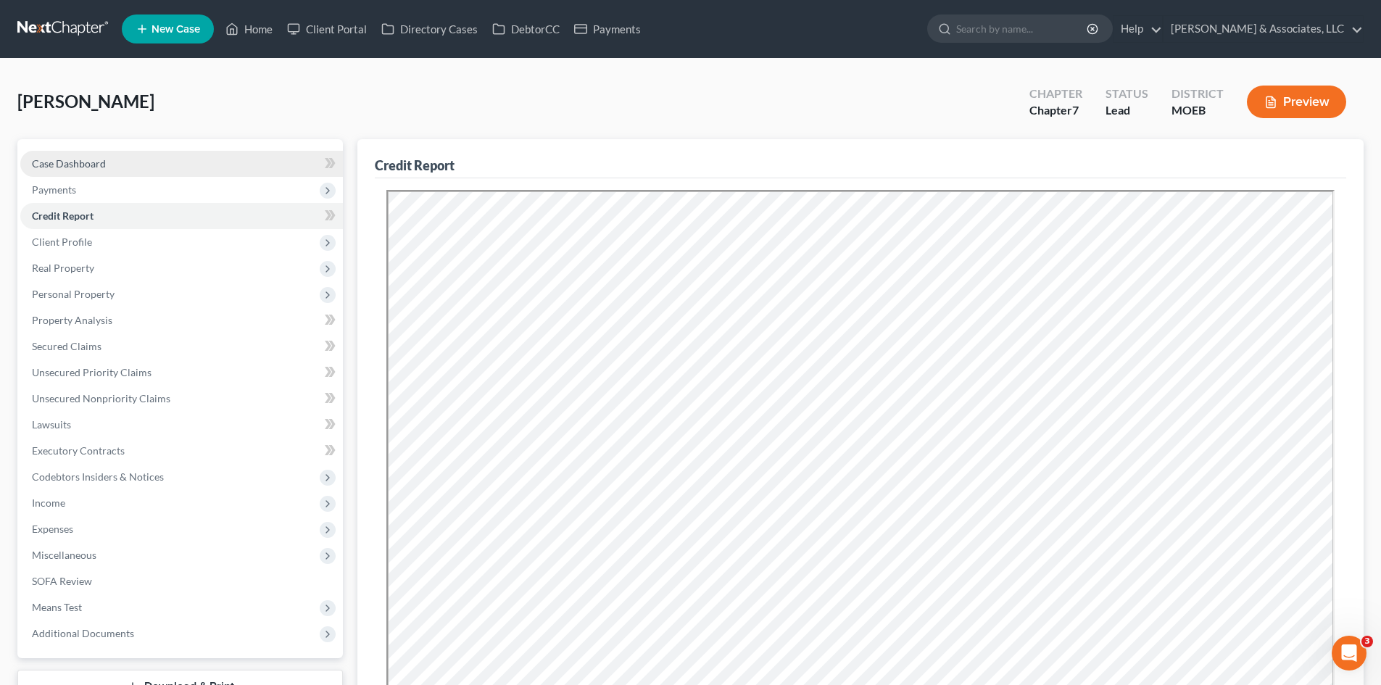
drag, startPoint x: 55, startPoint y: 160, endPoint x: 51, endPoint y: 171, distance: 11.7
click at [55, 161] on span "Case Dashboard" at bounding box center [69, 163] width 74 height 12
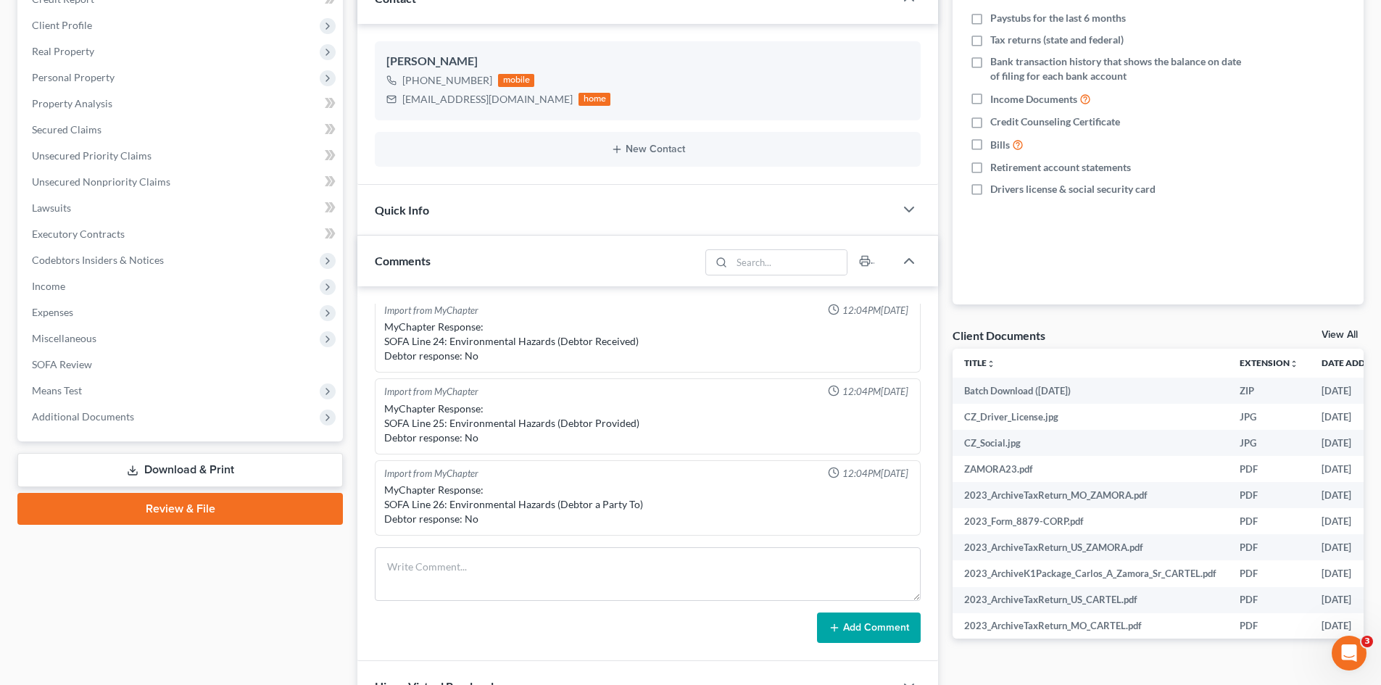
scroll to position [217, 0]
paste textarea "PACER Service Center08/20/2025 01:06:29 User mteaguelaw Client Code Description…"
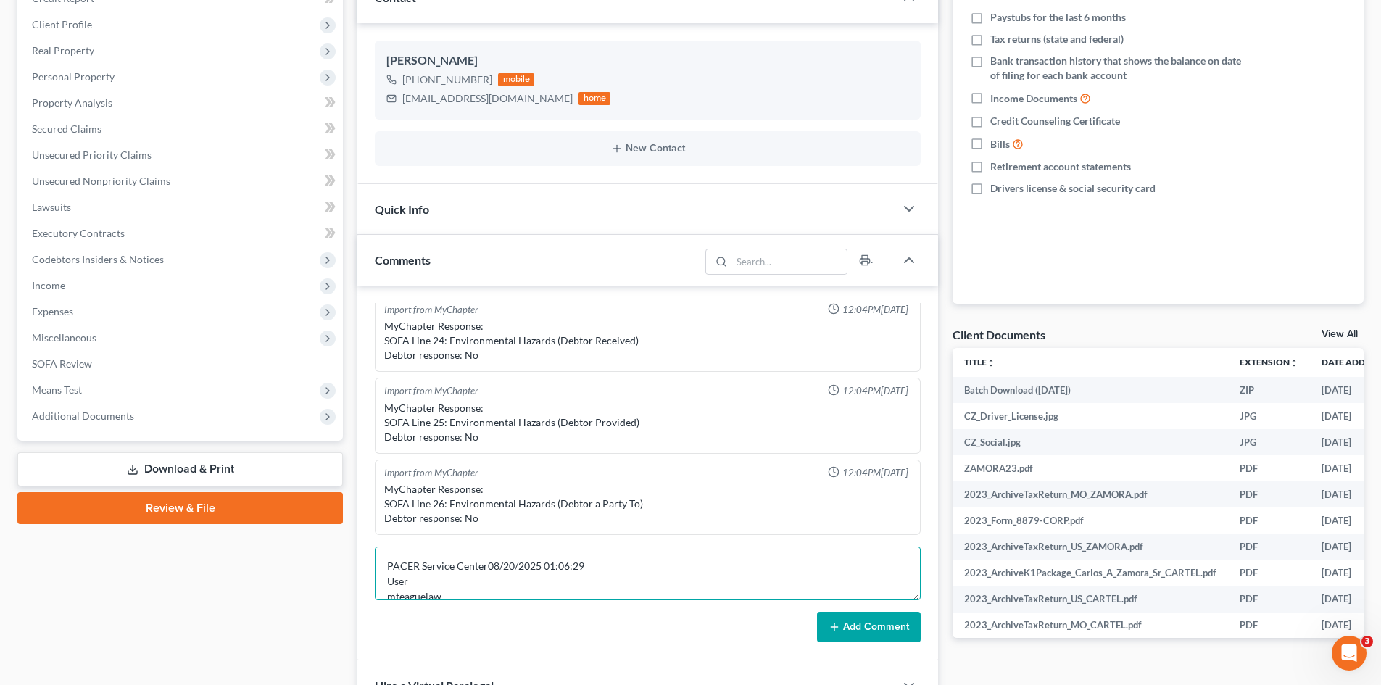
scroll to position [125, 0]
click at [457, 564] on textarea "PACER Service Center08/20/2025 01:06:29 User mteaguelaw Client Code Description…" at bounding box center [648, 574] width 546 height 54
click at [849, 620] on button "Add Comment" at bounding box center [869, 627] width 104 height 30
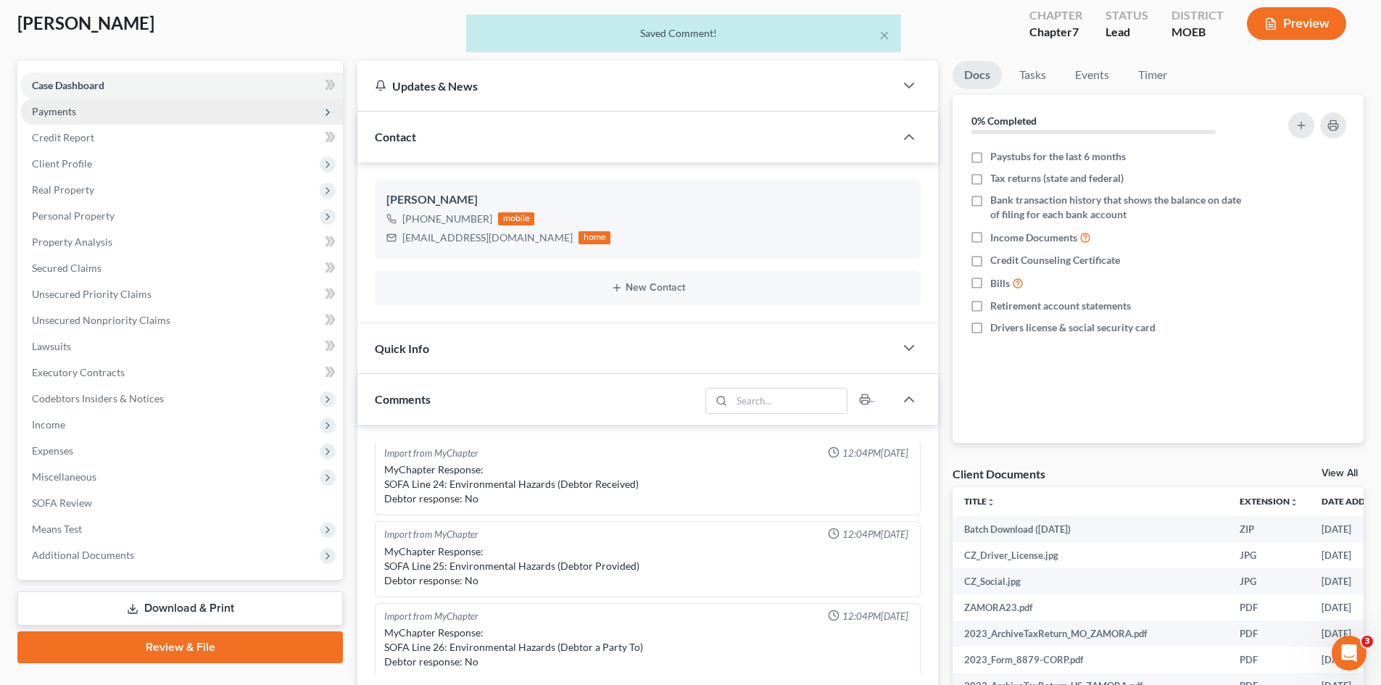
scroll to position [72, 0]
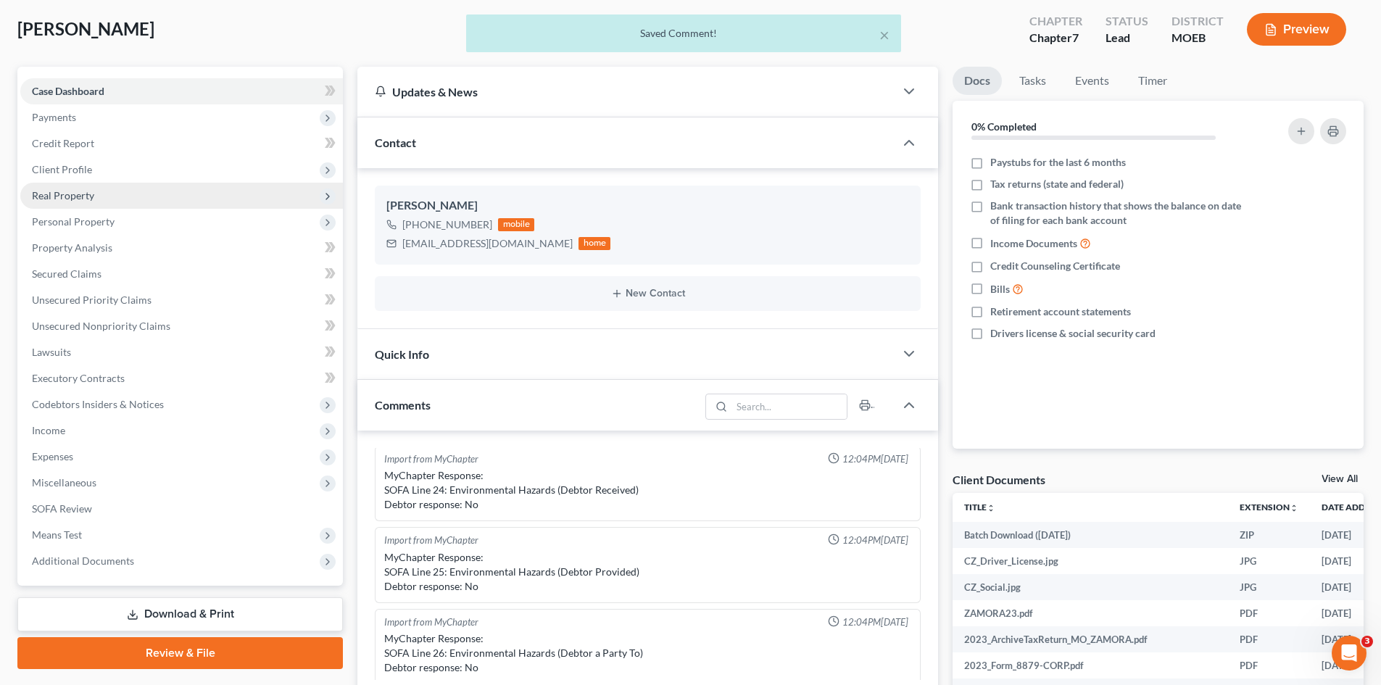
drag, startPoint x: 70, startPoint y: 176, endPoint x: 173, endPoint y: 186, distance: 103.4
click at [70, 176] on span "Client Profile" at bounding box center [181, 170] width 323 height 26
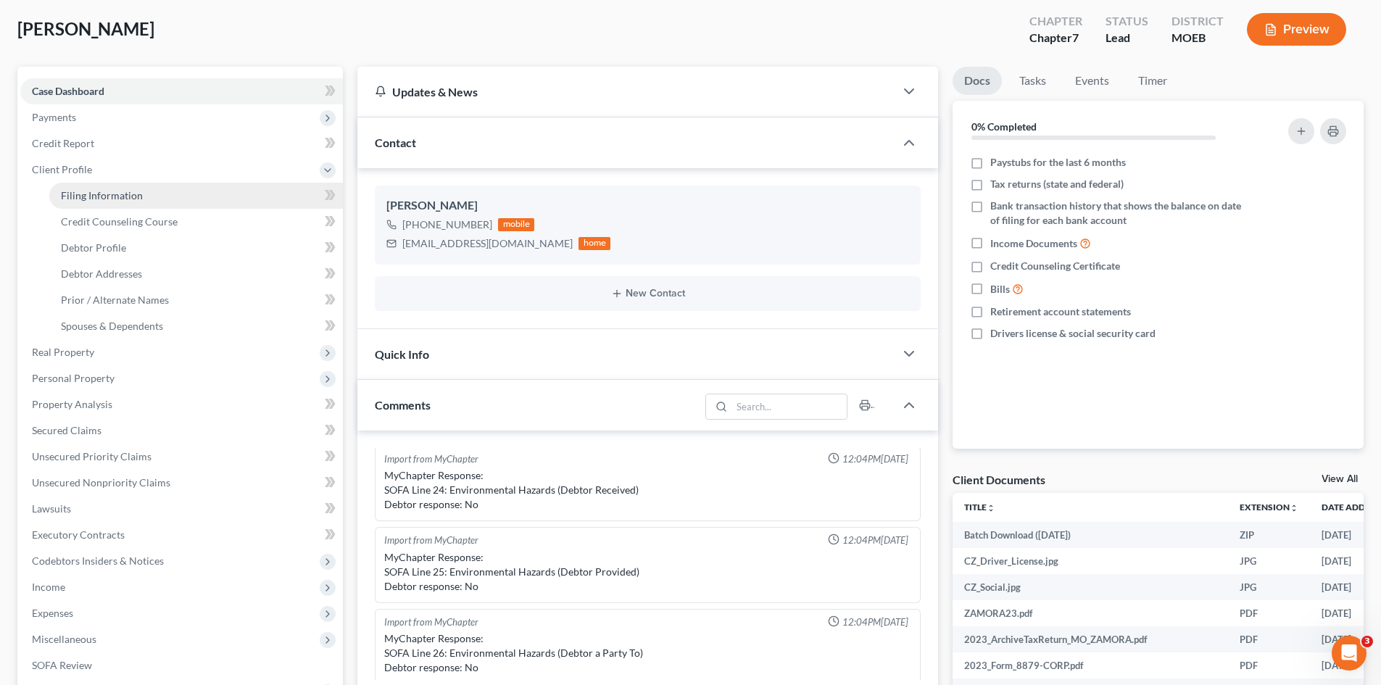
click at [104, 202] on link "Filing Information" at bounding box center [196, 196] width 294 height 26
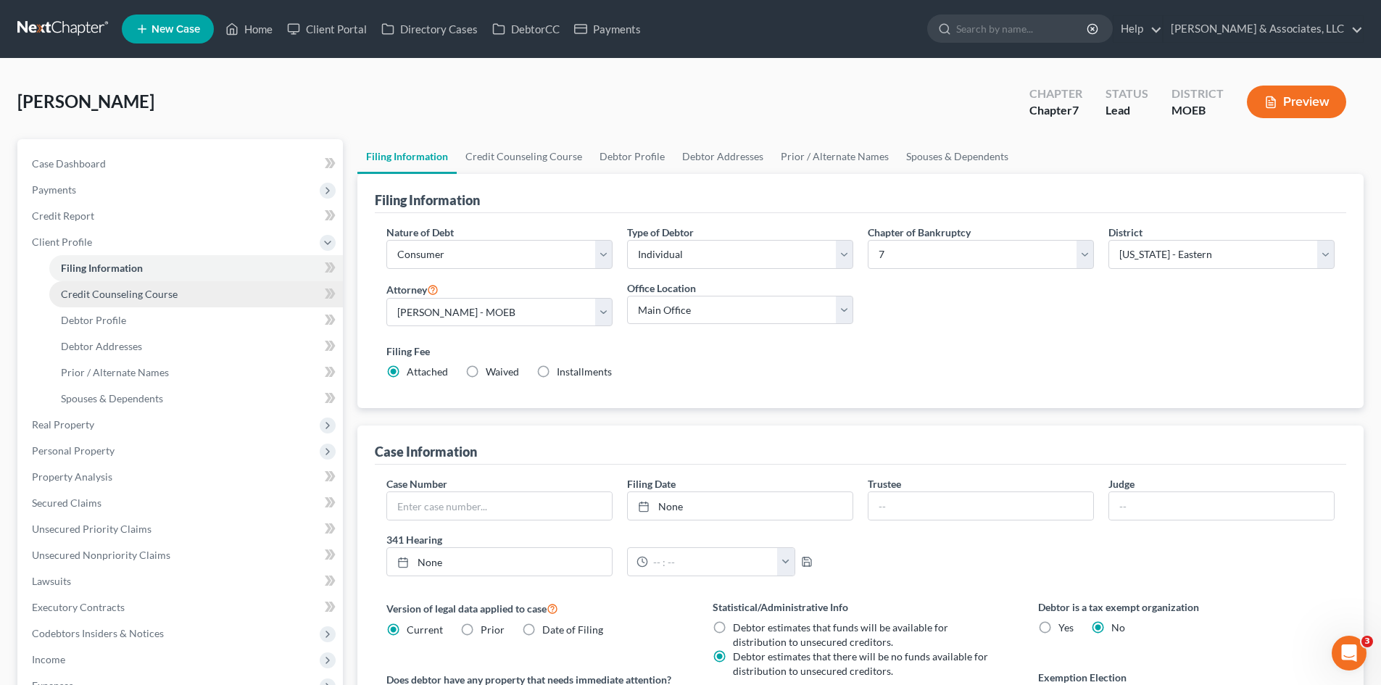
click at [146, 295] on span "Credit Counseling Course" at bounding box center [119, 294] width 117 height 12
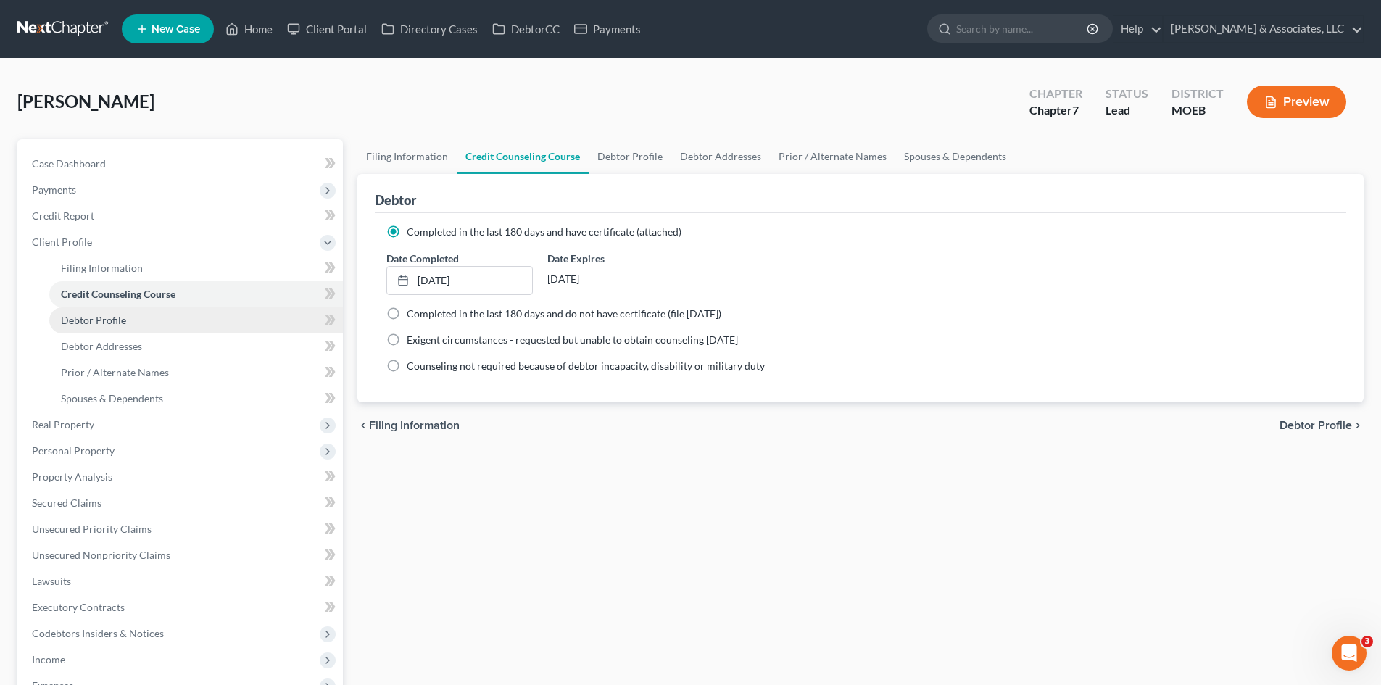
click at [128, 322] on link "Debtor Profile" at bounding box center [196, 320] width 294 height 26
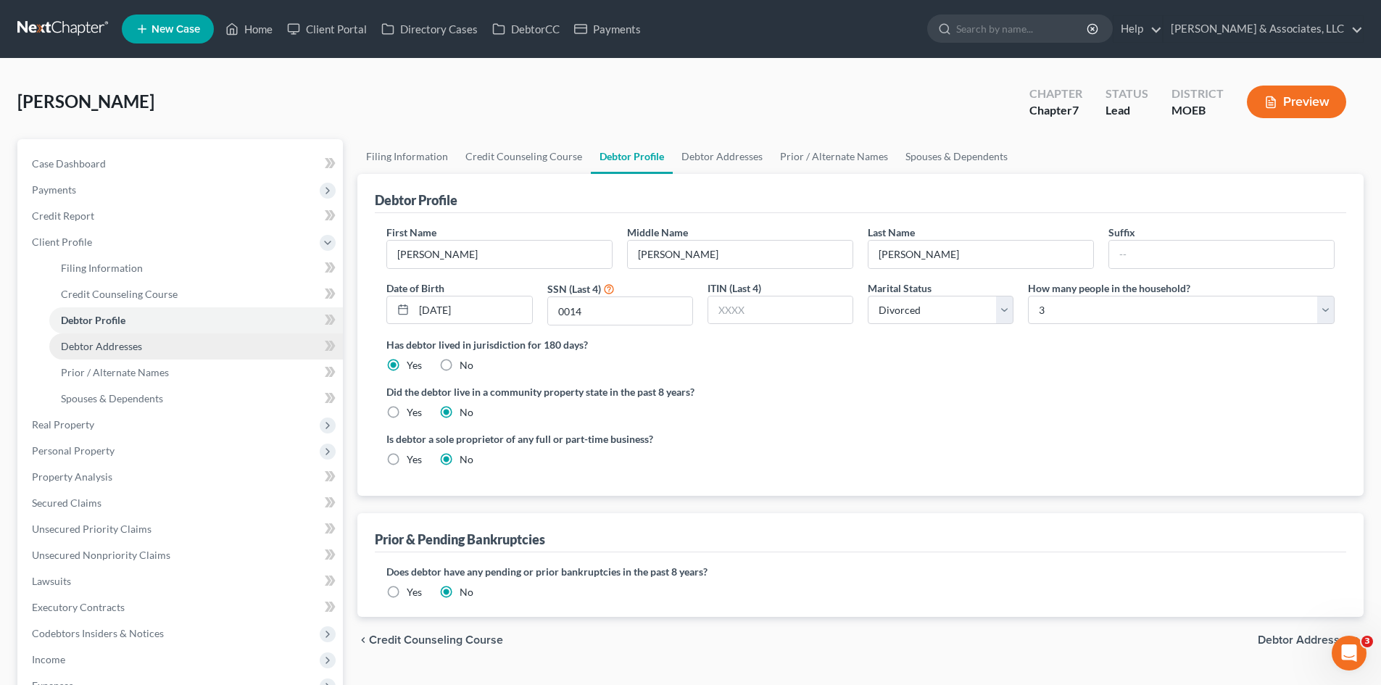
click at [123, 353] on link "Debtor Addresses" at bounding box center [196, 346] width 294 height 26
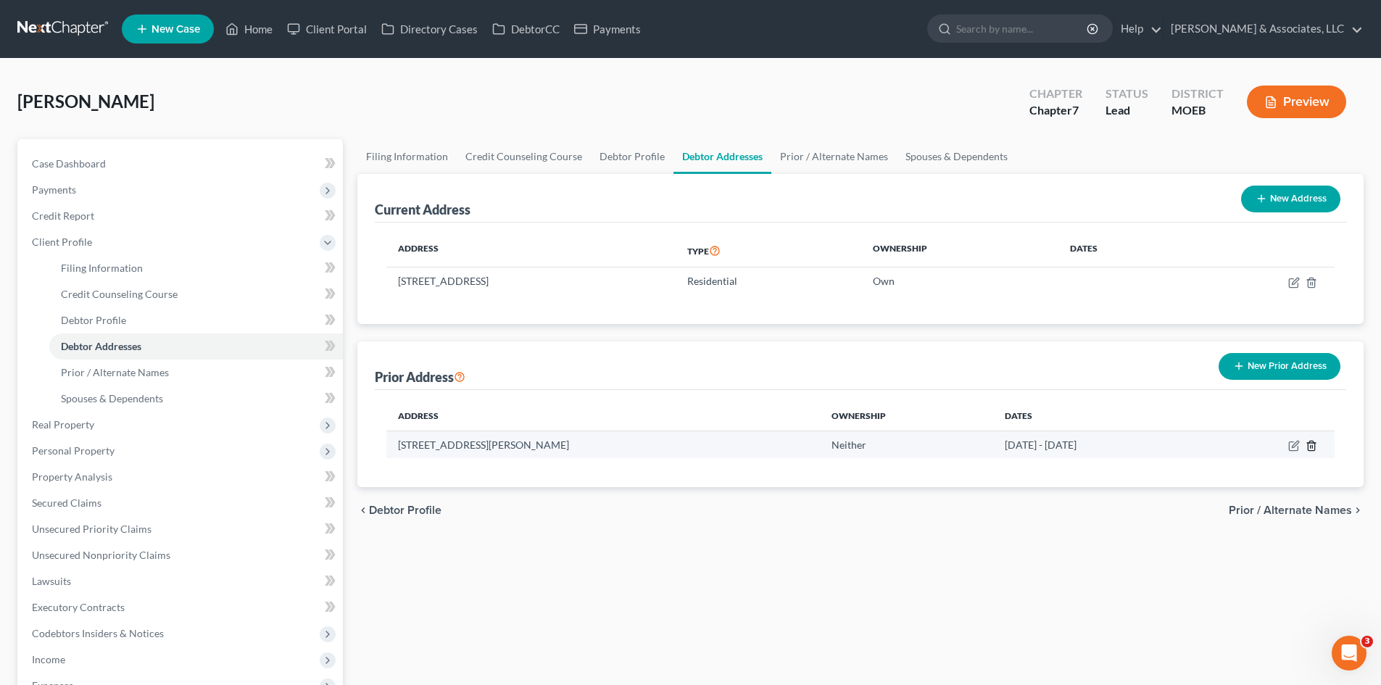
click at [1311, 444] on icon "button" at bounding box center [1312, 446] width 12 height 12
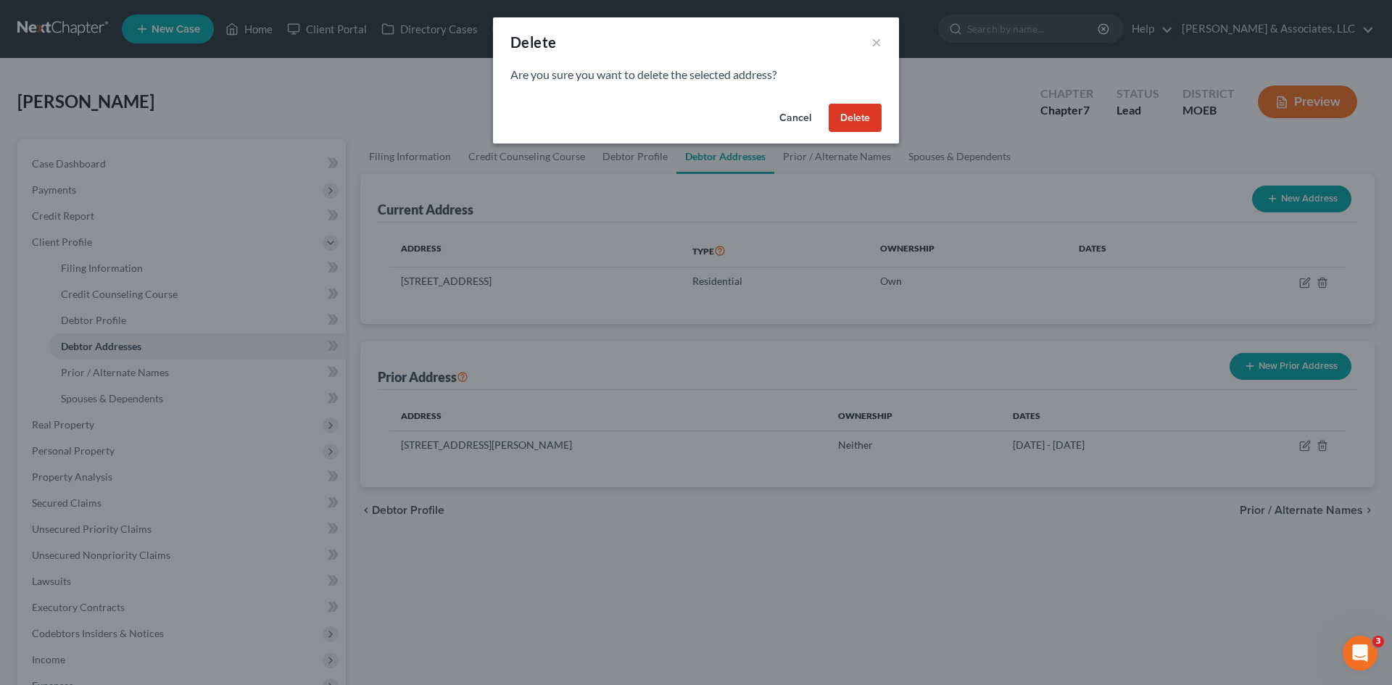
click at [861, 109] on button "Delete" at bounding box center [855, 118] width 53 height 29
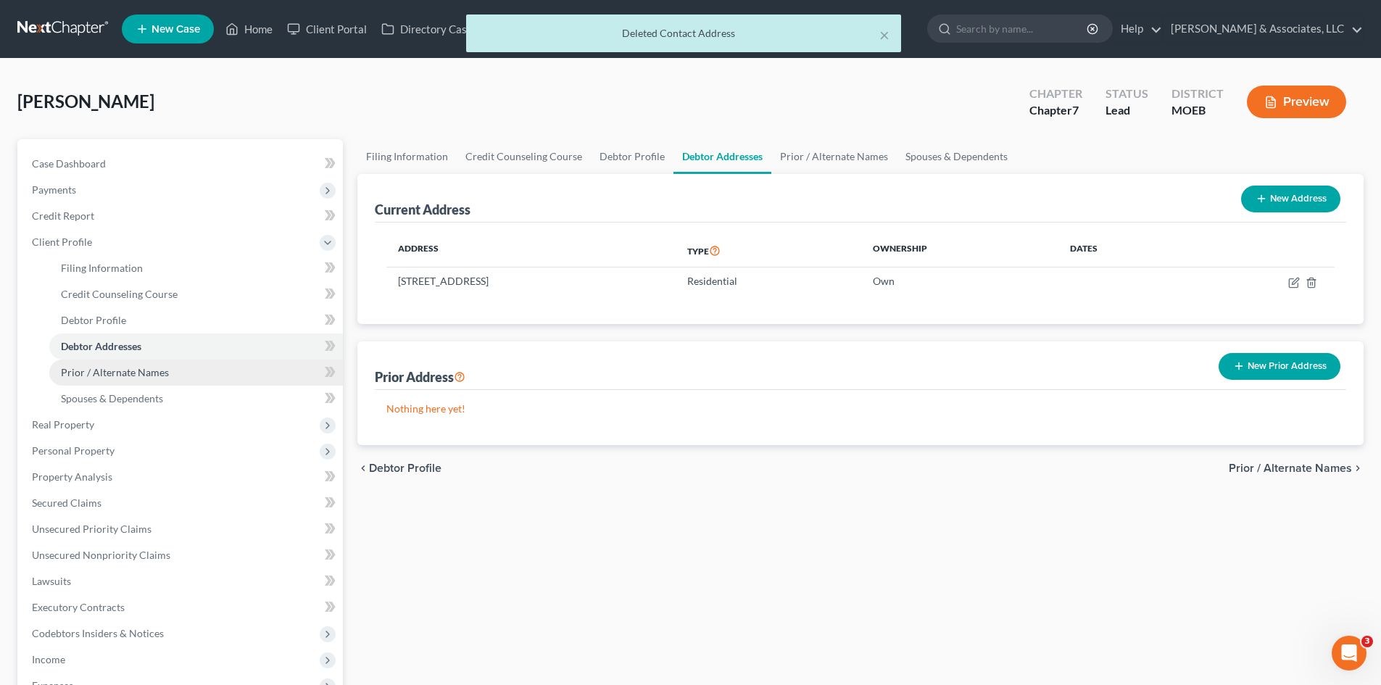
click at [152, 380] on link "Prior / Alternate Names" at bounding box center [196, 373] width 294 height 26
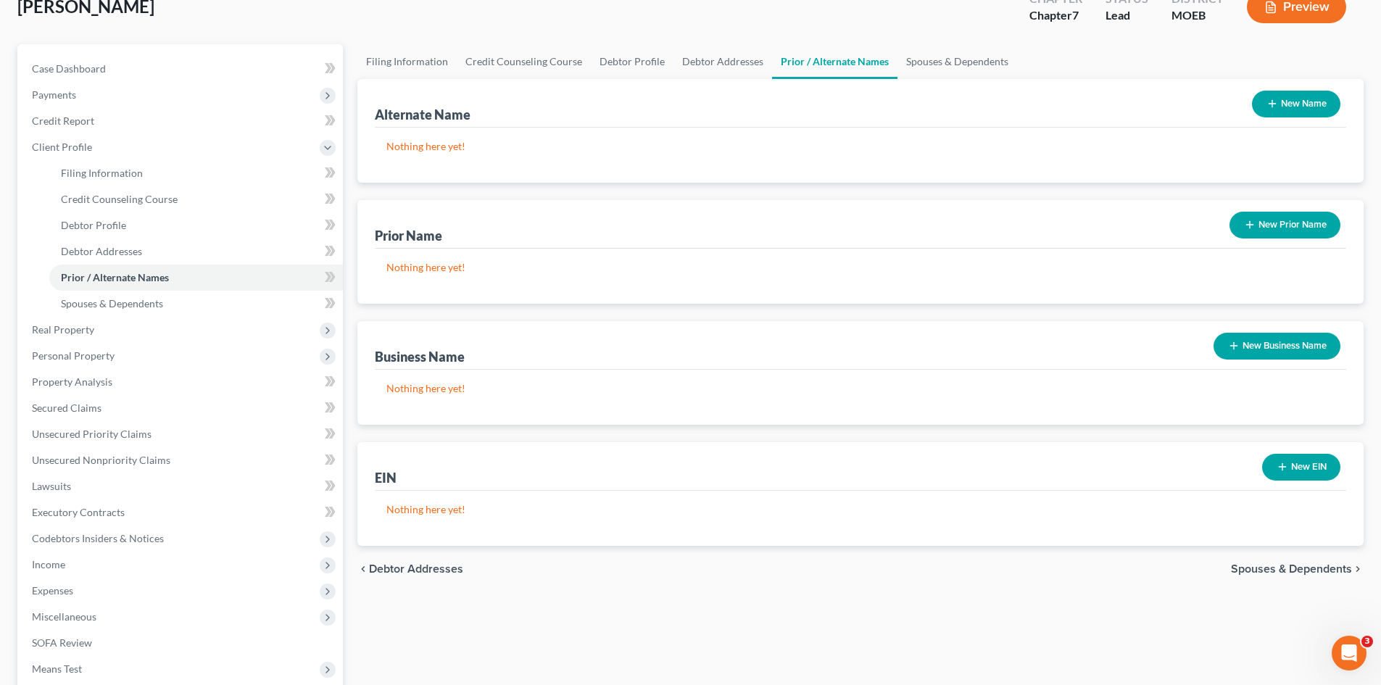
scroll to position [72, 0]
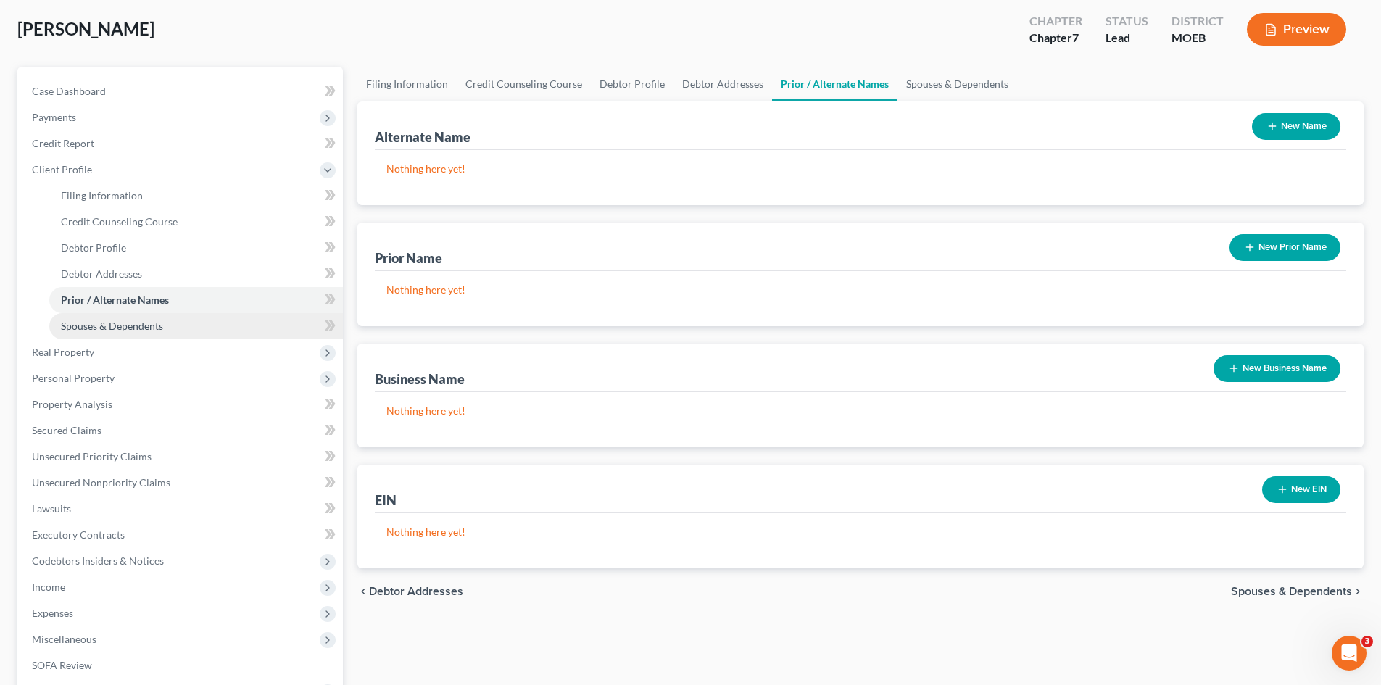
click at [88, 331] on span "Spouses & Dependents" at bounding box center [112, 326] width 102 height 12
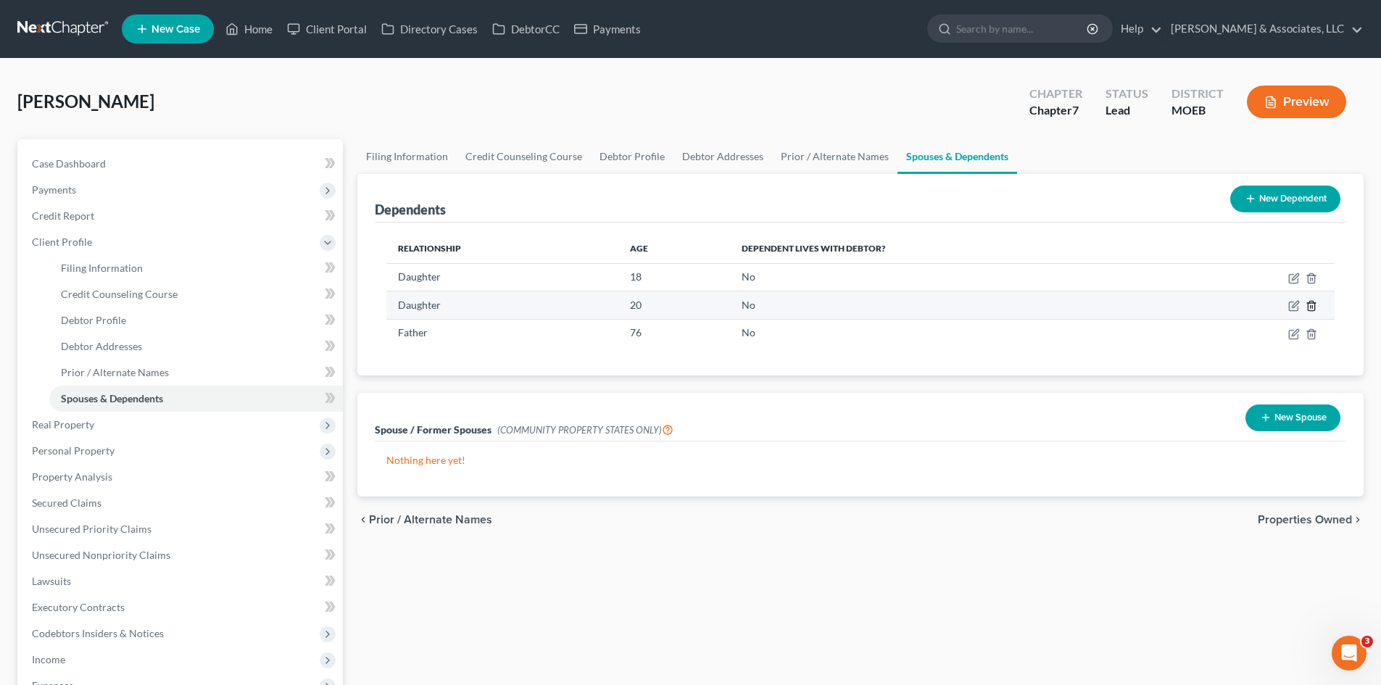
click at [1312, 306] on line "button" at bounding box center [1312, 307] width 0 height 3
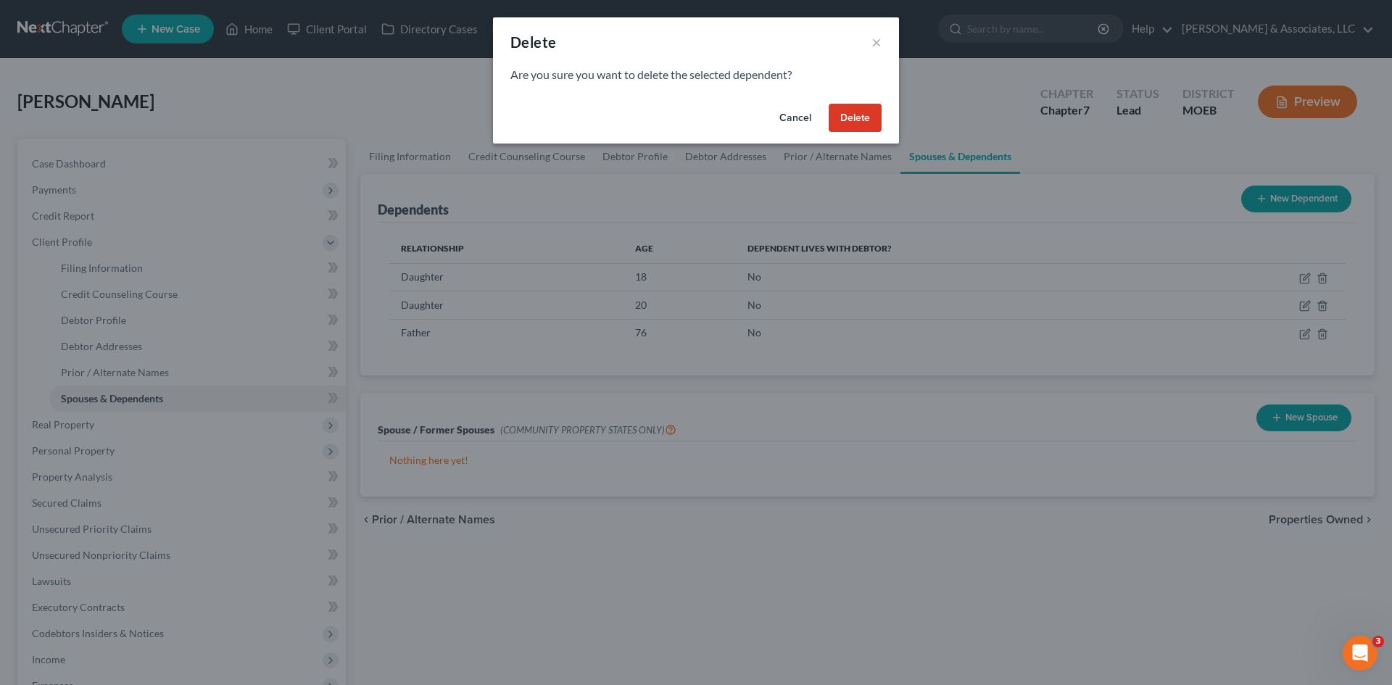
click at [859, 118] on button "Delete" at bounding box center [855, 118] width 53 height 29
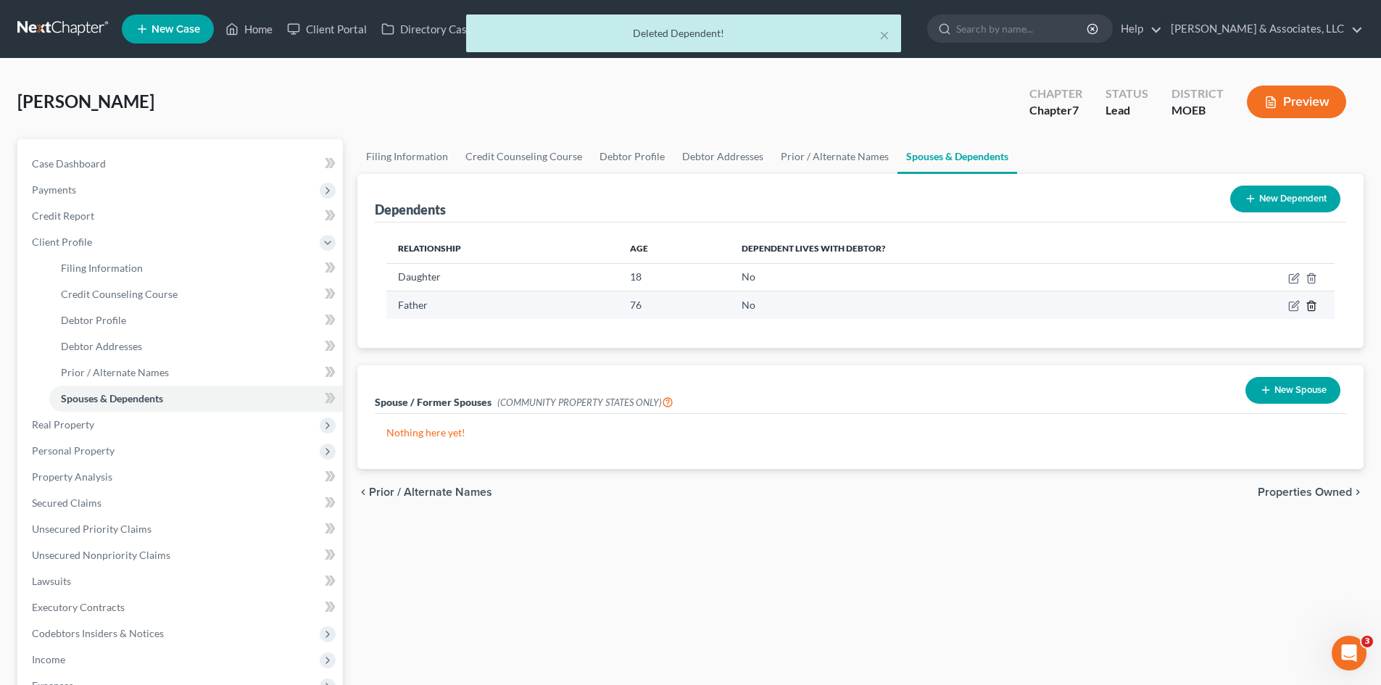
click at [1314, 306] on icon "button" at bounding box center [1312, 306] width 12 height 12
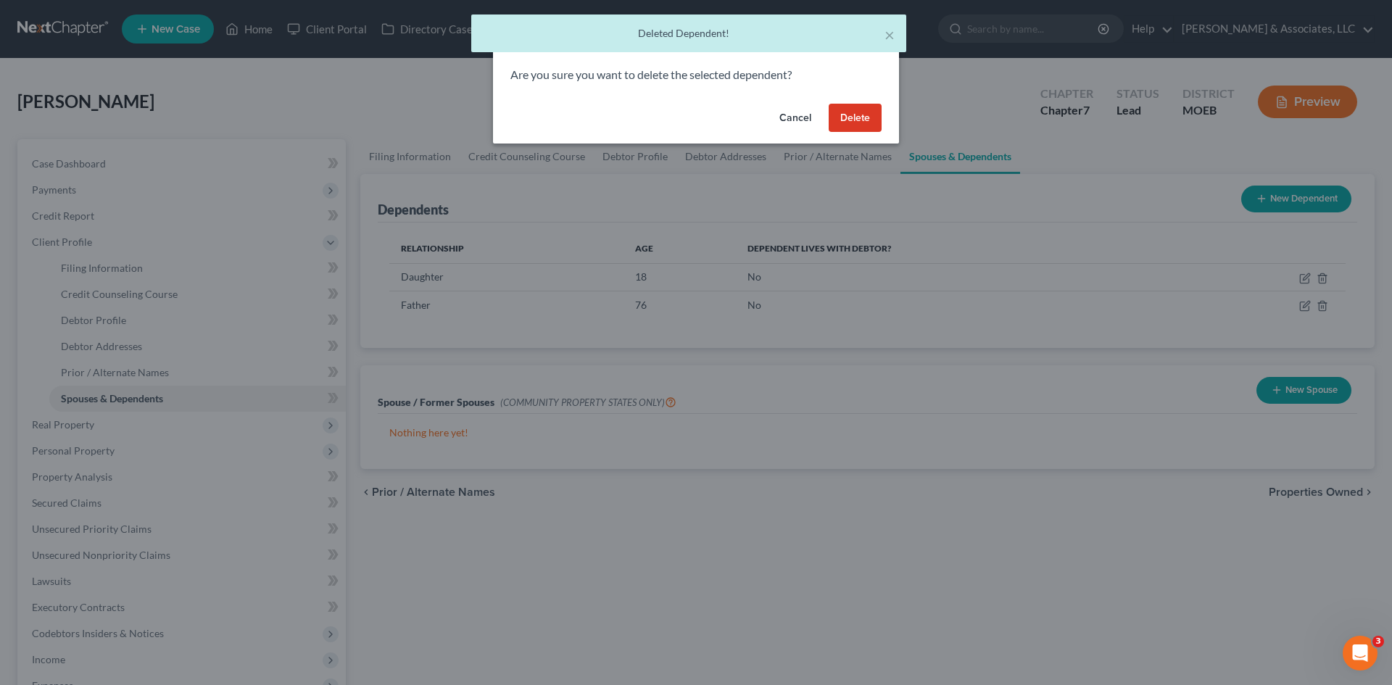
click at [860, 127] on button "Delete" at bounding box center [855, 118] width 53 height 29
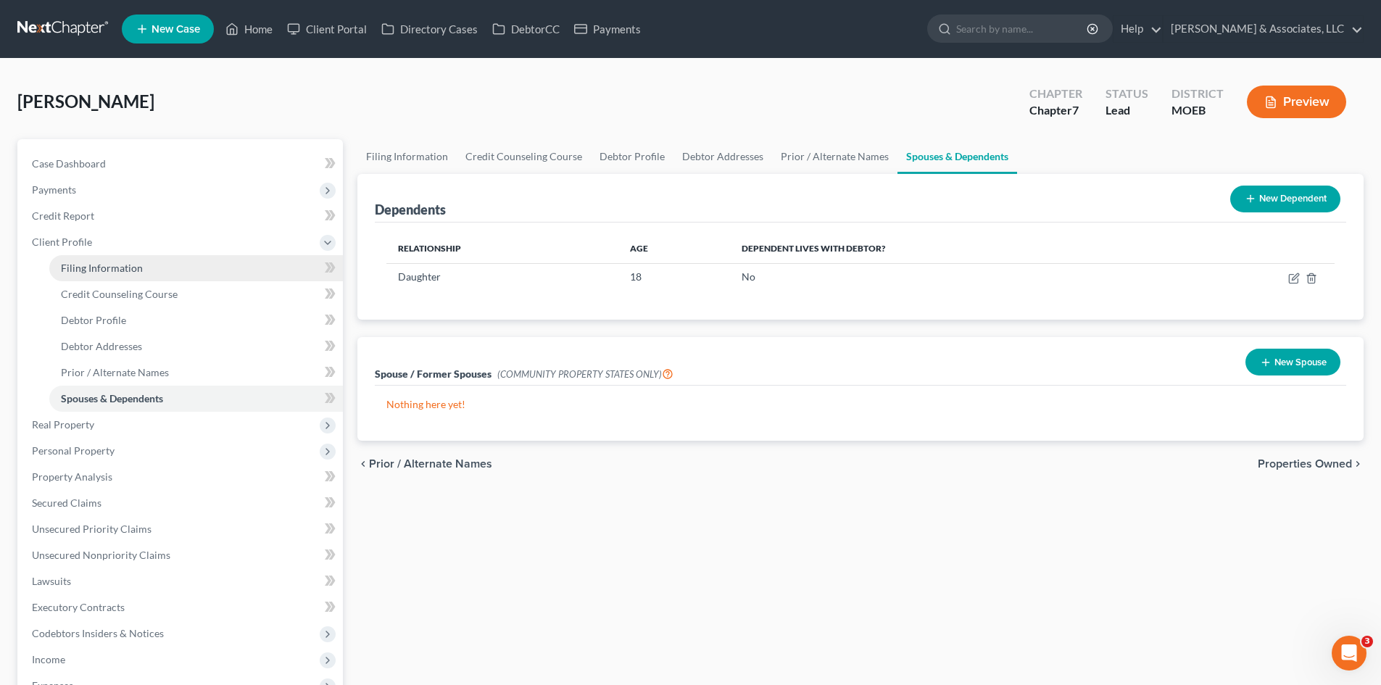
click at [112, 266] on span "Filing Information" at bounding box center [102, 268] width 82 height 12
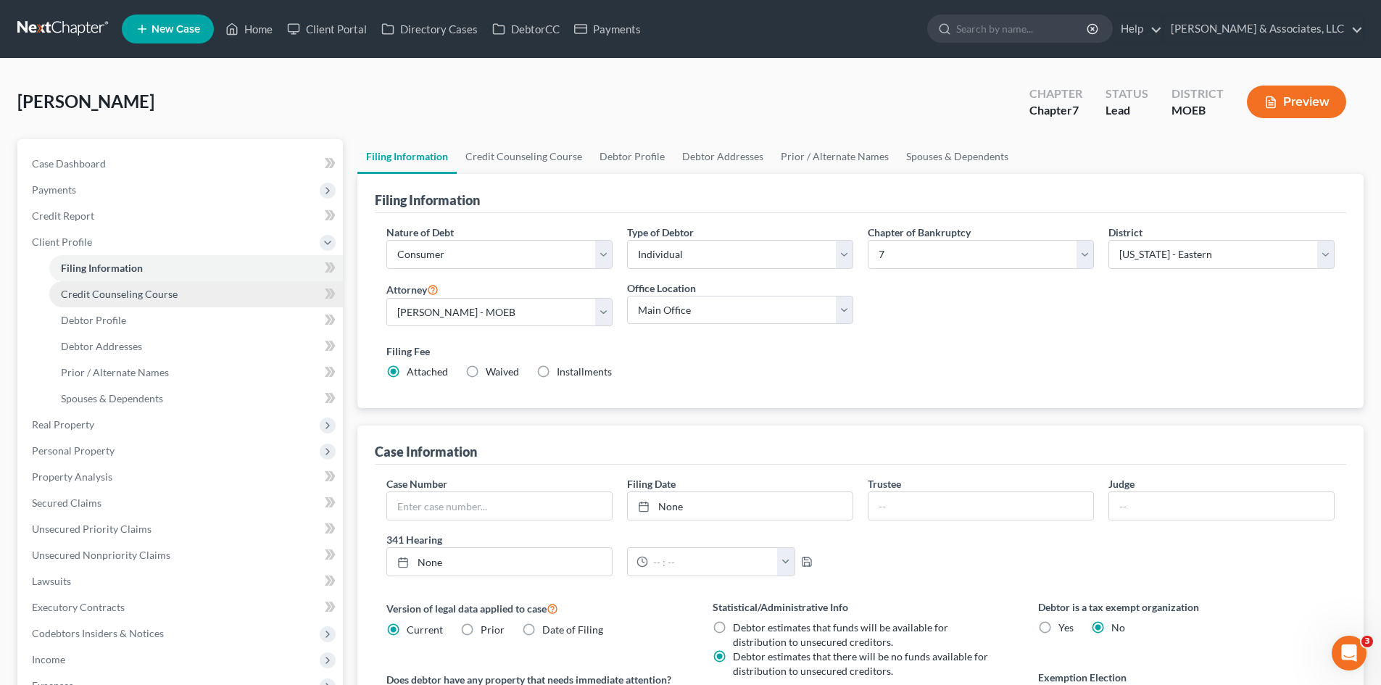
click at [138, 290] on span "Credit Counseling Course" at bounding box center [119, 294] width 117 height 12
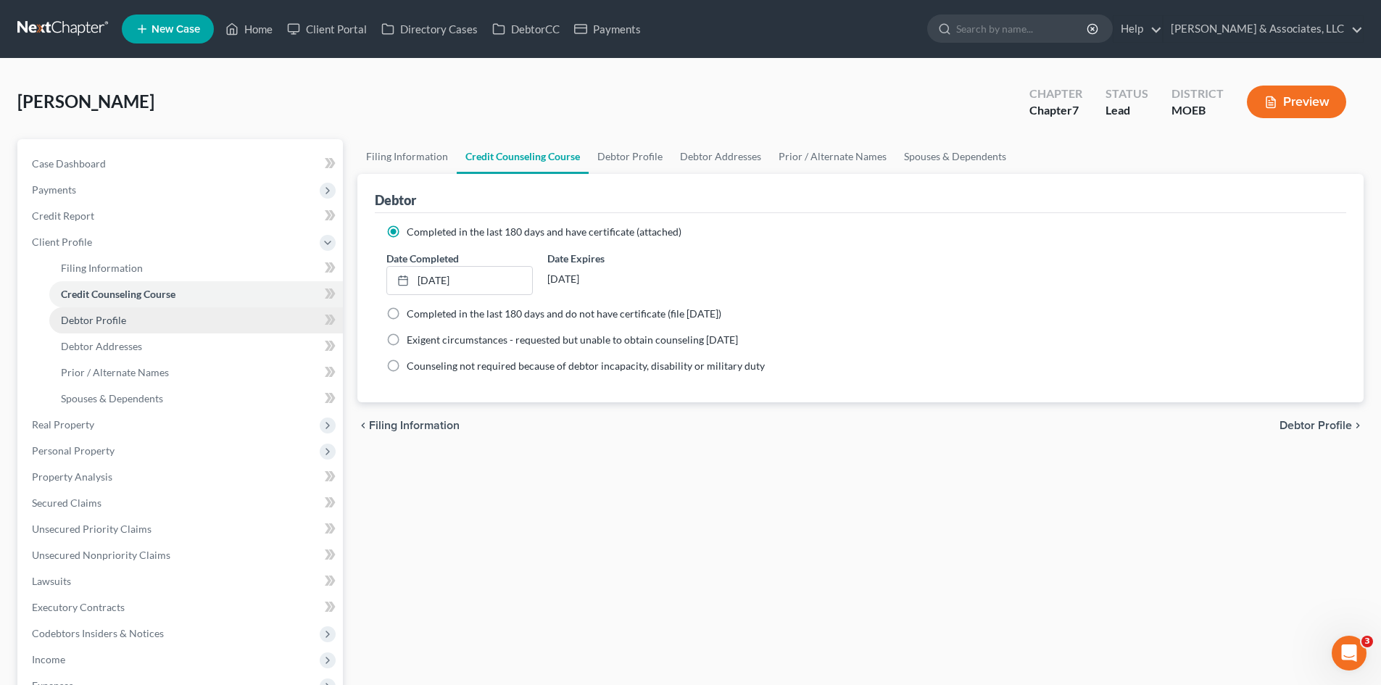
click at [123, 321] on span "Debtor Profile" at bounding box center [93, 320] width 65 height 12
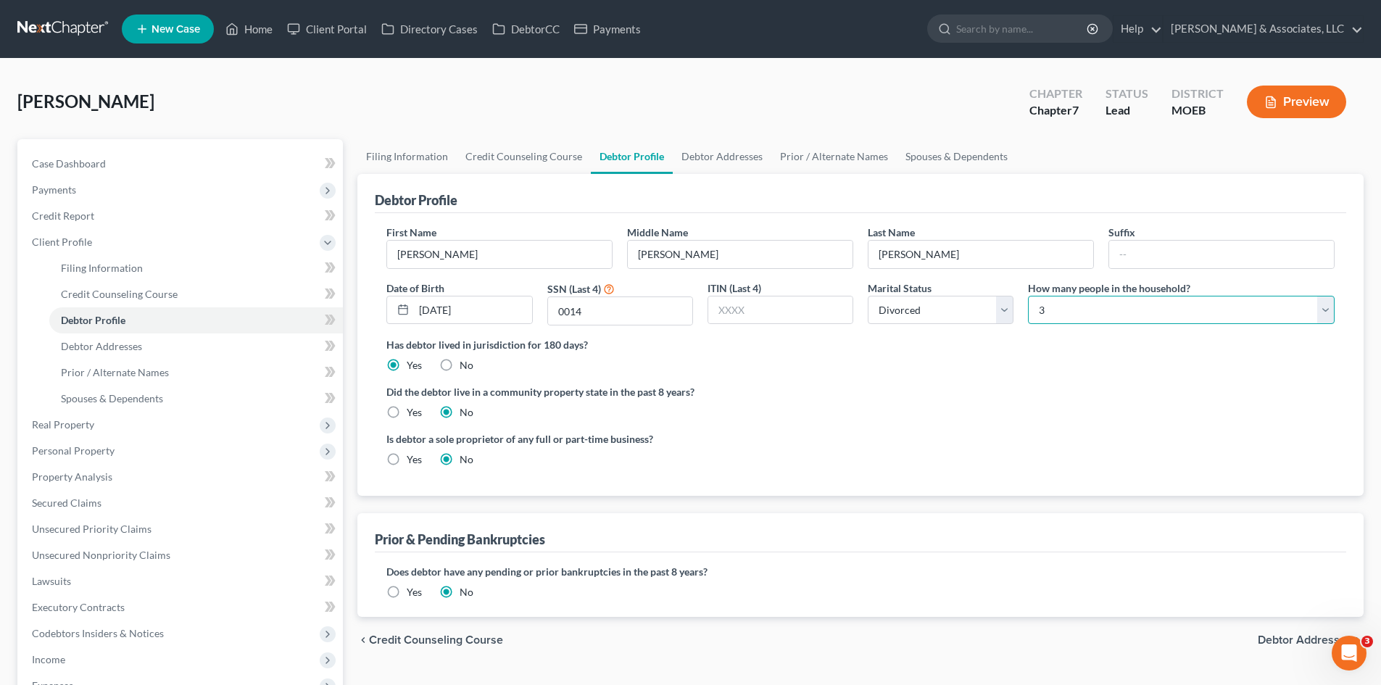
click at [1062, 312] on select "Select 1 2 3 4 5 6 7 8 9 10 11 12 13 14 15 16 17 18 19 20" at bounding box center [1181, 310] width 307 height 29
click at [1028, 296] on select "Select 1 2 3 4 5 6 7 8 9 10 11 12 13 14 15 16 17 18 19 20" at bounding box center [1181, 310] width 307 height 29
click at [105, 371] on span "Prior / Alternate Names" at bounding box center [115, 372] width 108 height 12
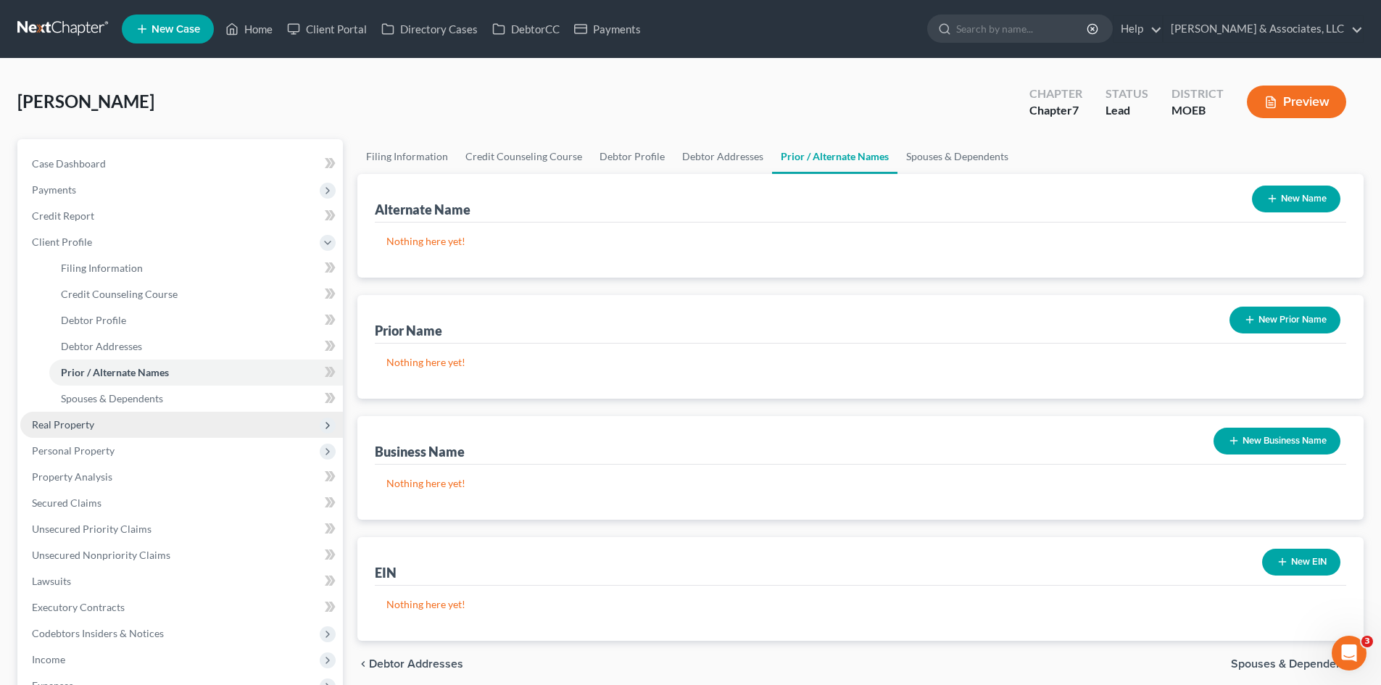
click at [53, 419] on span "Real Property" at bounding box center [63, 424] width 62 height 12
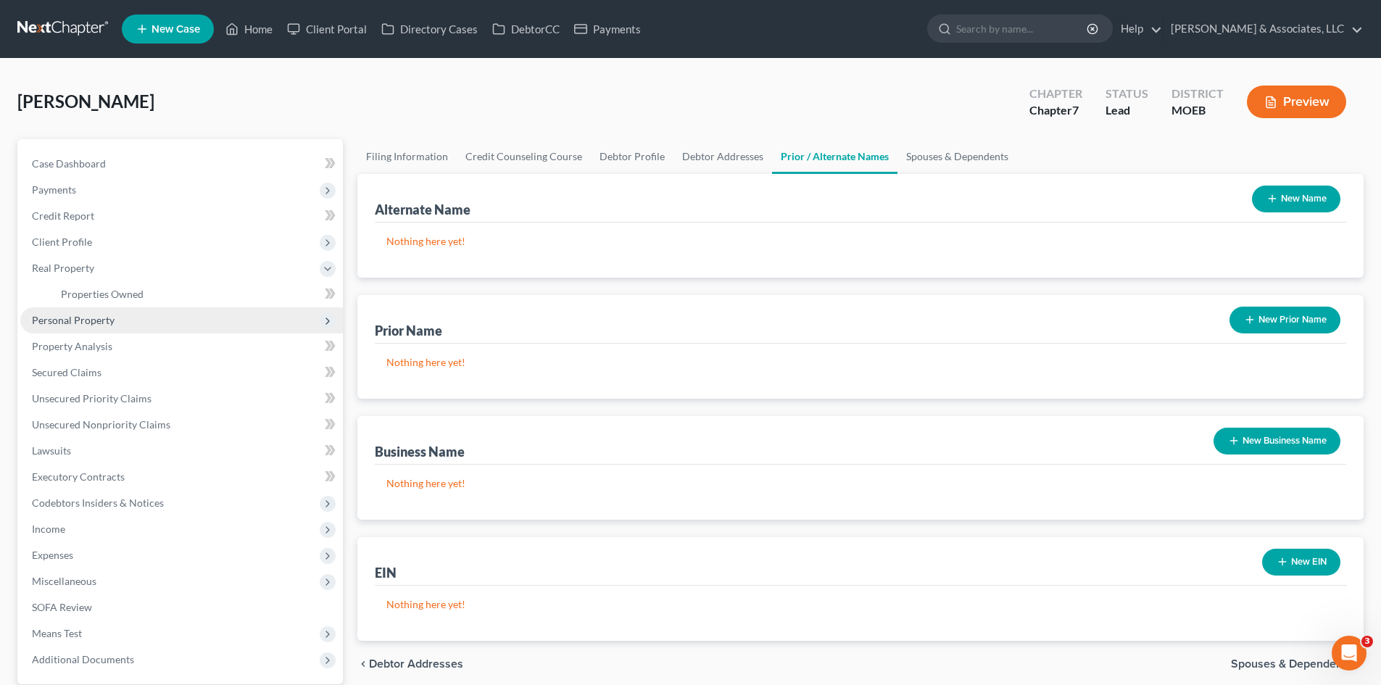
click at [67, 323] on span "Personal Property" at bounding box center [73, 320] width 83 height 12
click at [108, 325] on span "Vehicles Owned" at bounding box center [97, 320] width 72 height 12
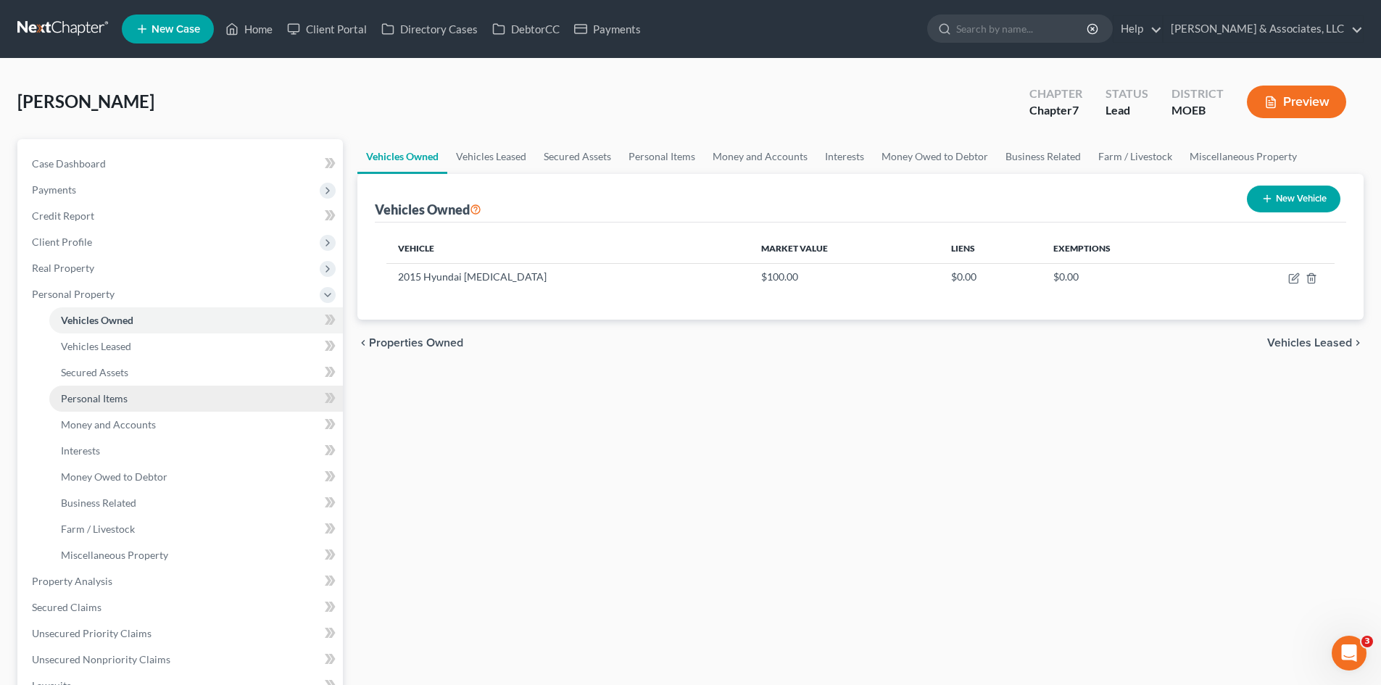
click at [116, 401] on span "Personal Items" at bounding box center [94, 398] width 67 height 12
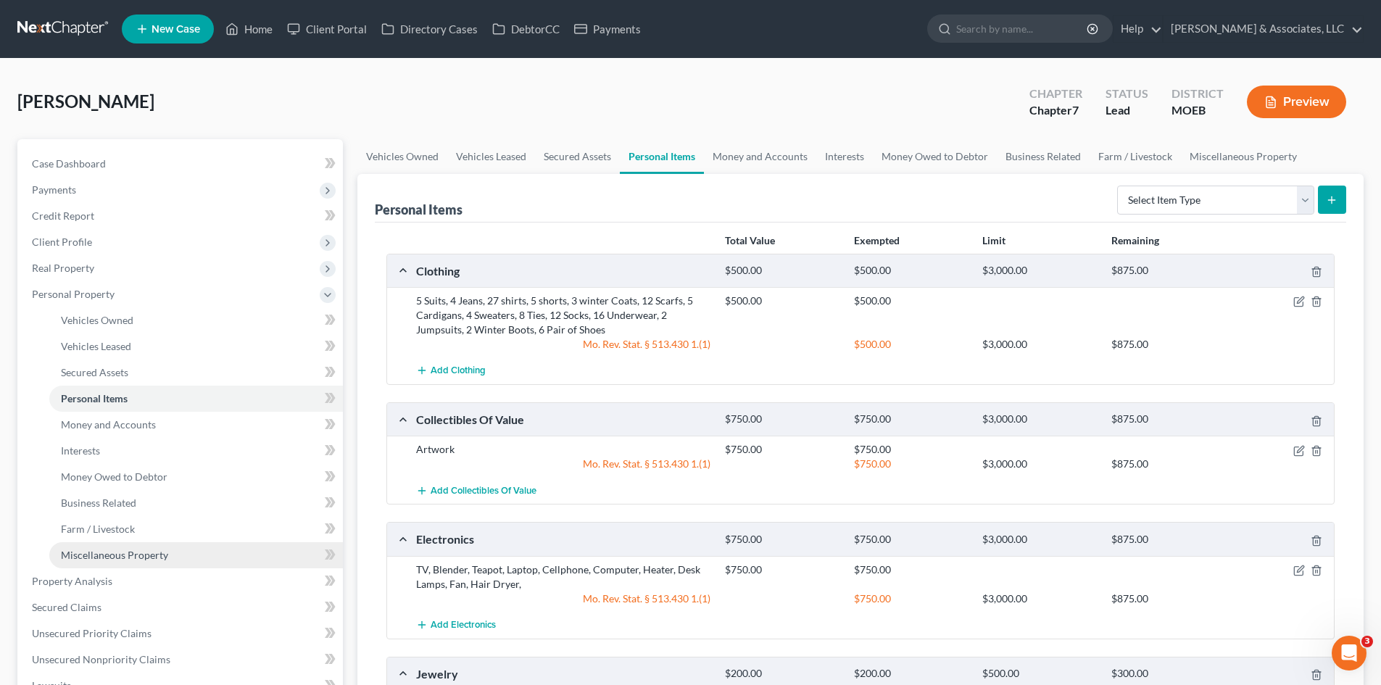
click at [96, 559] on span "Miscellaneous Property" at bounding box center [114, 555] width 107 height 12
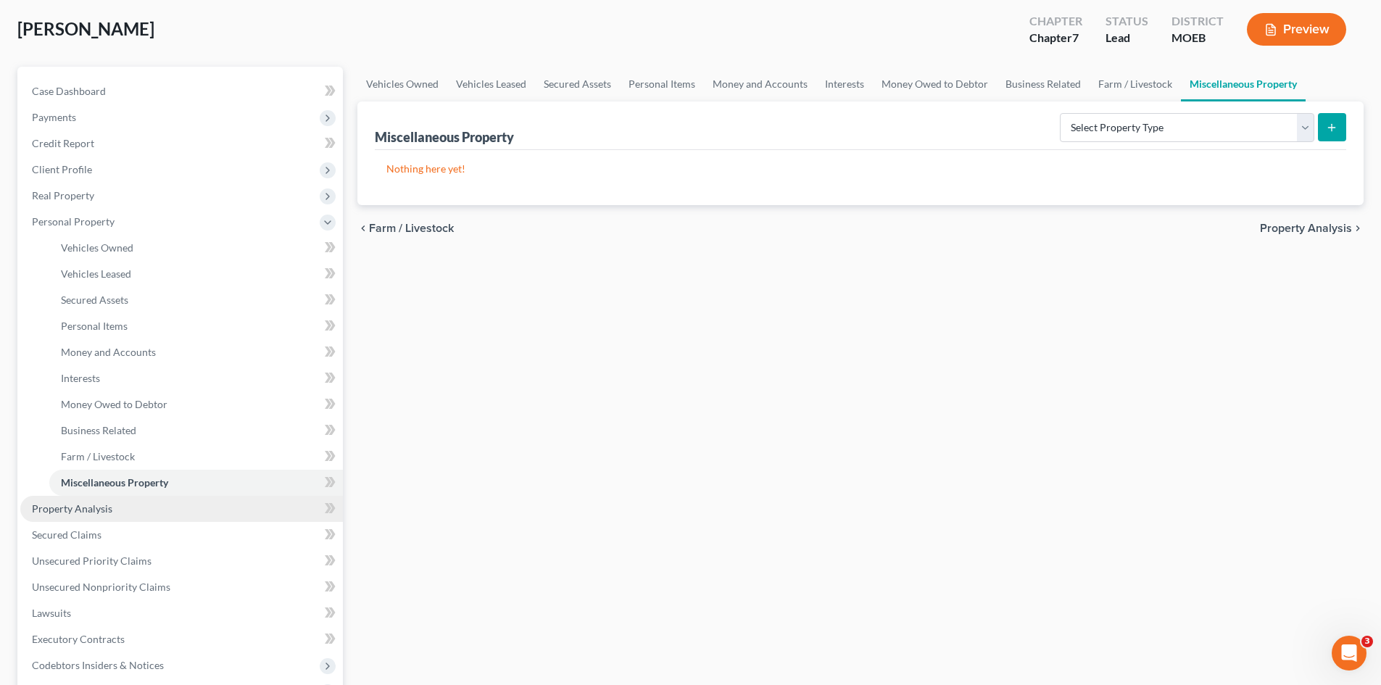
click at [80, 501] on link "Property Analysis" at bounding box center [181, 509] width 323 height 26
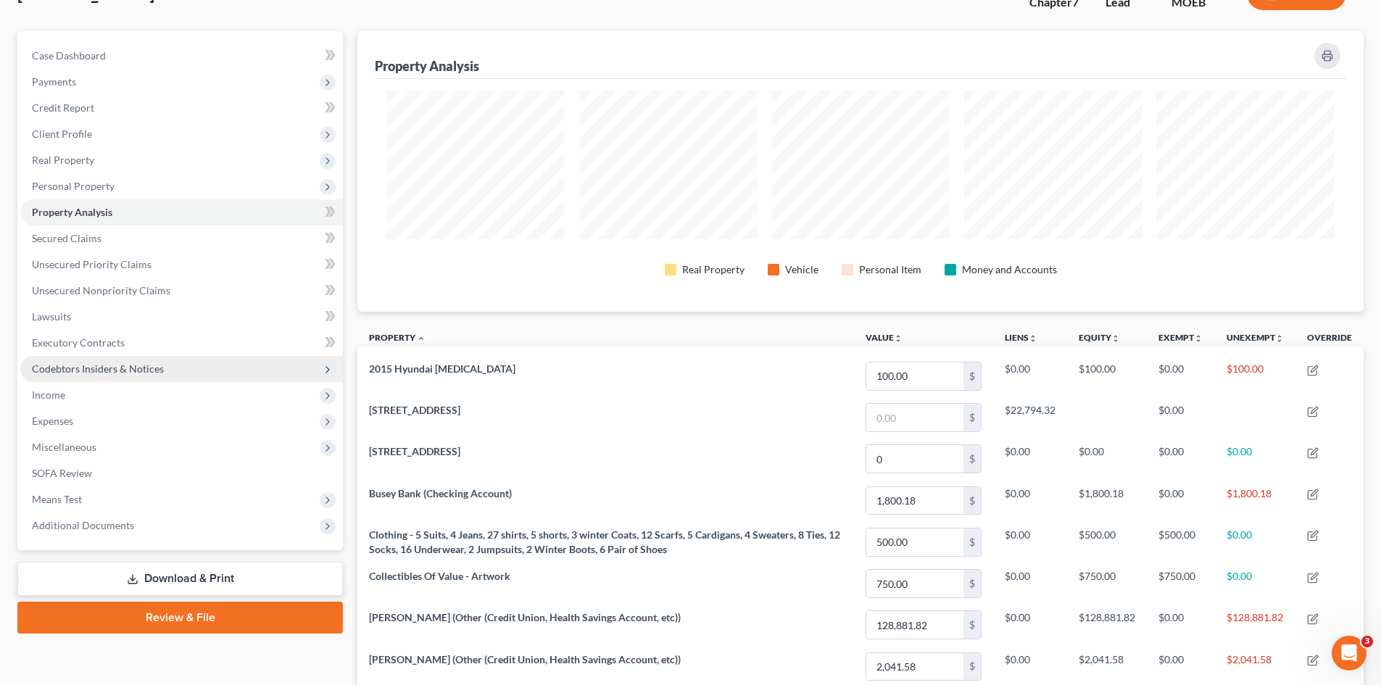
scroll to position [72, 0]
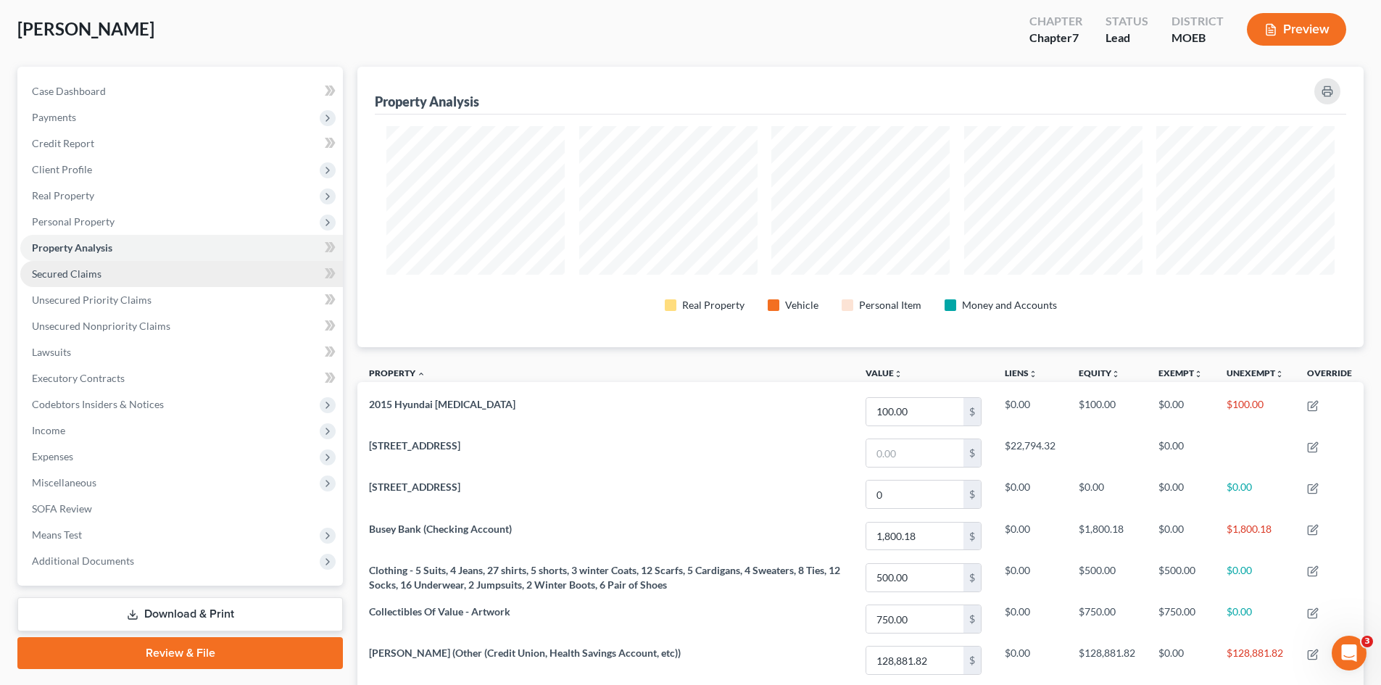
click at [62, 275] on span "Secured Claims" at bounding box center [67, 274] width 70 height 12
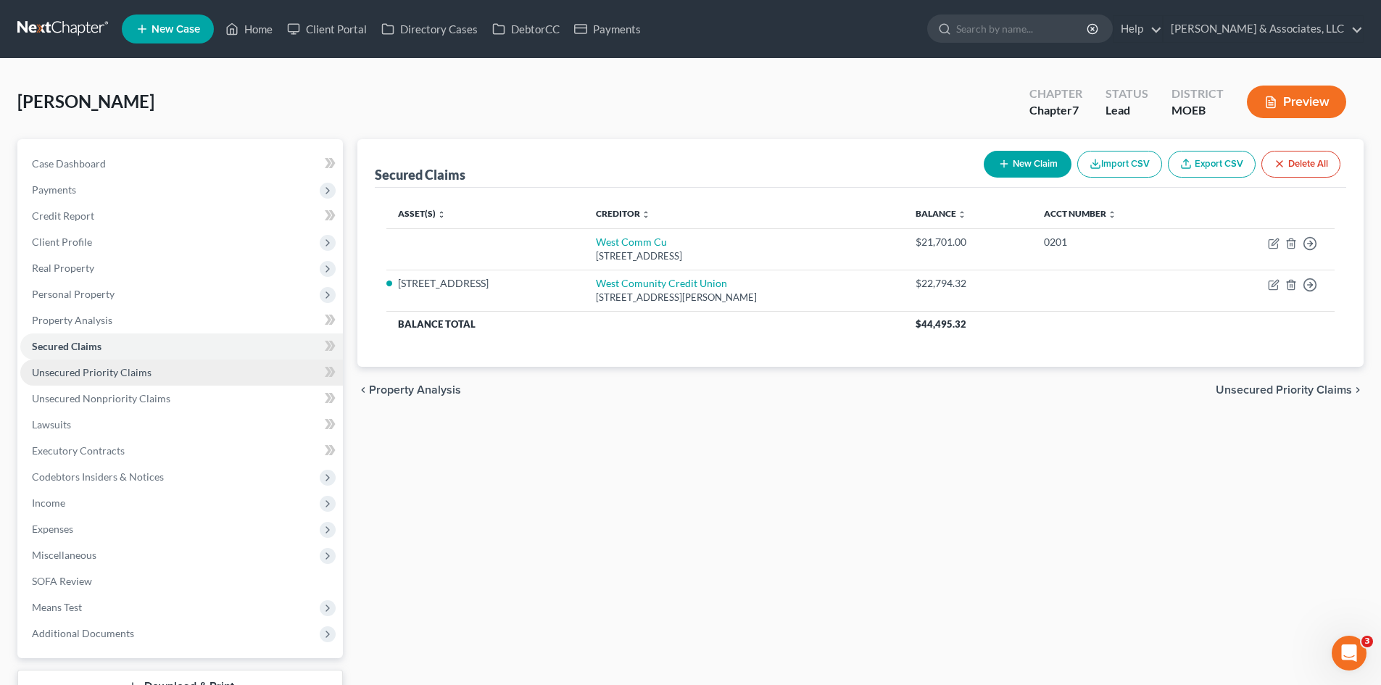
click at [69, 366] on span "Unsecured Priority Claims" at bounding box center [92, 372] width 120 height 12
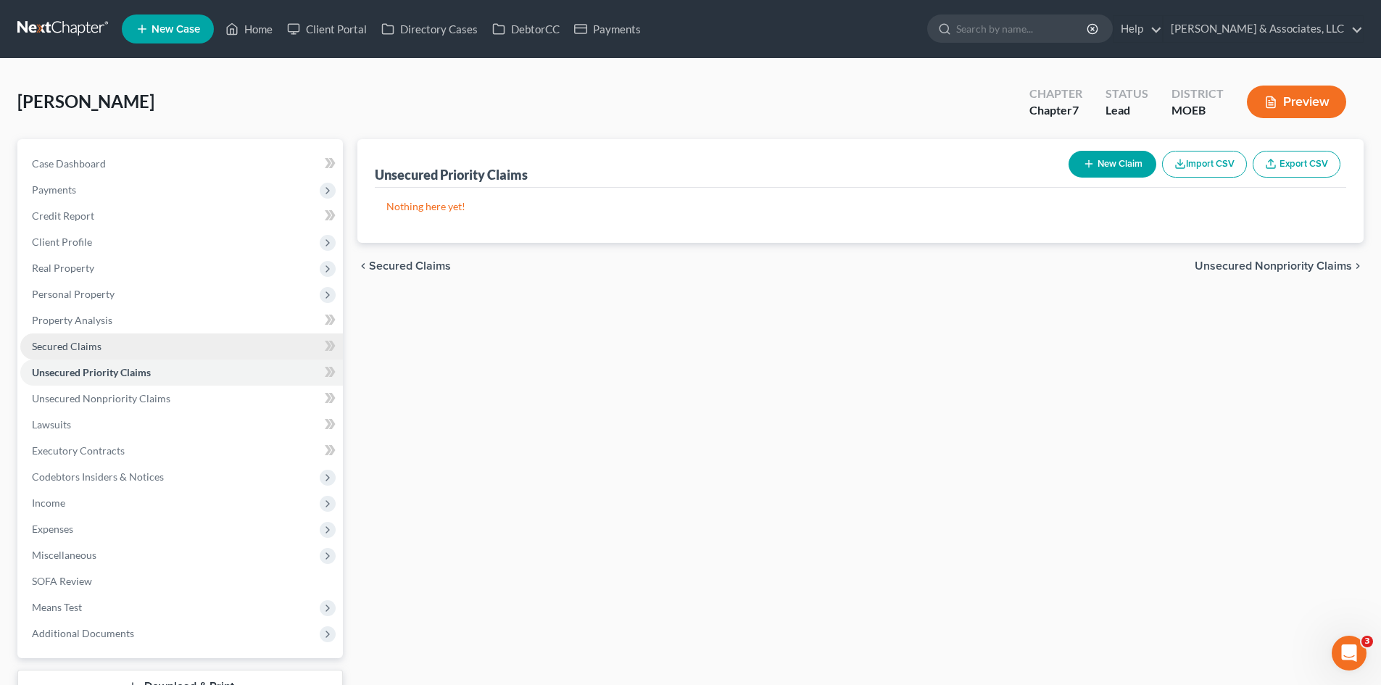
click at [57, 349] on span "Secured Claims" at bounding box center [67, 346] width 70 height 12
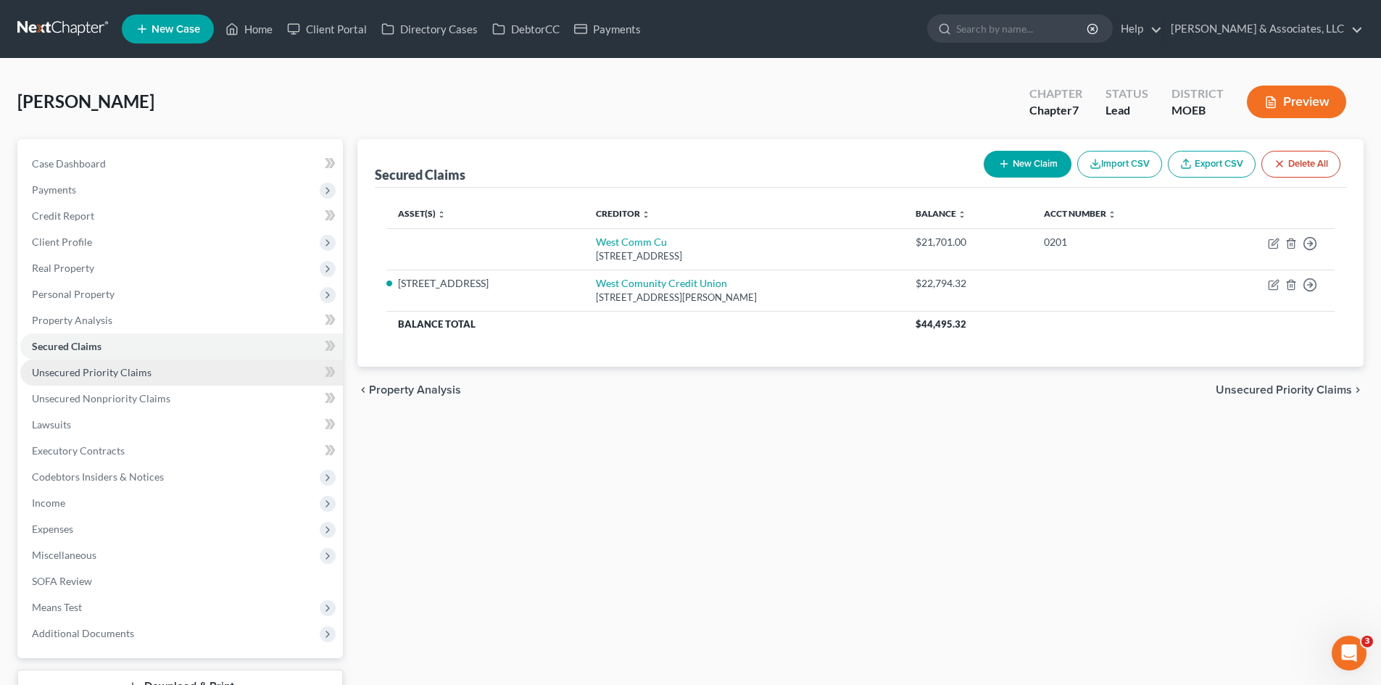
click at [126, 381] on link "Unsecured Priority Claims" at bounding box center [181, 373] width 323 height 26
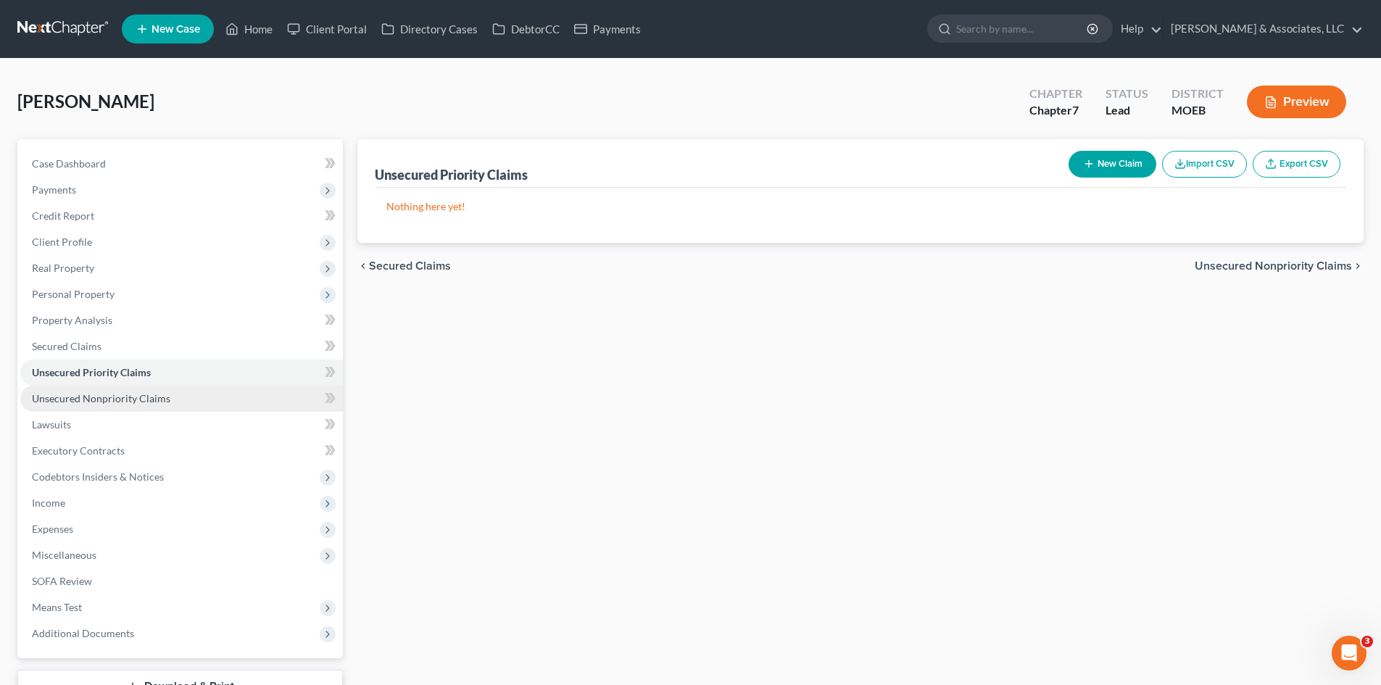
click at [124, 403] on span "Unsecured Nonpriority Claims" at bounding box center [101, 398] width 138 height 12
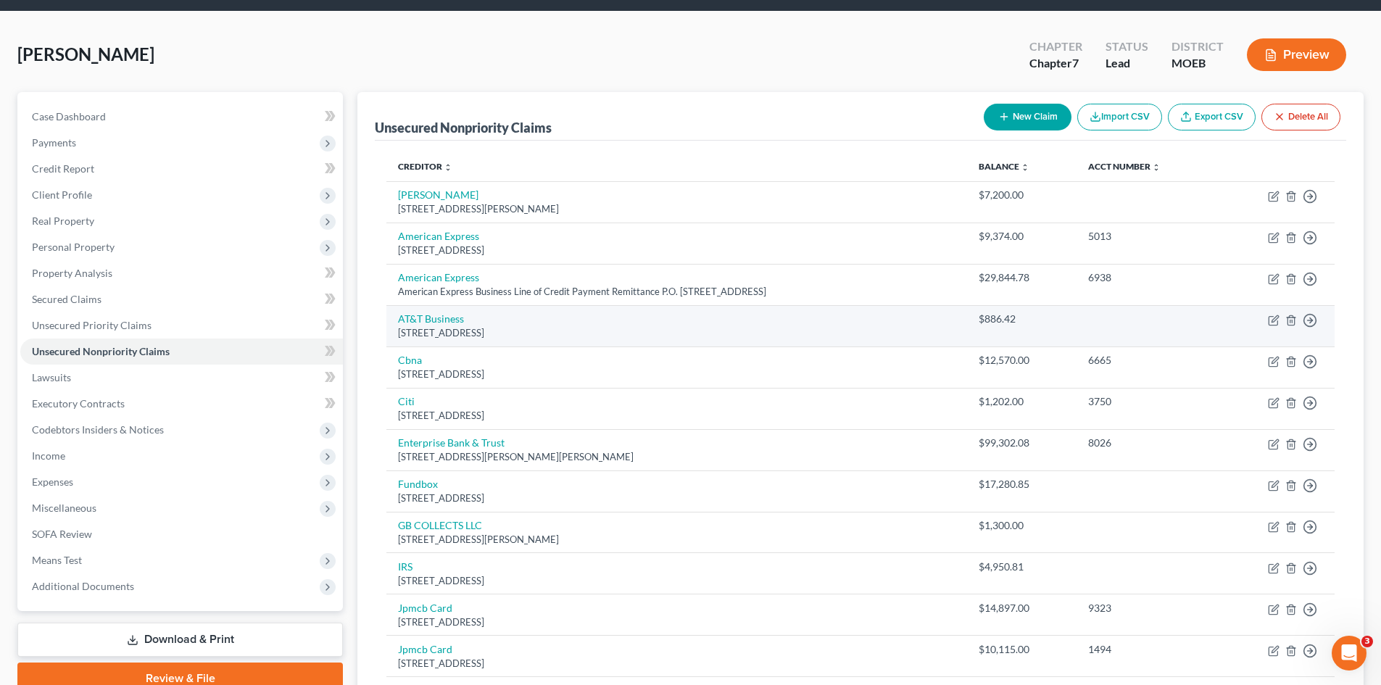
scroll to position [72, 0]
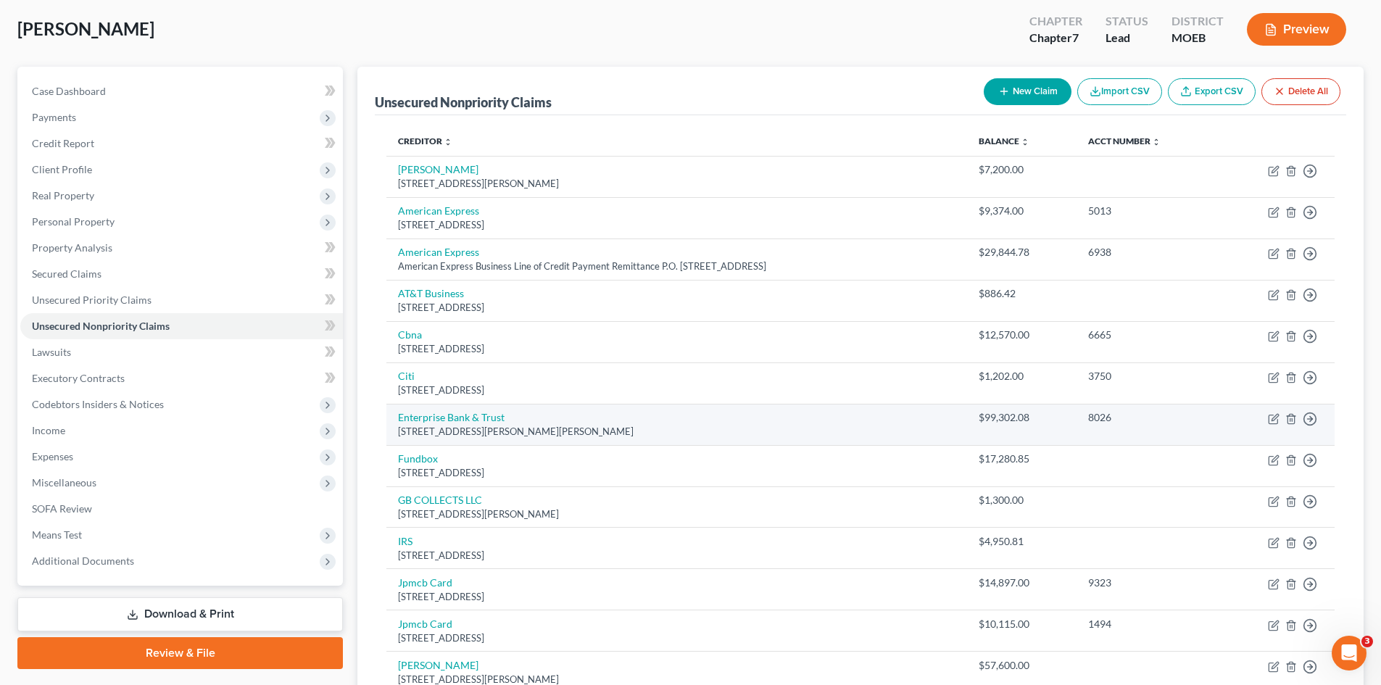
drag, startPoint x: 699, startPoint y: 362, endPoint x: 692, endPoint y: 404, distance: 42.0
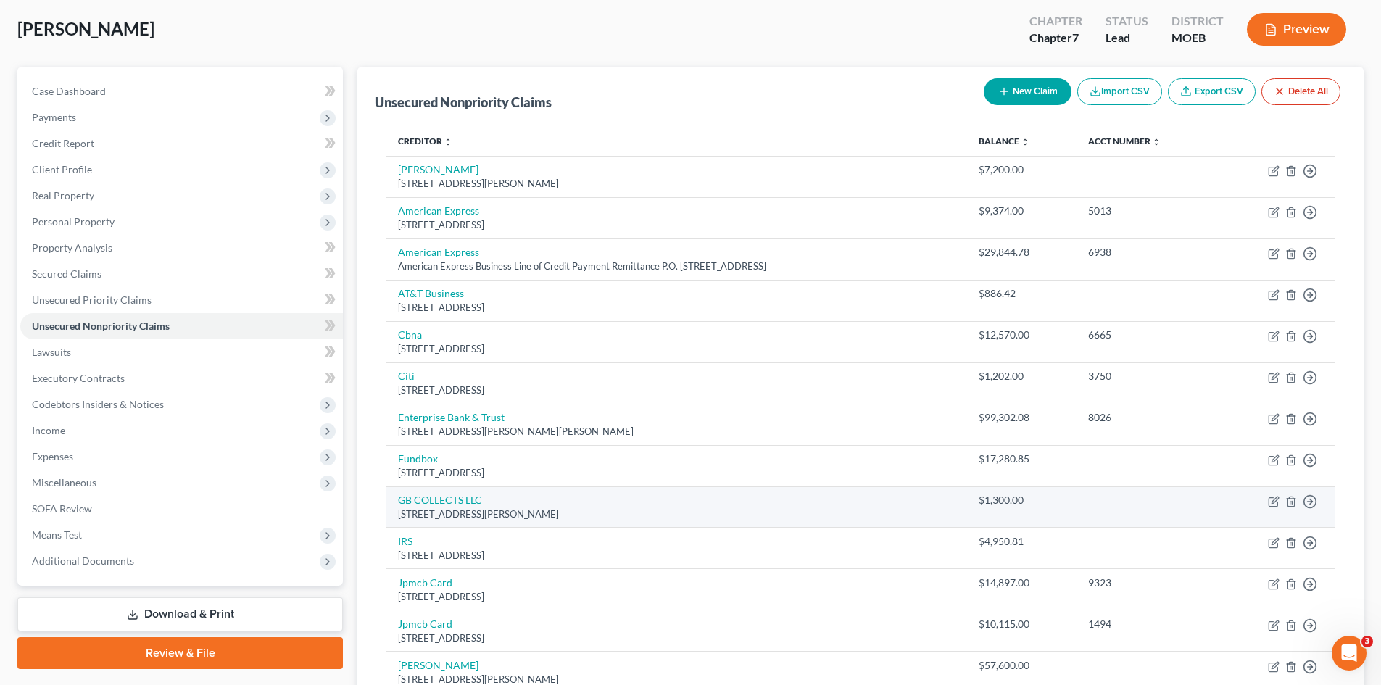
drag, startPoint x: 692, startPoint y: 404, endPoint x: 781, endPoint y: 513, distance: 141.1
click at [750, 533] on td "IRS [STREET_ADDRESS]" at bounding box center [676, 548] width 581 height 41
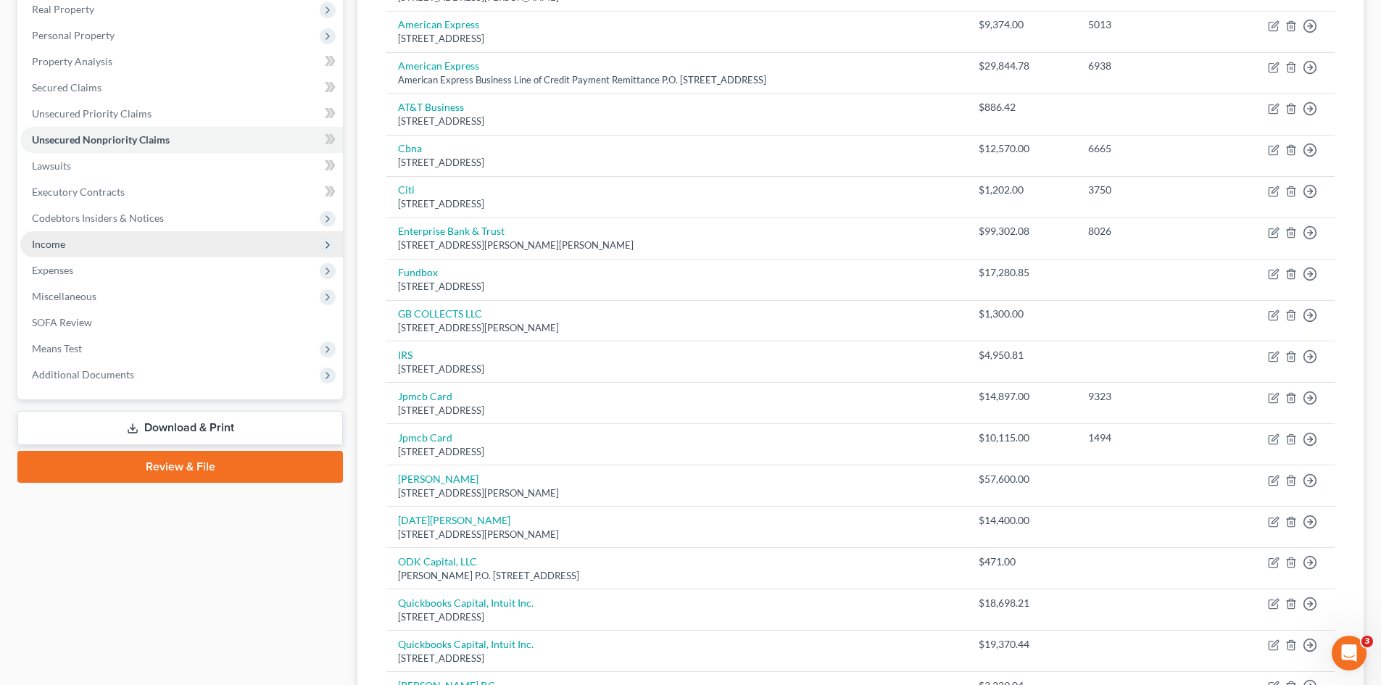
scroll to position [217, 0]
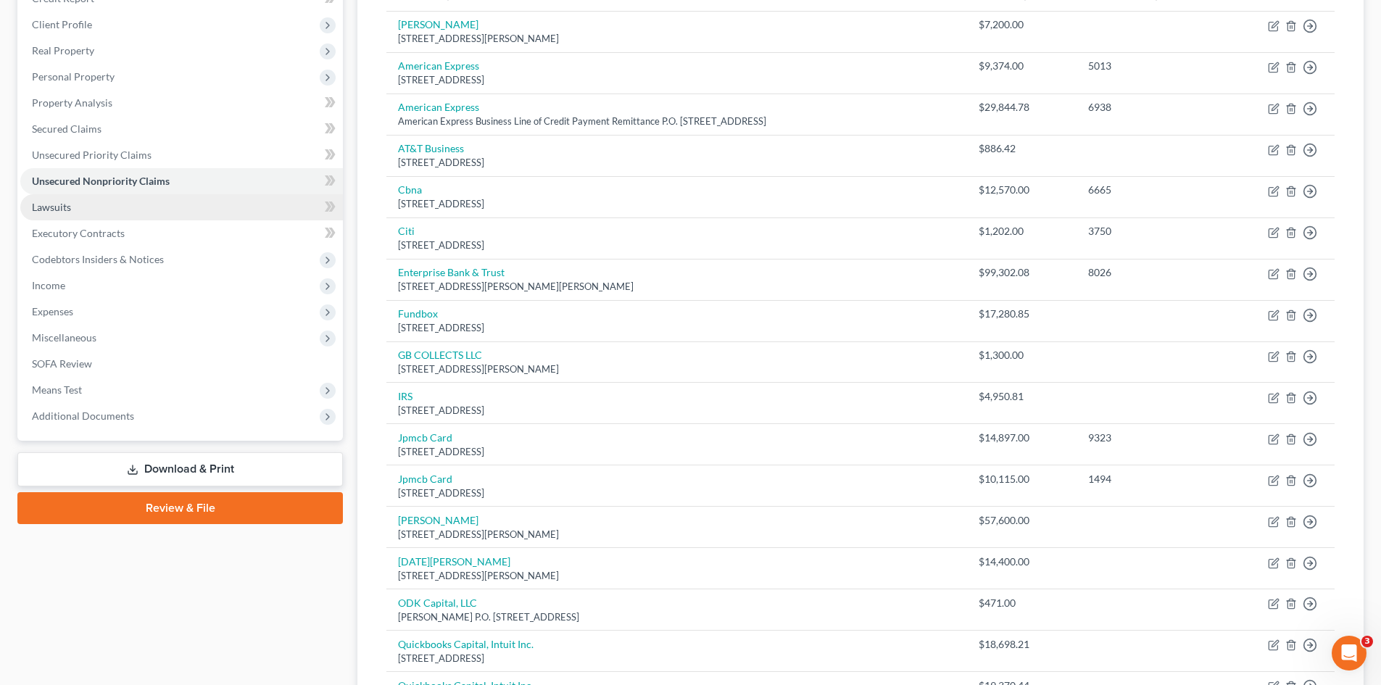
click at [53, 213] on link "Lawsuits" at bounding box center [181, 207] width 323 height 26
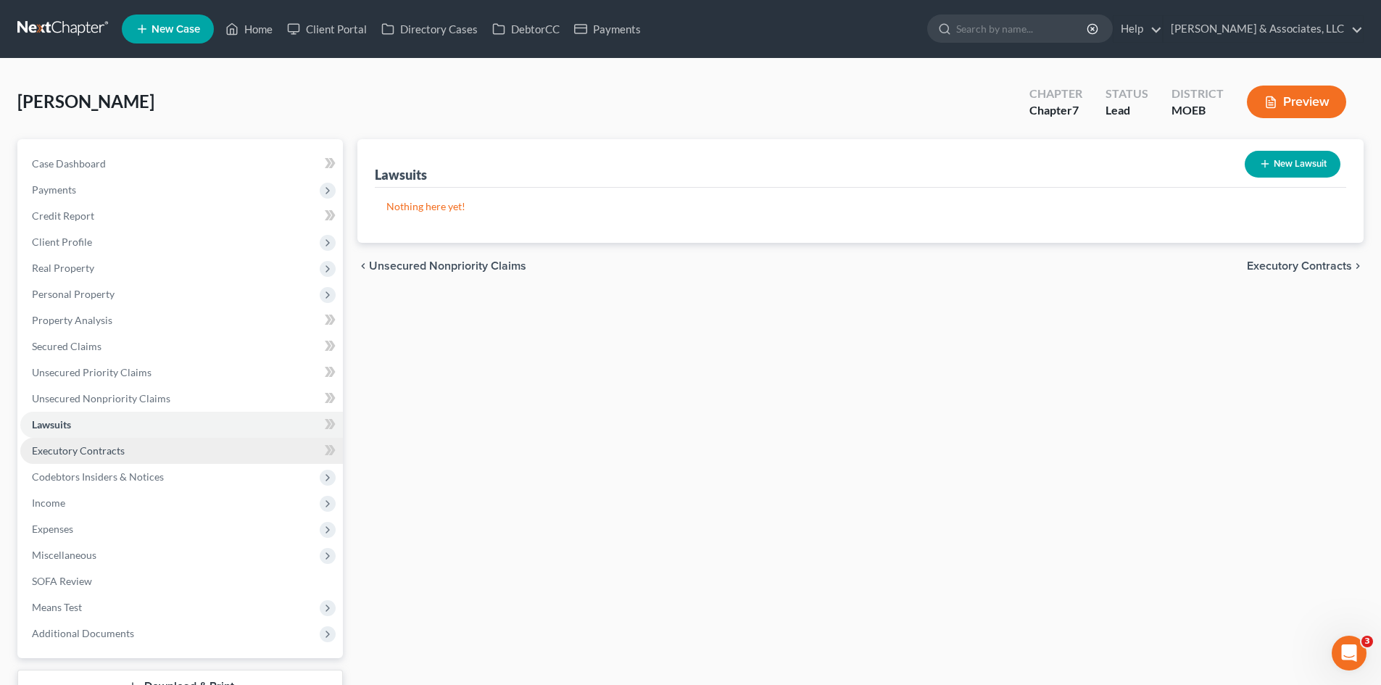
click at [88, 456] on span "Executory Contracts" at bounding box center [78, 450] width 93 height 12
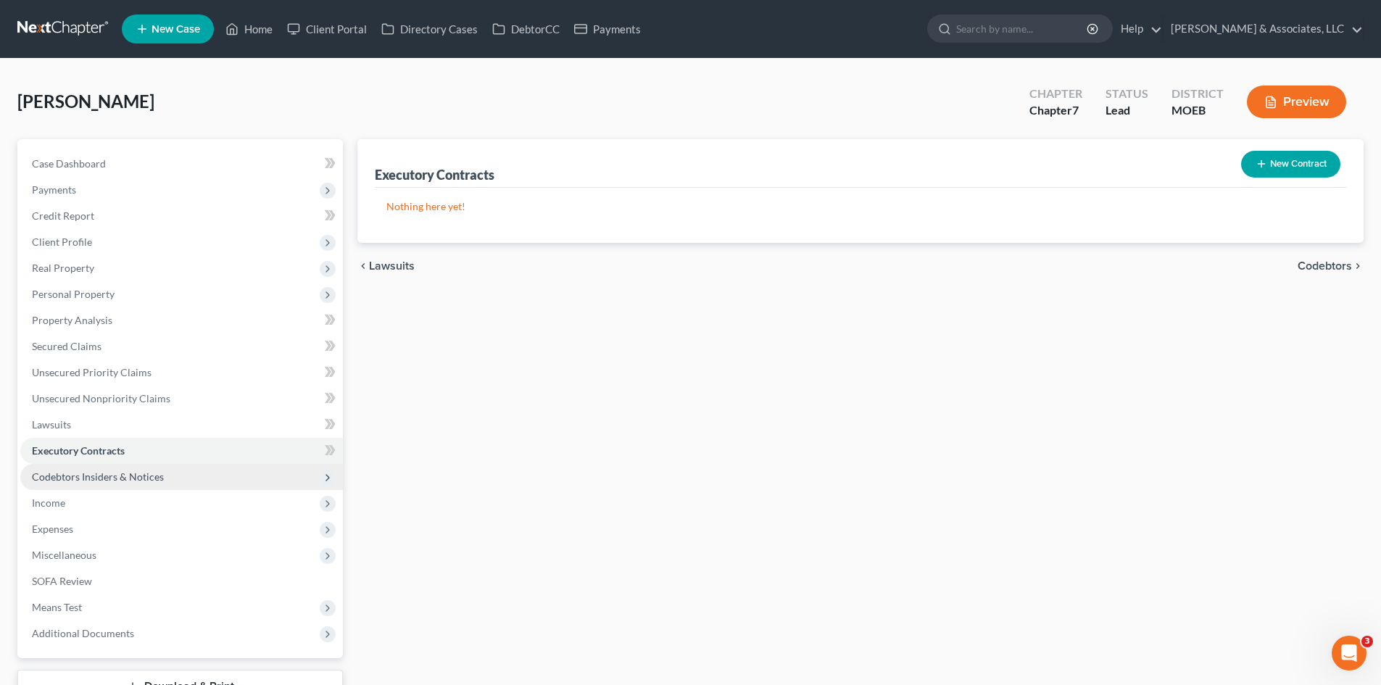
click at [81, 475] on span "Codebtors Insiders & Notices" at bounding box center [98, 476] width 132 height 12
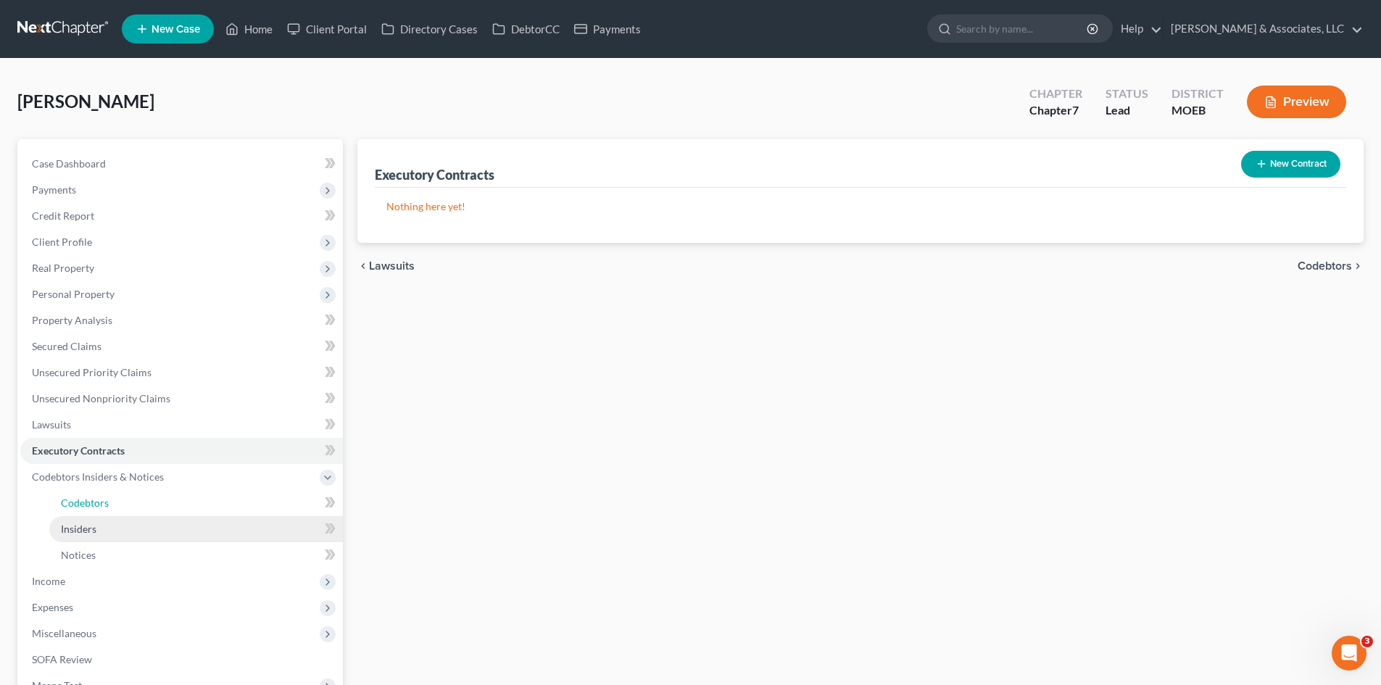
click at [81, 501] on span "Codebtors" at bounding box center [85, 503] width 48 height 12
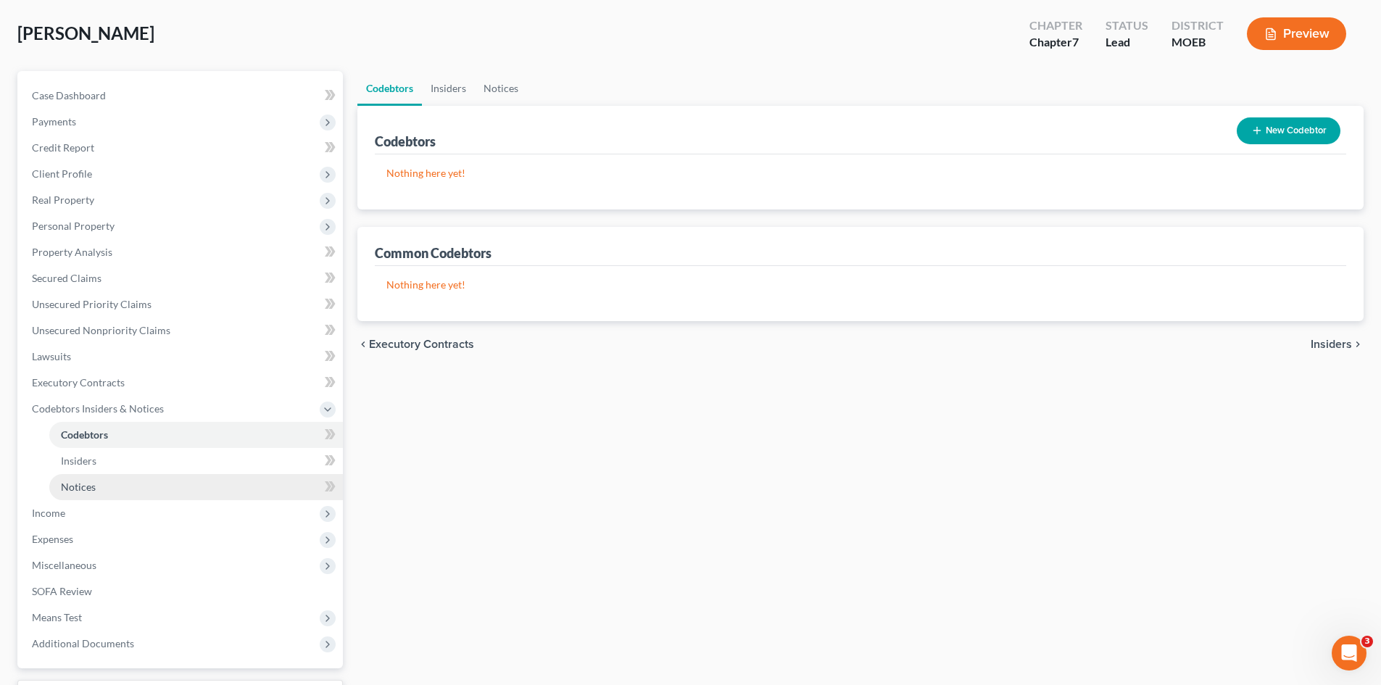
scroll to position [145, 0]
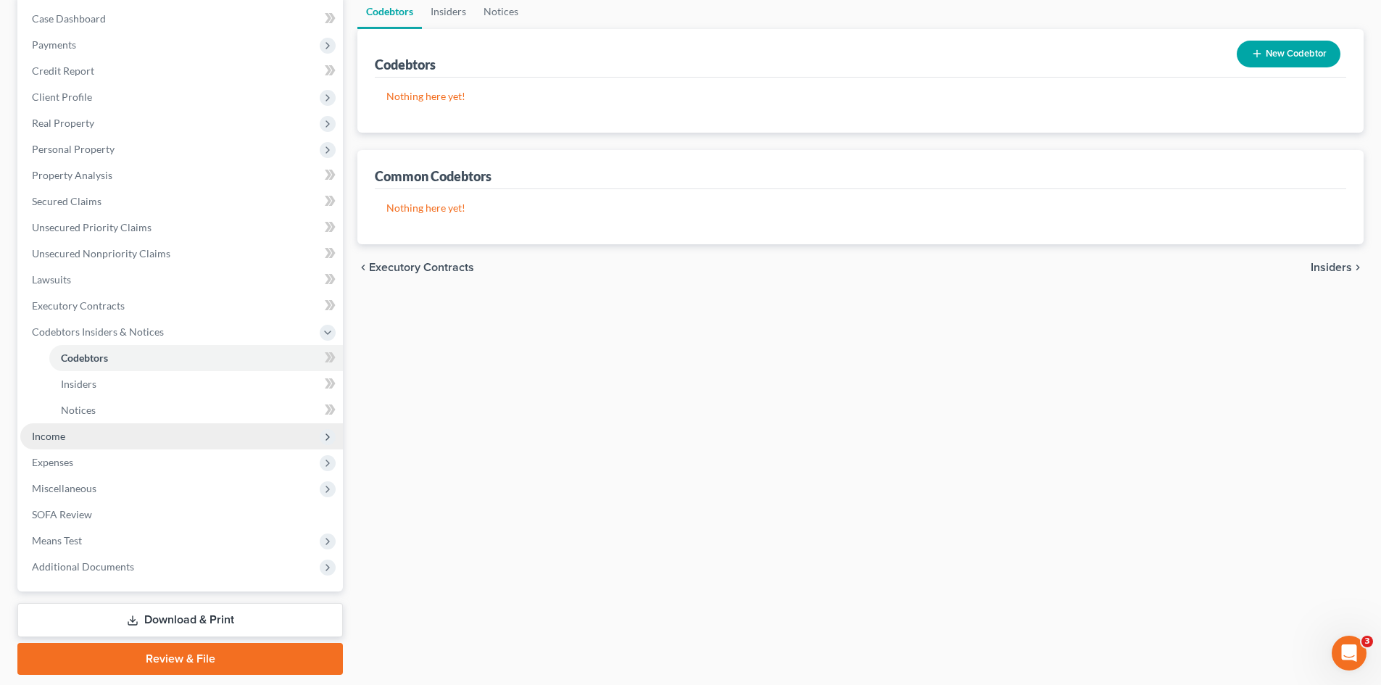
click at [73, 439] on span "Income" at bounding box center [181, 436] width 323 height 26
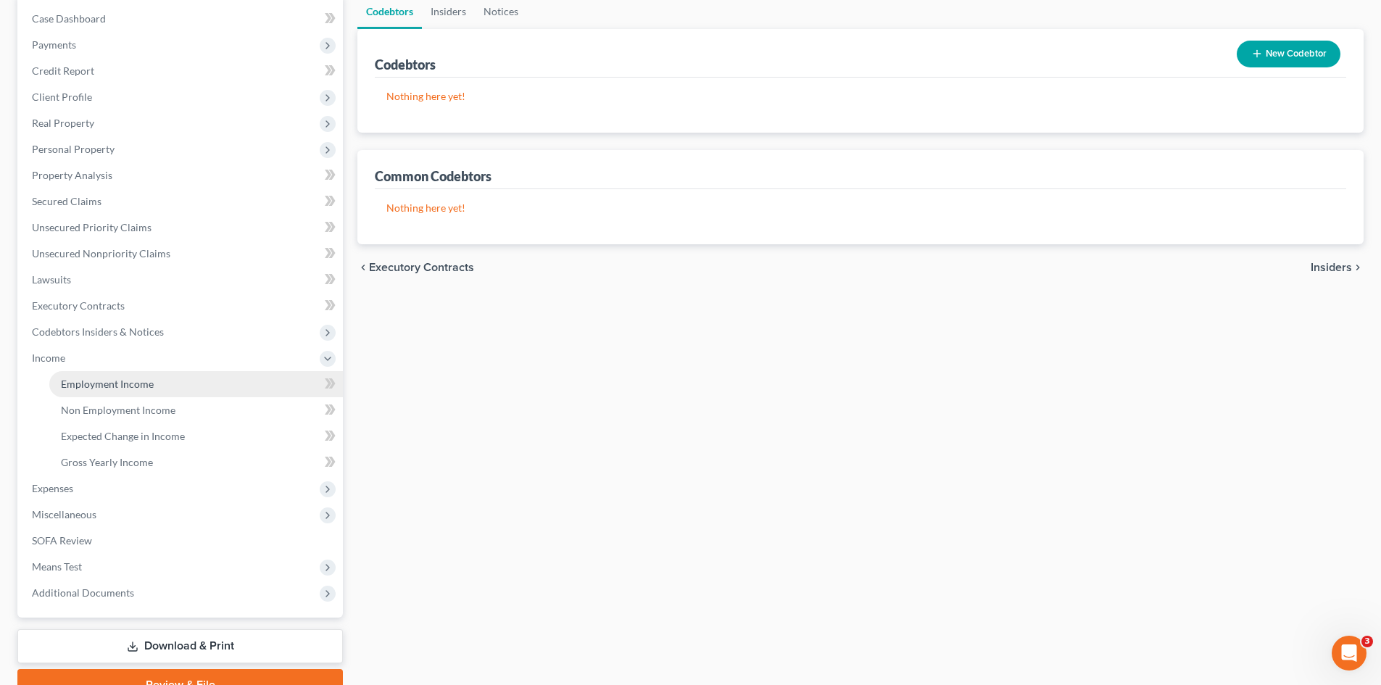
click at [125, 396] on link "Employment Income" at bounding box center [196, 384] width 294 height 26
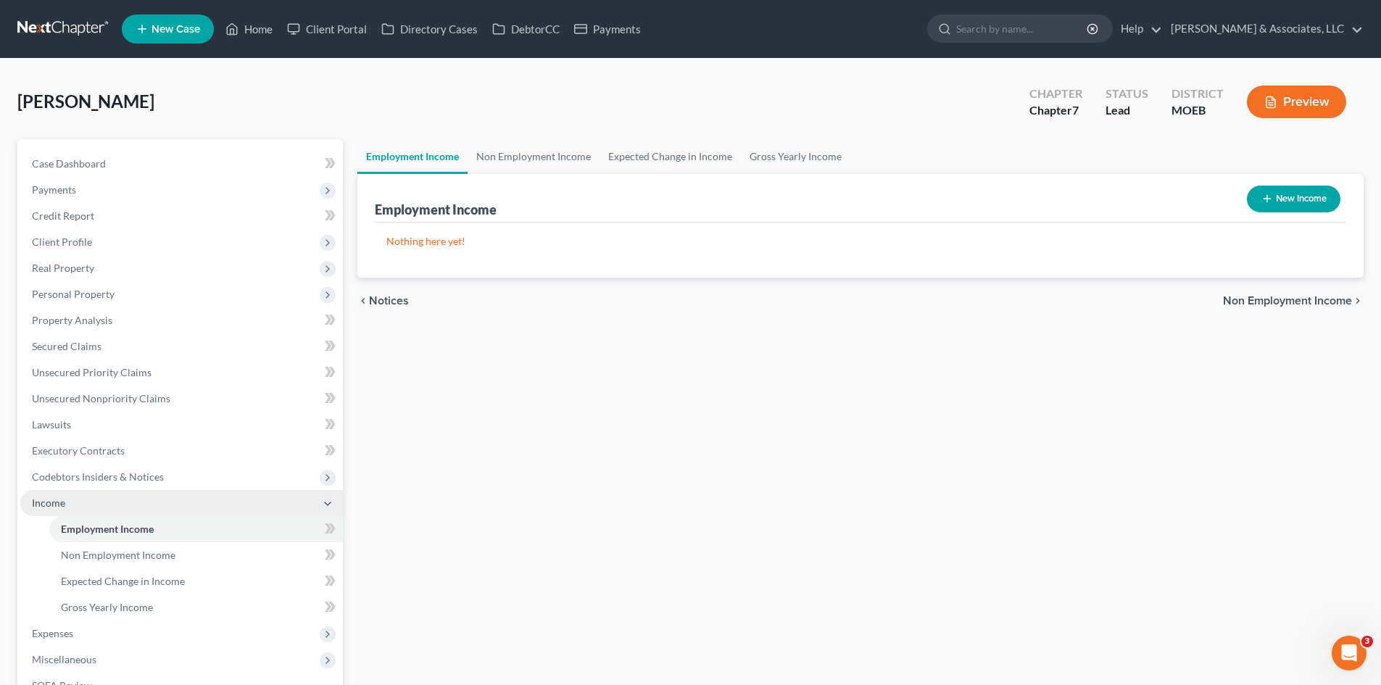
click at [49, 502] on span "Income" at bounding box center [48, 503] width 33 height 12
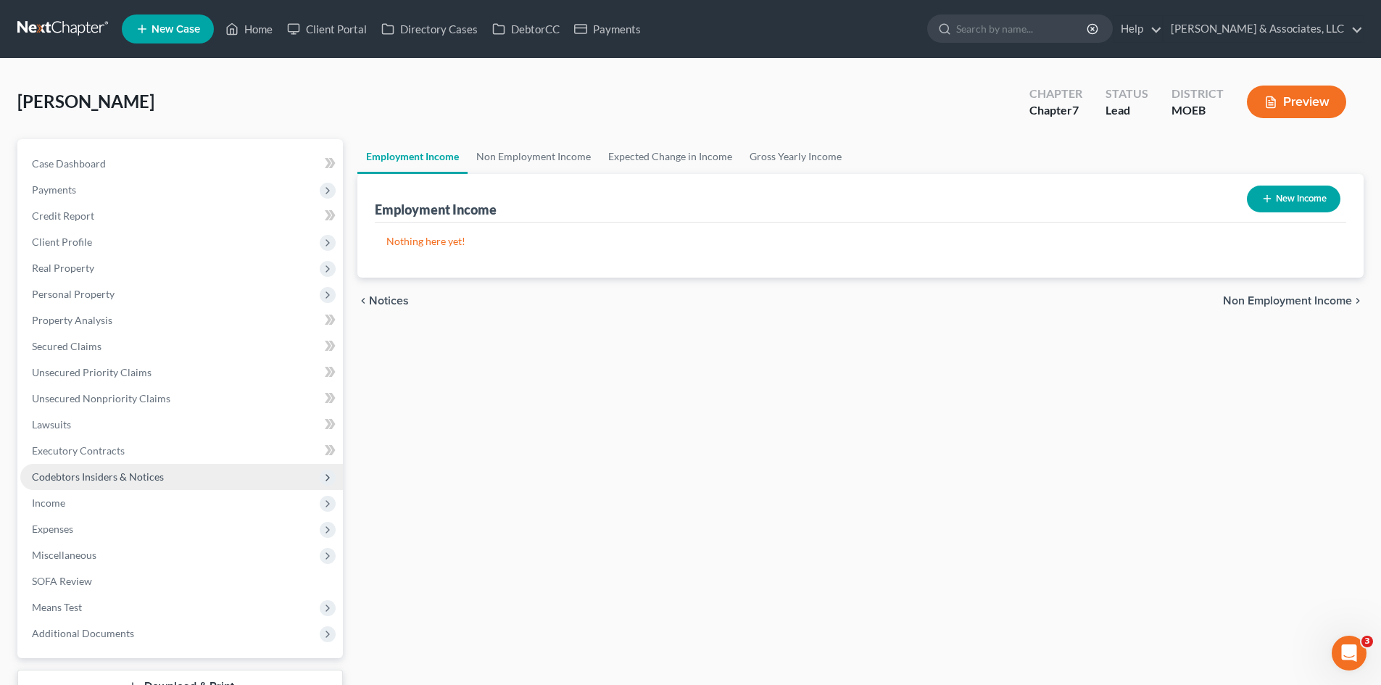
click at [57, 477] on span "Codebtors Insiders & Notices" at bounding box center [98, 476] width 132 height 12
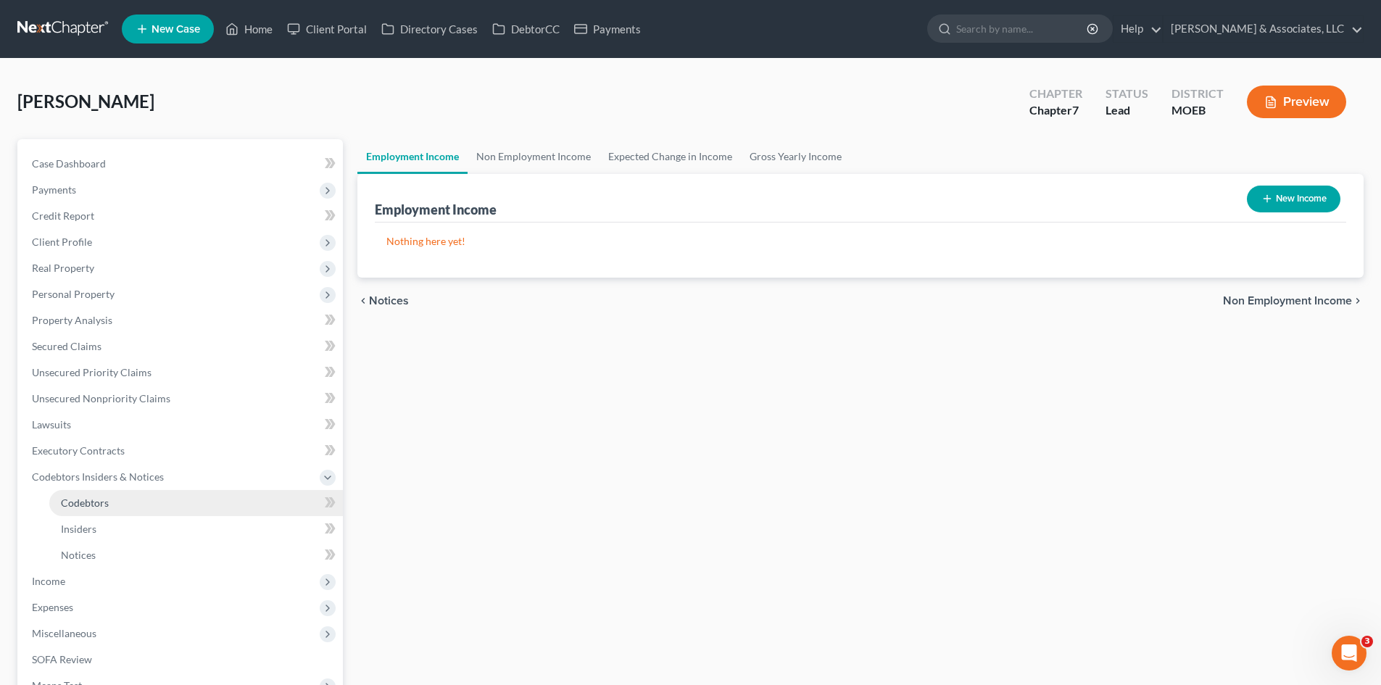
click at [83, 506] on span "Codebtors" at bounding box center [85, 503] width 48 height 12
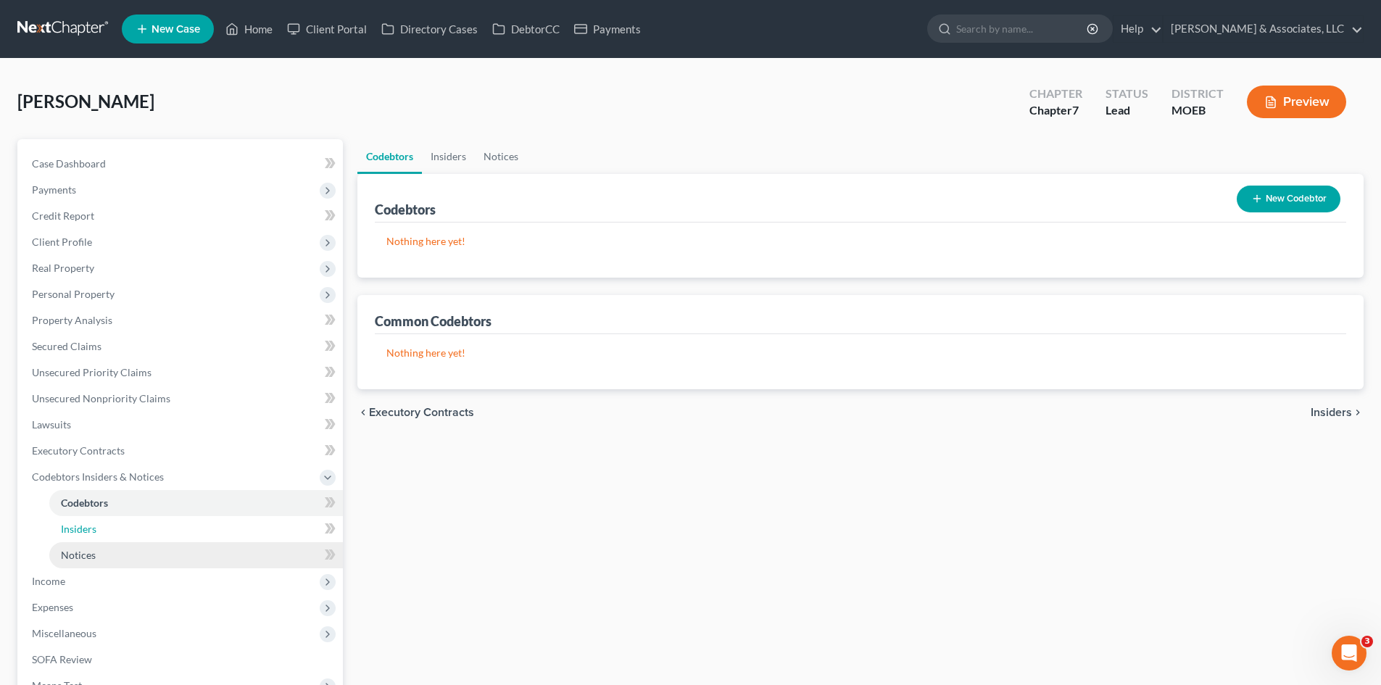
drag, startPoint x: 92, startPoint y: 534, endPoint x: 100, endPoint y: 549, distance: 17.2
click at [92, 534] on span "Insiders" at bounding box center [79, 529] width 36 height 12
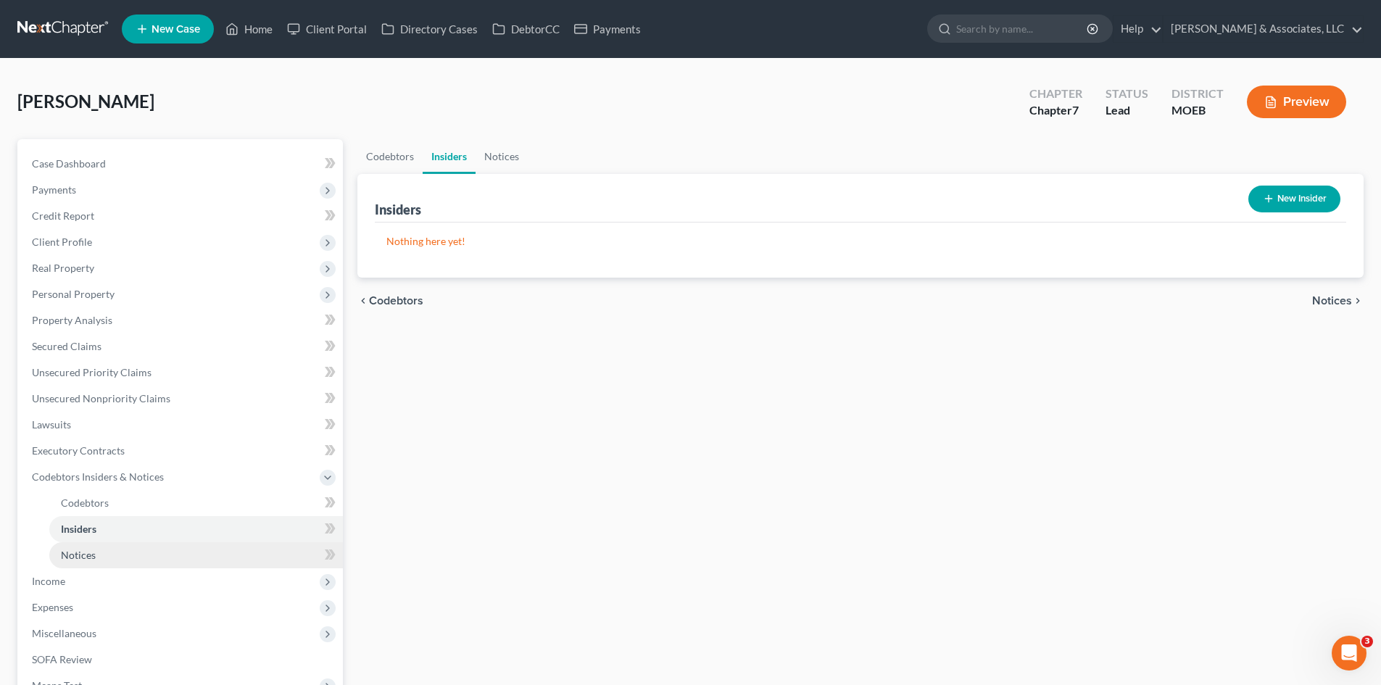
click at [95, 553] on span "Notices" at bounding box center [78, 555] width 35 height 12
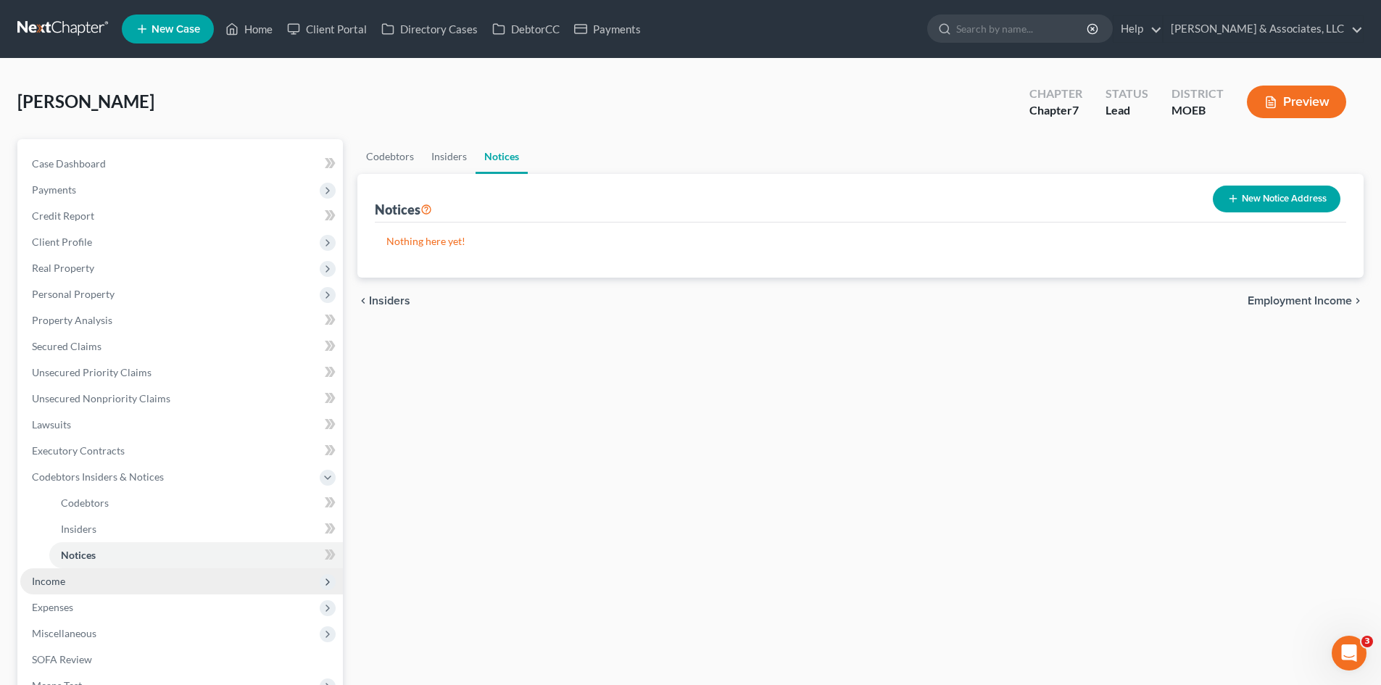
click at [56, 584] on span "Income" at bounding box center [48, 581] width 33 height 12
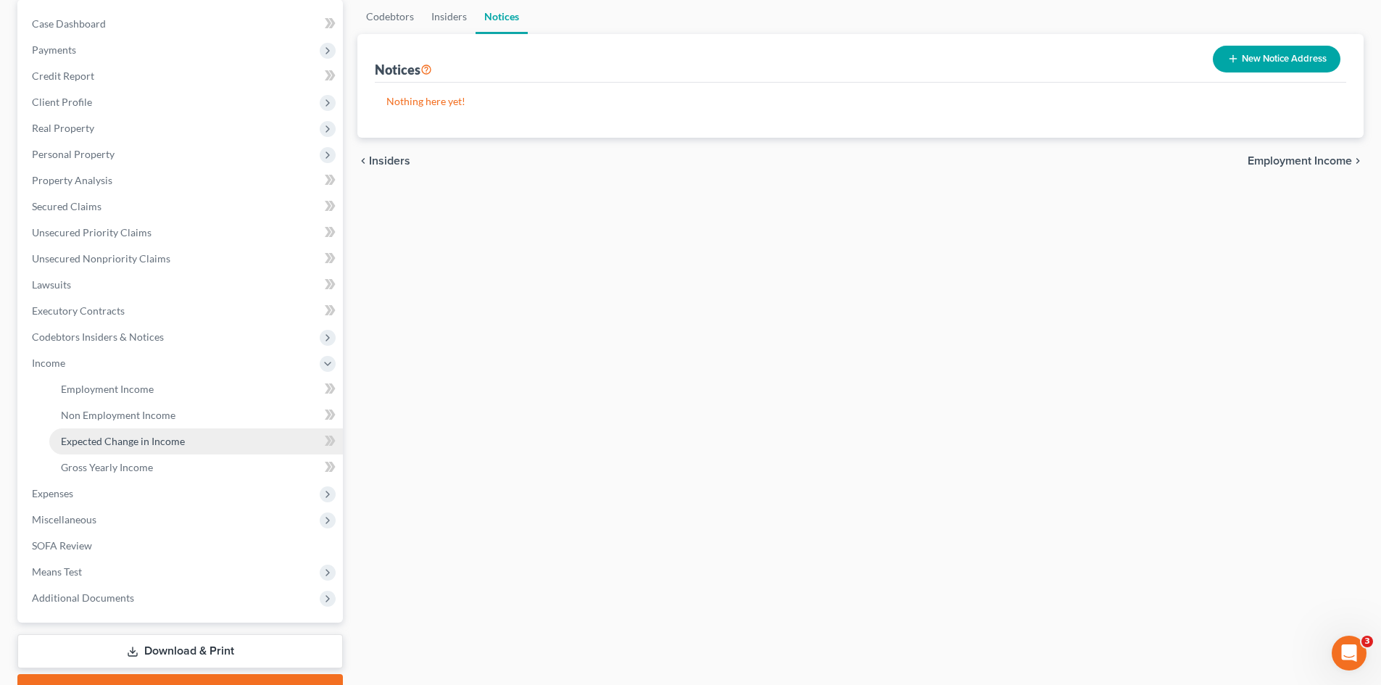
scroll to position [145, 0]
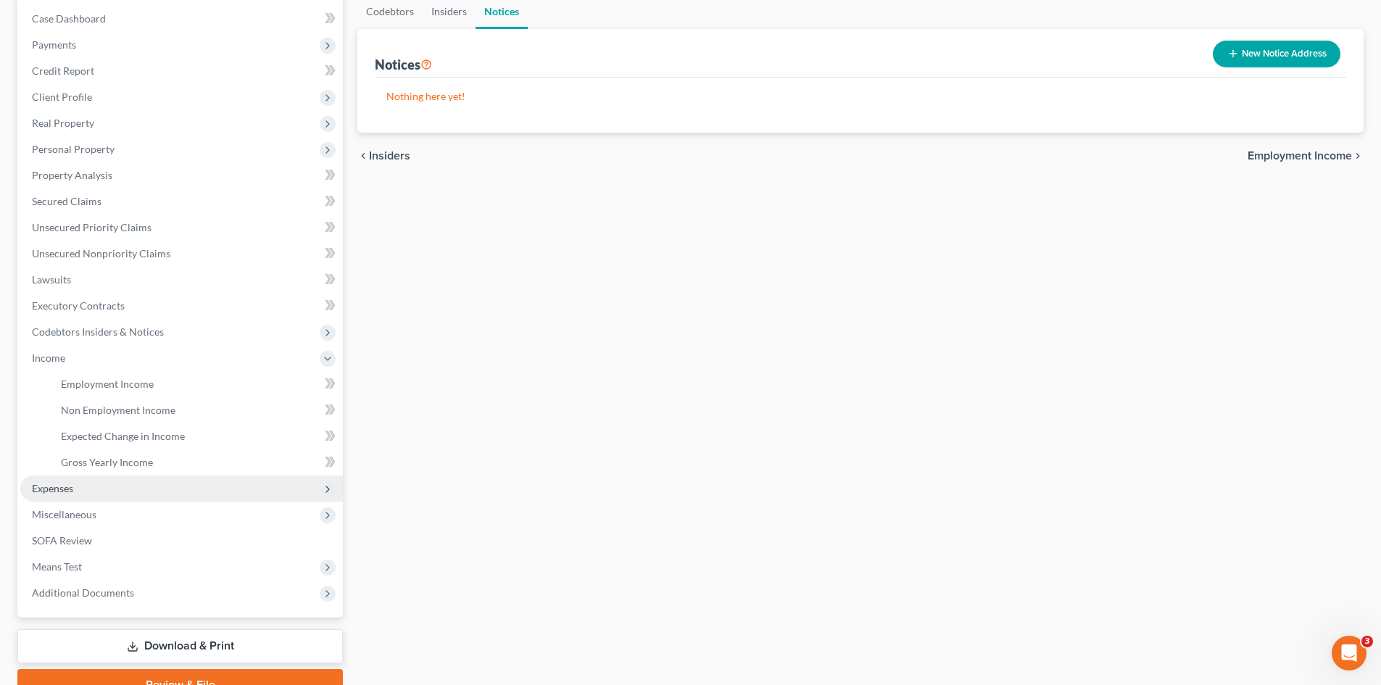
click at [62, 484] on span "Expenses" at bounding box center [52, 488] width 41 height 12
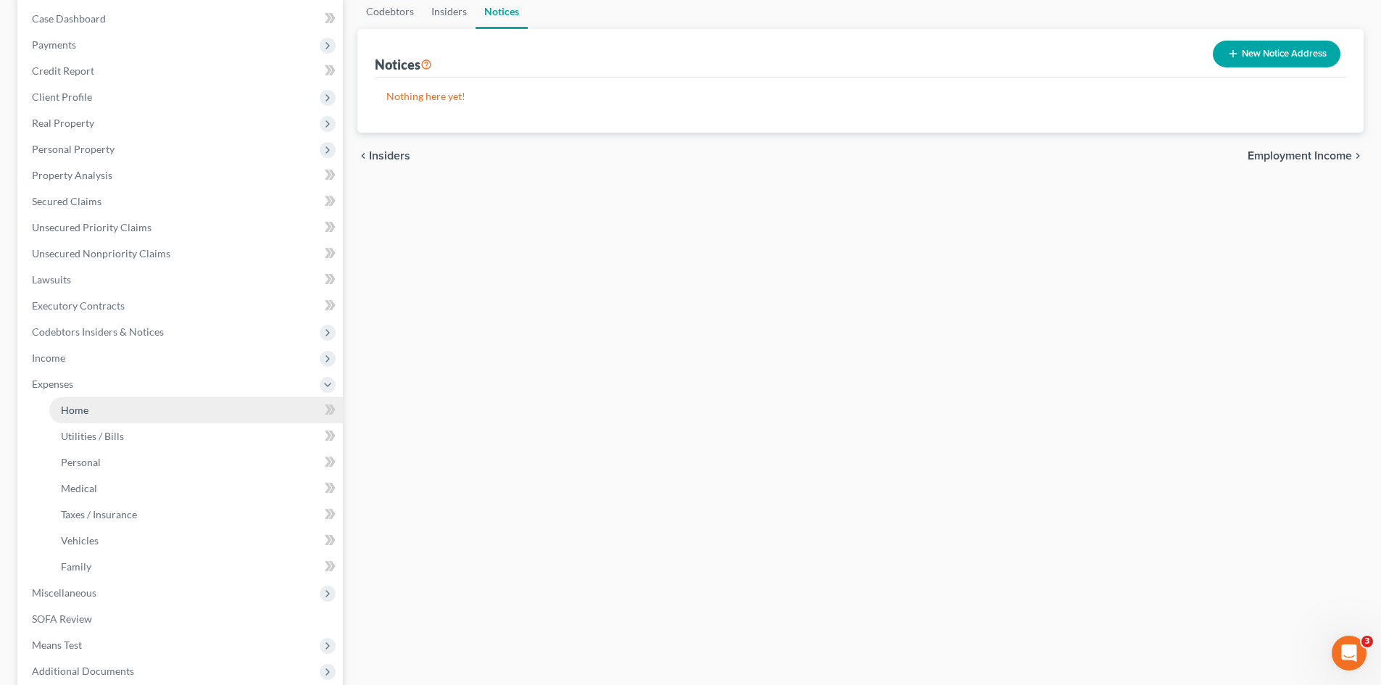
click at [91, 407] on link "Home" at bounding box center [196, 410] width 294 height 26
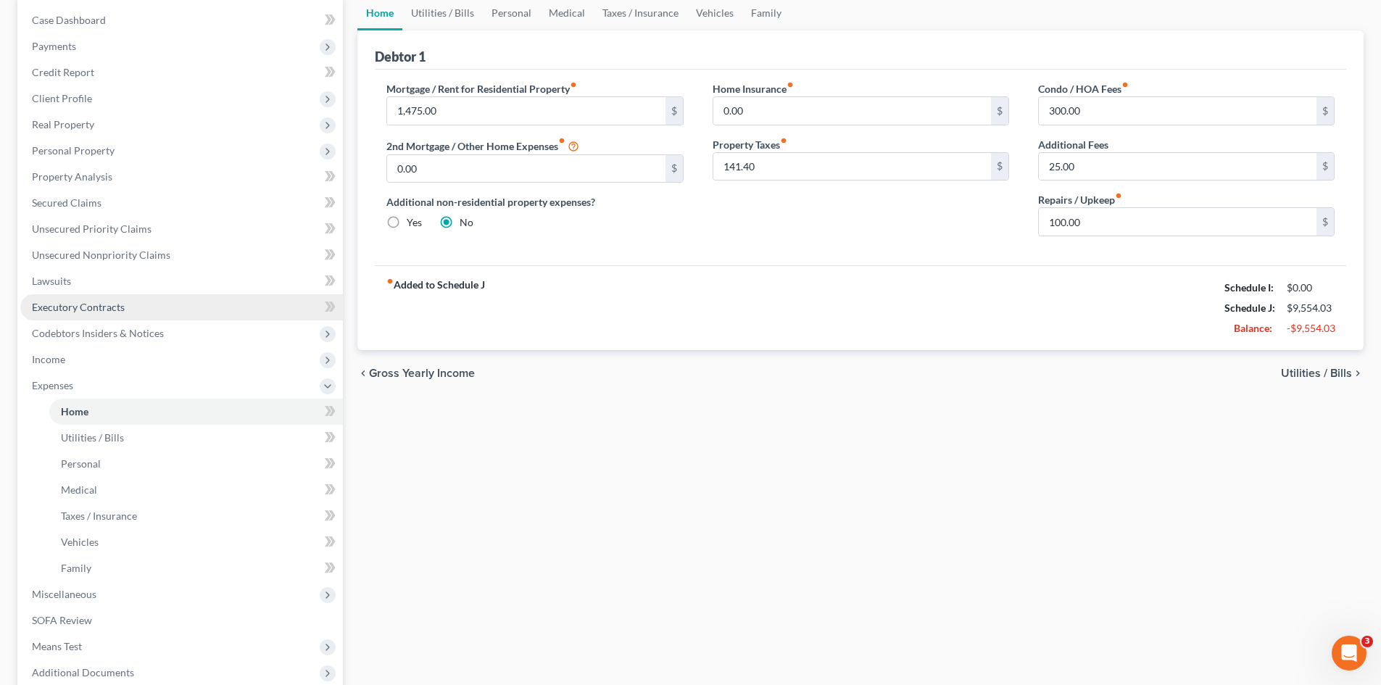
scroll to position [145, 0]
click at [455, 6] on link "Utilities / Bills" at bounding box center [442, 11] width 80 height 35
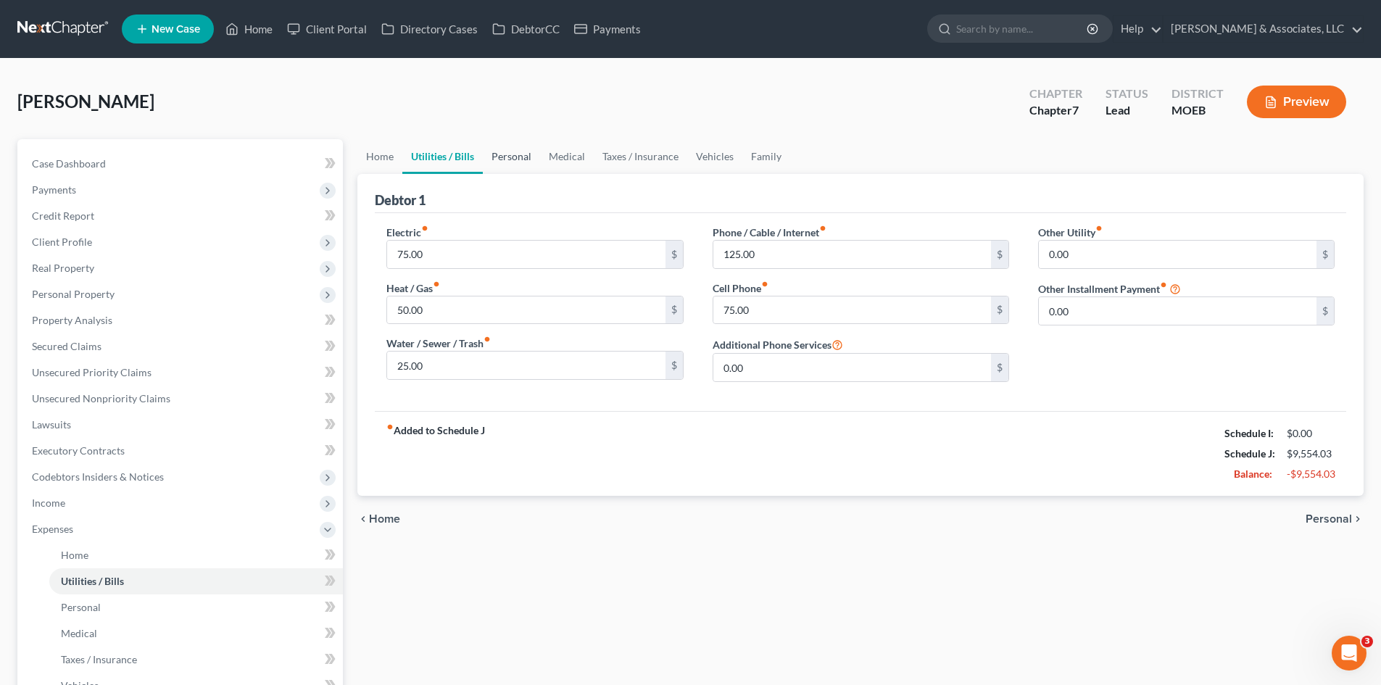
click at [515, 156] on link "Personal" at bounding box center [511, 156] width 57 height 35
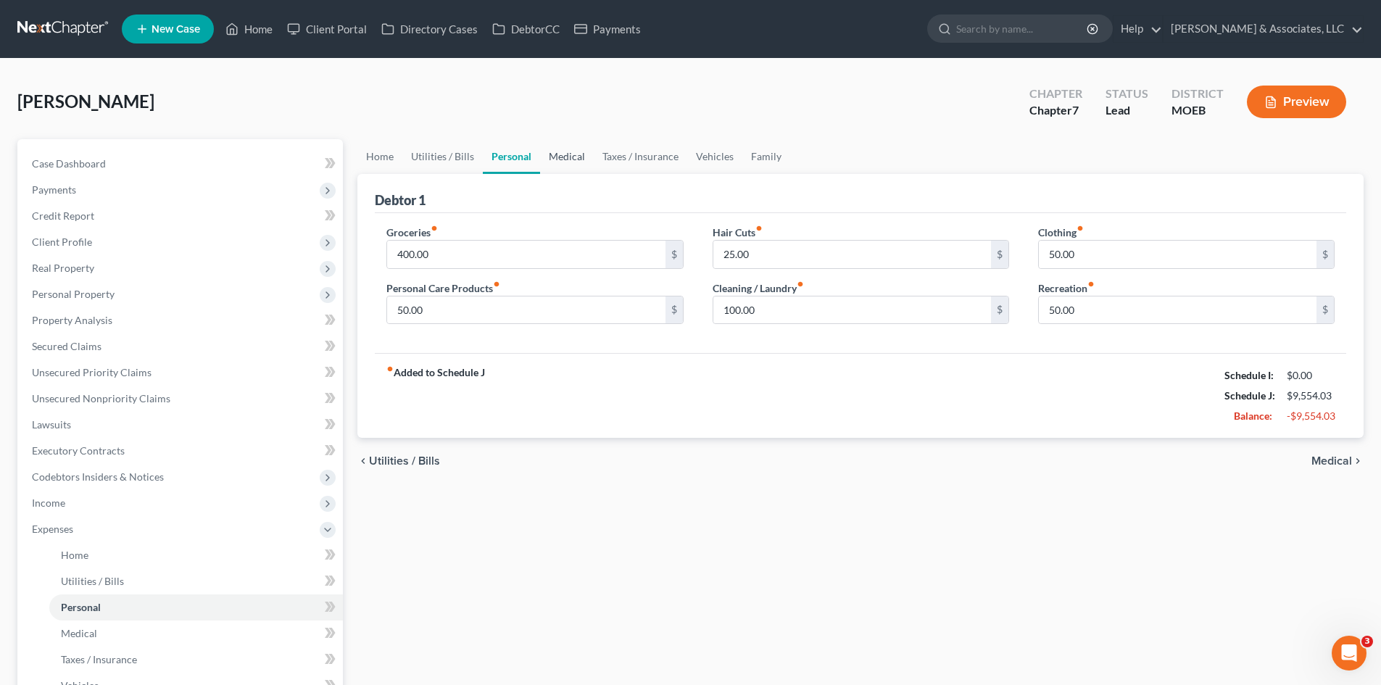
click at [568, 154] on link "Medical" at bounding box center [567, 156] width 54 height 35
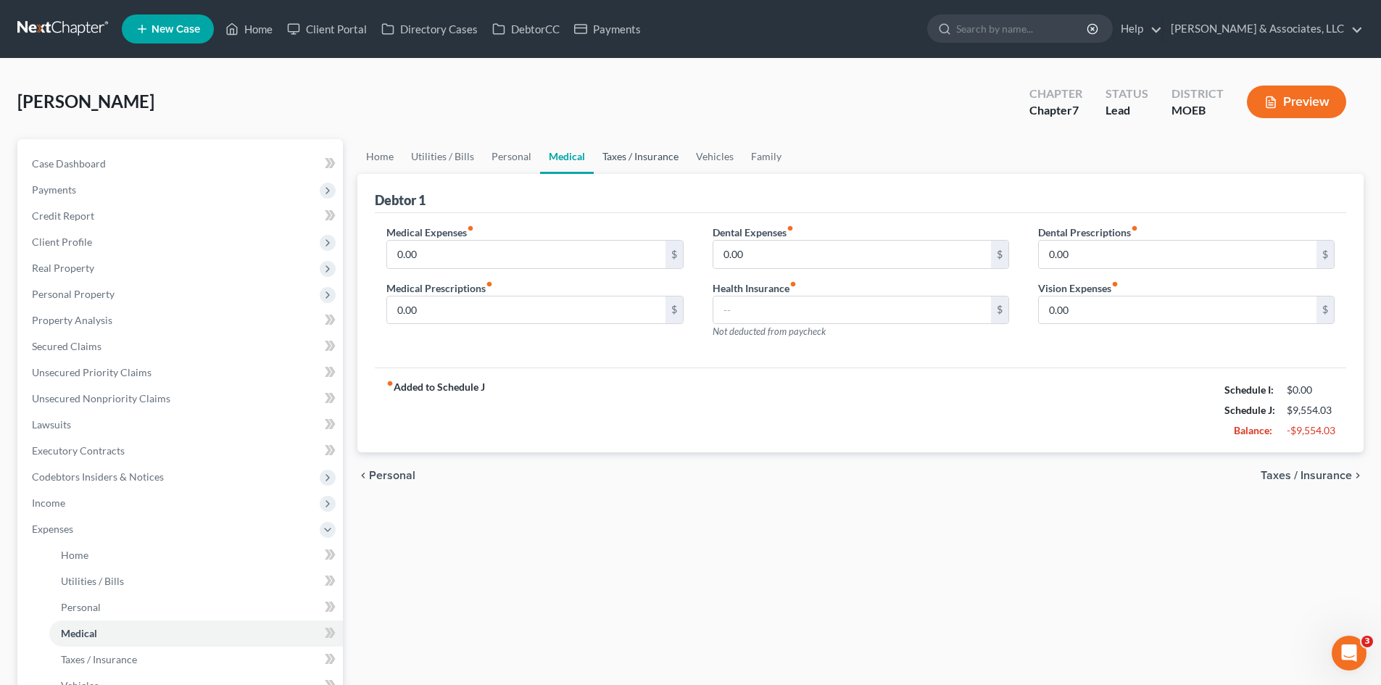
click at [623, 158] on link "Taxes / Insurance" at bounding box center [641, 156] width 94 height 35
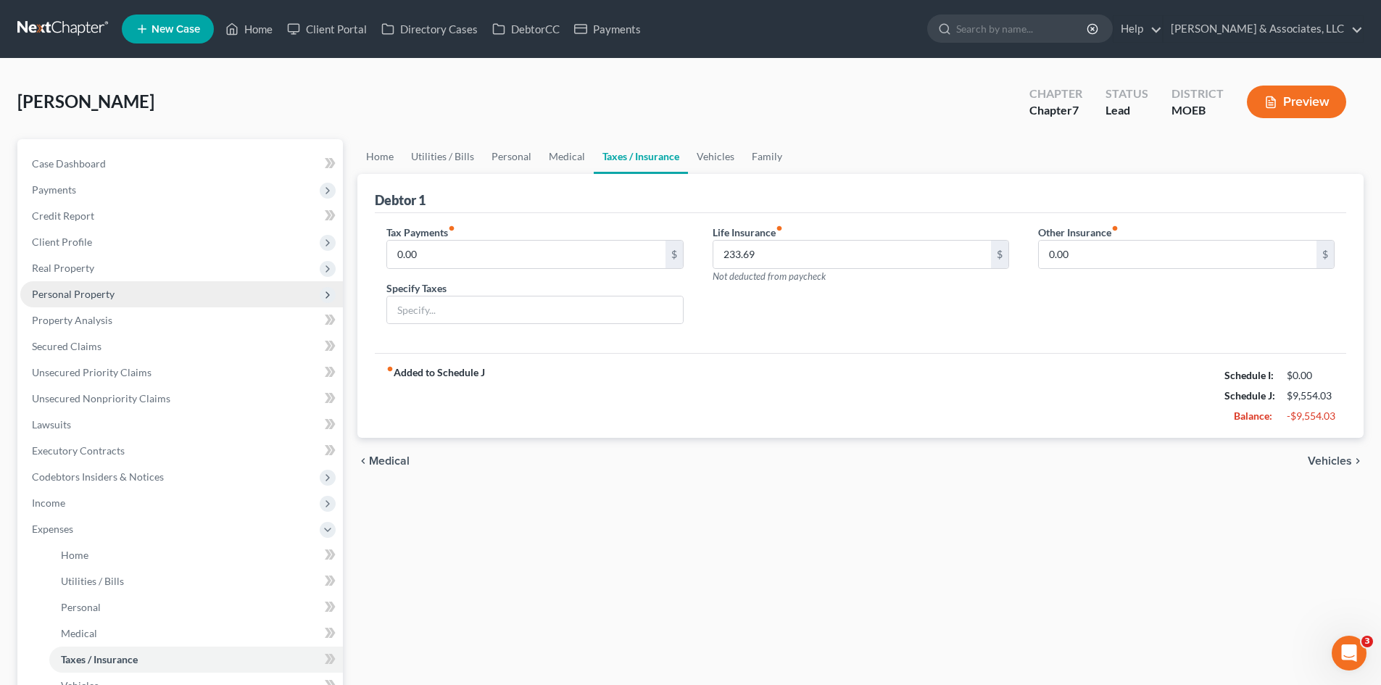
click at [102, 296] on span "Personal Property" at bounding box center [73, 294] width 83 height 12
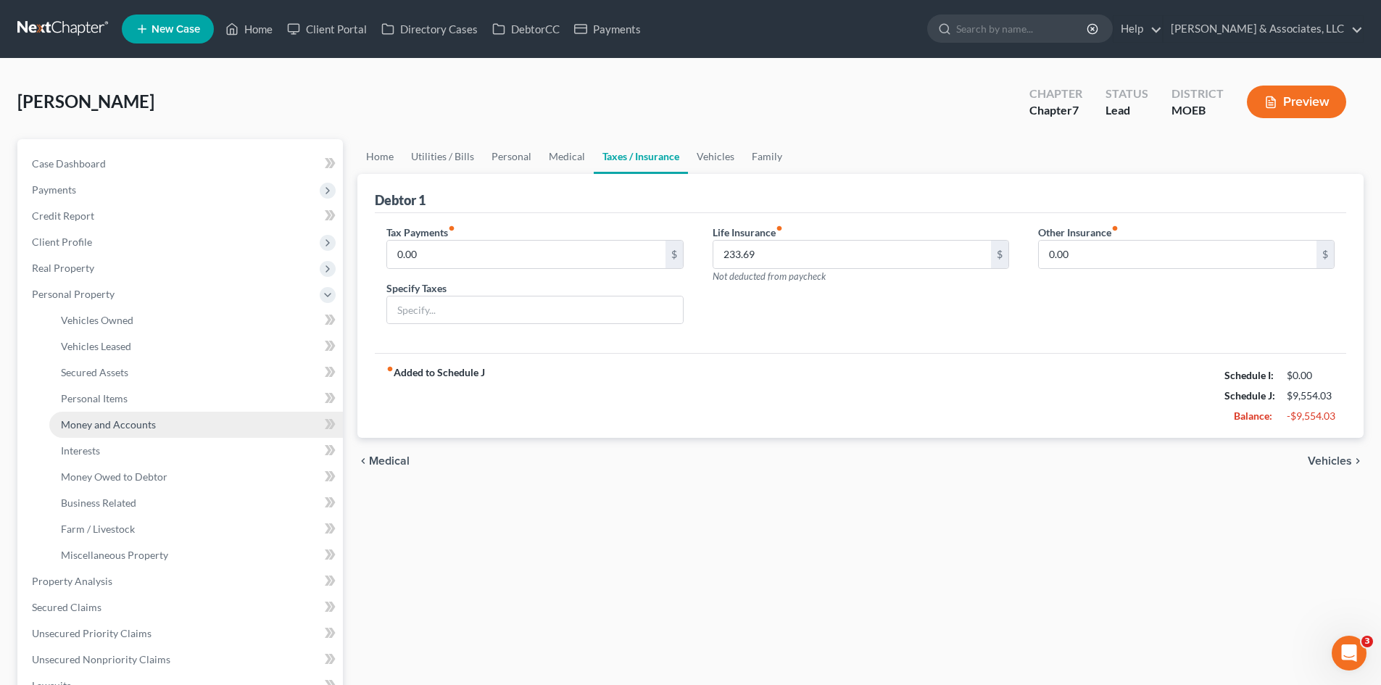
click at [108, 428] on span "Money and Accounts" at bounding box center [108, 424] width 95 height 12
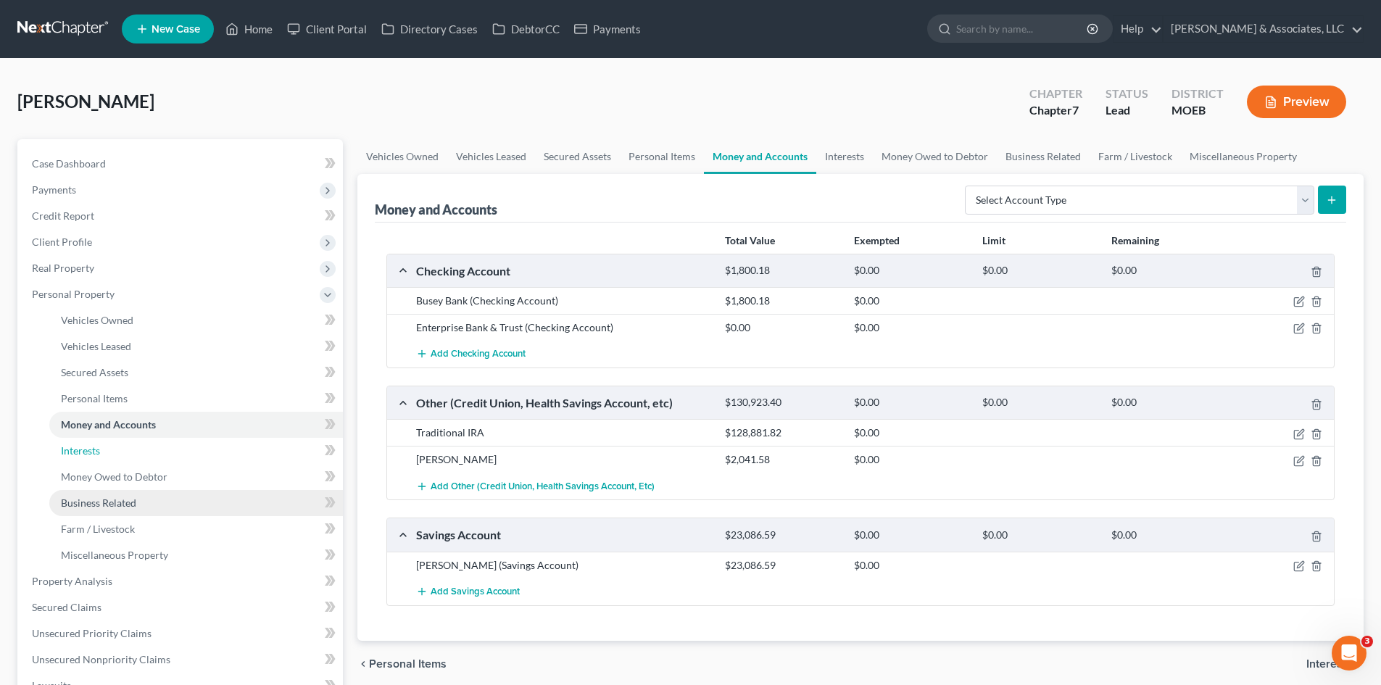
drag, startPoint x: 81, startPoint y: 449, endPoint x: 111, endPoint y: 493, distance: 52.7
click at [81, 449] on span "Interests" at bounding box center [80, 450] width 39 height 12
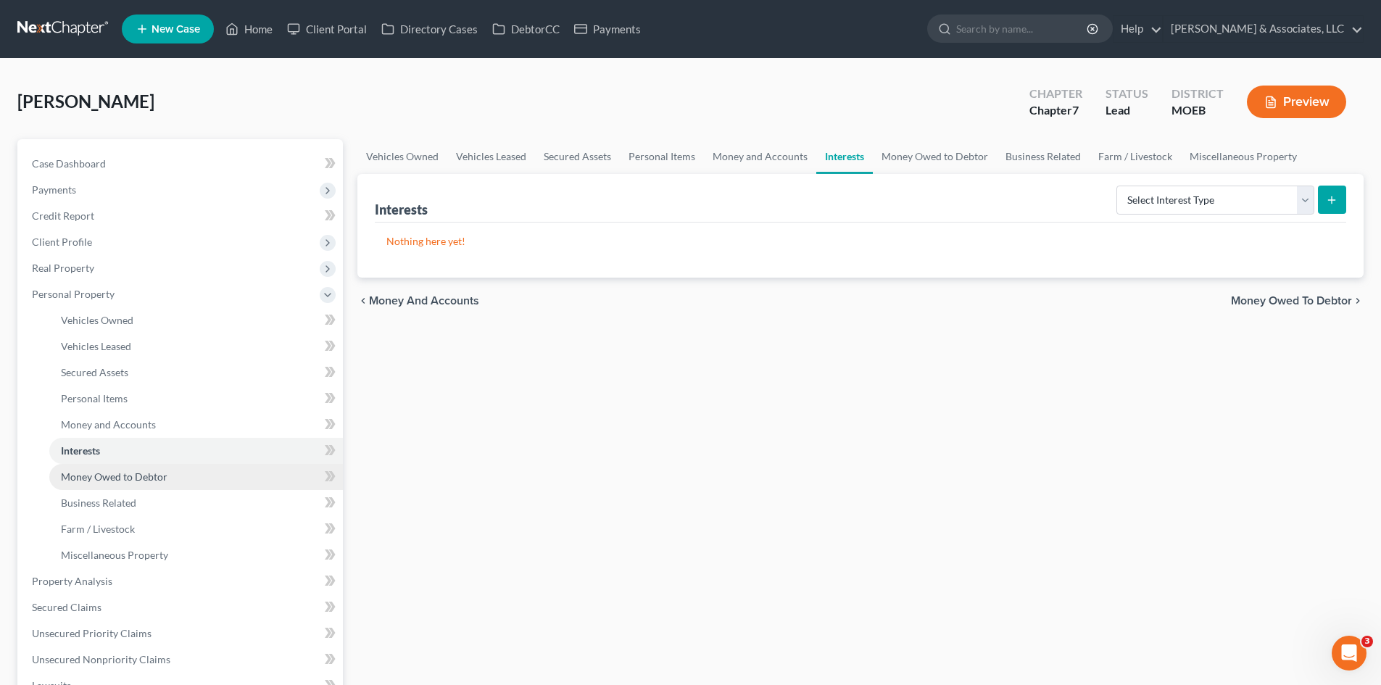
click at [107, 481] on span "Money Owed to Debtor" at bounding box center [114, 476] width 107 height 12
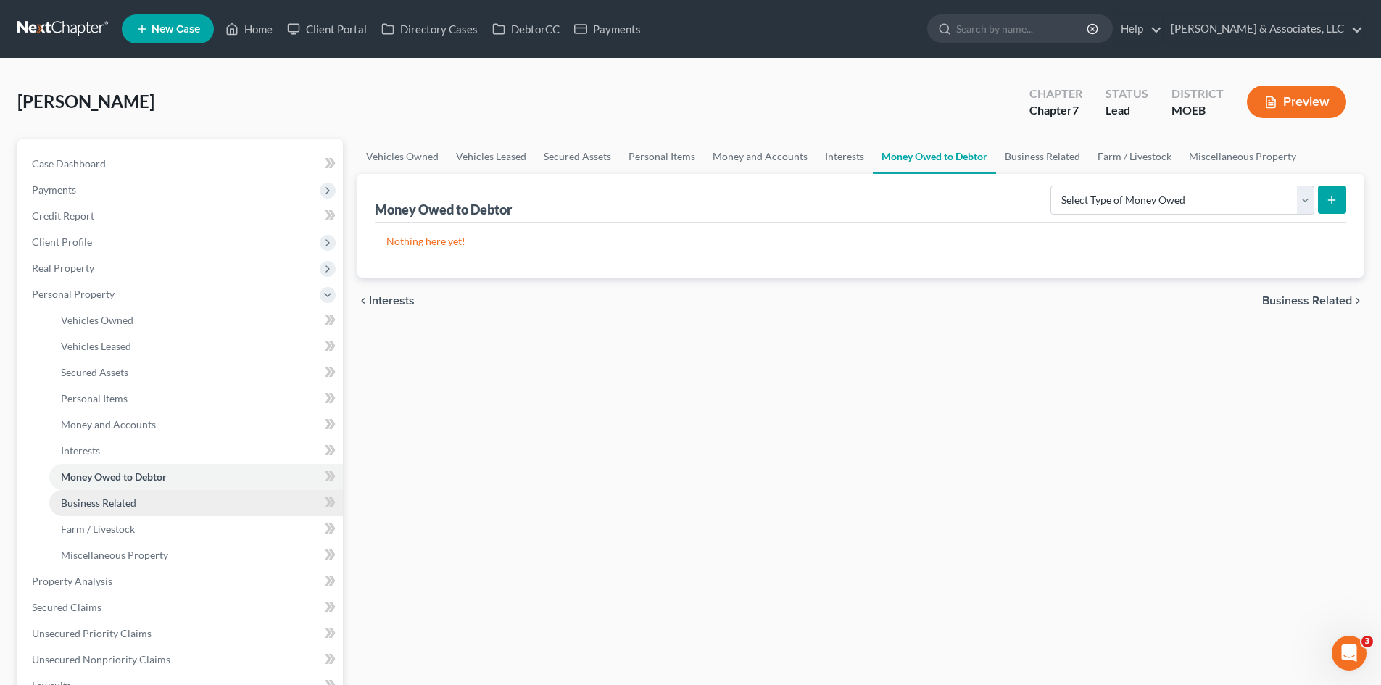
click at [103, 505] on span "Business Related" at bounding box center [98, 503] width 75 height 12
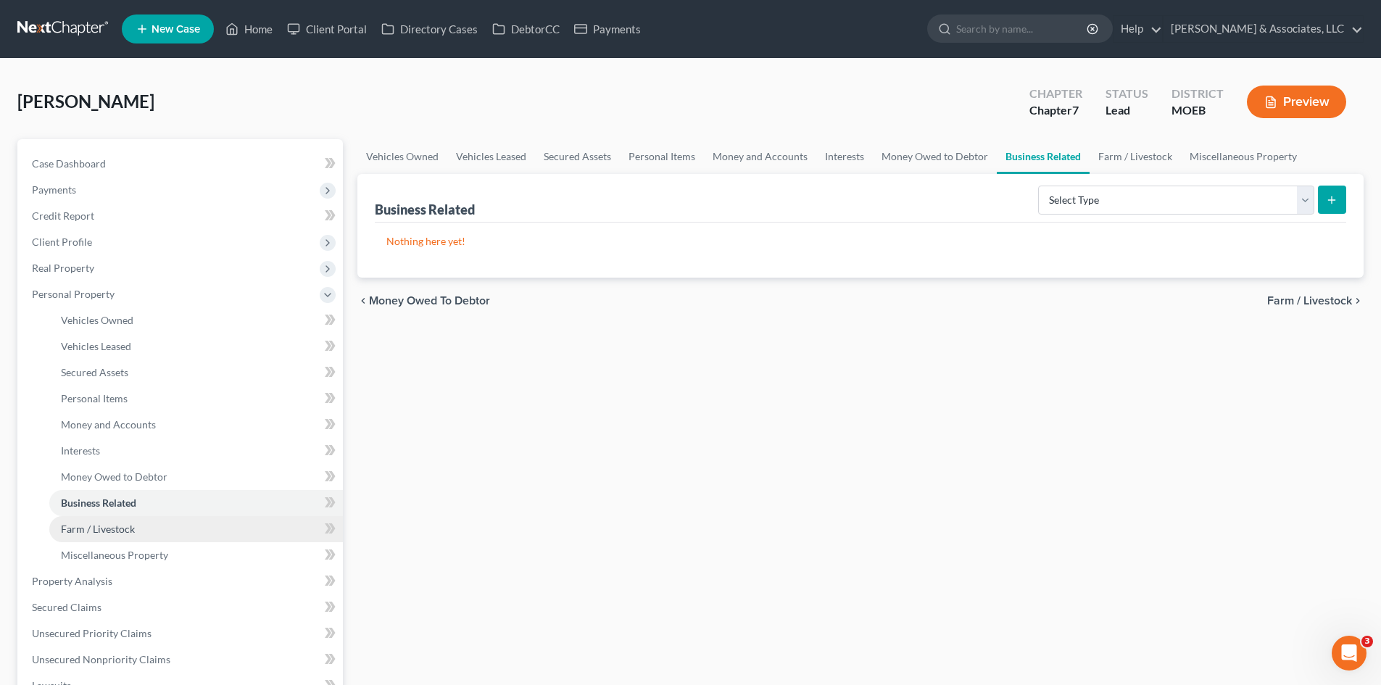
click at [99, 526] on span "Farm / Livestock" at bounding box center [98, 529] width 74 height 12
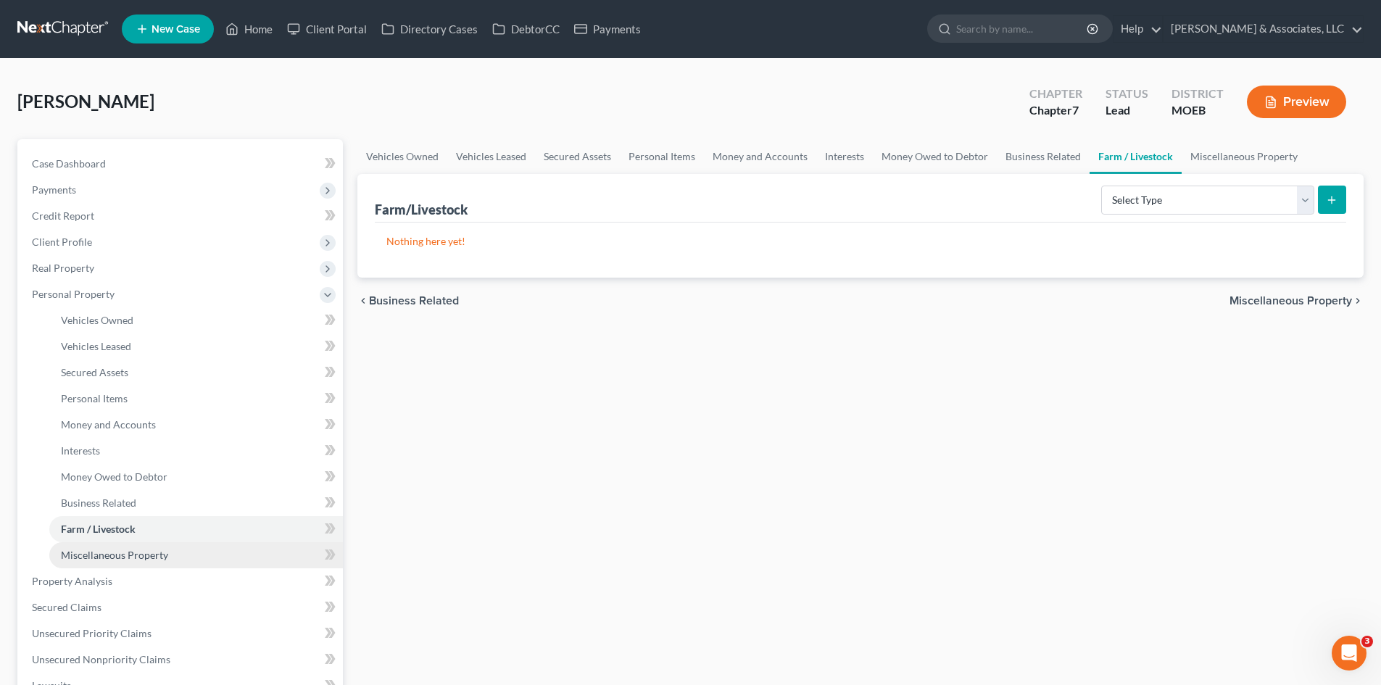
click at [95, 557] on span "Miscellaneous Property" at bounding box center [114, 555] width 107 height 12
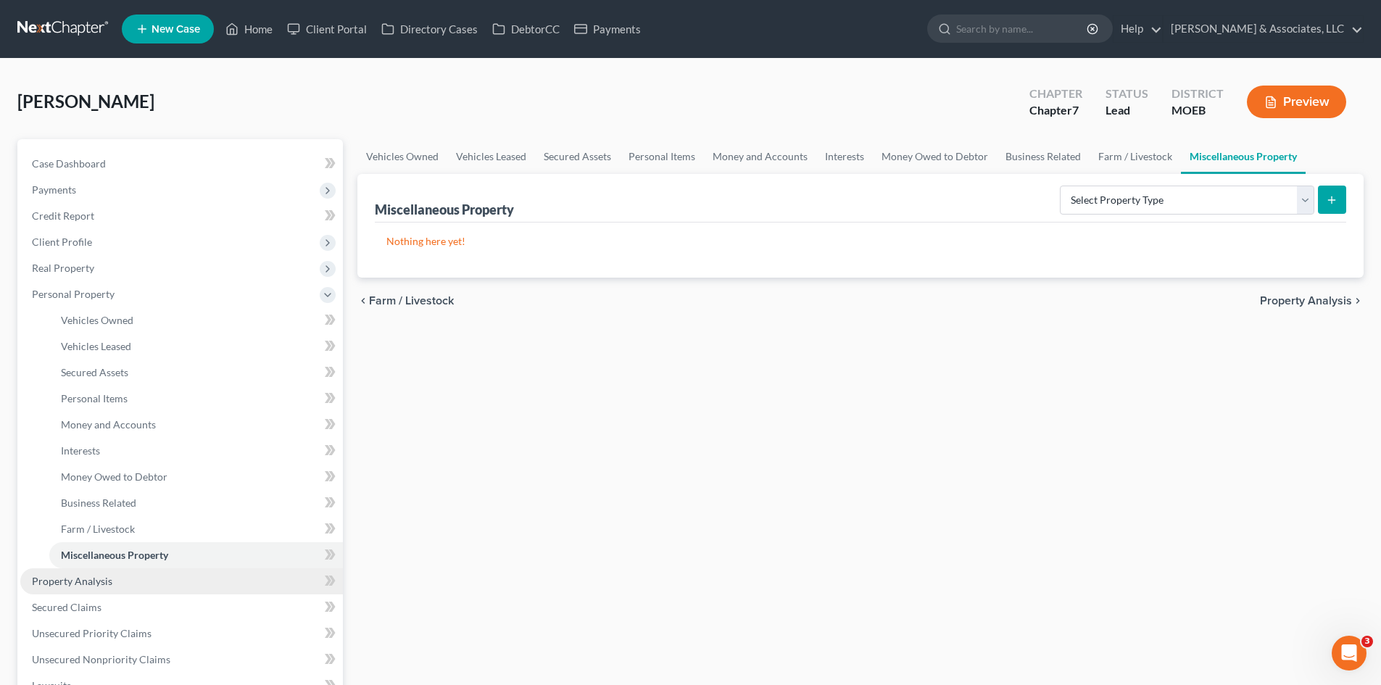
click at [85, 581] on span "Property Analysis" at bounding box center [72, 581] width 80 height 12
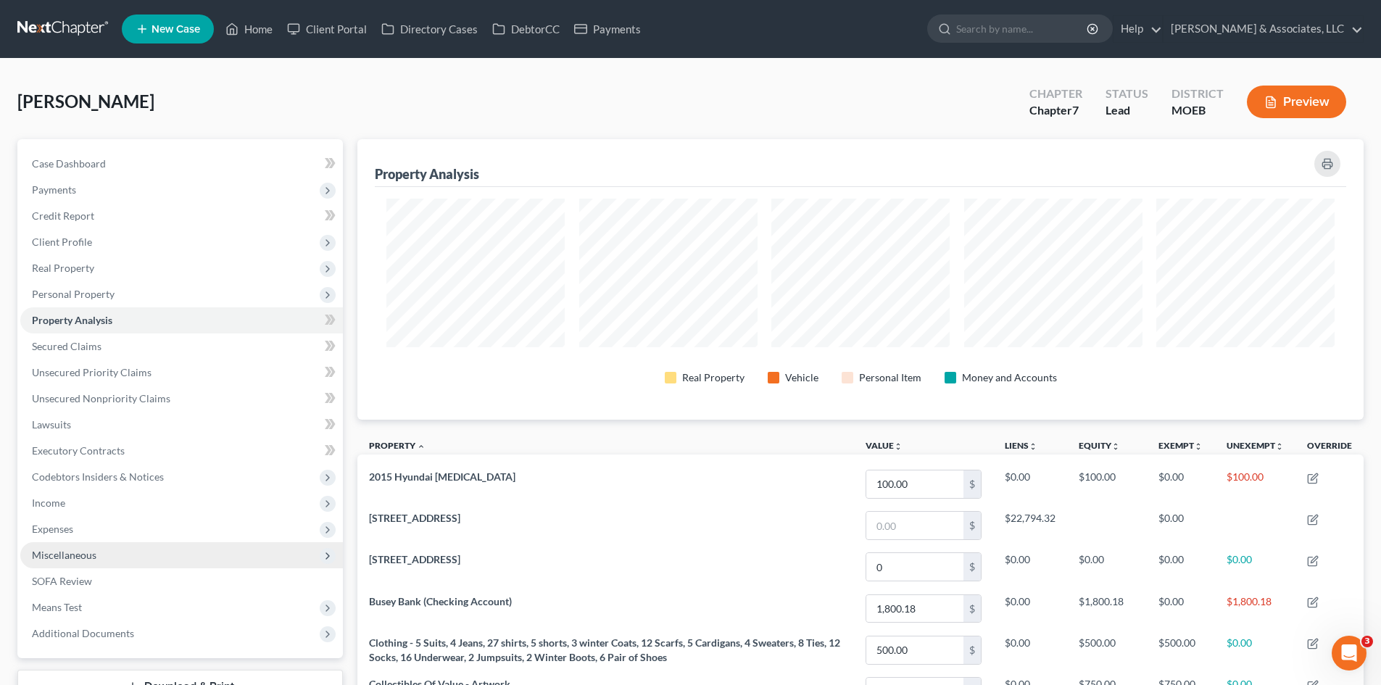
scroll to position [281, 1006]
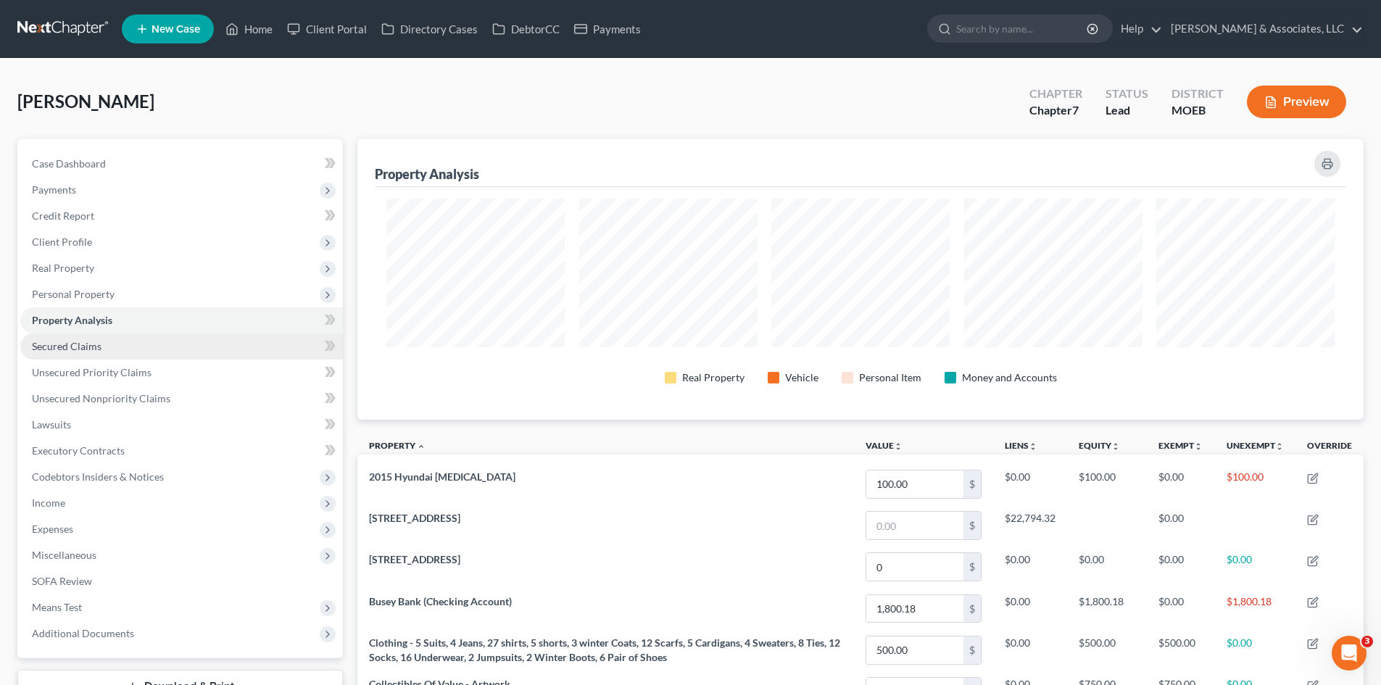
click at [53, 352] on span "Secured Claims" at bounding box center [67, 346] width 70 height 12
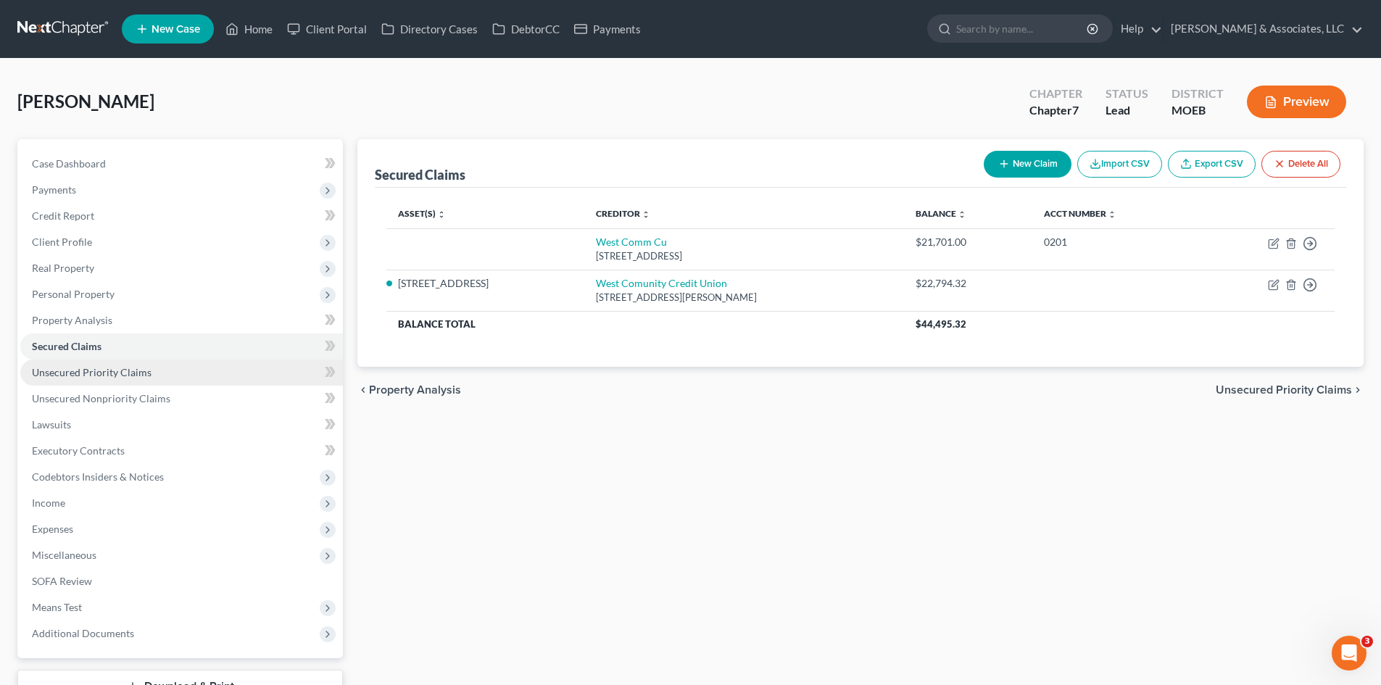
click at [50, 373] on span "Unsecured Priority Claims" at bounding box center [92, 372] width 120 height 12
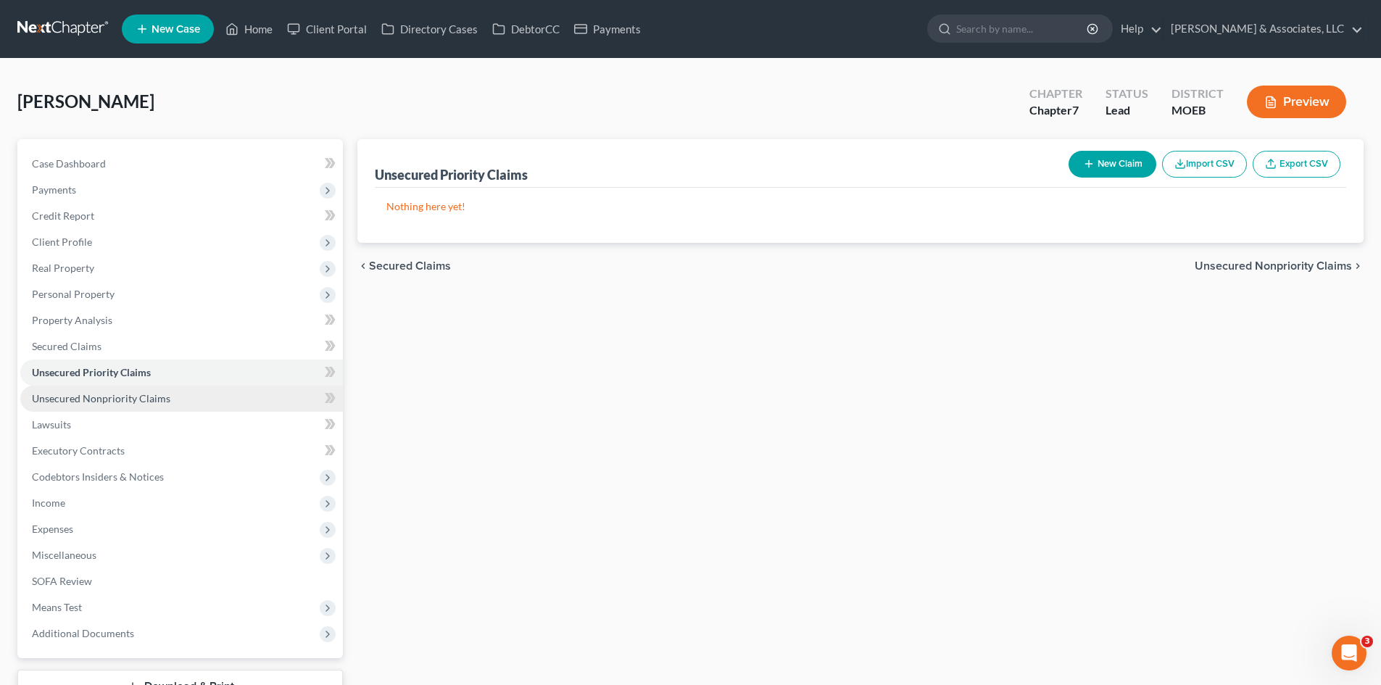
click at [52, 401] on span "Unsecured Nonpriority Claims" at bounding box center [101, 398] width 138 height 12
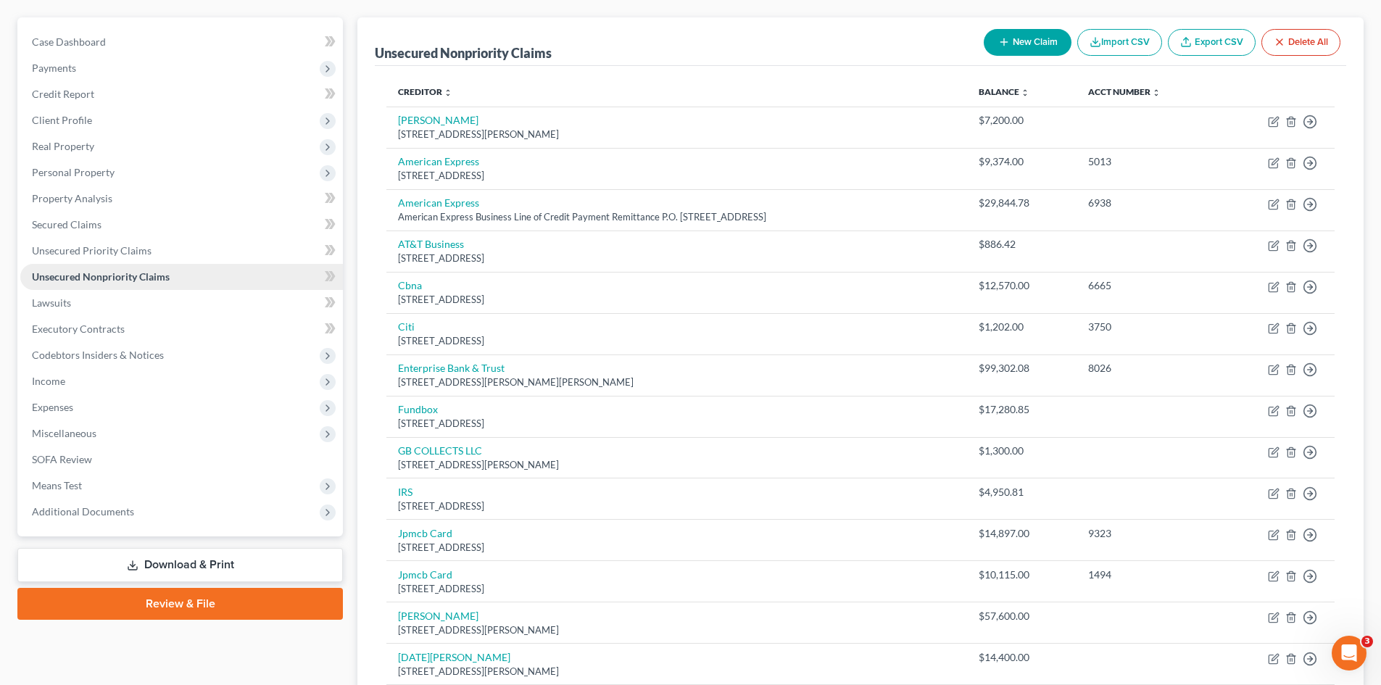
scroll to position [145, 0]
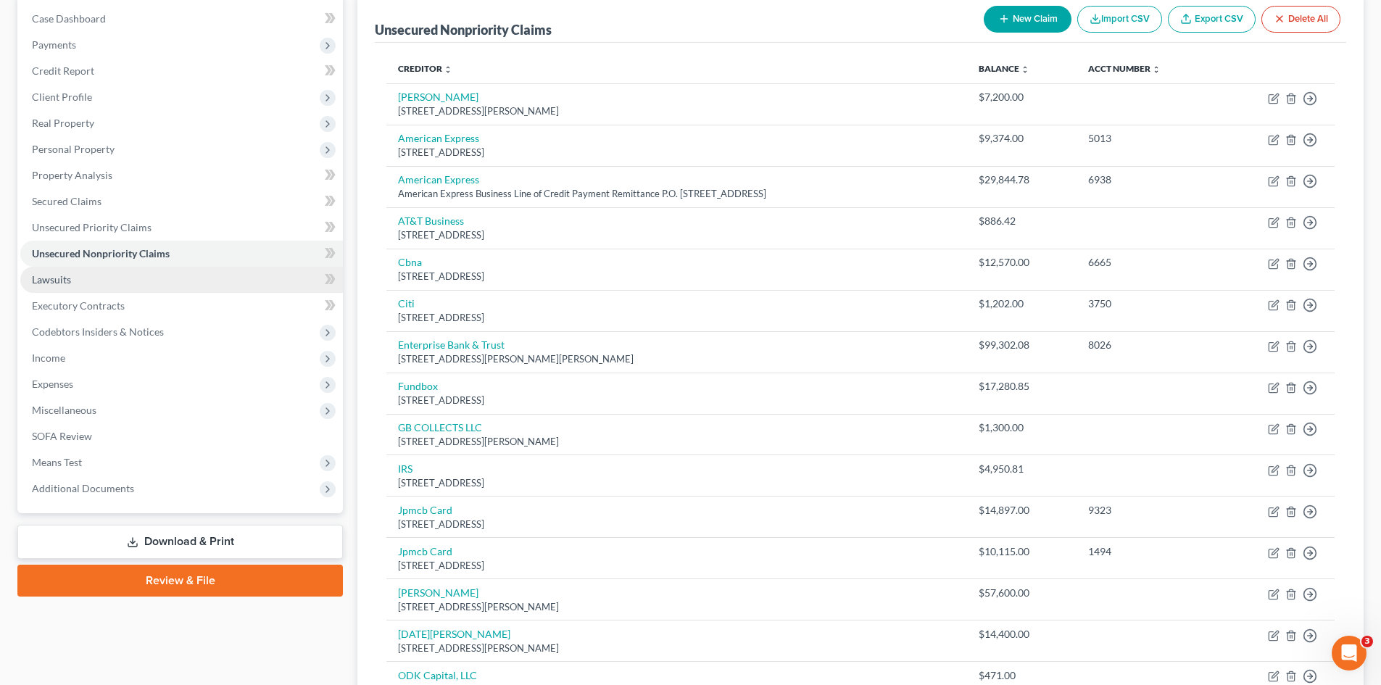
click at [51, 285] on span "Lawsuits" at bounding box center [51, 279] width 39 height 12
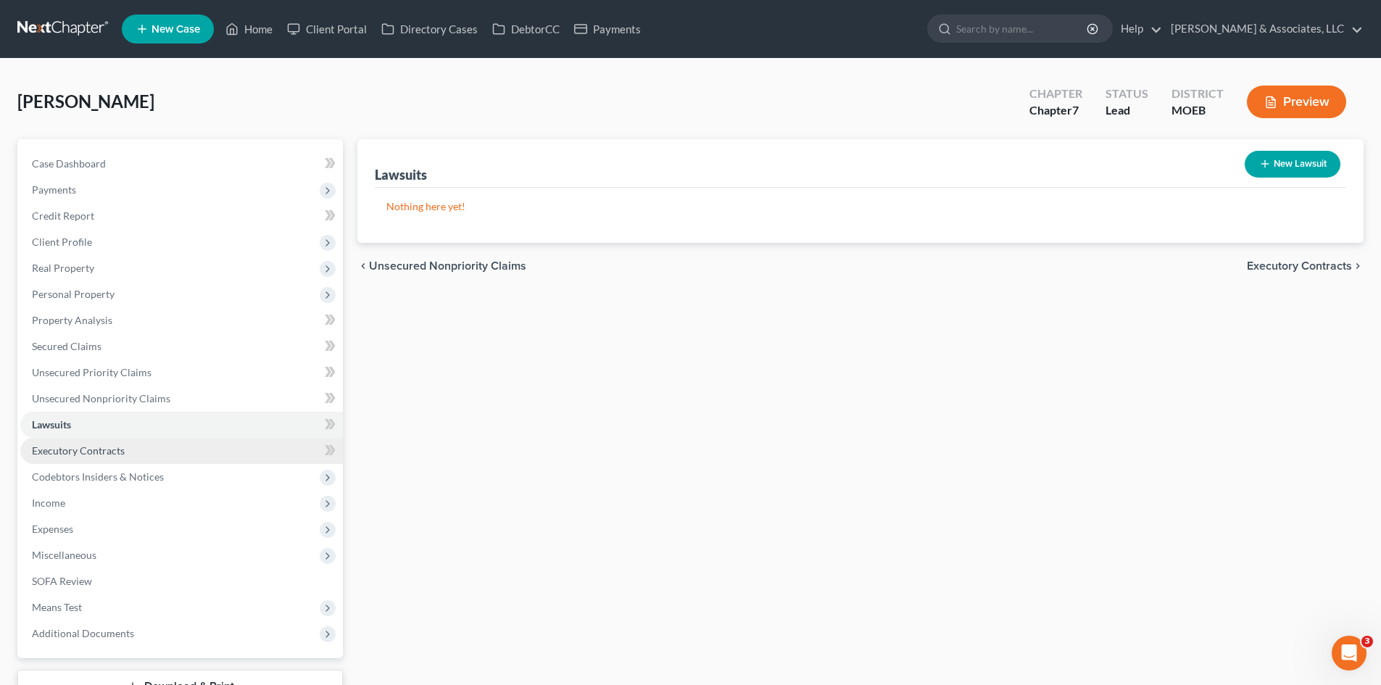
click at [60, 446] on span "Executory Contracts" at bounding box center [78, 450] width 93 height 12
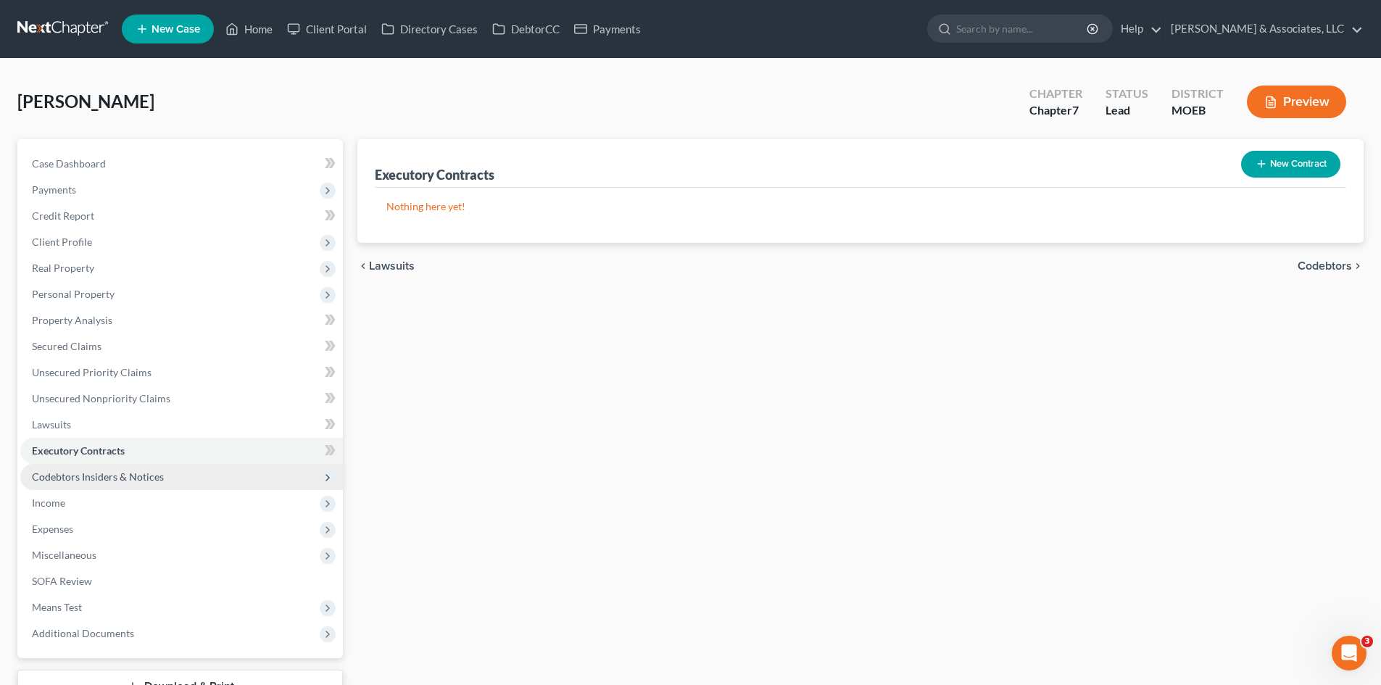
click at [69, 477] on span "Codebtors Insiders & Notices" at bounding box center [98, 476] width 132 height 12
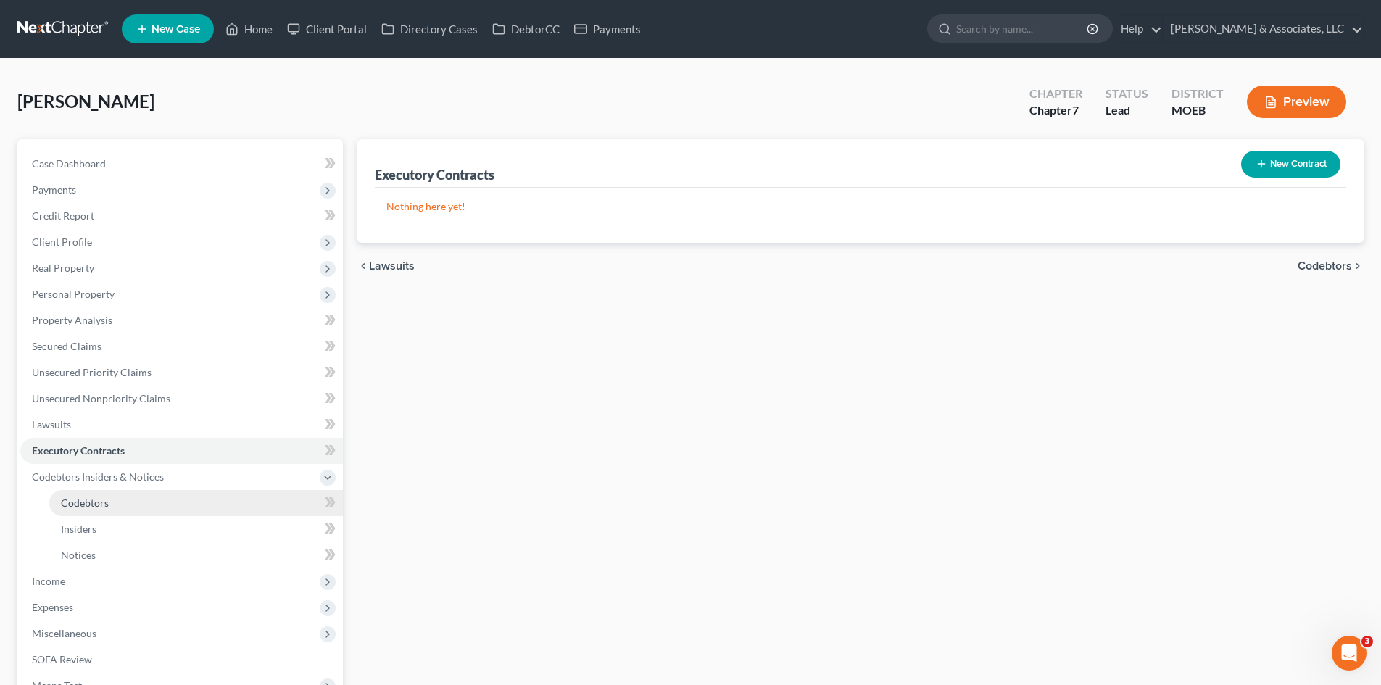
click at [78, 502] on span "Codebtors" at bounding box center [85, 503] width 48 height 12
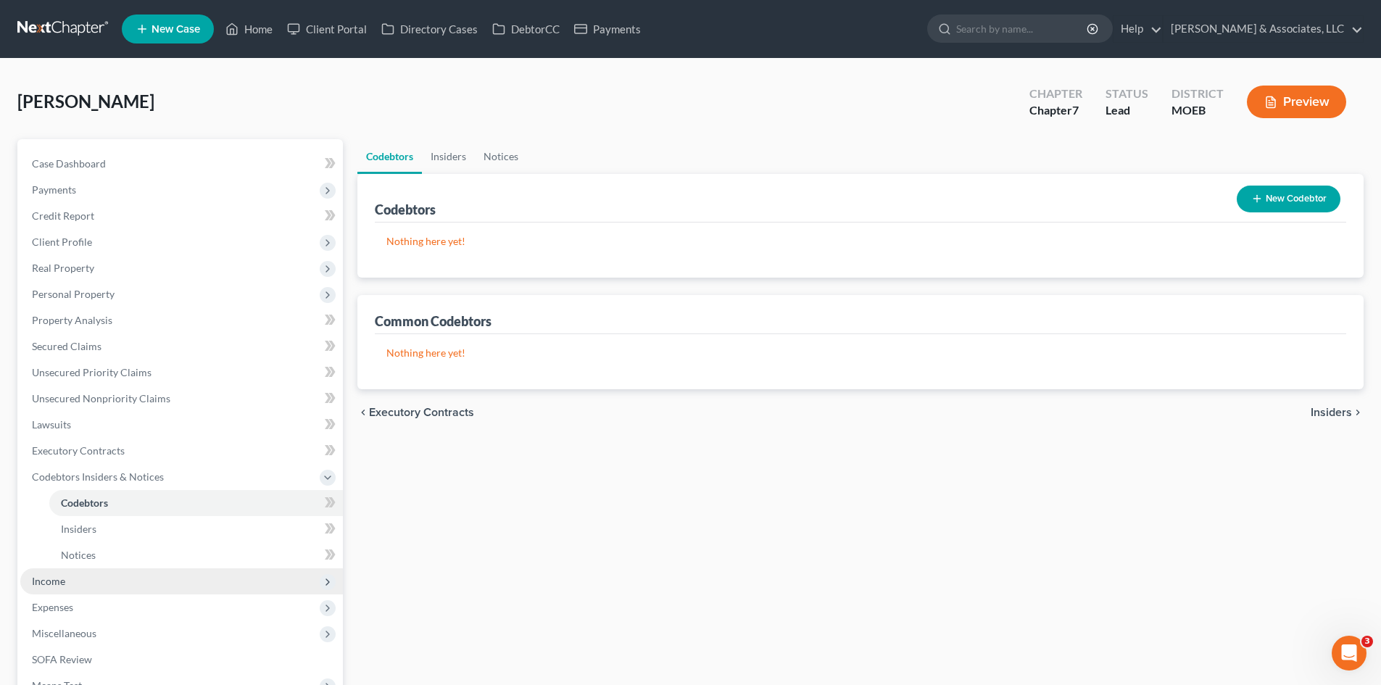
click at [64, 578] on span "Income" at bounding box center [48, 581] width 33 height 12
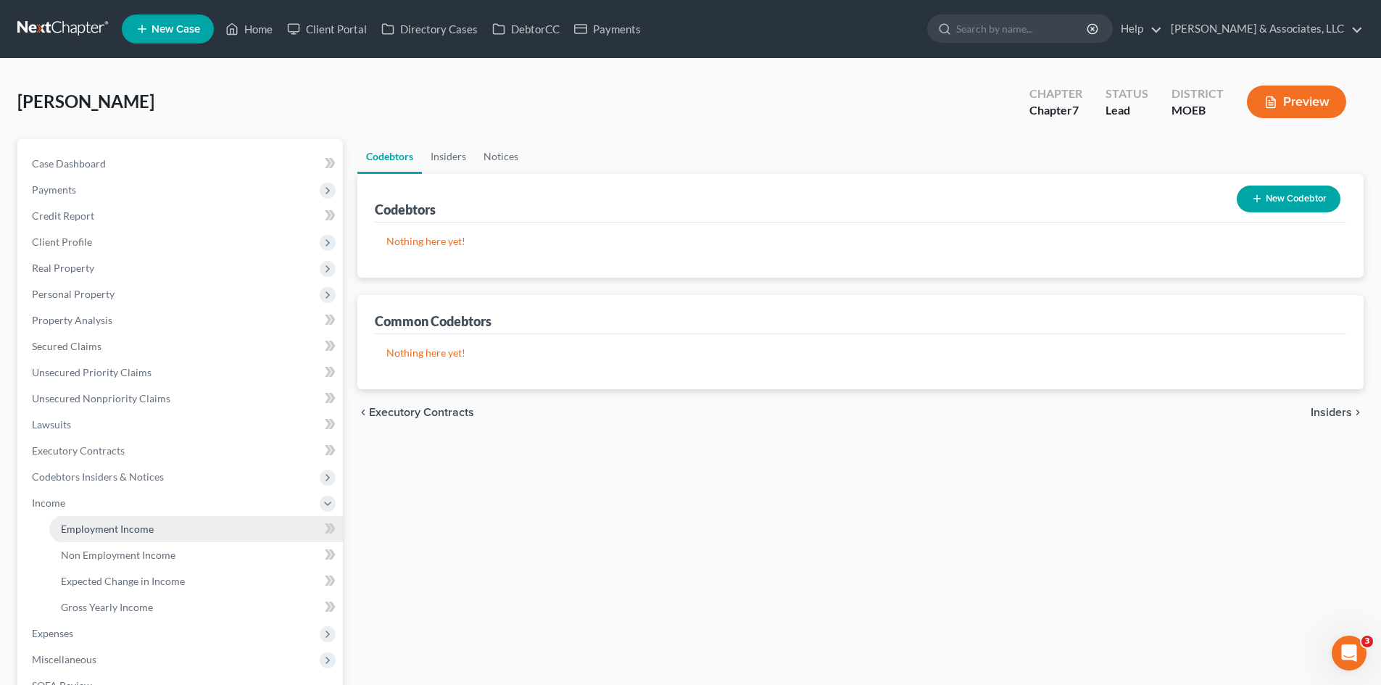
click at [93, 525] on span "Employment Income" at bounding box center [107, 529] width 93 height 12
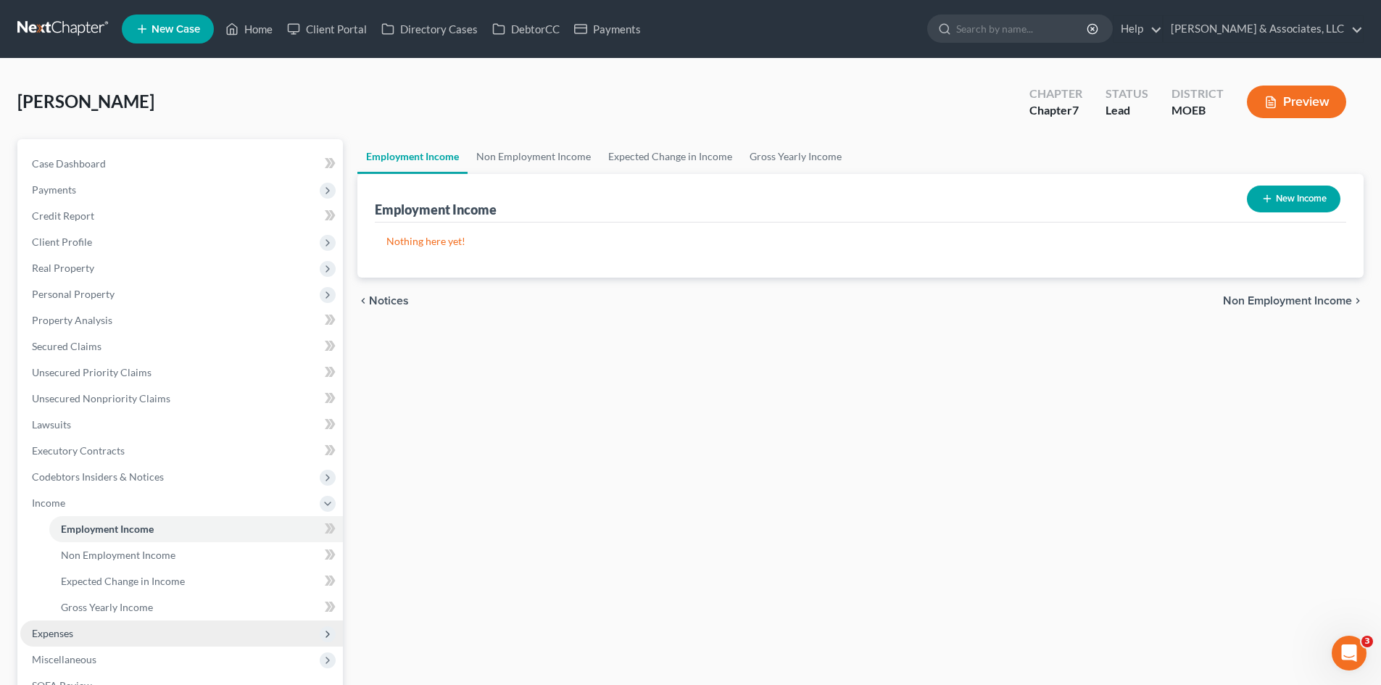
click at [51, 633] on span "Expenses" at bounding box center [52, 633] width 41 height 12
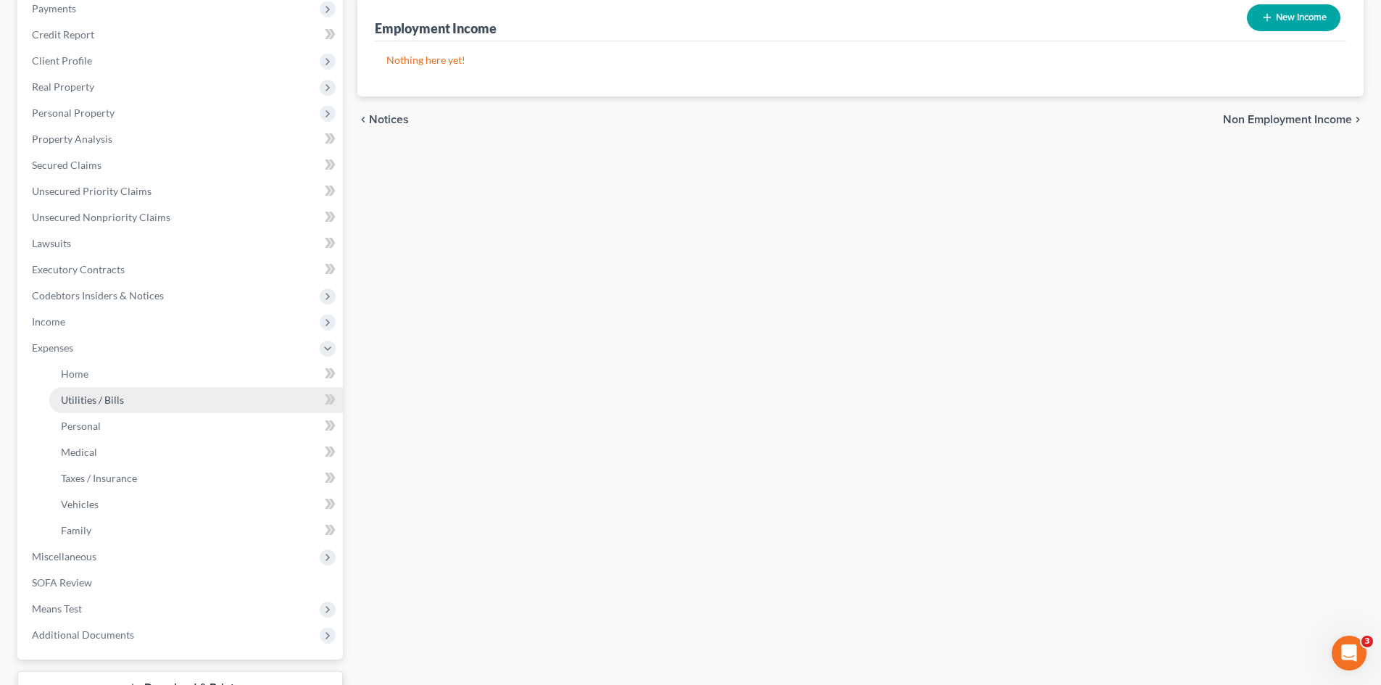
scroll to position [217, 0]
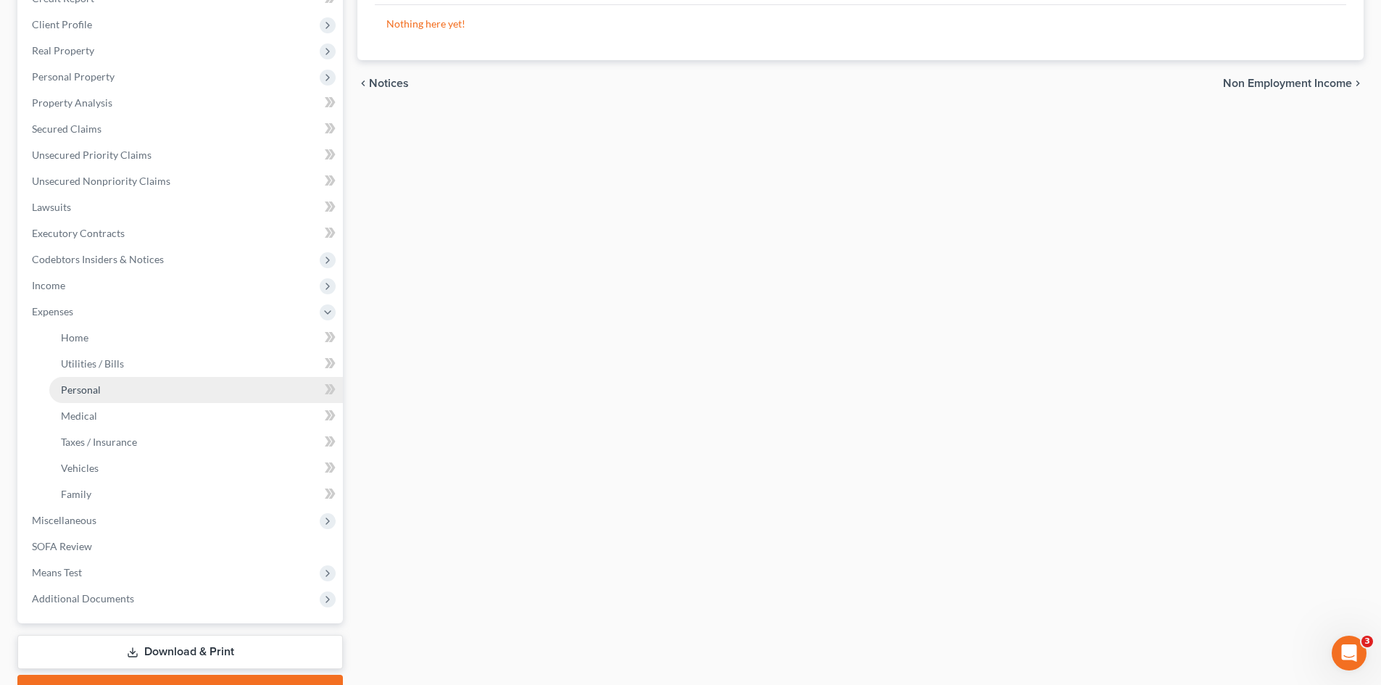
click at [72, 389] on span "Personal" at bounding box center [81, 389] width 40 height 12
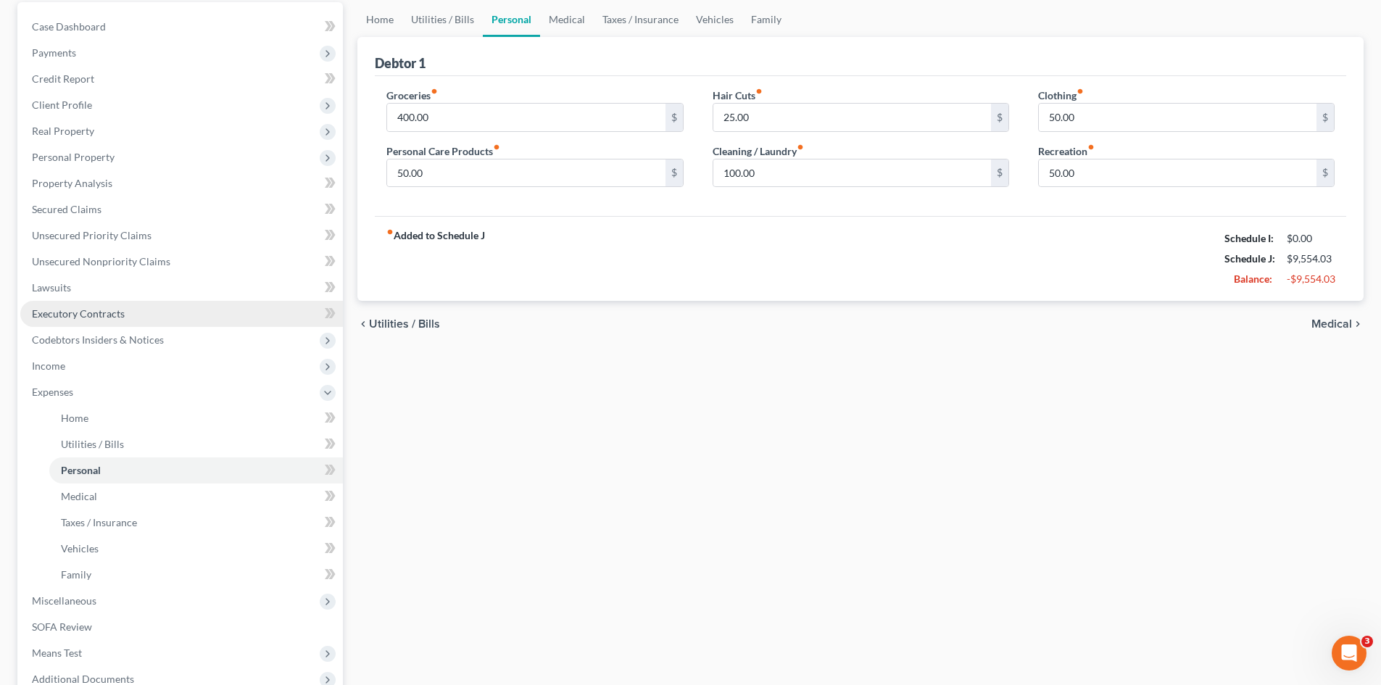
scroll to position [145, 0]
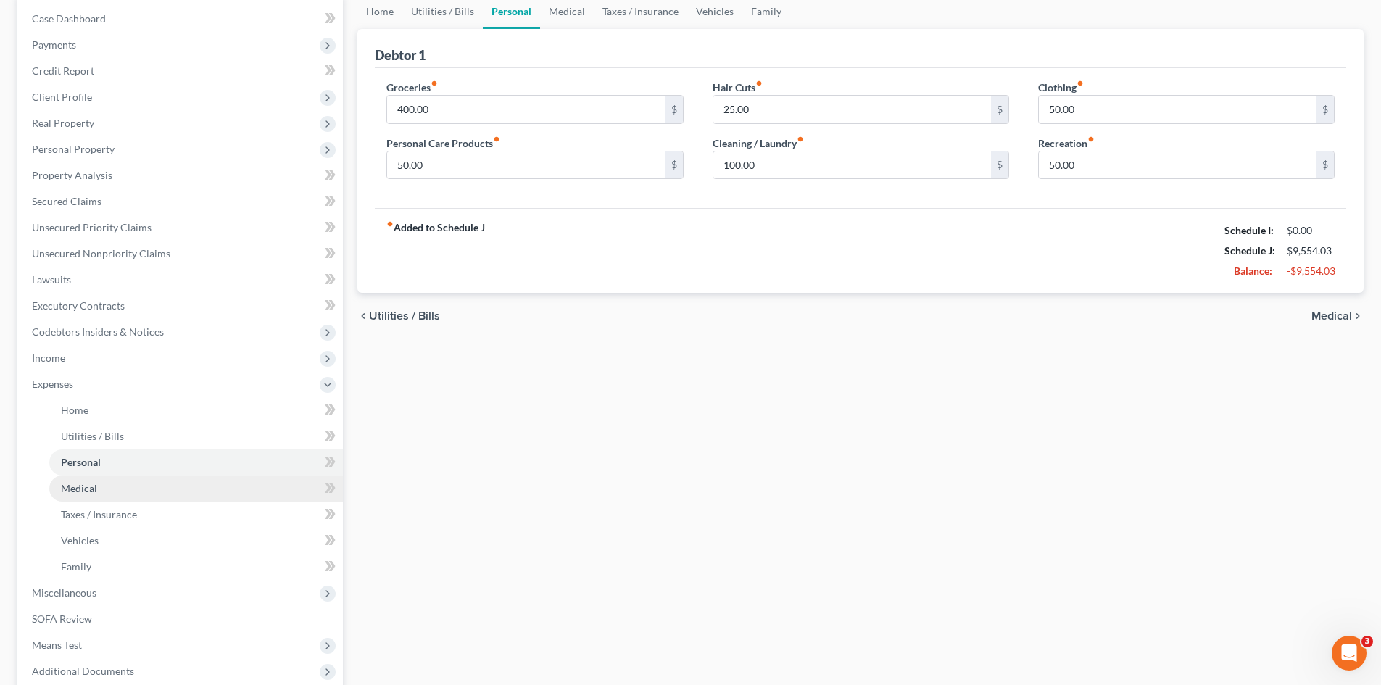
click at [77, 491] on span "Medical" at bounding box center [79, 488] width 36 height 12
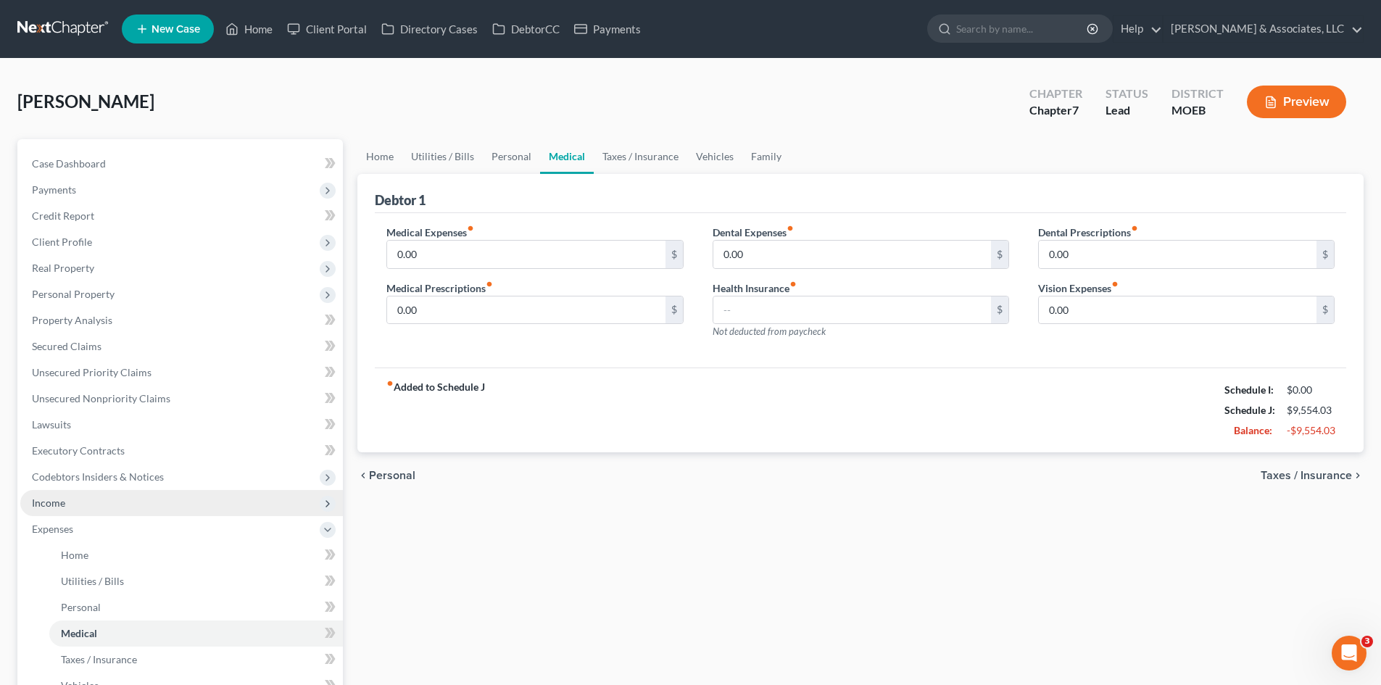
scroll to position [72, 0]
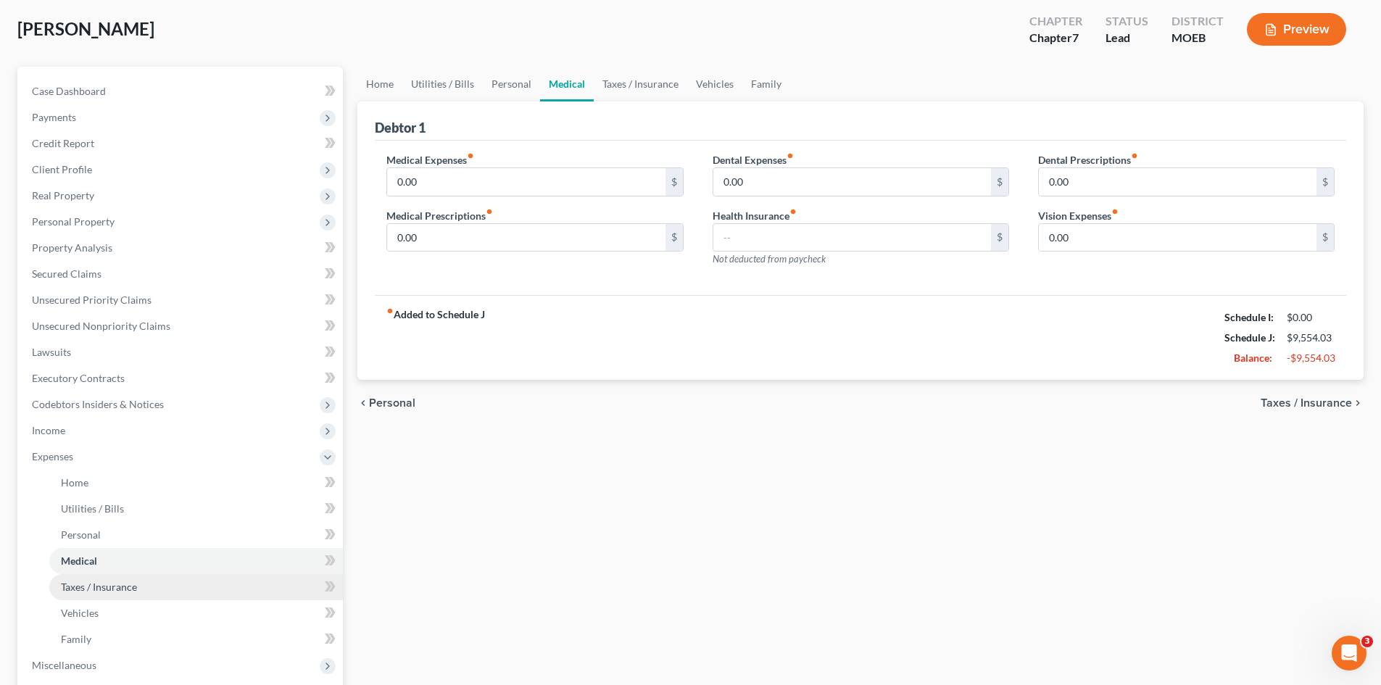
click at [96, 586] on span "Taxes / Insurance" at bounding box center [99, 587] width 76 height 12
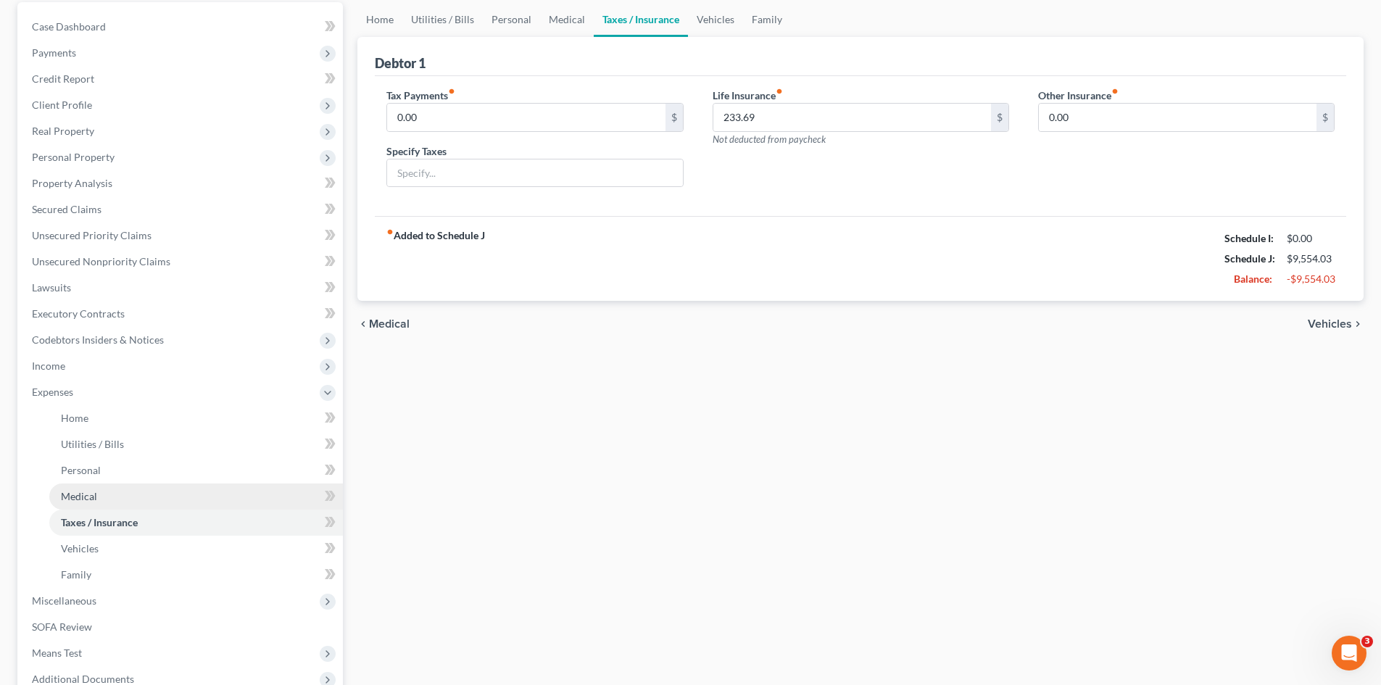
scroll to position [145, 0]
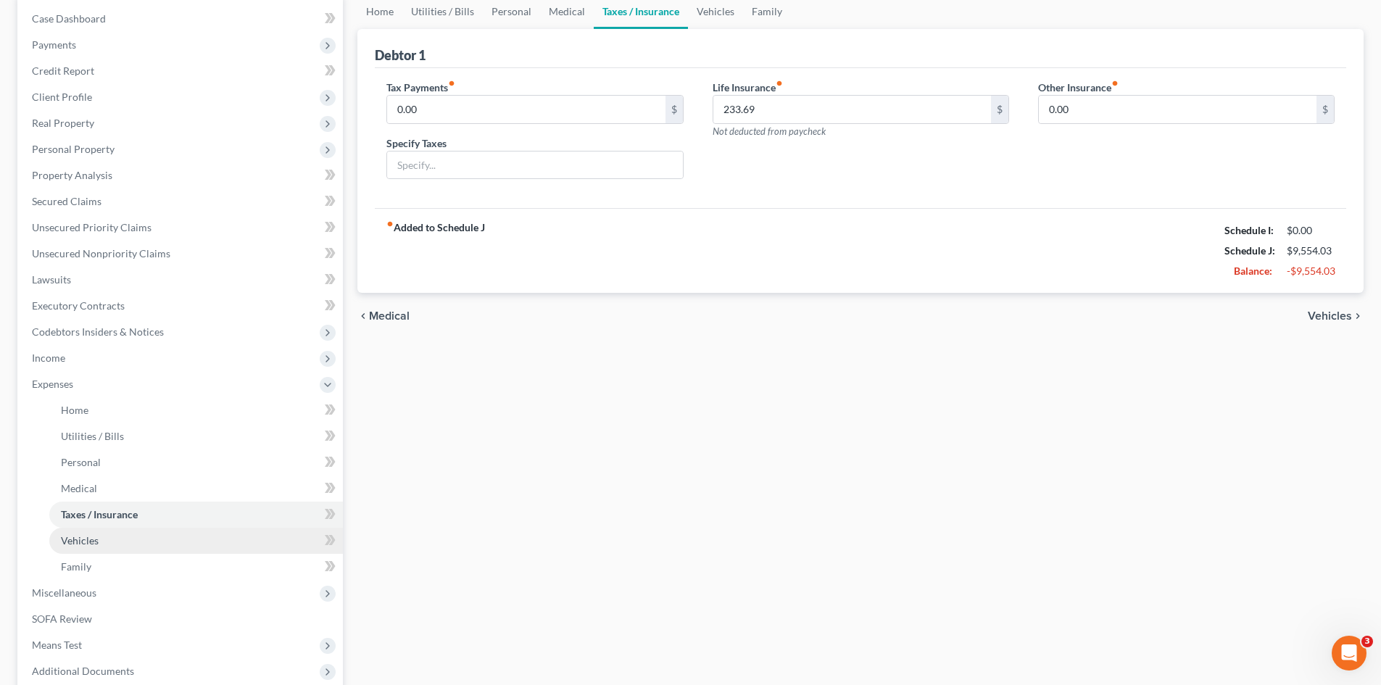
click at [78, 542] on span "Vehicles" at bounding box center [80, 540] width 38 height 12
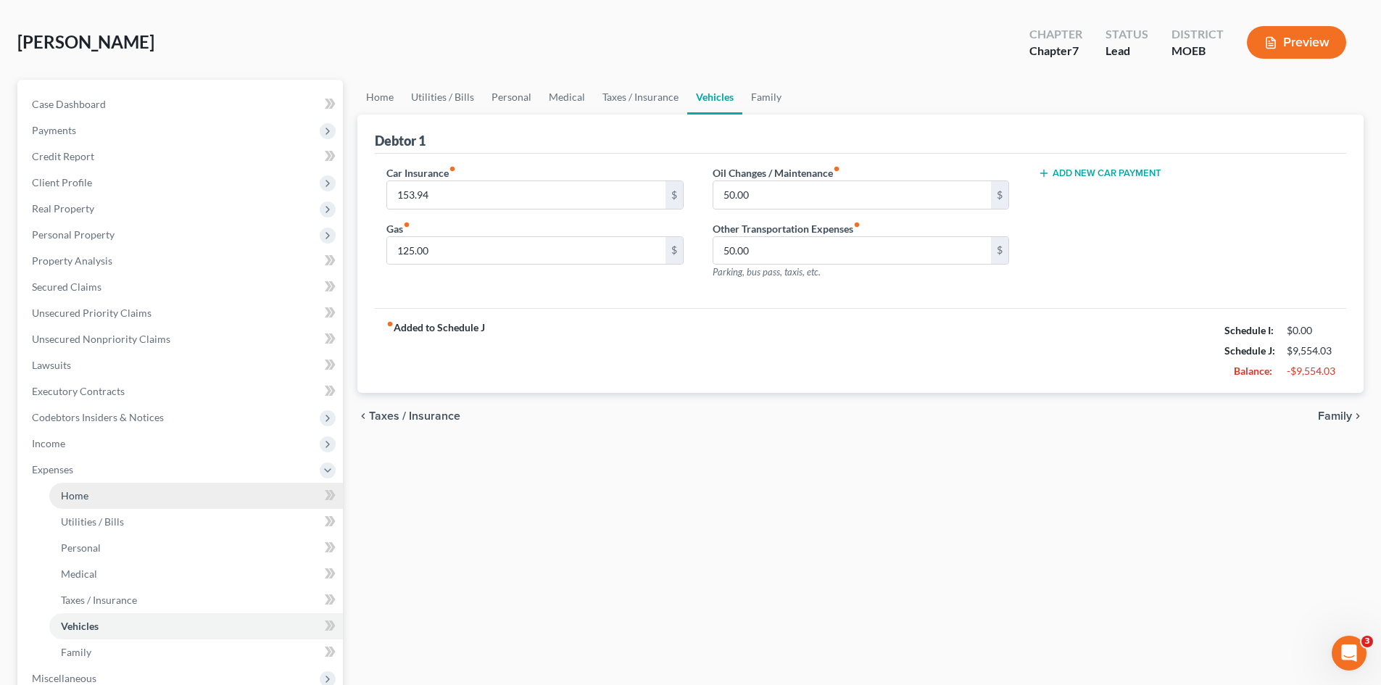
scroll to position [145, 0]
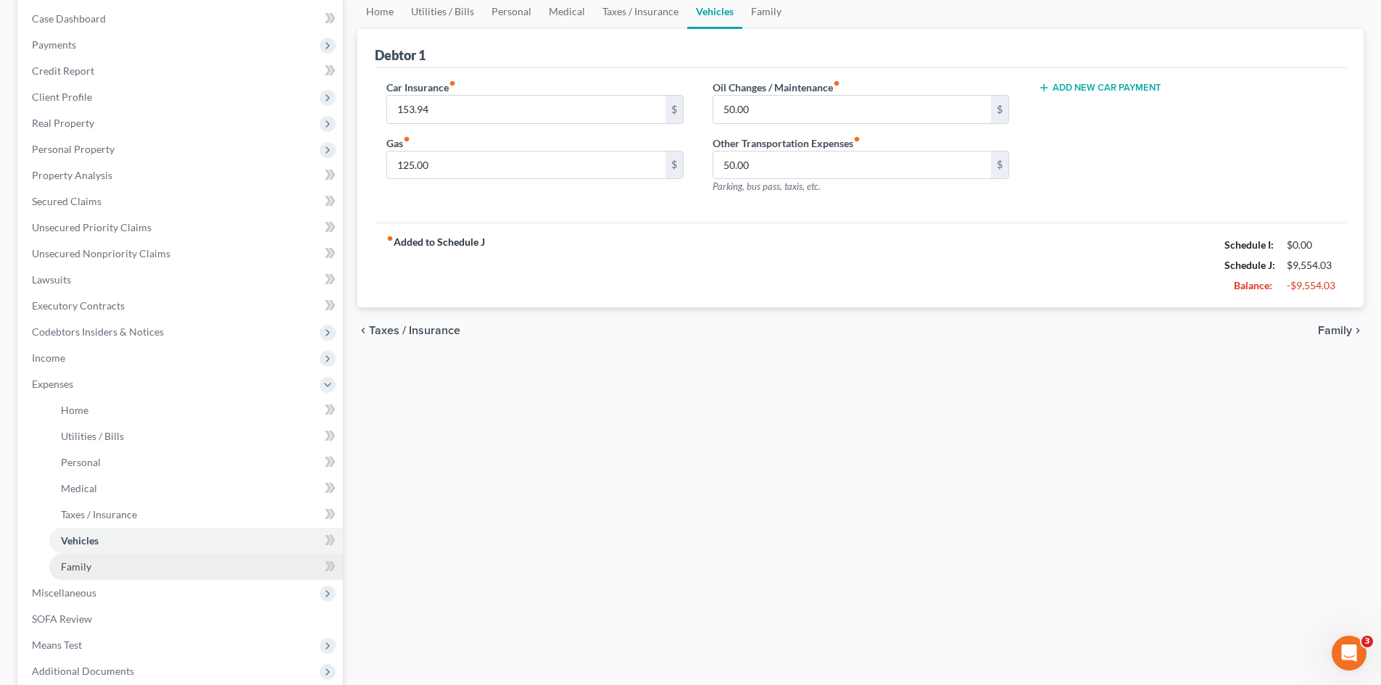
click at [82, 567] on span "Family" at bounding box center [76, 566] width 30 height 12
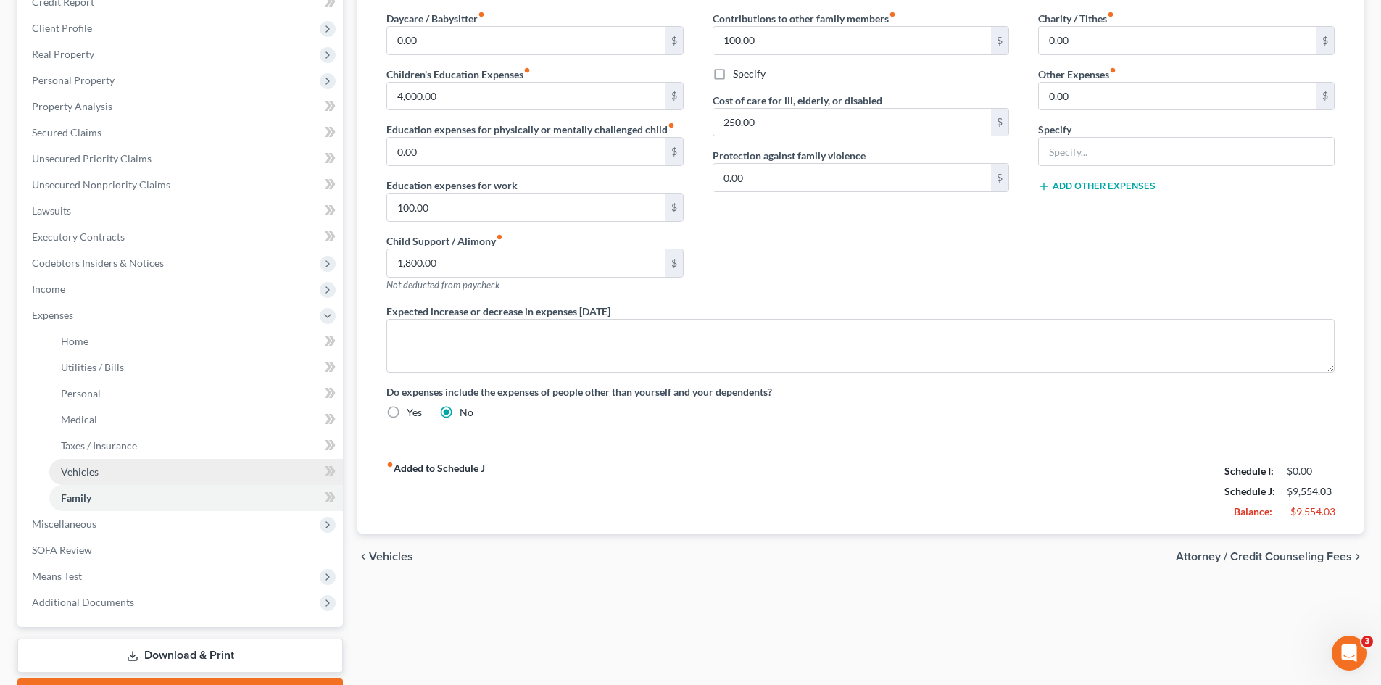
scroll to position [217, 0]
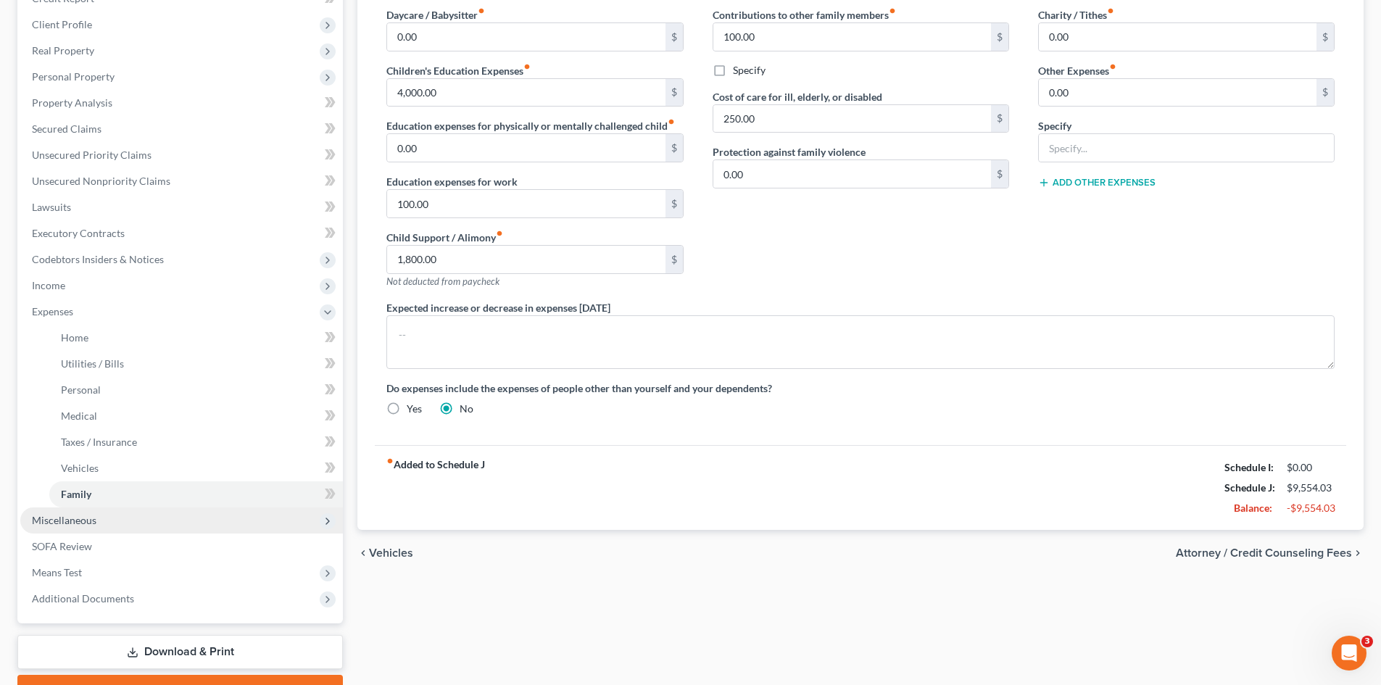
click at [71, 523] on span "Miscellaneous" at bounding box center [64, 520] width 65 height 12
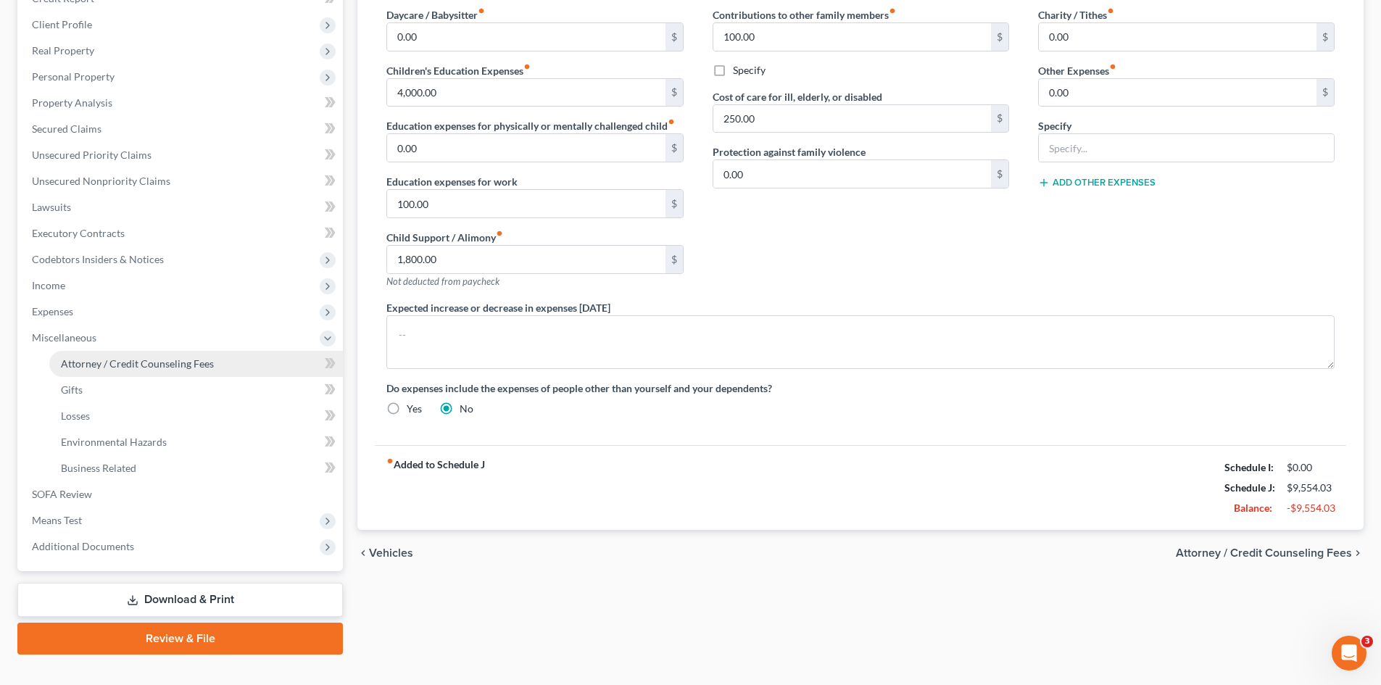
click at [112, 360] on span "Attorney / Credit Counseling Fees" at bounding box center [137, 363] width 153 height 12
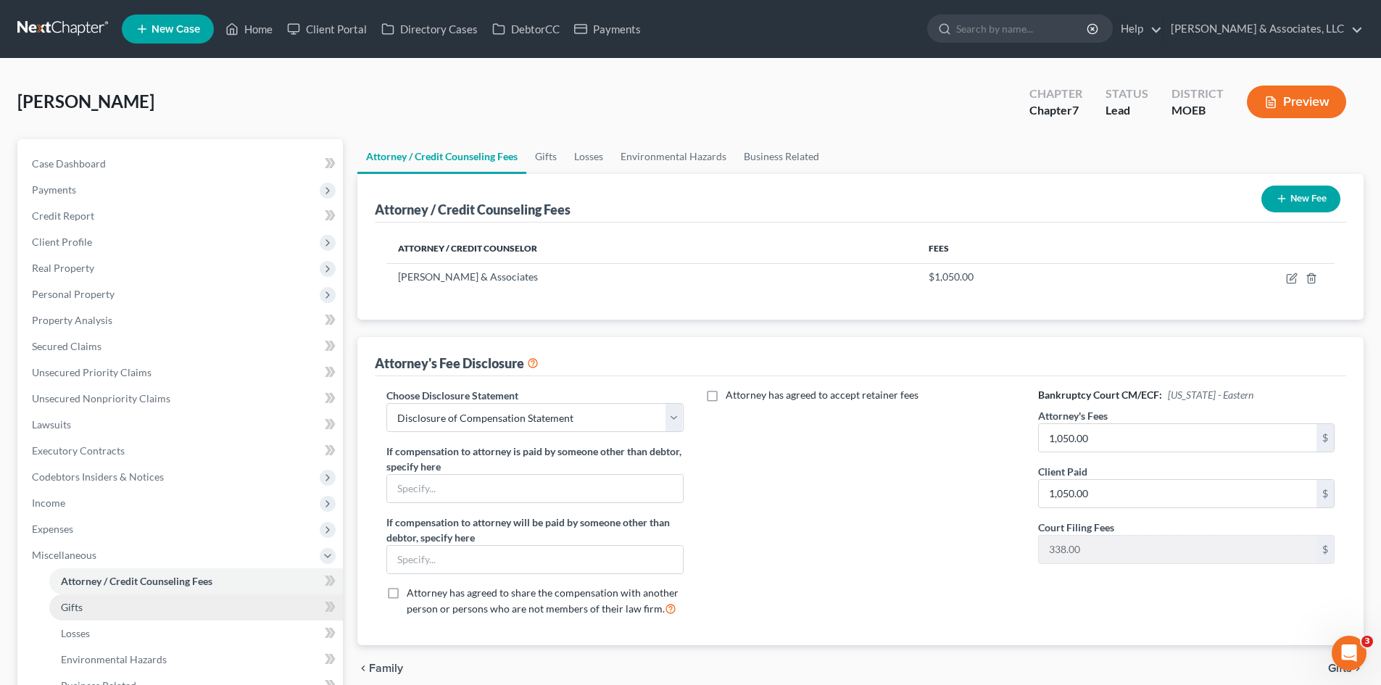
click at [84, 608] on link "Gifts" at bounding box center [196, 607] width 294 height 26
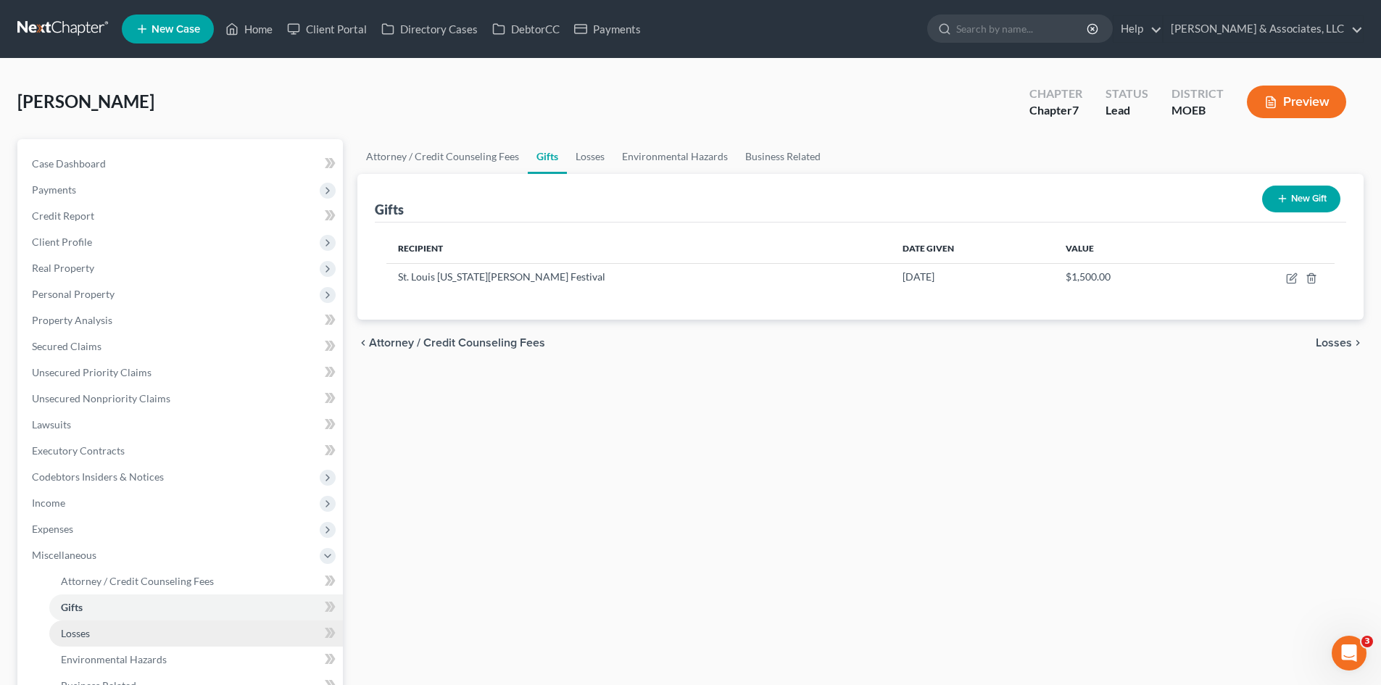
click at [82, 634] on span "Losses" at bounding box center [75, 633] width 29 height 12
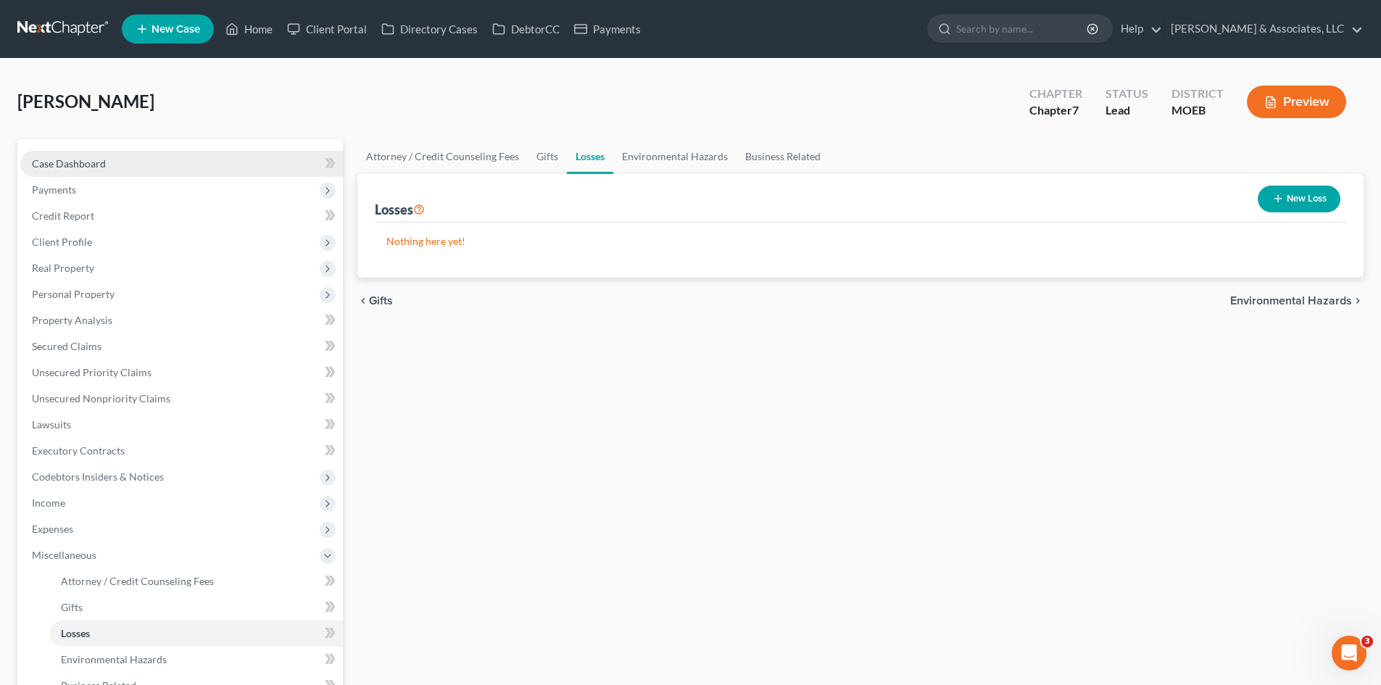
click at [89, 167] on span "Case Dashboard" at bounding box center [69, 163] width 74 height 12
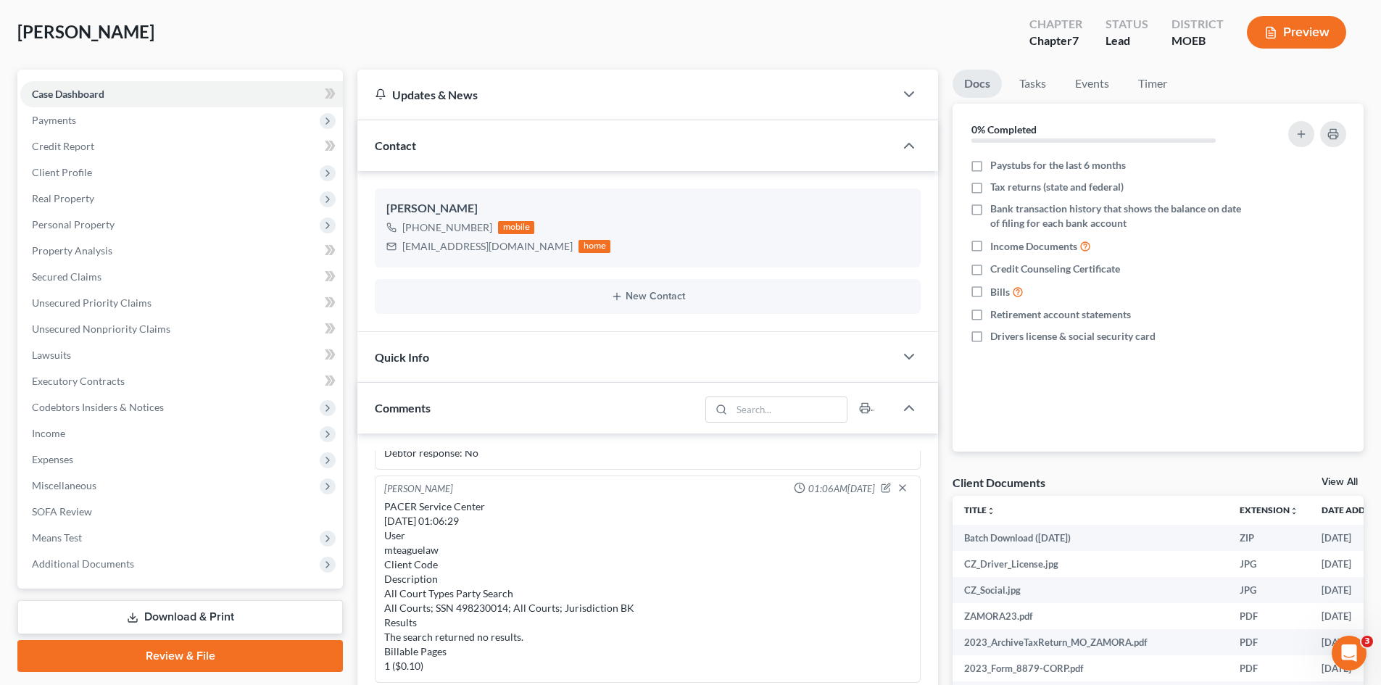
scroll to position [217, 0]
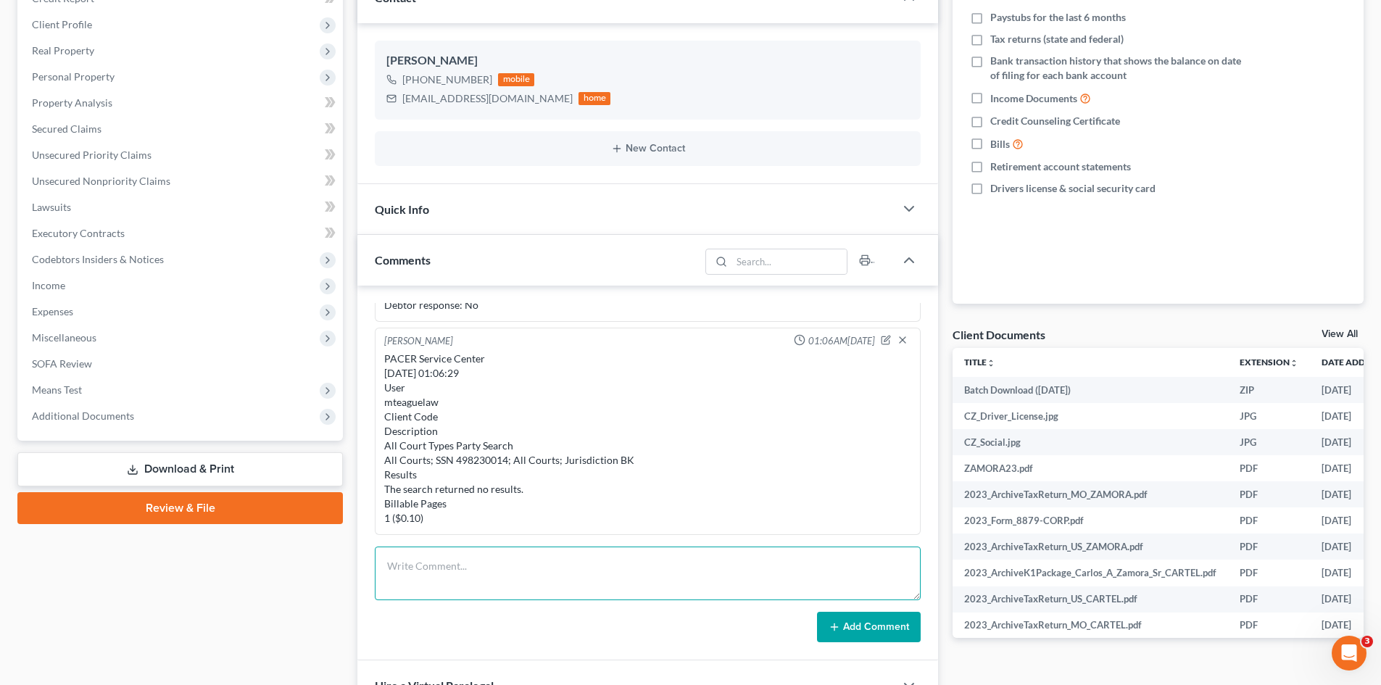
click at [441, 572] on textarea at bounding box center [648, 574] width 546 height 54
click at [544, 596] on textarea "STILL NEEDED as of [DATE]: 1. Do you own or rent?" at bounding box center [648, 574] width 546 height 54
click at [428, 592] on textarea "STILL NEEDED as of [DATE]: 1. Do you own or rent? 2." at bounding box center [648, 574] width 546 height 54
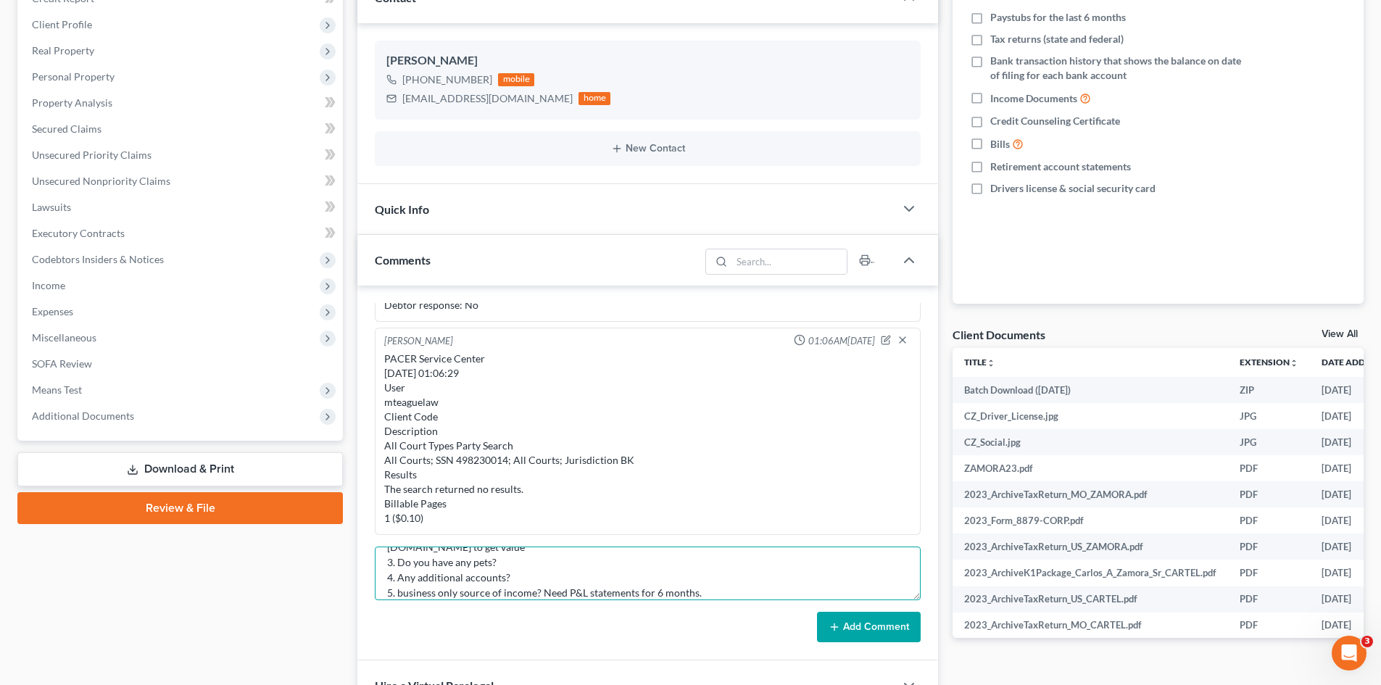
scroll to position [95, 0]
click at [460, 598] on textarea "STILL NEEDED as of [DATE]: 1. Do you own or rent? 2. Do you owe anything on the…" at bounding box center [648, 574] width 546 height 54
click at [900, 620] on button "Add Comment" at bounding box center [869, 627] width 104 height 30
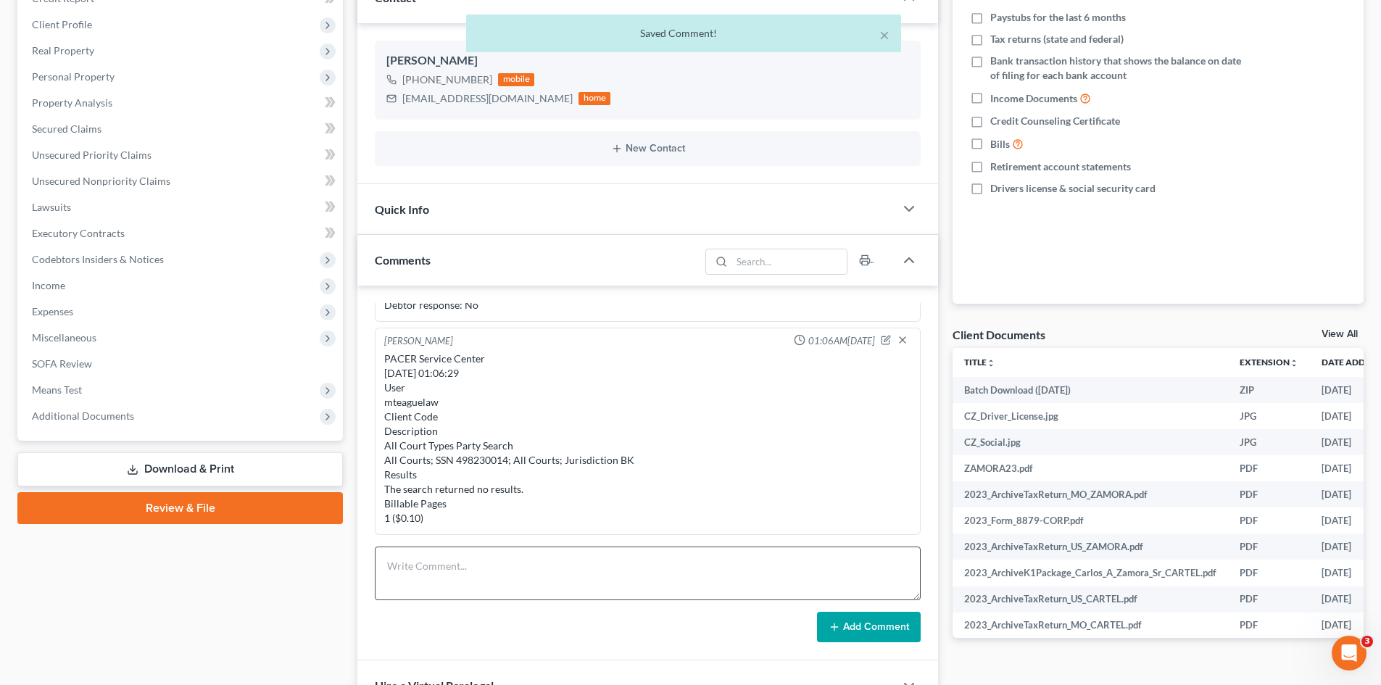
scroll to position [687, 0]
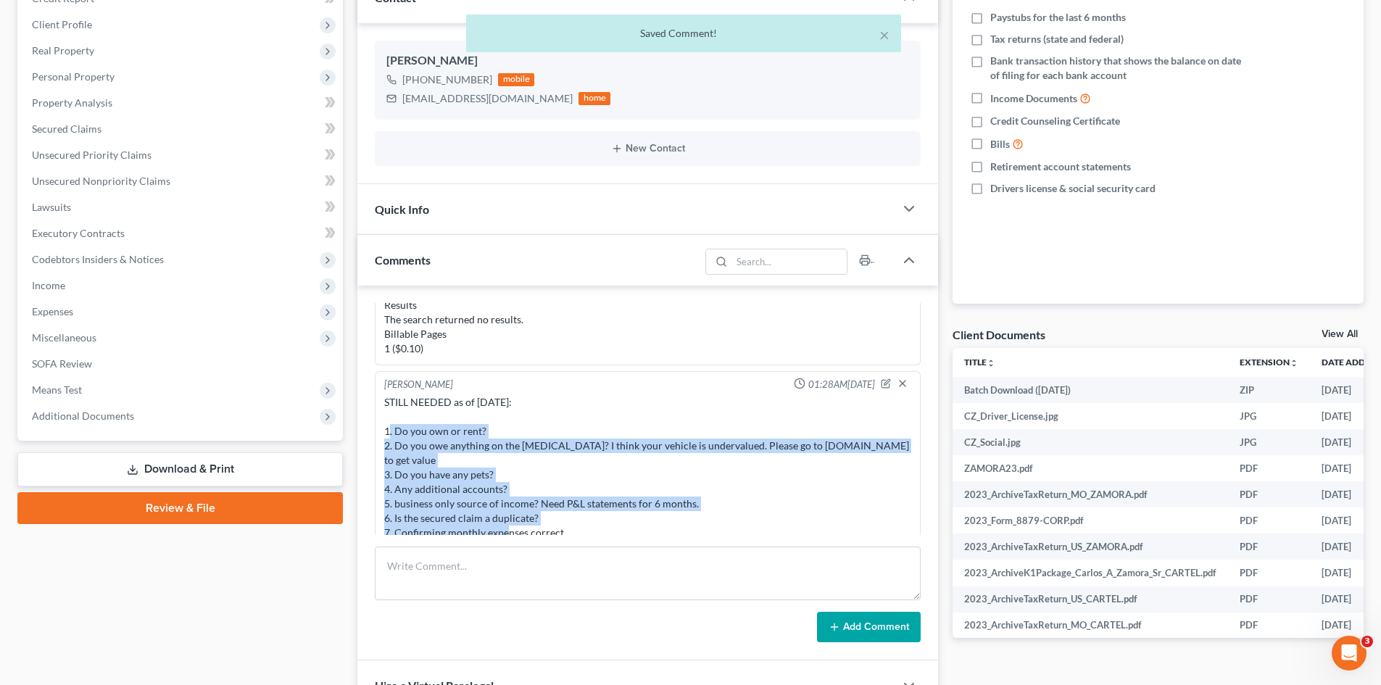
drag, startPoint x: 571, startPoint y: 517, endPoint x: 437, endPoint y: 445, distance: 152.1
click at [383, 434] on div "STILL NEEDED as of [DATE]: 1. Do you own or rent? 2. Do you owe anything on the…" at bounding box center [647, 467] width 533 height 151
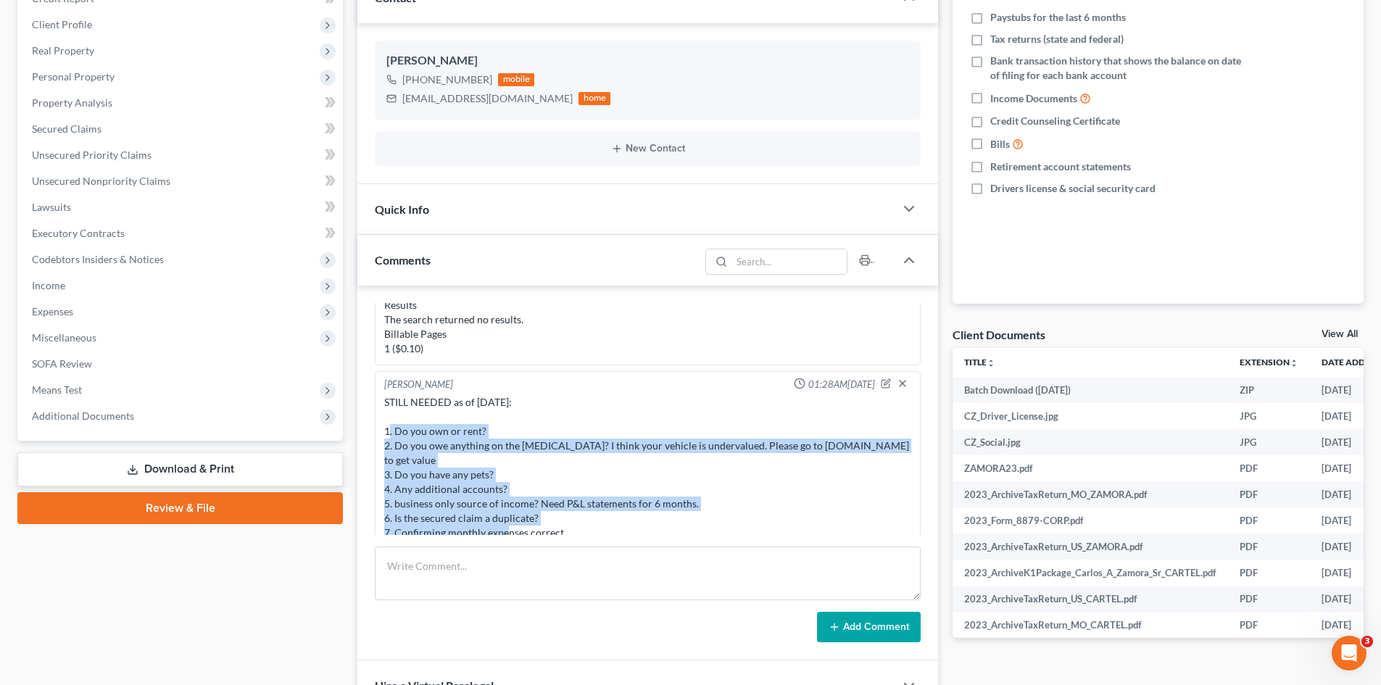
copy div "1. Do you own or rent? 2. Do you owe anything on the [MEDICAL_DATA]? I think yo…"
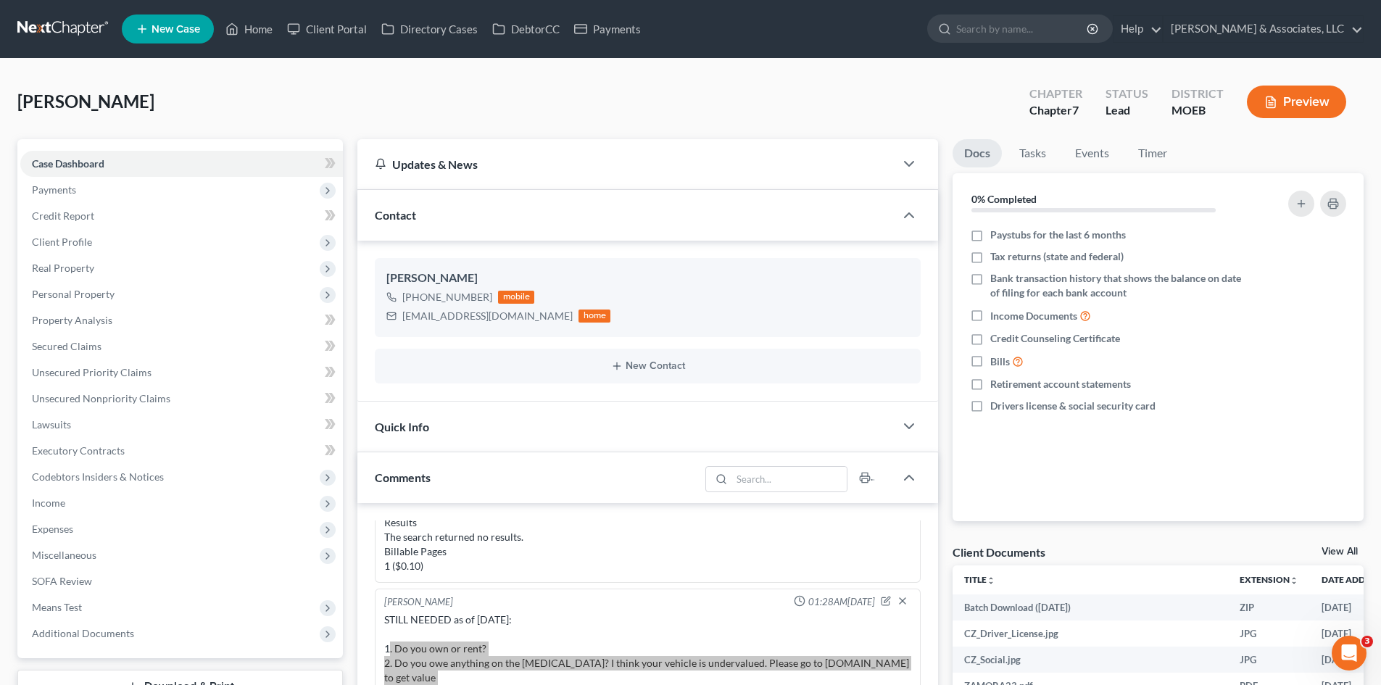
scroll to position [290, 0]
